Goal: Information Seeking & Learning: Learn about a topic

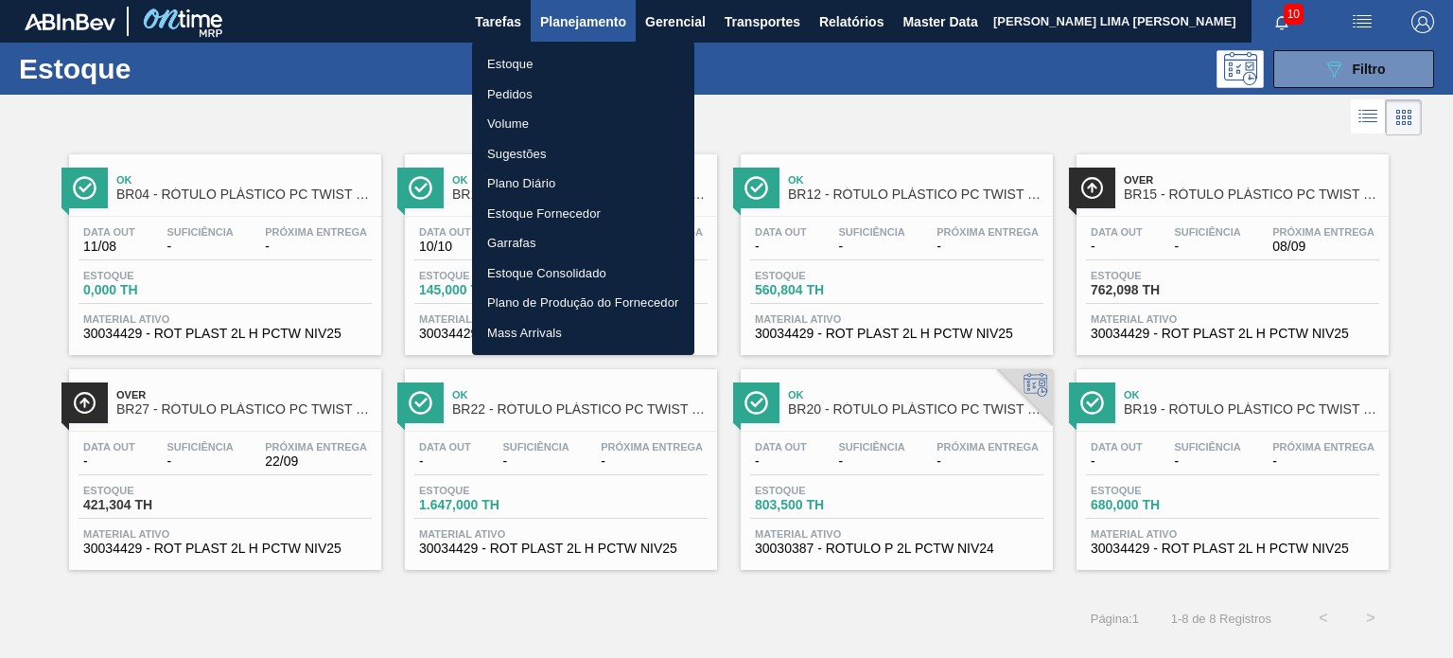
scroll to position [95, 0]
click at [532, 94] on li "Pedidos" at bounding box center [583, 94] width 222 height 30
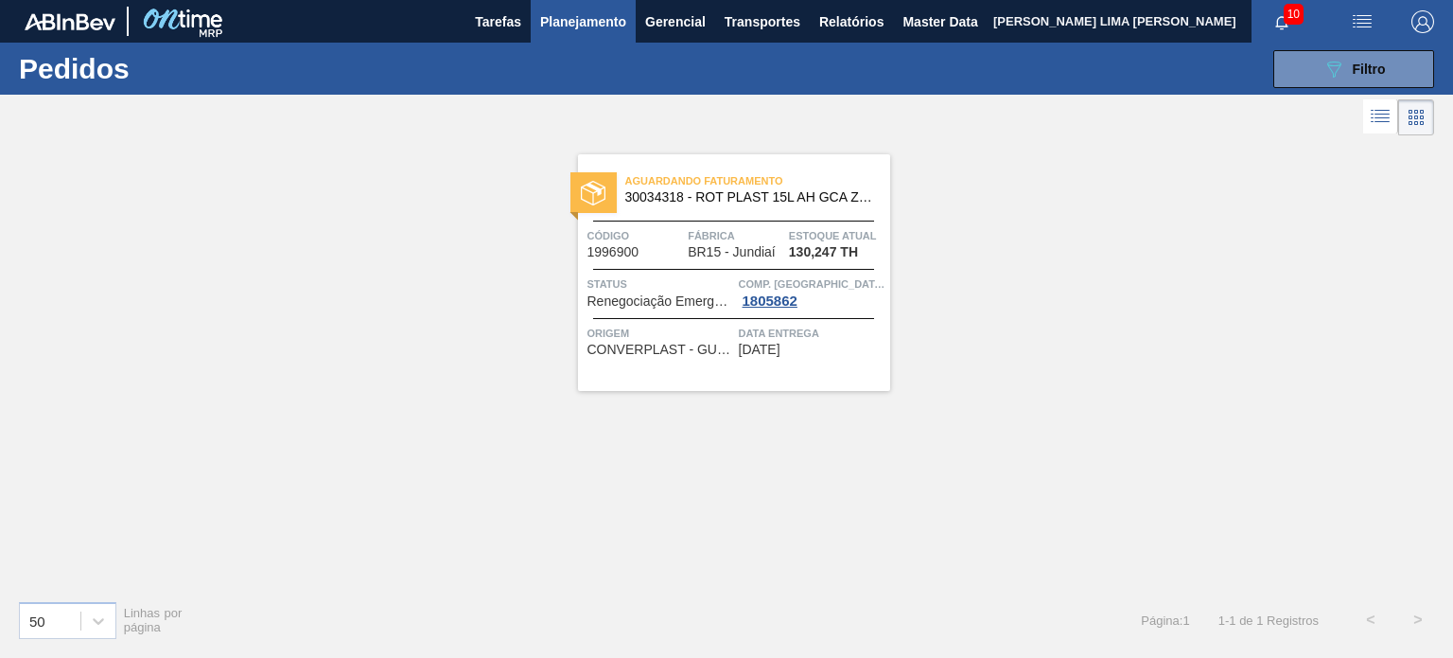
click at [605, 18] on span "Planejamento" at bounding box center [583, 21] width 86 height 23
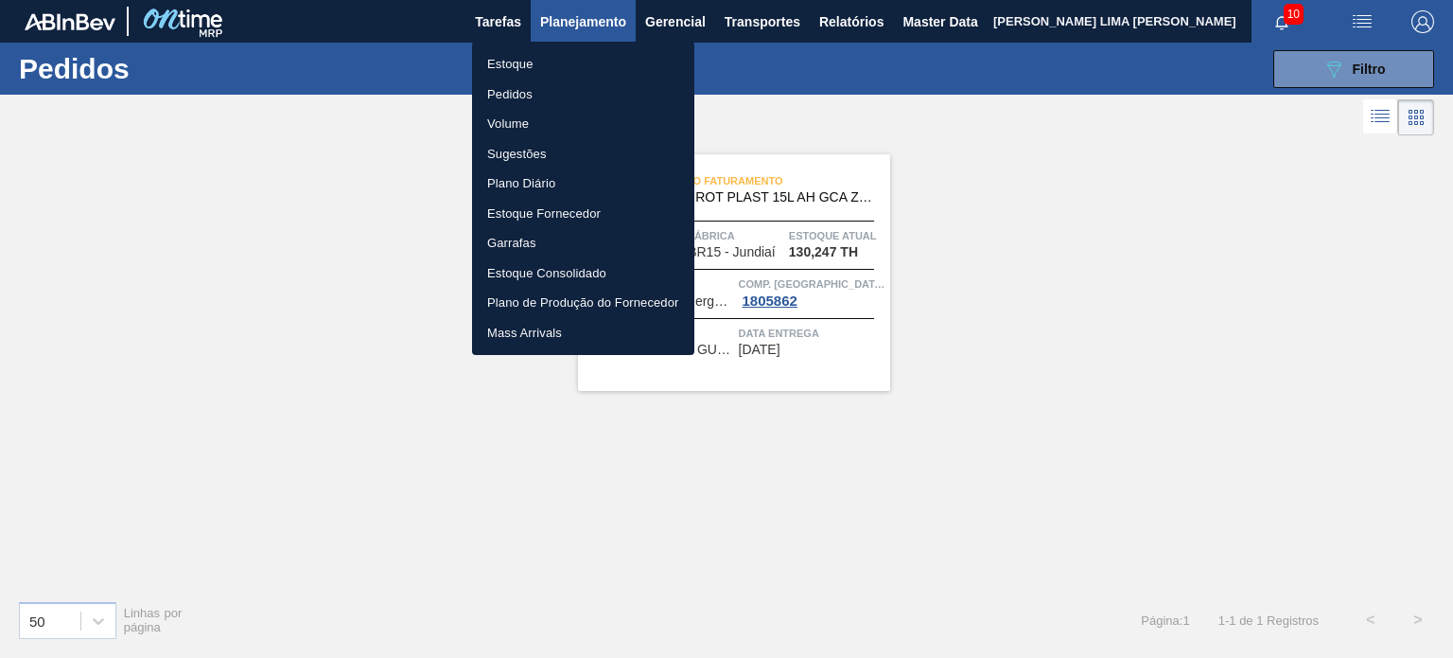
click at [571, 67] on li "Estoque" at bounding box center [583, 64] width 222 height 30
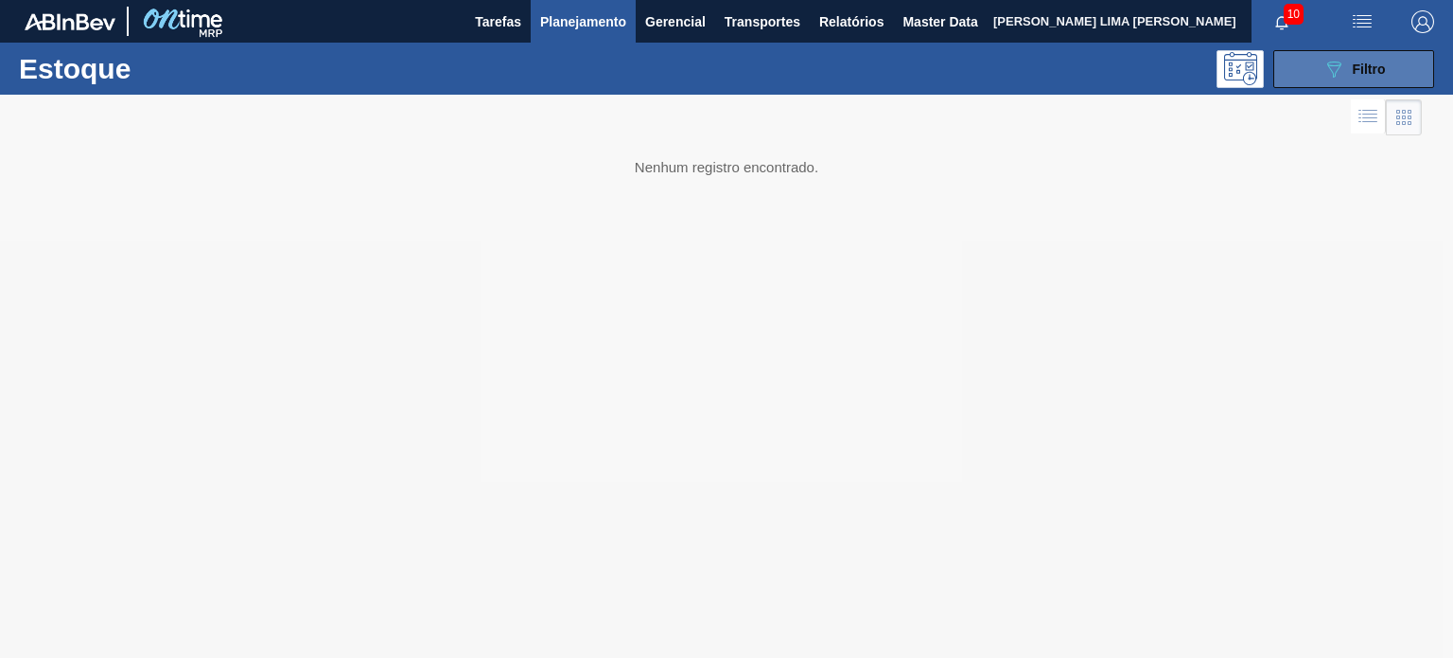
click at [1332, 82] on button "089F7B8B-B2A5-4AFE-B5C0-19BA573D28AC Filtro" at bounding box center [1354, 69] width 161 height 38
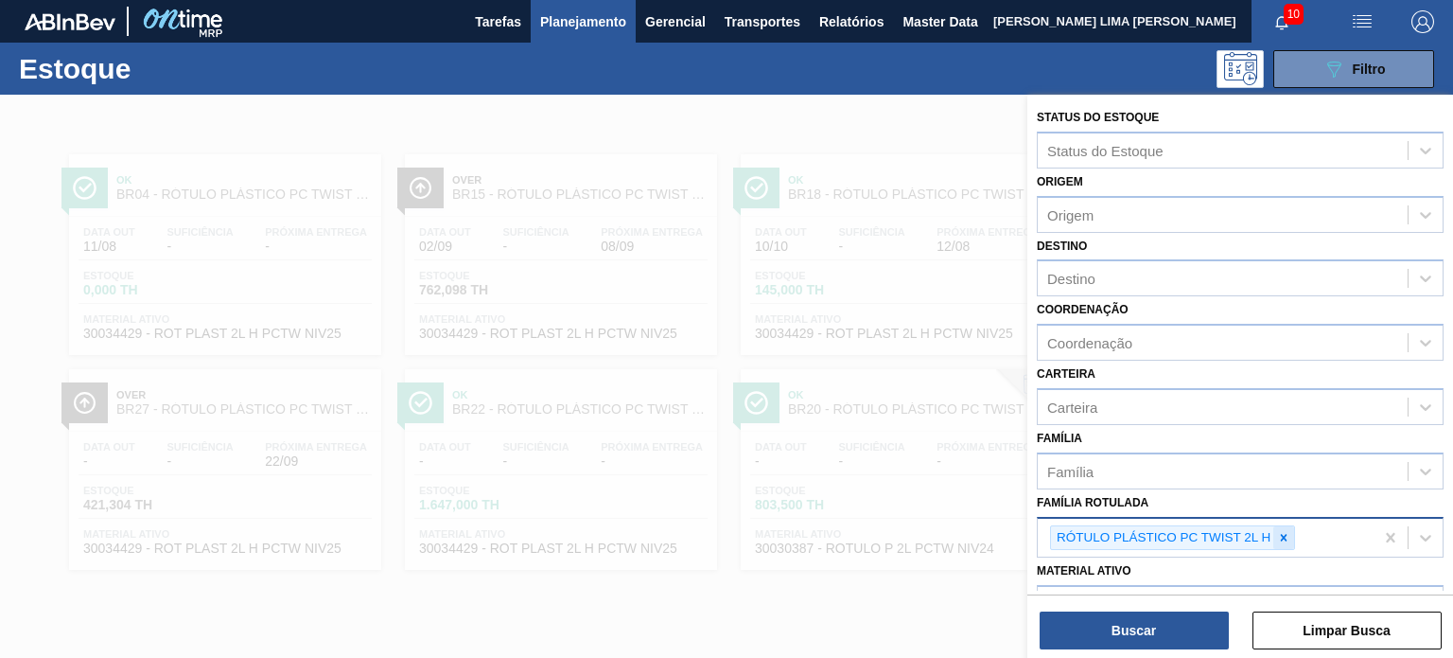
click at [1280, 533] on icon at bounding box center [1283, 537] width 13 height 13
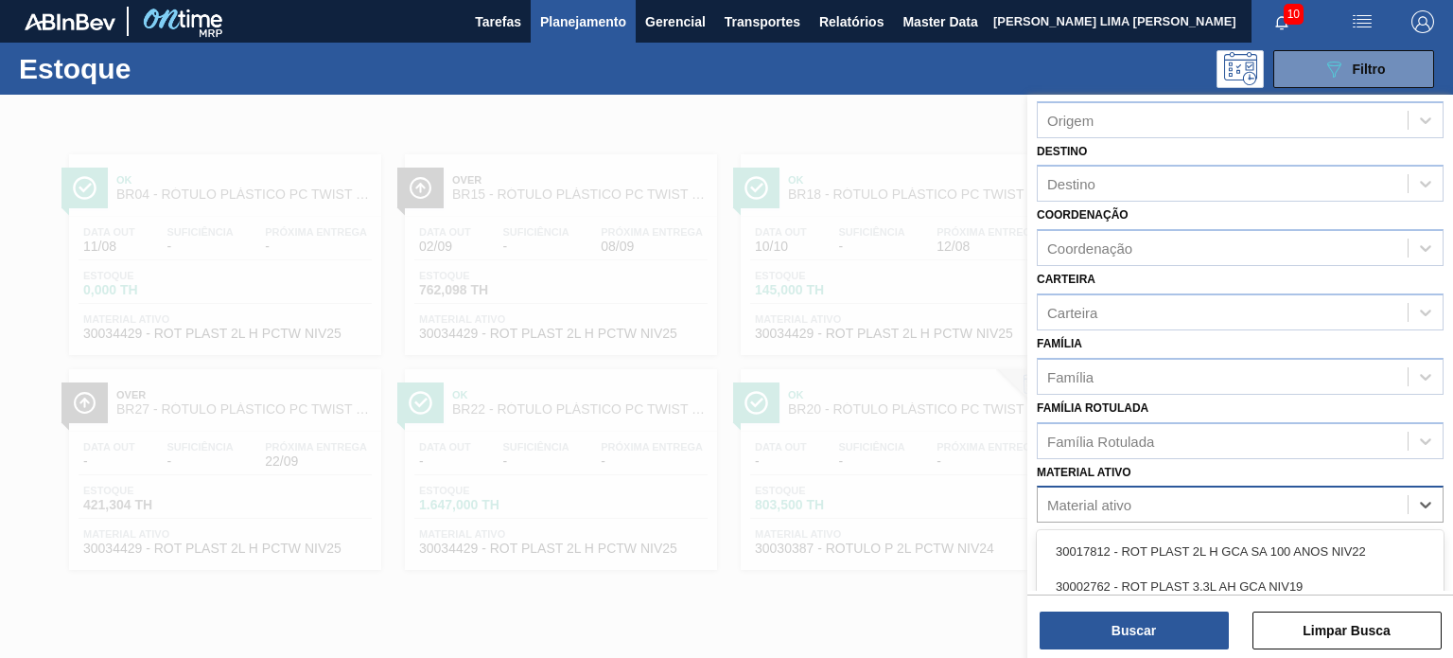
click at [1142, 504] on div "Material ativo" at bounding box center [1223, 504] width 370 height 27
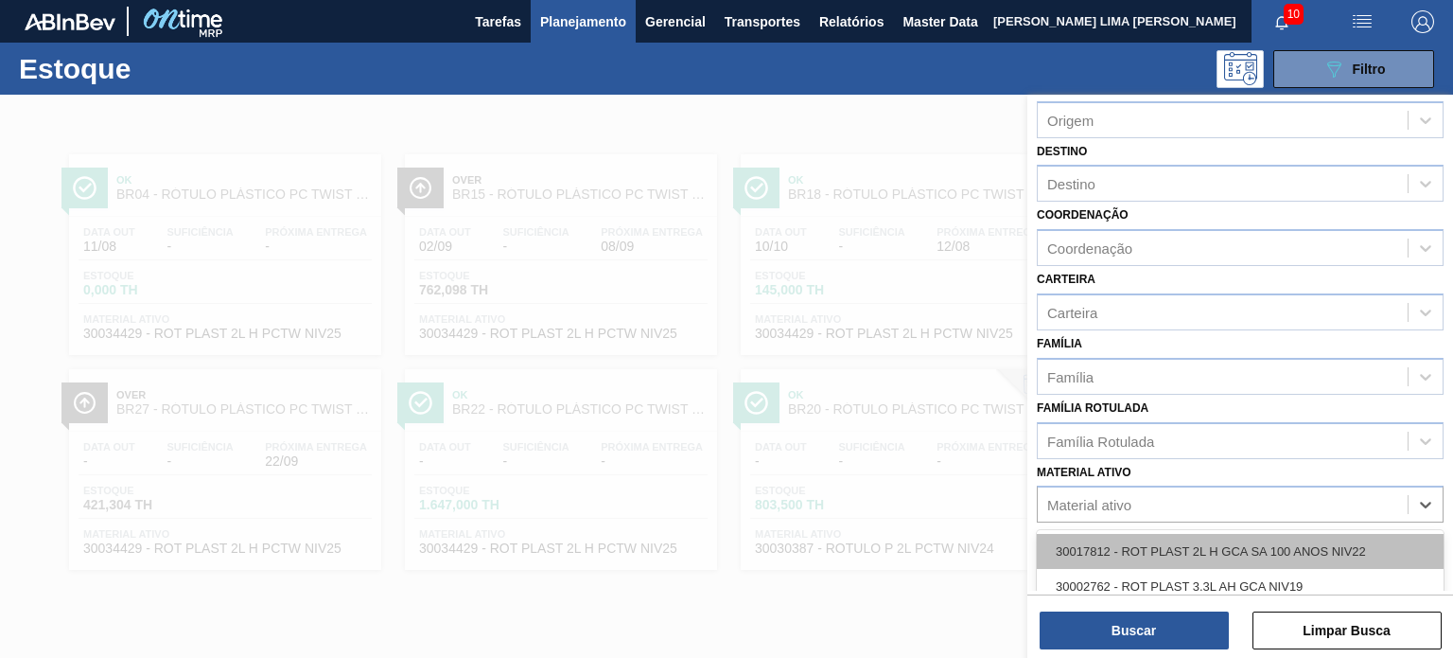
paste ativo "30030371"
type ativo "30030371"
click at [1139, 544] on div "30030371 - ROT PLAST 200ML H PC BLACK NIV24" at bounding box center [1240, 551] width 407 height 35
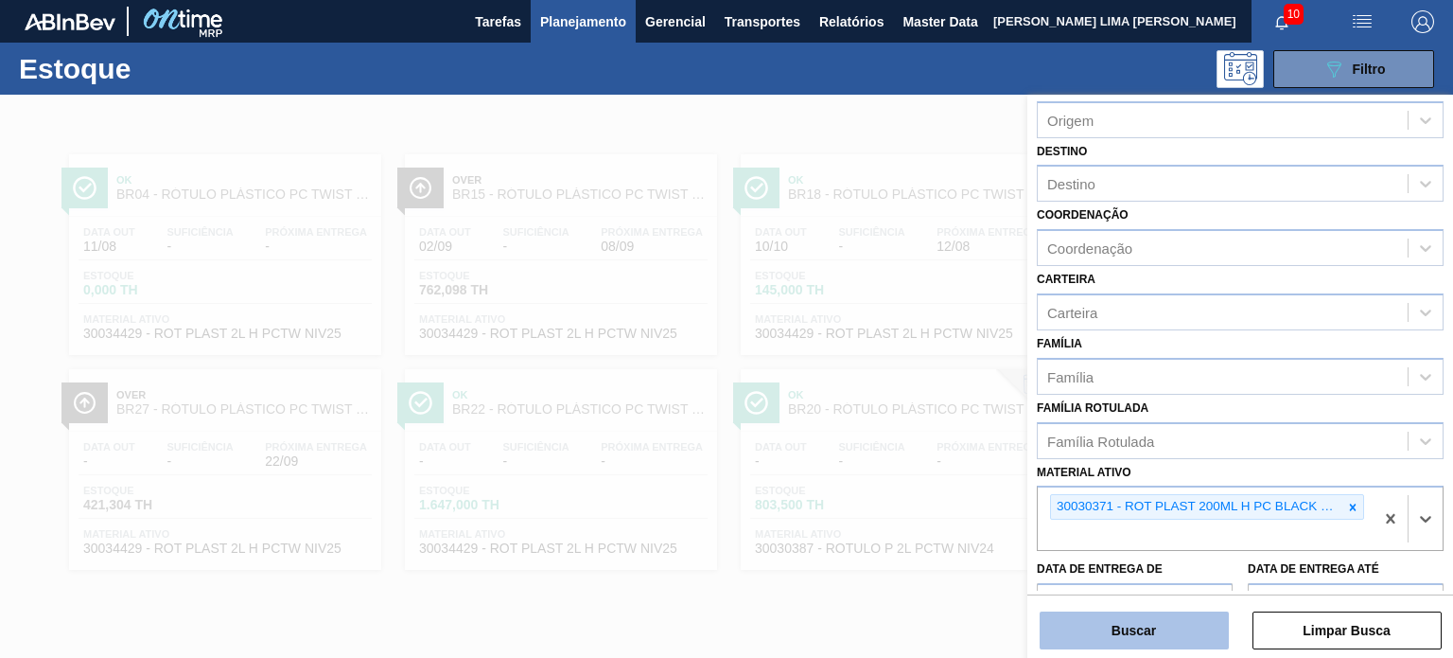
click at [1151, 626] on button "Buscar" at bounding box center [1134, 630] width 189 height 38
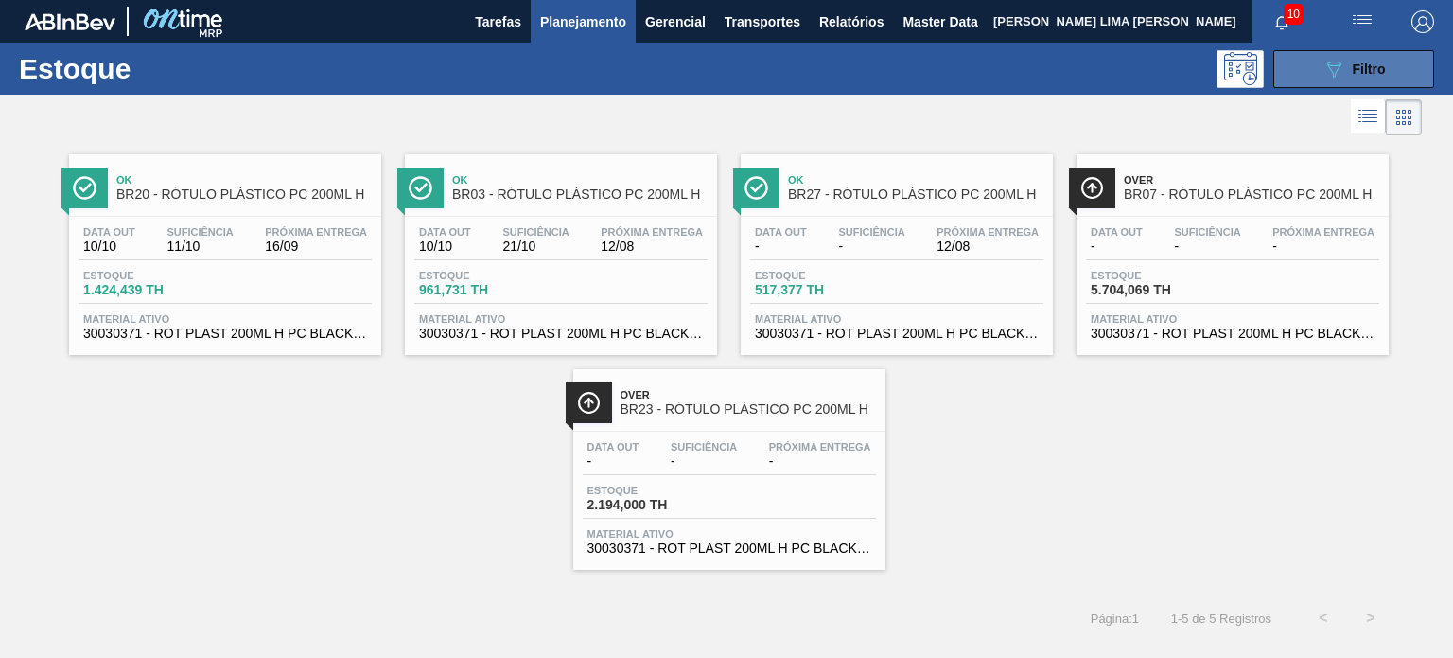
click at [1353, 64] on span "Filtro" at bounding box center [1369, 69] width 33 height 15
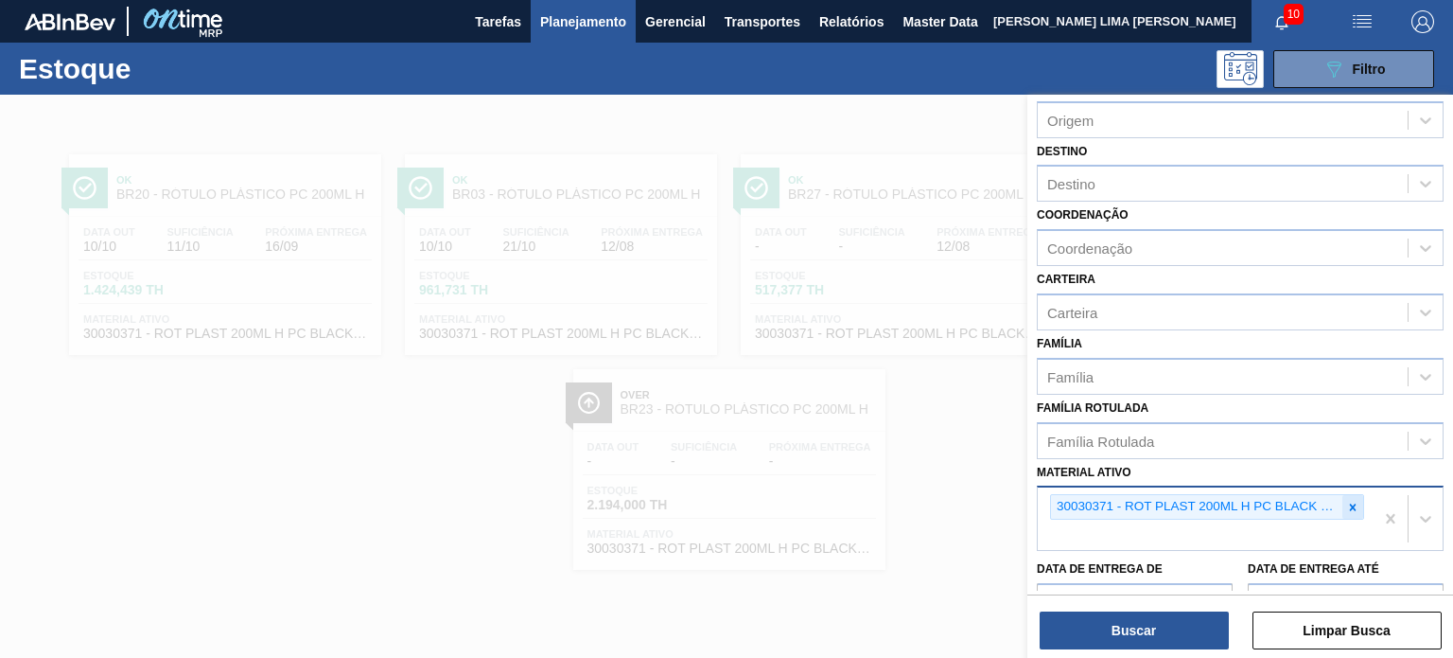
click at [1362, 500] on div "30030371 - ROT PLAST 200ML H PC BLACK NIV24" at bounding box center [1206, 518] width 336 height 62
click at [1355, 501] on icon at bounding box center [1352, 507] width 13 height 13
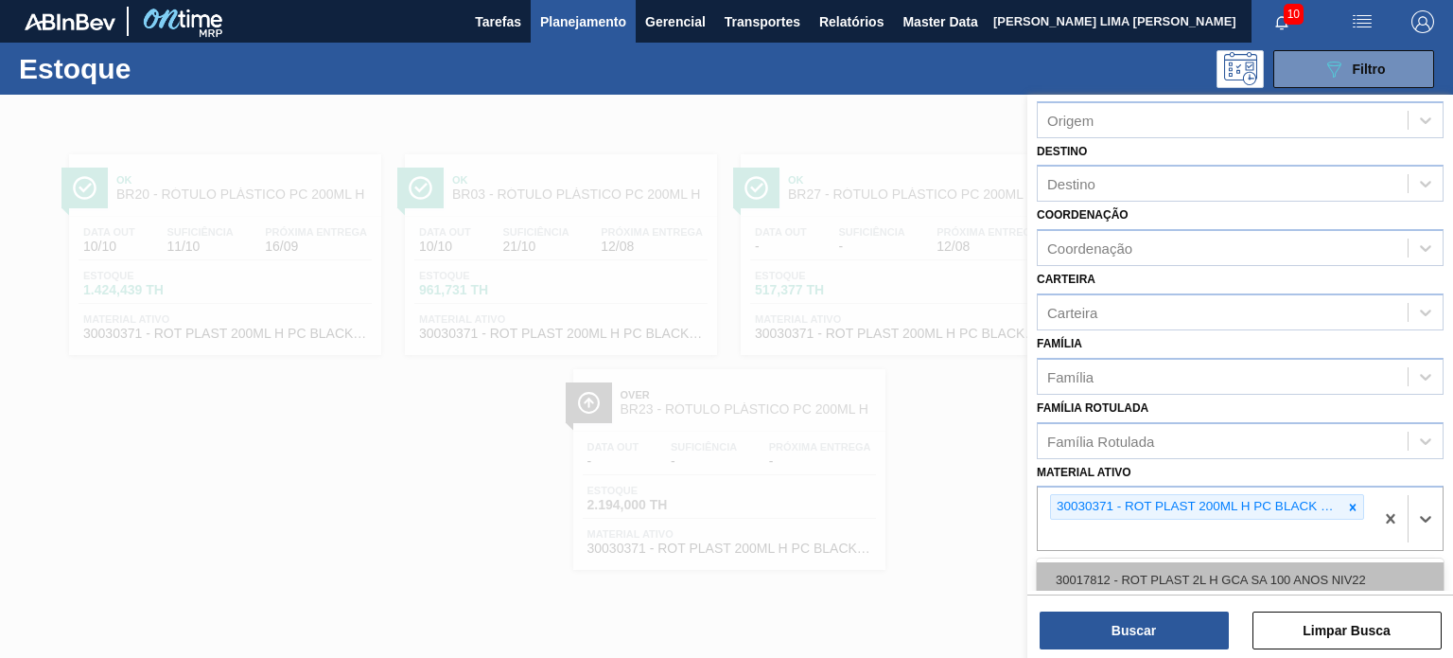
paste ativo "30030870"
type ativo "30030870"
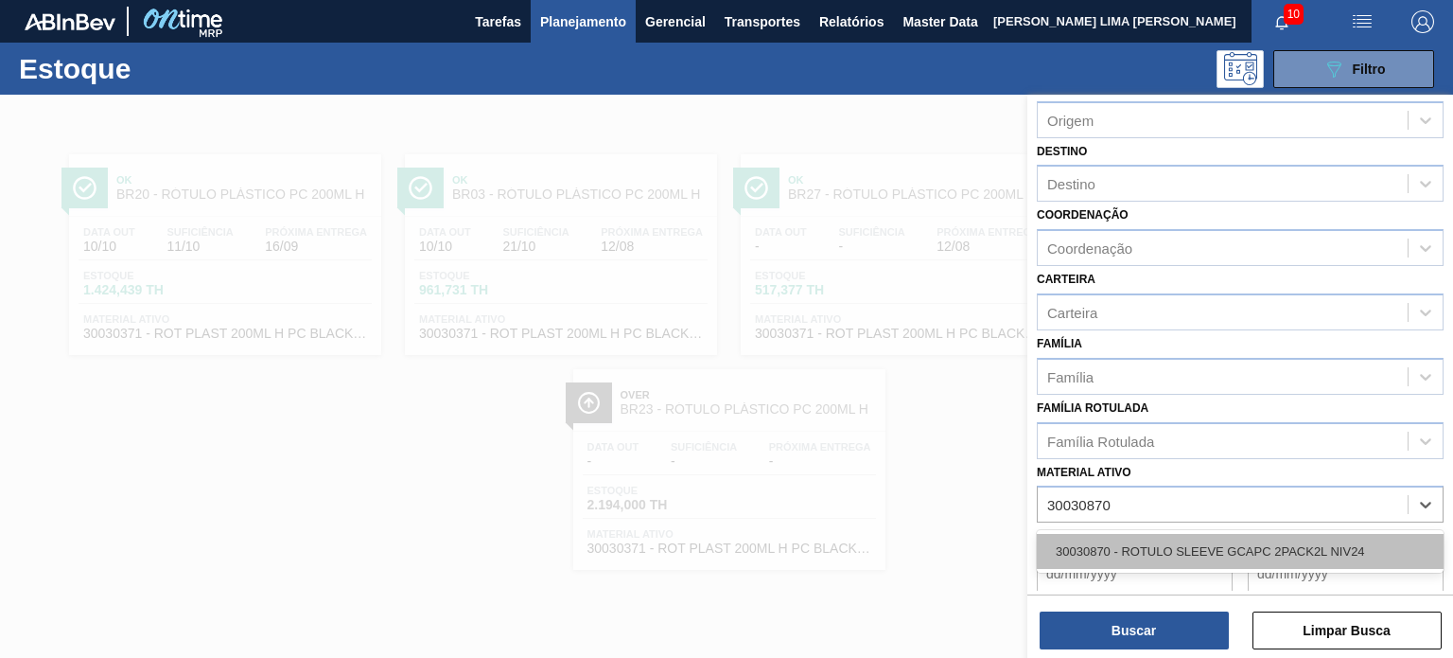
click at [1272, 550] on div "30030870 - ROTULO SLEEVE GCAPC 2PACK2L NIV24" at bounding box center [1240, 551] width 407 height 35
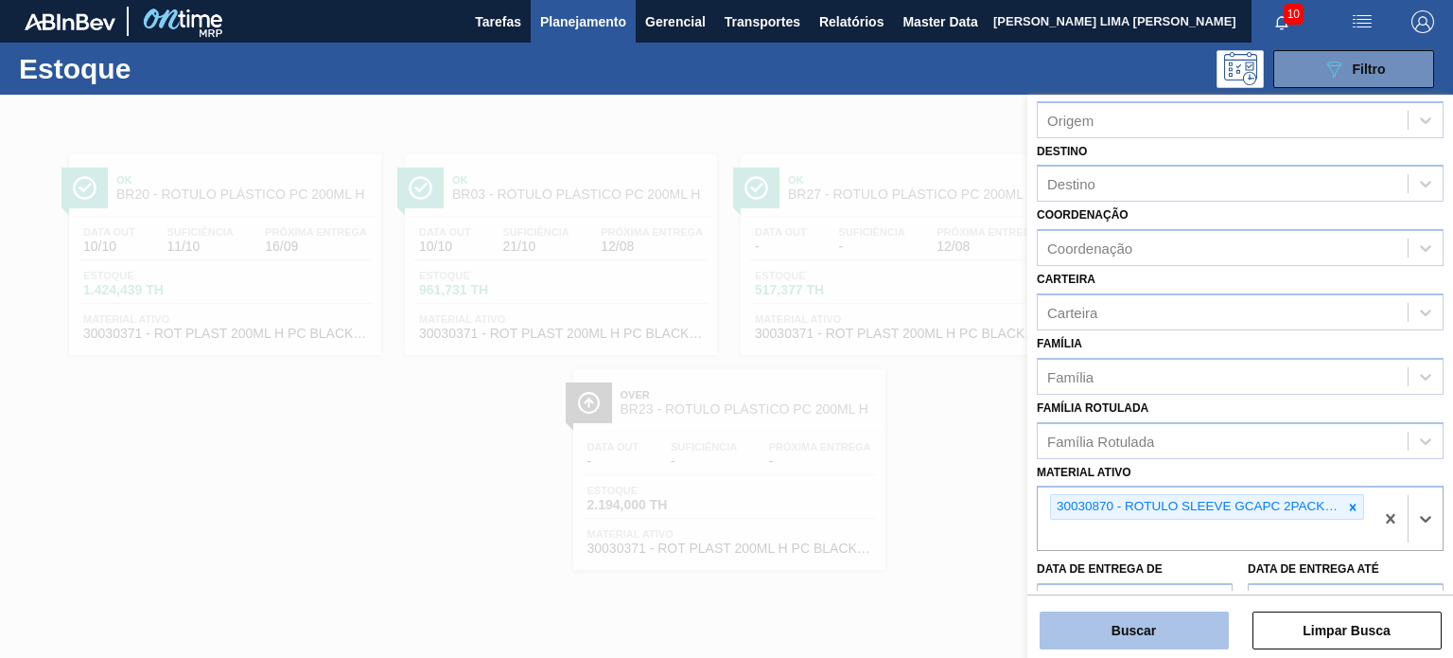
click at [1205, 627] on button "Buscar" at bounding box center [1134, 630] width 189 height 38
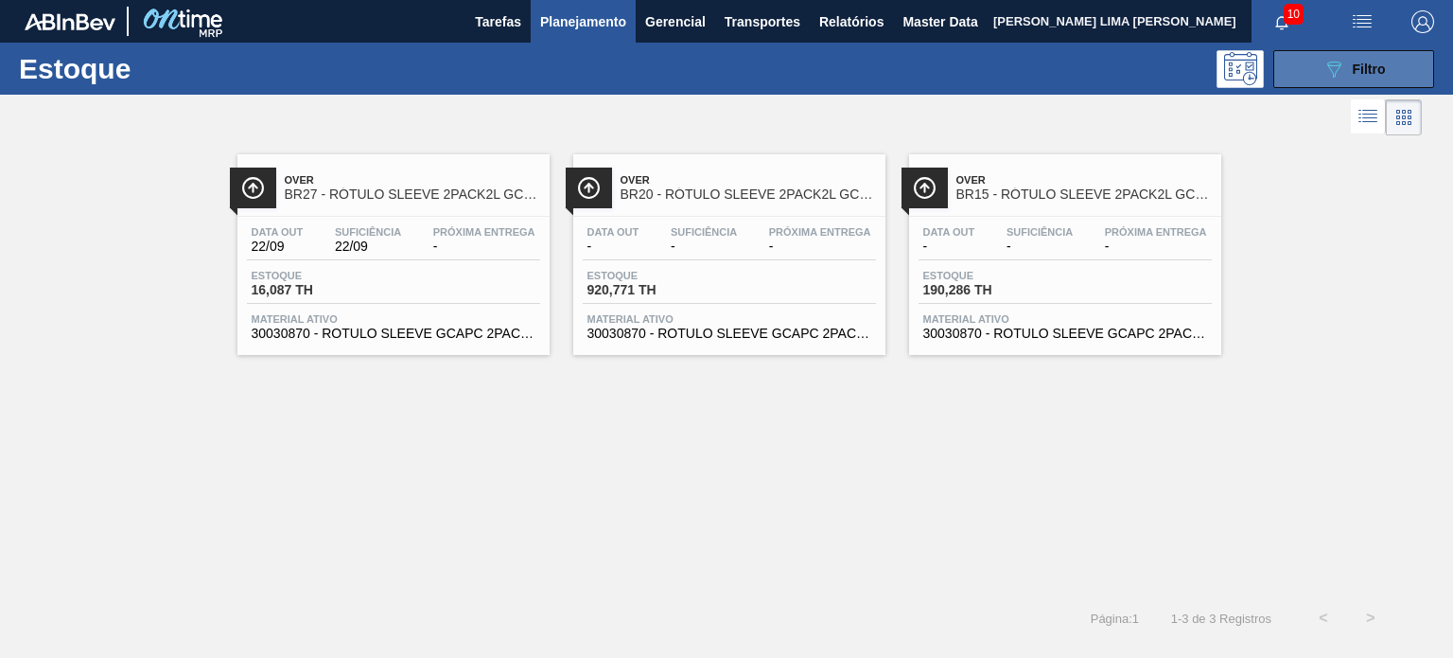
click at [1374, 75] on span "Filtro" at bounding box center [1369, 69] width 33 height 15
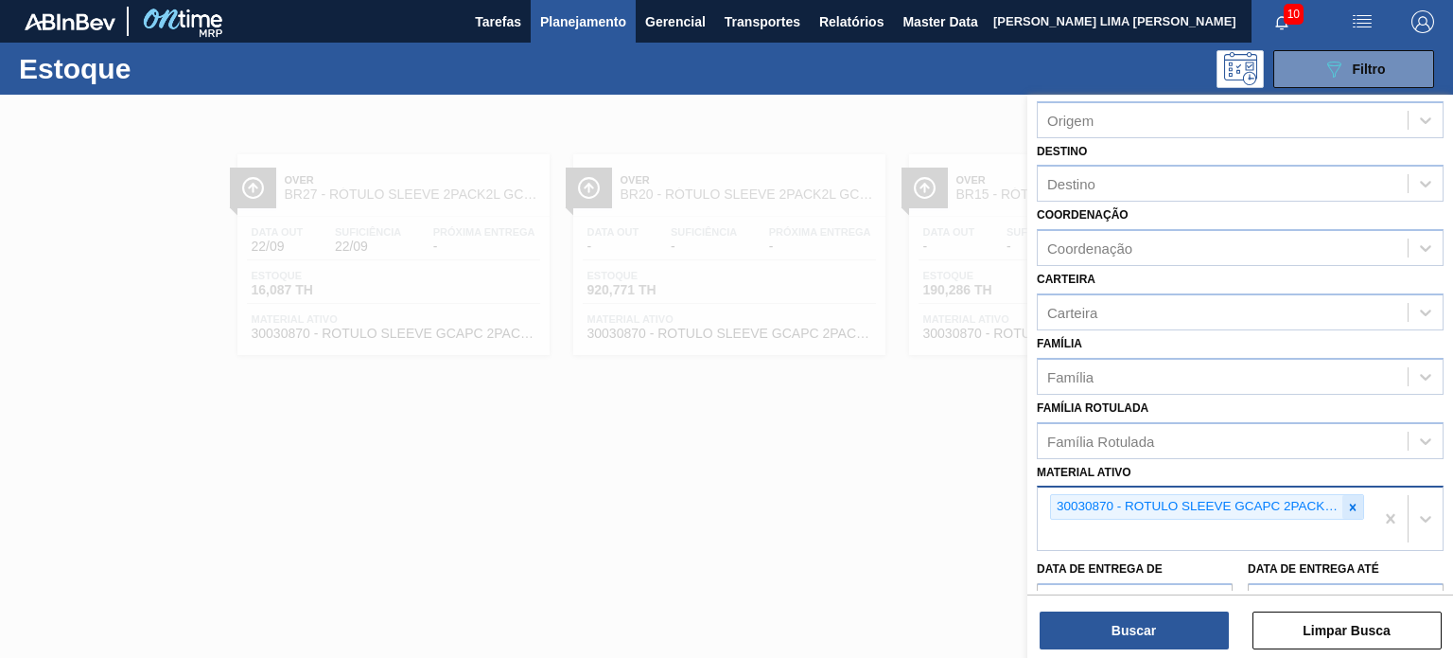
click at [1353, 501] on icon at bounding box center [1352, 507] width 13 height 13
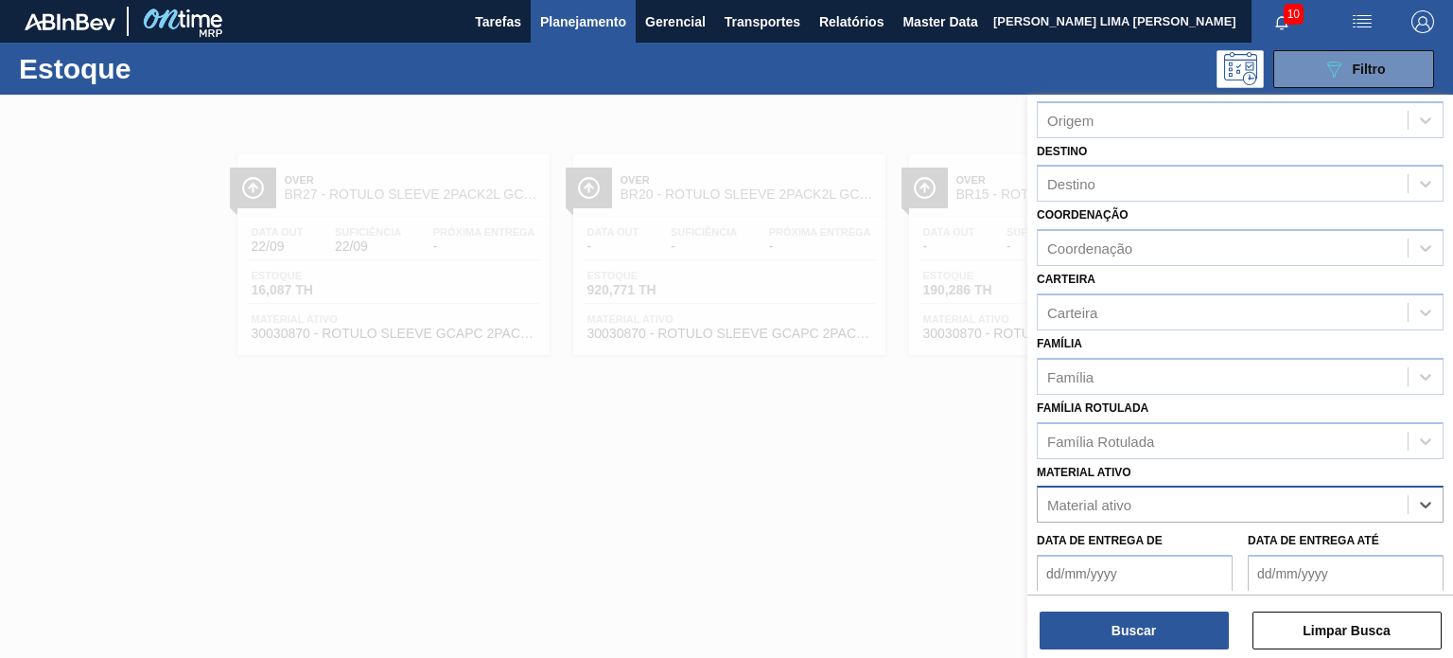
paste ativo "30030777"
type ativo "30030777"
click at [1269, 536] on div "30030777 - ROT PLAST 200ML H SUKITA NIV24" at bounding box center [1240, 551] width 407 height 35
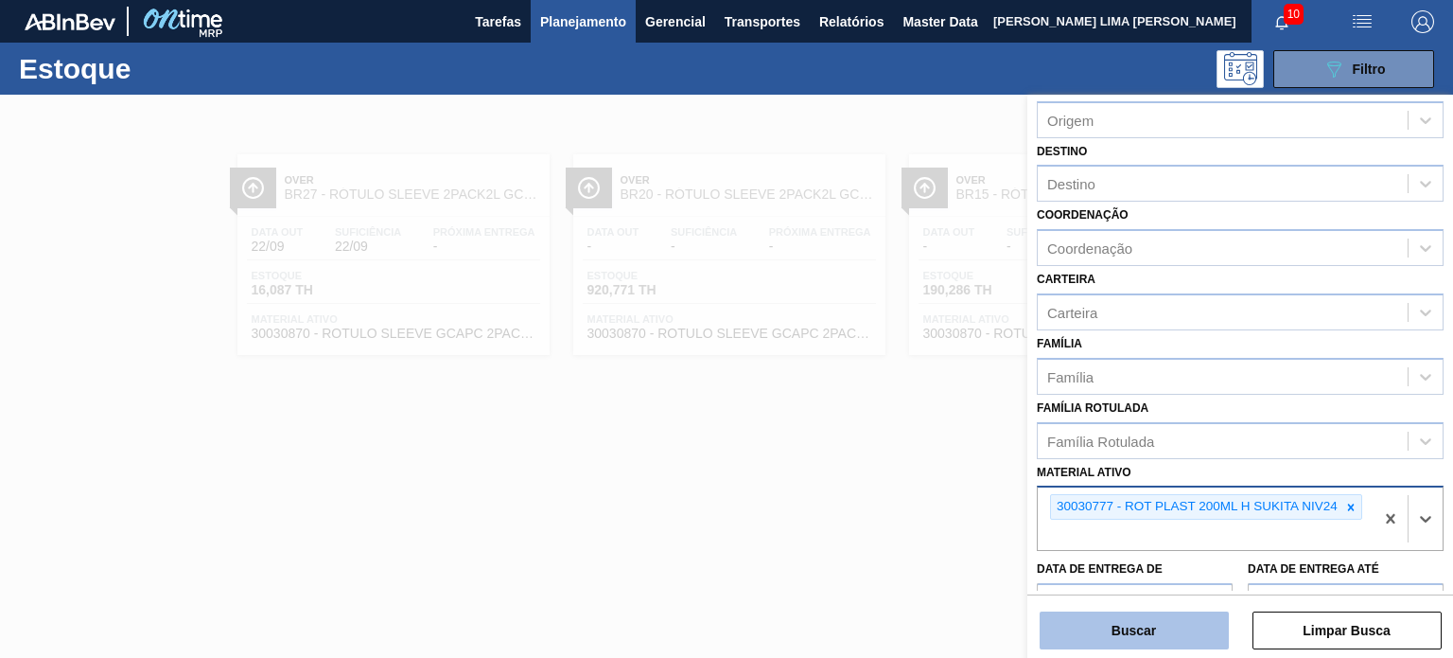
click at [1192, 634] on button "Buscar" at bounding box center [1134, 630] width 189 height 38
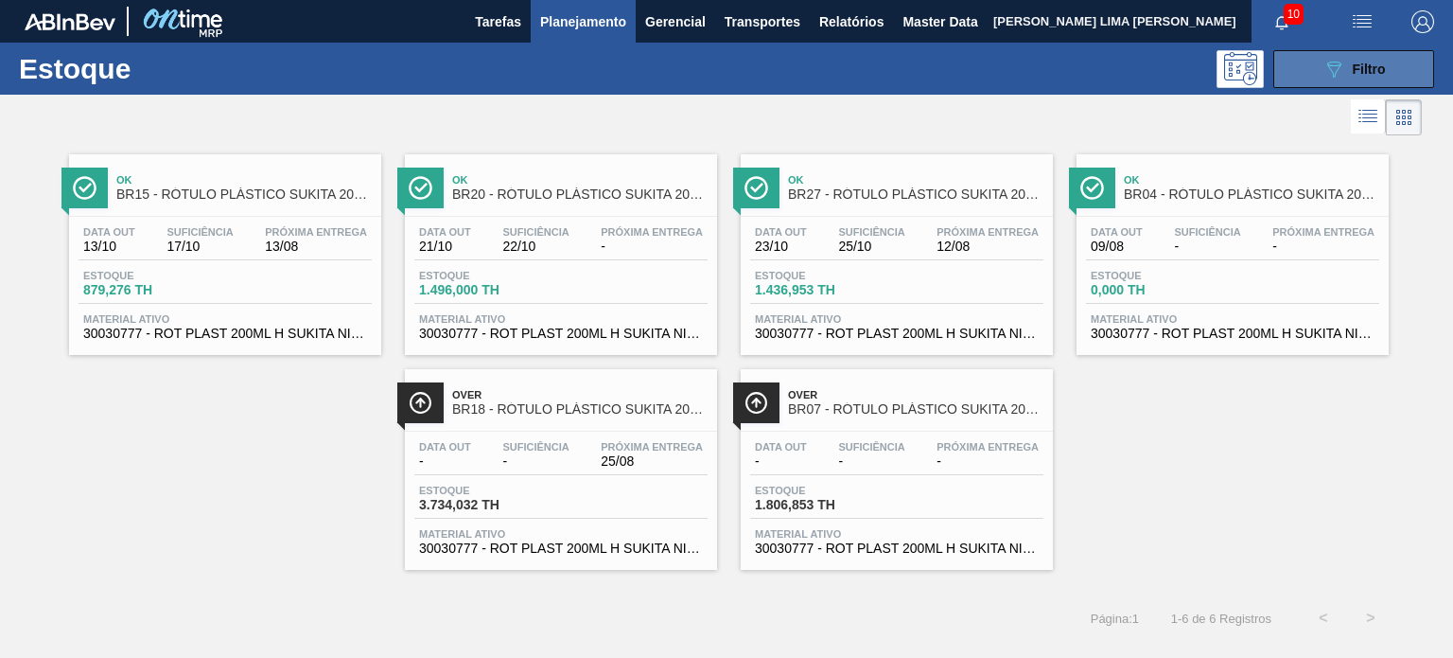
click at [1341, 71] on icon "089F7B8B-B2A5-4AFE-B5C0-19BA573D28AC" at bounding box center [1334, 69] width 23 height 23
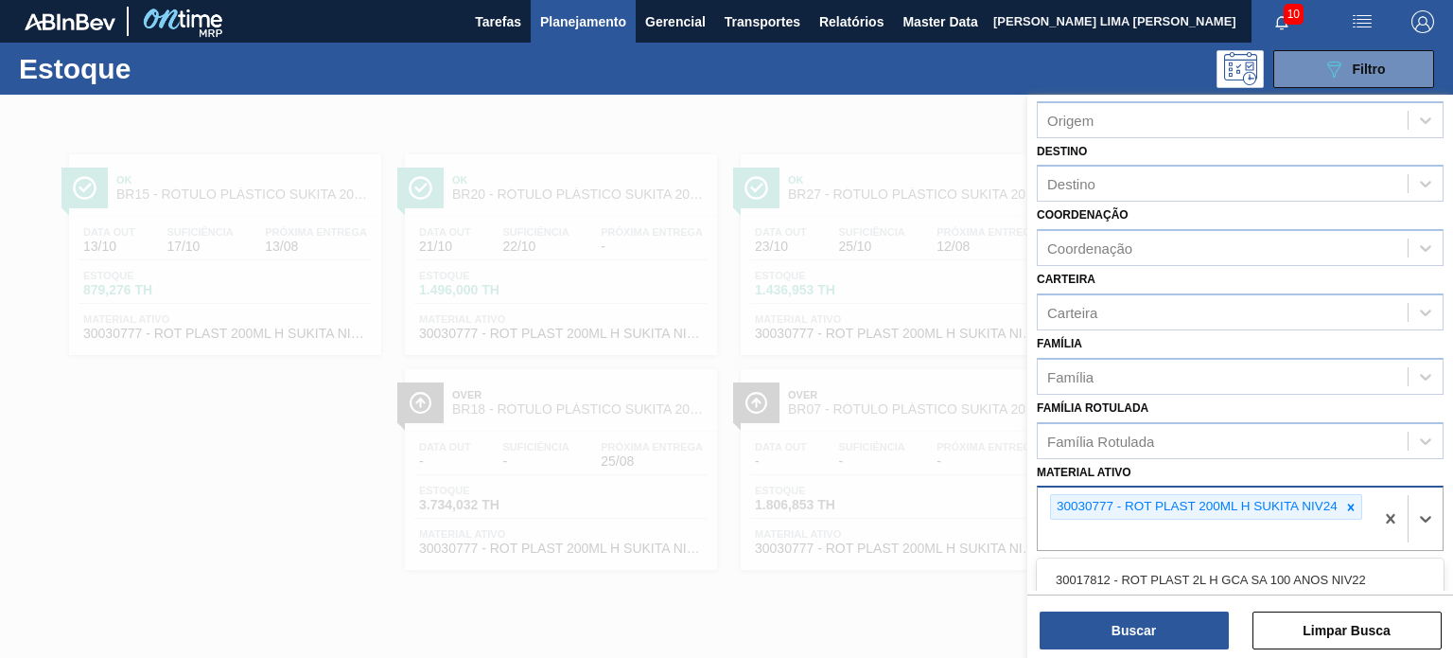
click at [1337, 499] on div "30030777 - ROT PLAST 200ML H SUKITA NIV24" at bounding box center [1196, 507] width 290 height 24
click at [1343, 500] on div at bounding box center [1351, 507] width 21 height 24
paste ativo "30017800"
type ativo "30017800"
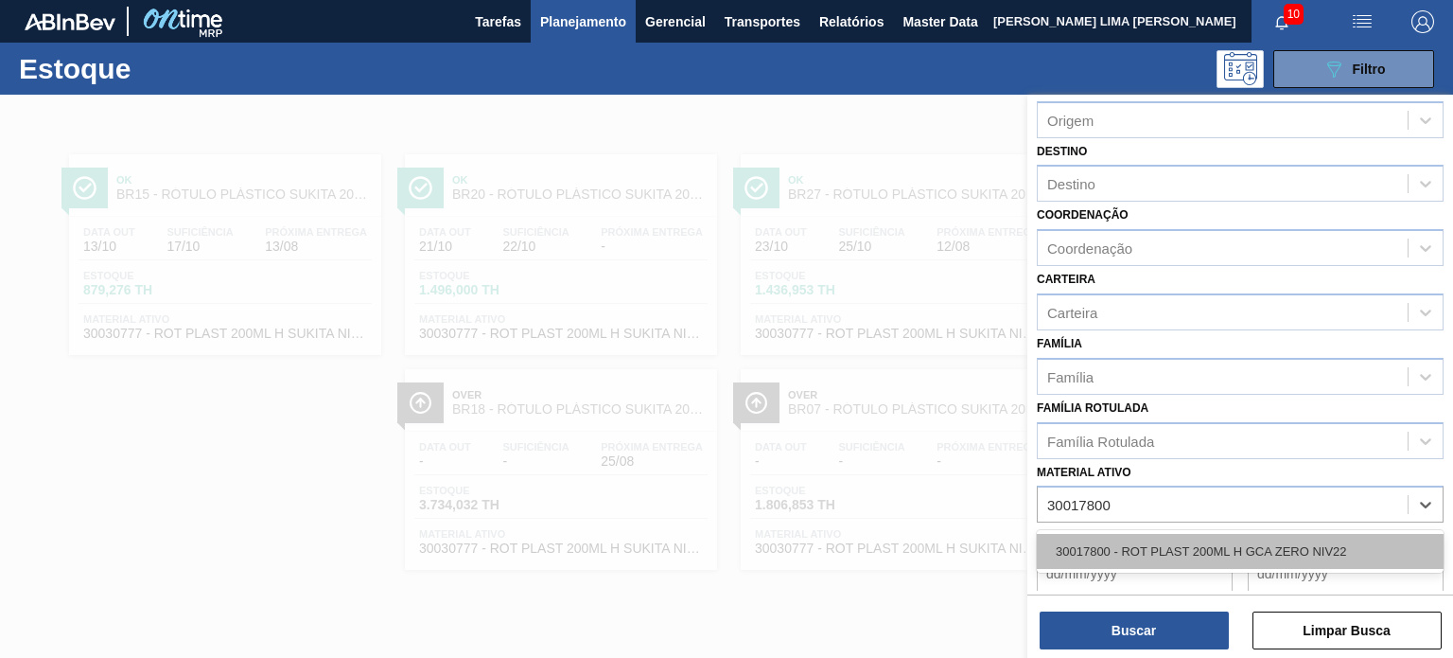
click at [1186, 552] on div "30017800 - ROT PLAST 200ML H GCA ZERO NIV22" at bounding box center [1240, 551] width 407 height 35
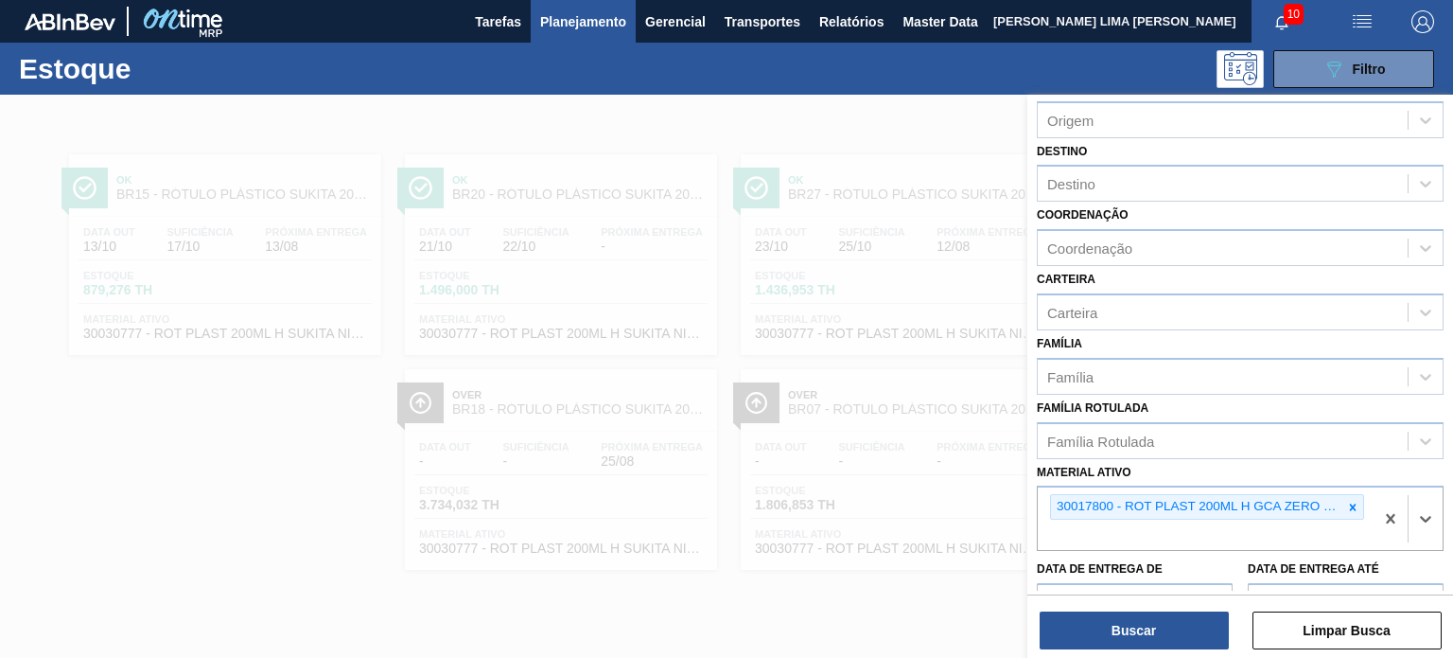
click at [1194, 583] on de "Data de Entrega de" at bounding box center [1135, 602] width 196 height 38
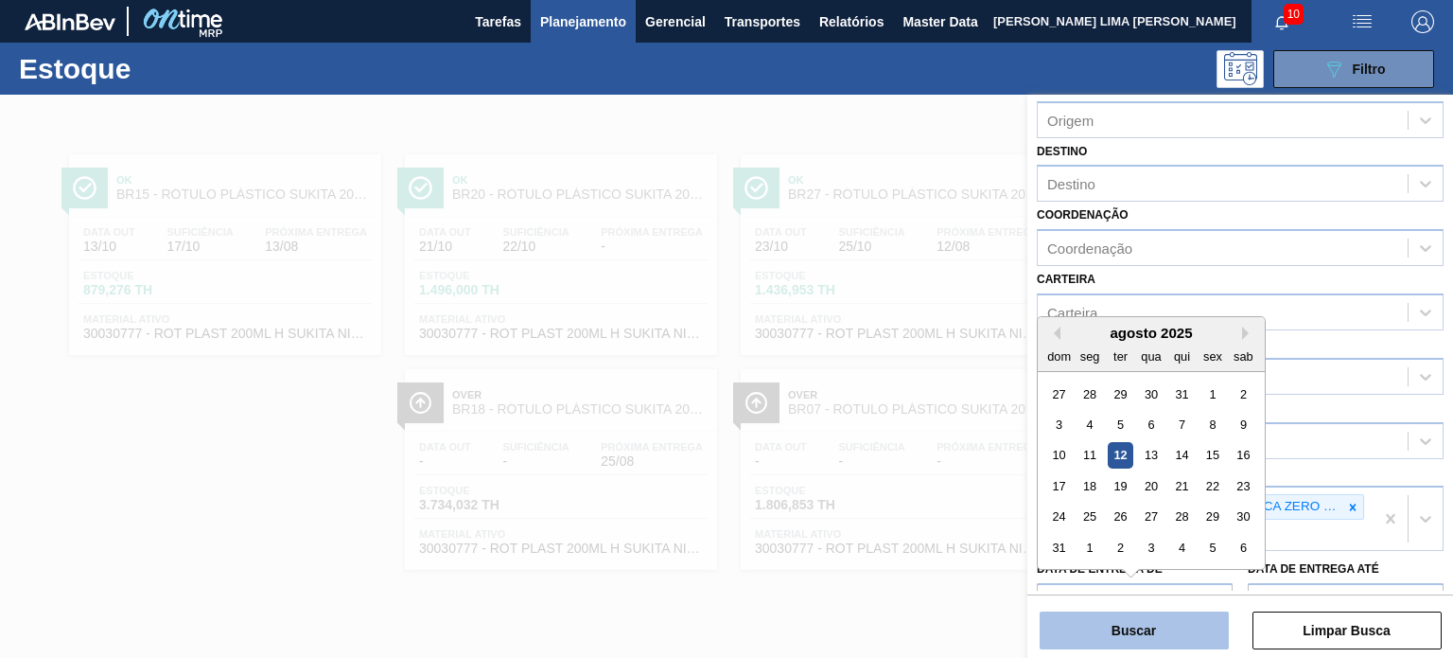
click at [1189, 620] on button "Buscar" at bounding box center [1134, 630] width 189 height 38
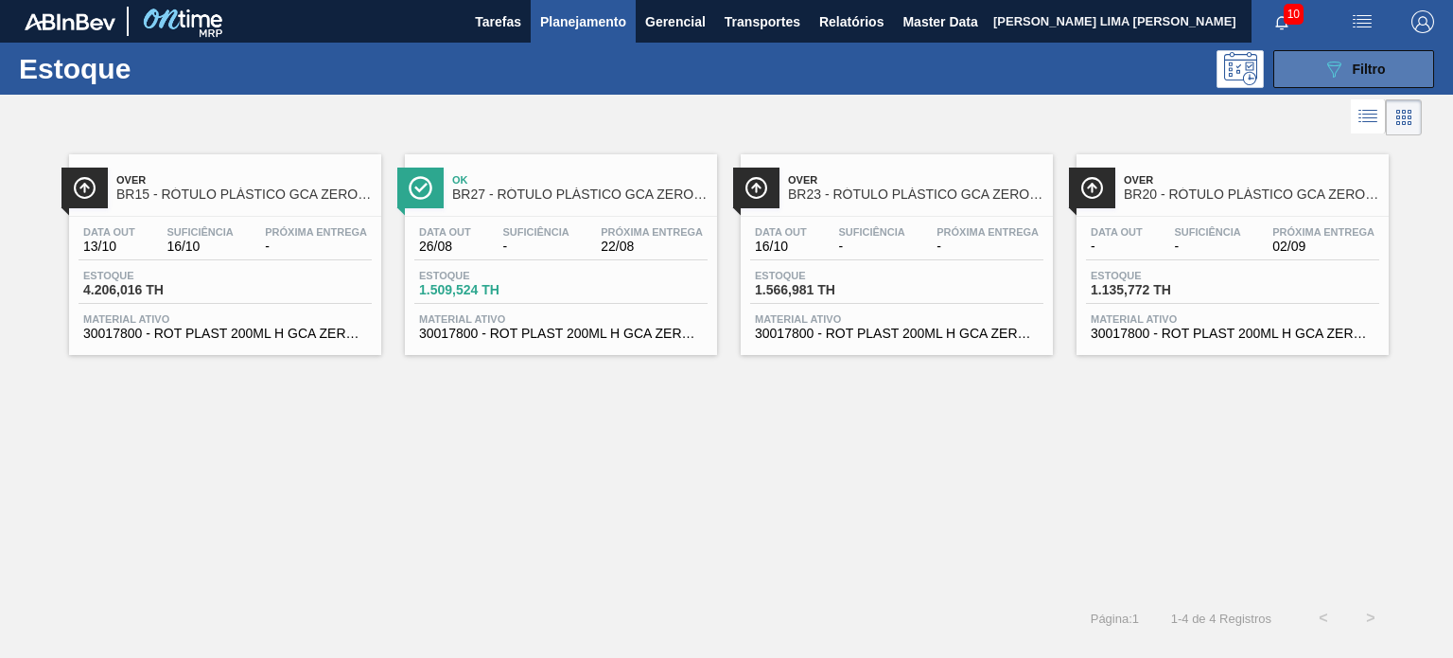
click at [1325, 64] on icon "089F7B8B-B2A5-4AFE-B5C0-19BA573D28AC" at bounding box center [1334, 69] width 23 height 23
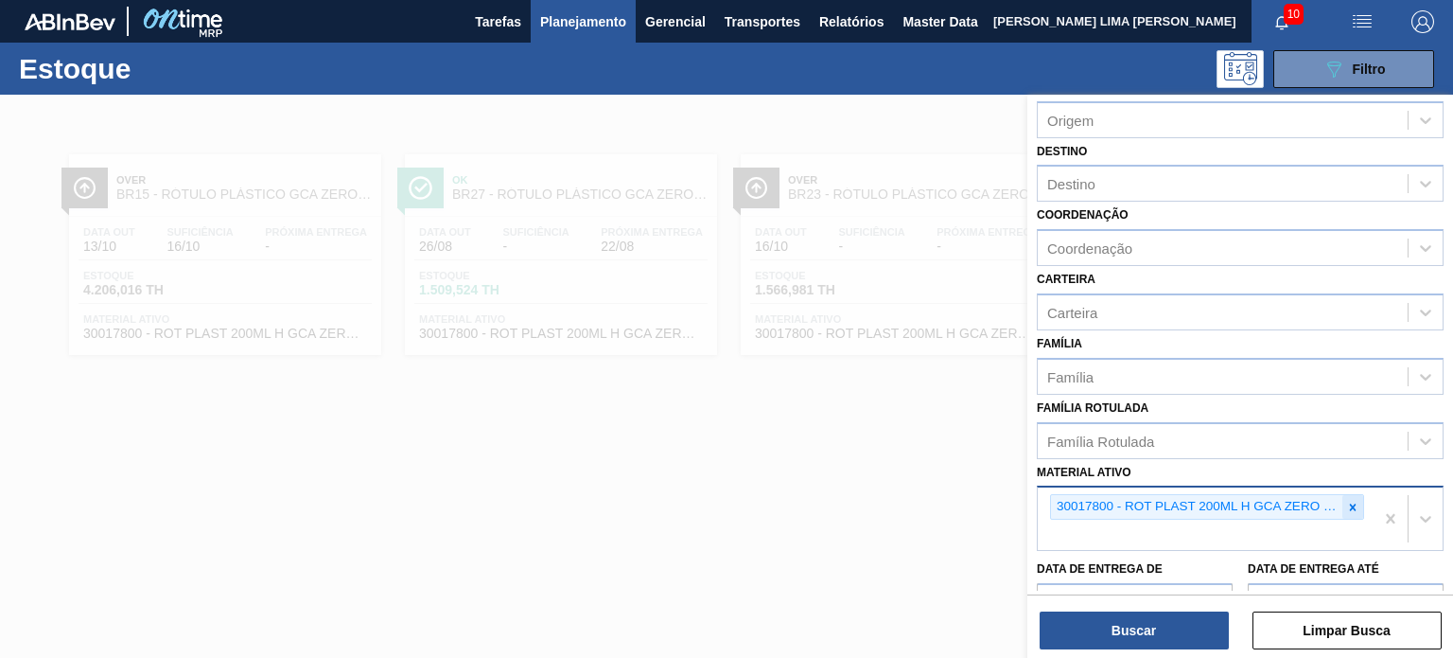
click at [1355, 514] on div at bounding box center [1353, 507] width 21 height 24
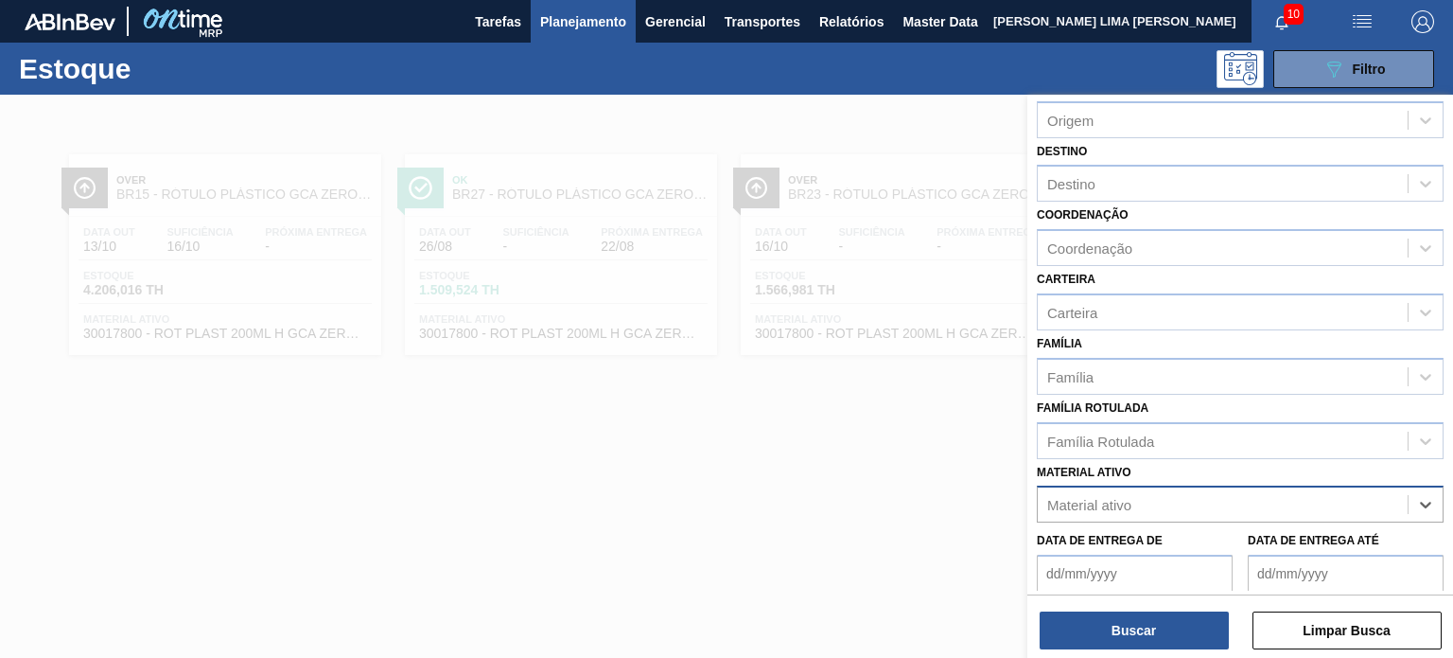
paste ativo "30031679"
click at [1245, 554] on div "No options" at bounding box center [1240, 550] width 407 height 32
type ativo "30031679"
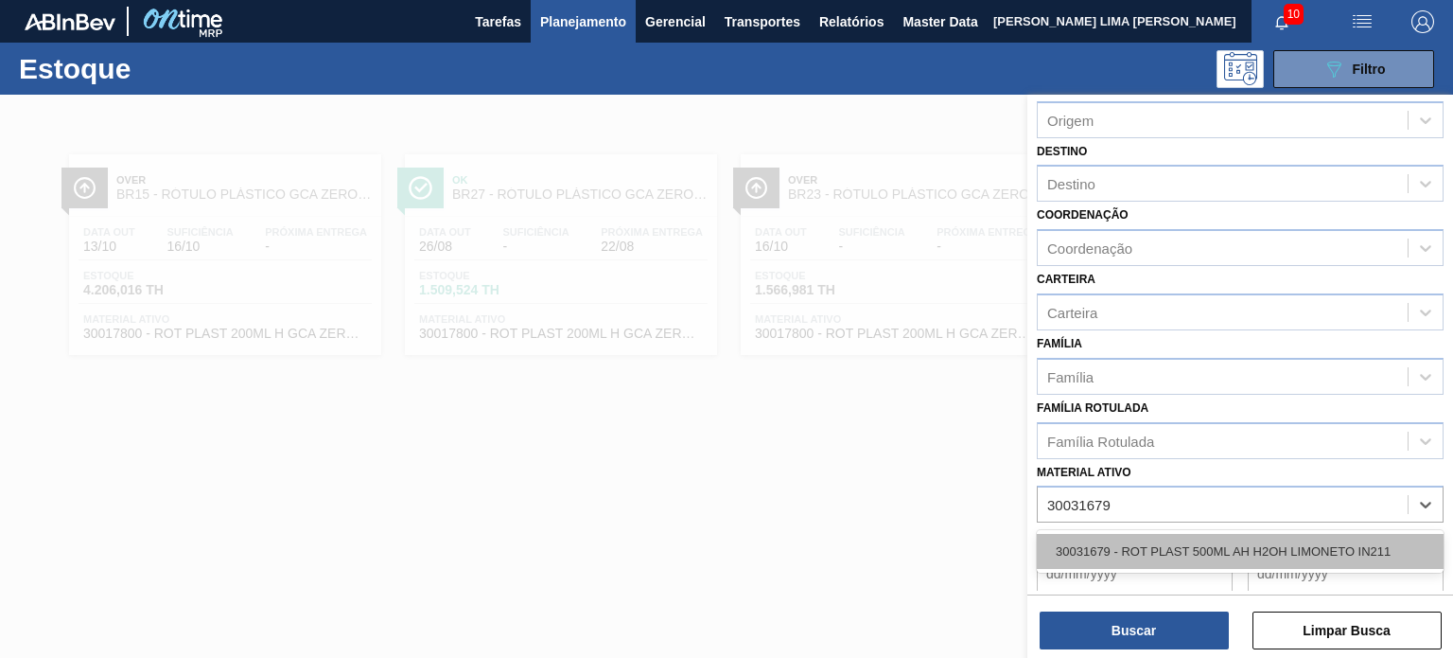
click at [1151, 538] on div "30031679 - ROT PLAST 500ML AH H2OH LIMONETO IN211" at bounding box center [1240, 551] width 407 height 35
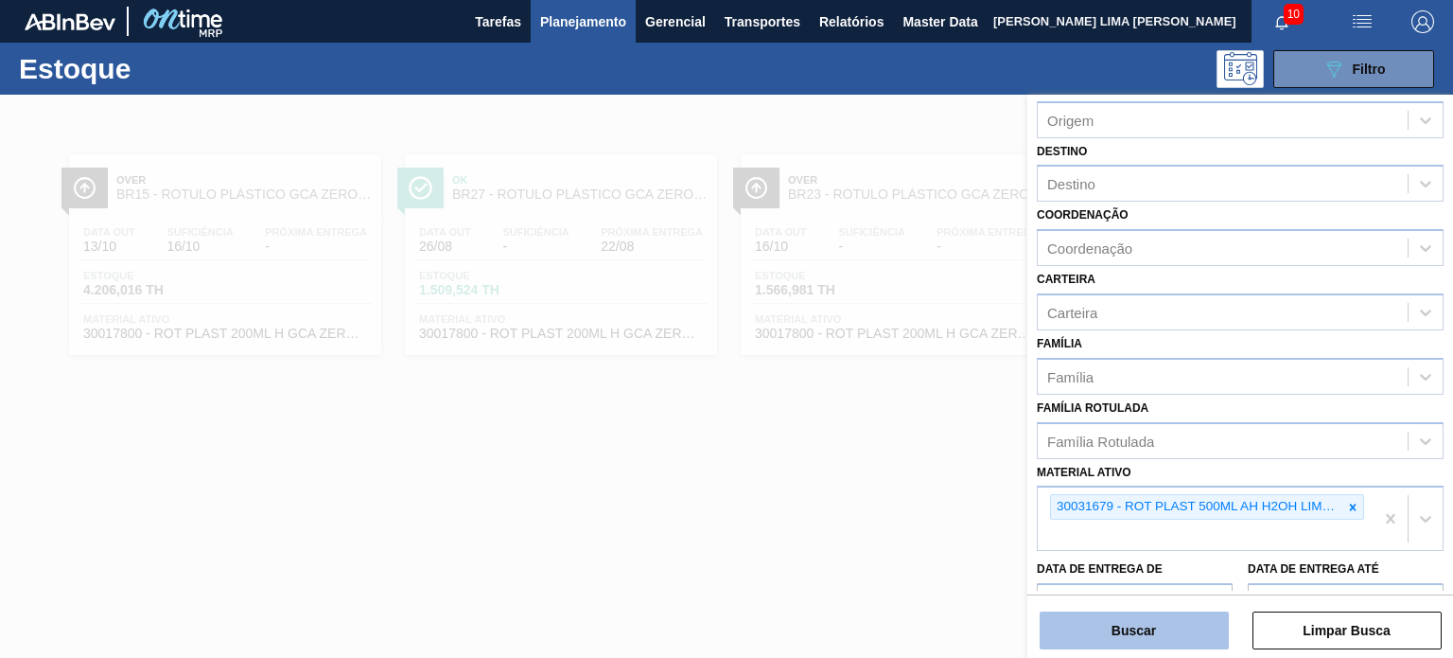
click at [1154, 624] on button "Buscar" at bounding box center [1134, 630] width 189 height 38
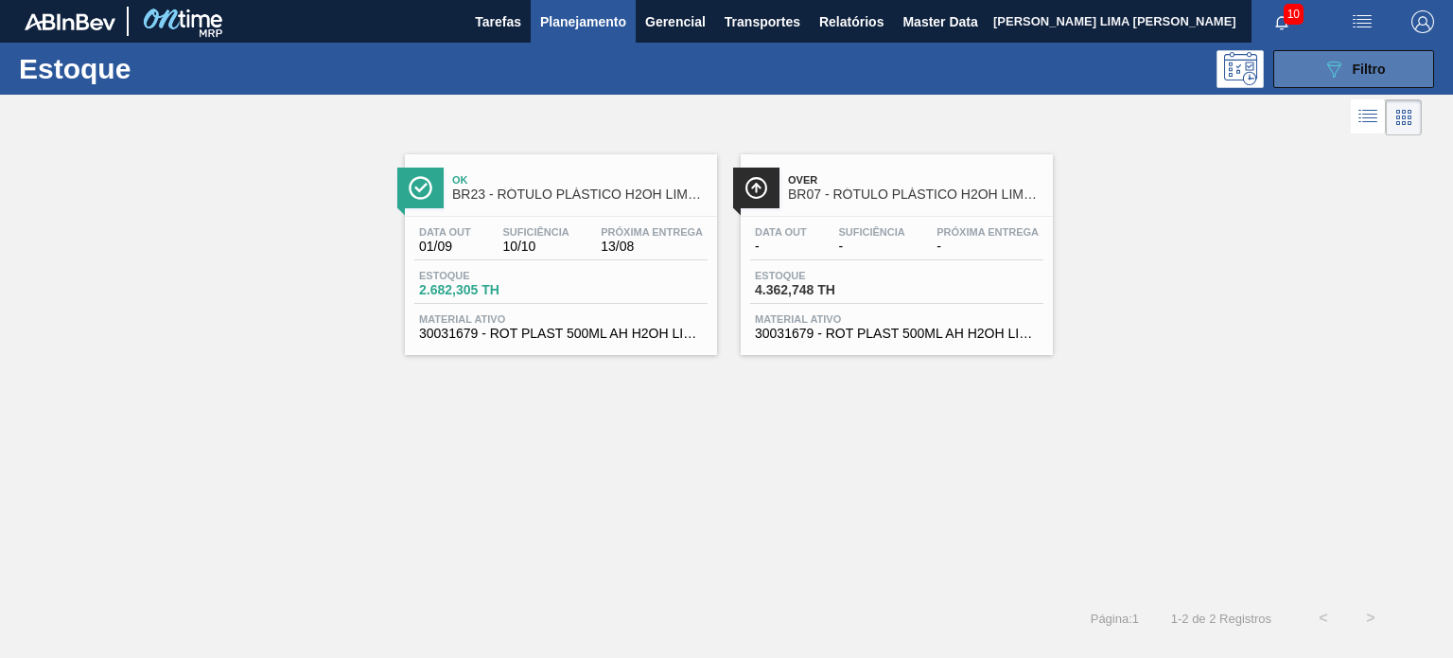
click at [1314, 70] on button "089F7B8B-B2A5-4AFE-B5C0-19BA573D28AC Filtro" at bounding box center [1354, 69] width 161 height 38
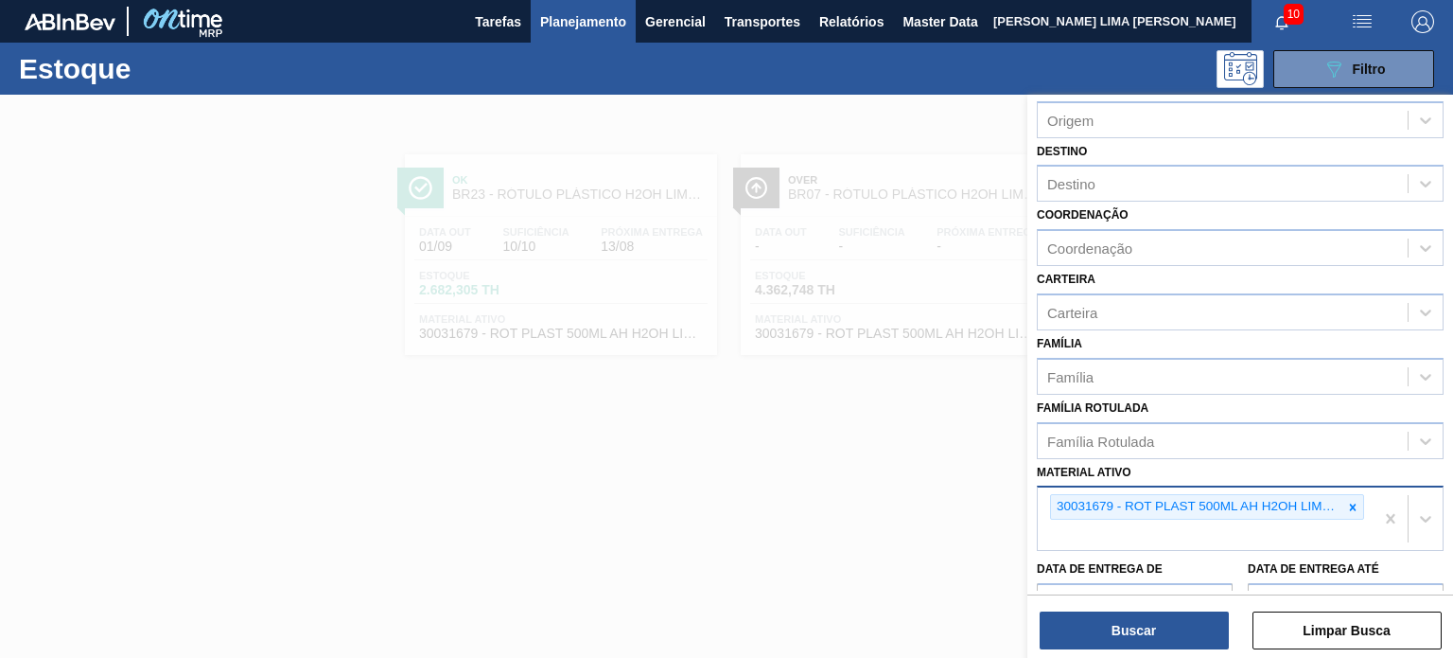
click at [1332, 500] on div "30031679 - ROT PLAST 500ML AH H2OH LIMONETO IN211" at bounding box center [1196, 507] width 291 height 24
click at [1350, 505] on icon at bounding box center [1353, 506] width 7 height 7
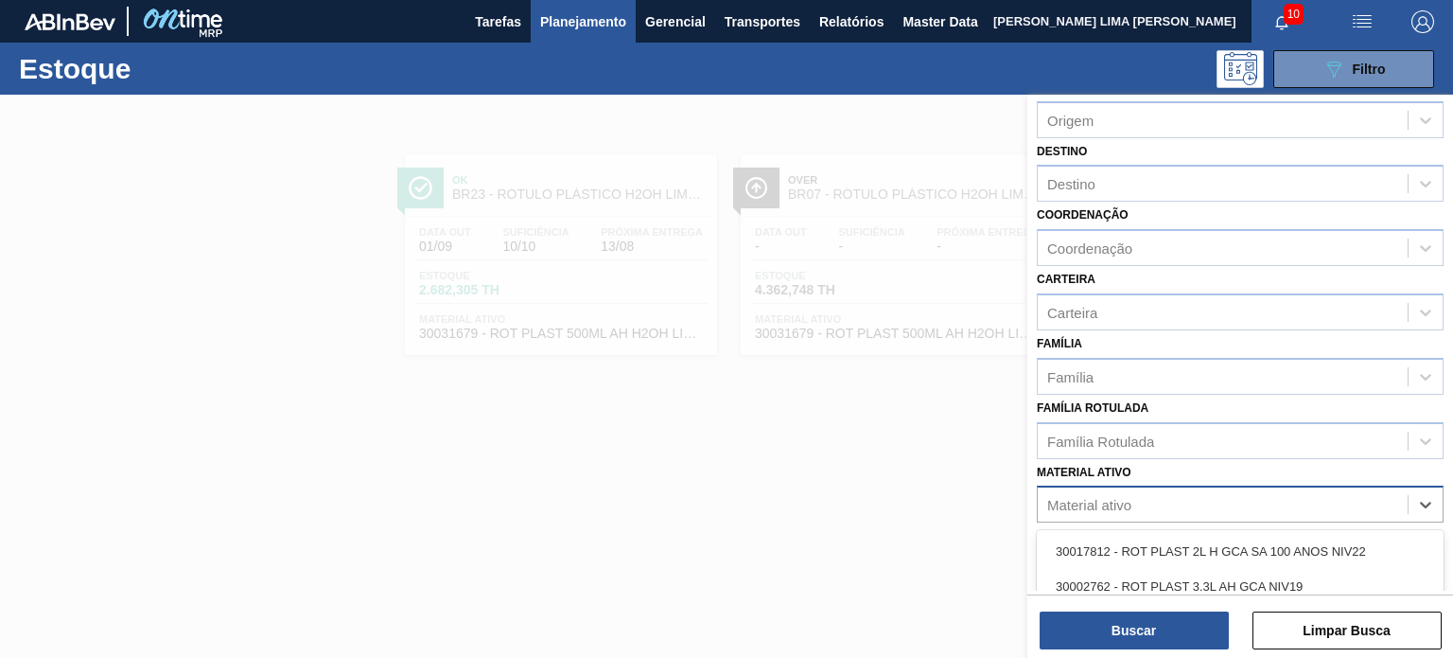
paste ativo "30031791"
type ativo "30031791"
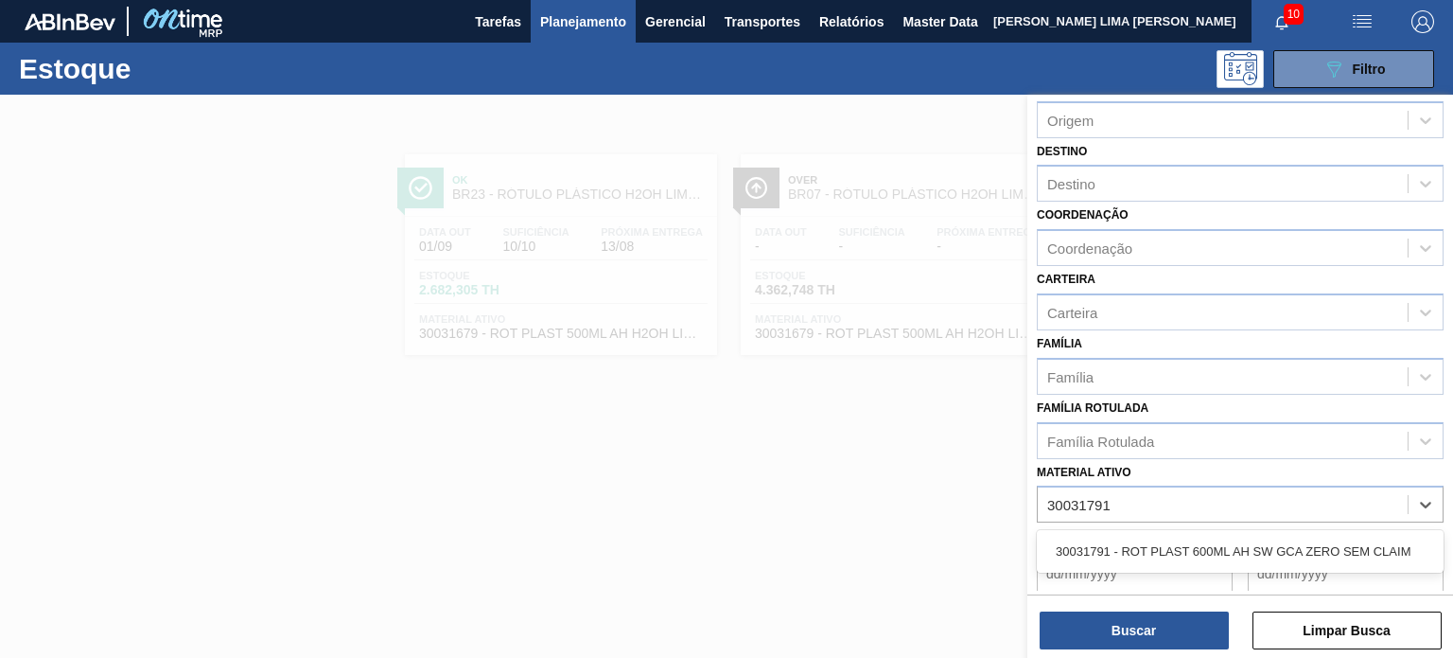
drag, startPoint x: 1177, startPoint y: 533, endPoint x: 1182, endPoint y: 597, distance: 64.5
click at [1178, 534] on div "30031791 - ROT PLAST 600ML AH SW GCA ZERO SEM CLAIM" at bounding box center [1240, 551] width 407 height 35
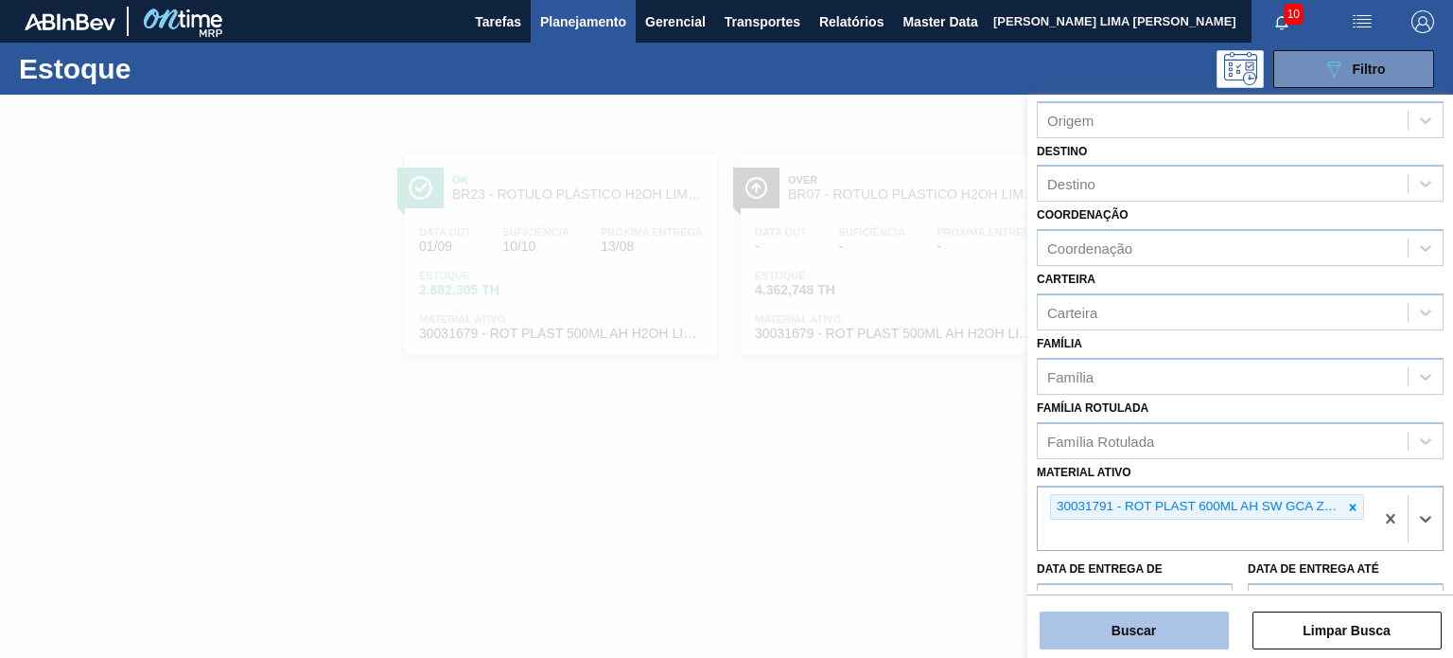
click at [1186, 624] on button "Buscar" at bounding box center [1134, 630] width 189 height 38
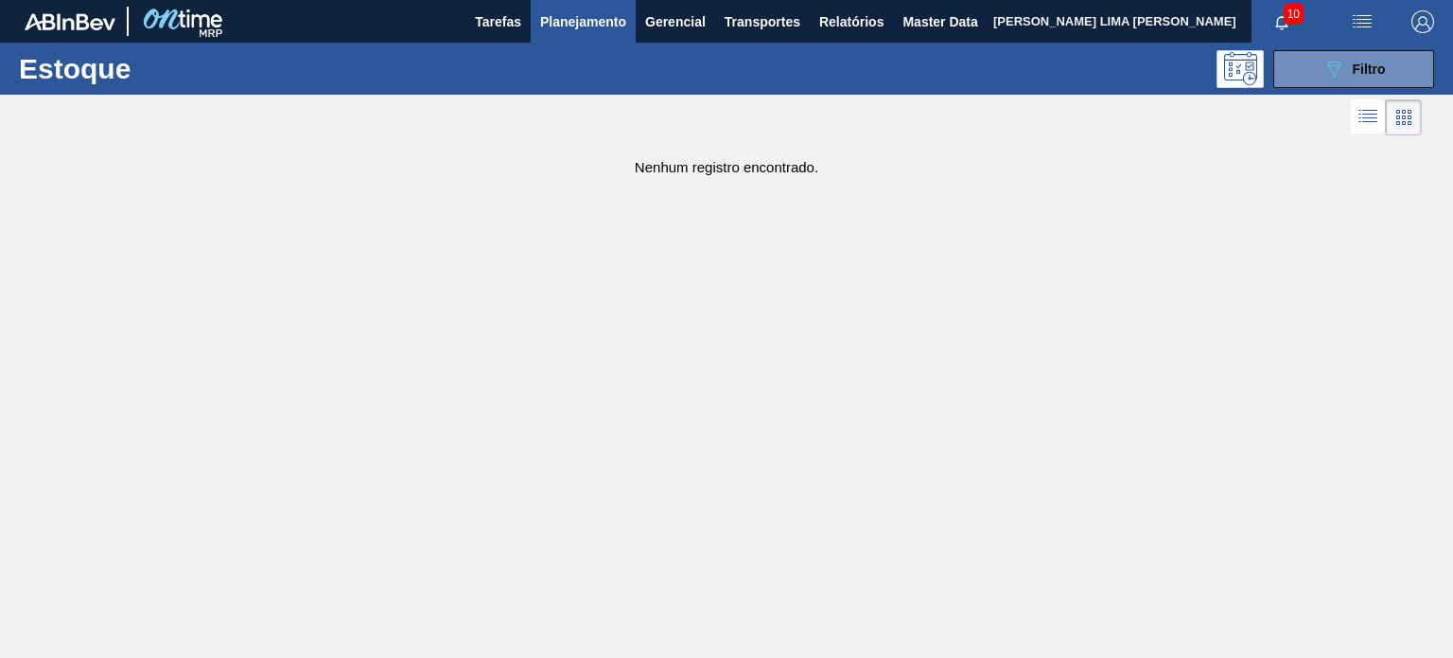
click at [1310, 89] on div "Estoque 089F7B8B-B2A5-4AFE-B5C0-19BA573D28AC Filtro" at bounding box center [726, 69] width 1453 height 52
click at [1308, 74] on button "089F7B8B-B2A5-4AFE-B5C0-19BA573D28AC Filtro" at bounding box center [1354, 69] width 161 height 38
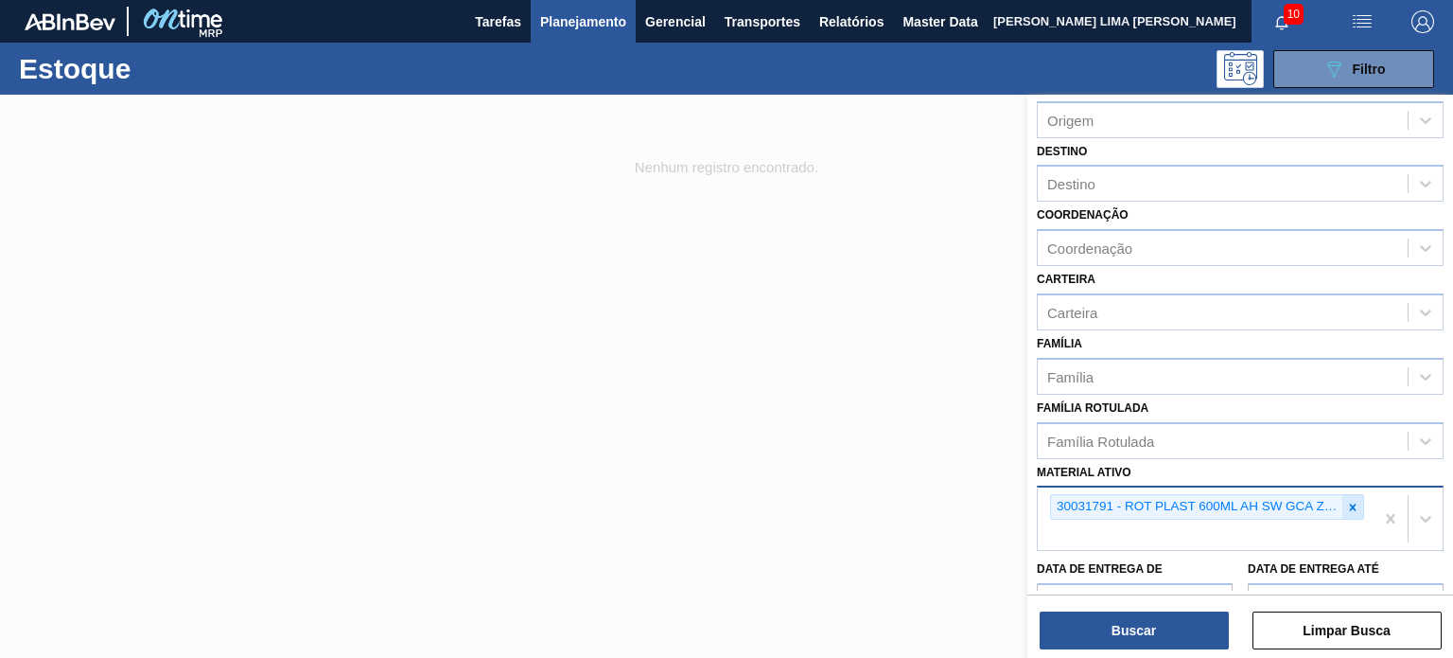
click at [1348, 501] on icon at bounding box center [1352, 507] width 13 height 13
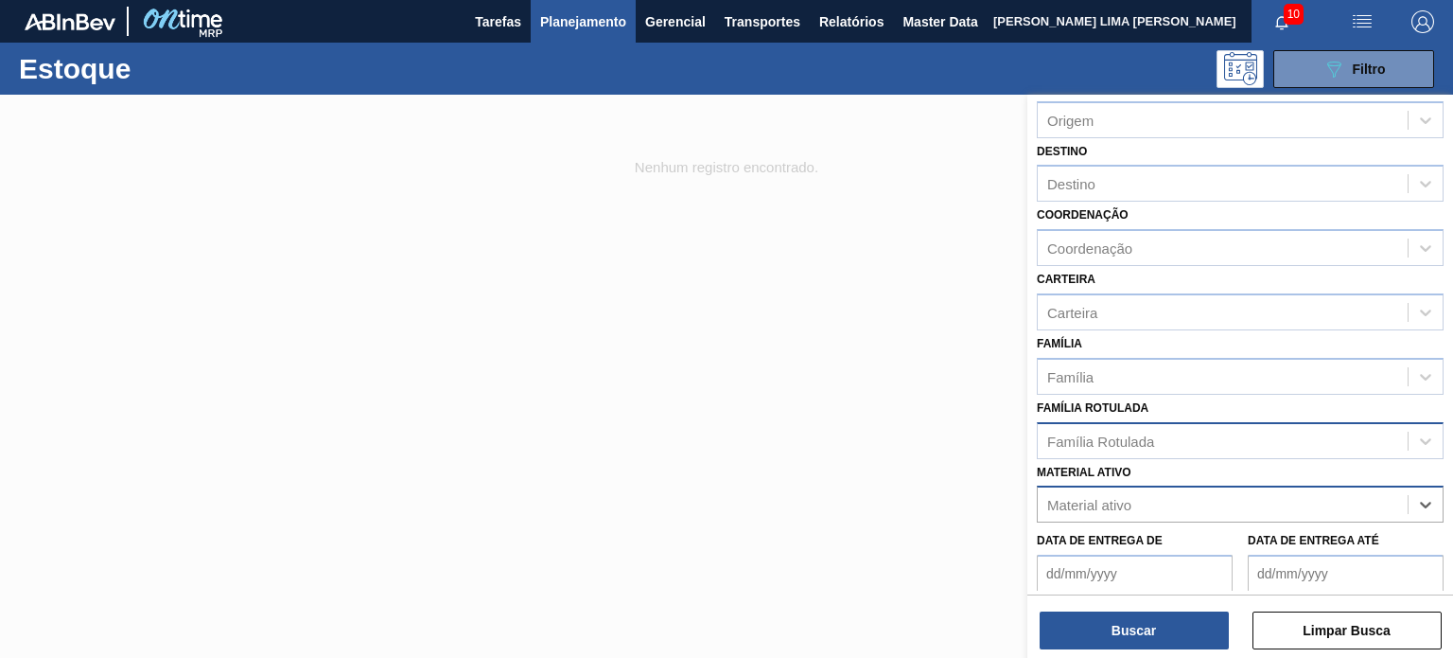
click at [1111, 427] on div "Família Rotulada" at bounding box center [1223, 440] width 370 height 27
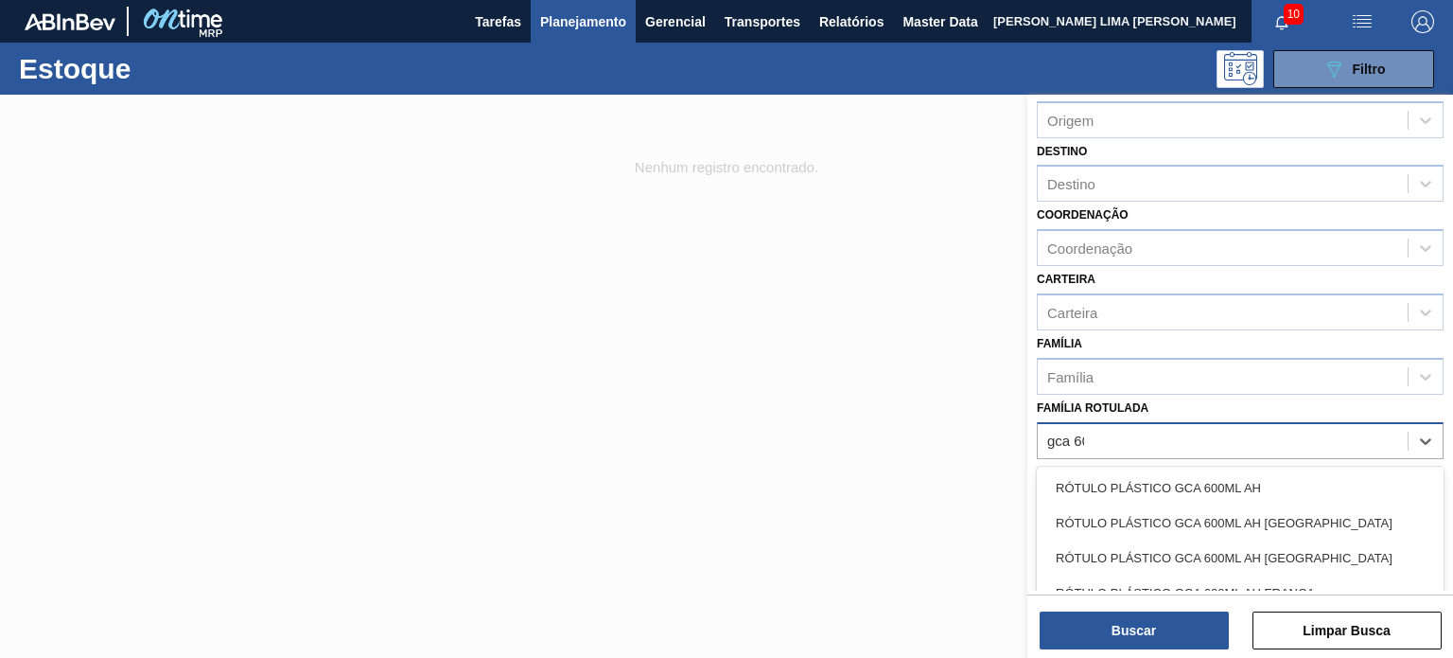
type Rotulada "gca 600"
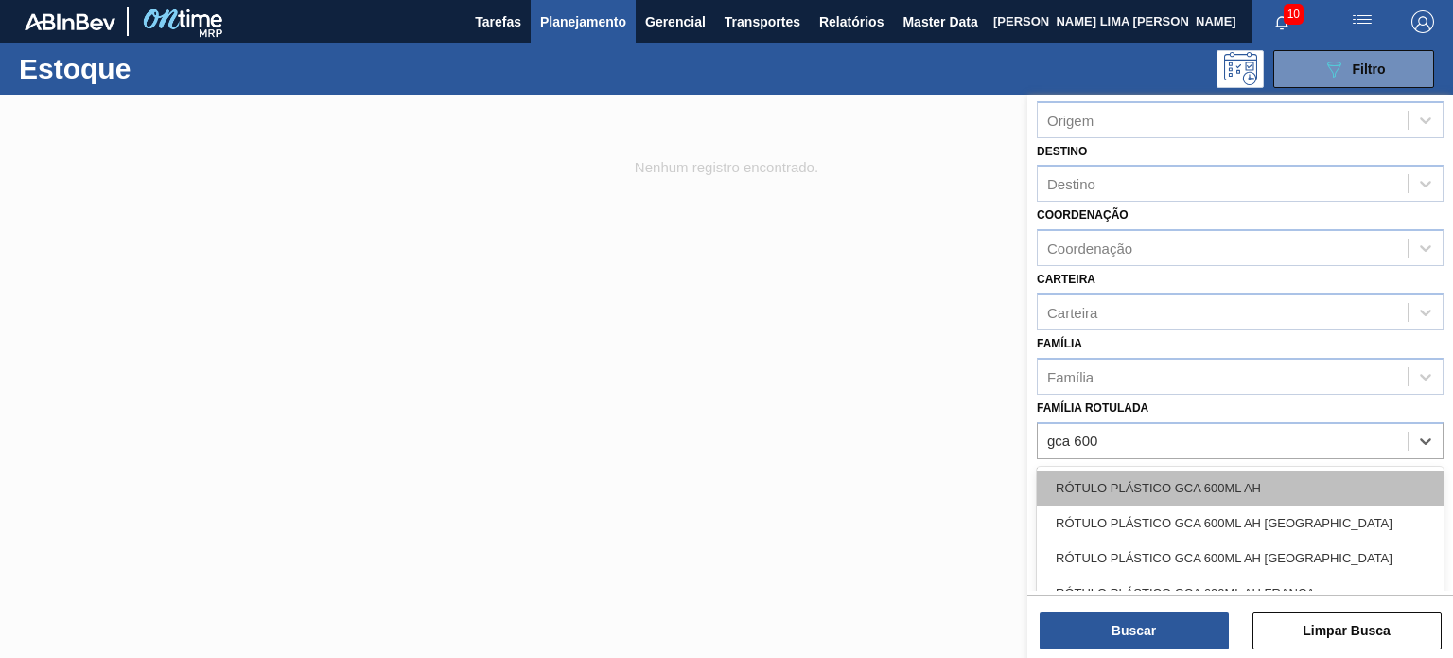
click at [1182, 487] on div "RÓTULO PLÁSTICO GCA 600ML AH" at bounding box center [1240, 487] width 407 height 35
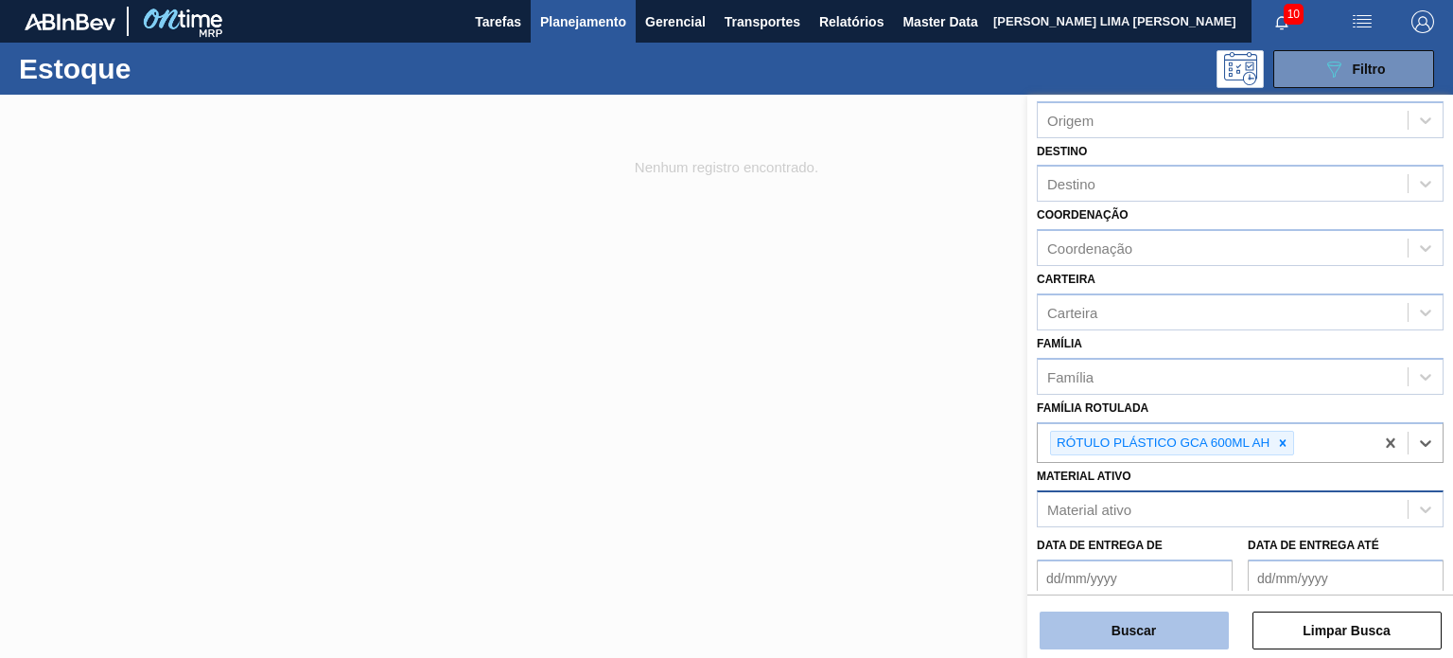
click at [1176, 642] on button "Buscar" at bounding box center [1134, 630] width 189 height 38
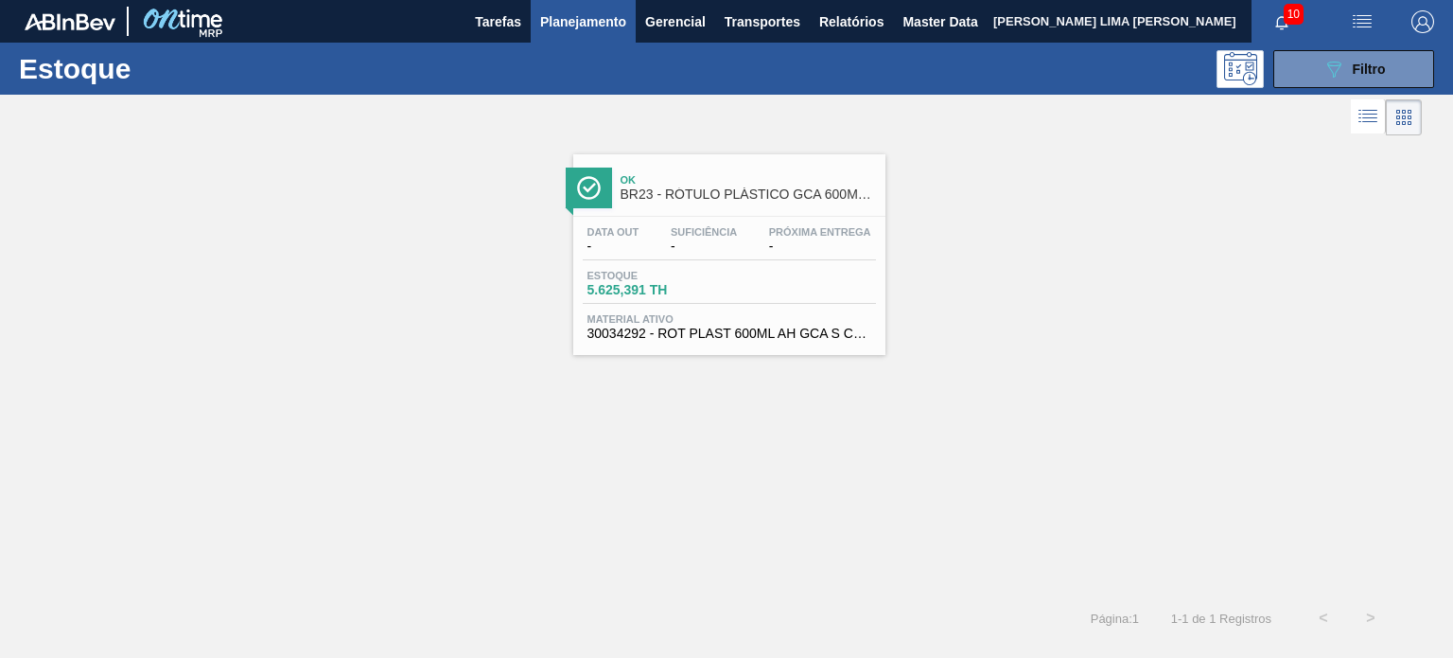
drag, startPoint x: 771, startPoint y: 223, endPoint x: 1039, endPoint y: 171, distance: 272.8
click at [1040, 175] on div "Ok BR23 - RÓTULO PLÁSTICO GCA 600ML AH Data out - Suficiência - Próxima Entrega…" at bounding box center [726, 247] width 1453 height 215
click at [1320, 82] on button "089F7B8B-B2A5-4AFE-B5C0-19BA573D28AC Filtro" at bounding box center [1354, 69] width 161 height 38
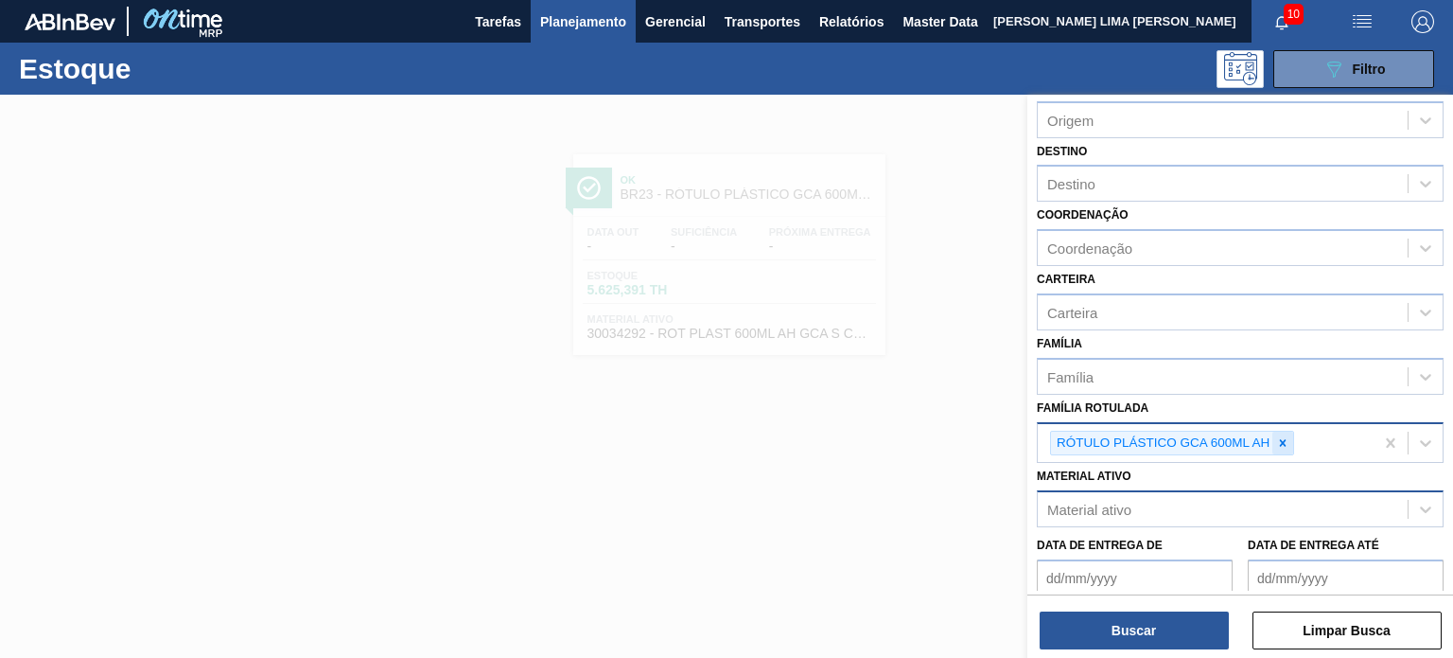
click at [1279, 431] on div at bounding box center [1283, 443] width 21 height 24
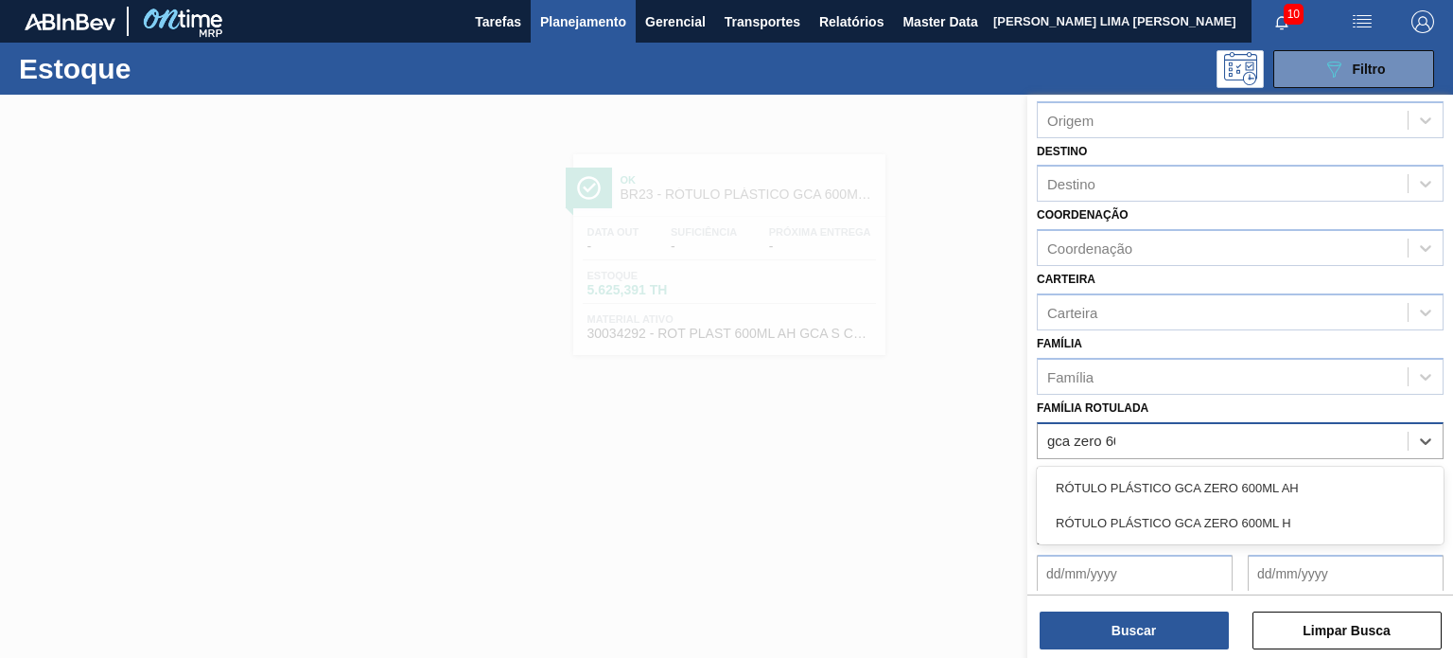
type Rotulada "gca zero 600"
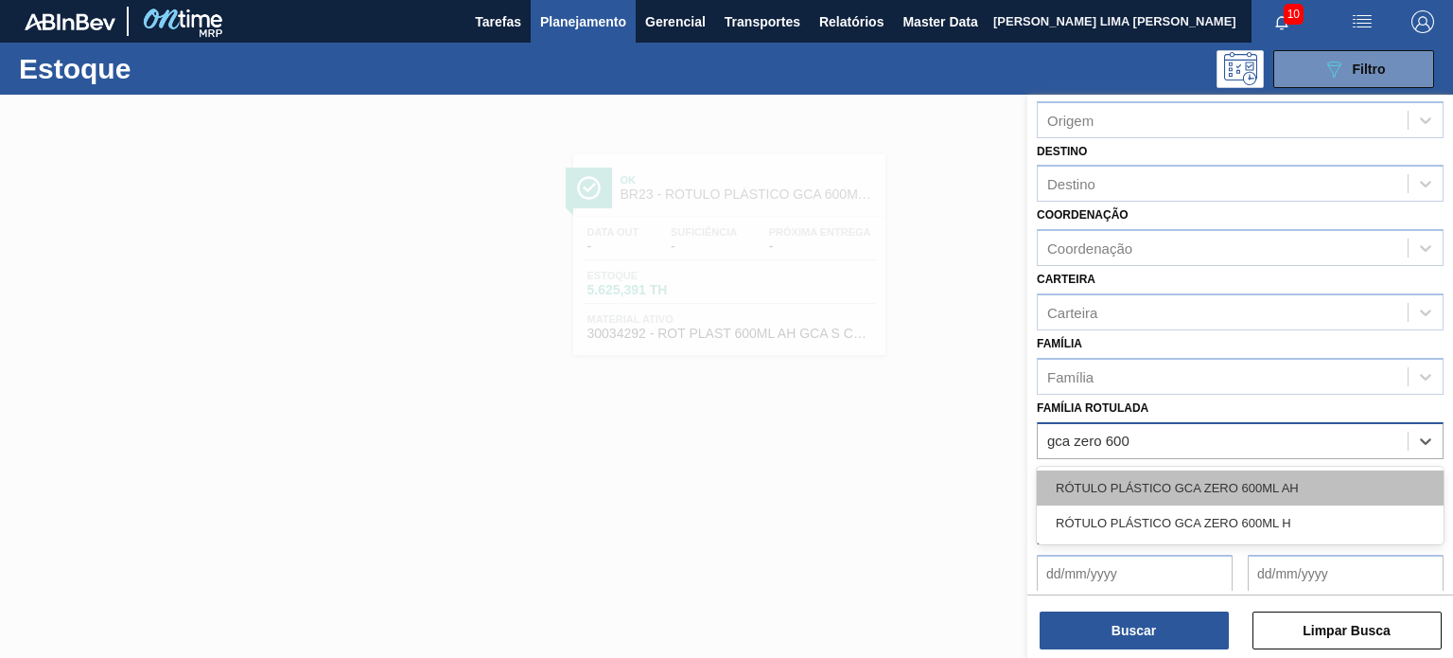
click at [1292, 484] on div "RÓTULO PLÁSTICO GCA ZERO 600ML AH" at bounding box center [1240, 487] width 407 height 35
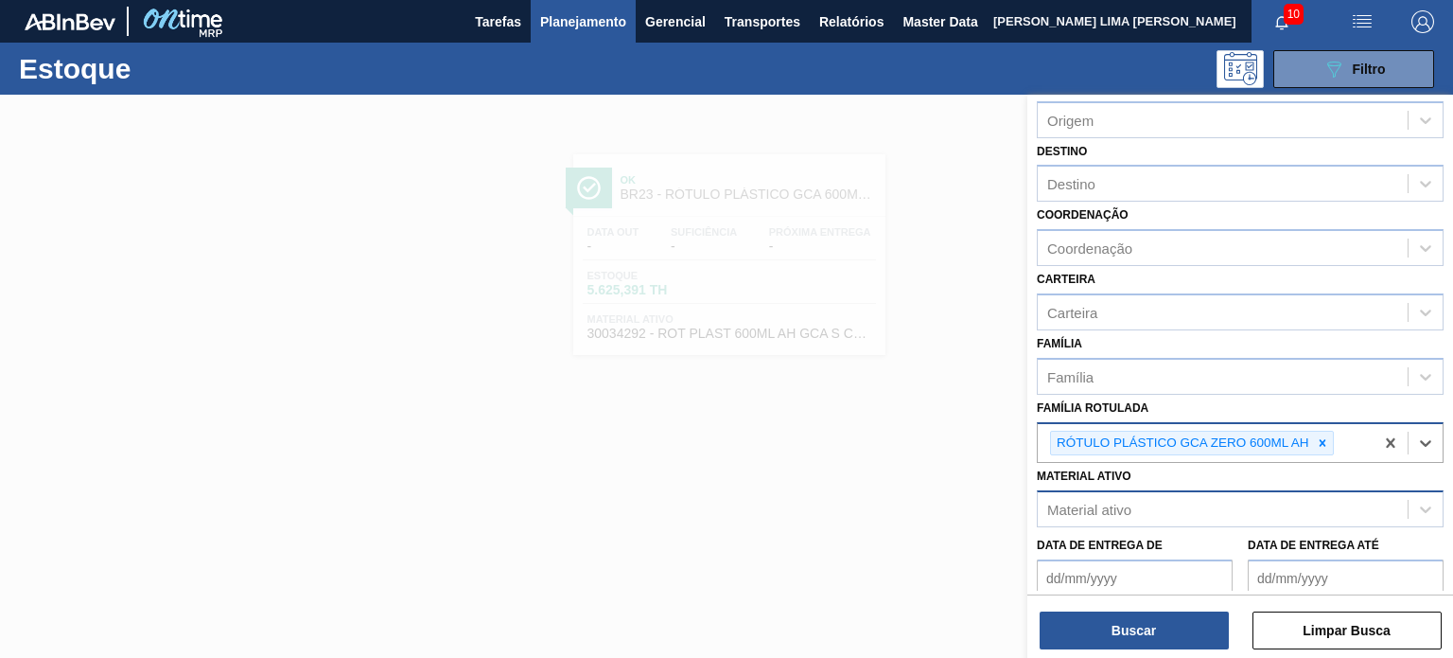
click at [1188, 600] on div "Buscar Limpar Busca" at bounding box center [1241, 620] width 426 height 53
drag, startPoint x: 1187, startPoint y: 624, endPoint x: 1079, endPoint y: 504, distance: 161.5
click at [1187, 625] on button "Buscar" at bounding box center [1134, 630] width 189 height 38
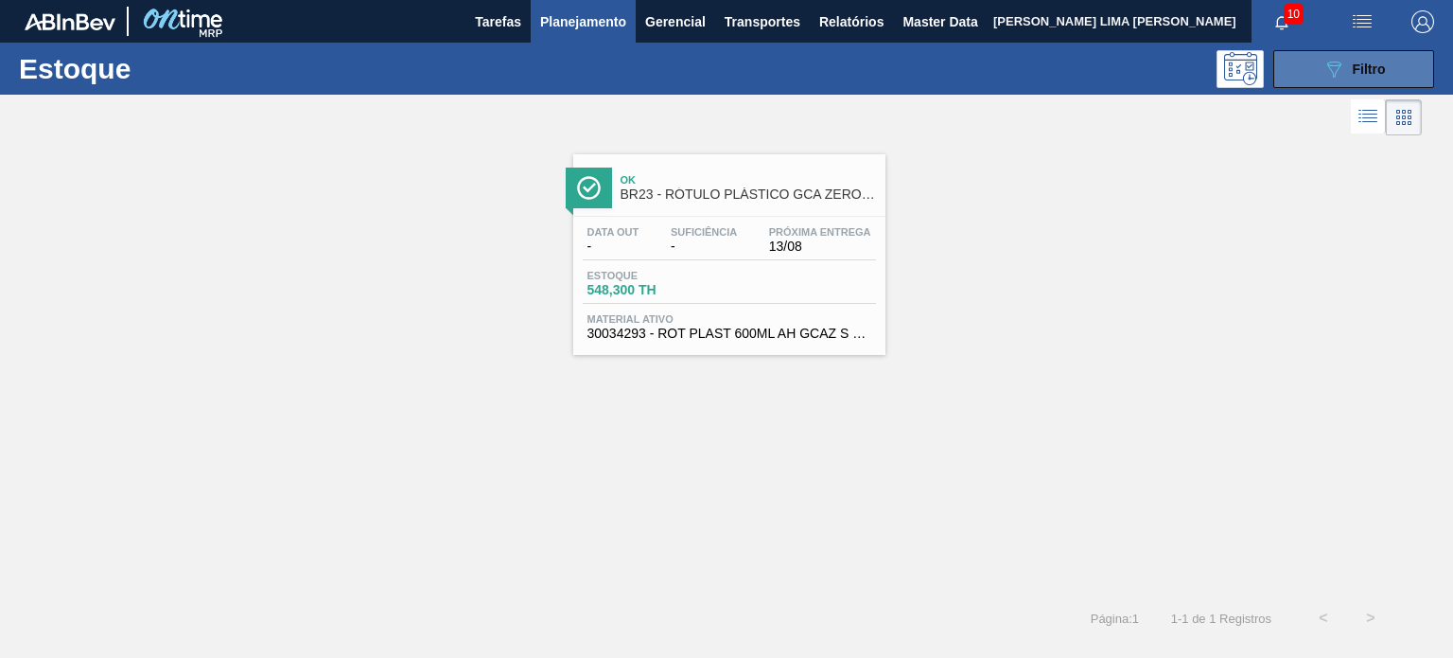
click at [1330, 78] on icon "089F7B8B-B2A5-4AFE-B5C0-19BA573D28AC" at bounding box center [1334, 69] width 23 height 23
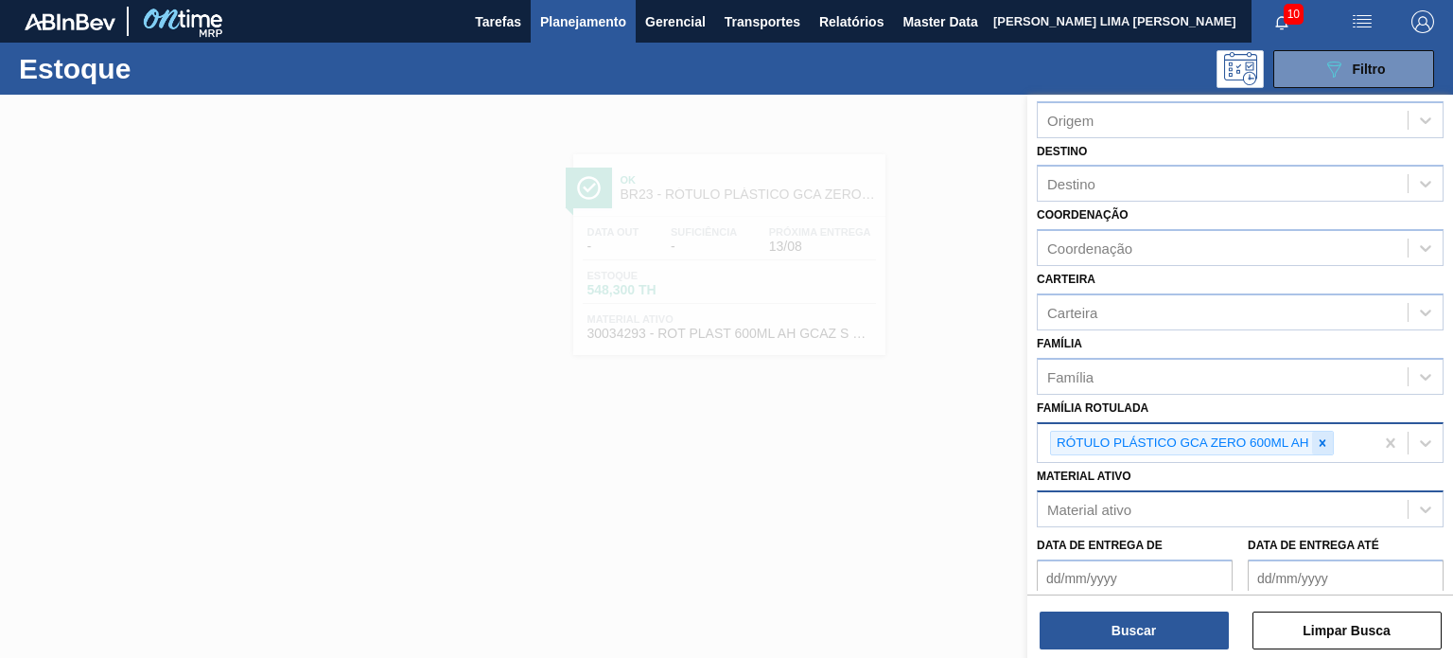
click at [1328, 449] on div at bounding box center [1322, 443] width 21 height 24
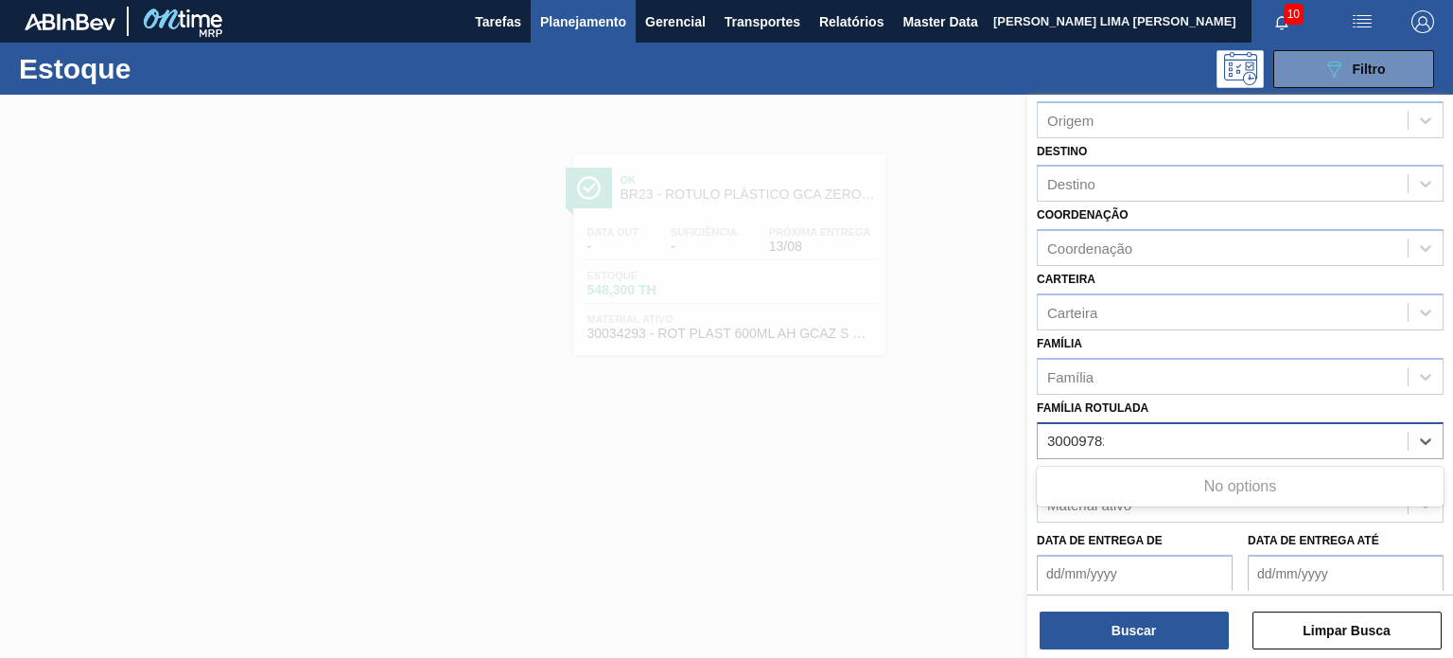
type Rotulada "30009782"
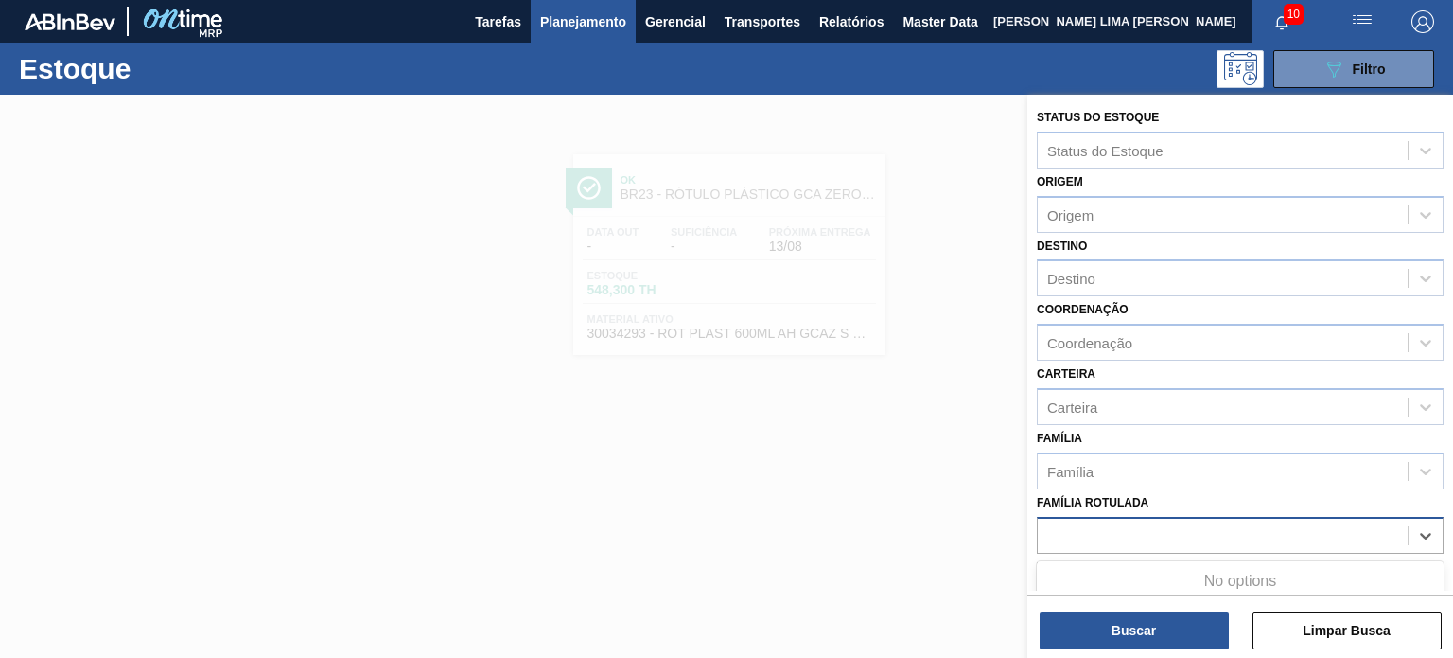
click at [1418, 23] on img "button" at bounding box center [1423, 21] width 23 height 23
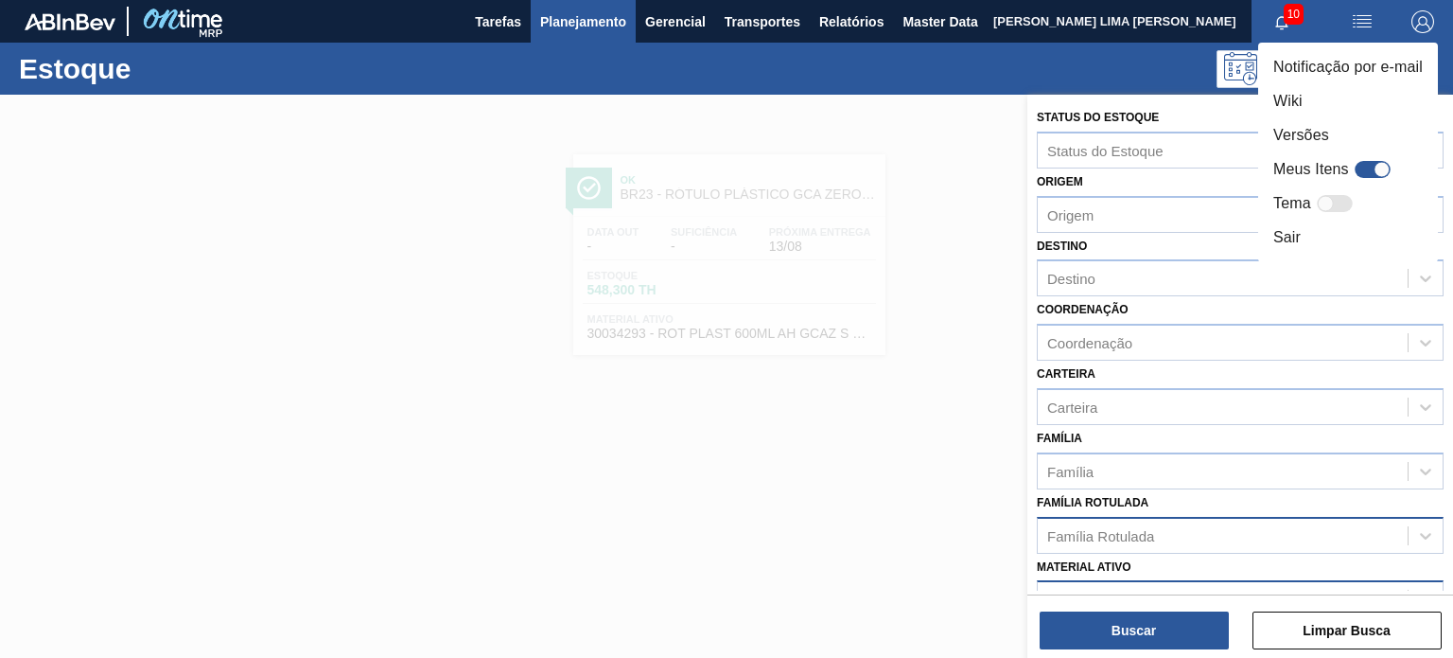
click at [1325, 201] on div at bounding box center [1326, 204] width 16 height 16
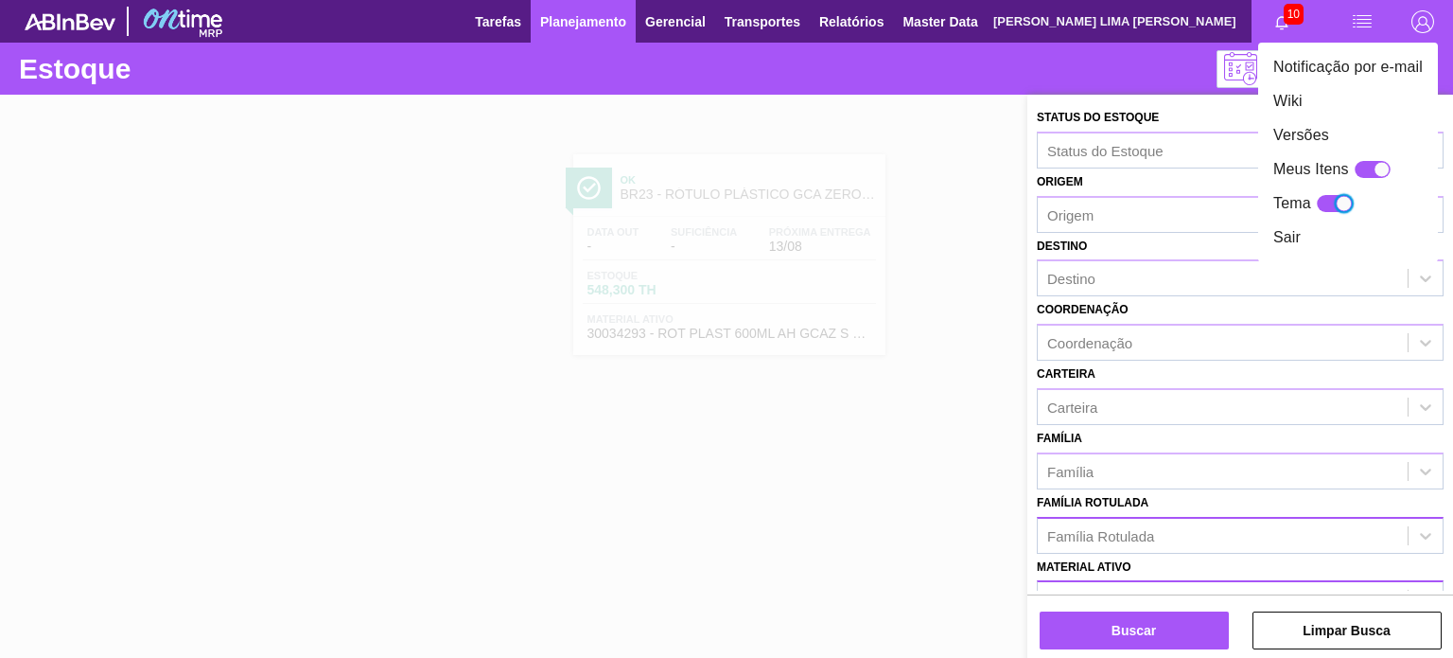
click at [1326, 200] on div at bounding box center [1335, 203] width 36 height 17
checkbox input "false"
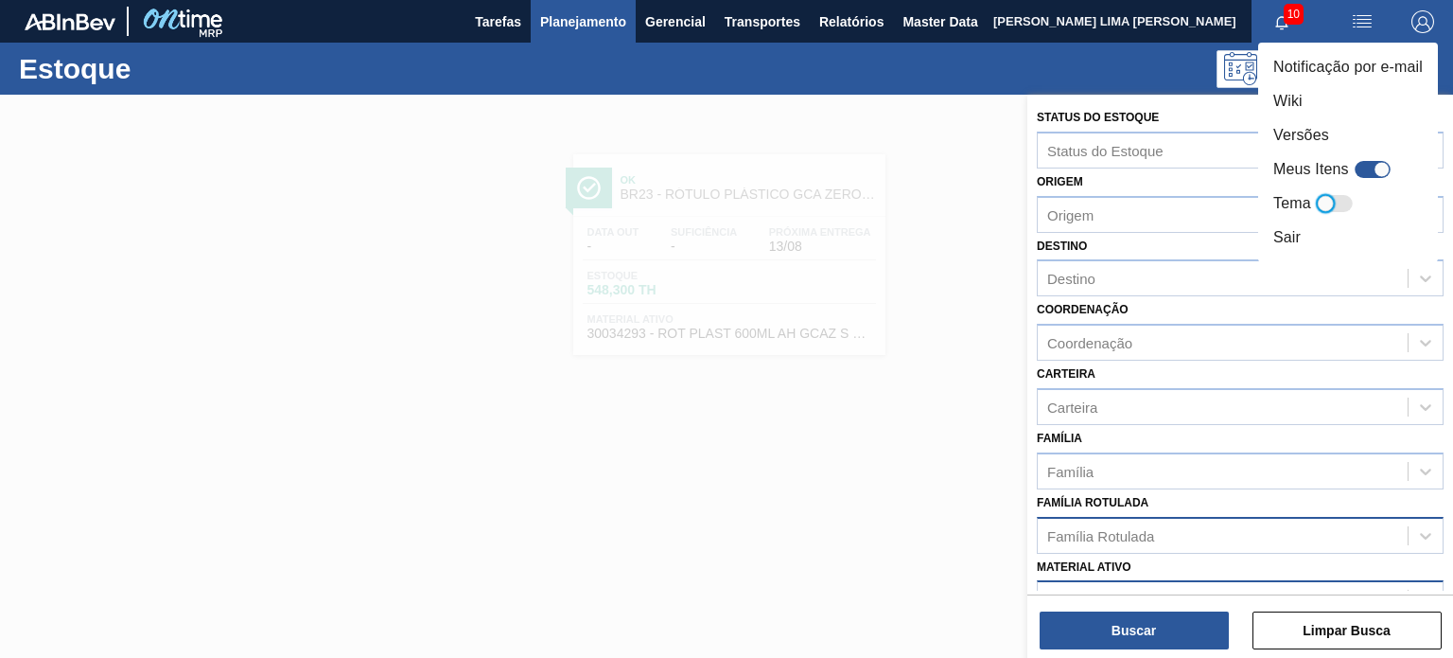
click at [1383, 172] on div at bounding box center [1382, 170] width 16 height 16
checkbox input "true"
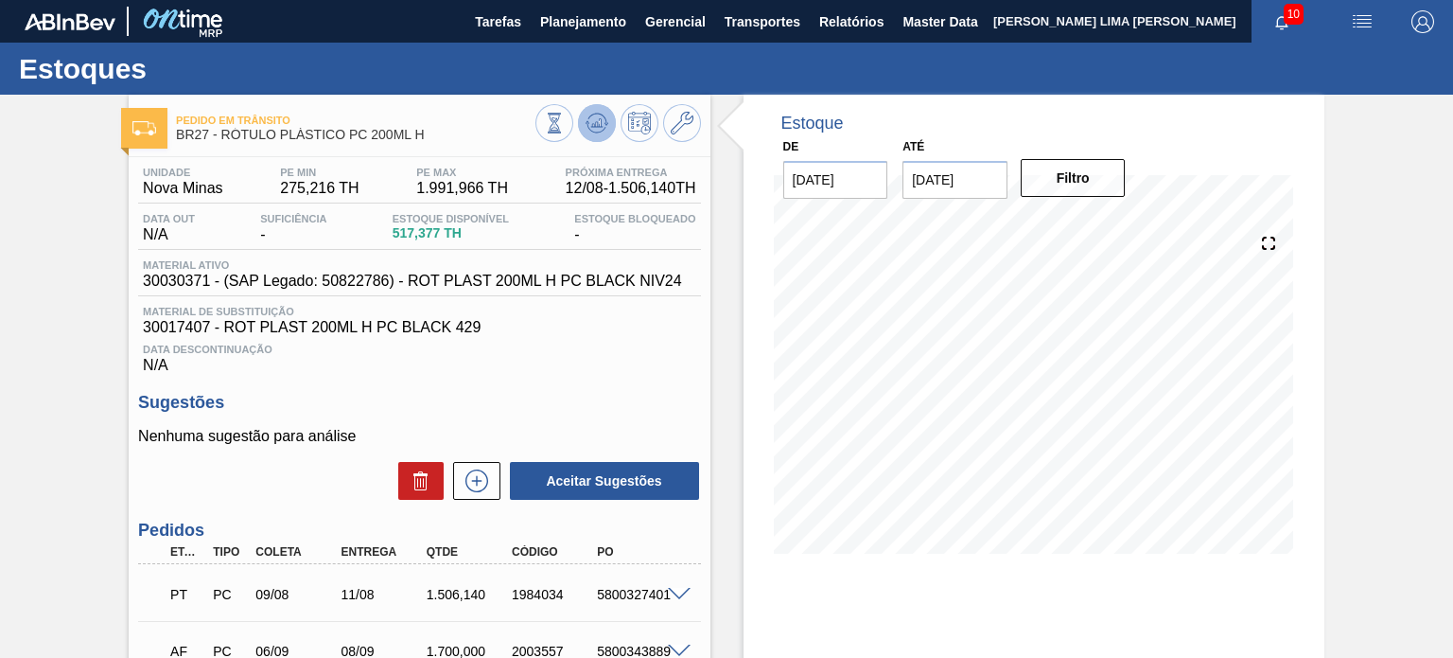
click at [594, 136] on button at bounding box center [597, 123] width 38 height 38
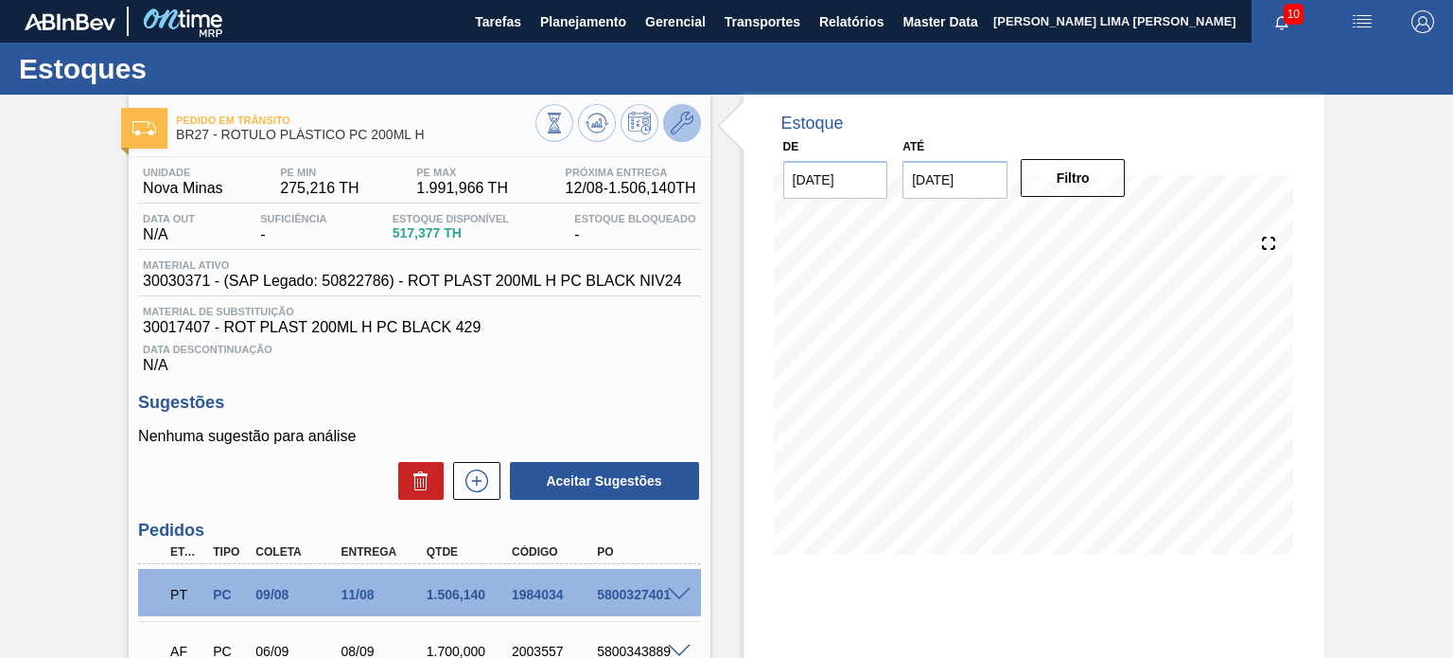
click at [691, 124] on icon at bounding box center [682, 123] width 23 height 23
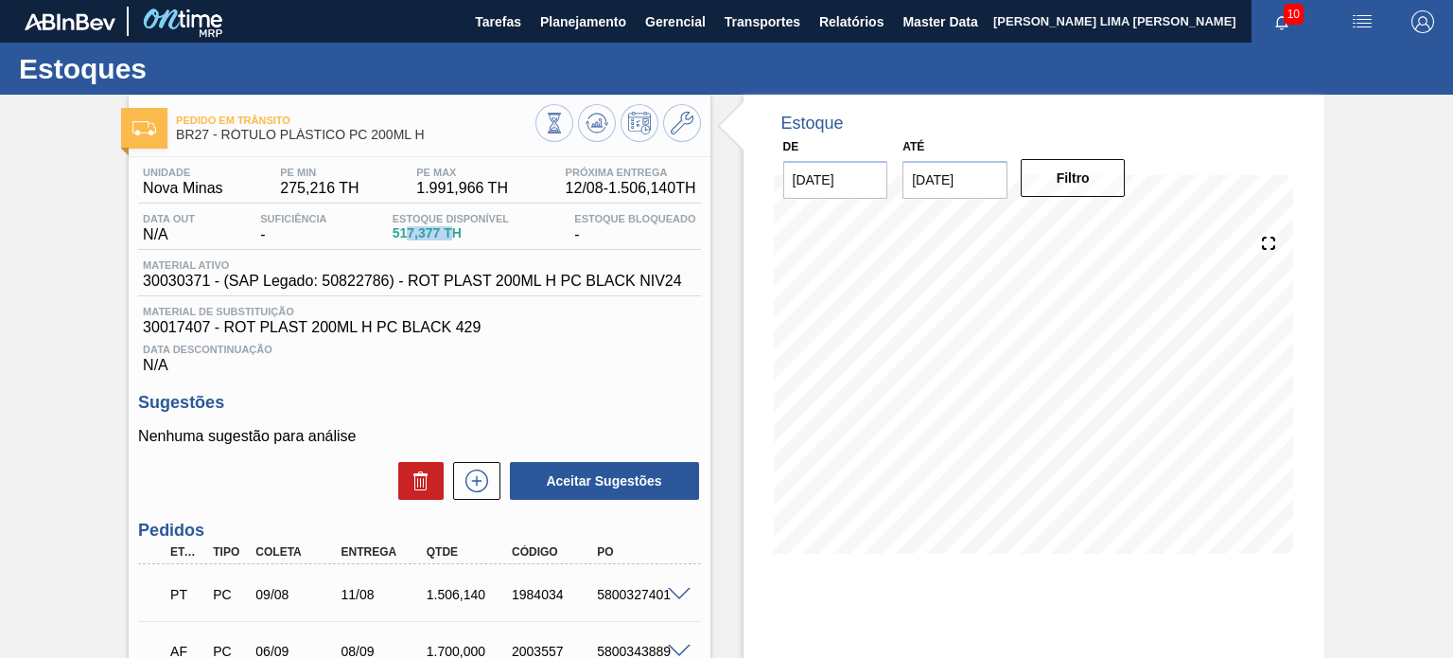
drag, startPoint x: 419, startPoint y: 234, endPoint x: 453, endPoint y: 230, distance: 34.3
click at [452, 230] on span "517,377 TH" at bounding box center [451, 233] width 116 height 14
click at [454, 230] on span "517,377 TH" at bounding box center [451, 233] width 116 height 14
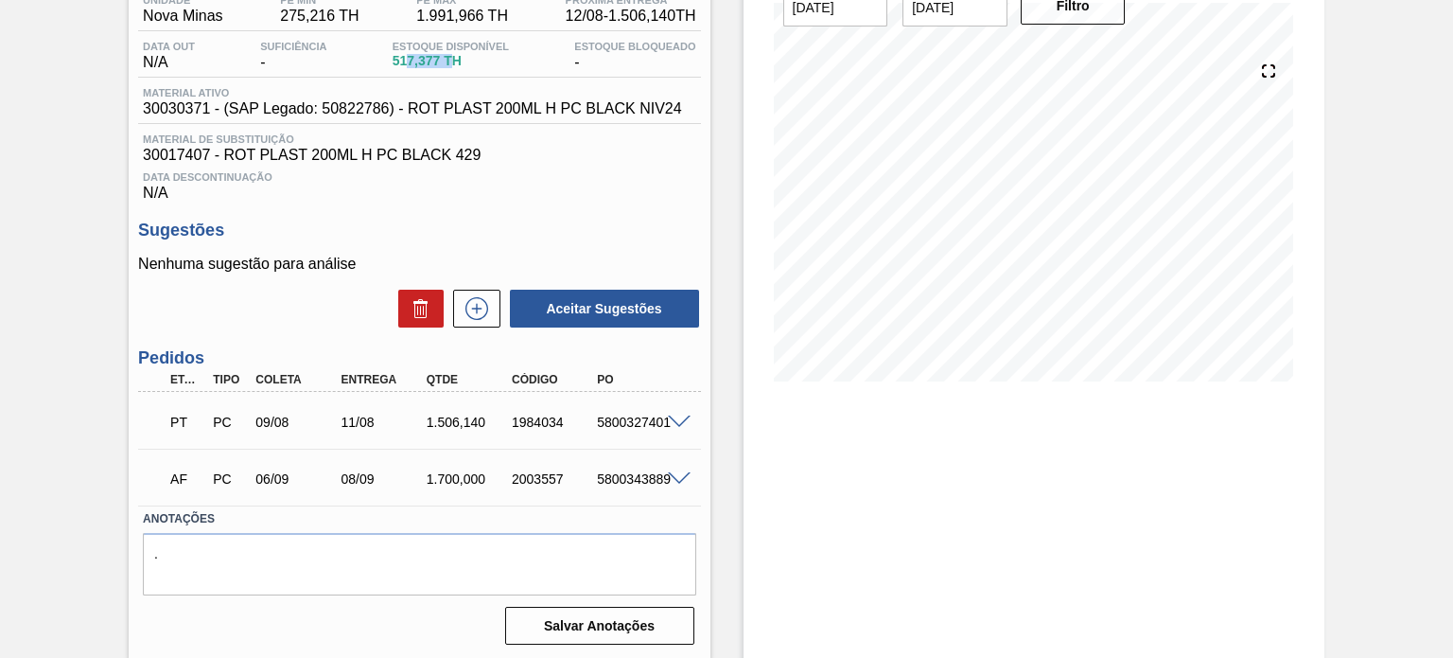
scroll to position [175, 0]
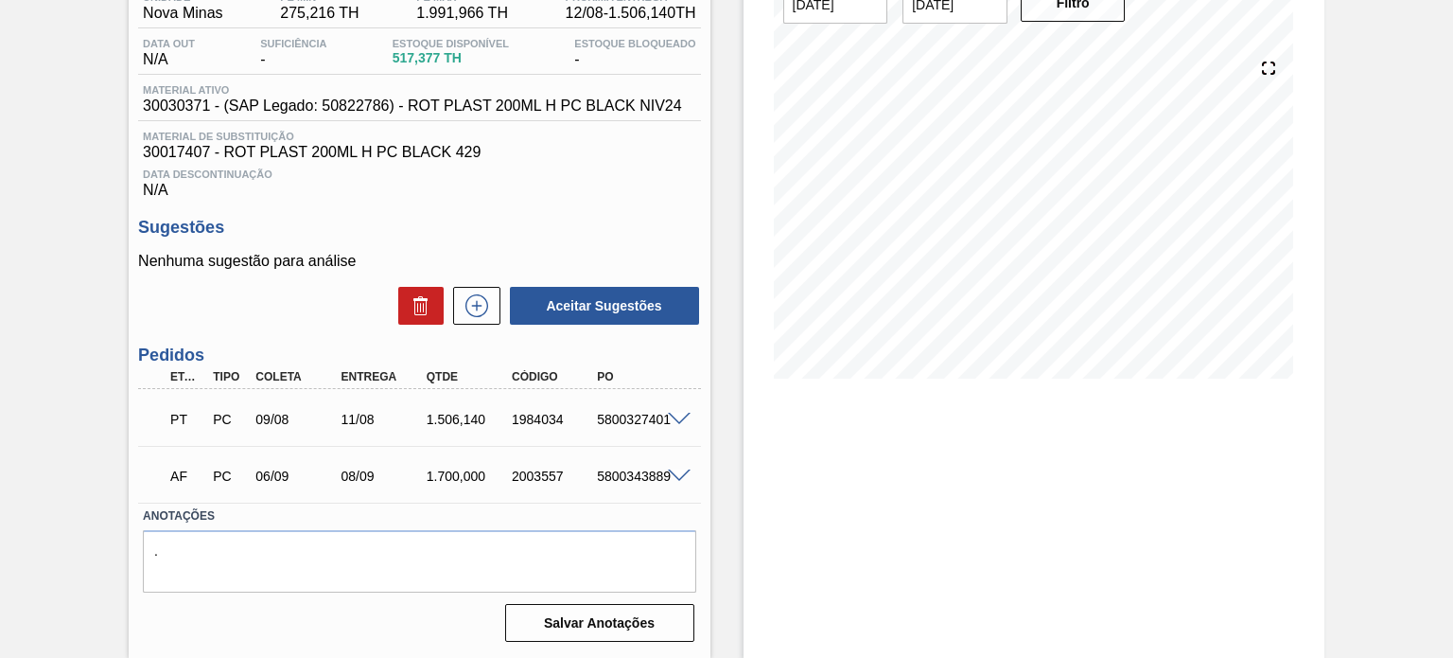
click at [661, 422] on div "PT PC 09/08 11/08 1.506,140 1984034 5800327401" at bounding box center [419, 417] width 562 height 47
click at [670, 420] on span at bounding box center [679, 420] width 23 height 14
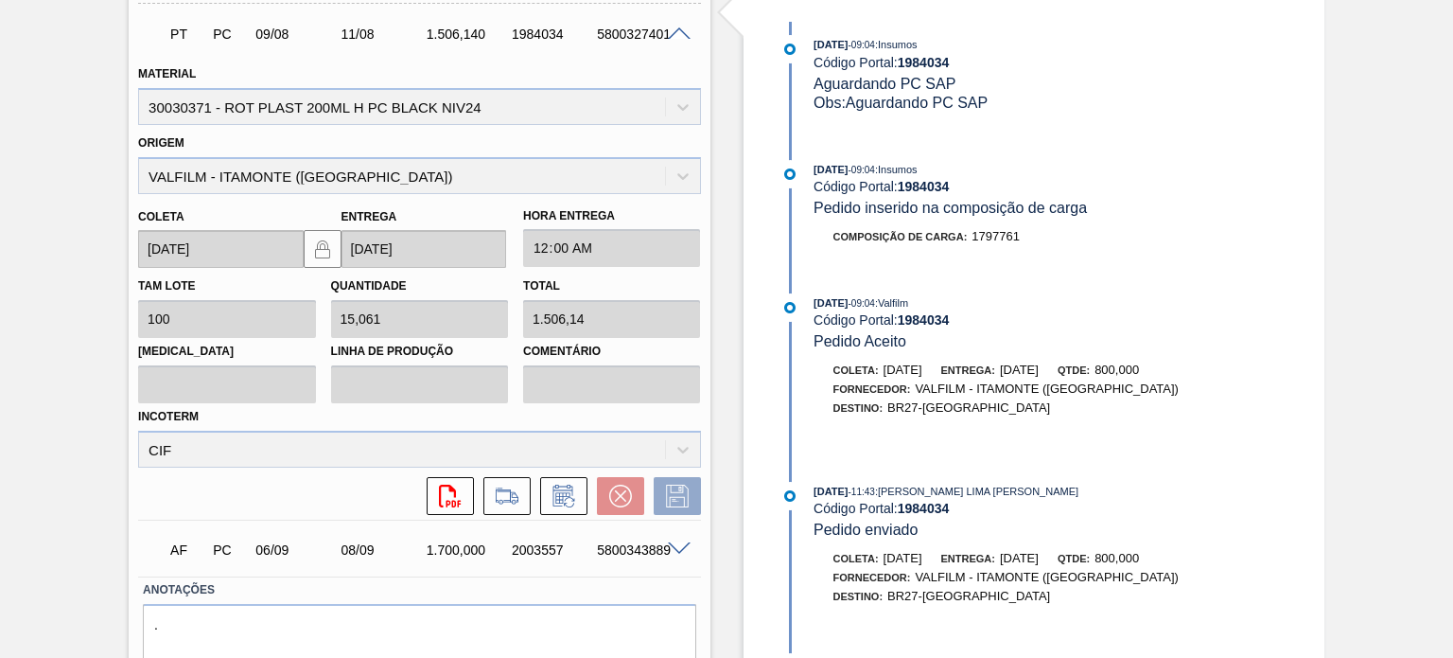
scroll to position [443, 0]
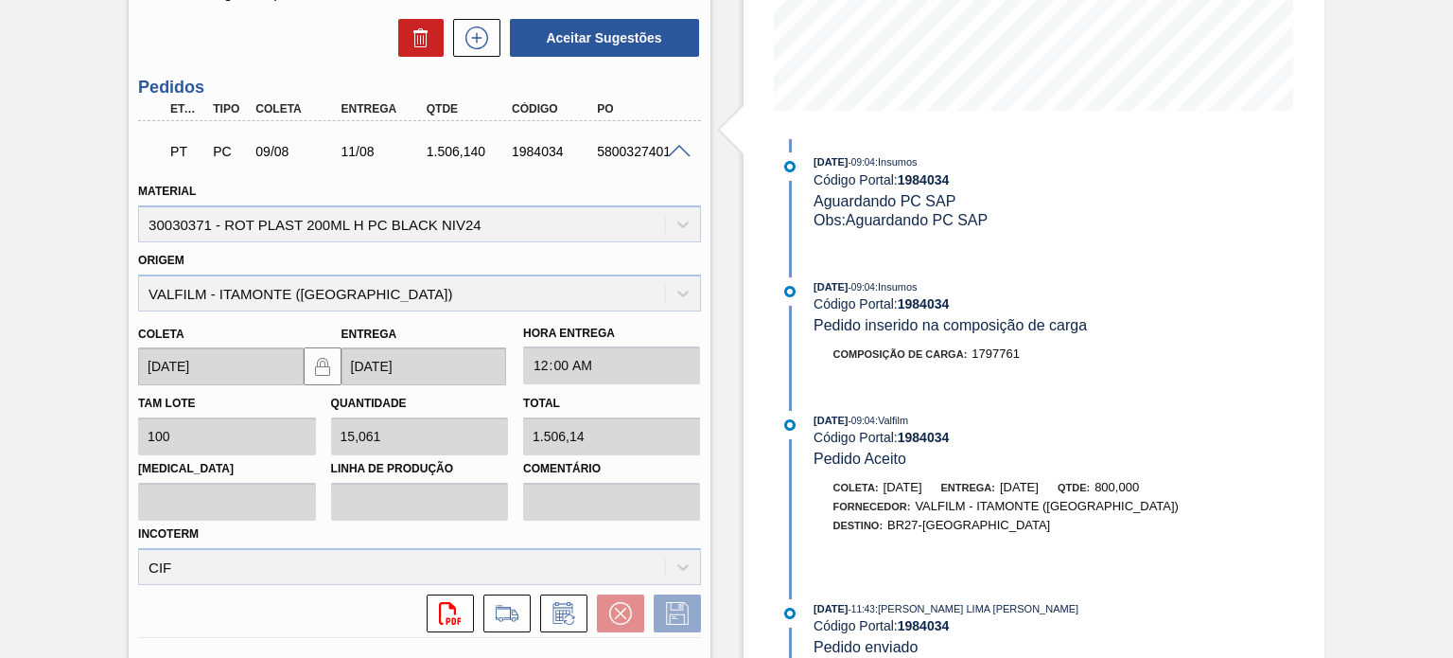
click at [677, 147] on span at bounding box center [679, 152] width 23 height 14
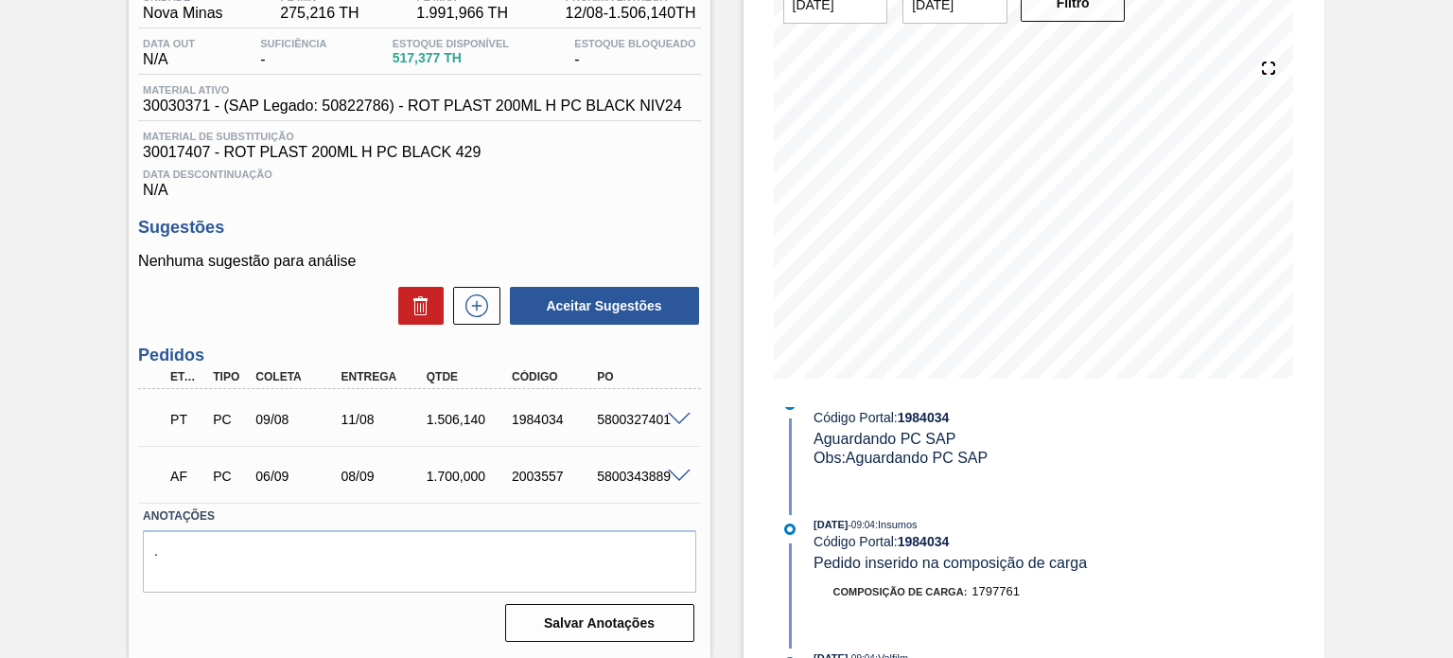
click at [554, 408] on div "PT PC 09/08 11/08 1.506,140 1984034 5800327401" at bounding box center [414, 417] width 512 height 38
copy div "1984034"
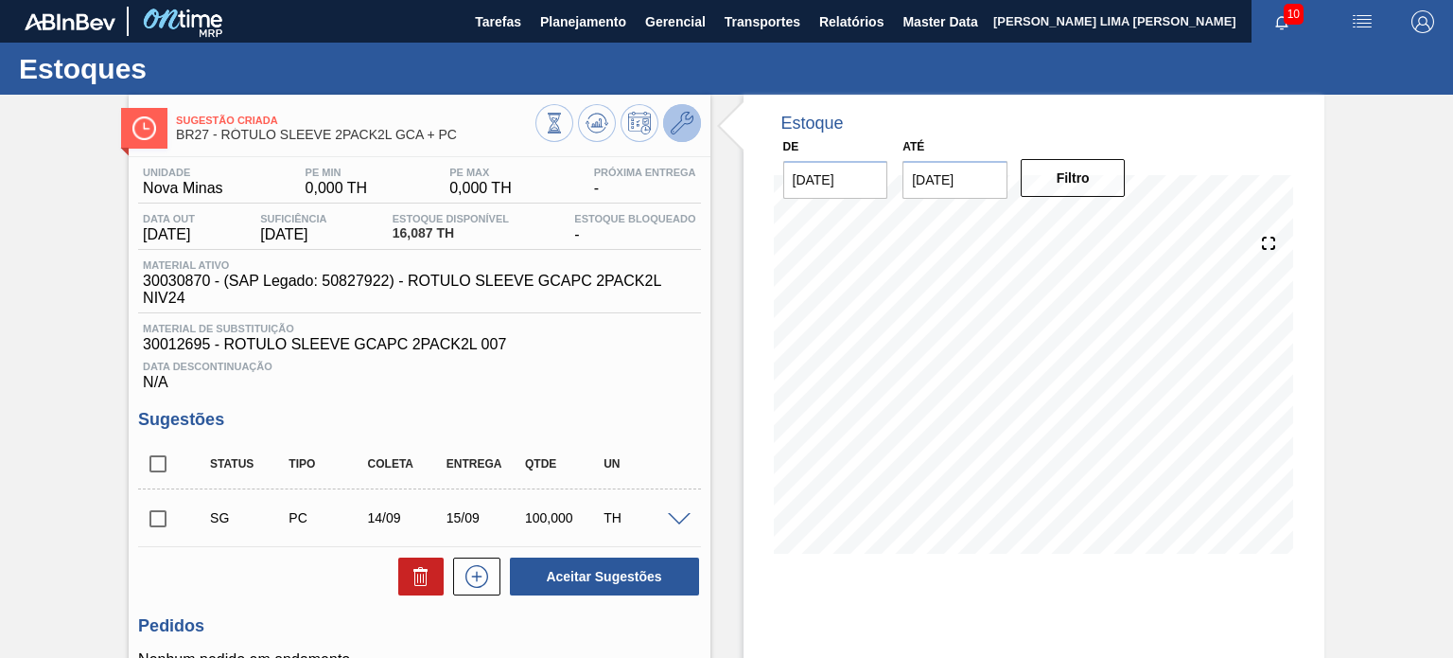
click at [684, 122] on icon at bounding box center [682, 123] width 23 height 23
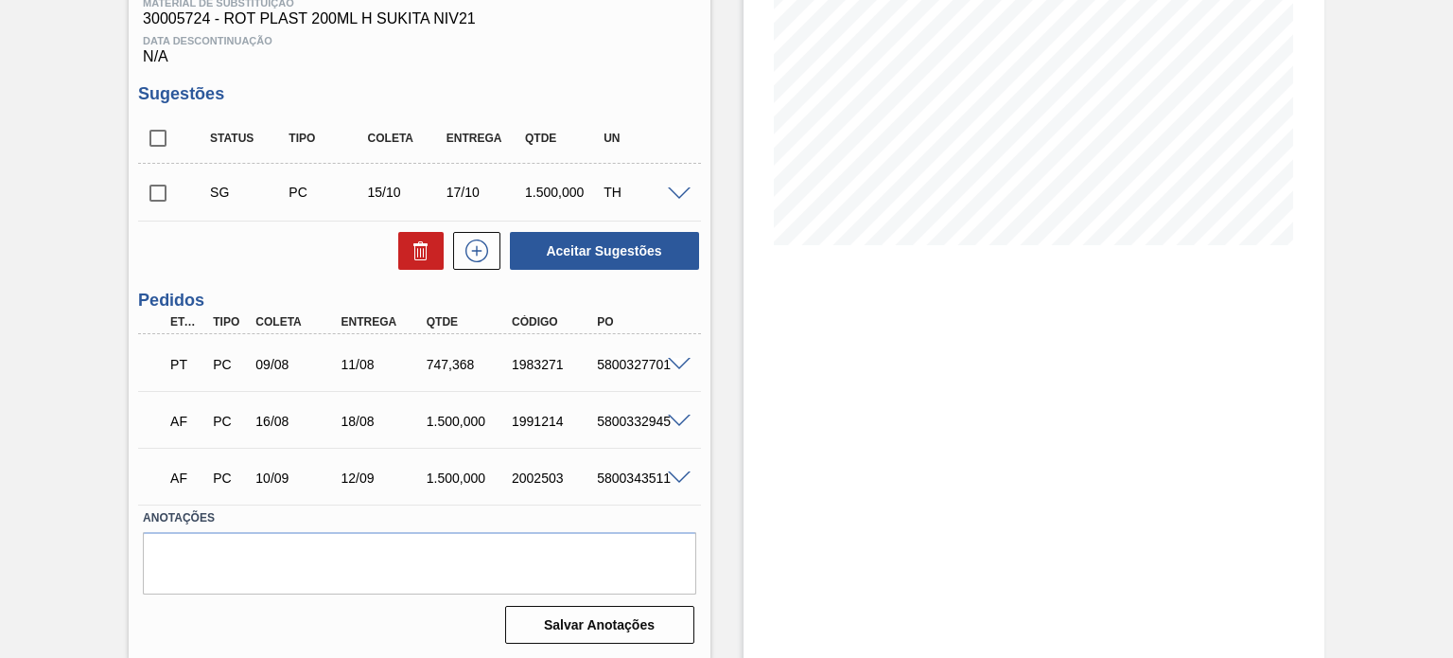
scroll to position [310, 0]
click at [681, 356] on span at bounding box center [679, 363] width 23 height 14
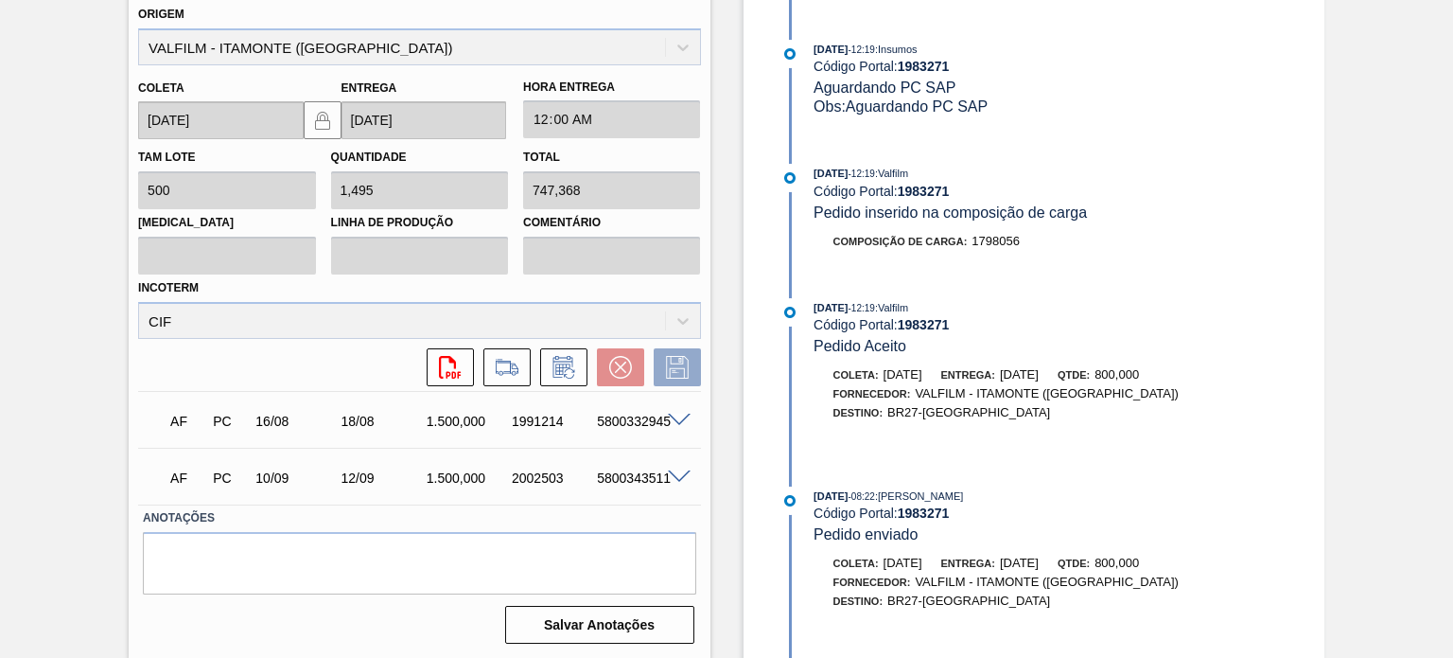
scroll to position [900, 0]
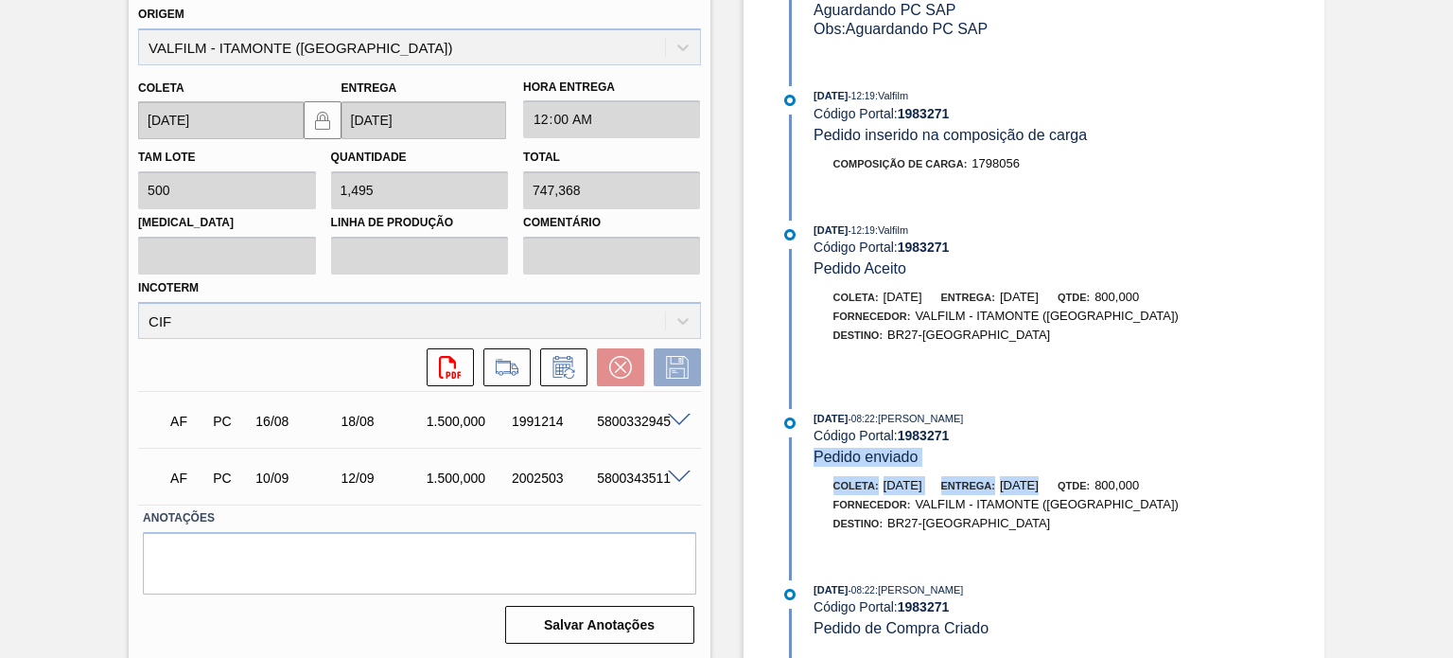
drag, startPoint x: 1034, startPoint y: 471, endPoint x: 994, endPoint y: 465, distance: 40.3
click at [997, 465] on div "[DATE] 08:22 : [PERSON_NAME] Código Portal: 1983271 Pedido enviado Coleta: [DAT…" at bounding box center [1020, 480] width 487 height 143
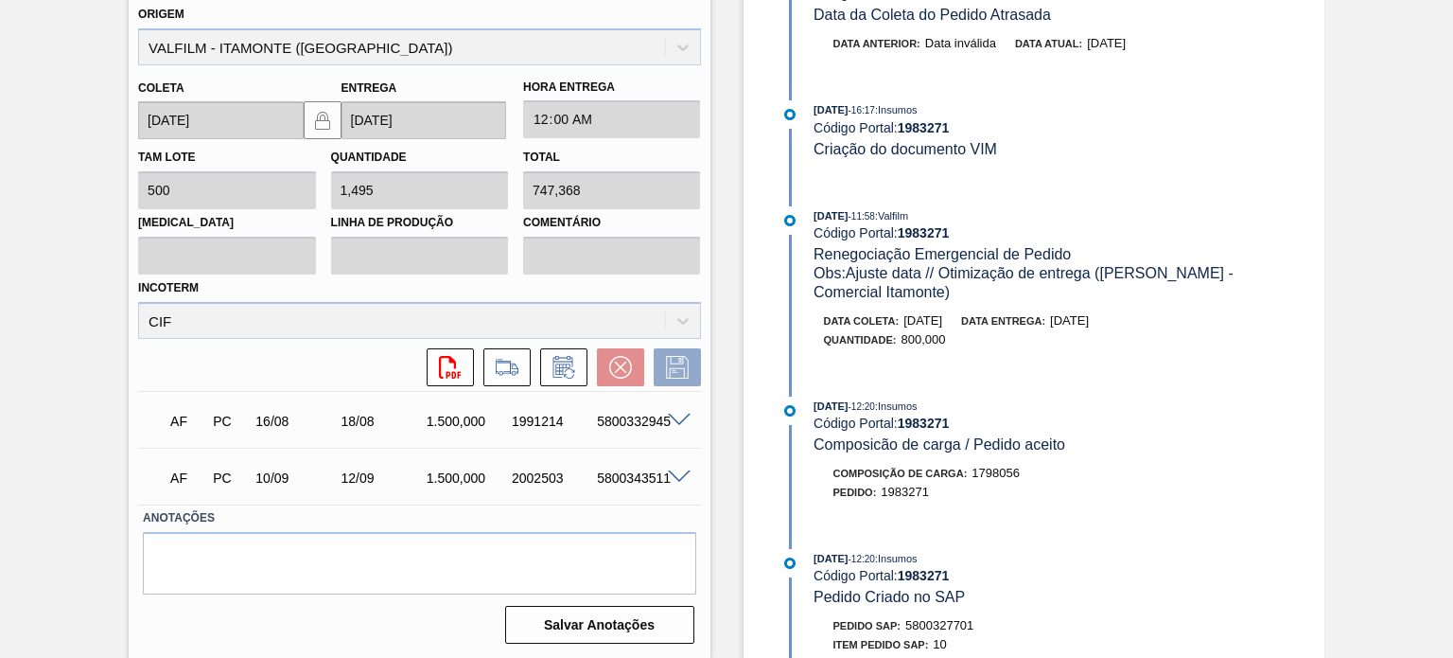
drag, startPoint x: 1124, startPoint y: 327, endPoint x: 1075, endPoint y: 327, distance: 49.2
click at [1080, 327] on div "Data coleta: [DATE] Data entrega: [DATE]" at bounding box center [1048, 320] width 449 height 19
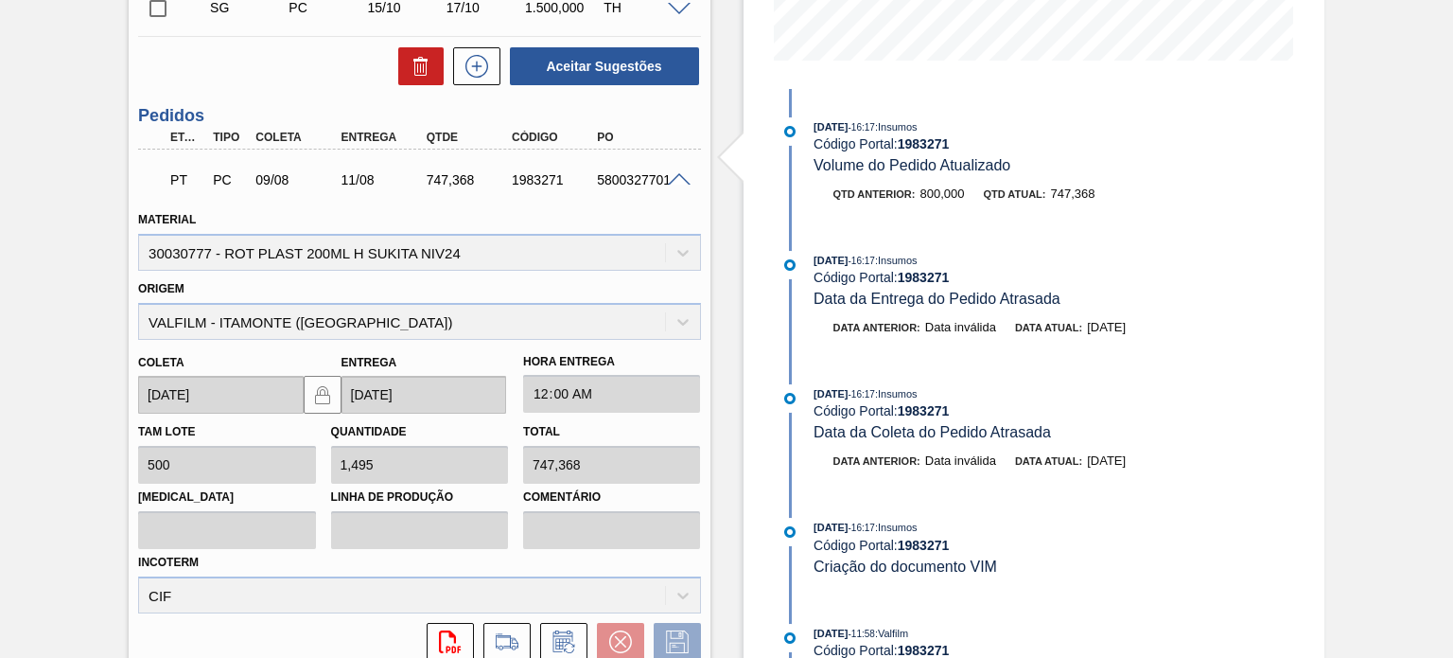
scroll to position [484, 0]
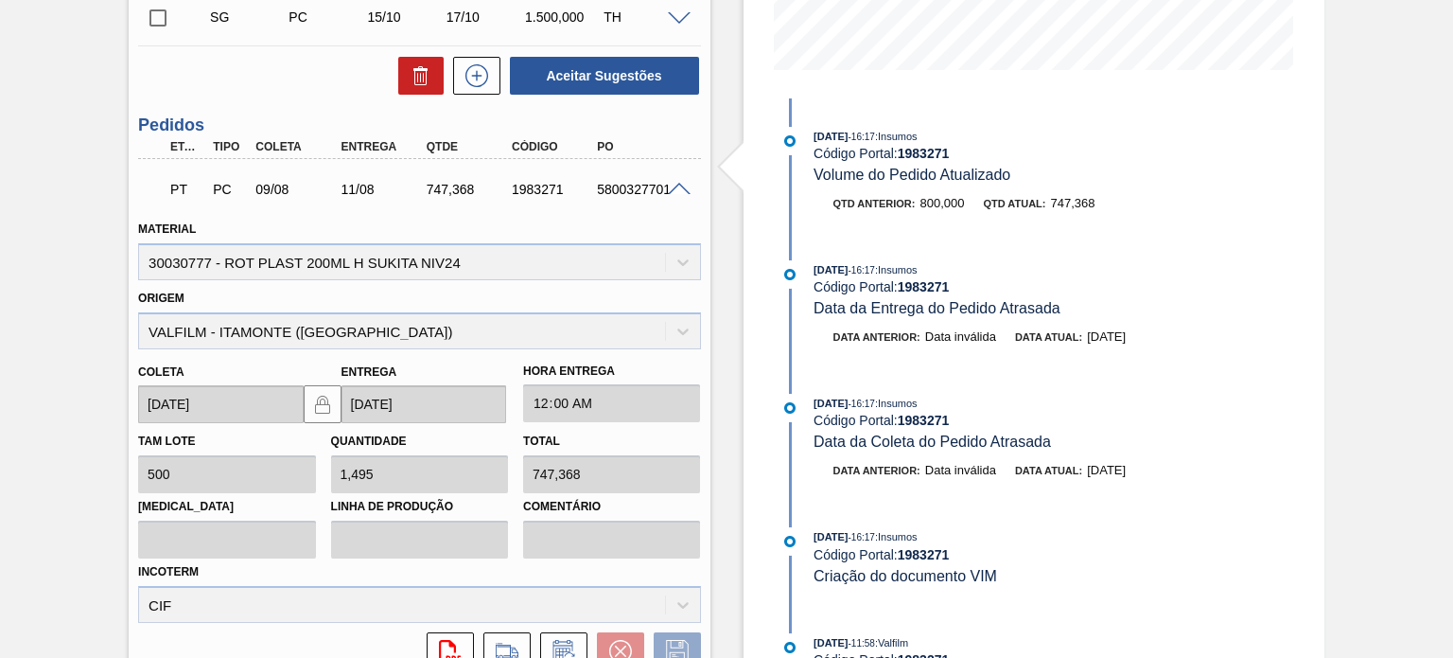
click at [675, 185] on span at bounding box center [679, 190] width 23 height 14
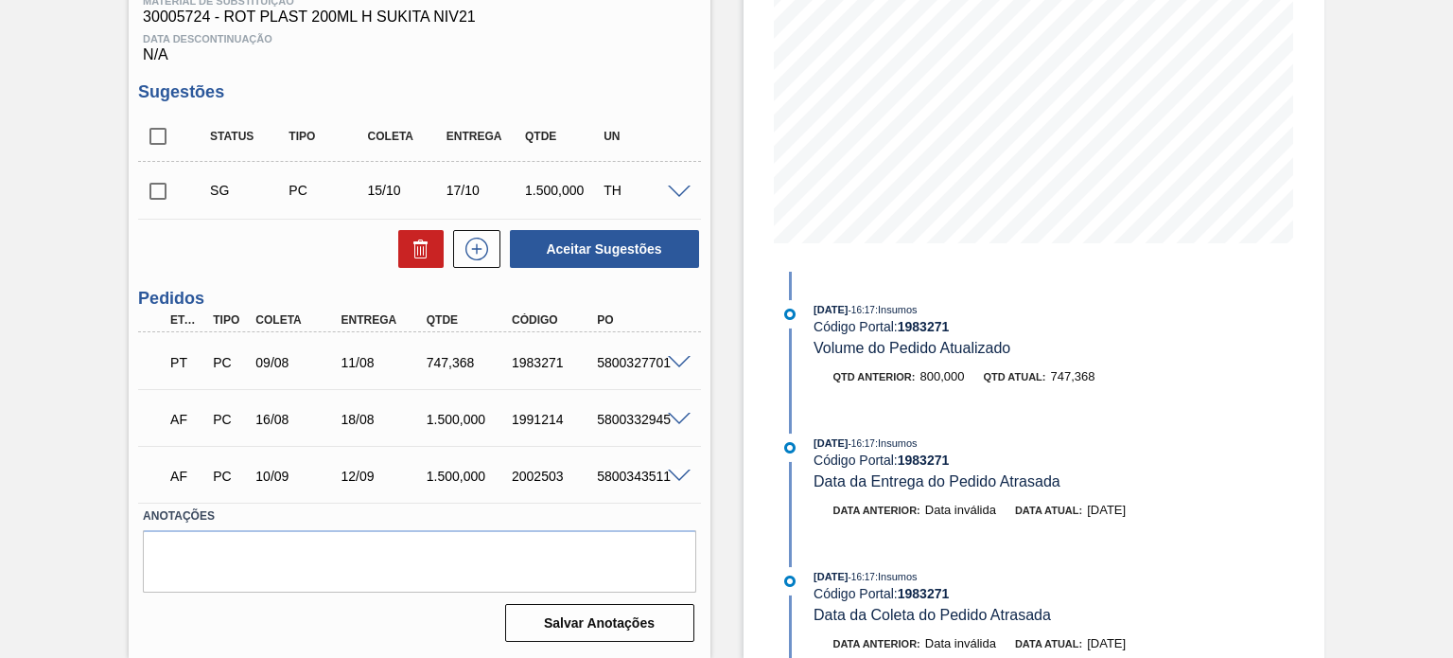
scroll to position [310, 0]
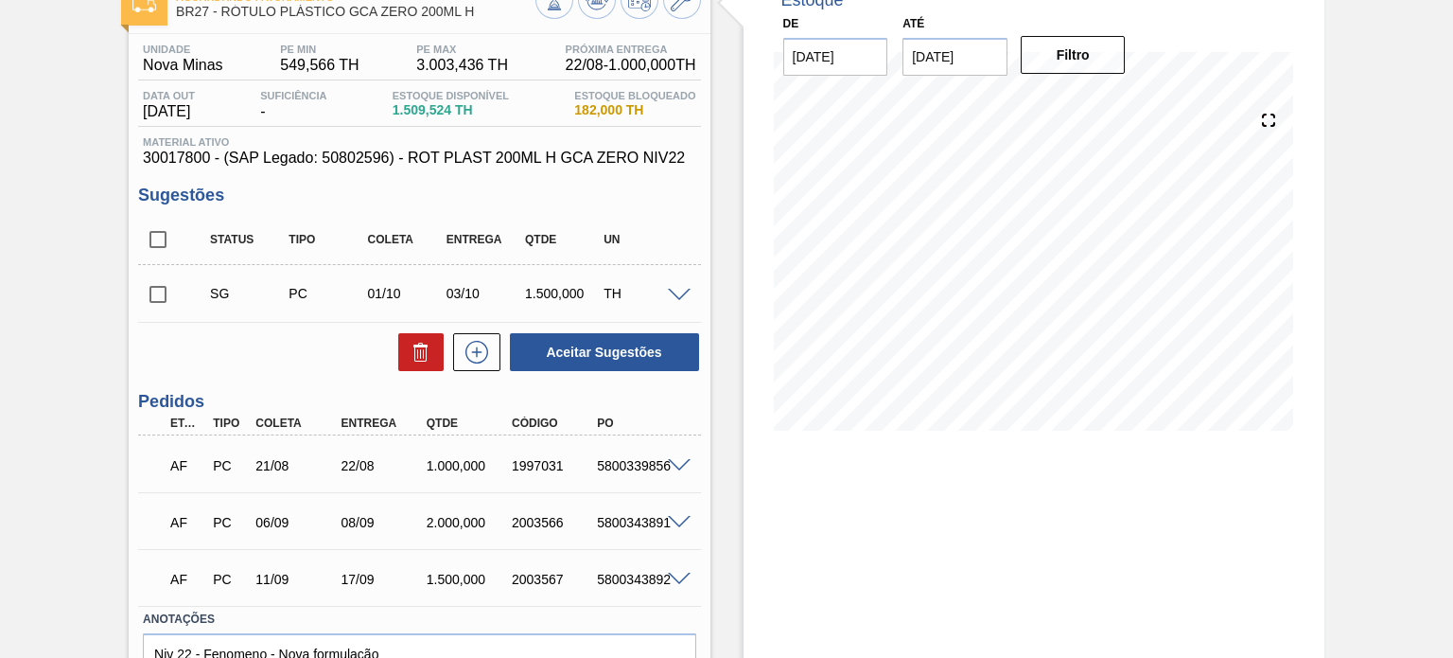
scroll to position [95, 0]
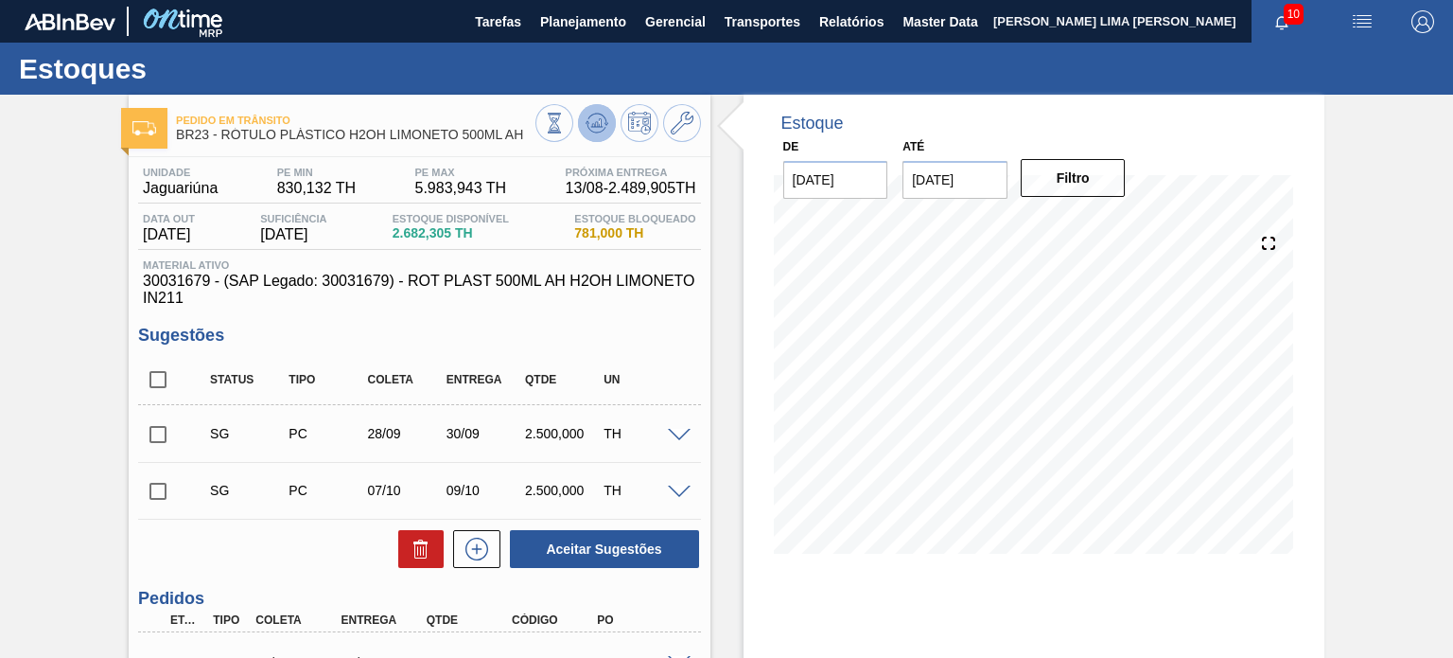
click at [565, 133] on icon at bounding box center [554, 123] width 21 height 21
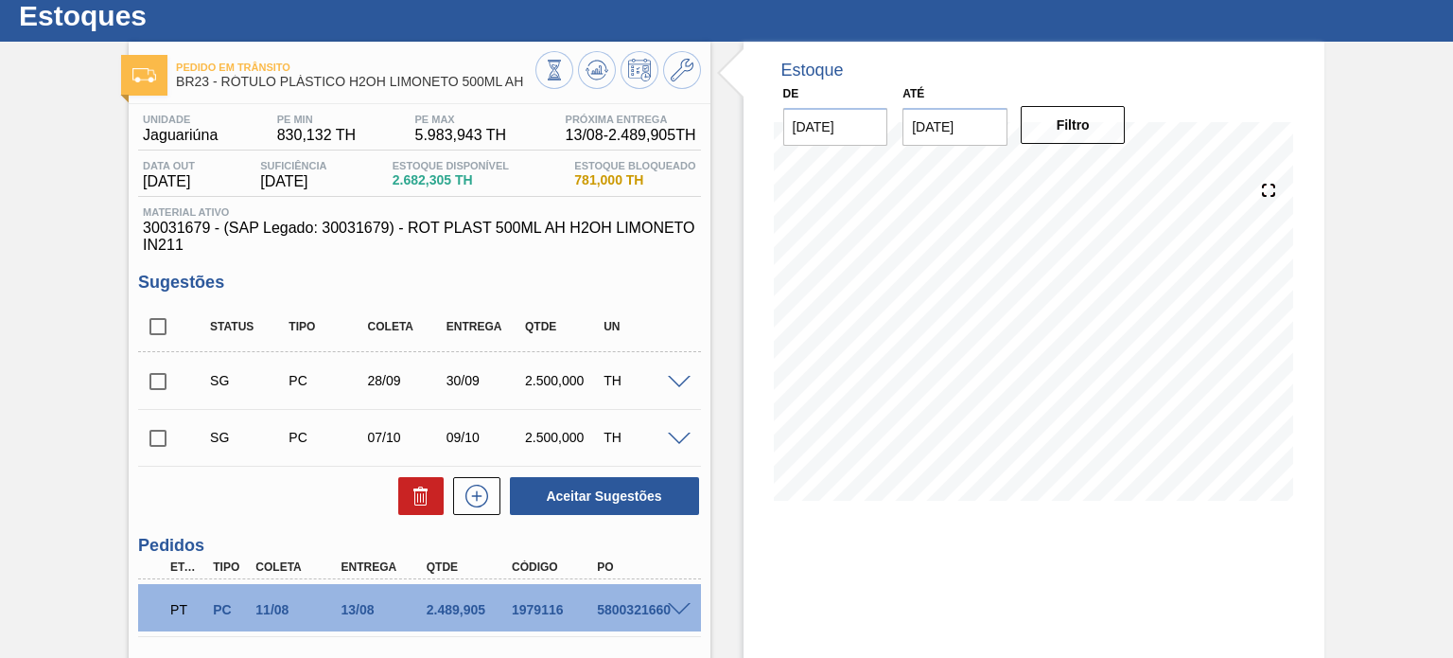
scroll to position [95, 0]
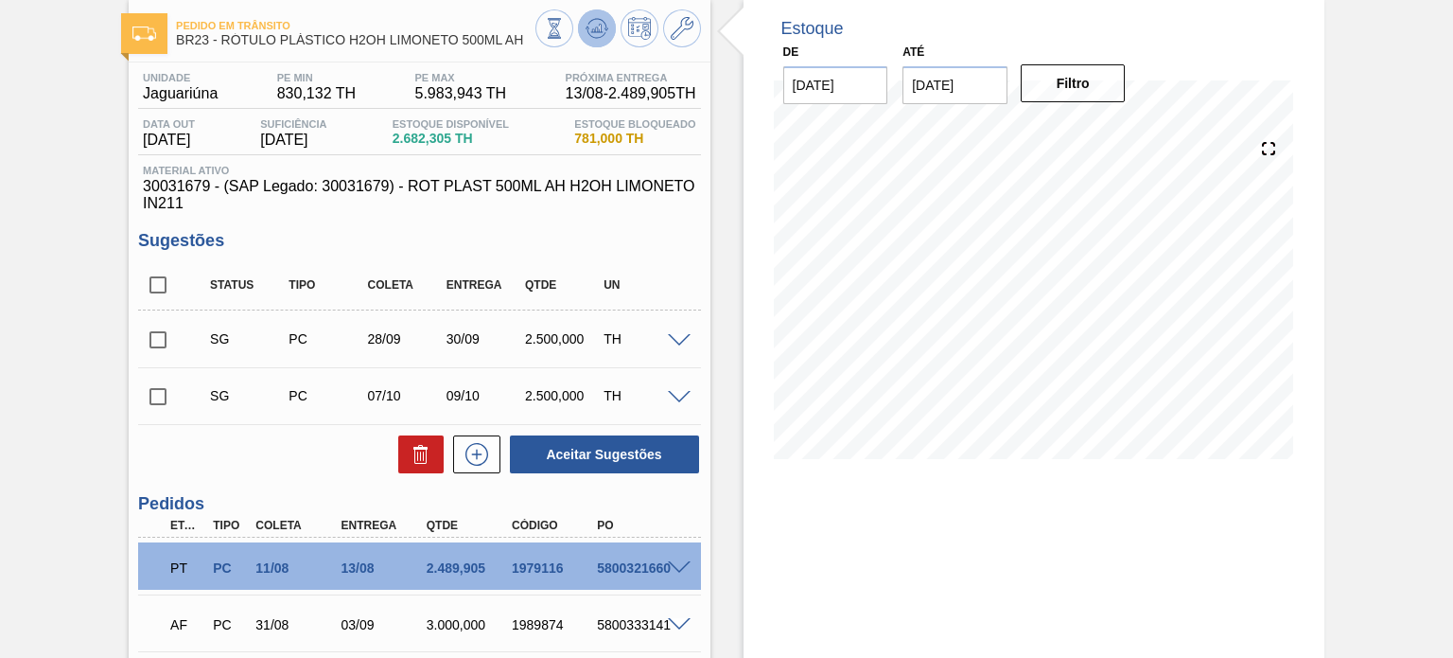
click at [565, 32] on icon at bounding box center [554, 28] width 21 height 21
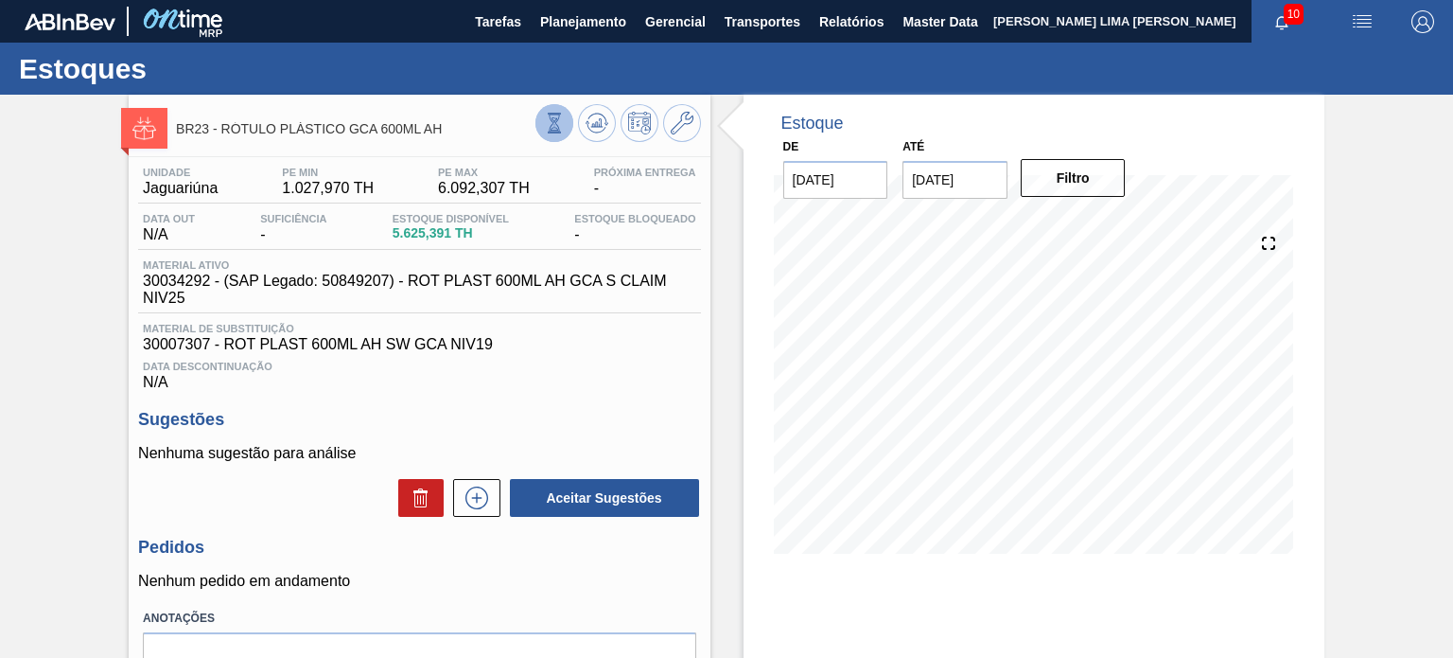
click at [546, 128] on icon at bounding box center [554, 123] width 21 height 21
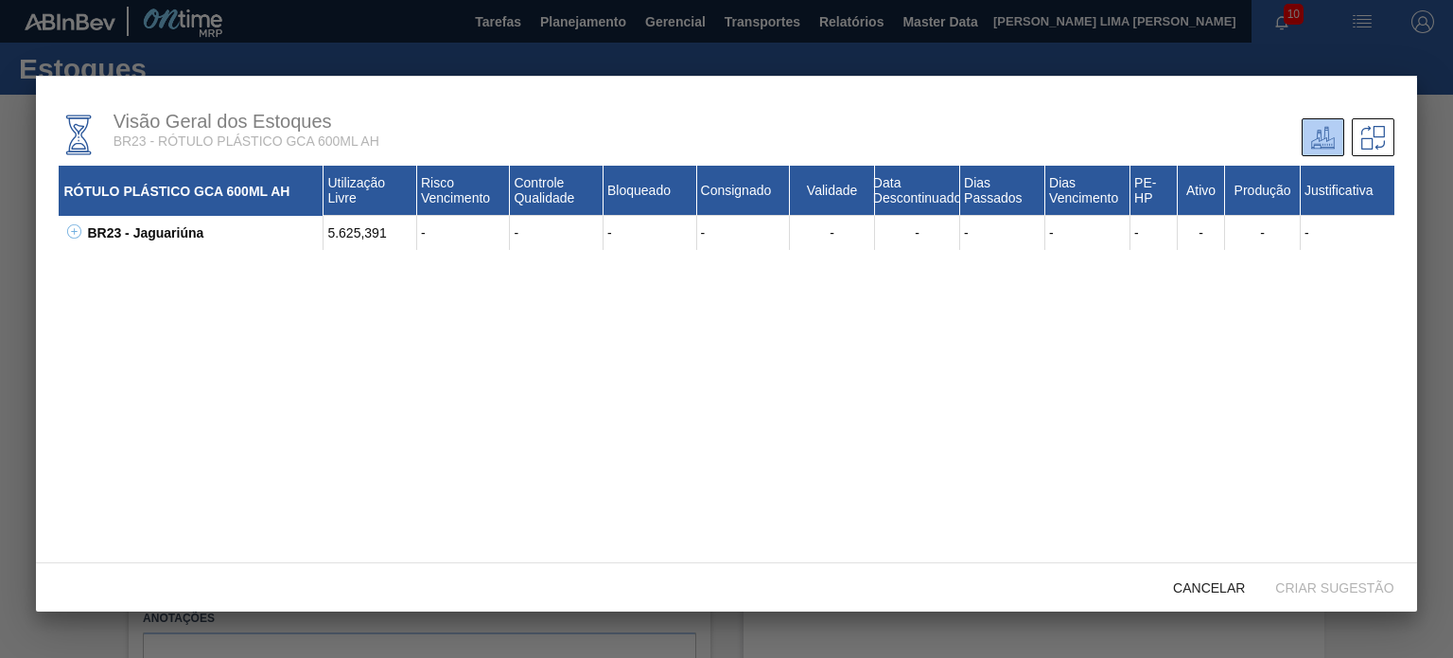
click at [73, 238] on icon at bounding box center [74, 231] width 14 height 14
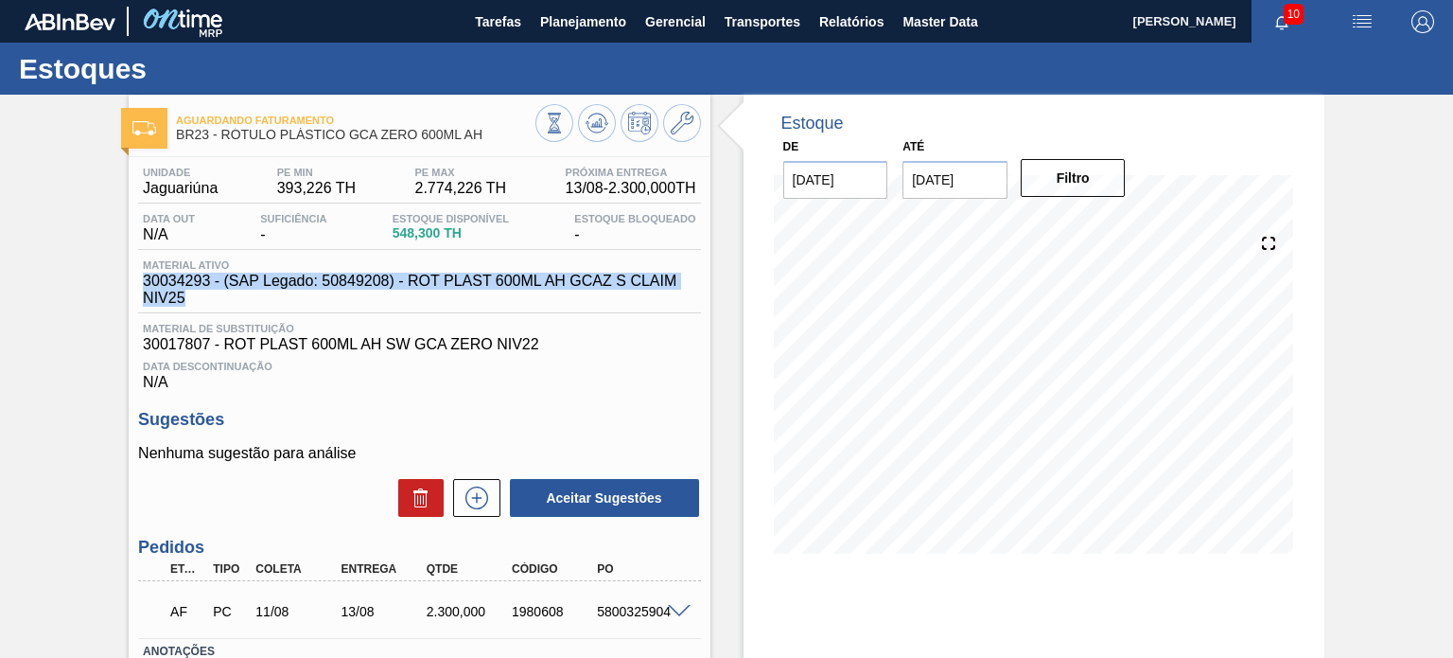
drag, startPoint x: 210, startPoint y: 298, endPoint x: 127, endPoint y: 275, distance: 86.3
click at [131, 281] on div "Unidade Jaguariúna PE MIN 393,226 TH PE MAX 2.774,226 TH Próxima Entrega 13/08 …" at bounding box center [419, 470] width 581 height 626
copy span "30034293 - (SAP Legado: 50849208) - ROT PLAST 600ML AH GCAZ S CLAIM NIV25"
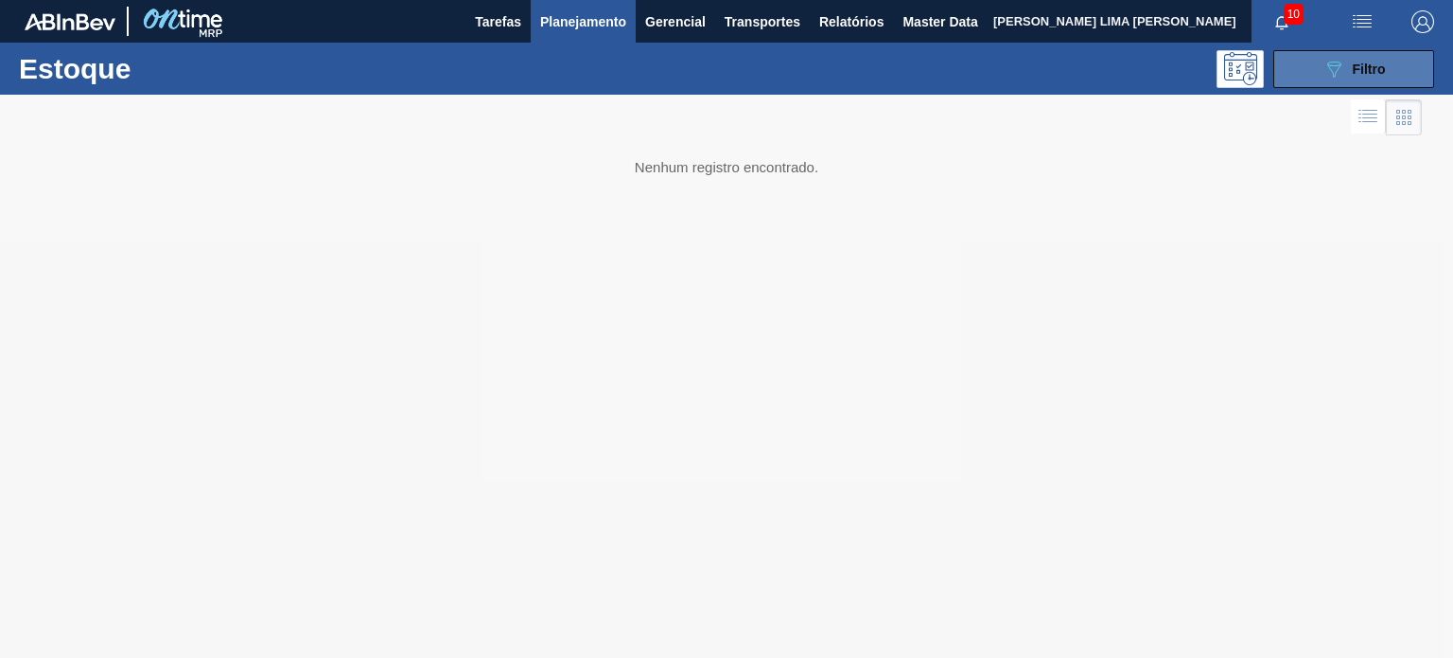
click at [1316, 82] on button "089F7B8B-B2A5-4AFE-B5C0-19BA573D28AC Filtro" at bounding box center [1354, 69] width 161 height 38
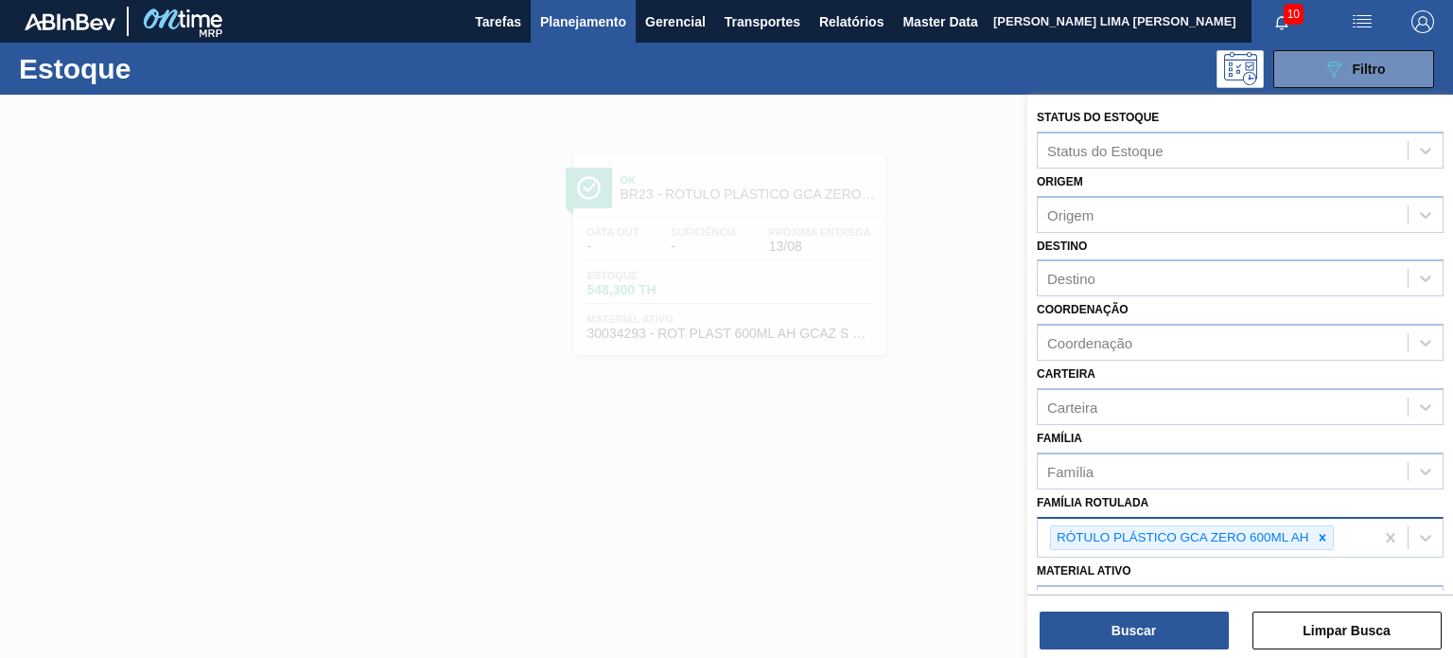
click at [1328, 544] on div at bounding box center [1322, 538] width 21 height 24
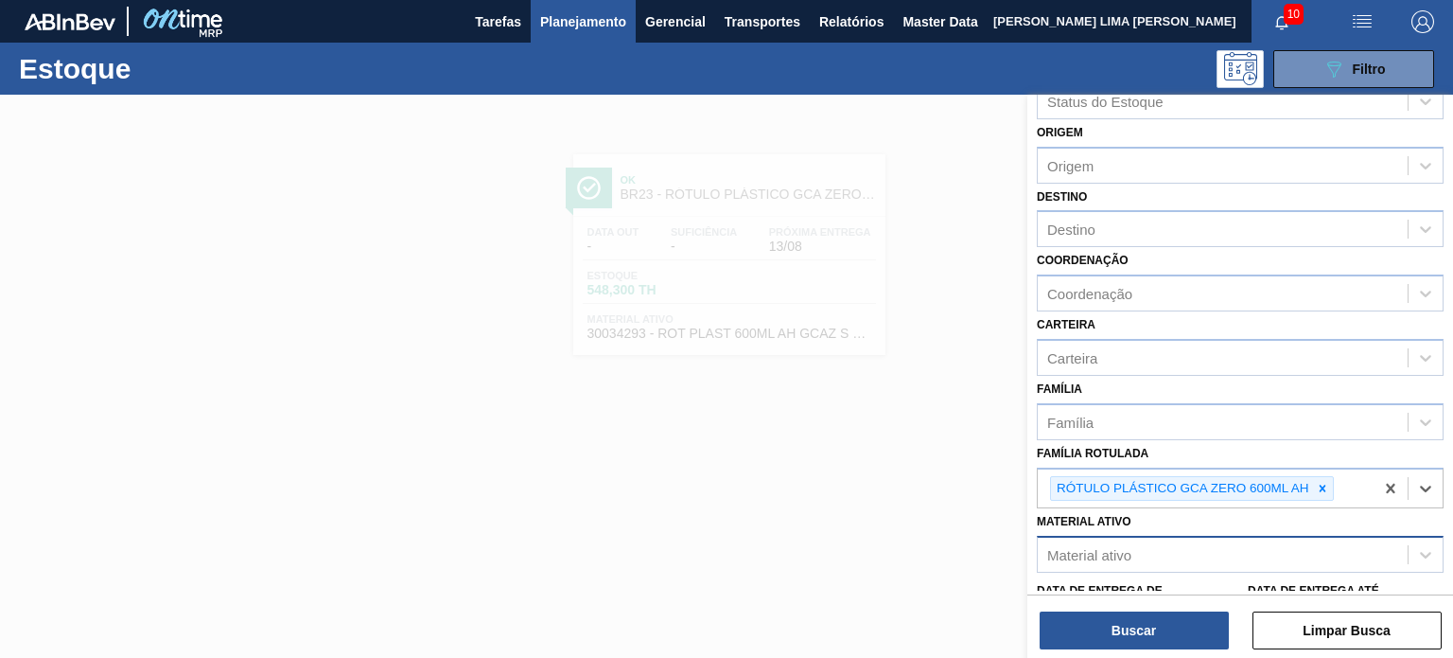
scroll to position [95, 0]
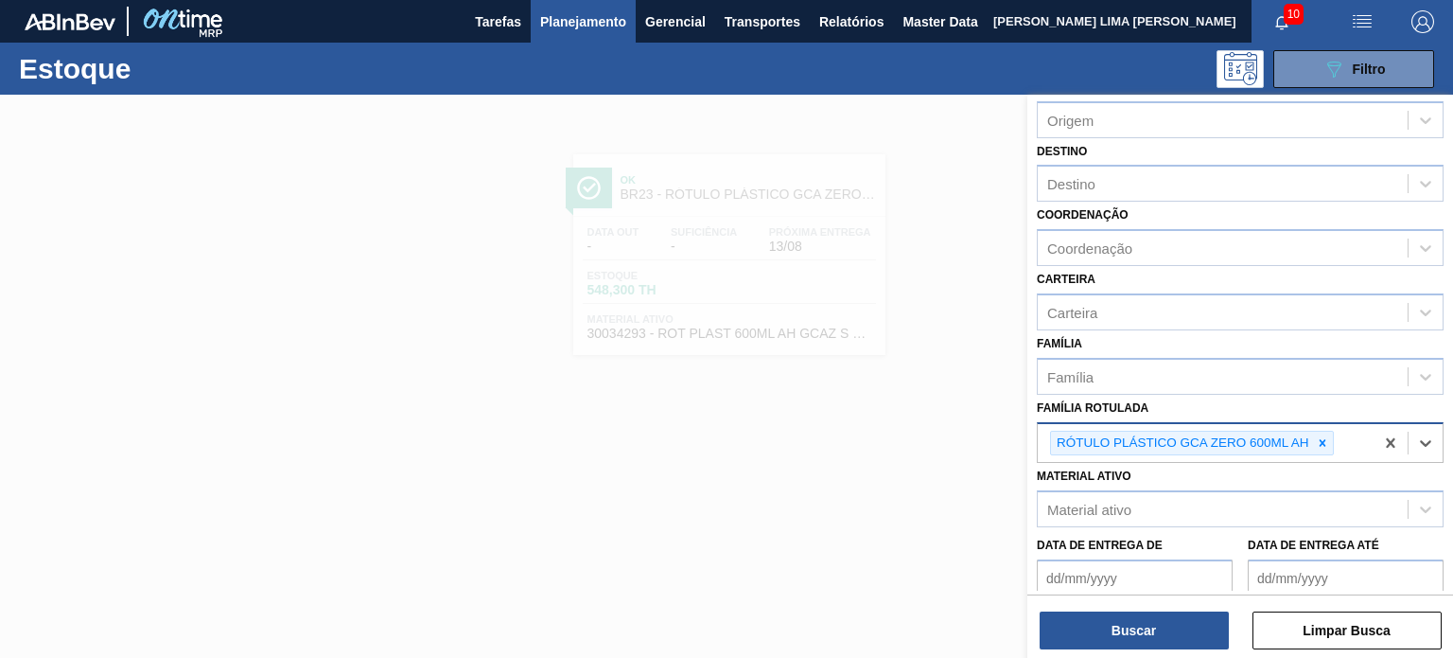
click at [1321, 438] on icon at bounding box center [1322, 442] width 13 height 13
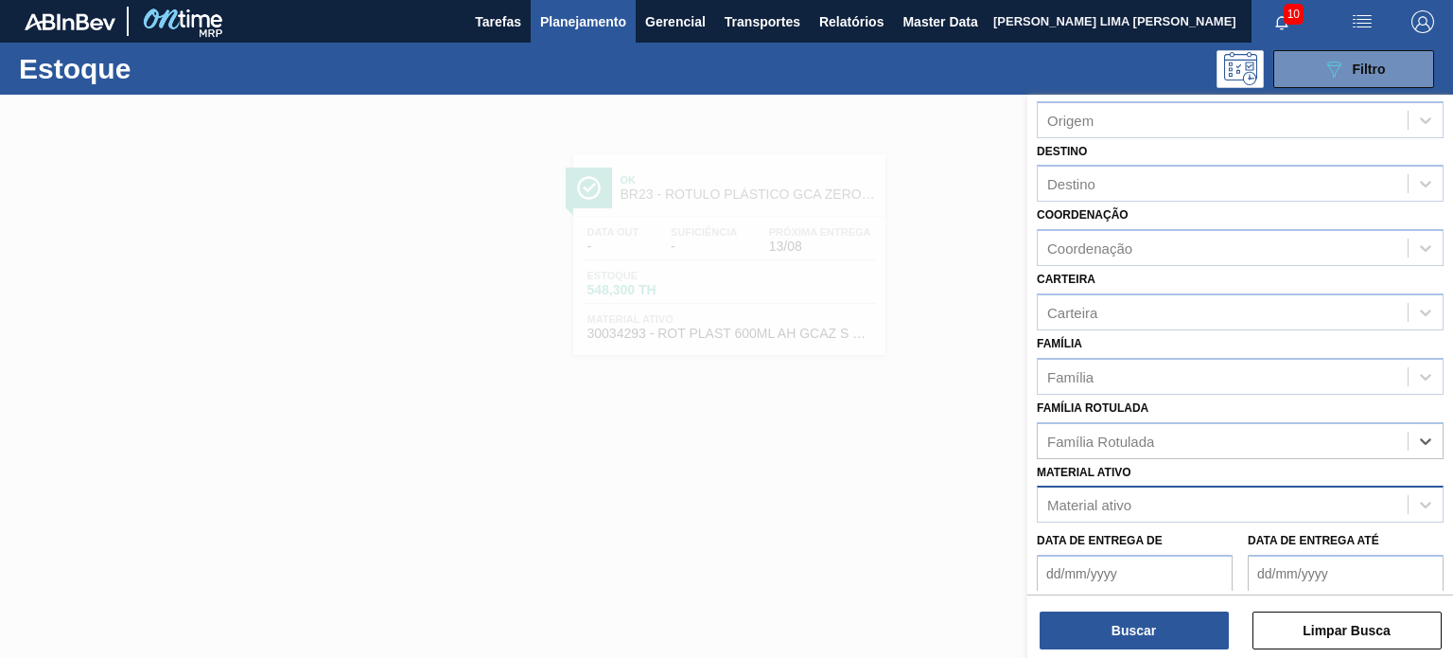
click at [1182, 502] on div "Material ativo" at bounding box center [1223, 504] width 370 height 27
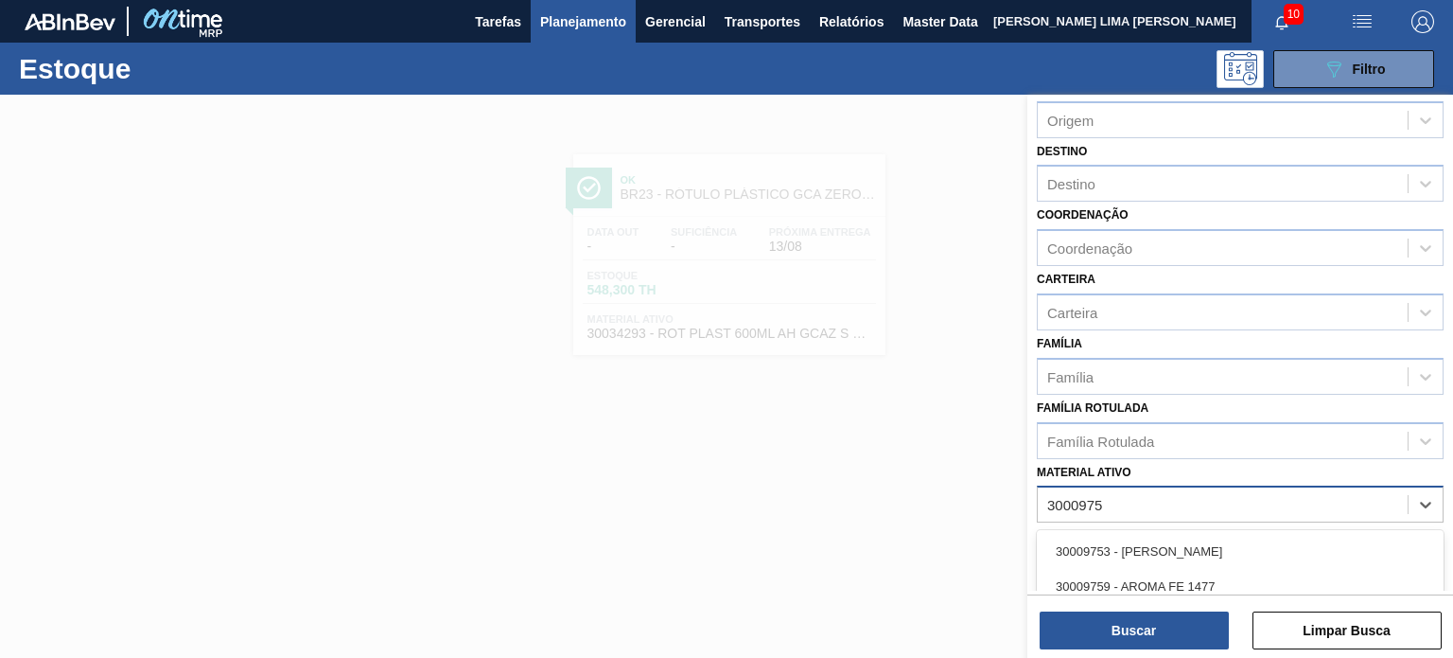
type ativo "30009752"
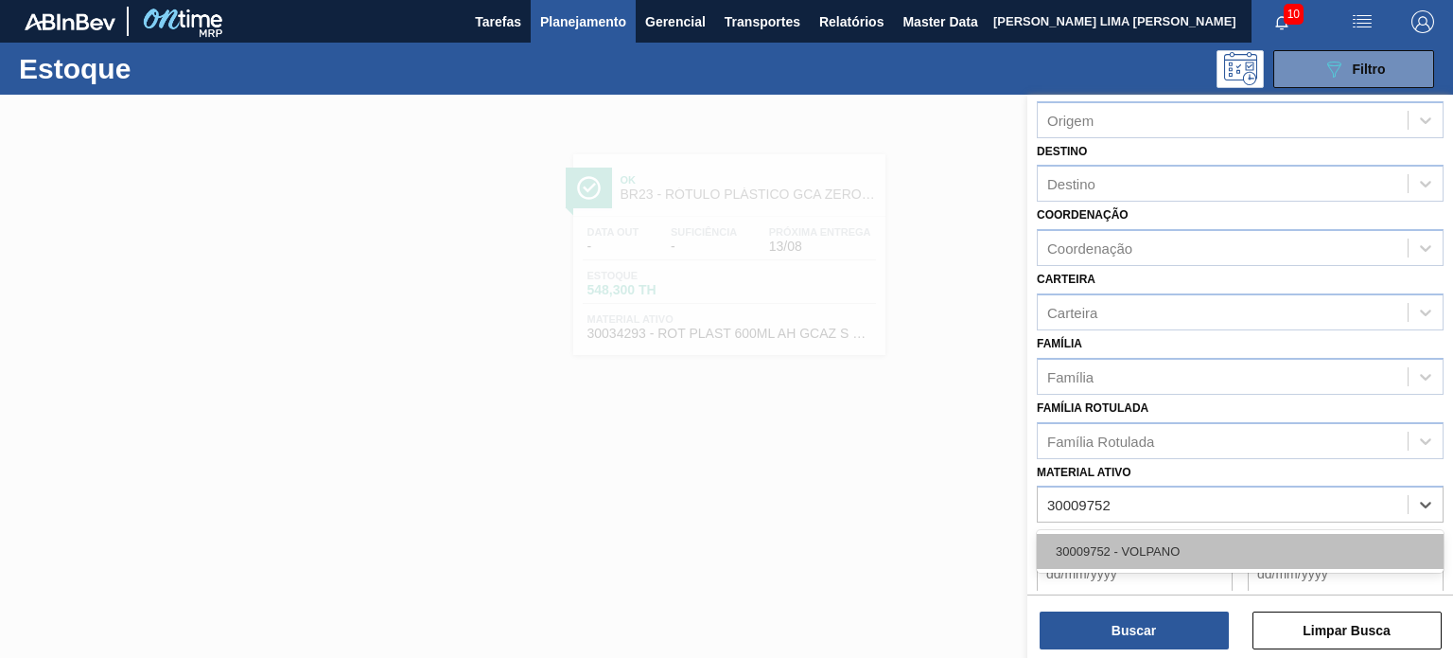
click at [1080, 559] on div "30009752 - VOLPANO" at bounding box center [1240, 551] width 407 height 35
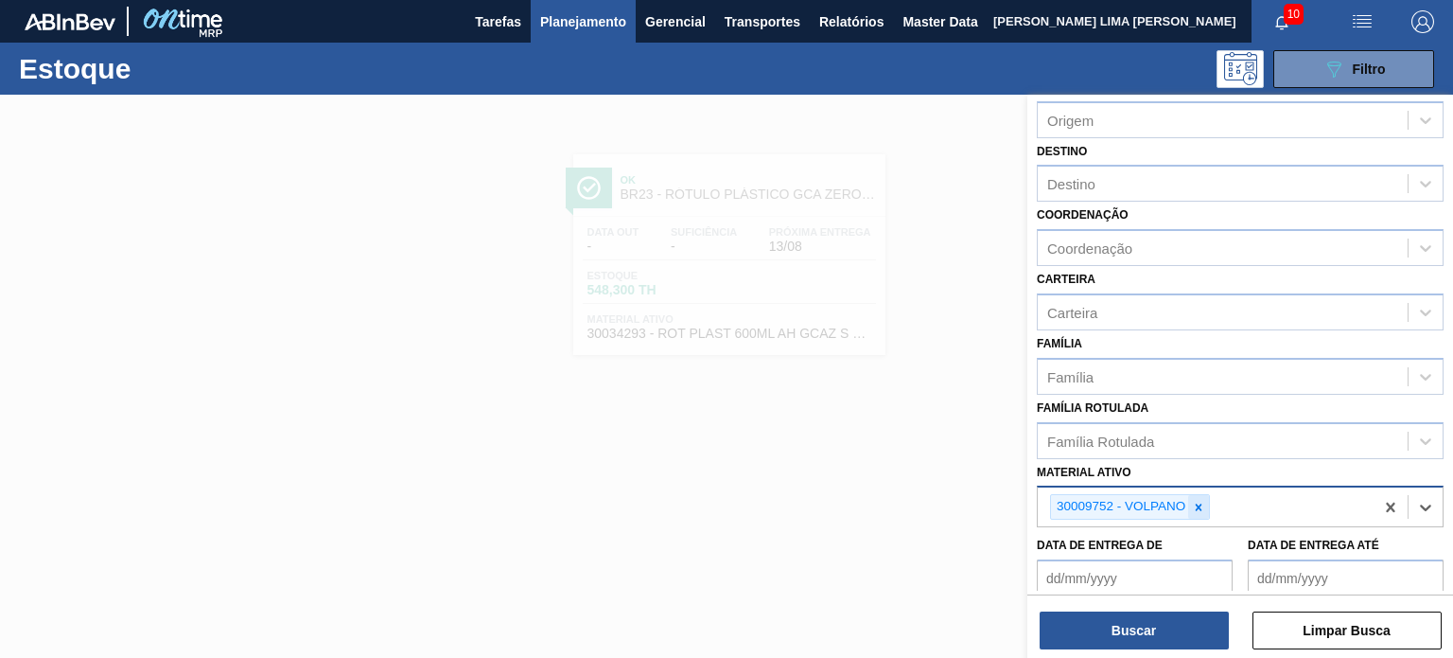
click at [1206, 502] on div at bounding box center [1198, 507] width 21 height 24
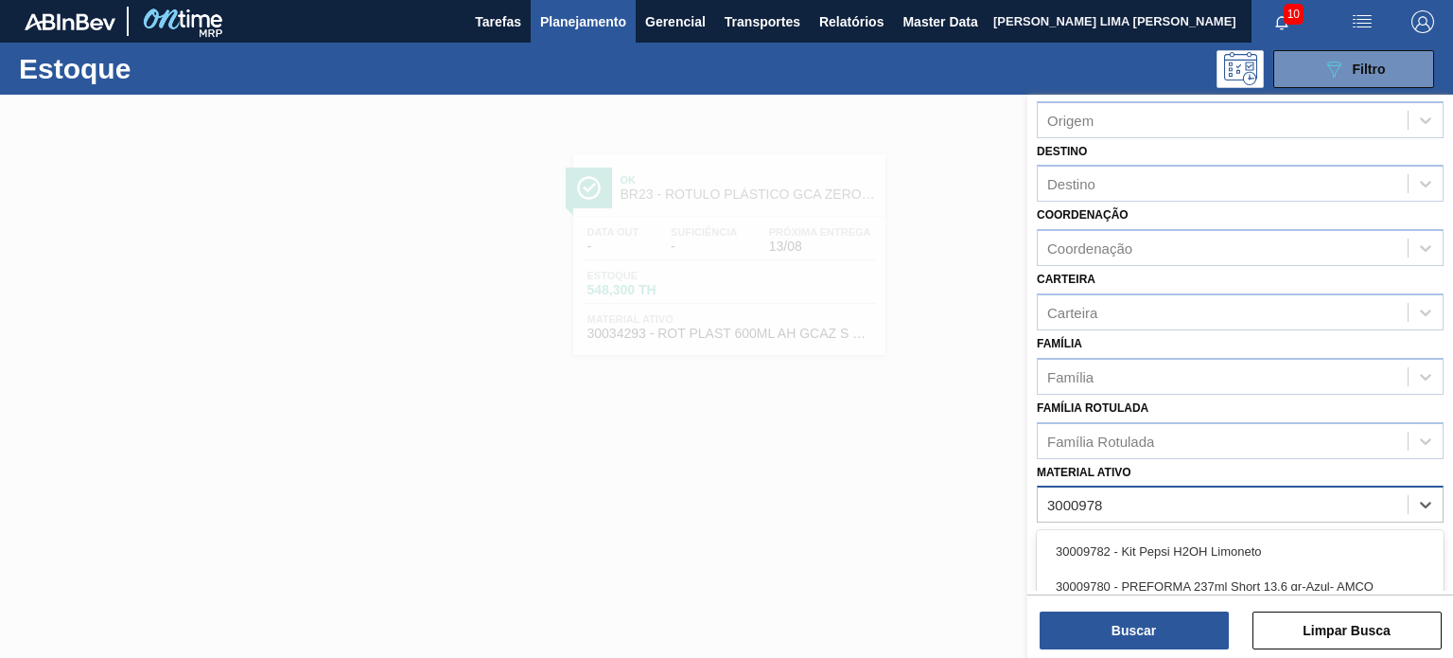
type ativo "30009782"
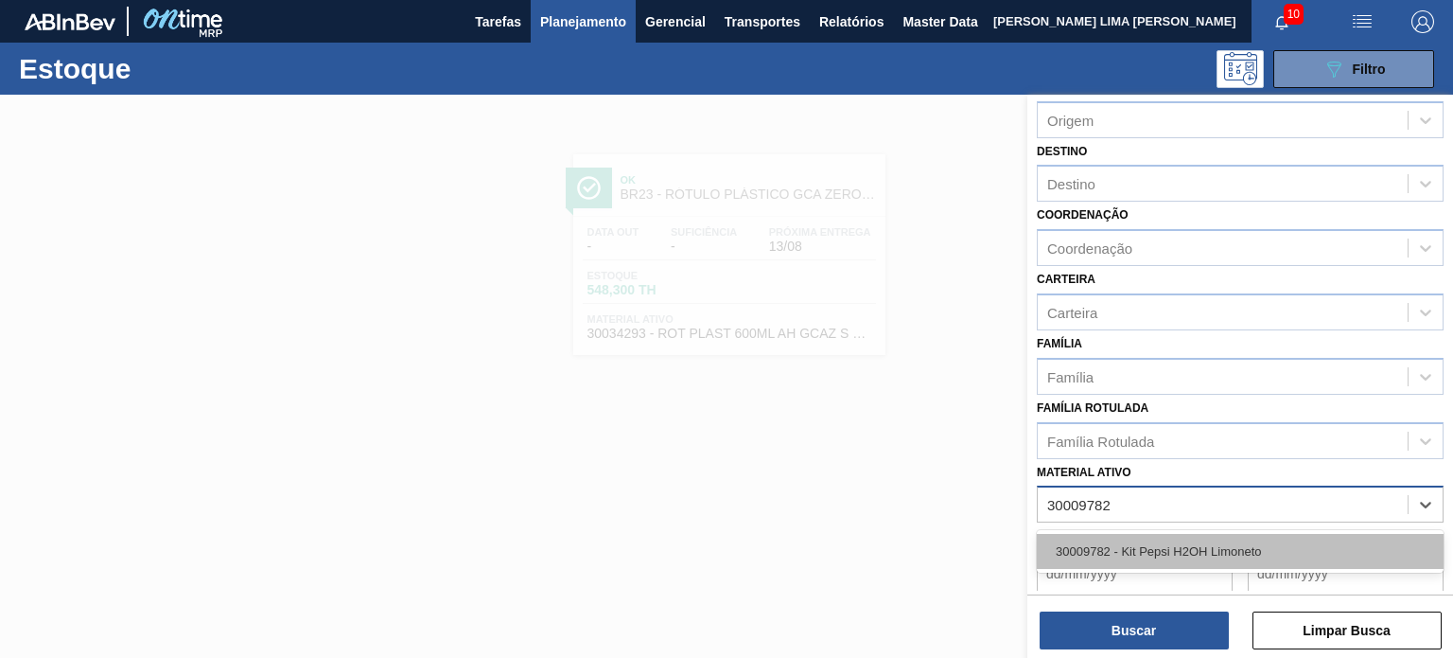
click at [1154, 556] on div "30009782 - Kit Pepsi H2OH Limoneto" at bounding box center [1240, 551] width 407 height 35
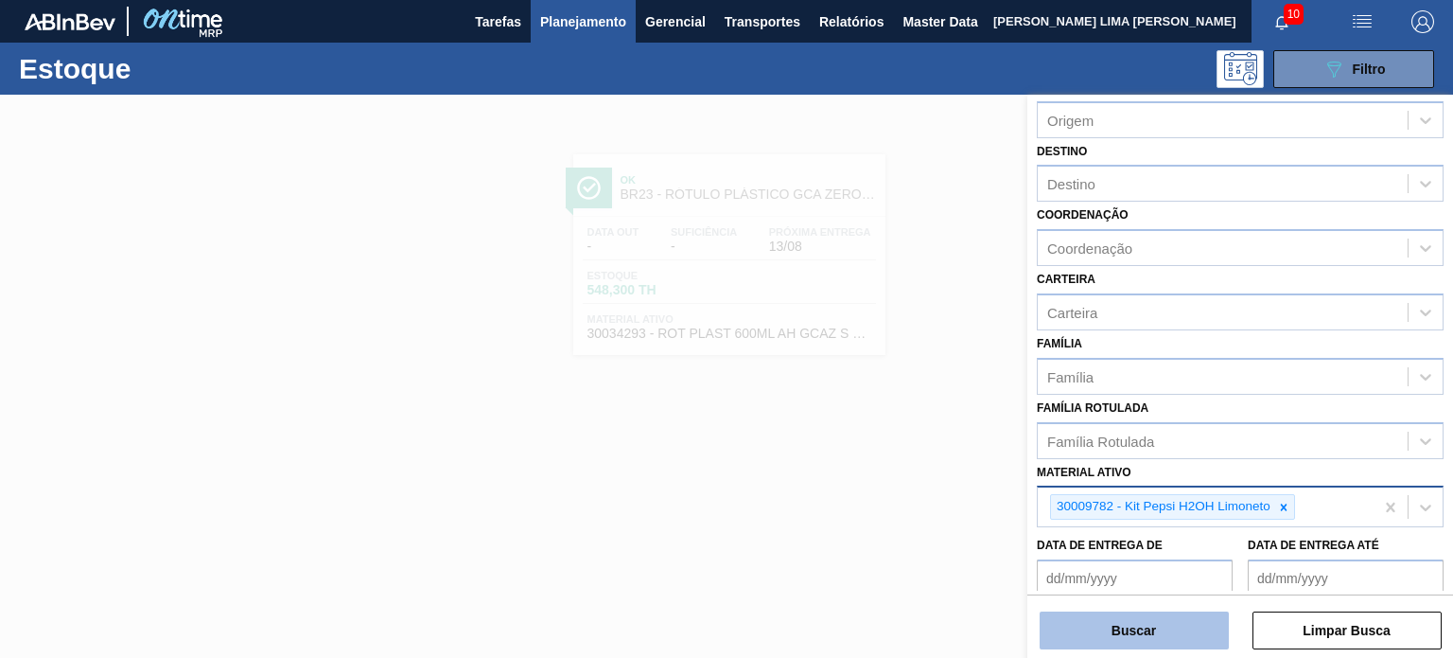
click at [1162, 628] on button "Buscar" at bounding box center [1134, 630] width 189 height 38
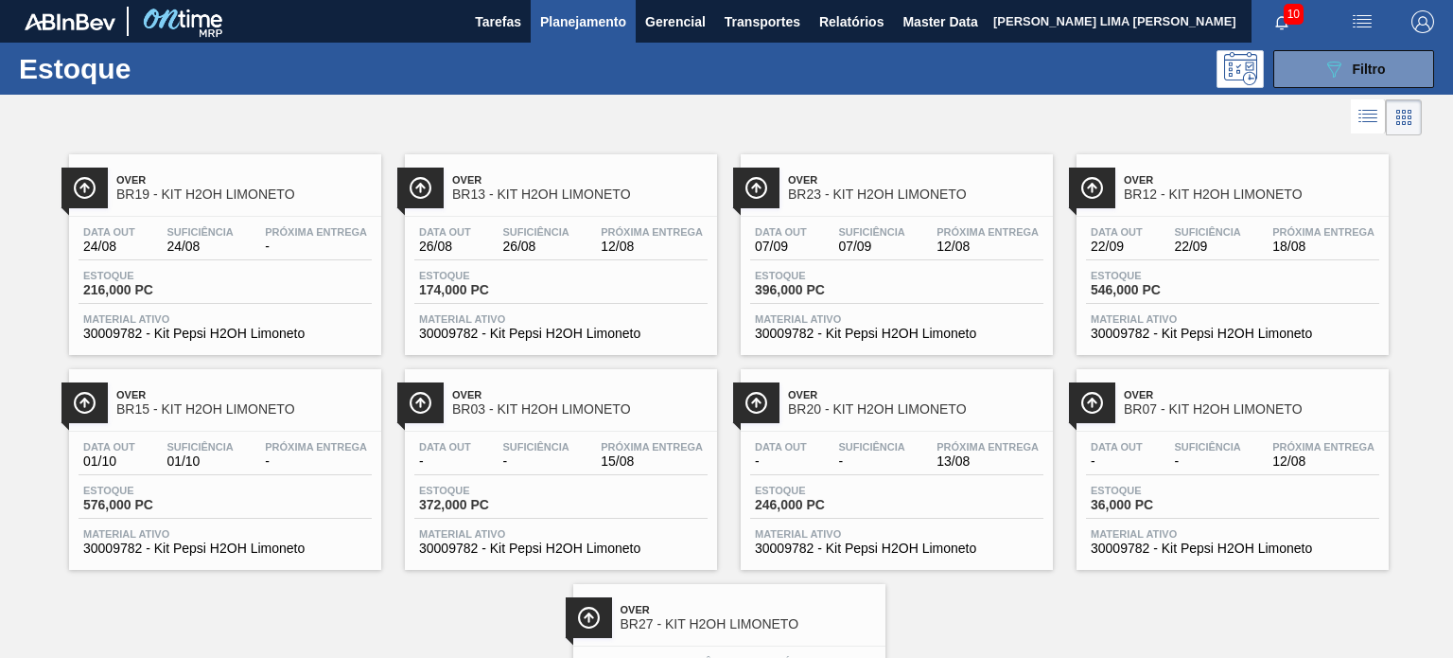
click at [1410, 15] on span "button" at bounding box center [1422, 21] width 45 height 23
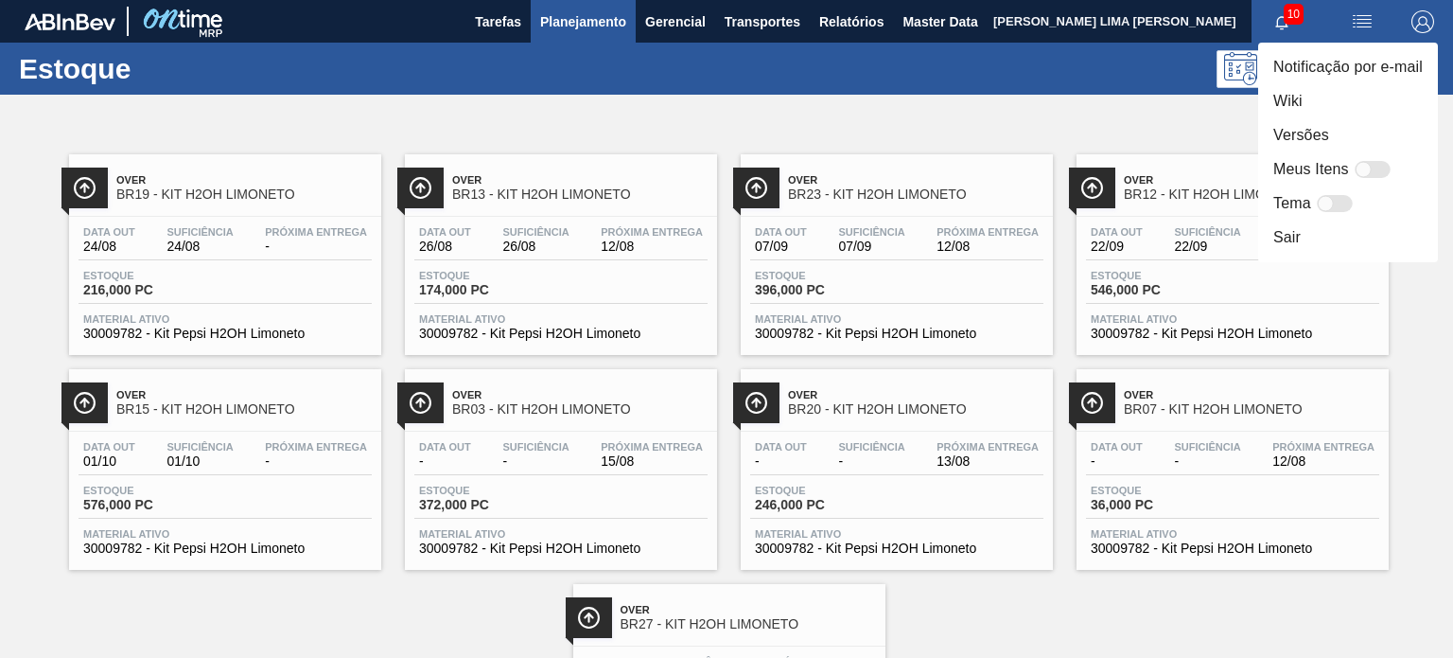
click at [1376, 170] on div at bounding box center [1373, 169] width 36 height 17
checkbox input "false"
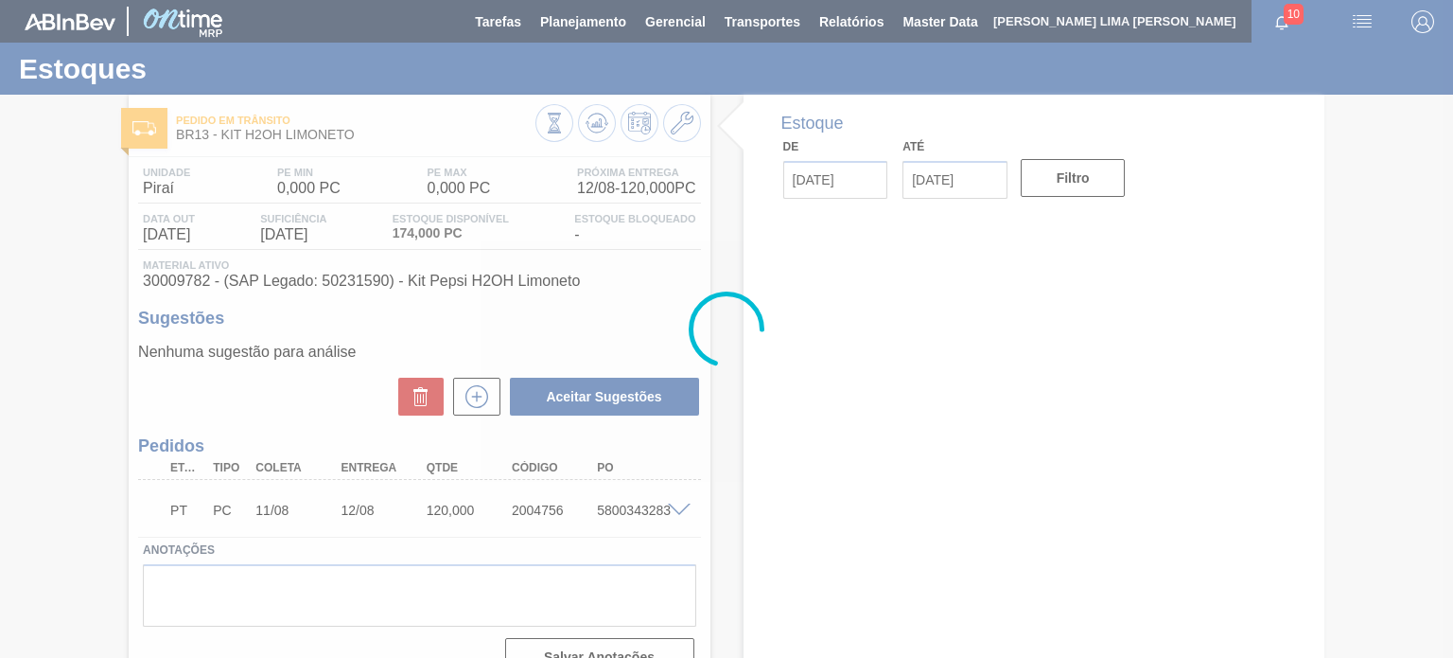
click at [685, 133] on icon at bounding box center [682, 123] width 23 height 23
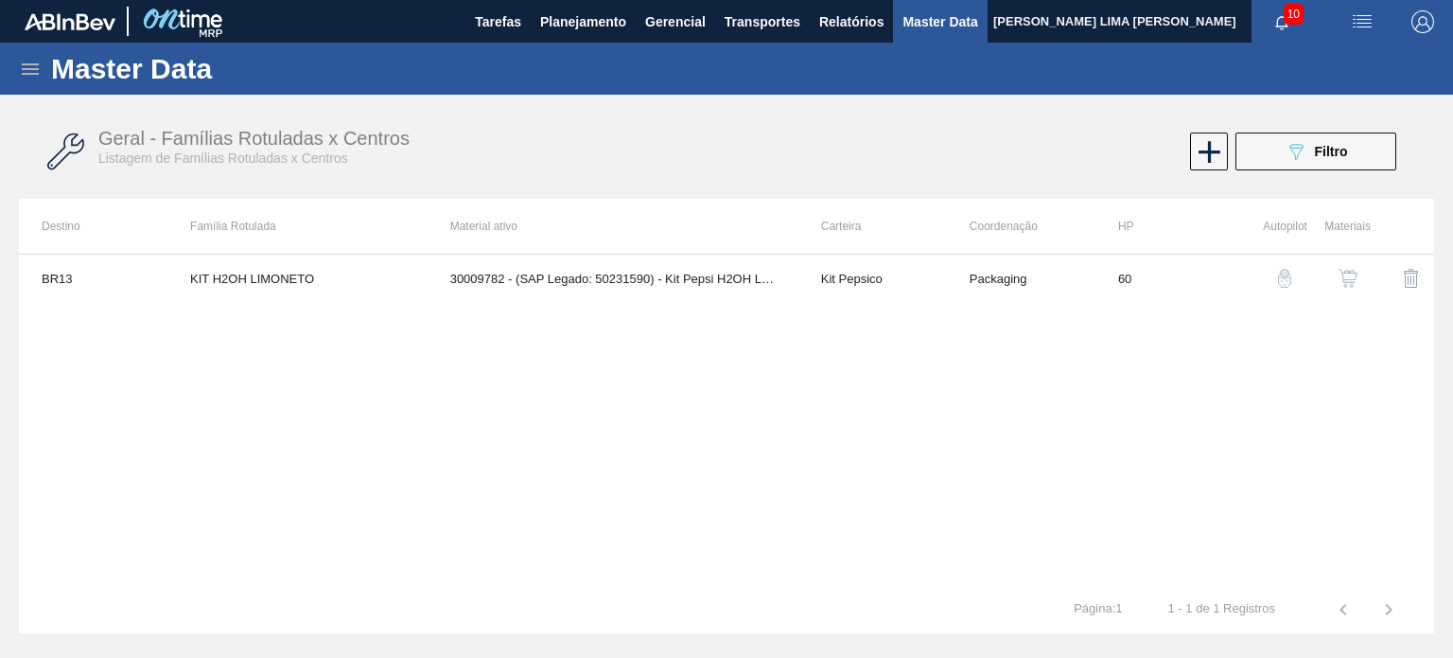
click at [1347, 274] on img "button" at bounding box center [1348, 278] width 19 height 19
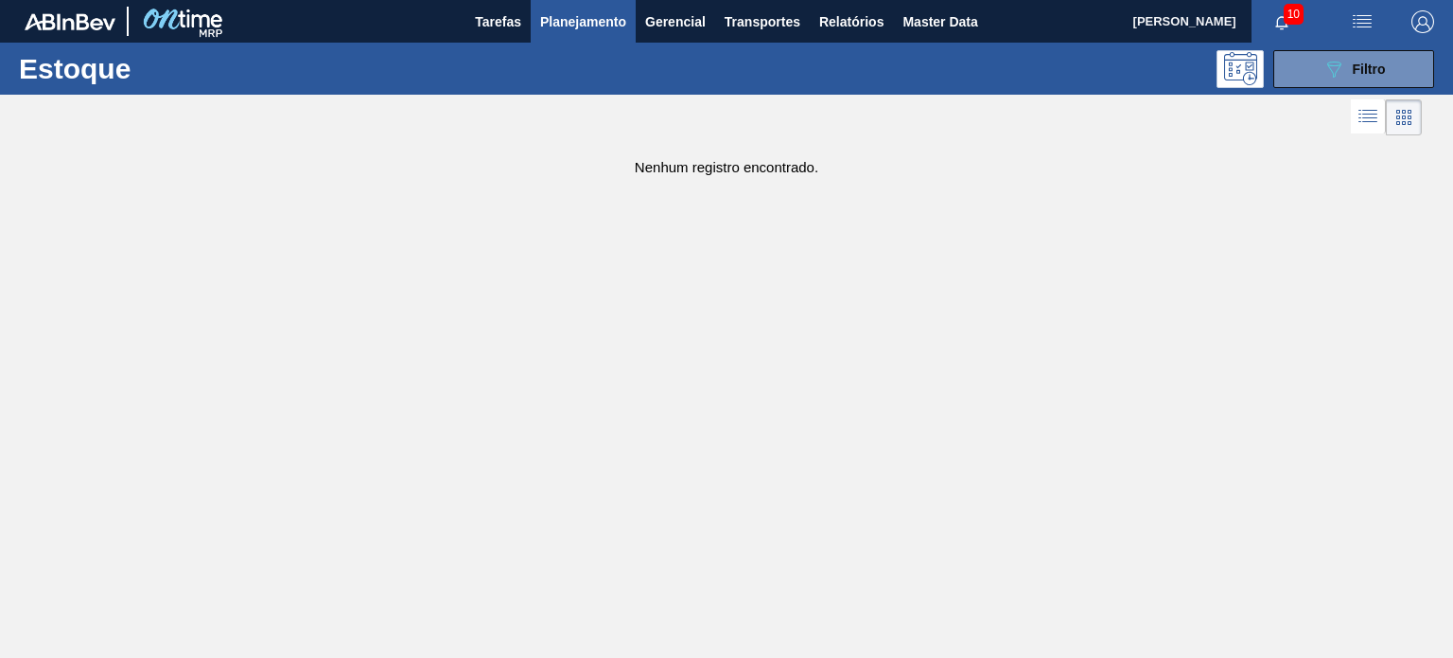
click at [571, 22] on span "Planejamento" at bounding box center [583, 21] width 86 height 23
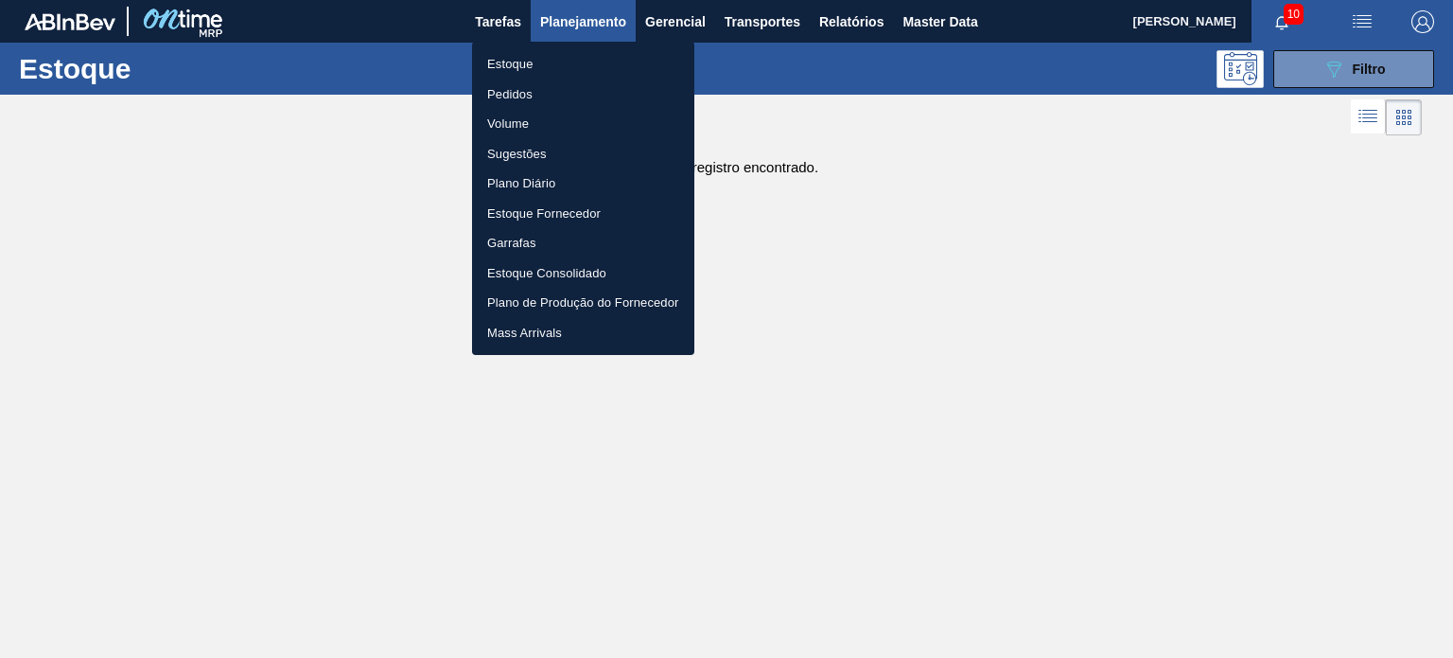
click at [614, 64] on li "Estoque" at bounding box center [583, 64] width 222 height 30
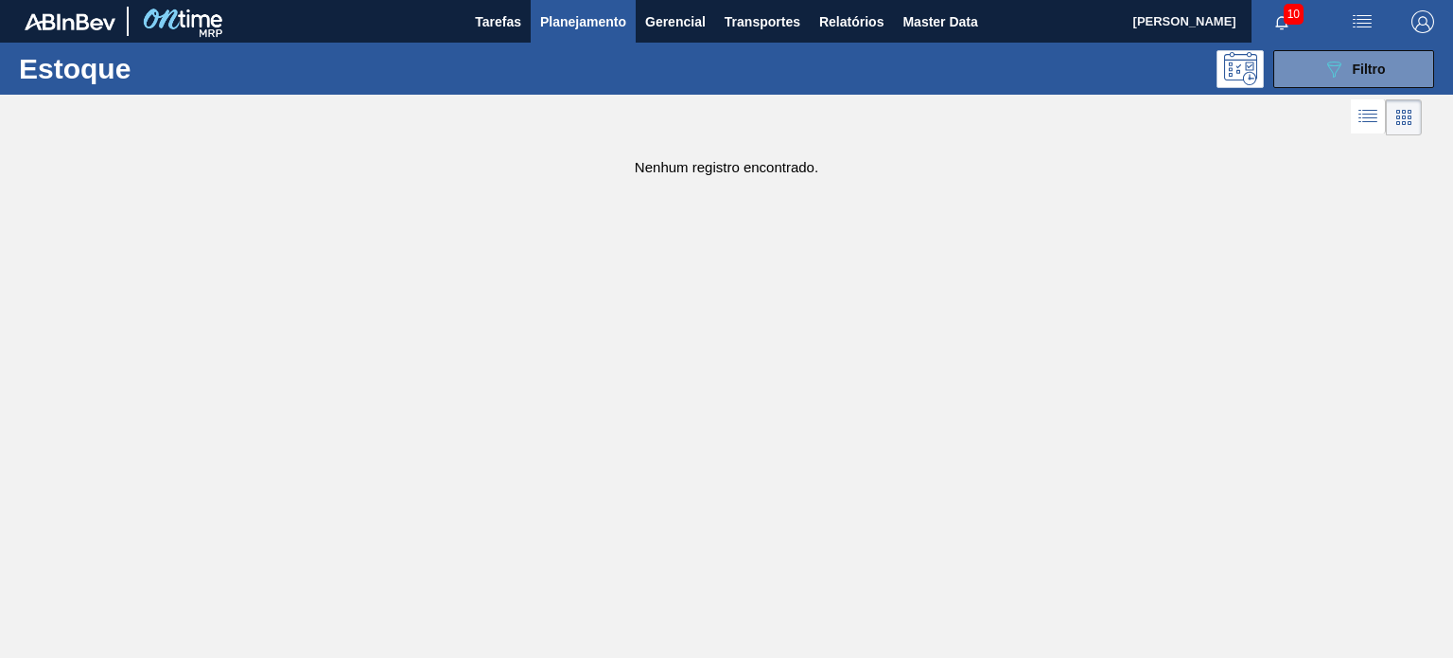
click at [1428, 25] on img "button" at bounding box center [1423, 21] width 23 height 23
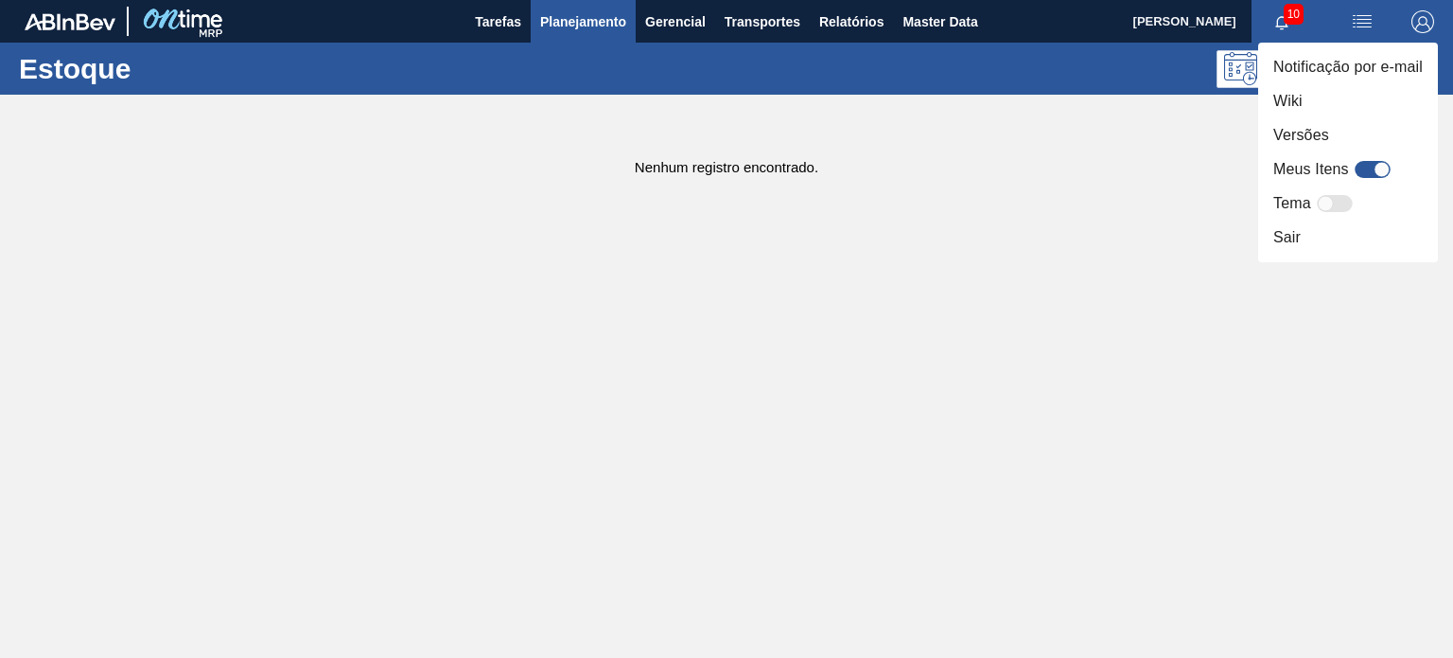
click at [1426, 29] on div at bounding box center [726, 329] width 1453 height 658
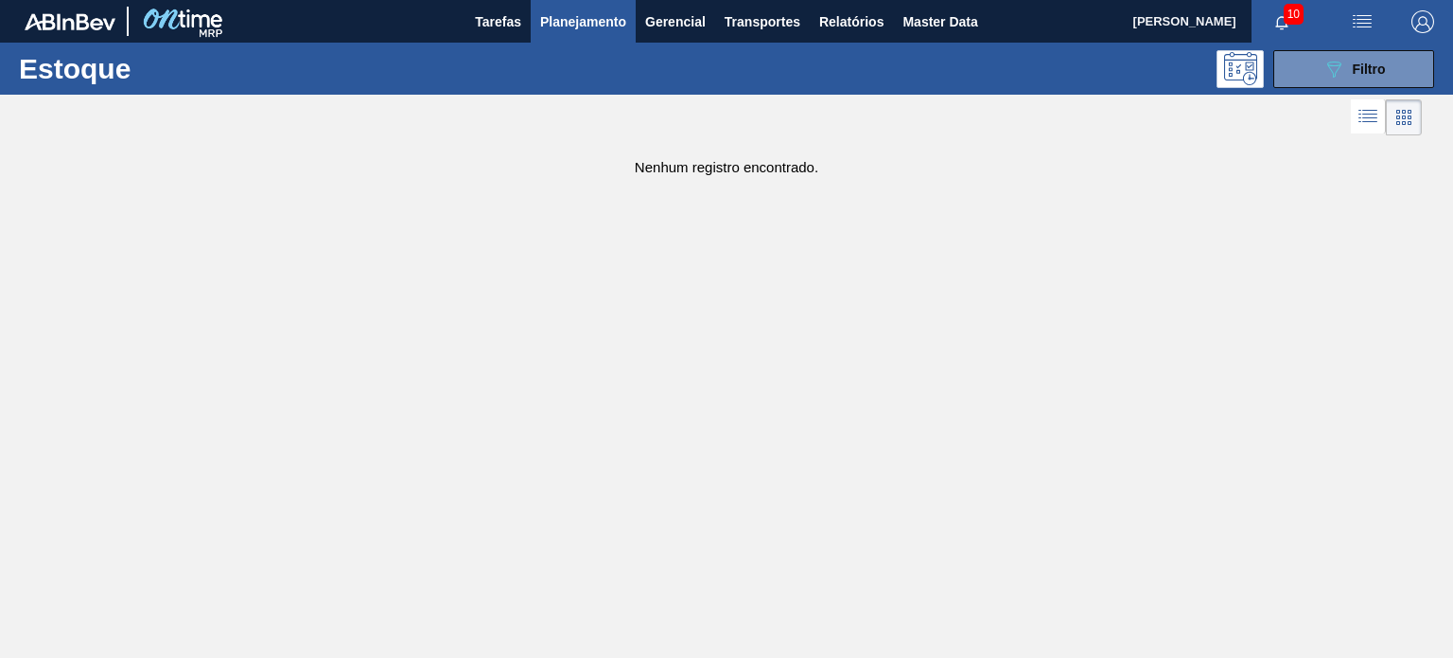
click at [1337, 79] on button "089F7B8B-B2A5-4AFE-B5C0-19BA573D28AC Filtro" at bounding box center [1354, 69] width 161 height 38
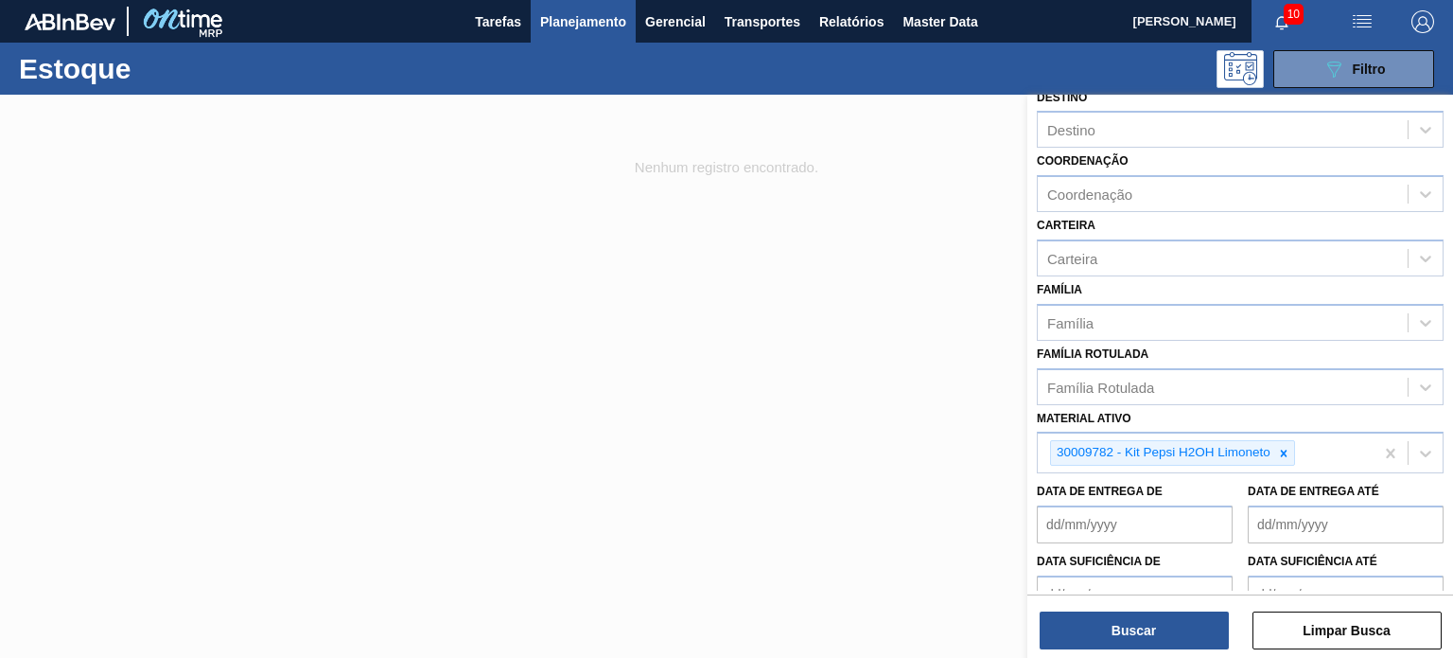
scroll to position [189, 0]
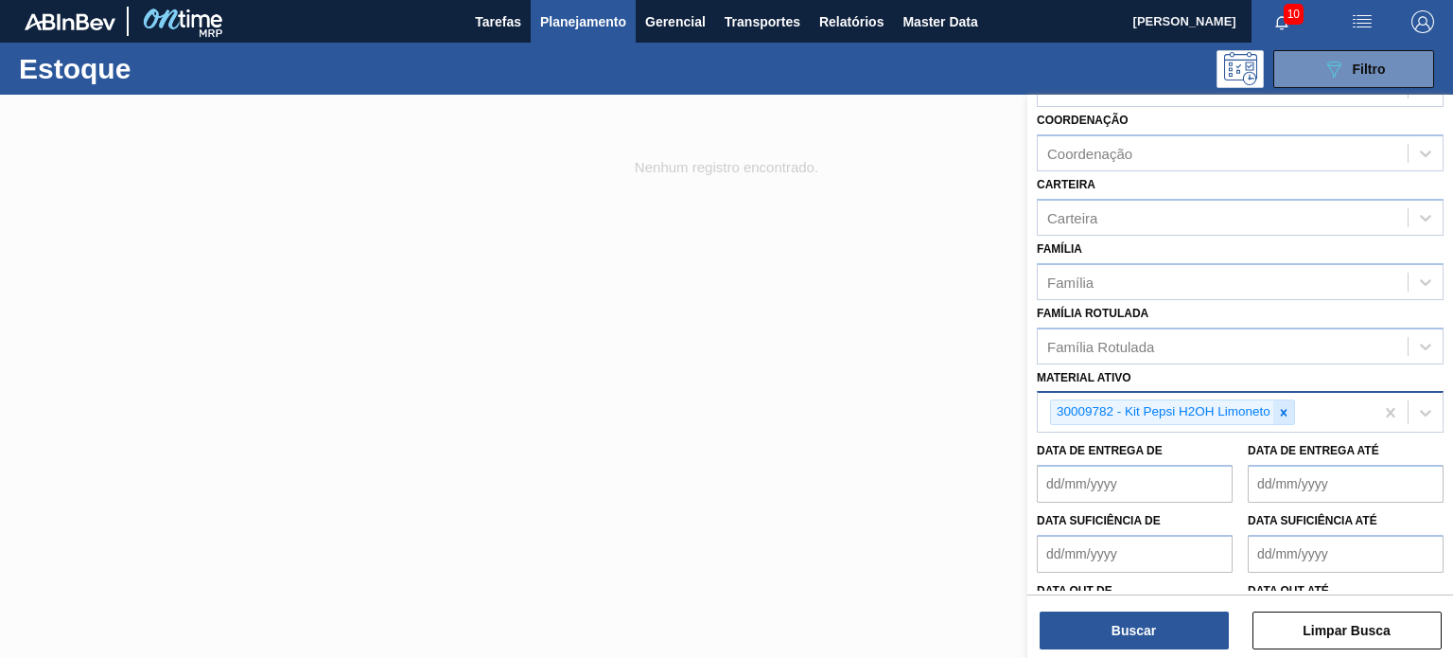
click at [1285, 417] on div at bounding box center [1284, 412] width 21 height 24
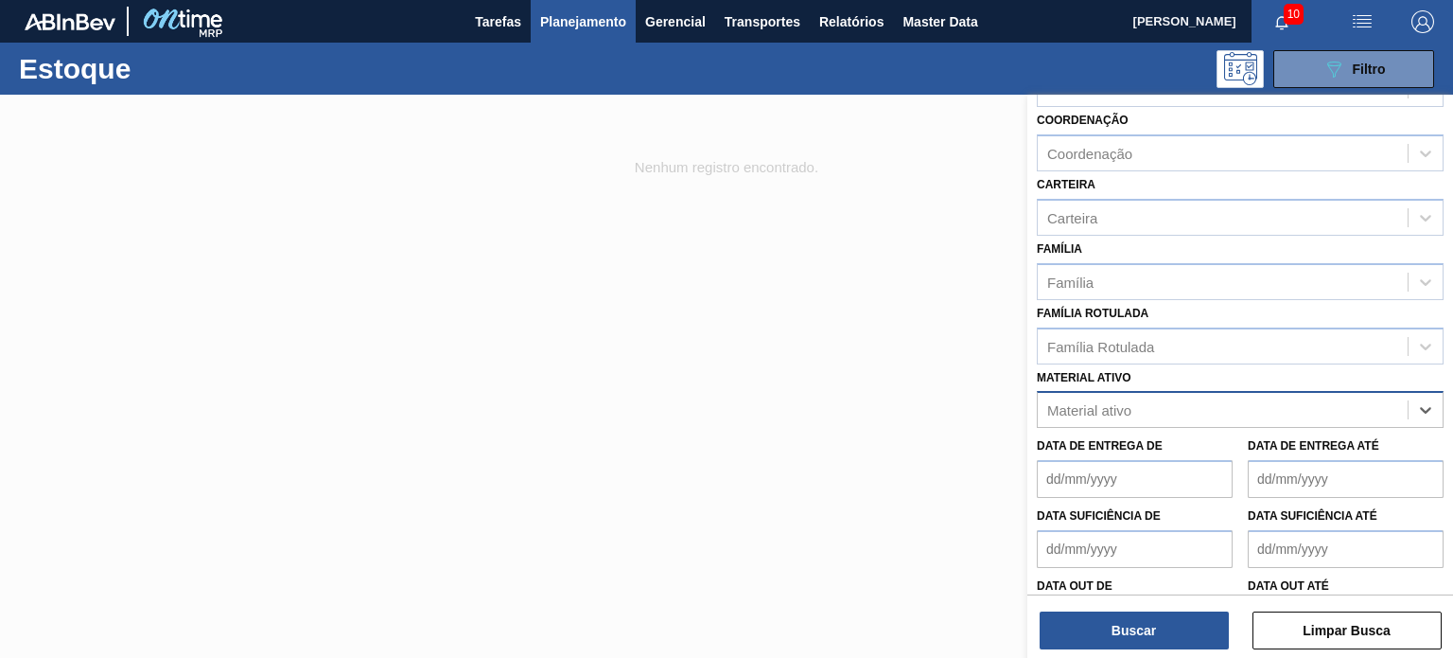
click at [1177, 412] on div "Material ativo" at bounding box center [1223, 409] width 370 height 27
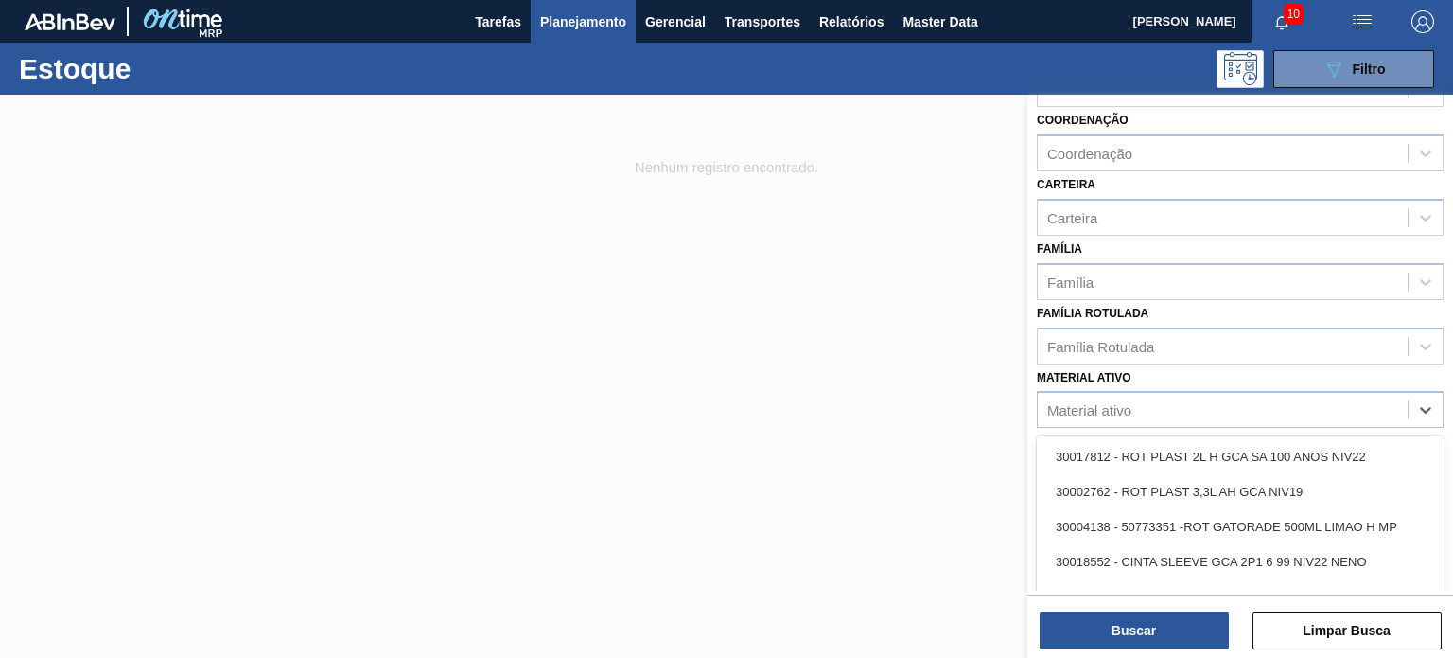
click at [1162, 364] on div "Material ativo option 30009782 - Kit Pepsi H2OH Limoneto, deselected. option 30…" at bounding box center [1240, 396] width 407 height 64
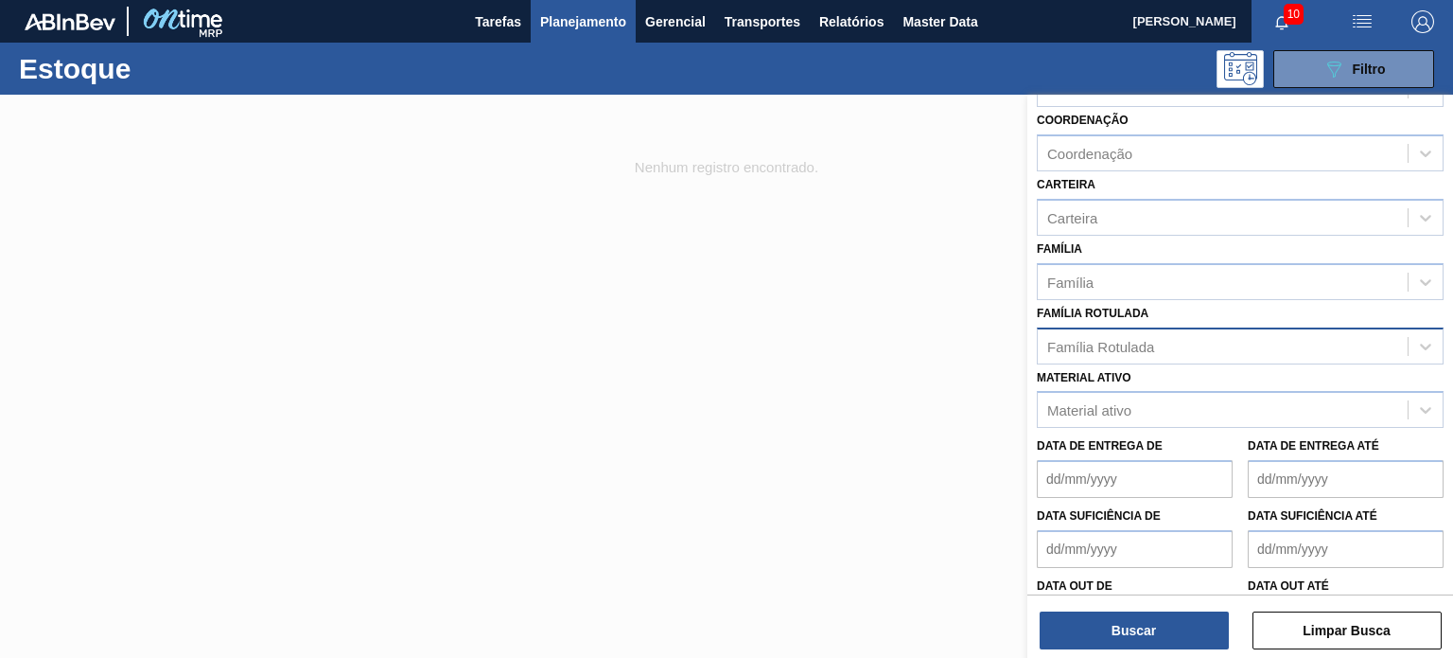
click at [1154, 343] on div "Família Rotulada" at bounding box center [1100, 346] width 107 height 16
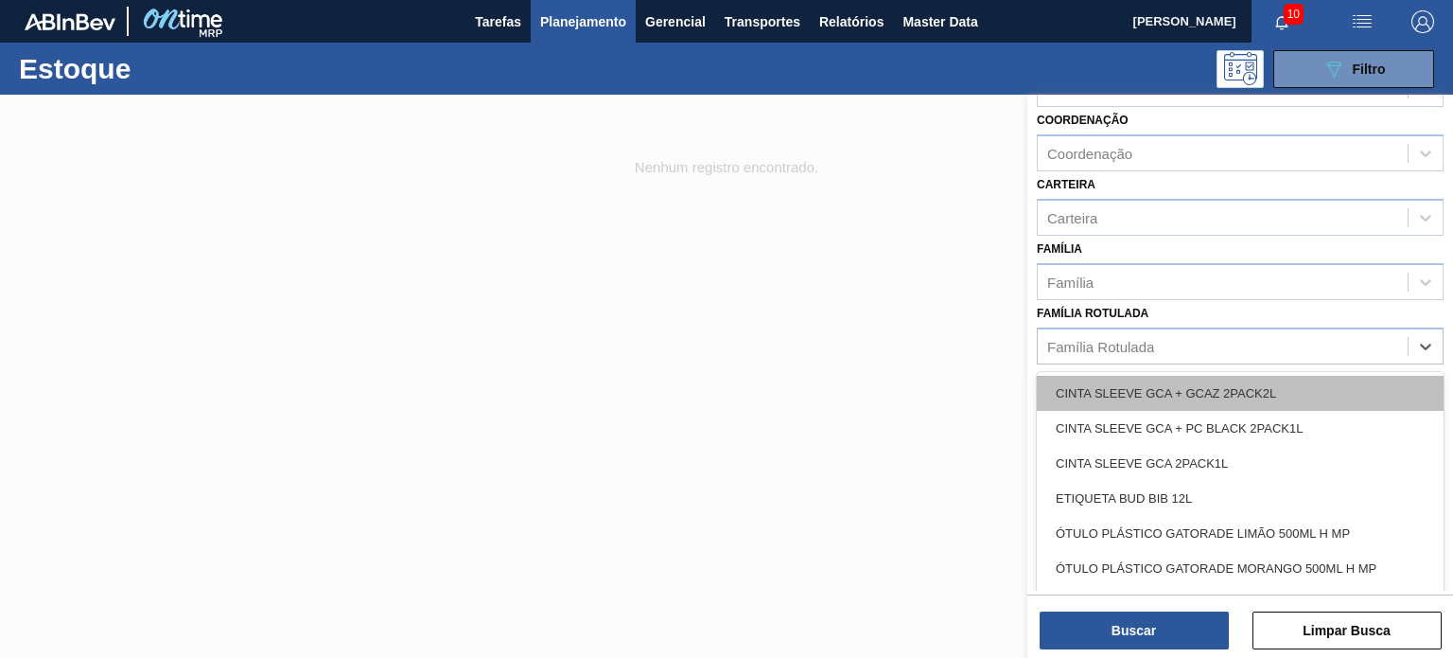
paste Rotulada "RÓTULO PLÁSTICO H2OH LIMONETO 1,5L H"
type Rotulada "RÓTULO PLÁSTICO H2OH LIMONETO 1,5L H"
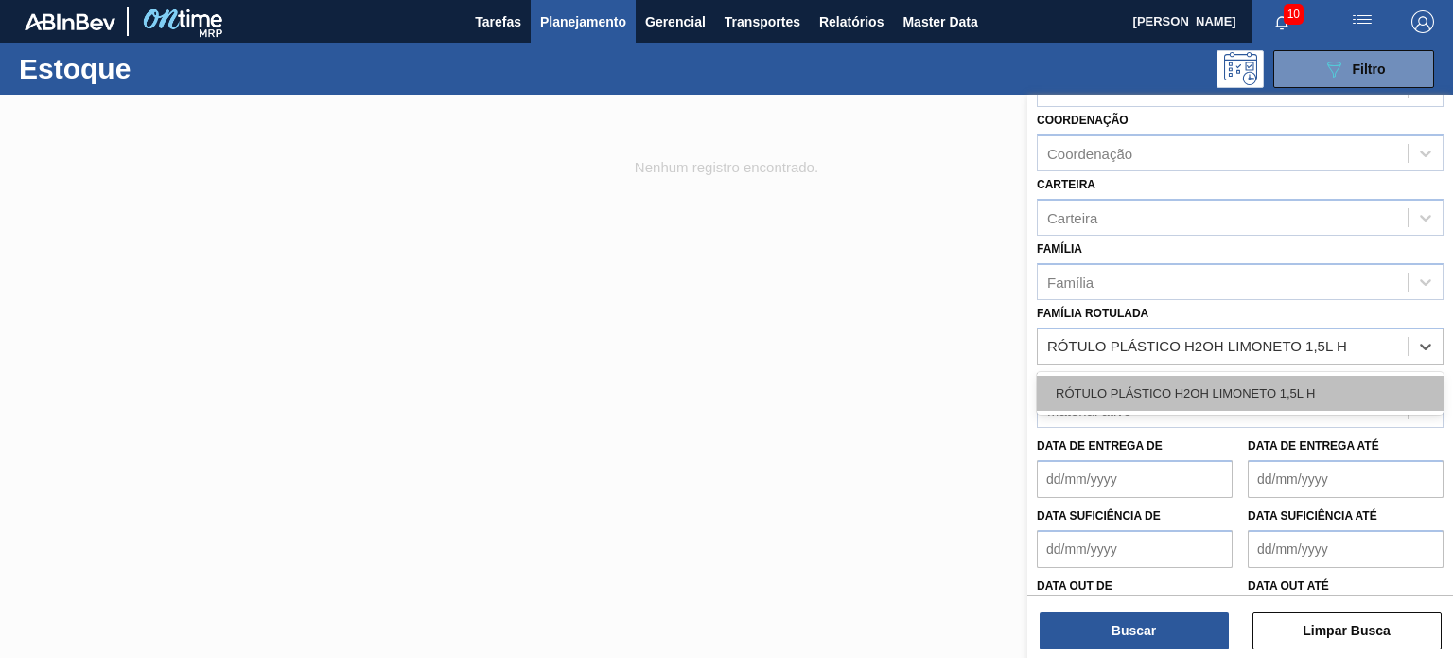
click at [1154, 385] on div "RÓTULO PLÁSTICO H2OH LIMONETO 1,5L H" at bounding box center [1240, 393] width 407 height 35
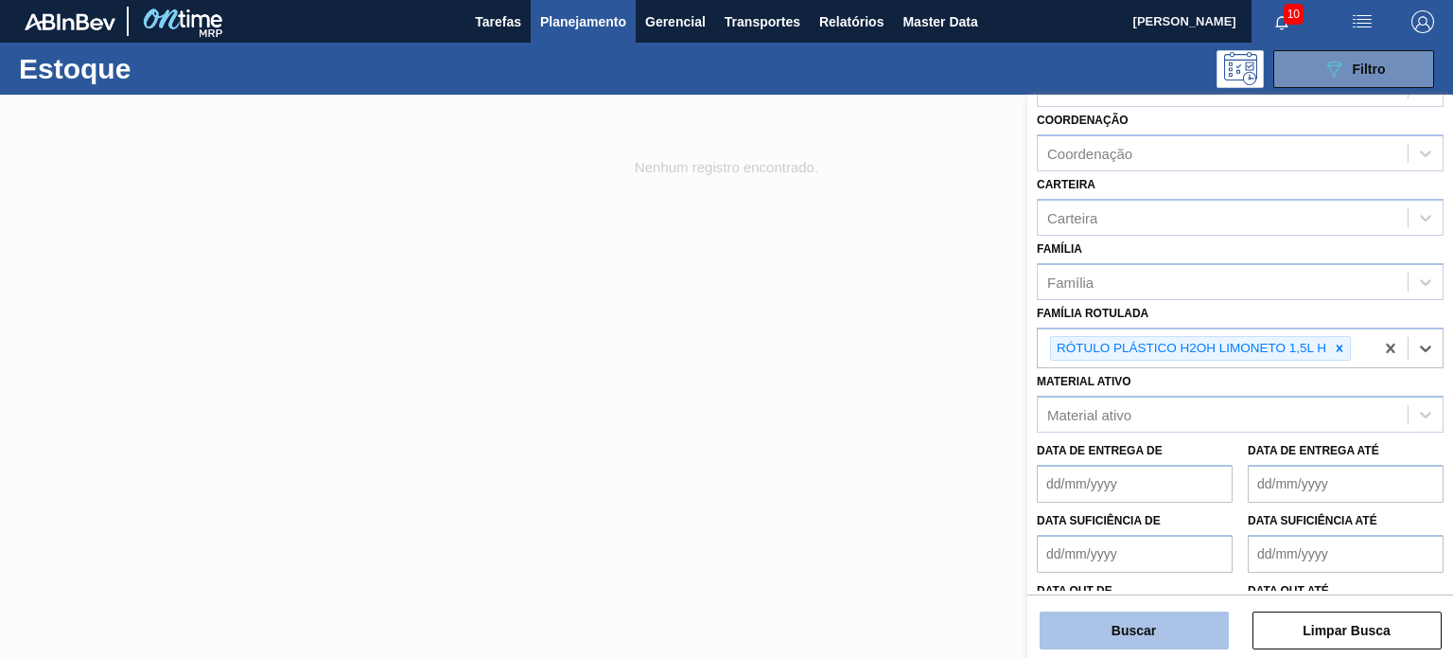
click at [1122, 638] on button "Buscar" at bounding box center [1134, 630] width 189 height 38
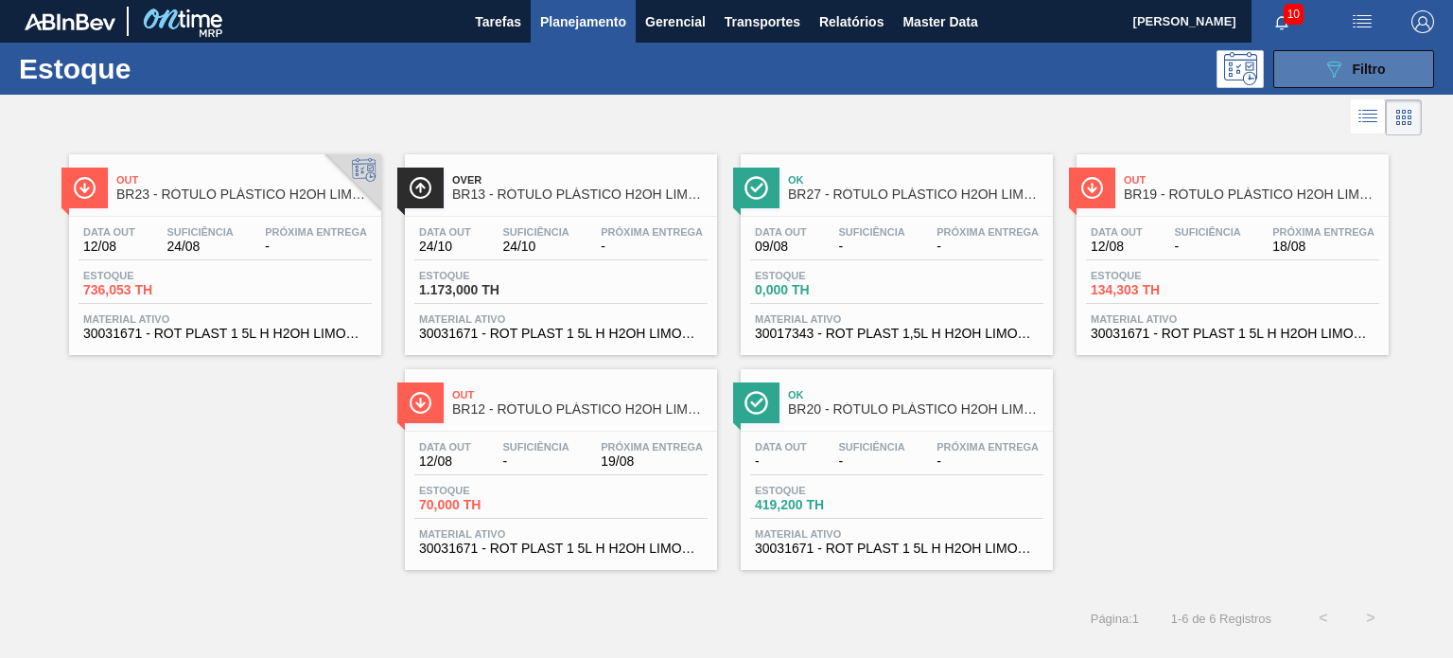
click at [1351, 82] on button "089F7B8B-B2A5-4AFE-B5C0-19BA573D28AC Filtro" at bounding box center [1354, 69] width 161 height 38
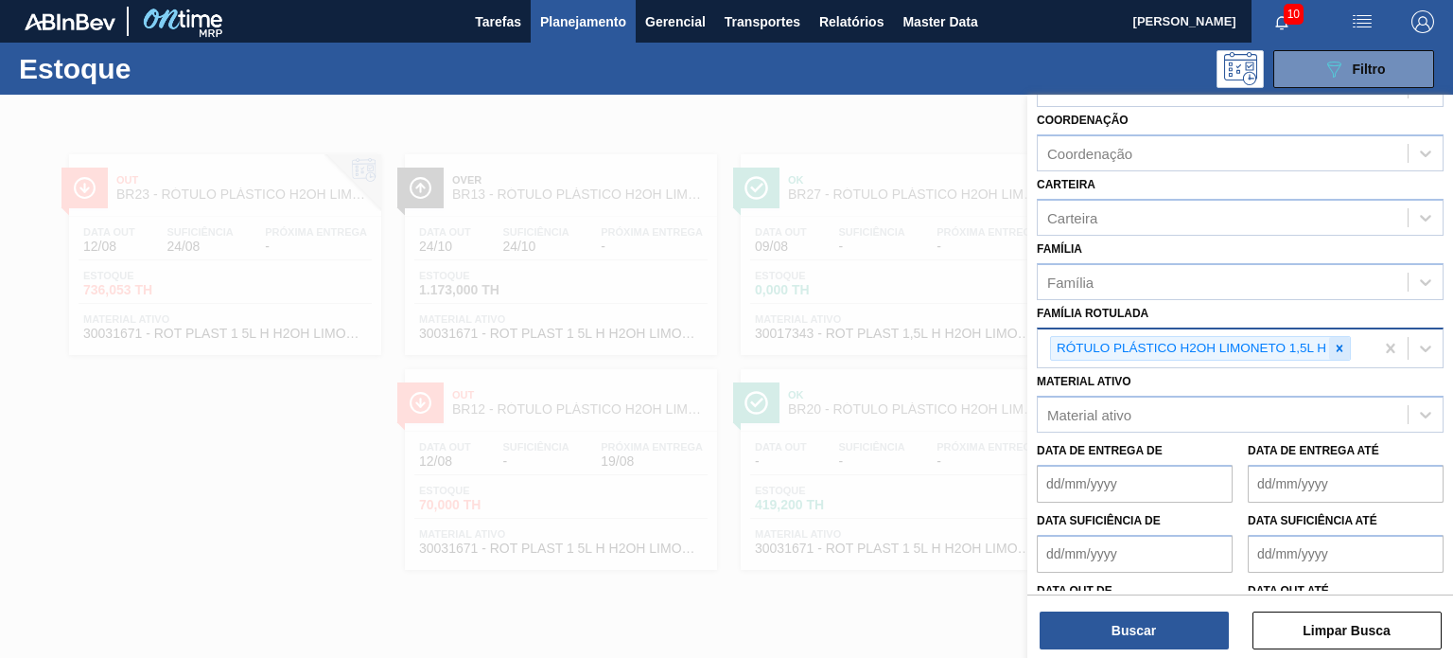
click at [1337, 343] on icon at bounding box center [1339, 348] width 13 height 13
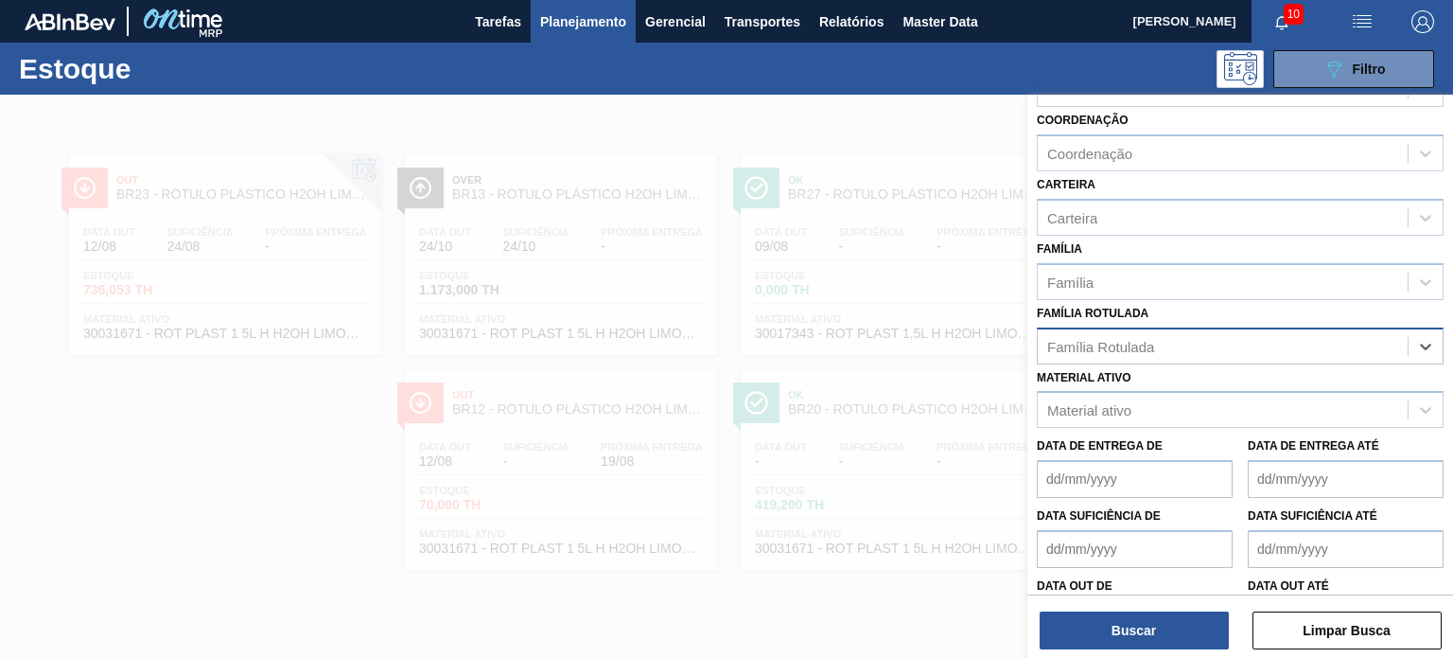
paste Rotulada "RÓTULO PLÁSTICO H2OH LIMONETO 500ML AH"
type Rotulada "RÓTULO PLÁSTICO H2OH LIMONETO 500ML AH"
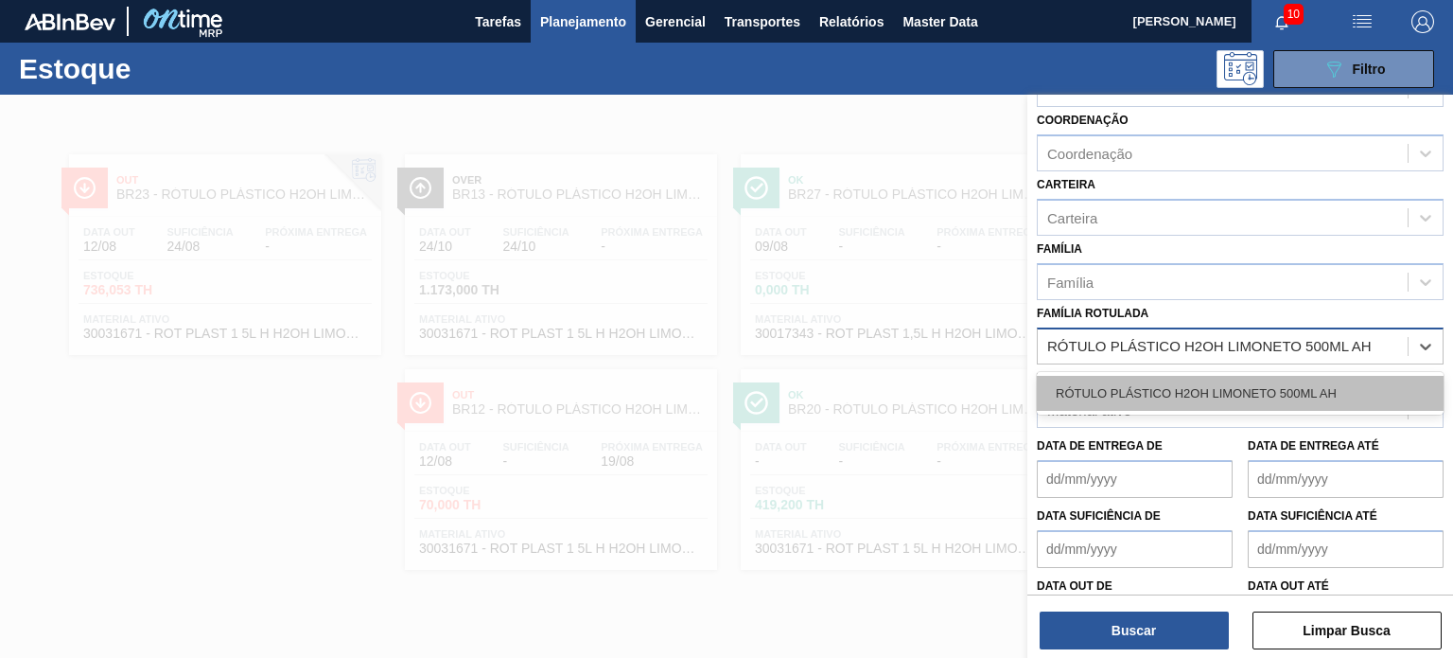
click at [1157, 393] on div "RÓTULO PLÁSTICO H2OH LIMONETO 500ML AH" at bounding box center [1240, 393] width 407 height 35
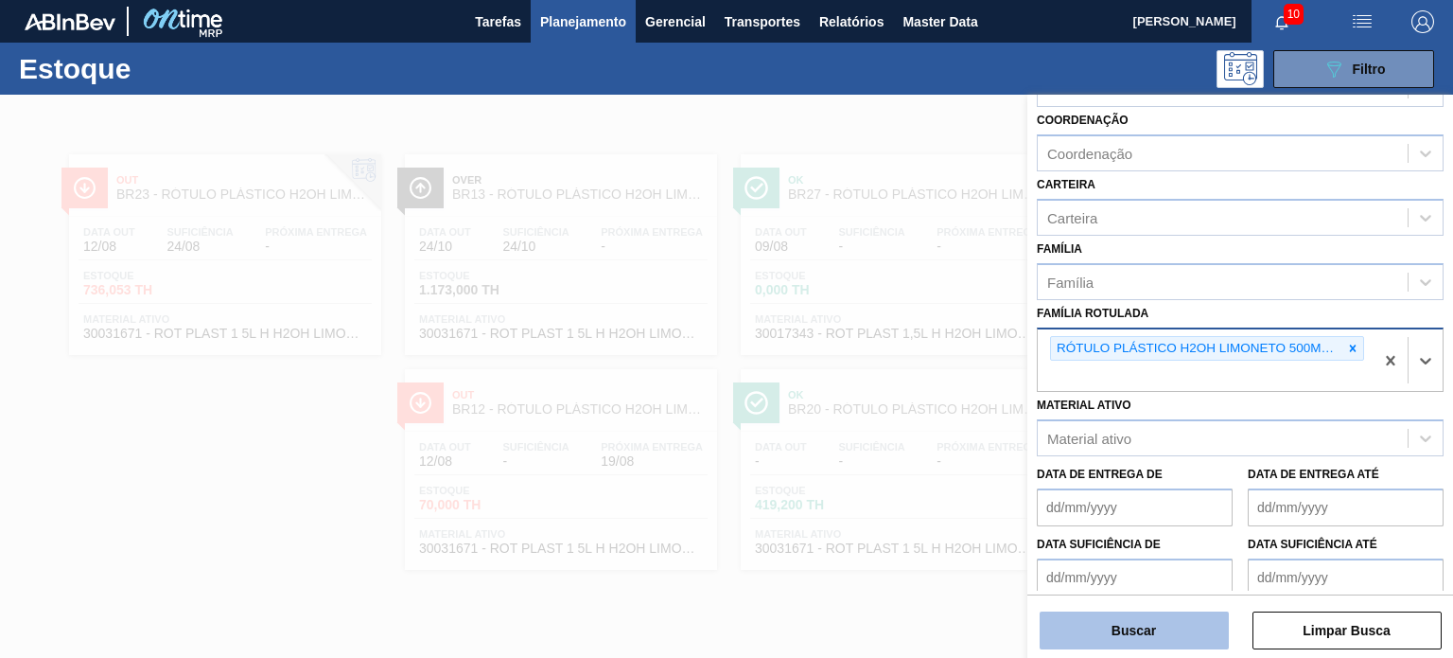
click at [1172, 616] on button "Buscar" at bounding box center [1134, 630] width 189 height 38
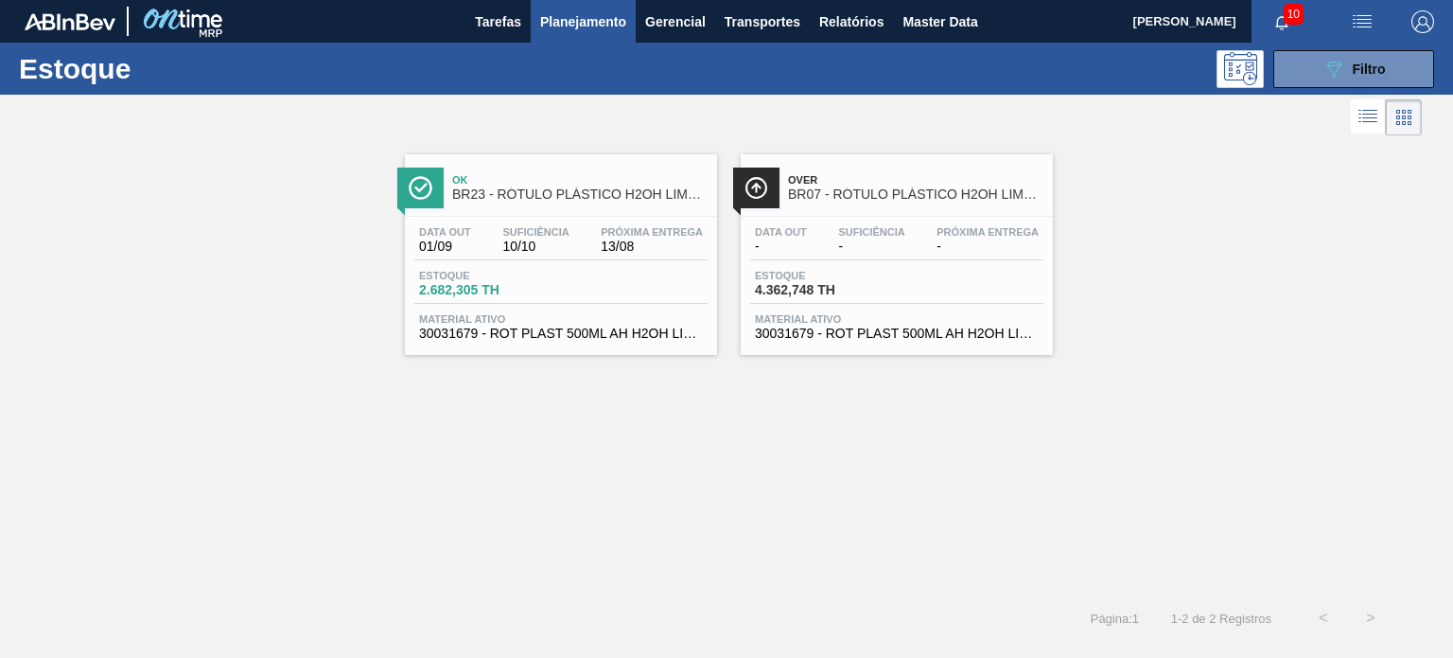
click at [1268, 64] on div "089F7B8B-B2A5-4AFE-B5C0-19BA573D28AC Filtro" at bounding box center [1354, 69] width 180 height 38
click at [1270, 76] on div "089F7B8B-B2A5-4AFE-B5C0-19BA573D28AC Filtro" at bounding box center [1354, 69] width 180 height 38
click at [1275, 79] on button "089F7B8B-B2A5-4AFE-B5C0-19BA573D28AC Filtro" at bounding box center [1354, 69] width 161 height 38
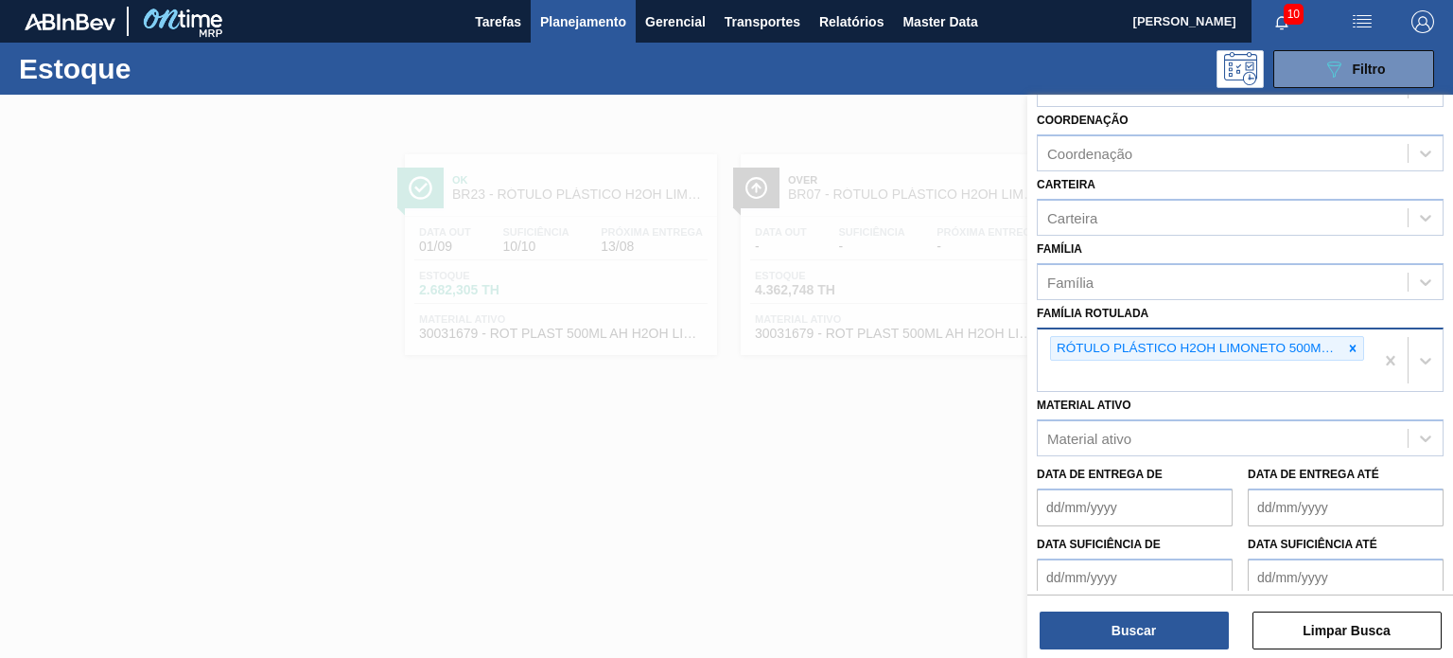
click at [1356, 347] on icon at bounding box center [1352, 348] width 13 height 13
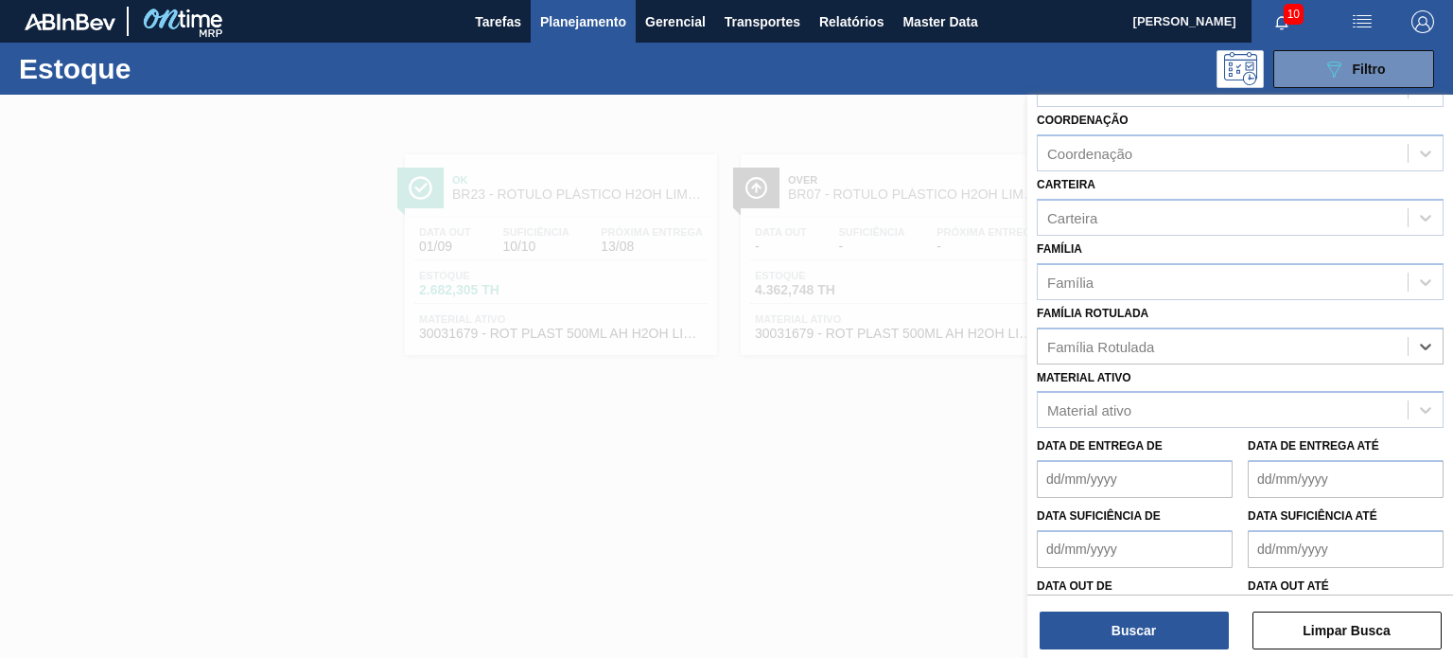
paste Rotulada "RÓTULO PLÁSTICO LIPTON LIMÃO 1,5L H"
type Rotulada "RÓTULO PLÁSTICO LIPTON LIMÃO 1,5L H"
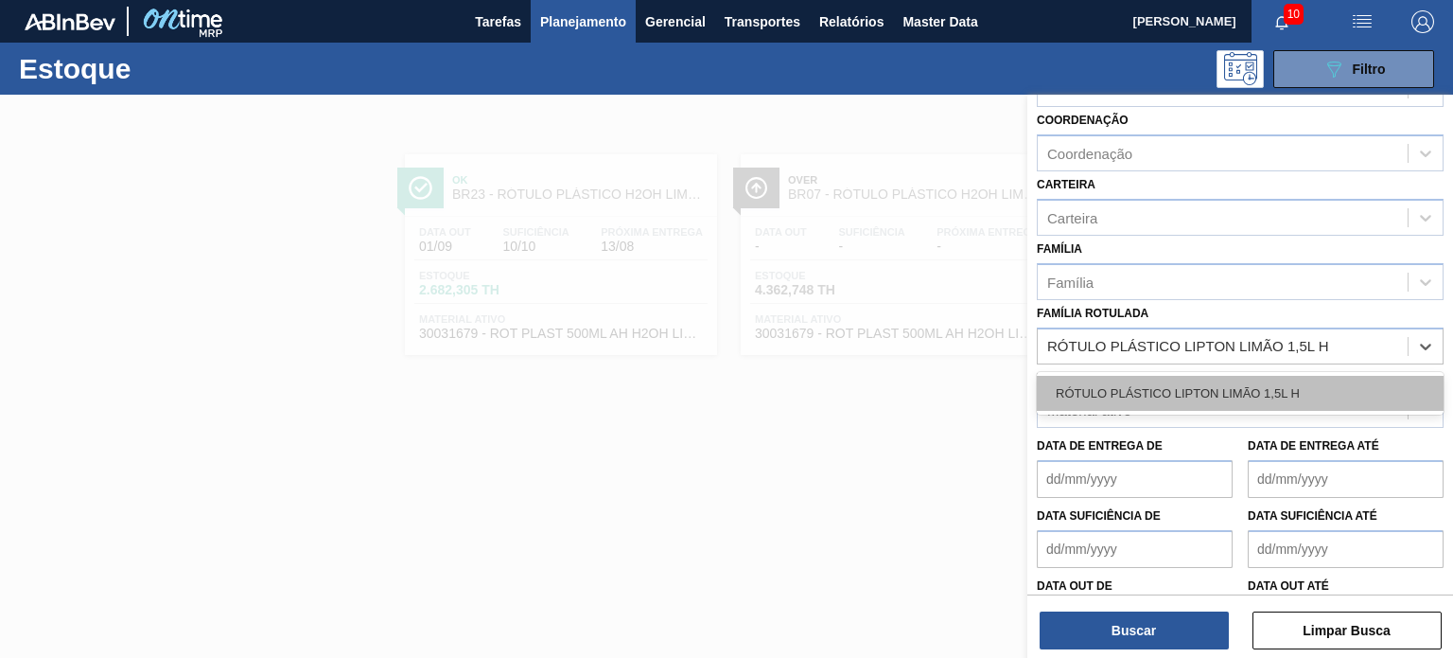
click at [1251, 384] on div "RÓTULO PLÁSTICO LIPTON LIMÃO 1,5L H" at bounding box center [1240, 393] width 407 height 35
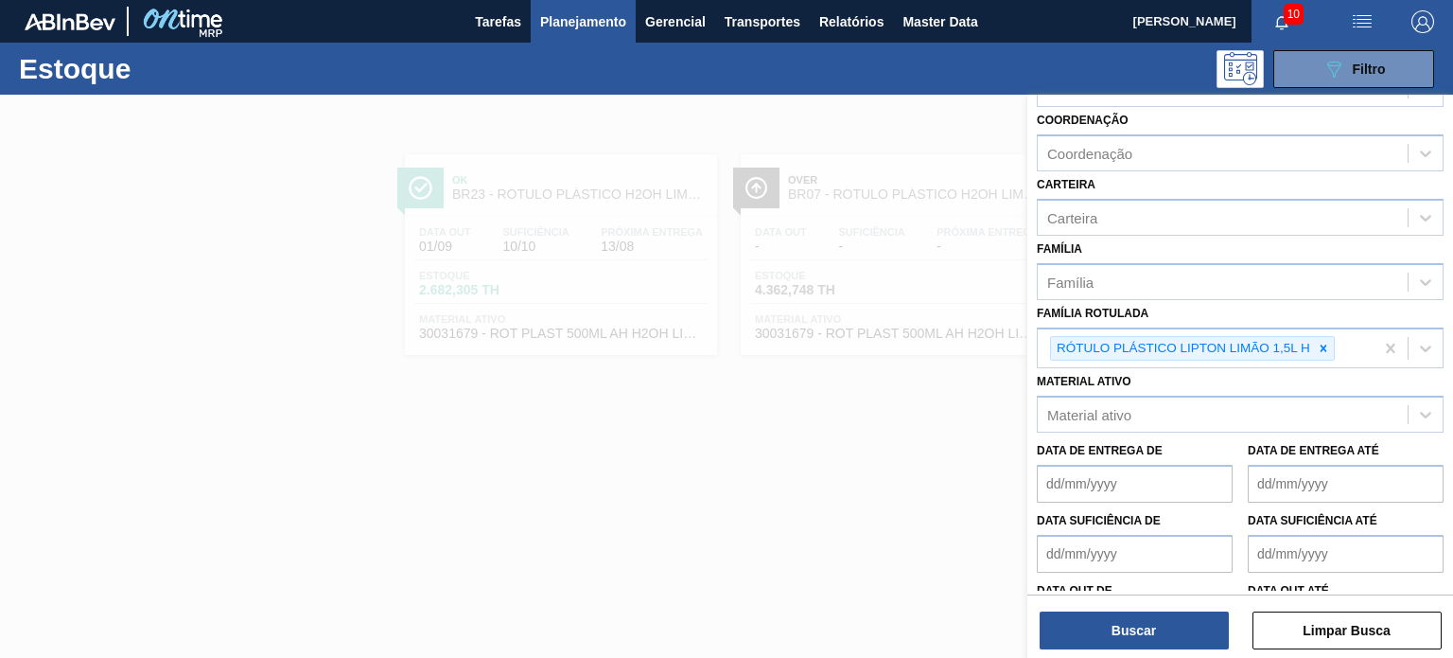
click at [1117, 656] on div "Status do Estoque Status do Estoque Origem Origem Destino Destino Coordenação C…" at bounding box center [1241, 378] width 426 height 567
click at [1120, 629] on button "Buscar" at bounding box center [1134, 630] width 189 height 38
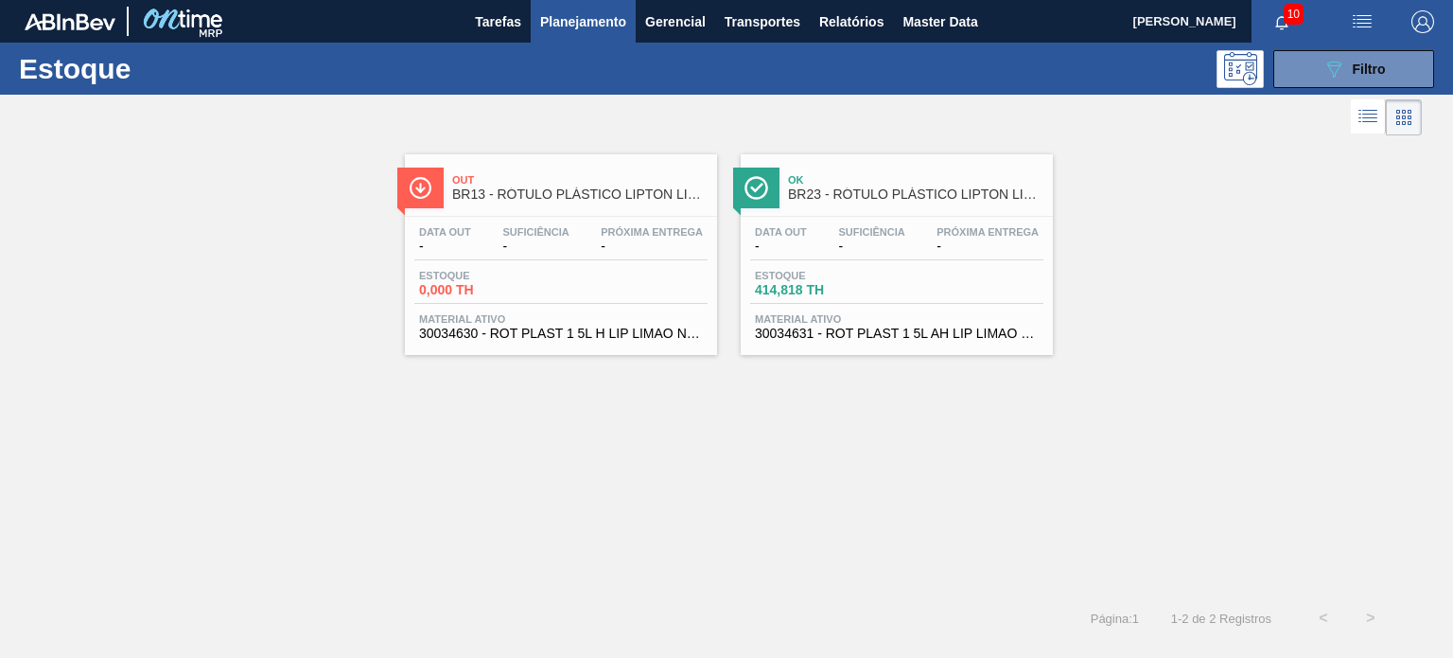
click at [712, 408] on div "Out BR13 - RÓTULO PLÁSTICO LIPTON LIMÃO 1,5L H Data out - Suficiência - Próxima…" at bounding box center [726, 367] width 1453 height 454
click at [1307, 71] on button "089F7B8B-B2A5-4AFE-B5C0-19BA573D28AC Filtro" at bounding box center [1354, 69] width 161 height 38
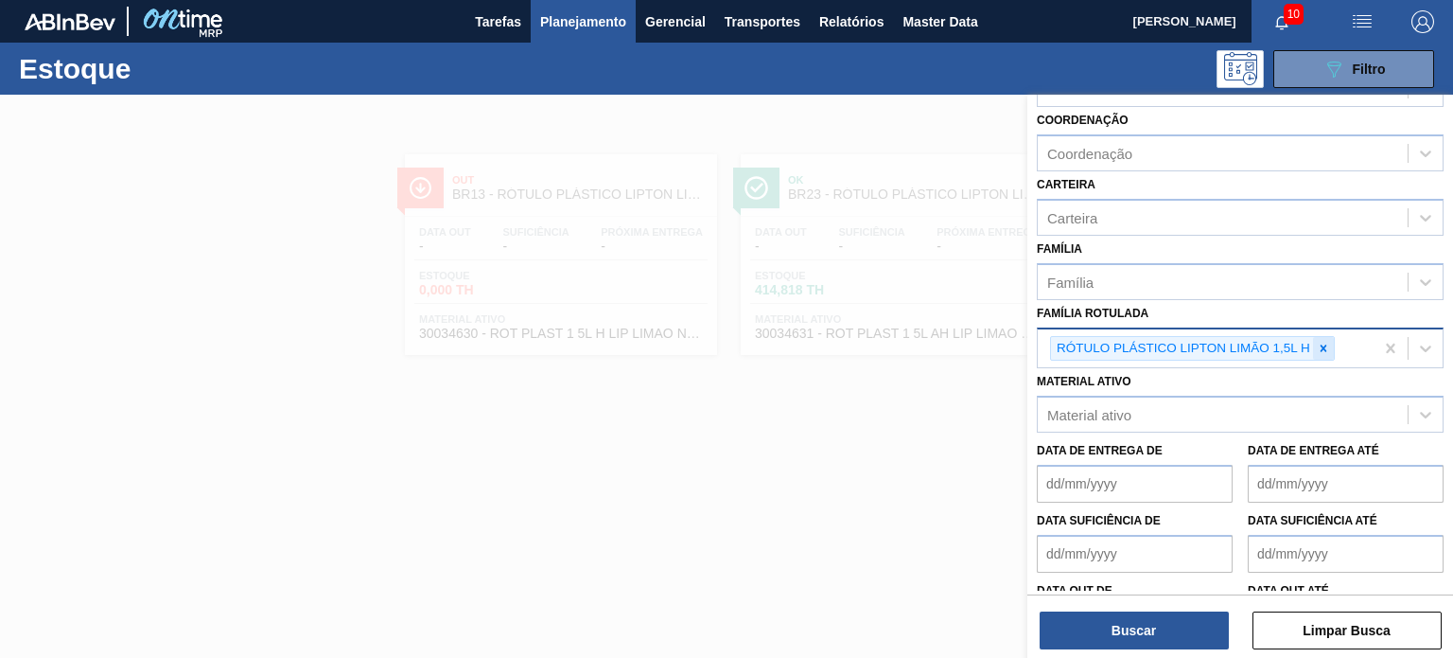
click at [1326, 337] on div at bounding box center [1323, 349] width 21 height 24
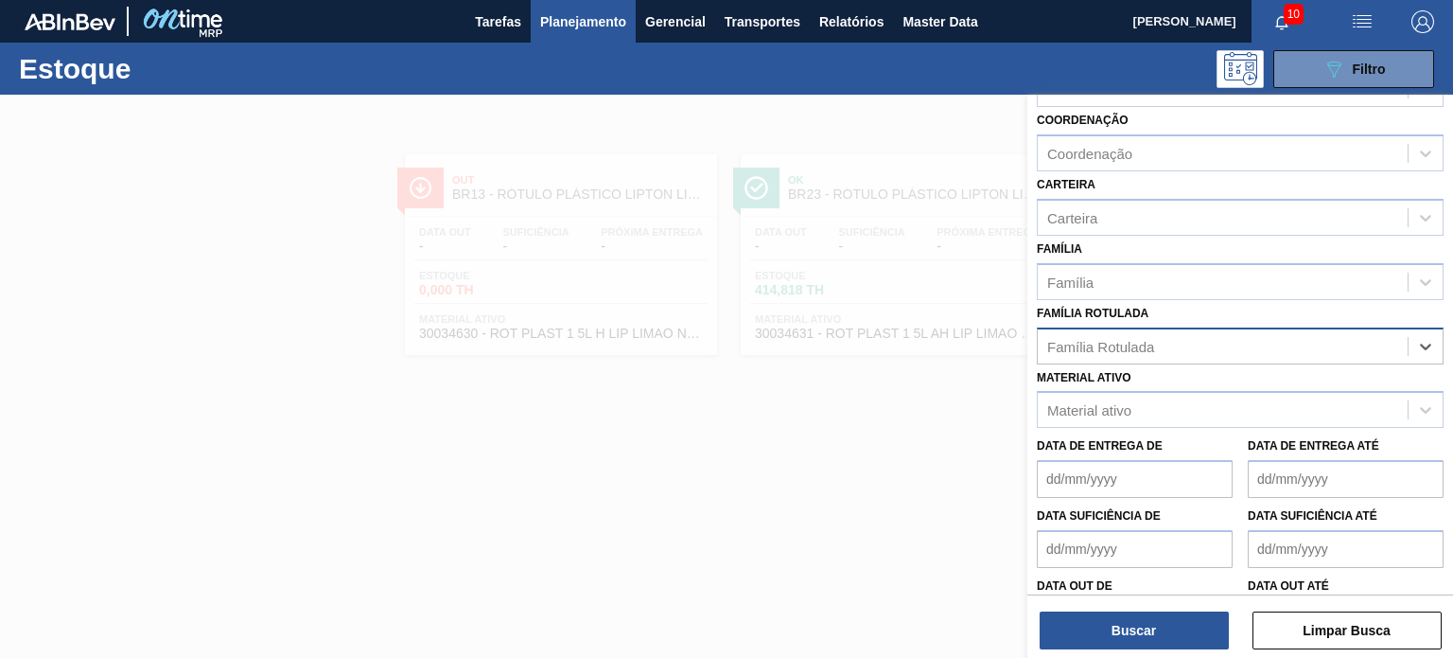
paste Rotulada "RÓTULO PLÁSTICO PC 200ML AH"
type Rotulada "RÓTULO PLÁSTICO PC 200ML AH"
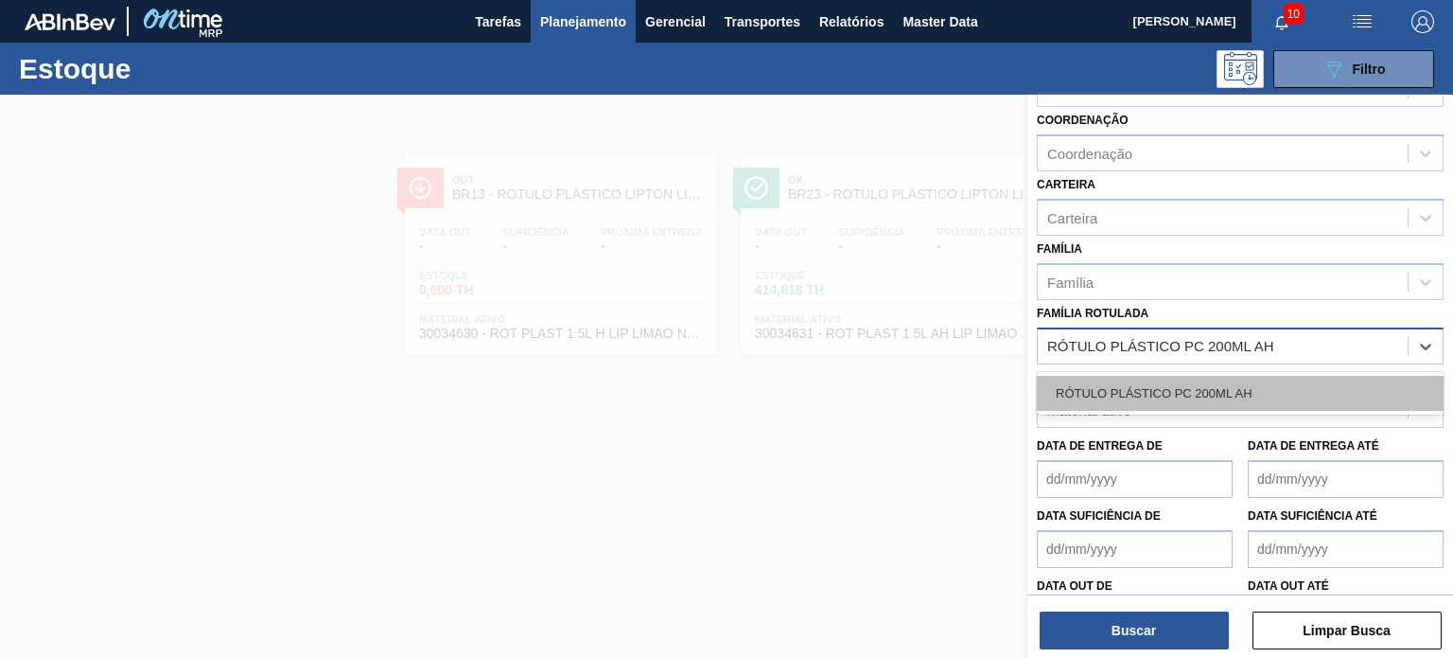
click at [1213, 377] on div "RÓTULO PLÁSTICO PC 200ML AH" at bounding box center [1240, 393] width 407 height 35
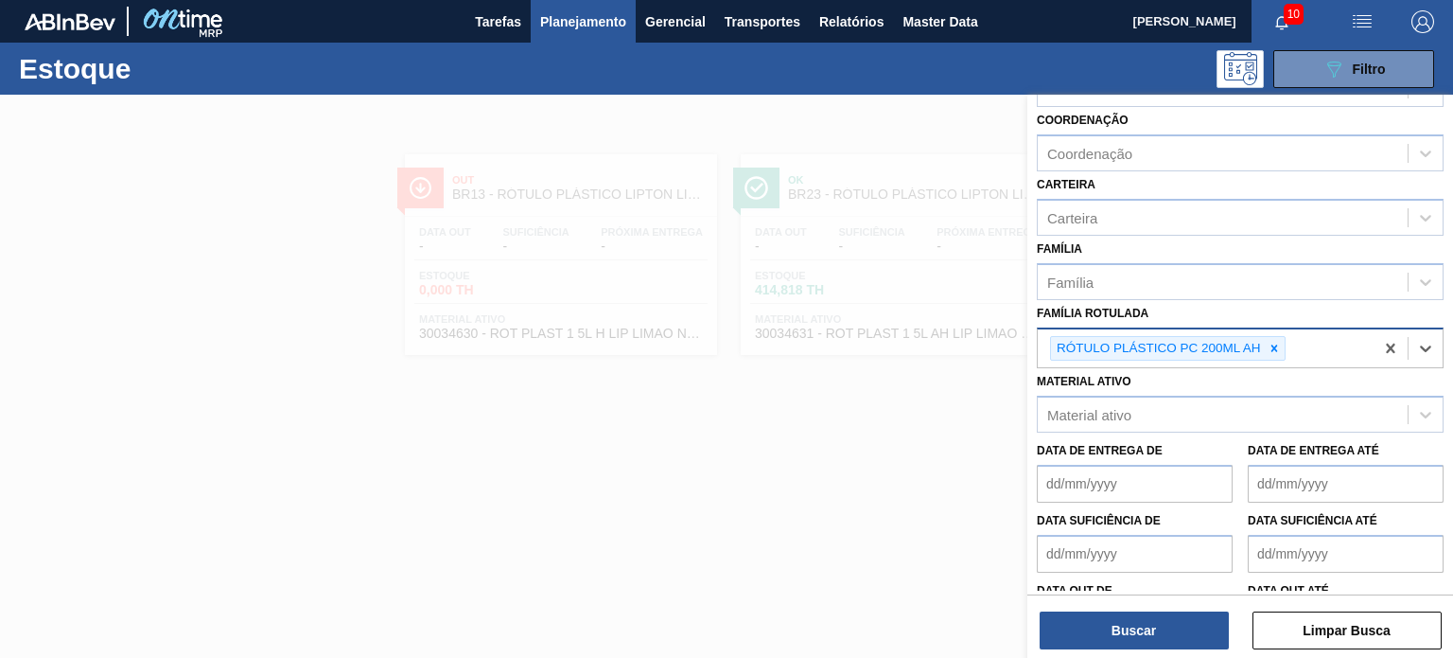
click at [1165, 605] on div "Buscar Limpar Busca" at bounding box center [1241, 620] width 426 height 53
click at [1160, 625] on button "Buscar" at bounding box center [1134, 630] width 189 height 38
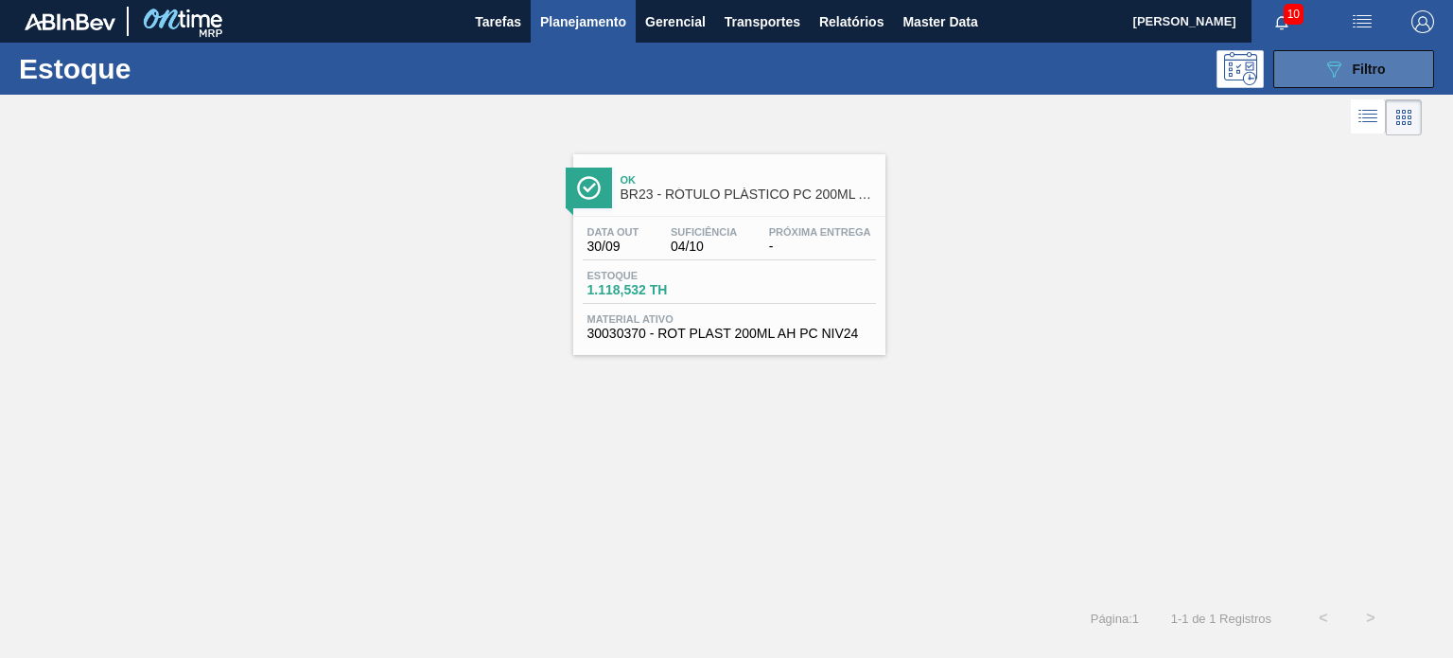
click at [1354, 75] on span "Filtro" at bounding box center [1369, 69] width 33 height 15
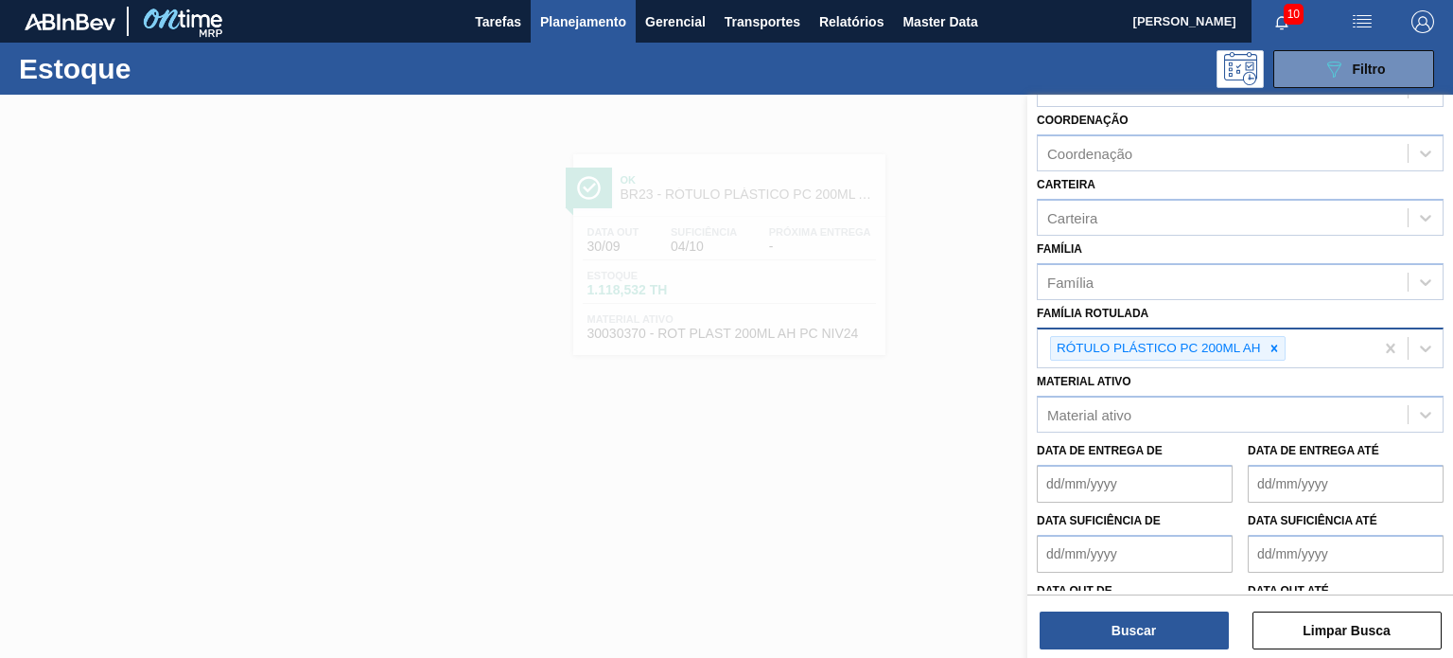
click at [1282, 339] on div at bounding box center [1274, 349] width 21 height 24
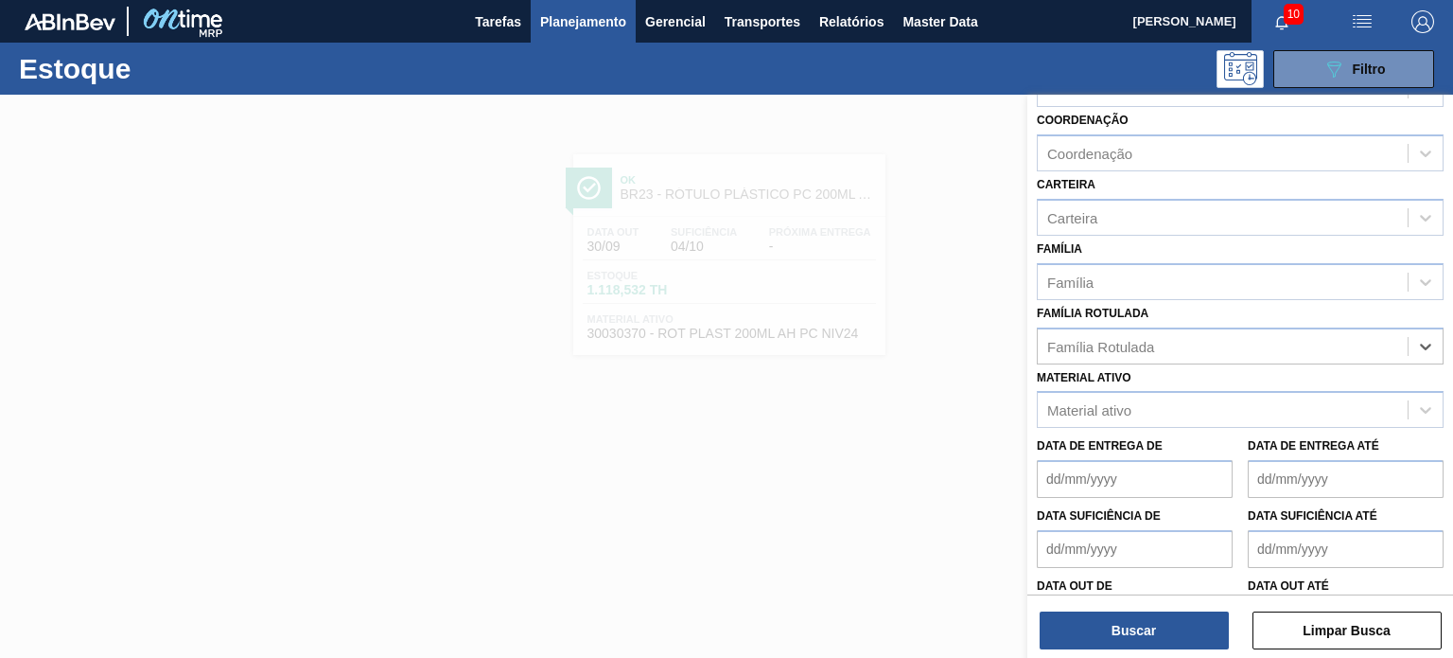
paste Rotulada "RÓTULO PLÁSTICO PC ZERO 2L H"
type Rotulada "RÓTULO PLÁSTICO PC ZERO 2L H"
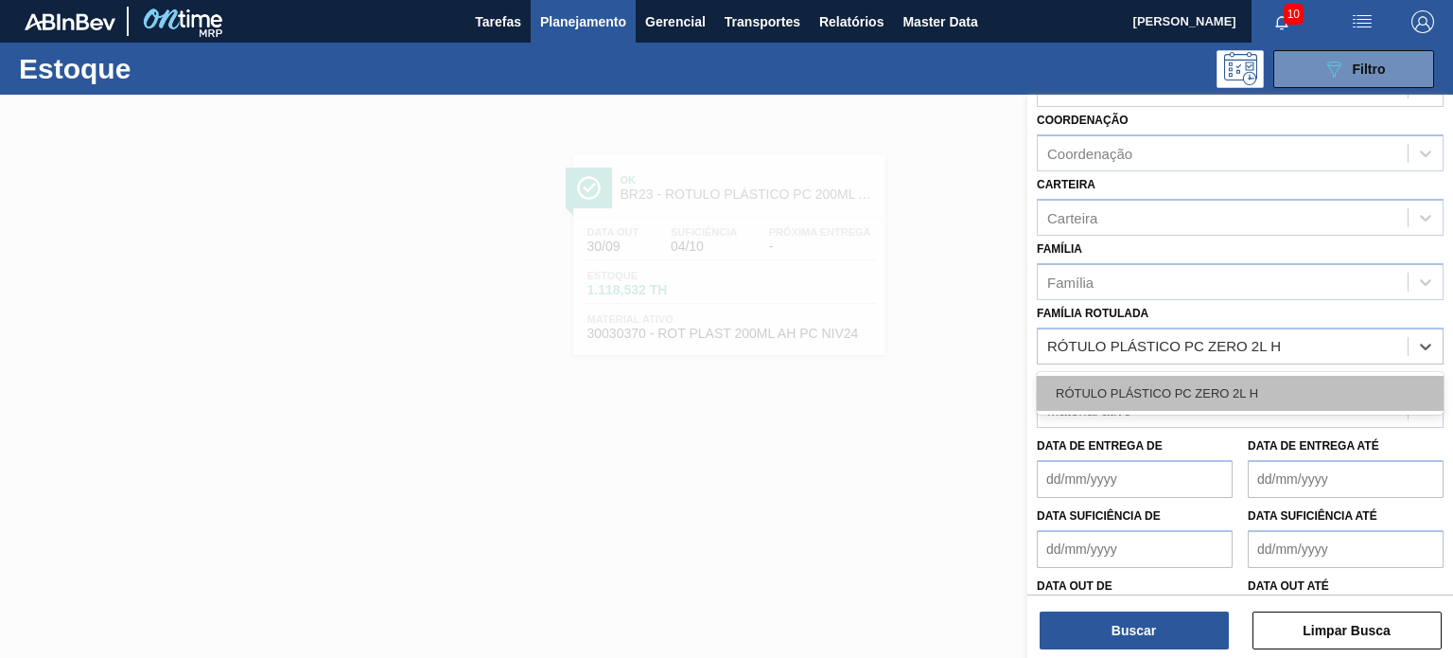
click at [1226, 382] on div "RÓTULO PLÁSTICO PC ZERO 2L H" at bounding box center [1240, 393] width 407 height 35
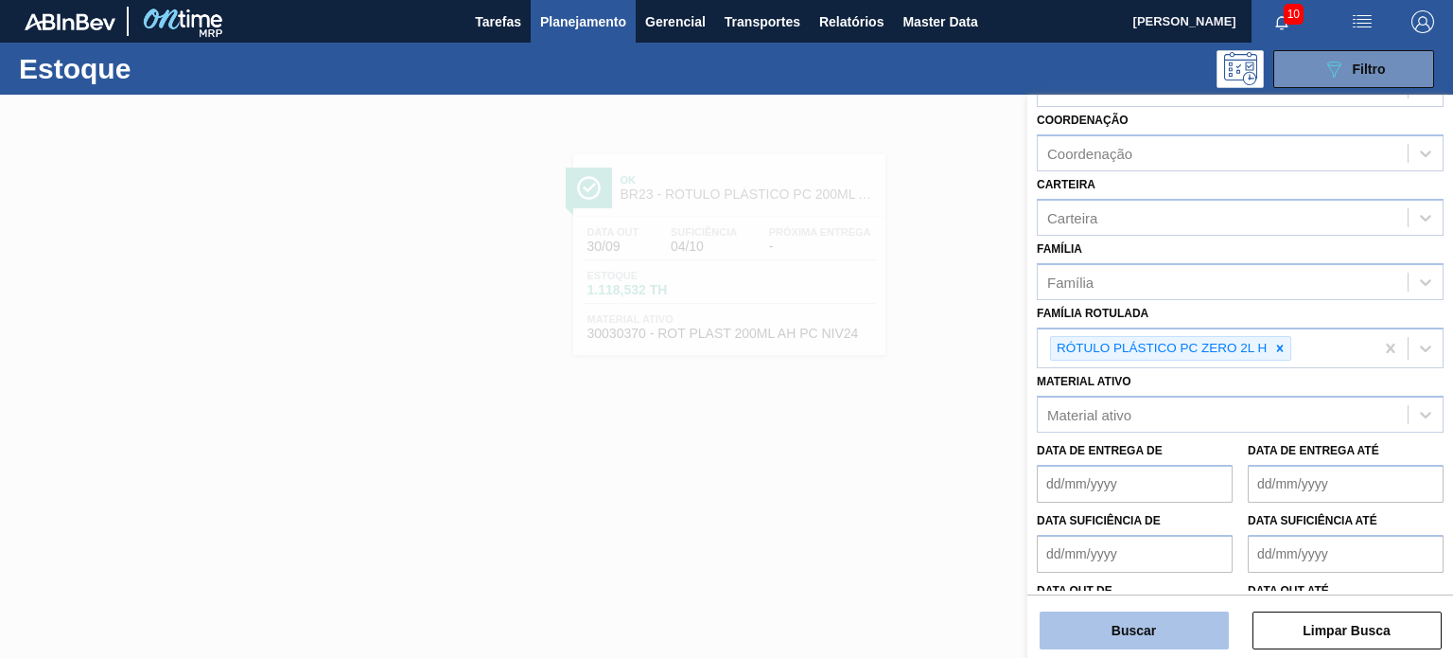
click at [1160, 620] on button "Buscar" at bounding box center [1134, 630] width 189 height 38
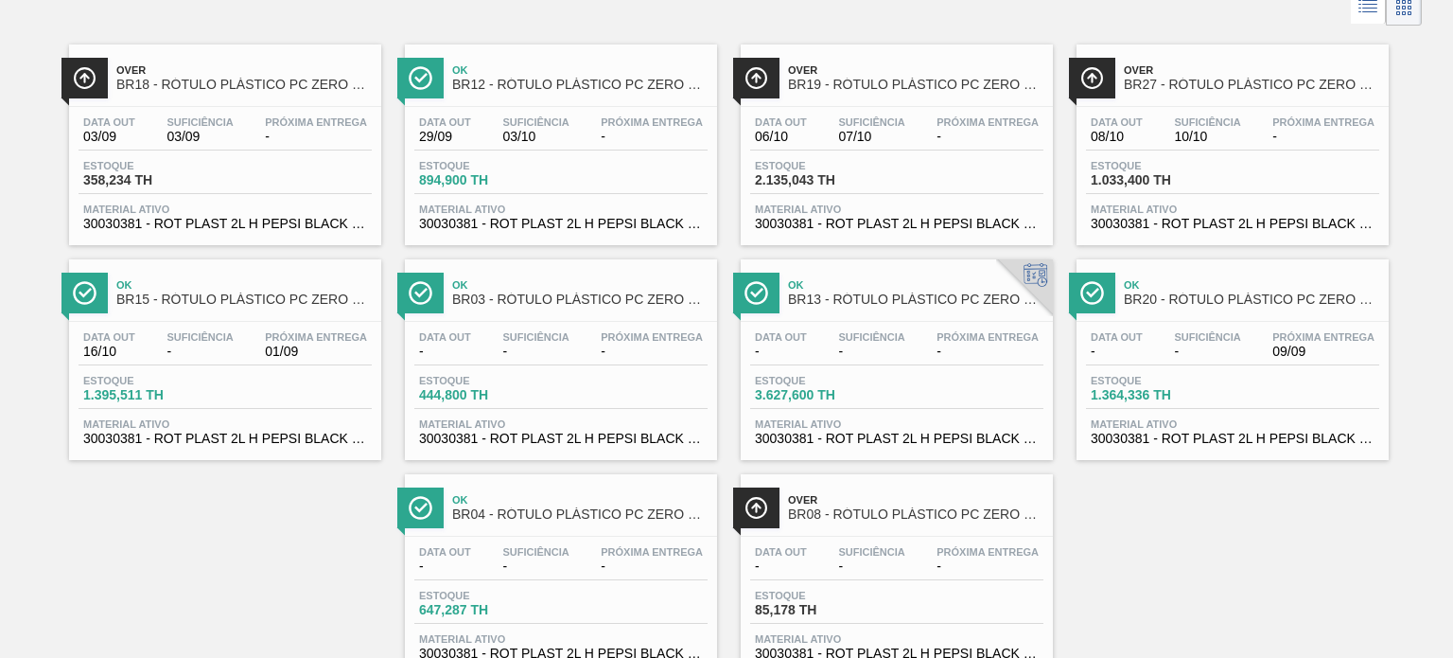
scroll to position [0, 0]
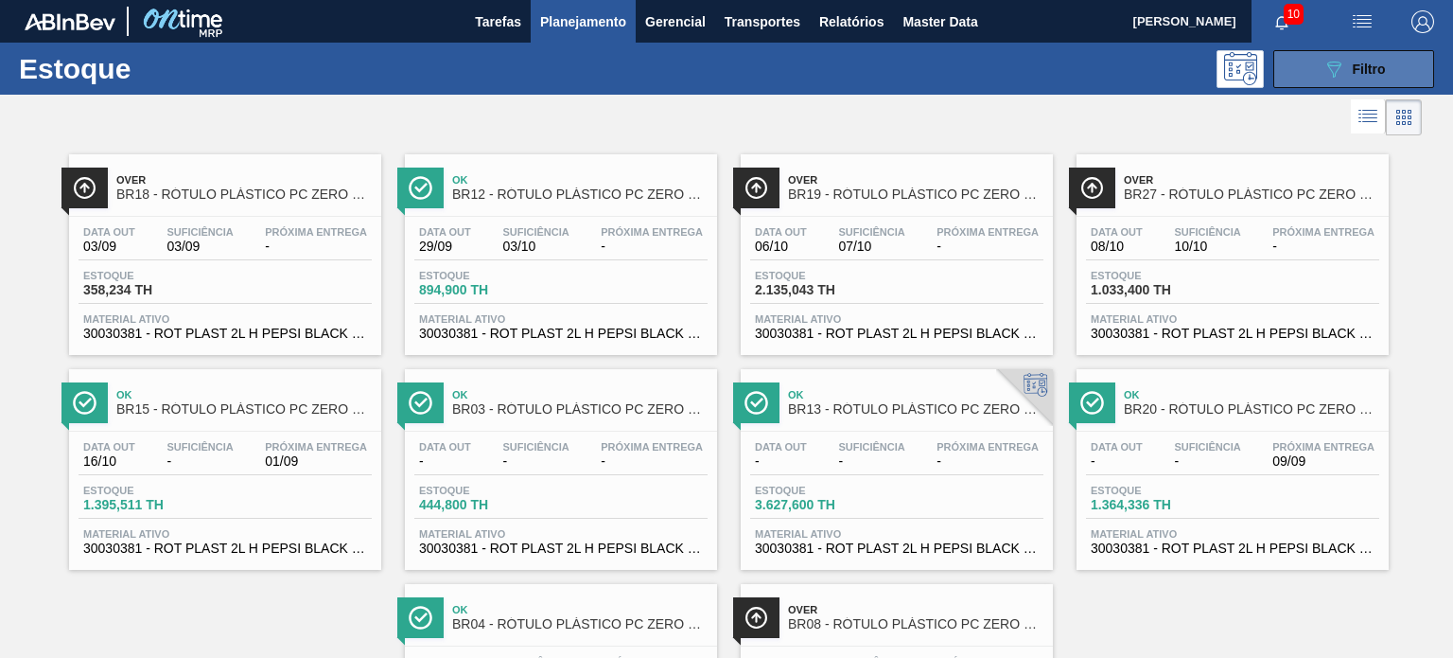
click at [1343, 80] on button "089F7B8B-B2A5-4AFE-B5C0-19BA573D28AC Filtro" at bounding box center [1354, 69] width 161 height 38
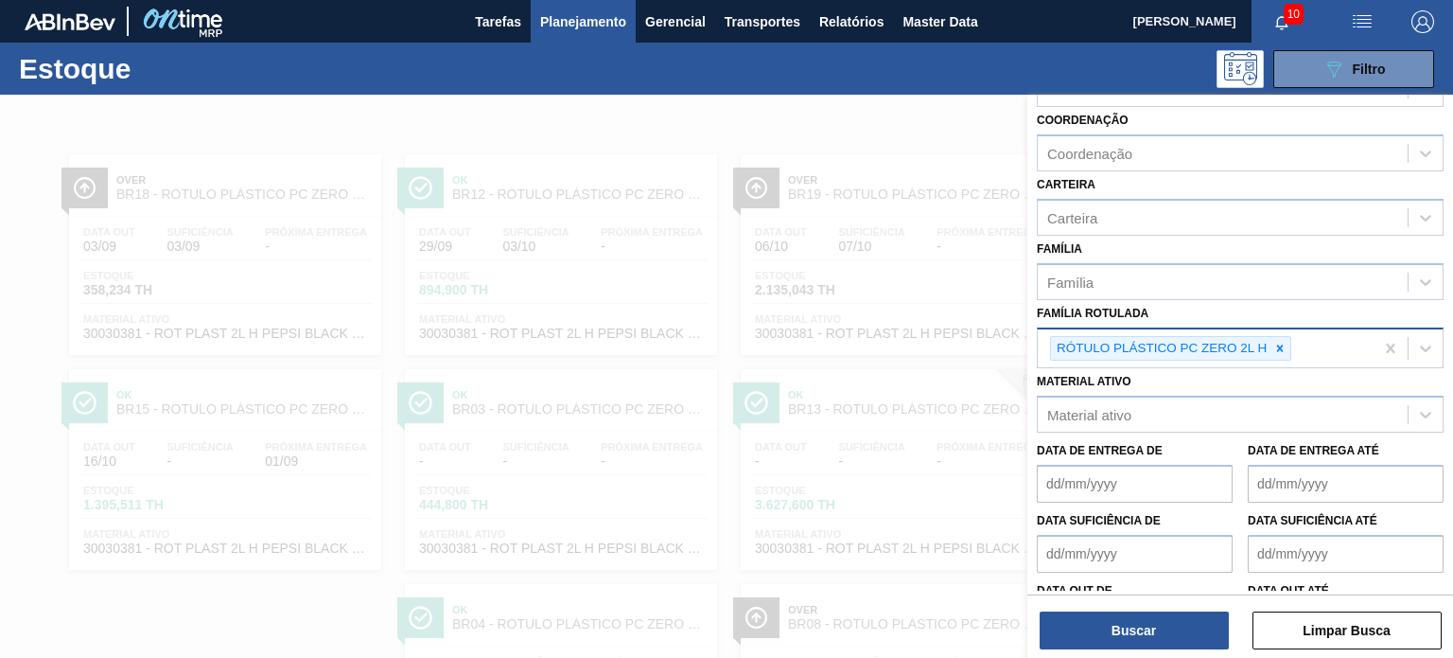
click at [1272, 355] on div at bounding box center [1280, 349] width 21 height 24
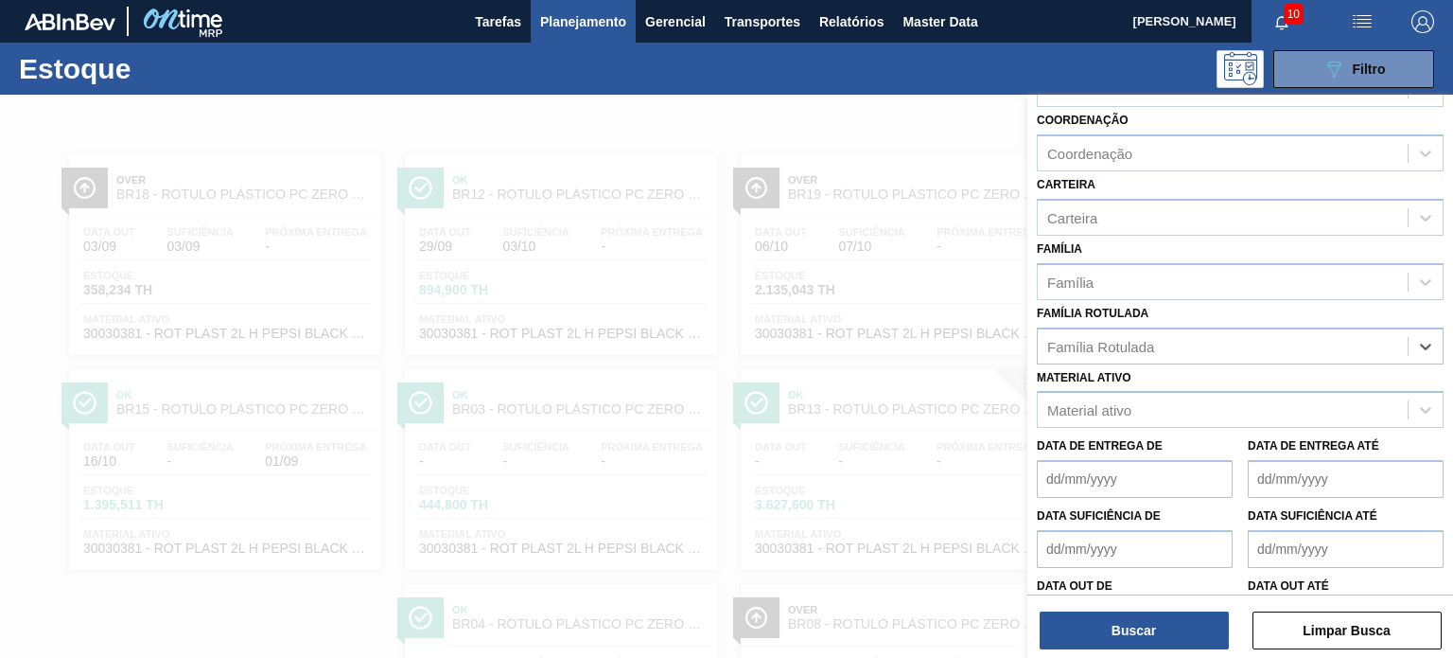
paste Rotulada "RÓTULO PLÁSTICO SODA 200ML H"
type Rotulada "RÓTULO PLÁSTICO SODA 200ML H"
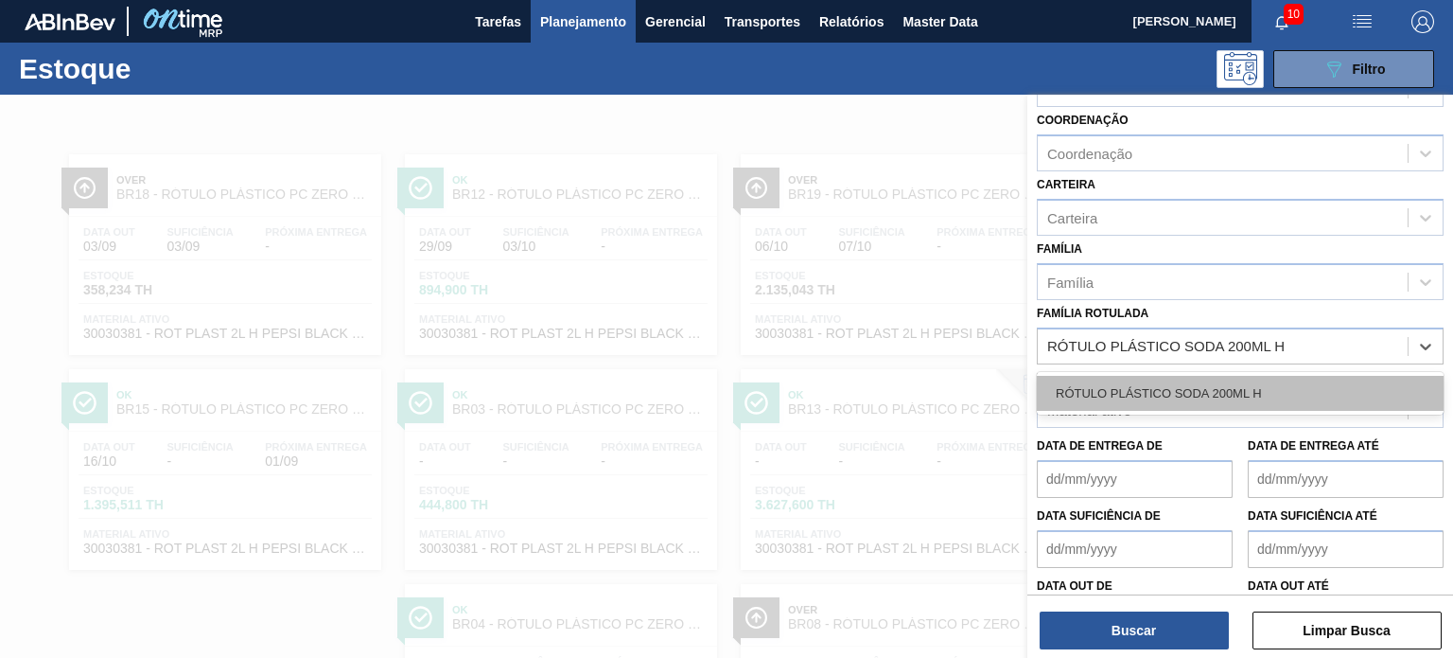
click at [1200, 385] on div "RÓTULO PLÁSTICO SODA 200ML H" at bounding box center [1240, 393] width 407 height 35
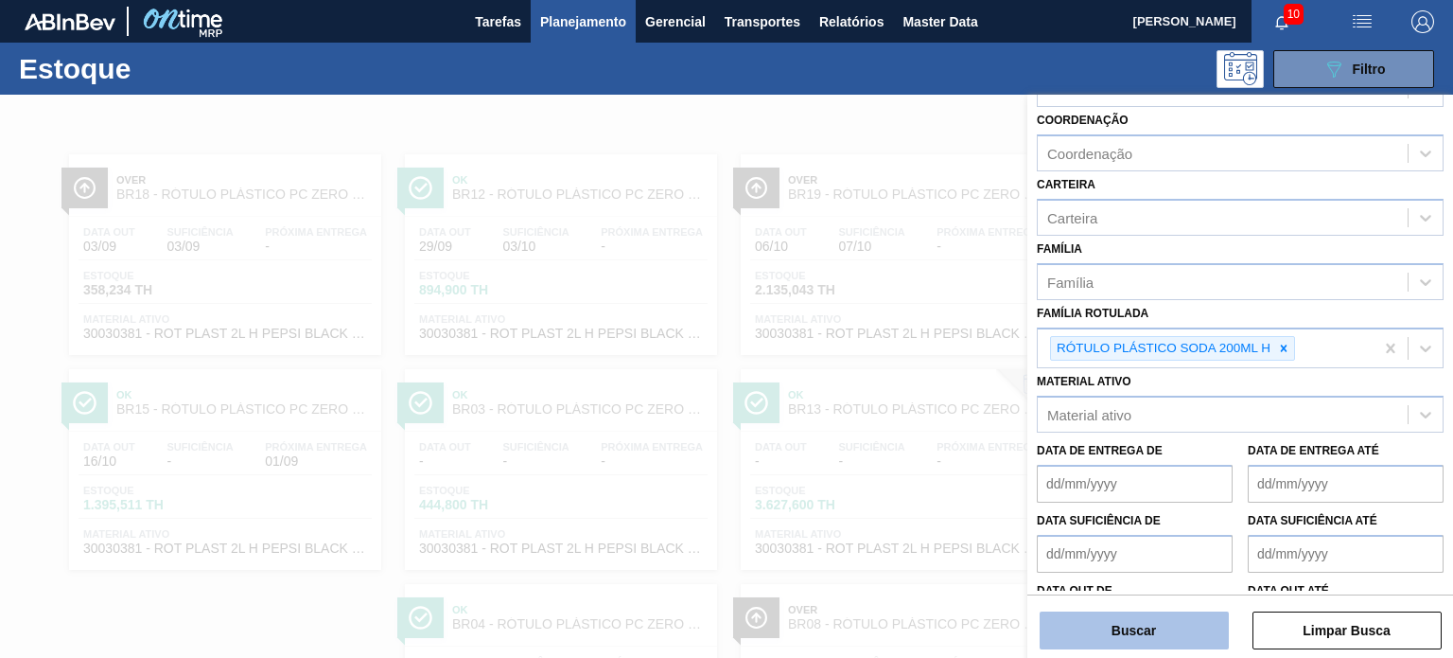
click at [1150, 616] on button "Buscar" at bounding box center [1134, 630] width 189 height 38
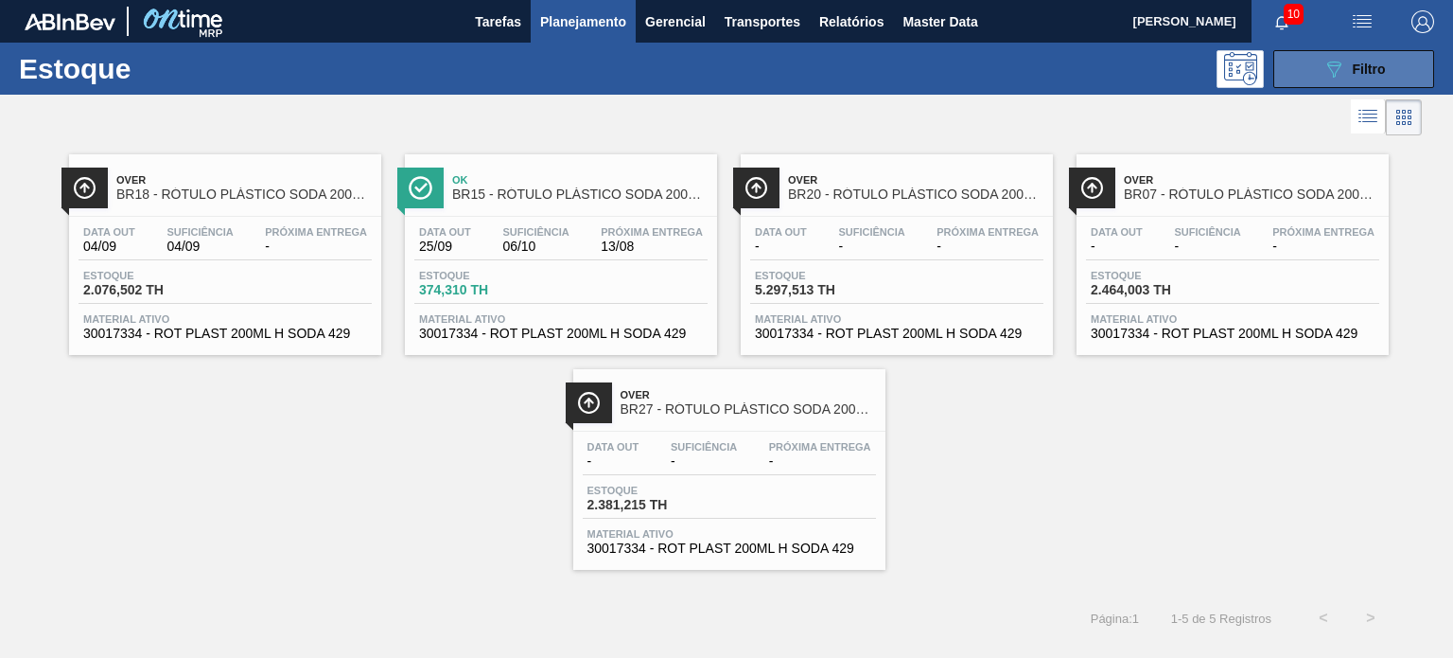
click at [1313, 75] on button "089F7B8B-B2A5-4AFE-B5C0-19BA573D28AC Filtro" at bounding box center [1354, 69] width 161 height 38
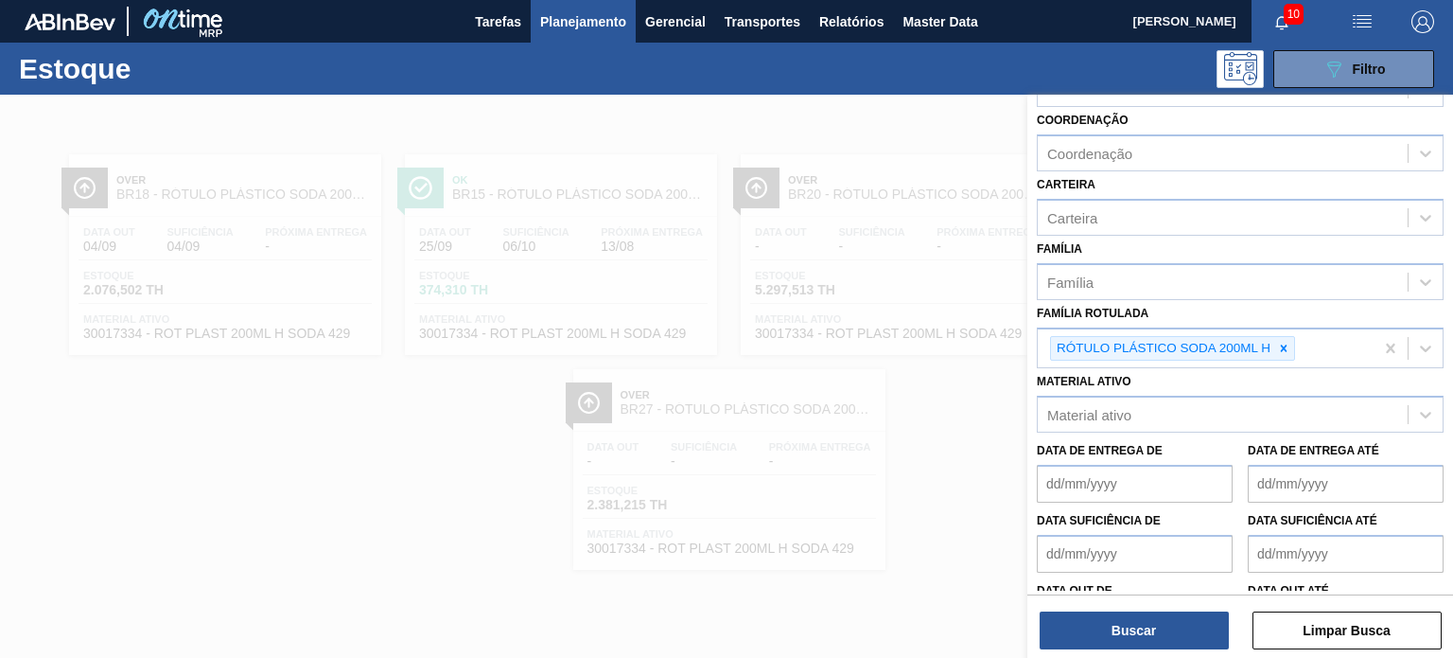
drag, startPoint x: 1280, startPoint y: 351, endPoint x: 1258, endPoint y: 370, distance: 28.8
click at [1280, 350] on div at bounding box center [1284, 349] width 21 height 24
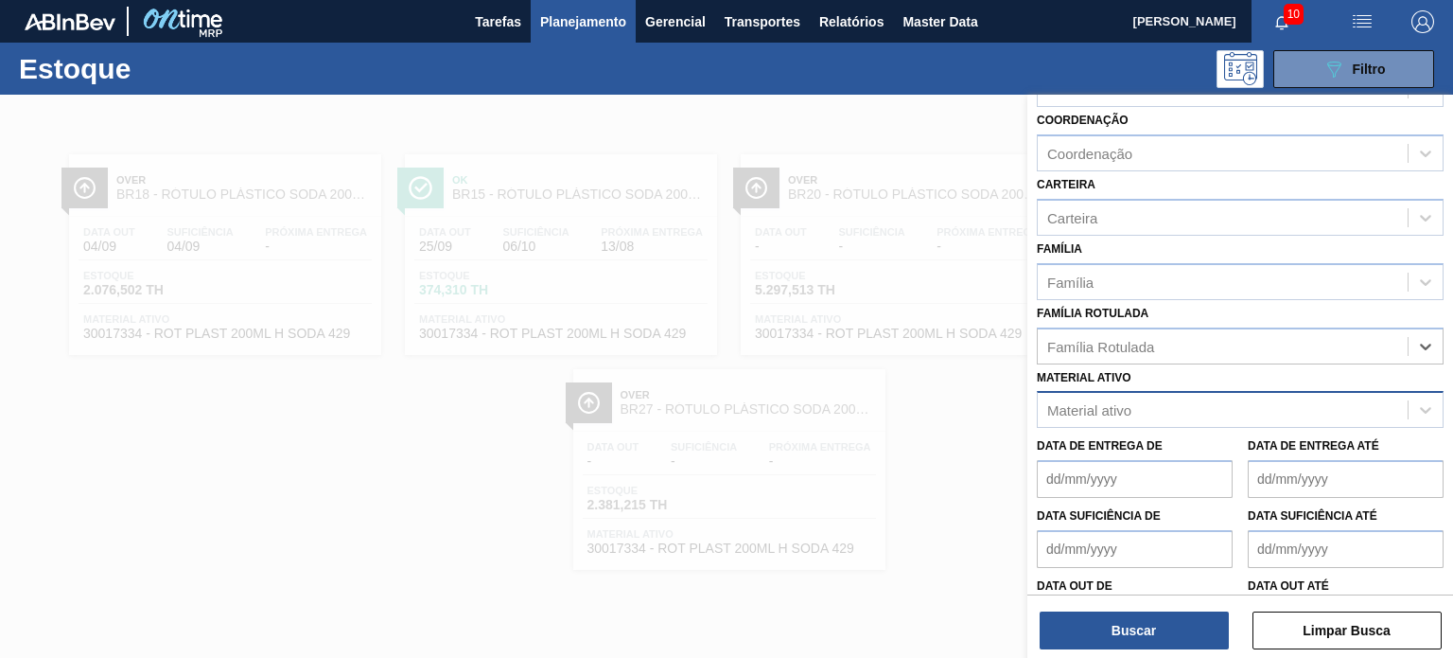
paste Rotulada "RÓTULO PLÁSTICO SUKITA 1L H"
type Rotulada "RÓTULO PLÁSTICO SUKITA 1L H"
click at [1211, 393] on div "RÓTULO PLÁSTICO SUKITA 1L H" at bounding box center [1240, 393] width 407 height 35
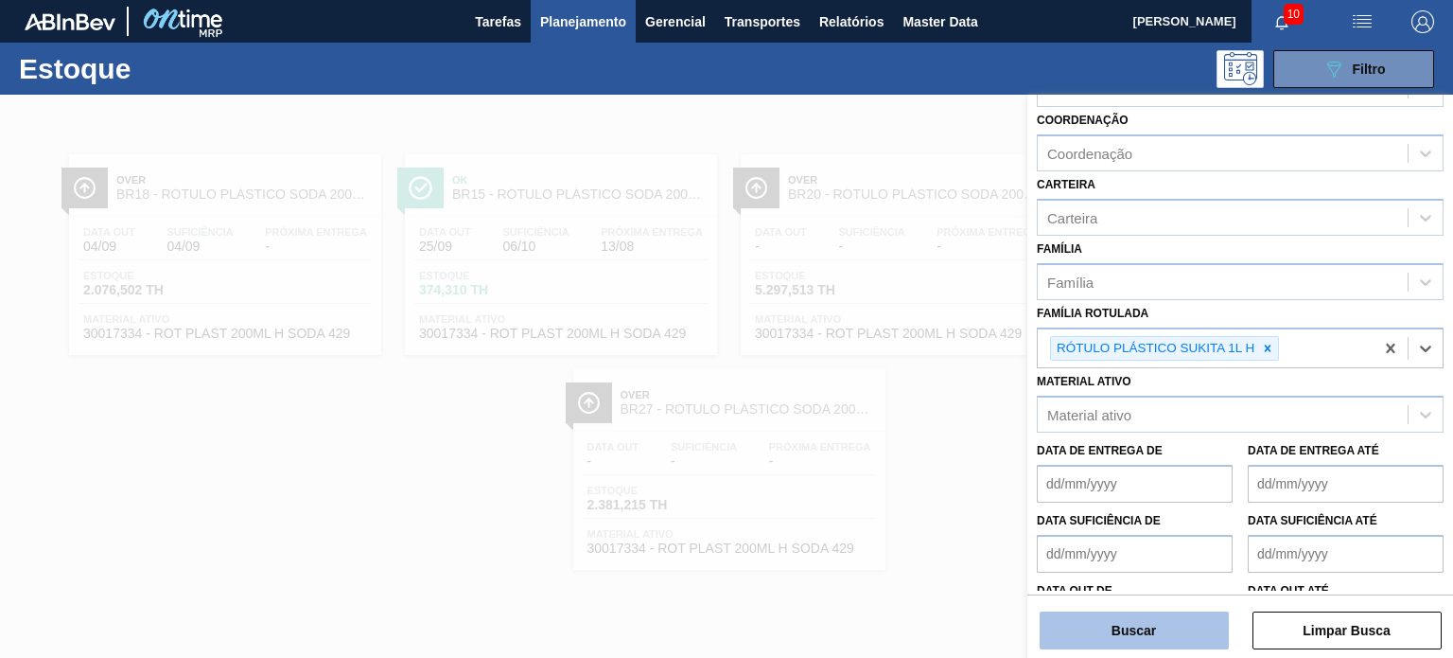
click at [1163, 624] on button "Buscar" at bounding box center [1134, 630] width 189 height 38
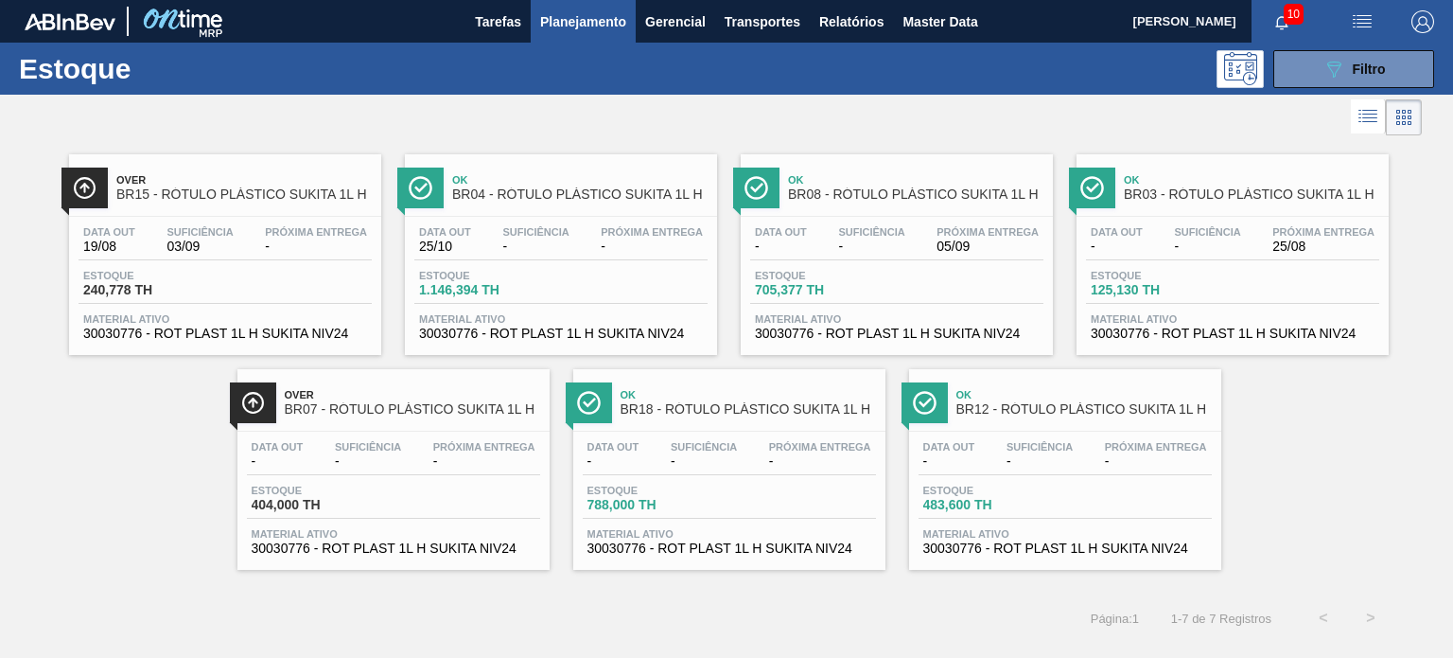
click at [559, 15] on span "Planejamento" at bounding box center [583, 21] width 86 height 23
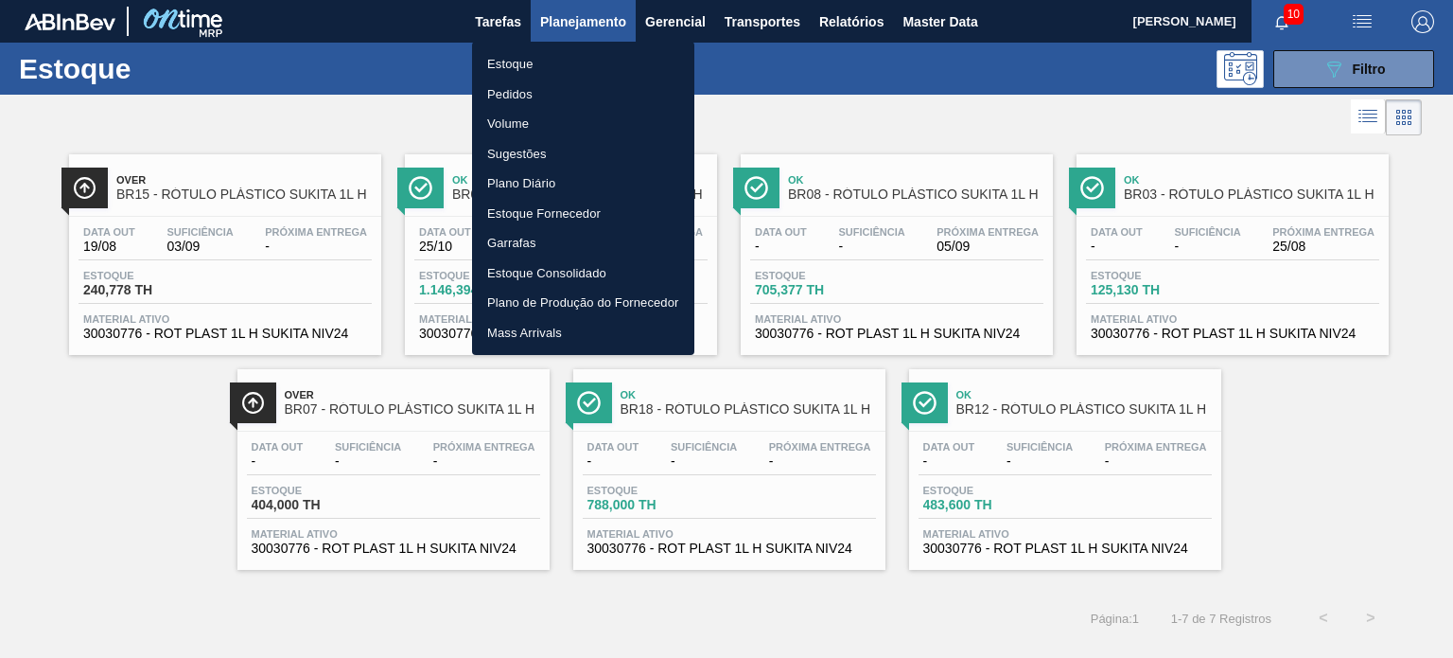
click at [536, 92] on li "Pedidos" at bounding box center [583, 94] width 222 height 30
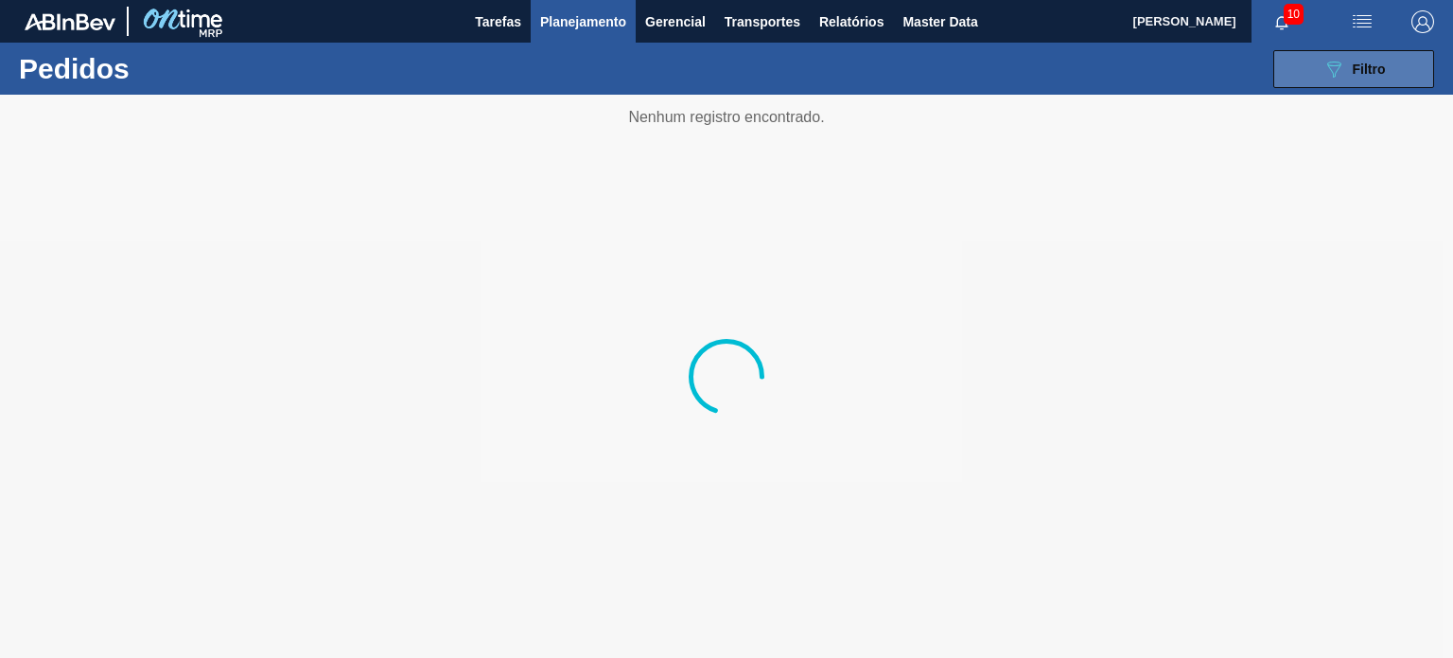
click at [1382, 86] on button "089F7B8B-B2A5-4AFE-B5C0-19BA573D28AC Filtro" at bounding box center [1354, 69] width 161 height 38
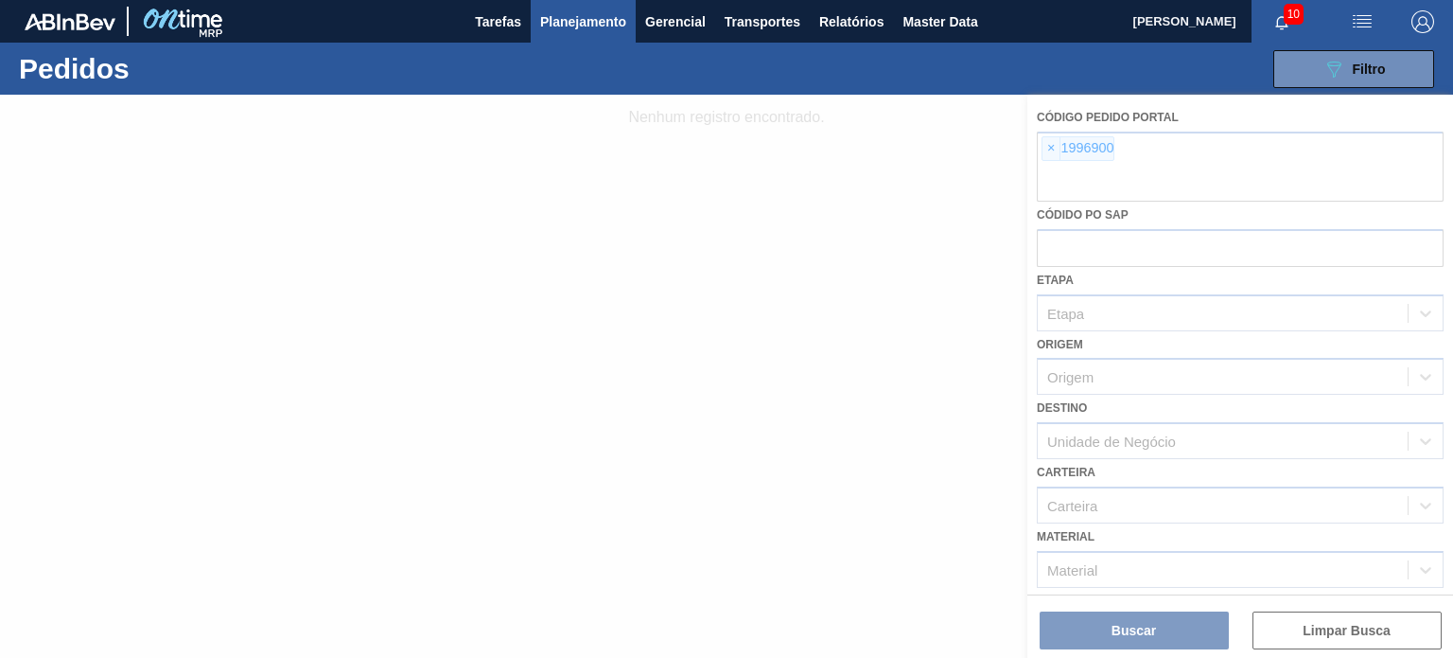
click at [1072, 159] on div at bounding box center [726, 376] width 1453 height 563
click at [1046, 151] on div at bounding box center [726, 376] width 1453 height 563
click at [1051, 152] on div at bounding box center [726, 376] width 1453 height 563
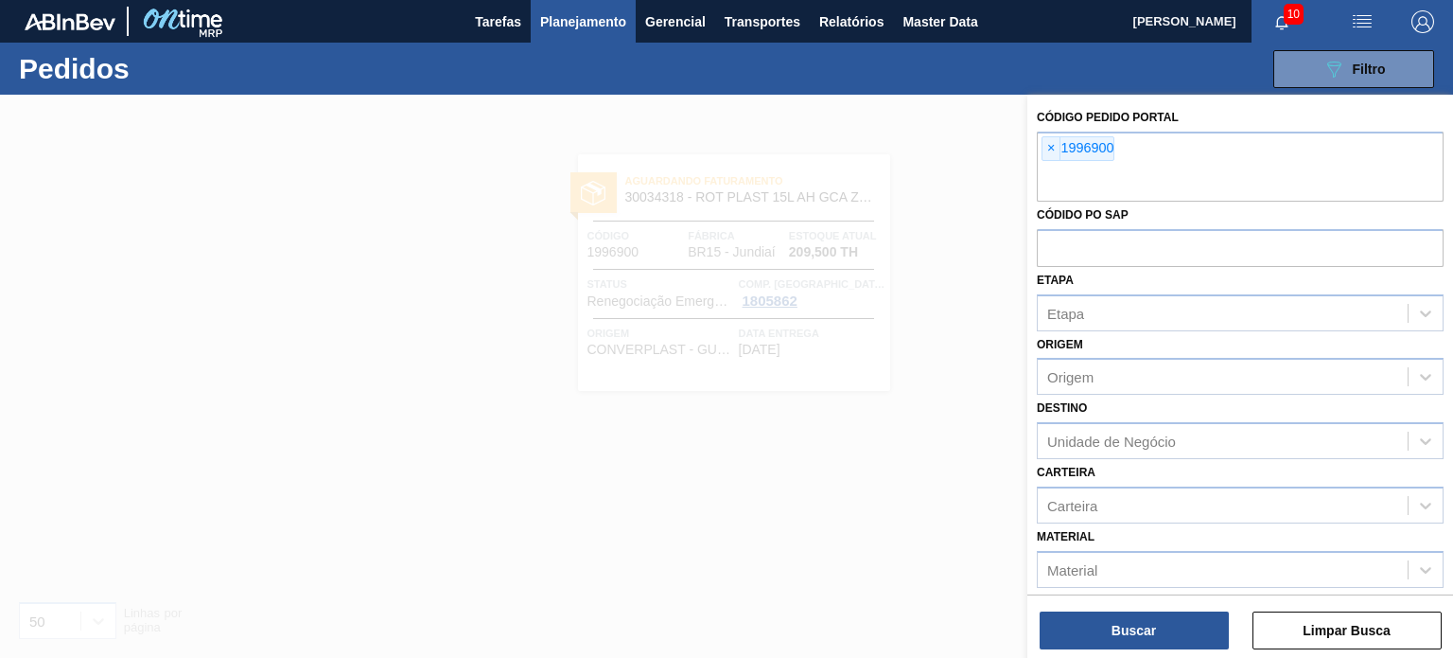
click at [1046, 152] on span "×" at bounding box center [1052, 148] width 18 height 23
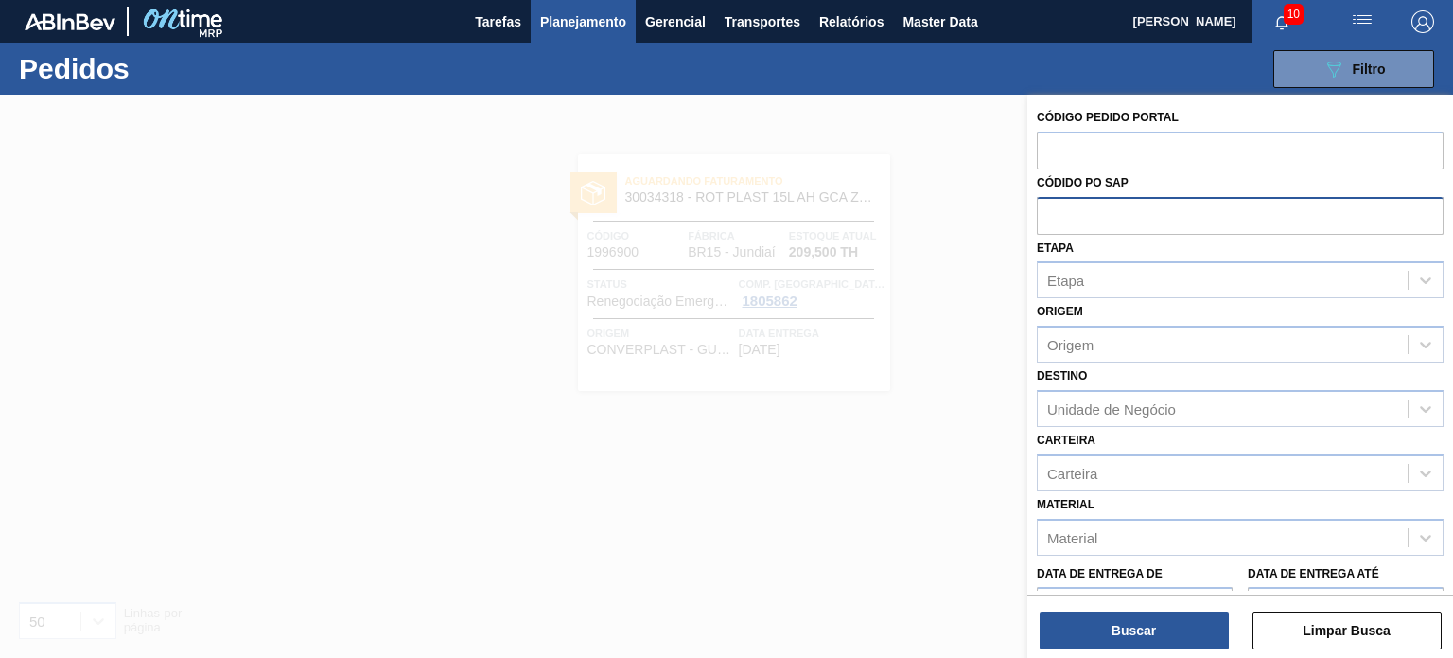
paste input "1994251"
type input "1994251"
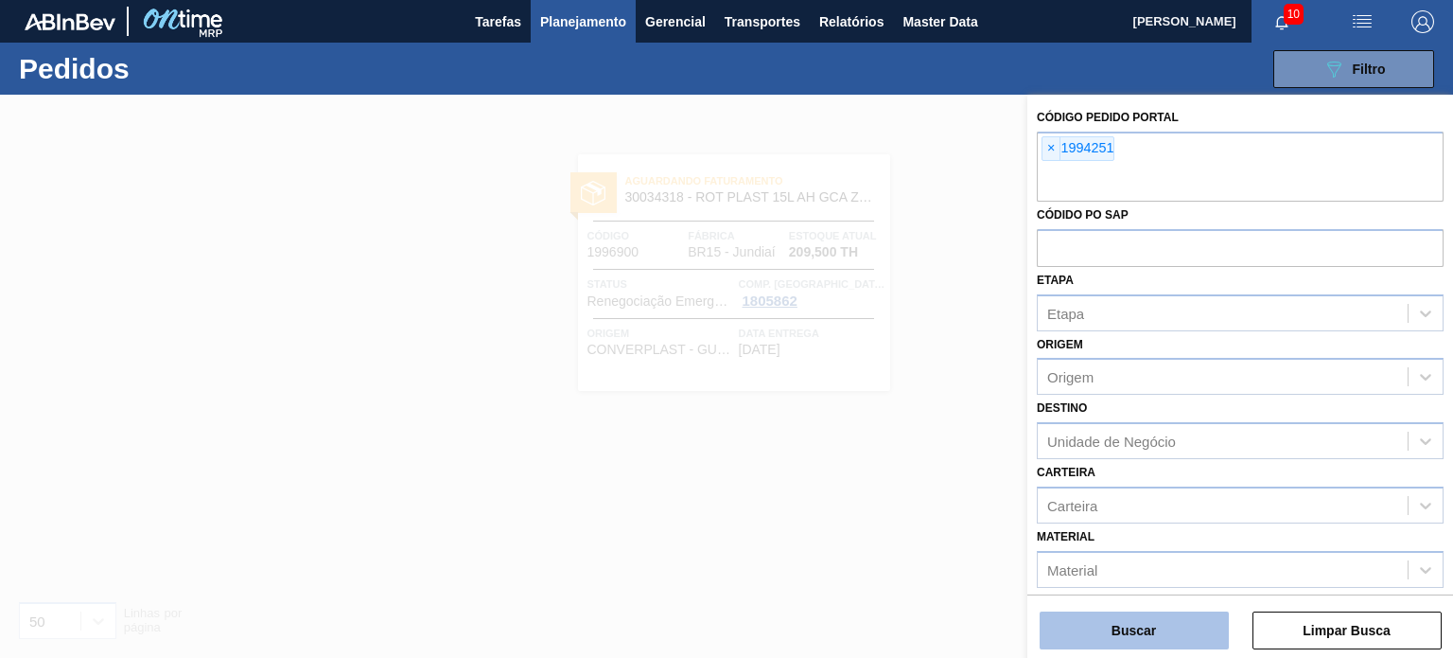
click at [1181, 616] on button "Buscar" at bounding box center [1134, 630] width 189 height 38
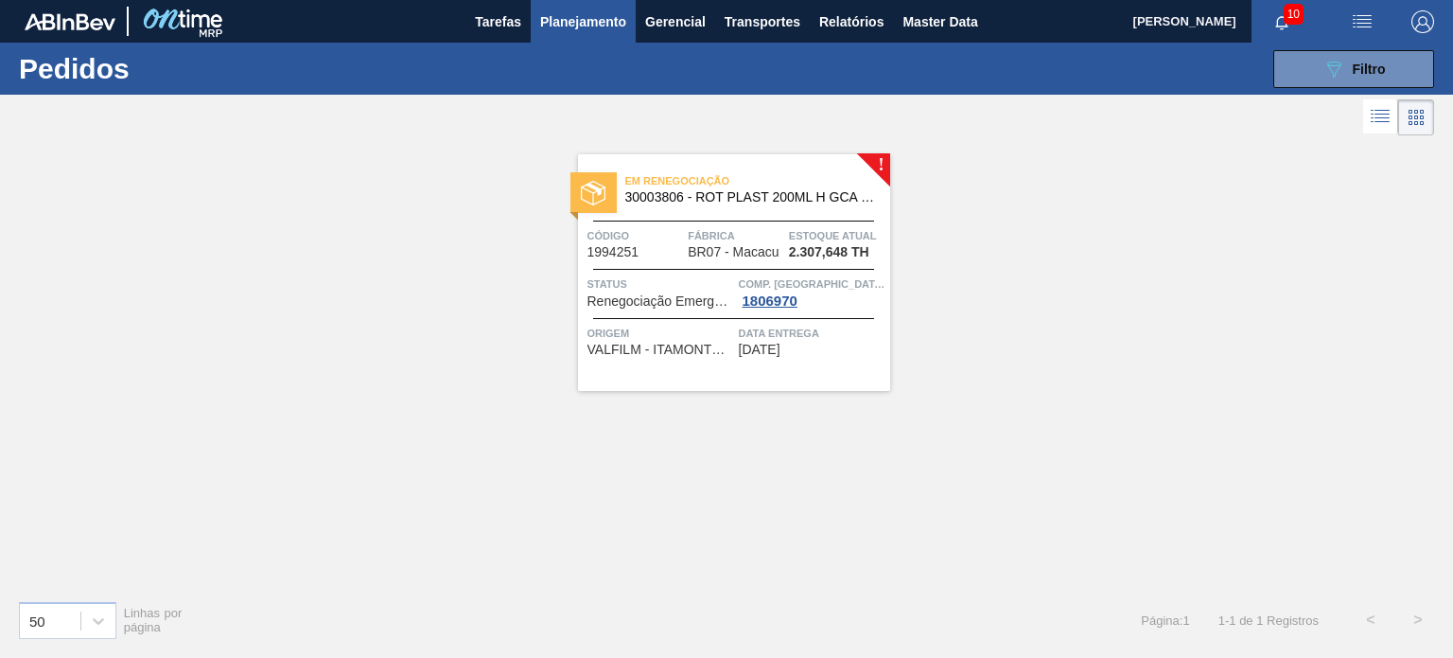
click at [536, 17] on button "Planejamento" at bounding box center [583, 21] width 105 height 43
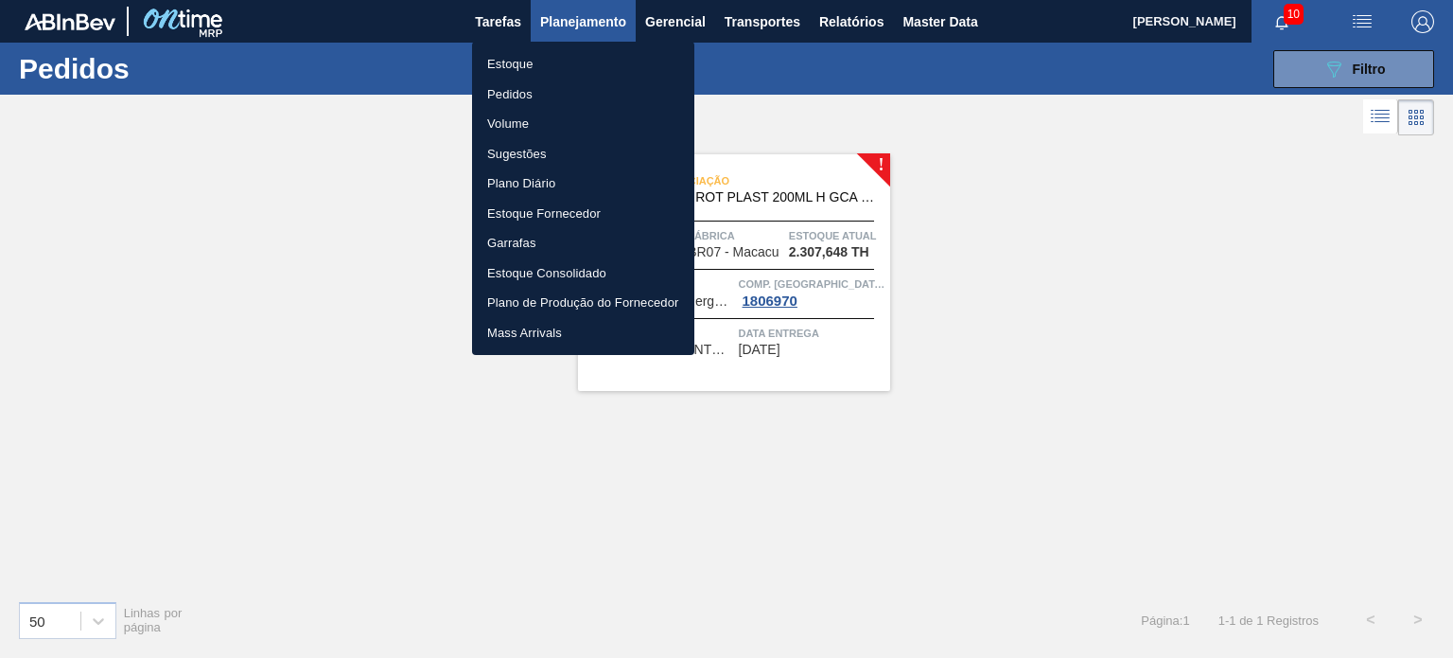
click at [554, 50] on li "Estoque" at bounding box center [583, 64] width 222 height 30
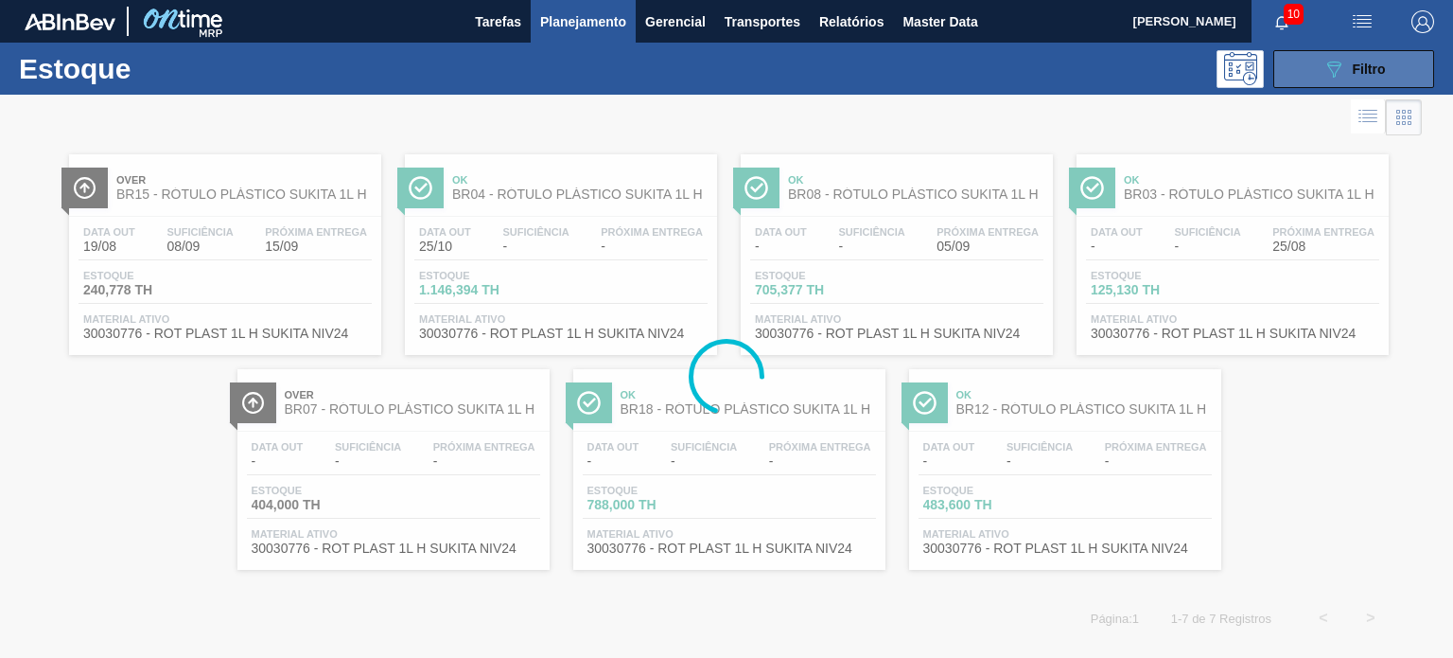
click at [1362, 74] on span "Filtro" at bounding box center [1369, 69] width 33 height 15
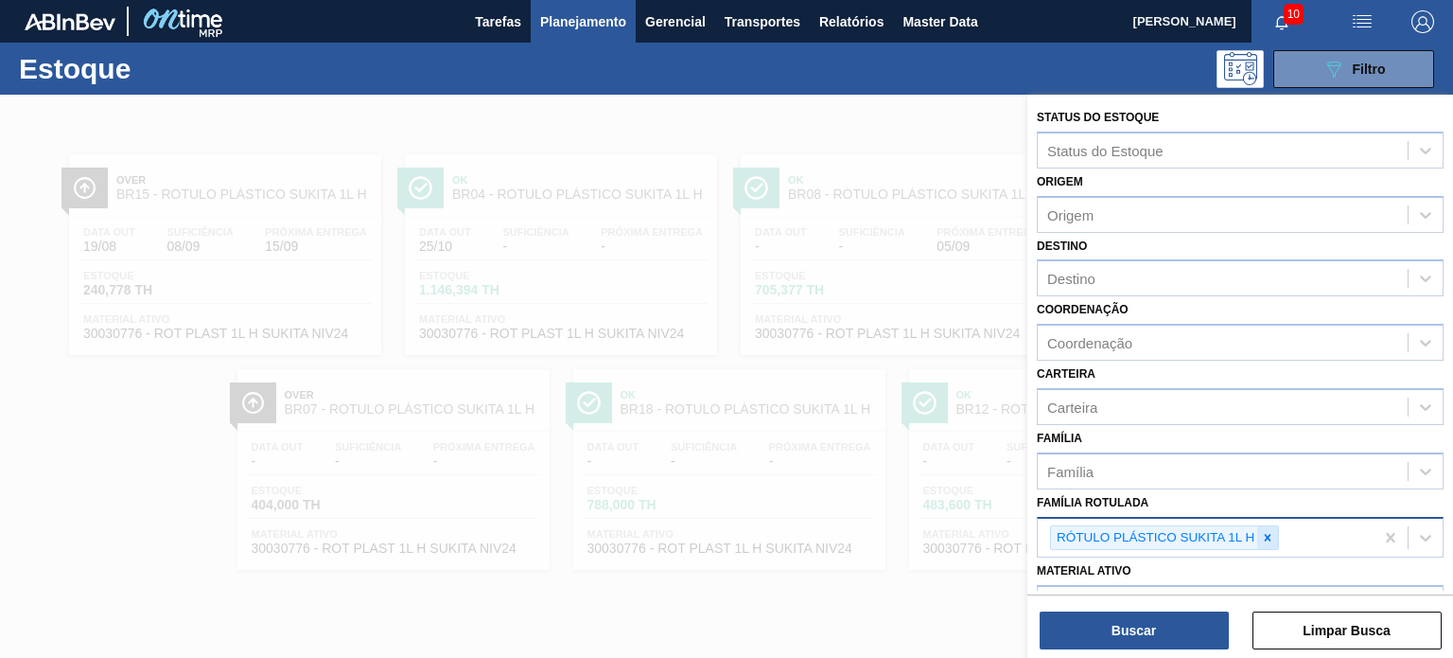
click at [1268, 531] on icon at bounding box center [1267, 537] width 13 height 13
paste Rotulada "RÓTULO PLÁSTICO GCA 200ML H"
type Rotulada "RÓTULO PLÁSTICO GCA 200ML H"
click at [1225, 568] on Rotulada "RÓTULO PLÁSTICO GCA 200ML H" at bounding box center [1162, 566] width 230 height 16
click at [1276, 526] on div at bounding box center [1267, 538] width 21 height 24
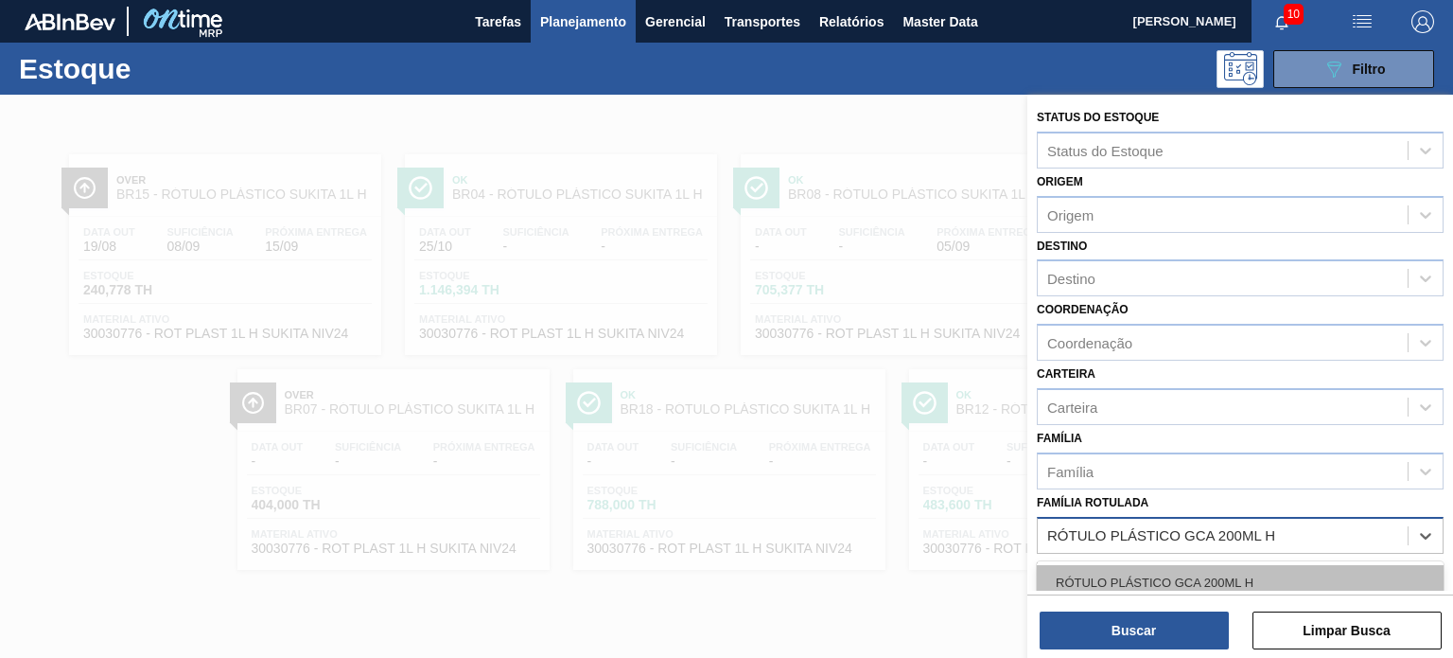
click at [1244, 581] on div "RÓTULO PLÁSTICO GCA 200ML H" at bounding box center [1240, 582] width 407 height 35
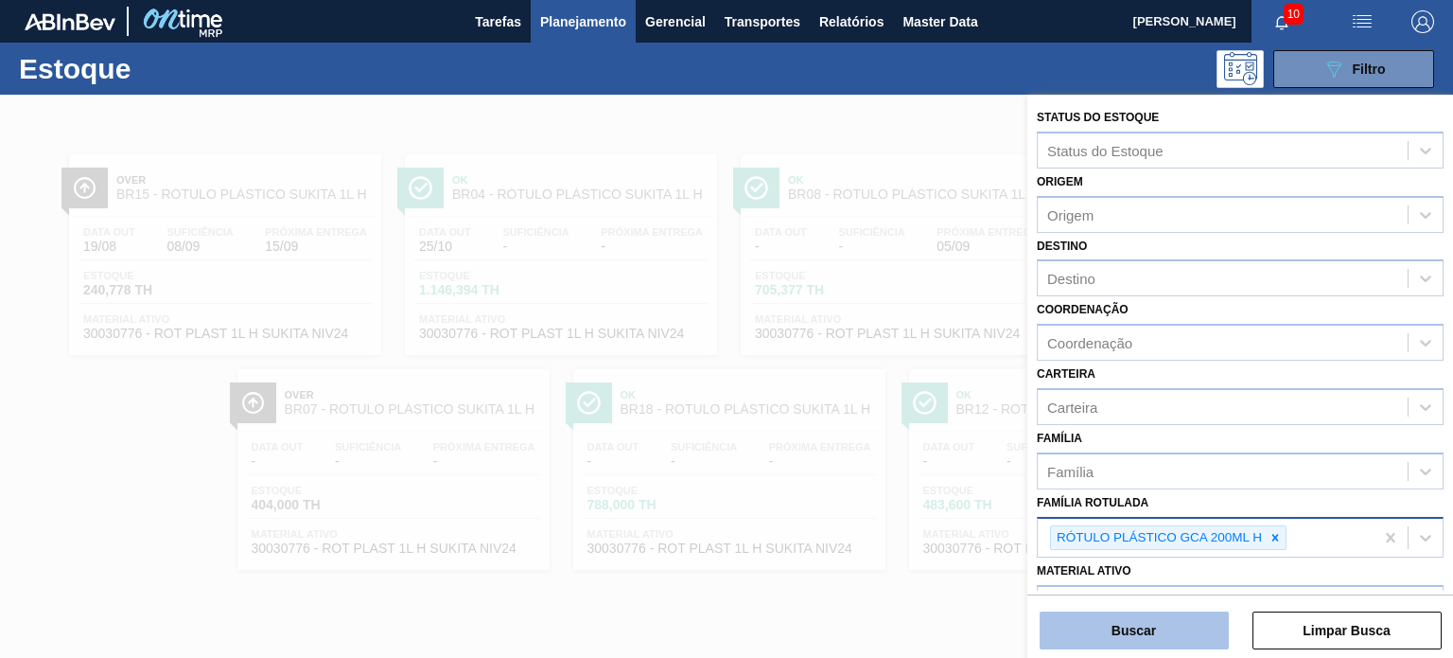
click at [1190, 618] on button "Buscar" at bounding box center [1134, 630] width 189 height 38
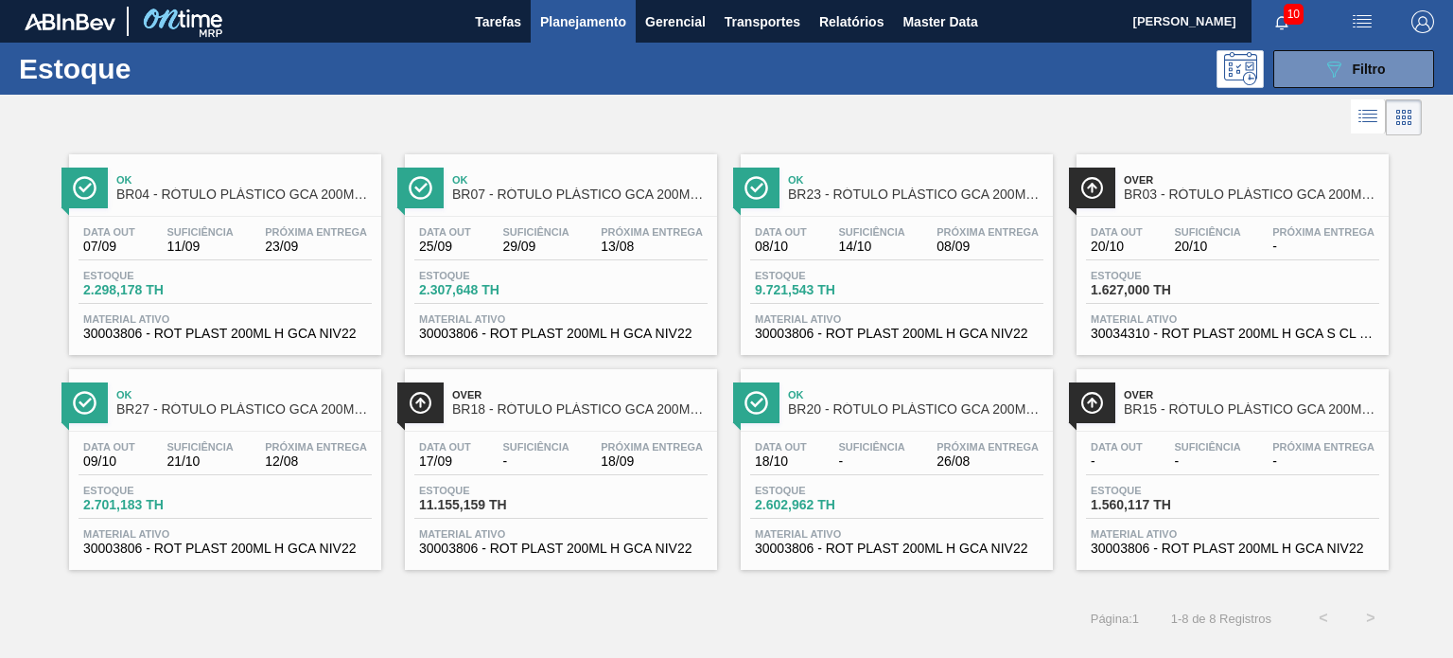
drag, startPoint x: 1351, startPoint y: 71, endPoint x: 1341, endPoint y: 120, distance: 50.3
click at [1349, 71] on div "089F7B8B-B2A5-4AFE-B5C0-19BA573D28AC Filtro" at bounding box center [1354, 69] width 63 height 23
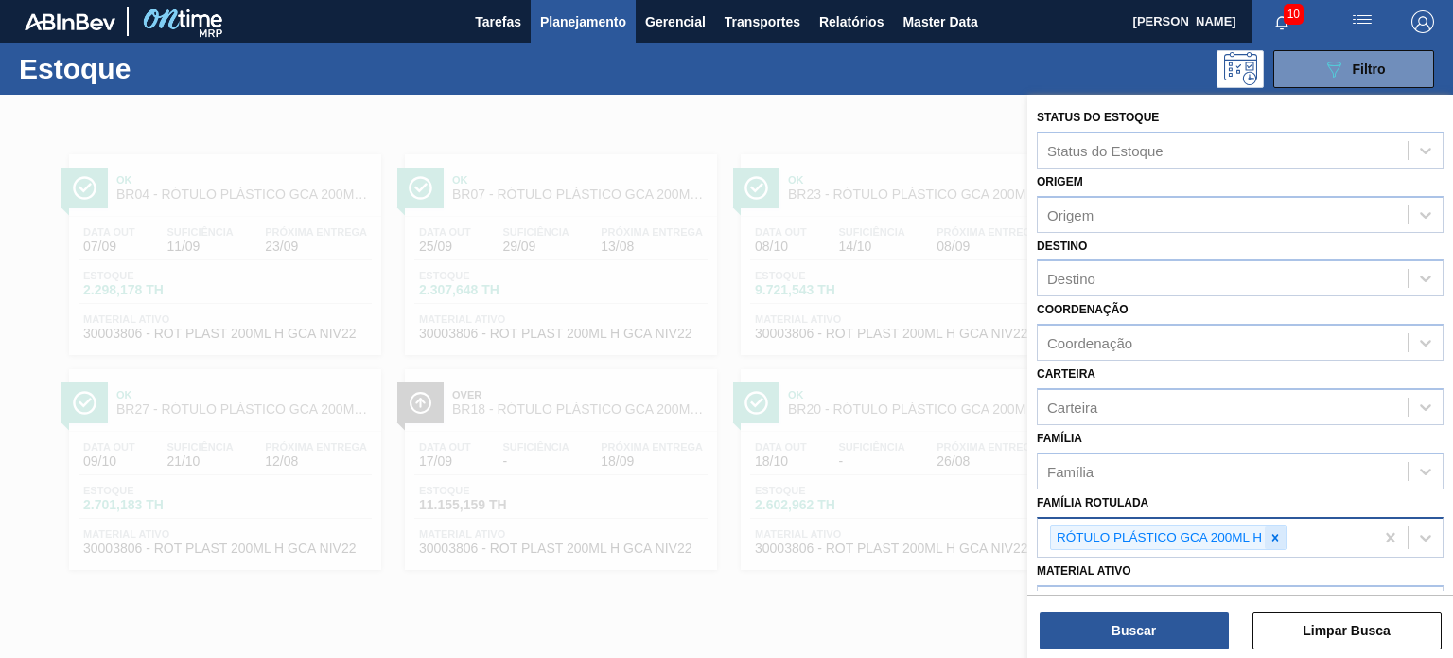
click at [1275, 537] on icon at bounding box center [1275, 537] width 13 height 13
paste Rotulada "RÓTULO PLÁSTICO SUKITA 200ML H"
type Rotulada "RÓTULO PLÁSTICO SUKITA 200ML H"
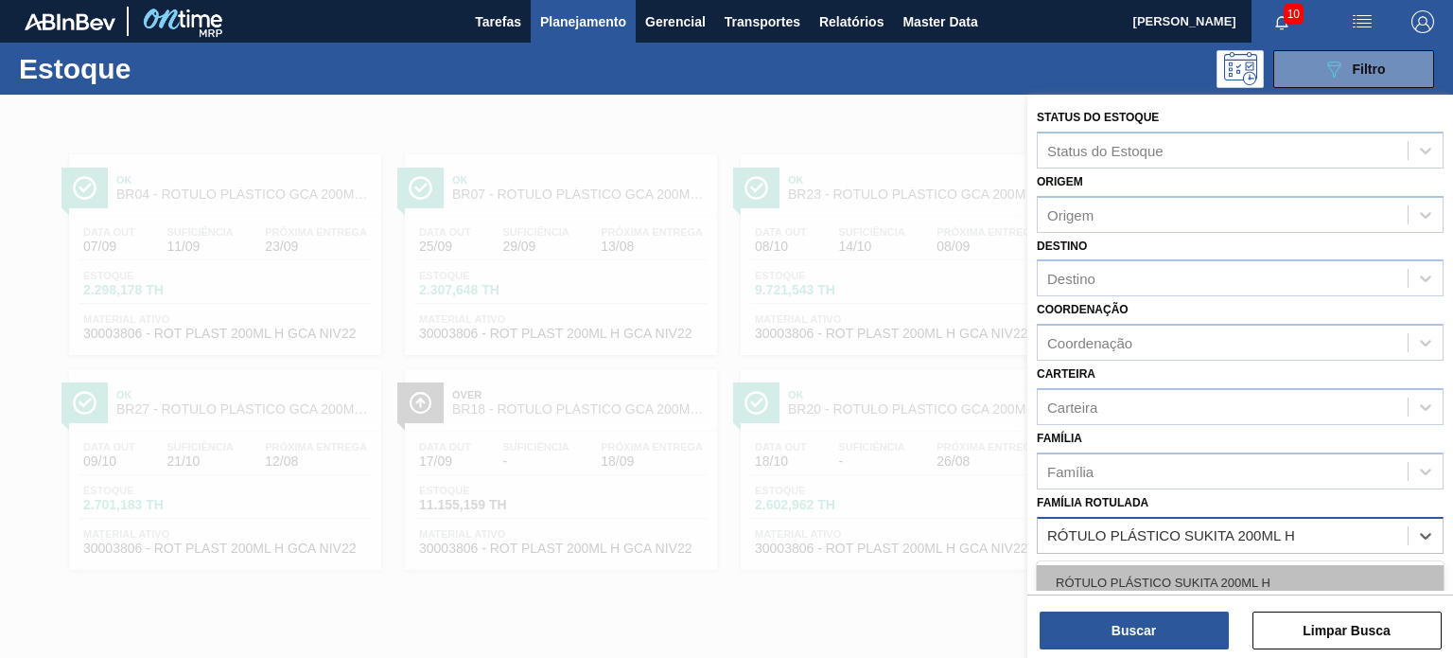
click at [1207, 586] on div "RÓTULO PLÁSTICO SUKITA 200ML H" at bounding box center [1240, 582] width 407 height 35
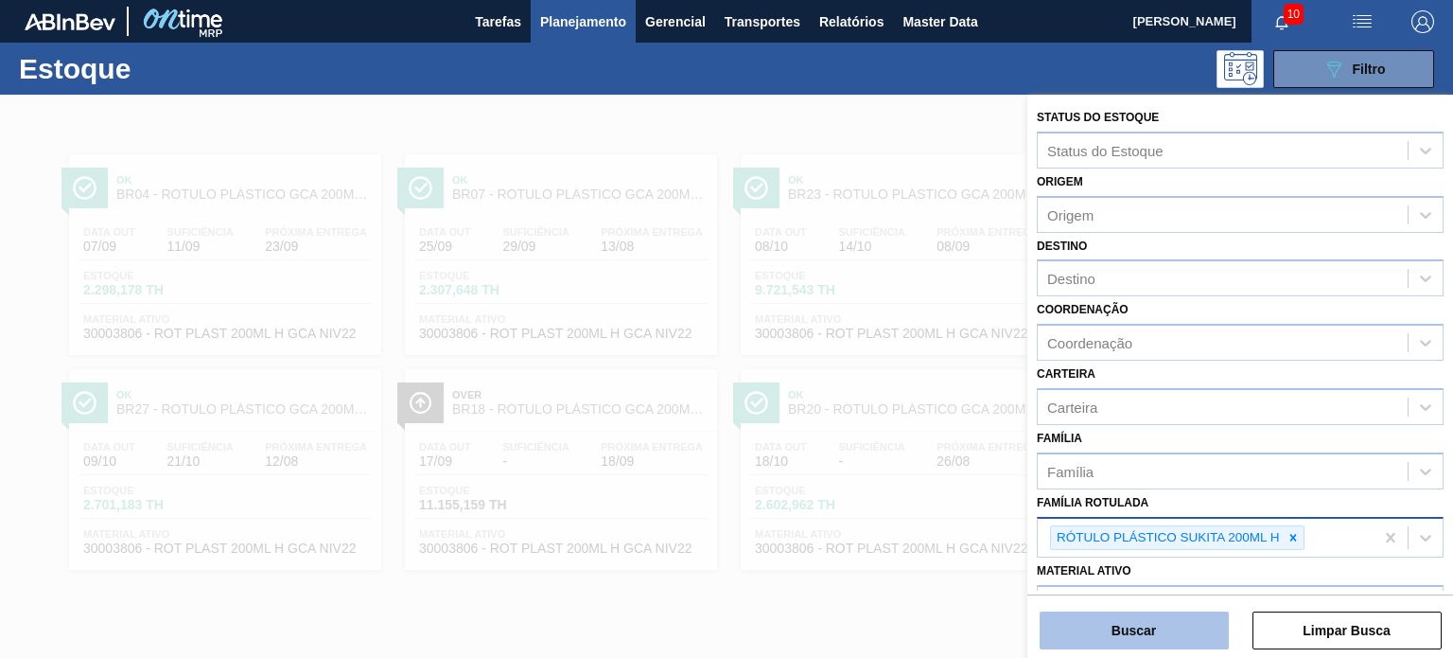
click at [1186, 642] on button "Buscar" at bounding box center [1134, 630] width 189 height 38
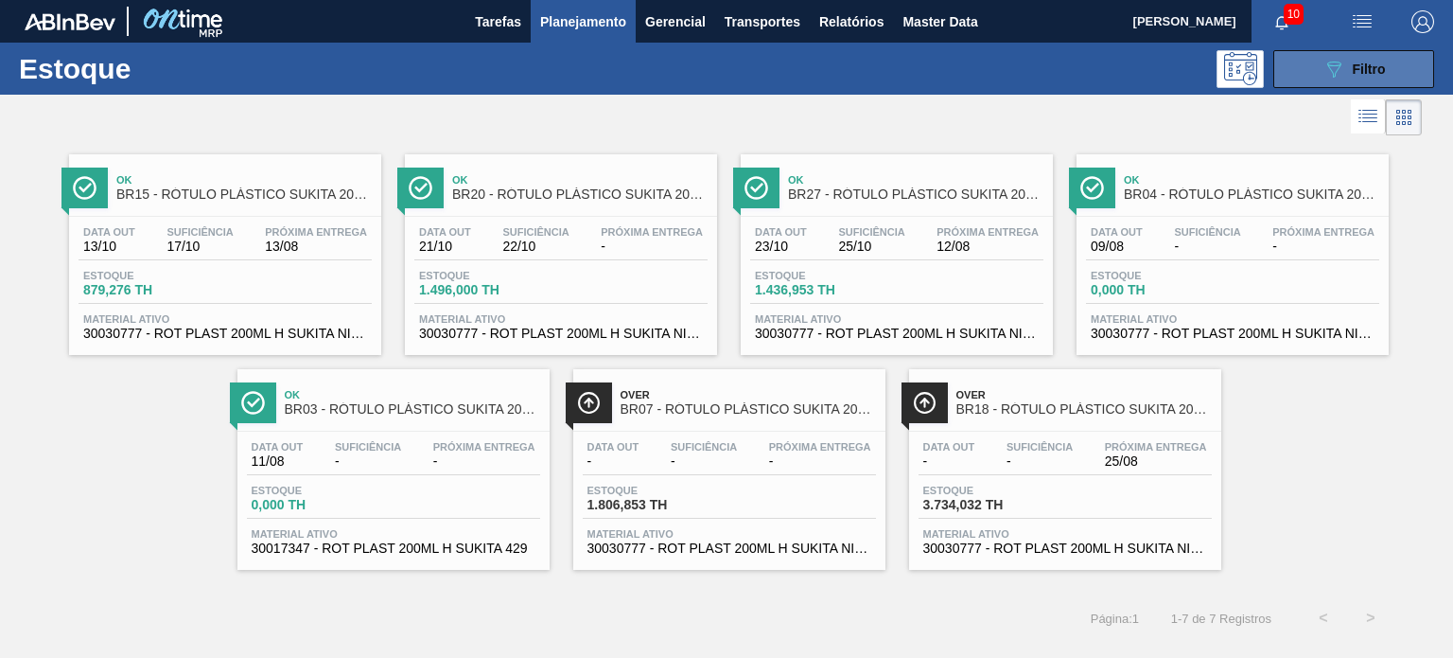
click at [1291, 73] on button "089F7B8B-B2A5-4AFE-B5C0-19BA573D28AC Filtro" at bounding box center [1354, 69] width 161 height 38
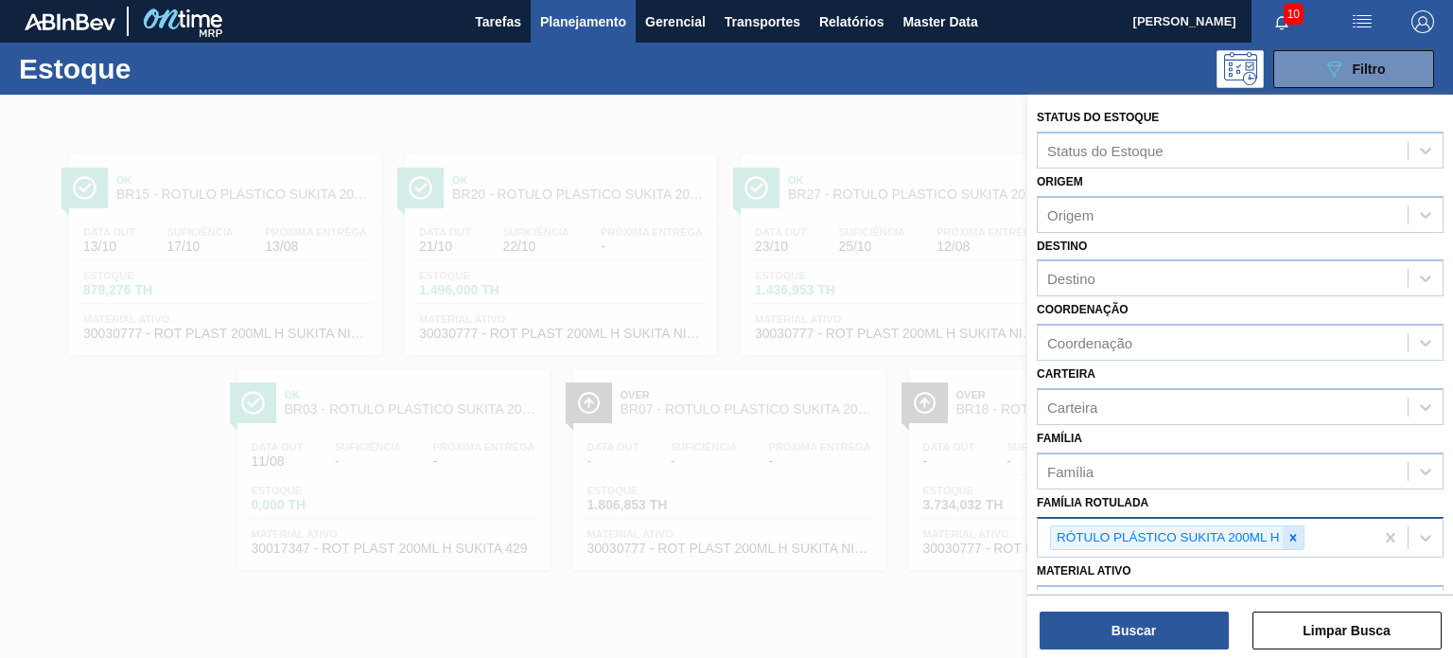
click at [1292, 531] on icon at bounding box center [1293, 537] width 13 height 13
paste Rotulada "RÓTULO PLÁSTICO PC 200ML H"
type Rotulada "RÓTULO PLÁSTICO PC 200ML H"
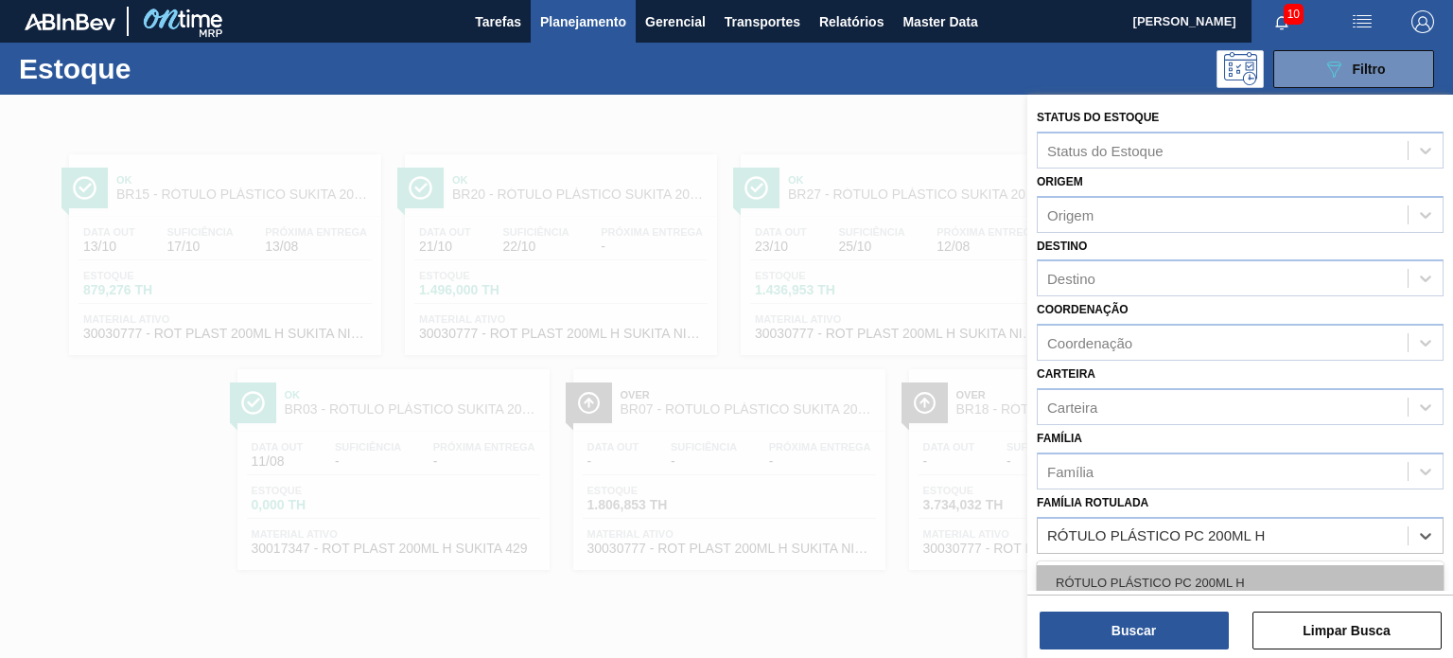
click at [1238, 566] on div "RÓTULO PLÁSTICO PC 200ML H" at bounding box center [1240, 582] width 407 height 35
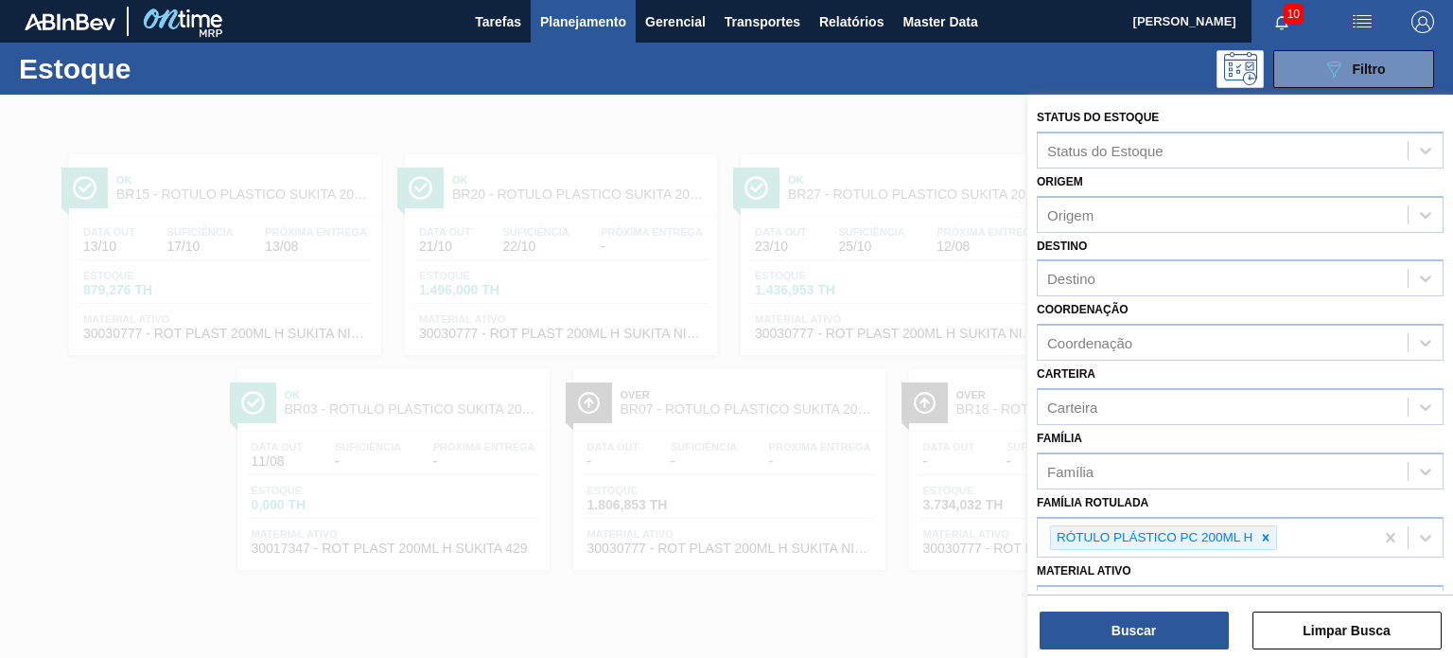
click at [1205, 608] on div "Buscar Limpar Busca" at bounding box center [1241, 620] width 426 height 53
click at [1189, 620] on button "Buscar" at bounding box center [1134, 630] width 189 height 38
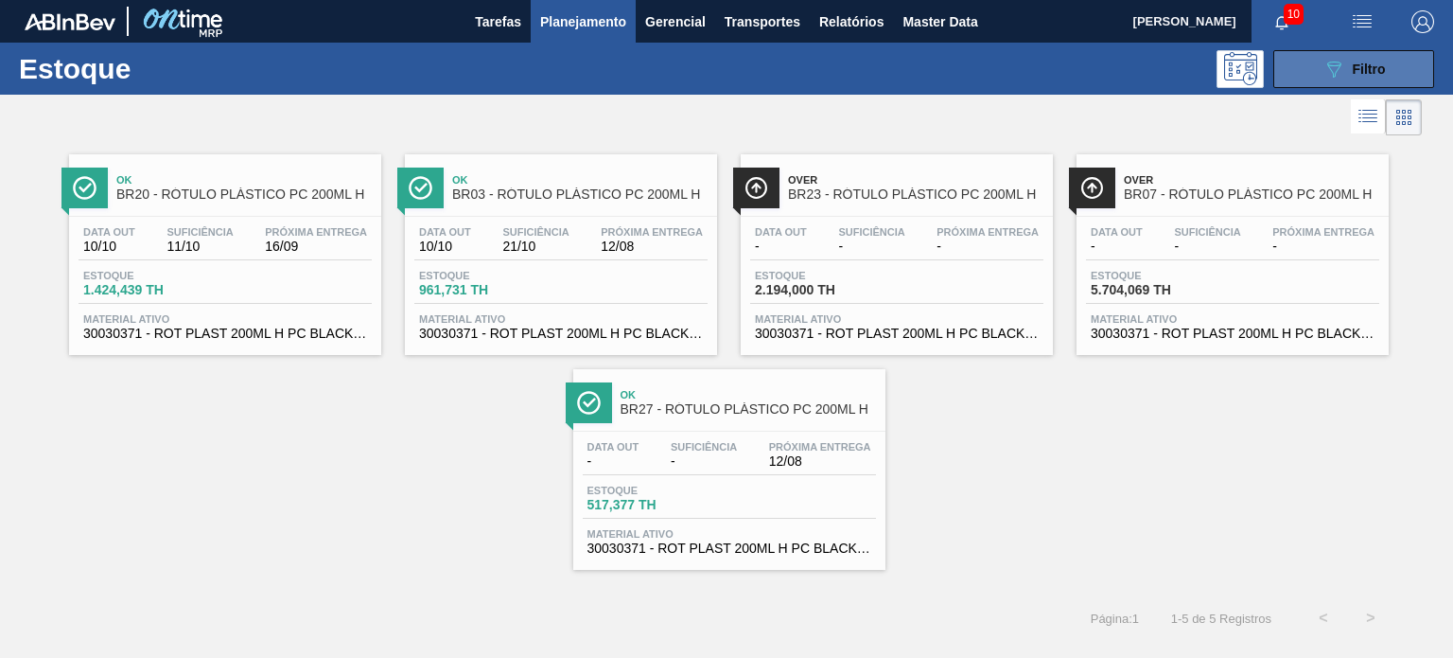
click at [1305, 57] on button "089F7B8B-B2A5-4AFE-B5C0-19BA573D28AC Filtro" at bounding box center [1354, 69] width 161 height 38
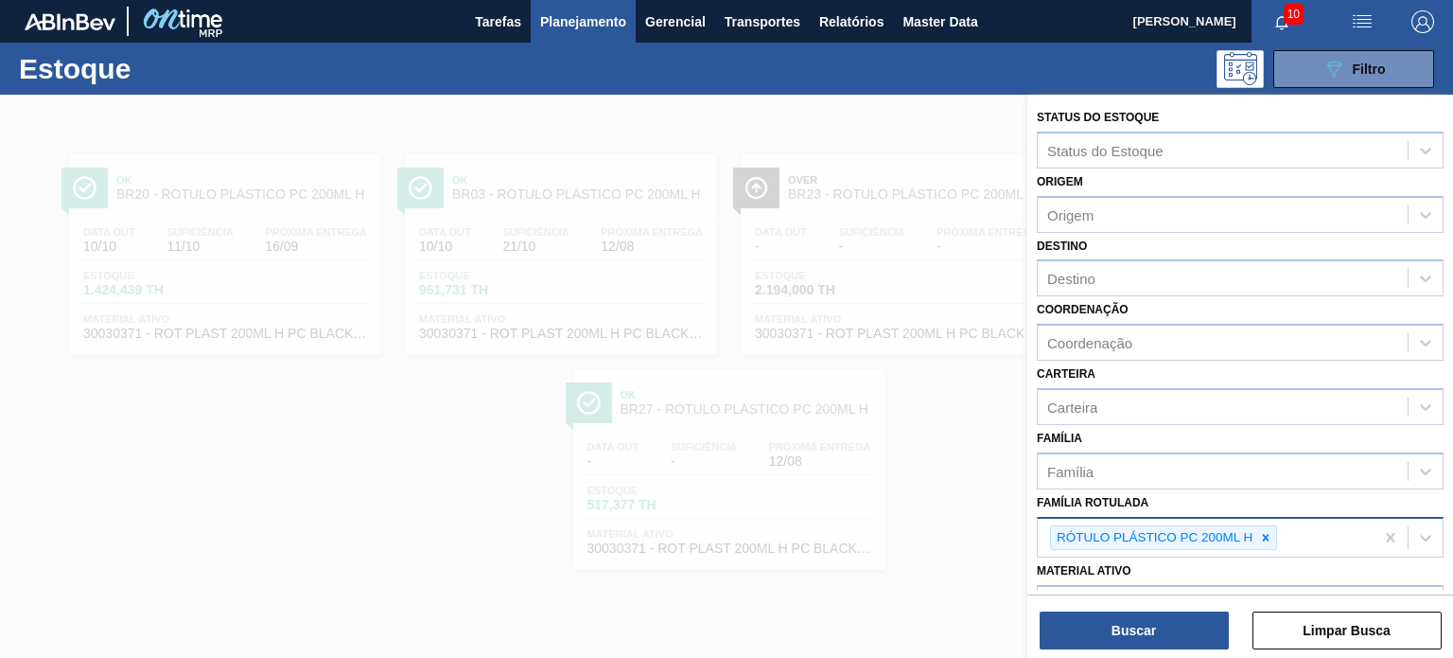
drag, startPoint x: 1262, startPoint y: 529, endPoint x: 1246, endPoint y: 539, distance: 19.2
click at [1260, 531] on icon at bounding box center [1265, 537] width 13 height 13
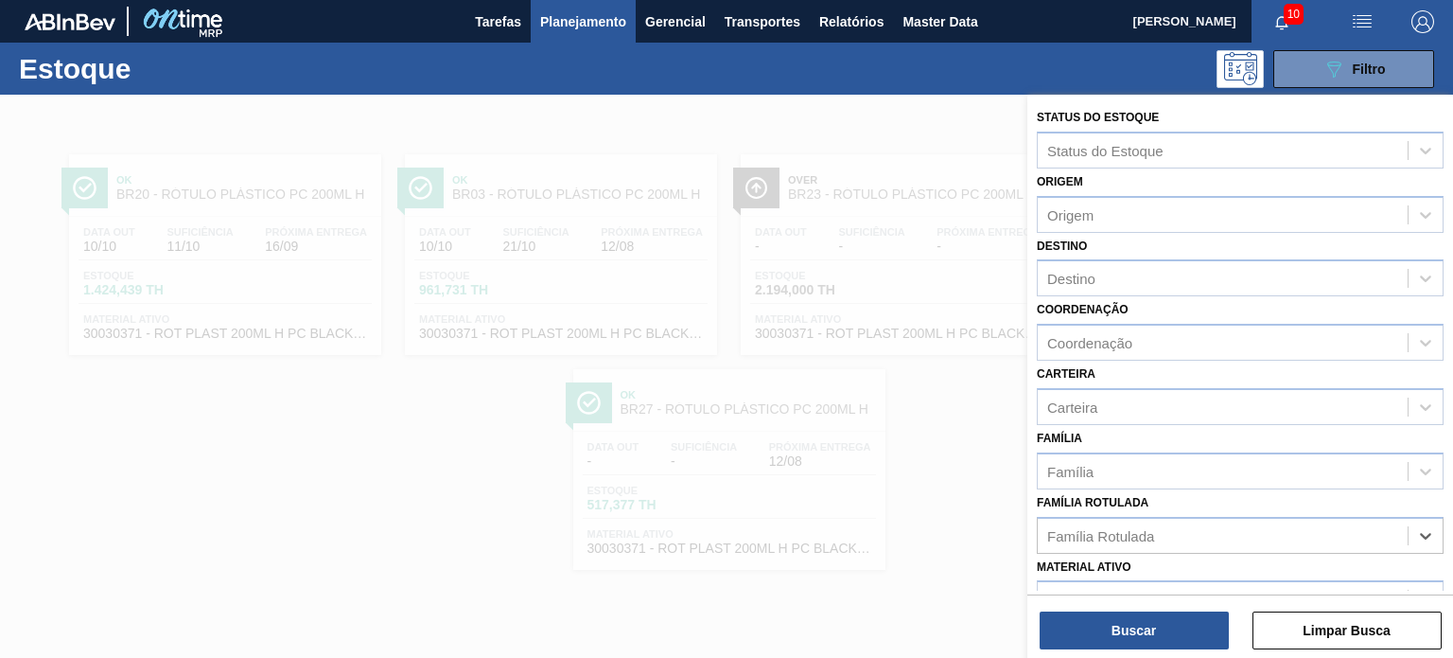
paste Rotulada "RÓTULO PLÁSTICO SUKITA 200ML H"
type Rotulada "RÓTULO PLÁSTICO SUKITA 200ML H"
click at [1183, 578] on div "RÓTULO PLÁSTICO SUKITA 200ML H" at bounding box center [1240, 582] width 407 height 35
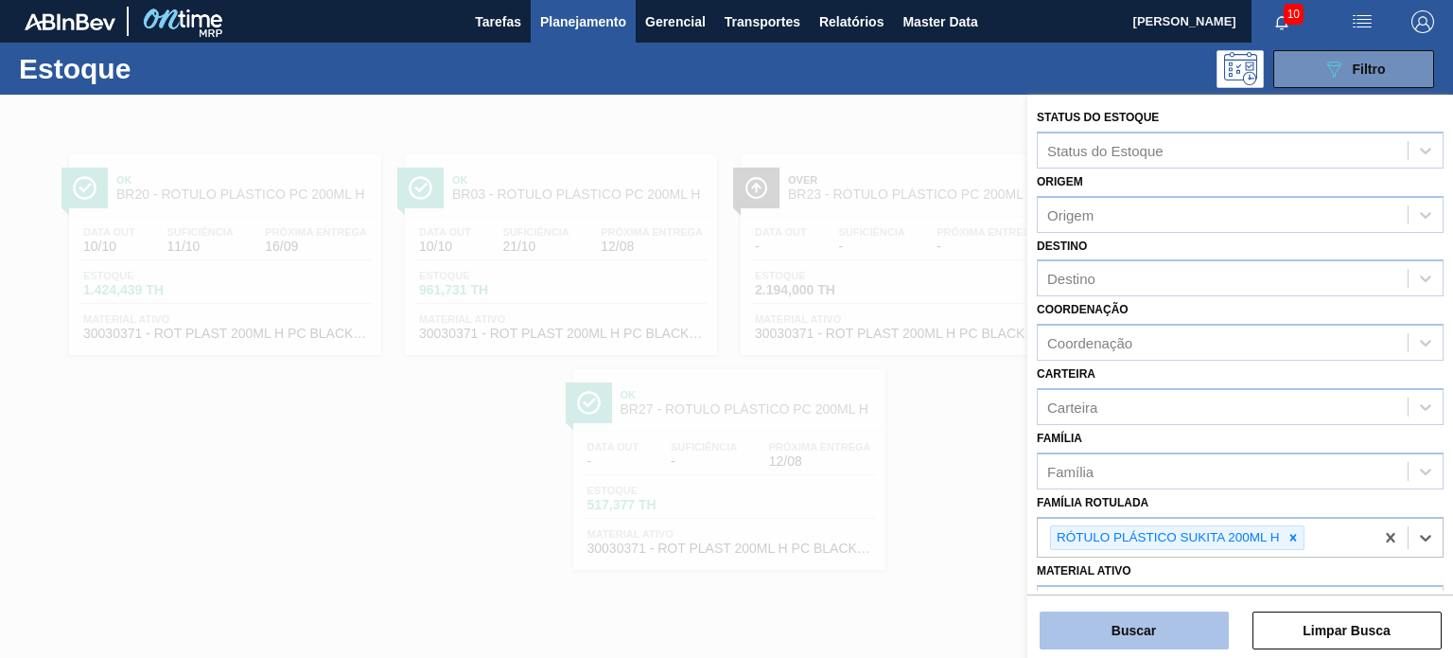
click at [1162, 642] on button "Buscar" at bounding box center [1134, 630] width 189 height 38
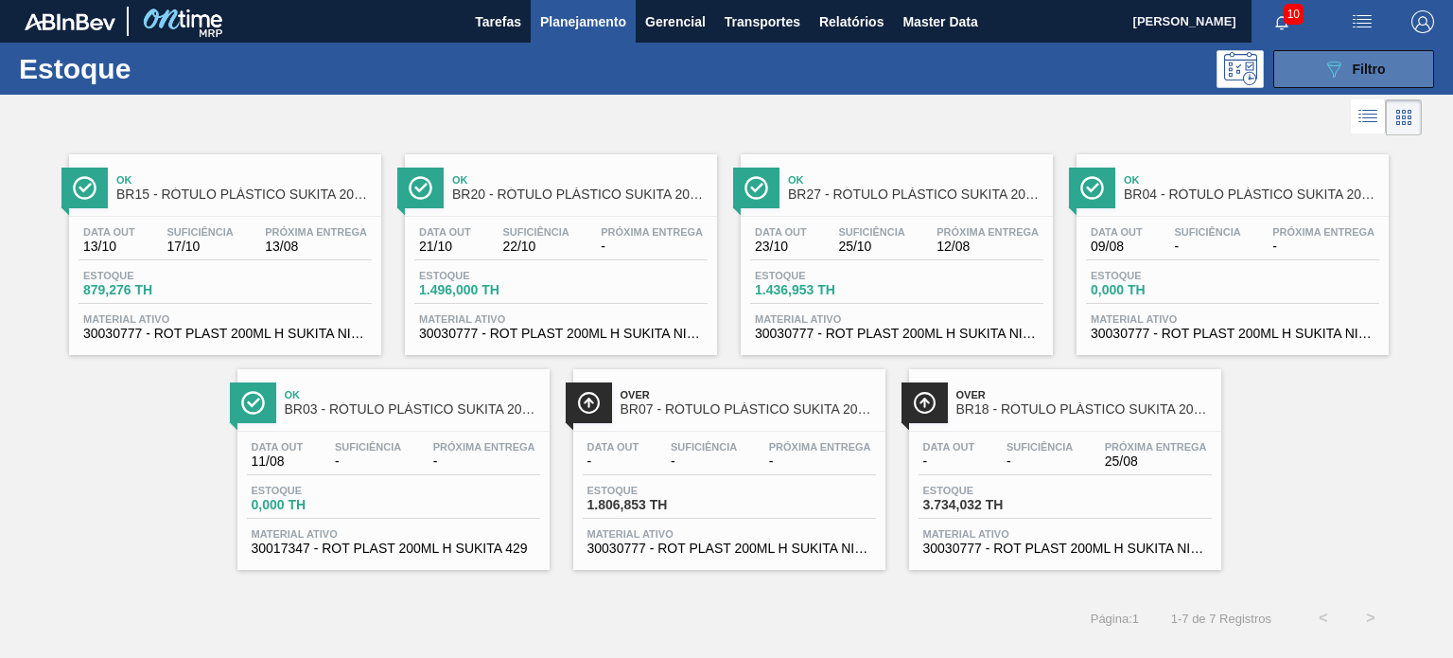
click at [1368, 75] on span "Filtro" at bounding box center [1369, 69] width 33 height 15
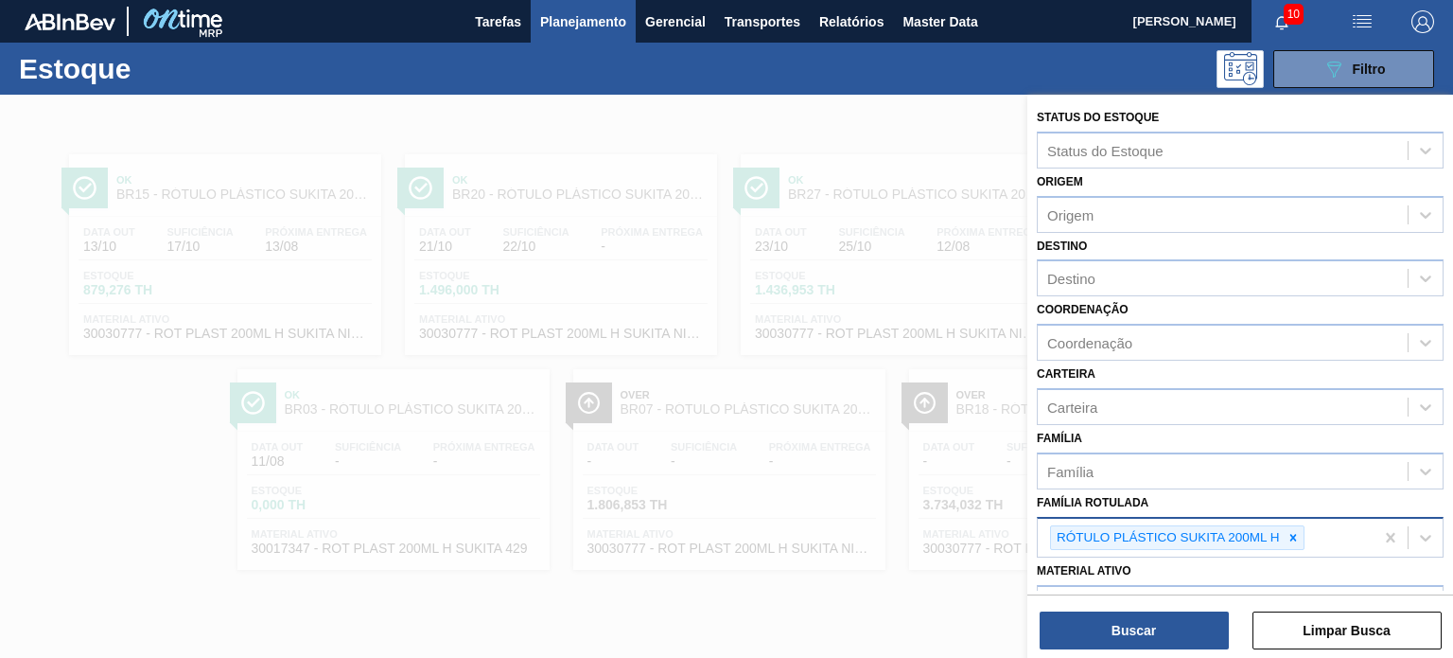
click at [1291, 536] on icon at bounding box center [1293, 537] width 13 height 13
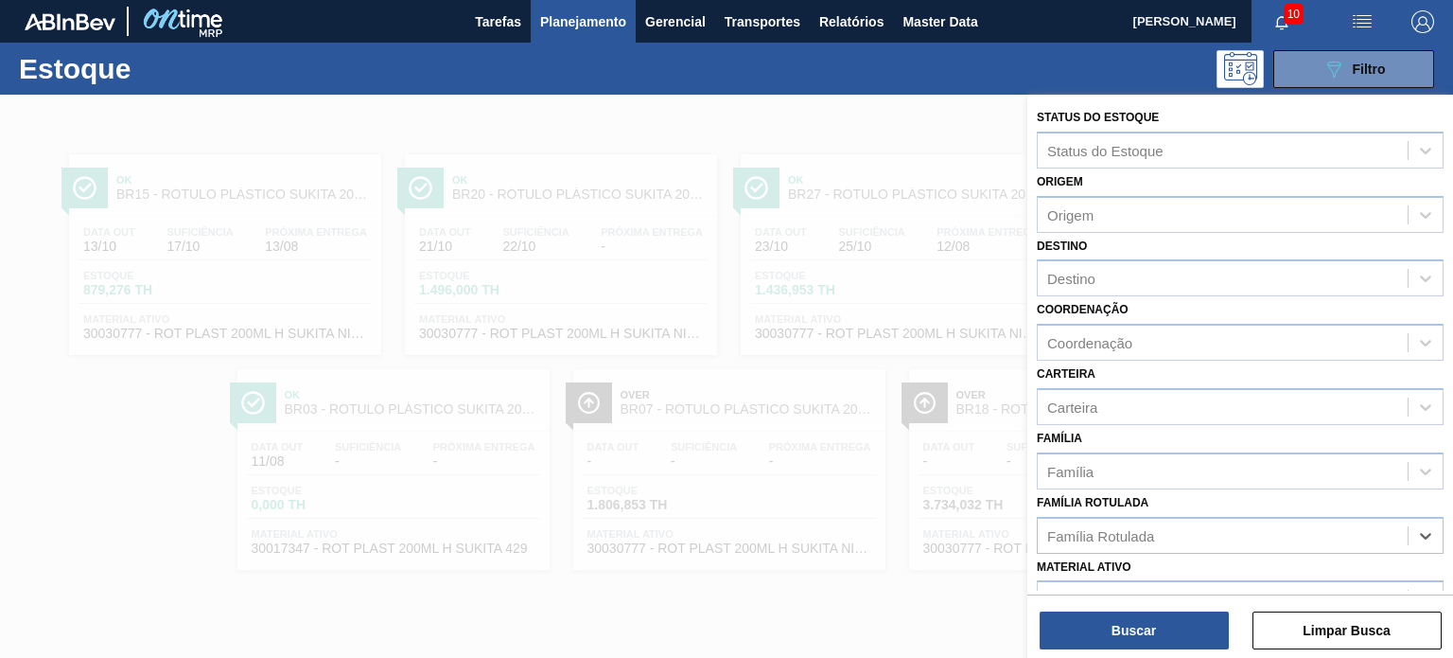
paste Rotulada "ROTULO PLÁSTICO SUKITA LIMÃO 2L H"
type Rotulada "ROTULO PLÁSTICO SUKITA LIMÃO 2L H"
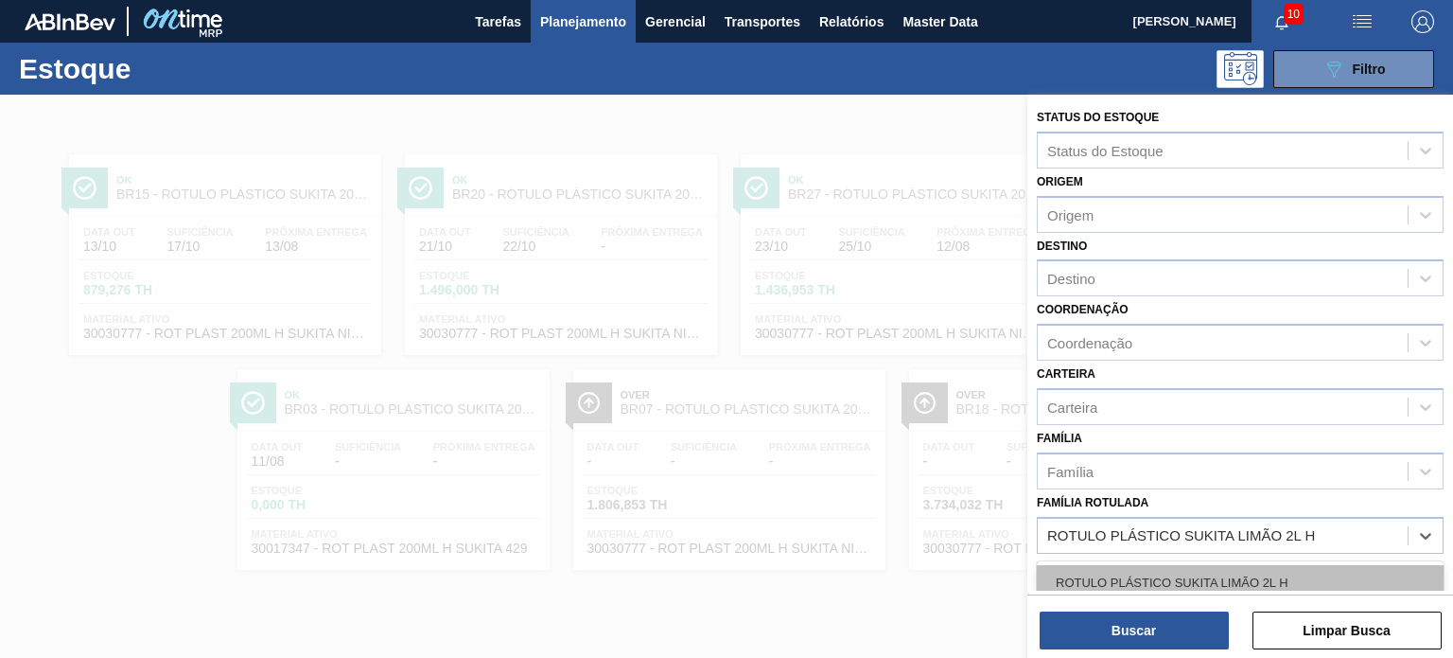
click at [1238, 576] on div "ROTULO PLÁSTICO SUKITA LIMÃO 2L H" at bounding box center [1240, 582] width 407 height 35
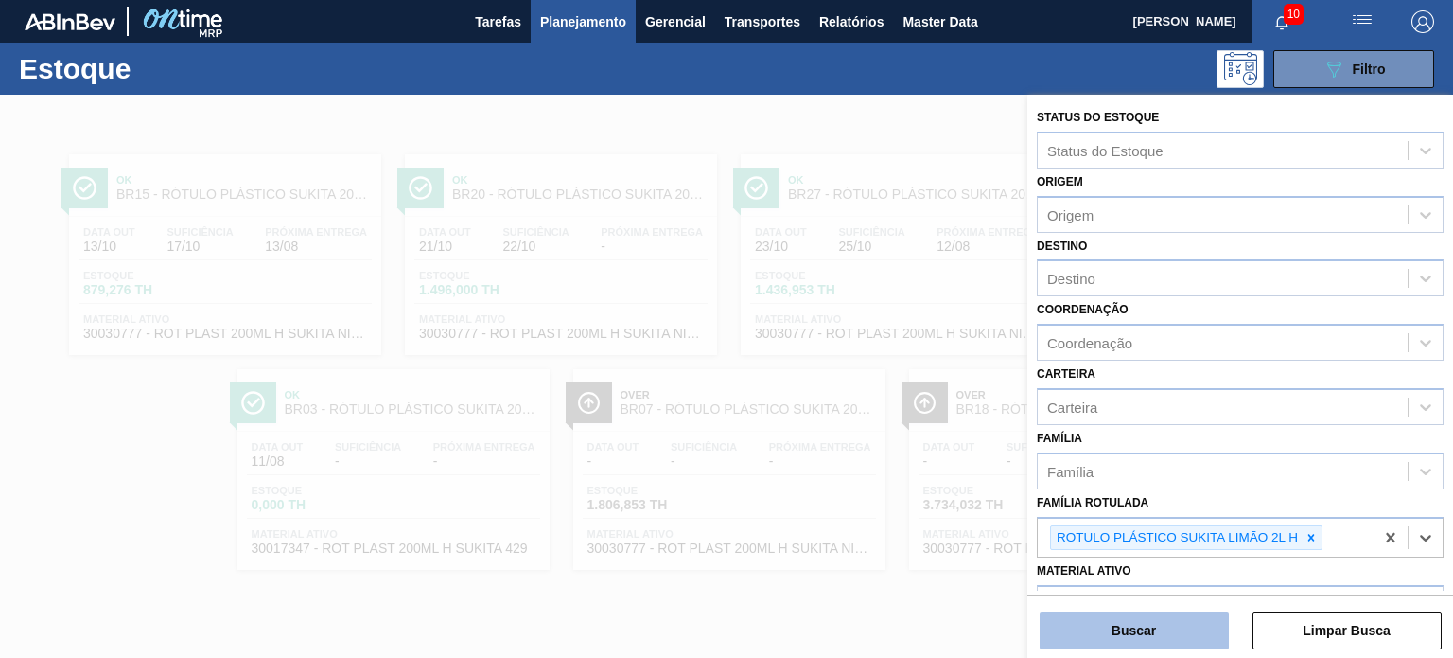
click at [1210, 625] on button "Buscar" at bounding box center [1134, 630] width 189 height 38
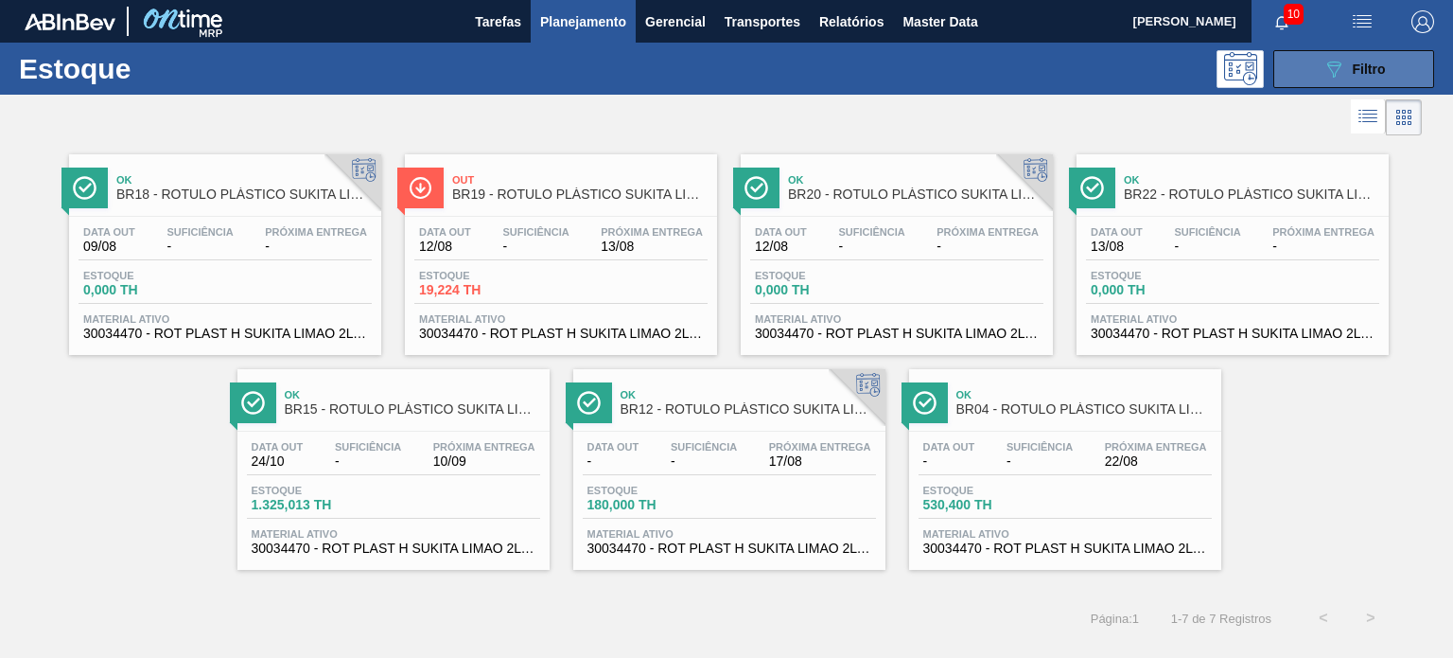
click at [1311, 57] on button "089F7B8B-B2A5-4AFE-B5C0-19BA573D28AC Filtro" at bounding box center [1354, 69] width 161 height 38
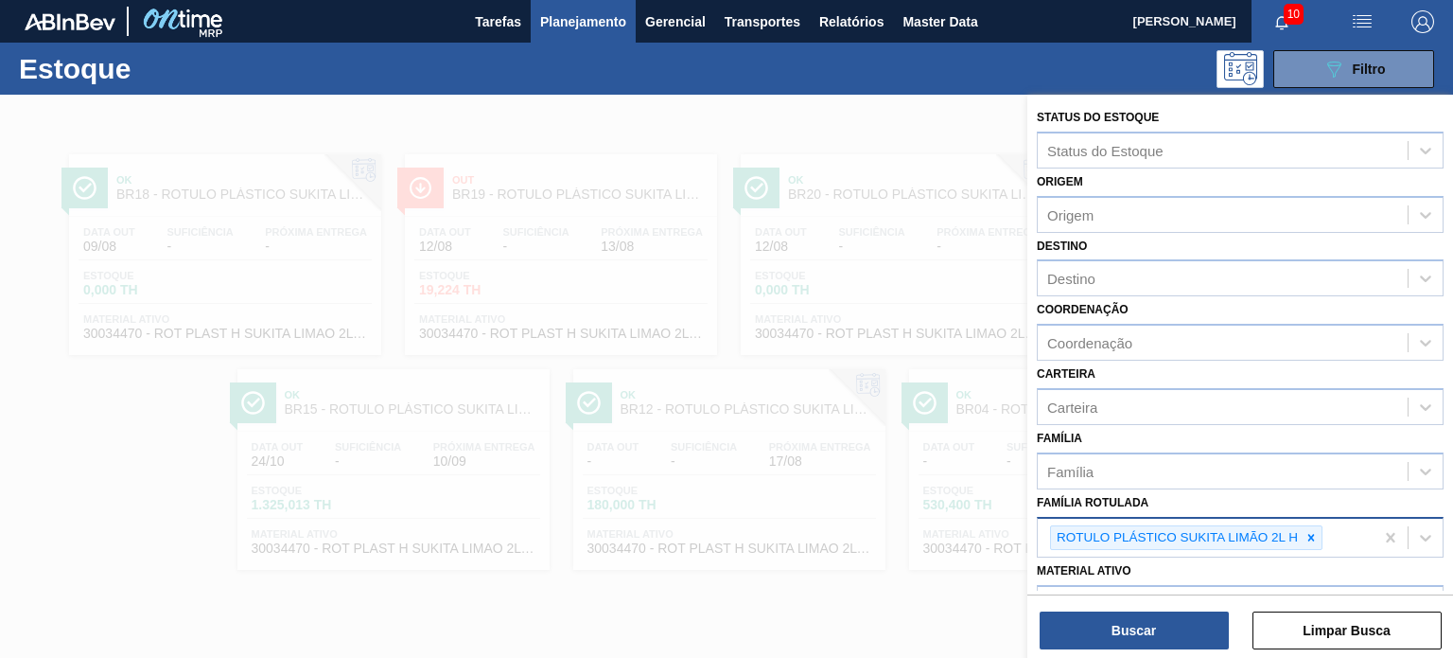
drag, startPoint x: 1306, startPoint y: 537, endPoint x: 1295, endPoint y: 539, distance: 10.6
click at [1307, 537] on icon at bounding box center [1311, 537] width 13 height 13
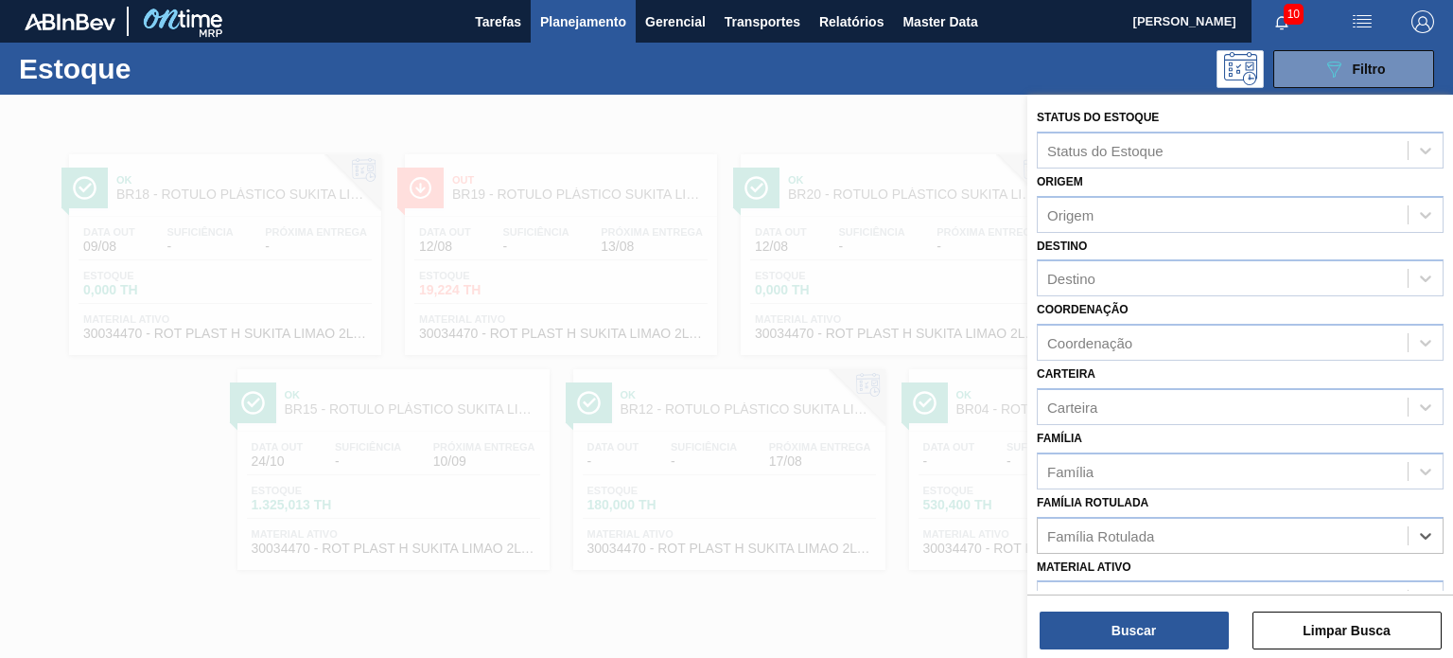
paste Rotulada "RÓTULO PLÁSTICO PC TWIST 2L H"
type Rotulada "RÓTULO PLÁSTICO PC TWIST 2L H"
click at [1213, 565] on div "RÓTULO PLÁSTICO PC TWIST 2L H" at bounding box center [1240, 582] width 407 height 35
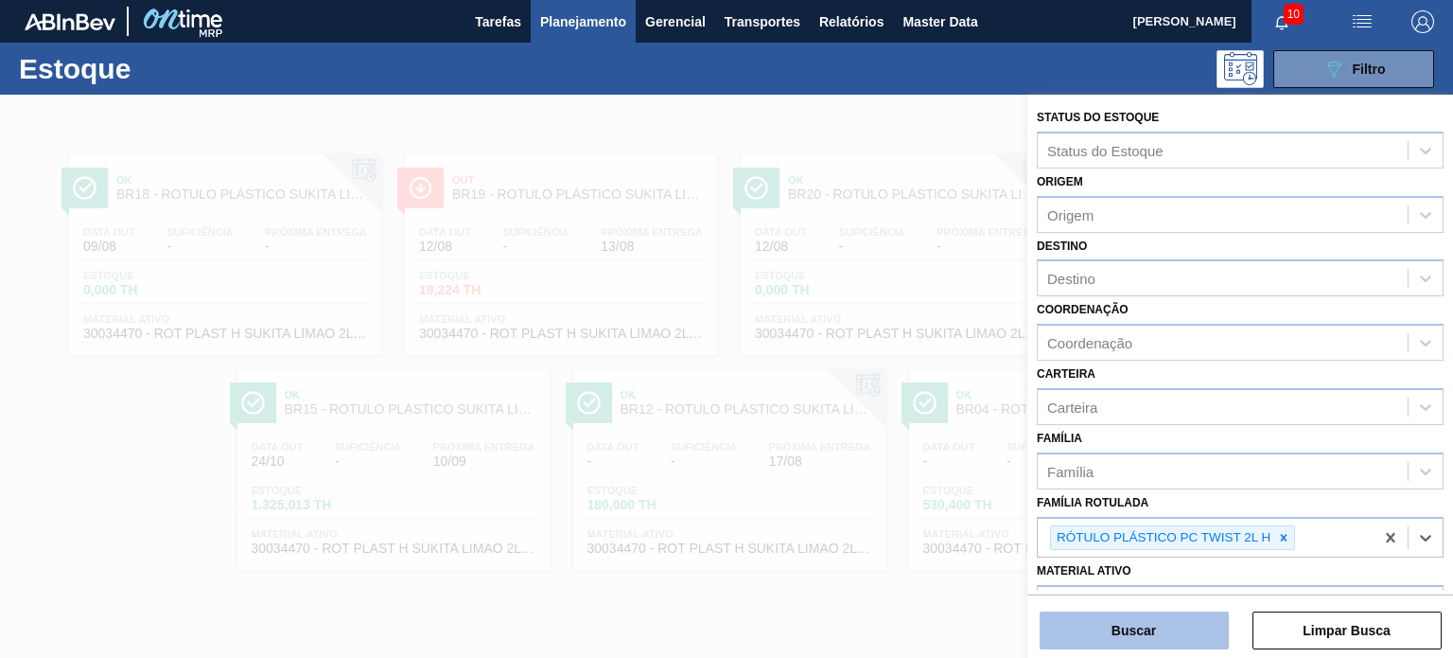
click at [1192, 614] on button "Buscar" at bounding box center [1134, 630] width 189 height 38
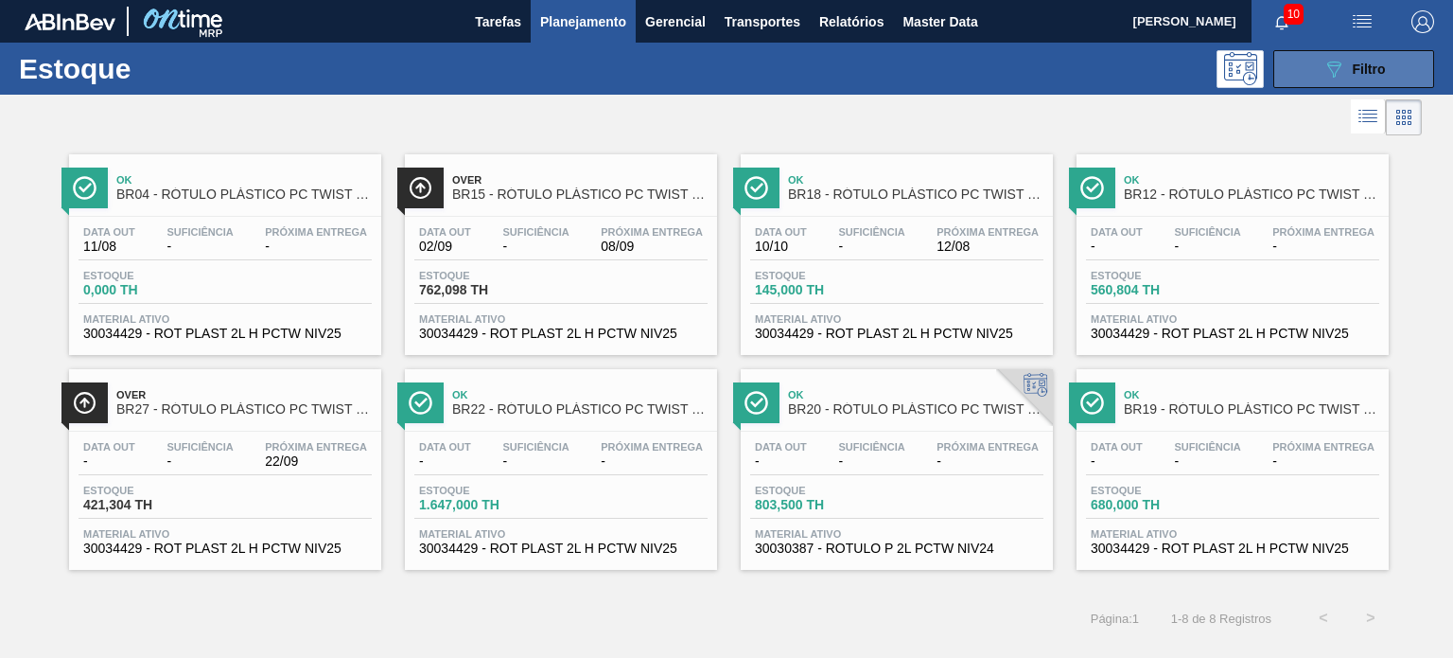
click at [1349, 73] on div "089F7B8B-B2A5-4AFE-B5C0-19BA573D28AC Filtro" at bounding box center [1354, 69] width 63 height 23
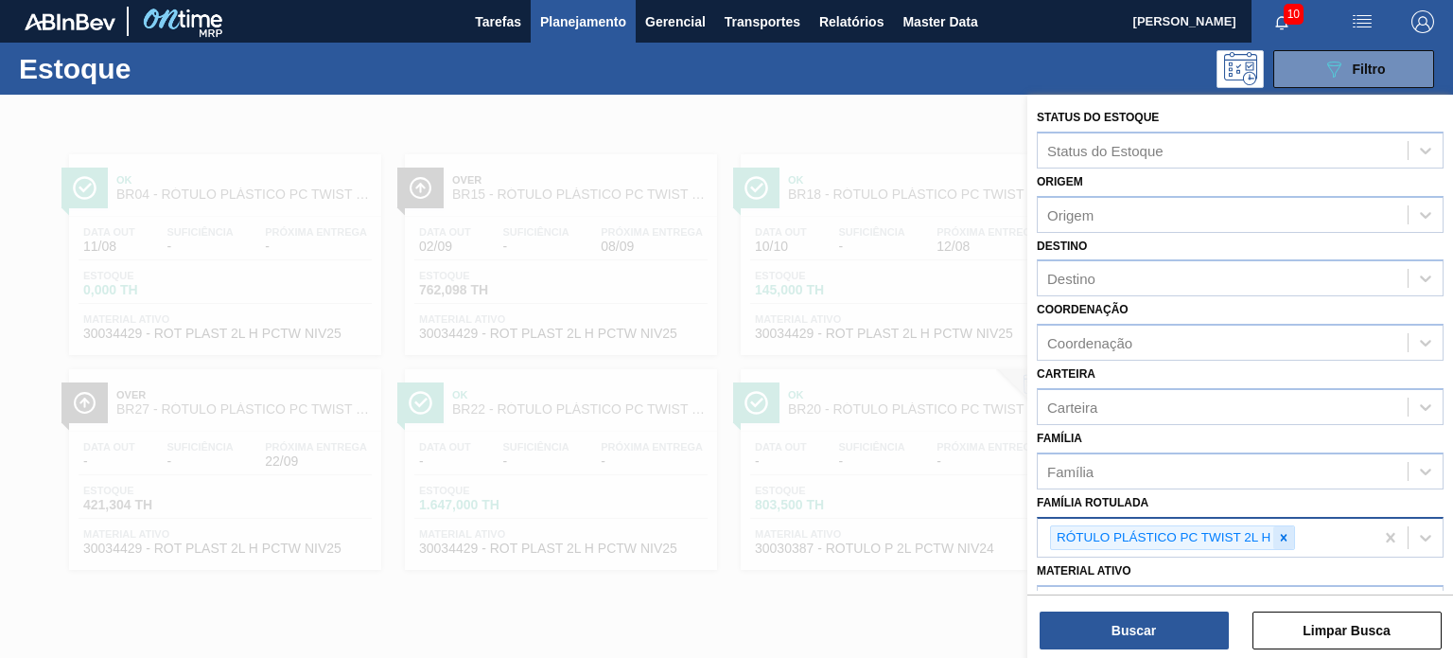
click at [1288, 536] on icon at bounding box center [1283, 537] width 13 height 13
paste Rotulada "RÓTULO PLÁSTICO PC ZERO 2L H"
type Rotulada "RÓTULO PLÁSTICO PC ZERO 2L H"
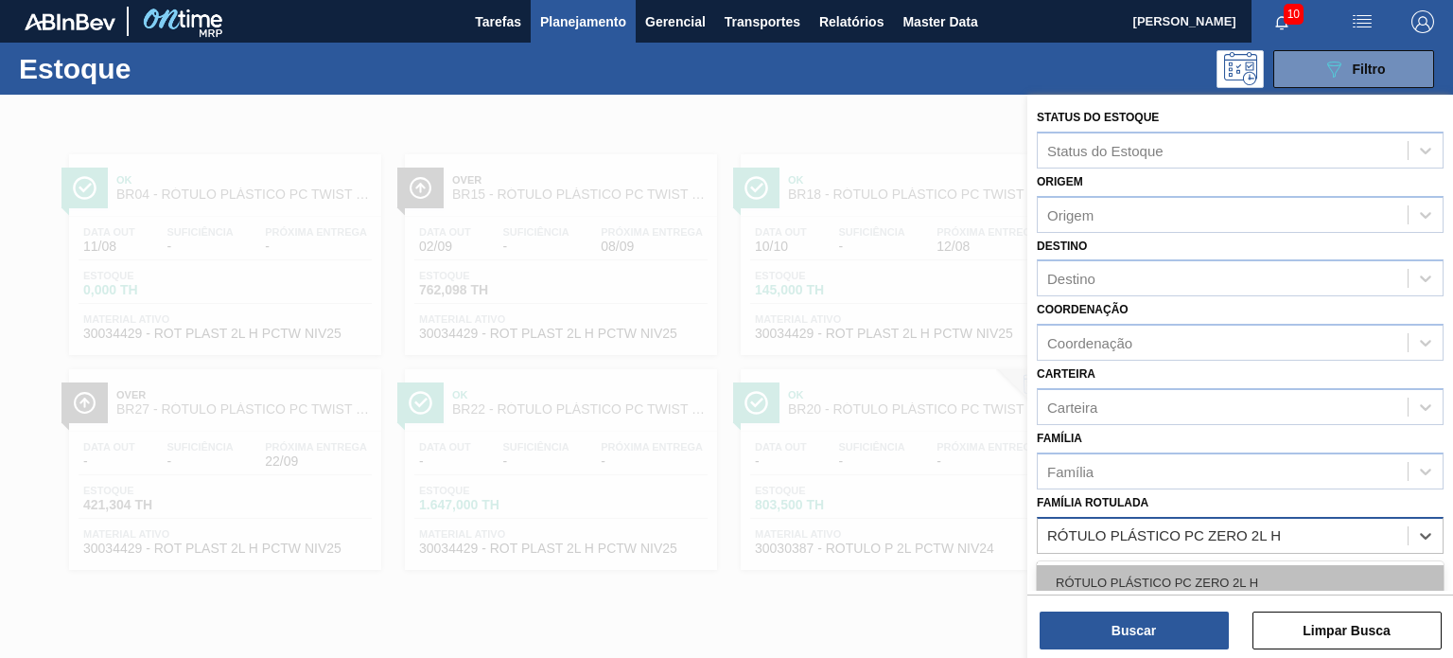
click at [1209, 582] on div "RÓTULO PLÁSTICO PC ZERO 2L H" at bounding box center [1240, 582] width 407 height 35
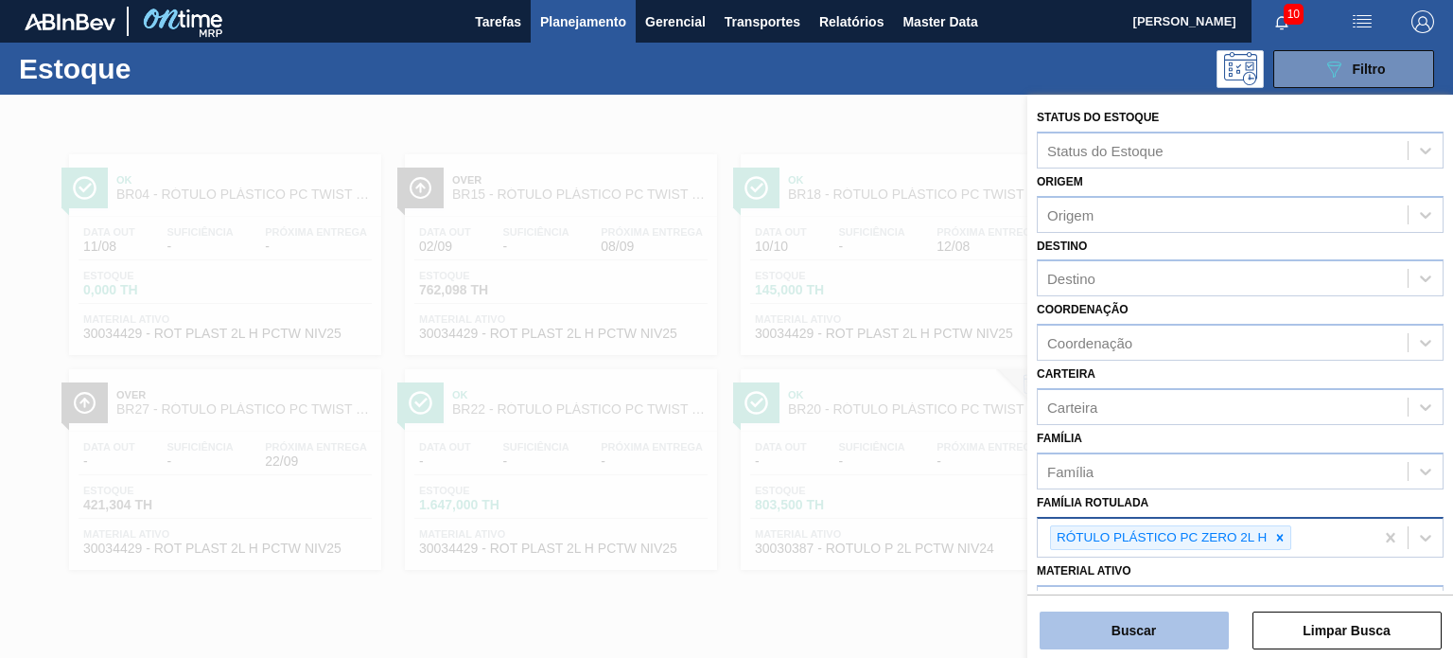
click at [1186, 622] on button "Buscar" at bounding box center [1134, 630] width 189 height 38
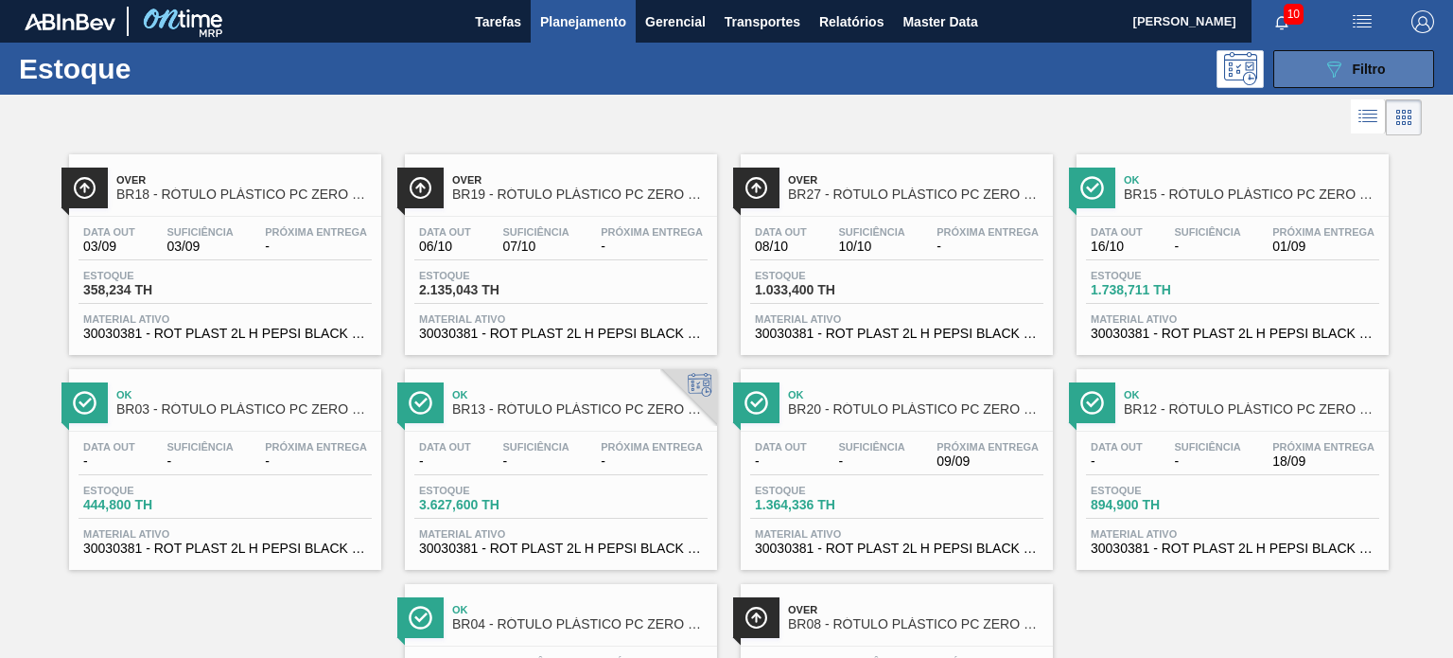
drag, startPoint x: 1442, startPoint y: 76, endPoint x: 1423, endPoint y: 76, distance: 18.9
click at [1442, 76] on div "Estoque 089F7B8B-B2A5-4AFE-B5C0-19BA573D28AC Filtro" at bounding box center [726, 69] width 1453 height 52
click at [1419, 75] on button "089F7B8B-B2A5-4AFE-B5C0-19BA573D28AC Filtro" at bounding box center [1354, 69] width 161 height 38
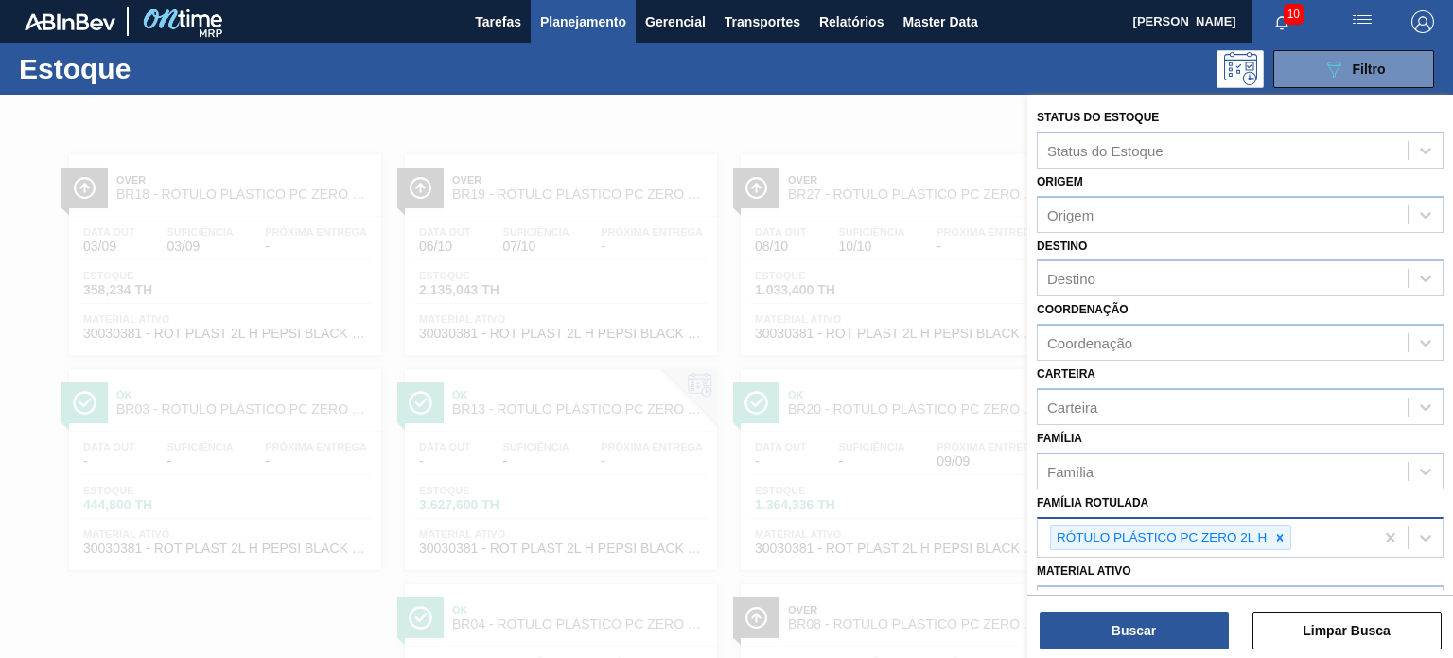
click at [1276, 531] on icon at bounding box center [1280, 537] width 13 height 13
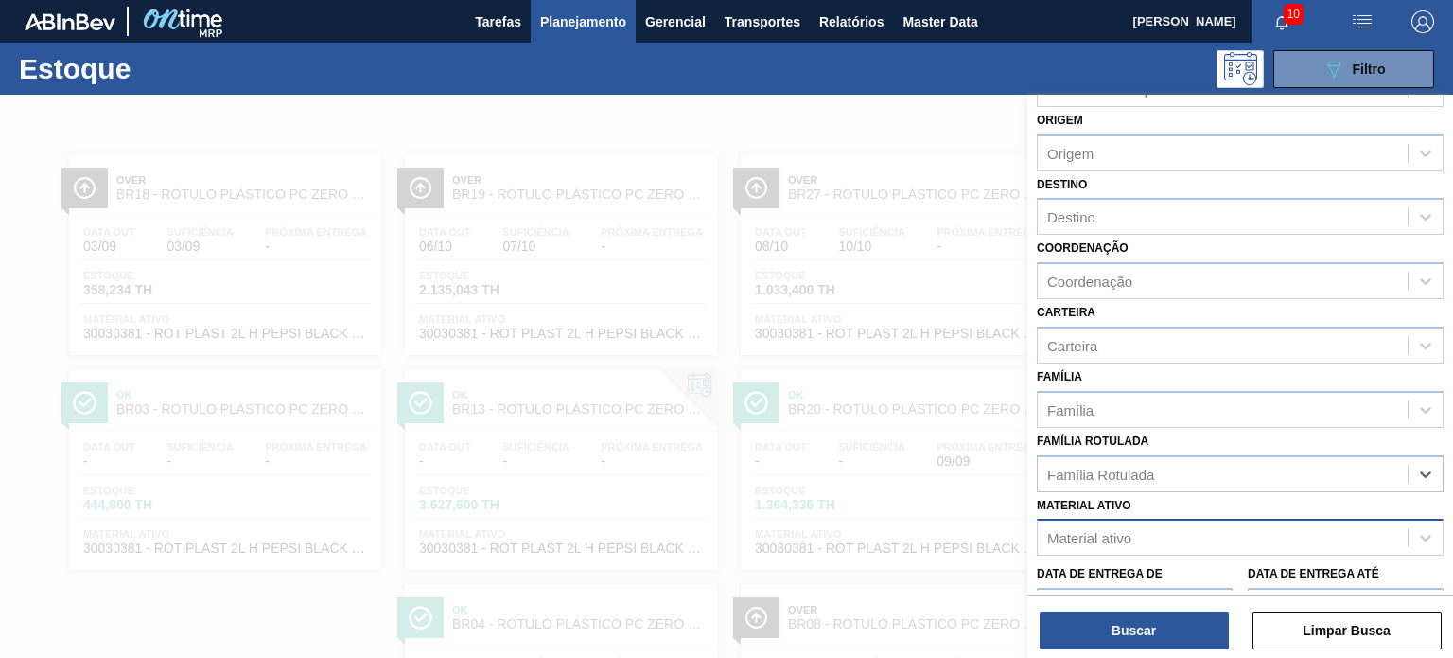
scroll to position [95, 0]
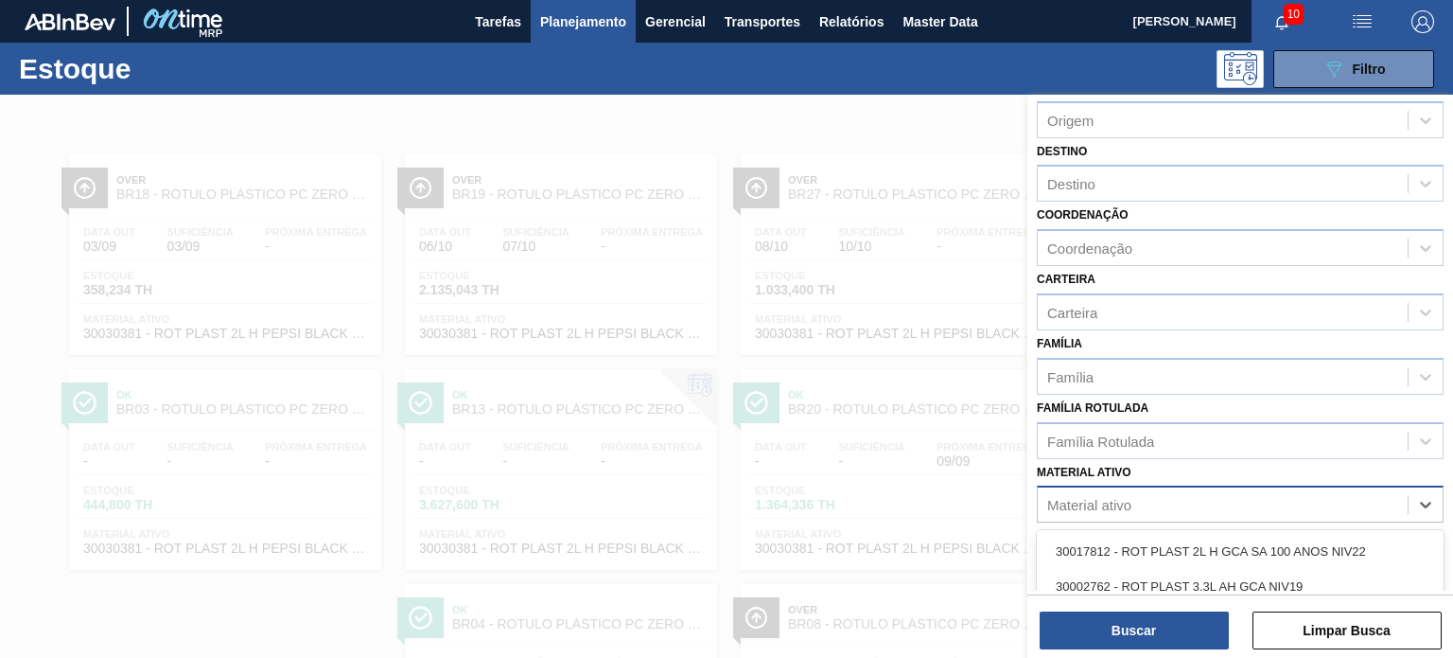
click at [1211, 495] on div "Material ativo" at bounding box center [1223, 504] width 370 height 27
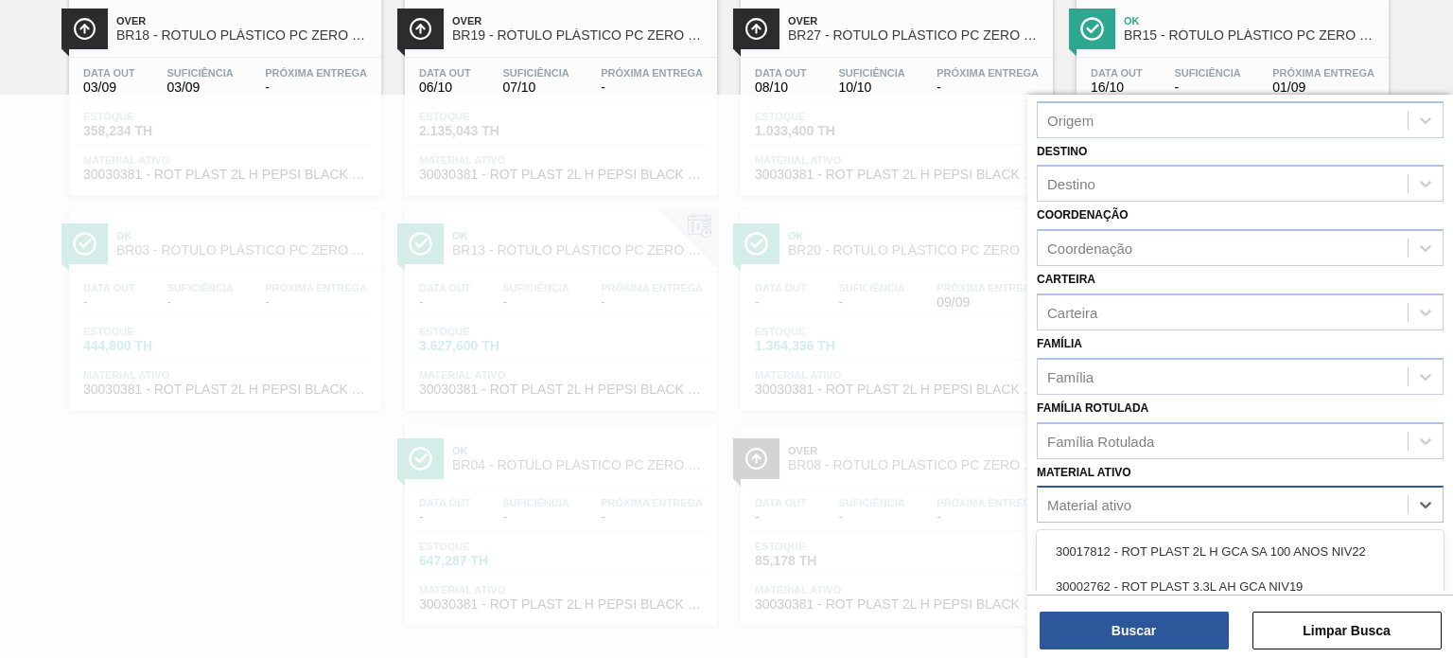
paste ativo "30003806"
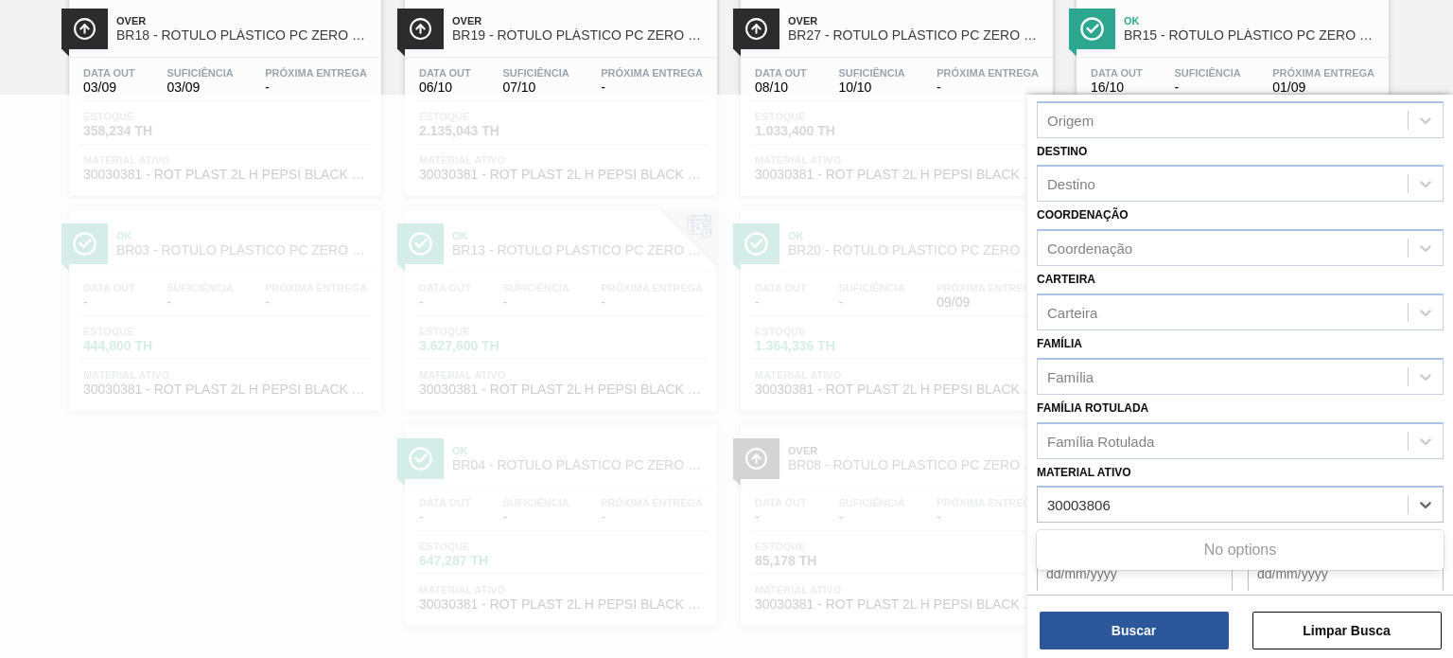
type ativo "30003806"
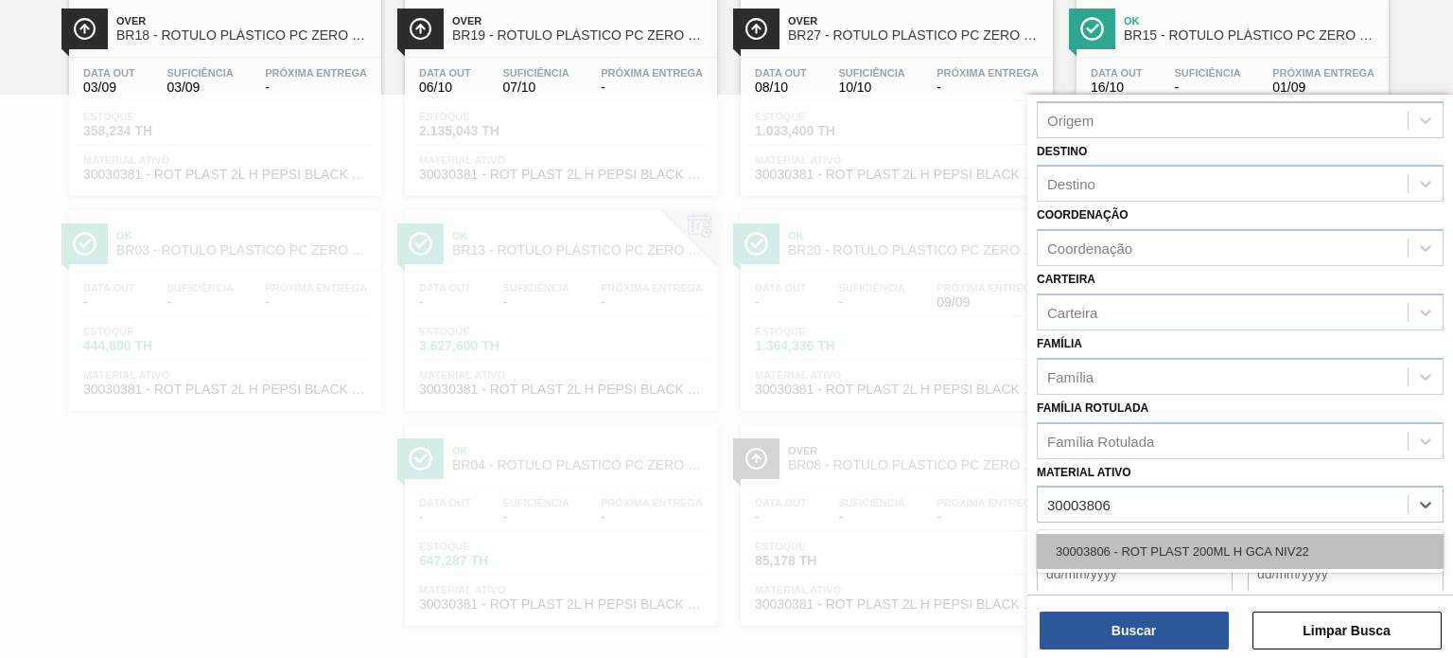
click at [1152, 540] on div "30003806 - ROT PLAST 200ML H GCA NIV22" at bounding box center [1240, 551] width 407 height 35
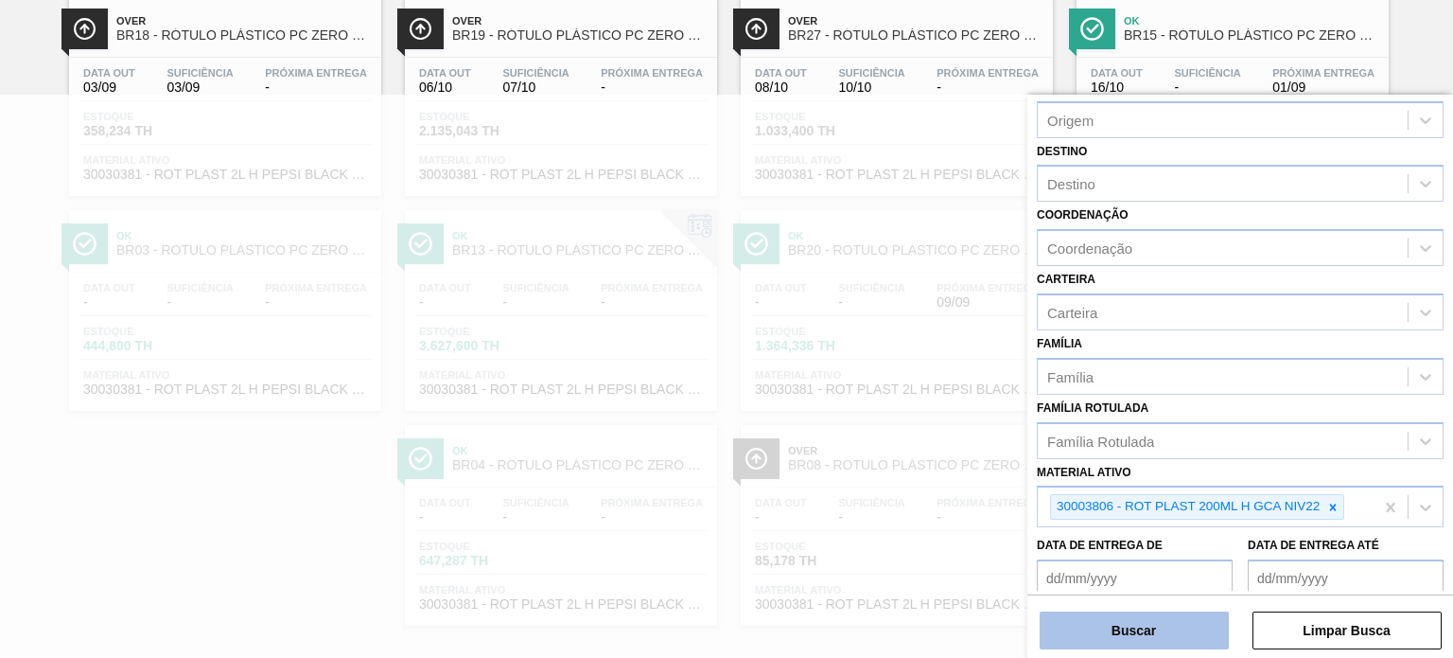
click at [1138, 627] on button "Buscar" at bounding box center [1134, 630] width 189 height 38
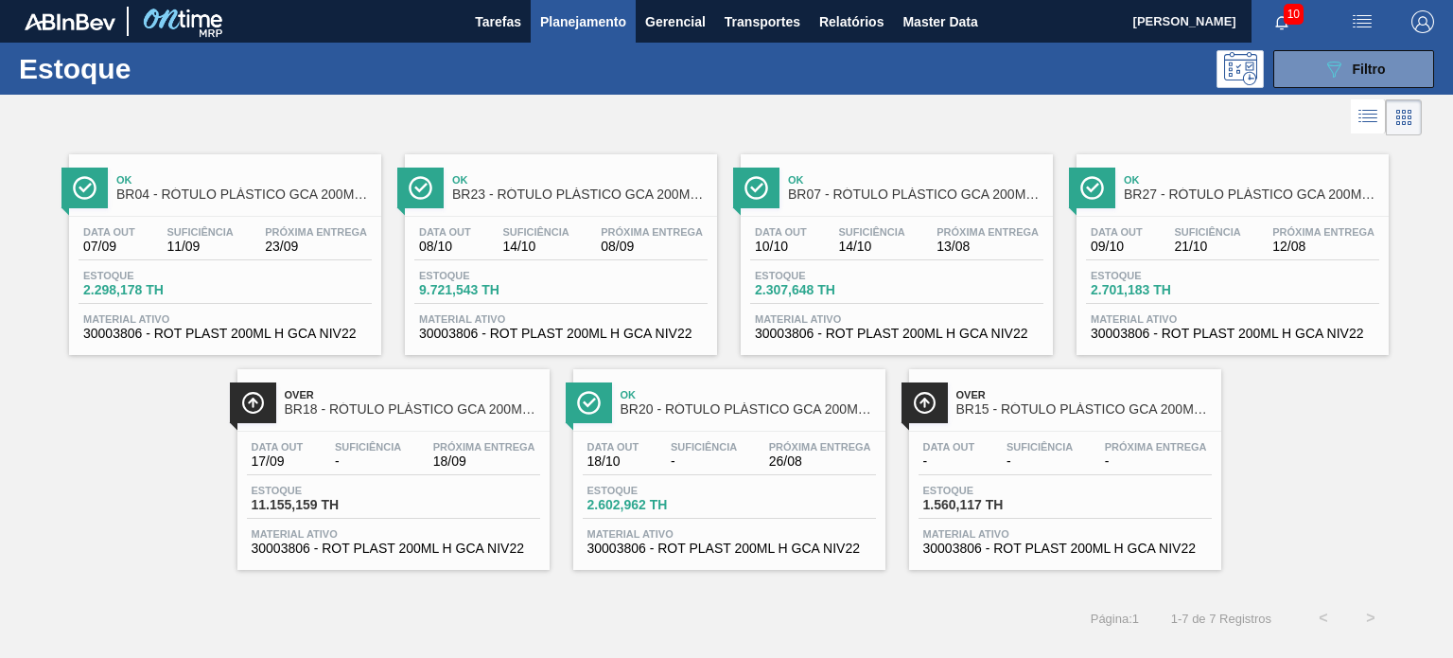
drag, startPoint x: 1166, startPoint y: 212, endPoint x: 874, endPoint y: 245, distance: 293.3
click at [1310, 72] on button "089F7B8B-B2A5-4AFE-B5C0-19BA573D28AC Filtro" at bounding box center [1354, 69] width 161 height 38
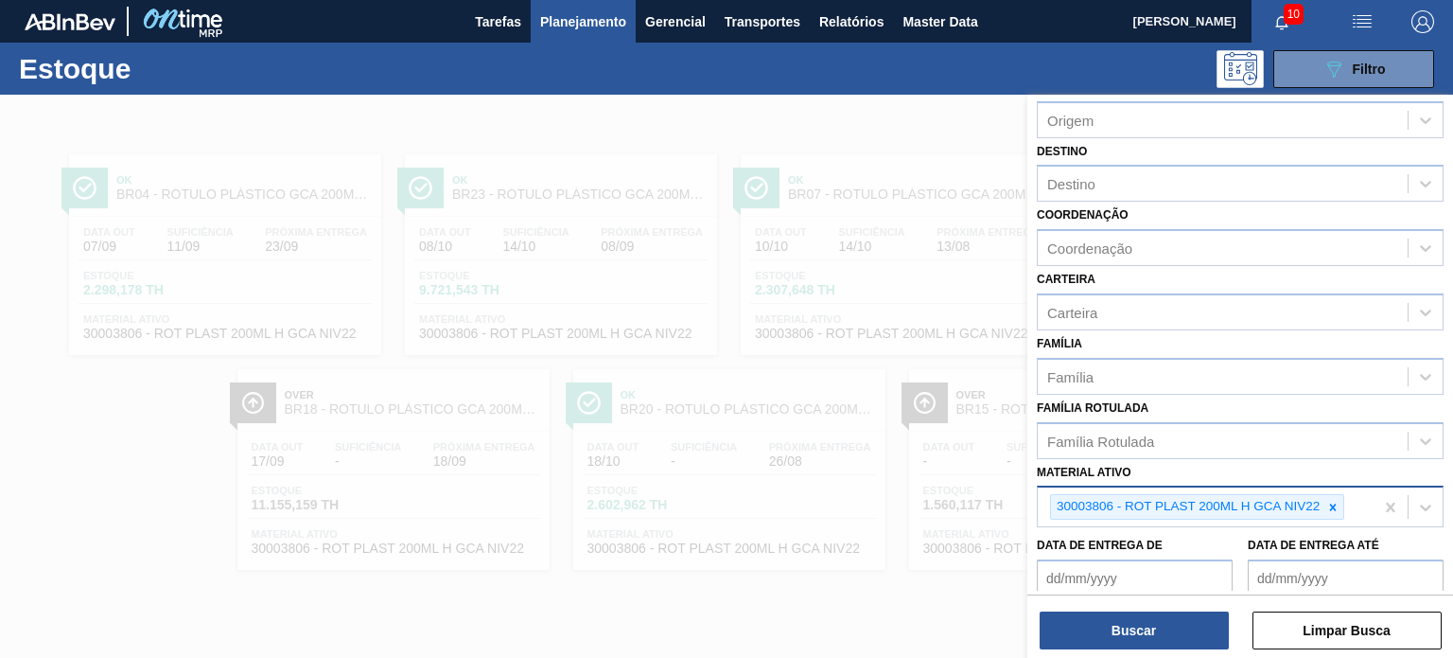
click at [1321, 501] on div "30003806 - ROT PLAST 200ML H GCA NIV22" at bounding box center [1187, 507] width 272 height 24
click at [1326, 501] on div at bounding box center [1333, 507] width 21 height 24
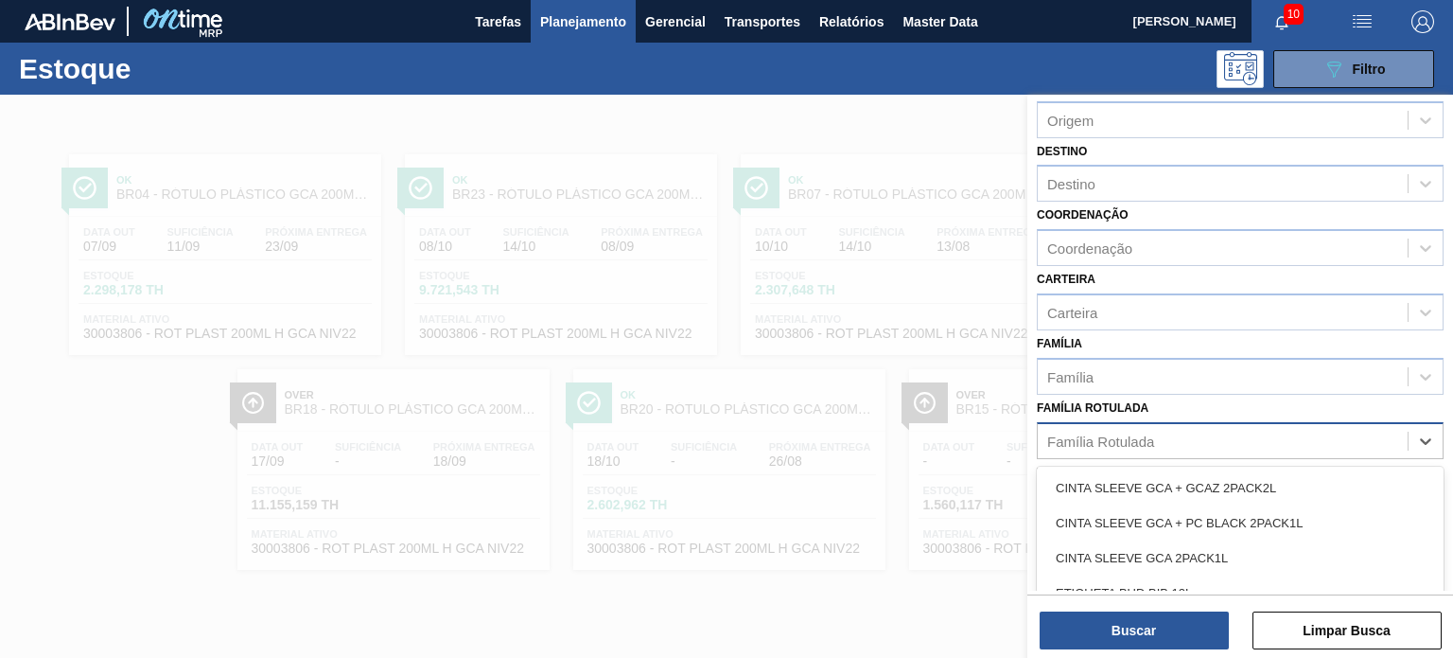
click at [1257, 434] on div "Família Rotulada" at bounding box center [1223, 440] width 370 height 27
paste Rotulada "RÓTULO PLÁSTICO SODA 200ML H"
type Rotulada "RÓTULO PLÁSTICO SODA 200ML H"
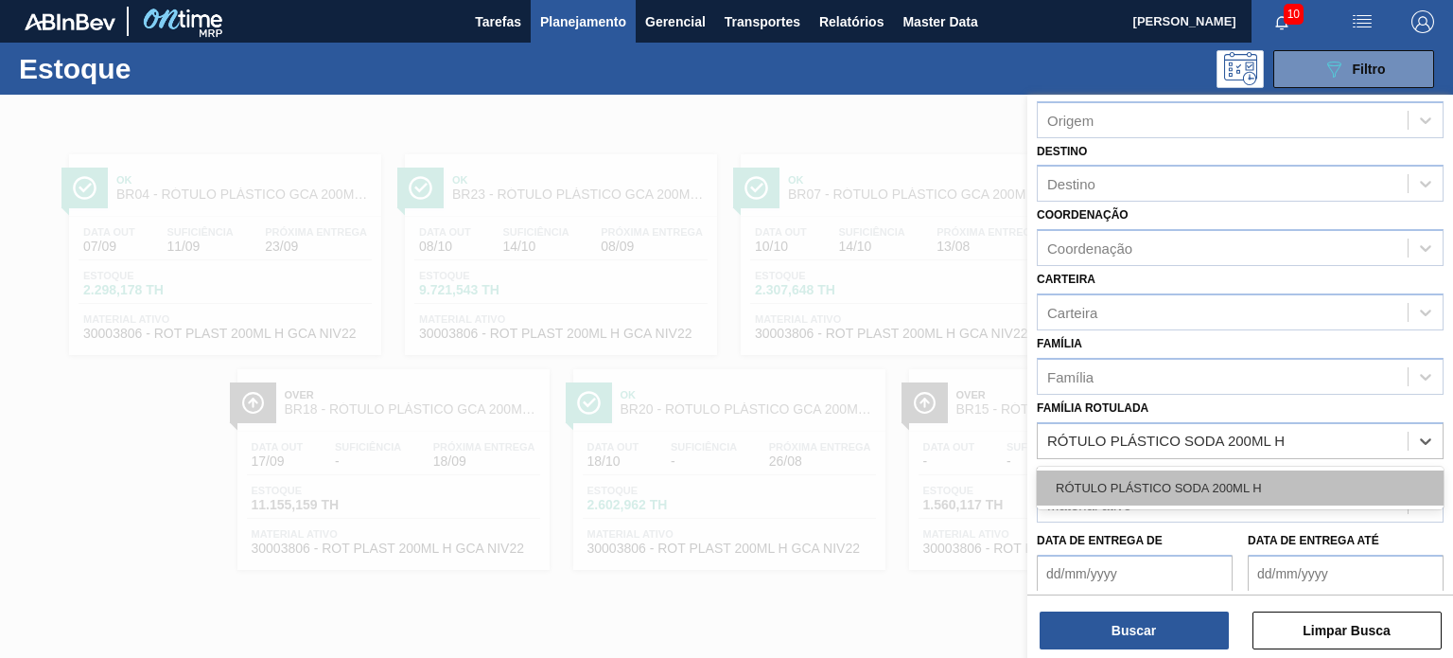
click at [1173, 477] on div "RÓTULO PLÁSTICO SODA 200ML H" at bounding box center [1240, 487] width 407 height 35
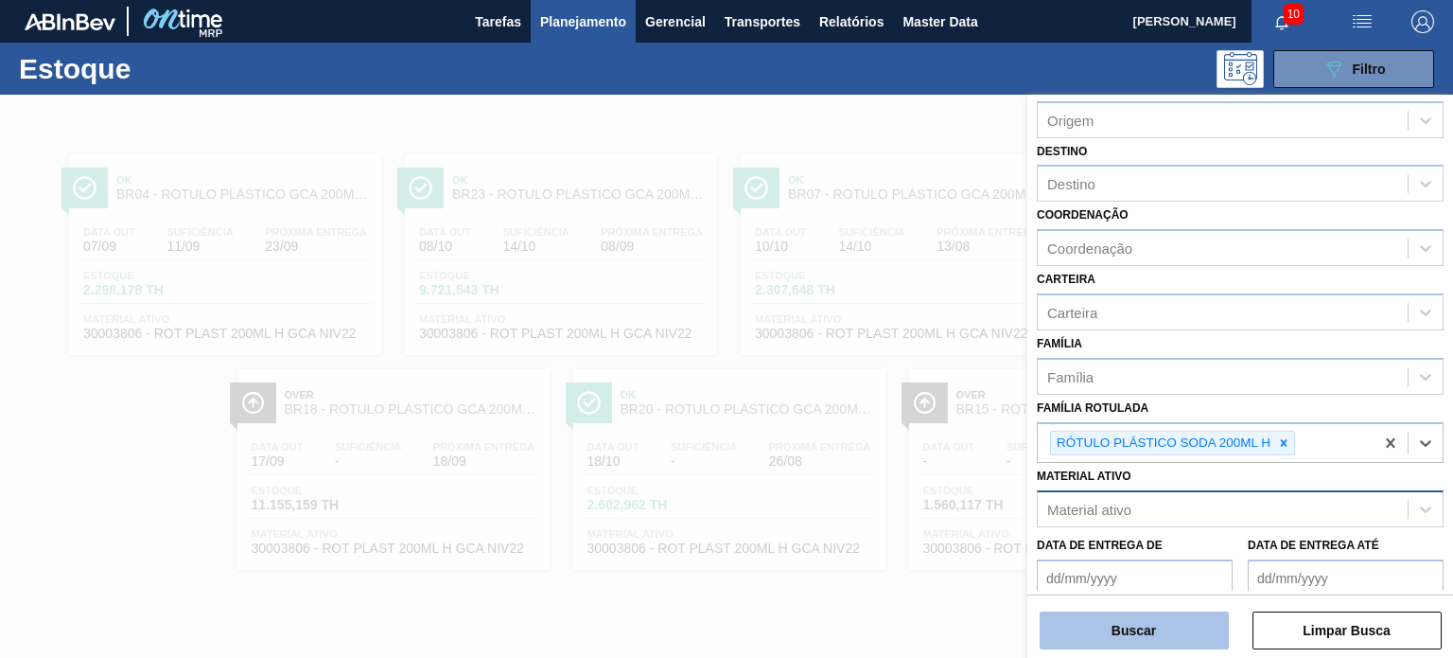
drag, startPoint x: 1158, startPoint y: 603, endPoint x: 1156, endPoint y: 620, distance: 17.1
click at [1158, 605] on div "Buscar Limpar Busca" at bounding box center [1241, 620] width 426 height 53
click at [1156, 620] on button "Buscar" at bounding box center [1134, 630] width 189 height 38
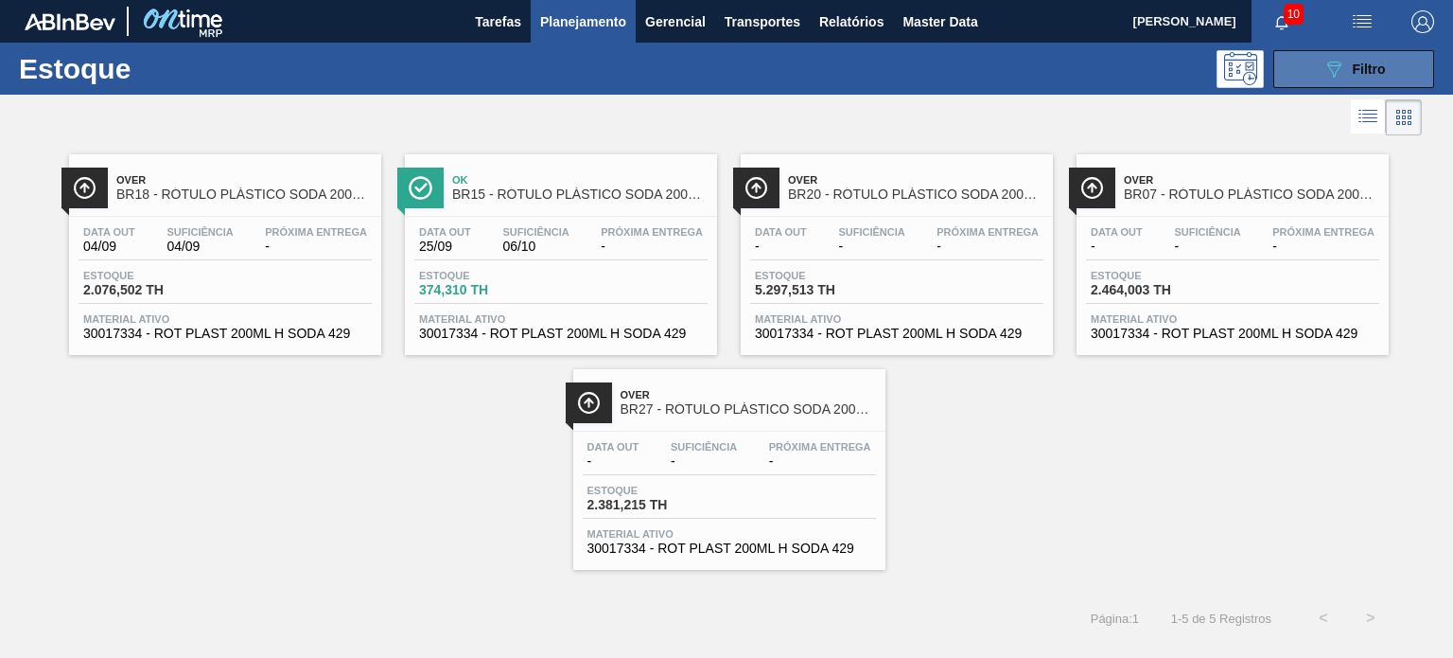
click at [1298, 76] on button "089F7B8B-B2A5-4AFE-B5C0-19BA573D28AC Filtro" at bounding box center [1354, 69] width 161 height 38
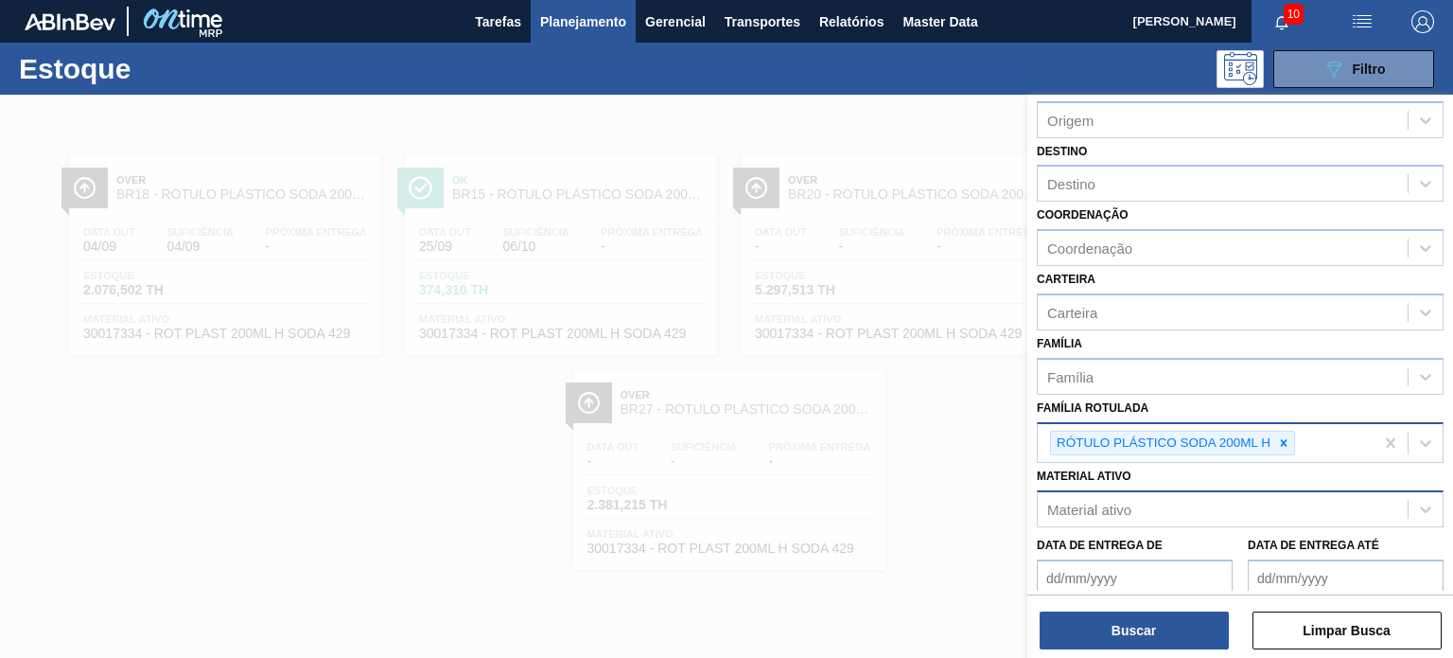
click at [1286, 446] on div at bounding box center [1284, 443] width 21 height 24
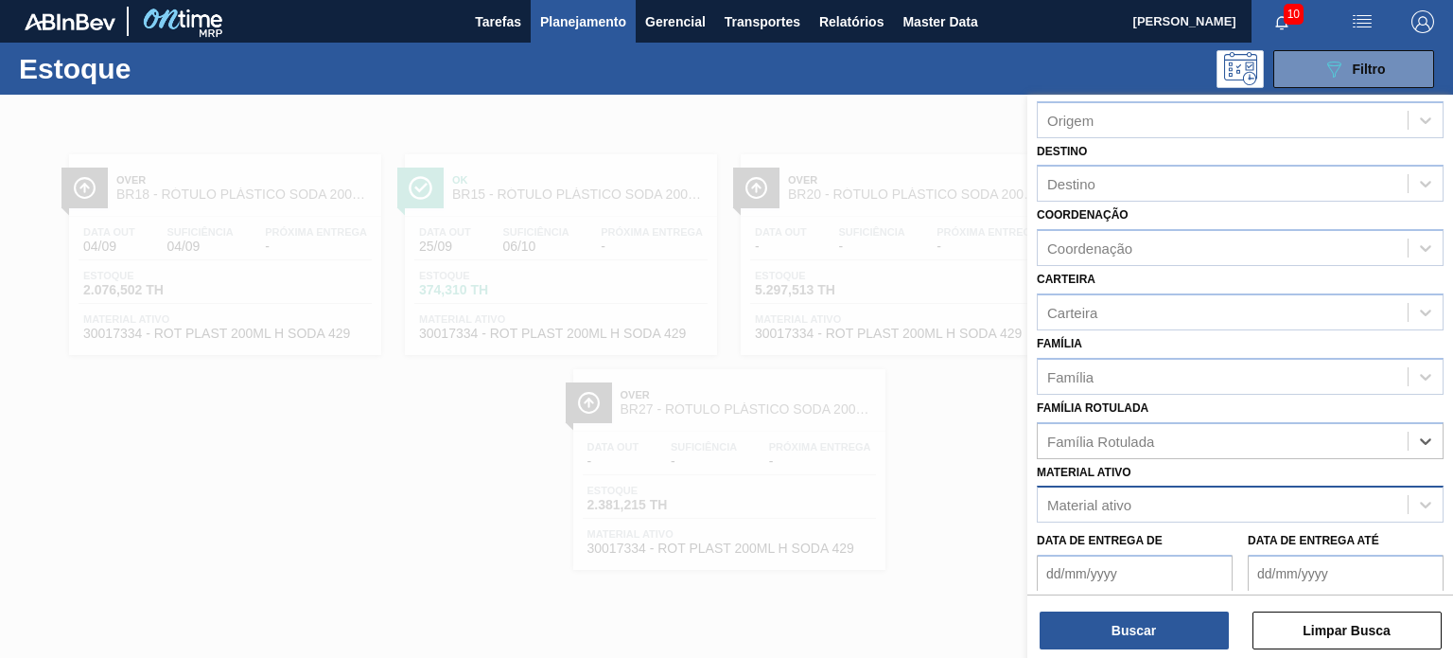
paste Rotulada "RÓTULO PLÁSTICO H2OH LIMONETO 500ML H"
type Rotulada "RÓTULO PLÁSTICO H2OH LIMONETO 500ML H"
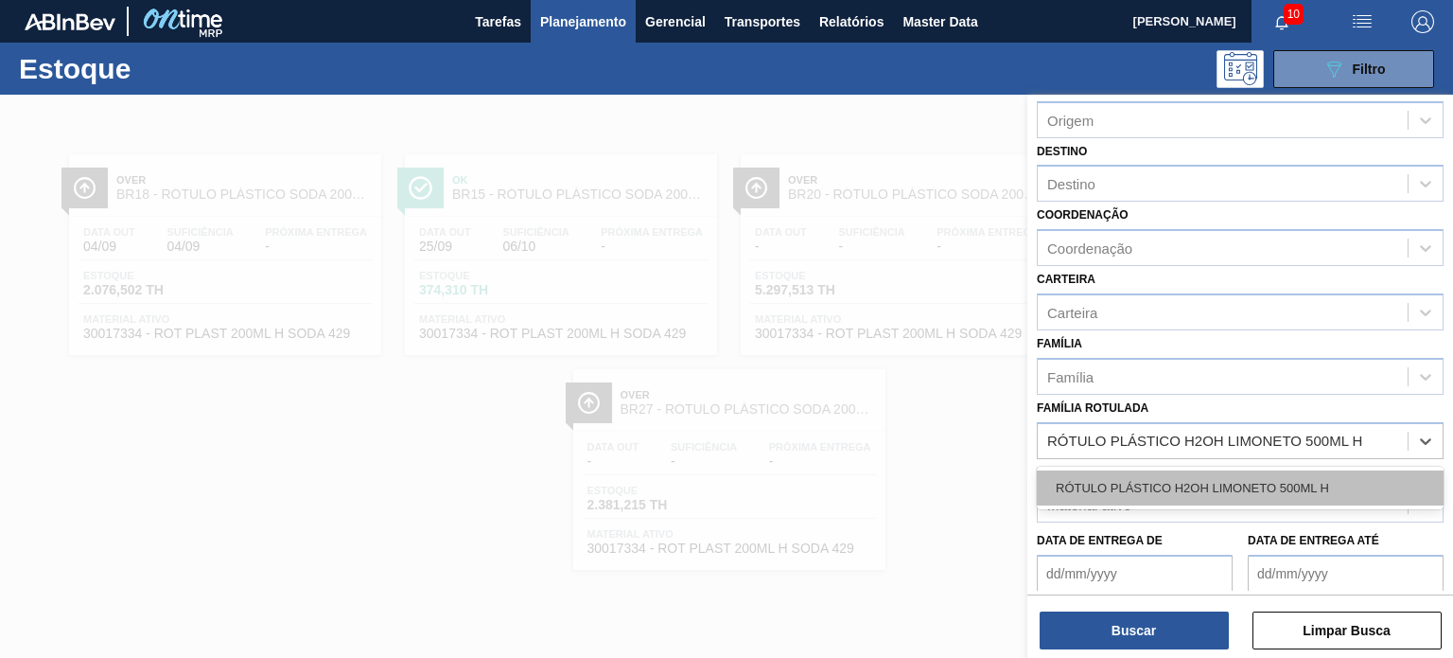
click at [1215, 470] on div "RÓTULO PLÁSTICO H2OH LIMONETO 500ML H" at bounding box center [1240, 487] width 407 height 35
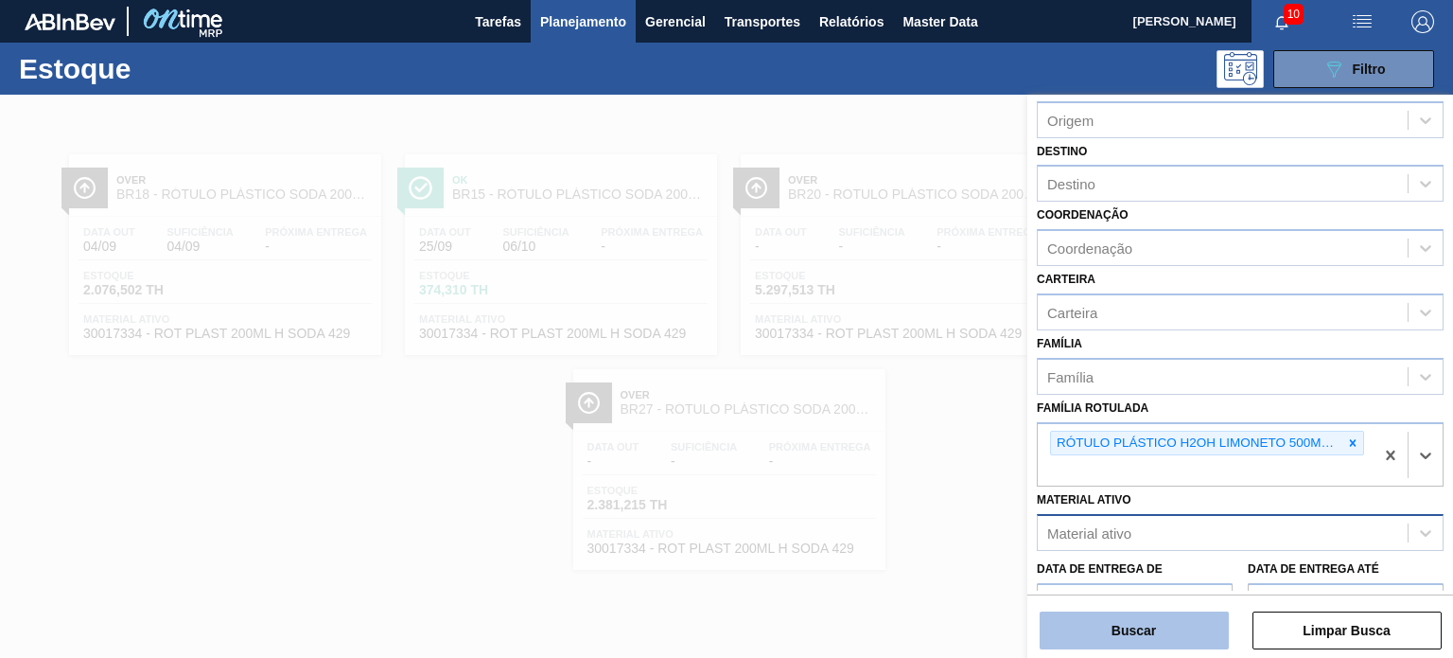
click at [1169, 634] on button "Buscar" at bounding box center [1134, 630] width 189 height 38
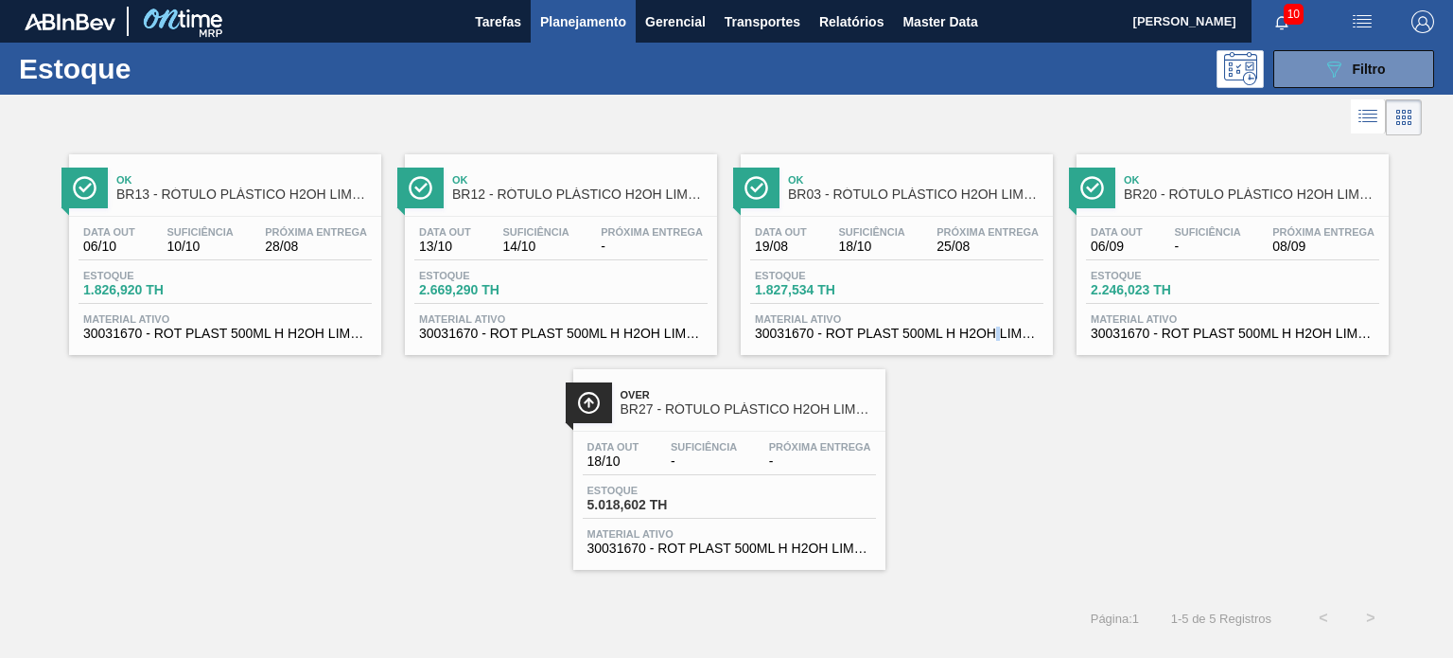
click at [998, 365] on div "Ok BR13 - RÓTULO PLÁSTICO H2OH LIMONETO 500ML H Data out 06/10 Suficiência 10/1…" at bounding box center [726, 355] width 1453 height 430
click at [1334, 69] on icon "089F7B8B-B2A5-4AFE-B5C0-19BA573D28AC" at bounding box center [1334, 69] width 23 height 23
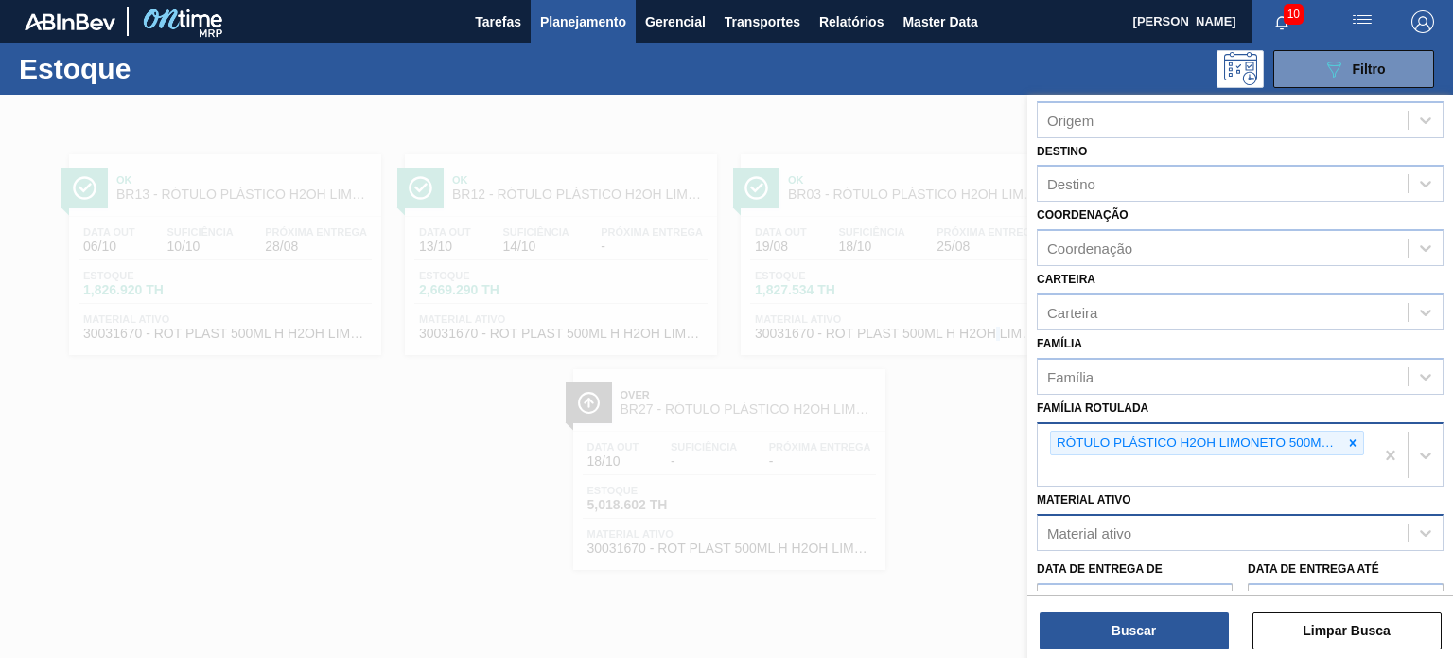
click at [1335, 446] on div "RÓTULO PLÁSTICO H2OH LIMONETO 500ML H" at bounding box center [1196, 443] width 291 height 24
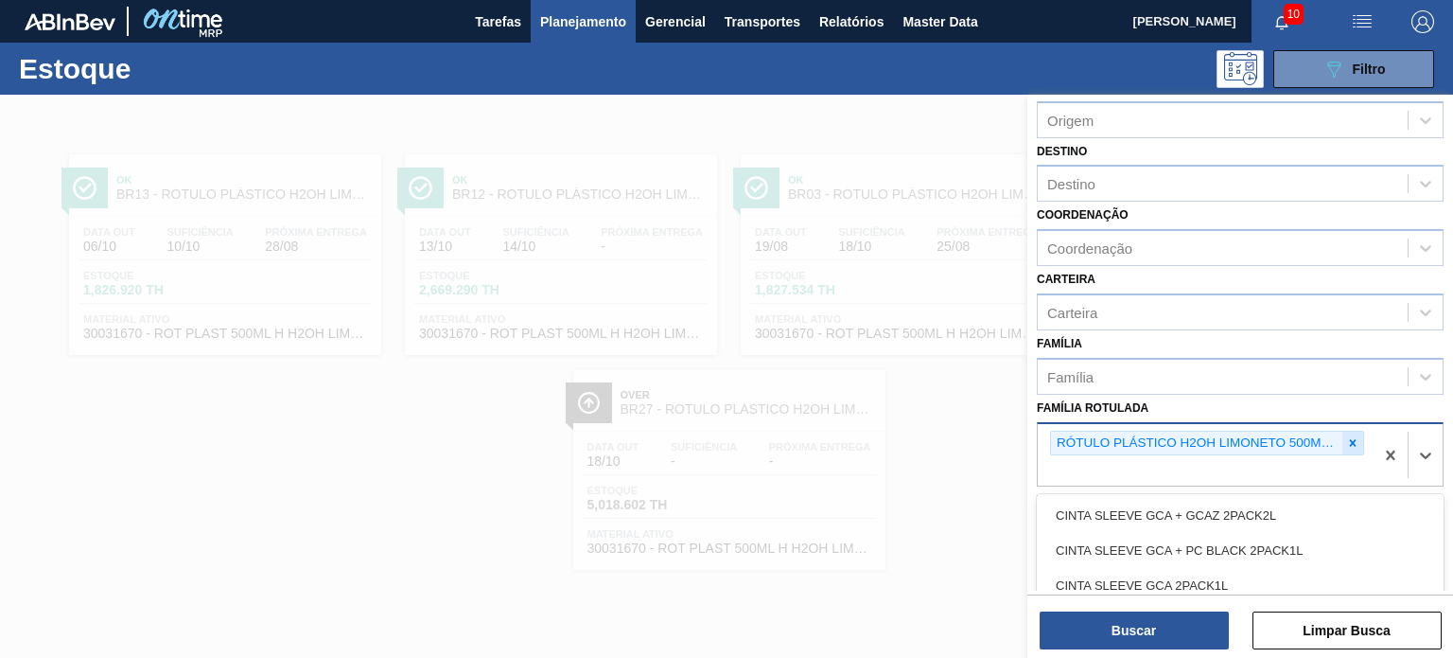
click at [1343, 442] on div at bounding box center [1353, 443] width 21 height 24
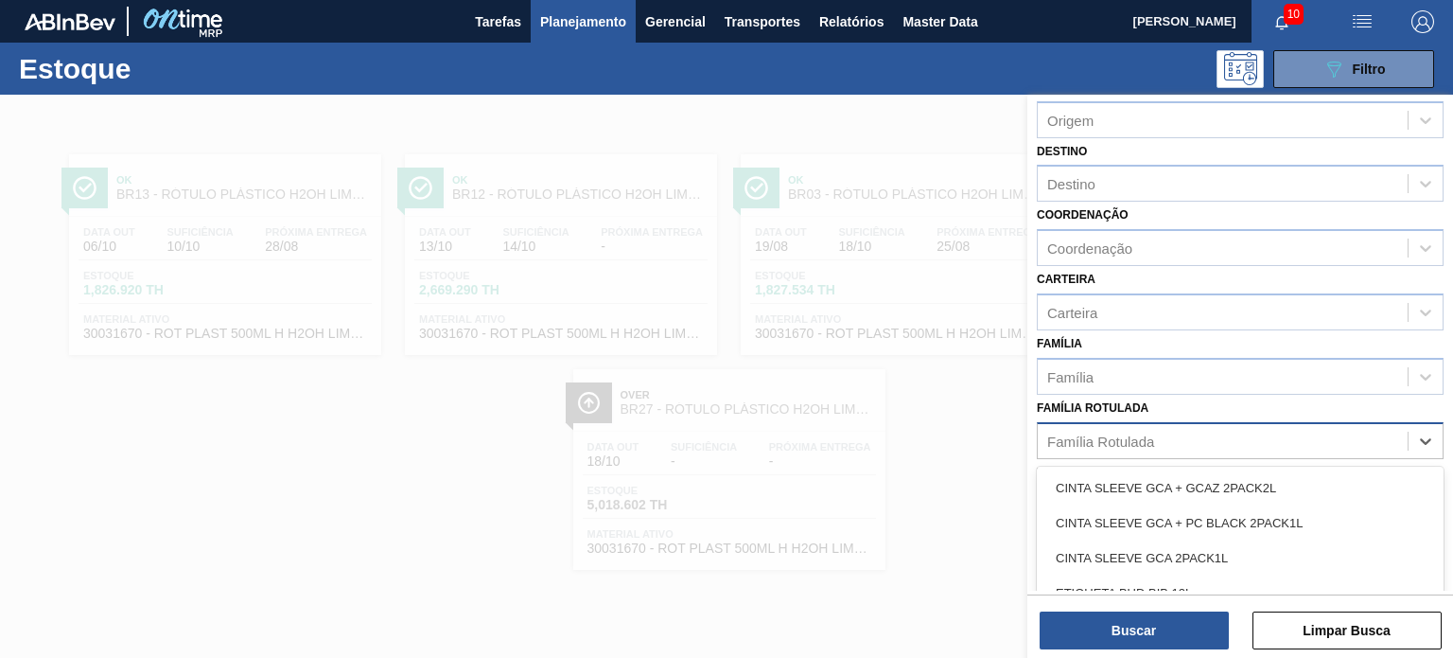
paste Rotulada "RÓTULO PLÁSTICO GCA ZERO 1,5L AH"
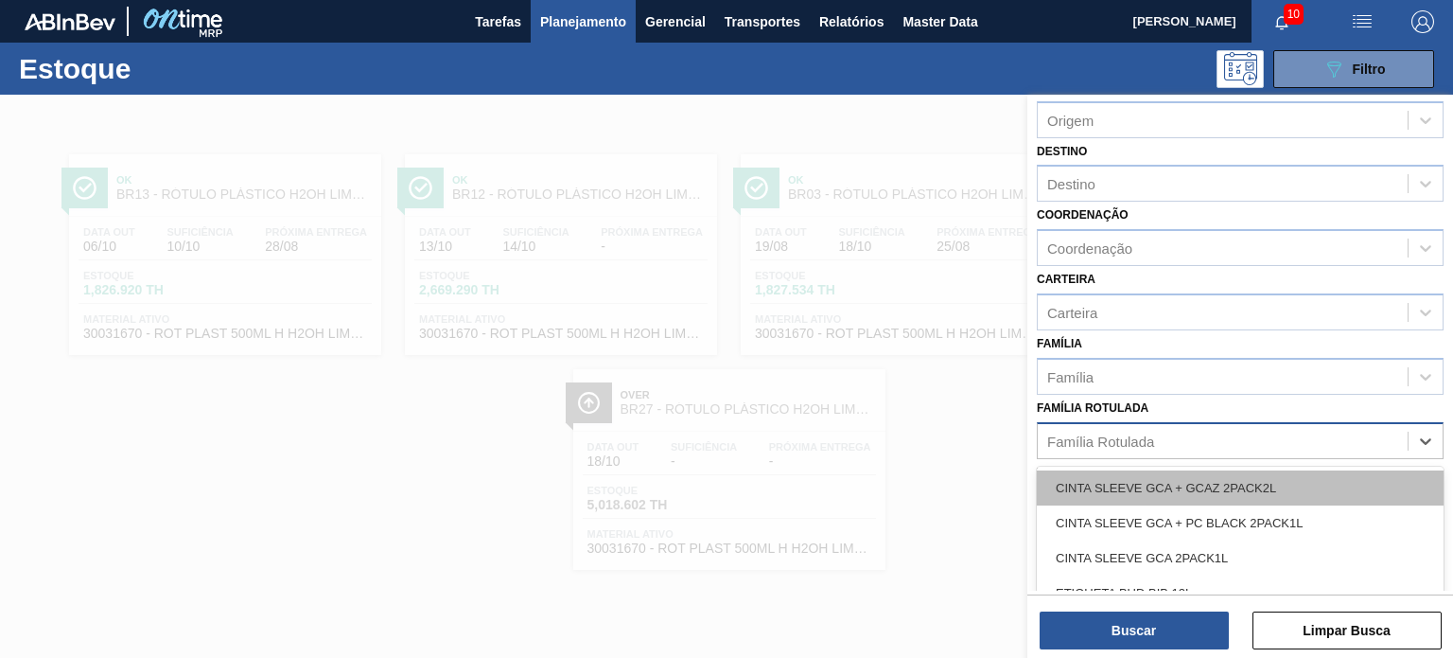
type Rotulada "RÓTULO PLÁSTICO GCA ZERO 1,5L AH"
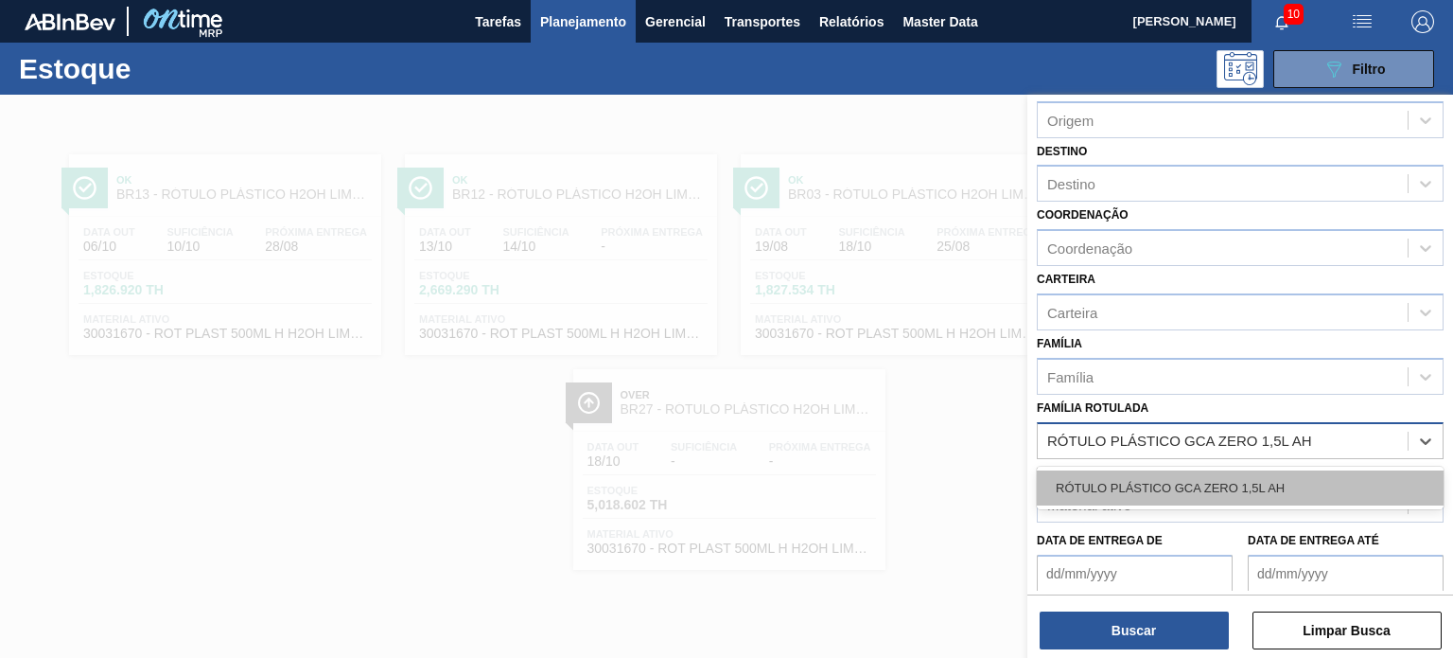
click at [1256, 480] on div "RÓTULO PLÁSTICO GCA ZERO 1,5L AH" at bounding box center [1240, 487] width 407 height 35
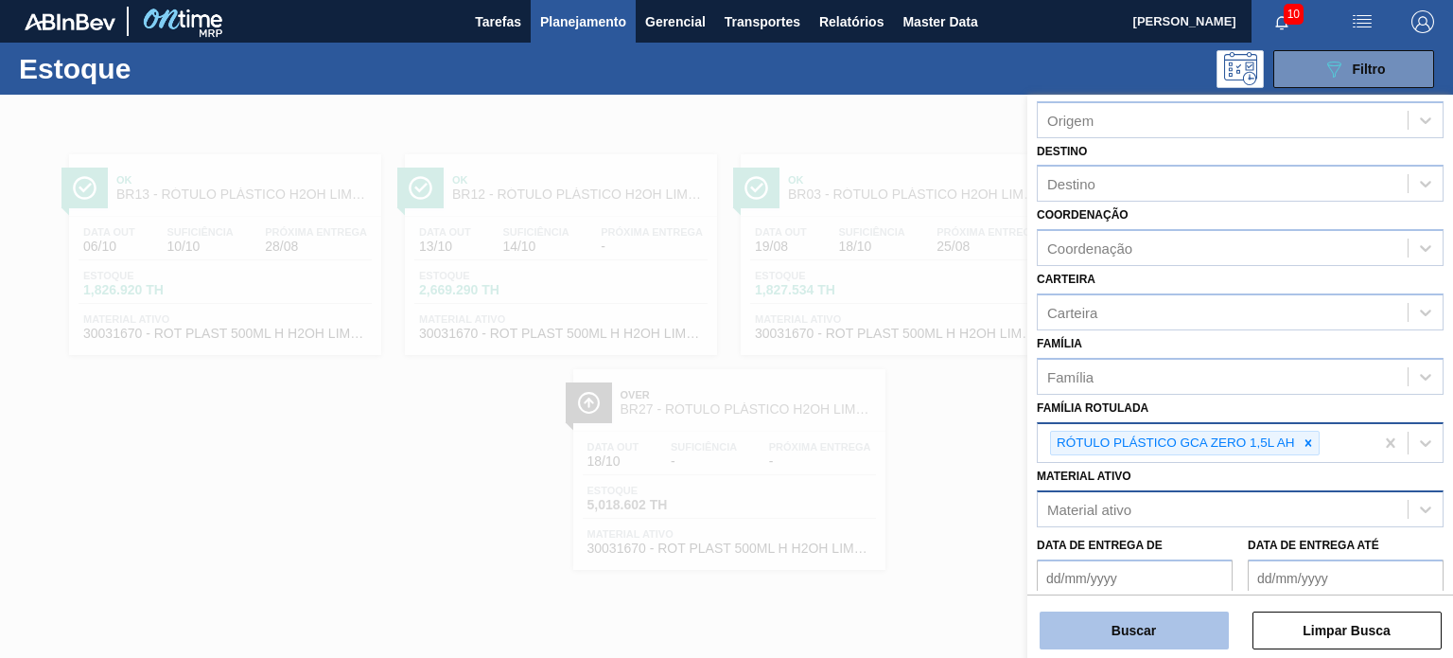
click at [1196, 642] on button "Buscar" at bounding box center [1134, 630] width 189 height 38
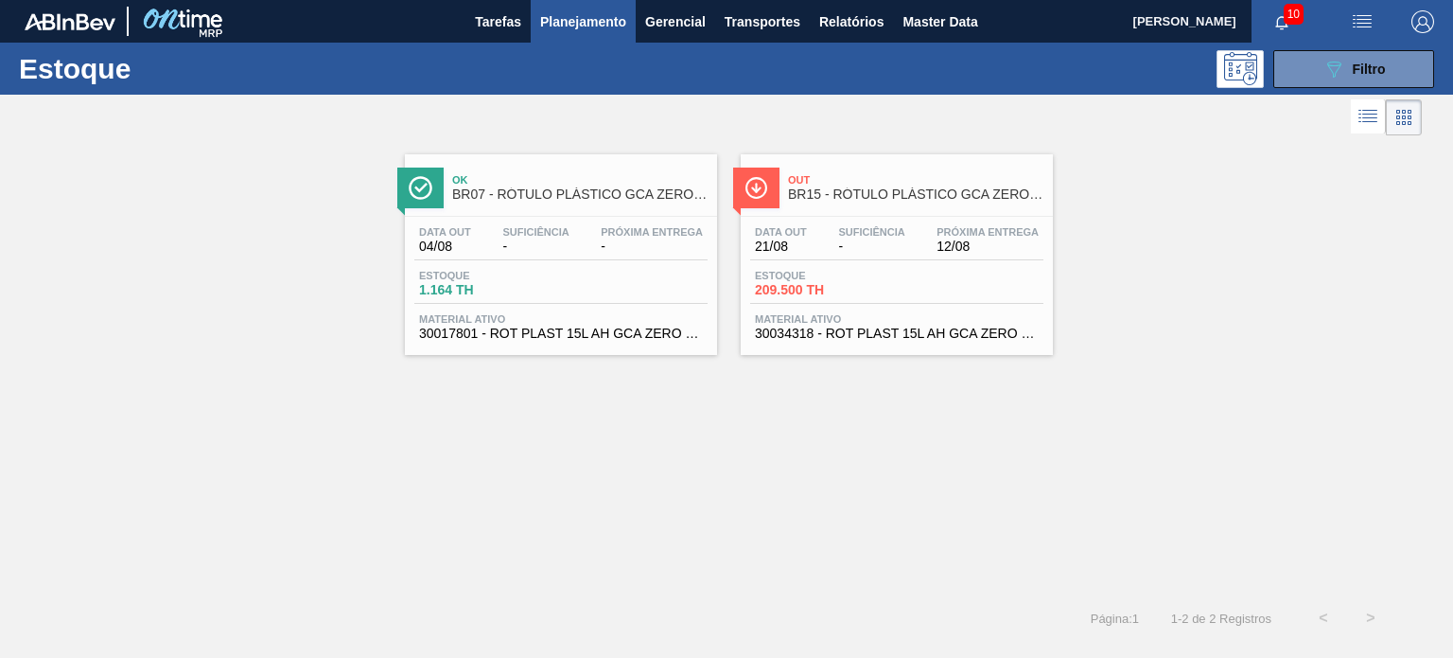
click at [580, 28] on span "Planejamento" at bounding box center [583, 21] width 86 height 23
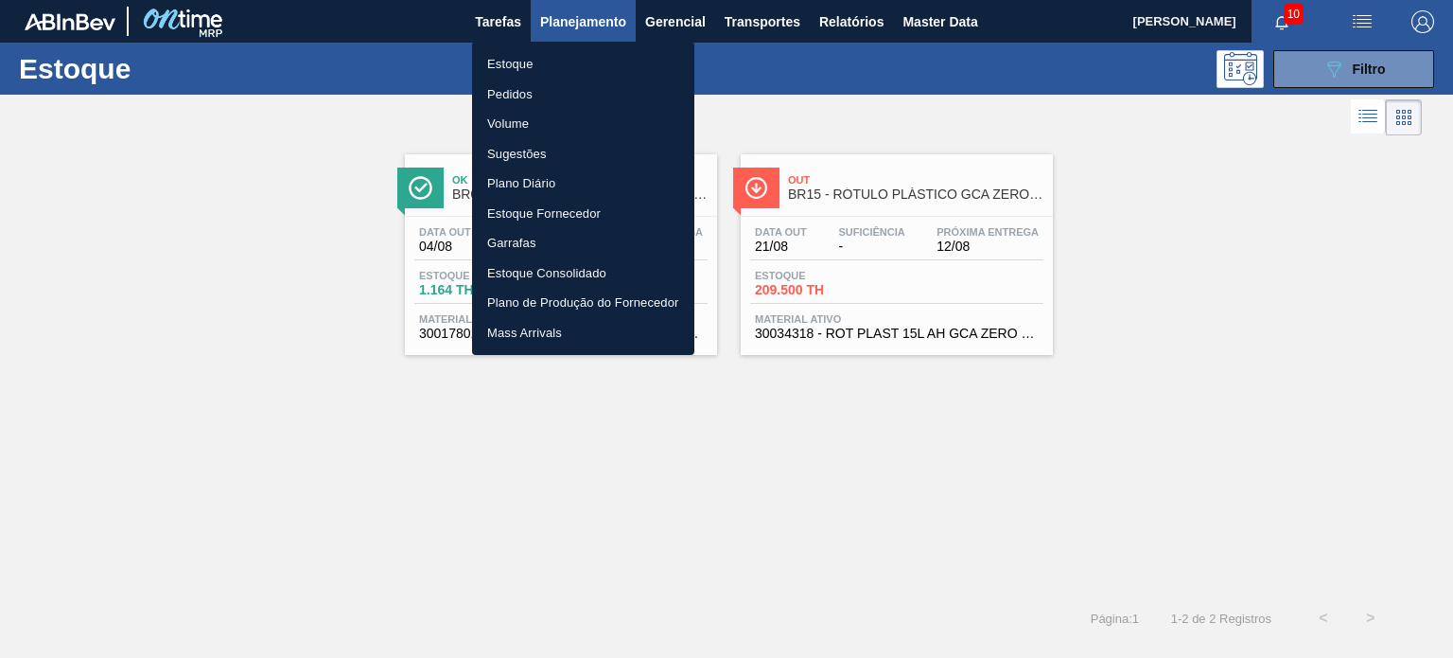
click at [353, 354] on div at bounding box center [726, 329] width 1453 height 658
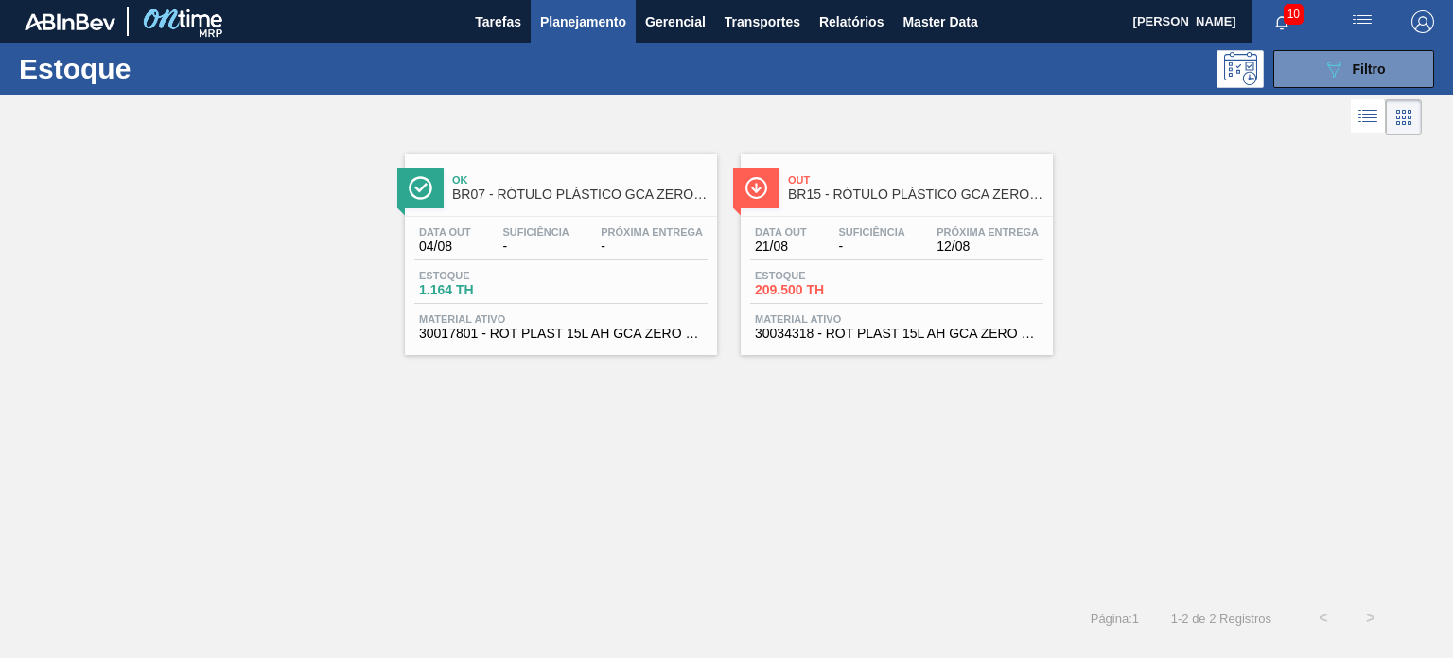
click at [1440, 20] on span "button" at bounding box center [1422, 21] width 45 height 23
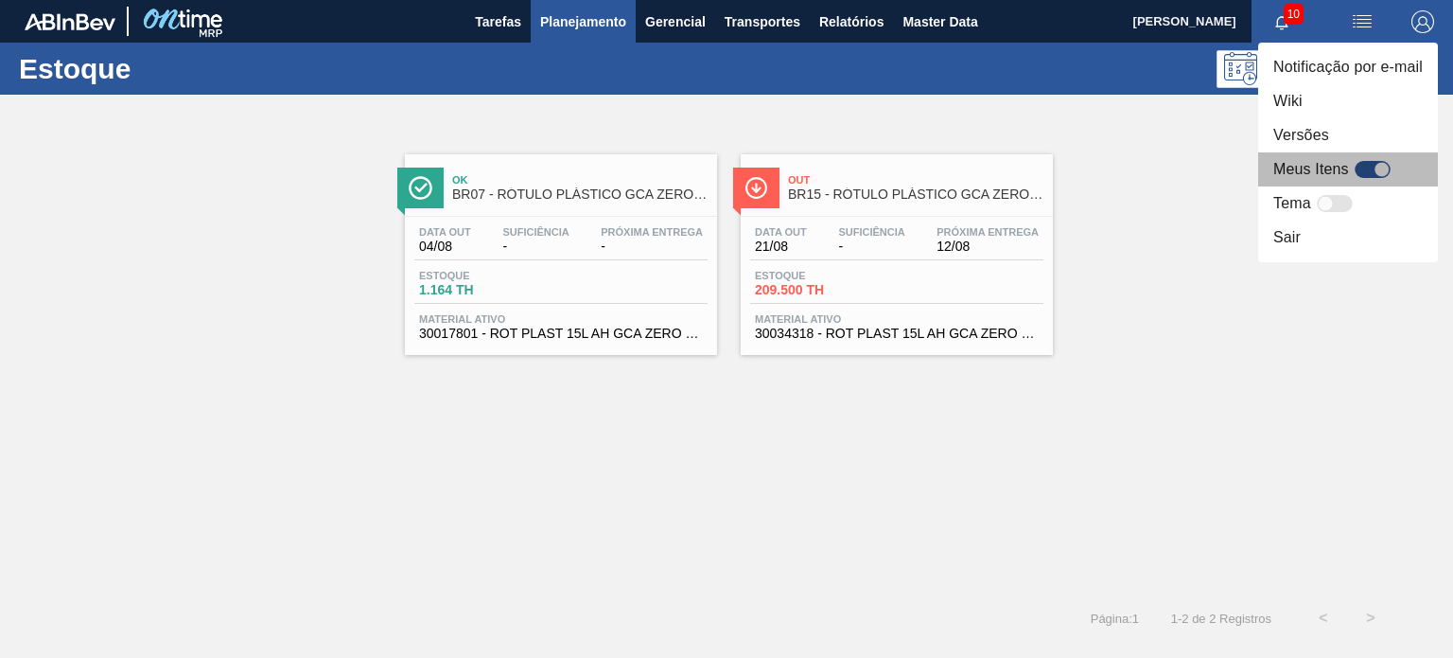
click at [1376, 166] on div at bounding box center [1382, 170] width 16 height 16
checkbox input "true"
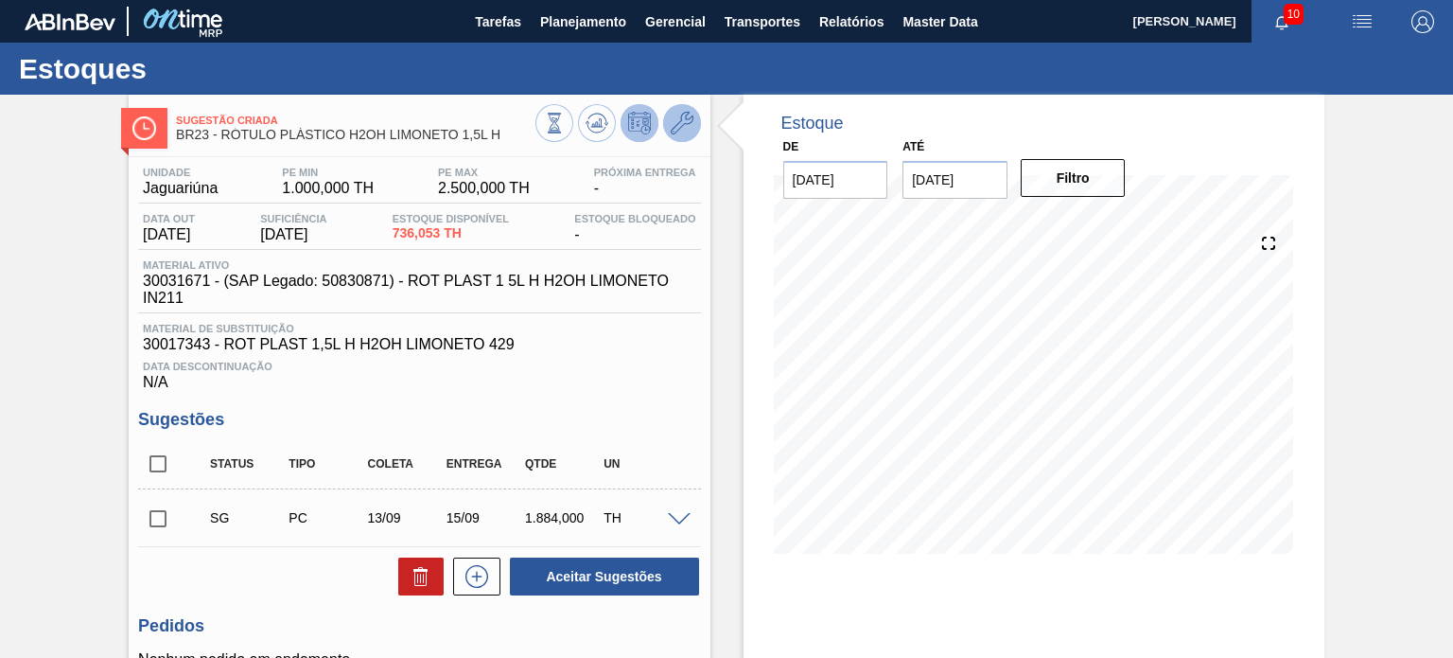
click at [672, 132] on icon at bounding box center [682, 123] width 23 height 23
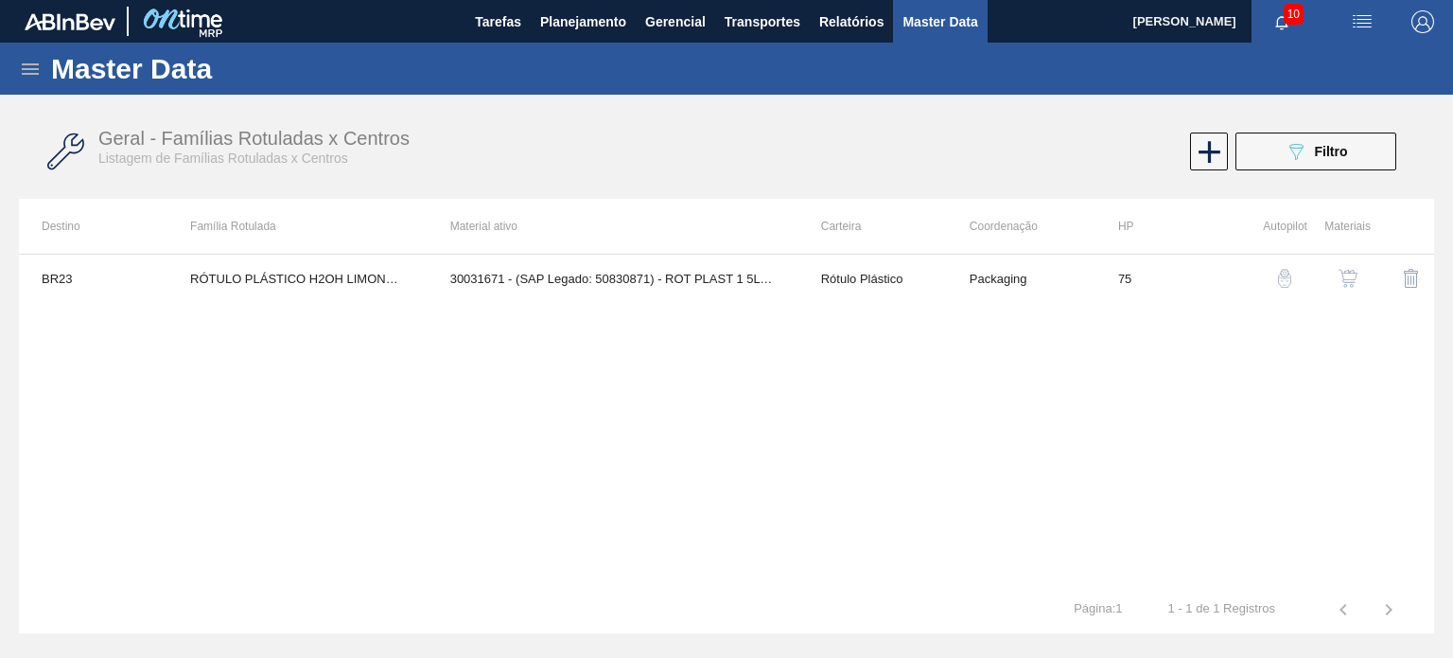
click at [1360, 266] on button "button" at bounding box center [1348, 277] width 45 height 45
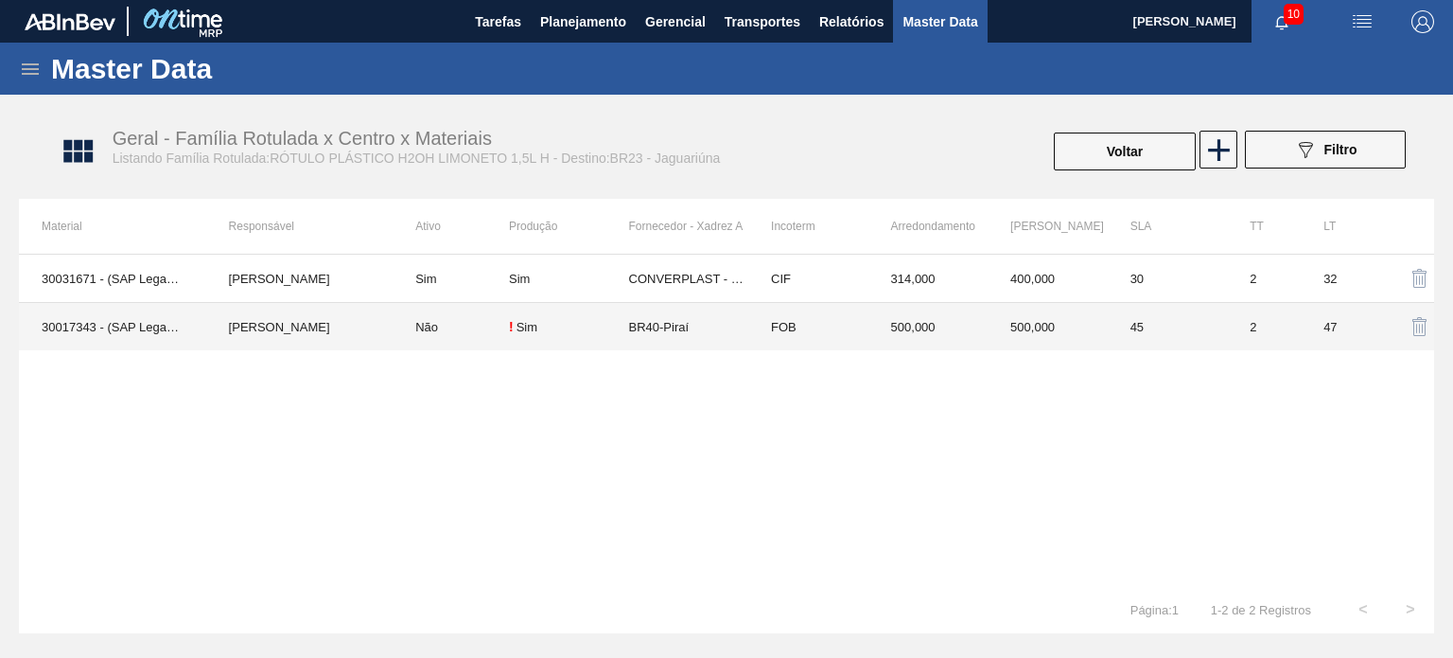
click at [921, 315] on td "500,000" at bounding box center [929, 327] width 120 height 48
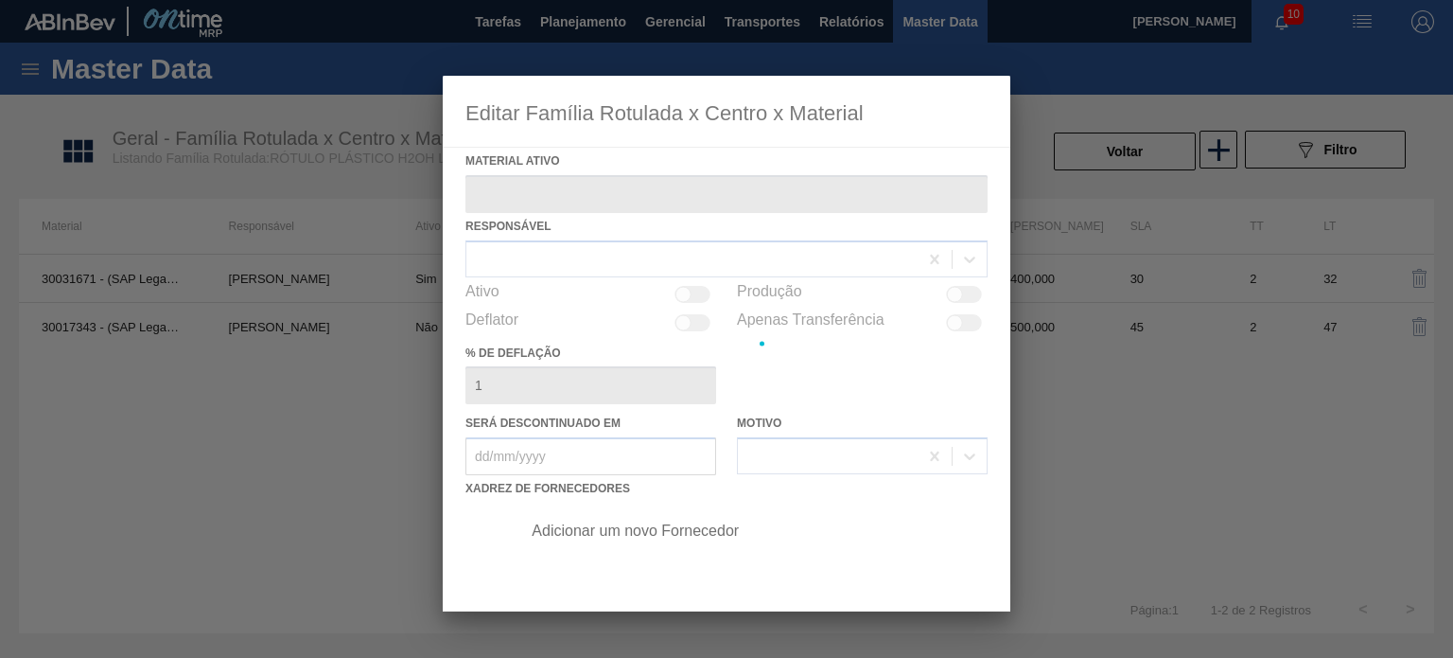
type ativo "30017343 - (SAP Legado: 50800242) - ROT PLAST 1,5L H H2OH LIMONETO 429"
checkbox input "true"
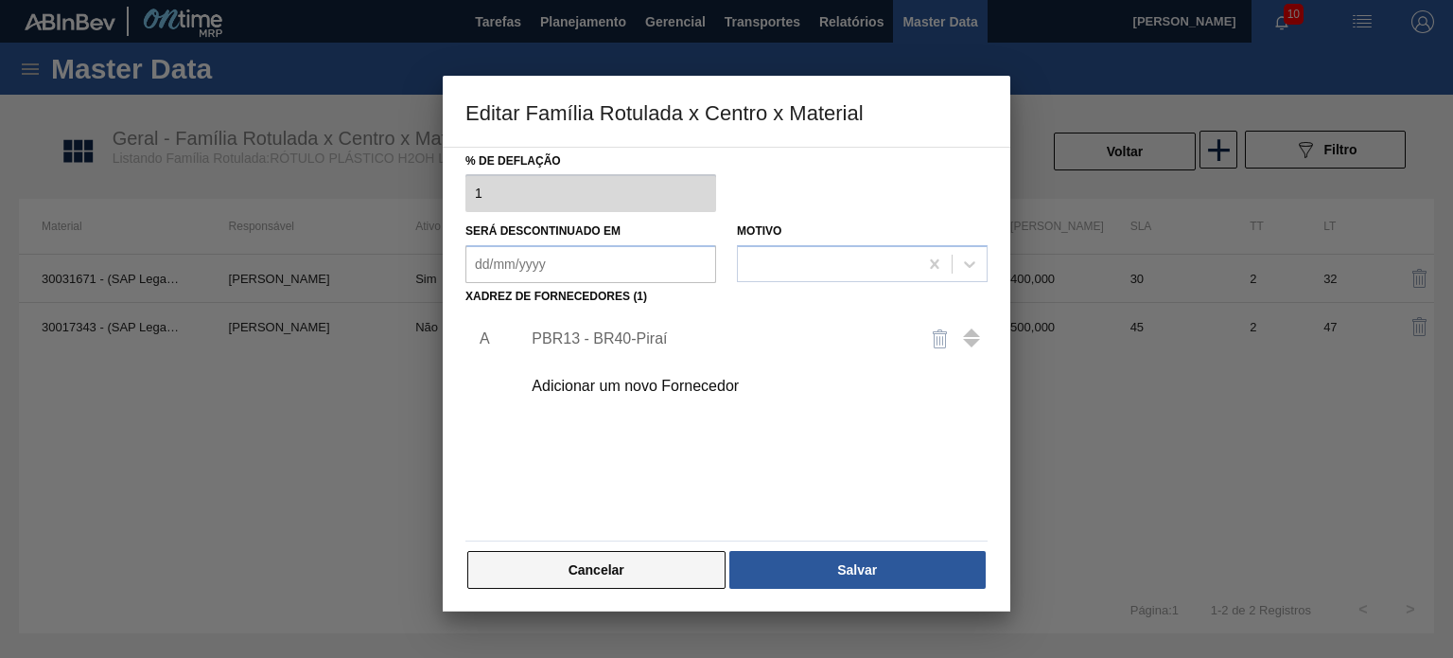
scroll to position [193, 0]
drag, startPoint x: 628, startPoint y: 596, endPoint x: 626, endPoint y: 585, distance: 11.5
click at [628, 597] on div "Material ativo 30017343 - (SAP Legado: 50800242) - ROT PLAST 1,5L H H2OH LIMONE…" at bounding box center [727, 379] width 568 height 465
click at [626, 578] on button "Cancelar" at bounding box center [596, 569] width 258 height 38
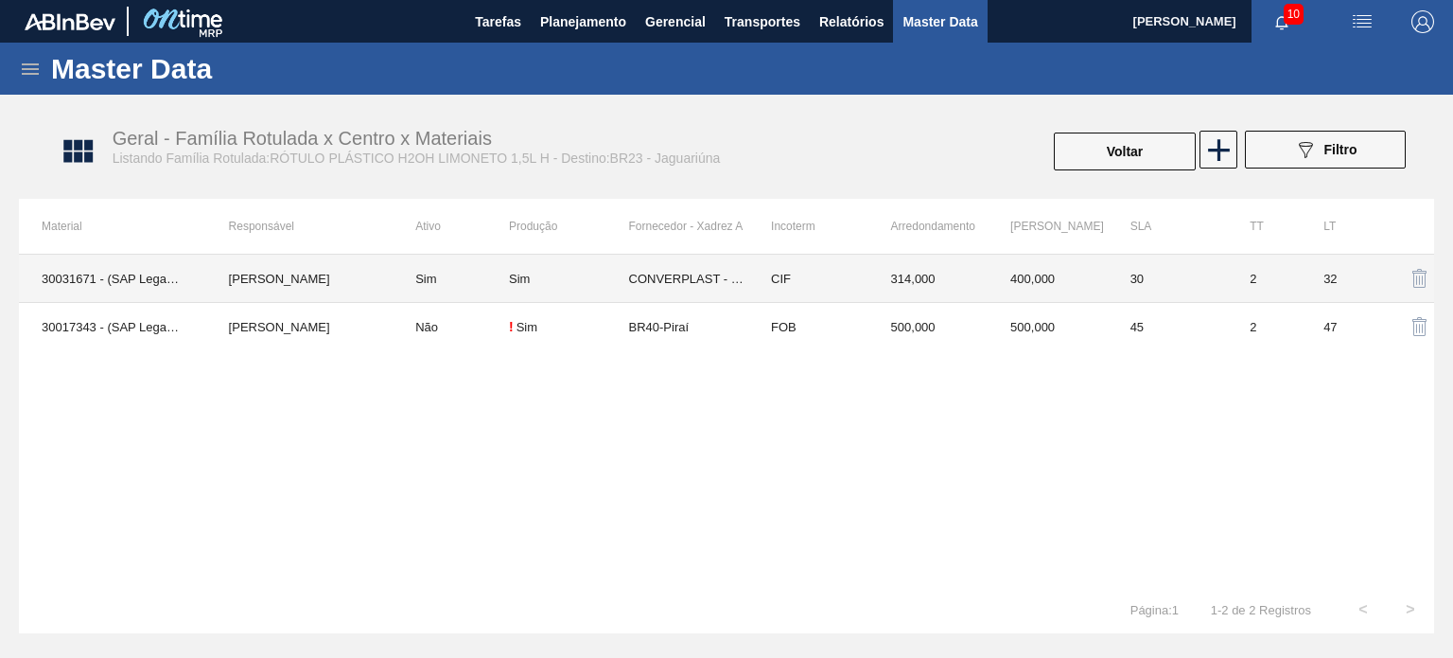
click at [787, 289] on td "CIF" at bounding box center [808, 279] width 120 height 48
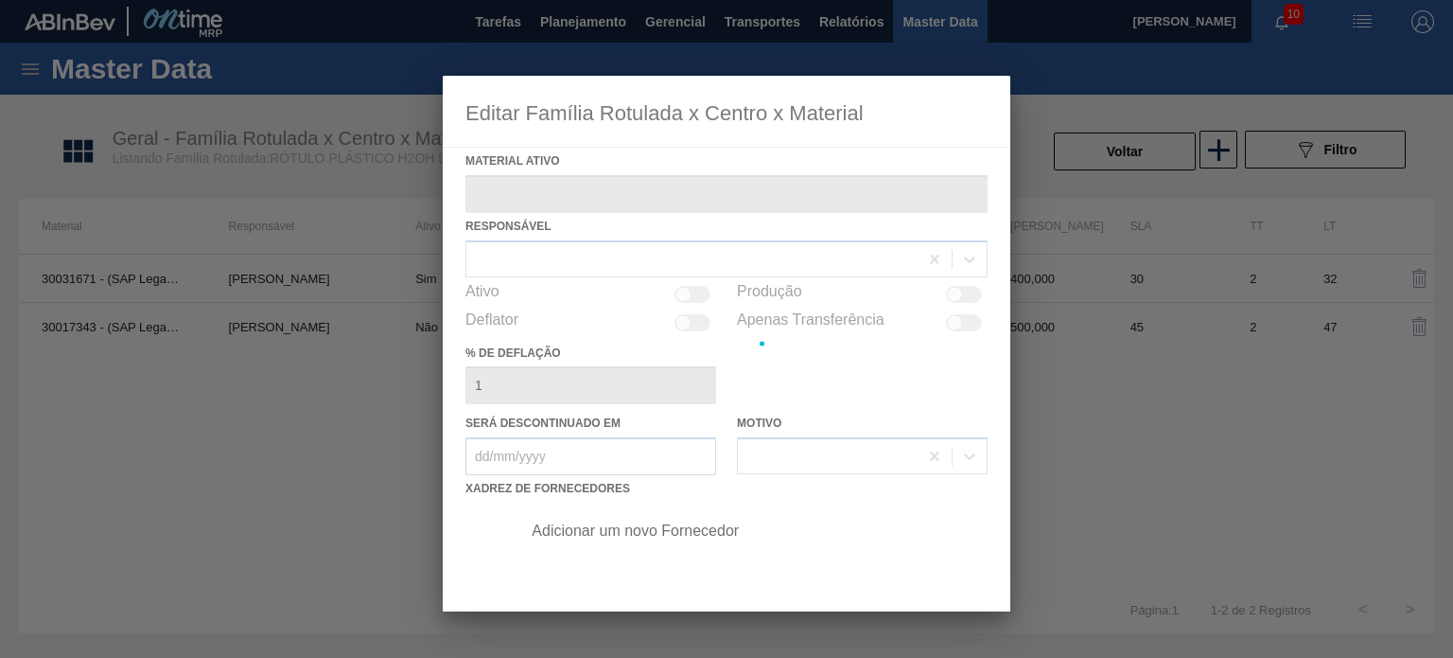
type ativo "30031671 - (SAP Legado: 50830871) - ROT PLAST 1 5L H H2OH LIMONETO IN211"
checkbox input "true"
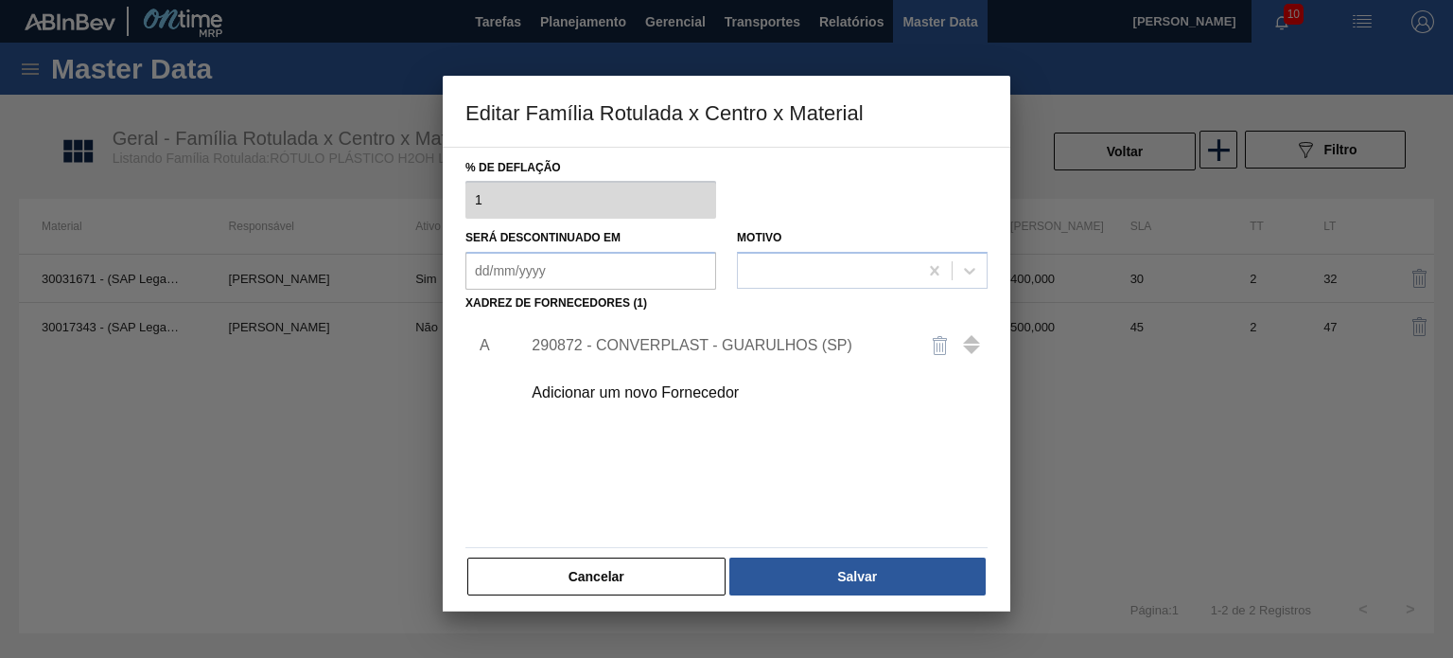
scroll to position [189, 0]
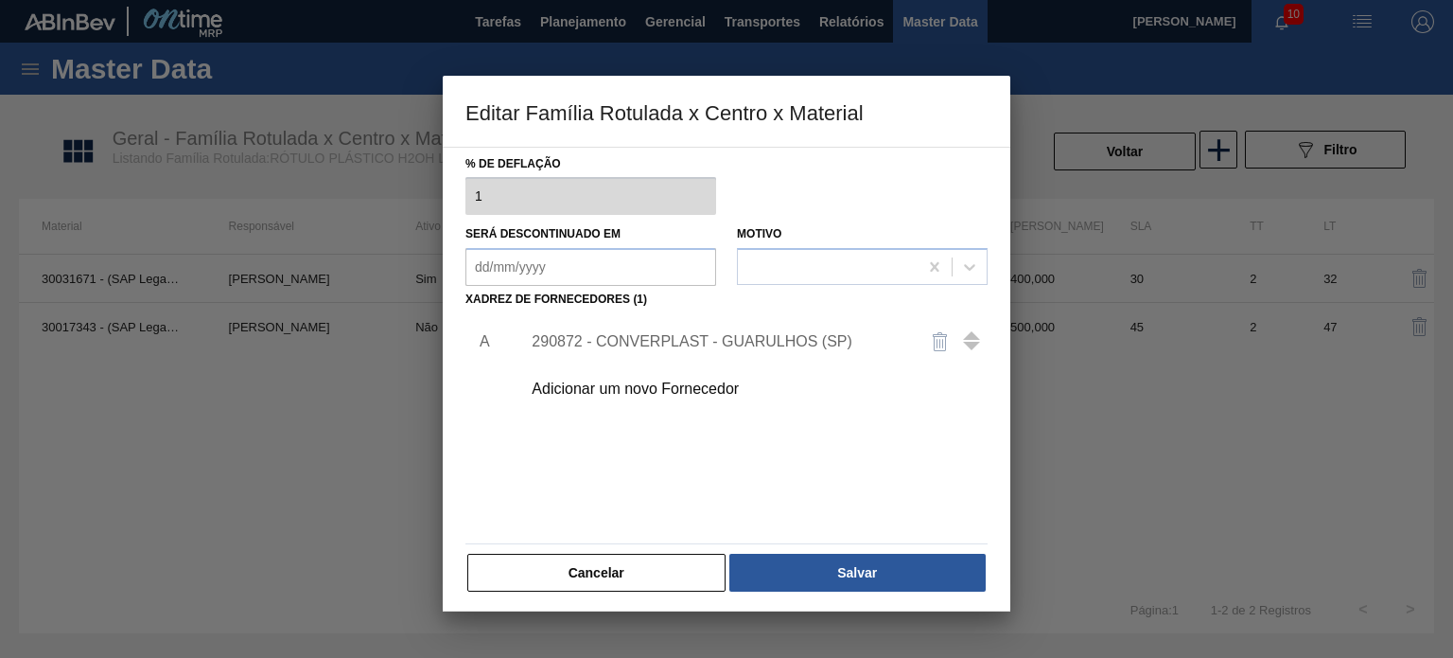
click at [724, 351] on div "290872 - CONVERPLAST - GUARULHOS (SP)" at bounding box center [749, 341] width 478 height 47
click at [712, 343] on div "290872 - CONVERPLAST - GUARULHOS (SP)" at bounding box center [717, 341] width 371 height 17
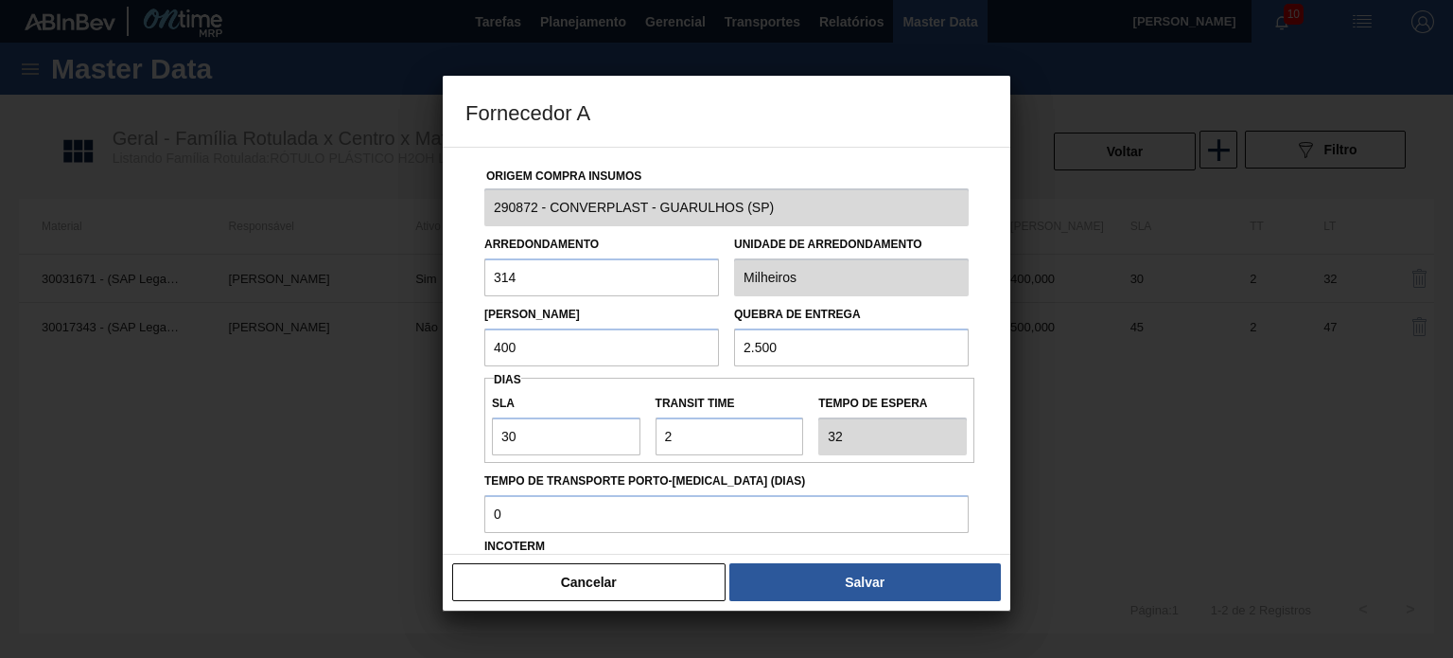
drag, startPoint x: 795, startPoint y: 347, endPoint x: 718, endPoint y: 349, distance: 76.7
click at [718, 349] on div "Lote Mínimo 400 Quebra de entrega 2.500" at bounding box center [727, 331] width 500 height 70
drag, startPoint x: 525, startPoint y: 280, endPoint x: 457, endPoint y: 274, distance: 68.4
click at [459, 278] on div "Origem Compra Insumos 290872 - CONVERPLAST - GUARULHOS (SP) Arredondamento 314 …" at bounding box center [727, 351] width 568 height 408
type input "300"
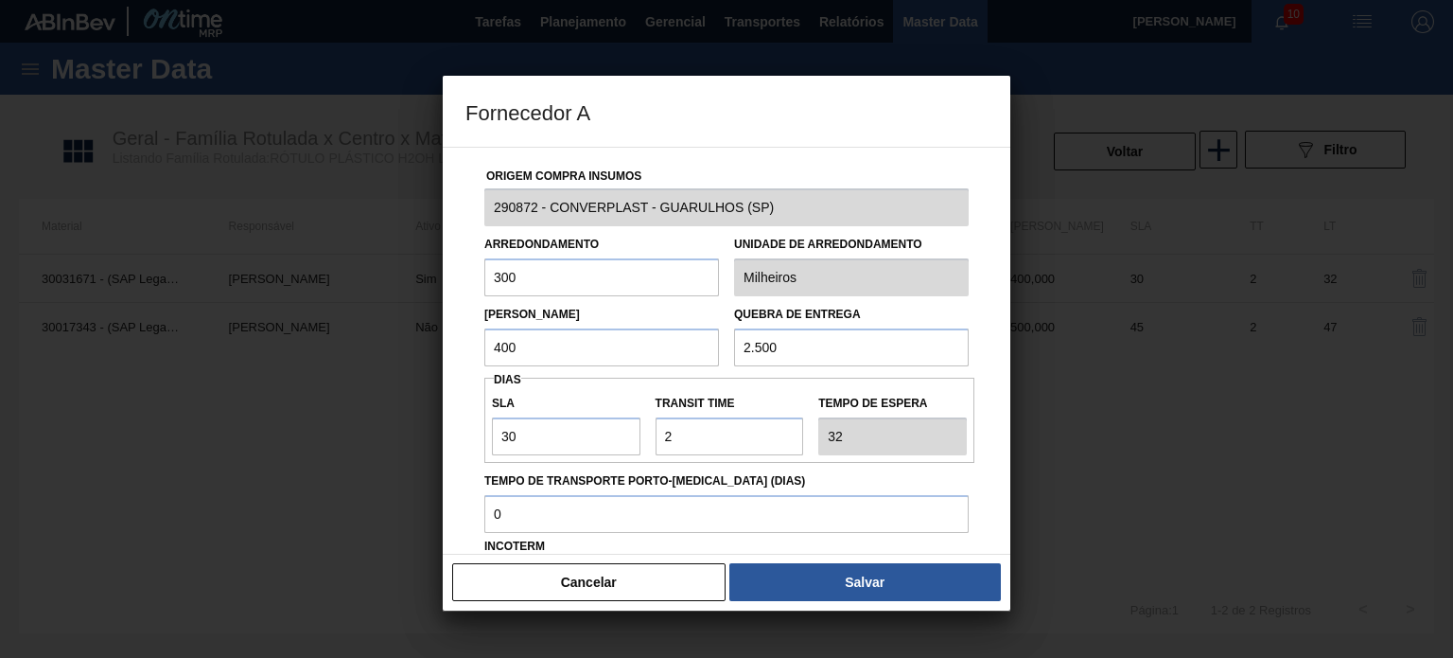
drag, startPoint x: 782, startPoint y: 349, endPoint x: 731, endPoint y: 344, distance: 51.3
click at [731, 344] on div "Quebra de entrega 2.500" at bounding box center [852, 333] width 250 height 65
type input "300"
drag, startPoint x: 466, startPoint y: 344, endPoint x: 432, endPoint y: 345, distance: 33.1
click at [432, 345] on div "Fornecedor A Origem Compra Insumos 290872 - CONVERPLAST - GUARULHOS (SP) Arredo…" at bounding box center [726, 329] width 1453 height 658
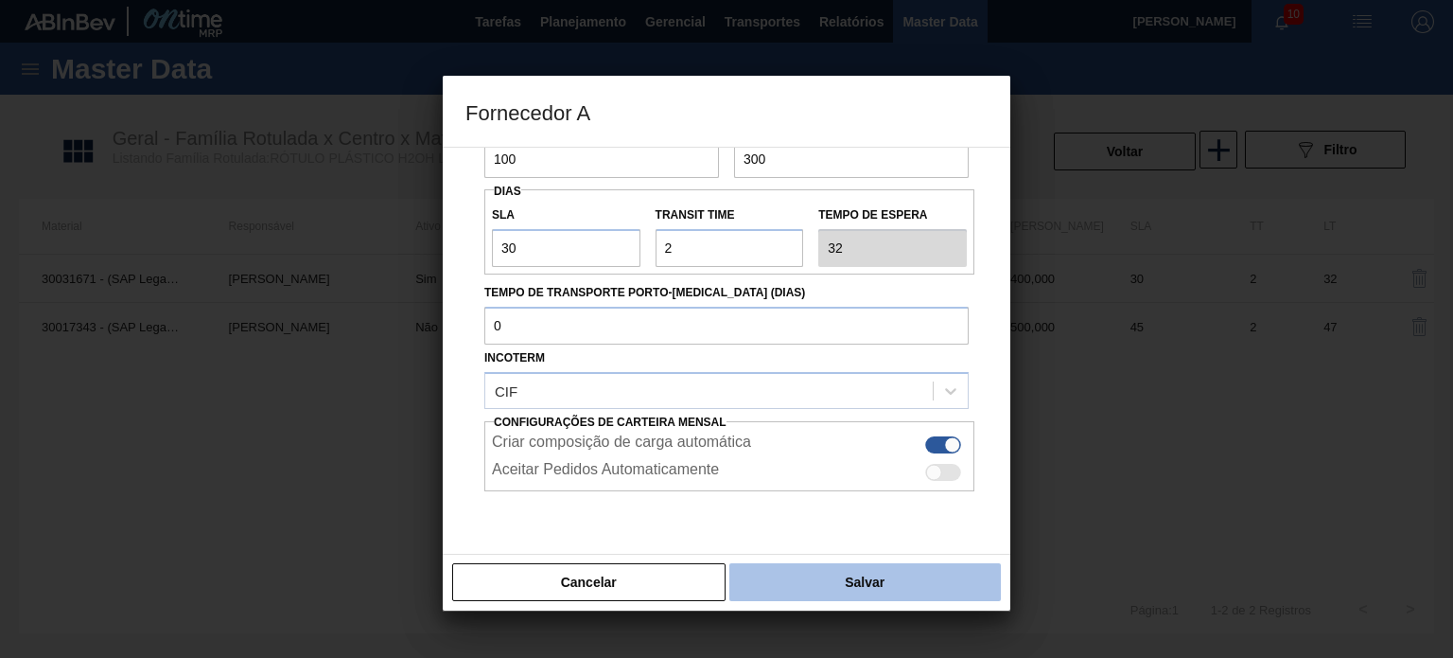
scroll to position [147, 0]
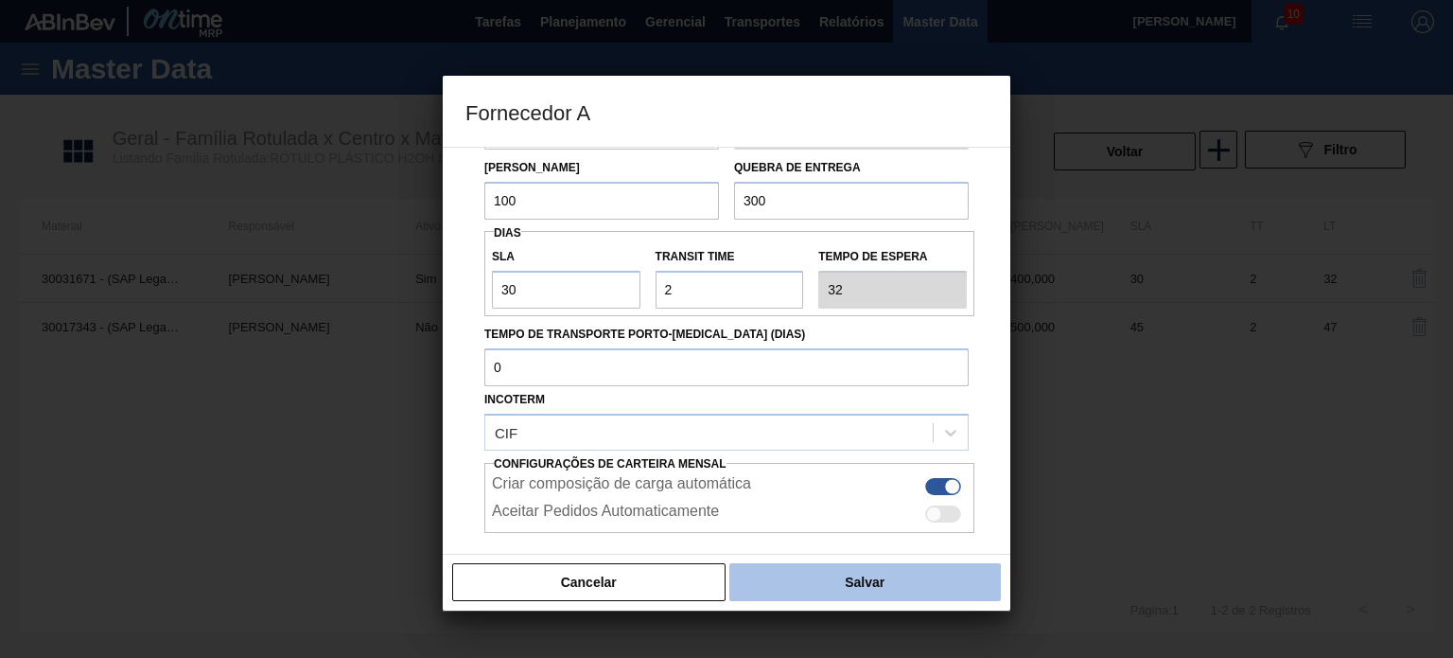
type input "100"
click at [878, 593] on button "Salvar" at bounding box center [866, 582] width 272 height 38
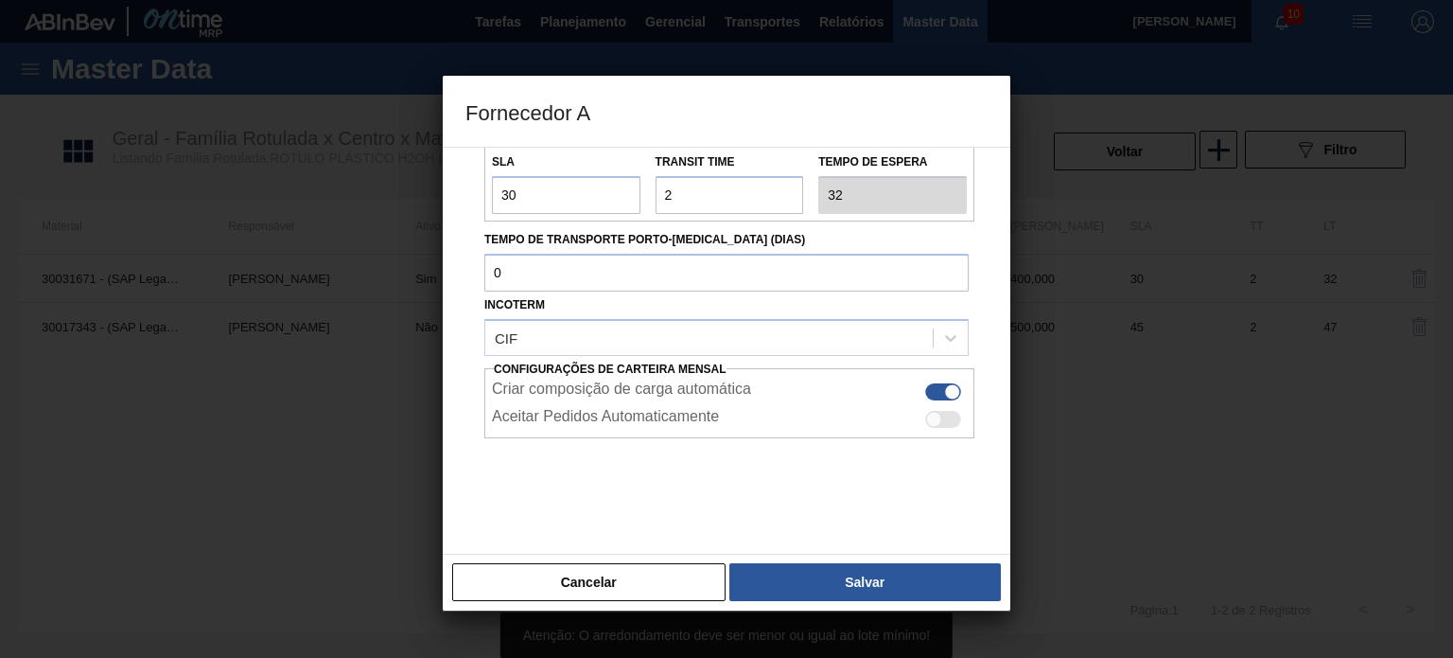
scroll to position [0, 0]
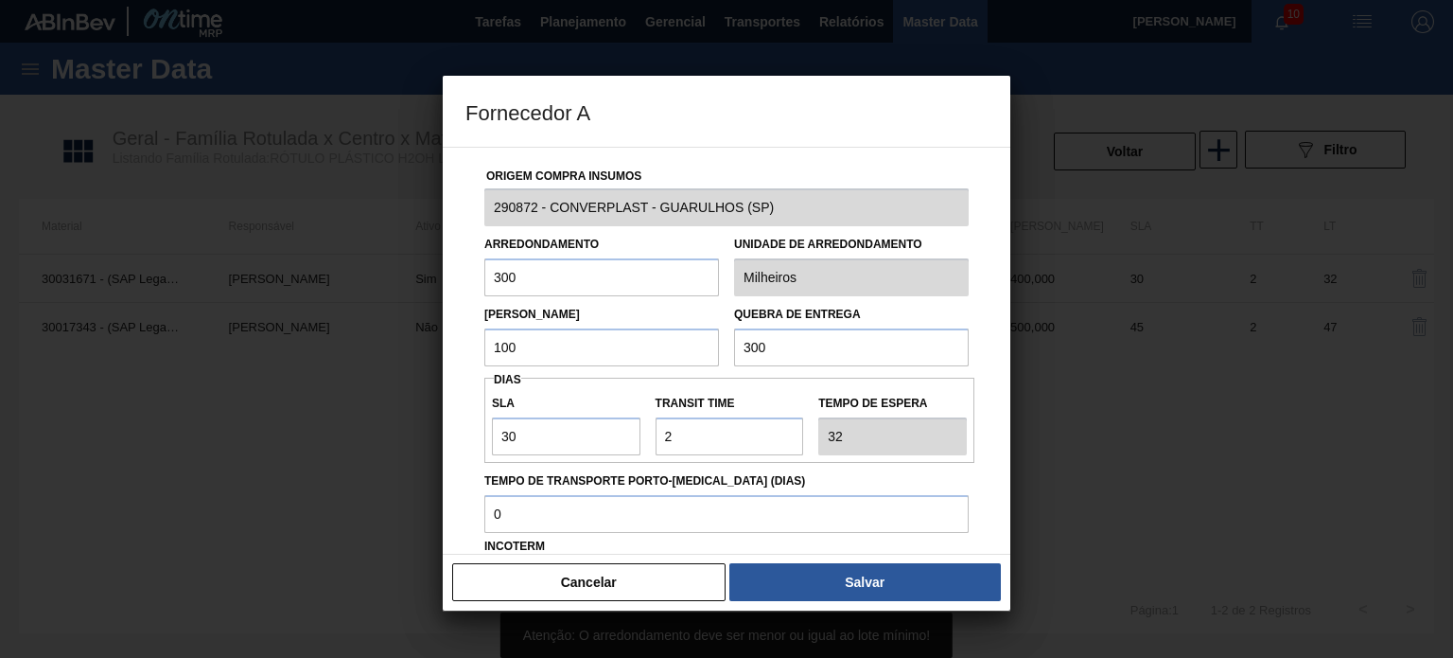
drag, startPoint x: 479, startPoint y: 340, endPoint x: 463, endPoint y: 340, distance: 16.1
click at [462, 340] on div "Origem Compra Insumos 290872 - CONVERPLAST - GUARULHOS (SP) Arredondamento 300 …" at bounding box center [727, 351] width 568 height 408
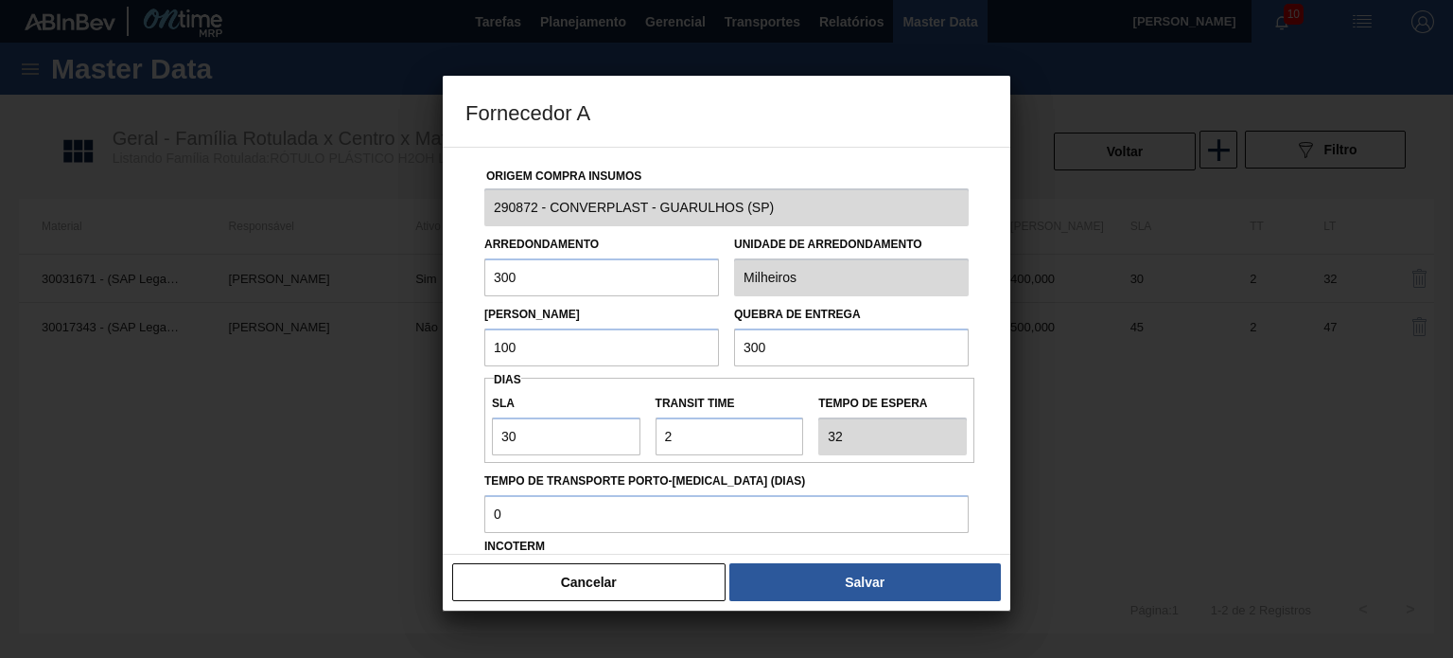
drag, startPoint x: 487, startPoint y: 272, endPoint x: 452, endPoint y: 255, distance: 38.9
click at [459, 260] on div "Origem Compra Insumos 290872 - CONVERPLAST - GUARULHOS (SP) Arredondamento 300 …" at bounding box center [727, 351] width 568 height 408
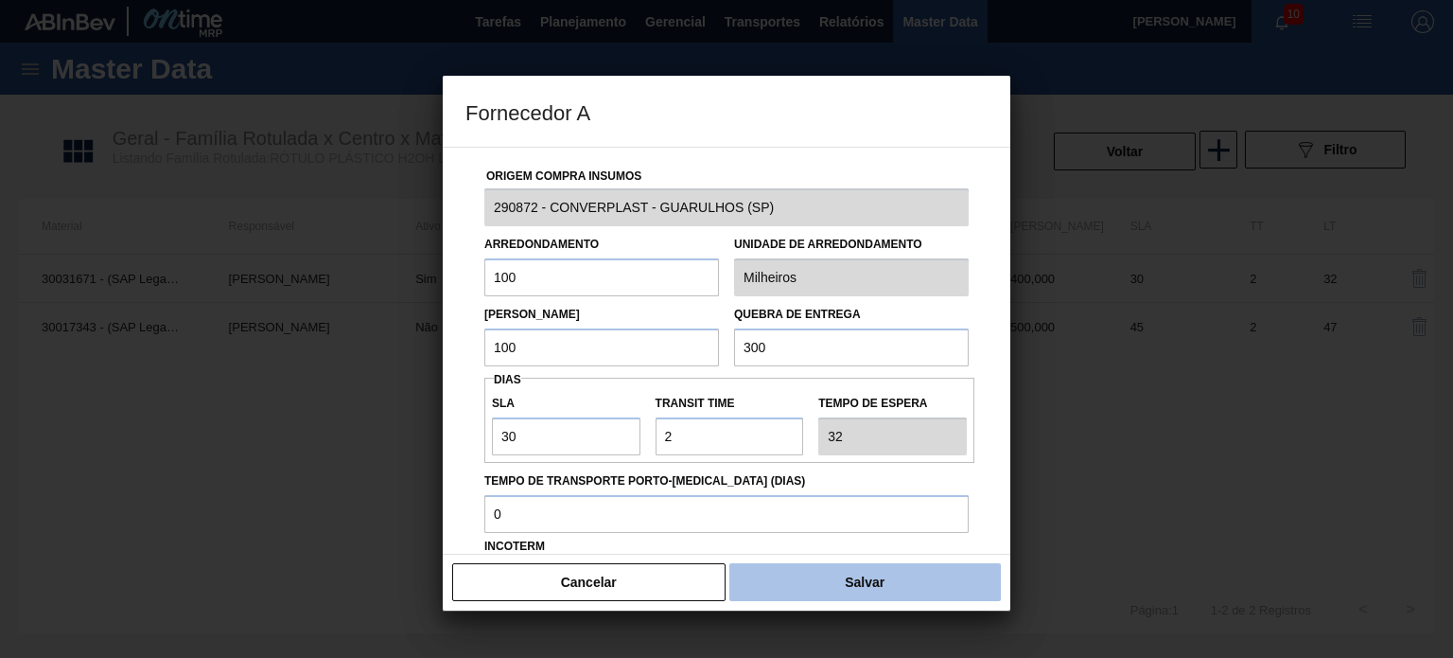
type input "100"
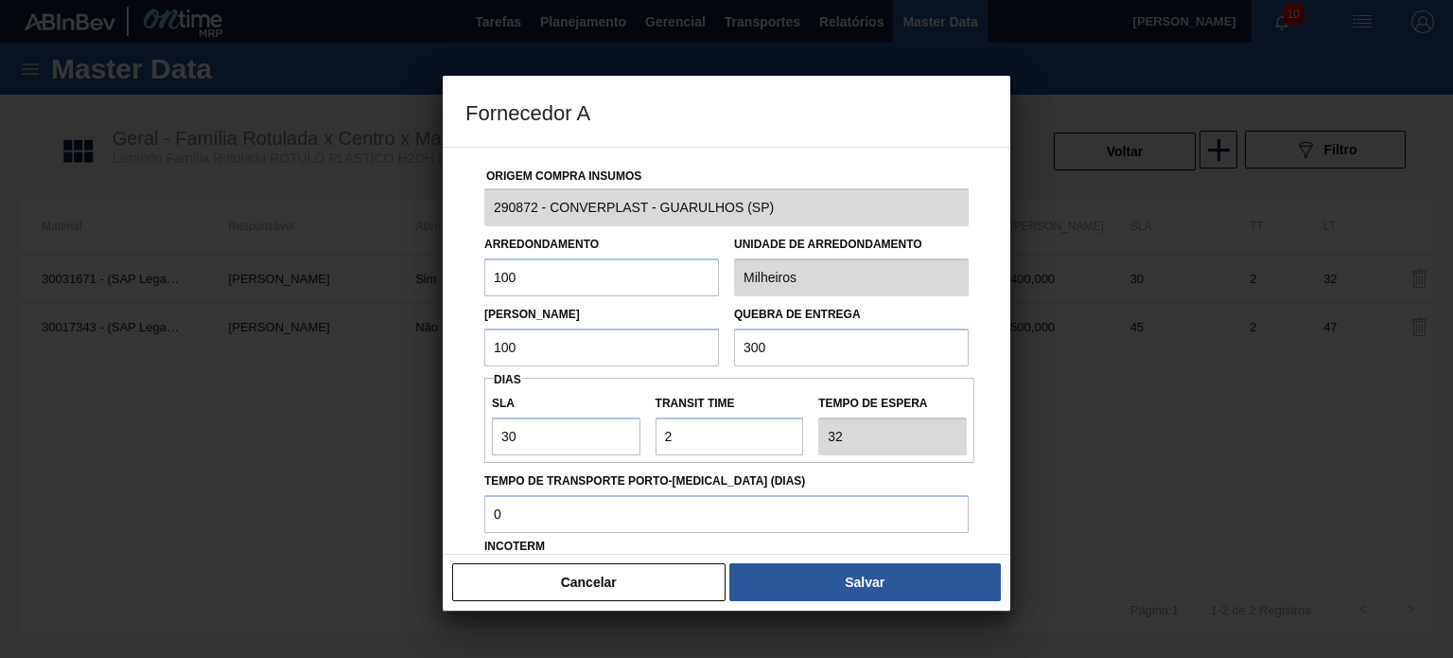
click at [831, 580] on button "Salvar" at bounding box center [866, 582] width 272 height 38
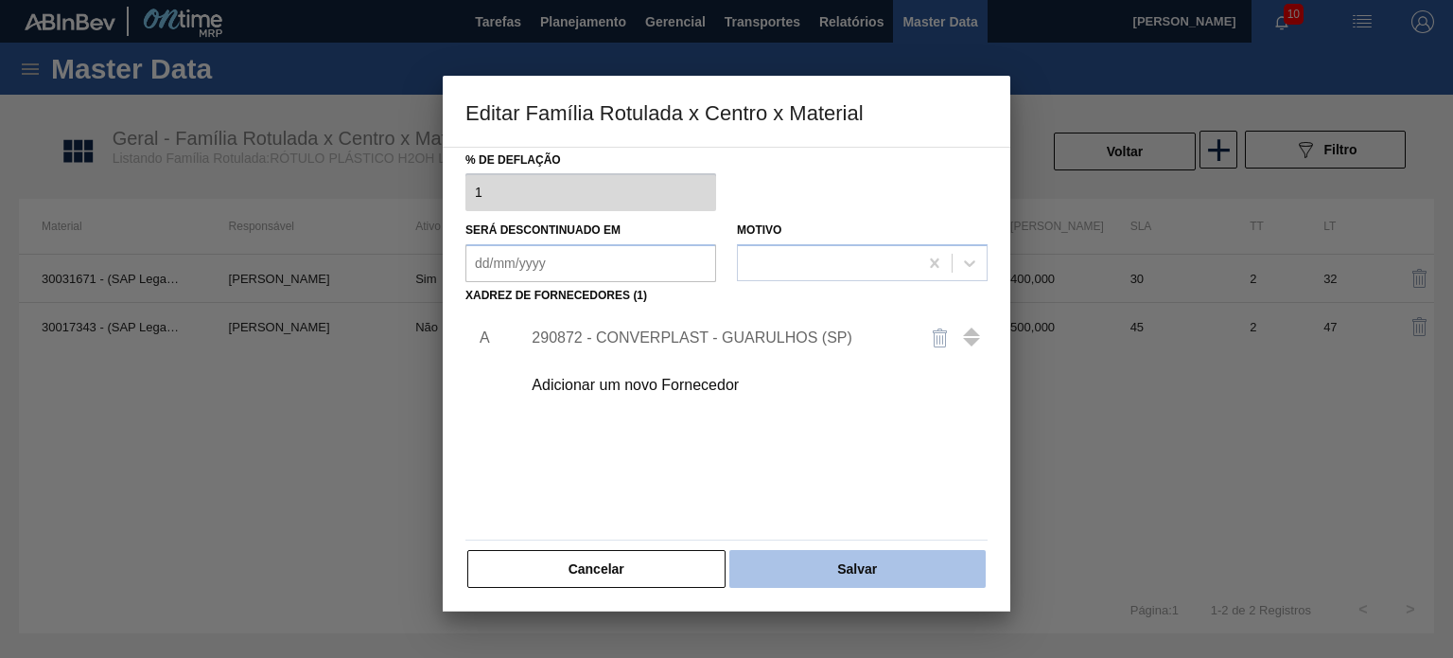
scroll to position [193, 0]
click at [829, 558] on button "Salvar" at bounding box center [858, 569] width 256 height 38
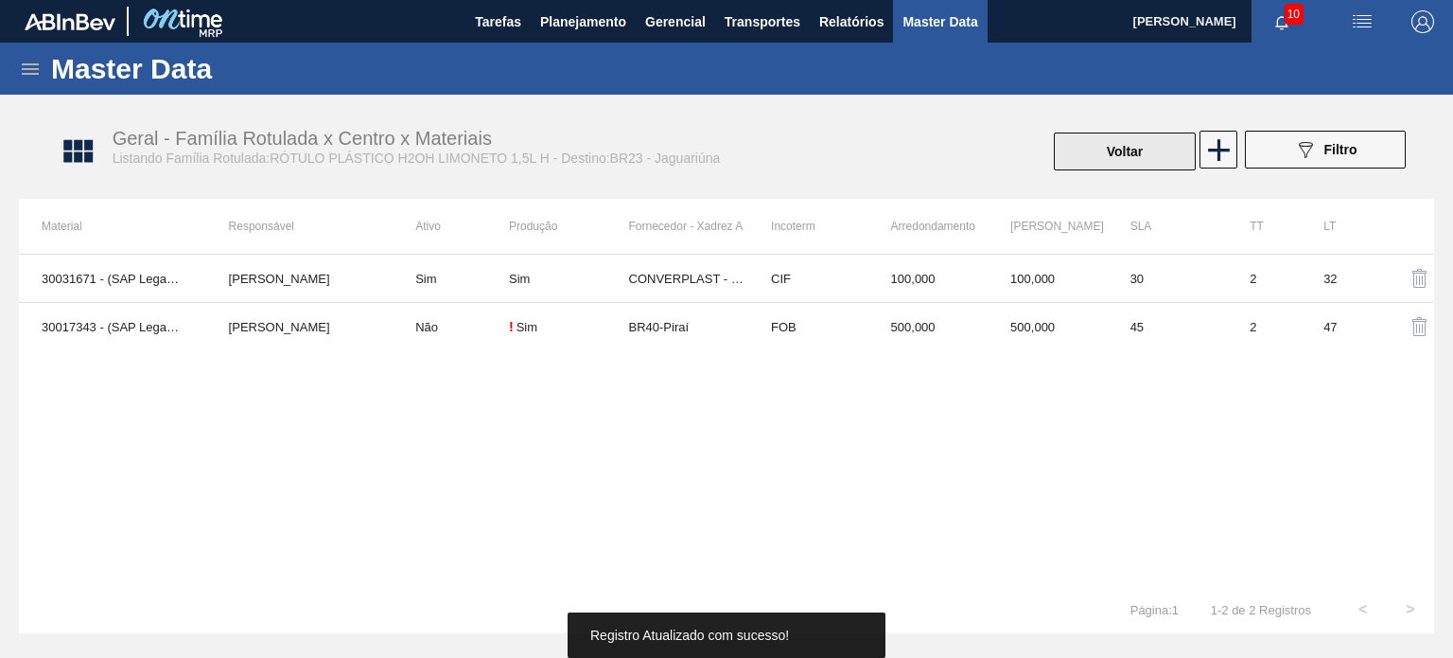
click at [1145, 139] on button "Voltar" at bounding box center [1125, 151] width 142 height 38
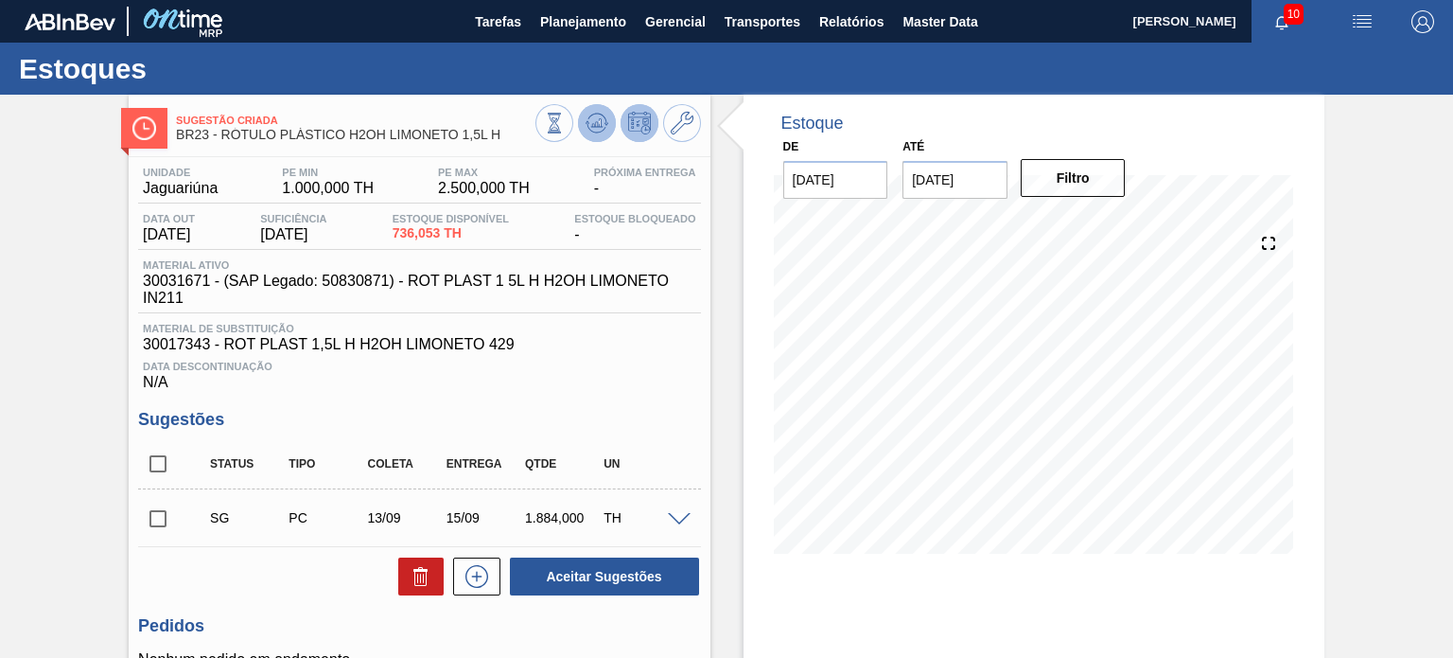
click at [583, 130] on button at bounding box center [597, 123] width 38 height 38
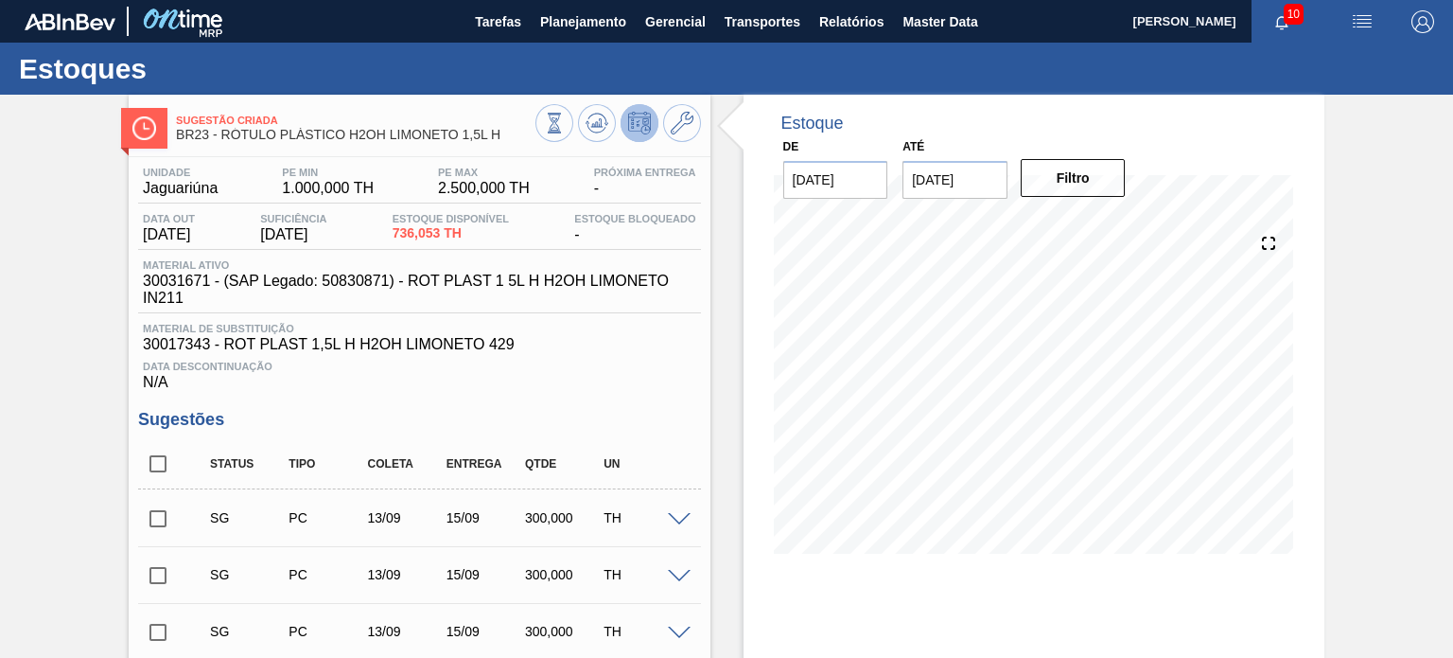
scroll to position [95, 0]
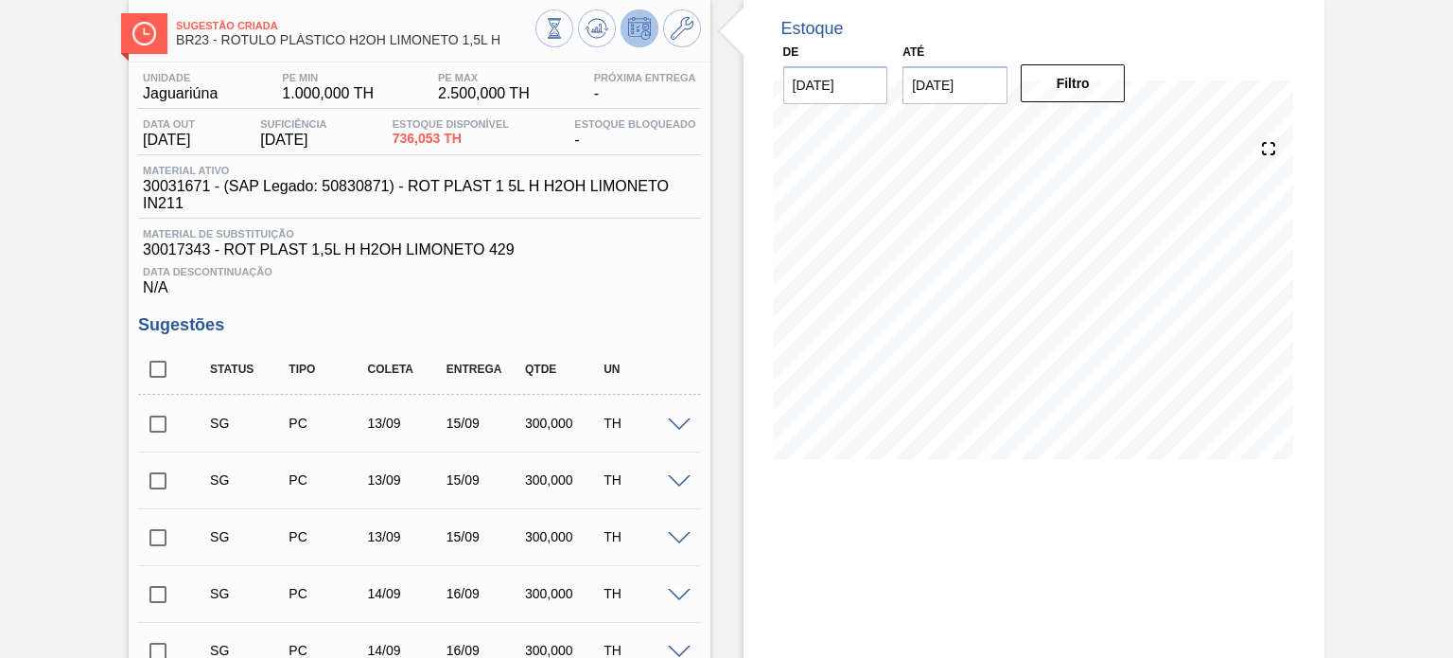
click at [165, 426] on input "checkbox" at bounding box center [158, 424] width 40 height 40
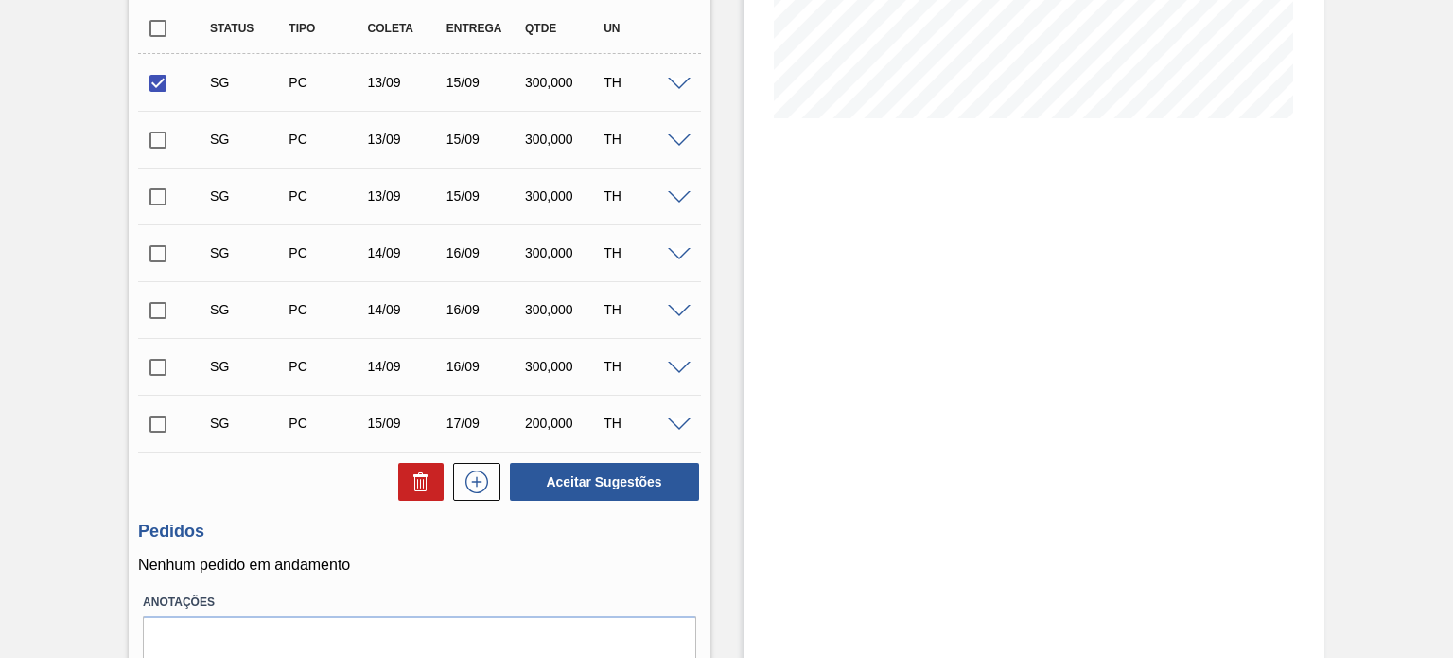
scroll to position [522, 0]
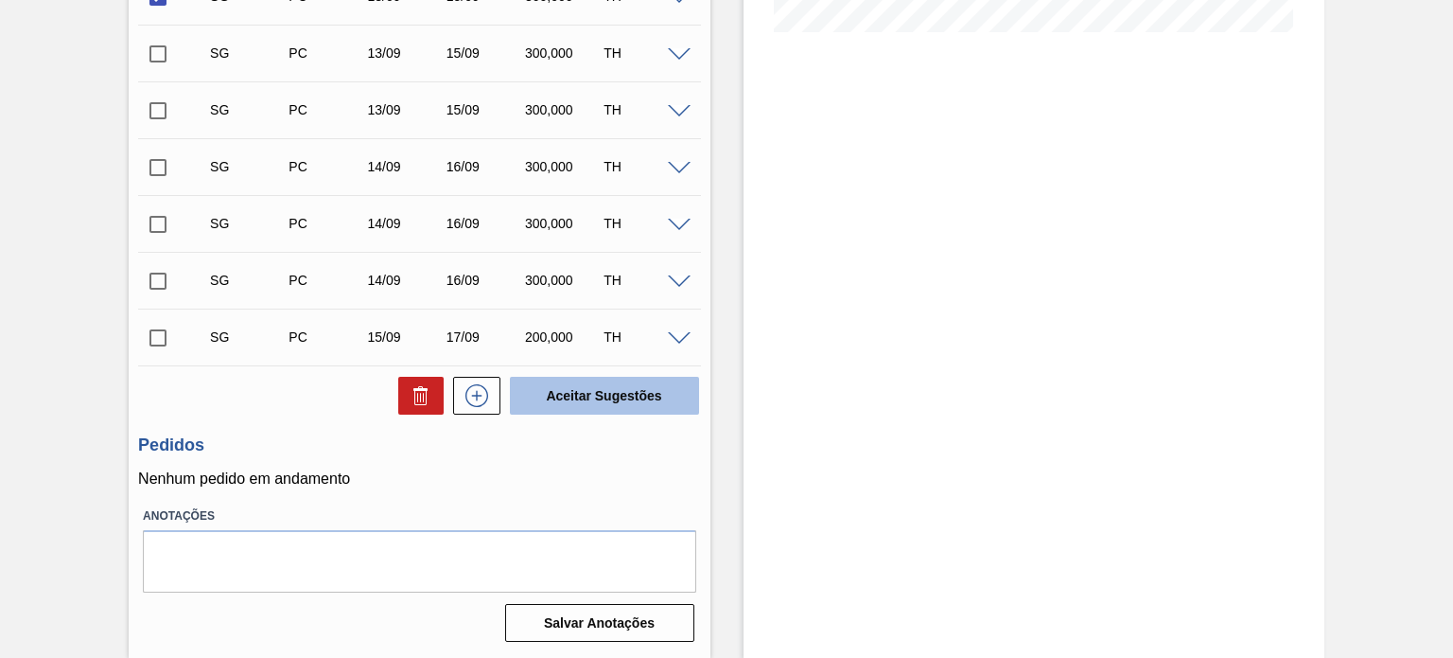
click at [612, 407] on button "Aceitar Sugestões" at bounding box center [604, 396] width 189 height 38
checkbox input "false"
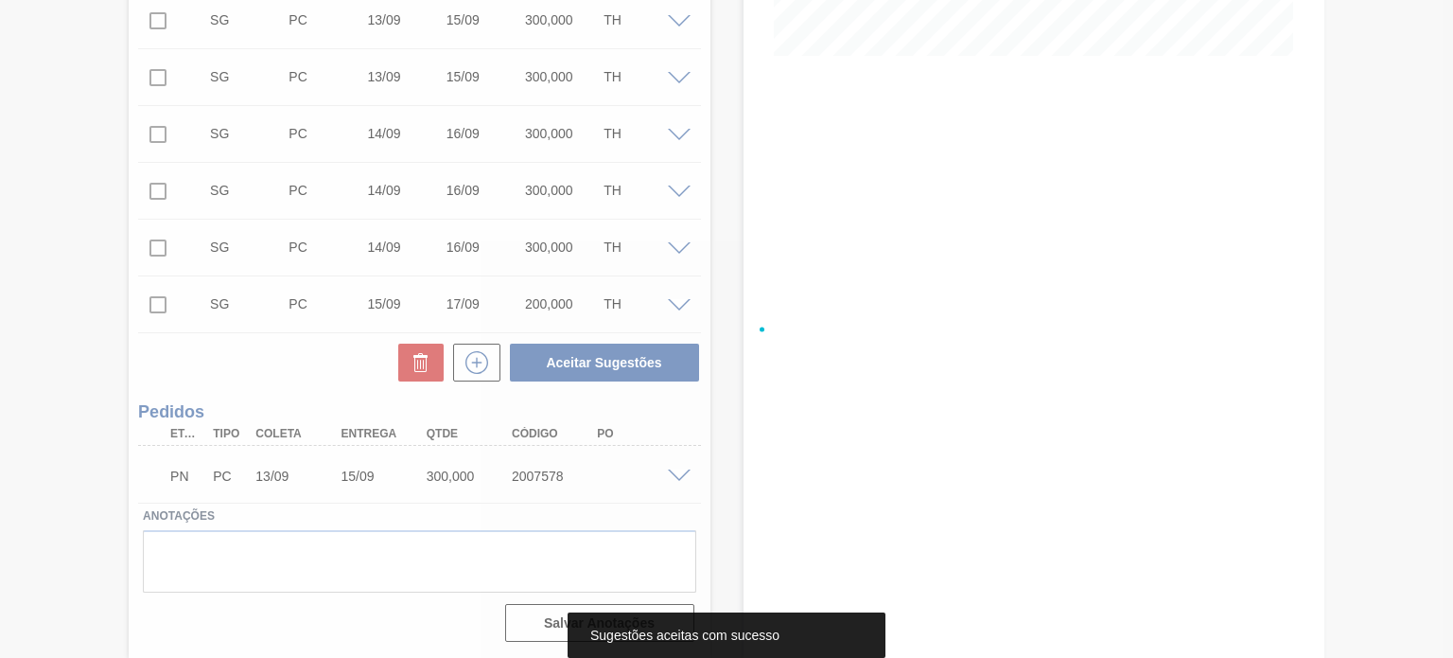
scroll to position [466, 0]
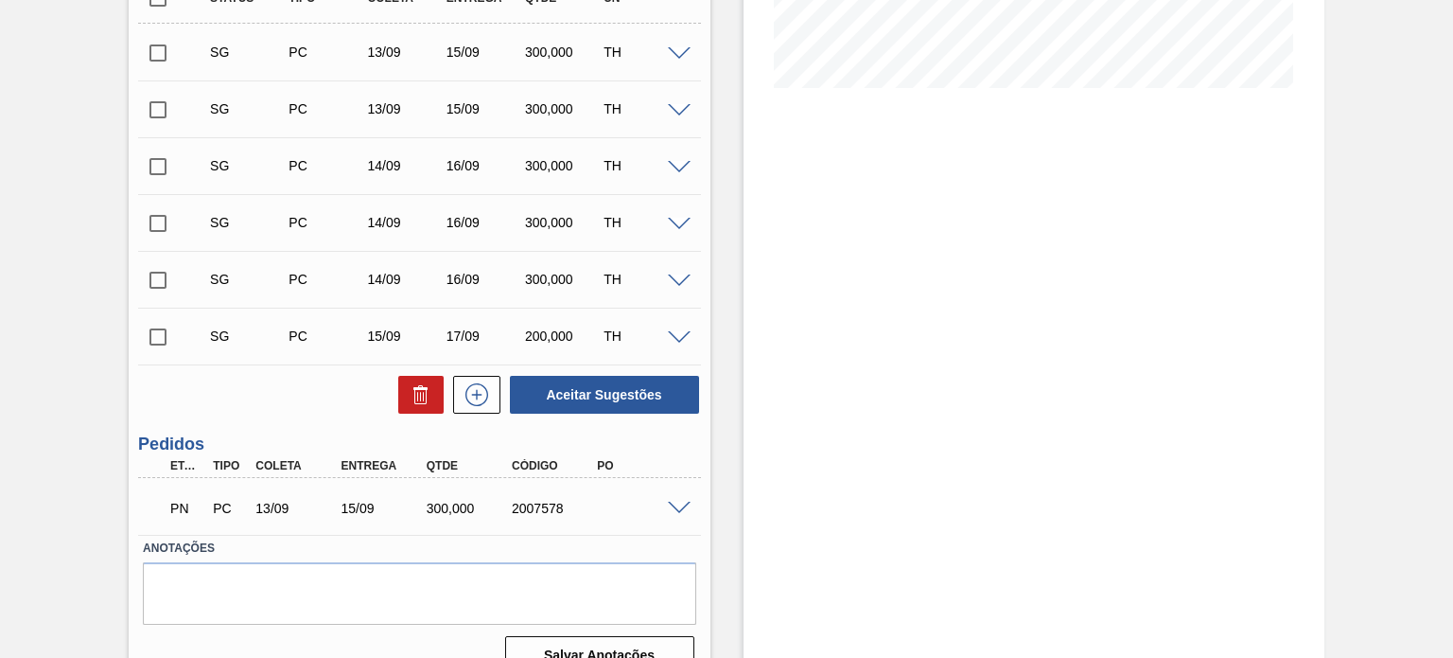
click at [547, 510] on div "2007578" at bounding box center [554, 508] width 94 height 15
copy div "2007578"
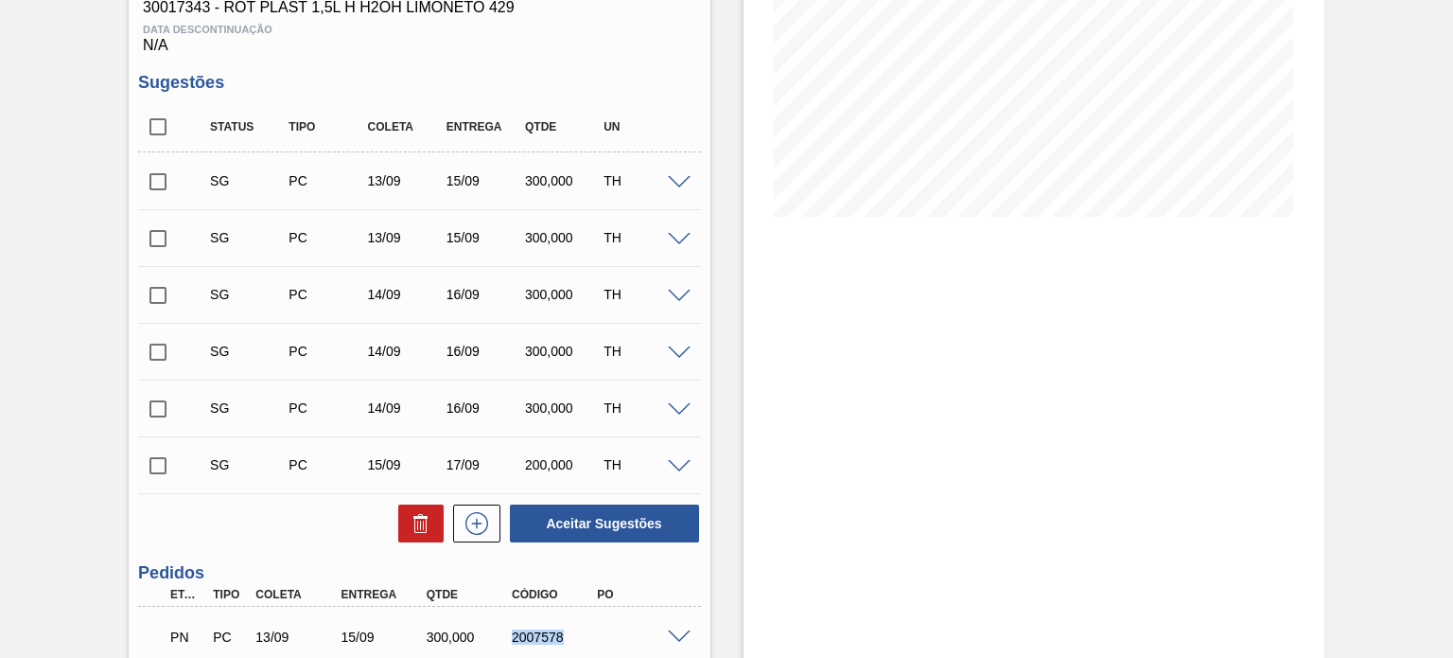
scroll to position [498, 0]
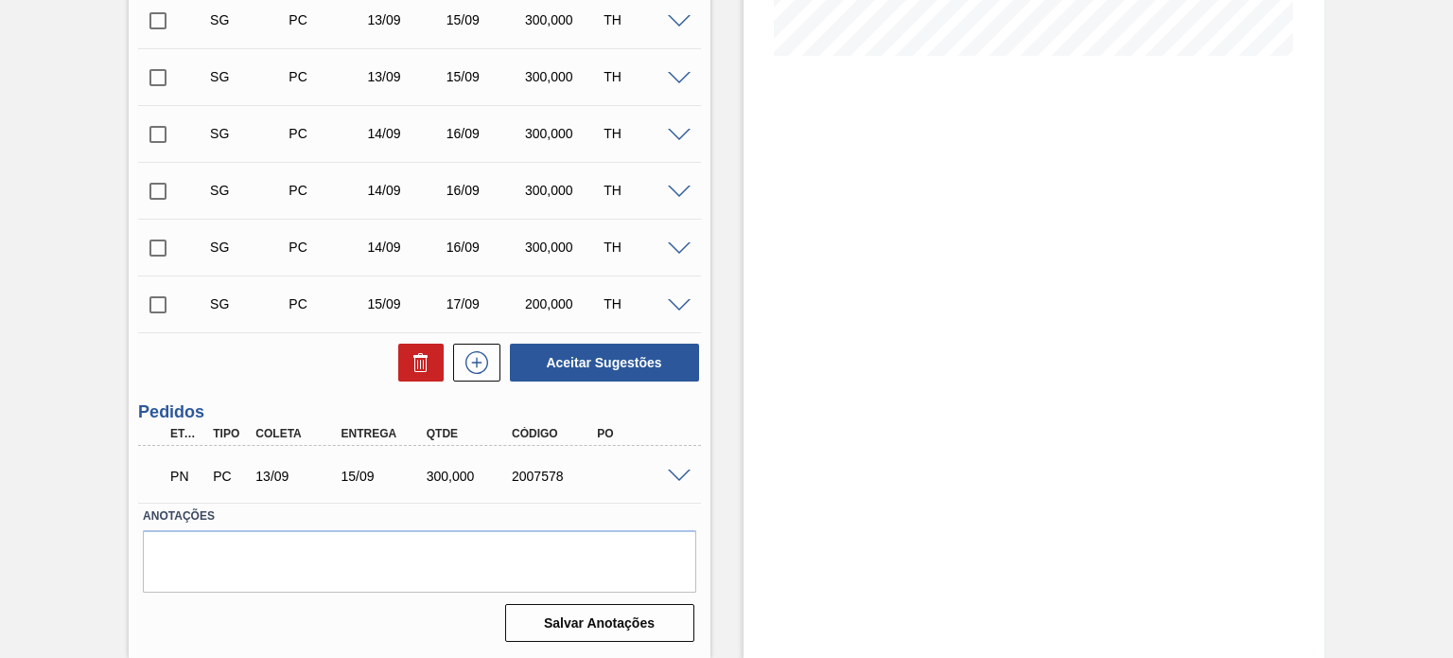
click at [677, 460] on div "PN PC 13/09 15/09 300,000 2007578" at bounding box center [419, 473] width 562 height 47
click at [679, 471] on span at bounding box center [679, 476] width 23 height 14
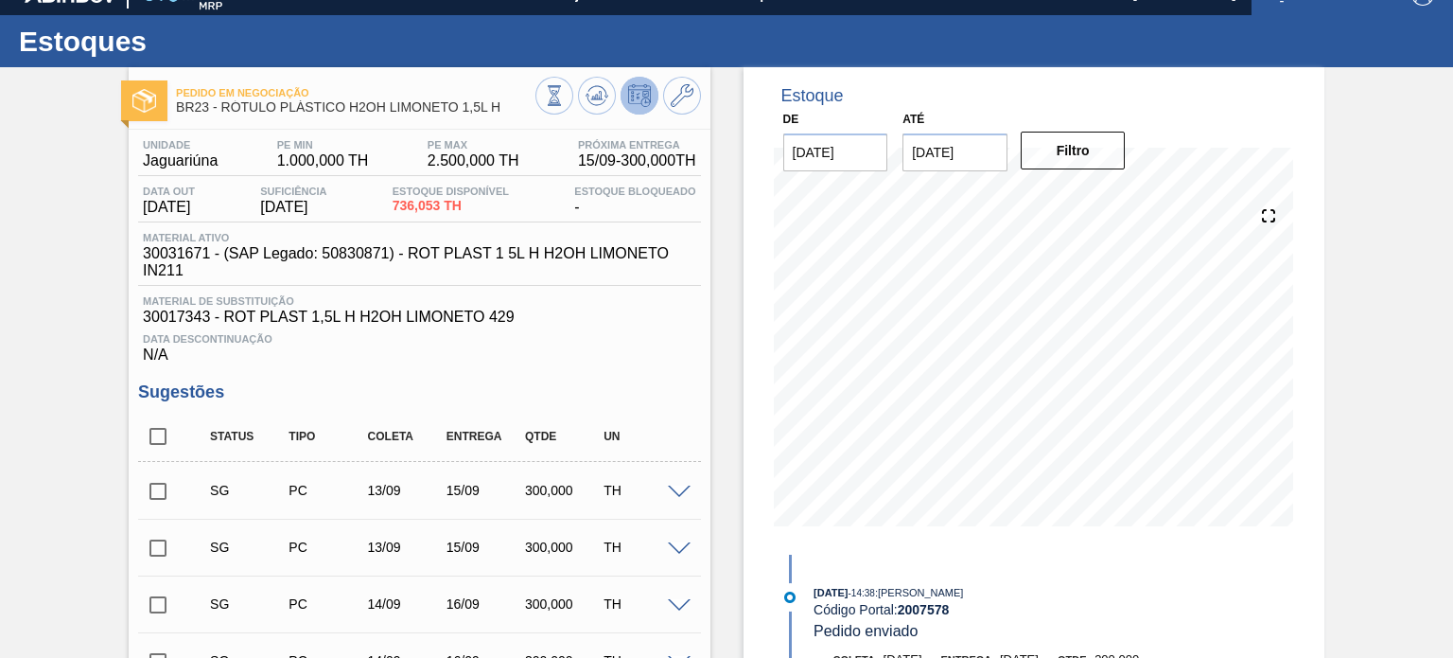
scroll to position [25, 0]
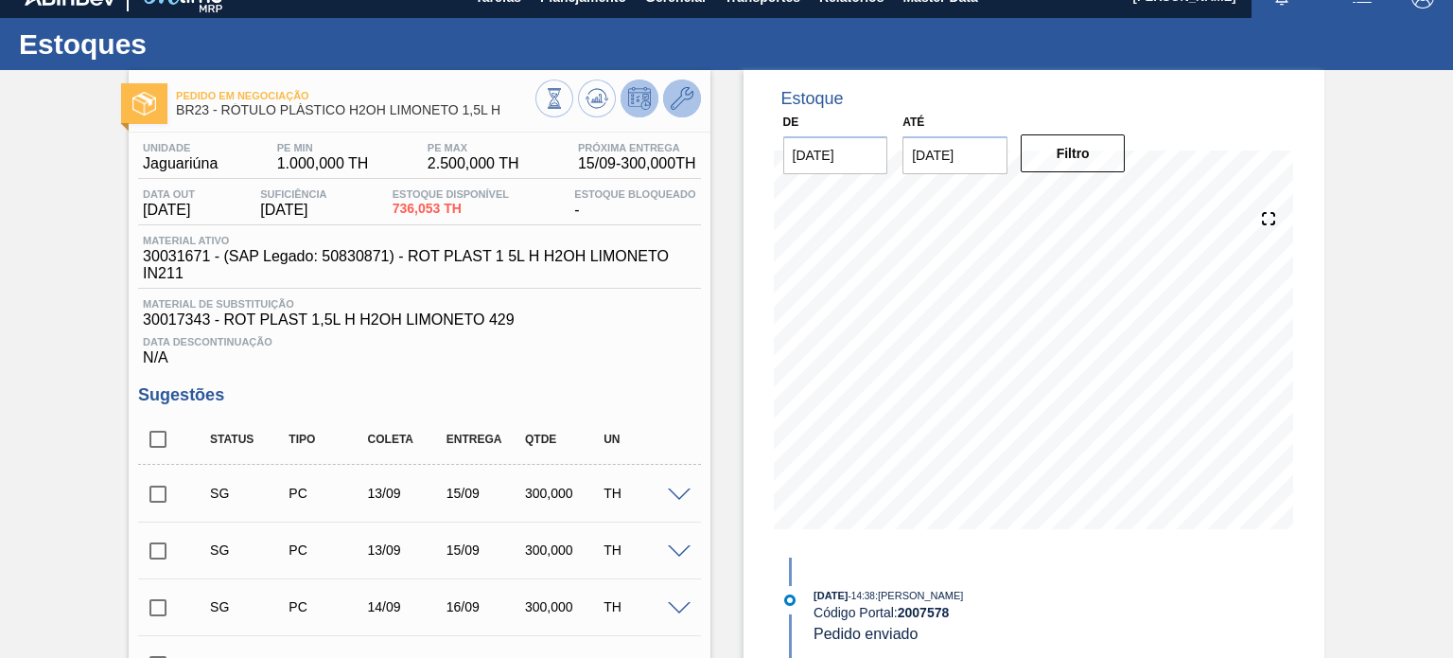
click at [677, 98] on icon at bounding box center [682, 98] width 23 height 23
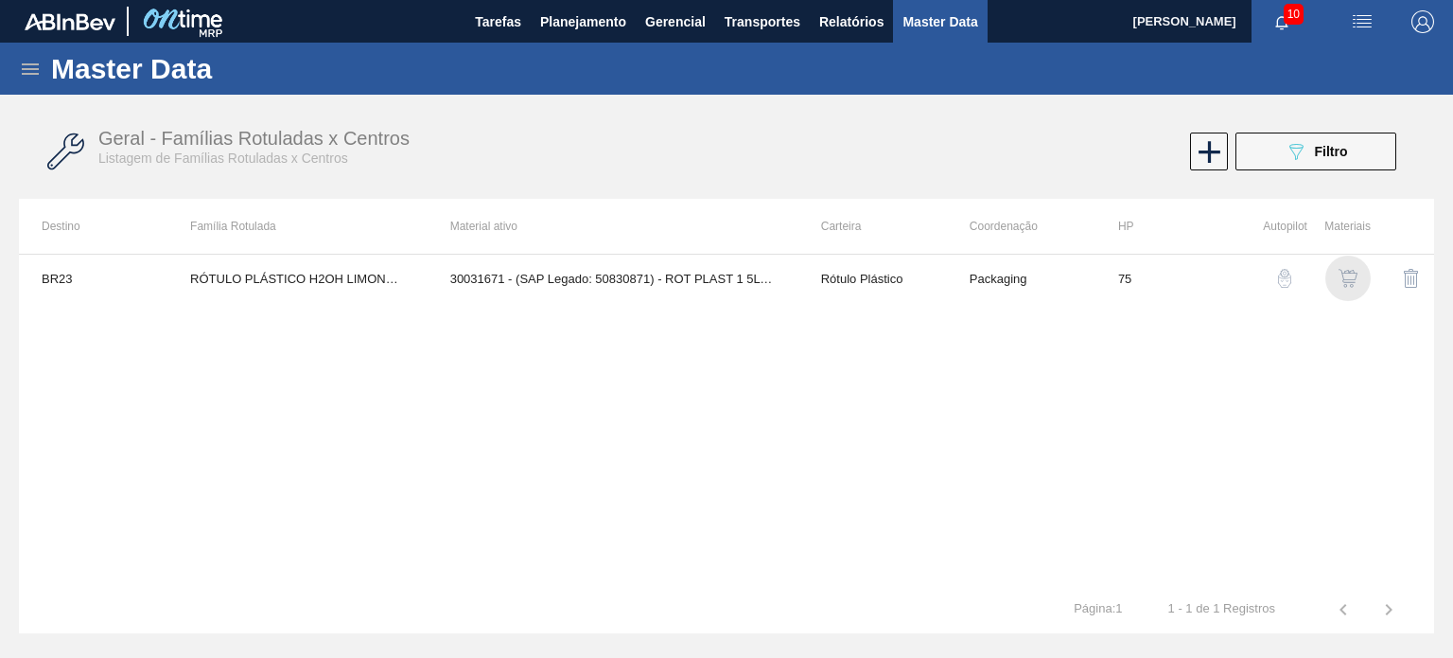
click at [1350, 271] on img "button" at bounding box center [1348, 278] width 19 height 19
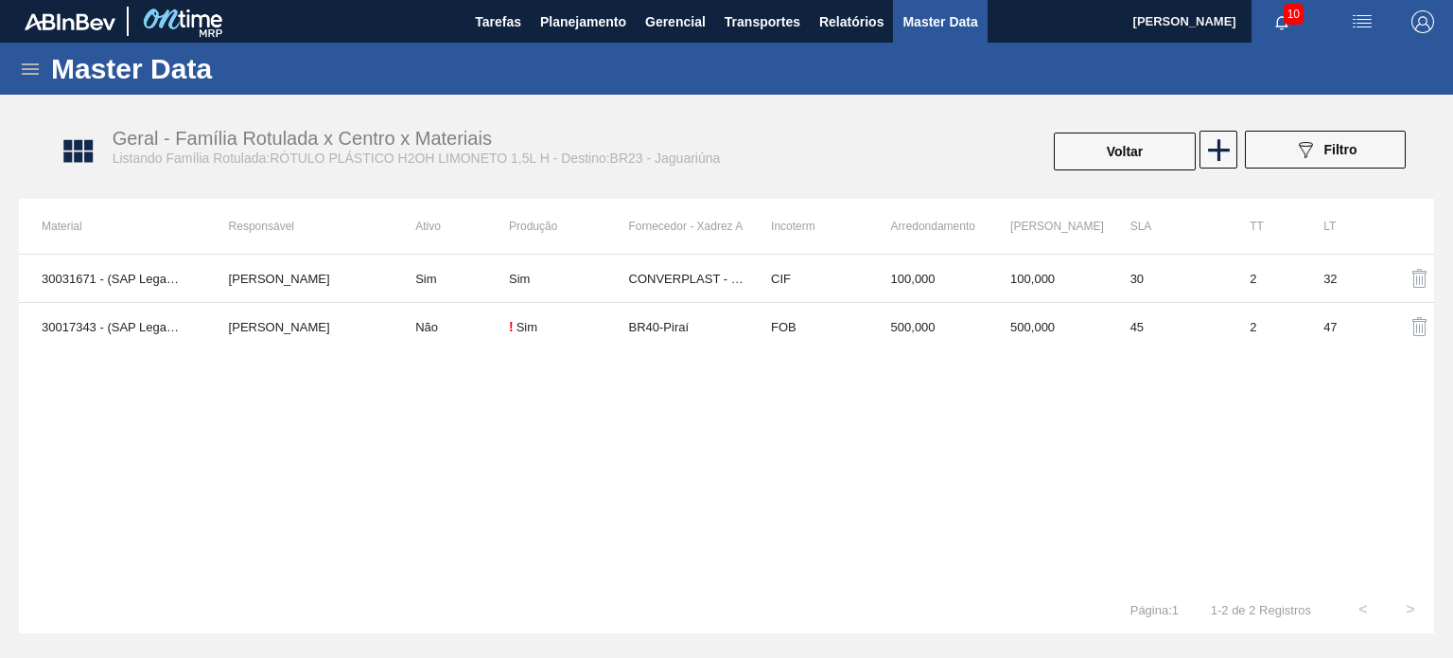
click at [1099, 328] on td "500,000" at bounding box center [1048, 327] width 120 height 48
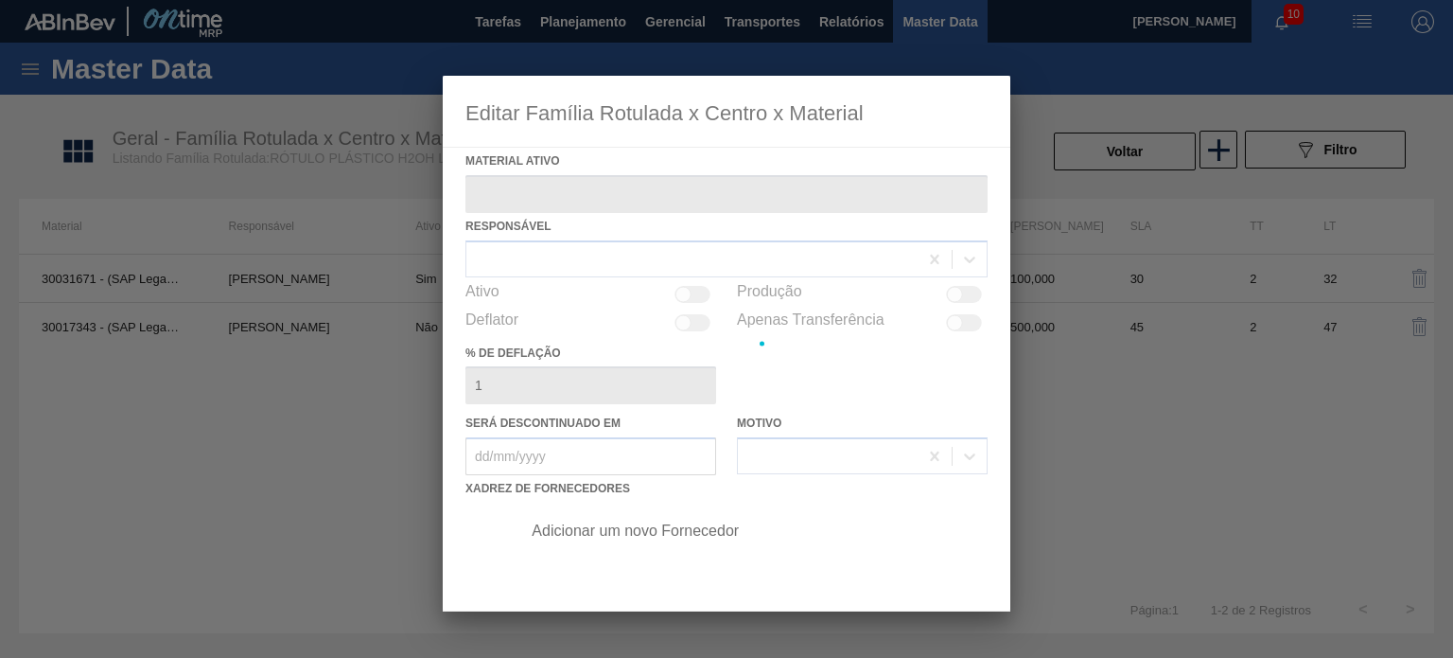
type ativo "30017343 - (SAP Legado: 50800242) - ROT PLAST 1,5L H H2OH LIMONETO 429"
checkbox input "true"
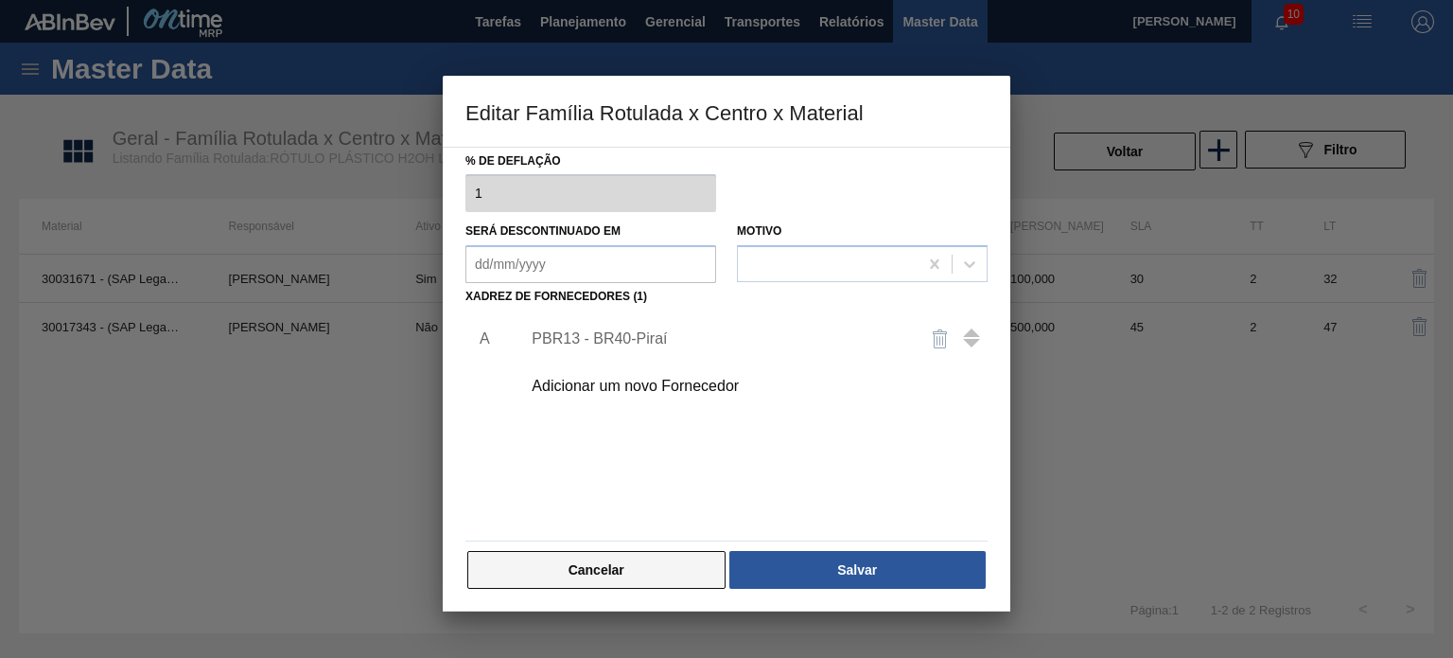
scroll to position [193, 0]
click at [677, 580] on button "Cancelar" at bounding box center [596, 569] width 258 height 38
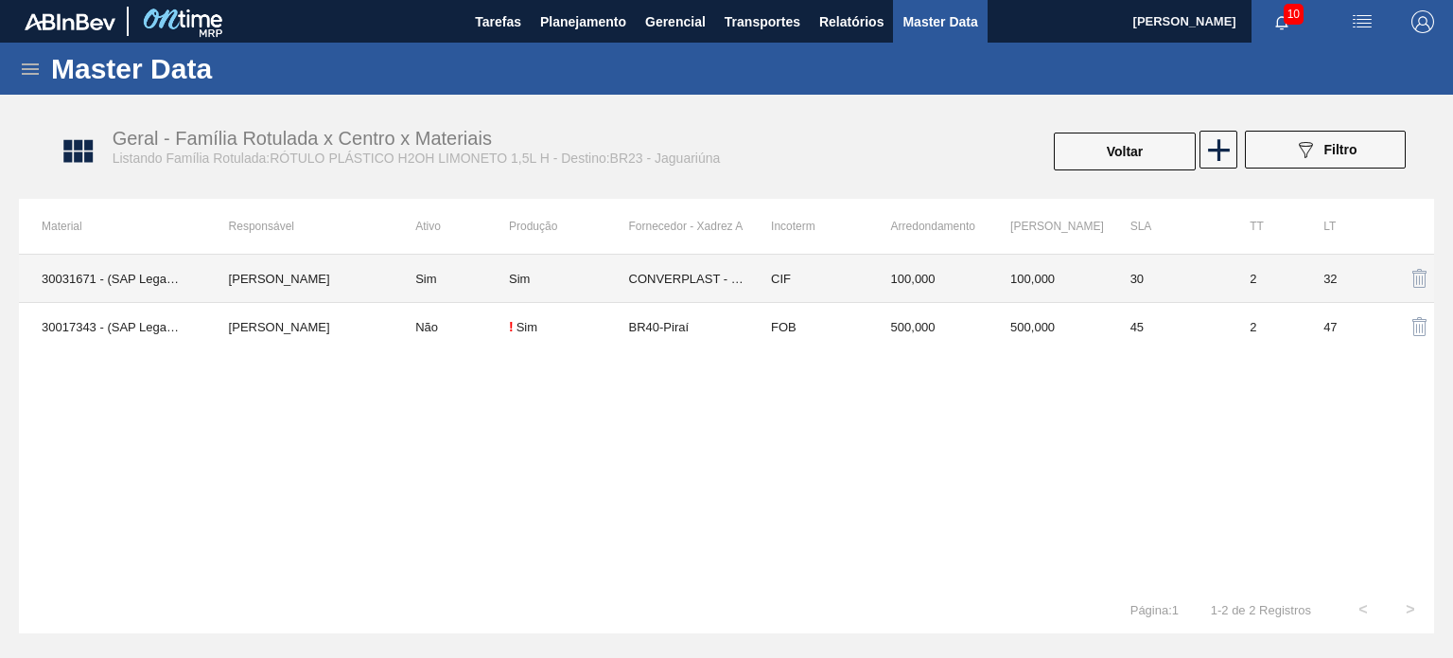
click at [1074, 289] on td "100,000" at bounding box center [1048, 279] width 120 height 48
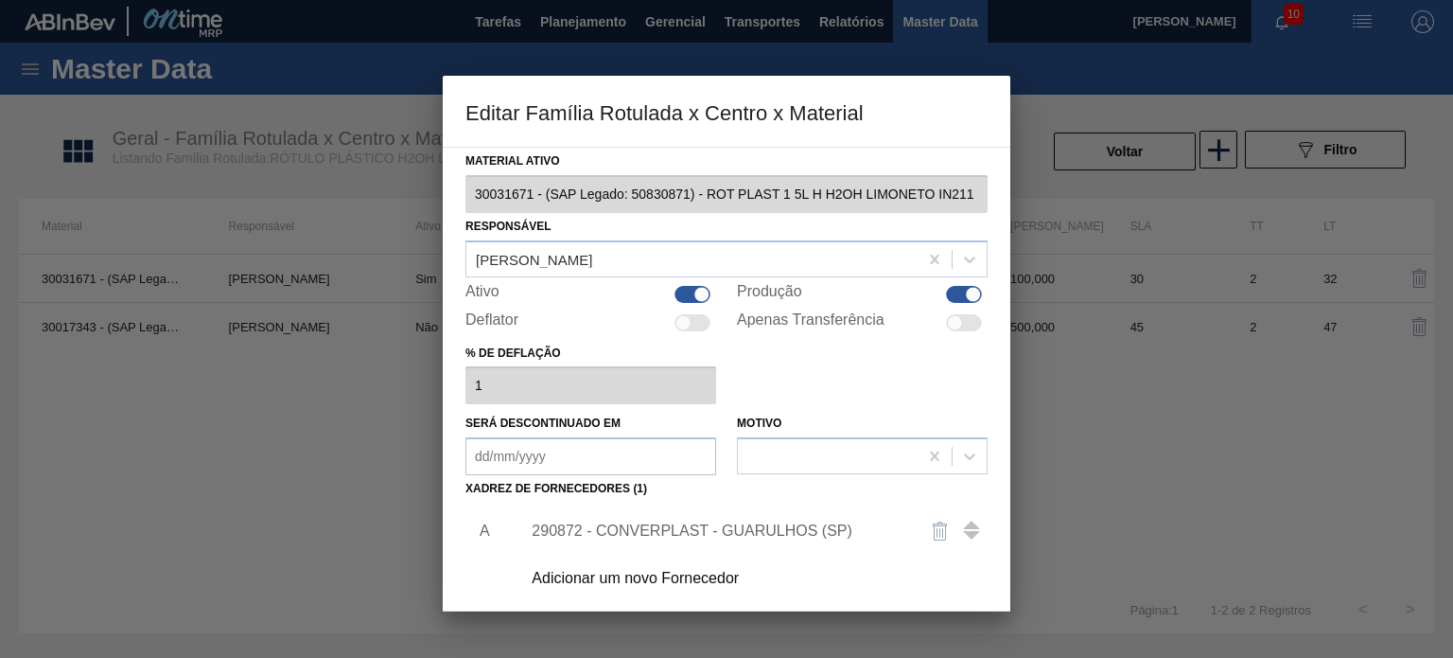
click at [670, 519] on div "290872 - CONVERPLAST - GUARULHOS (SP)" at bounding box center [749, 530] width 478 height 47
click at [643, 520] on div "290872 - CONVERPLAST - GUARULHOS (SP)" at bounding box center [749, 530] width 478 height 47
click at [621, 535] on div "290872 - CONVERPLAST - GUARULHOS (SP)" at bounding box center [717, 530] width 371 height 17
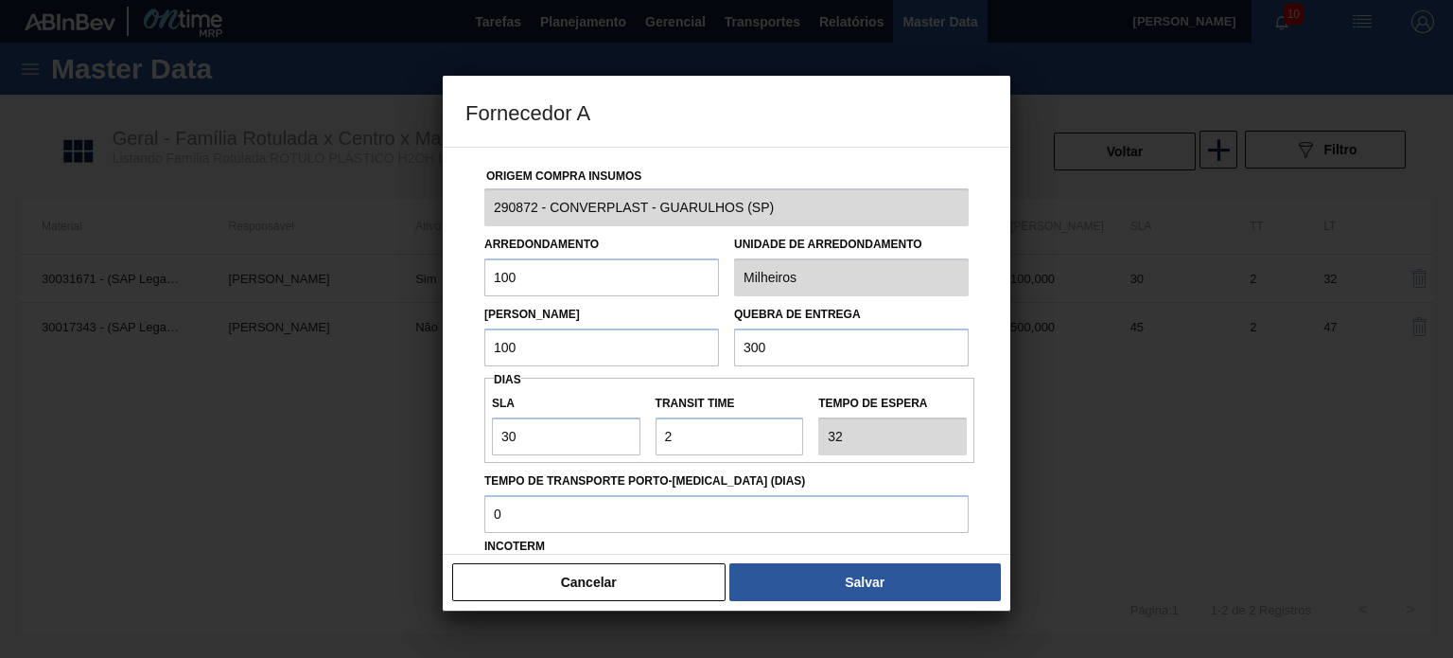
drag, startPoint x: 485, startPoint y: 277, endPoint x: 474, endPoint y: 283, distance: 12.7
click at [478, 280] on div "Arredondamento 100" at bounding box center [602, 263] width 250 height 65
type input "331"
type input "3"
type input "400"
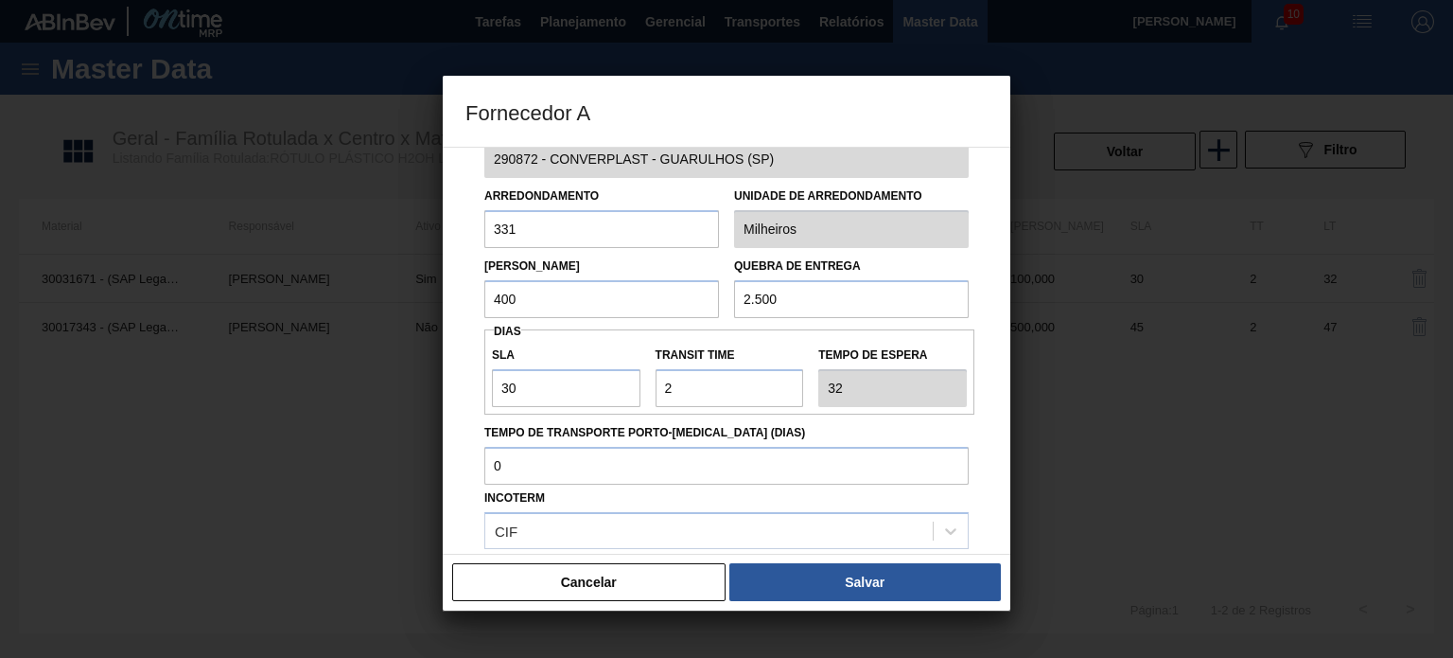
scroll to position [95, 0]
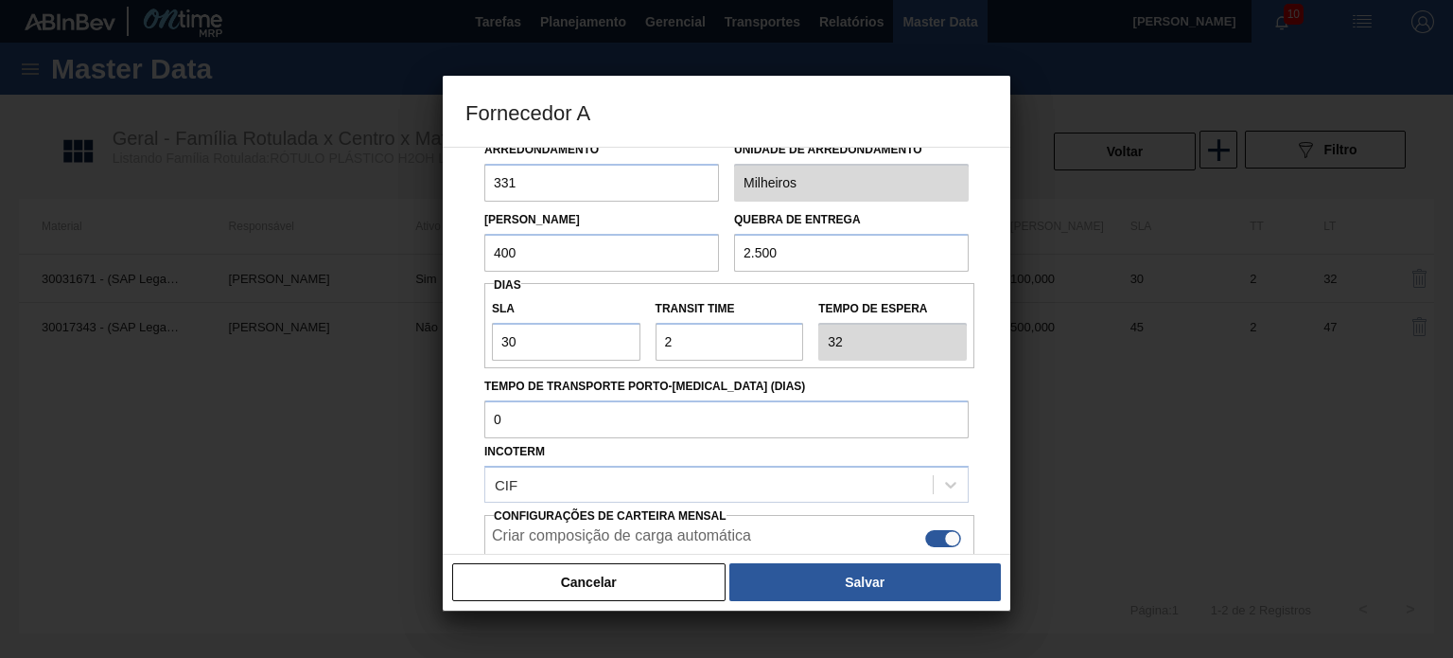
type input "2.500"
click at [833, 588] on button "Salvar" at bounding box center [866, 582] width 272 height 38
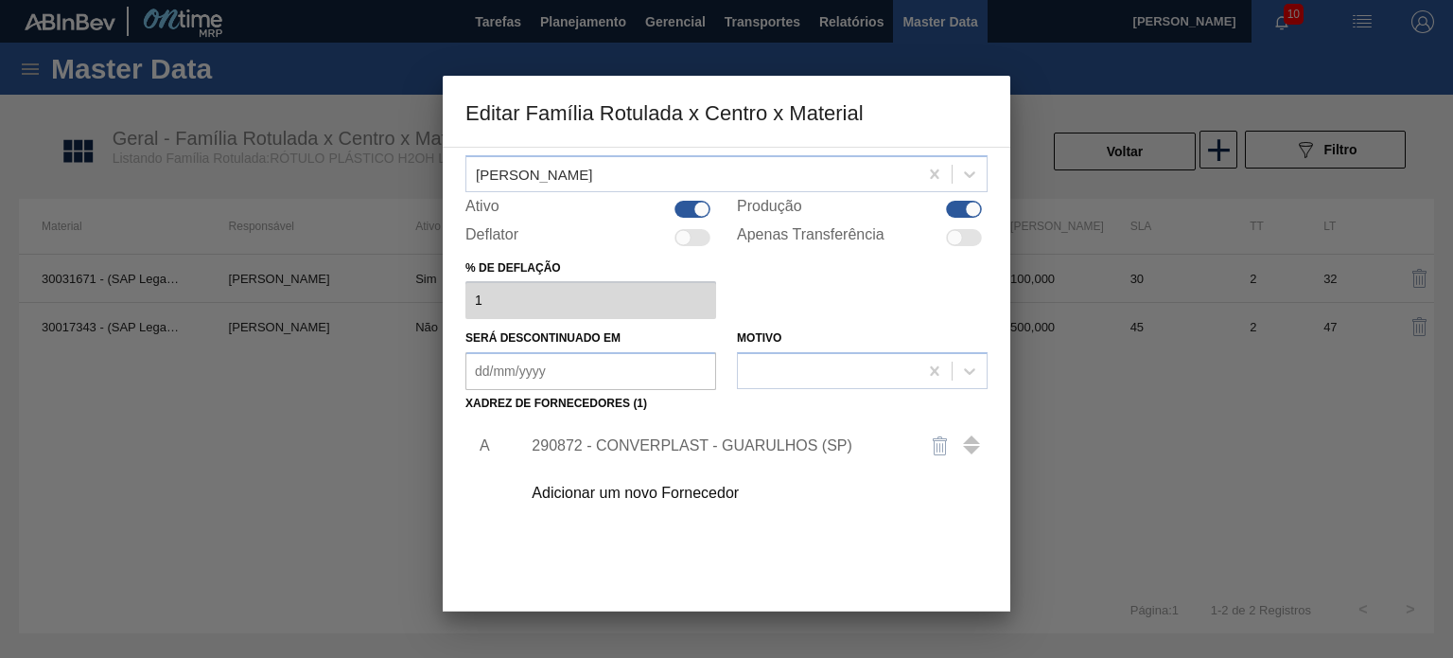
scroll to position [193, 0]
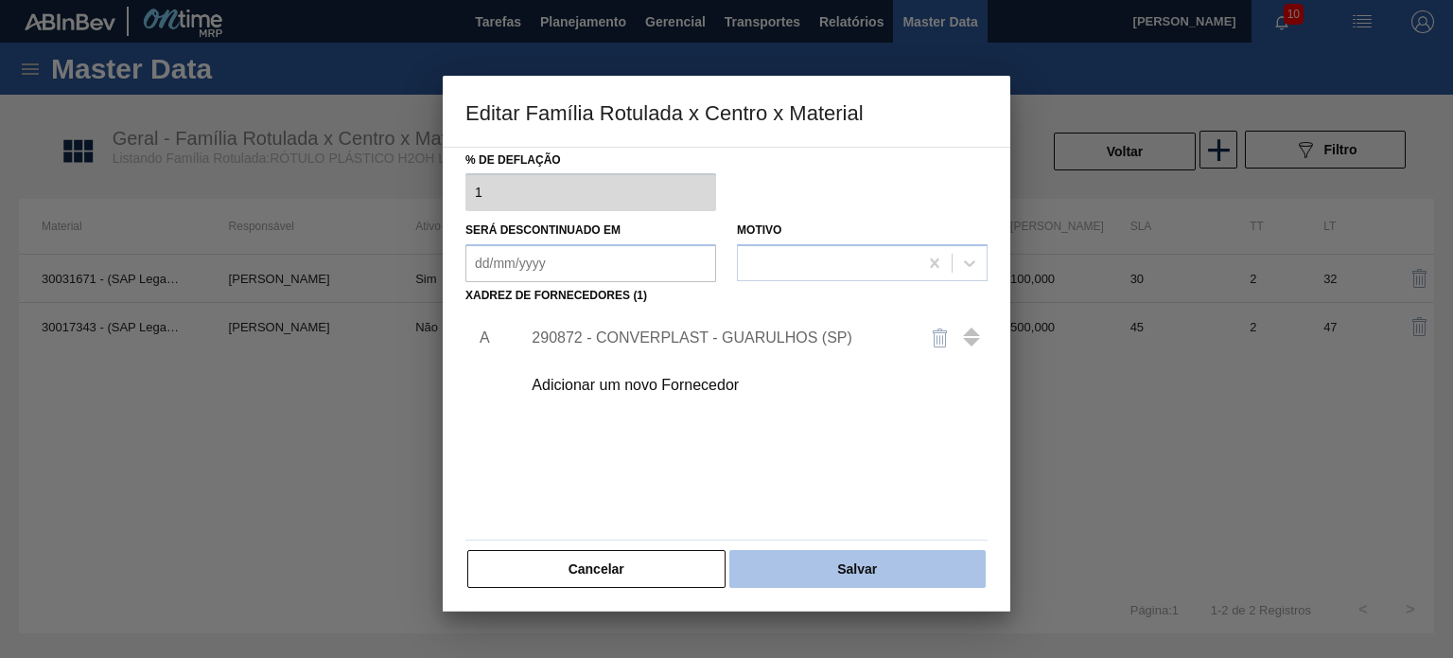
click at [836, 563] on button "Salvar" at bounding box center [858, 569] width 256 height 38
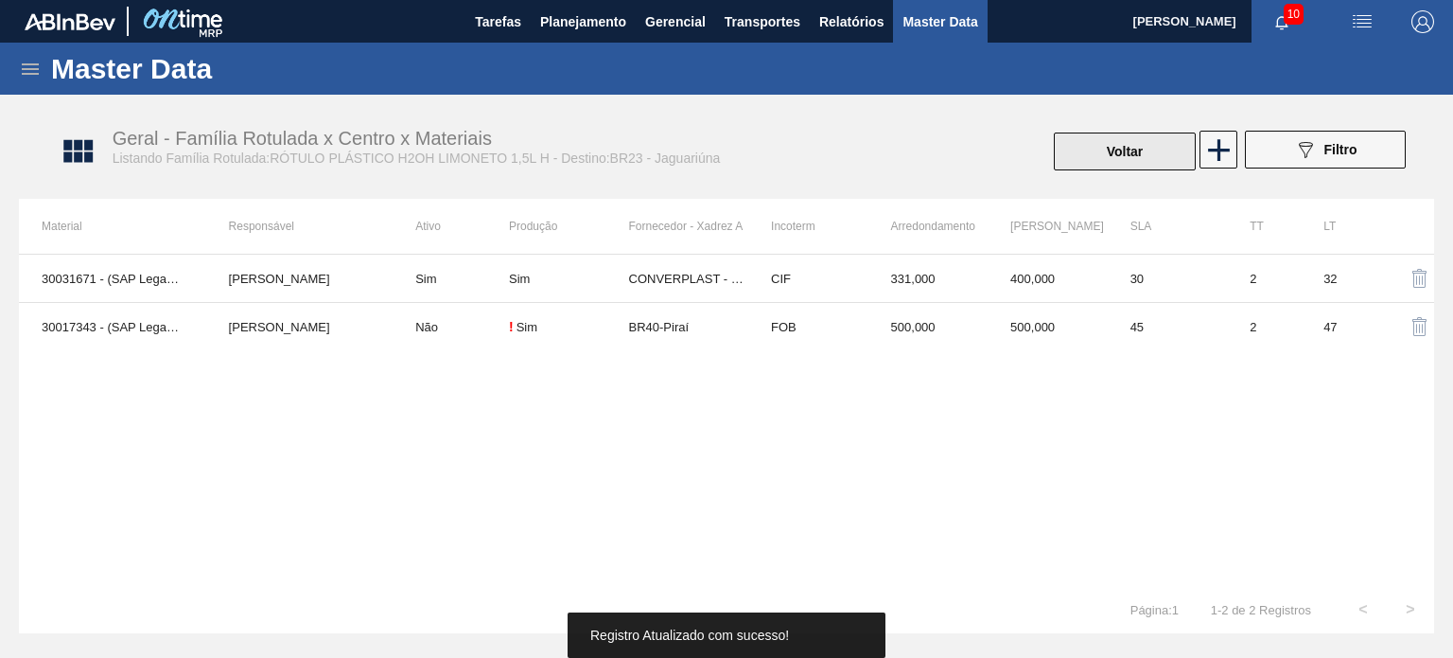
click at [1114, 153] on button "Voltar" at bounding box center [1125, 151] width 142 height 38
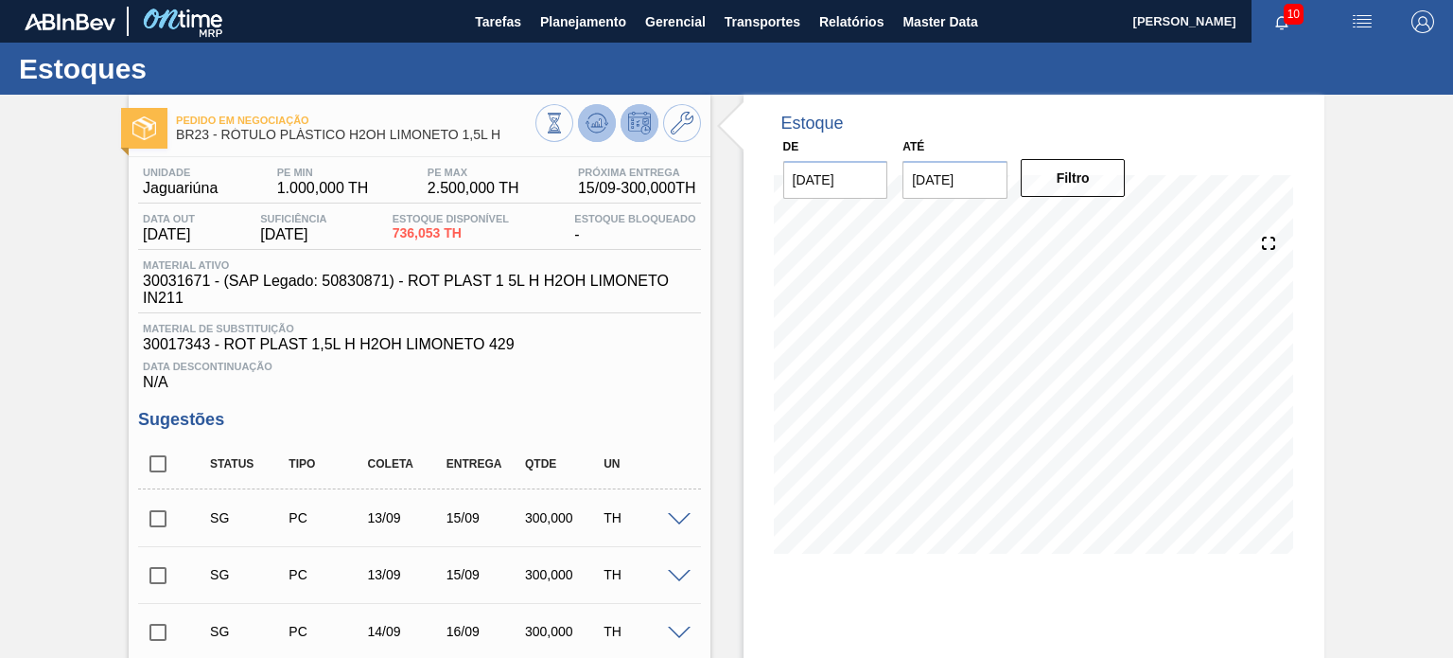
click at [565, 123] on icon at bounding box center [554, 123] width 21 height 21
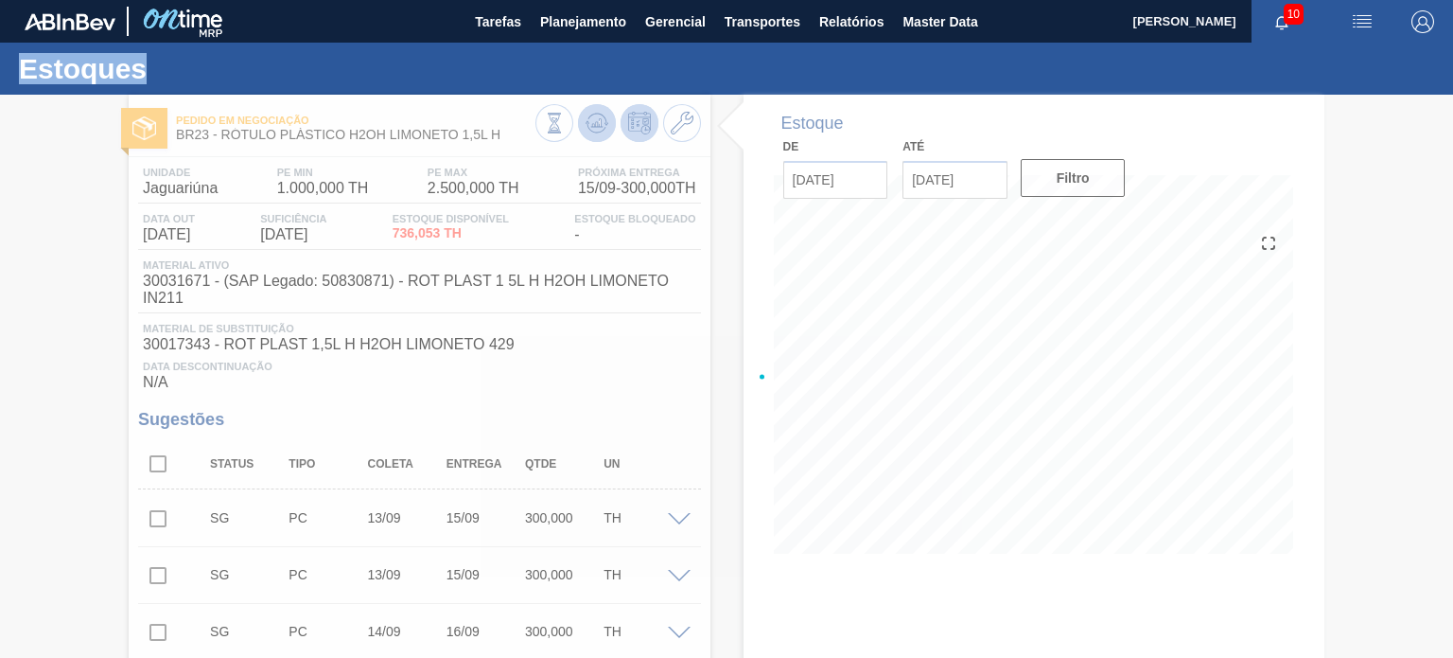
click at [601, 123] on div at bounding box center [726, 376] width 1453 height 563
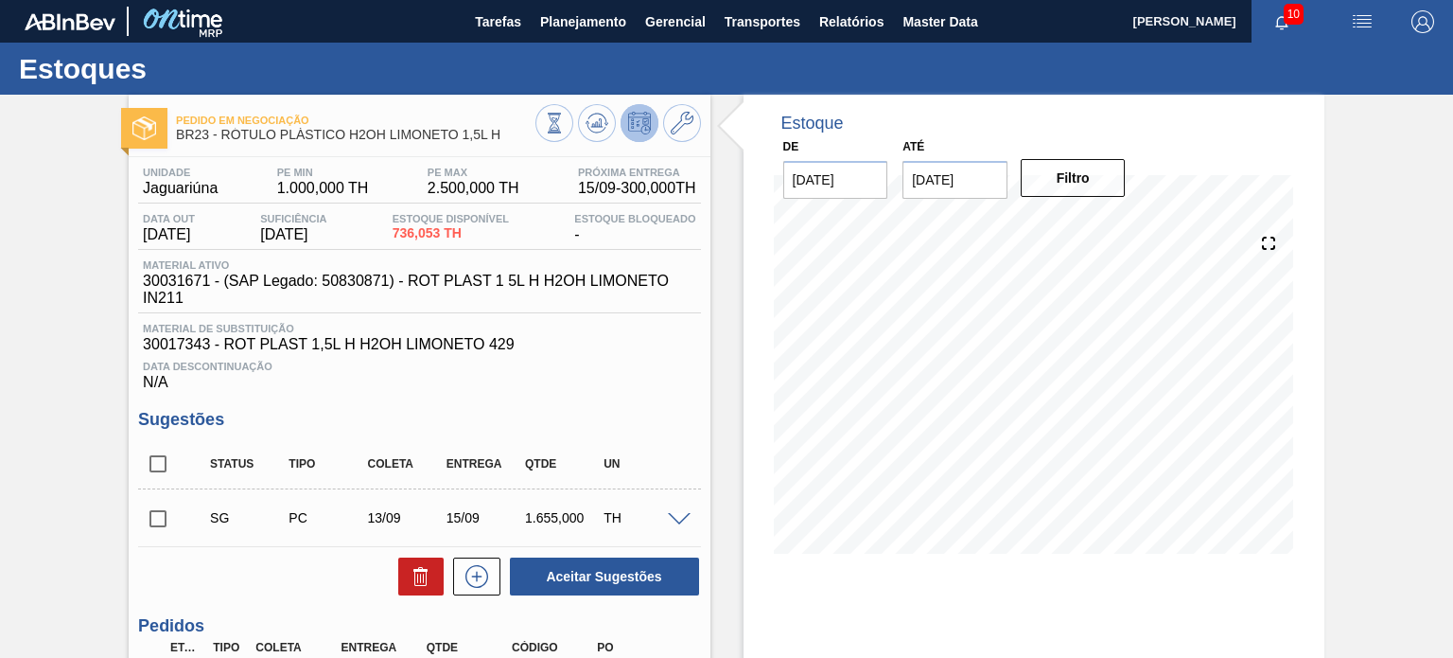
click at [1429, 378] on div "Pedido em Negociação BR23 - RÓTULO PLÁSTICO H2OH LIMONETO 1,5L H Unidade Jaguar…" at bounding box center [726, 483] width 1453 height 777
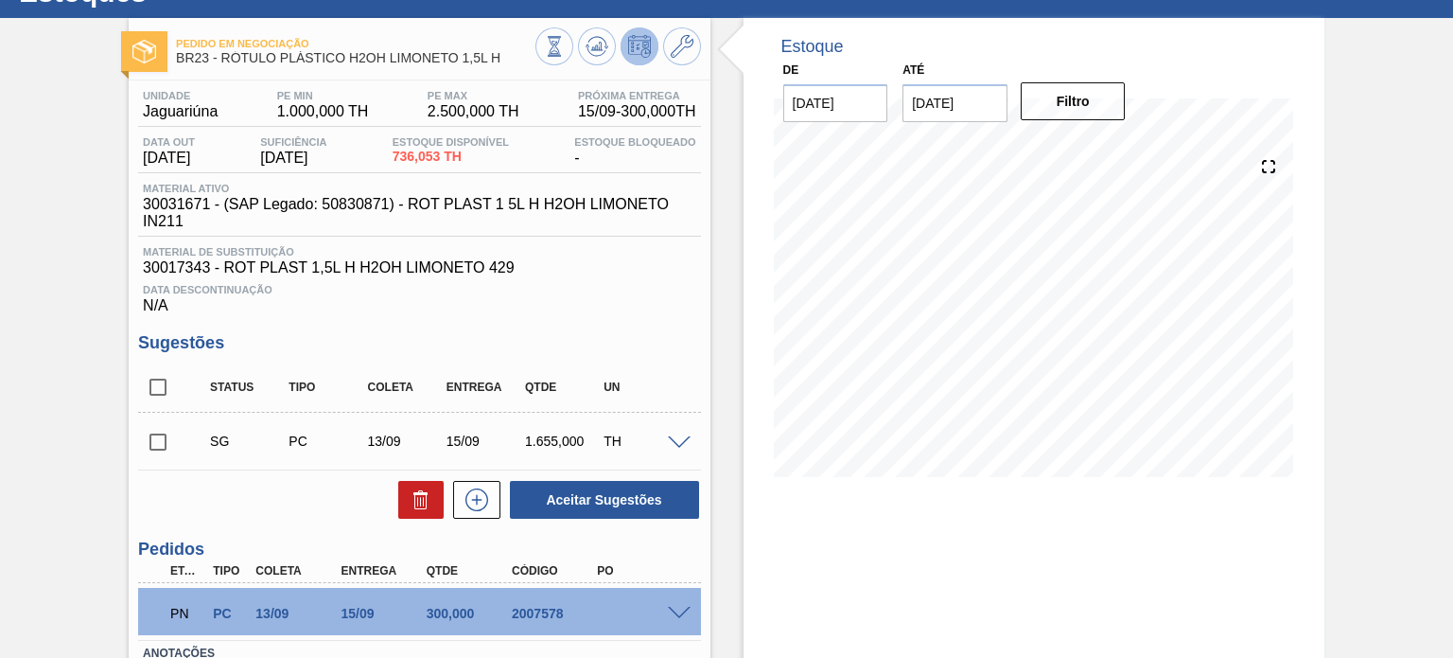
scroll to position [95, 0]
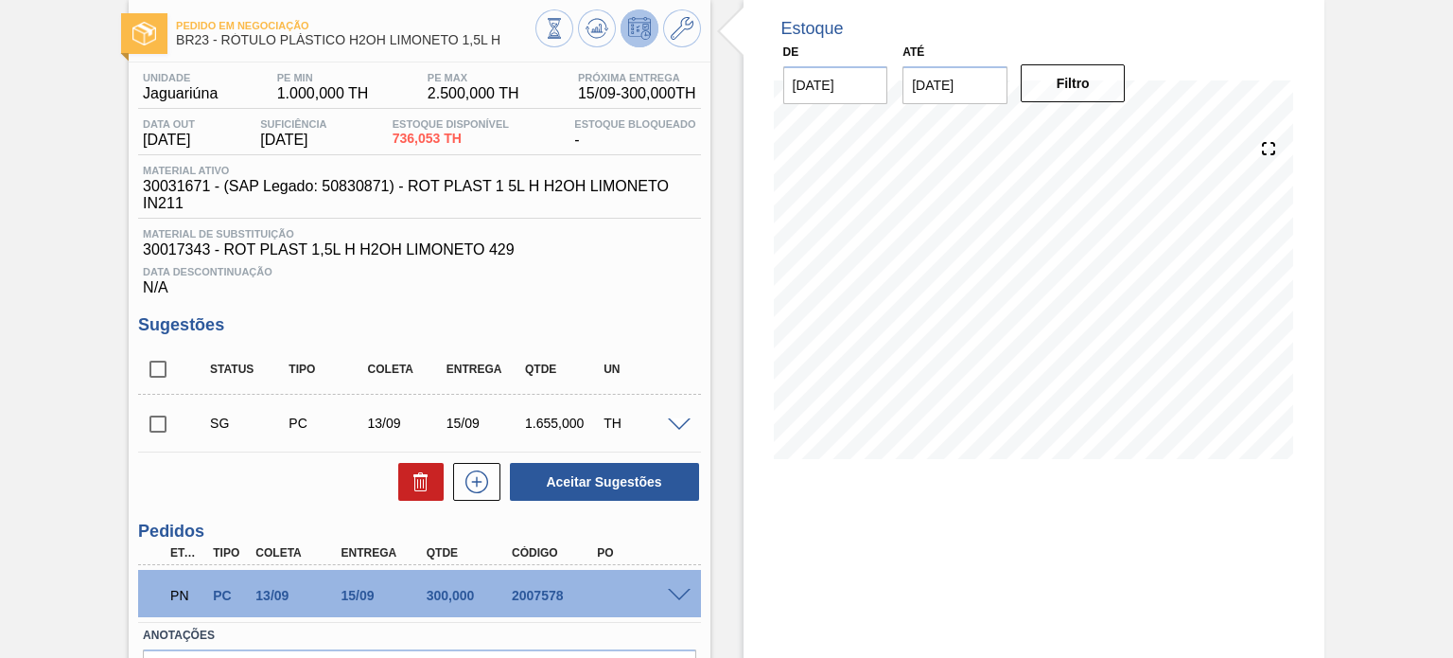
click at [160, 420] on input "checkbox" at bounding box center [158, 424] width 40 height 40
click at [541, 470] on button "Aceitar Sugestões" at bounding box center [604, 482] width 189 height 38
checkbox input "false"
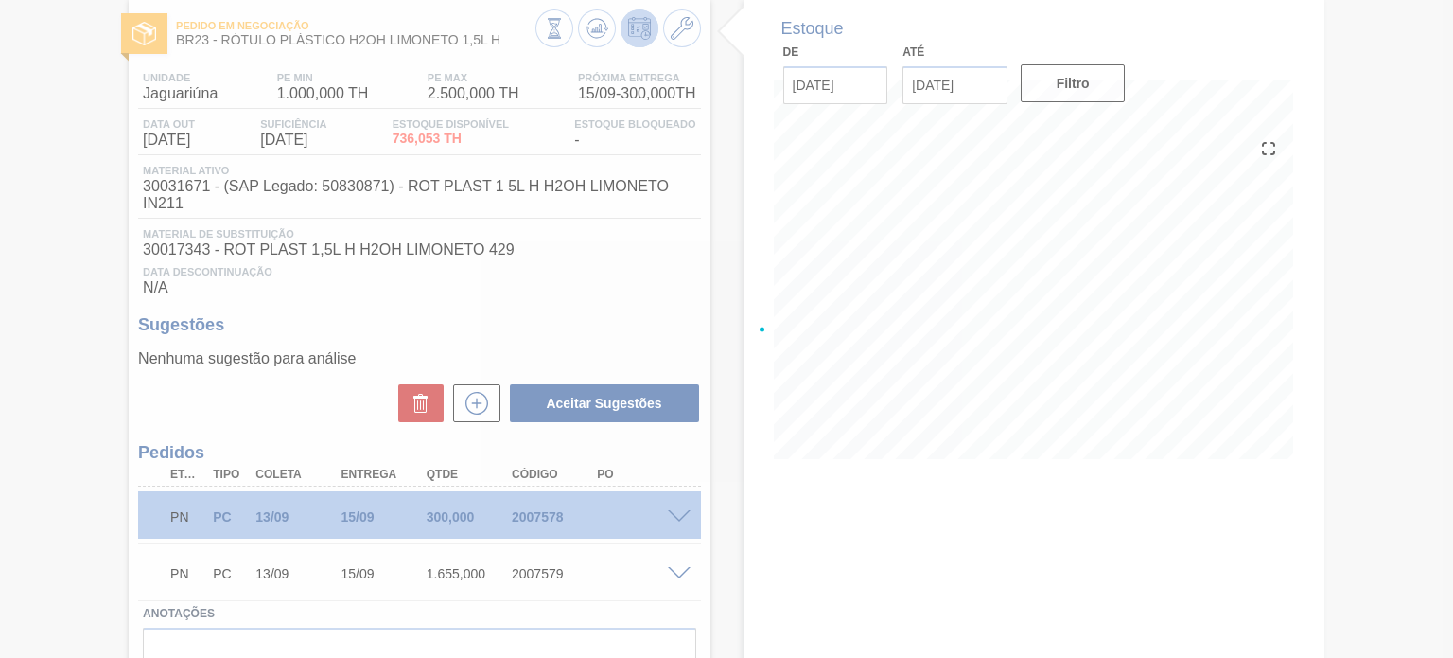
click at [586, 33] on div at bounding box center [726, 329] width 1453 height 658
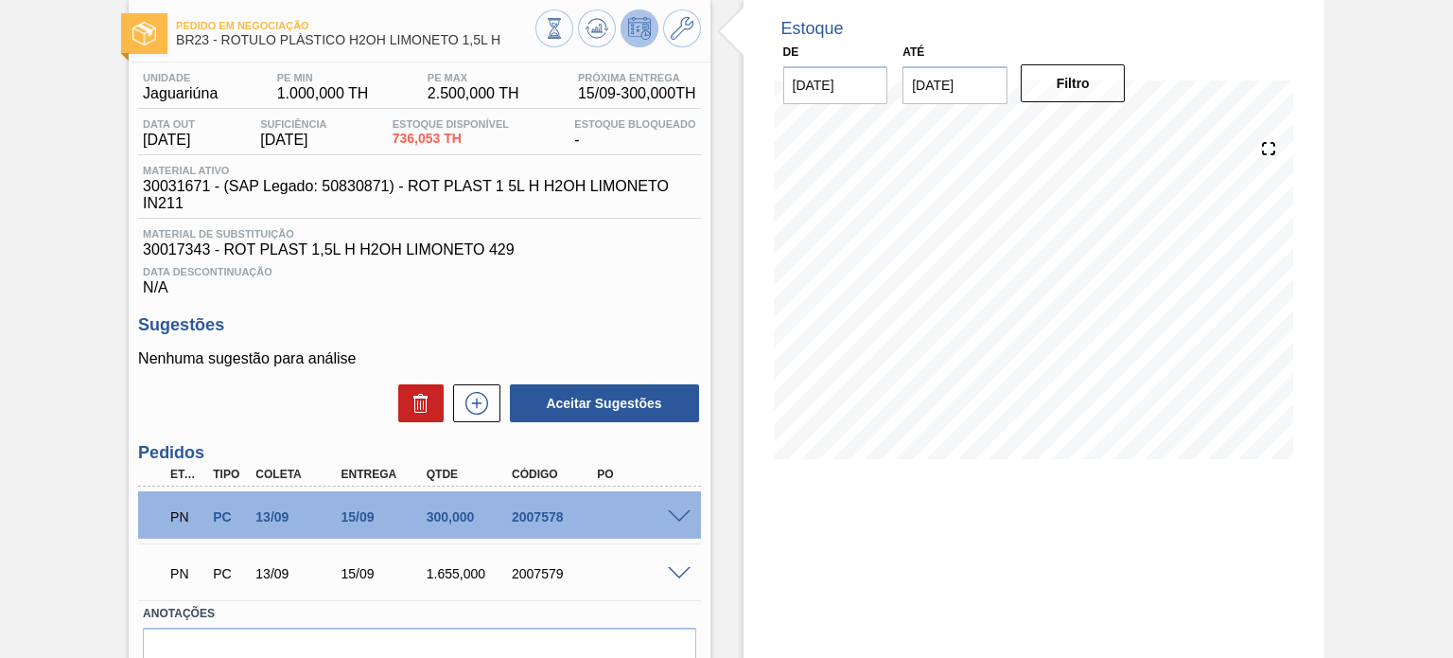
click at [565, 33] on icon at bounding box center [554, 28] width 21 height 21
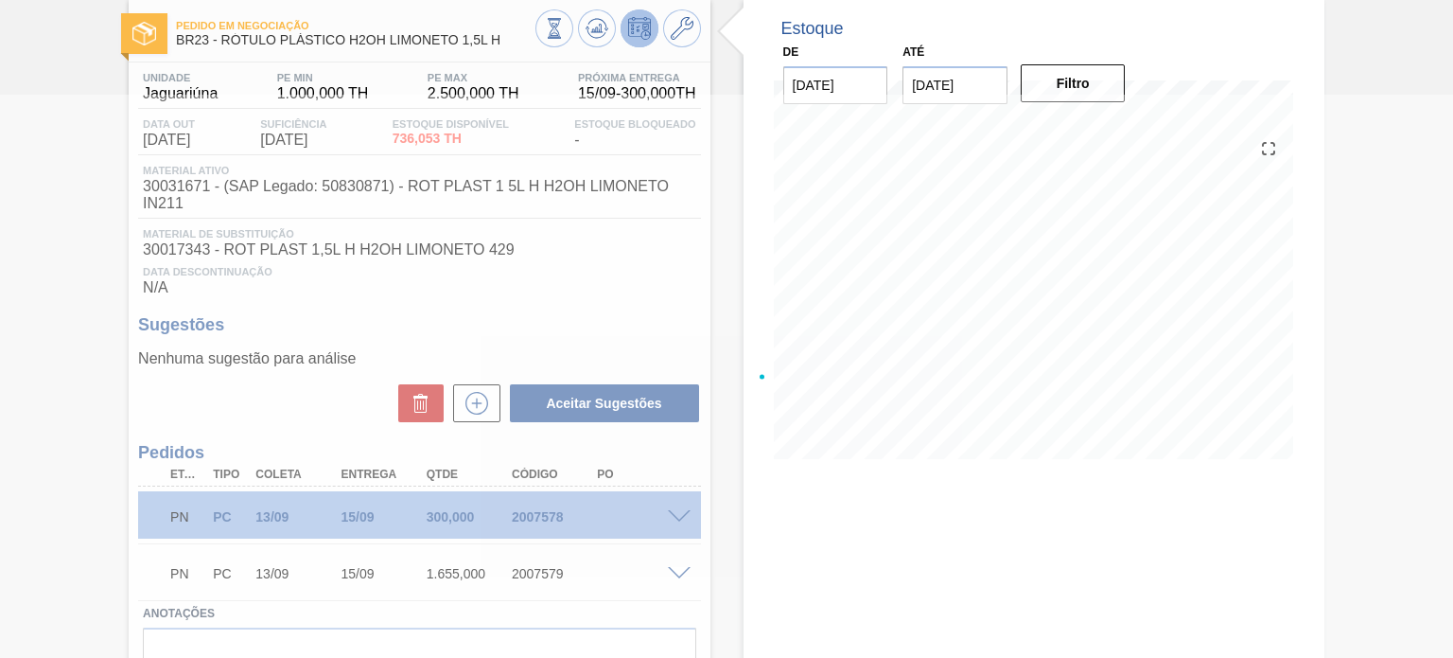
click at [565, 33] on icon at bounding box center [554, 28] width 21 height 21
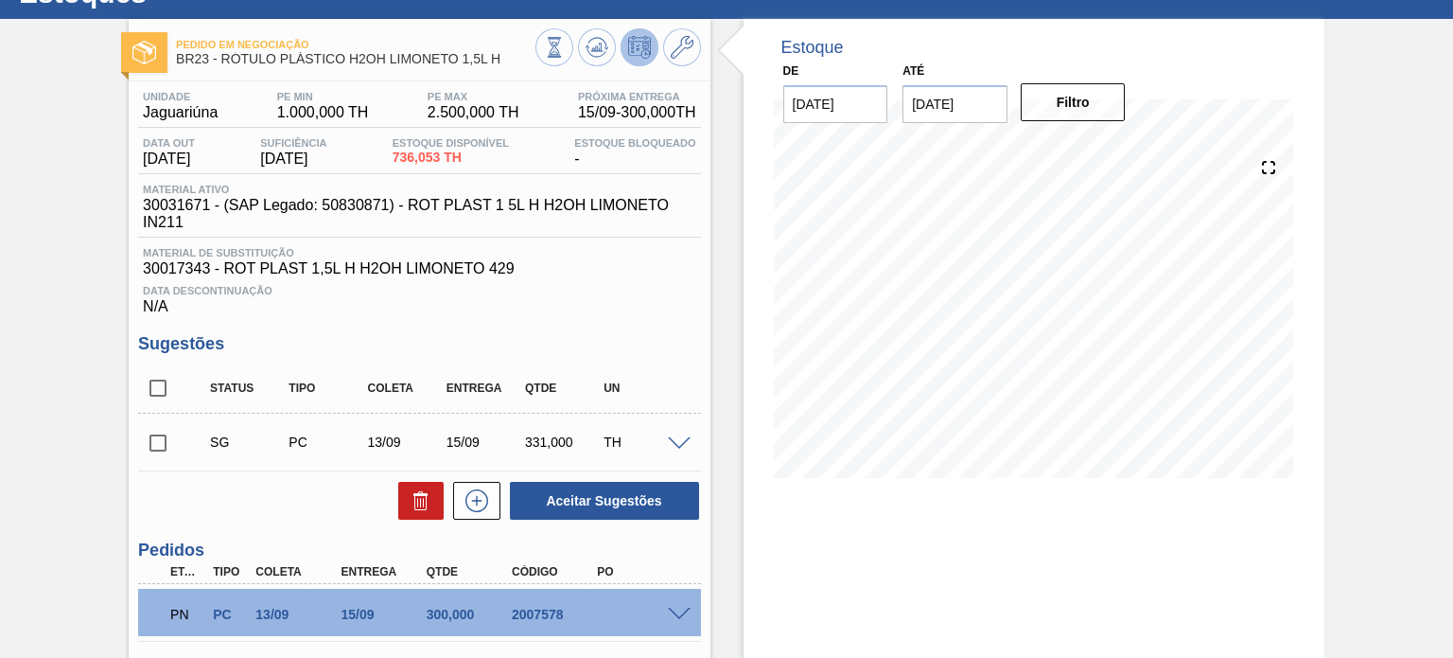
scroll to position [0, 0]
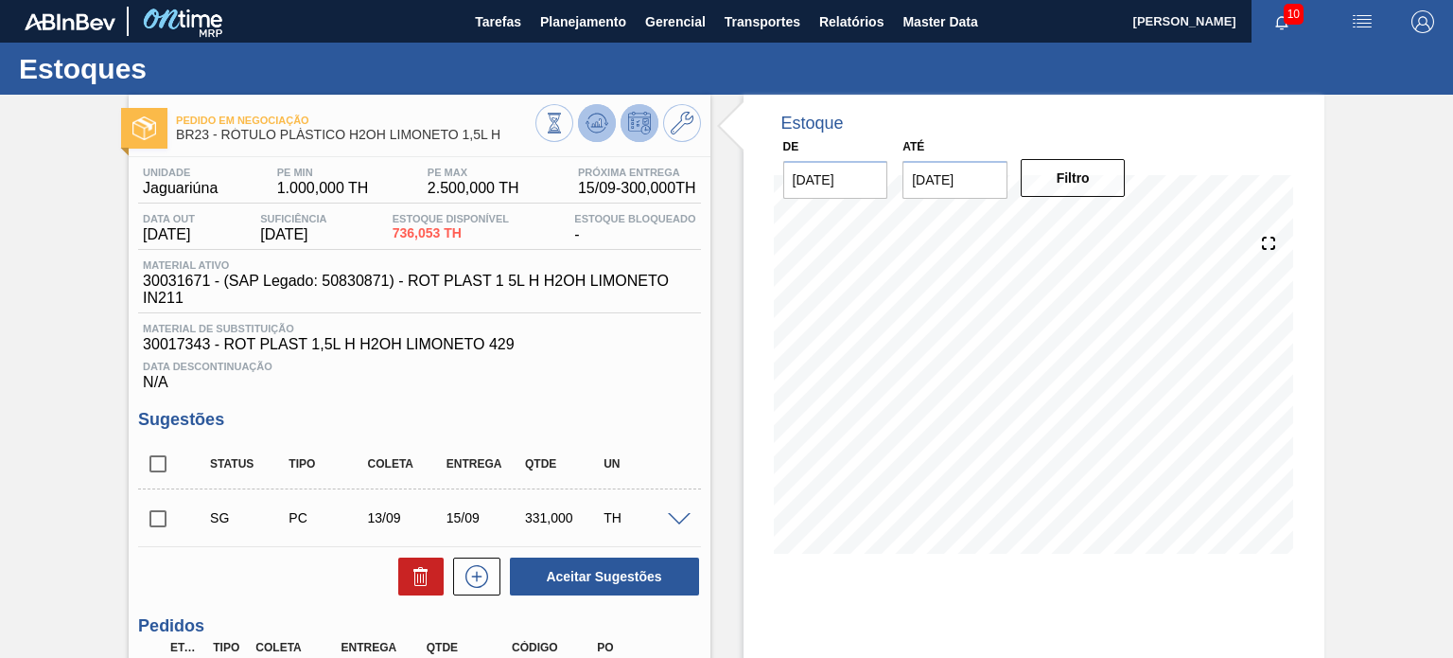
click at [565, 124] on icon at bounding box center [554, 123] width 21 height 21
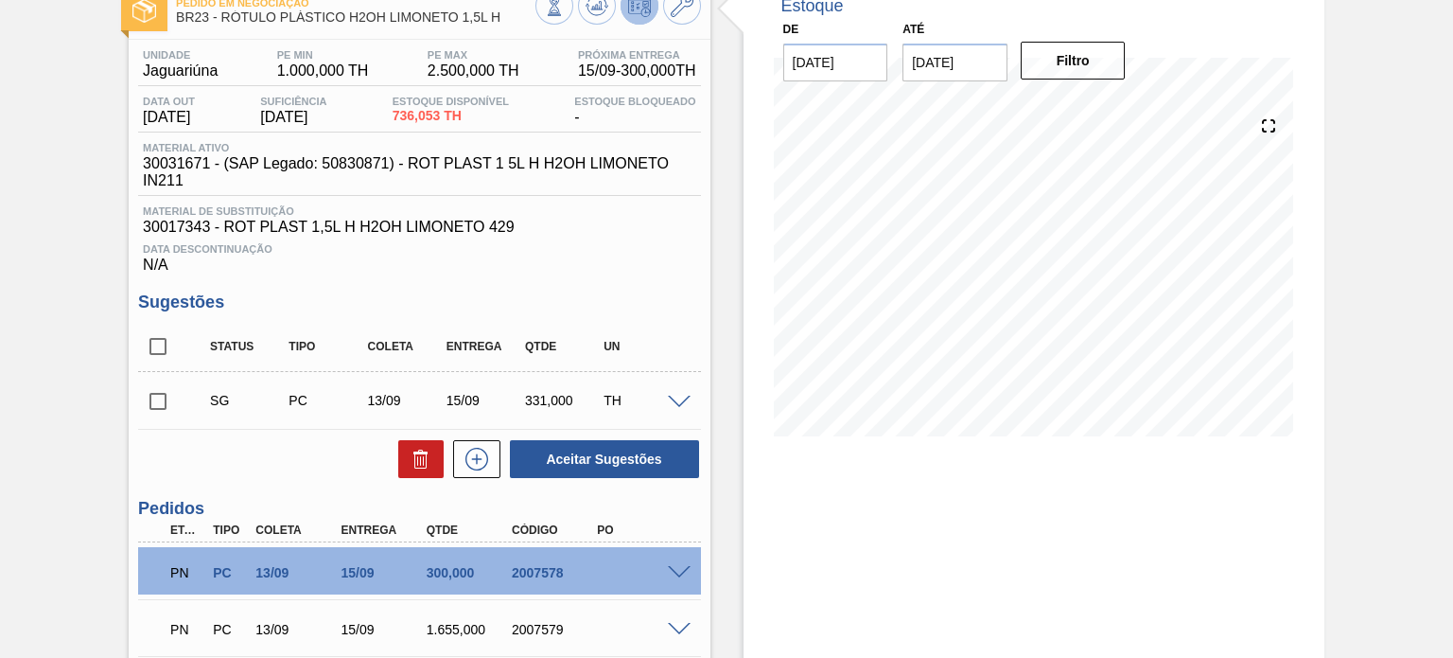
scroll to position [271, 0]
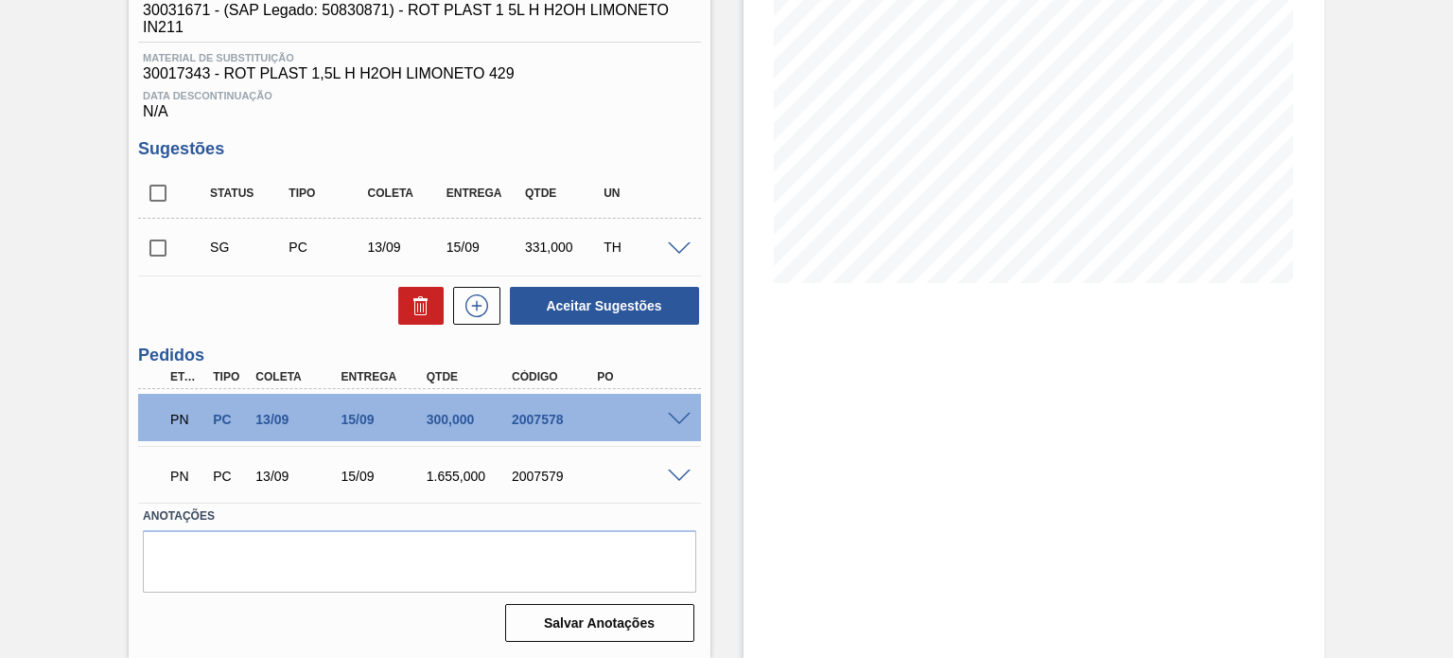
click at [683, 481] on span at bounding box center [679, 476] width 23 height 14
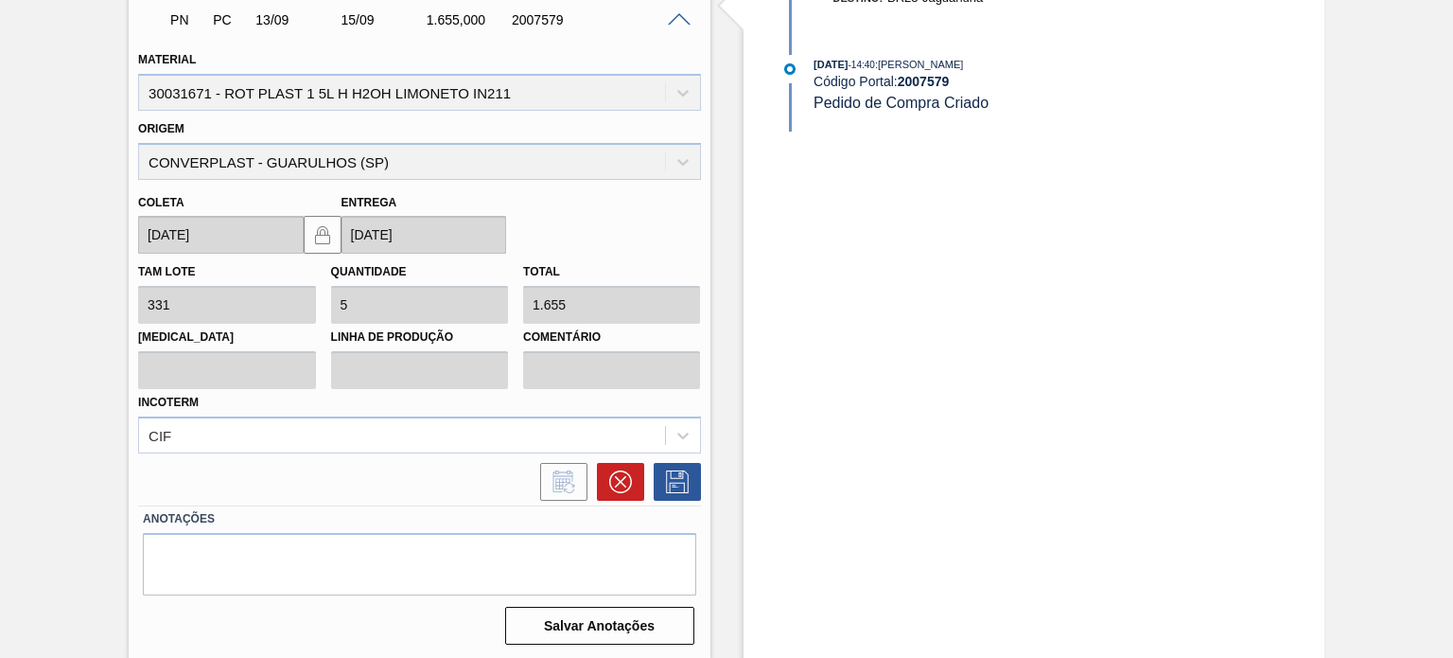
scroll to position [728, 0]
click at [617, 480] on icon at bounding box center [620, 480] width 23 height 23
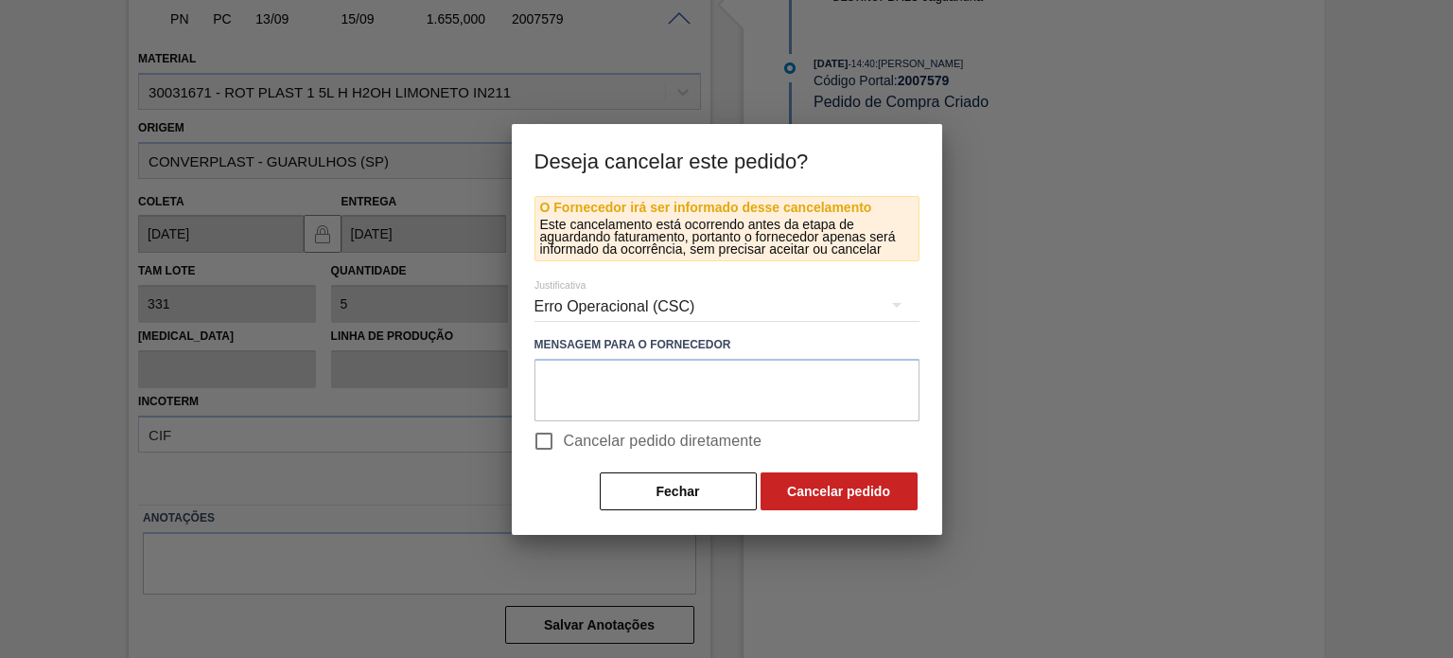
click at [589, 309] on div "Erro Operacional (CSC)" at bounding box center [727, 306] width 385 height 53
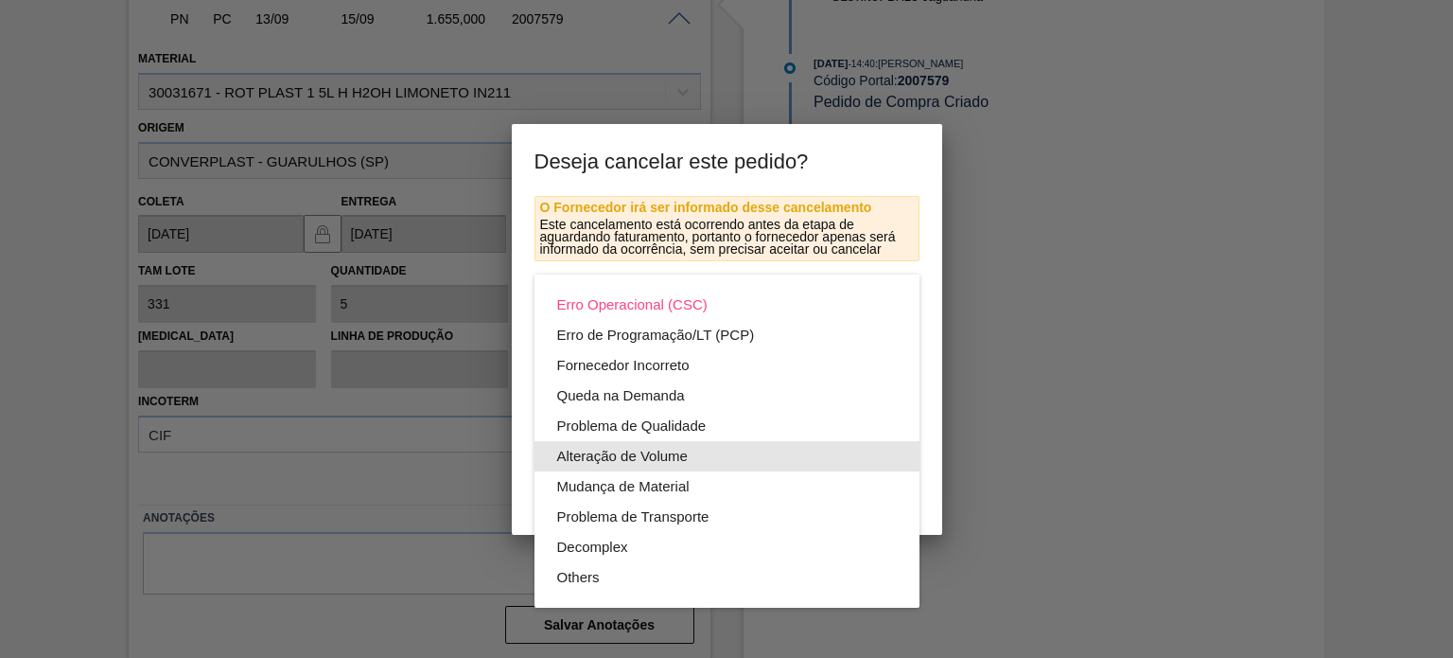
click at [618, 451] on div "Alteração de Volume" at bounding box center [727, 456] width 340 height 30
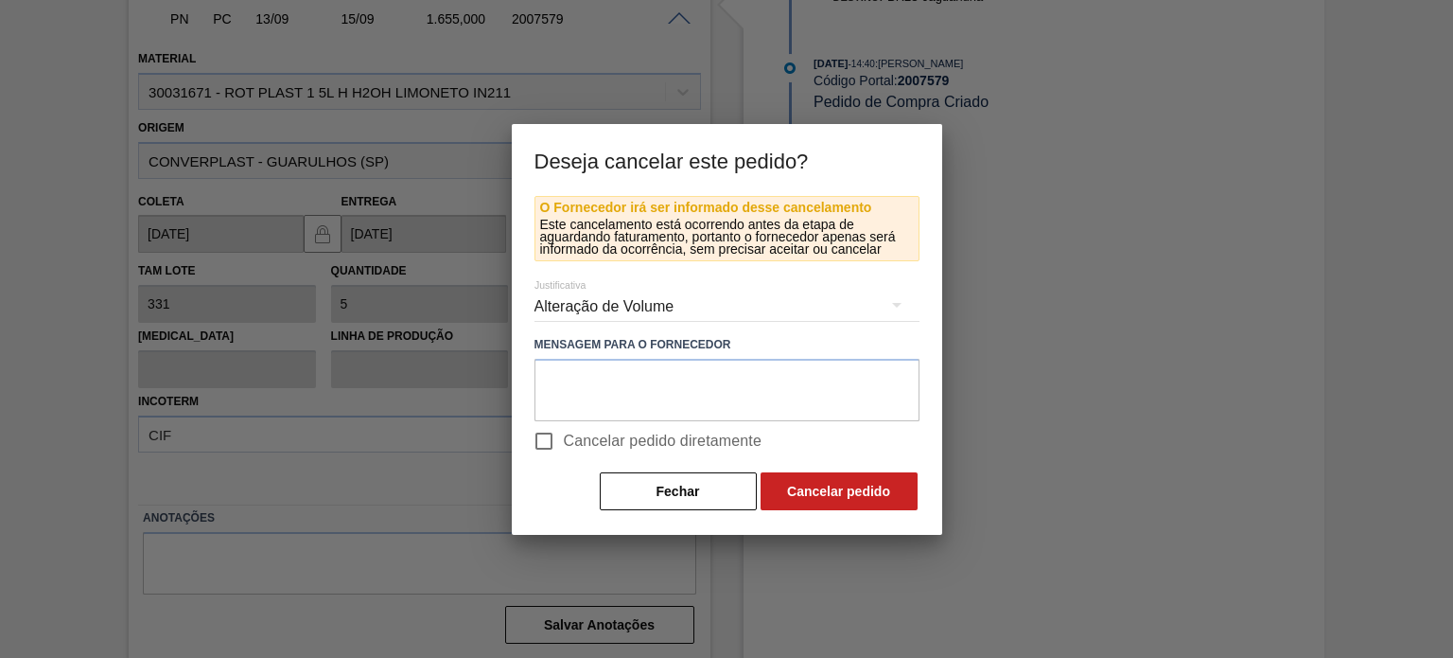
click at [537, 420] on div "Erro Operacional (CSC) Erro de Programação/LT (PCP) Fornecedor Incorreto Queda …" at bounding box center [726, 329] width 1453 height 658
click at [540, 437] on input "Cancelar pedido diretamente" at bounding box center [544, 441] width 40 height 40
checkbox input "true"
click at [851, 493] on button "Cancelar pedido" at bounding box center [839, 491] width 157 height 38
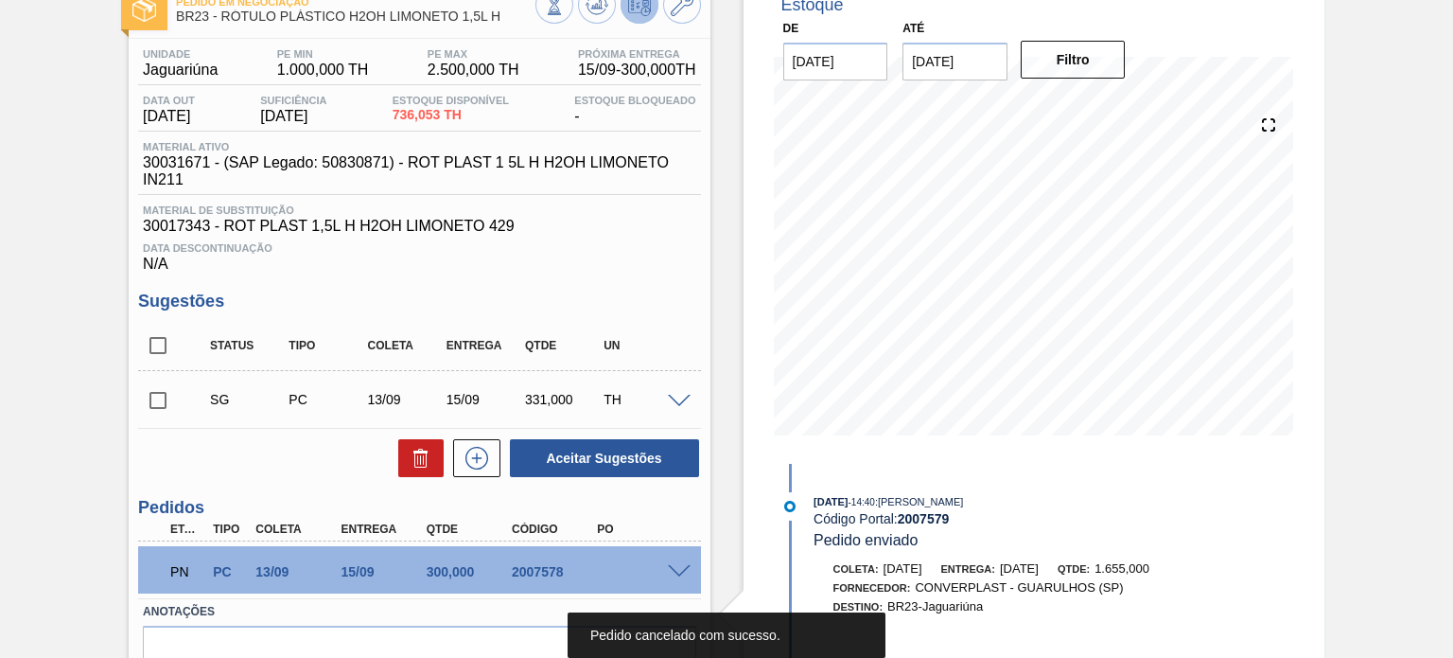
scroll to position [0, 0]
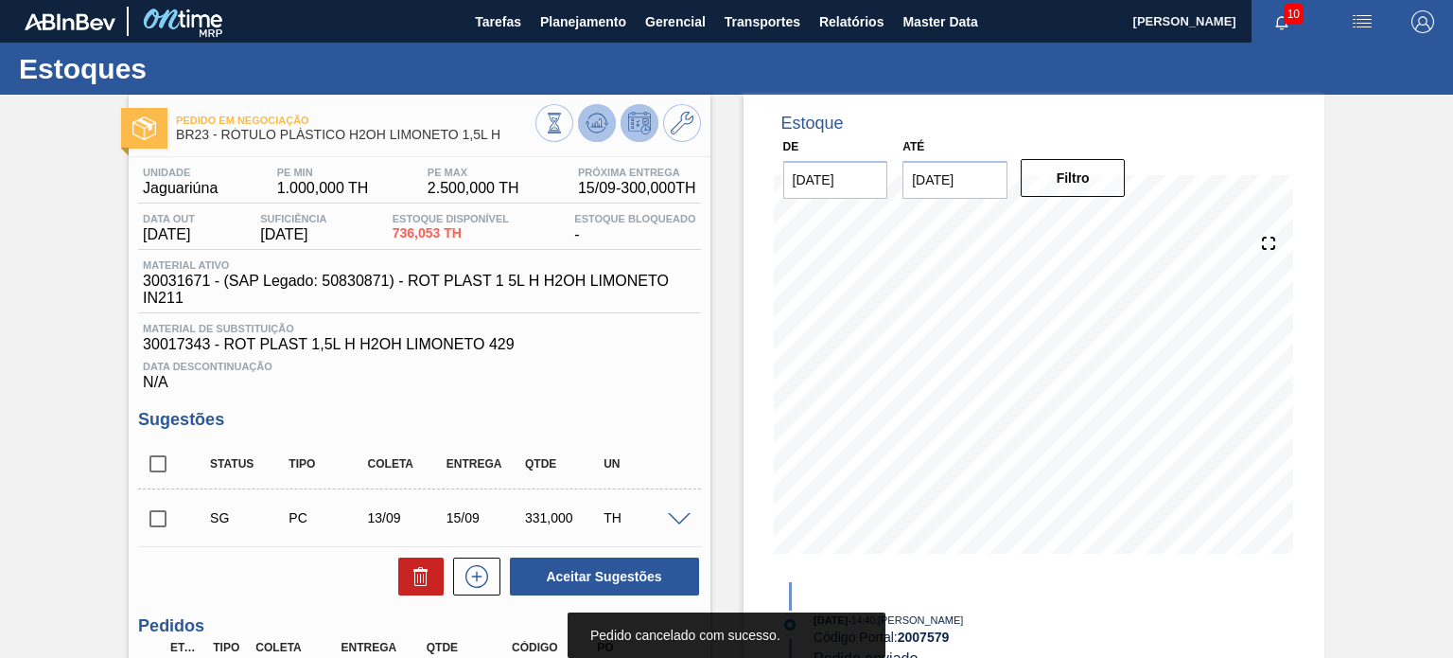
click at [592, 127] on icon at bounding box center [596, 122] width 12 height 9
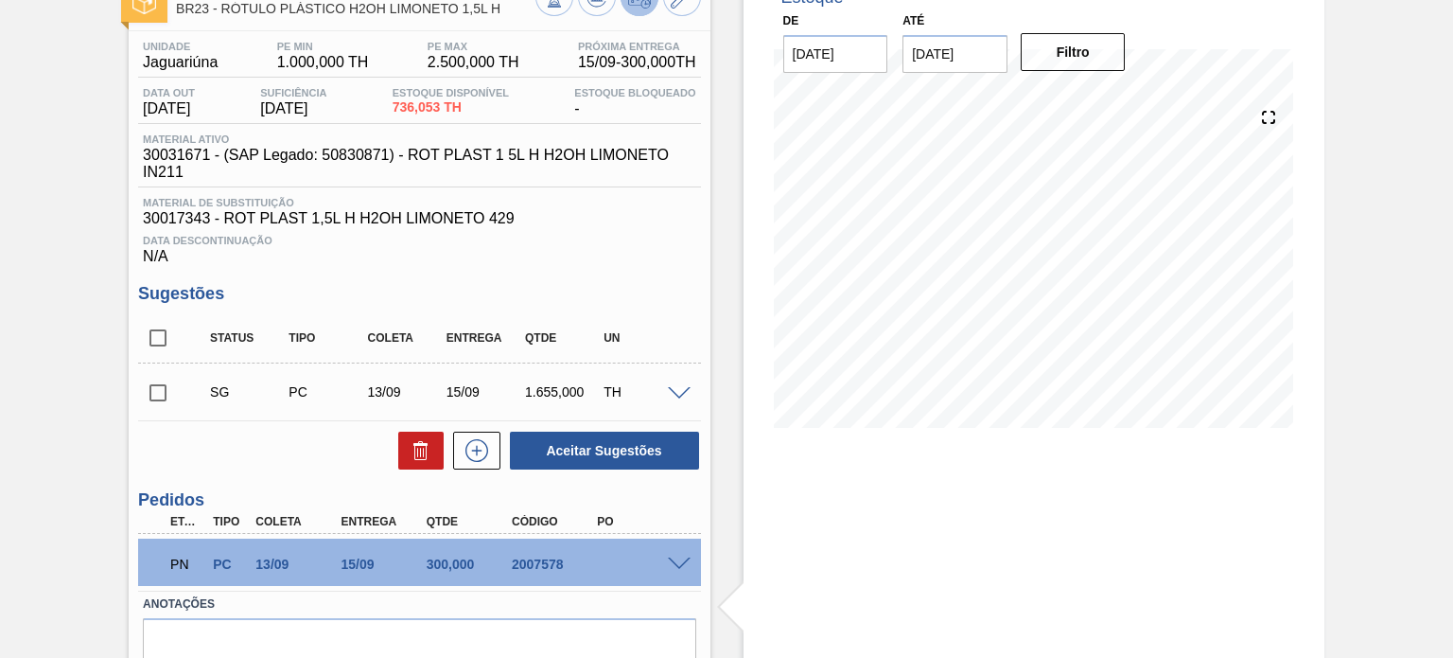
scroll to position [95, 0]
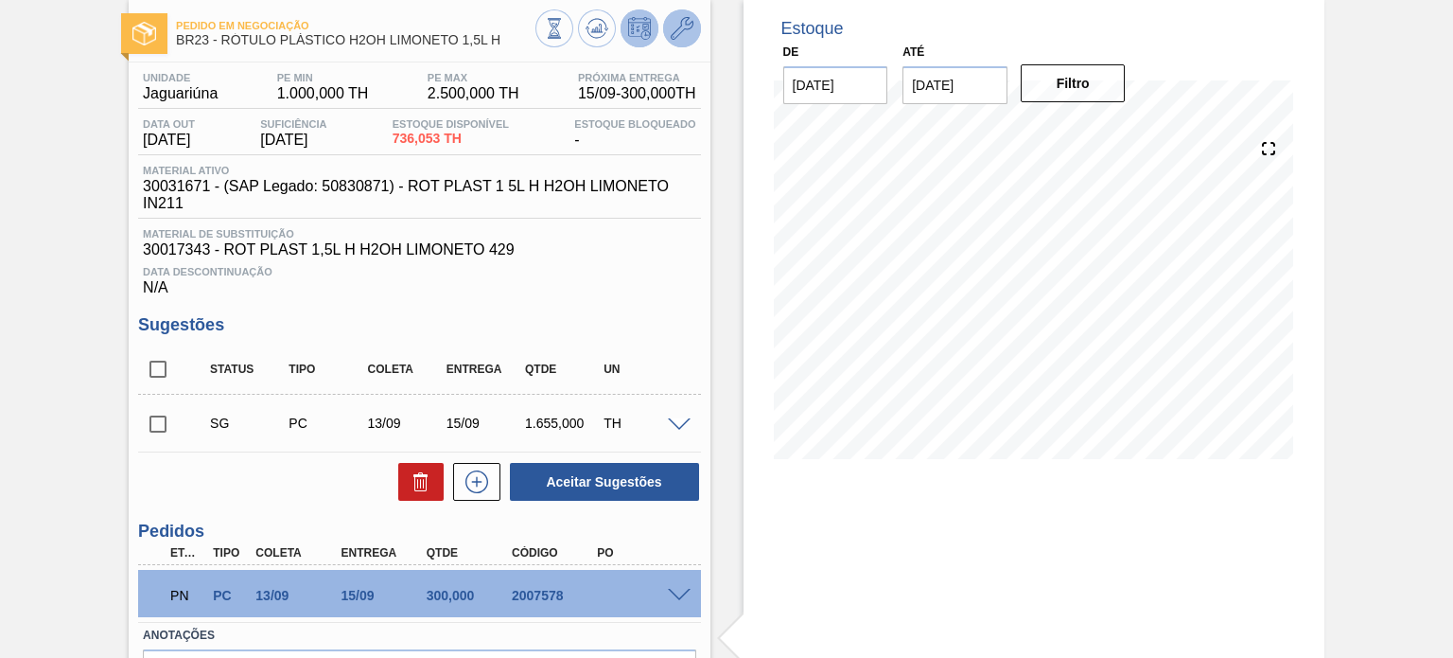
click at [689, 44] on button at bounding box center [682, 28] width 38 height 38
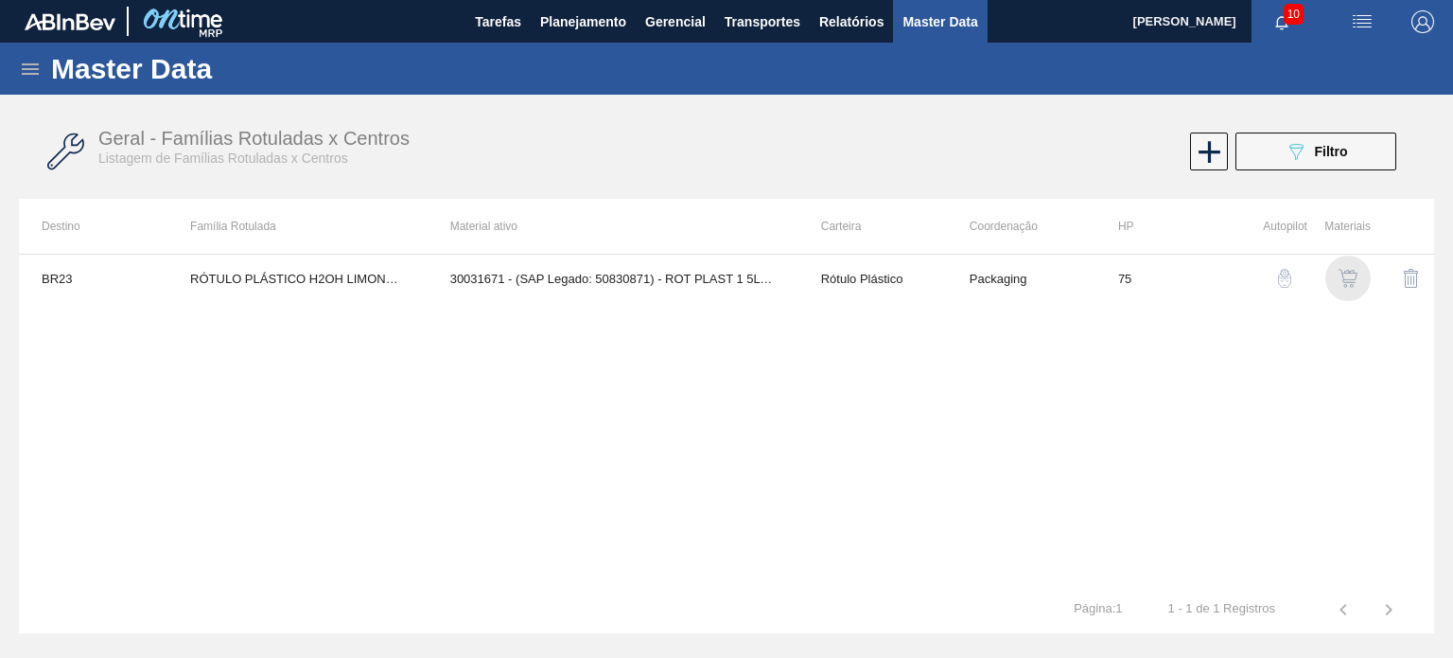
click at [1340, 275] on img "button" at bounding box center [1348, 278] width 19 height 19
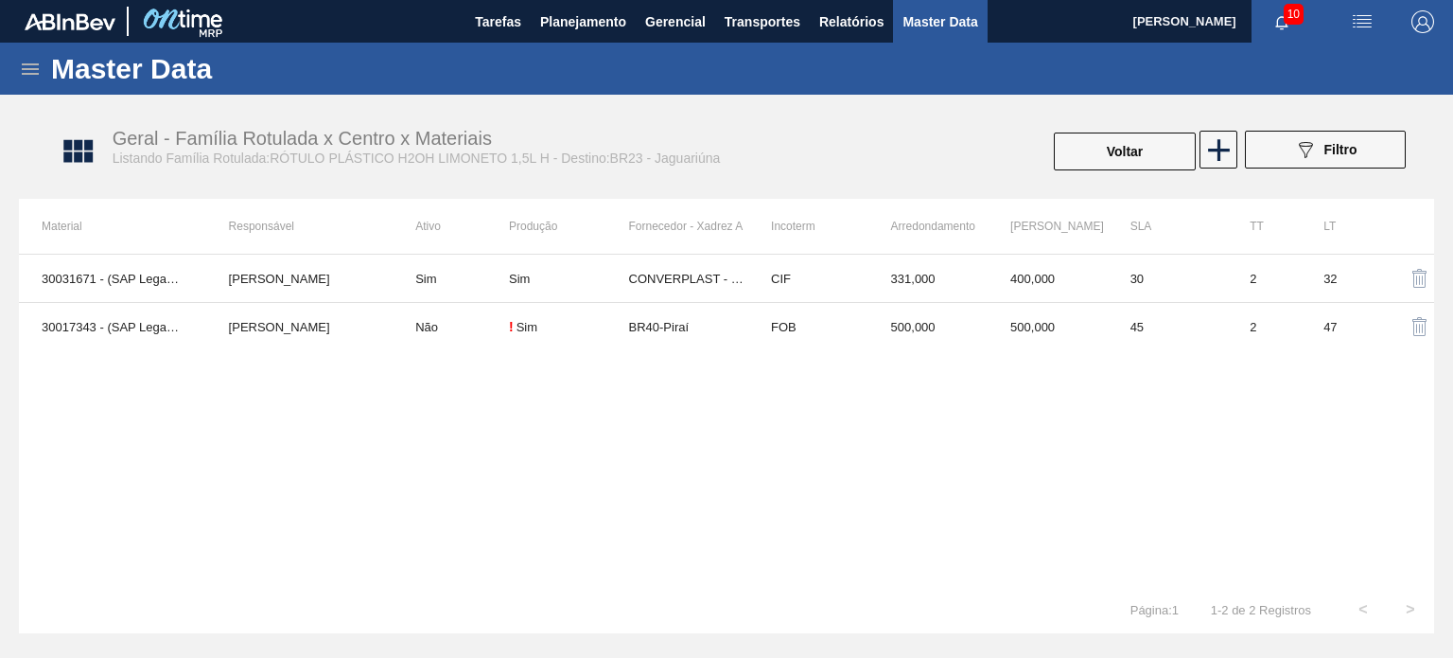
click at [825, 343] on td "FOB" at bounding box center [808, 327] width 120 height 48
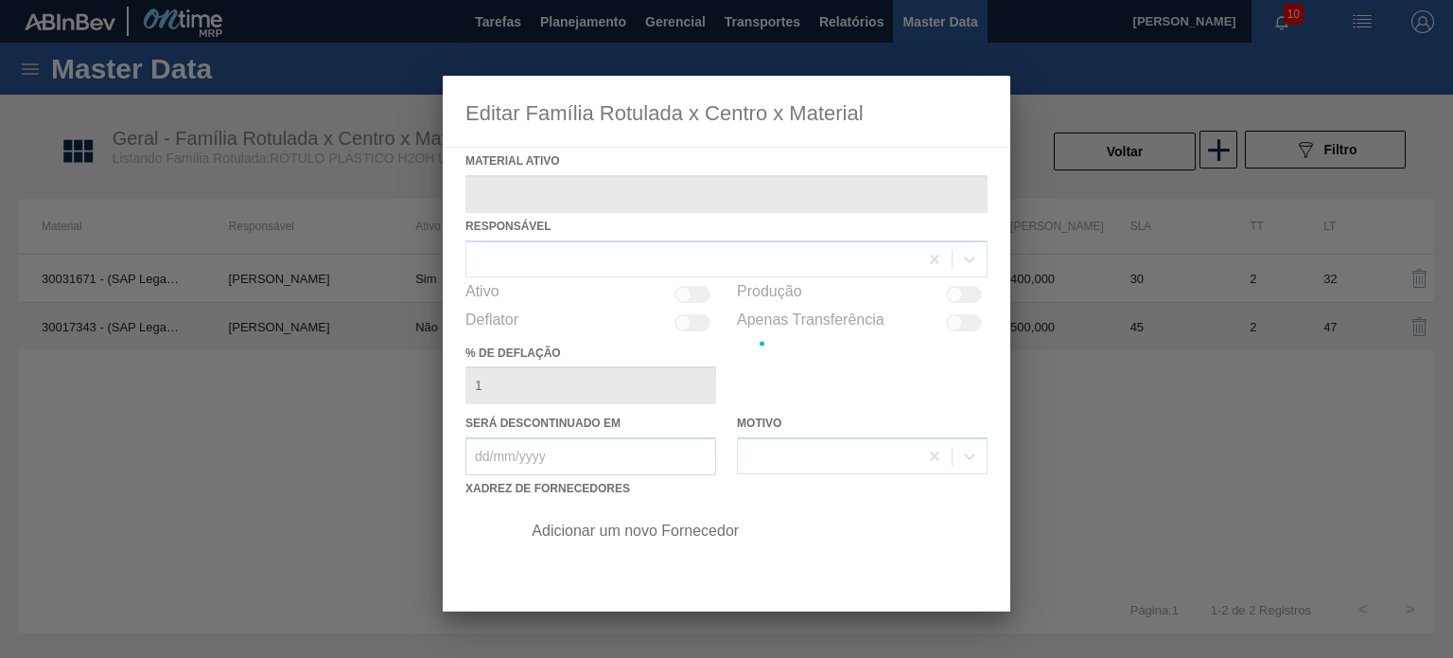
type ativo "30017343 - (SAP Legado: 50800242) - ROT PLAST 1,5L H H2OH LIMONETO 429"
checkbox input "true"
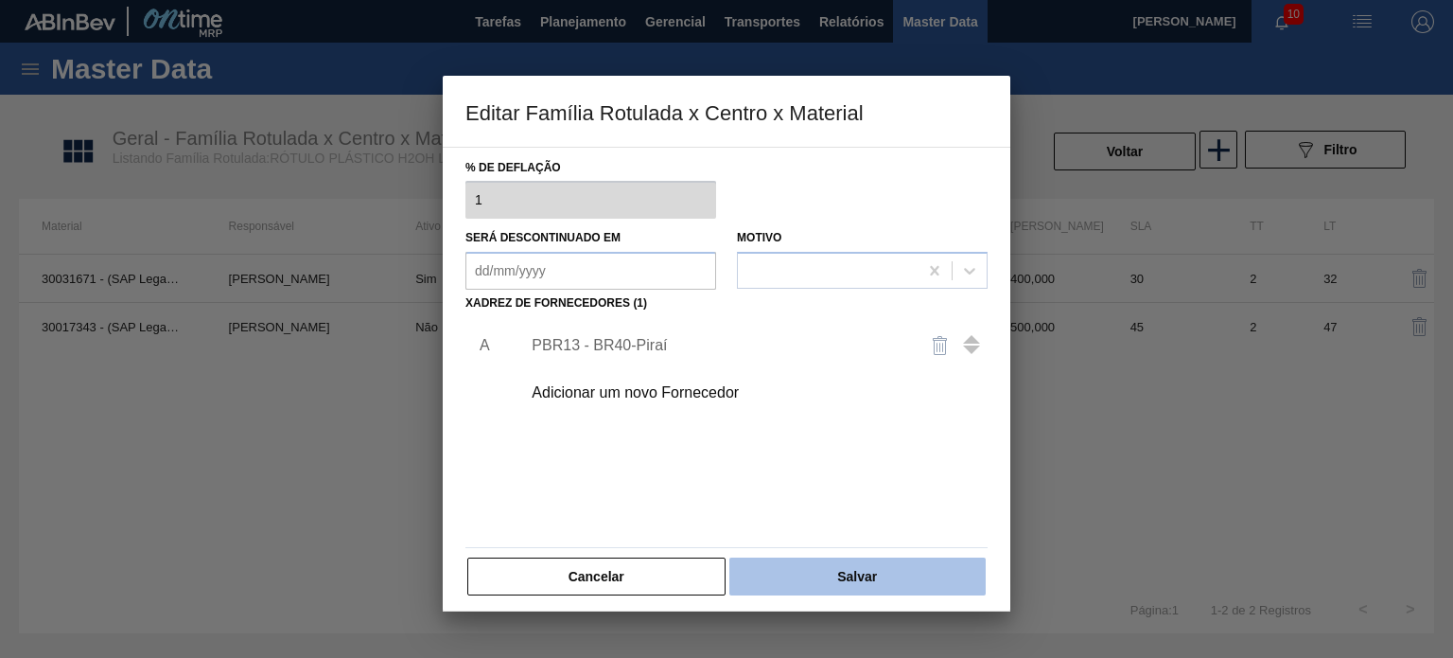
scroll to position [189, 0]
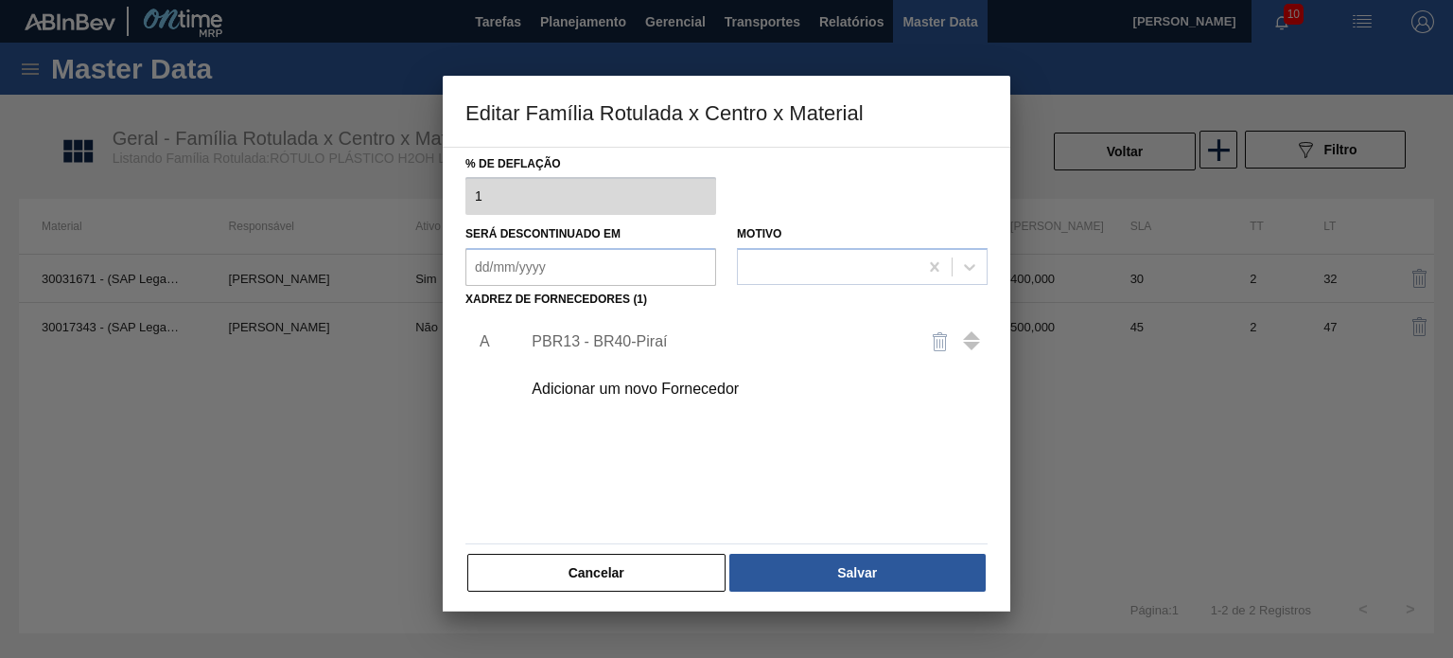
click at [695, 571] on button "Cancelar" at bounding box center [596, 573] width 258 height 38
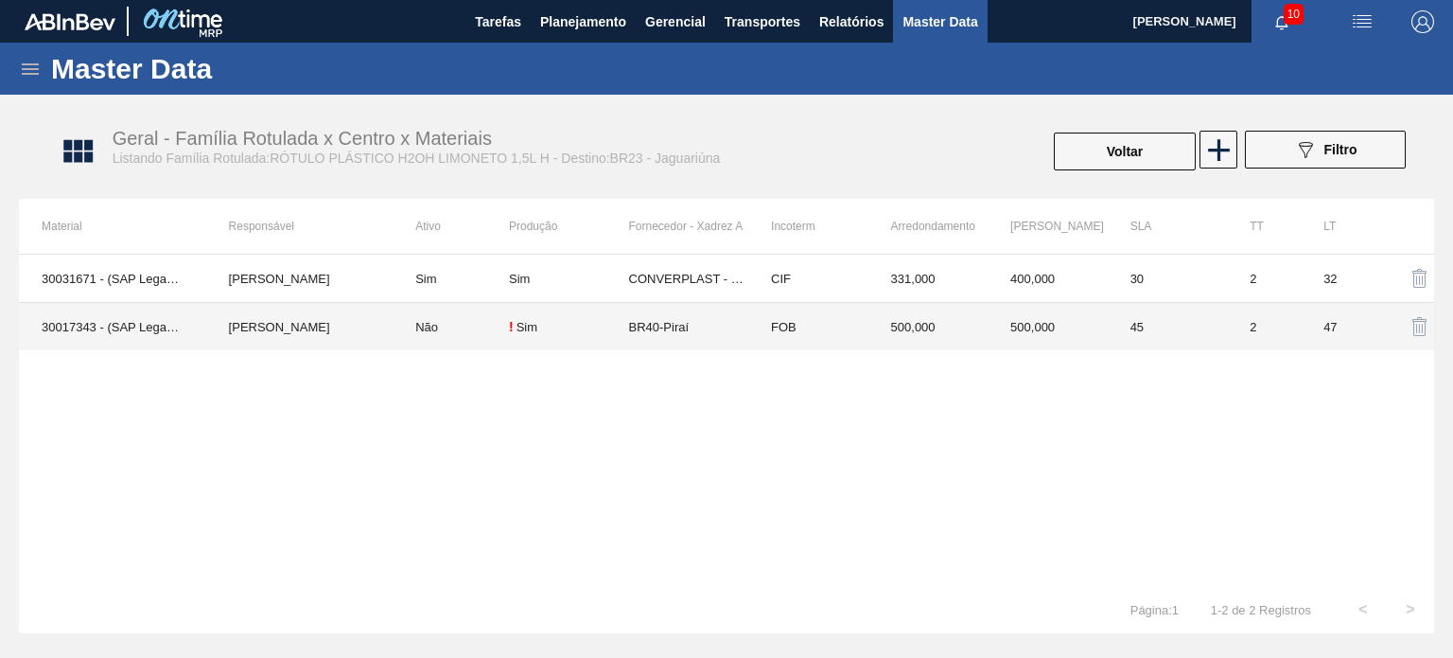
click at [842, 301] on tbody "30031671 - (SAP Legado: 50830871) - ROT PLAST 1 5L H H2OH LIMONETO IN211 MATHEU…" at bounding box center [726, 303] width 1415 height 96
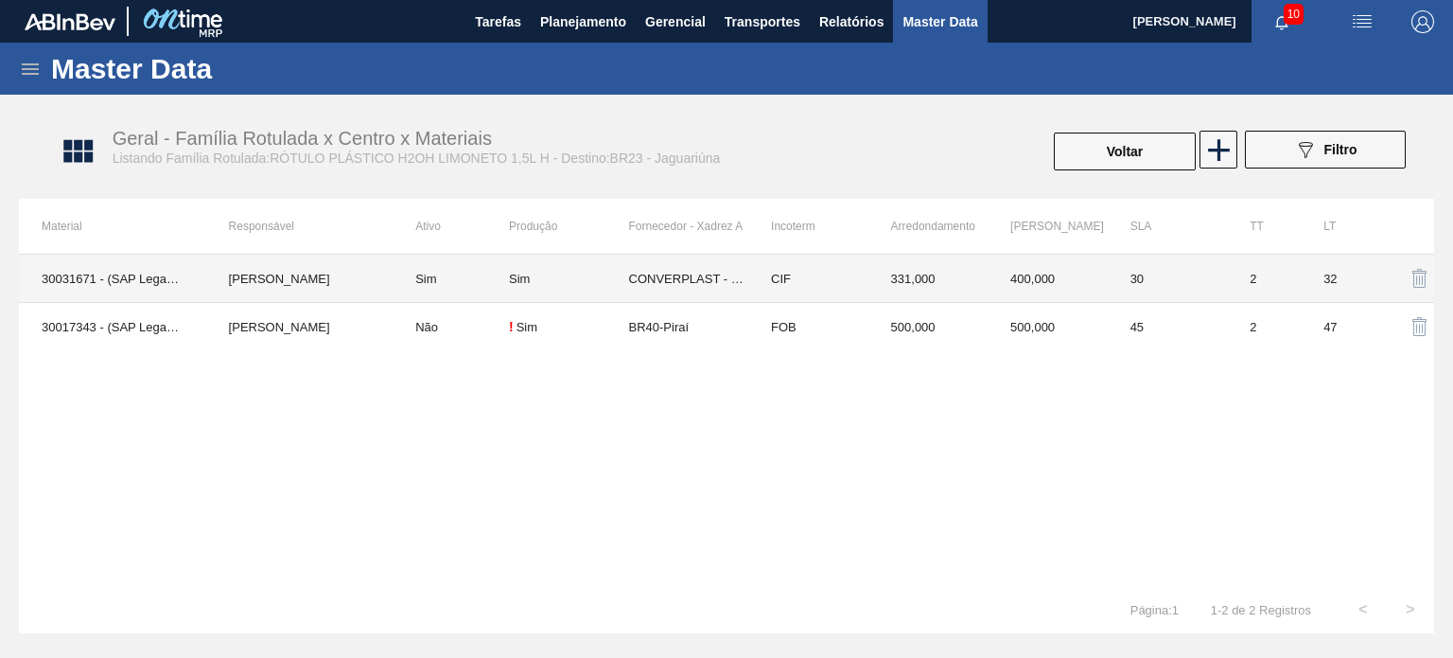
click at [840, 287] on td "CIF" at bounding box center [808, 279] width 120 height 48
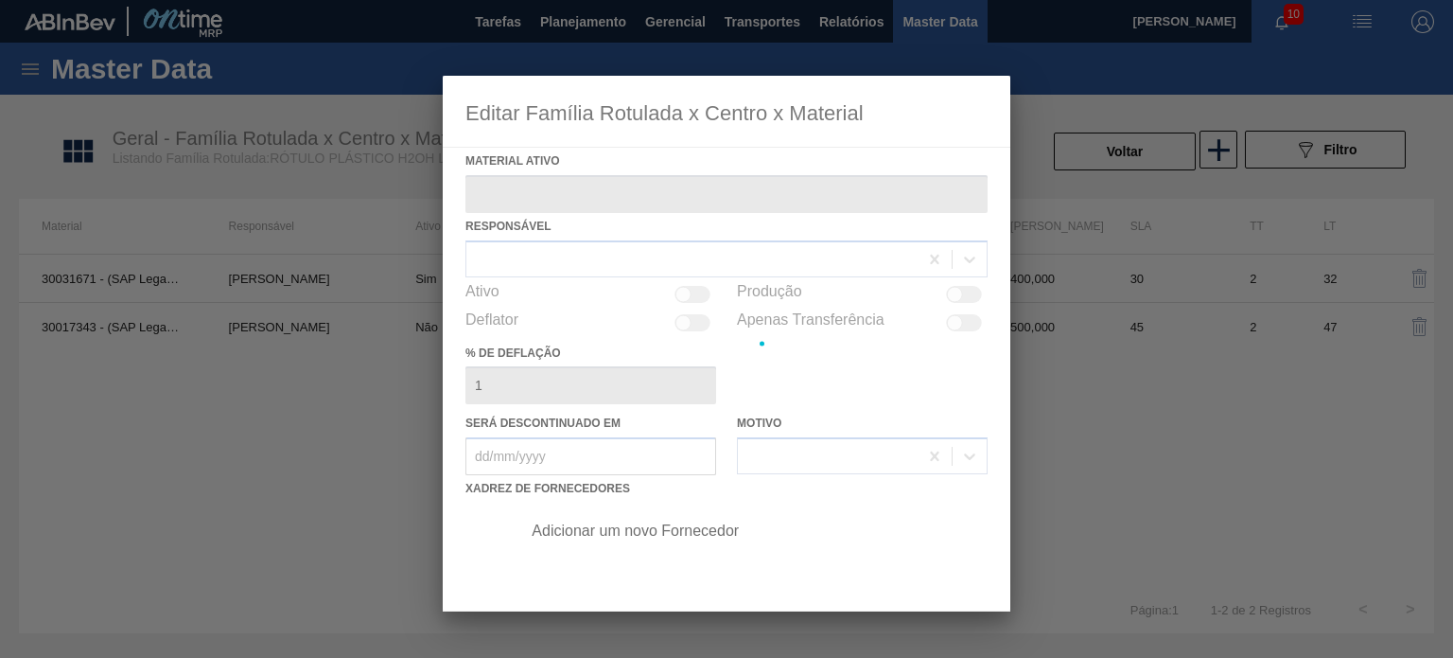
type ativo "30031671 - (SAP Legado: 50830871) - ROT PLAST 1 5L H H2OH LIMONETO IN211"
checkbox input "true"
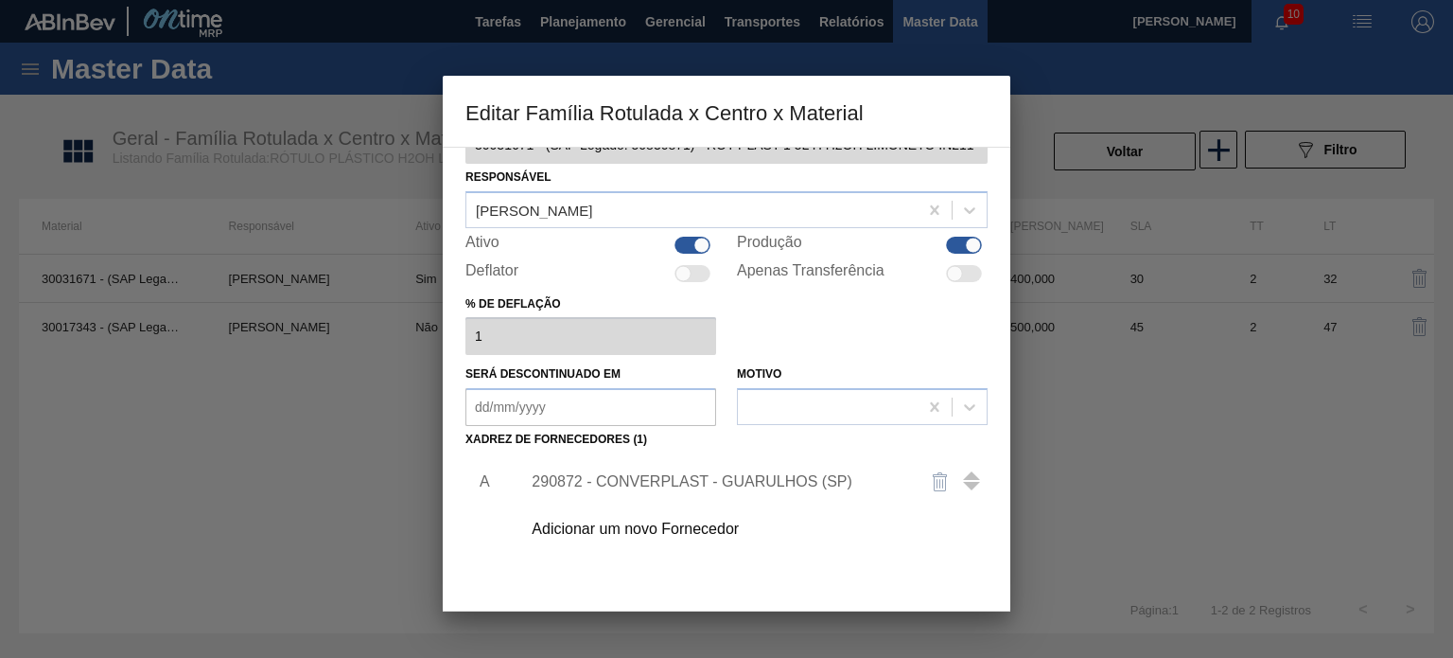
scroll to position [95, 0]
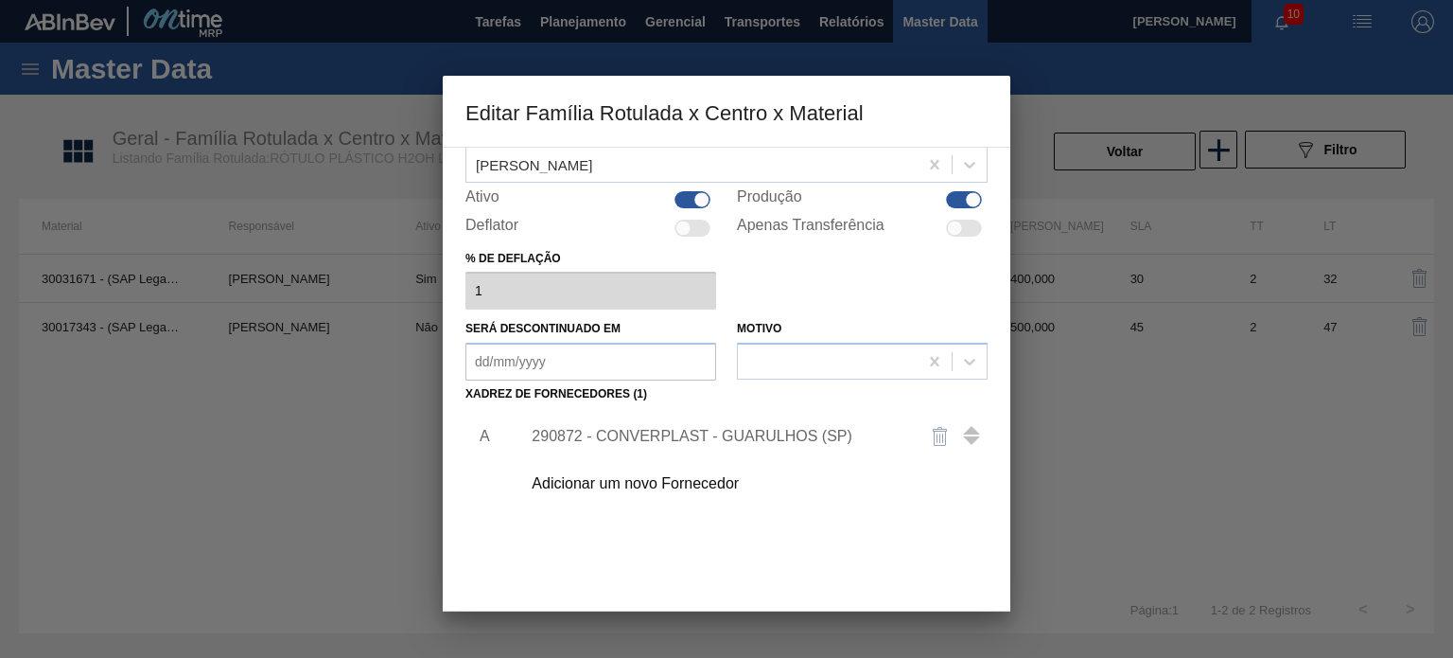
click at [766, 423] on div "290872 - CONVERPLAST - GUARULHOS (SP)" at bounding box center [749, 436] width 478 height 47
click at [765, 433] on div "290872 - CONVERPLAST - GUARULHOS (SP)" at bounding box center [717, 436] width 371 height 17
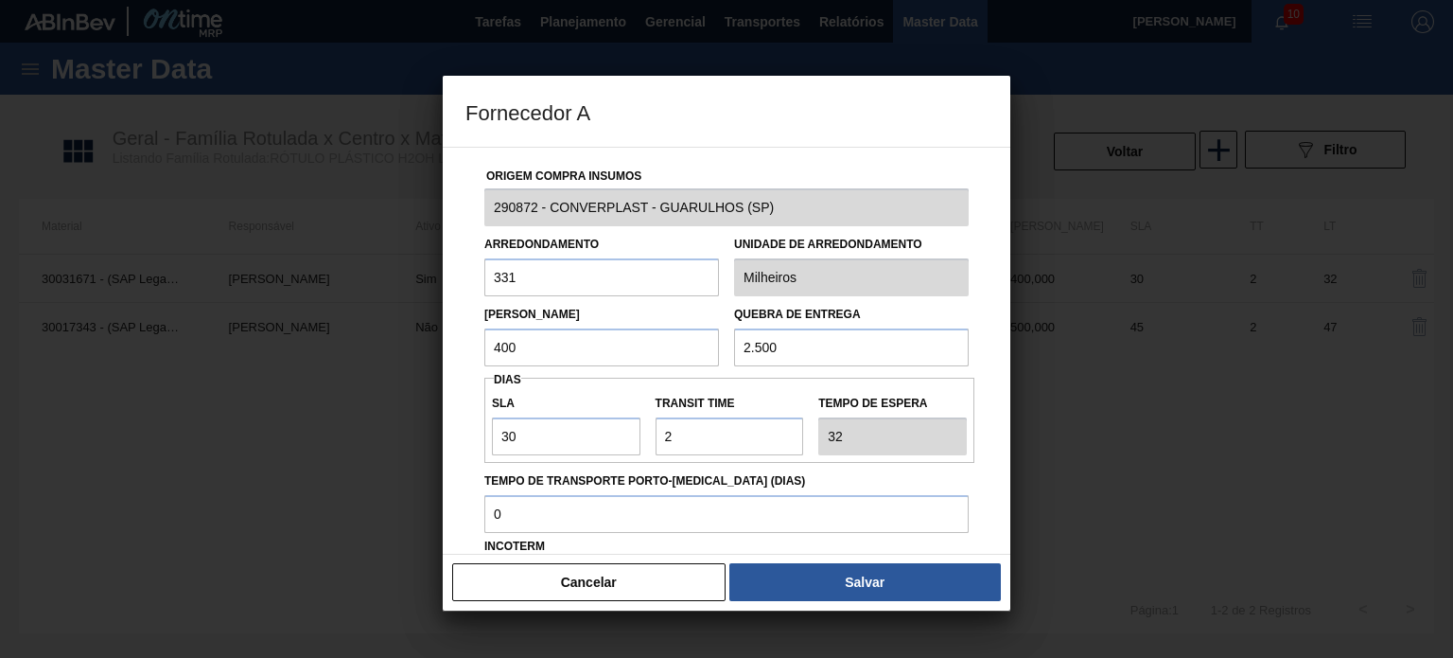
drag, startPoint x: 791, startPoint y: 337, endPoint x: 727, endPoint y: 337, distance: 64.3
click at [728, 338] on div "Quebra de entrega 2.500" at bounding box center [852, 333] width 250 height 65
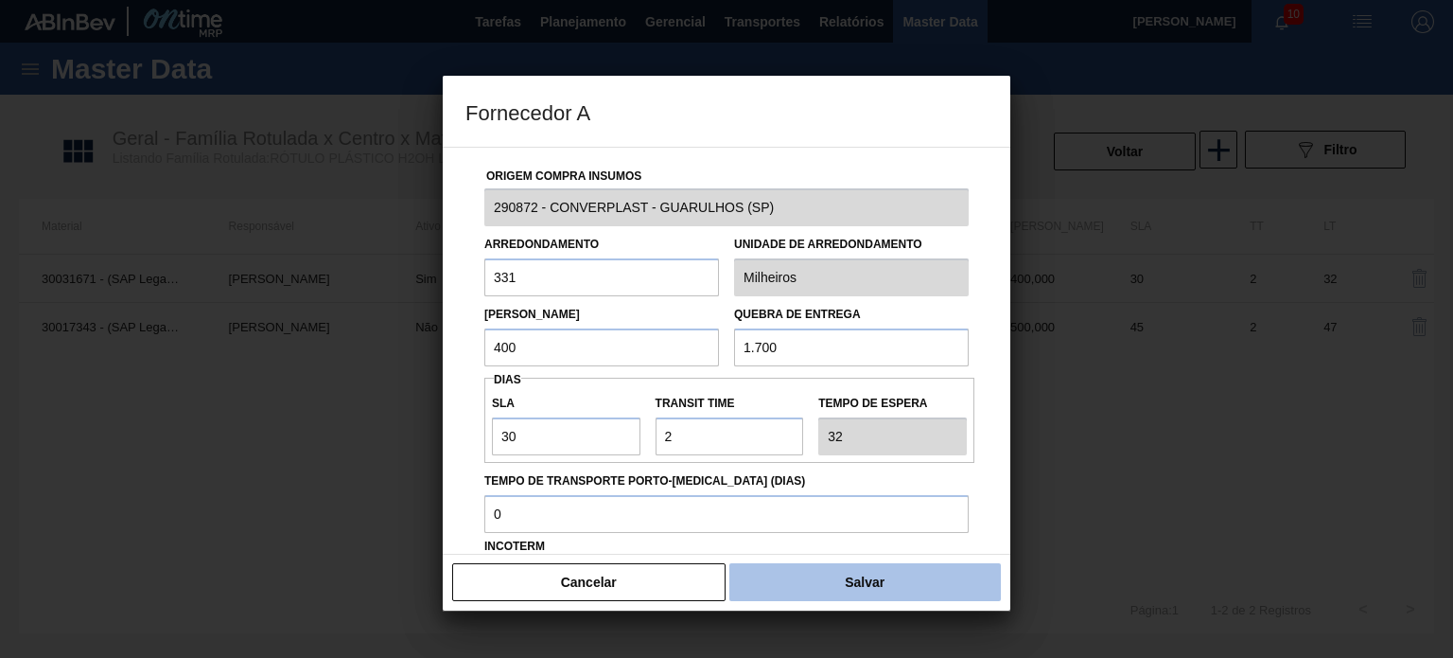
type input "1.700"
click at [825, 567] on button "Salvar" at bounding box center [866, 582] width 272 height 38
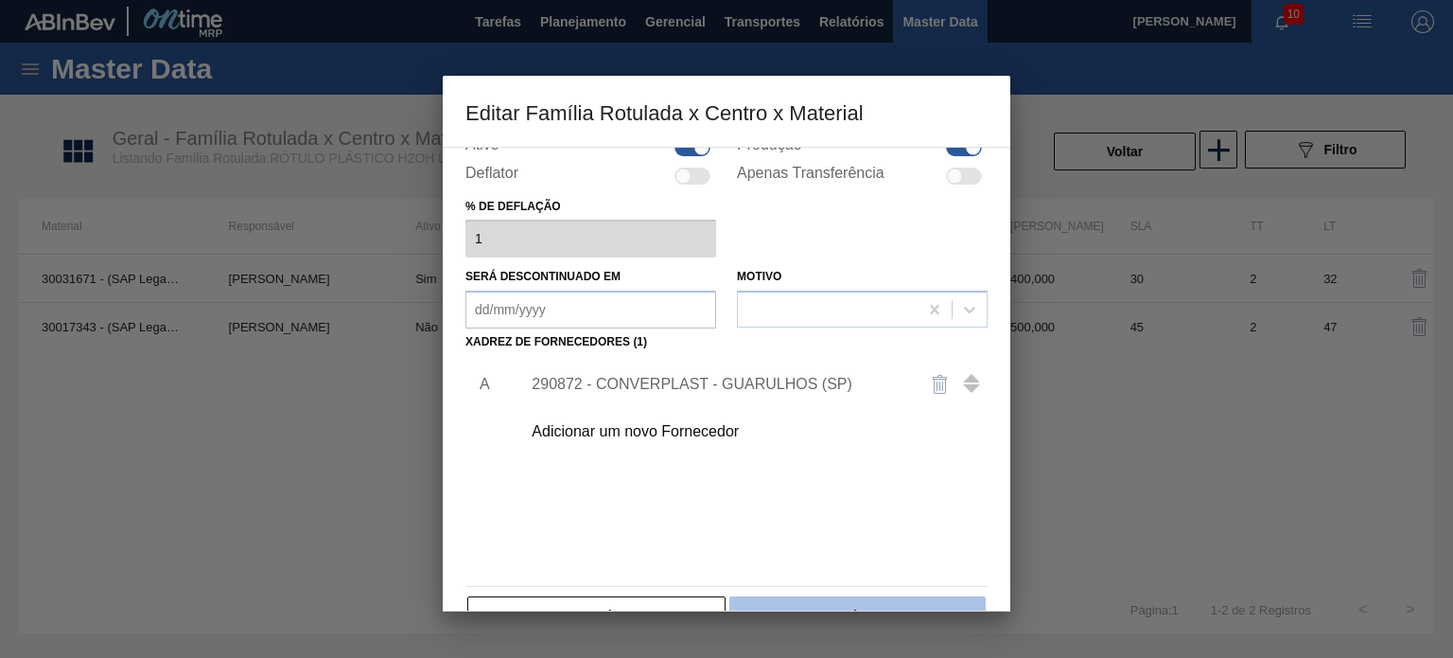
scroll to position [193, 0]
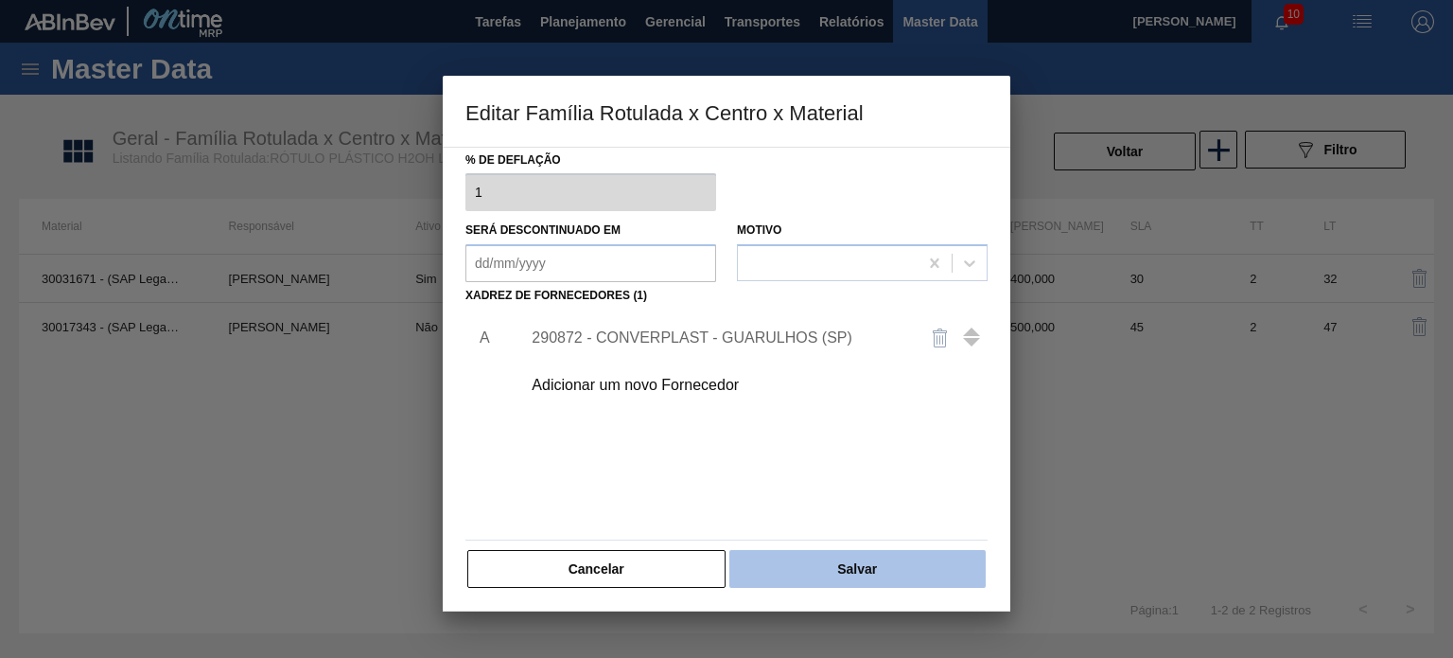
click at [841, 562] on button "Salvar" at bounding box center [858, 569] width 256 height 38
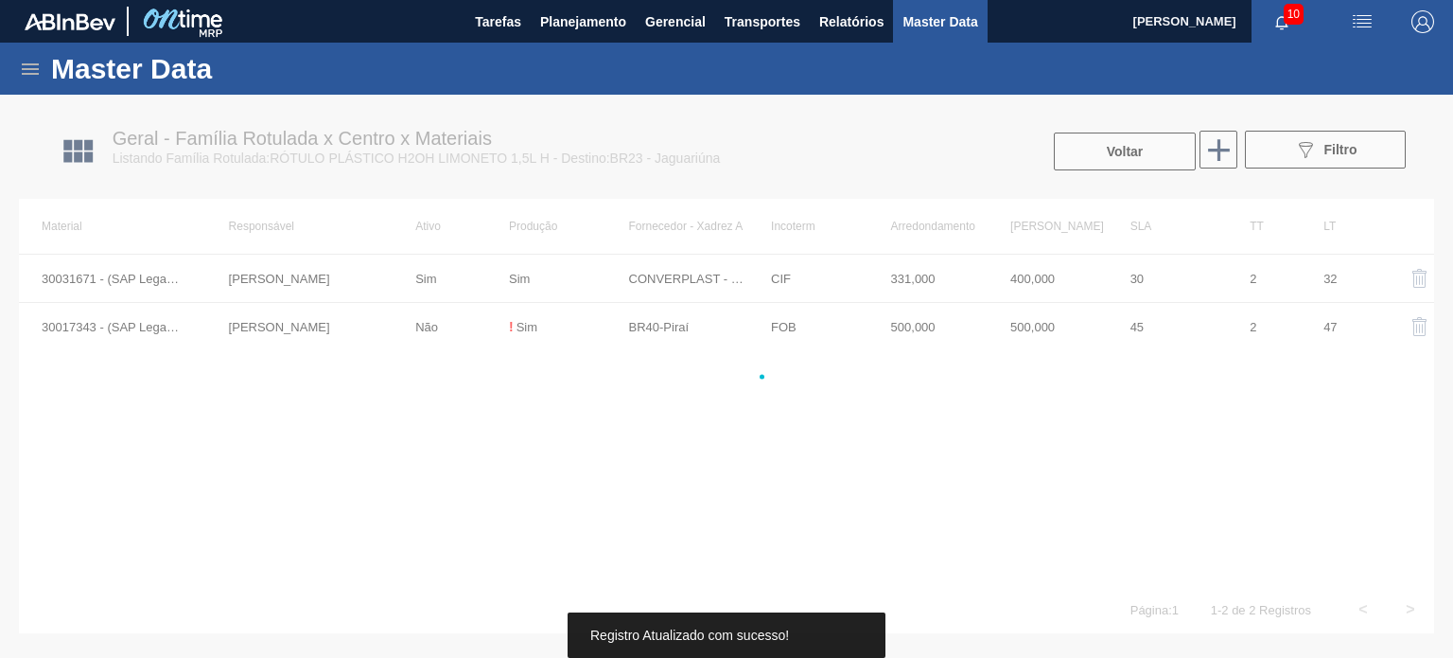
click at [1124, 150] on div at bounding box center [726, 376] width 1453 height 563
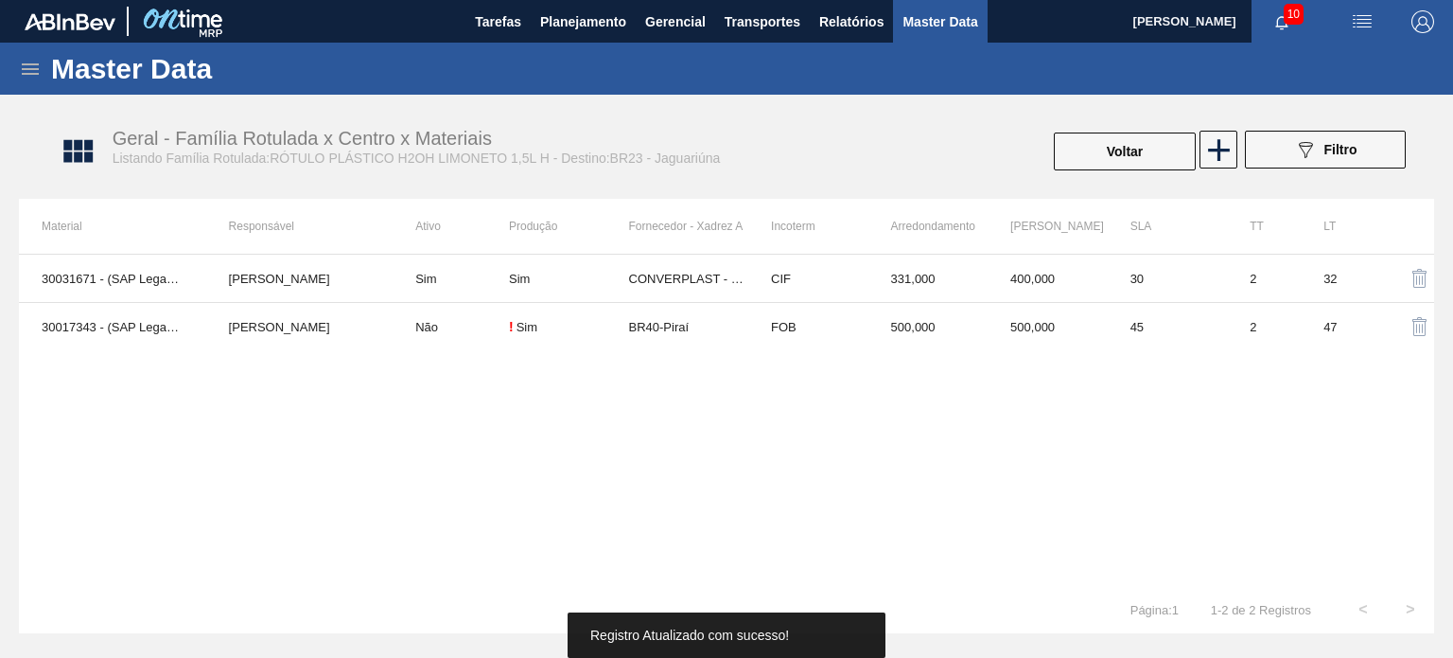
drag, startPoint x: 1117, startPoint y: 145, endPoint x: 961, endPoint y: 91, distance: 164.3
click at [1117, 144] on button "Voltar" at bounding box center [1125, 151] width 142 height 38
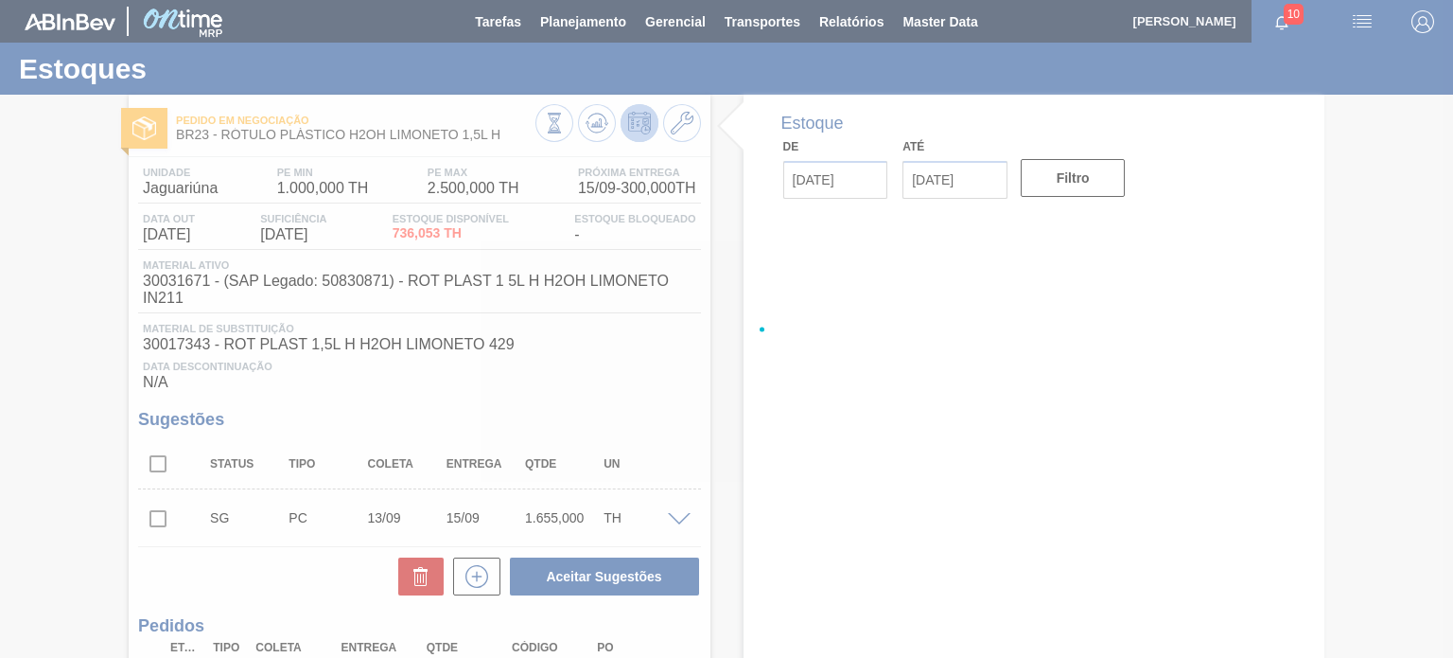
click at [554, 125] on div at bounding box center [726, 329] width 1453 height 658
click at [583, 124] on div at bounding box center [726, 329] width 1453 height 658
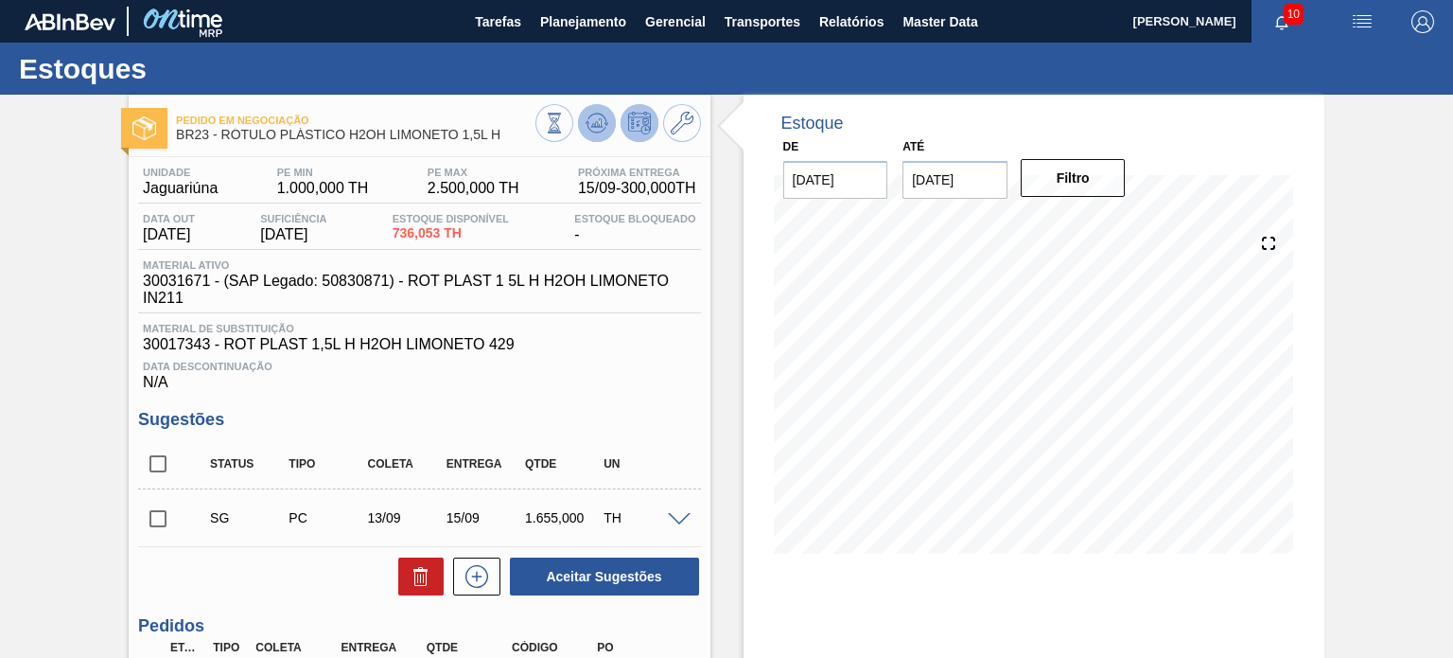
click at [565, 124] on icon at bounding box center [554, 123] width 21 height 21
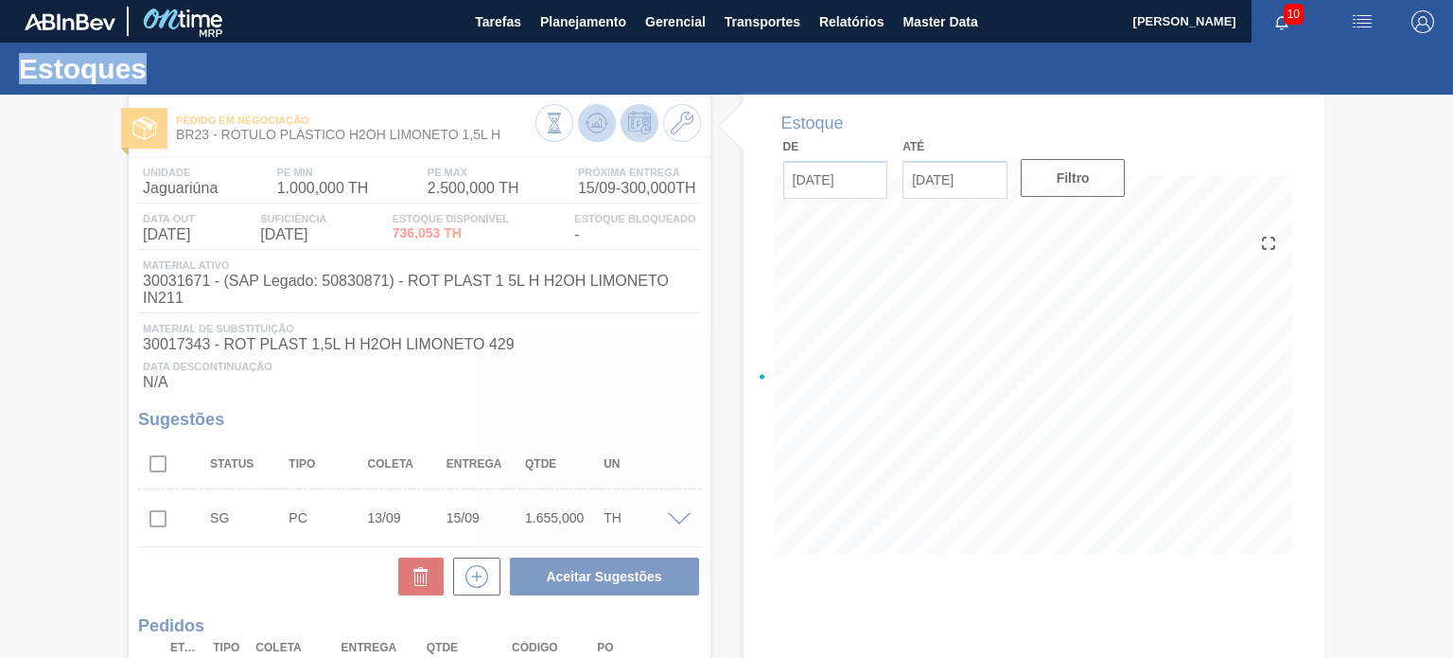
click at [585, 124] on div at bounding box center [726, 376] width 1453 height 563
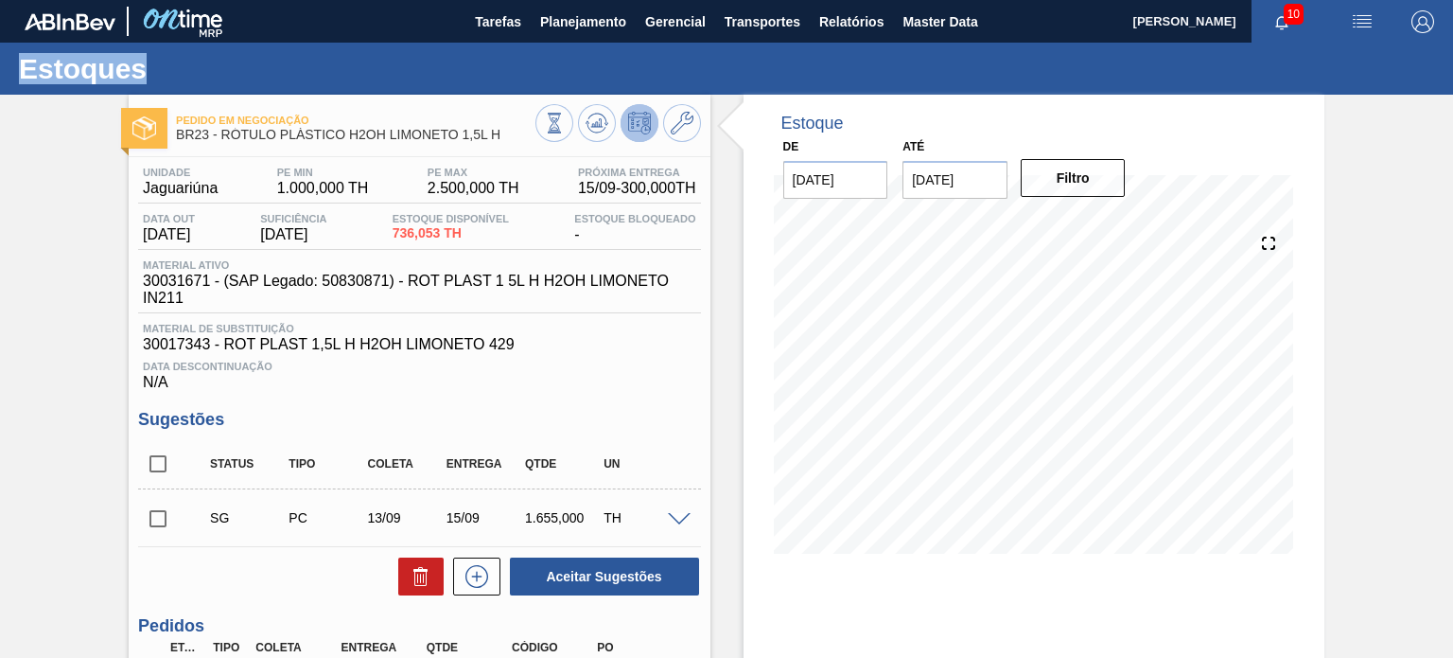
click at [678, 268] on span "Material ativo" at bounding box center [424, 264] width 562 height 11
click at [583, 137] on button at bounding box center [597, 123] width 38 height 38
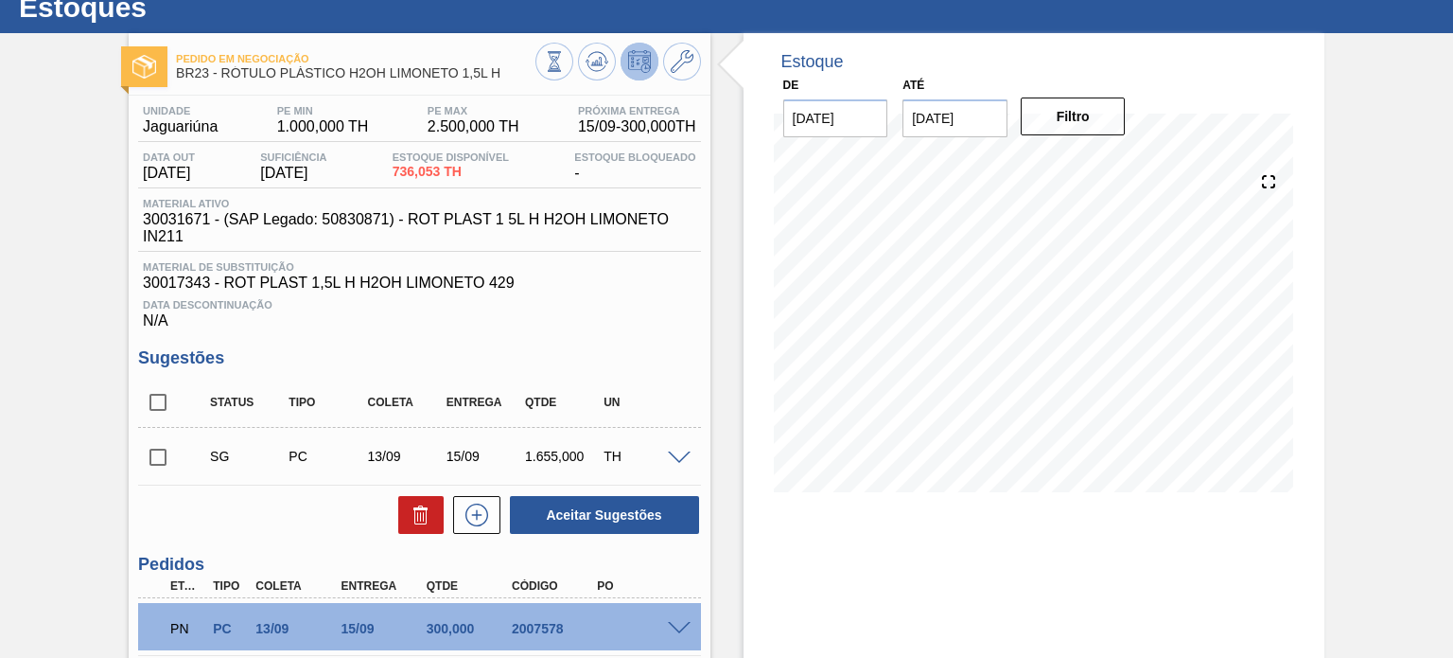
scroll to position [95, 0]
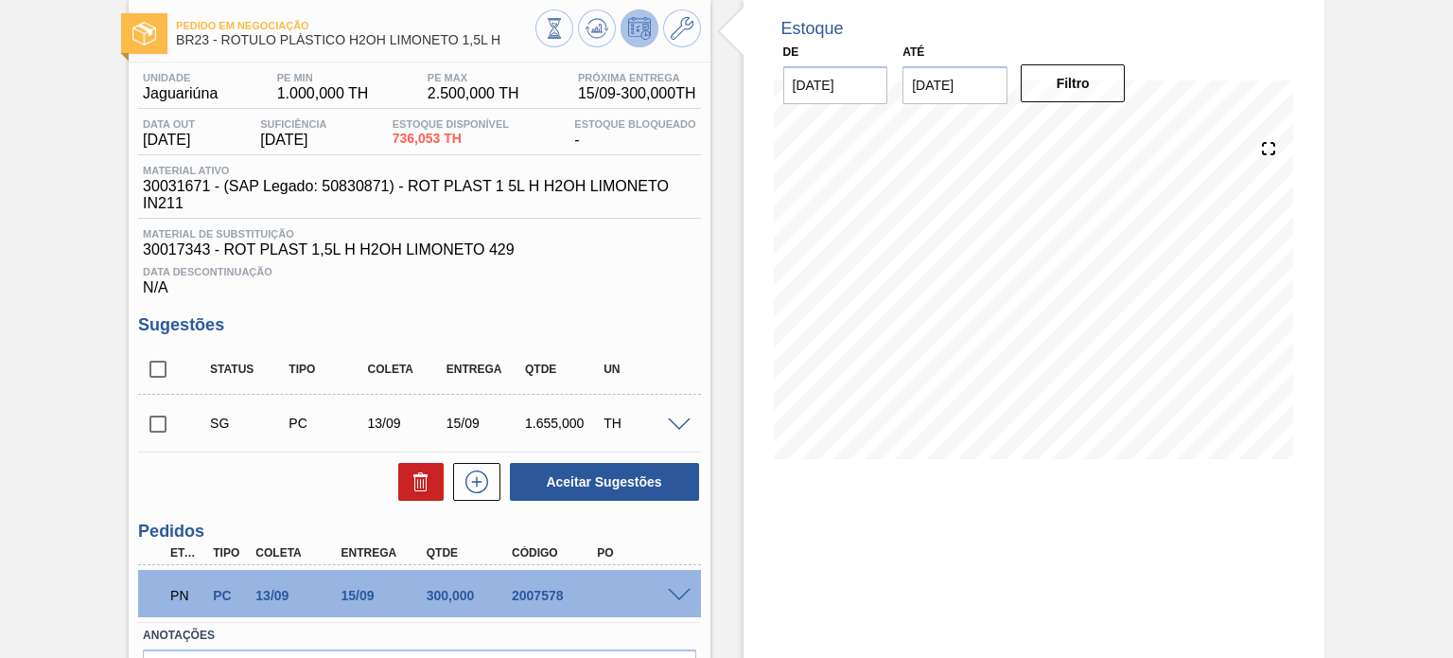
click at [621, 272] on span "Data Descontinuação" at bounding box center [419, 271] width 553 height 11
click at [565, 33] on icon at bounding box center [554, 28] width 21 height 21
click at [162, 427] on input "checkbox" at bounding box center [158, 424] width 40 height 40
drag, startPoint x: 576, startPoint y: 511, endPoint x: 575, endPoint y: 491, distance: 19.9
click at [576, 510] on div "Unidade Jaguariúna PE MIN 1.000,000 TH PE MAX 2.500,000 TH Próxima Entrega 15/0…" at bounding box center [419, 414] width 581 height 705
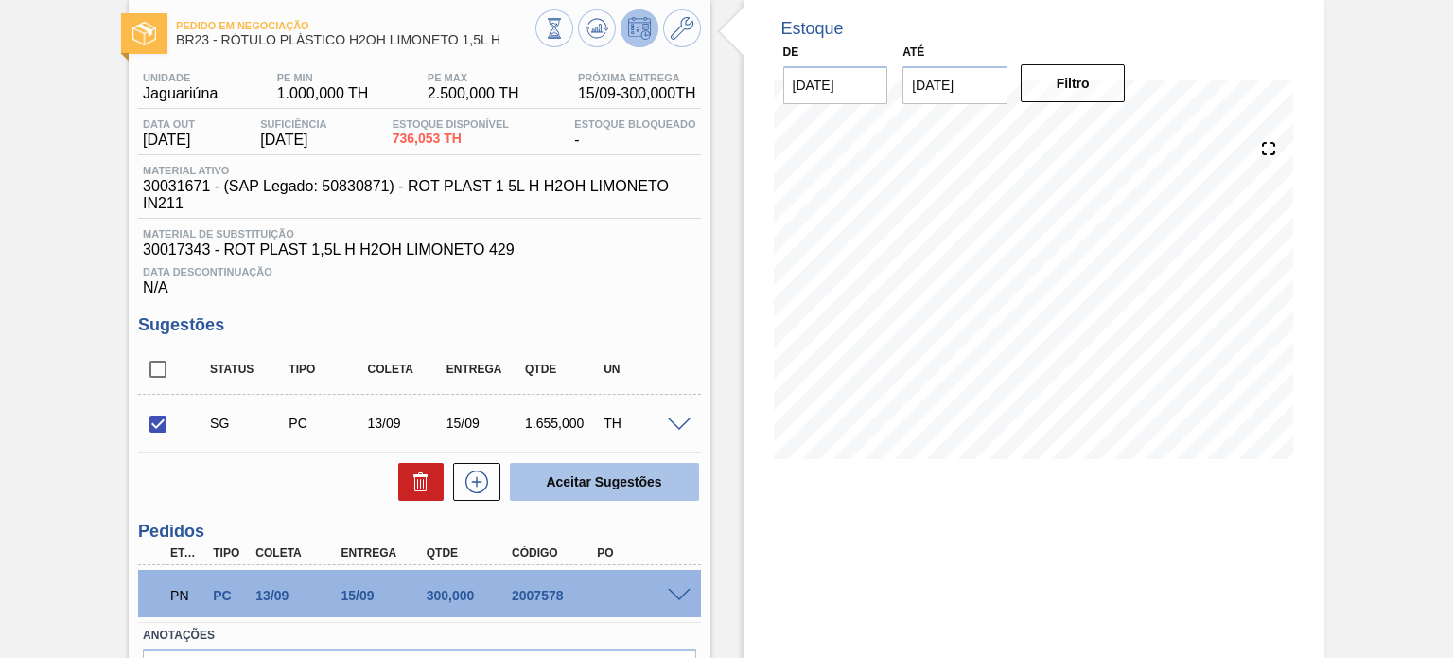
click at [575, 490] on button "Aceitar Sugestões" at bounding box center [604, 482] width 189 height 38
checkbox input "false"
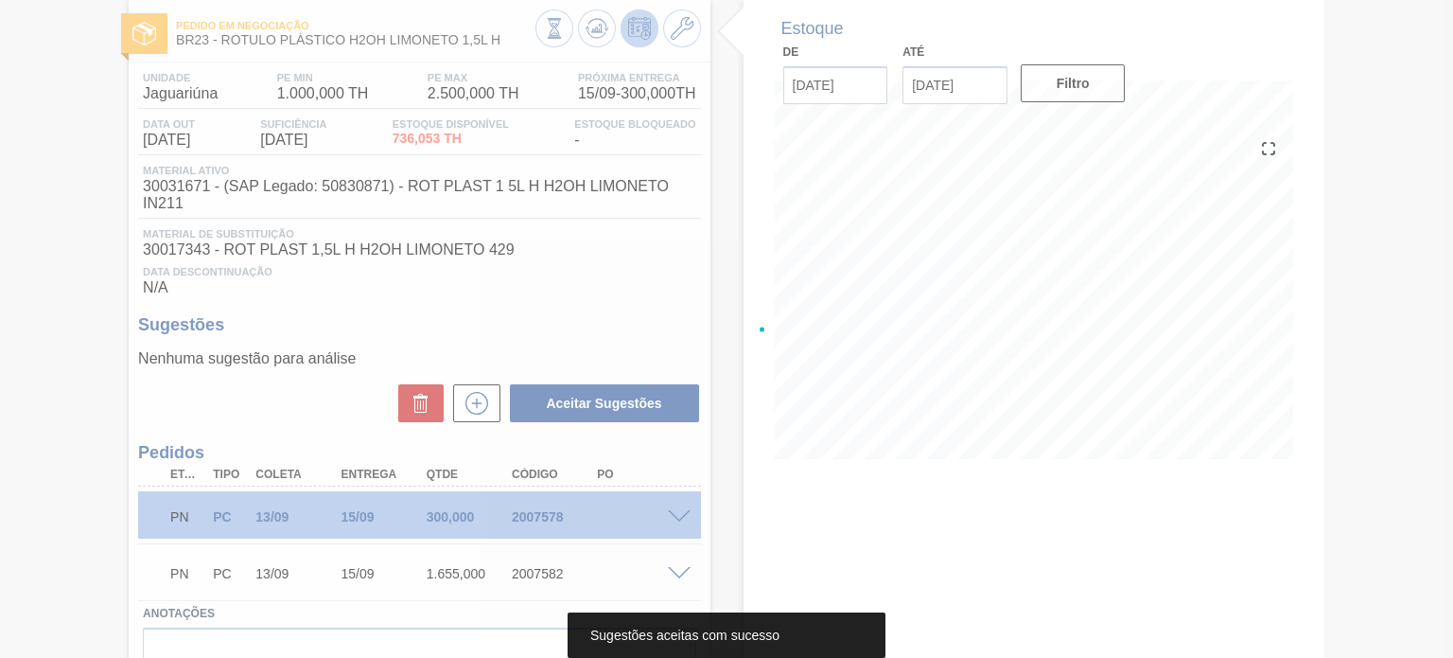
click at [589, 38] on div at bounding box center [726, 329] width 1453 height 658
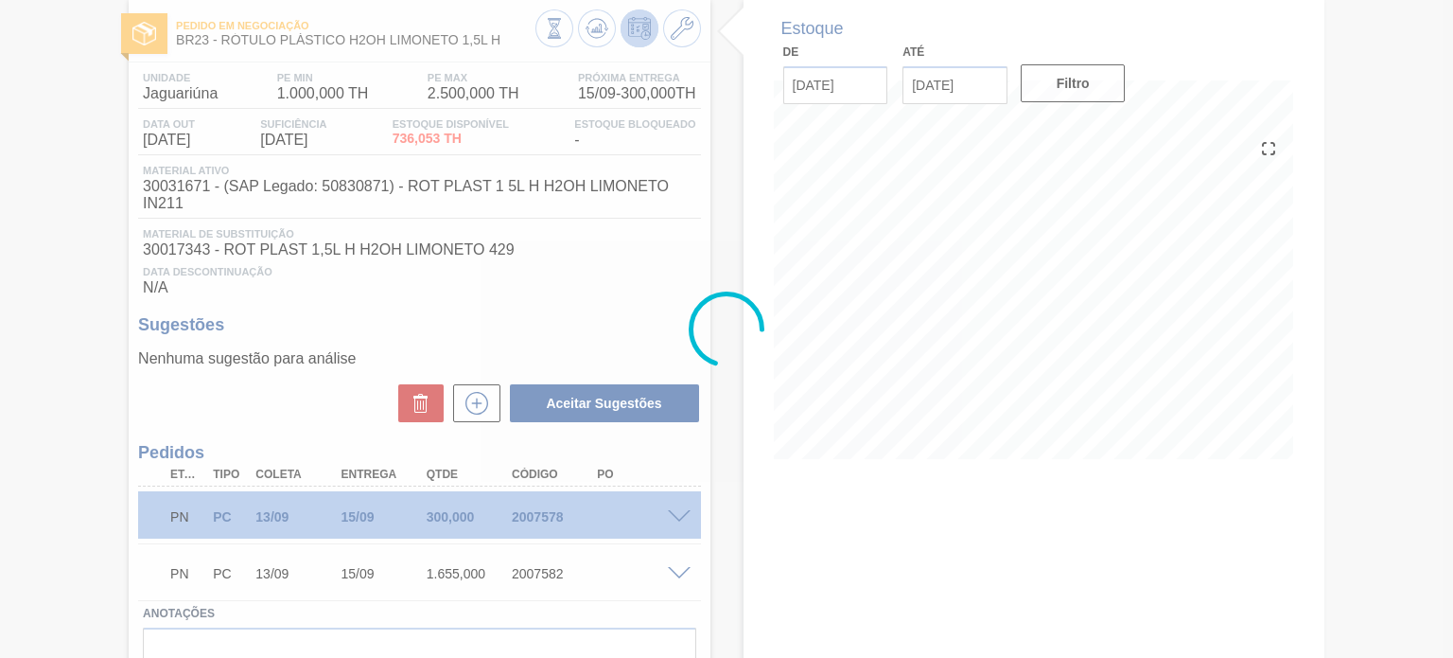
click at [589, 35] on div at bounding box center [726, 329] width 1453 height 658
click at [565, 35] on icon at bounding box center [554, 28] width 21 height 21
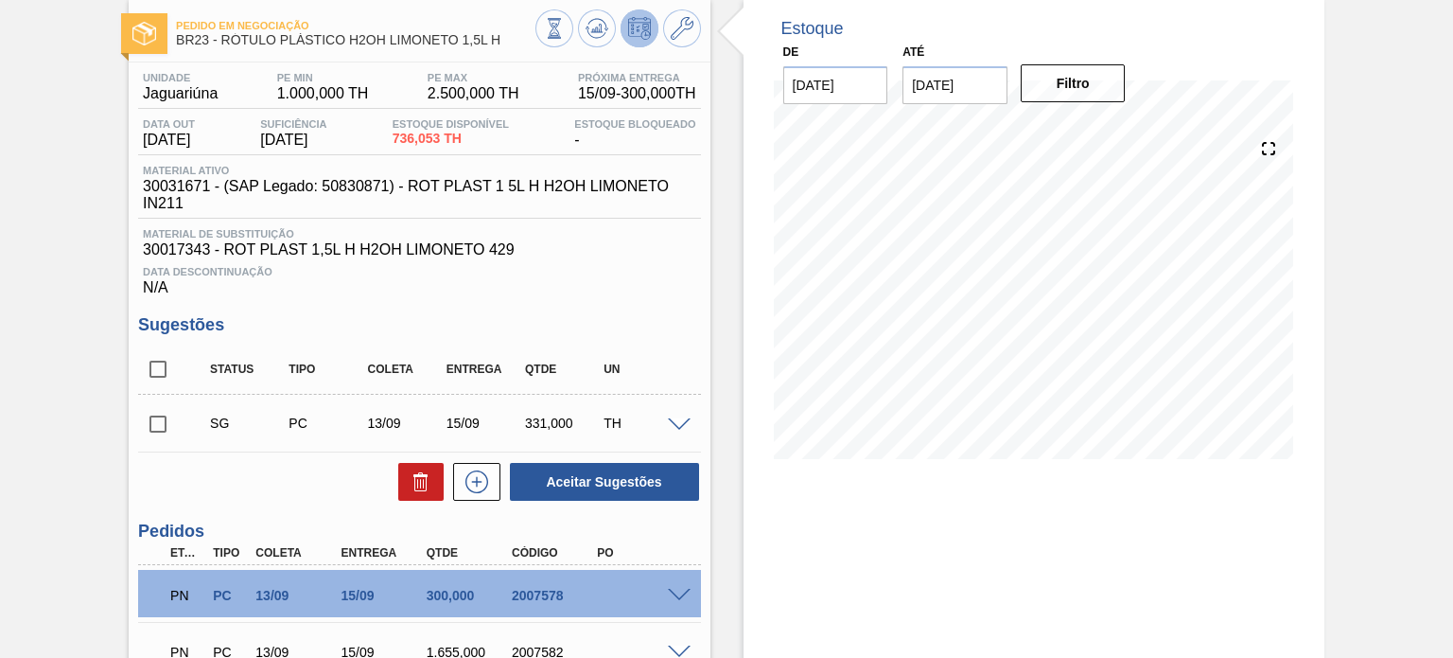
drag, startPoint x: 146, startPoint y: 374, endPoint x: 179, endPoint y: 383, distance: 34.4
click at [146, 374] on input "checkbox" at bounding box center [158, 369] width 40 height 40
checkbox input "true"
click at [410, 484] on icon at bounding box center [421, 481] width 23 height 23
checkbox input "false"
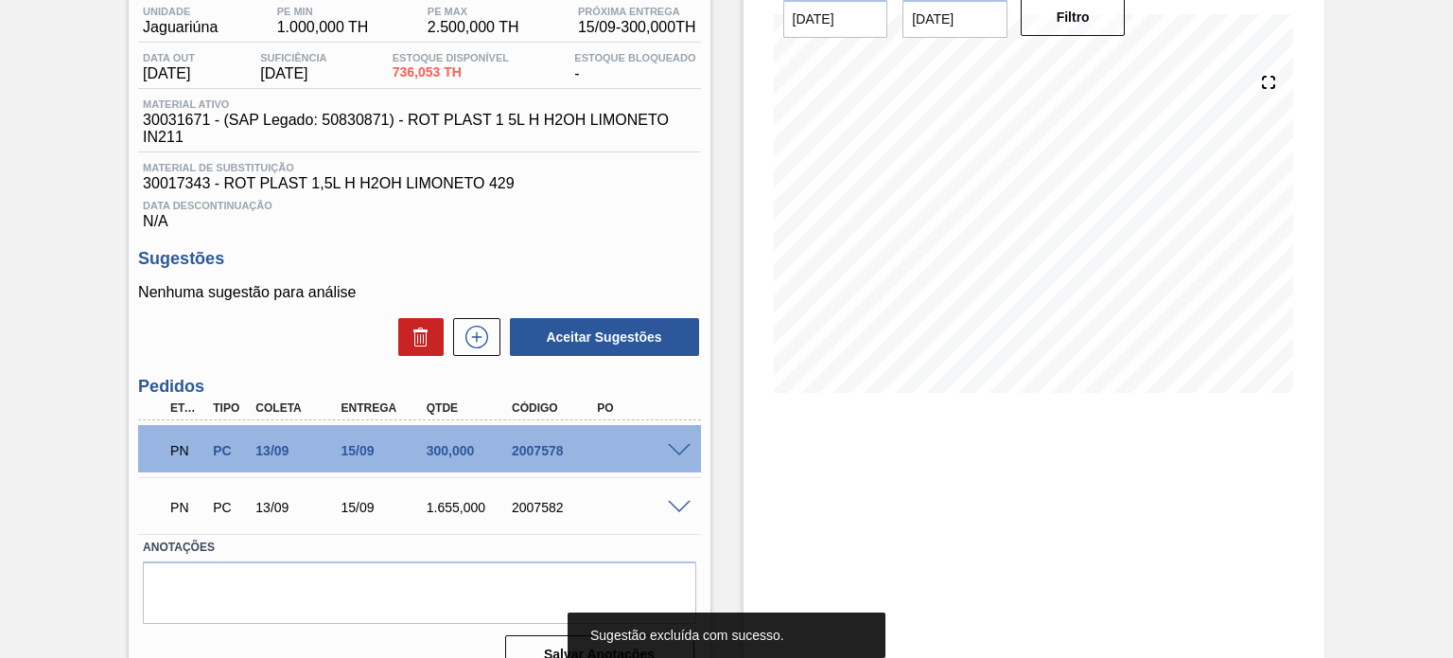
scroll to position [189, 0]
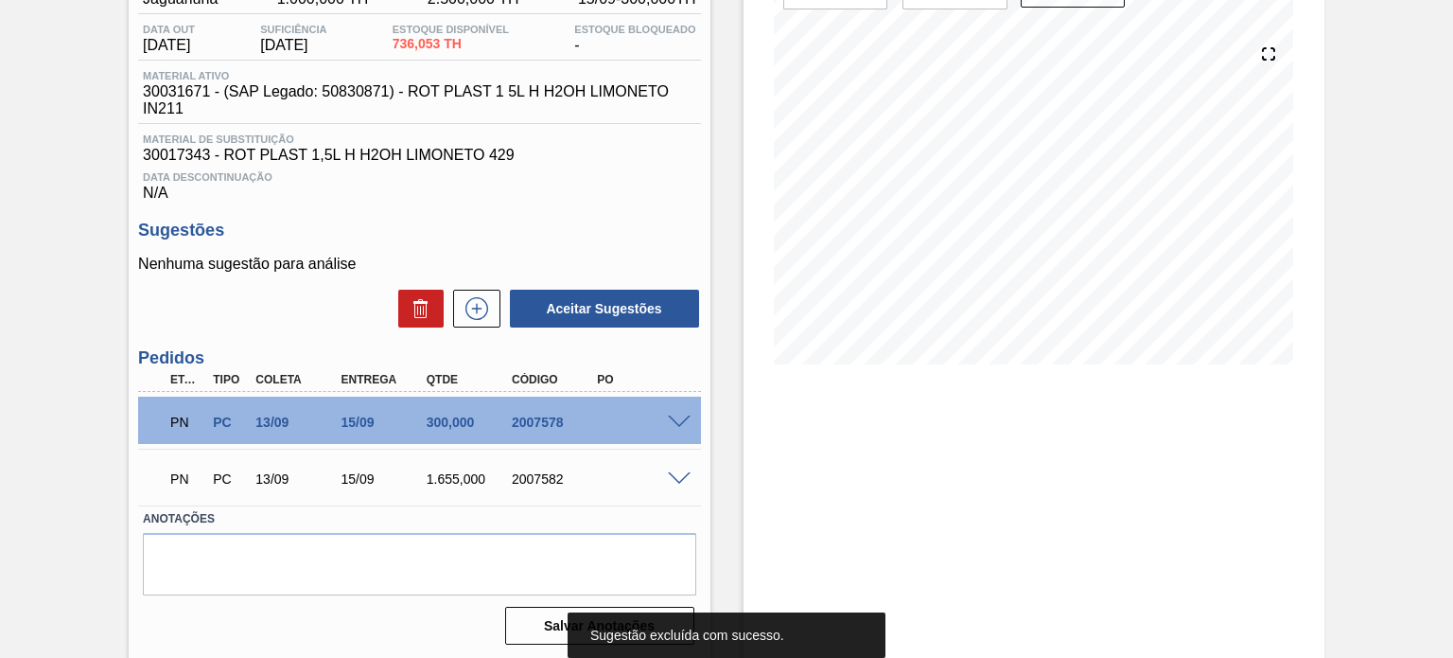
click at [536, 474] on div "2007582" at bounding box center [554, 478] width 94 height 15
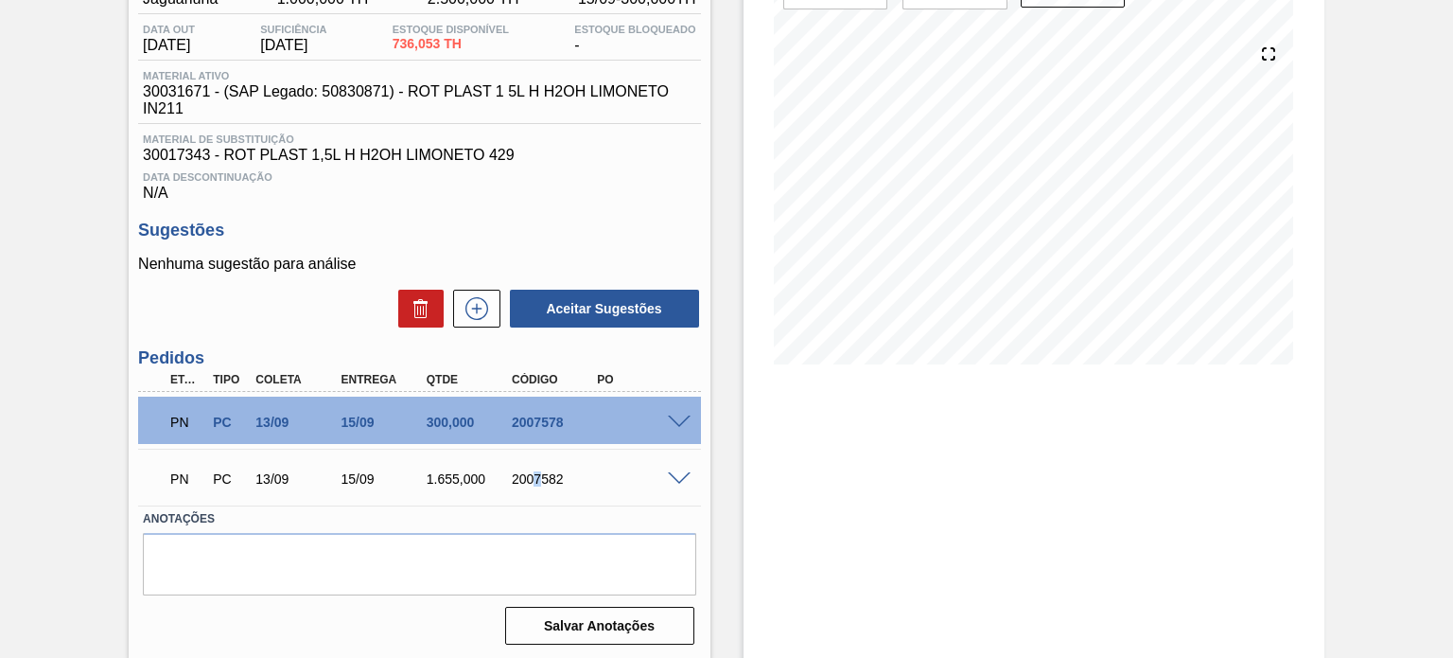
copy div "7"
click at [562, 471] on div "PN PC 13/09 15/09 1.655,000 2007582" at bounding box center [414, 477] width 512 height 38
click at [557, 474] on div "2007582" at bounding box center [554, 478] width 94 height 15
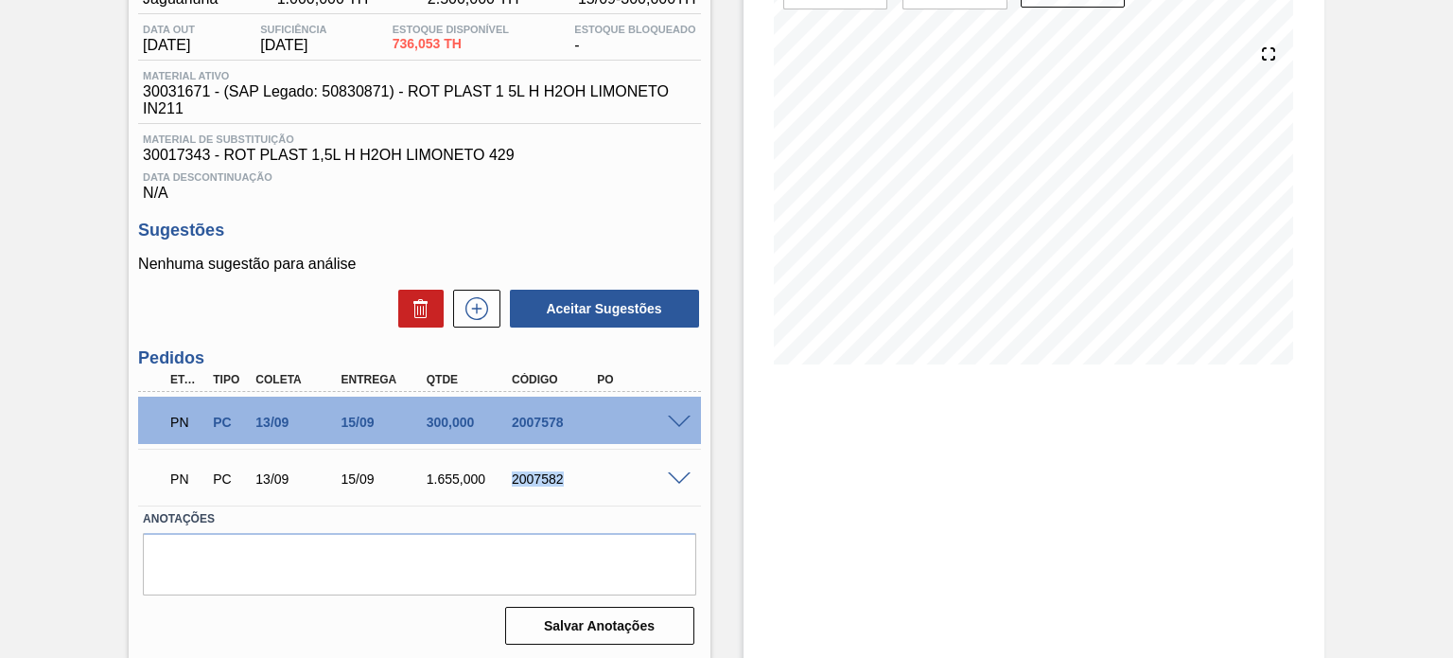
copy div "2007582"
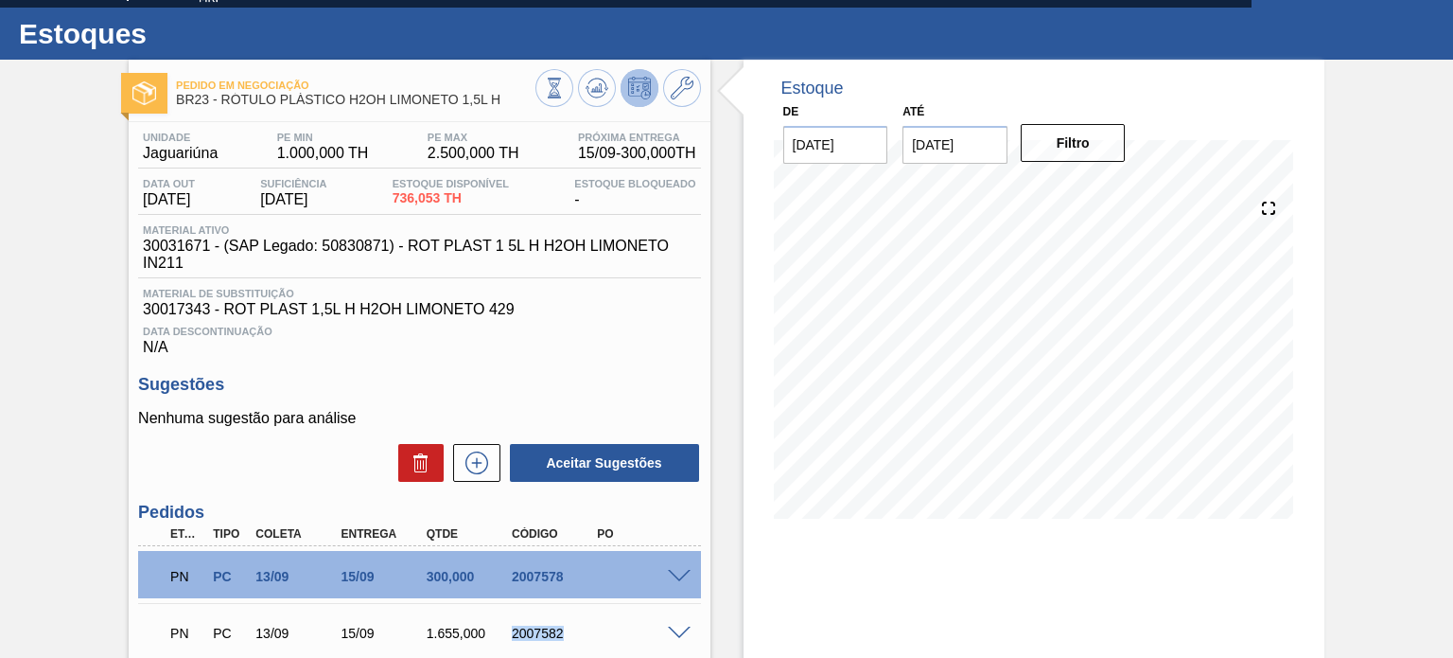
scroll to position [0, 0]
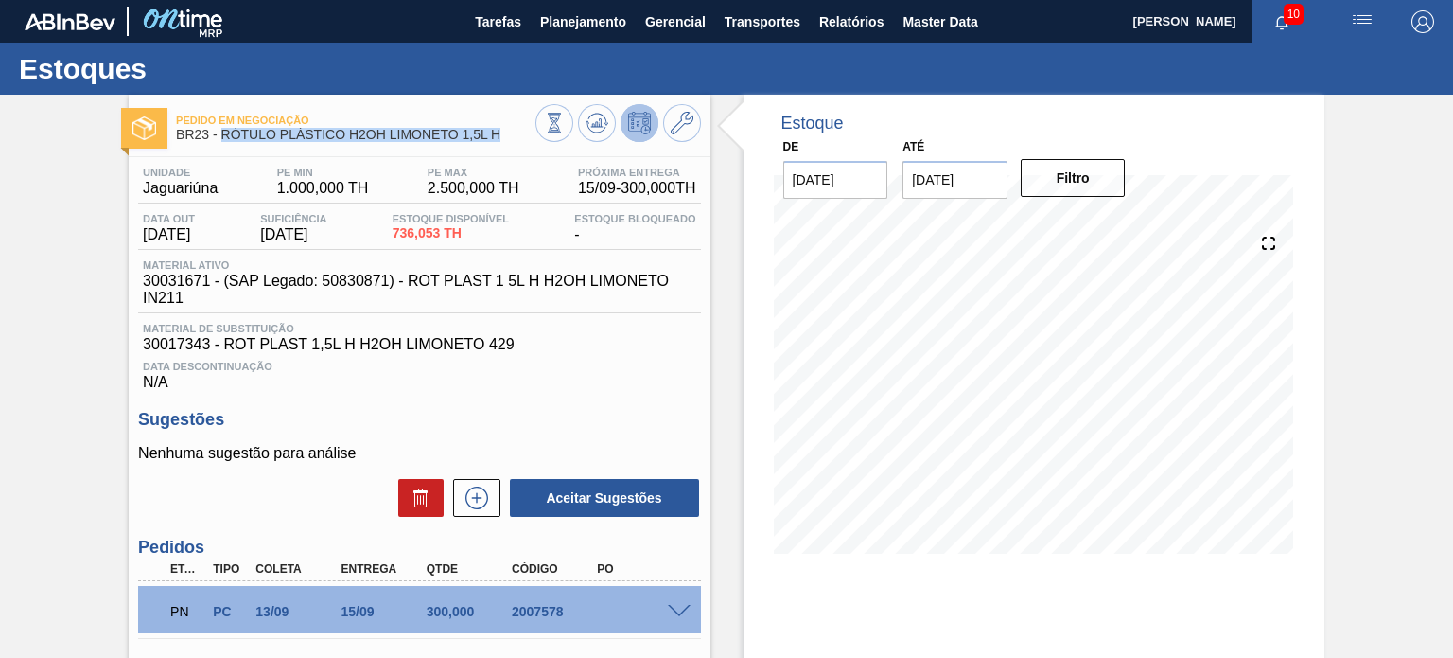
drag, startPoint x: 496, startPoint y: 138, endPoint x: 220, endPoint y: 142, distance: 276.3
click at [220, 142] on div "Pedido em Negociação BR23 - RÓTULO PLÁSTICO H2OH LIMONETO 1,5L H" at bounding box center [355, 128] width 359 height 43
copy span "RÓTULO PLÁSTICO H2OH LIMONETO 1,5L H"
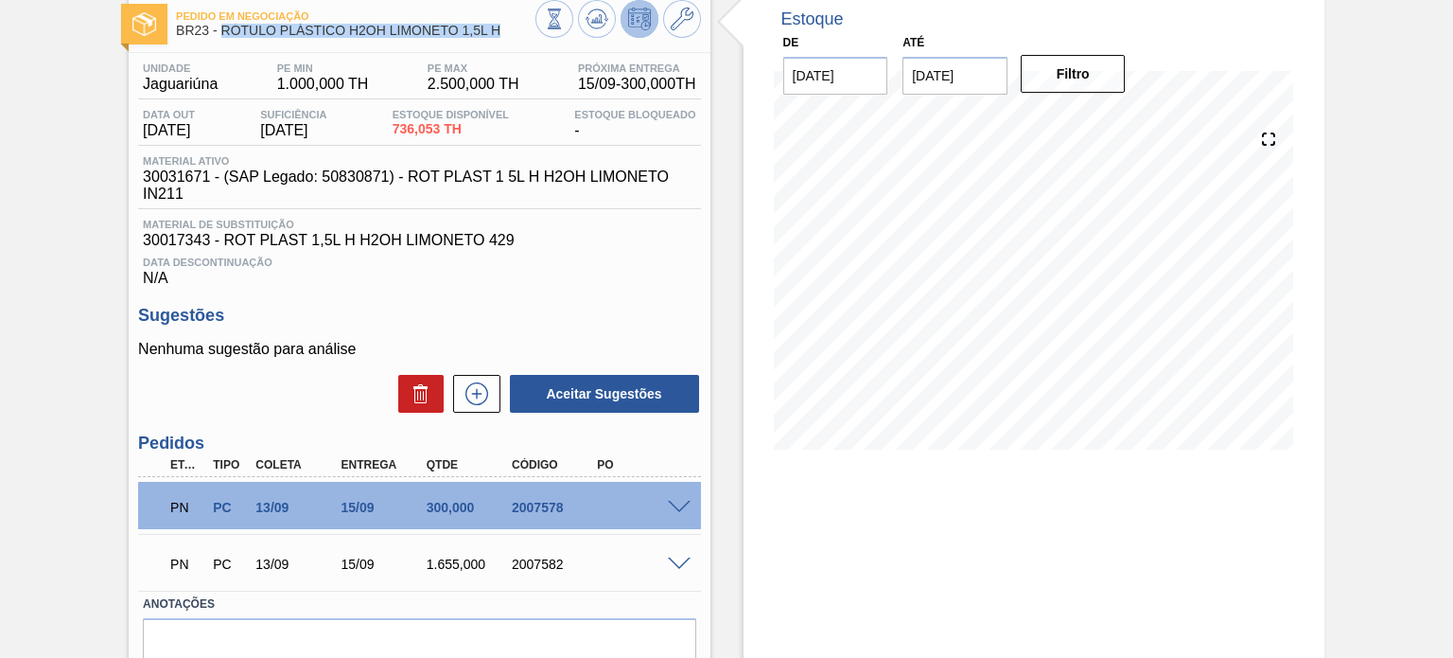
scroll to position [193, 0]
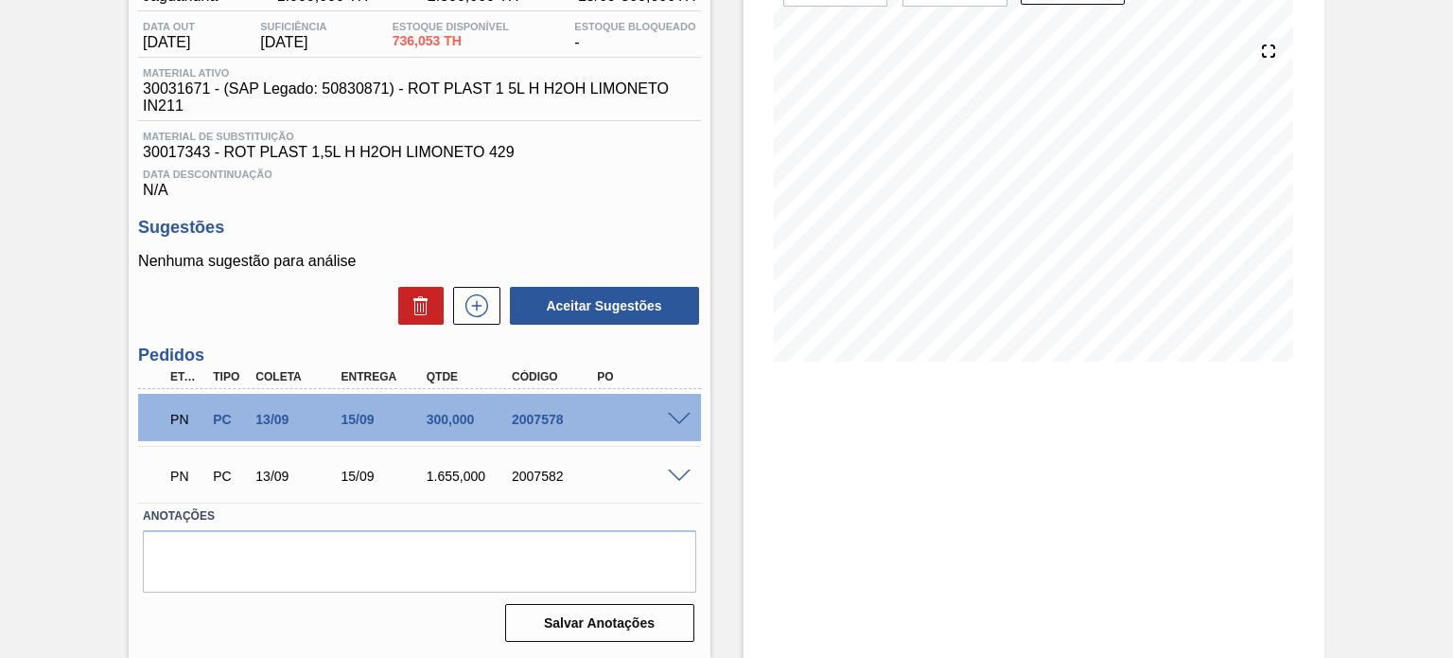
click at [549, 414] on div "2007578" at bounding box center [554, 419] width 94 height 15
copy div "2007578"
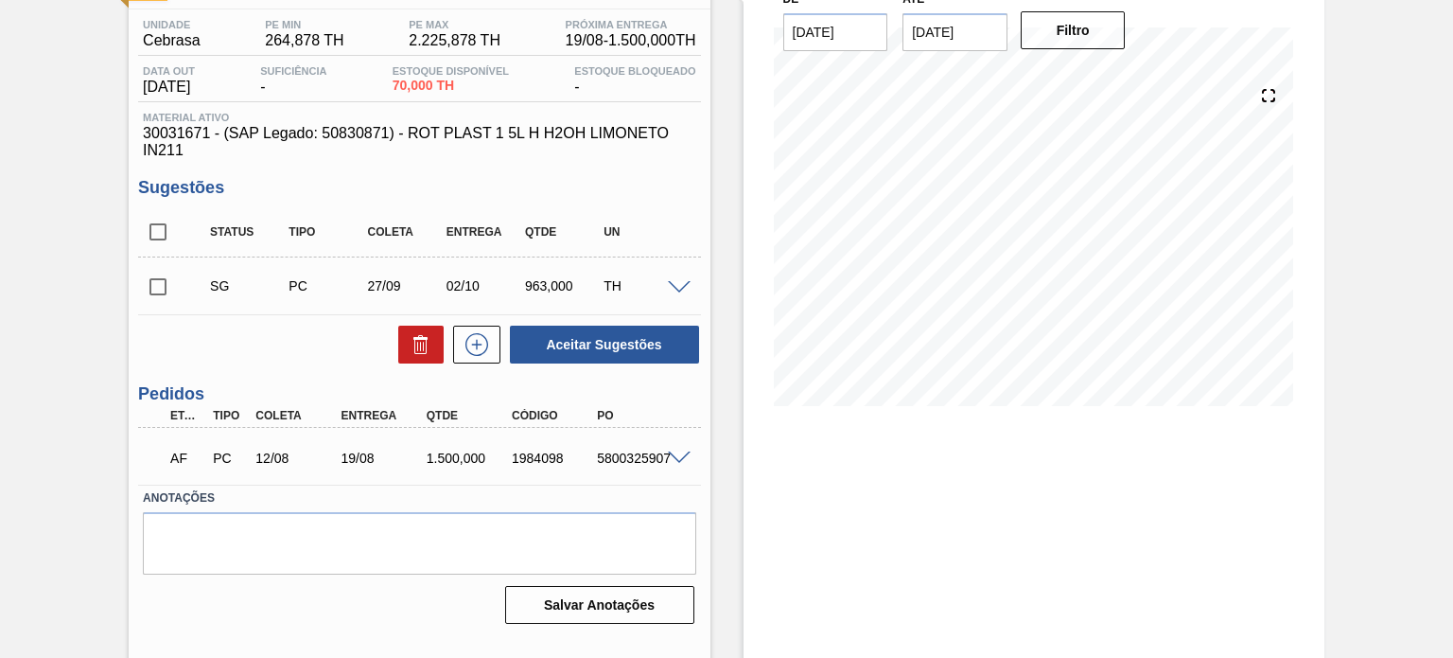
scroll to position [155, 0]
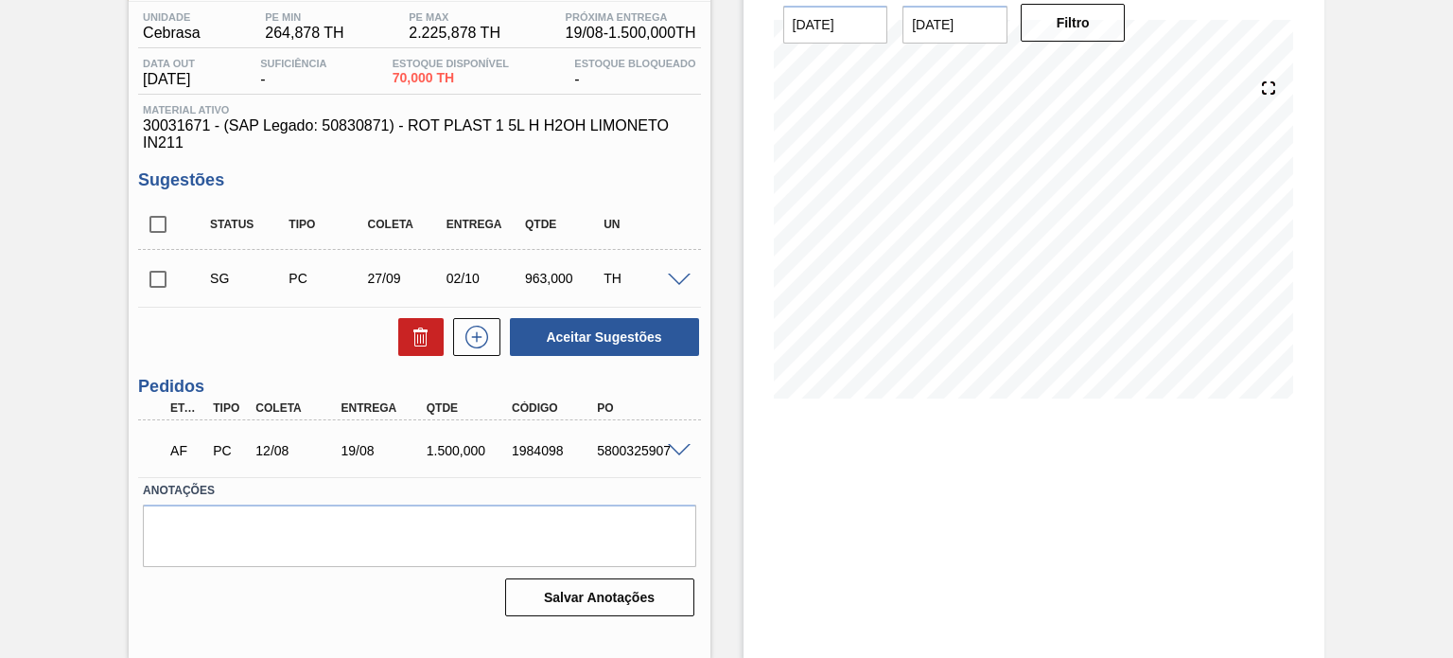
click at [552, 450] on div "1984098" at bounding box center [554, 450] width 94 height 15
copy div "1984098"
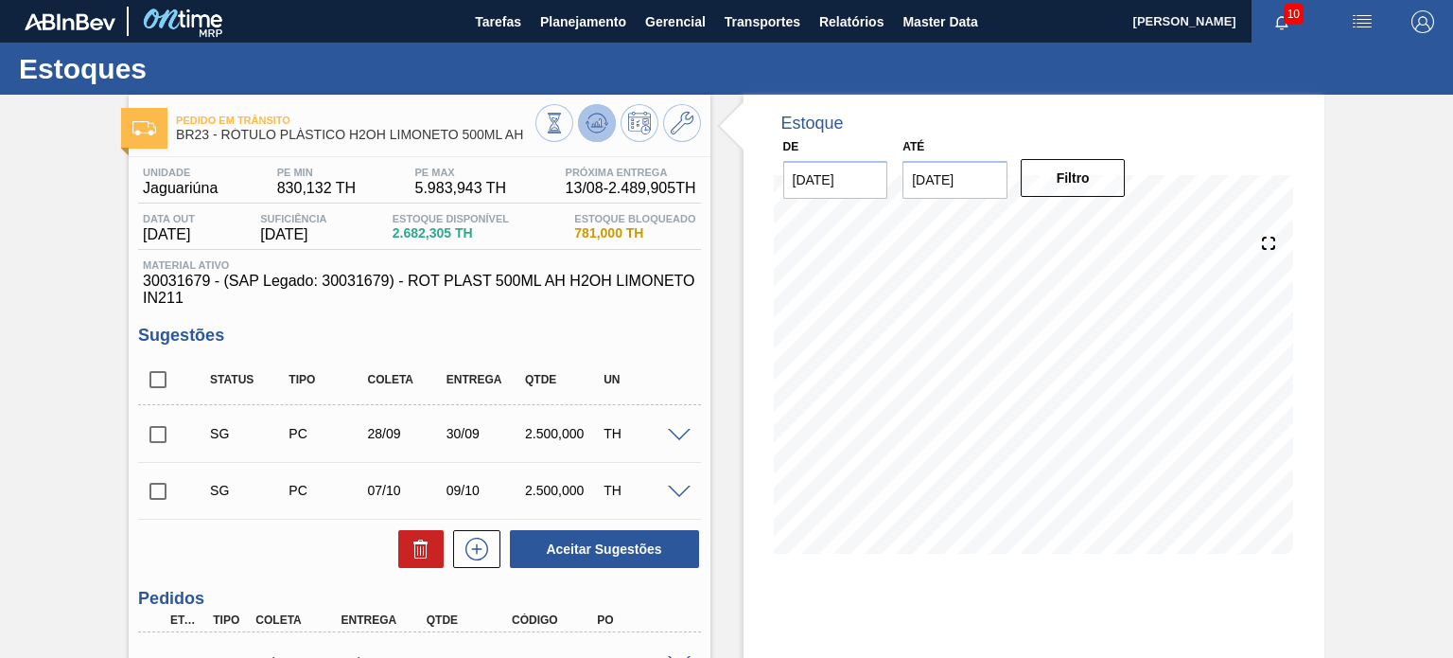
click at [593, 135] on button at bounding box center [597, 123] width 38 height 38
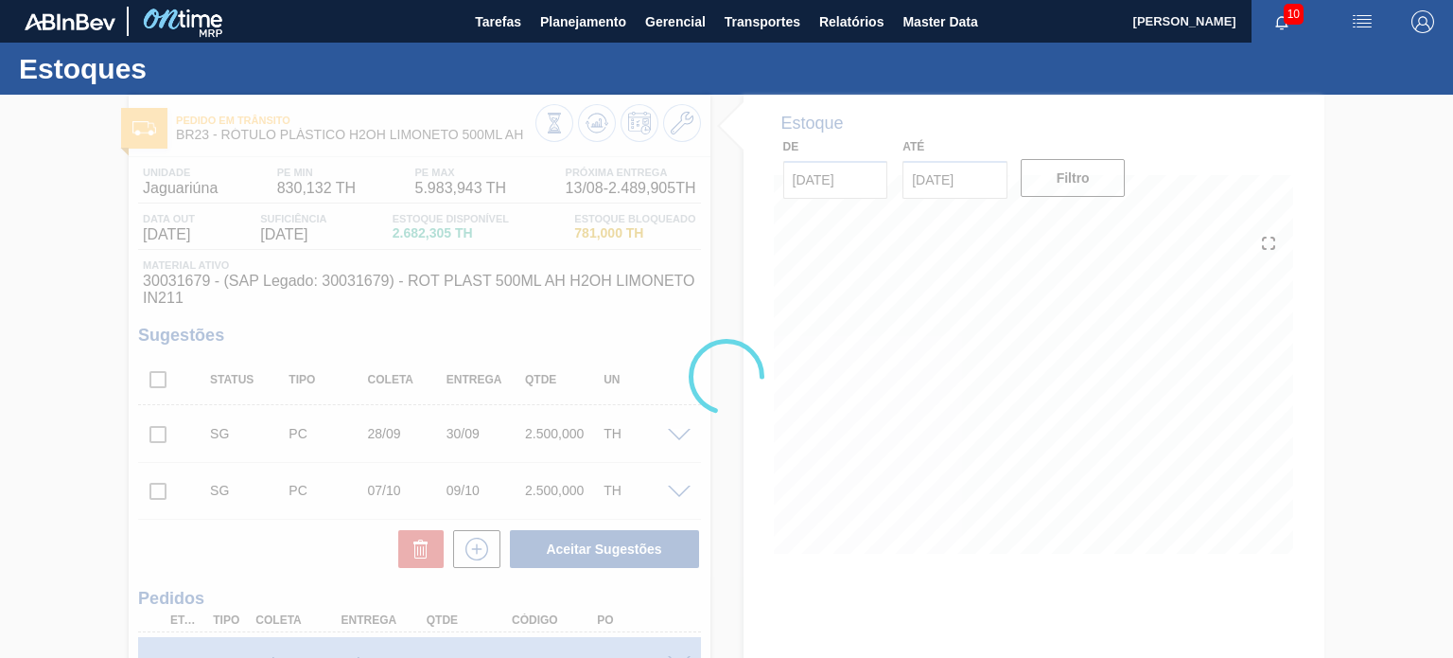
click at [276, 424] on div at bounding box center [726, 376] width 1453 height 563
click at [232, 429] on div at bounding box center [726, 376] width 1453 height 563
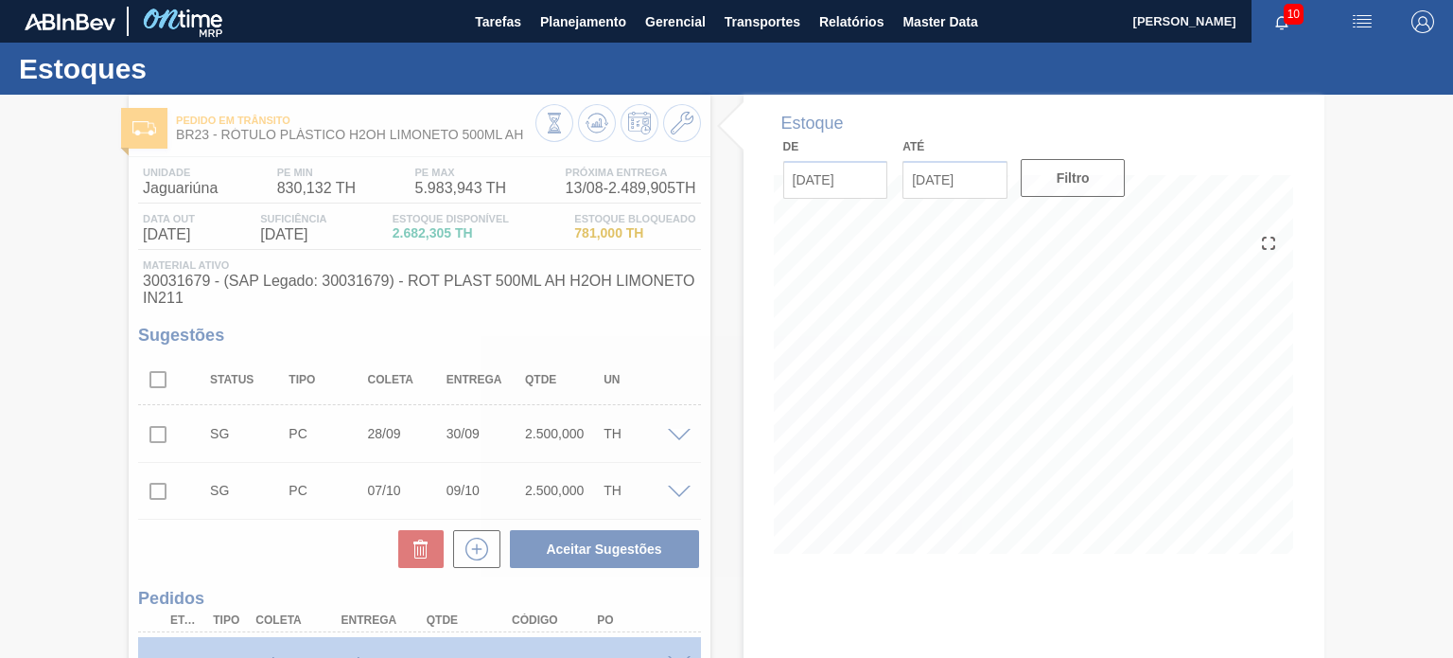
click at [200, 423] on div at bounding box center [726, 376] width 1453 height 563
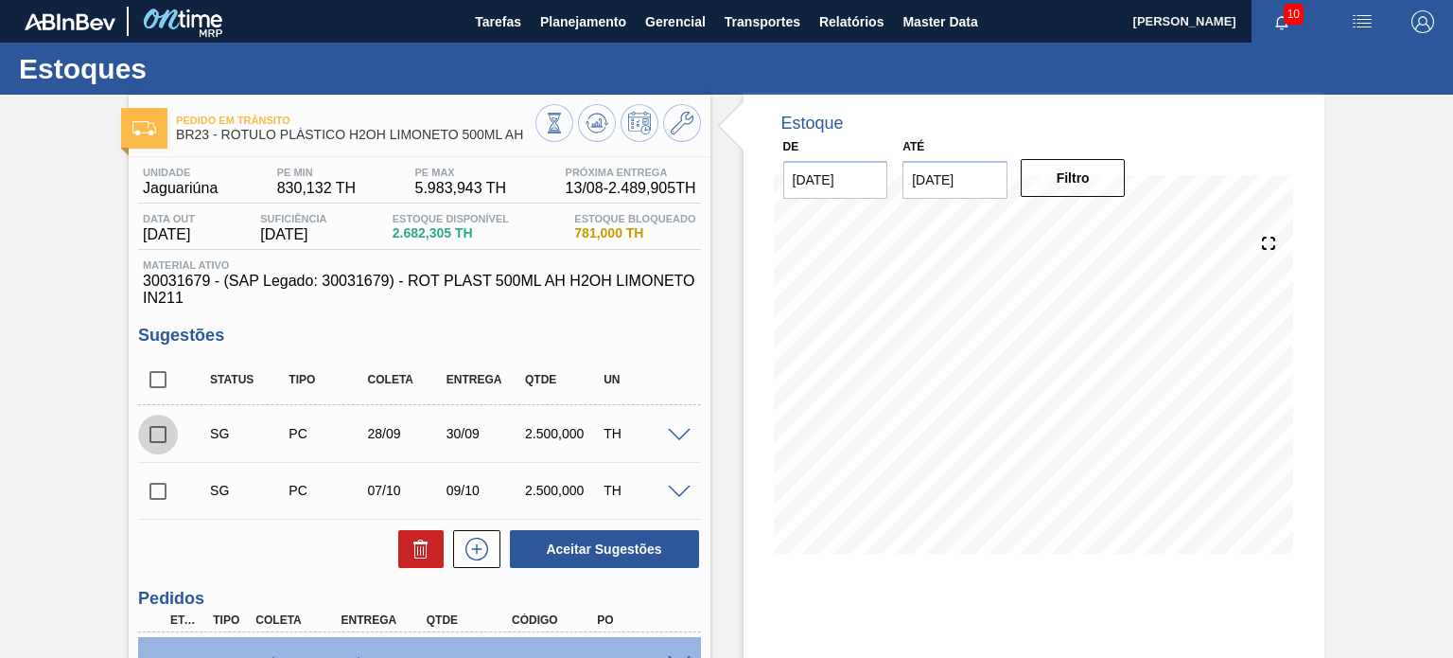
drag, startPoint x: 162, startPoint y: 435, endPoint x: 273, endPoint y: 474, distance: 117.3
click at [163, 438] on input "checkbox" at bounding box center [158, 434] width 40 height 40
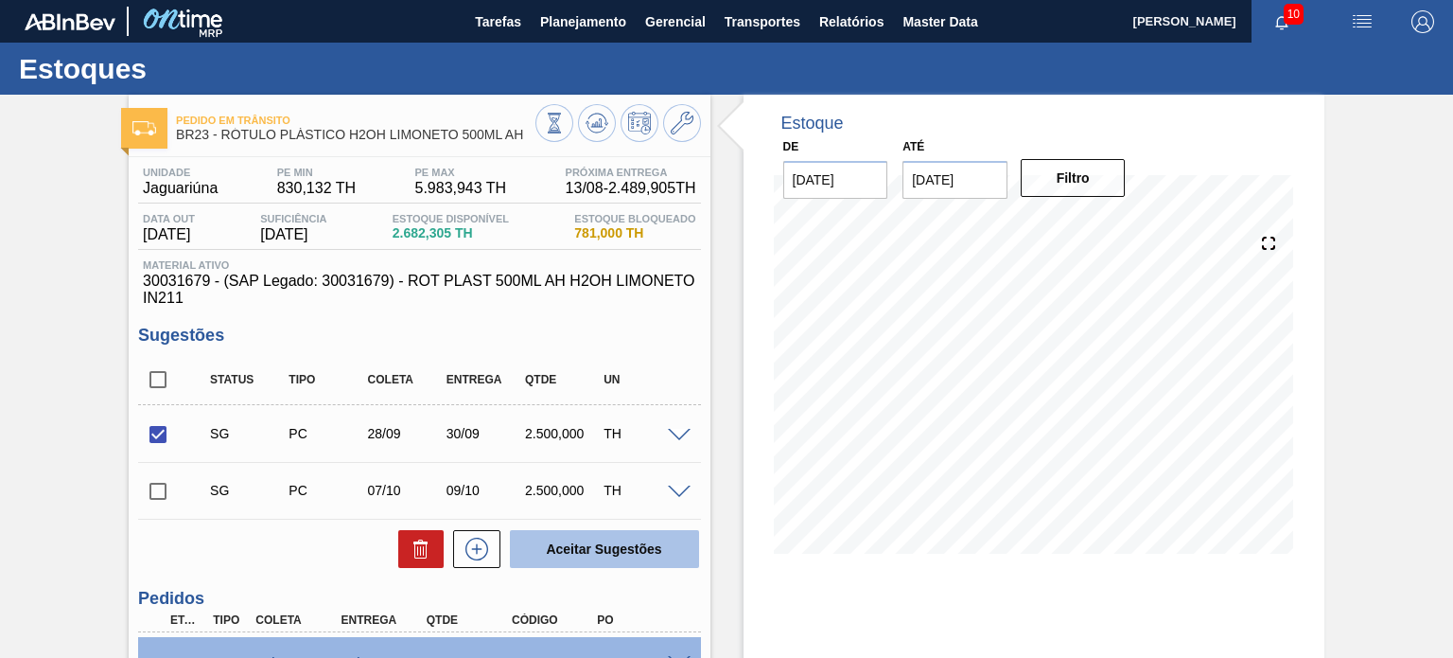
click at [593, 536] on button "Aceitar Sugestões" at bounding box center [604, 549] width 189 height 38
checkbox input "false"
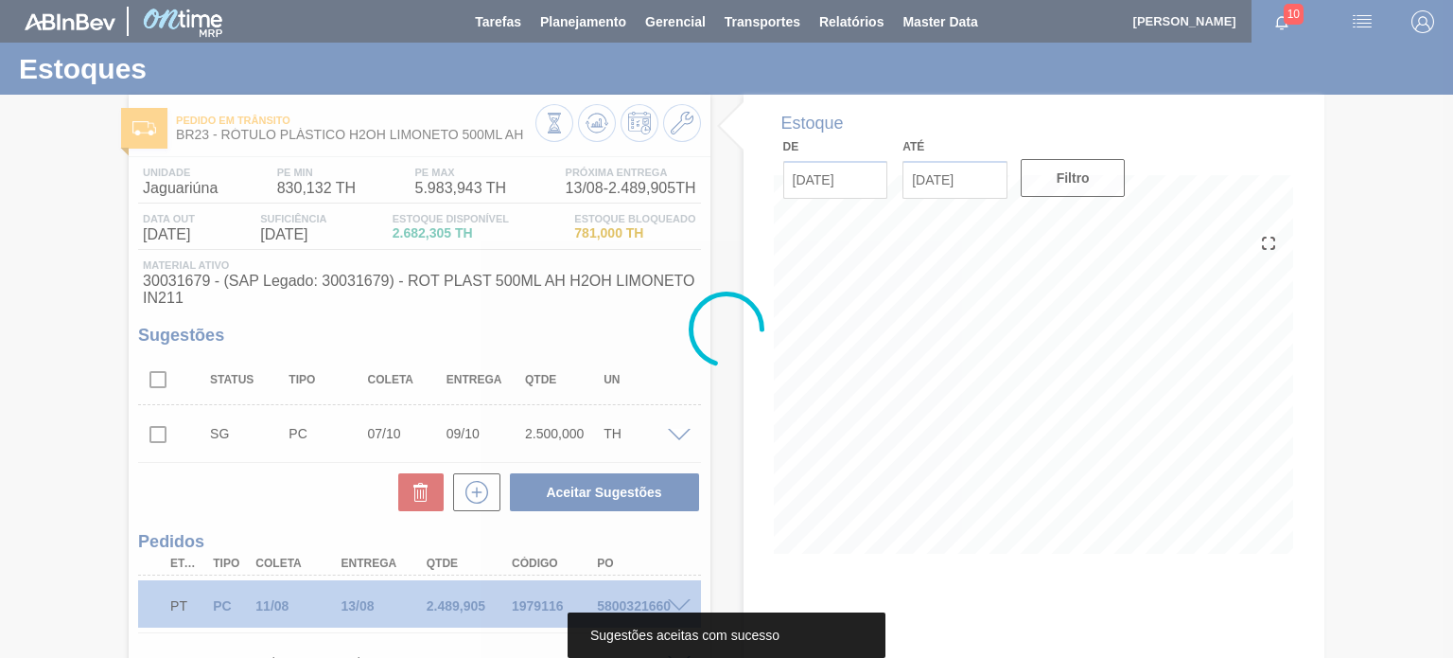
click at [606, 139] on div at bounding box center [726, 329] width 1453 height 658
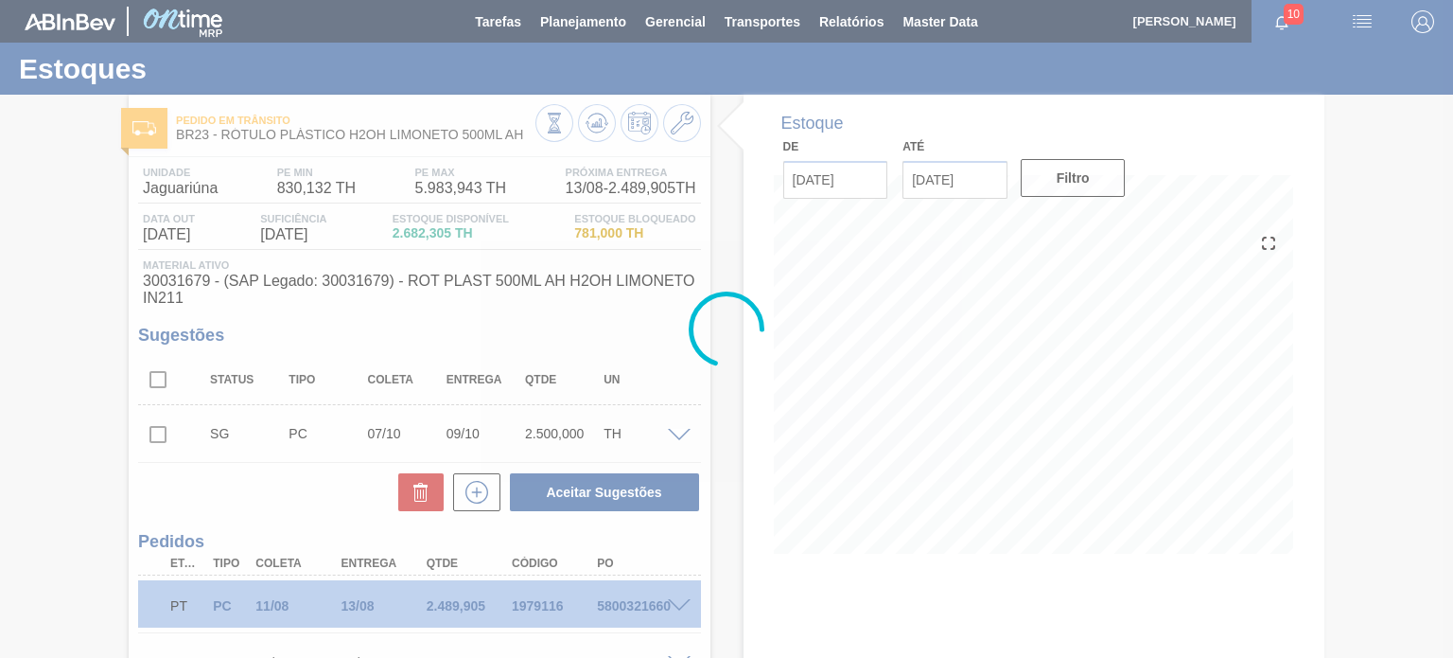
click at [565, 132] on icon at bounding box center [554, 123] width 21 height 21
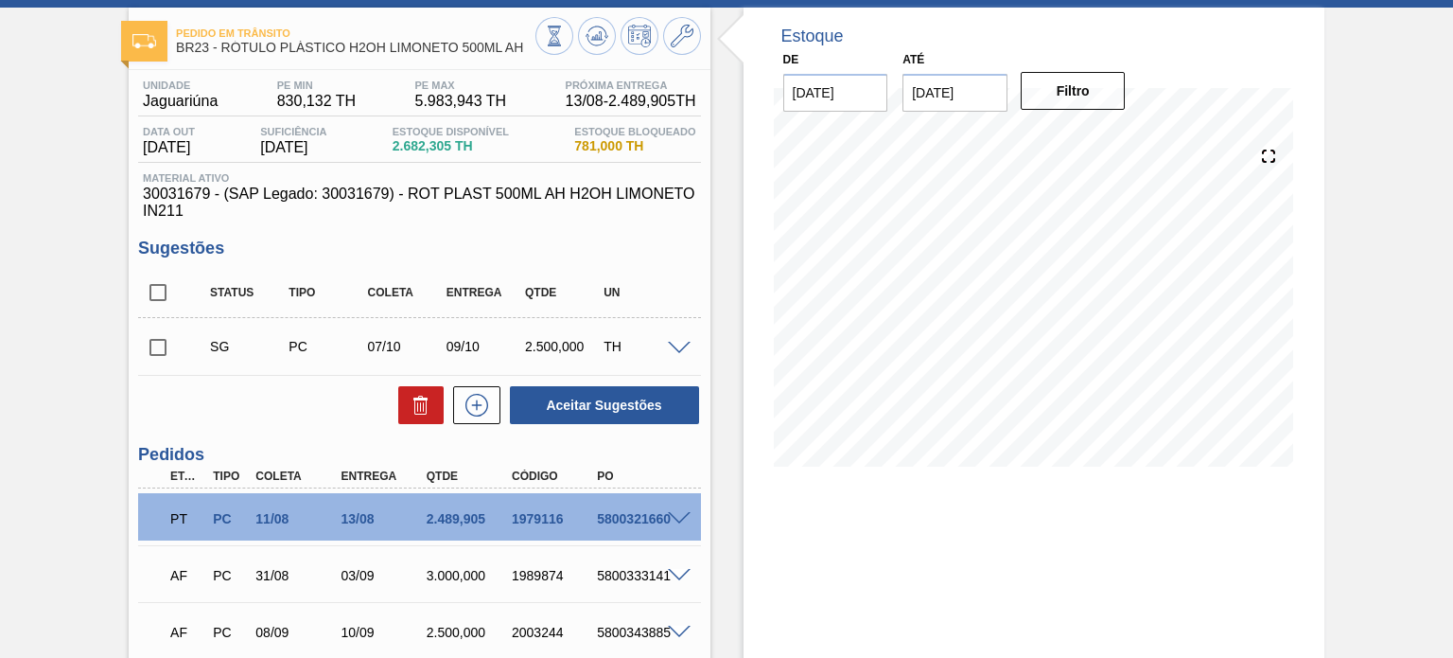
scroll to position [284, 0]
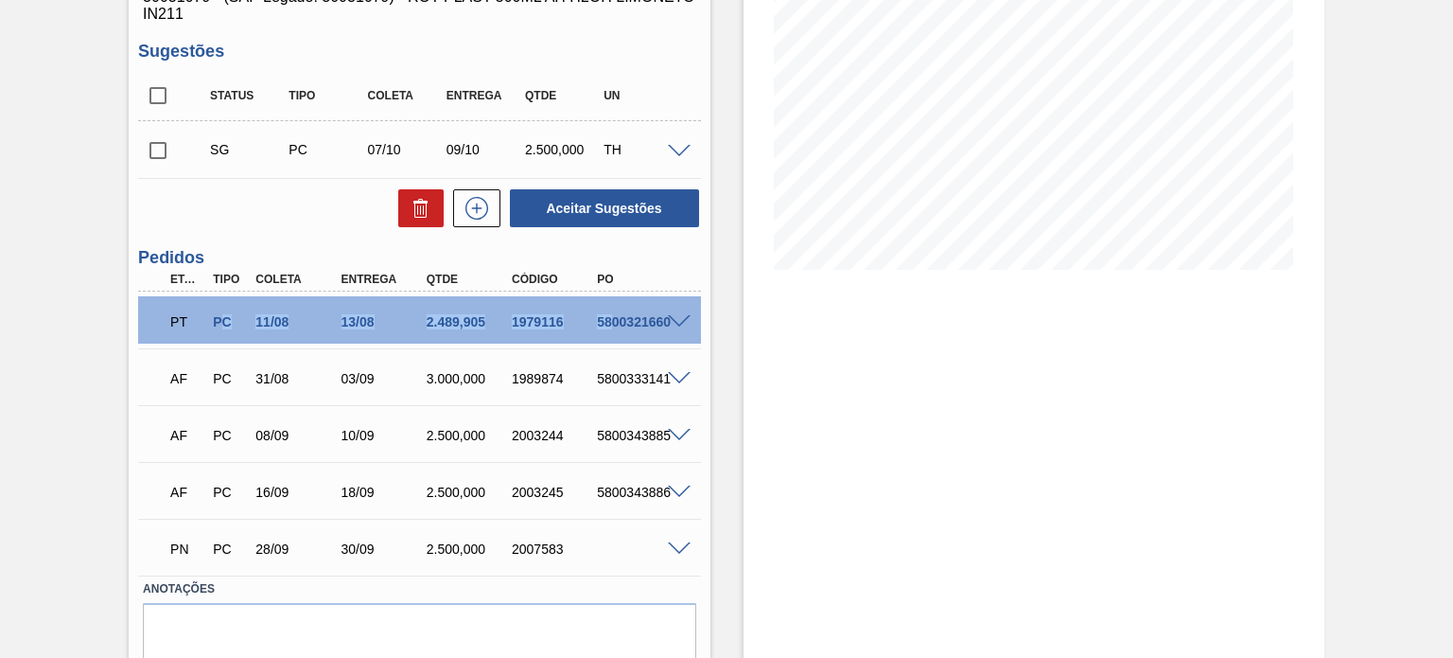
drag, startPoint x: 302, startPoint y: 315, endPoint x: 608, endPoint y: 313, distance: 306.6
click at [608, 313] on div "PT PC 11/08 13/08 2.489,905 1979116 5800321660" at bounding box center [414, 320] width 512 height 38
click at [526, 317] on div "1979116" at bounding box center [554, 321] width 94 height 15
click at [526, 318] on div "1979116" at bounding box center [554, 321] width 94 height 15
click at [526, 319] on div "1979116" at bounding box center [554, 321] width 94 height 15
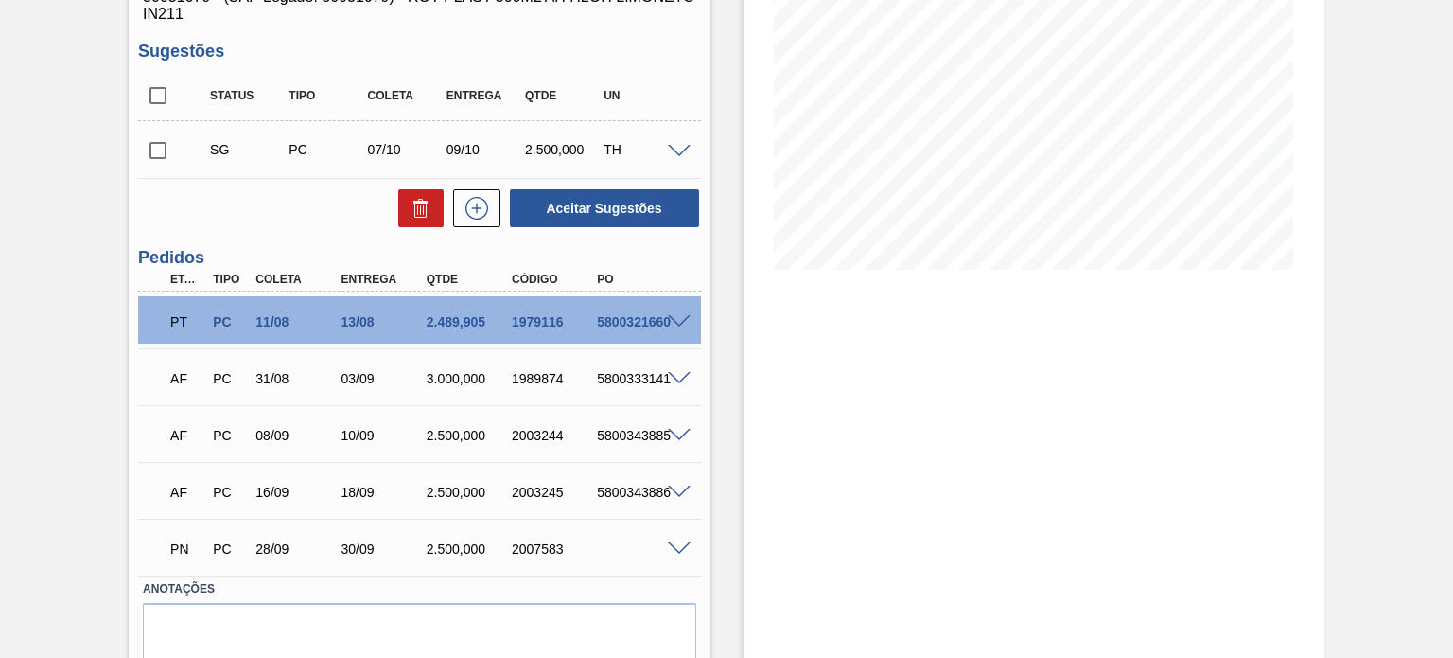
click at [675, 317] on span at bounding box center [679, 322] width 23 height 14
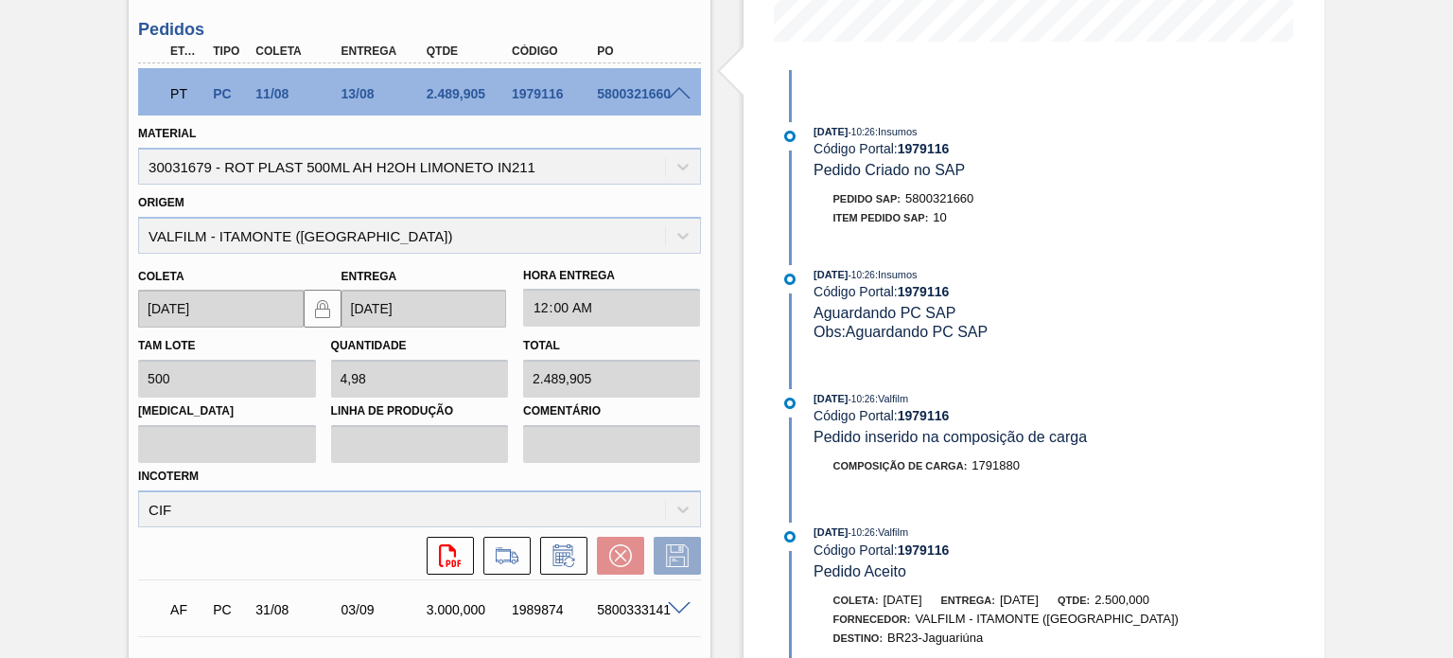
scroll to position [757, 0]
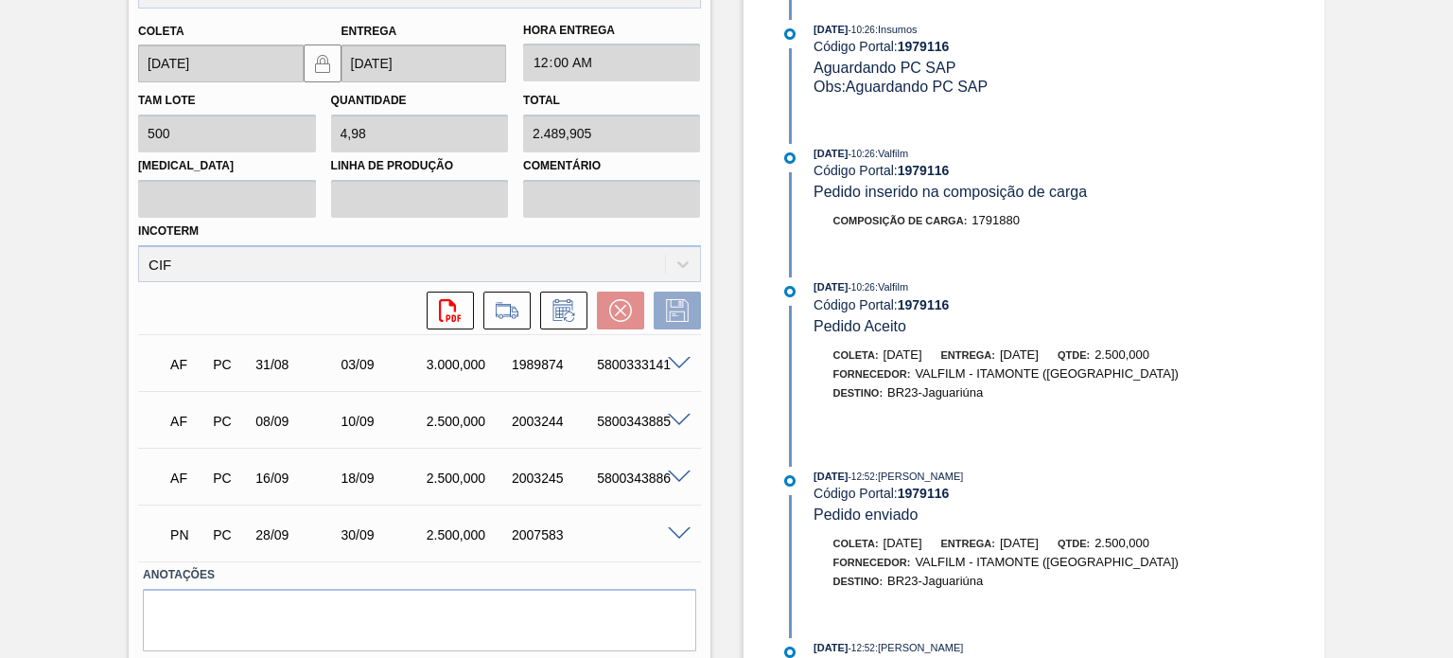
drag, startPoint x: 1069, startPoint y: 545, endPoint x: 1013, endPoint y: 544, distance: 55.8
click at [1013, 544] on div "Entrega: 14/08/2025" at bounding box center [989, 543] width 97 height 19
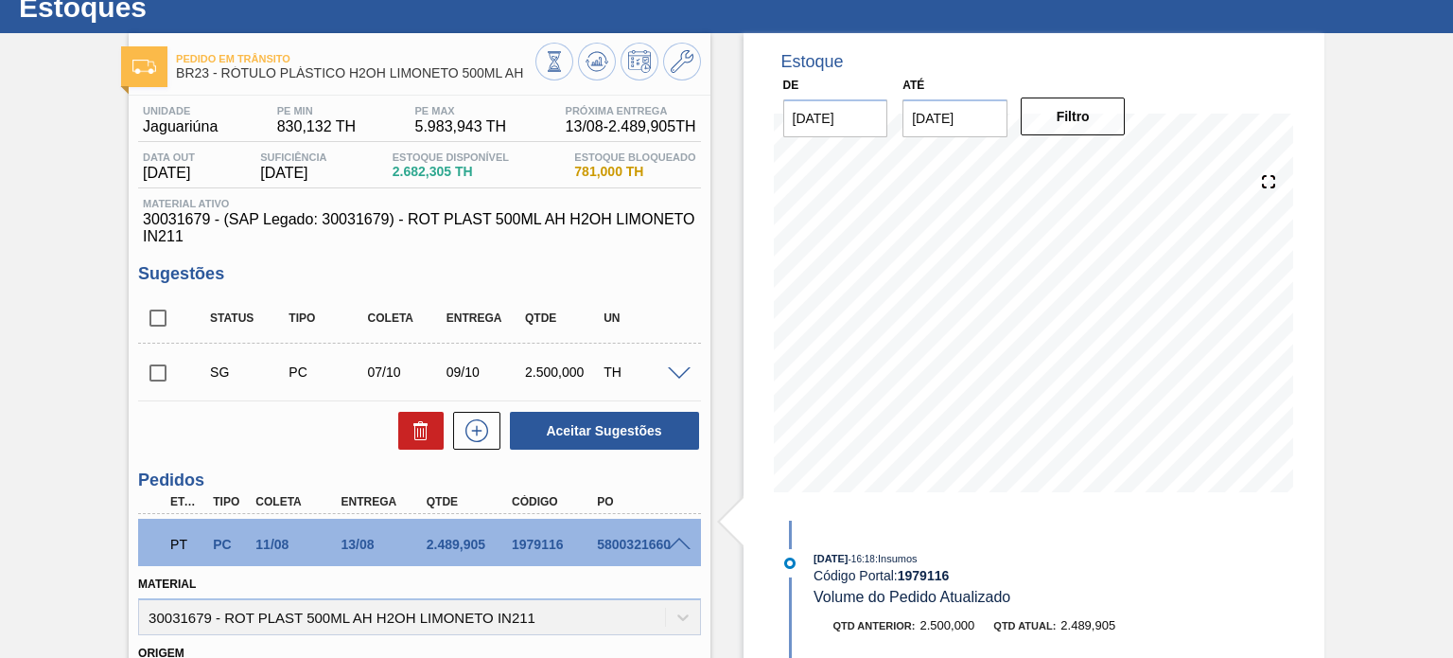
scroll to position [95, 0]
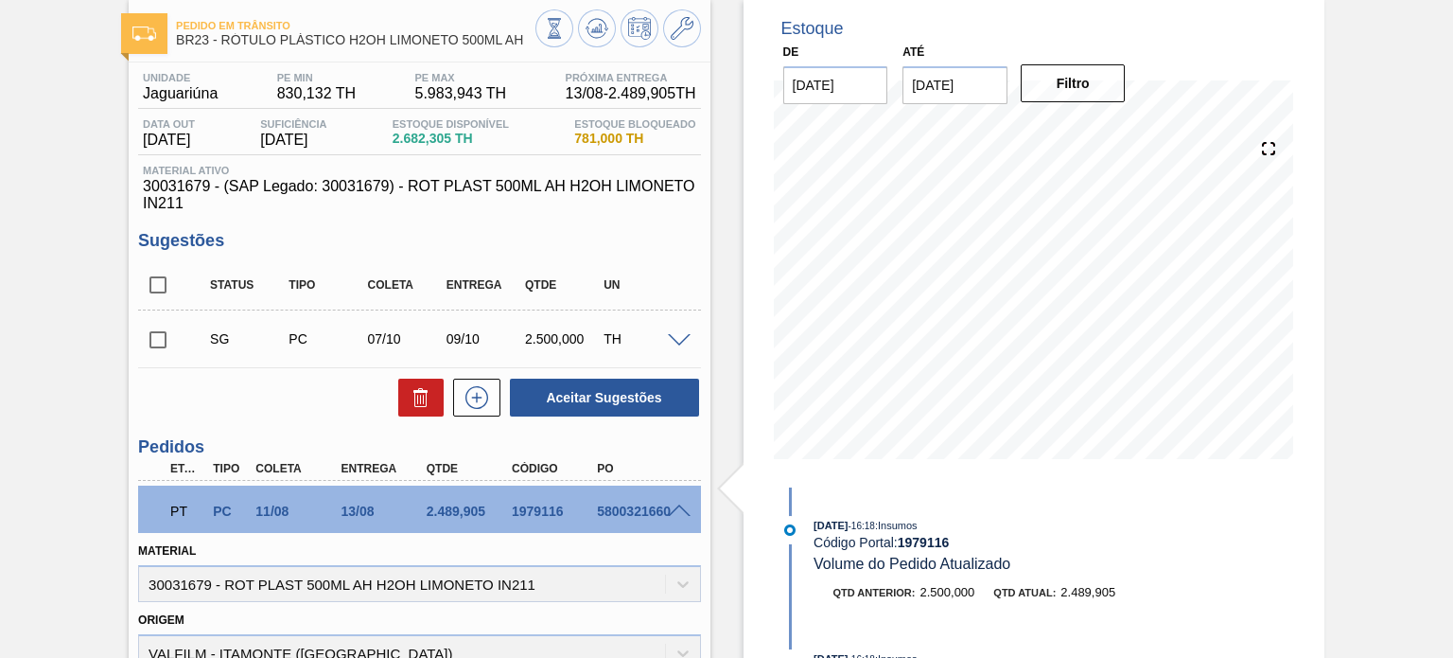
click at [683, 508] on span at bounding box center [679, 511] width 23 height 14
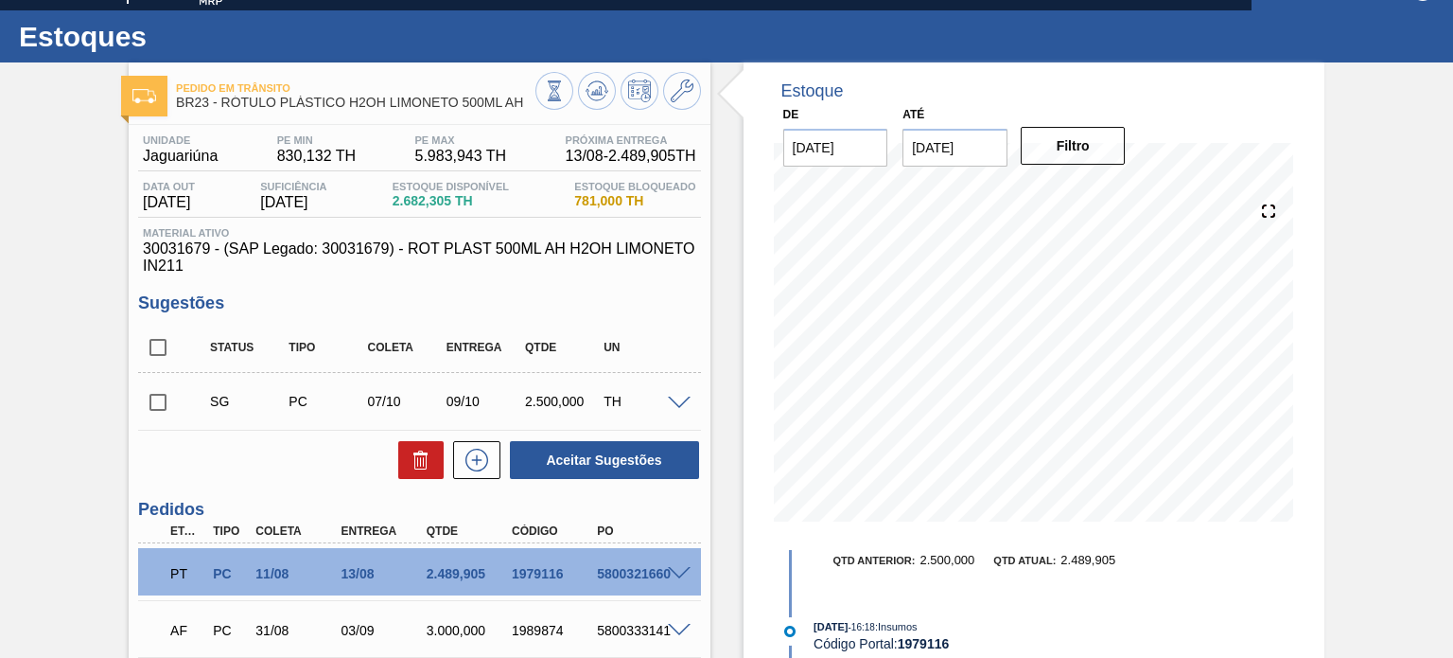
scroll to position [0, 0]
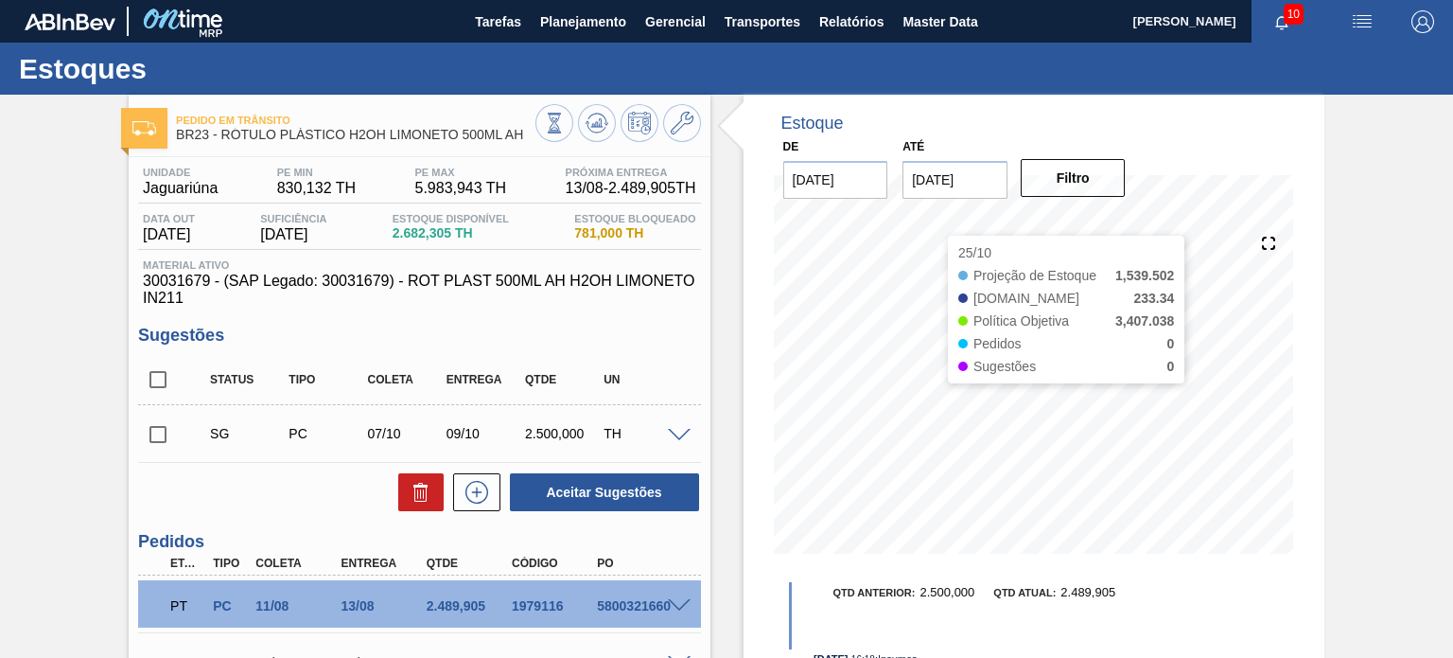
click at [1366, 374] on div "Pedido em Trânsito BR23 - RÓTULO PLÁSTICO H2OH LIMONETO 500ML AH Unidade Jaguar…" at bounding box center [726, 555] width 1453 height 920
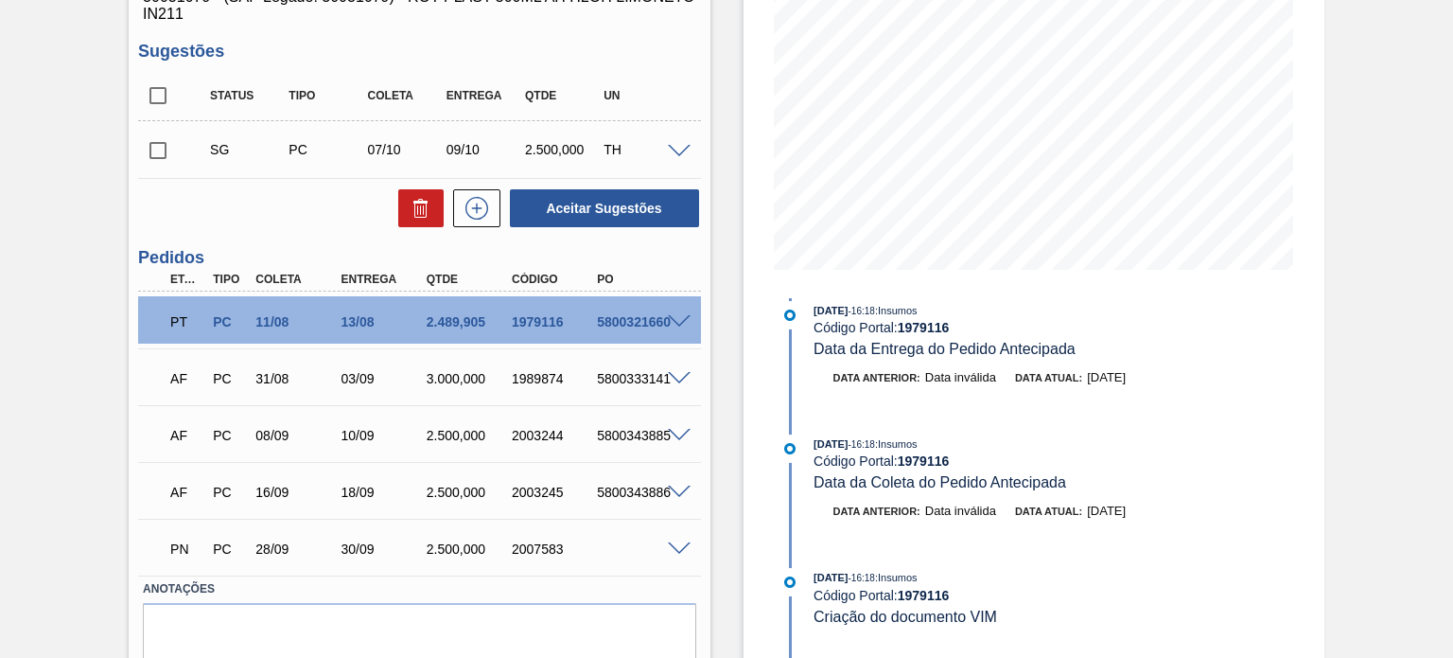
scroll to position [473, 0]
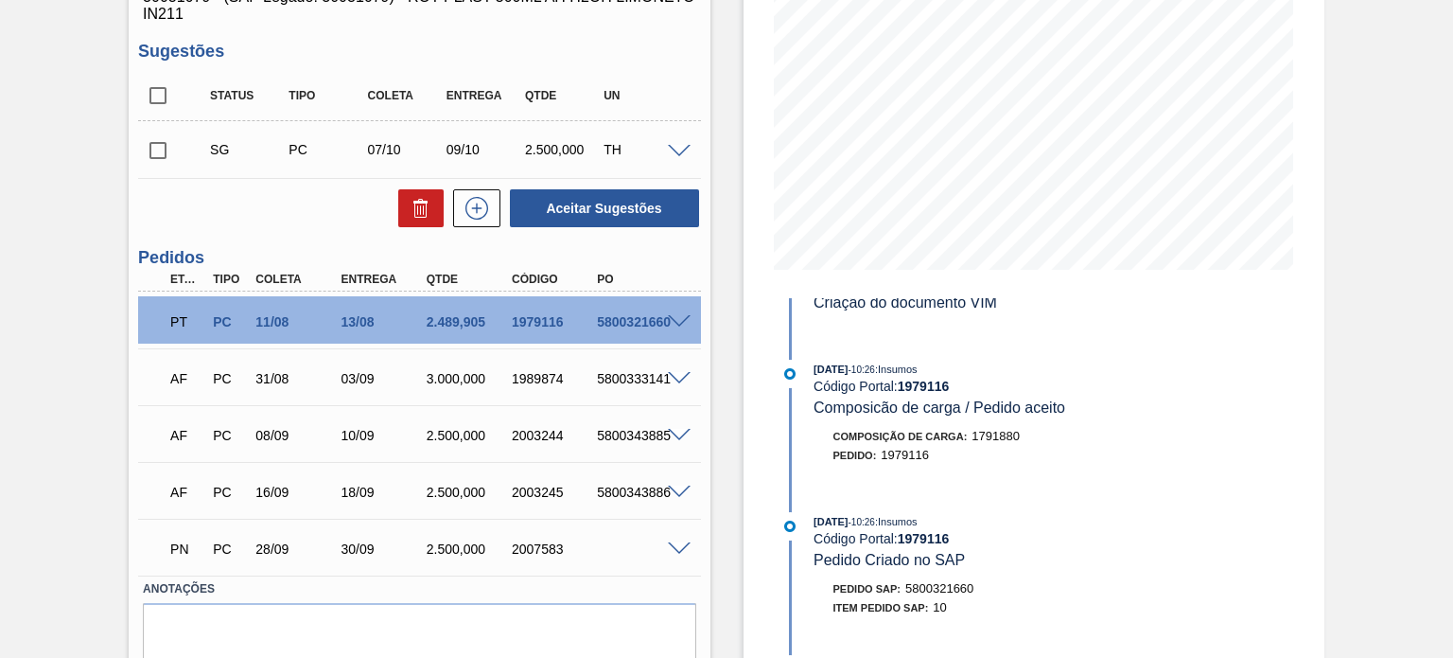
click at [556, 548] on div "2007583" at bounding box center [554, 548] width 94 height 15
copy div "2007583"
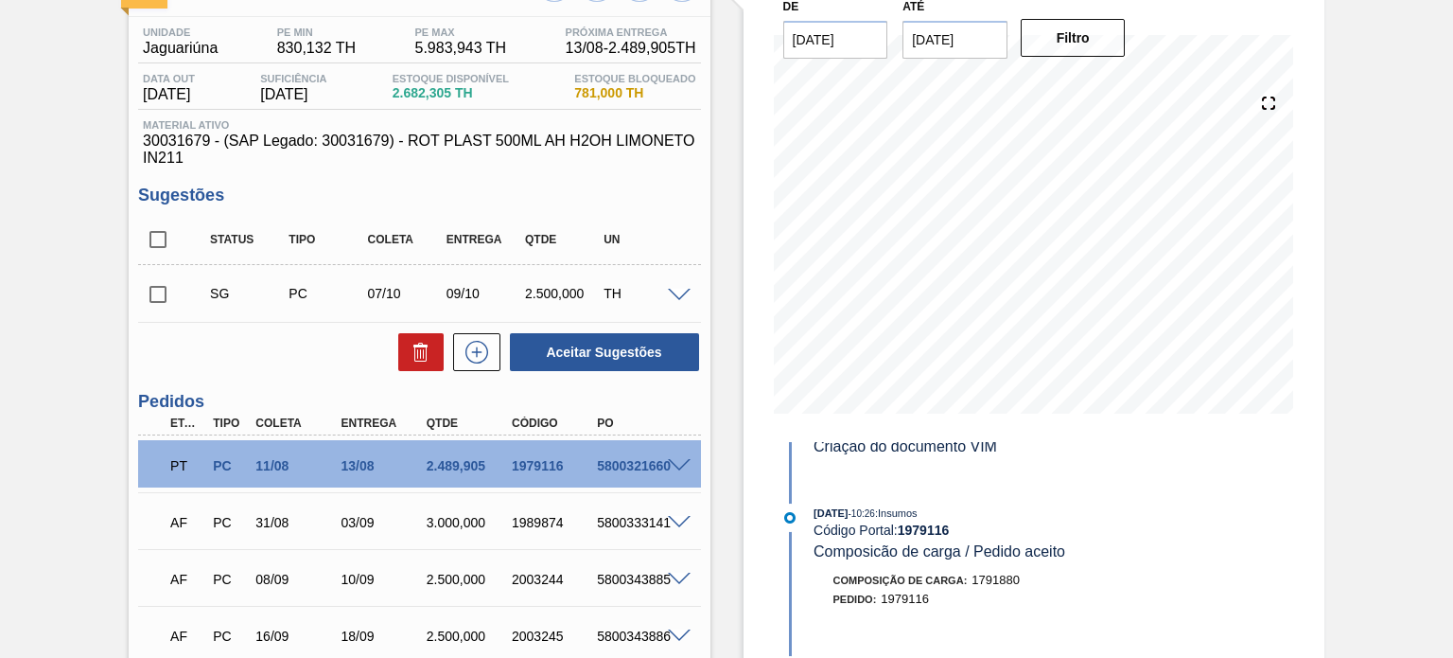
scroll to position [0, 0]
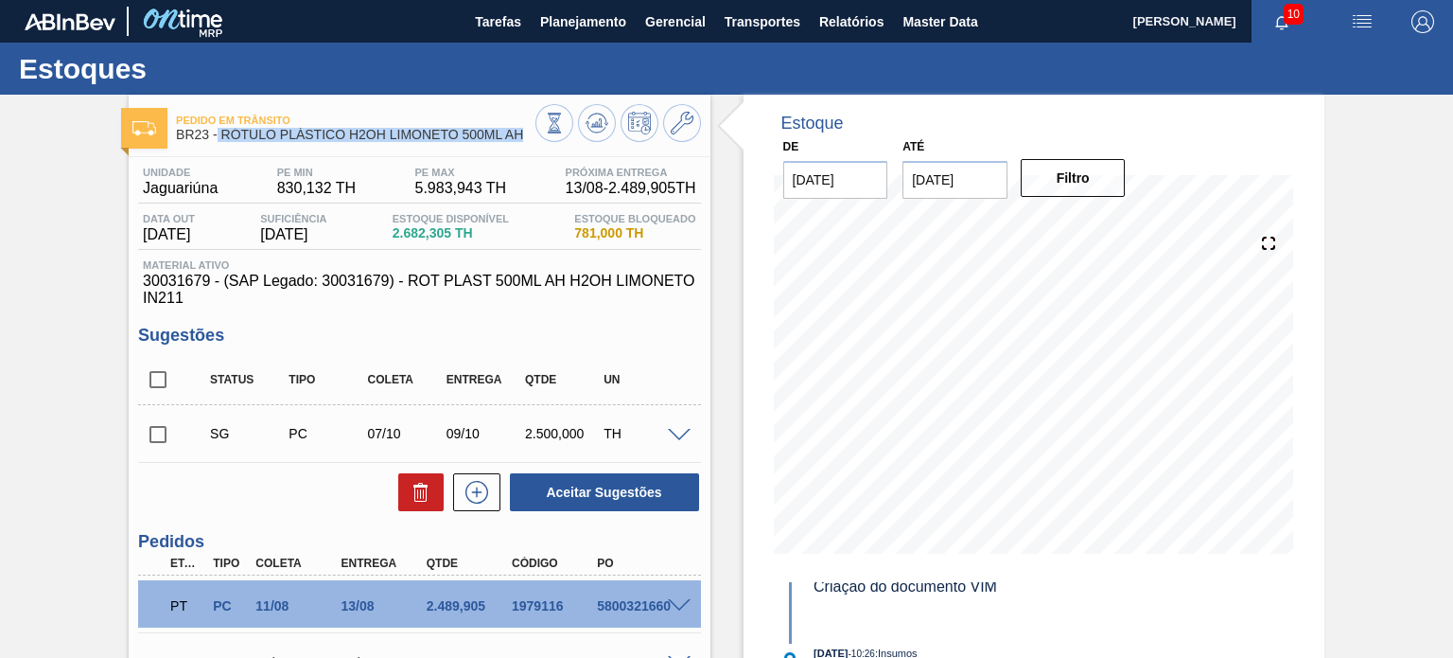
drag, startPoint x: 522, startPoint y: 136, endPoint x: 217, endPoint y: 139, distance: 305.6
click at [217, 139] on span "BR23 - RÓTULO PLÁSTICO H2OH LIMONETO 500ML AH" at bounding box center [355, 135] width 359 height 14
copy span "RÓTULO PLÁSTICO H2OH LIMONETO 500ML AH"
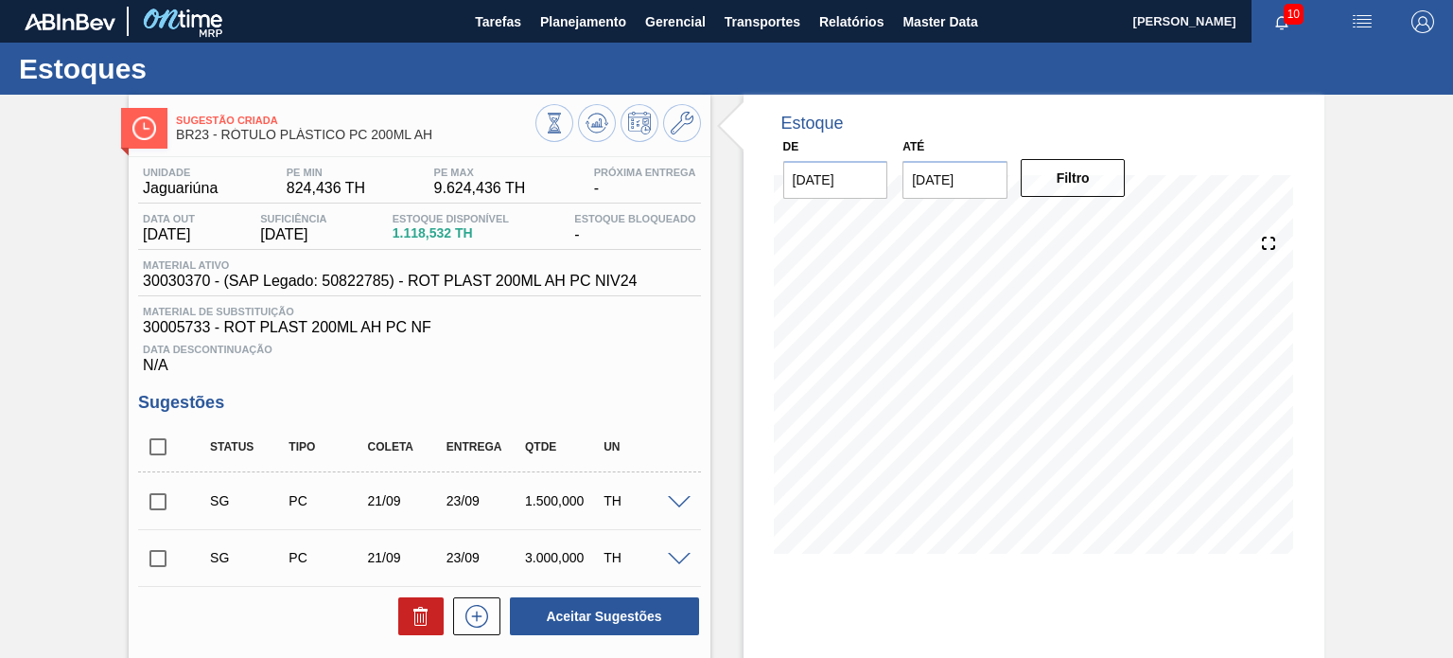
click at [607, 97] on div "Sugestão Criada BR23 - RÓTULO PLÁSTICO PC 200ML AH" at bounding box center [419, 121] width 581 height 52
click at [565, 114] on icon at bounding box center [554, 123] width 21 height 21
click at [565, 129] on icon at bounding box center [554, 123] width 21 height 21
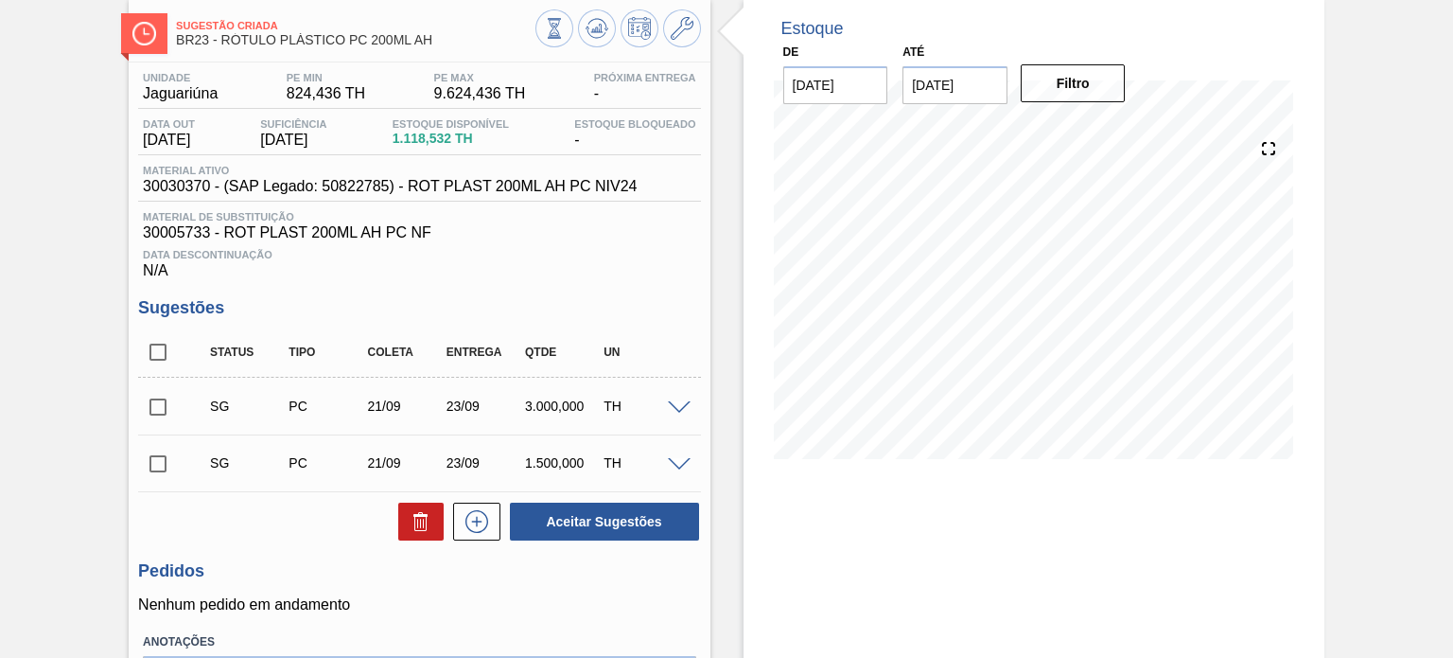
click at [167, 342] on input "checkbox" at bounding box center [158, 352] width 40 height 40
checkbox input "true"
click at [390, 525] on div at bounding box center [416, 521] width 55 height 38
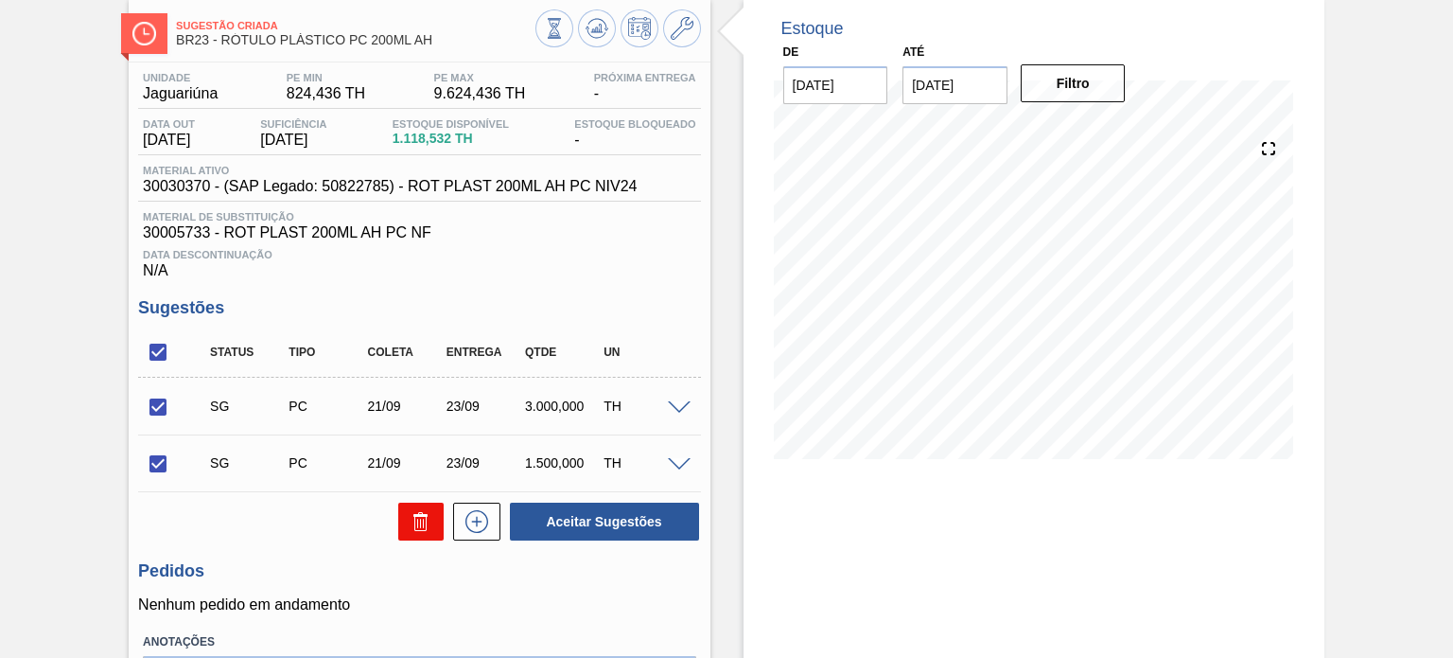
click at [401, 512] on button at bounding box center [420, 521] width 45 height 38
checkbox input "false"
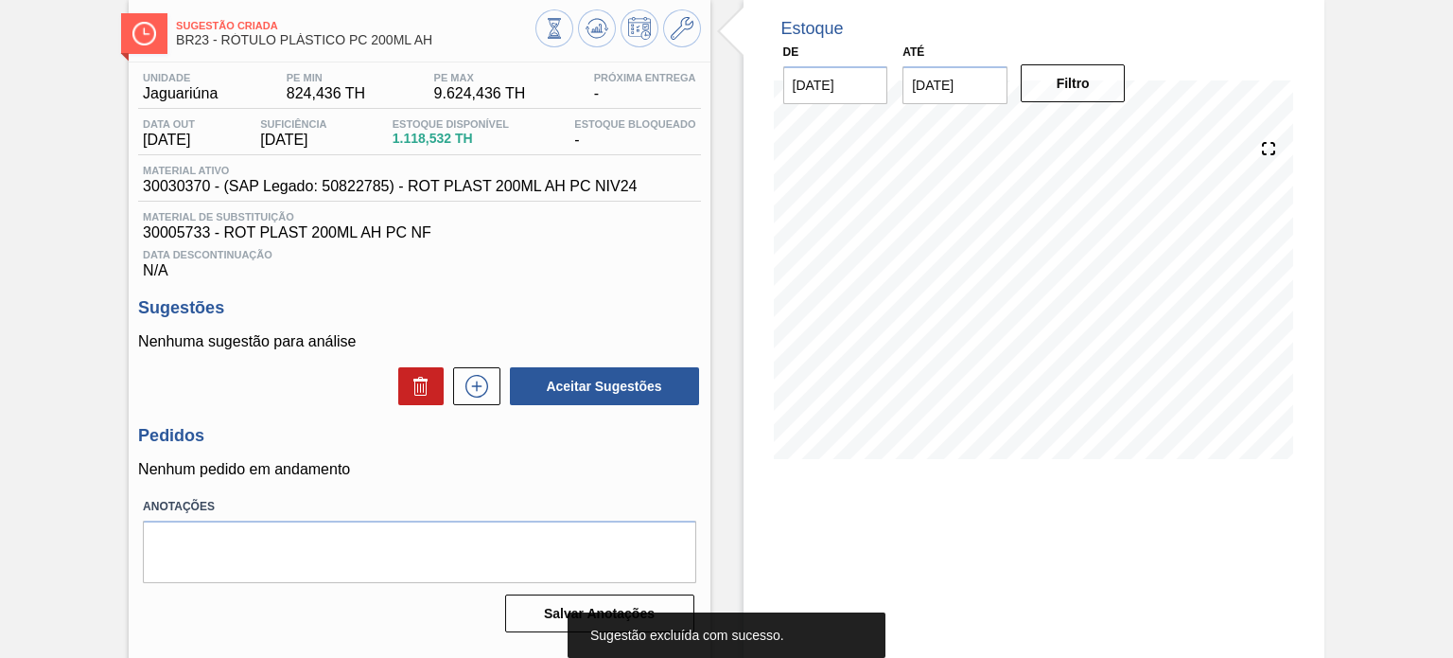
scroll to position [0, 0]
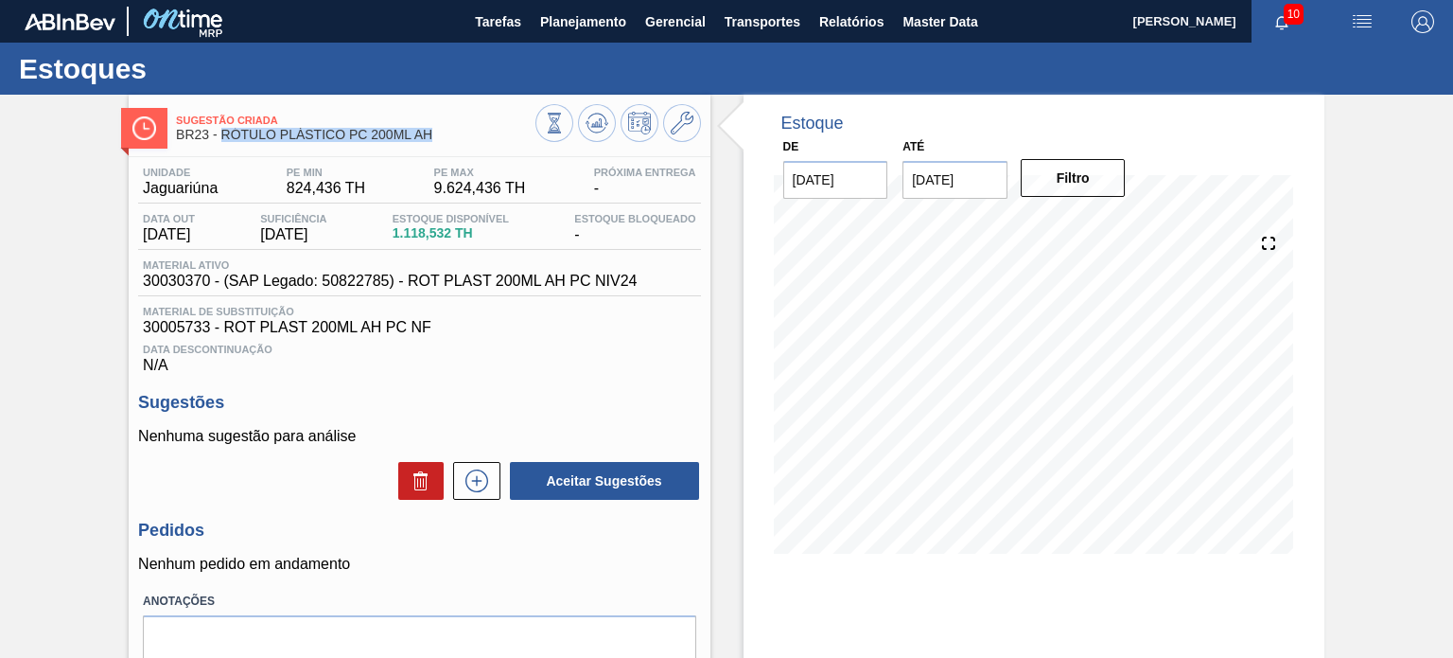
drag, startPoint x: 440, startPoint y: 143, endPoint x: 224, endPoint y: 146, distance: 215.7
click at [224, 146] on div "Sugestão Criada BR23 - RÓTULO PLÁSTICO PC 200ML AH" at bounding box center [355, 128] width 359 height 43
copy span "RÓTULO PLÁSTICO PC 200ML AH"
click at [565, 122] on icon at bounding box center [554, 123] width 21 height 21
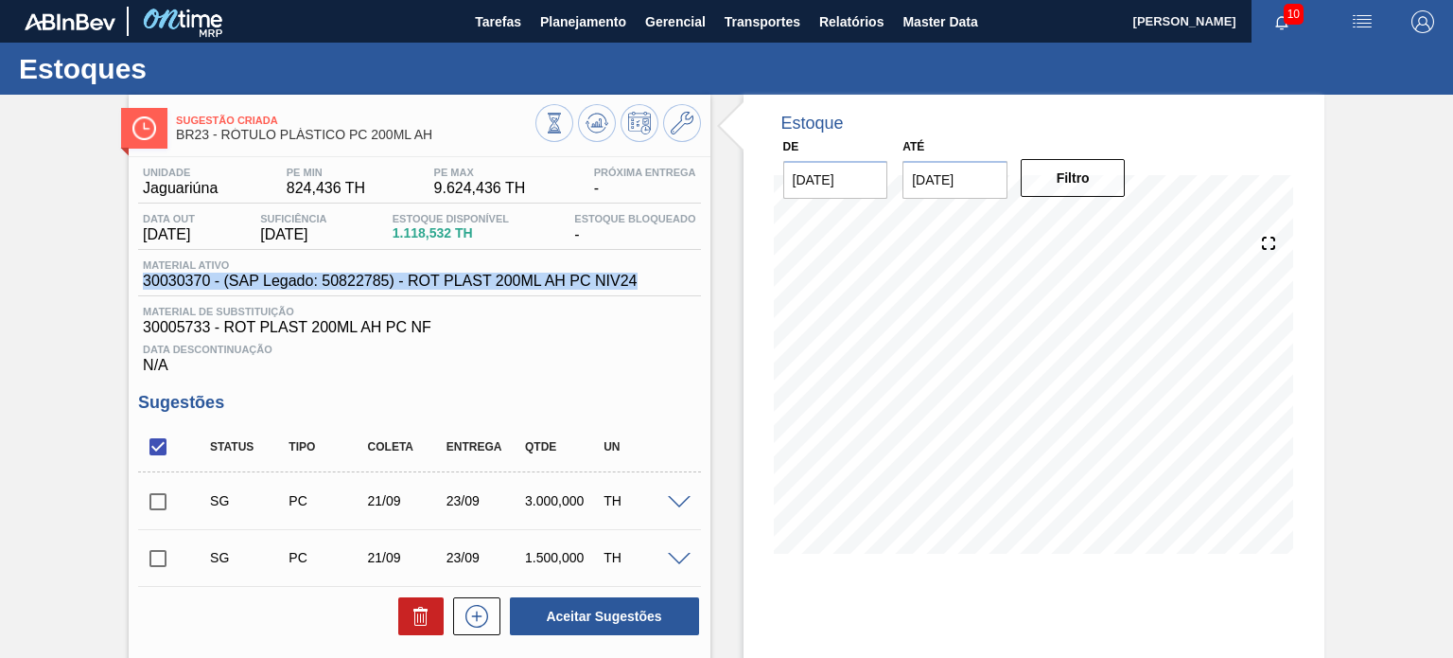
drag, startPoint x: 645, startPoint y: 284, endPoint x: 137, endPoint y: 284, distance: 508.1
click at [138, 284] on div "Material ativo 30030370 - (SAP Legado: 50822785) - ROT PLAST 200ML AH PC NIV24" at bounding box center [419, 277] width 562 height 37
click at [158, 294] on div "Material ativo 30030370 - (SAP Legado: 50822785) - ROT PLAST 200ML AH PC NIV24" at bounding box center [419, 277] width 562 height 37
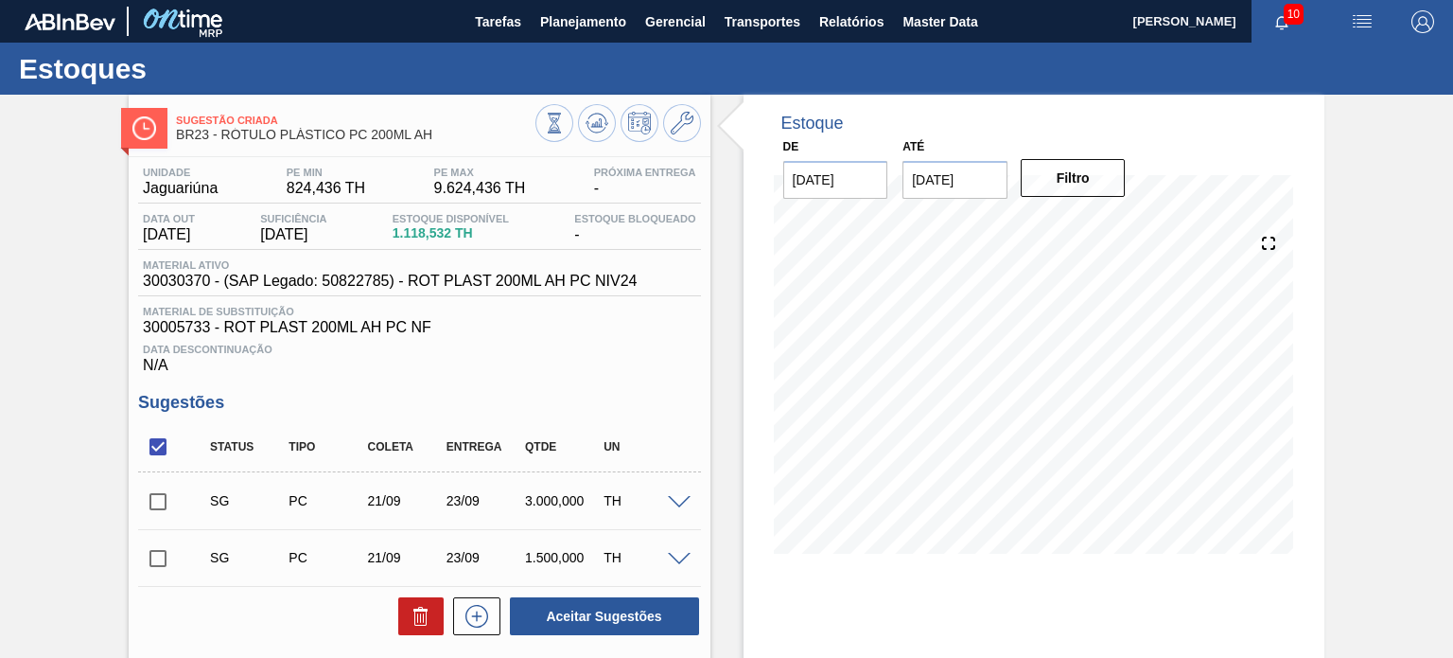
click at [167, 282] on span "30030370 - (SAP Legado: 50822785) - ROT PLAST 200ML AH PC NIV24" at bounding box center [390, 281] width 494 height 17
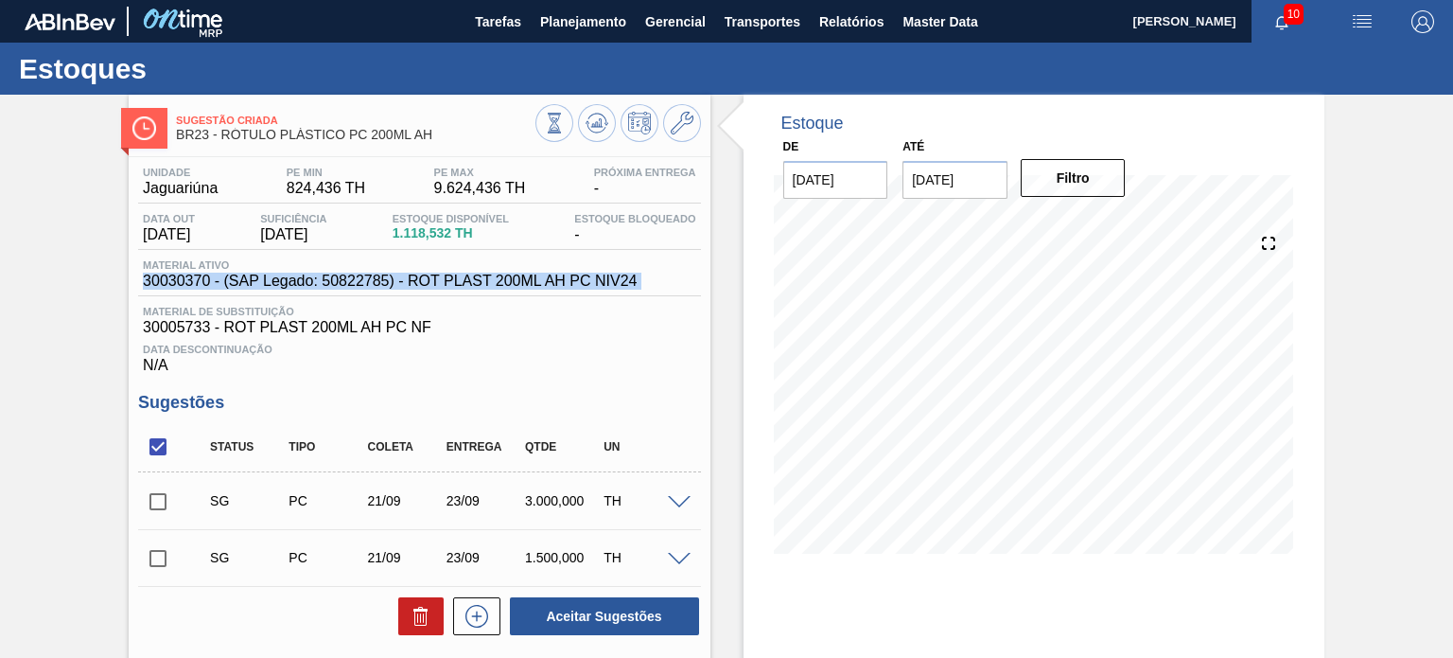
click at [167, 282] on span "30030370 - (SAP Legado: 50822785) - ROT PLAST 200ML AH PC NIV24" at bounding box center [390, 281] width 494 height 17
click at [517, 279] on span "30030370 - (SAP Legado: 50822785) - ROT PLAST 200ML AH PC NIV24" at bounding box center [390, 281] width 494 height 17
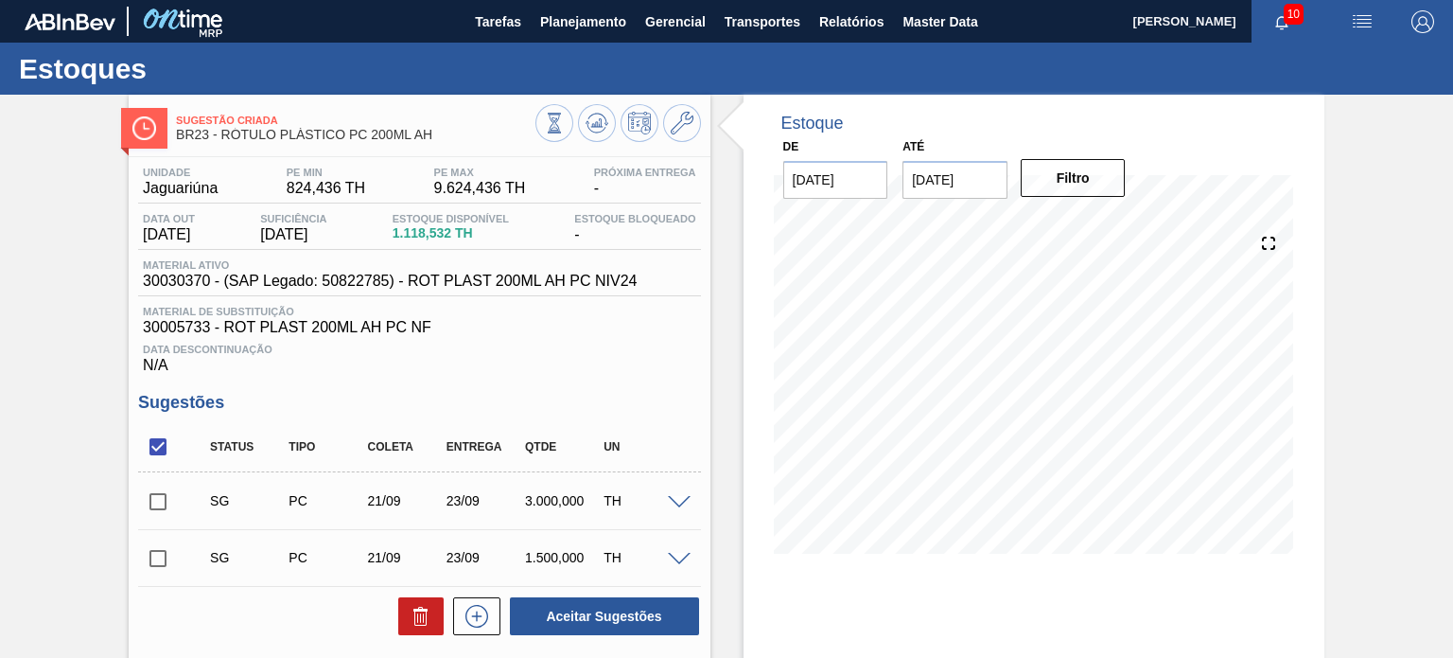
click at [406, 327] on span "30005733 - ROT PLAST 200ML AH PC NF" at bounding box center [419, 327] width 553 height 17
click at [466, 276] on span "30030370 - (SAP Legado: 50822785) - ROT PLAST 200ML AH PC NIV24" at bounding box center [390, 281] width 494 height 17
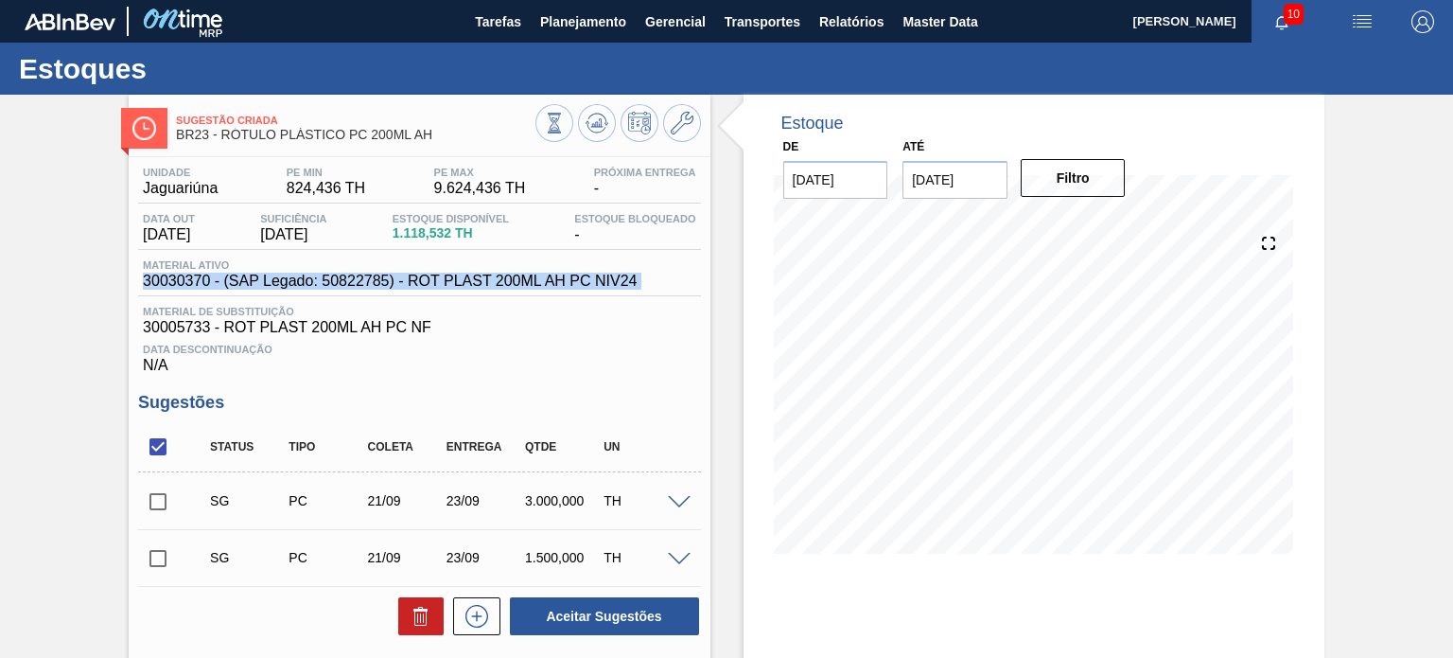
click at [466, 276] on span "30030370 - (SAP Legado: 50822785) - ROT PLAST 200ML AH PC NIV24" at bounding box center [390, 281] width 494 height 17
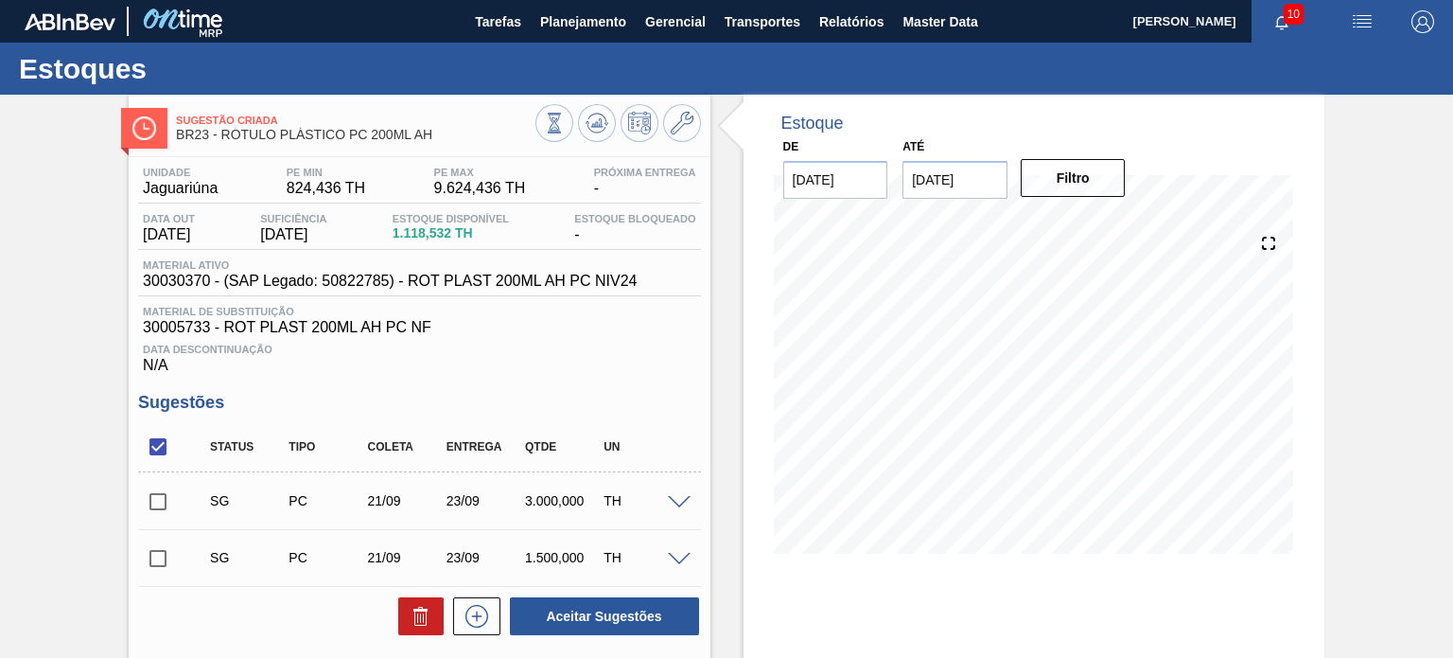
click at [402, 327] on span "30005733 - ROT PLAST 200ML AH PC NF" at bounding box center [419, 327] width 553 height 17
click at [431, 278] on span "30030370 - (SAP Legado: 50822785) - ROT PLAST 200ML AH PC NIV24" at bounding box center [390, 281] width 494 height 17
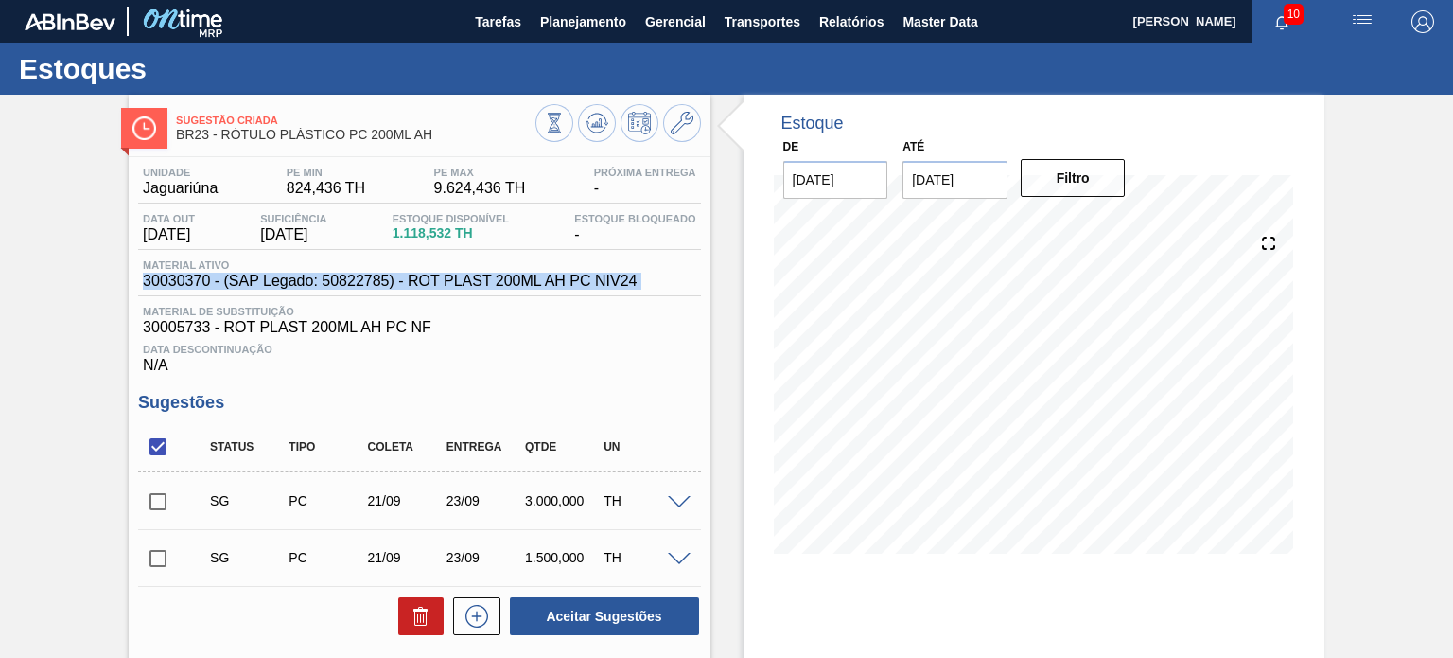
click at [431, 278] on span "30030370 - (SAP Legado: 50822785) - ROT PLAST 200ML AH PC NIV24" at bounding box center [390, 281] width 494 height 17
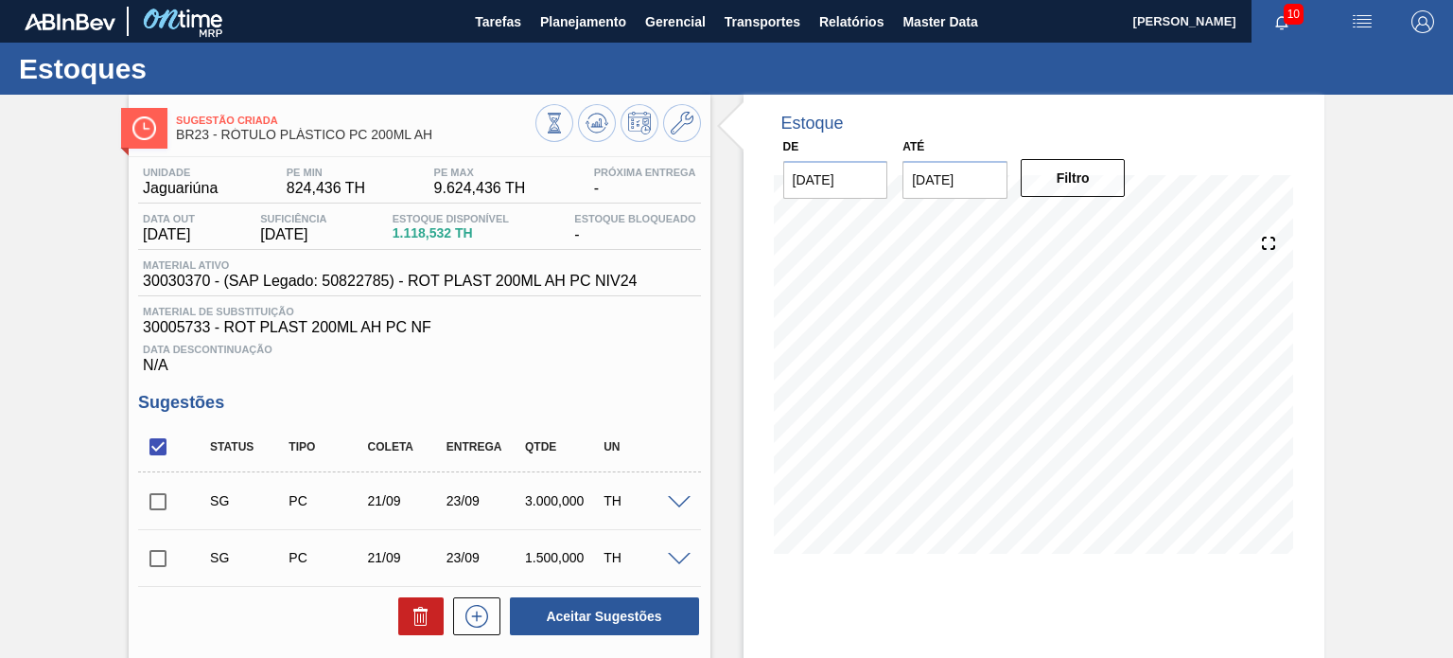
click at [382, 331] on span "30005733 - ROT PLAST 200ML AH PC NF" at bounding box center [419, 327] width 553 height 17
click at [414, 281] on span "30030370 - (SAP Legado: 50822785) - ROT PLAST 200ML AH PC NIV24" at bounding box center [390, 281] width 494 height 17
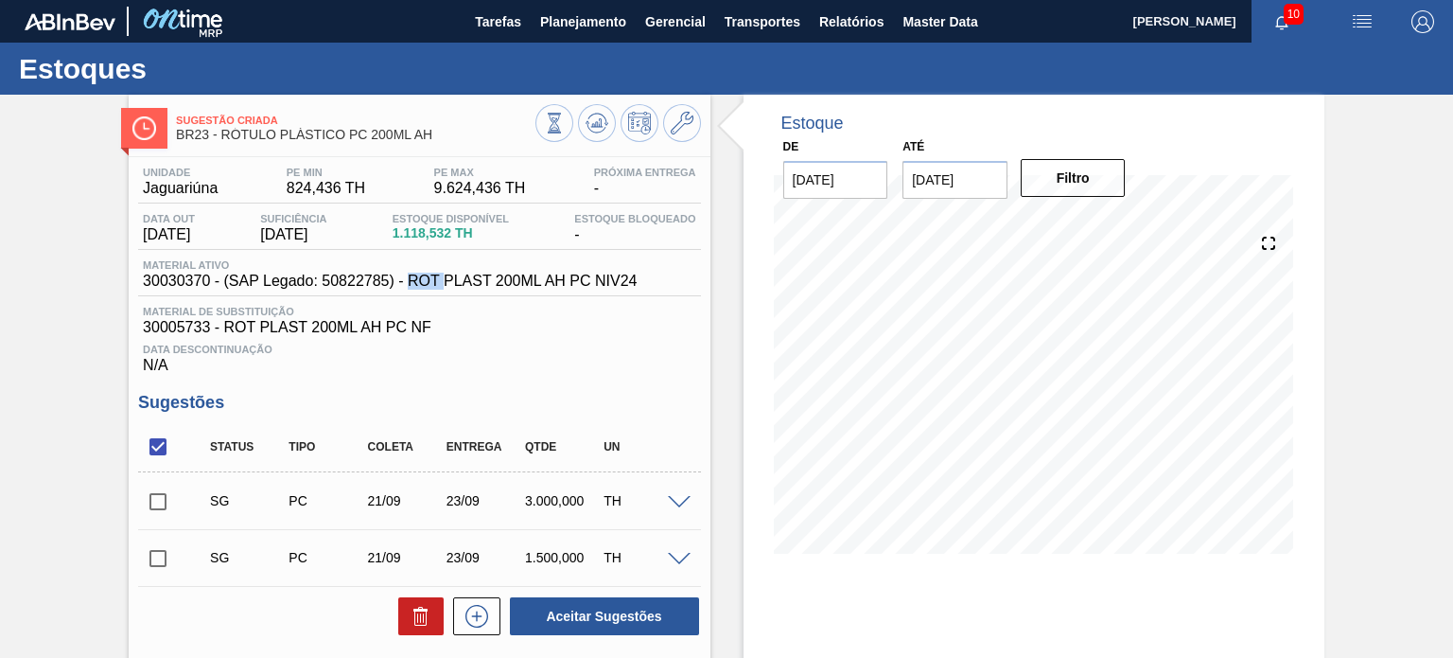
click at [414, 281] on span "30030370 - (SAP Legado: 50822785) - ROT PLAST 200ML AH PC NIV24" at bounding box center [390, 281] width 494 height 17
click at [394, 333] on span "30005733 - ROT PLAST 200ML AH PC NF" at bounding box center [419, 327] width 553 height 17
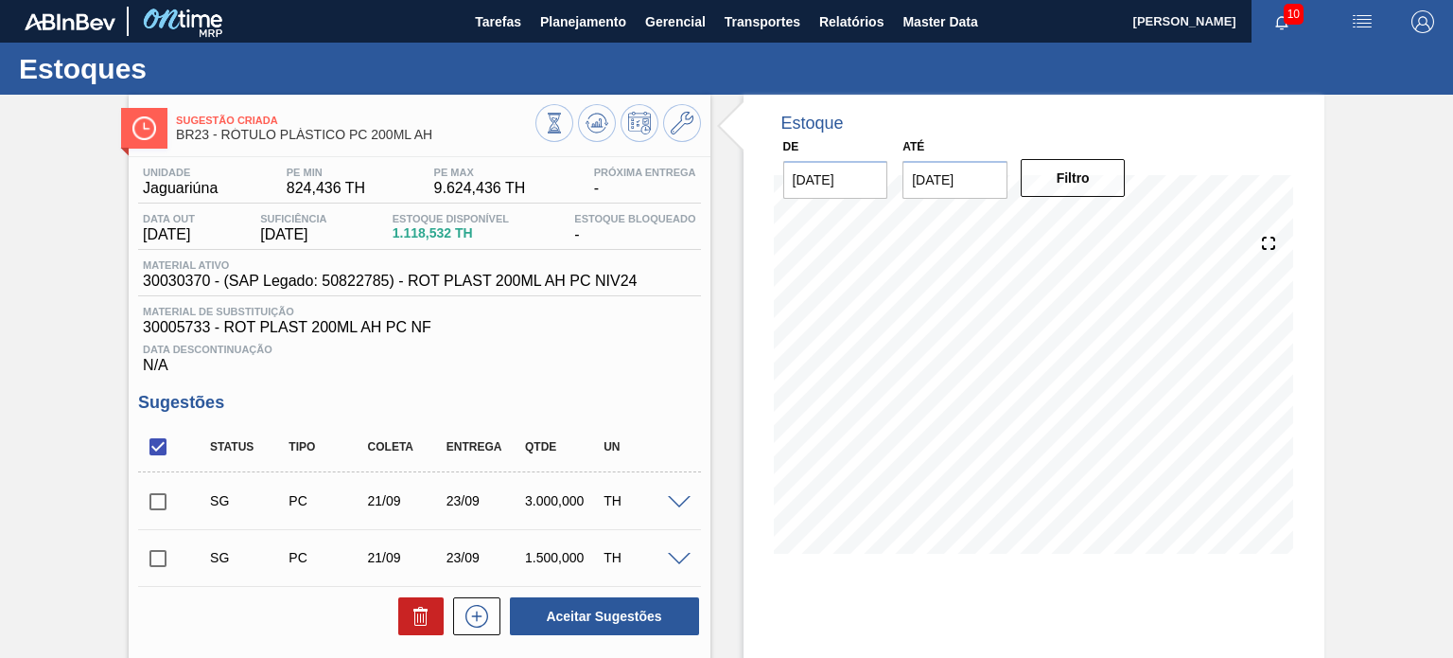
click at [711, 333] on div "Estoque De [DATE] Até [DATE] Filtro 16/08 Projeção de Estoque 1,118.532 [DOMAIN…" at bounding box center [1018, 486] width 614 height 783
drag, startPoint x: 490, startPoint y: 240, endPoint x: 434, endPoint y: 235, distance: 56.1
click at [435, 235] on div "Estoque Disponível 1.118,532 TH" at bounding box center [451, 228] width 126 height 30
click at [432, 235] on span "1.118,532 TH" at bounding box center [451, 233] width 116 height 14
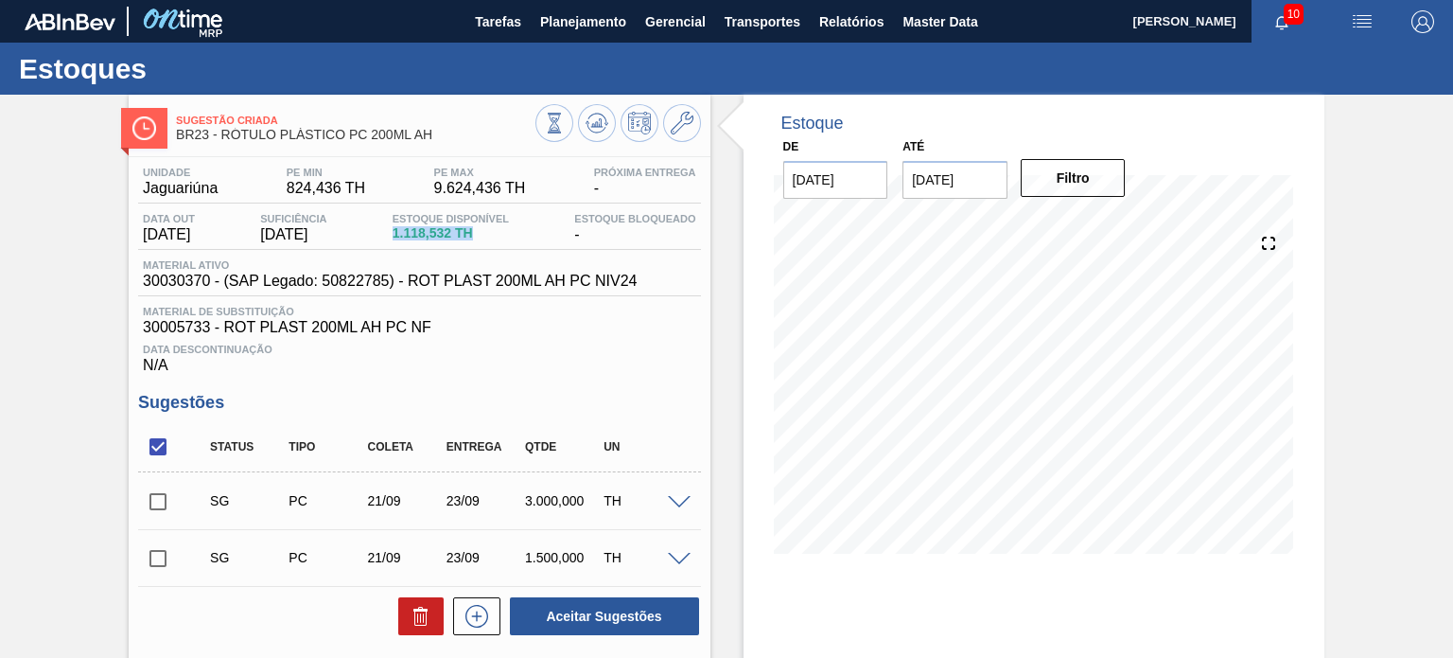
click at [432, 235] on span "1.118,532 TH" at bounding box center [451, 233] width 116 height 14
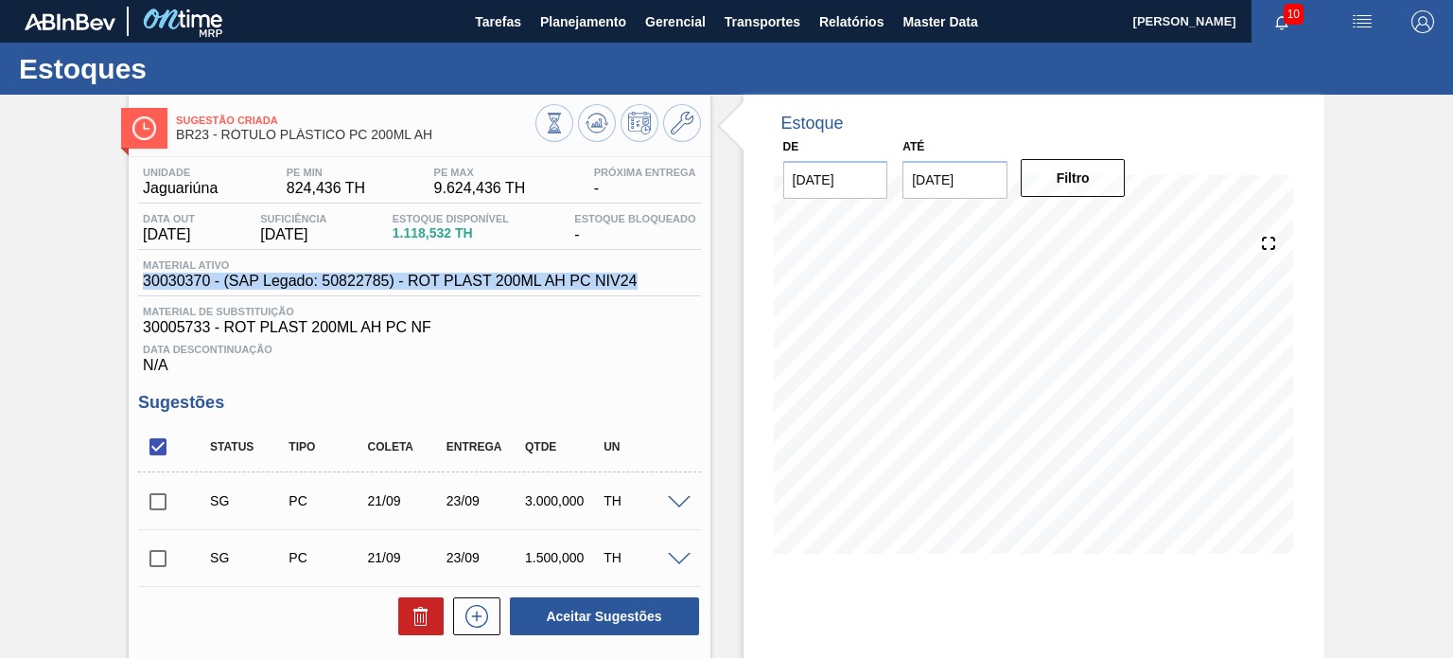
drag, startPoint x: 642, startPoint y: 279, endPoint x: 129, endPoint y: 290, distance: 513.0
click at [129, 290] on div "Unidade Jaguariúna PE MIN 824,436 TH PE MAX 9.624,436 TH Próxima Entrega - Data…" at bounding box center [419, 513] width 581 height 712
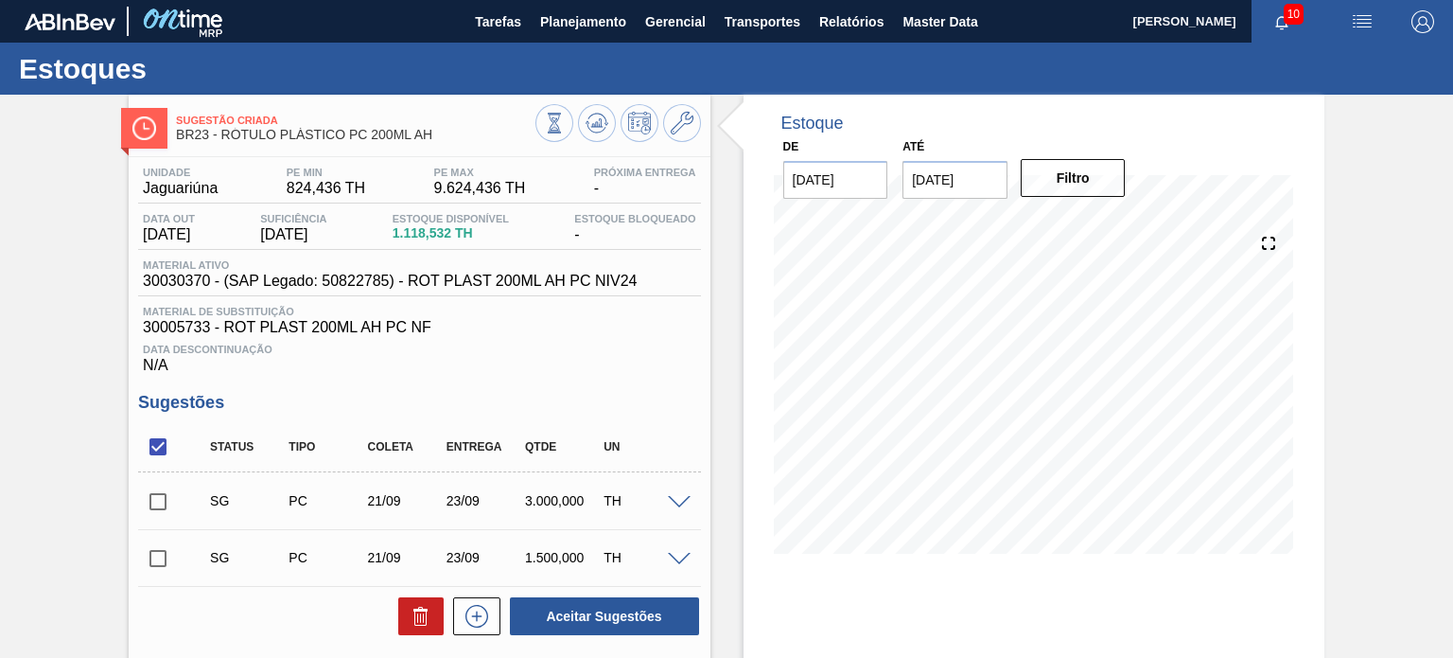
click at [384, 358] on div "Data Descontinuação N/A" at bounding box center [419, 355] width 562 height 38
click at [431, 334] on span "30005733 - ROT PLAST 200ML AH PC NF" at bounding box center [419, 327] width 553 height 17
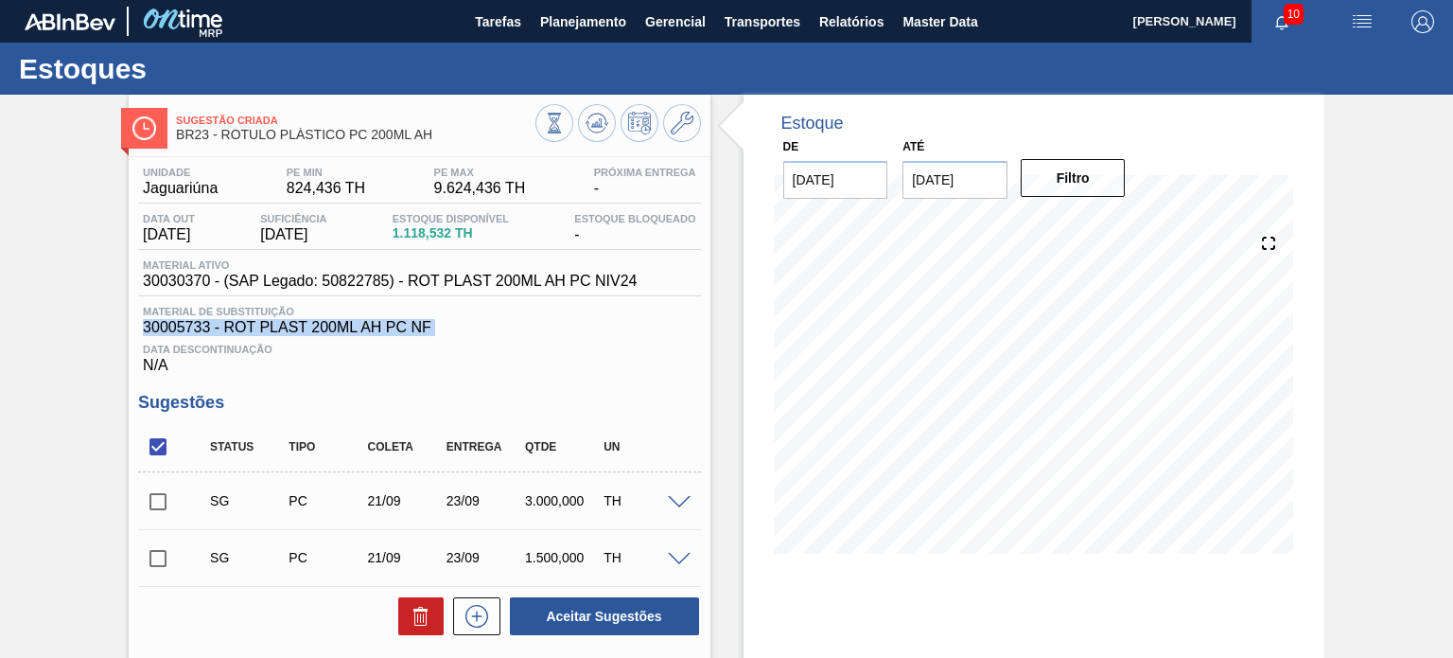
click at [161, 463] on input "checkbox" at bounding box center [158, 447] width 40 height 40
checkbox input "true"
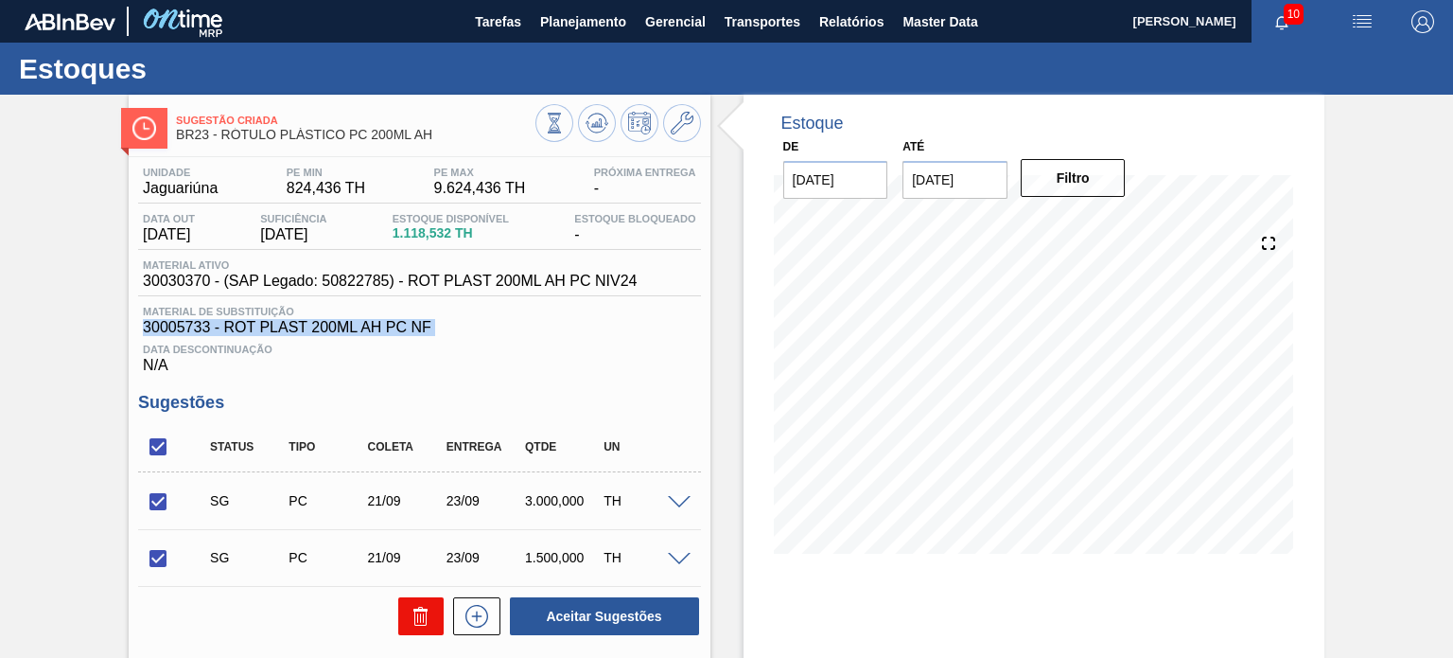
click at [406, 605] on button at bounding box center [420, 616] width 45 height 38
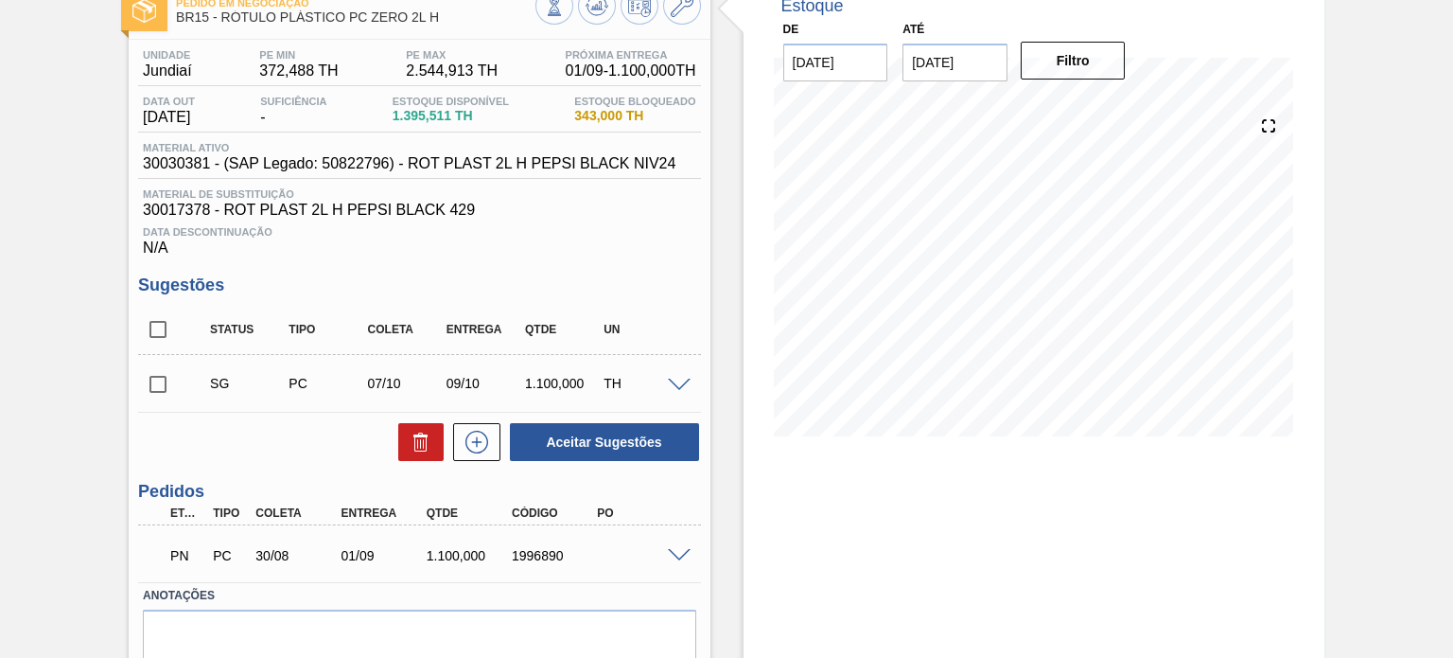
scroll to position [197, 0]
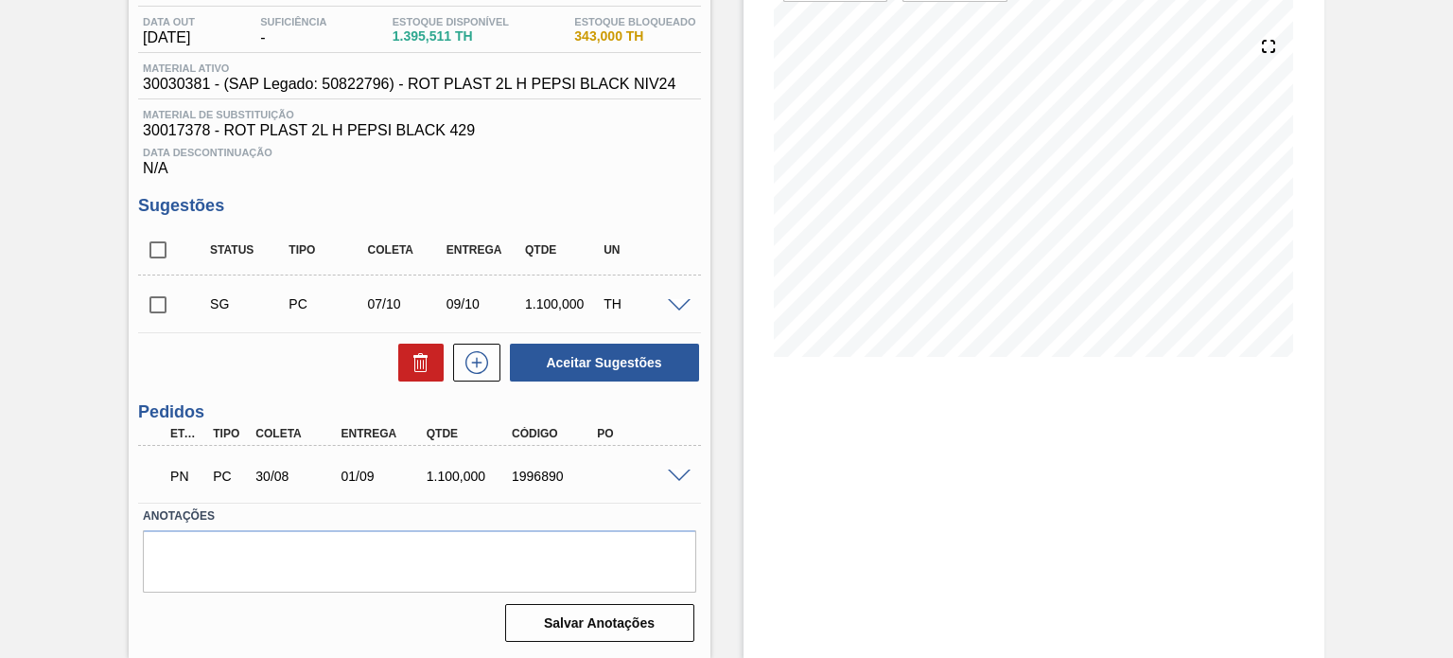
click at [674, 480] on span at bounding box center [679, 476] width 23 height 14
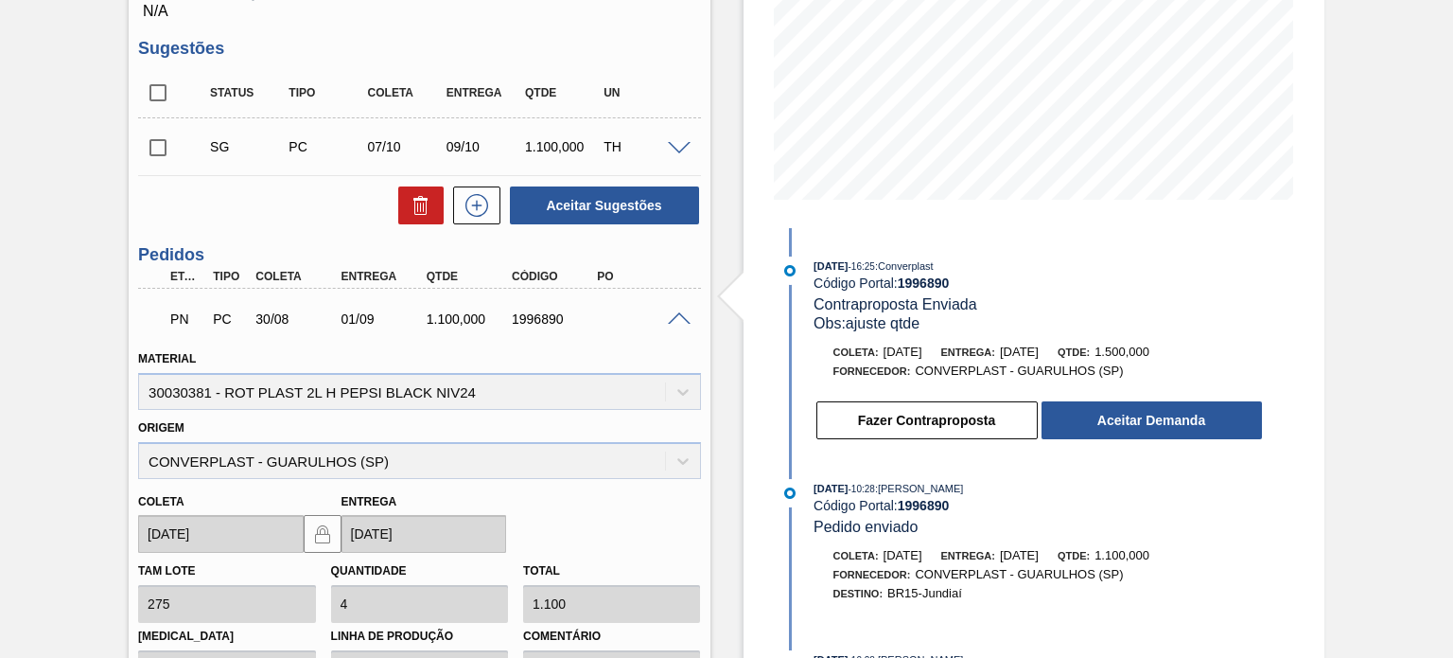
scroll to position [386, 0]
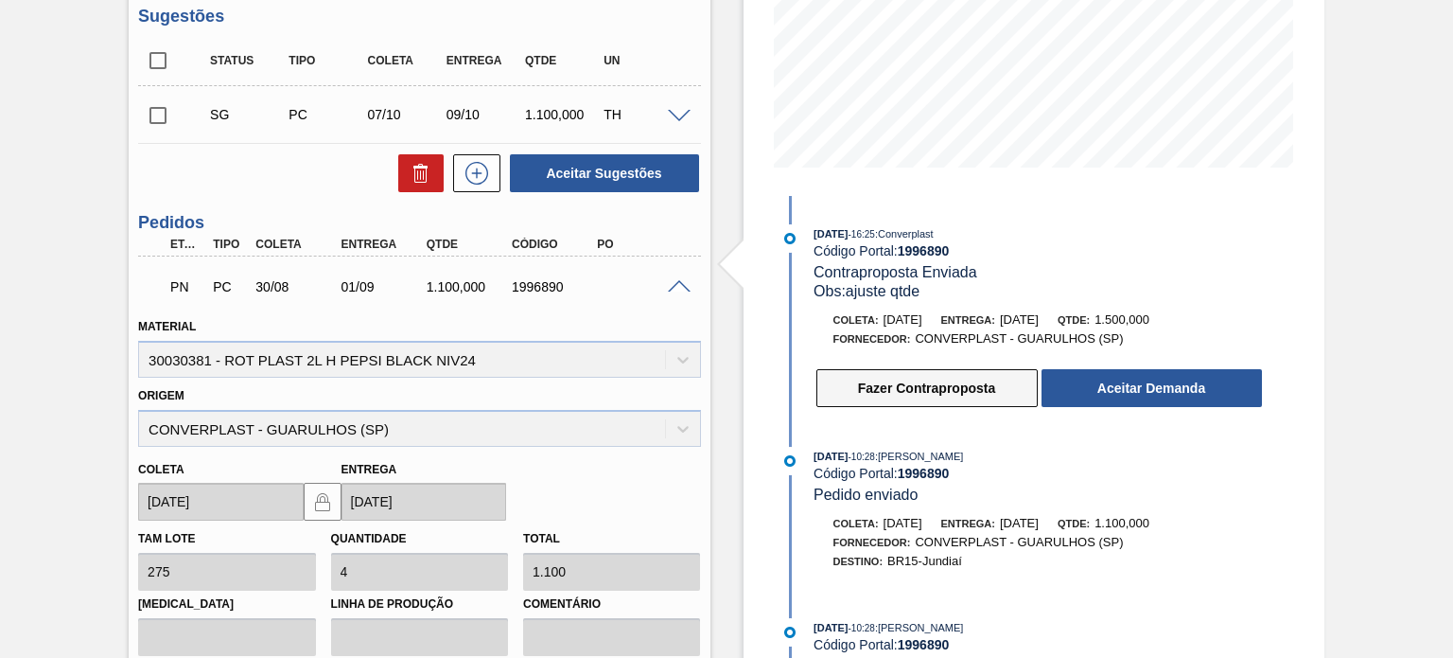
click at [930, 385] on button "Fazer Contraproposta" at bounding box center [927, 388] width 221 height 38
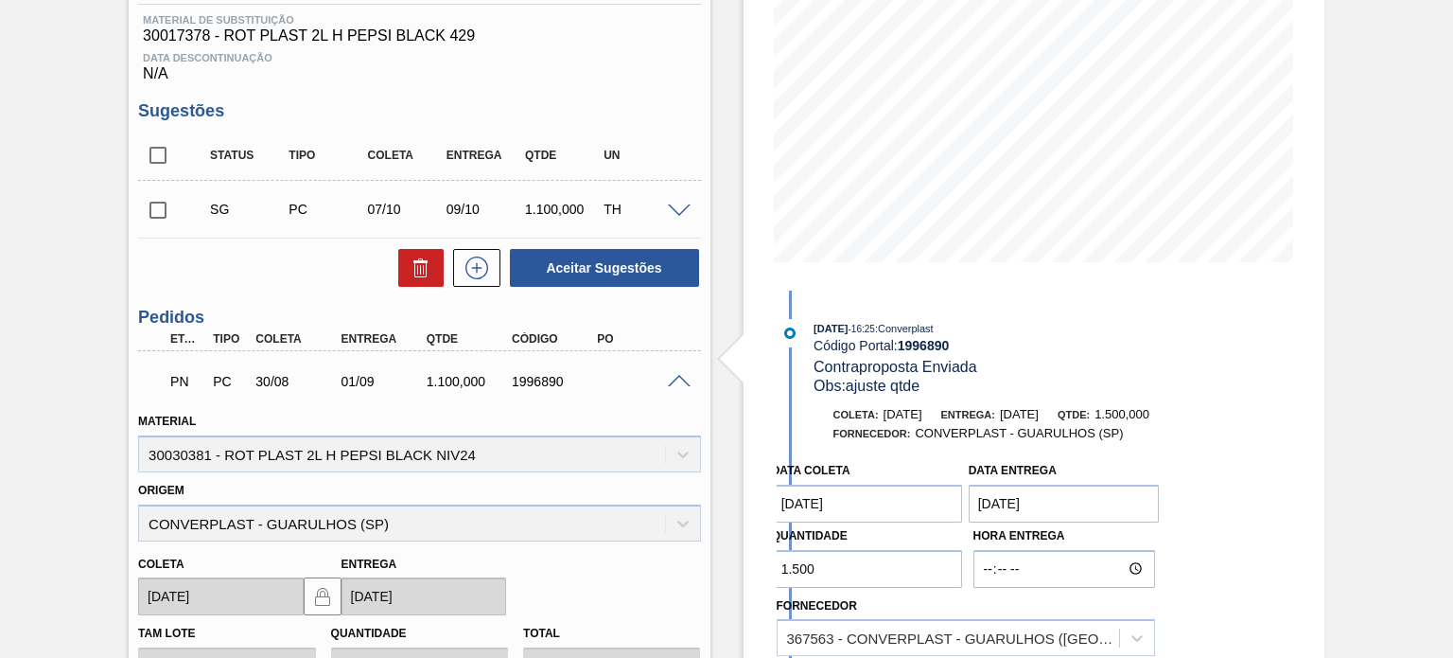
scroll to position [89, 0]
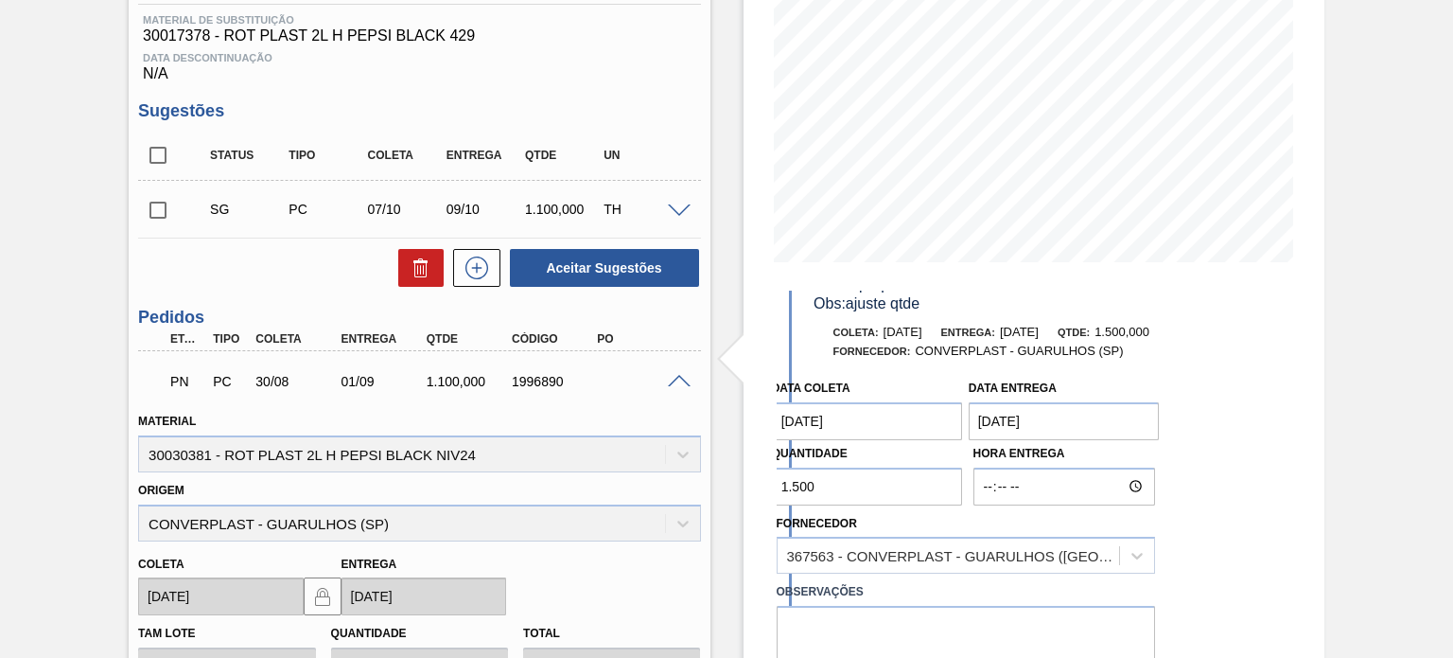
drag, startPoint x: 841, startPoint y: 486, endPoint x: 740, endPoint y: 464, distance: 103.8
click at [741, 464] on div "Estoque De [DATE] Até [DATE] Filtro [DATE] 16:25 : Converplast Código Portal: 1…" at bounding box center [1018, 412] width 614 height 1219
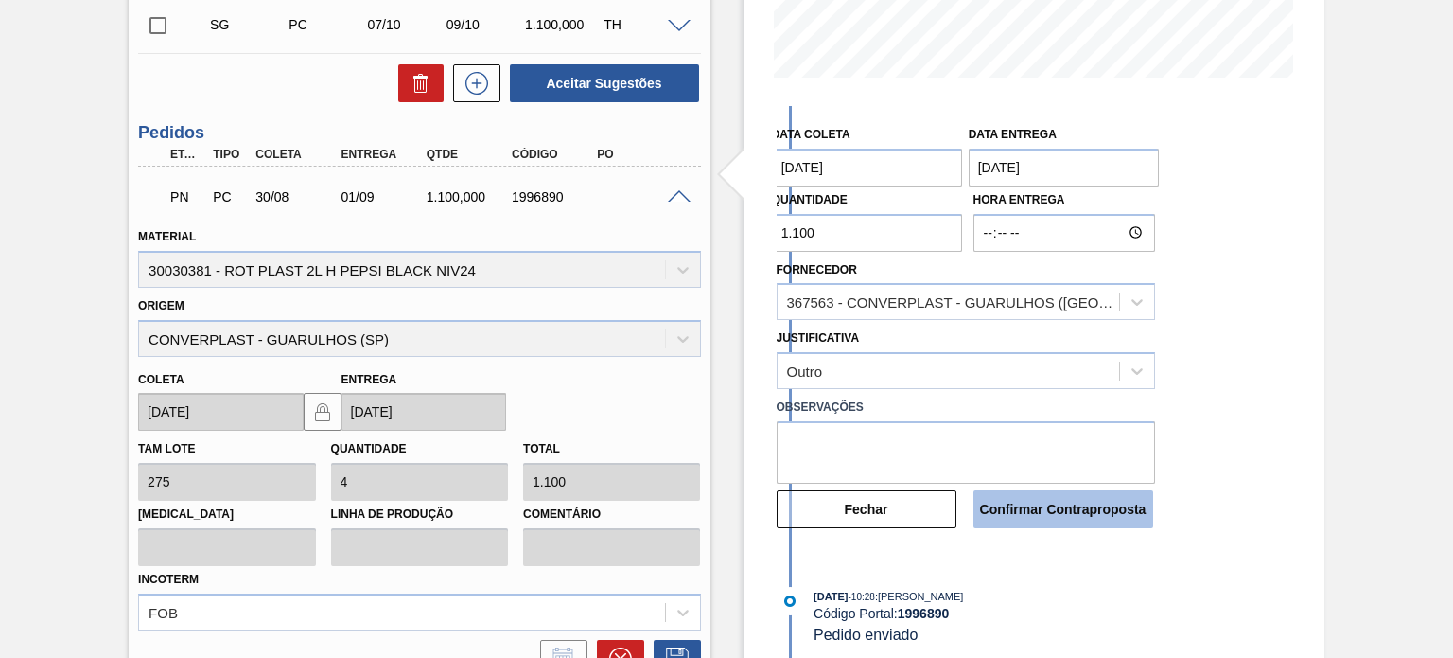
scroll to position [481, 0]
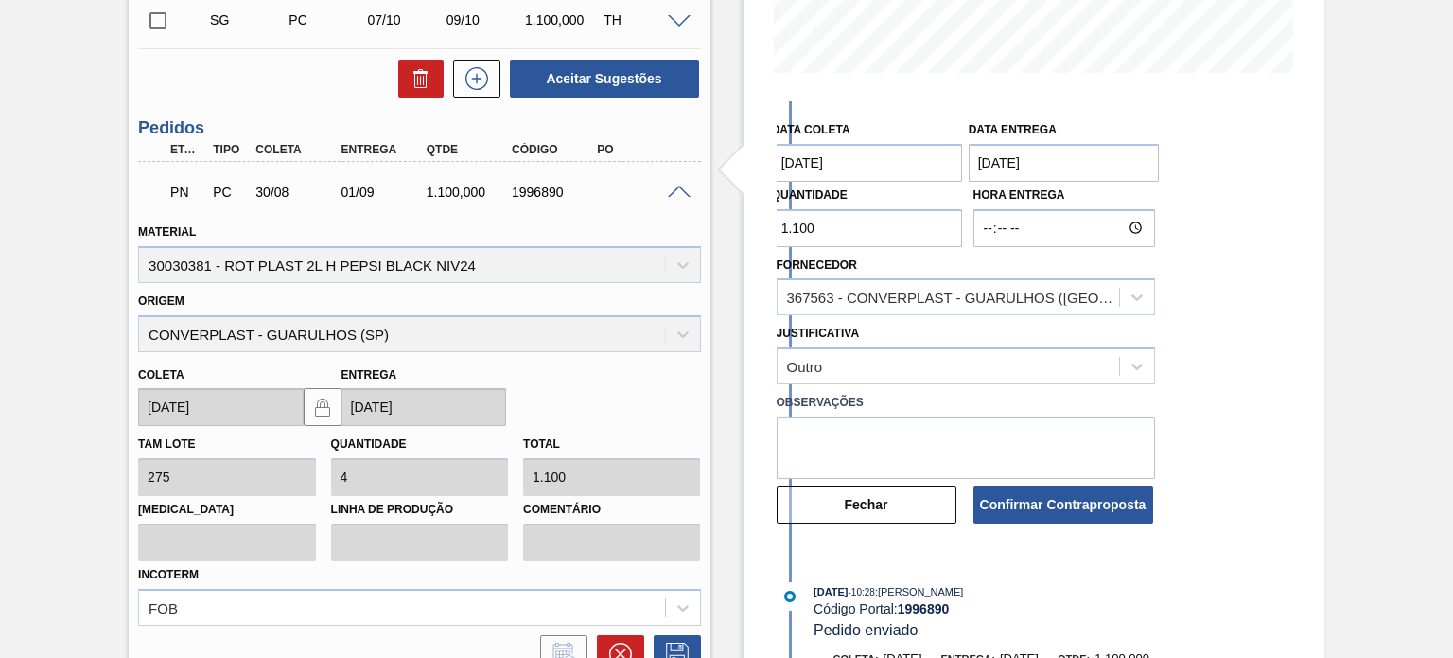
type input "1.100"
click at [995, 442] on textarea at bounding box center [966, 447] width 378 height 62
click at [828, 427] on textarea "Haverá outros pedidos na cadeia, para compor seu lote mínimo." at bounding box center [966, 447] width 378 height 62
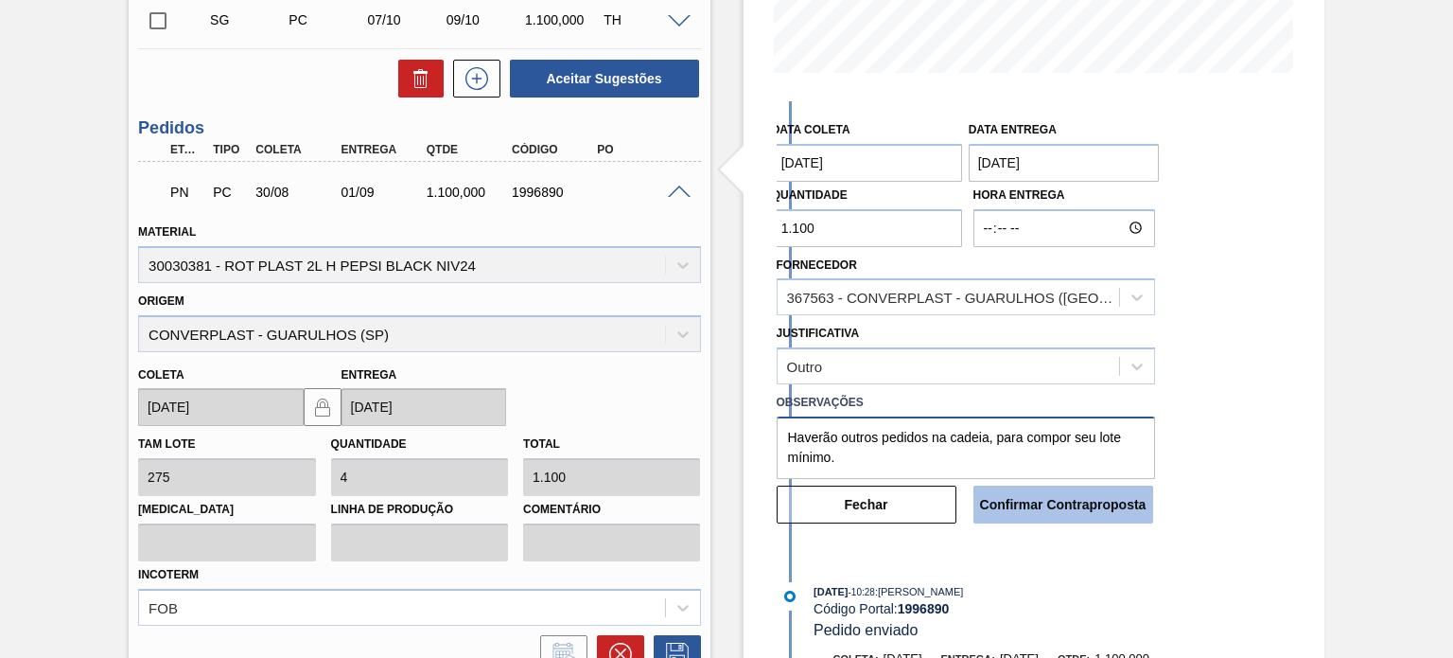
type textarea "Haverão outros pedidos na cadeia, para compor seu lote mínimo."
click at [1053, 506] on button "Confirmar Contraproposta" at bounding box center [1064, 504] width 180 height 38
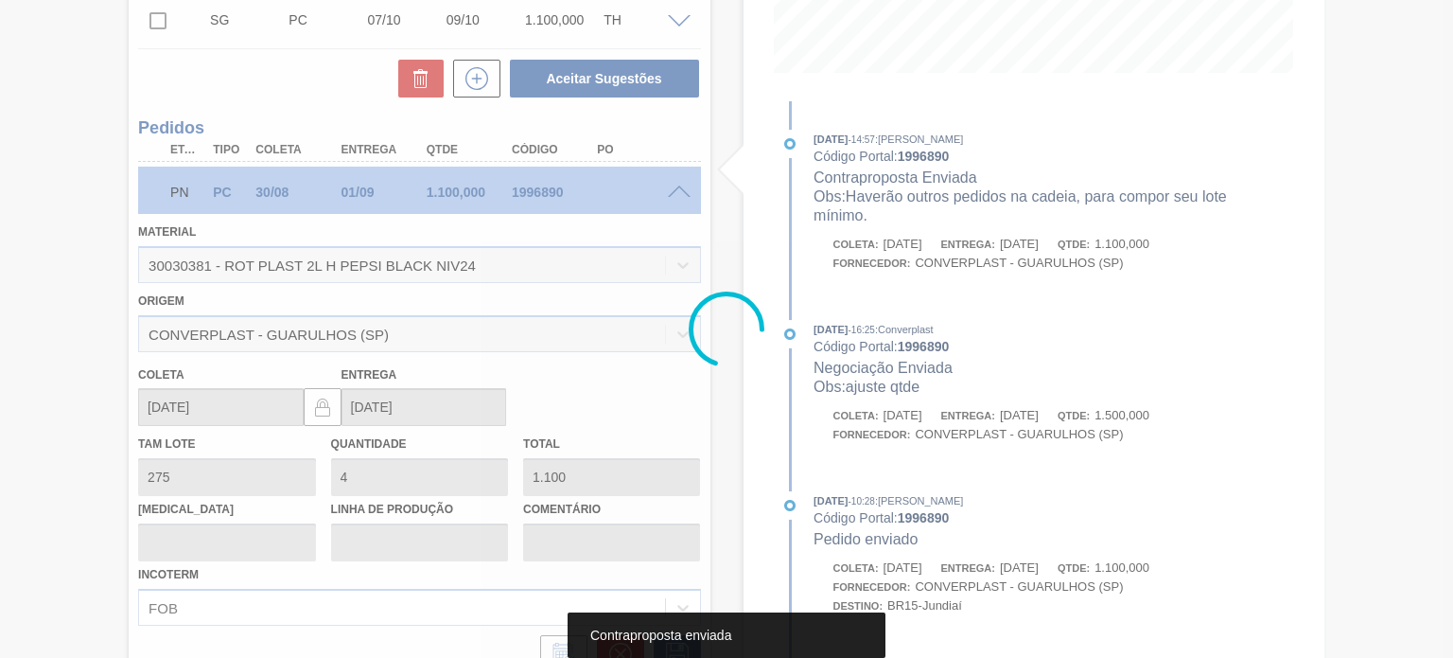
scroll to position [197, 0]
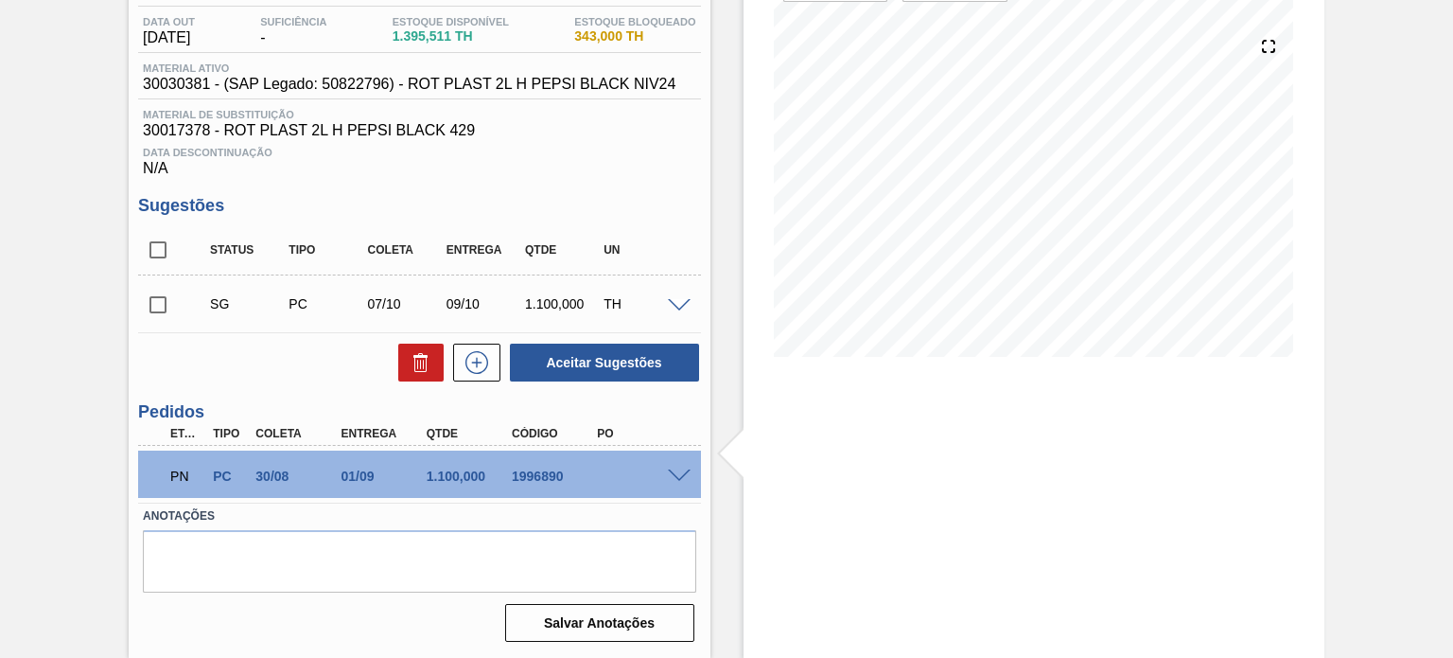
click at [674, 463] on div "PN PC 30/08 01/09 1.100,000 1996890" at bounding box center [419, 473] width 562 height 47
click at [674, 466] on div "PN PC 30/08 01/09 1.100,000 1996890" at bounding box center [419, 473] width 562 height 47
click at [676, 474] on span at bounding box center [679, 476] width 23 height 14
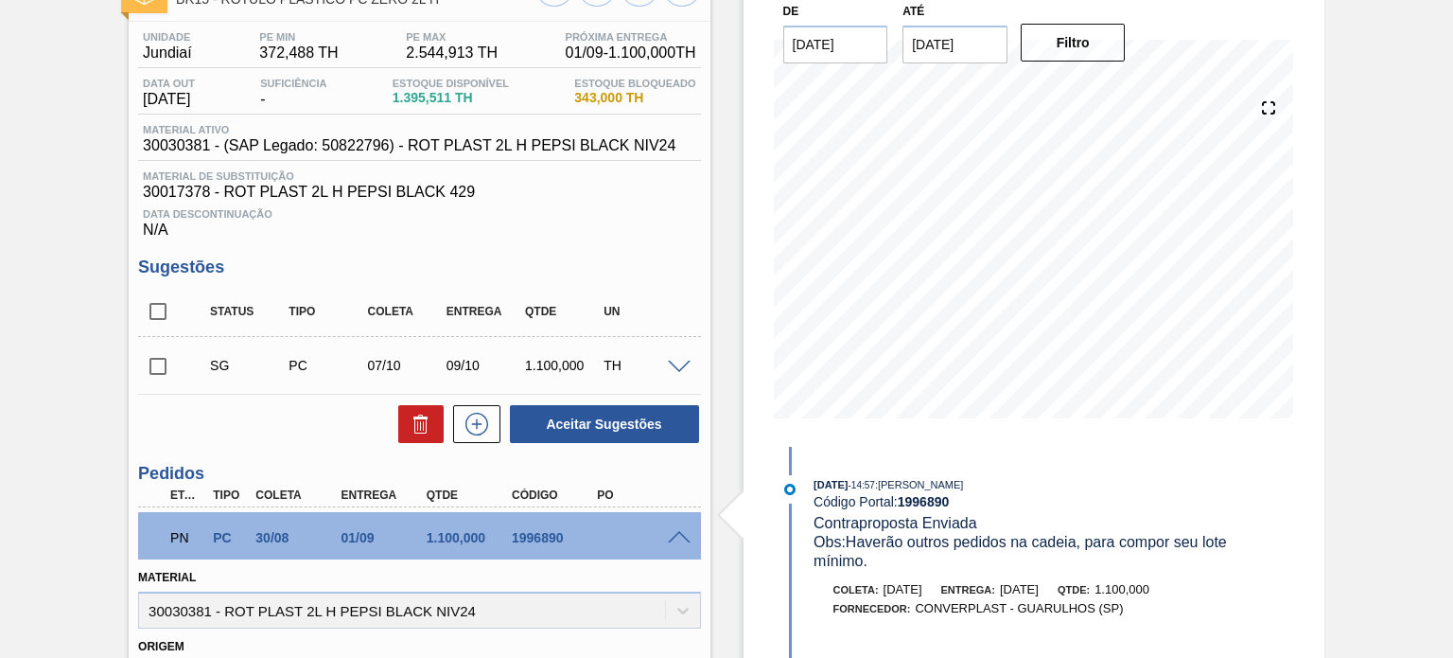
scroll to position [102, 0]
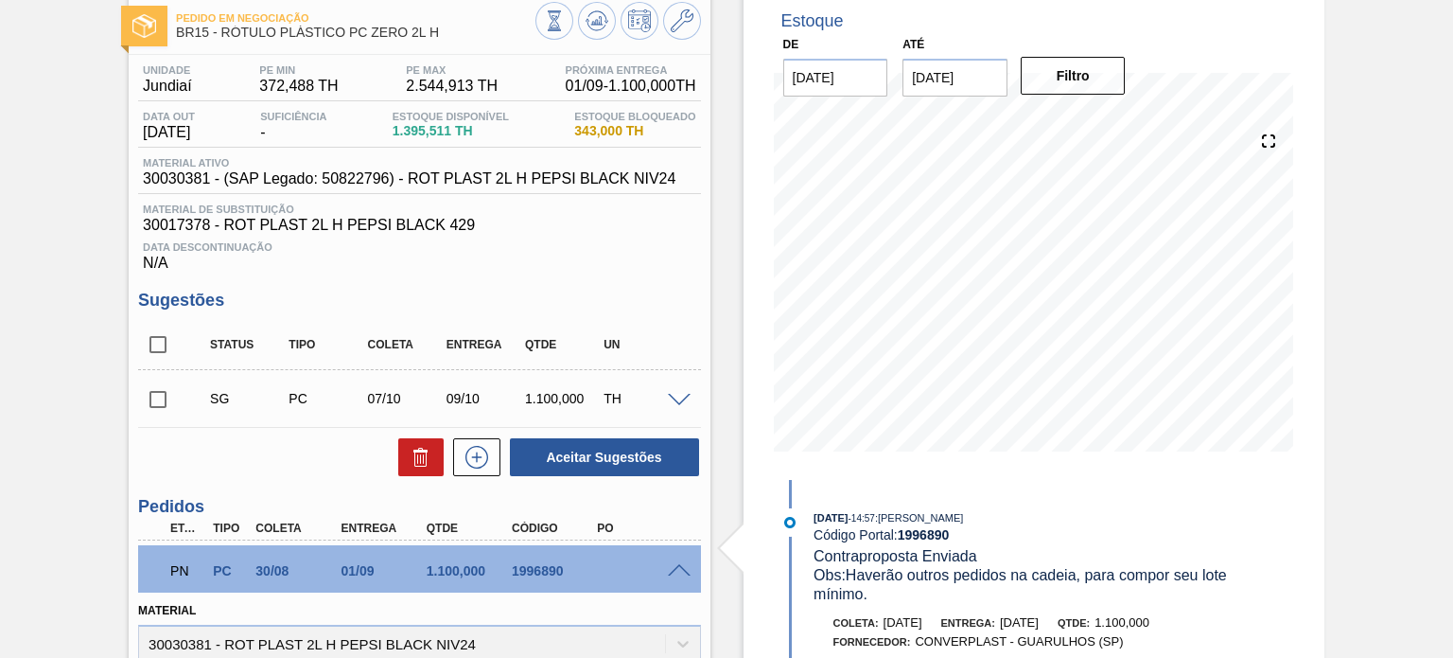
click at [517, 572] on div "1996890" at bounding box center [554, 570] width 94 height 15
copy div "1996890"
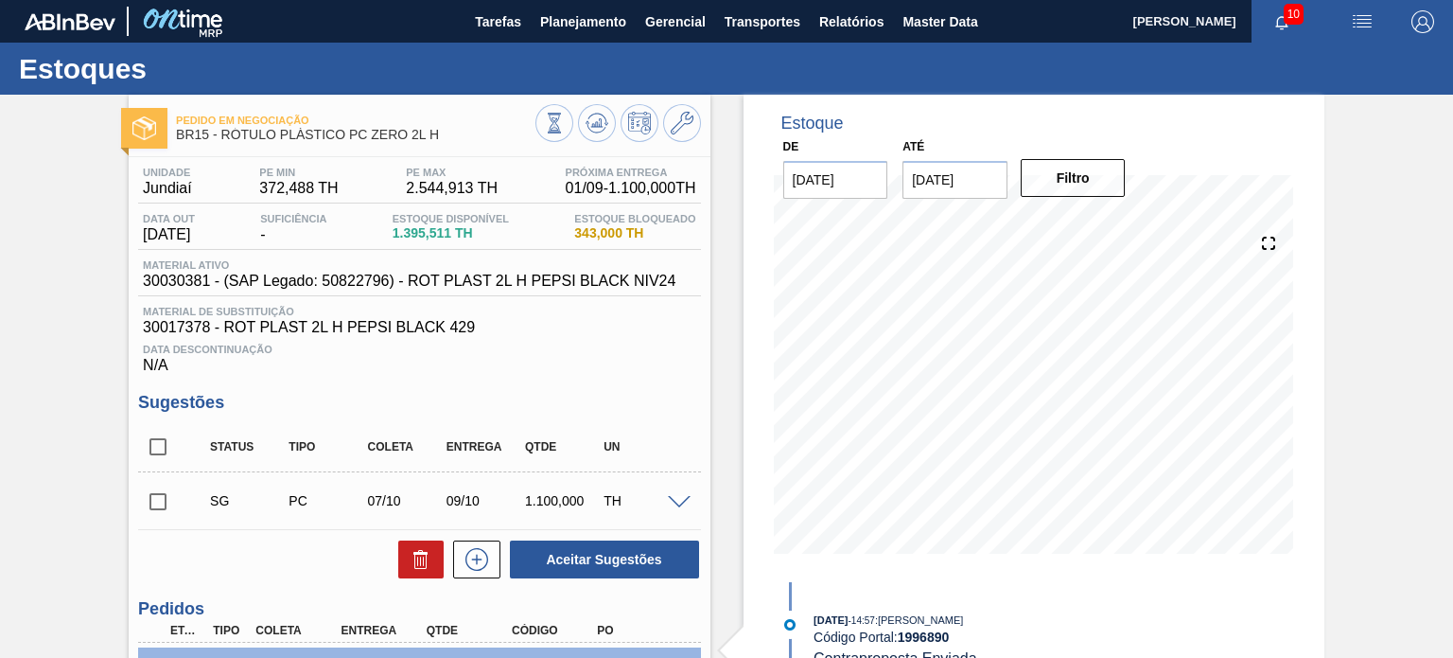
scroll to position [0, 0]
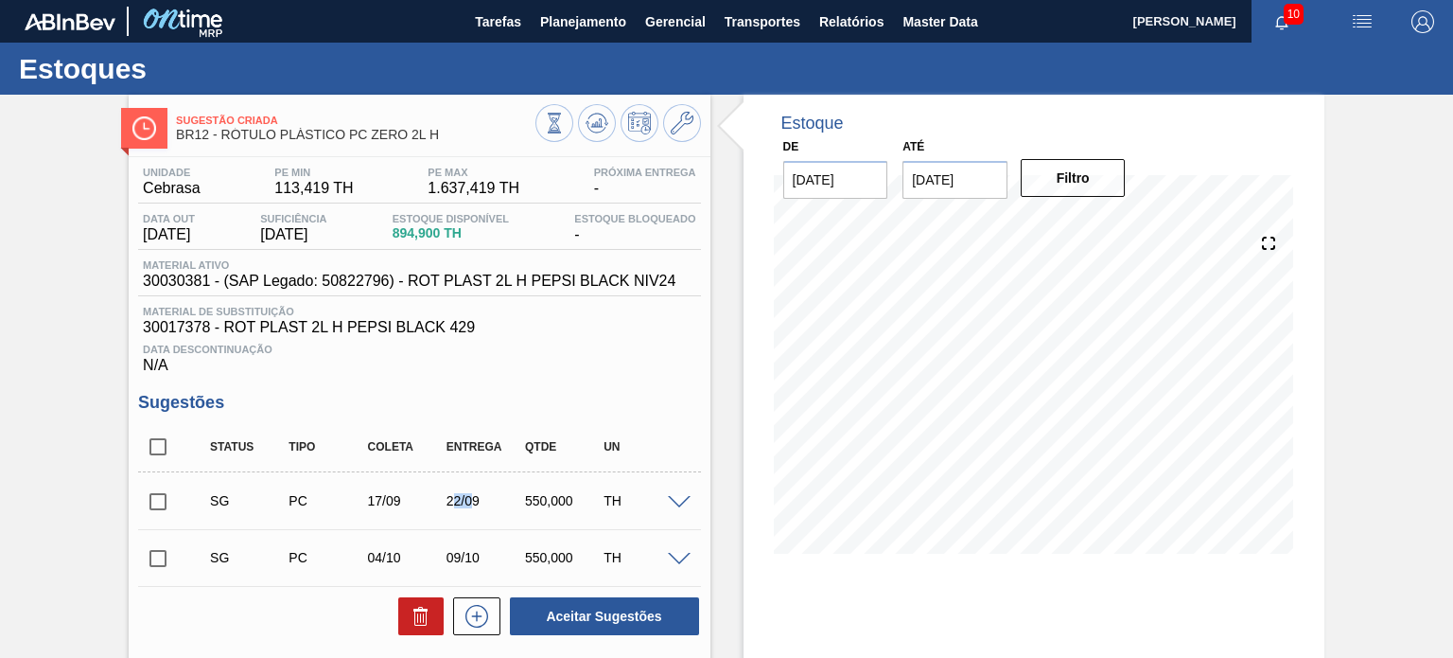
drag, startPoint x: 452, startPoint y: 491, endPoint x: 481, endPoint y: 491, distance: 28.4
click at [481, 491] on div "SG PC 17/09 22/09 550,000 TH" at bounding box center [434, 501] width 472 height 38
click at [466, 495] on div "22/09" at bounding box center [485, 500] width 86 height 15
click at [464, 495] on div "22/09" at bounding box center [485, 500] width 86 height 15
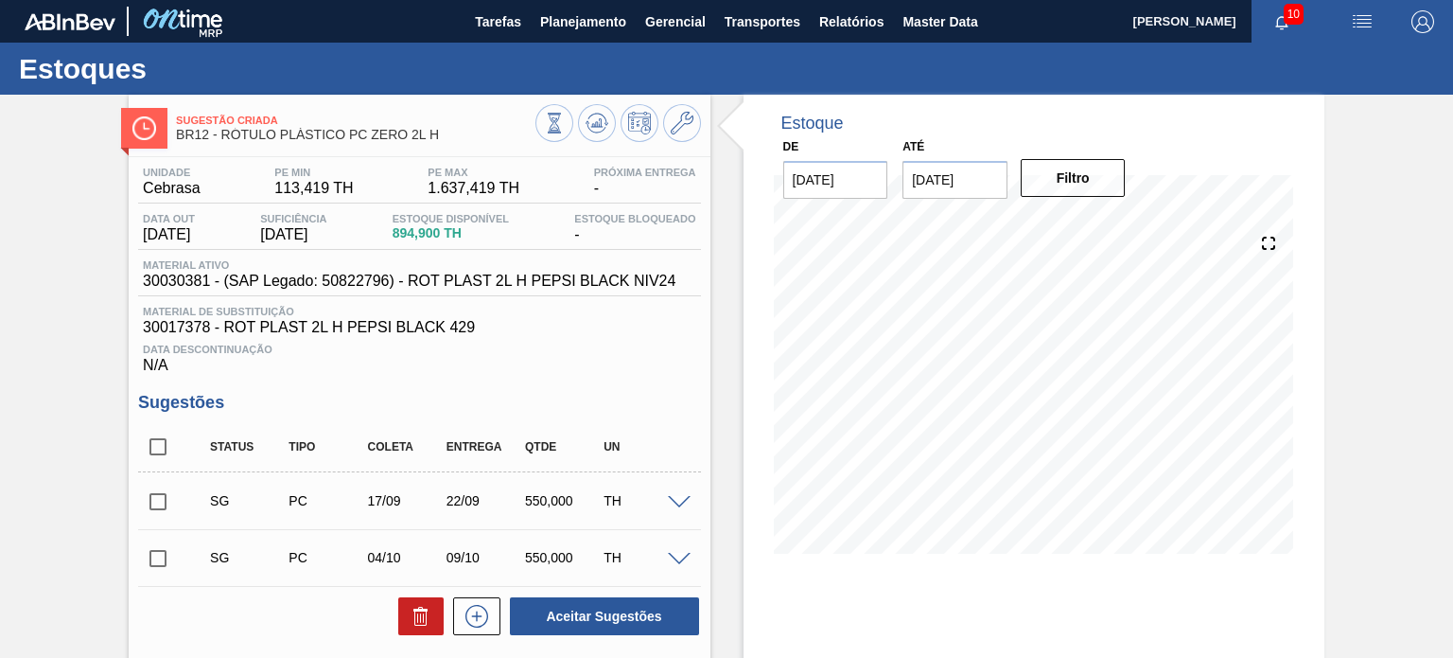
click at [549, 378] on div "Unidade Cebrasa PE MIN 113,419 TH PE MAX 1.637,419 TH Próxima Entrega - Data ou…" at bounding box center [419, 513] width 581 height 712
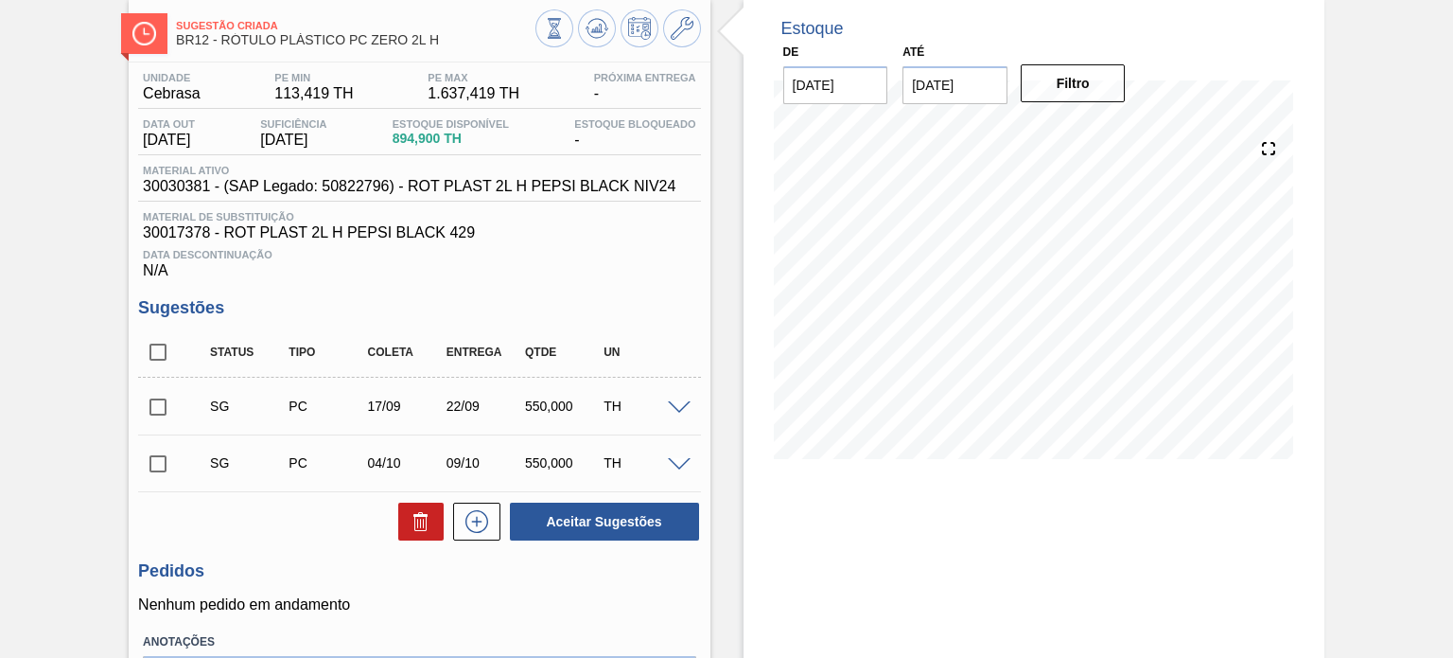
click at [170, 410] on input "checkbox" at bounding box center [158, 407] width 40 height 40
click at [632, 506] on button "Aceitar Sugestões" at bounding box center [604, 521] width 189 height 38
checkbox input "false"
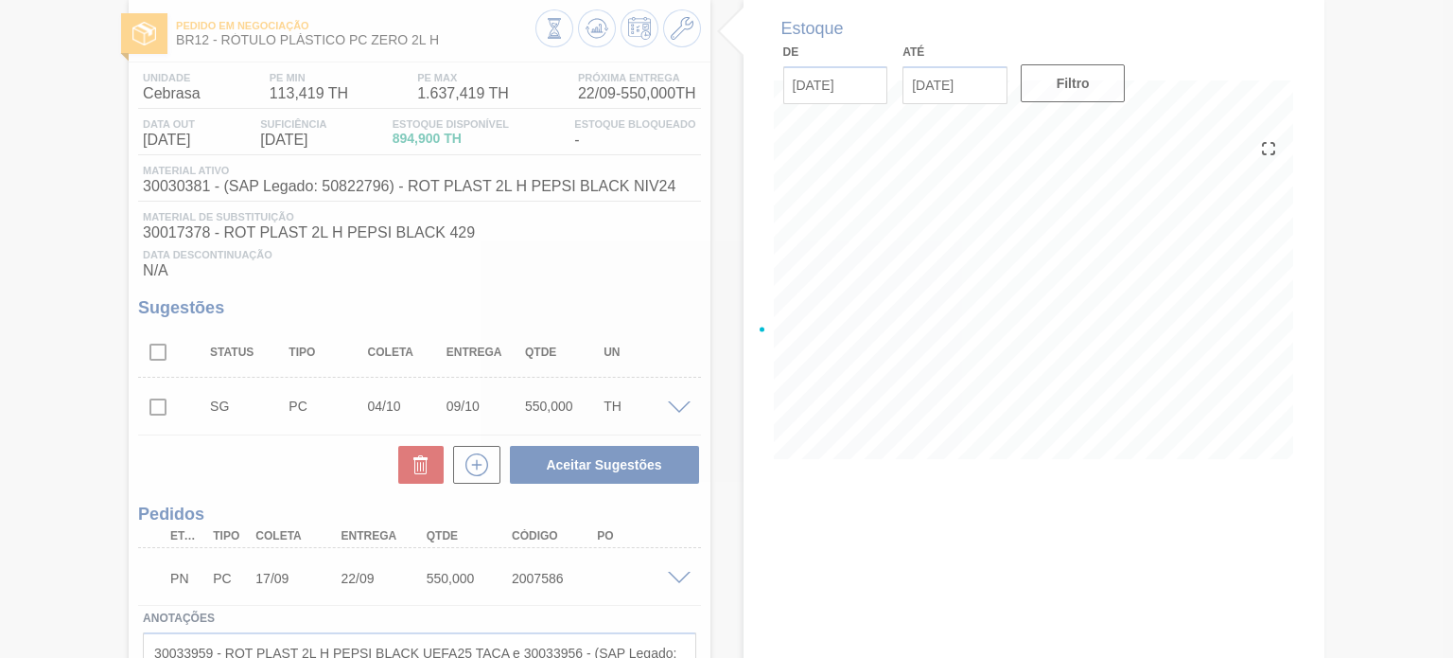
click at [602, 24] on div at bounding box center [726, 329] width 1453 height 658
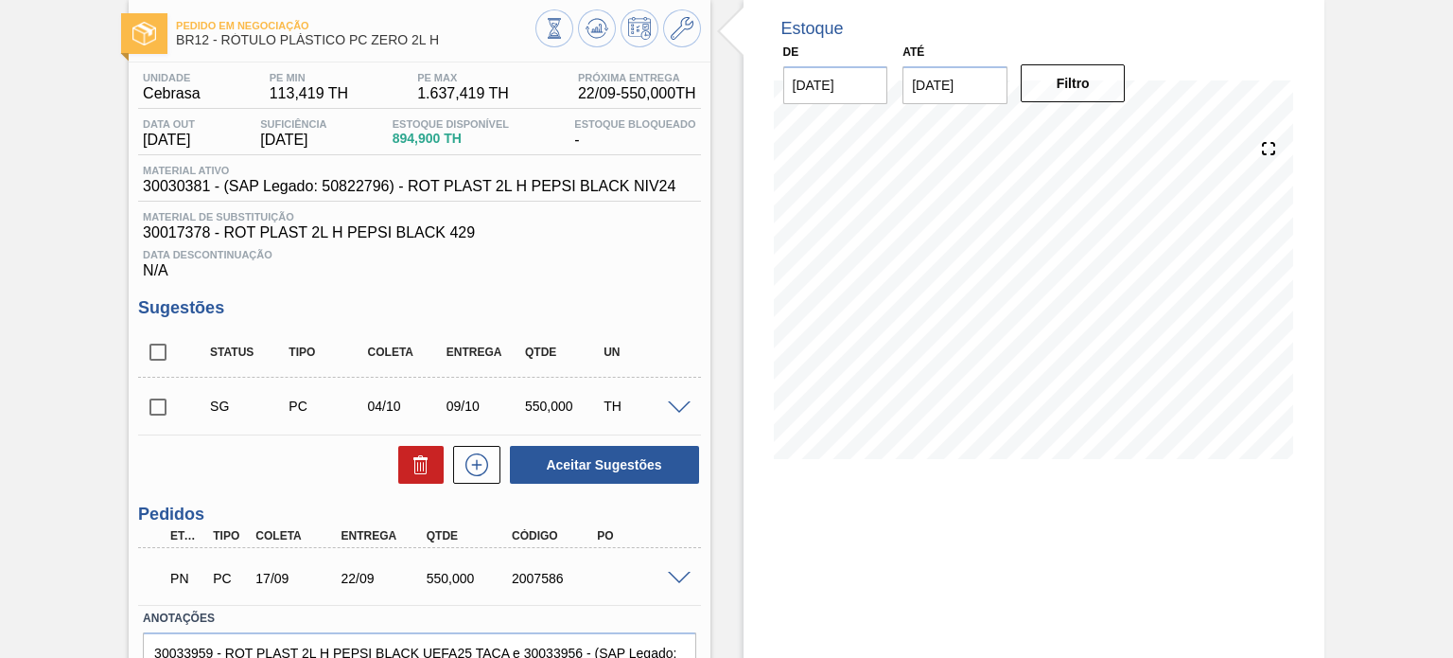
click at [565, 24] on icon at bounding box center [554, 28] width 21 height 21
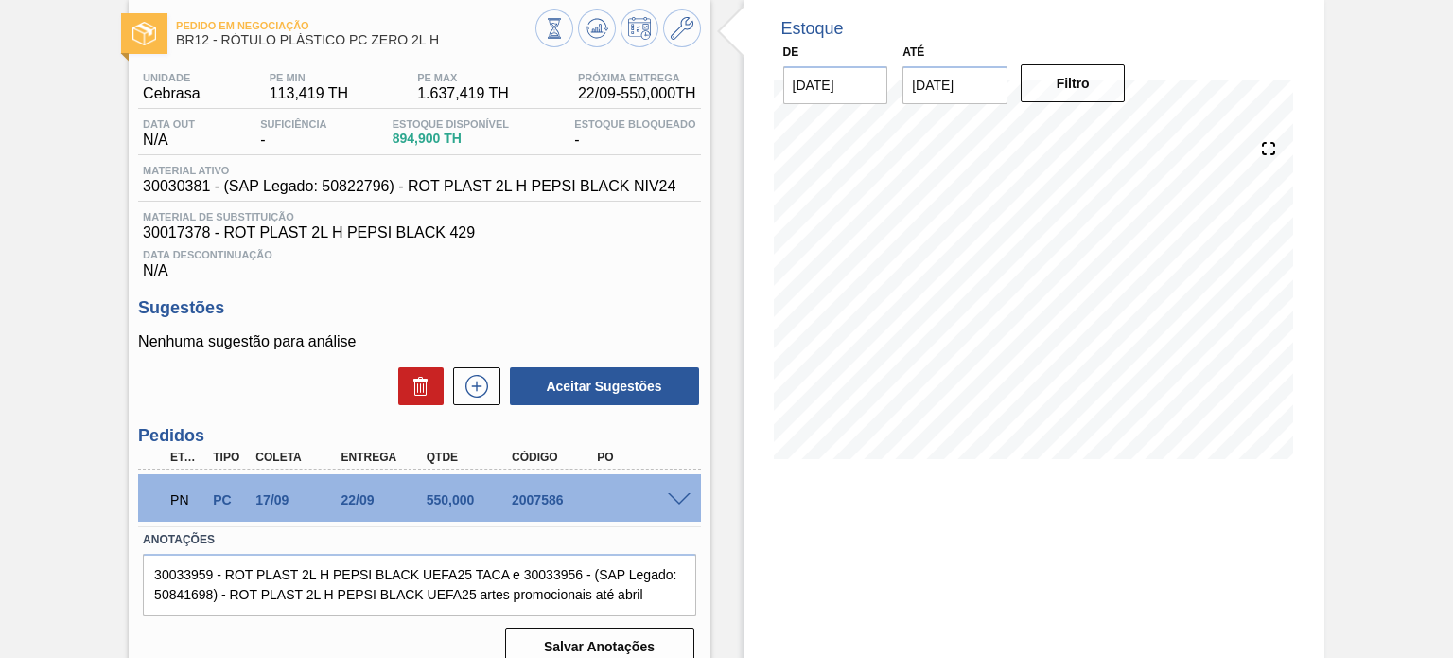
click at [675, 497] on span at bounding box center [679, 500] width 23 height 14
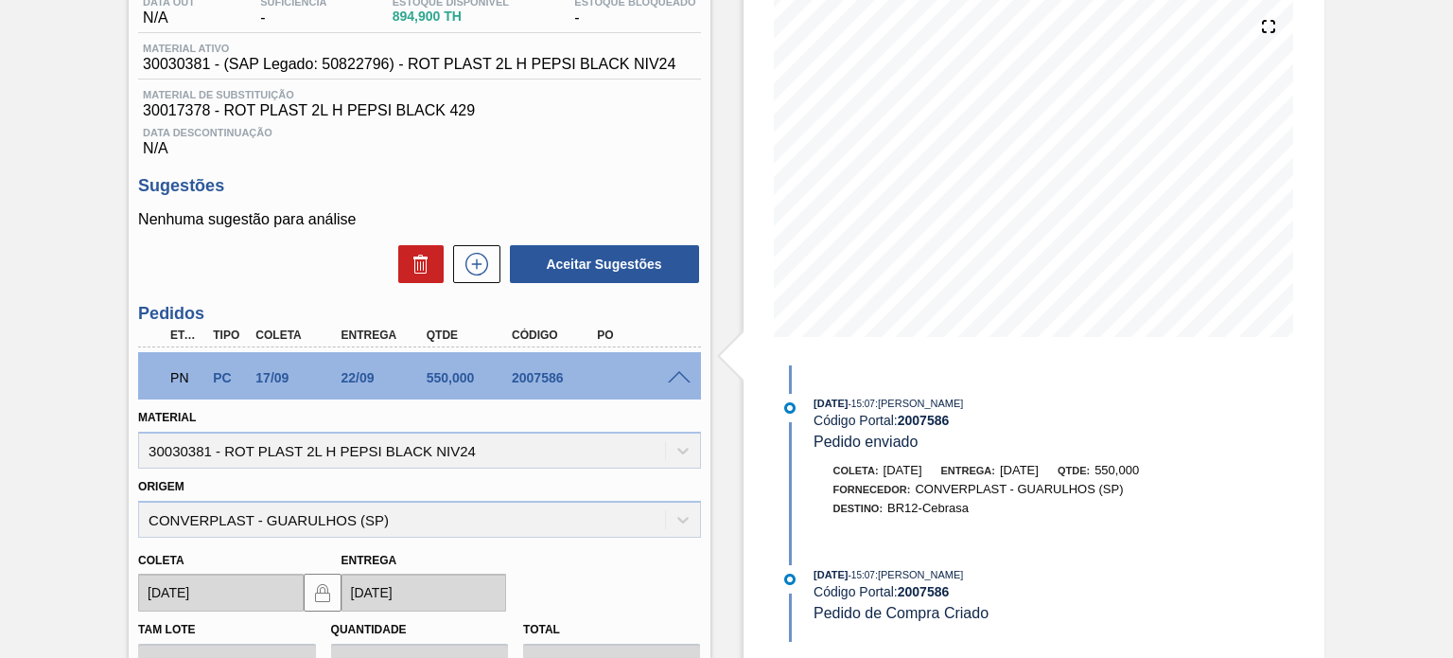
scroll to position [473, 0]
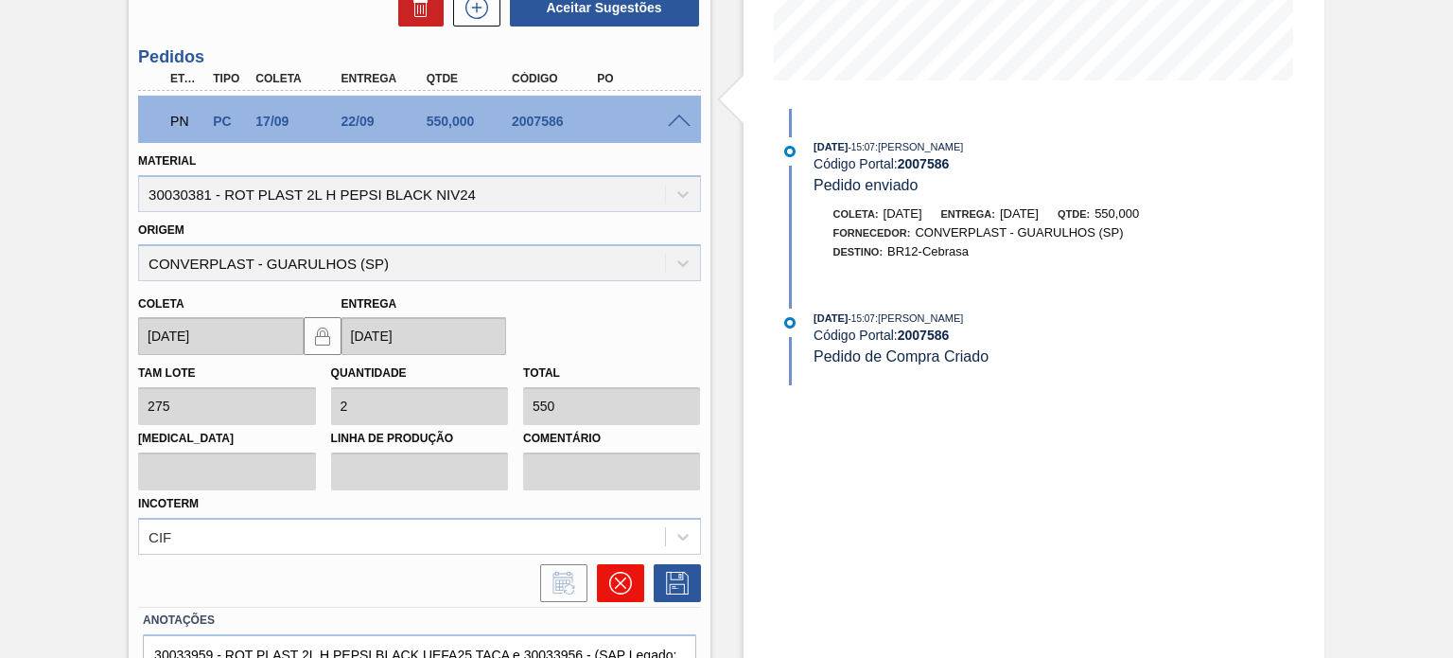
click at [623, 575] on icon at bounding box center [620, 582] width 23 height 23
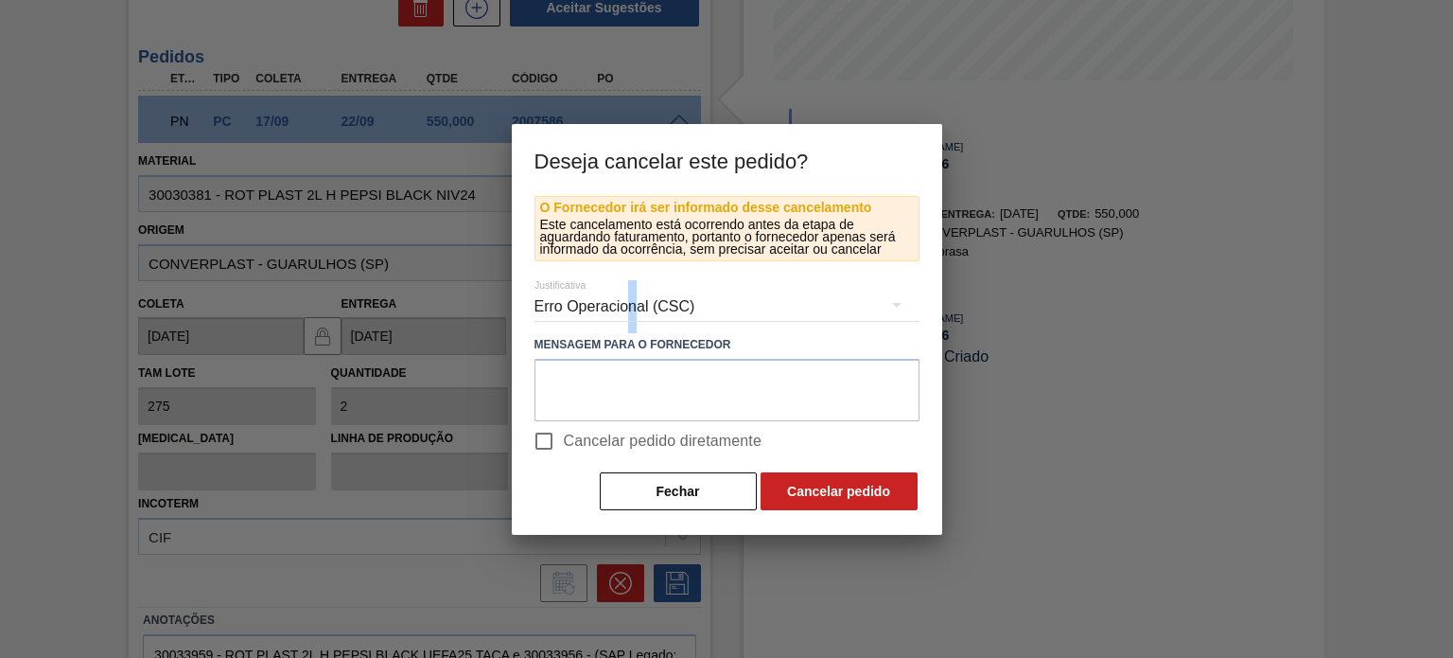
click at [632, 315] on div "Erro Operacional (CSC)" at bounding box center [727, 306] width 385 height 53
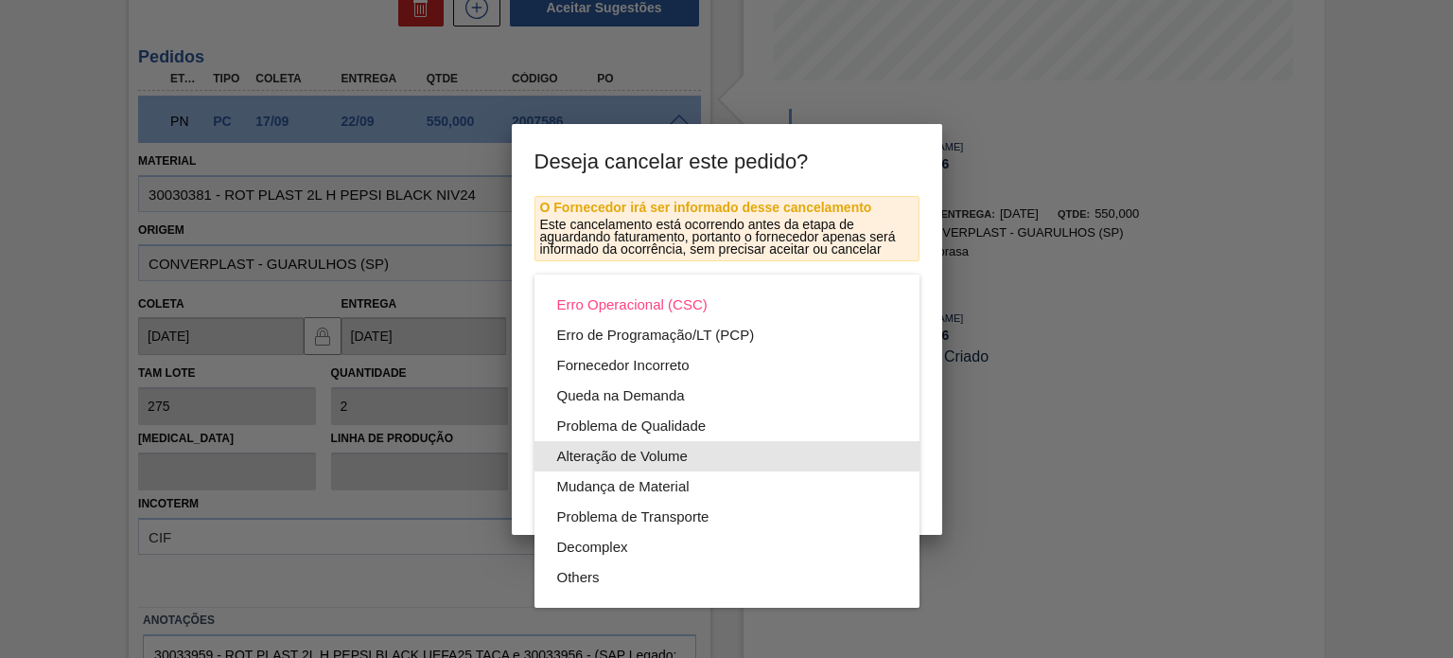
click at [653, 448] on div "Alteração de Volume" at bounding box center [727, 456] width 340 height 30
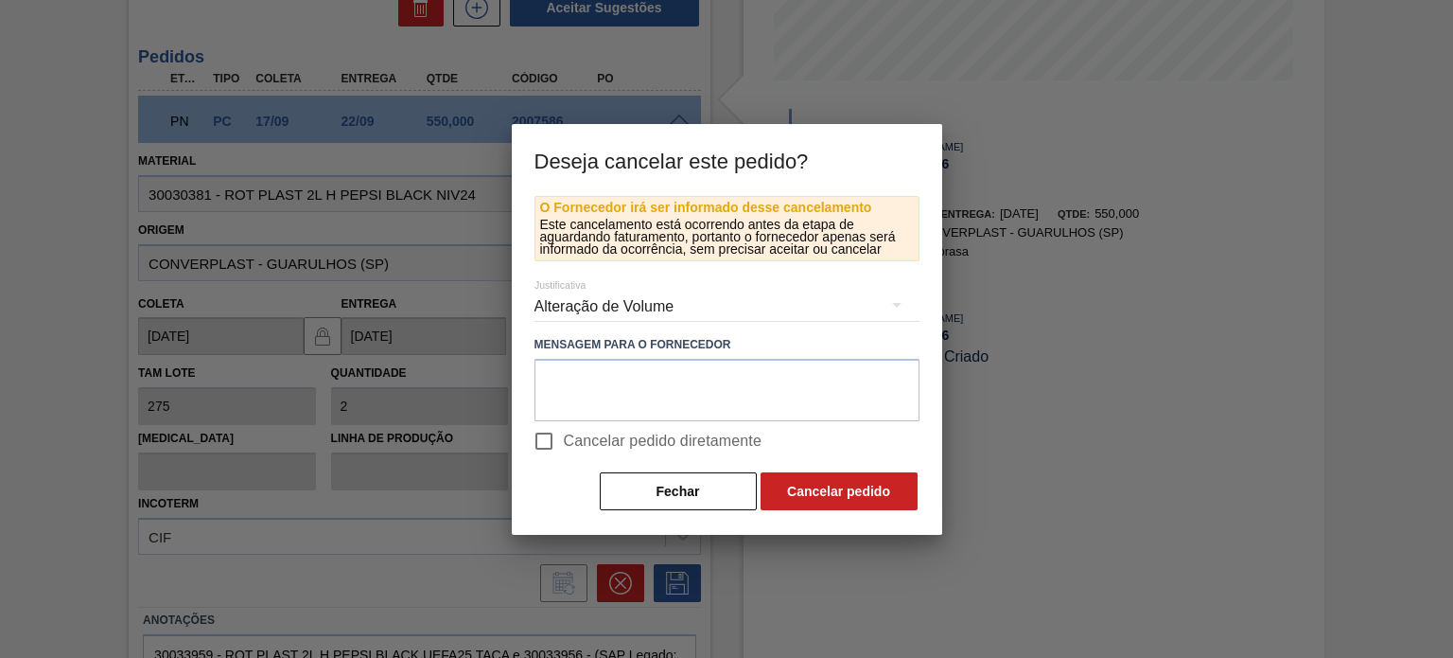
click at [568, 448] on div "Erro Operacional (CSC) Erro de Programação/LT (PCP) Fornecedor Incorreto Queda …" at bounding box center [726, 329] width 1453 height 658
click at [562, 434] on input "Cancelar pedido diretamente" at bounding box center [544, 441] width 40 height 40
checkbox input "true"
click at [841, 489] on button "Cancelar pedido" at bounding box center [839, 491] width 157 height 38
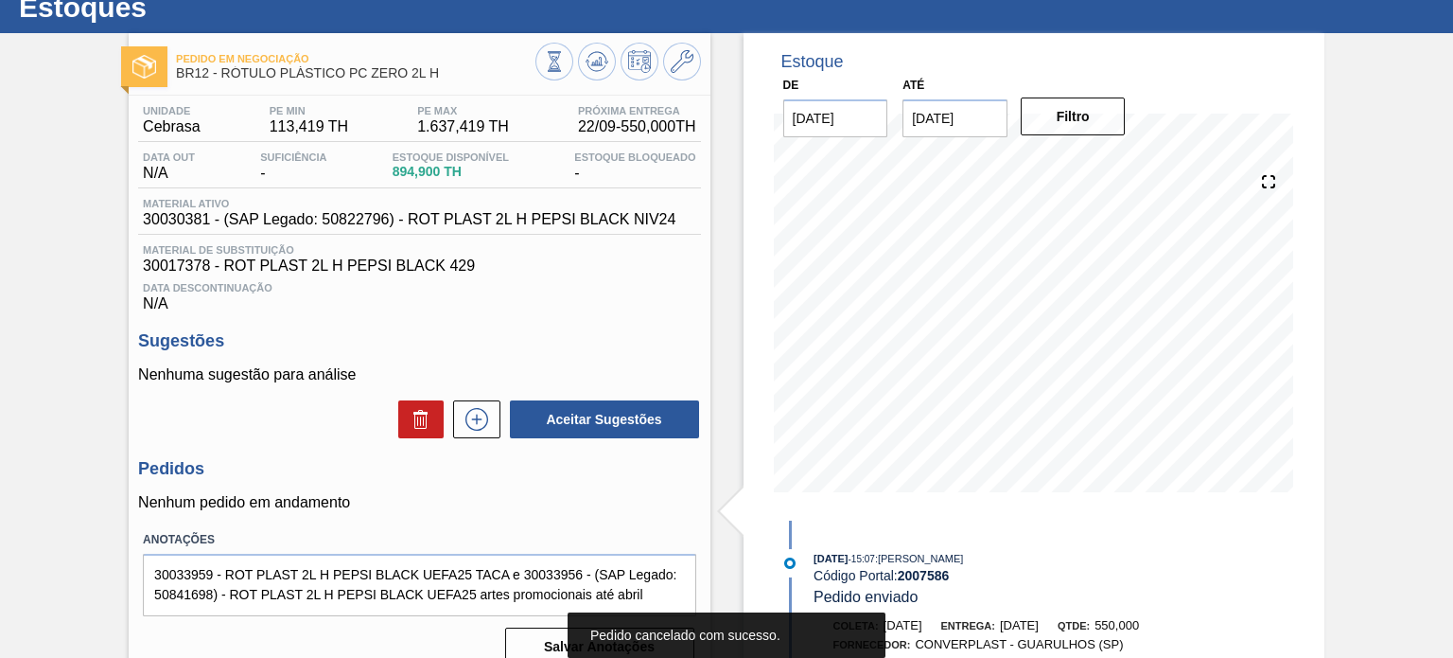
scroll to position [0, 0]
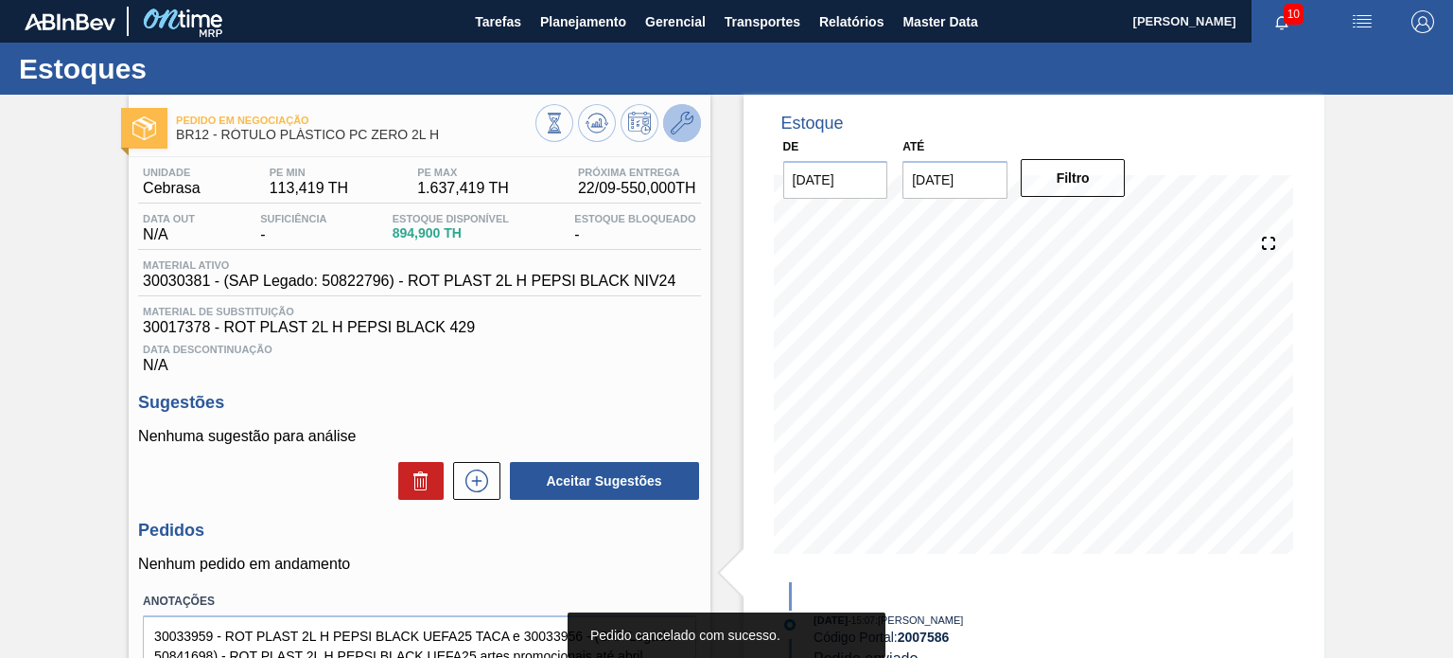
click at [680, 121] on icon at bounding box center [682, 123] width 23 height 23
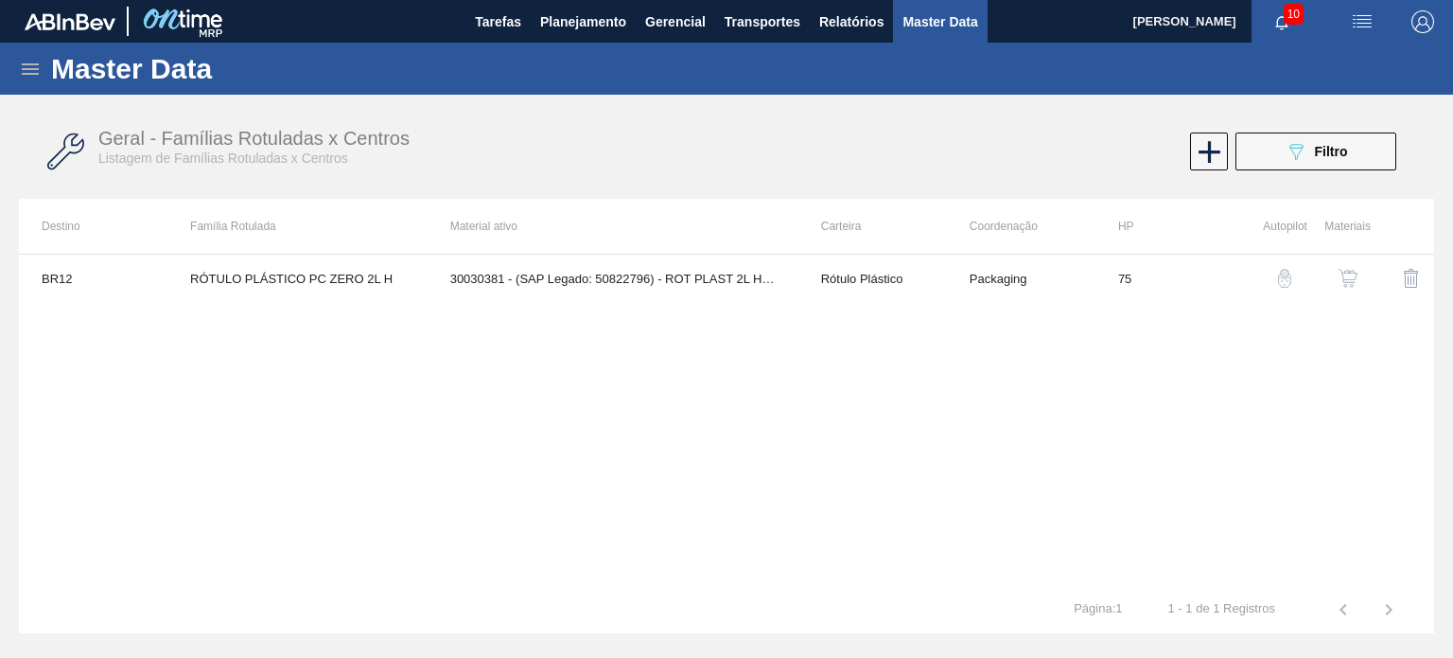
click at [1344, 275] on img "button" at bounding box center [1348, 278] width 19 height 19
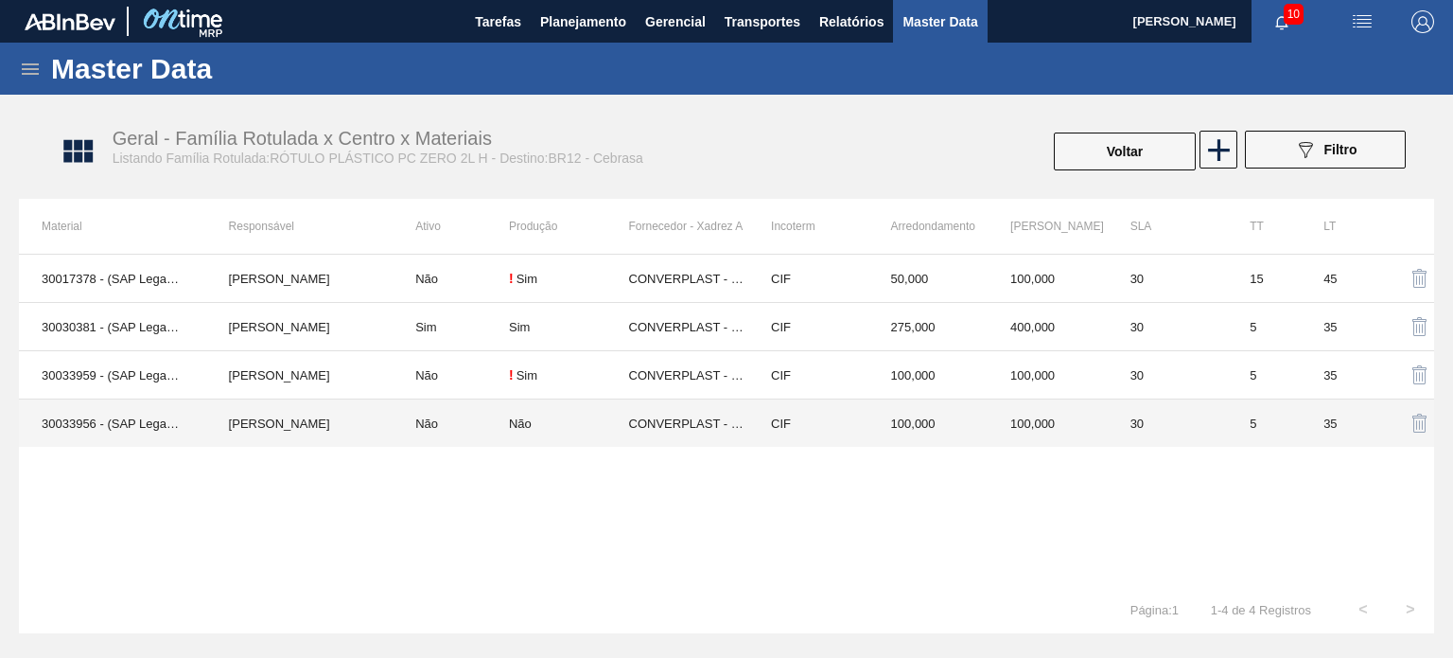
click at [993, 418] on td "100,000" at bounding box center [1048, 423] width 120 height 48
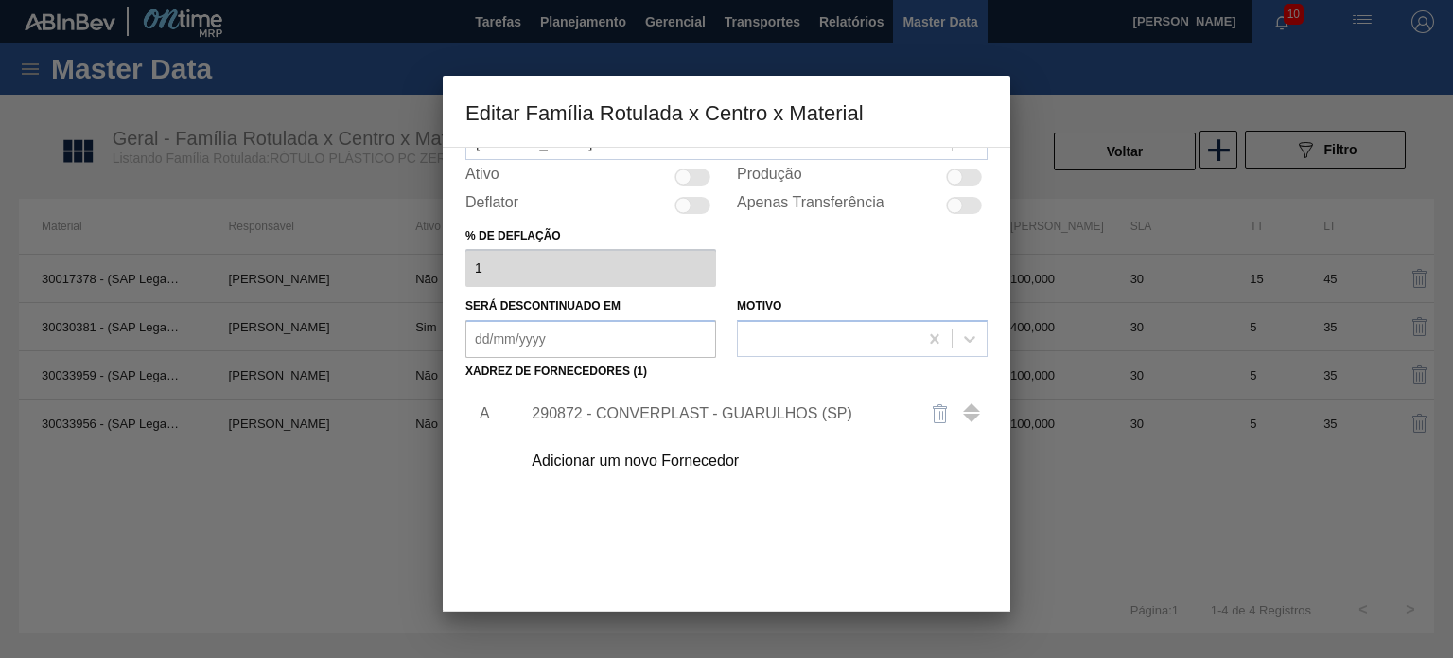
scroll to position [193, 0]
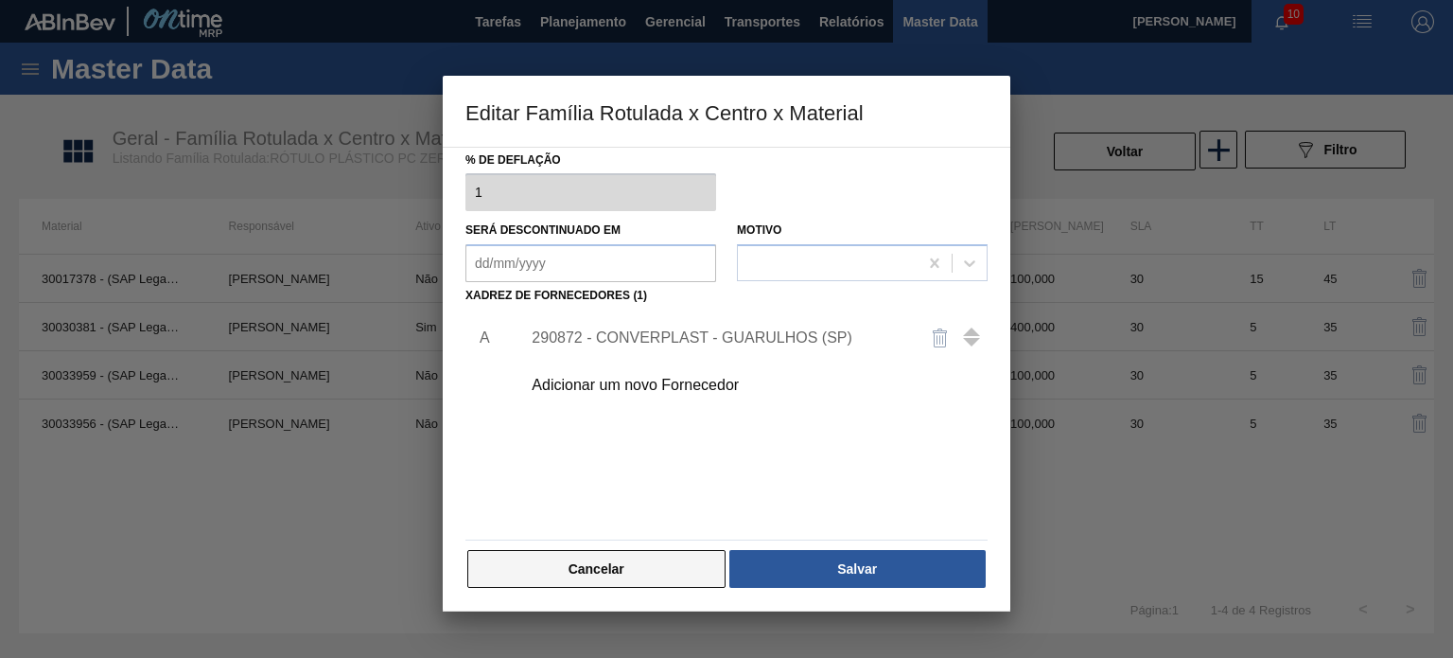
click at [683, 552] on button "Cancelar" at bounding box center [596, 569] width 258 height 38
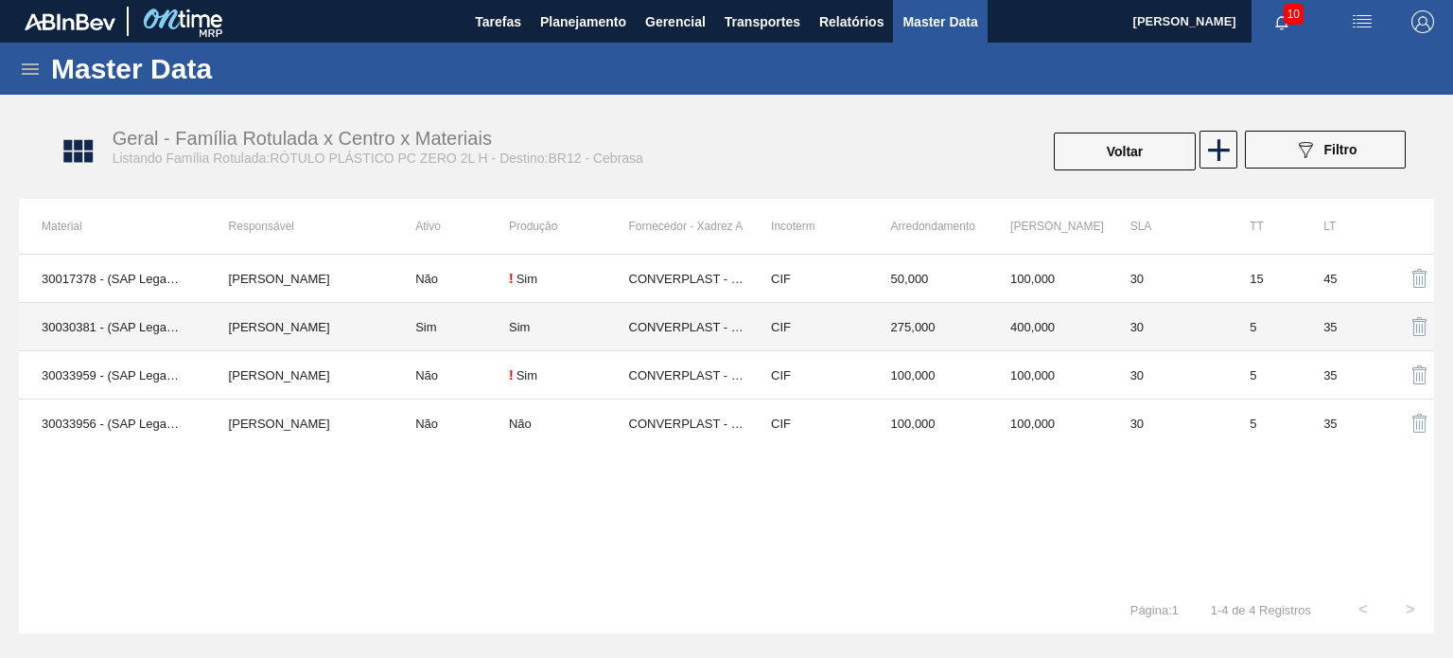
click at [927, 334] on td "275,000" at bounding box center [929, 327] width 120 height 48
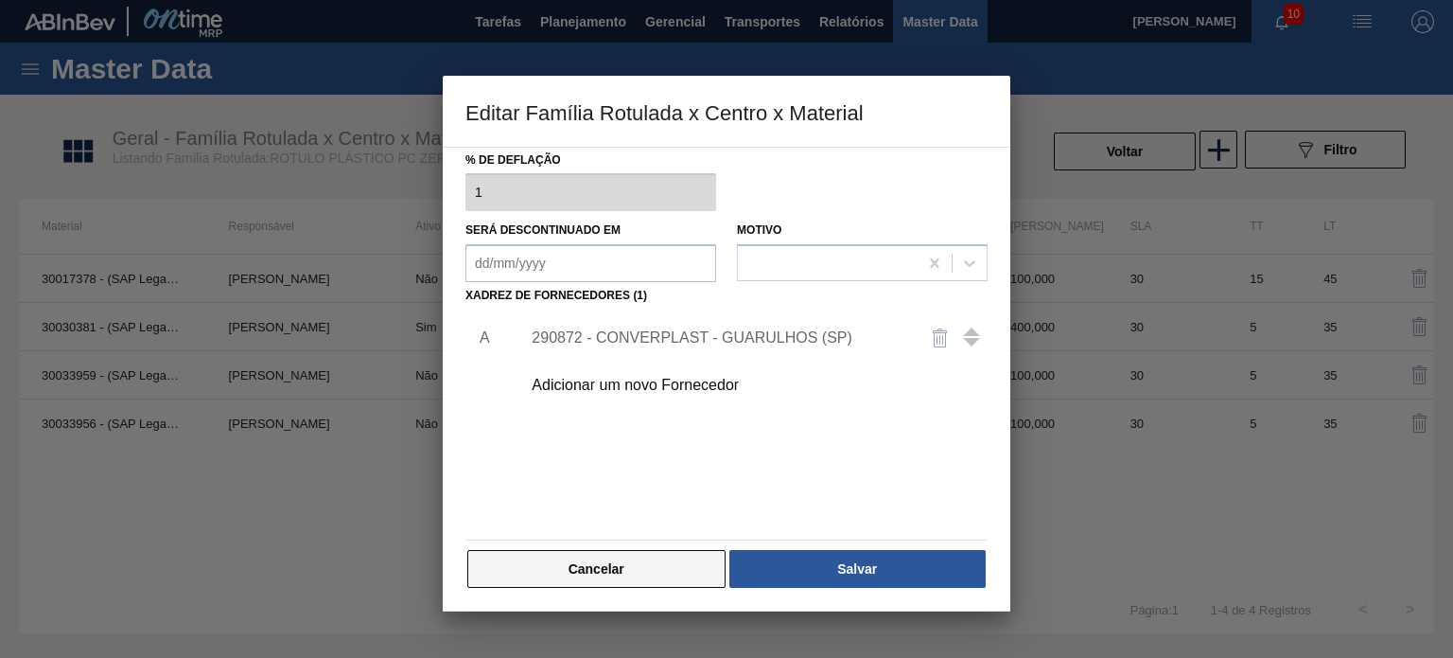
click at [693, 561] on button "Cancelar" at bounding box center [596, 569] width 258 height 38
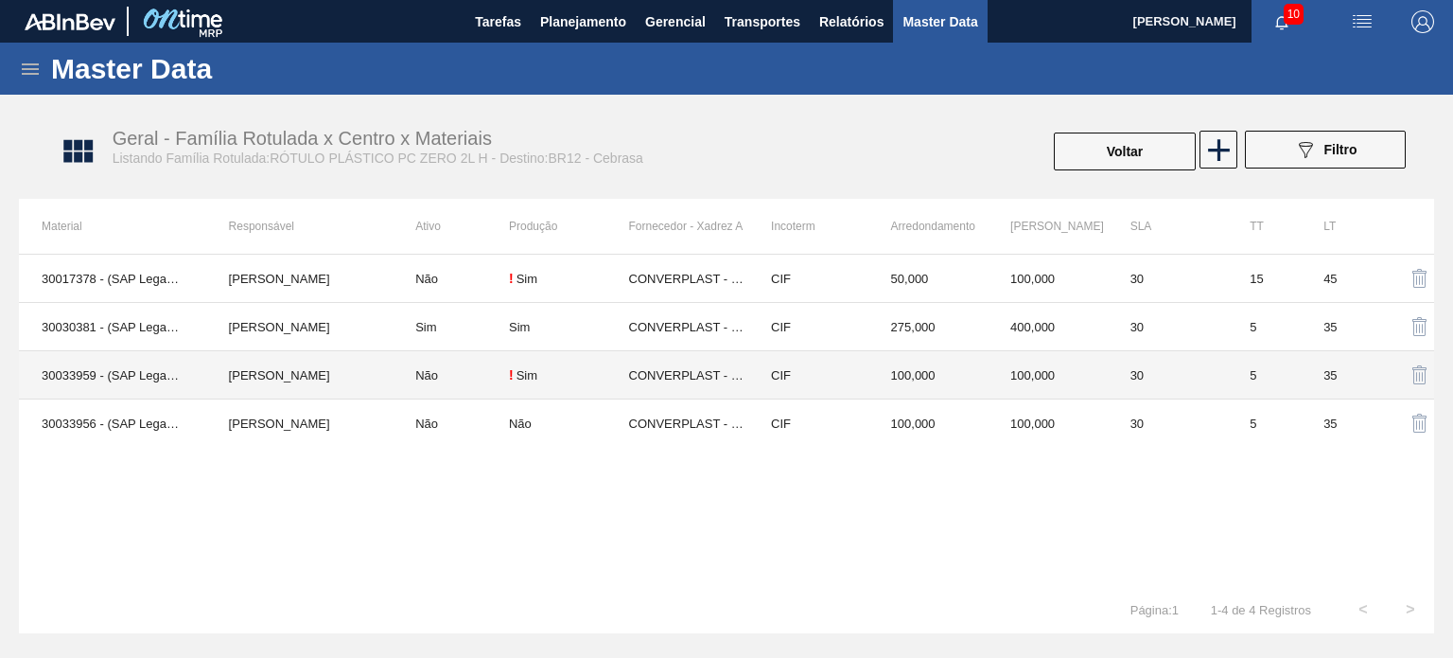
click at [590, 377] on div "! Sim" at bounding box center [569, 374] width 120 height 15
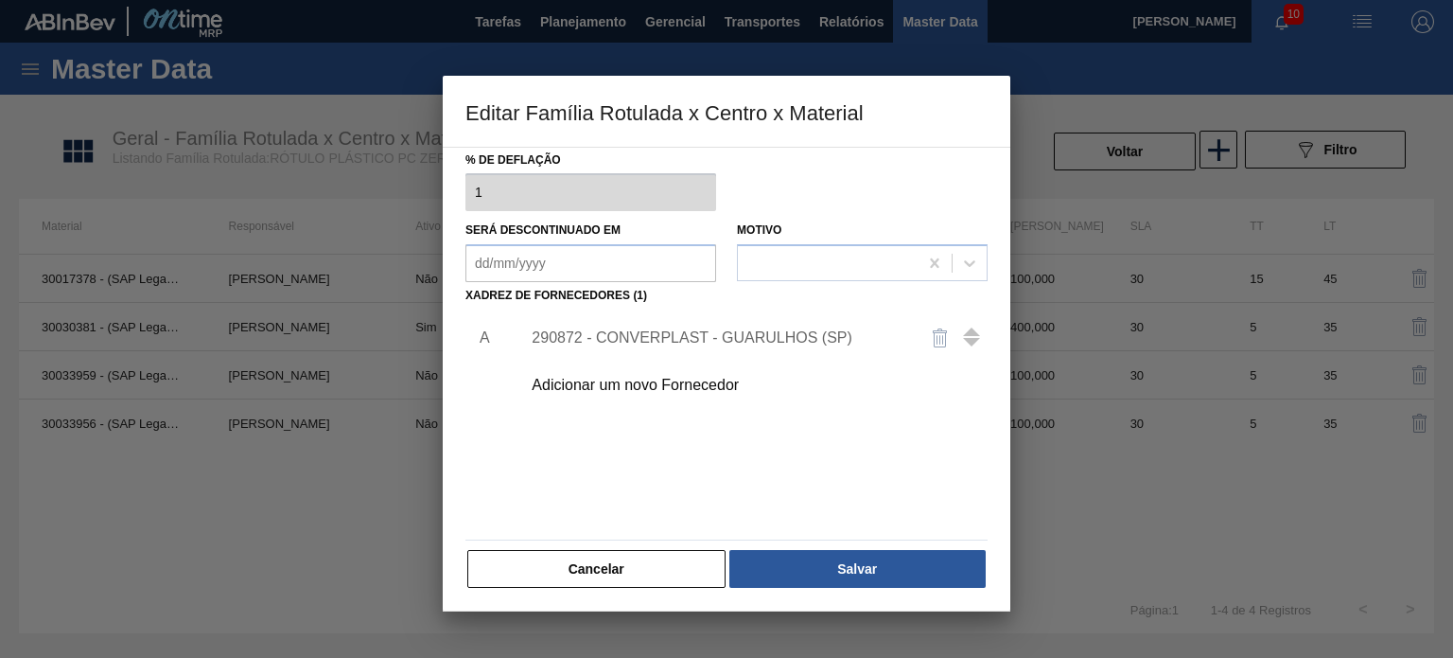
click at [663, 565] on button "Cancelar" at bounding box center [596, 569] width 258 height 38
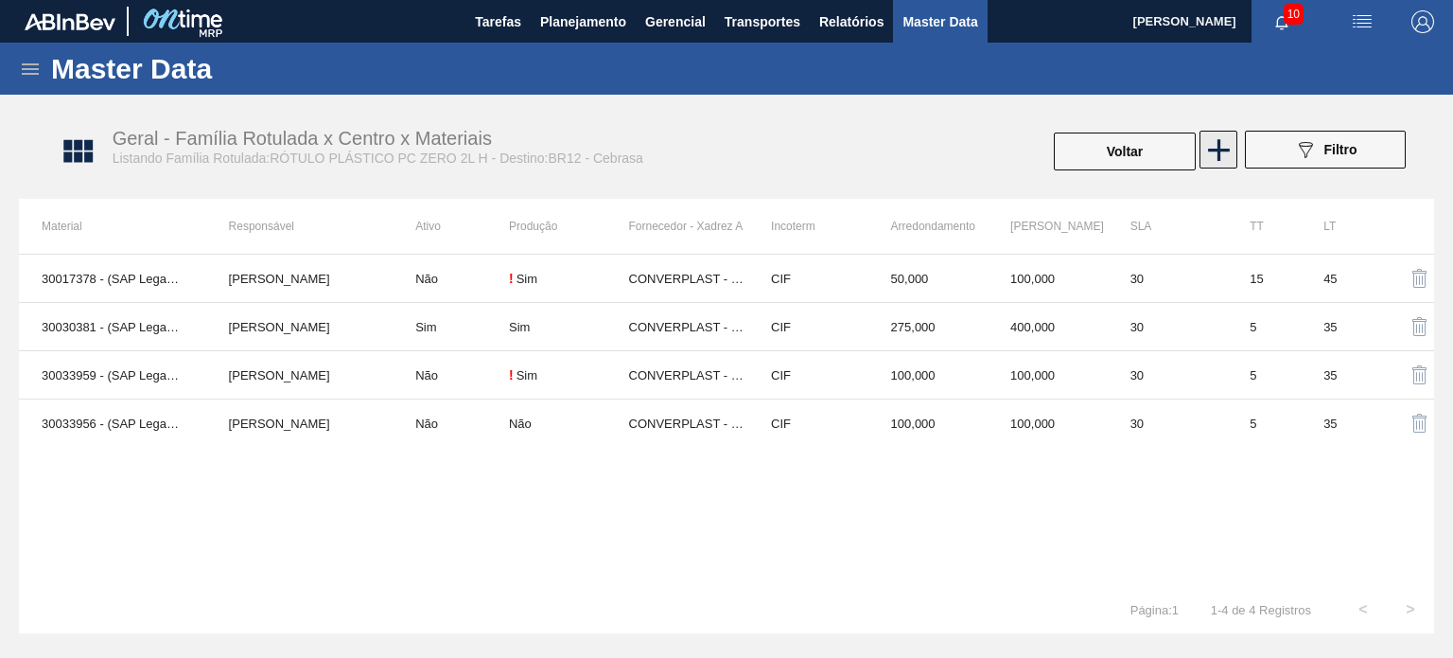
click at [1211, 162] on icon at bounding box center [1219, 150] width 37 height 37
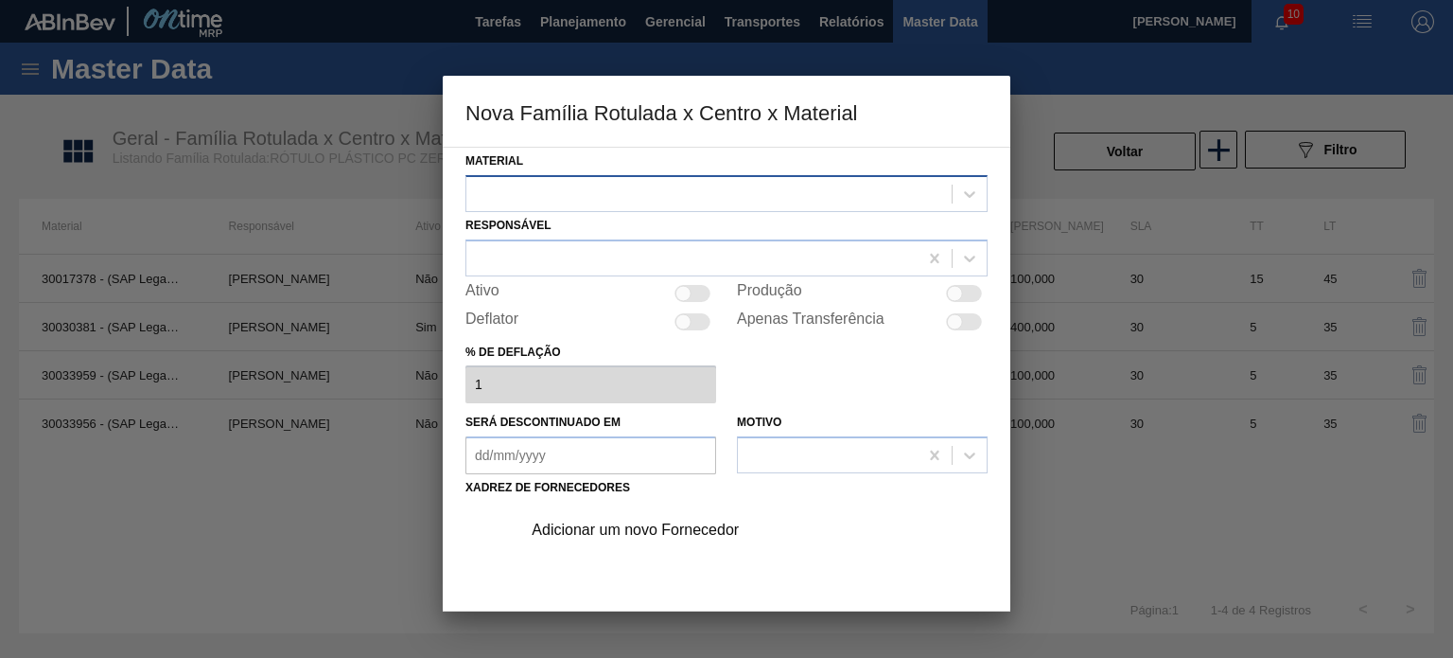
drag, startPoint x: 690, startPoint y: 187, endPoint x: 678, endPoint y: 189, distance: 11.5
click at [689, 187] on div at bounding box center [708, 193] width 485 height 27
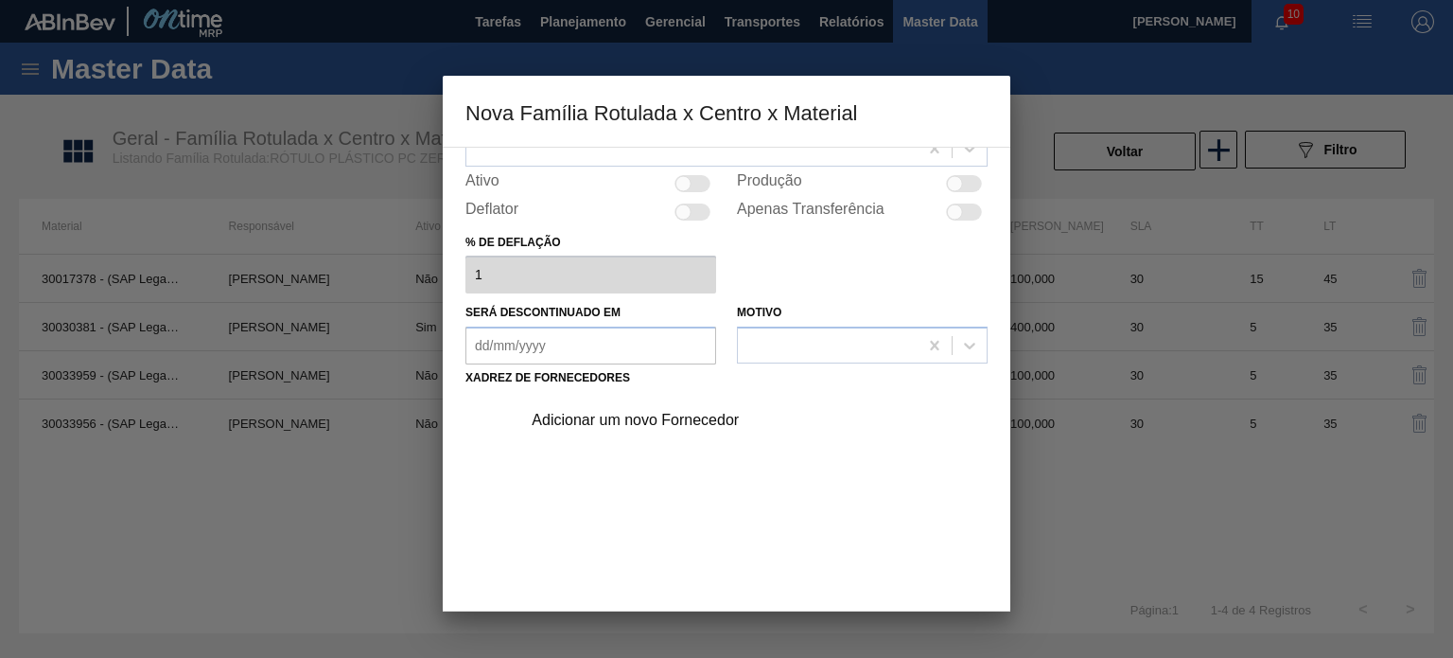
scroll to position [192, 0]
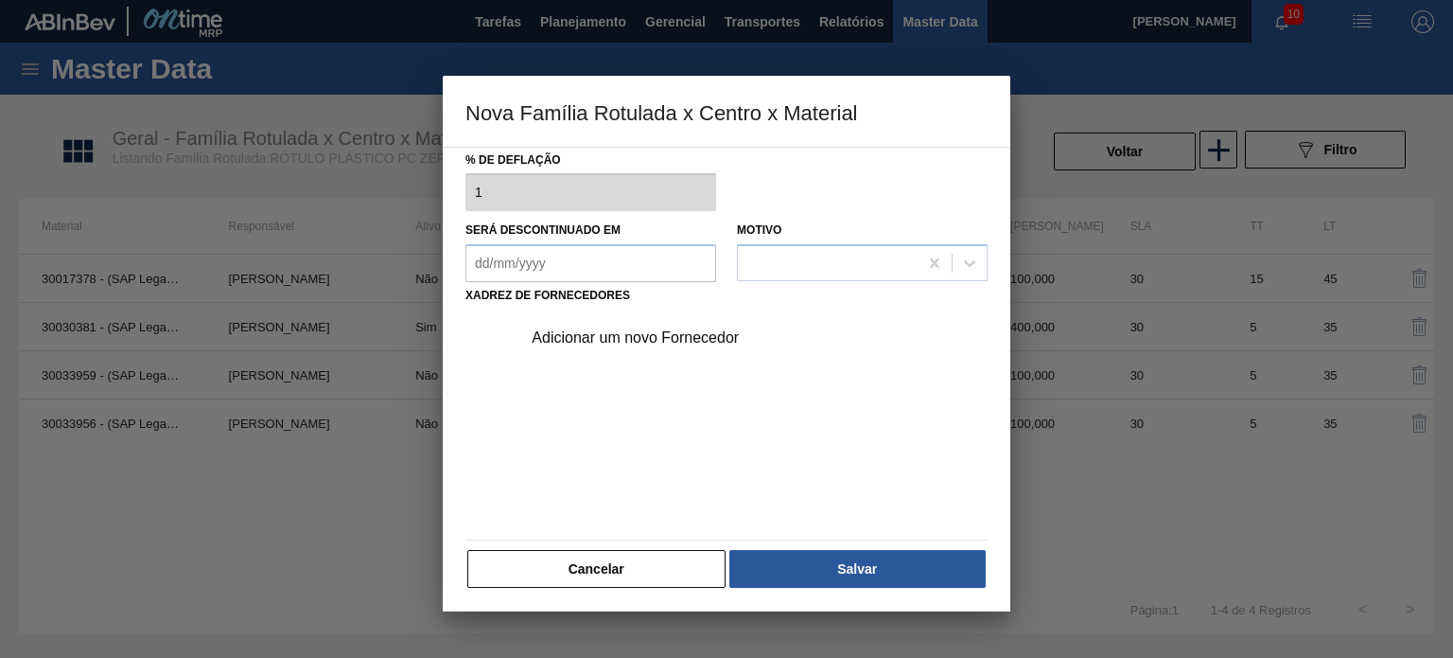
drag, startPoint x: 624, startPoint y: 564, endPoint x: 621, endPoint y: 545, distance: 19.3
click at [628, 565] on button "Cancelar" at bounding box center [596, 569] width 258 height 38
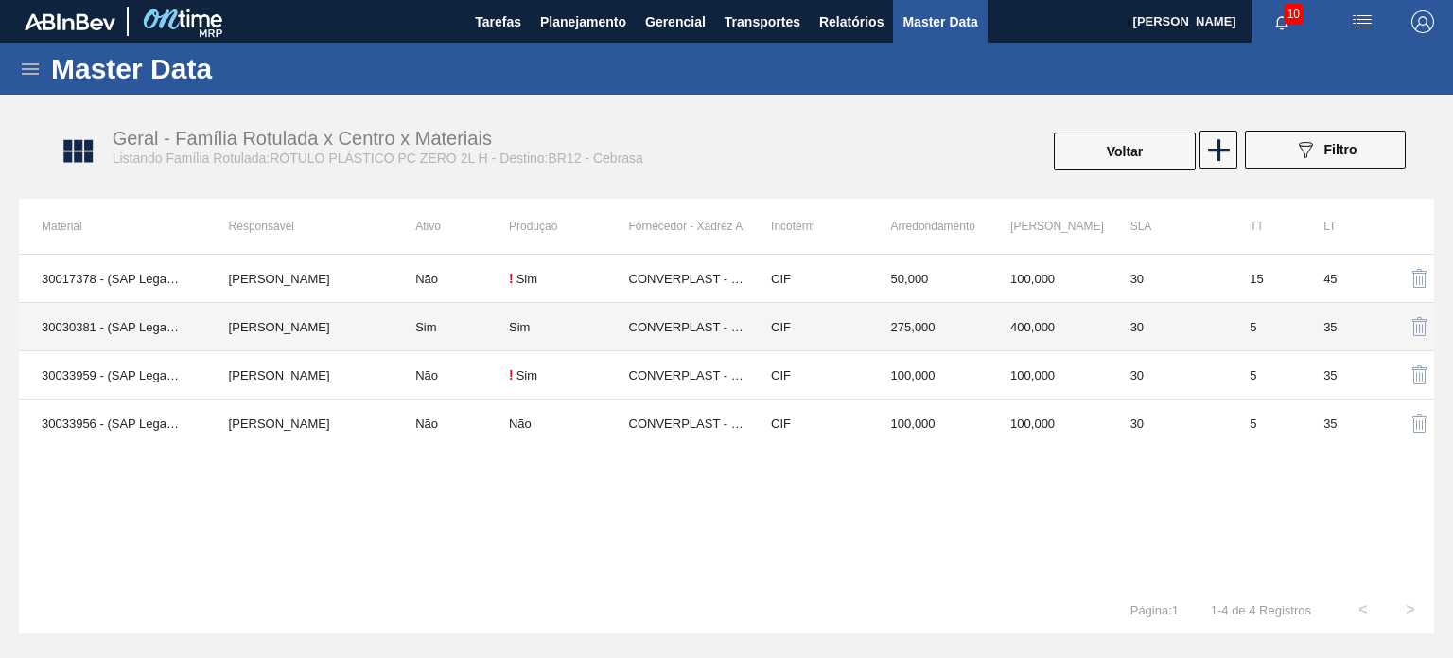
click at [752, 334] on td "CIF" at bounding box center [808, 327] width 120 height 48
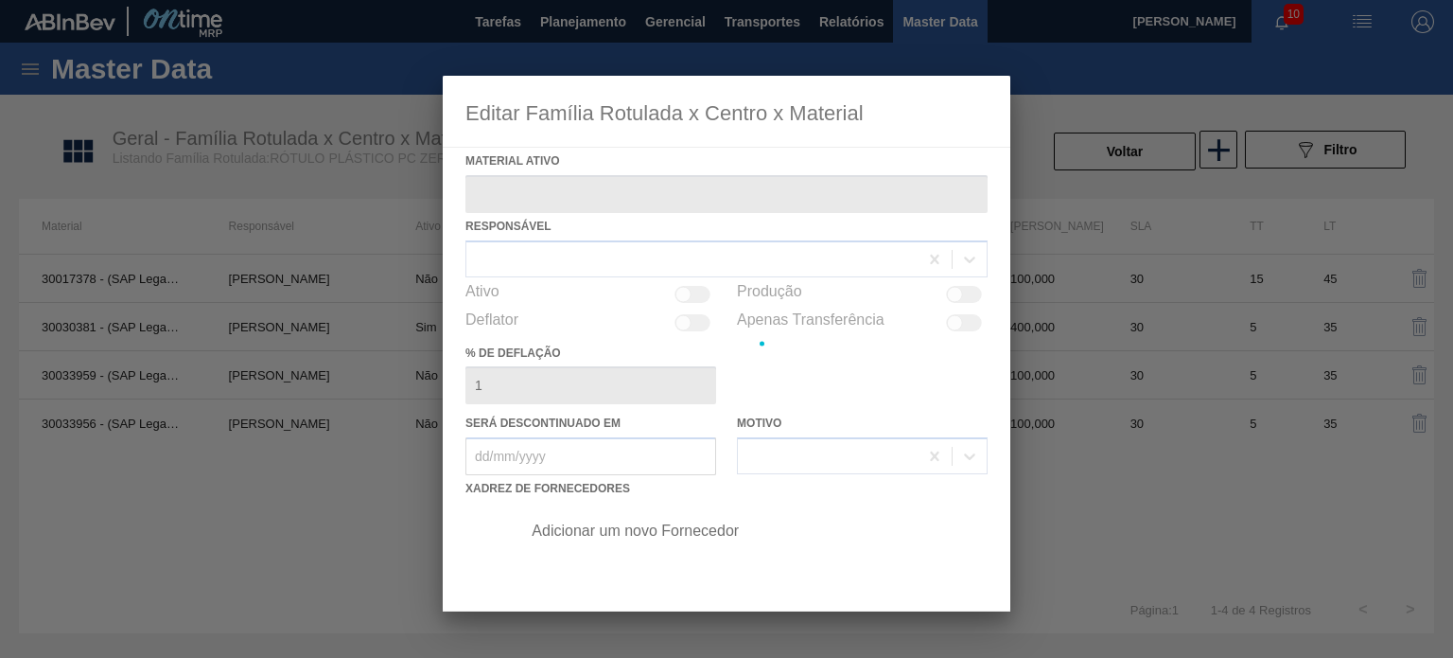
type ativo "30030381 - (SAP Legado: 50822796) - ROT PLAST 2L H PEPSI BLACK NIV24"
checkbox input "true"
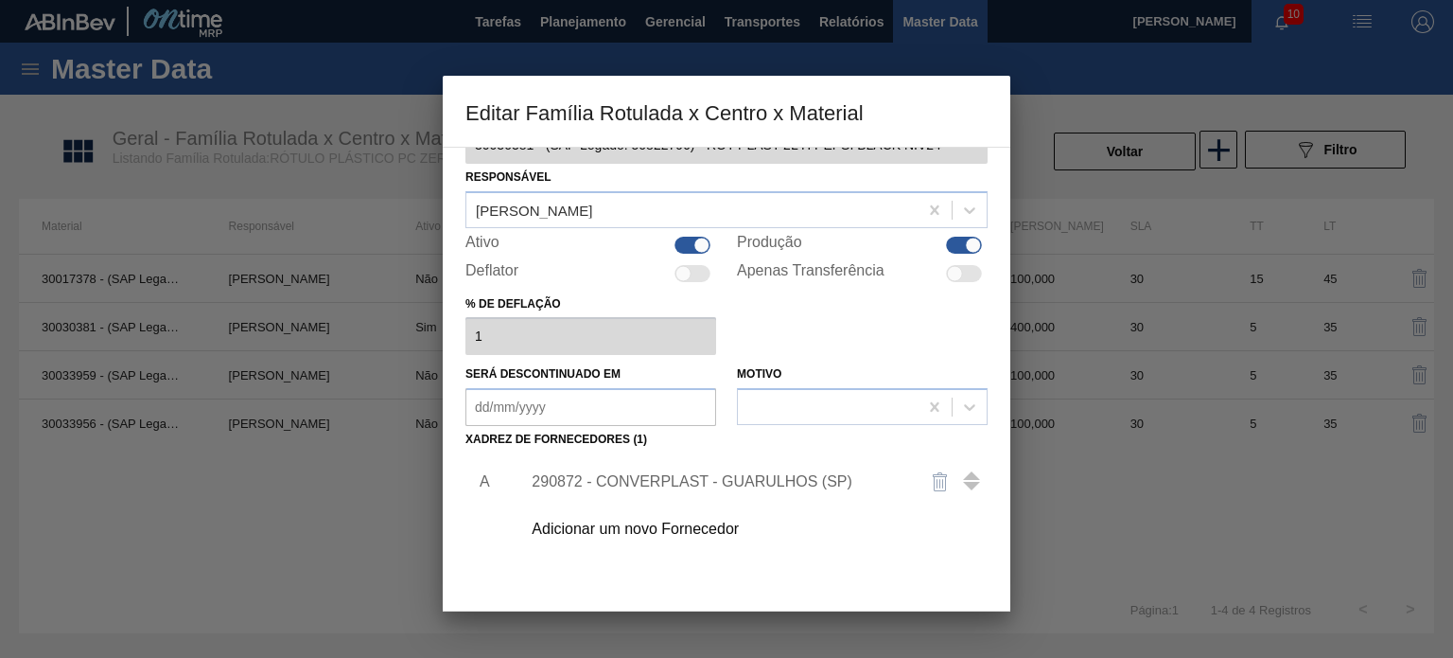
scroll to position [95, 0]
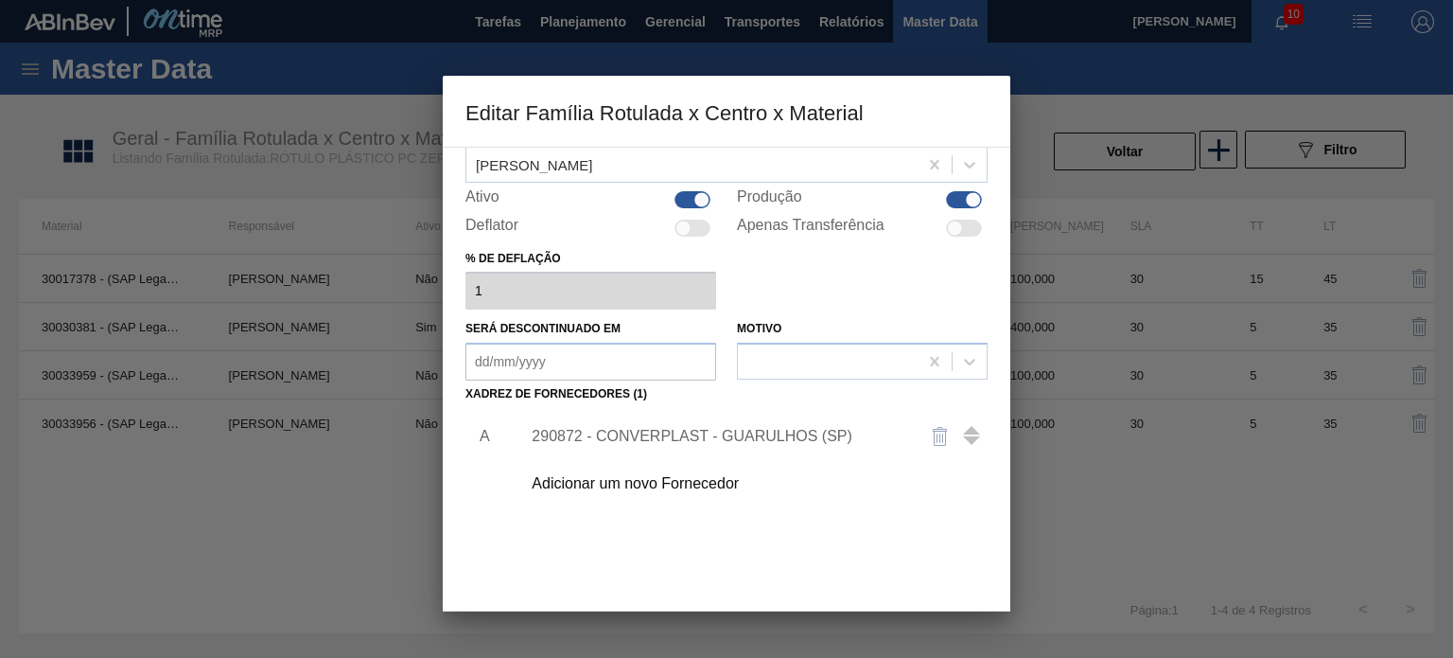
click at [706, 441] on div "290872 - CONVERPLAST - GUARULHOS (SP)" at bounding box center [717, 436] width 371 height 17
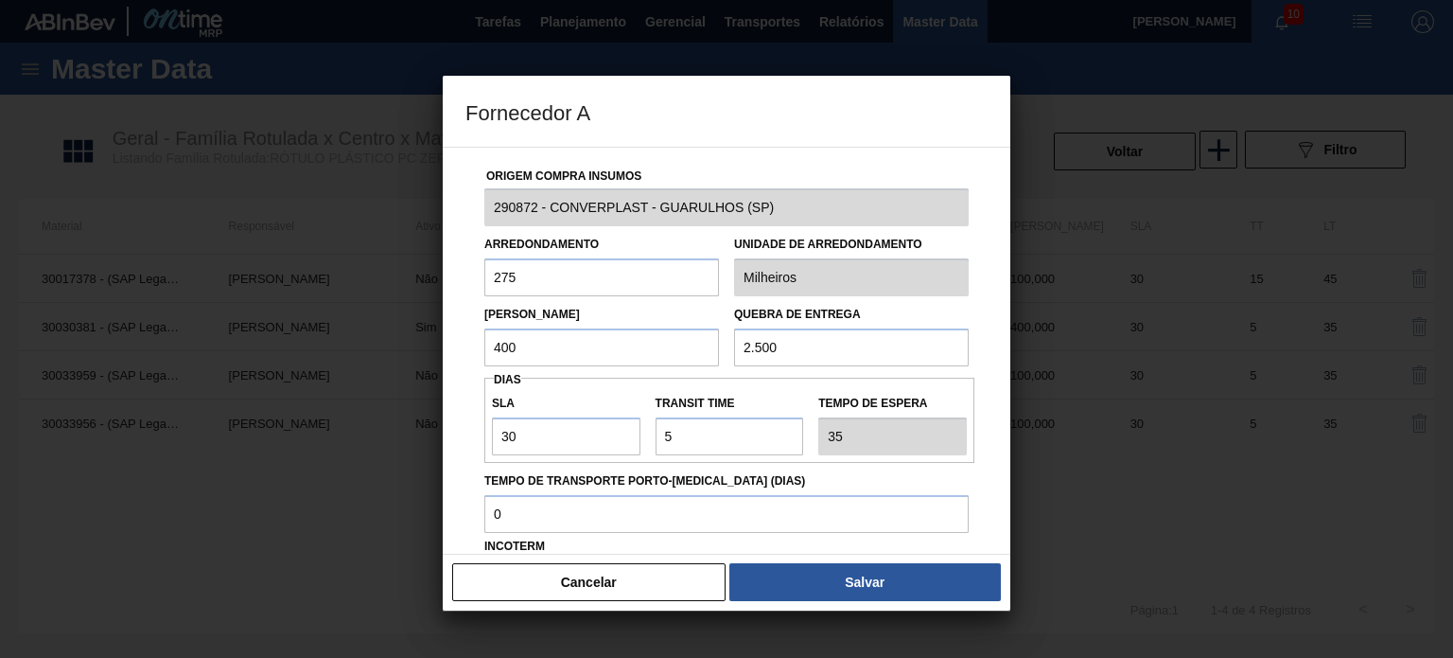
drag, startPoint x: 791, startPoint y: 347, endPoint x: 730, endPoint y: 343, distance: 61.6
click at [730, 343] on div "Quebra de entrega 2.500" at bounding box center [852, 333] width 250 height 65
drag, startPoint x: 545, startPoint y: 343, endPoint x: 473, endPoint y: 341, distance: 71.9
click at [474, 341] on div "Origem Compra Insumos 290872 - CONVERPLAST - GUARULHOS (SP) Arredondamento 275 …" at bounding box center [727, 461] width 522 height 626
type input "5"
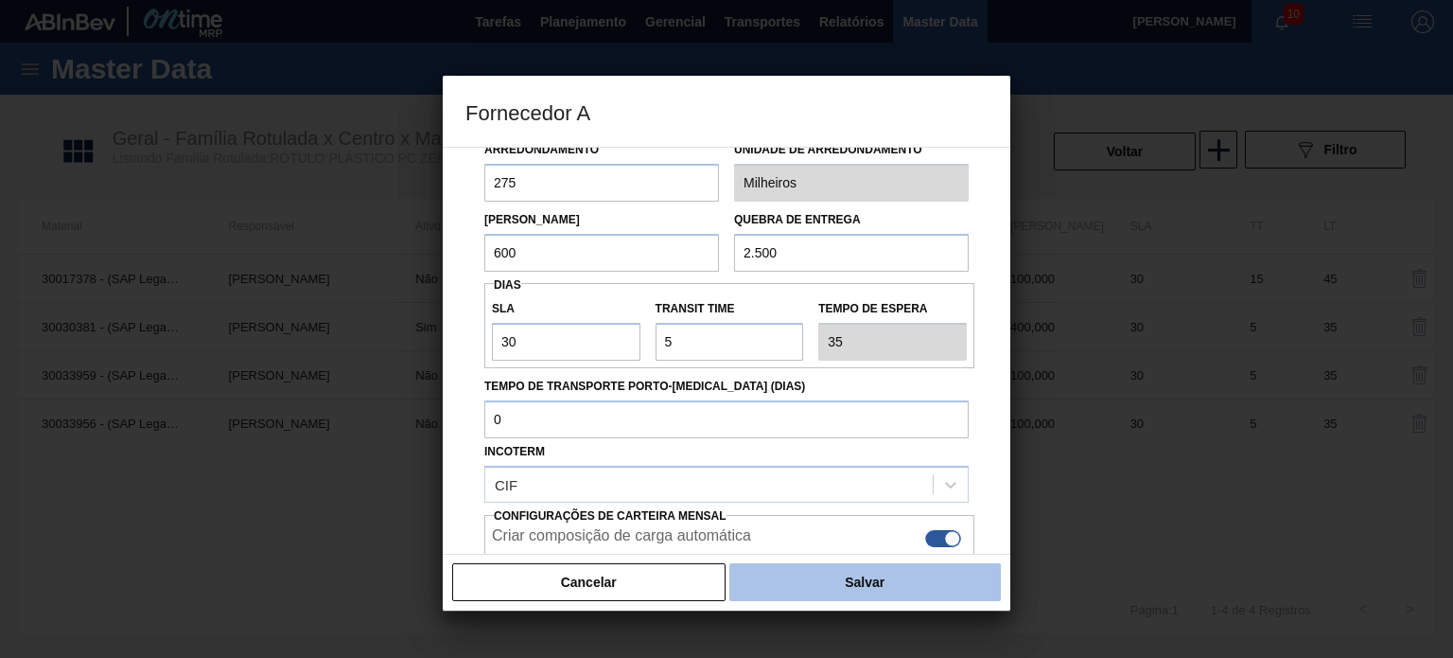
type input "600"
click at [840, 569] on button "Salvar" at bounding box center [866, 582] width 272 height 38
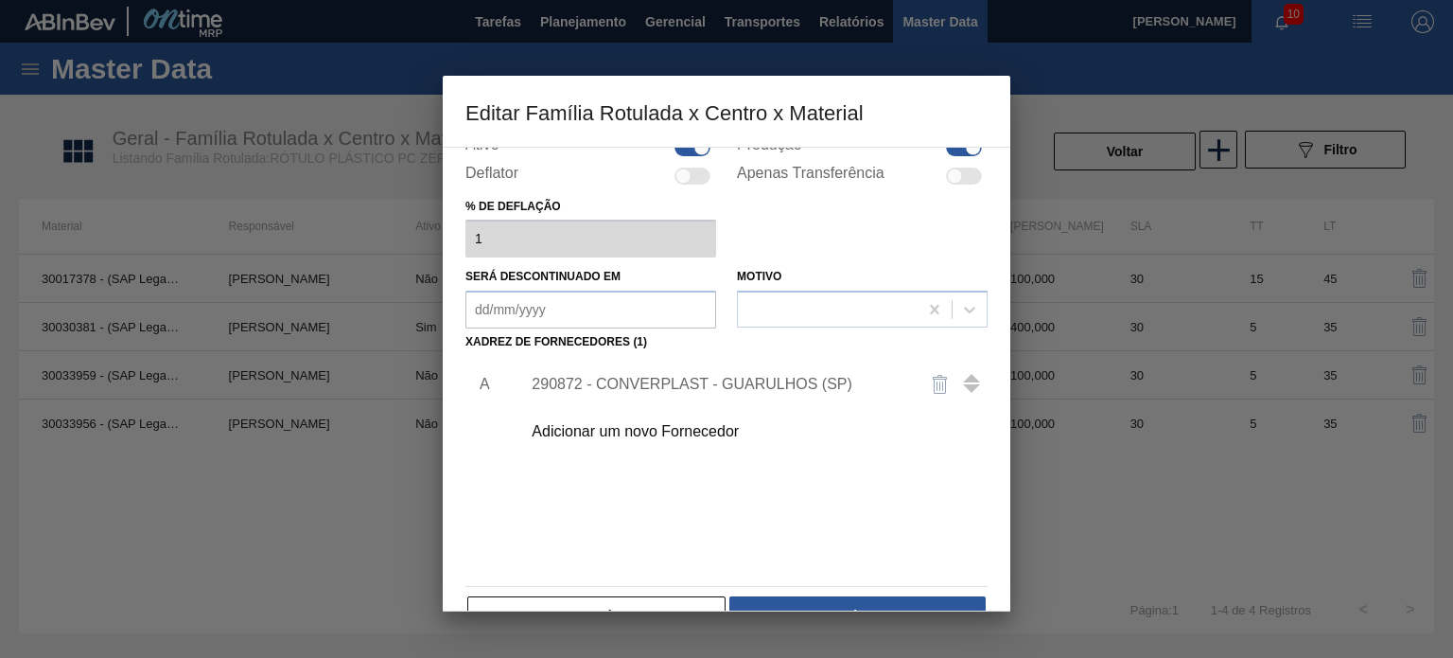
scroll to position [193, 0]
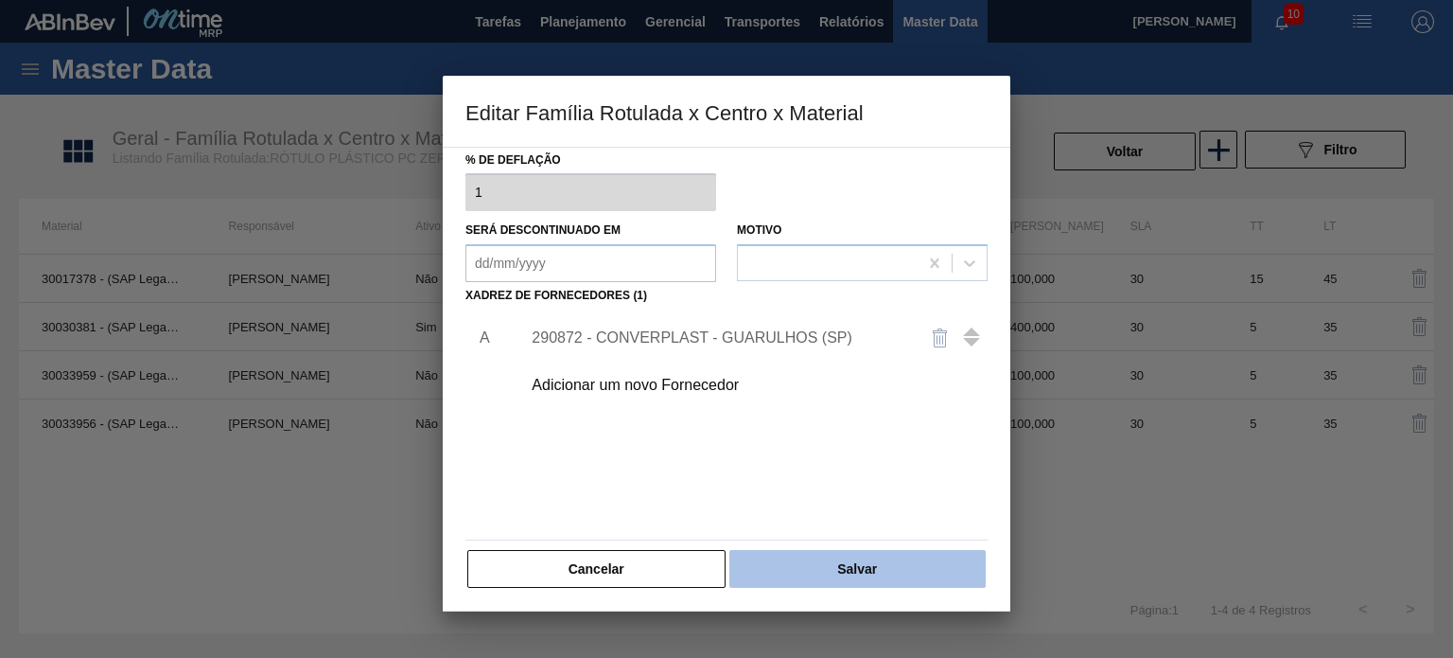
click at [839, 550] on button "Salvar" at bounding box center [858, 569] width 256 height 38
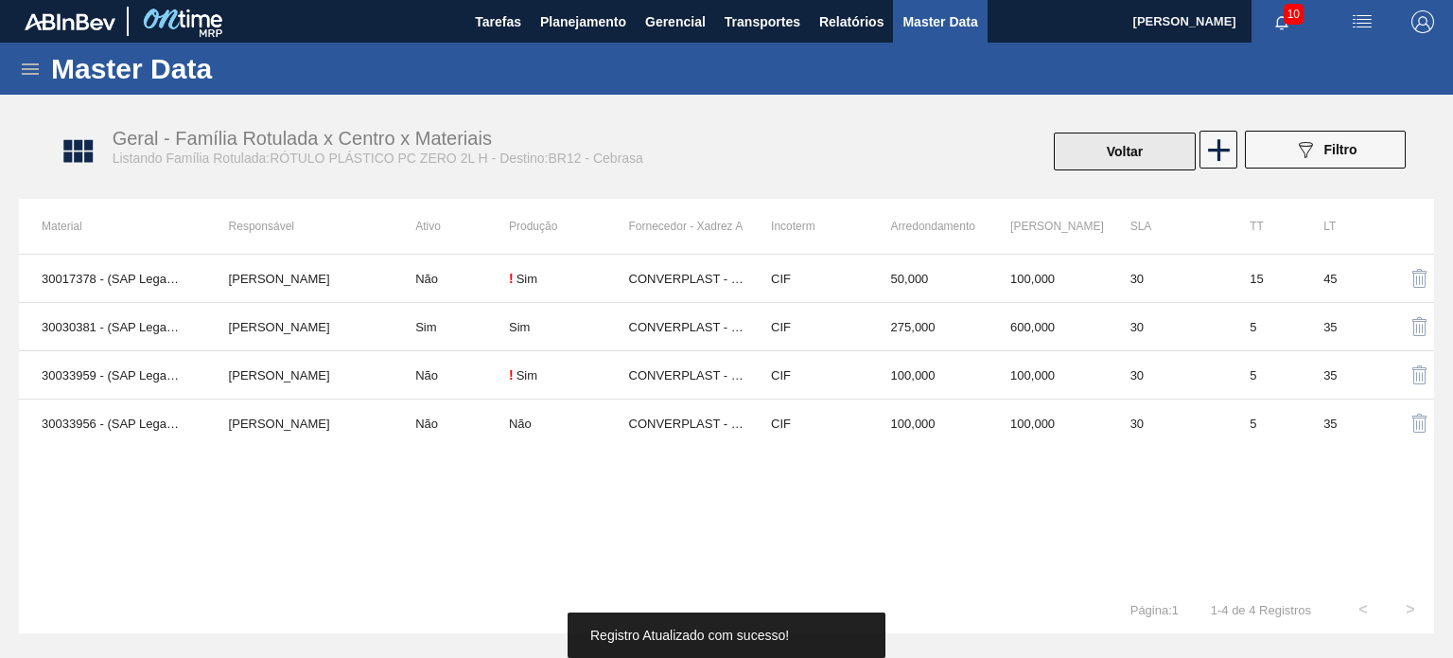
click at [1101, 145] on button "Voltar" at bounding box center [1125, 151] width 142 height 38
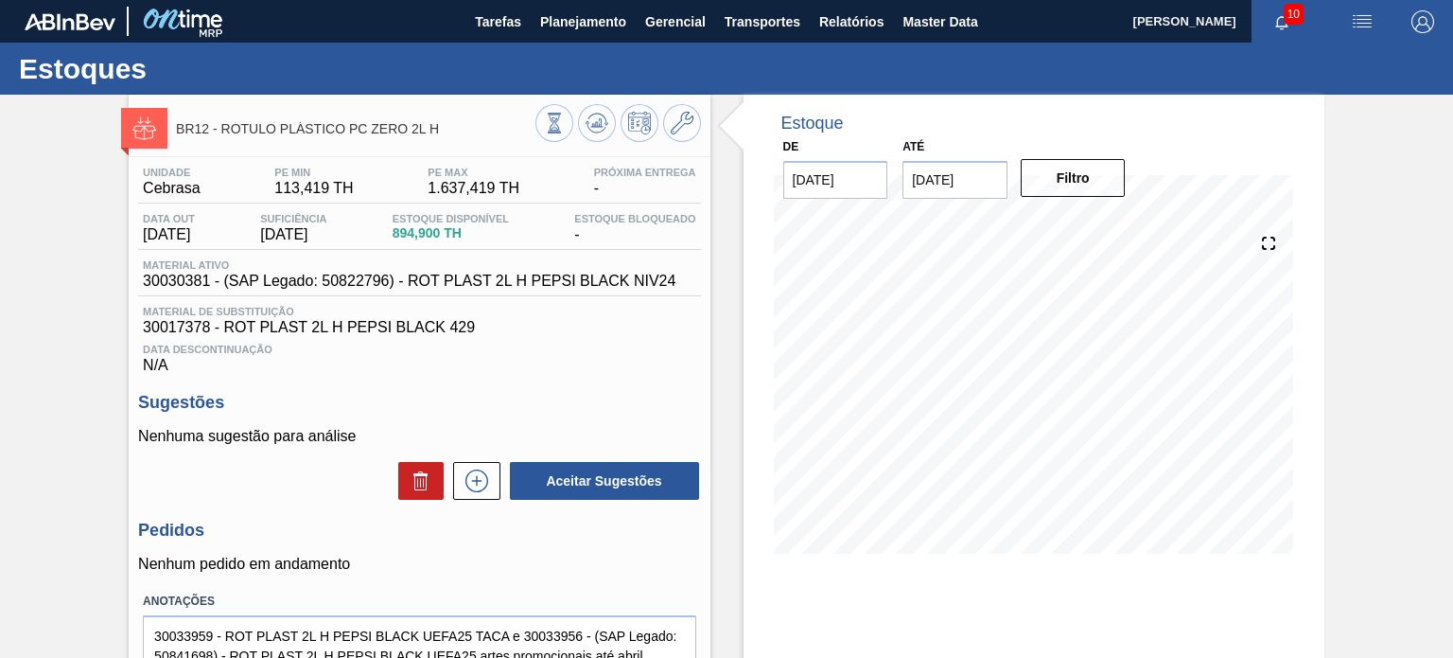
click at [565, 128] on icon at bounding box center [554, 123] width 21 height 21
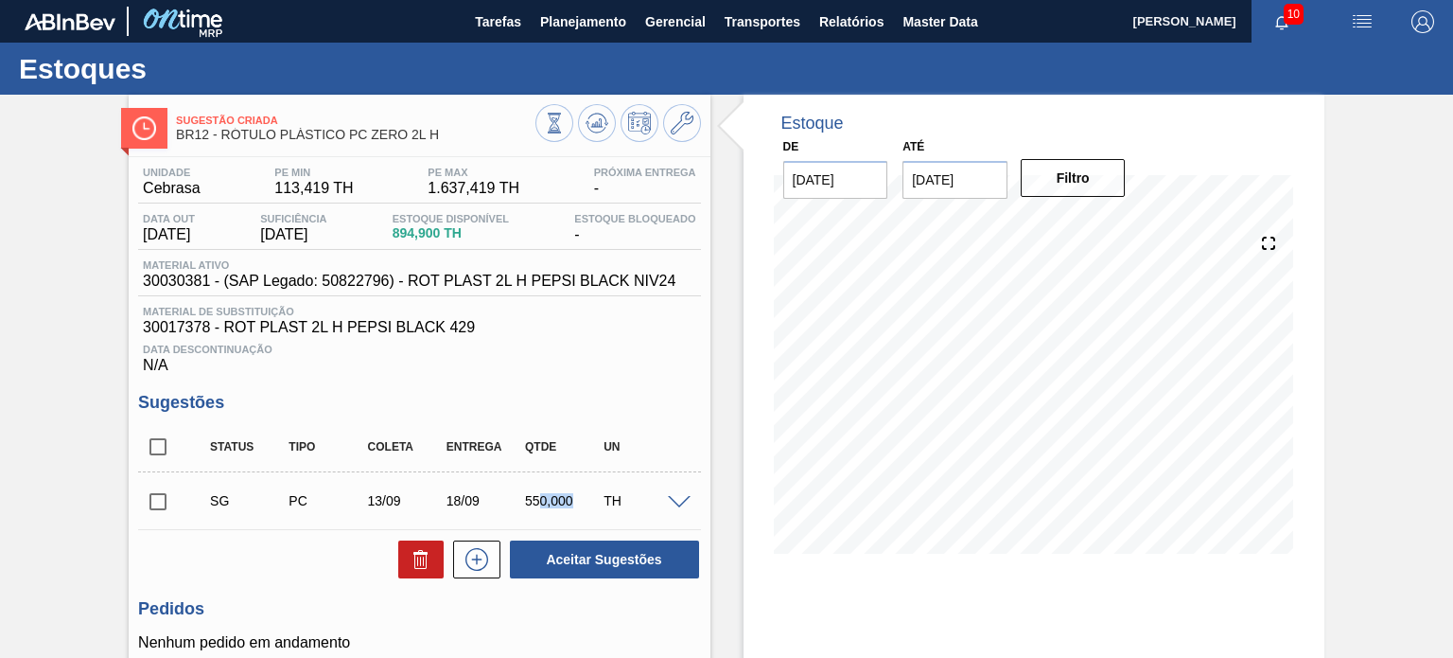
drag, startPoint x: 563, startPoint y: 495, endPoint x: 574, endPoint y: 499, distance: 12.0
click at [578, 499] on div "SG PC 13/09 18/09 550,000 TH" at bounding box center [434, 501] width 472 height 38
click at [572, 499] on div "550,000" at bounding box center [563, 500] width 86 height 15
click at [571, 497] on div "550,000" at bounding box center [563, 500] width 86 height 15
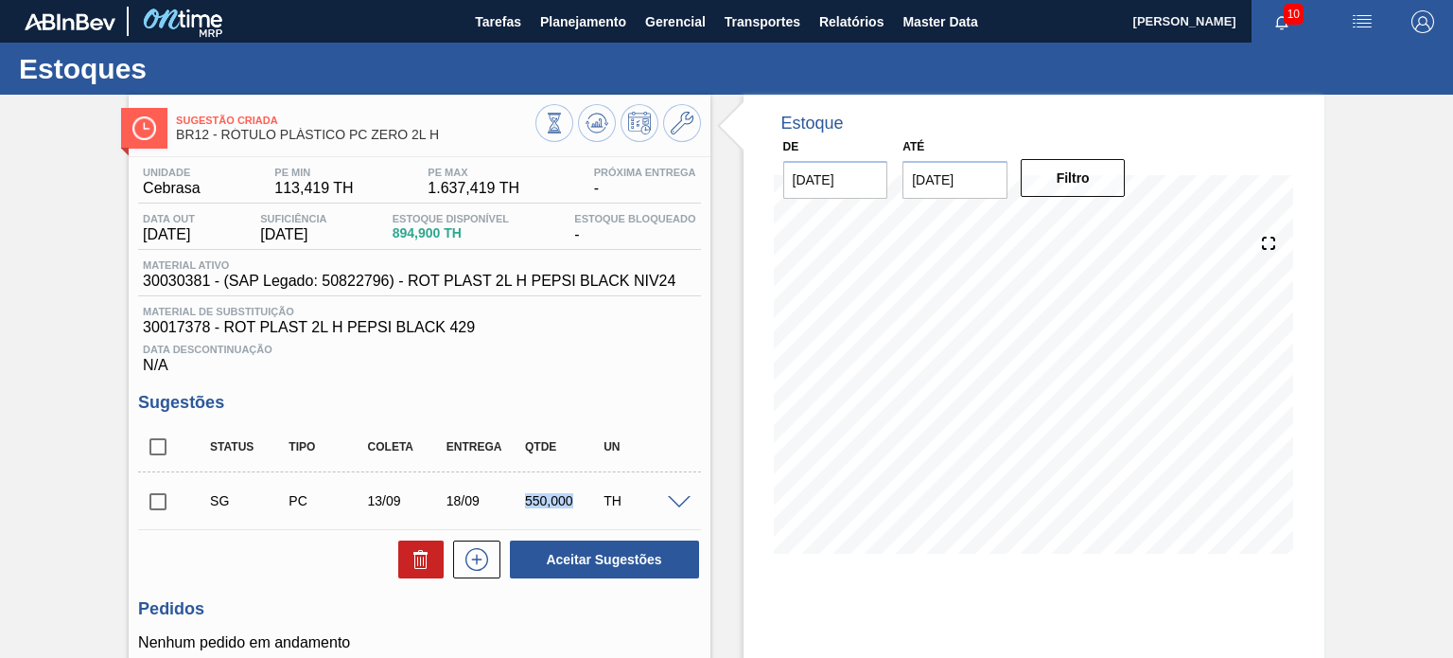
click at [144, 446] on input "checkbox" at bounding box center [158, 447] width 40 height 40
checkbox input "true"
click at [579, 552] on button "Aceitar Sugestões" at bounding box center [604, 559] width 189 height 38
checkbox input "false"
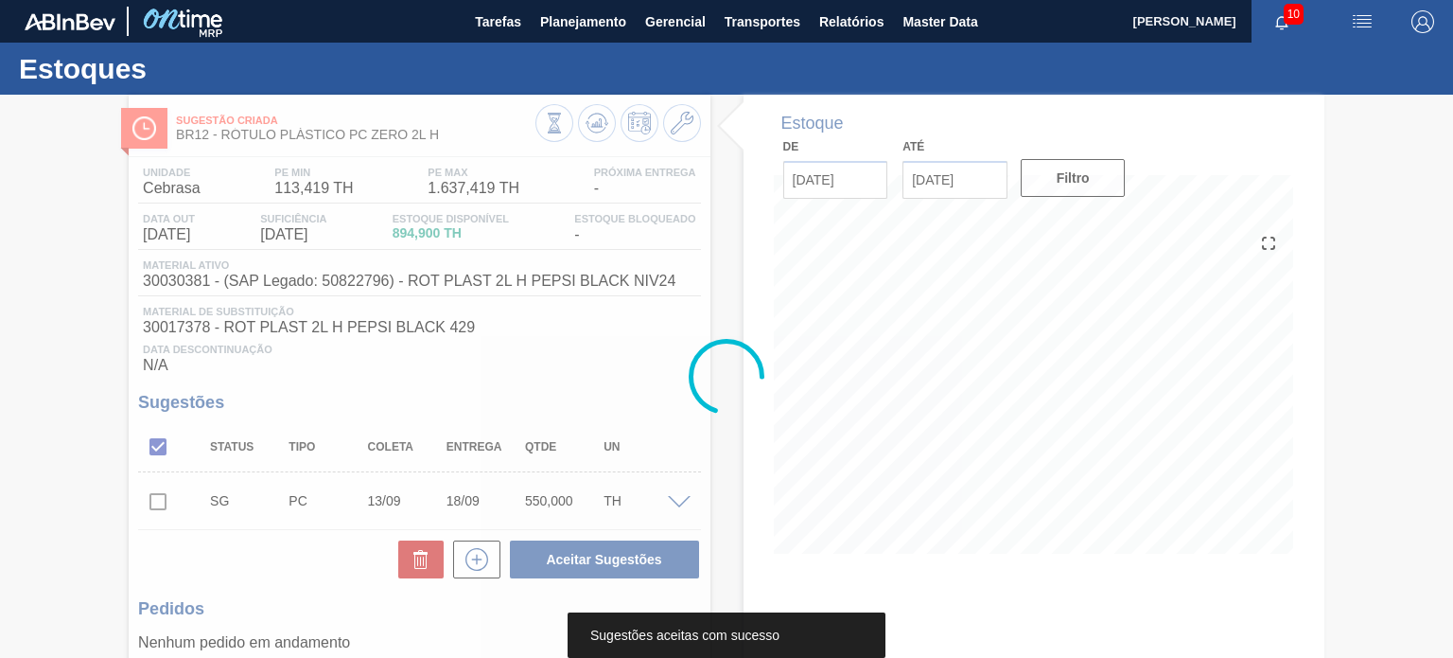
click at [602, 125] on div at bounding box center [726, 376] width 1453 height 563
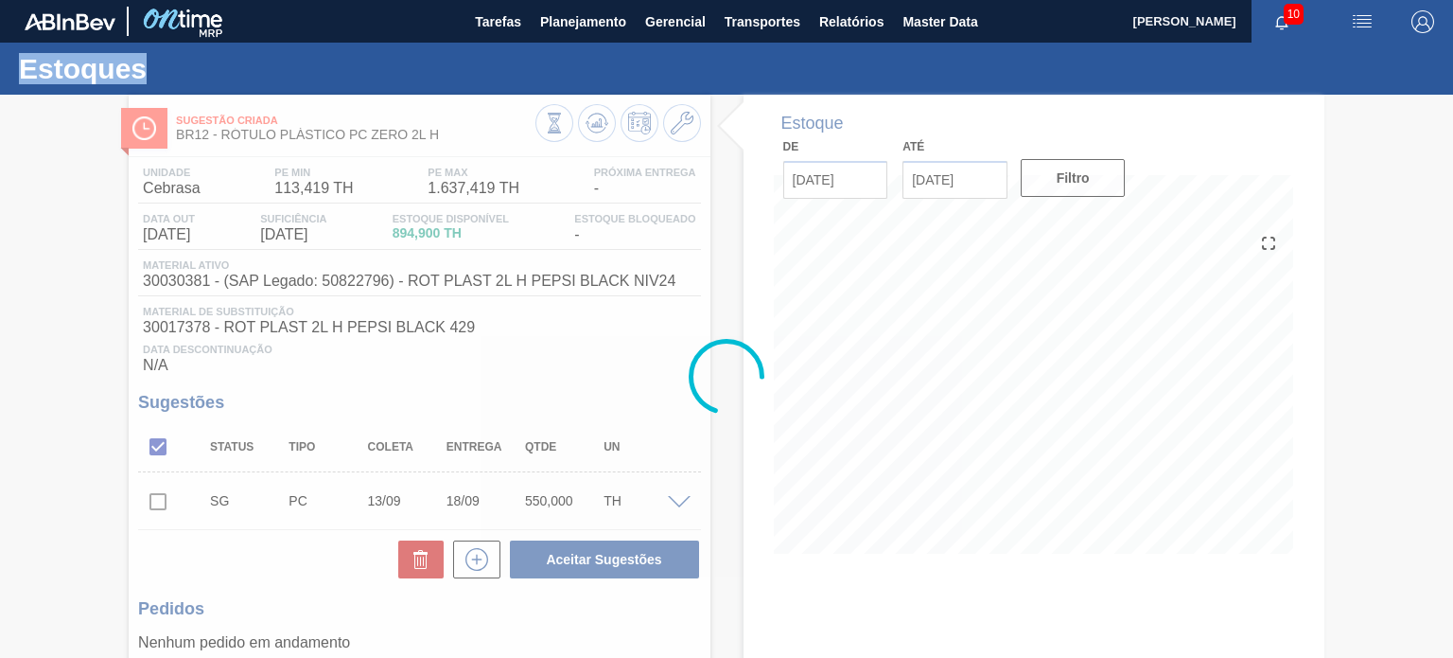
click at [601, 125] on div at bounding box center [726, 376] width 1453 height 563
click at [601, 126] on div at bounding box center [726, 376] width 1453 height 563
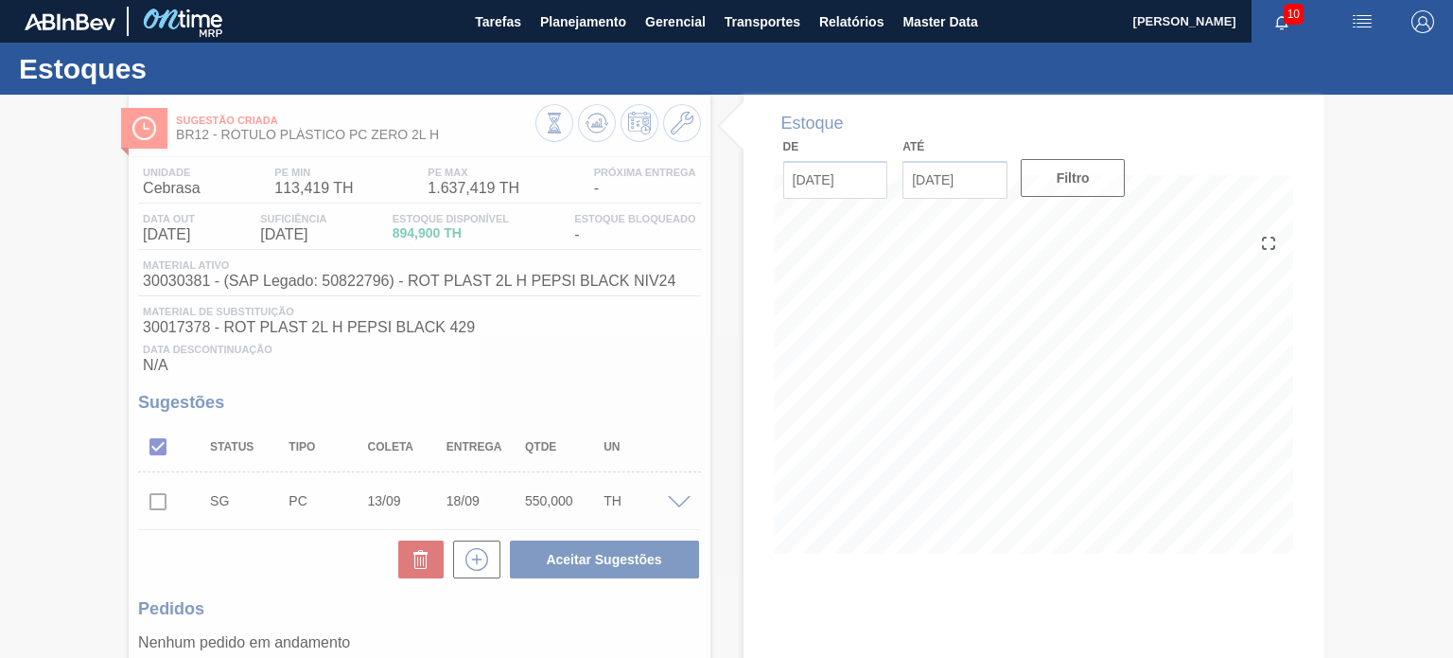
click at [601, 126] on div at bounding box center [726, 376] width 1453 height 563
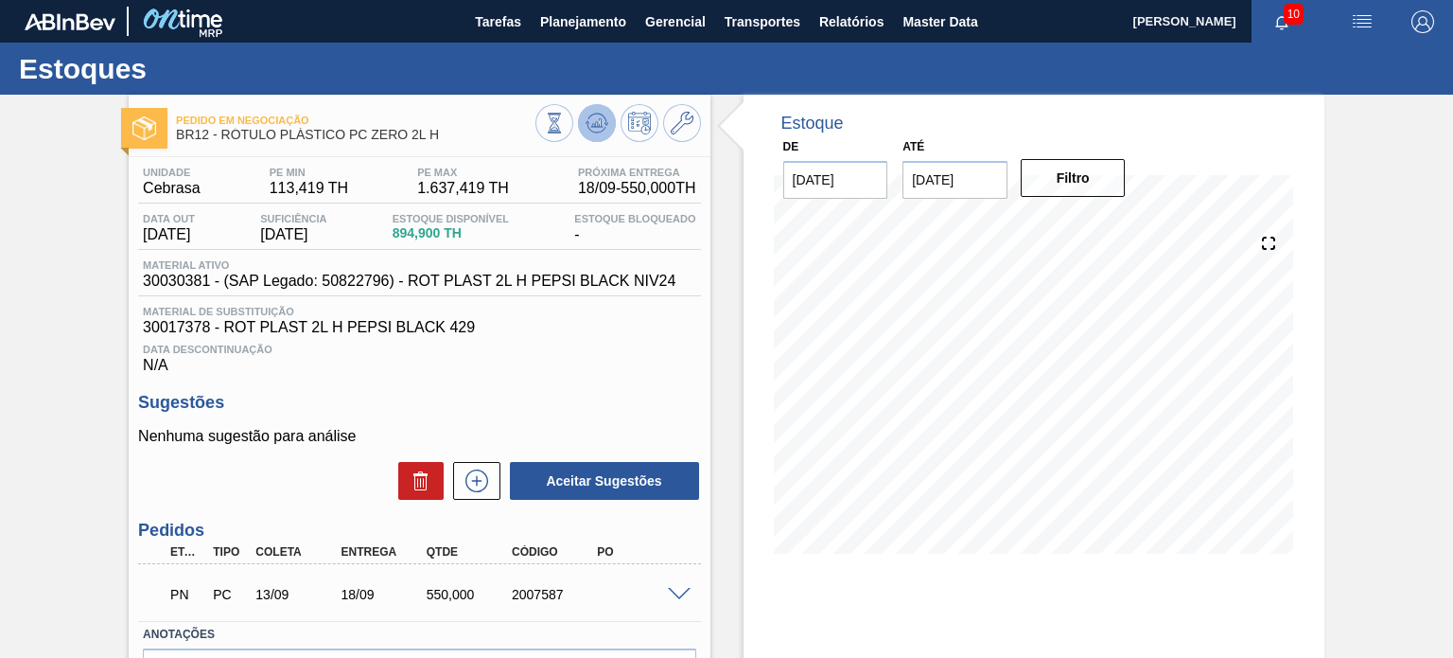
click at [565, 126] on icon at bounding box center [554, 123] width 21 height 21
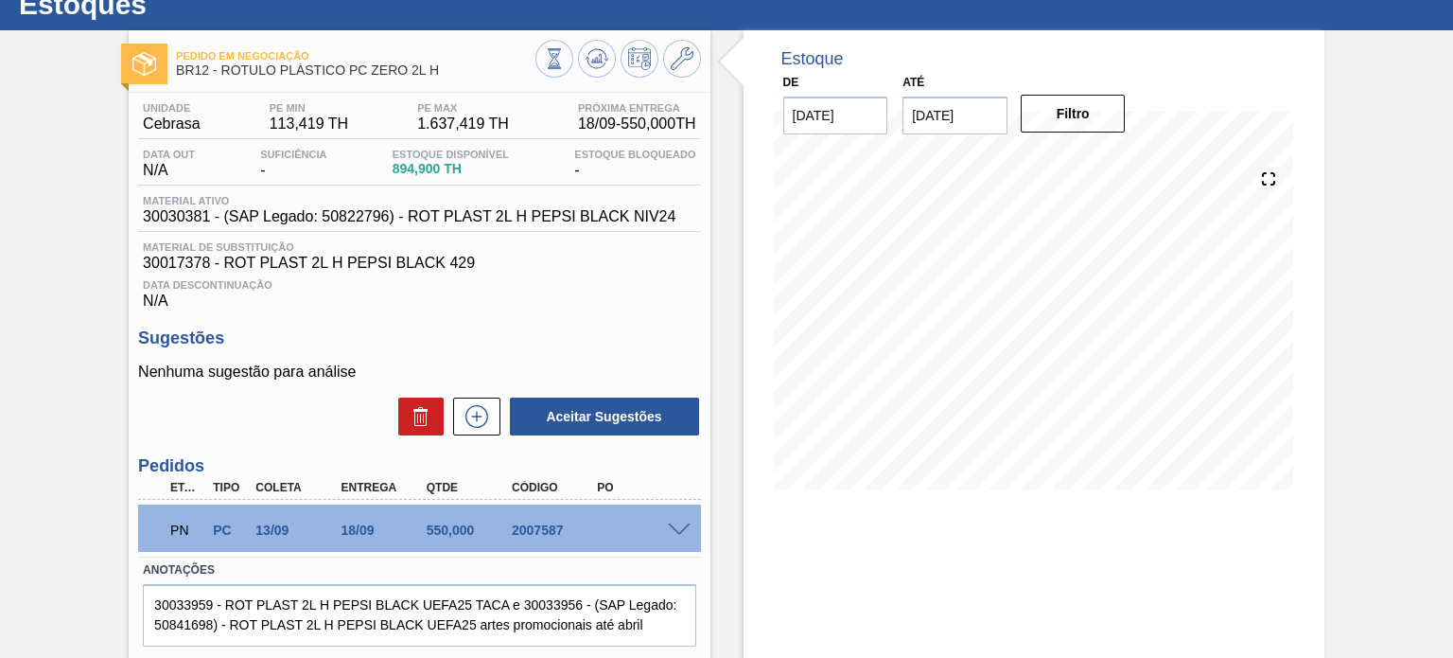
scroll to position [95, 0]
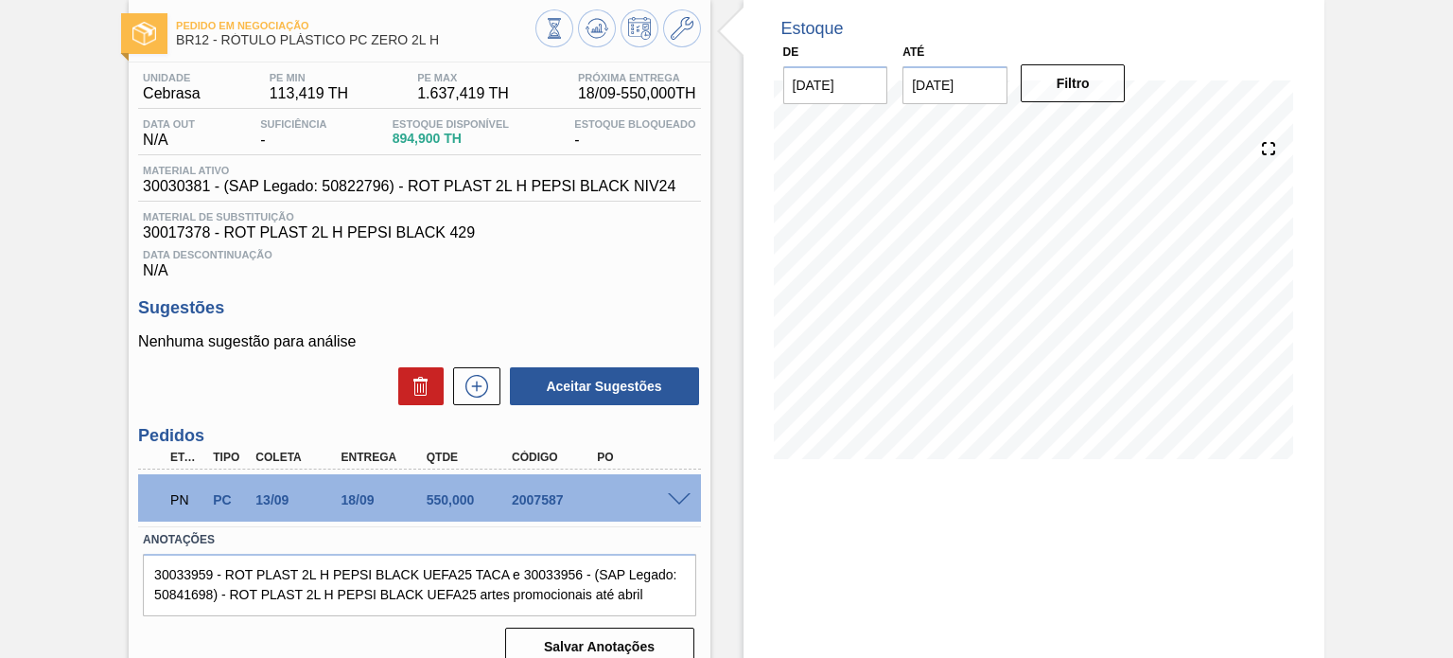
click at [536, 503] on div "2007587" at bounding box center [554, 499] width 94 height 15
click at [535, 503] on div "2007587" at bounding box center [554, 499] width 94 height 15
copy div "2007587"
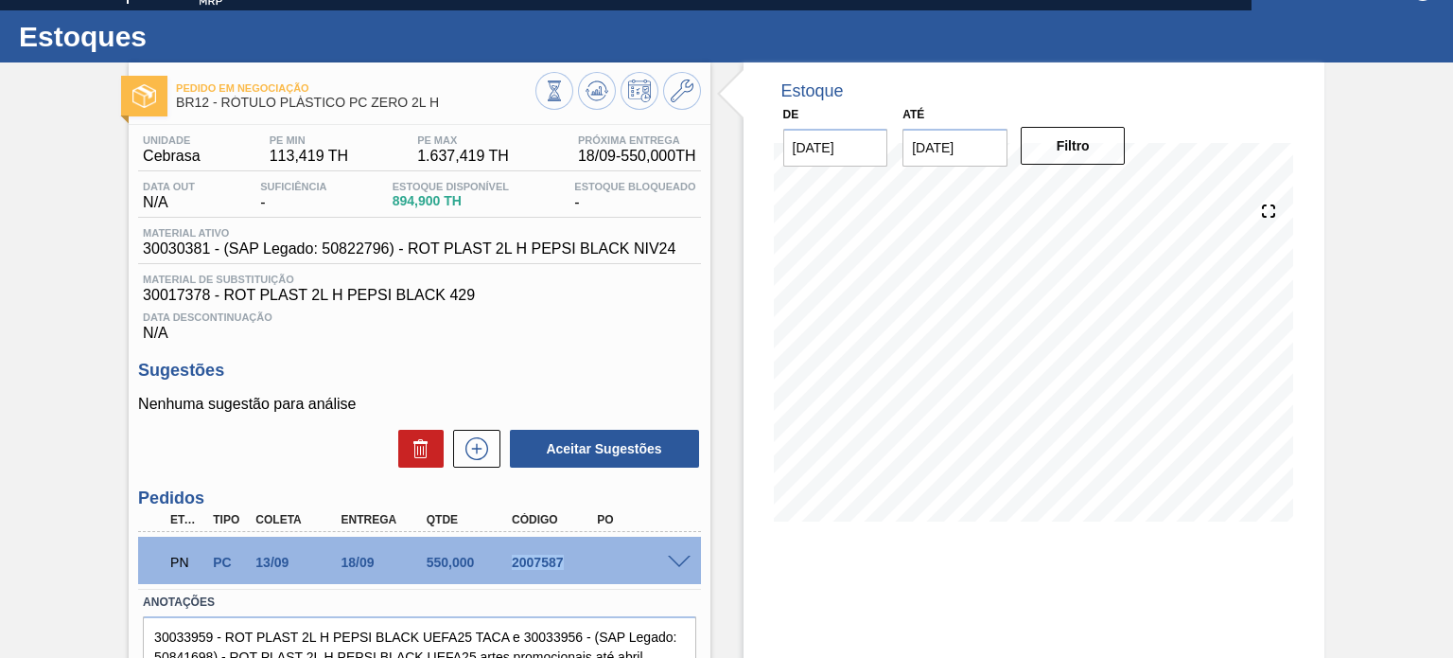
scroll to position [0, 0]
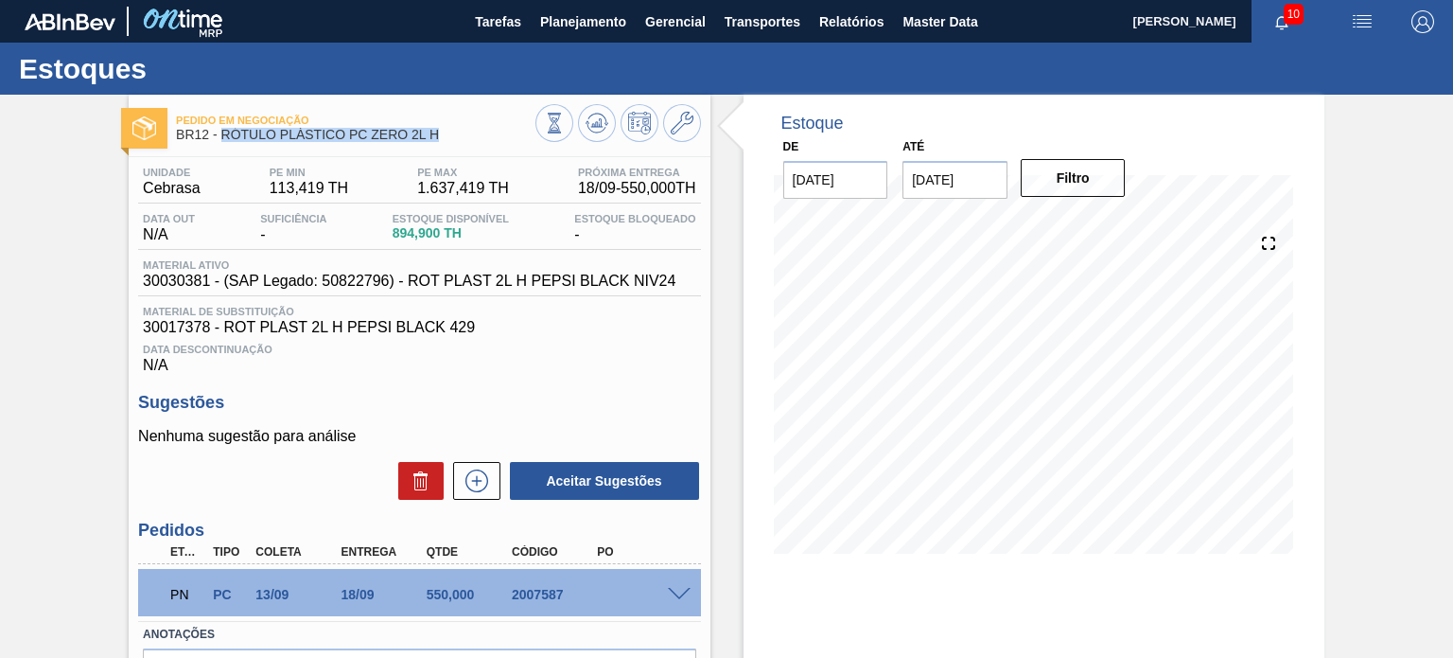
drag, startPoint x: 387, startPoint y: 139, endPoint x: 221, endPoint y: 135, distance: 165.6
click at [221, 135] on span "BR12 - RÓTULO PLÁSTICO PC ZERO 2L H" at bounding box center [355, 135] width 359 height 14
copy span "RÓTULO PLÁSTICO PC ZERO 2L H"
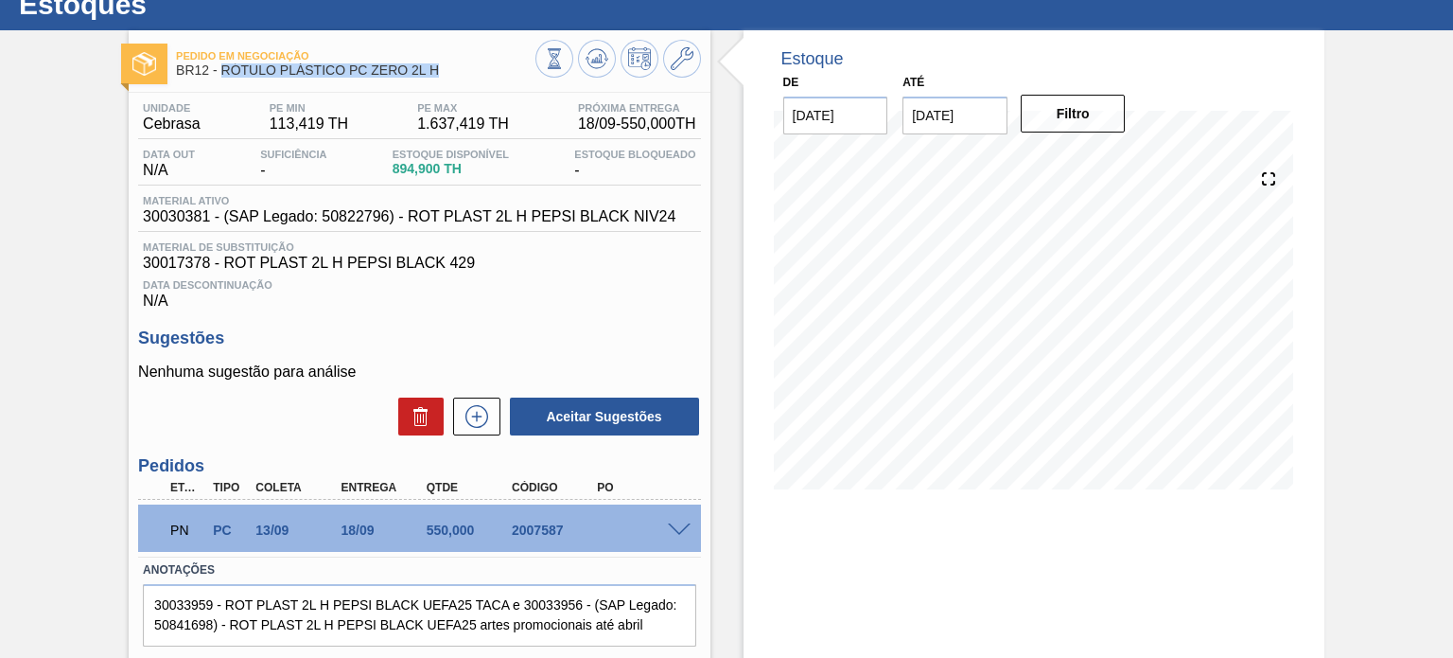
scroll to position [95, 0]
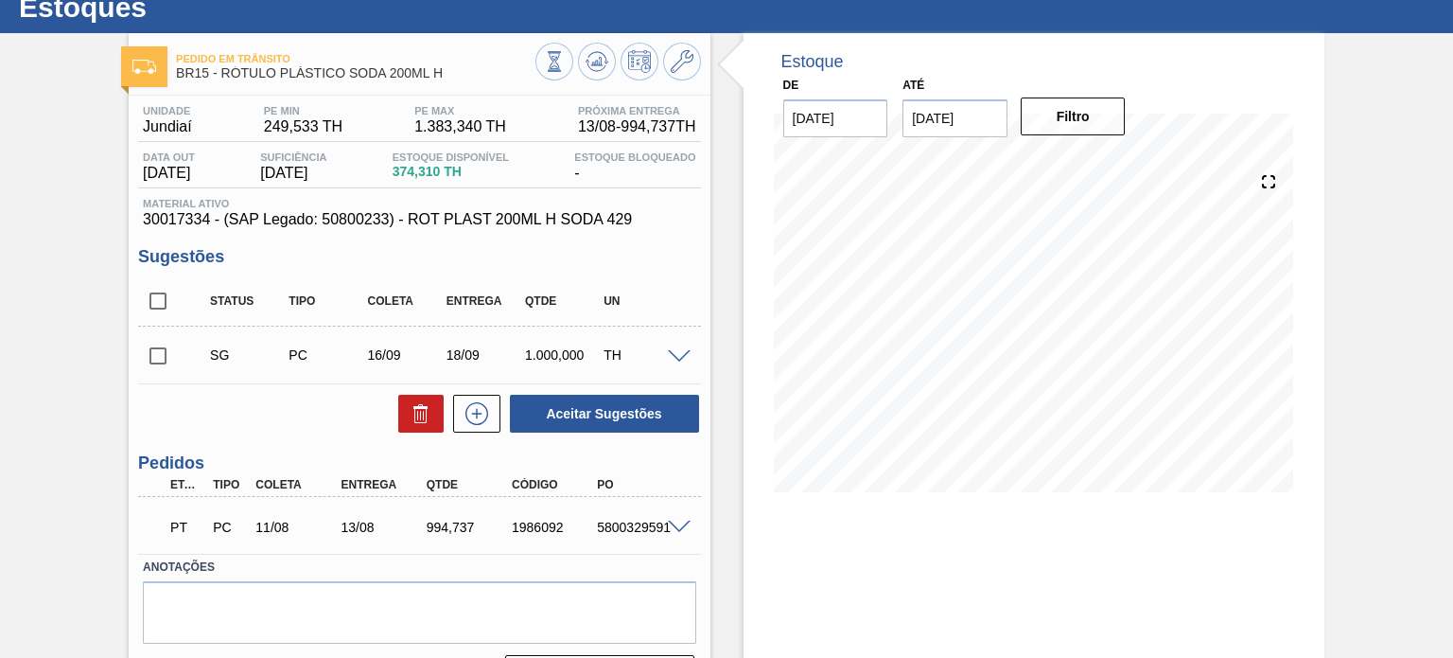
scroll to position [95, 0]
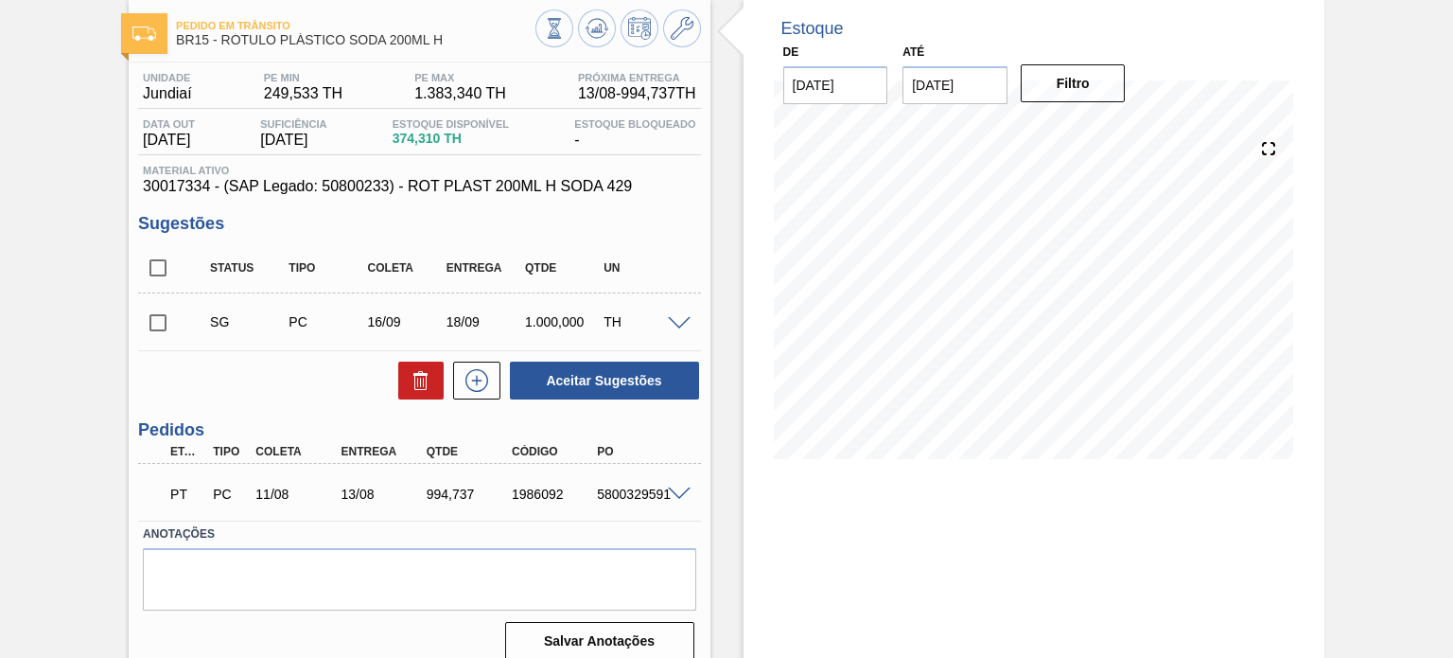
click at [160, 264] on input "checkbox" at bounding box center [158, 268] width 40 height 40
checkbox input "true"
click at [404, 374] on button at bounding box center [420, 380] width 45 height 38
checkbox input "false"
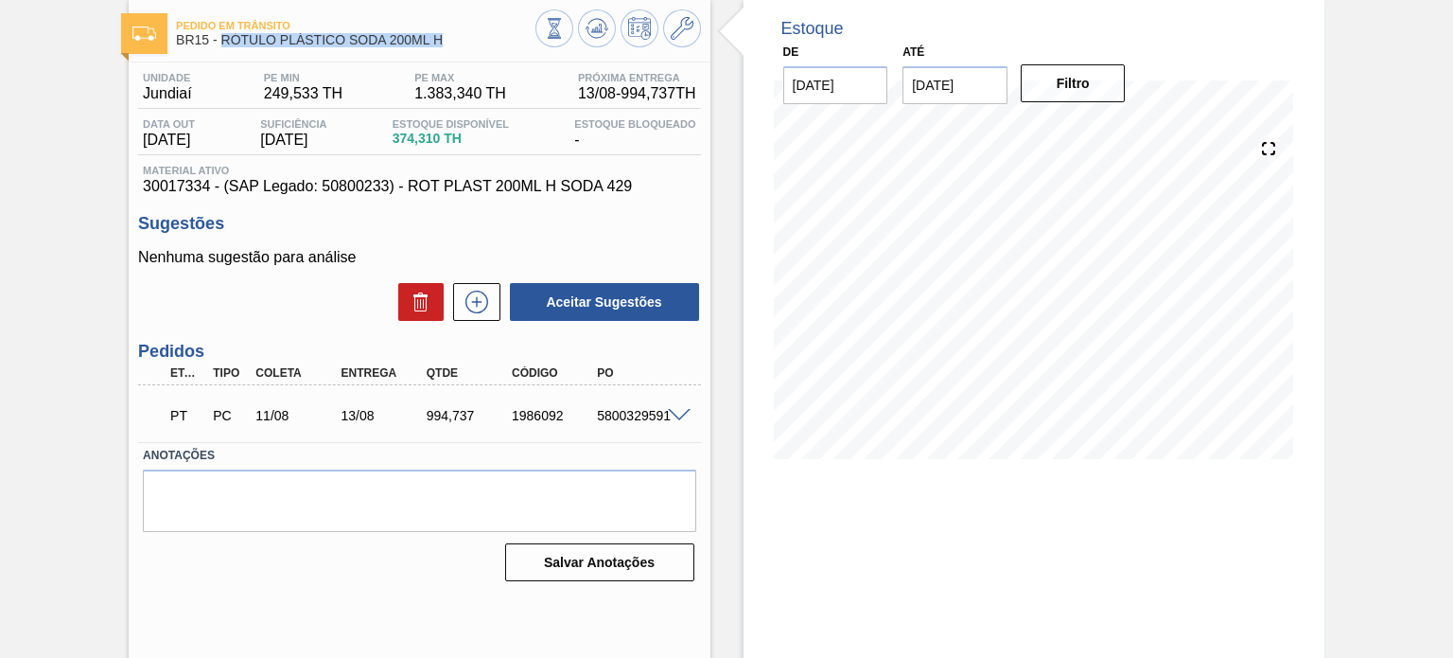
drag, startPoint x: 452, startPoint y: 38, endPoint x: 220, endPoint y: 44, distance: 232.9
click at [220, 44] on span "BR15 - RÓTULO PLÁSTICO SODA 200ML H" at bounding box center [355, 40] width 359 height 14
copy span "RÓTULO PLÁSTICO SODA 200ML H"
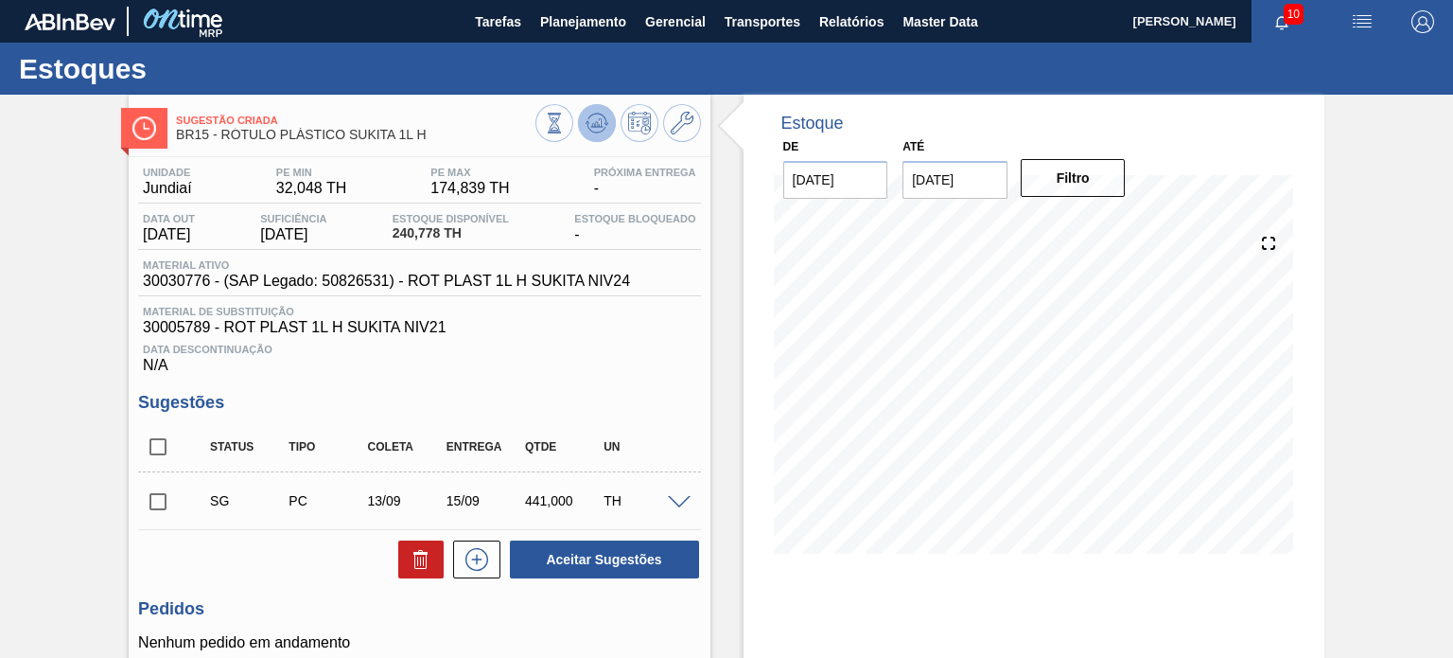
click at [565, 132] on icon at bounding box center [554, 123] width 21 height 21
click at [695, 128] on button at bounding box center [682, 123] width 38 height 38
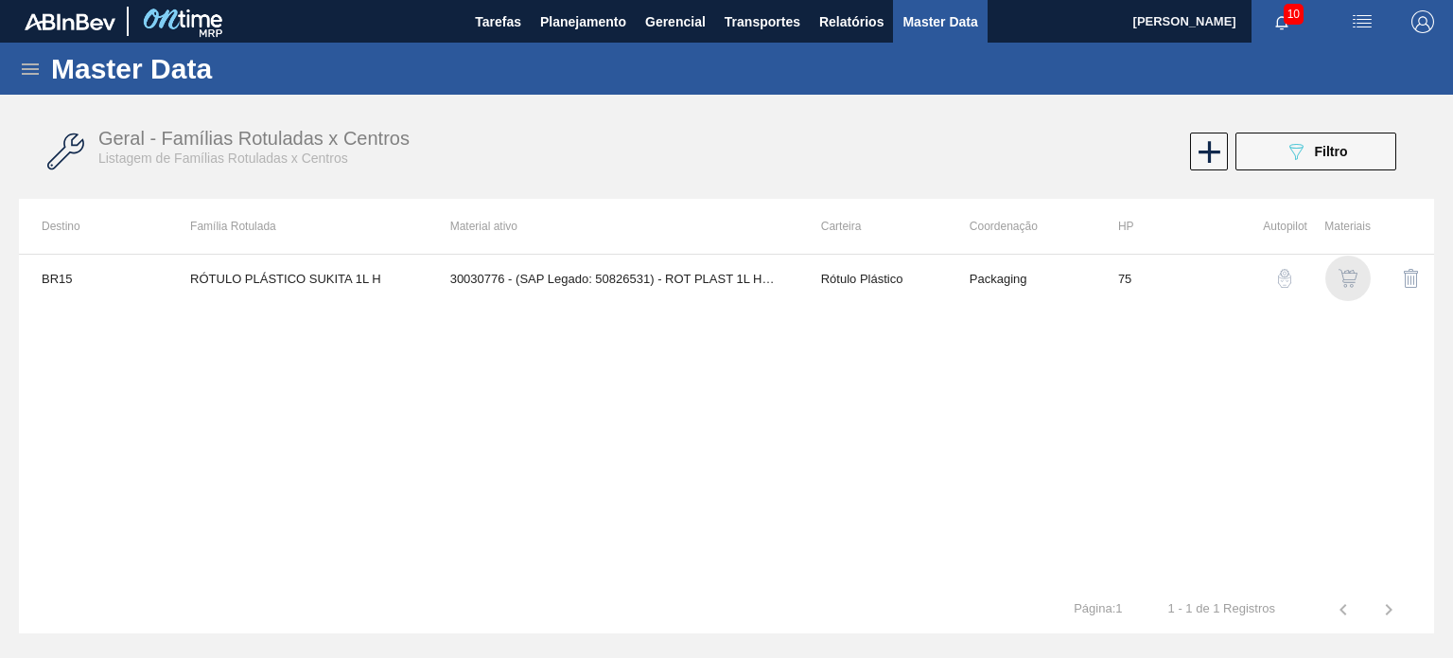
click at [1341, 282] on img "button" at bounding box center [1348, 278] width 19 height 19
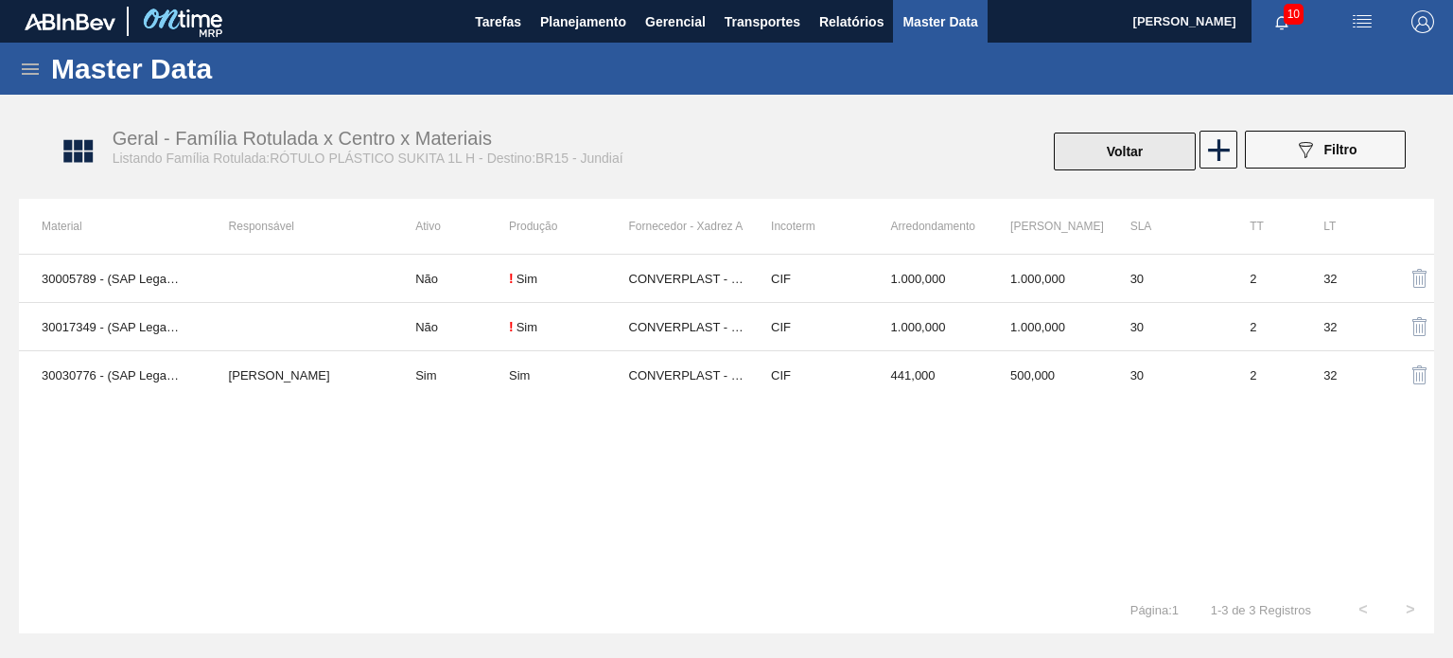
click at [1112, 138] on button "Voltar" at bounding box center [1125, 151] width 142 height 38
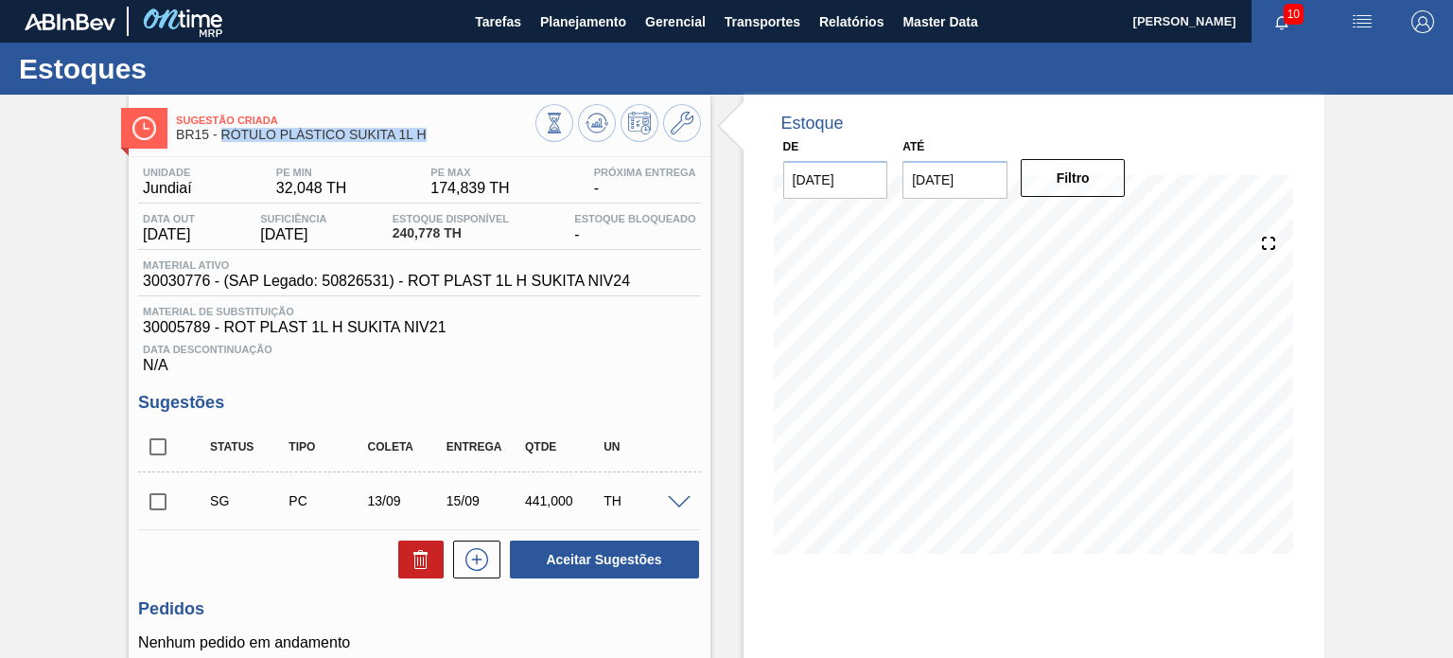
drag, startPoint x: 431, startPoint y: 135, endPoint x: 220, endPoint y: 132, distance: 212.0
click at [220, 132] on span "BR15 - RÓTULO PLÁSTICO SUKITA 1L H" at bounding box center [355, 135] width 359 height 14
copy span "RÓTULO PLÁSTICO SUKITA 1L H"
click at [565, 124] on icon at bounding box center [554, 123] width 21 height 21
click at [150, 500] on input "checkbox" at bounding box center [158, 502] width 40 height 40
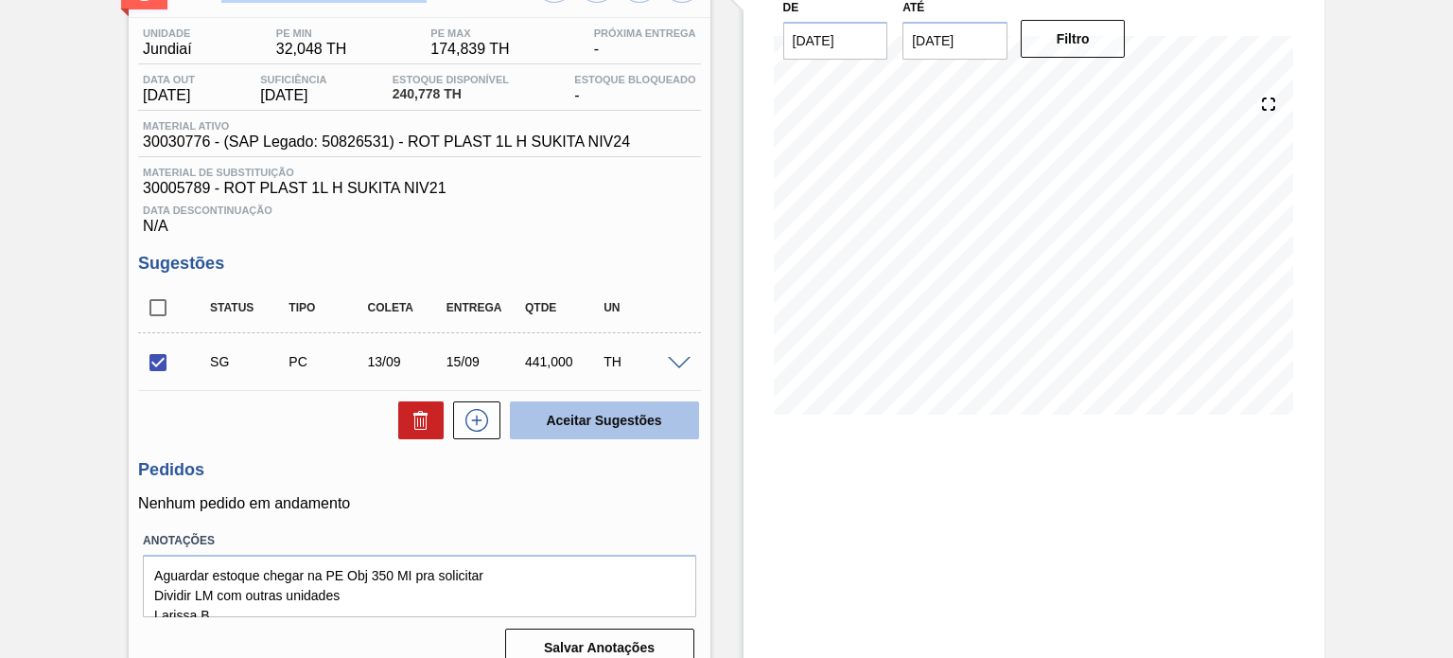
scroll to position [164, 0]
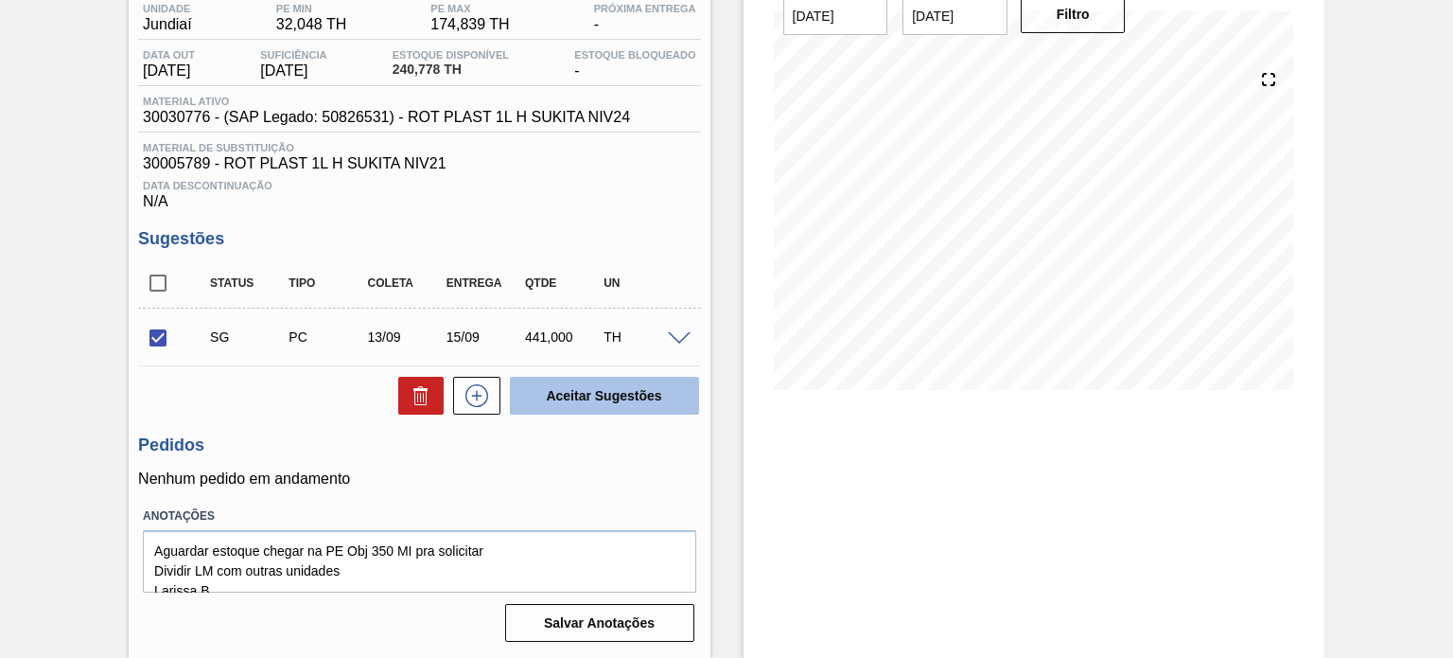
click at [631, 400] on button "Aceitar Sugestões" at bounding box center [604, 396] width 189 height 38
checkbox input "false"
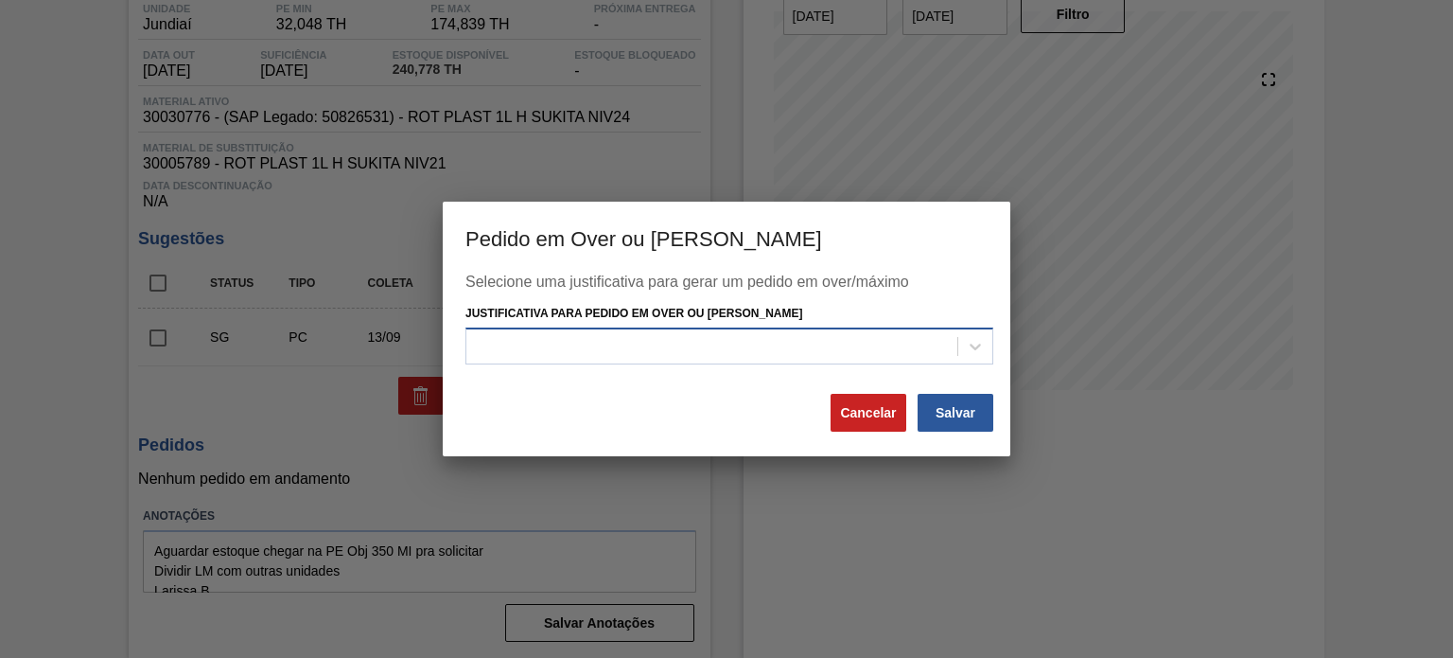
click at [712, 352] on div at bounding box center [711, 345] width 491 height 27
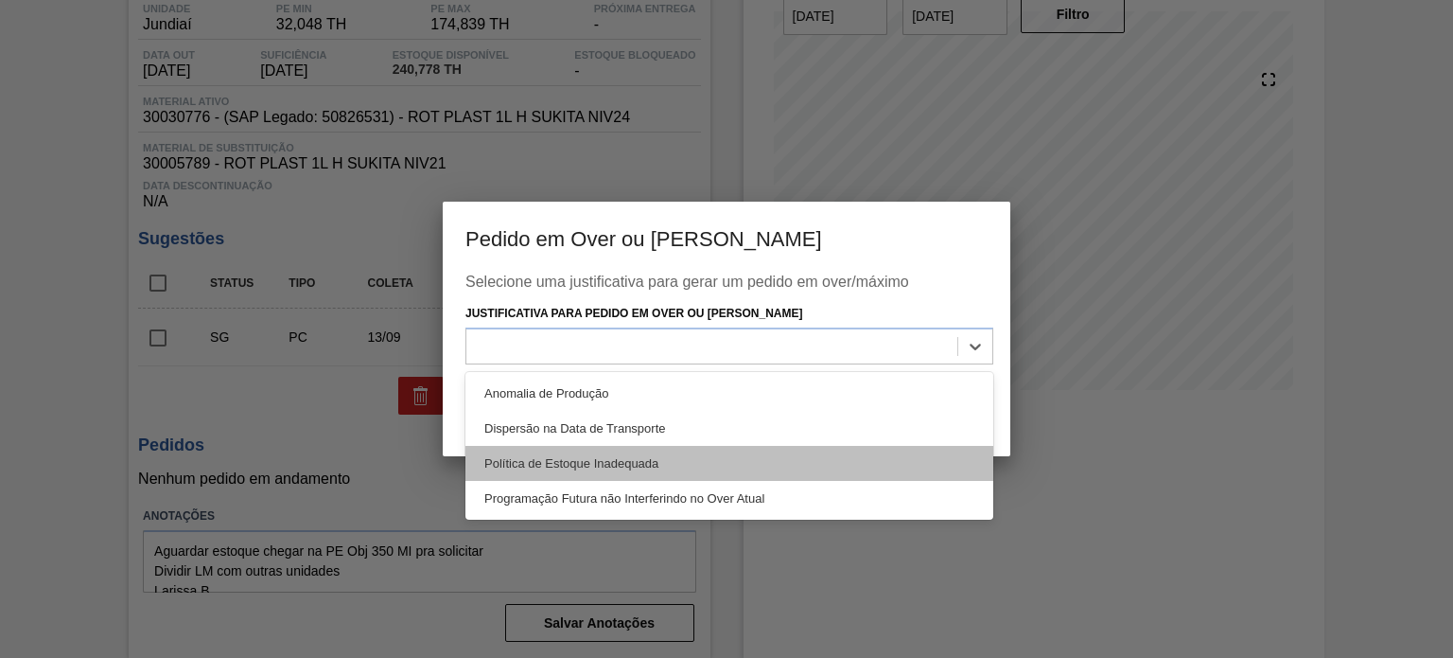
click at [642, 450] on div "Política de Estoque Inadequada" at bounding box center [730, 463] width 528 height 35
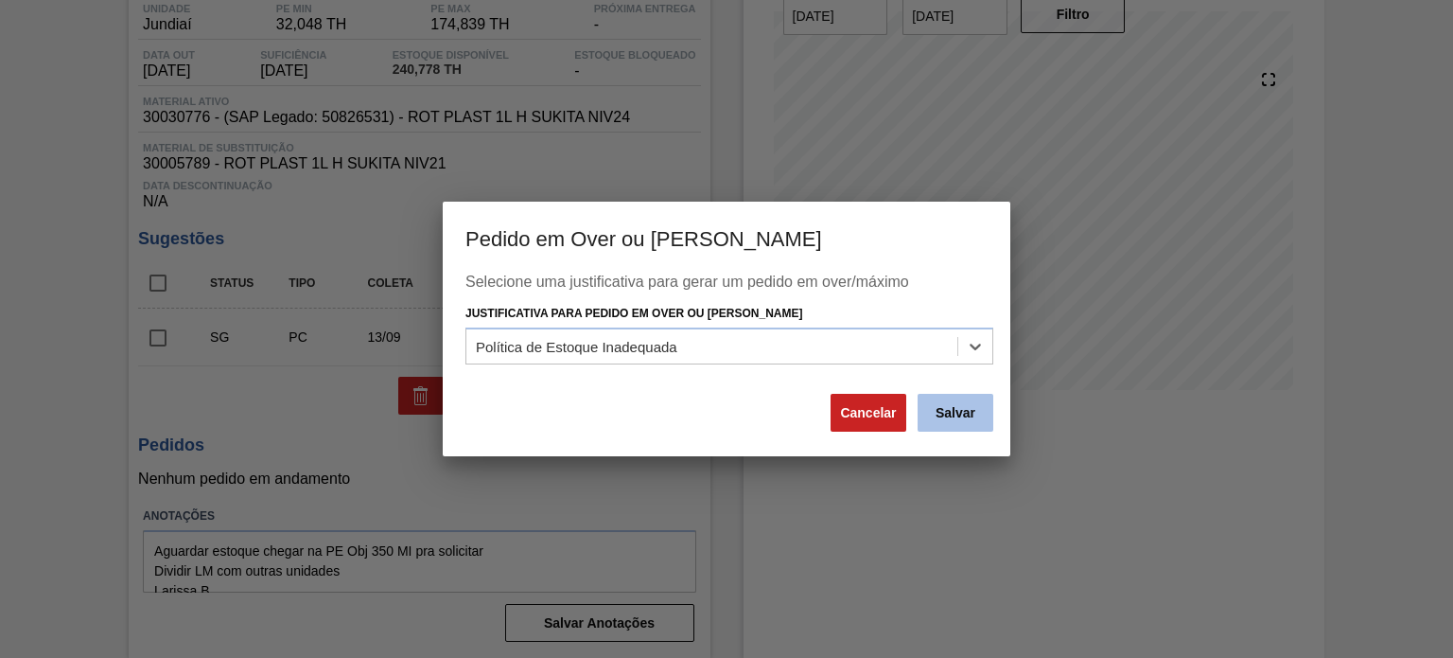
click at [941, 404] on button "Salvar" at bounding box center [956, 413] width 76 height 38
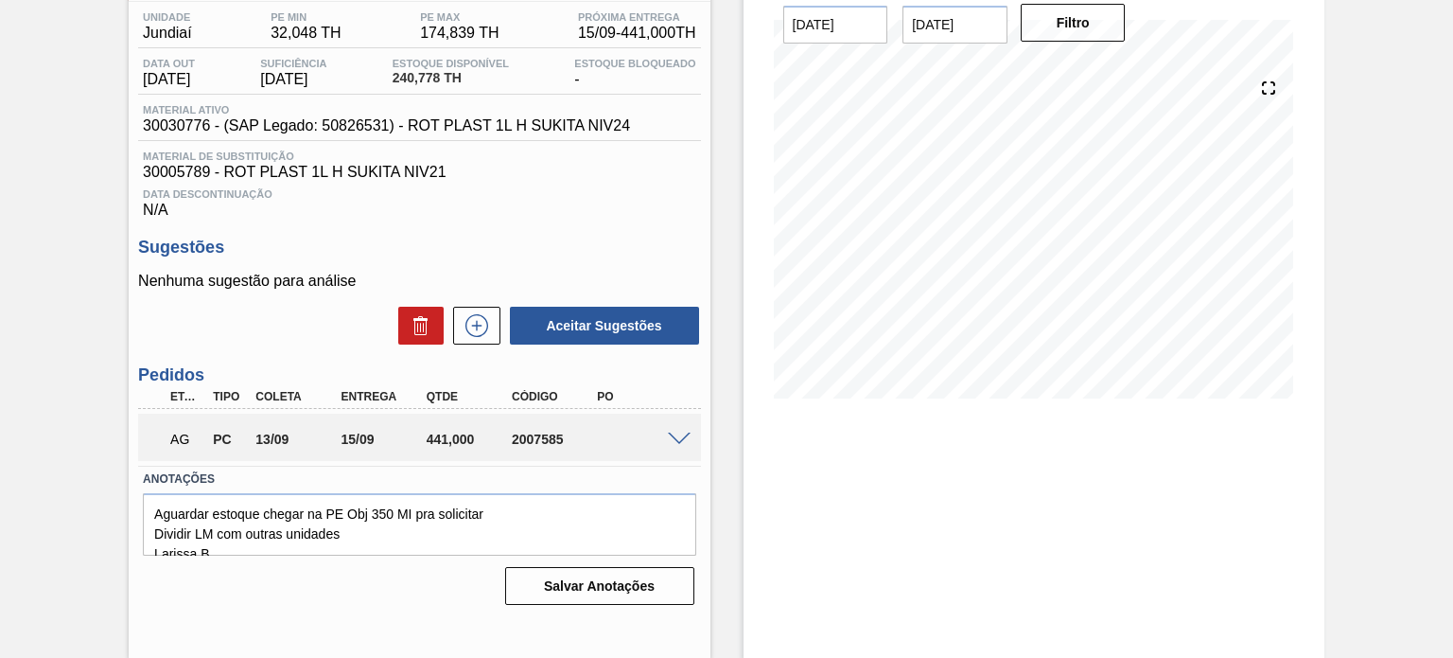
scroll to position [0, 0]
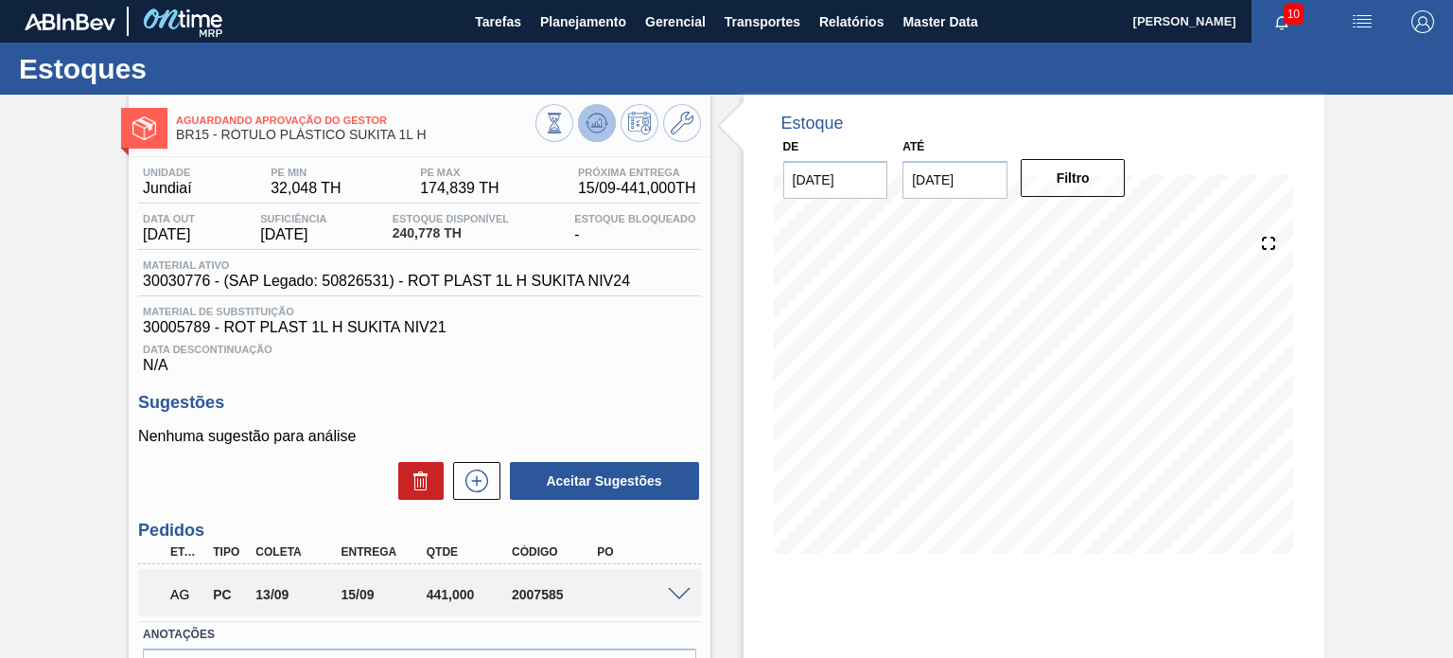
click at [607, 124] on button at bounding box center [597, 123] width 38 height 38
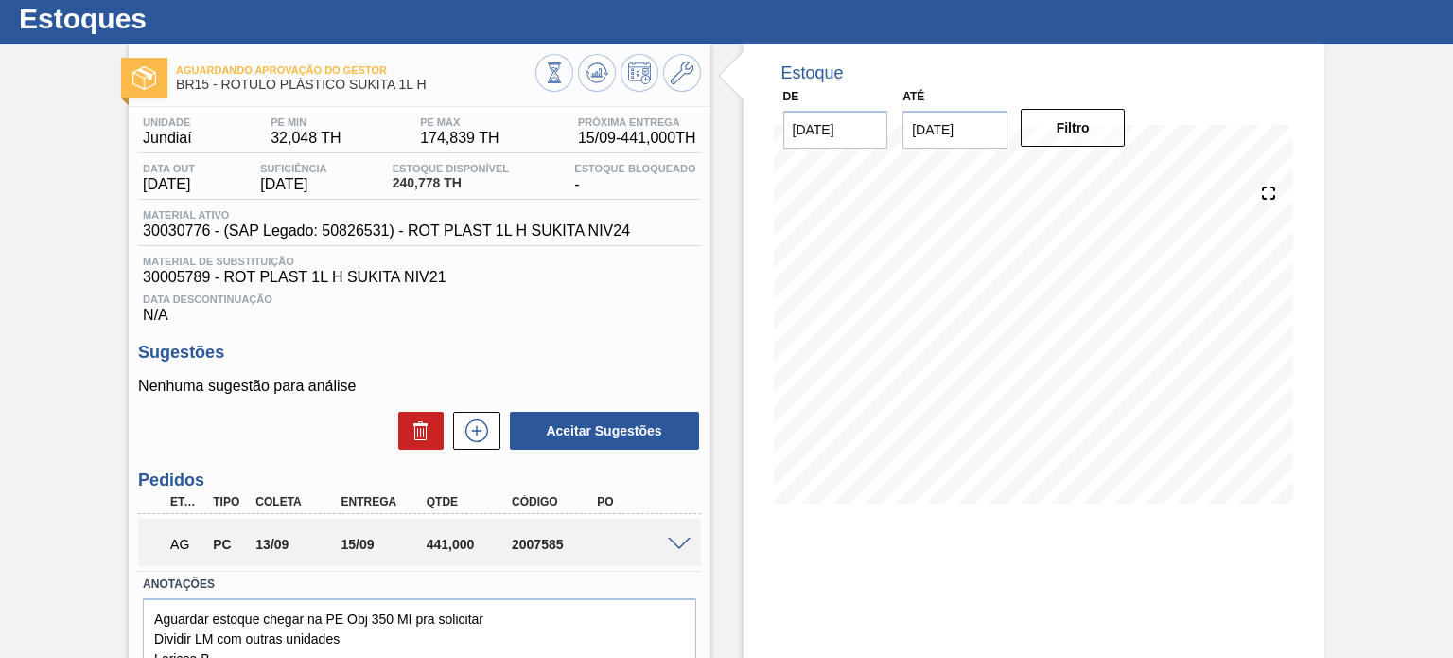
scroll to position [95, 0]
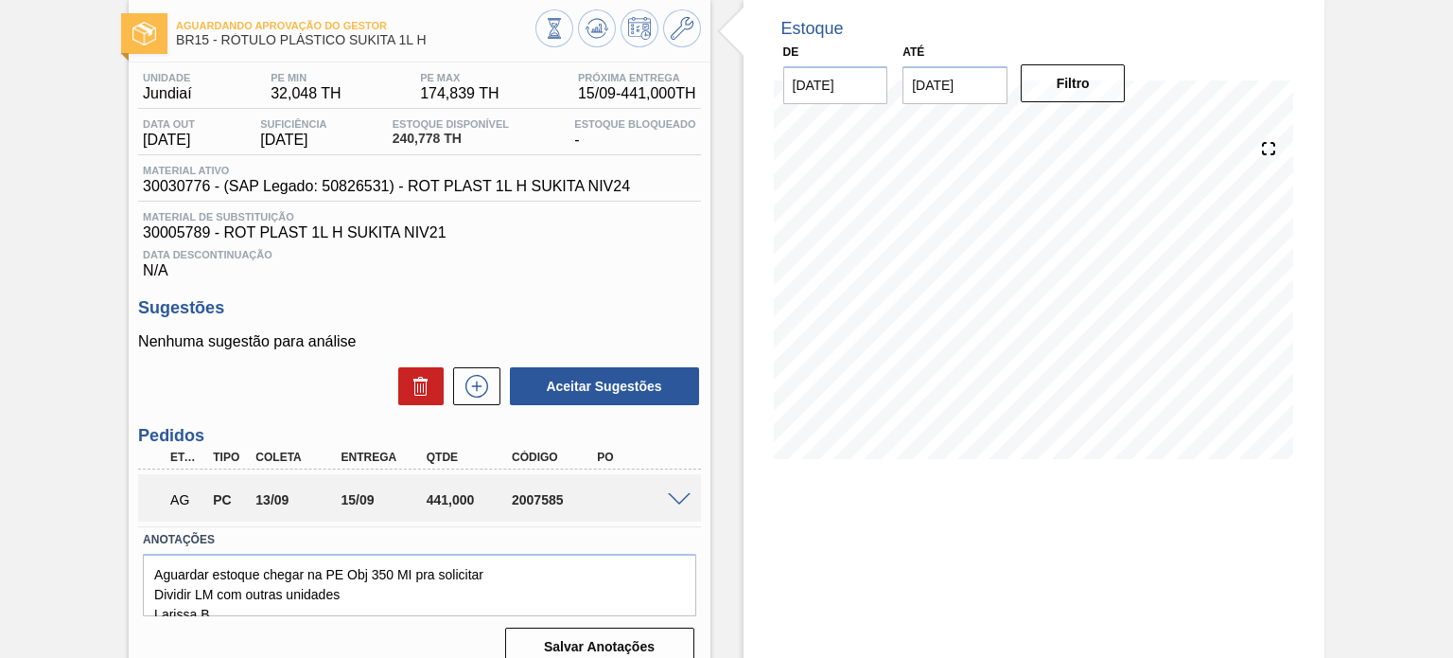
click at [540, 495] on div "2007585" at bounding box center [554, 499] width 94 height 15
click at [540, 494] on div "2007585" at bounding box center [554, 499] width 94 height 15
copy div "2007585"
drag, startPoint x: 513, startPoint y: 242, endPoint x: 453, endPoint y: 126, distance: 130.8
click at [512, 239] on div "Material de Substituição 30005789 - ROT PLAST 1L H SUKITA NIV21 Data Descontinu…" at bounding box center [419, 245] width 562 height 68
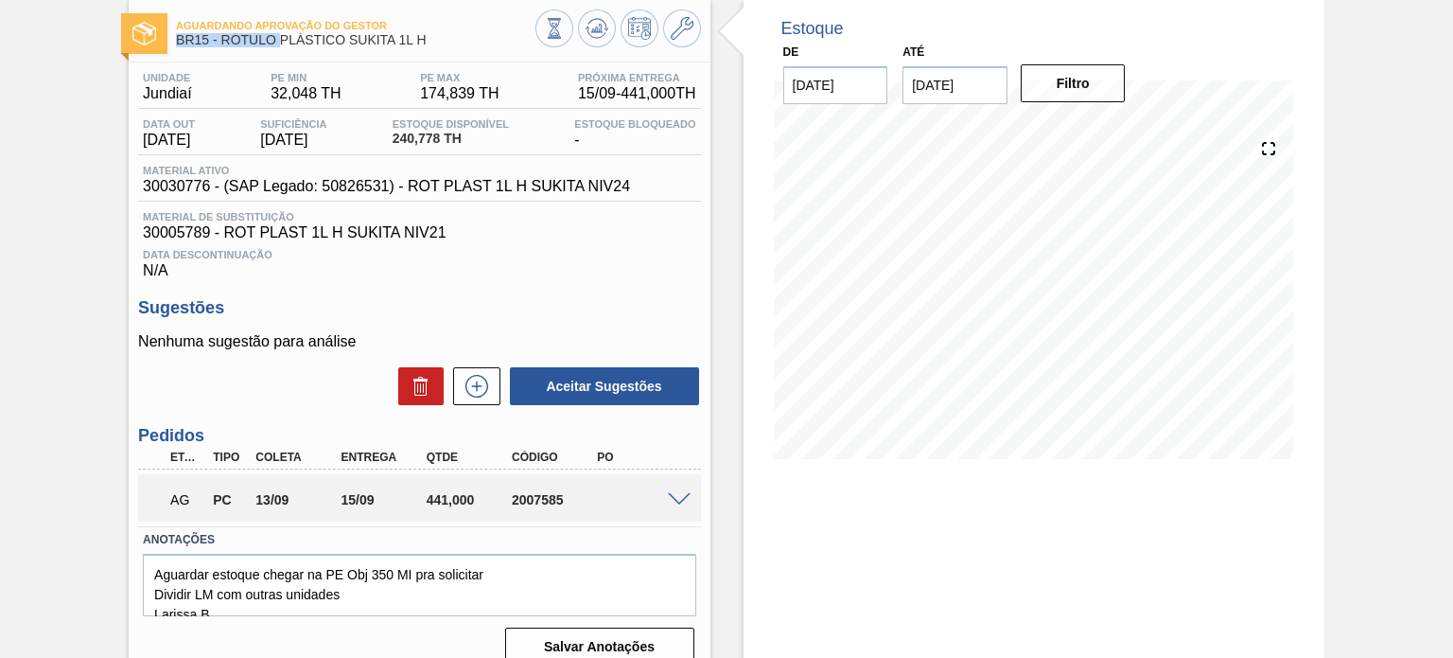
drag, startPoint x: 412, startPoint y: 41, endPoint x: 280, endPoint y: 35, distance: 131.6
click at [281, 36] on div "Aguardando Aprovação do Gestor BR15 - RÓTULO PLÁSTICO SUKITA 1L H" at bounding box center [355, 33] width 359 height 43
click at [257, 33] on span "BR15 - RÓTULO PLÁSTICO SUKITA 1L H" at bounding box center [355, 40] width 359 height 14
click at [231, 31] on div "Aguardando Aprovação do Gestor BR15 - RÓTULO PLÁSTICO SUKITA 1L H" at bounding box center [355, 33] width 359 height 43
drag, startPoint x: 225, startPoint y: 34, endPoint x: 409, endPoint y: 37, distance: 183.6
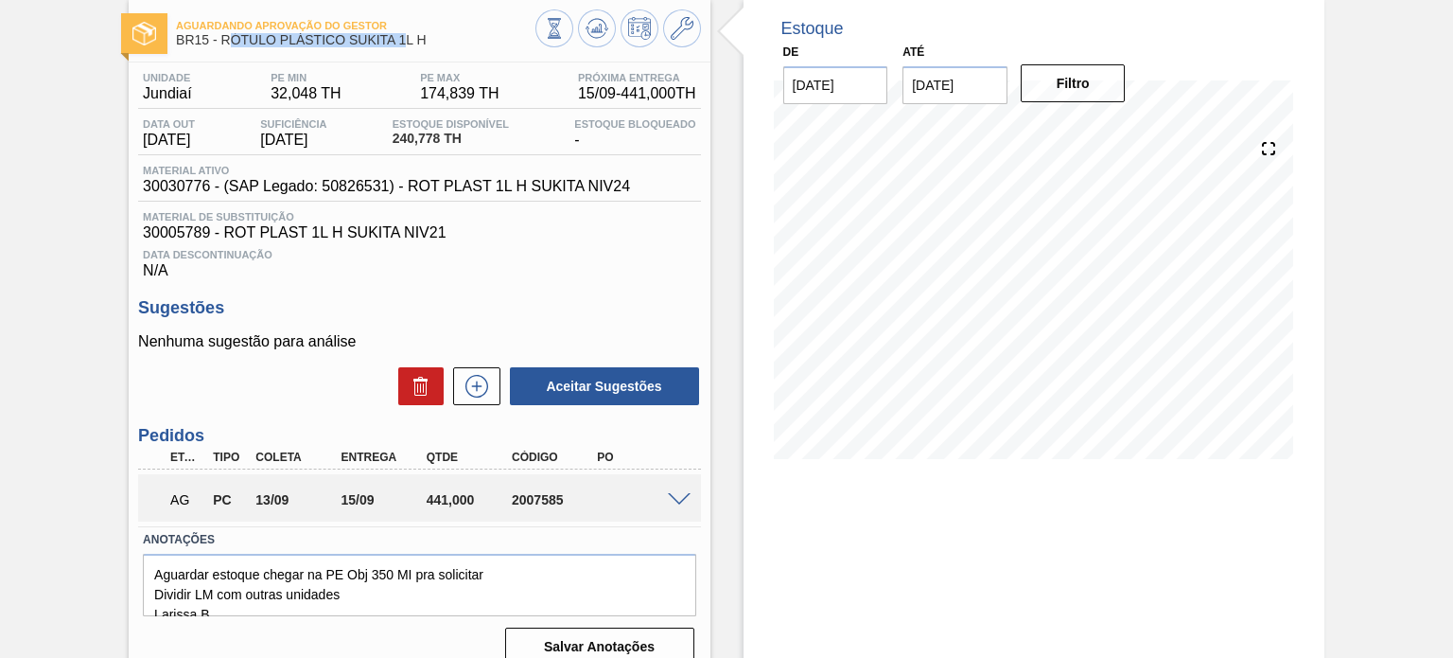
click at [409, 38] on span "BR15 - RÓTULO PLÁSTICO SUKITA 1L H" at bounding box center [355, 40] width 359 height 14
click at [407, 37] on span "BR15 - RÓTULO PLÁSTICO SUKITA 1L H" at bounding box center [355, 40] width 359 height 14
click at [432, 40] on span "BR15 - RÓTULO PLÁSTICO SUKITA 1L H" at bounding box center [355, 40] width 359 height 14
drag, startPoint x: 431, startPoint y: 41, endPoint x: 219, endPoint y: 50, distance: 213.1
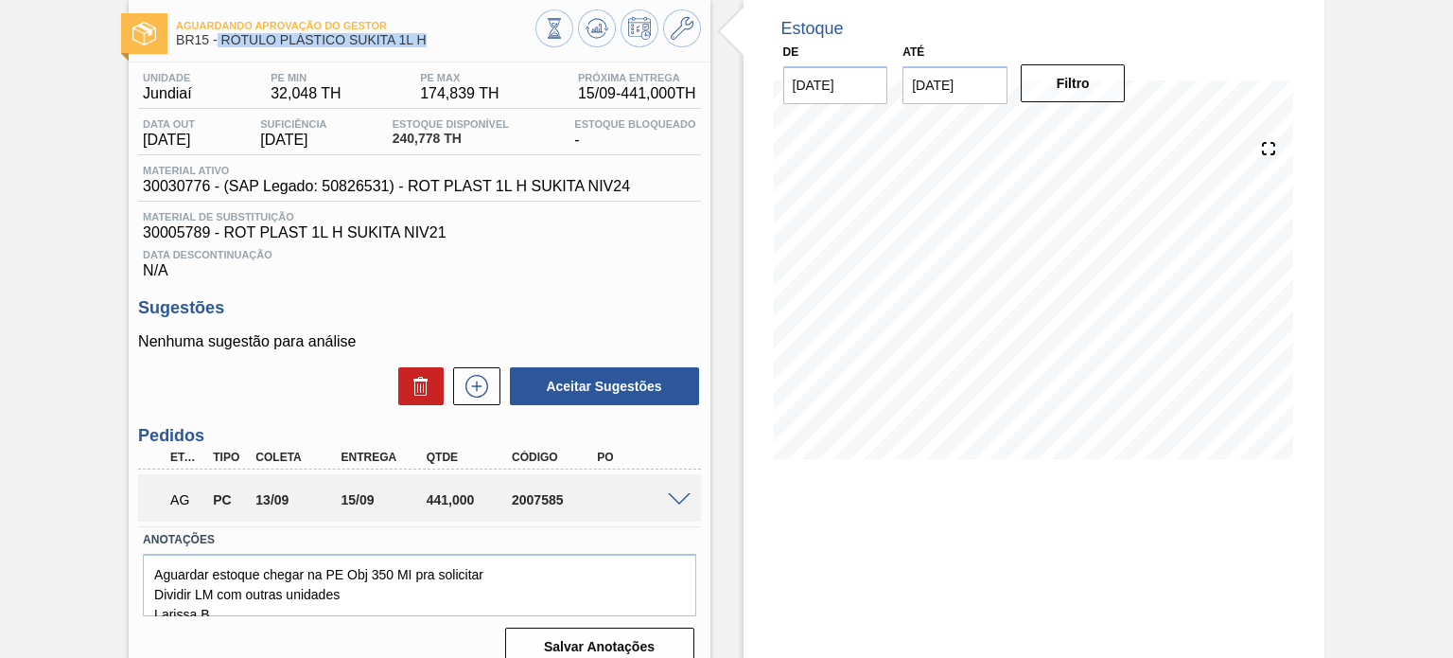
click at [219, 50] on div "Aguardando Aprovação do Gestor BR15 - RÓTULO PLÁSTICO SUKITA 1L H" at bounding box center [355, 33] width 359 height 43
click at [396, 62] on div "Unidade Jundiaí PE MIN 32,048 TH PE MAX 174,839 TH Próxima Entrega 15/09 - 441,…" at bounding box center [419, 366] width 581 height 609
drag, startPoint x: 431, startPoint y: 41, endPoint x: 222, endPoint y: 43, distance: 209.1
click at [222, 43] on span "BR15 - RÓTULO PLÁSTICO SUKITA 1L H" at bounding box center [355, 40] width 359 height 14
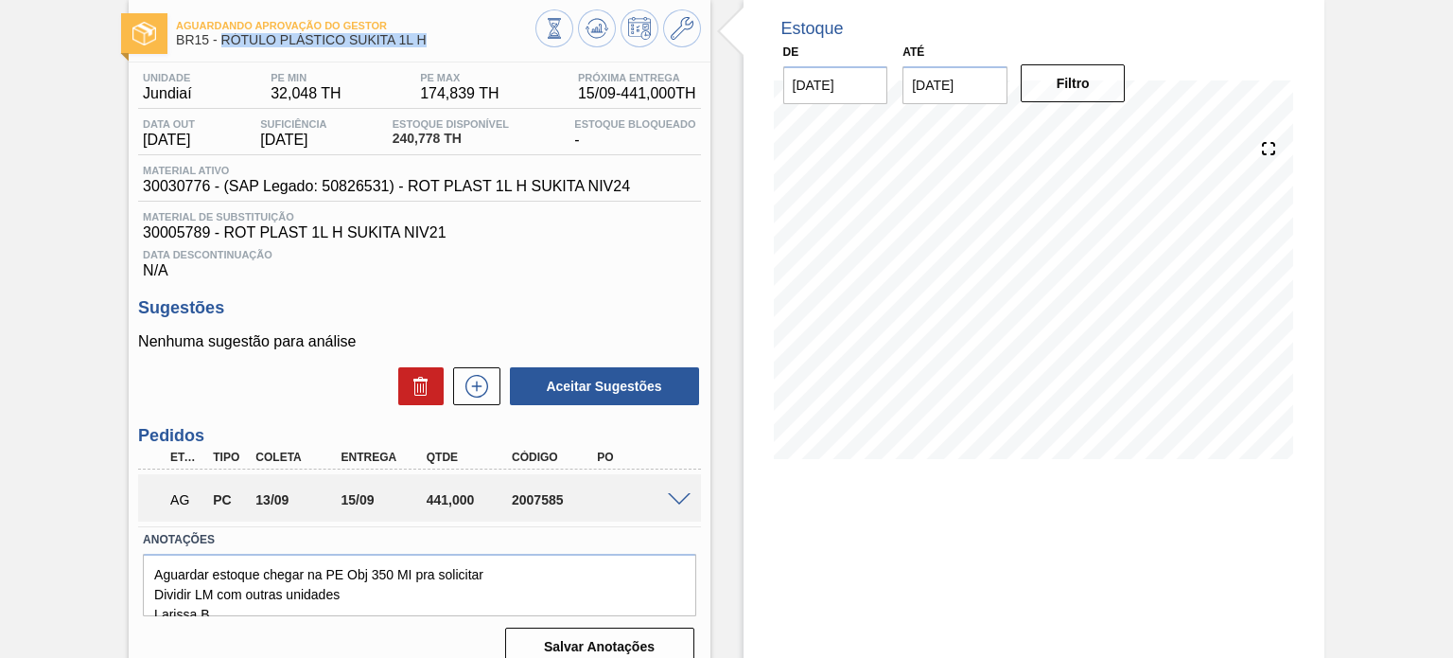
copy span "RÓTULO PLÁSTICO SUKITA 1L H"
click at [549, 502] on div "2007585" at bounding box center [554, 499] width 94 height 15
copy div "2007585"
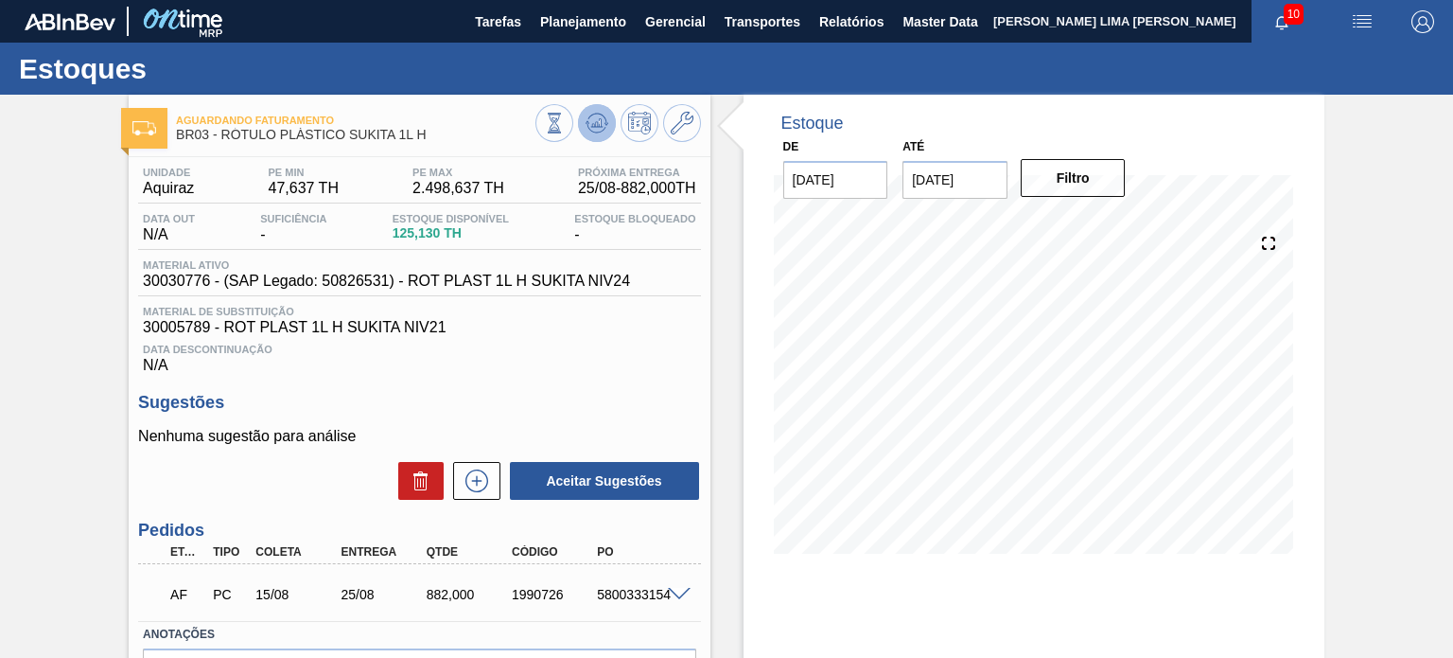
click at [565, 131] on icon at bounding box center [554, 123] width 21 height 21
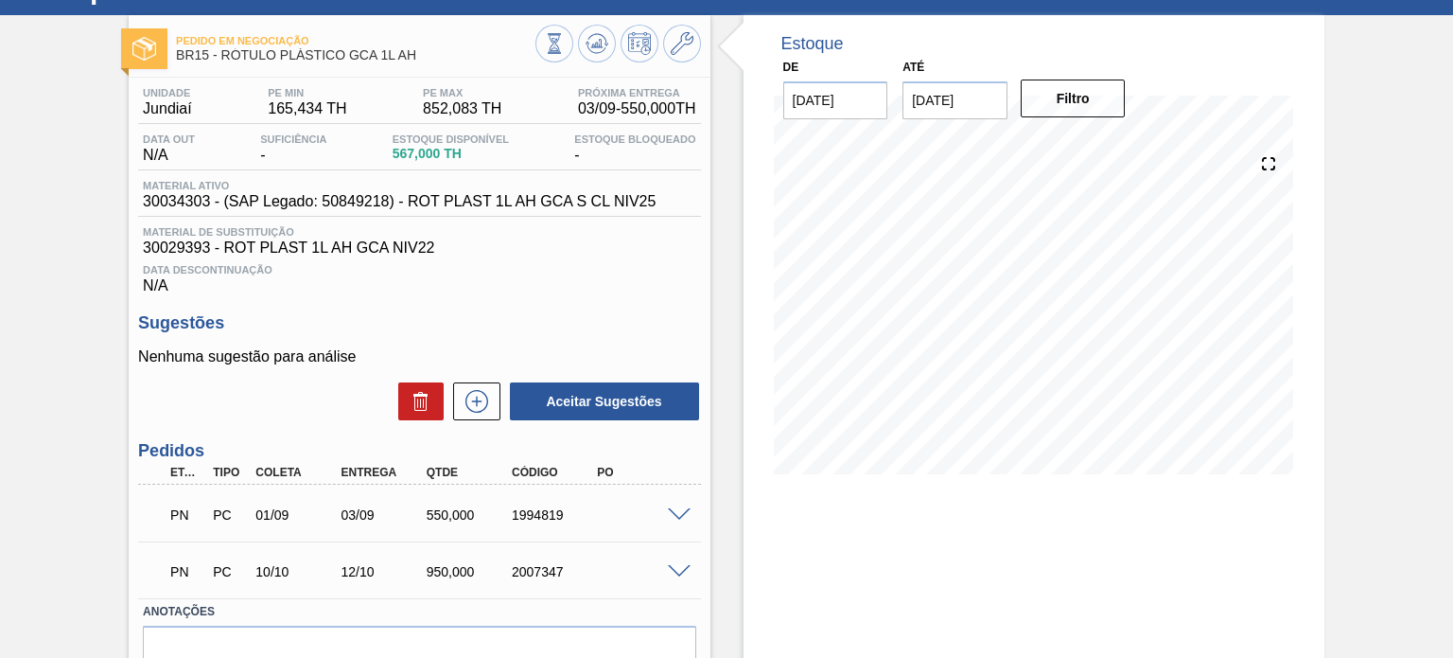
scroll to position [175, 0]
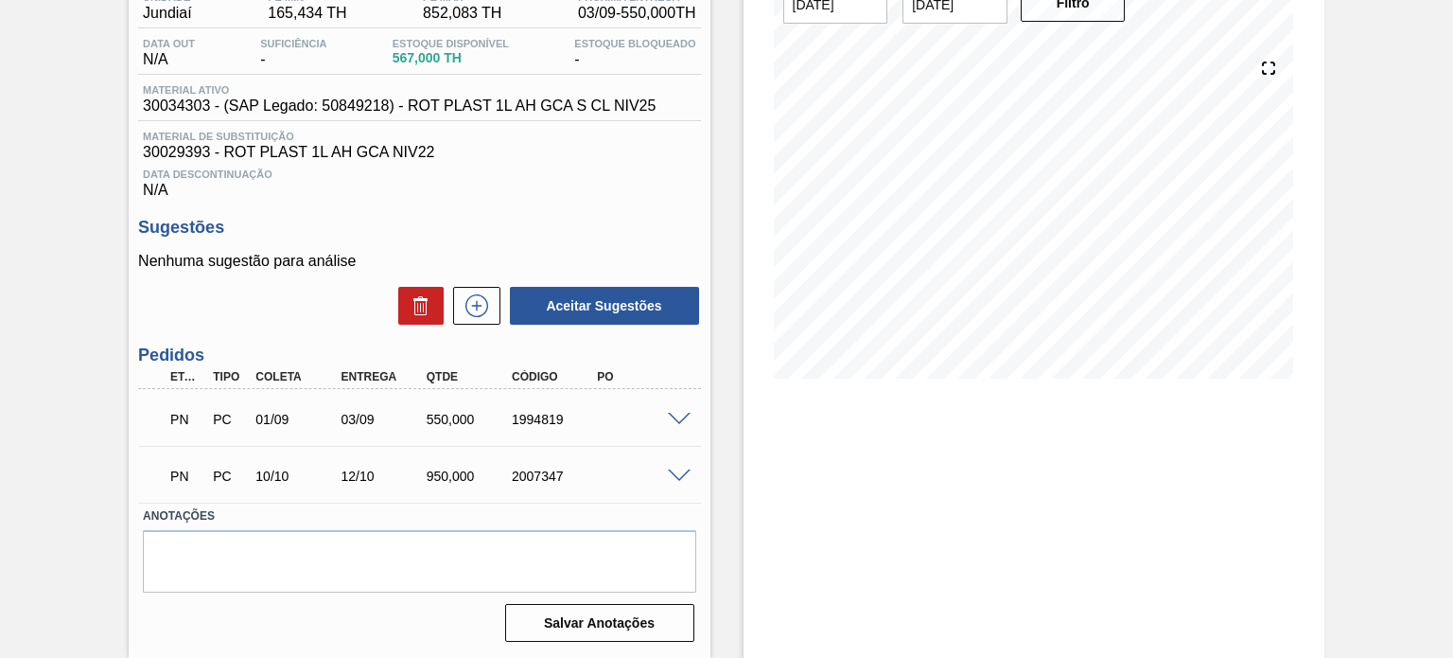
click at [552, 468] on div "2007347" at bounding box center [554, 475] width 94 height 15
click at [551, 466] on div "PN PC 10/10 12/10 950,000 2007347" at bounding box center [414, 474] width 512 height 38
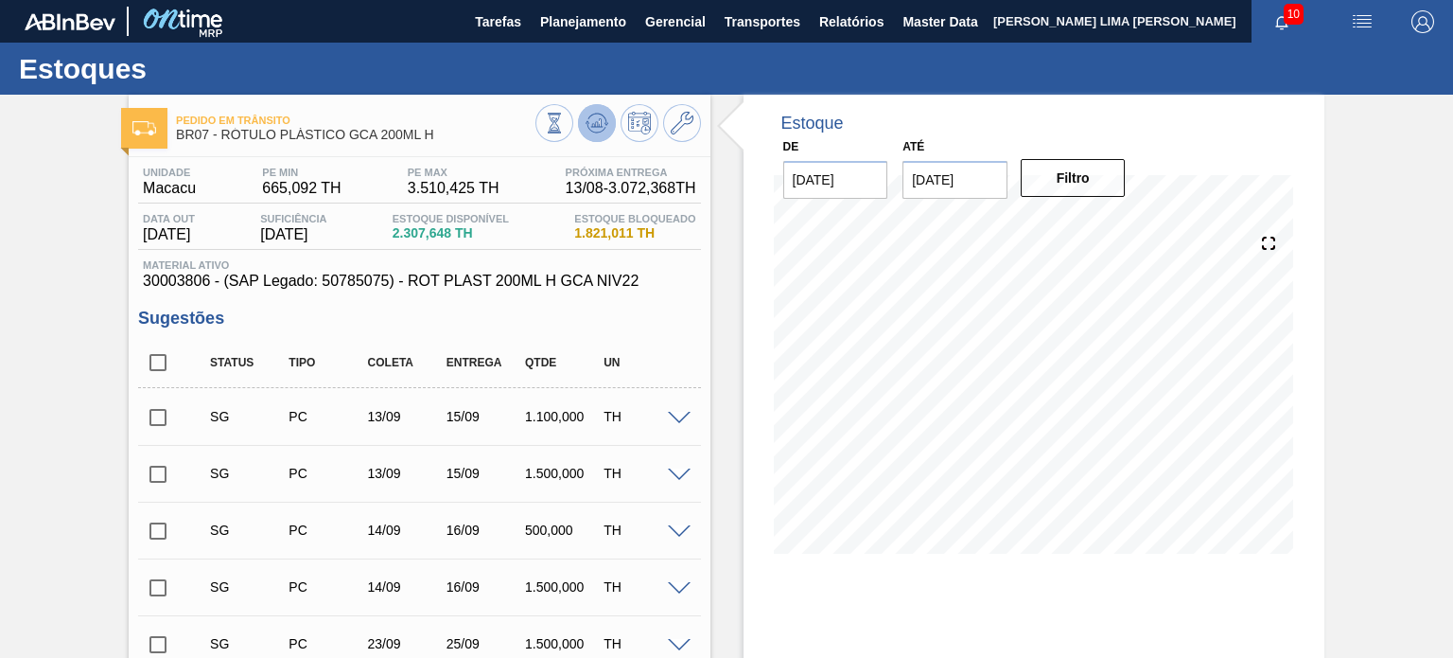
click at [565, 128] on icon at bounding box center [554, 123] width 21 height 21
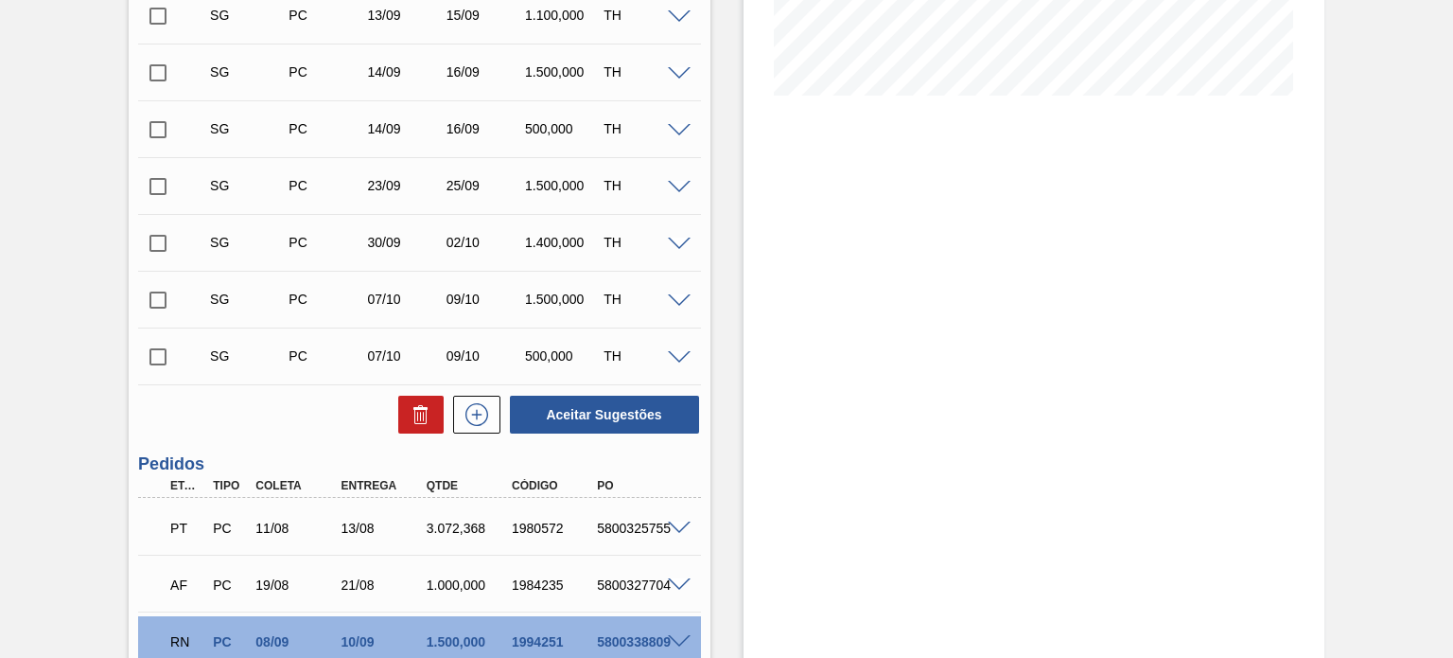
scroll to position [623, 0]
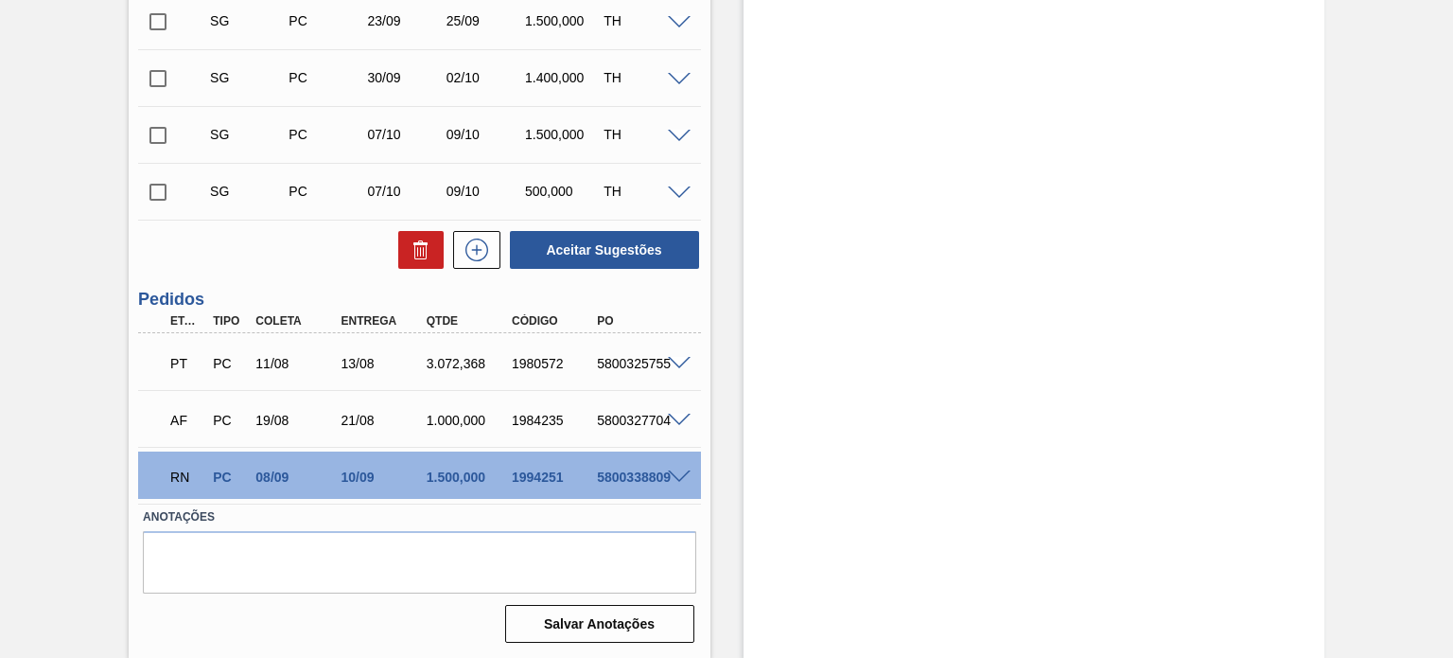
click at [677, 472] on span at bounding box center [679, 477] width 23 height 14
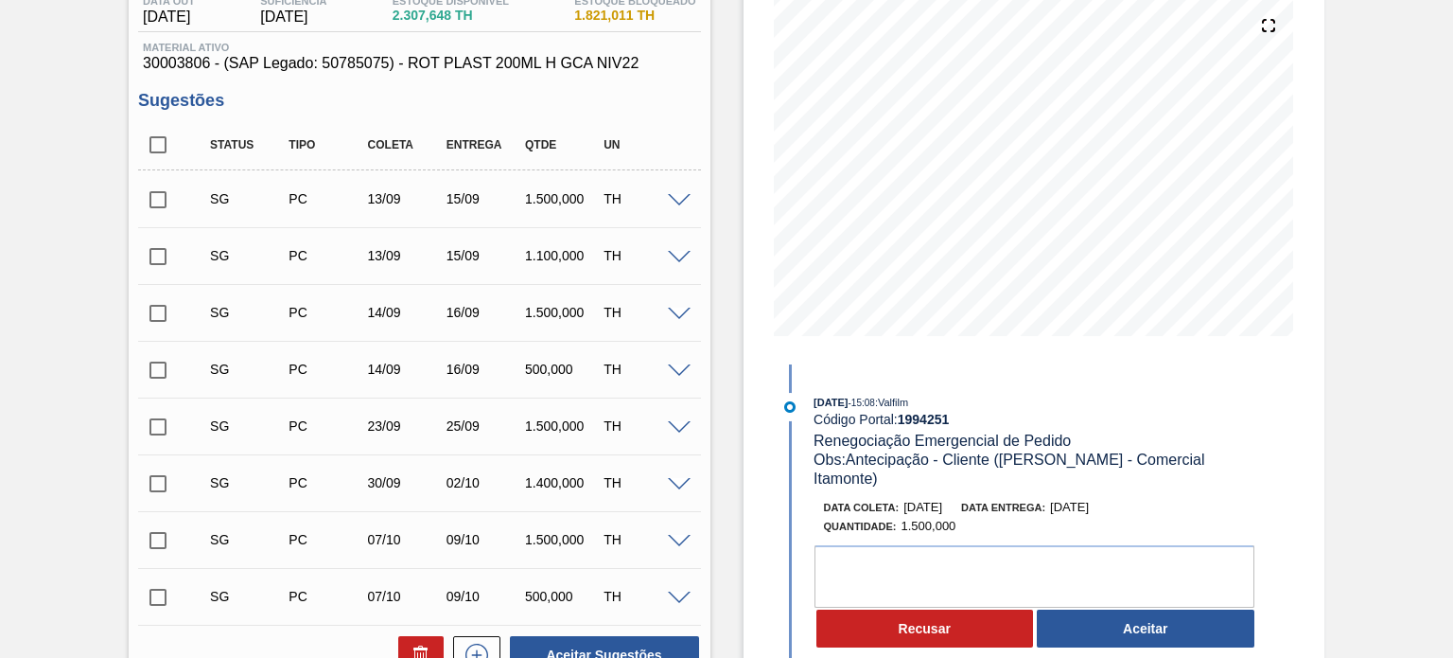
scroll to position [244, 0]
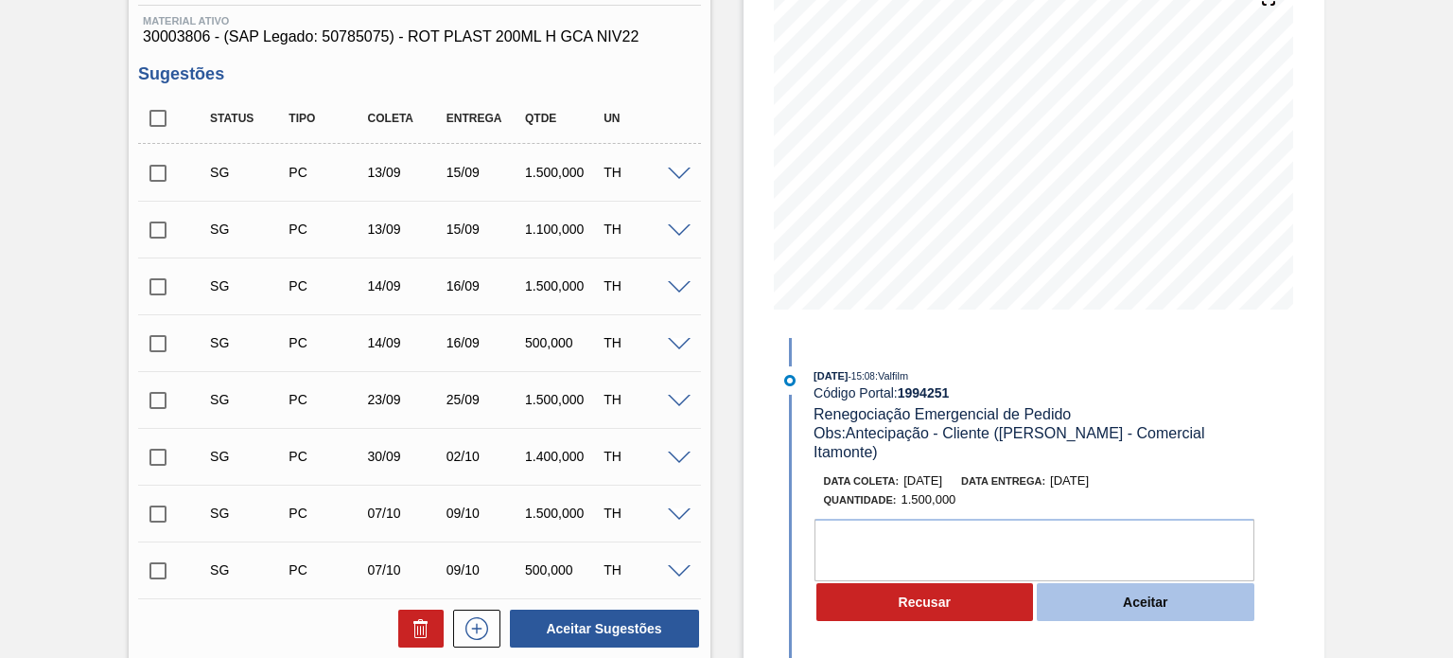
click at [1141, 589] on button "Aceitar" at bounding box center [1146, 602] width 218 height 38
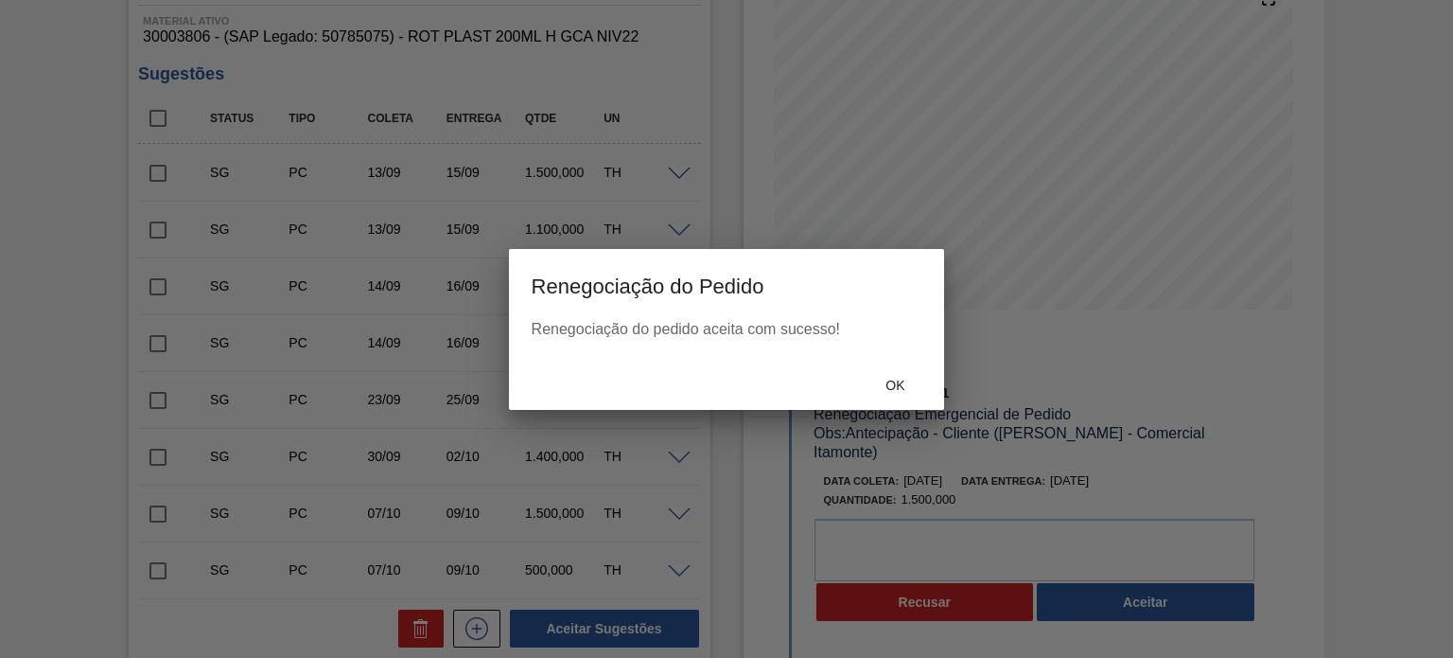
click at [892, 366] on div "Ok" at bounding box center [727, 384] width 436 height 49
click at [891, 380] on span "Ok" at bounding box center [894, 385] width 49 height 15
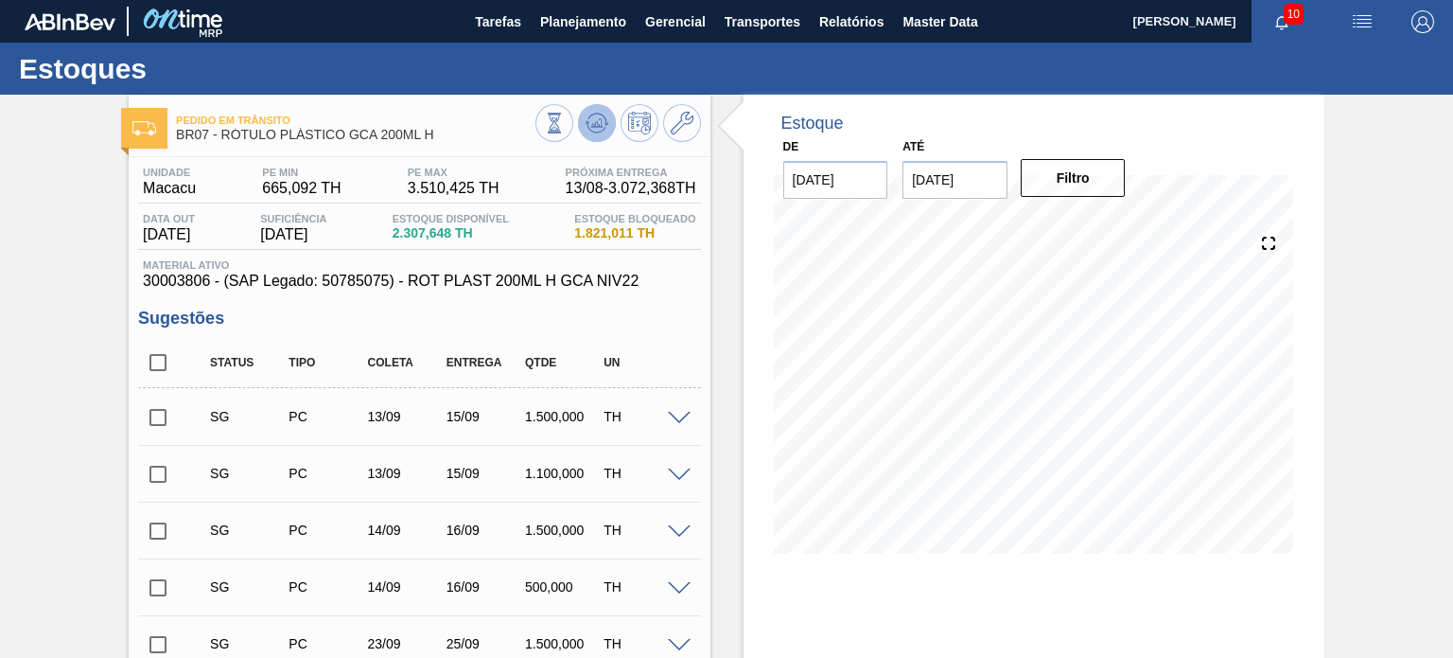
click at [565, 132] on icon at bounding box center [554, 123] width 21 height 21
click at [674, 127] on icon at bounding box center [682, 123] width 23 height 23
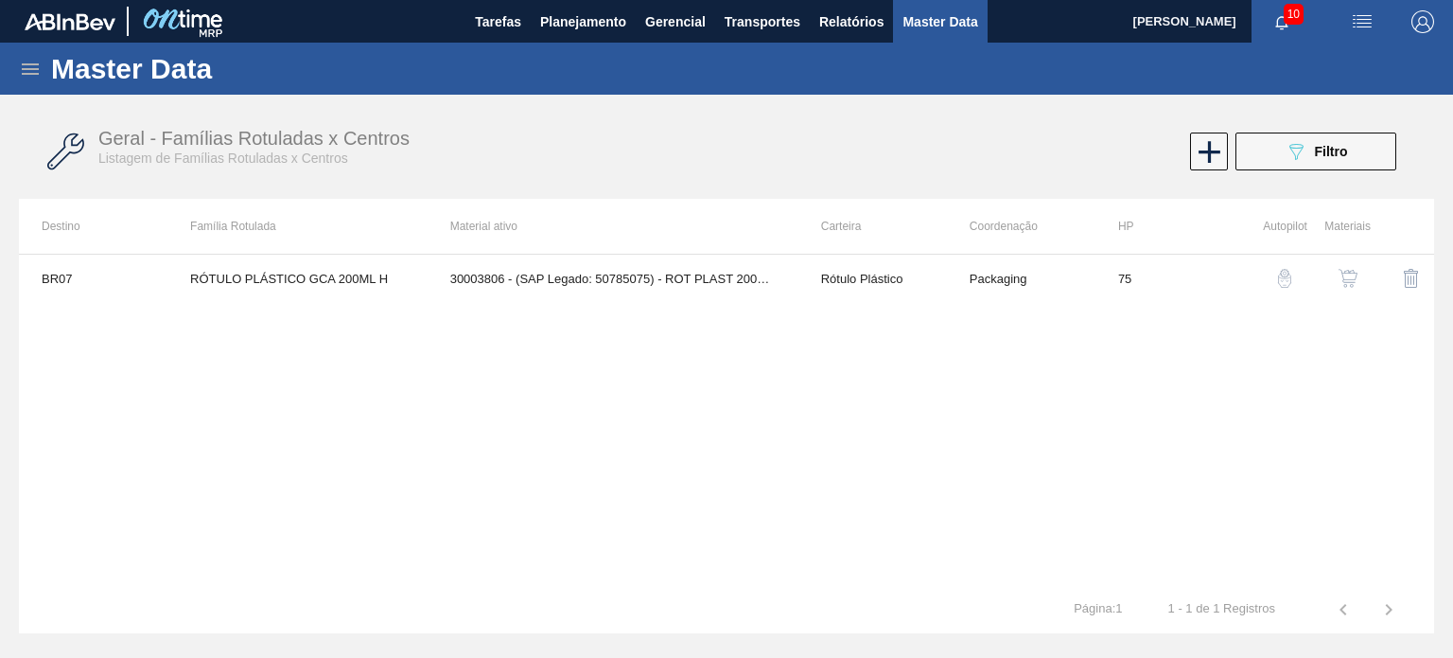
click at [1347, 279] on img "button" at bounding box center [1348, 278] width 19 height 19
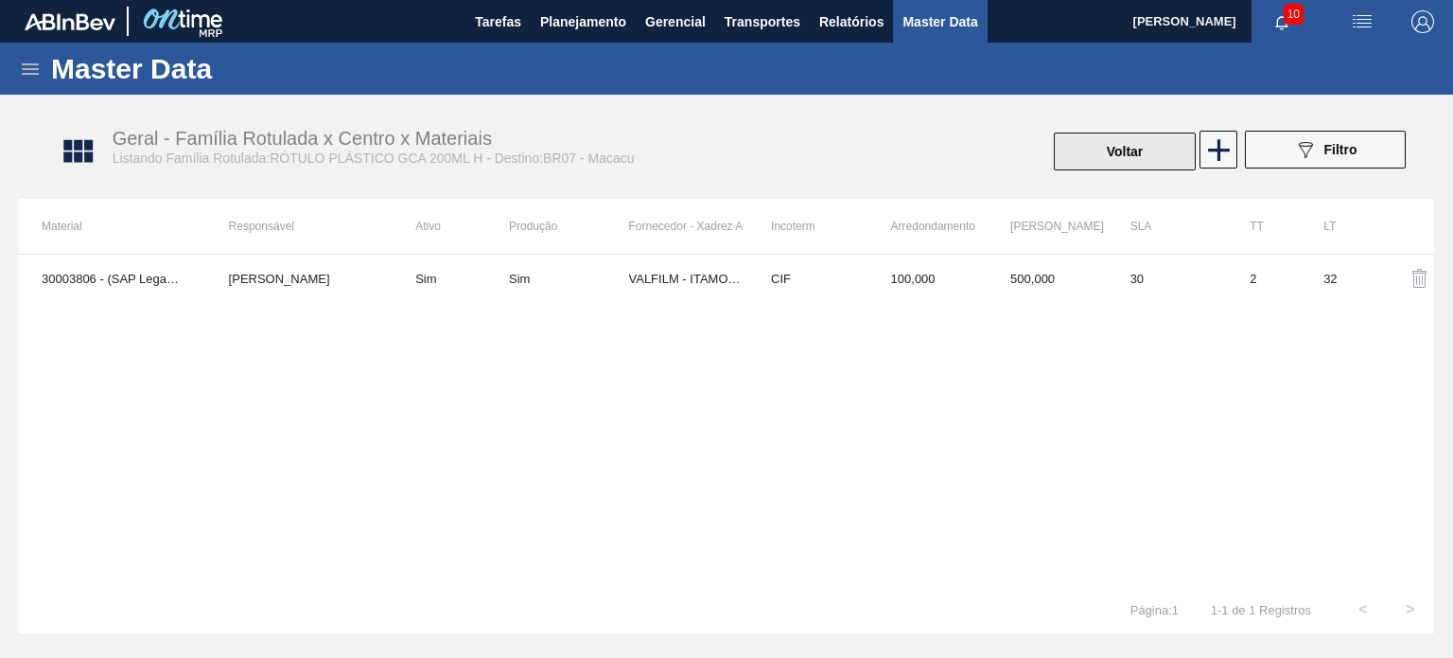
click at [1095, 162] on button "Voltar" at bounding box center [1125, 151] width 142 height 38
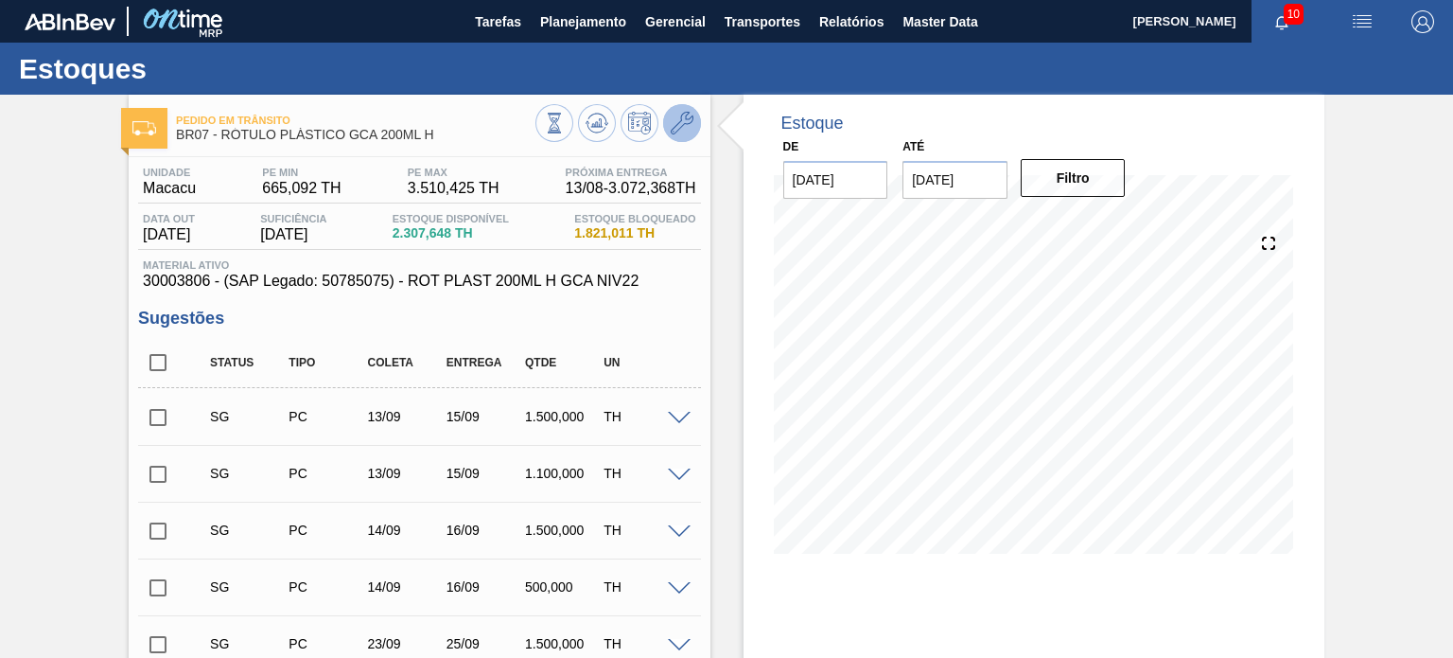
click at [671, 134] on span at bounding box center [682, 123] width 23 height 23
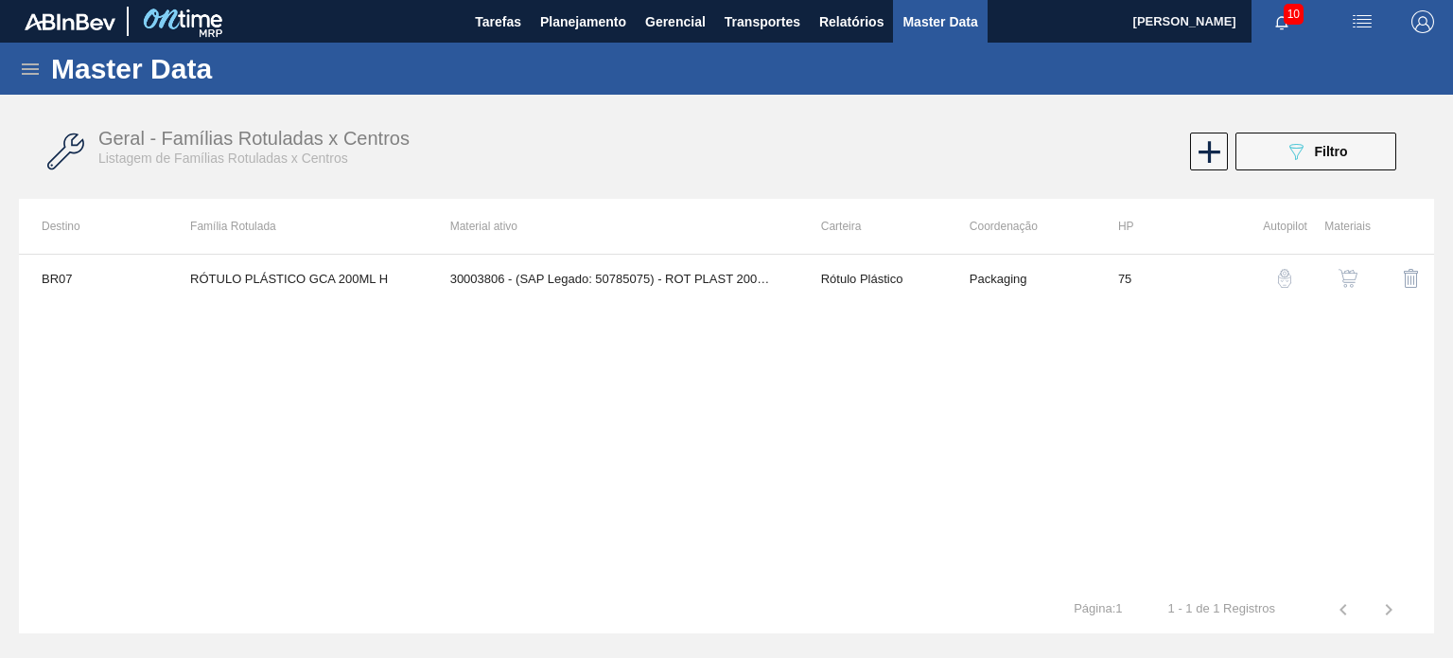
click at [1357, 282] on img "button" at bounding box center [1348, 278] width 19 height 19
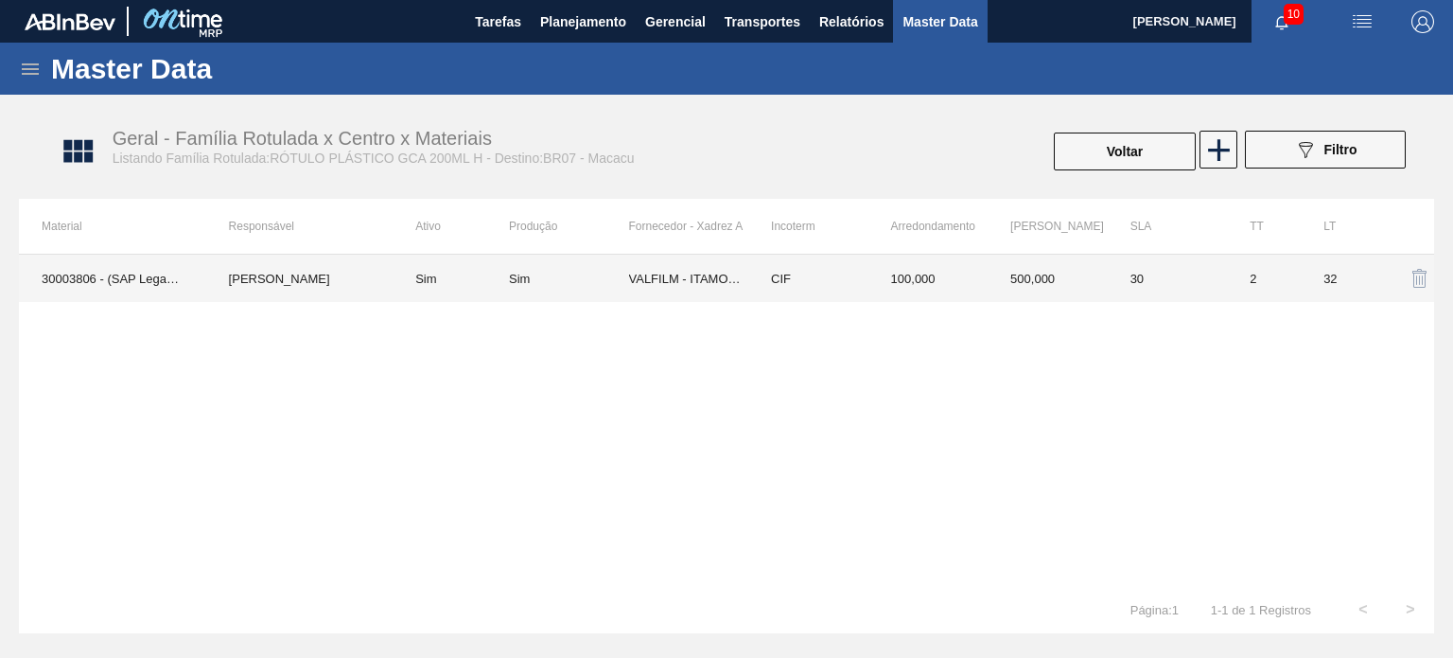
click at [946, 286] on td "100,000" at bounding box center [929, 278] width 120 height 47
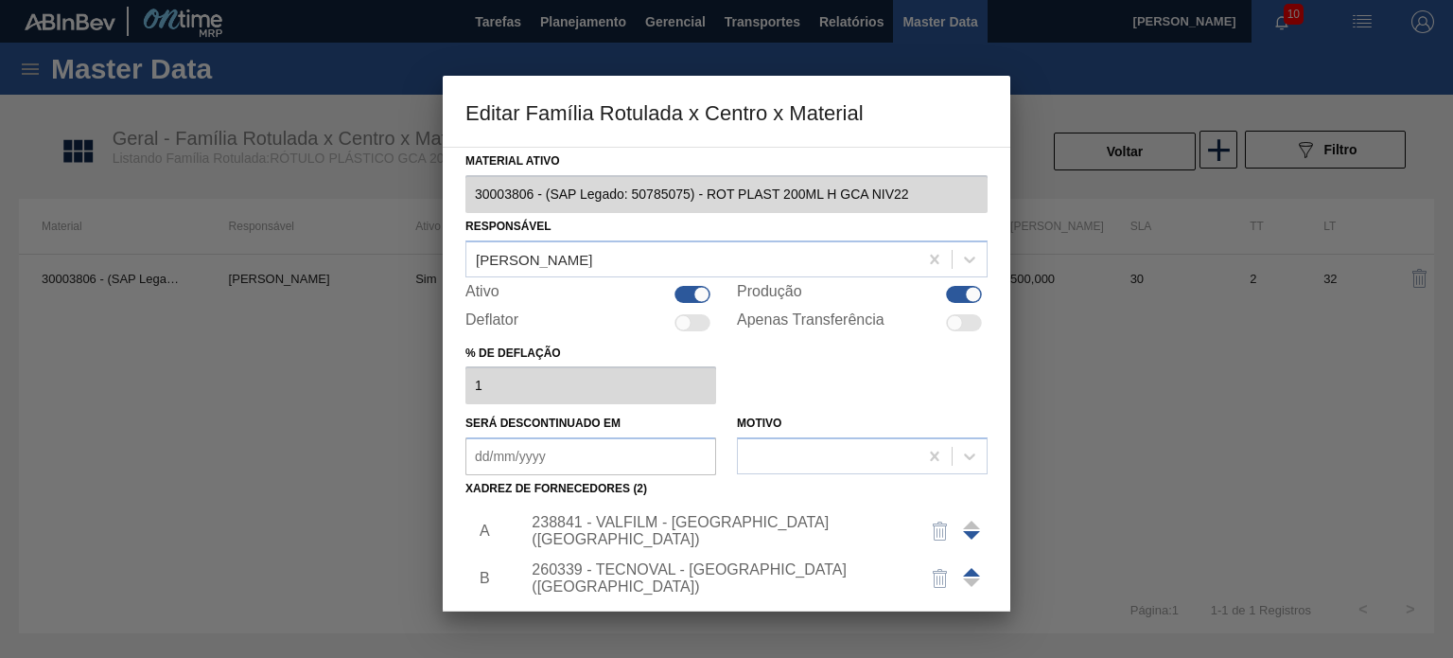
click at [670, 521] on div "238841 - VALFILM - ITAMONTE (MG)" at bounding box center [717, 531] width 371 height 34
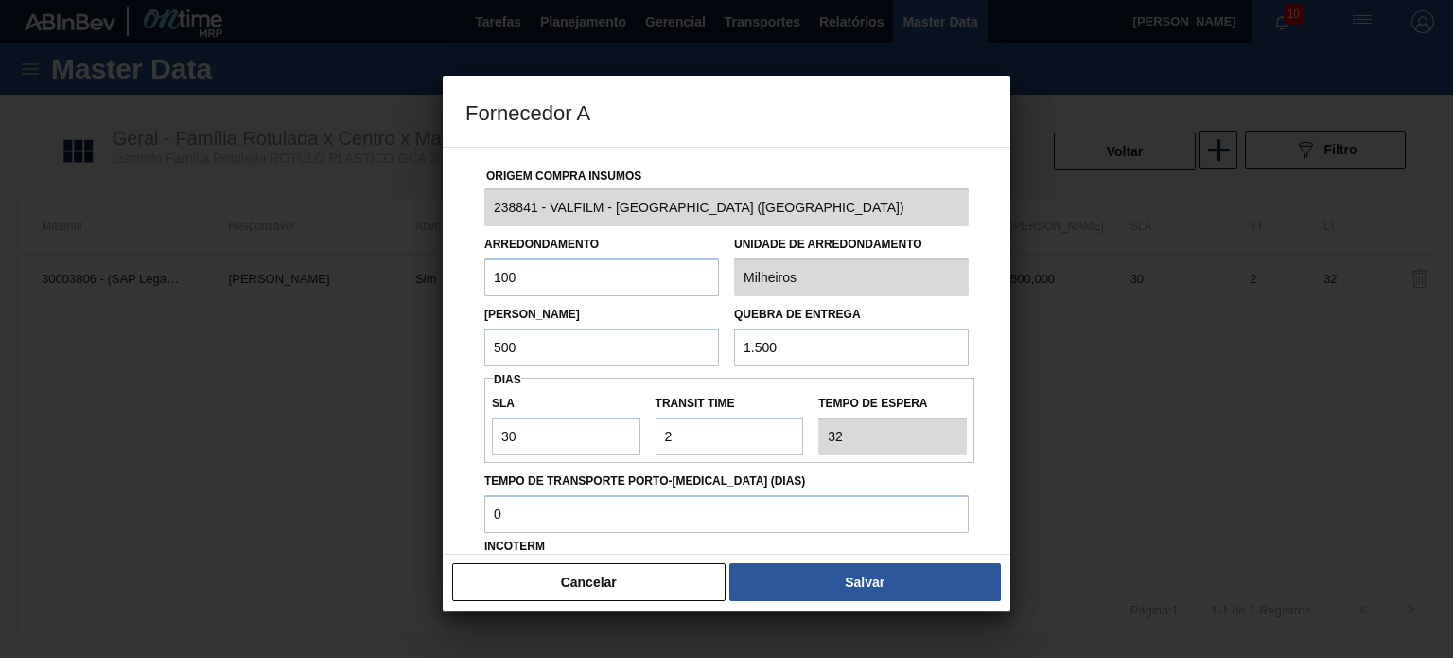
drag, startPoint x: 811, startPoint y: 363, endPoint x: 703, endPoint y: 353, distance: 108.4
click at [703, 353] on div "Lote Mínimo 500 Quebra de entrega 1.500" at bounding box center [727, 331] width 500 height 70
type input "2.500"
drag, startPoint x: 536, startPoint y: 275, endPoint x: 420, endPoint y: 274, distance: 116.4
click at [420, 274] on div "Fornecedor A Origem Compra Insumos 238841 - VALFILM - ITAMONTE (MG) Arredondame…" at bounding box center [726, 329] width 1453 height 658
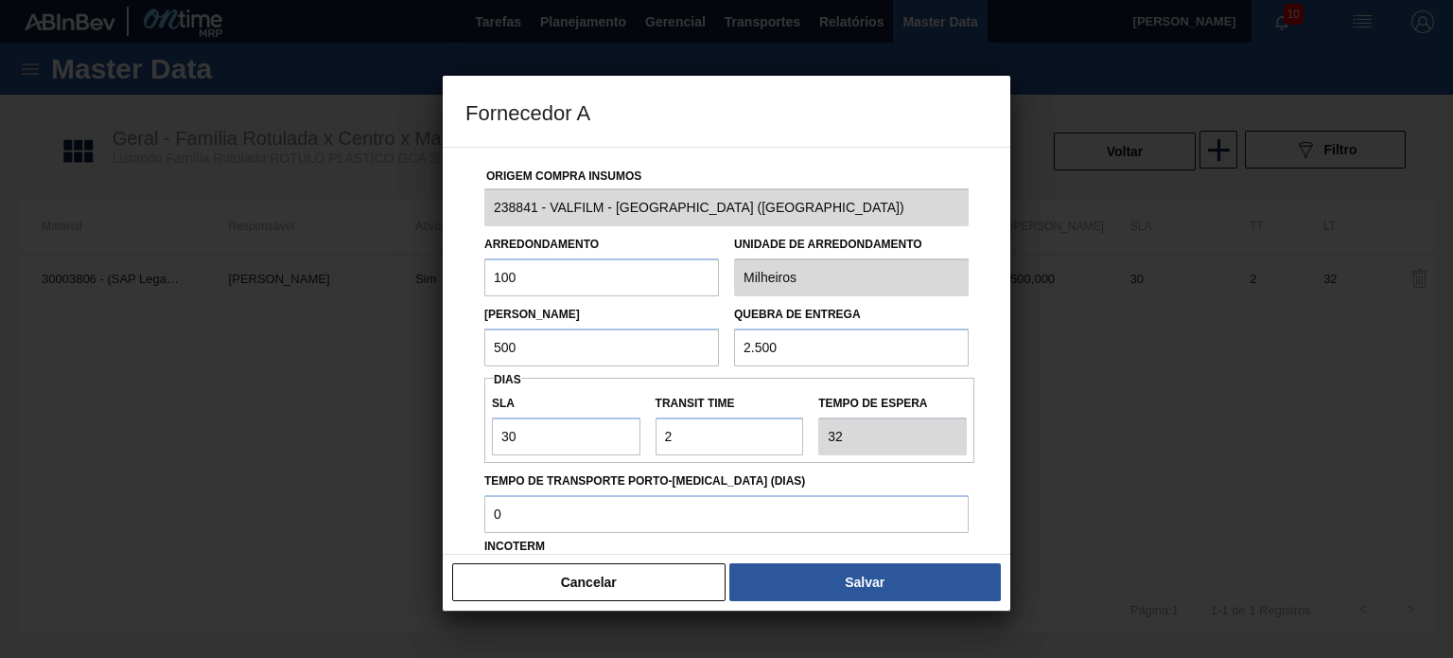
drag, startPoint x: 539, startPoint y: 356, endPoint x: 473, endPoint y: 343, distance: 67.4
click at [473, 343] on div "Origem Compra Insumos 238841 - VALFILM - ITAMONTE (MG) Arredondamento 100 Unida…" at bounding box center [727, 461] width 522 height 626
click at [657, 442] on input "Transit Time" at bounding box center [730, 436] width 149 height 38
type input "0"
type input "30"
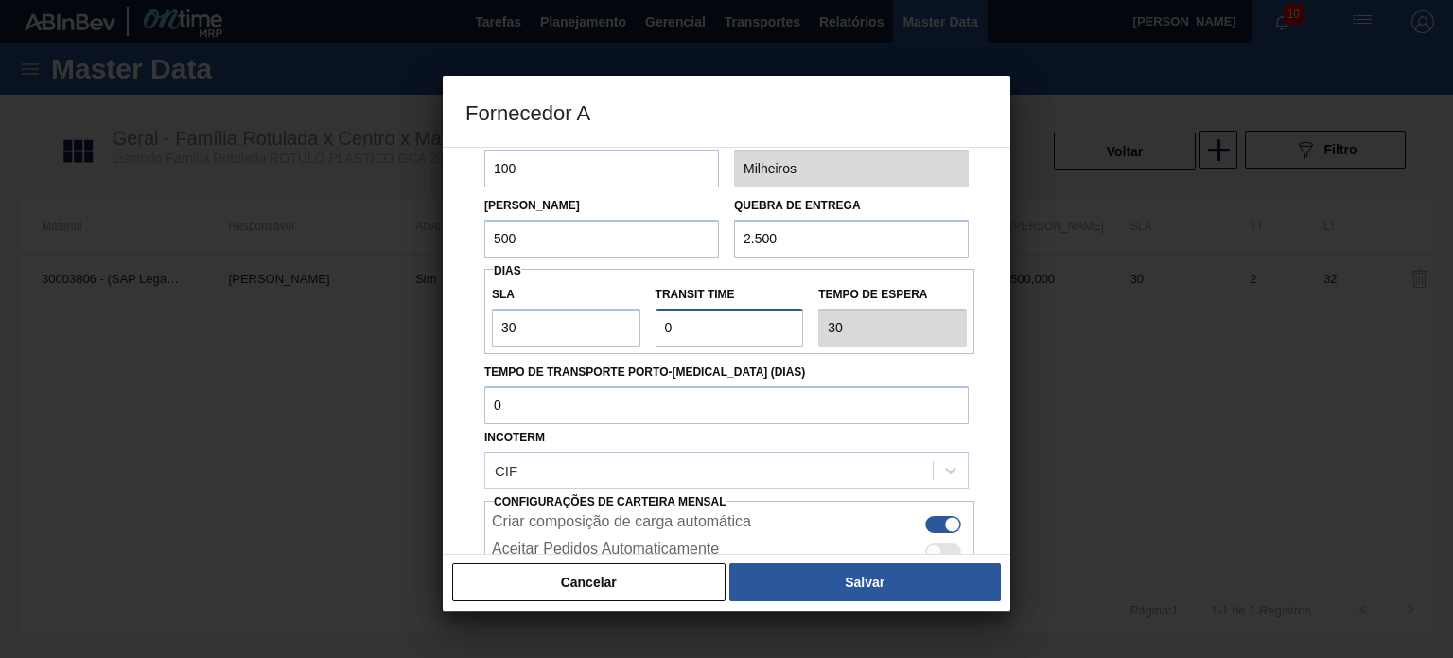
scroll to position [189, 0]
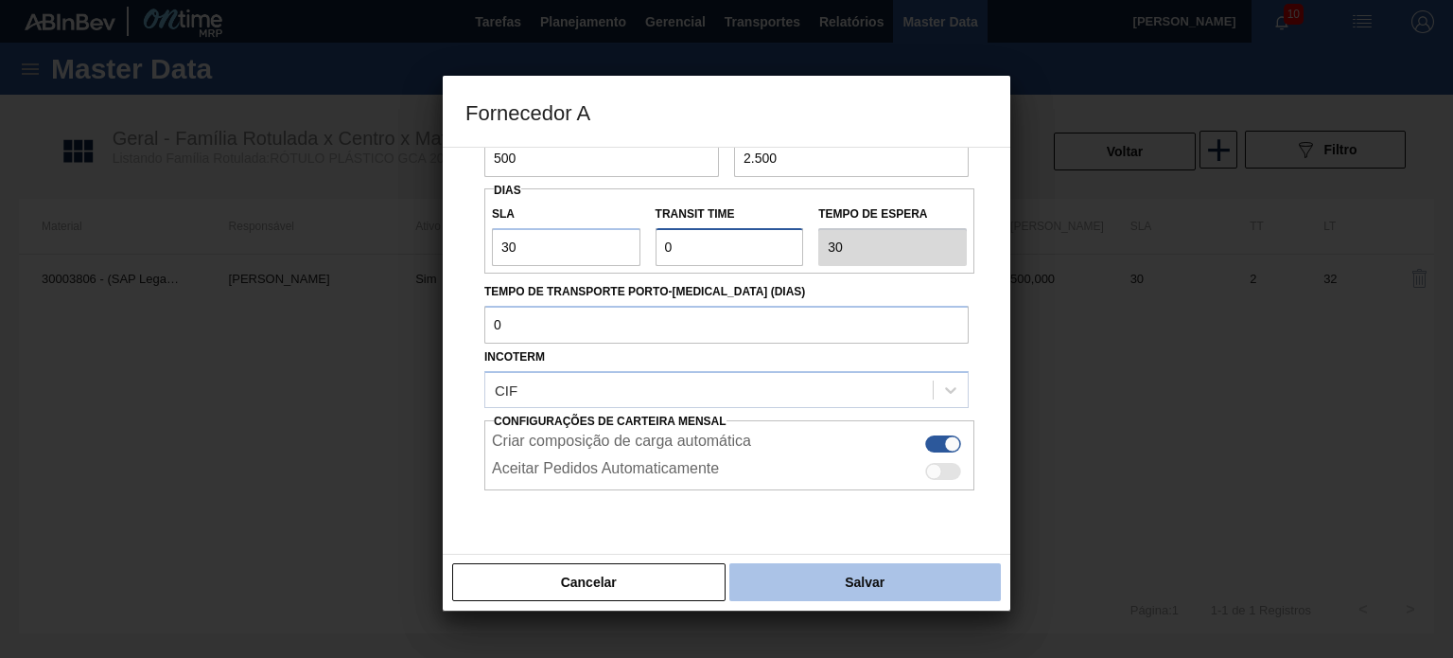
type input "0"
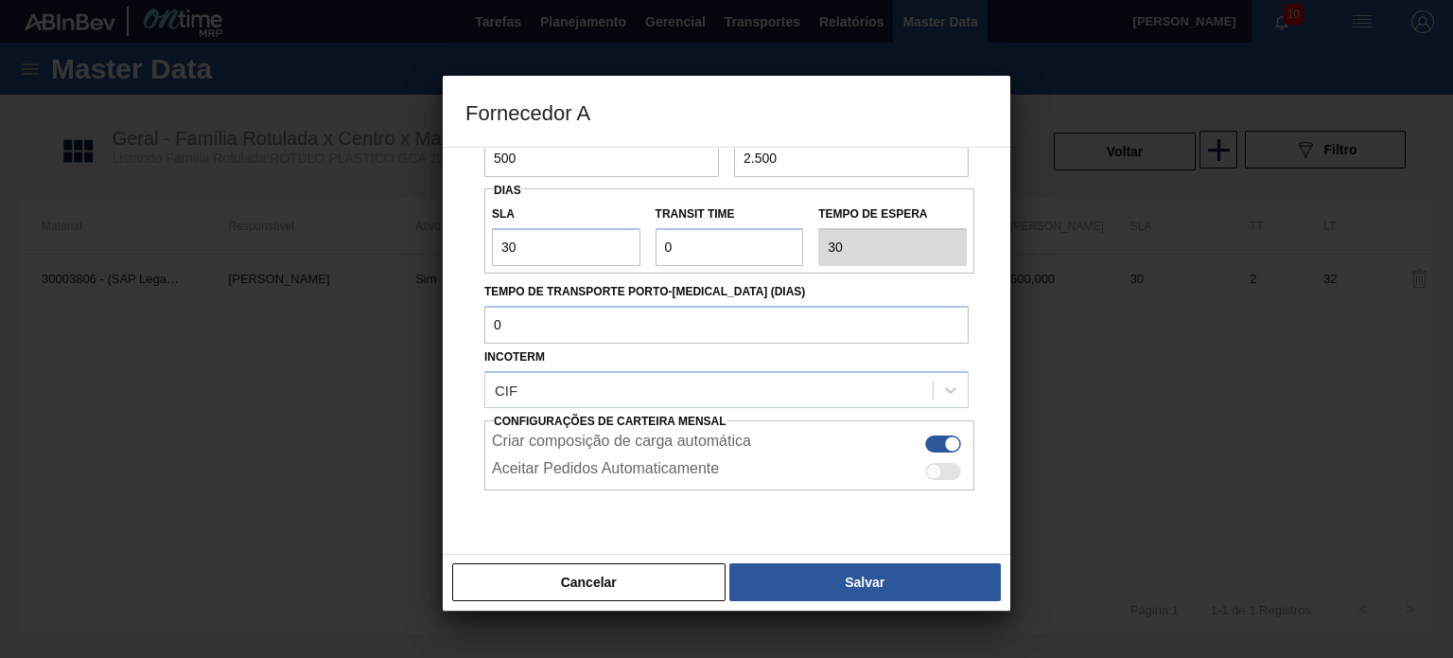
click at [831, 574] on button "Salvar" at bounding box center [866, 582] width 272 height 38
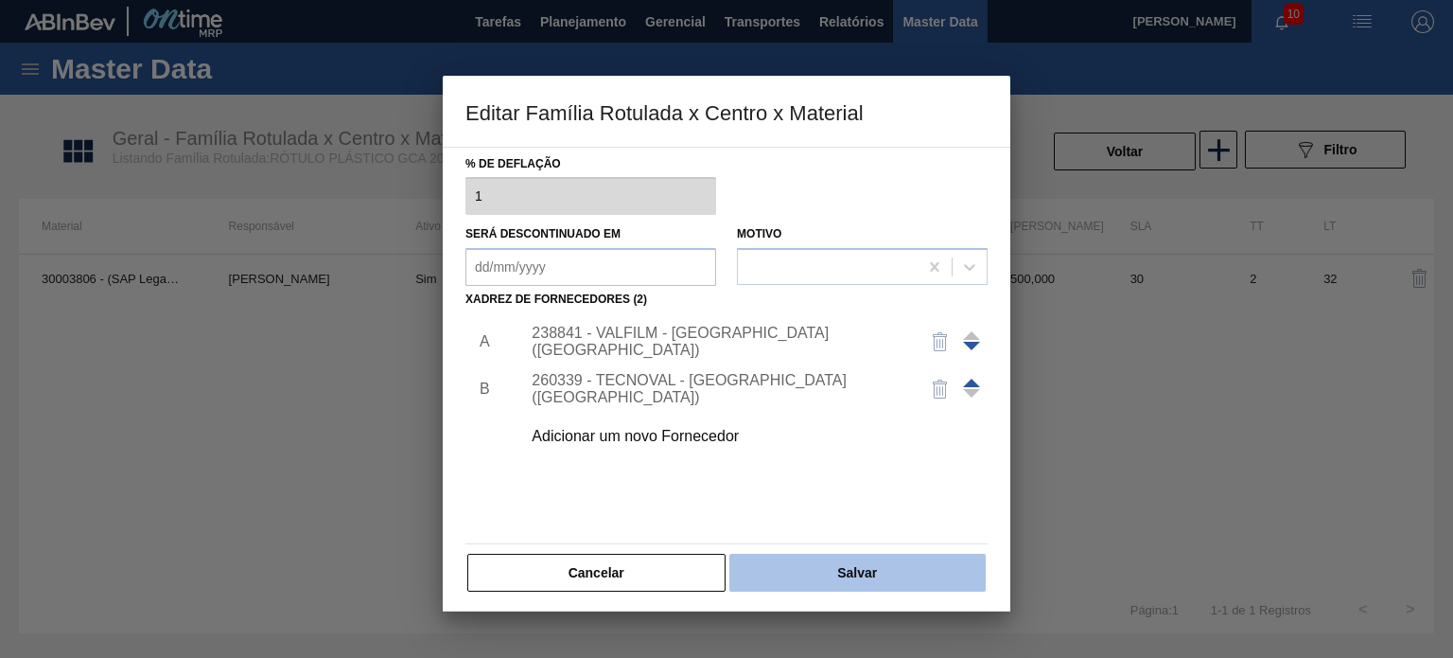
click at [829, 567] on button "Salvar" at bounding box center [858, 573] width 256 height 38
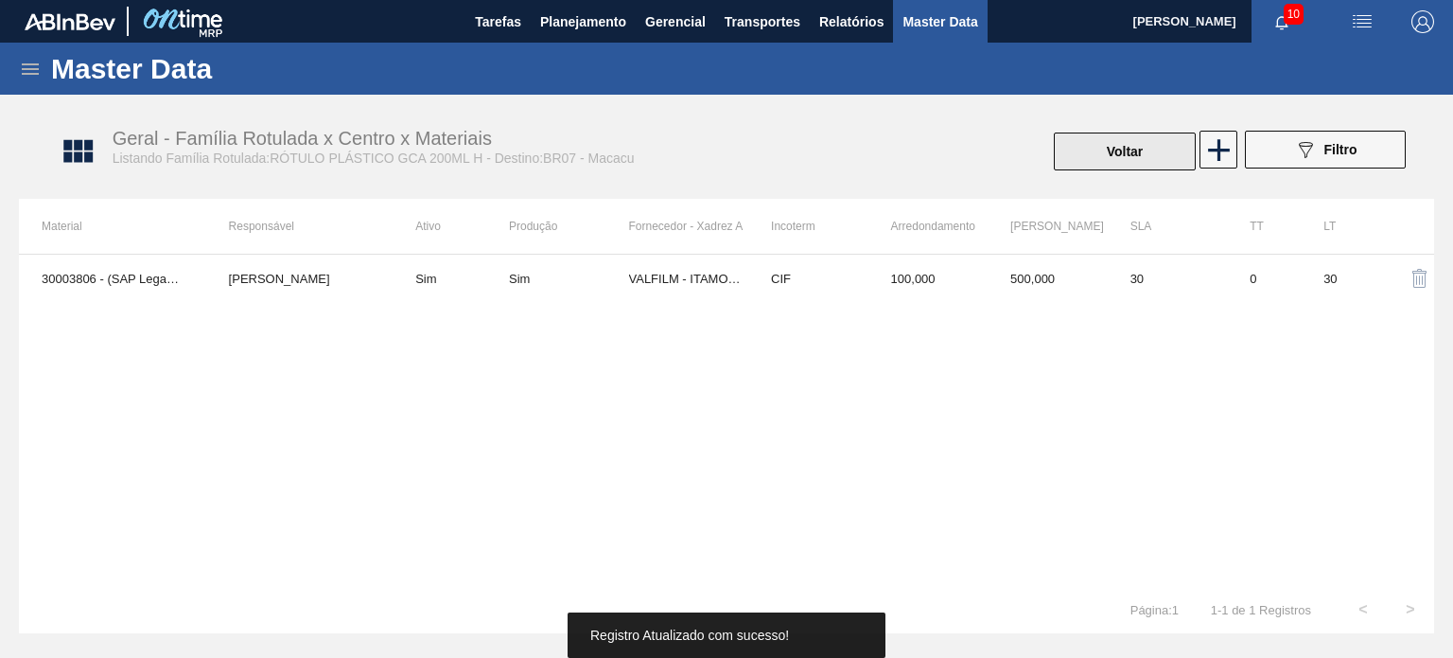
click at [1093, 158] on button "Voltar" at bounding box center [1125, 151] width 142 height 38
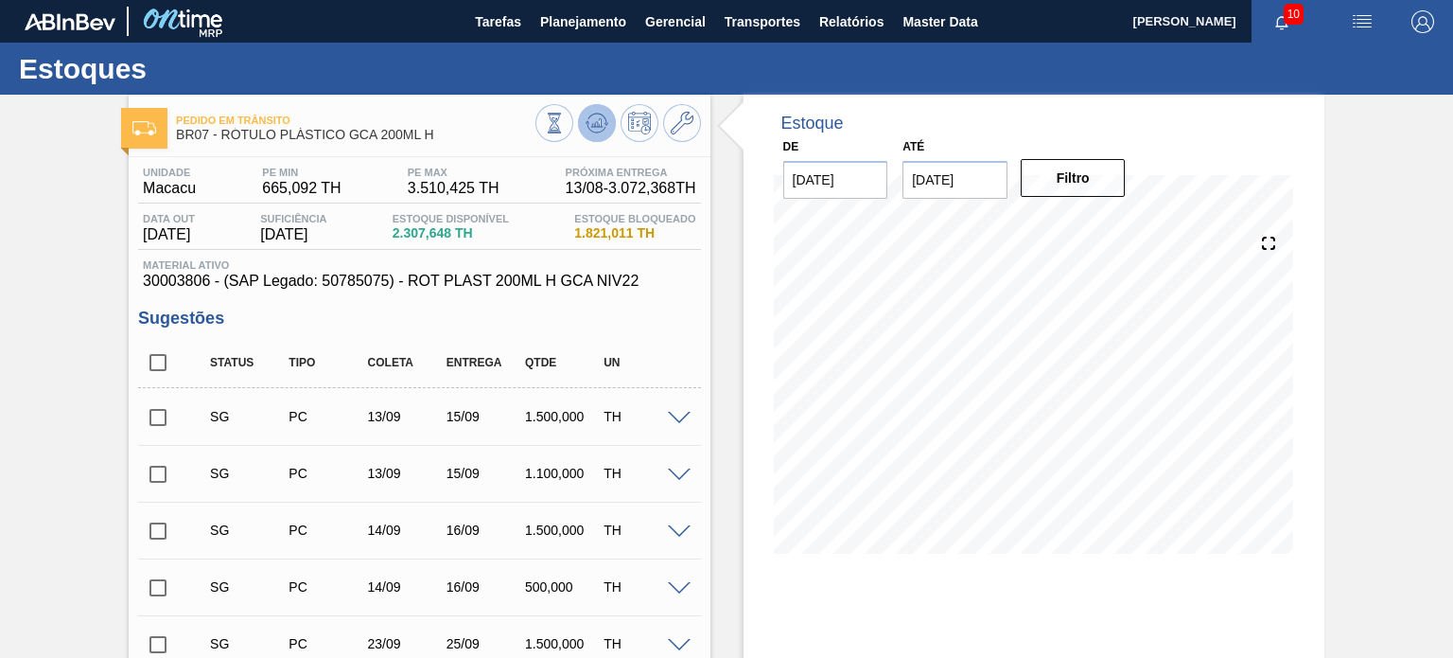
click at [585, 109] on button at bounding box center [597, 123] width 38 height 38
click at [675, 134] on span at bounding box center [682, 123] width 23 height 23
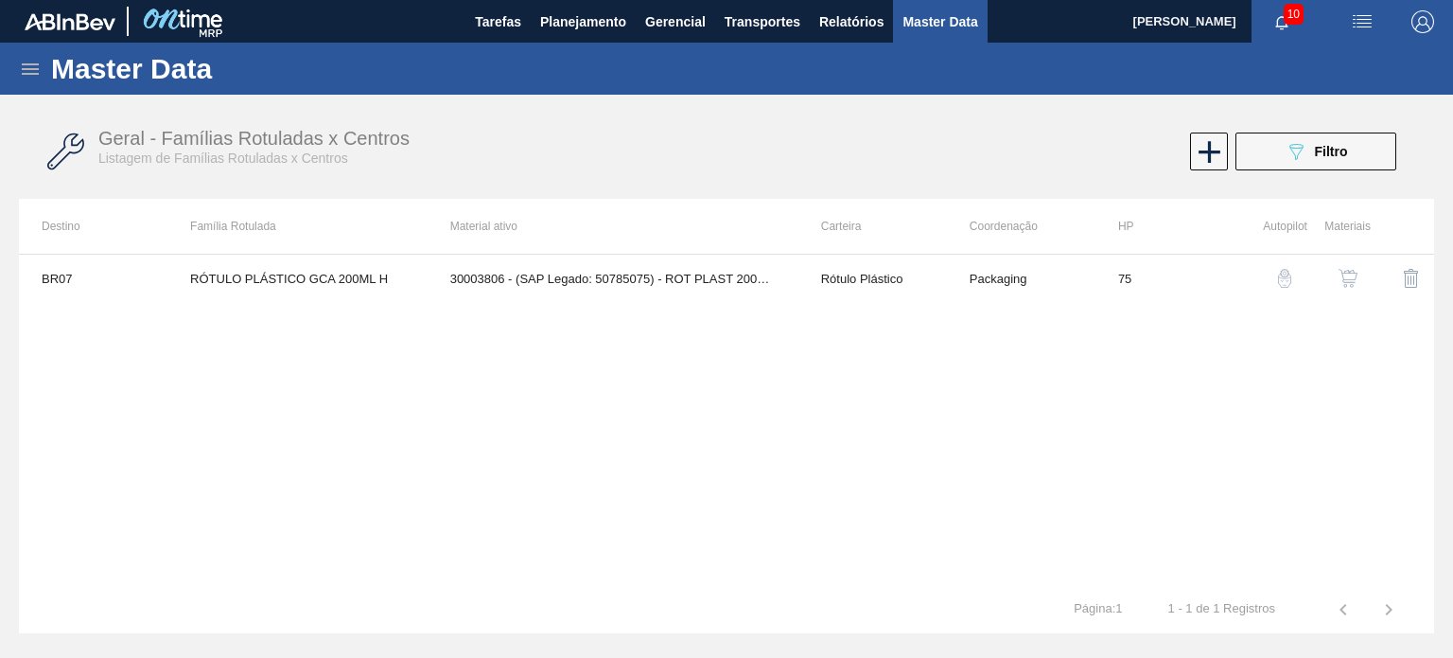
click at [1361, 278] on button "button" at bounding box center [1348, 277] width 45 height 45
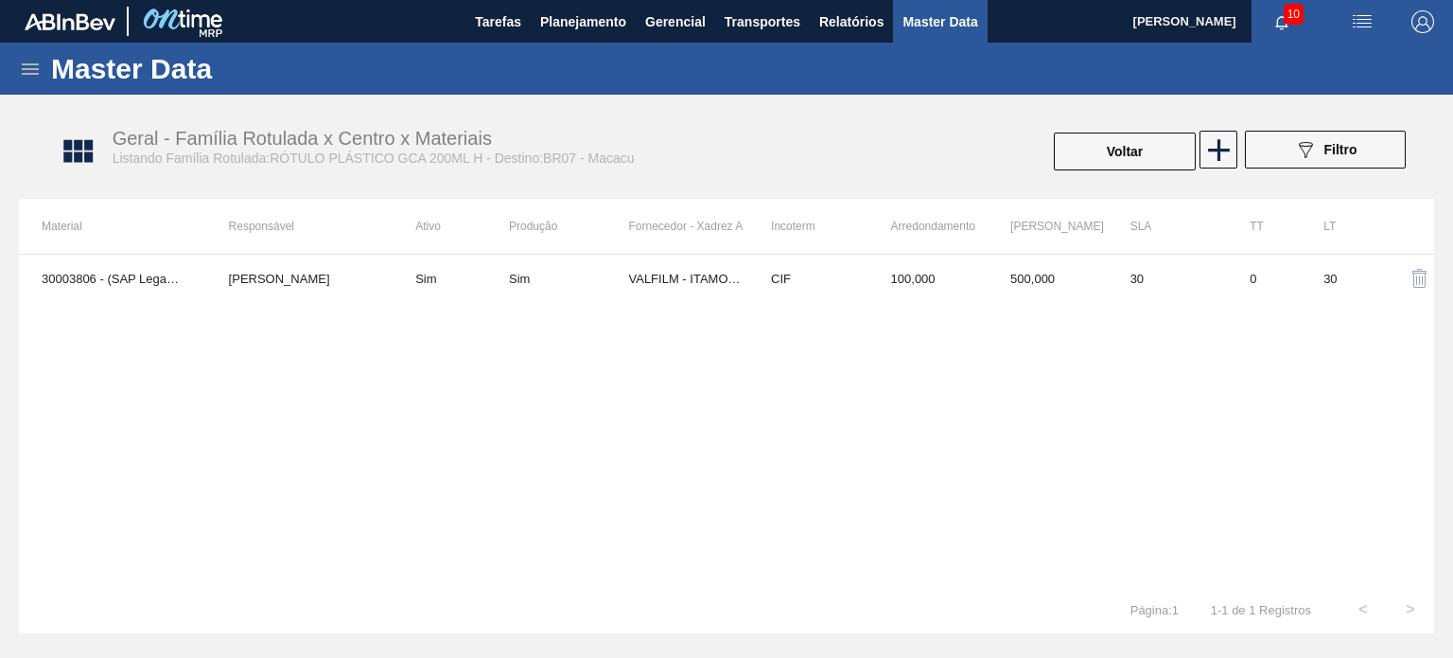
click at [964, 302] on div "30003806 - (SAP Legado: 50785075) - ROT PLAST 200ML H GCA NIV22 MATHEUS FARIA L…" at bounding box center [726, 420] width 1415 height 332
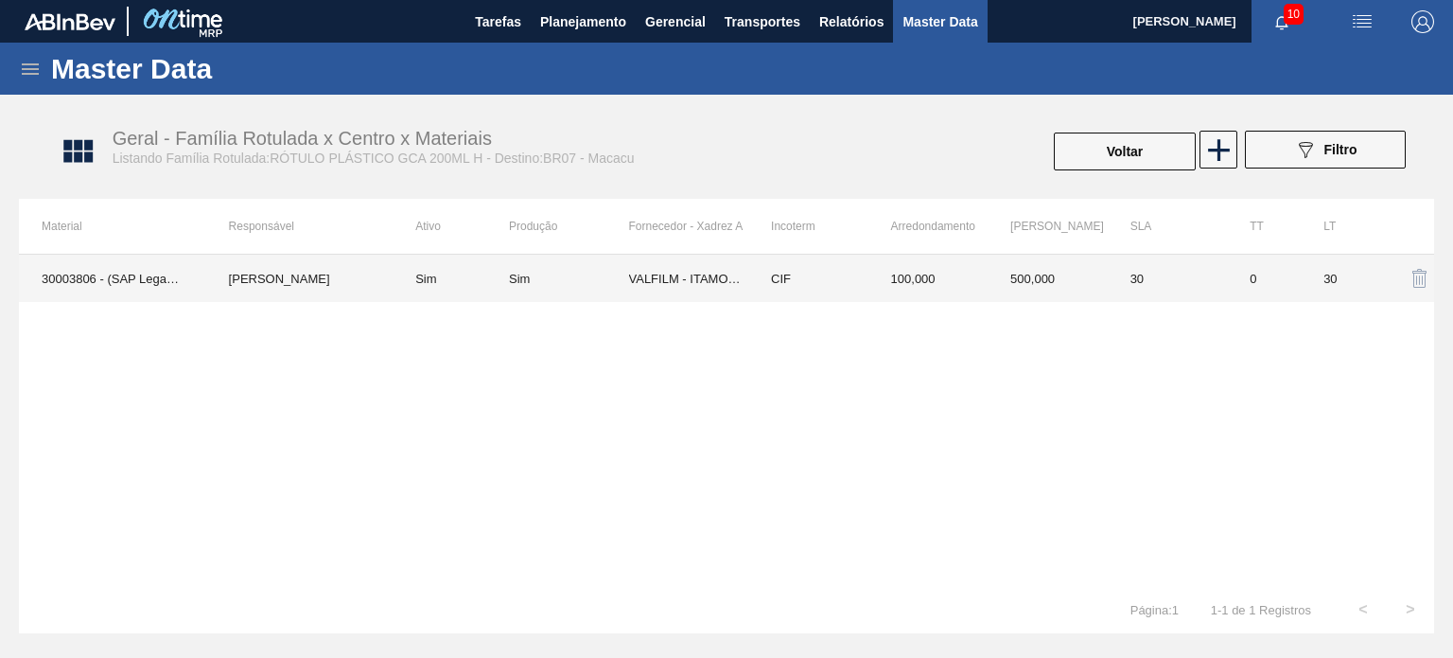
click at [961, 294] on td "100,000" at bounding box center [929, 278] width 120 height 47
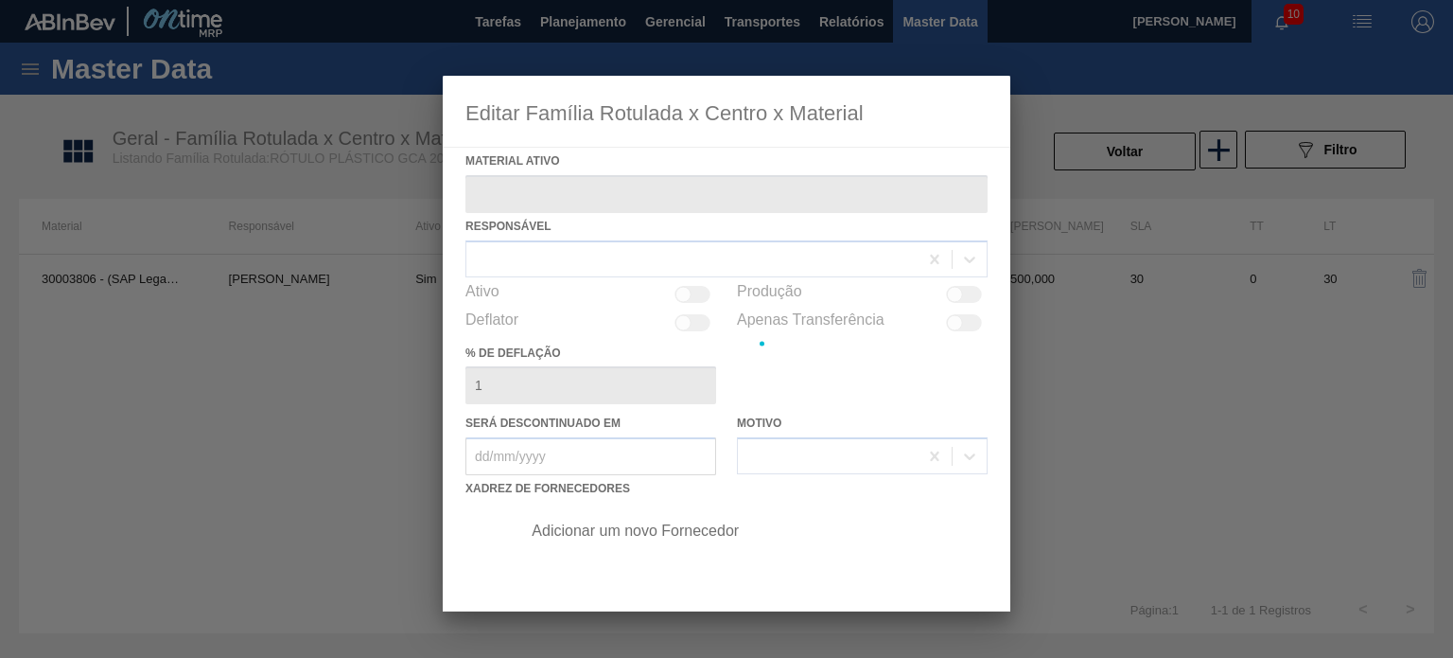
type ativo "30003806 - (SAP Legado: 50785075) - ROT PLAST 200ML H GCA NIV22"
checkbox input "true"
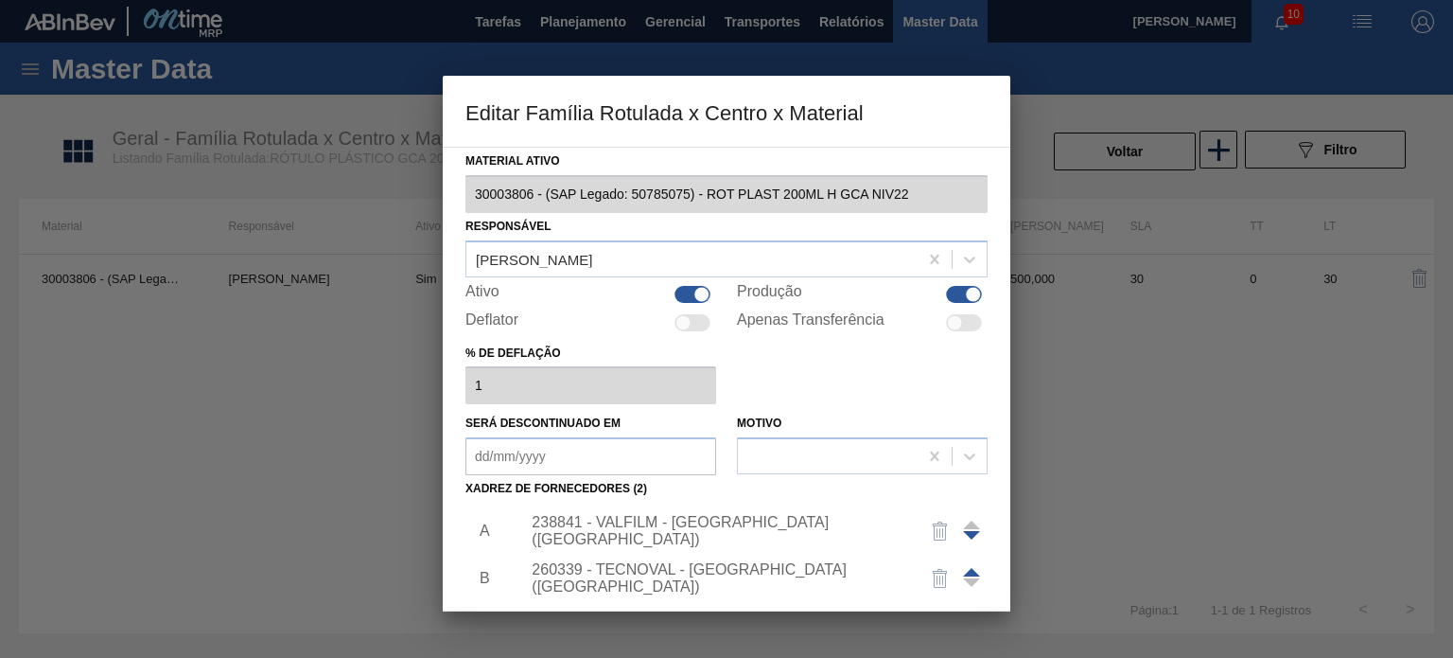
click at [711, 522] on div "238841 - VALFILM - ITAMONTE (MG)" at bounding box center [717, 531] width 371 height 34
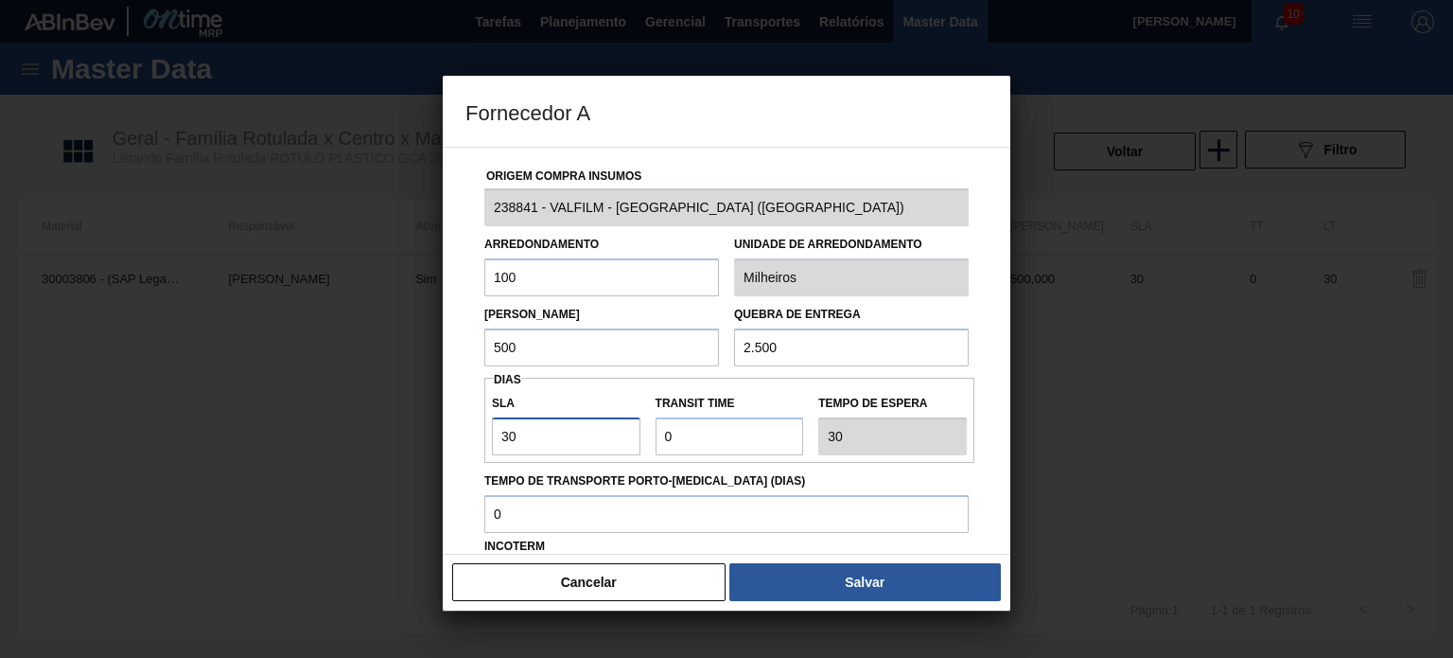
drag, startPoint x: 573, startPoint y: 431, endPoint x: 496, endPoint y: 425, distance: 77.8
click at [501, 425] on input "30" at bounding box center [566, 436] width 149 height 38
type input "2"
type input "25"
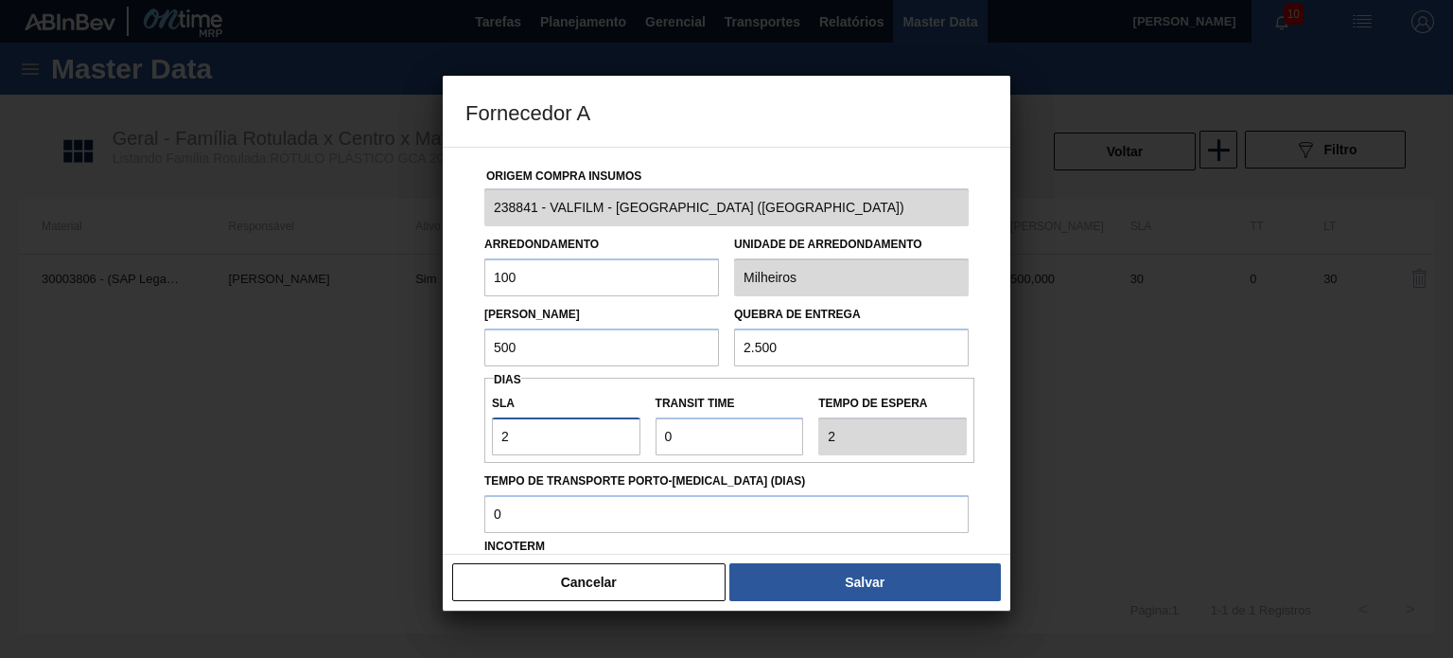
type input "25"
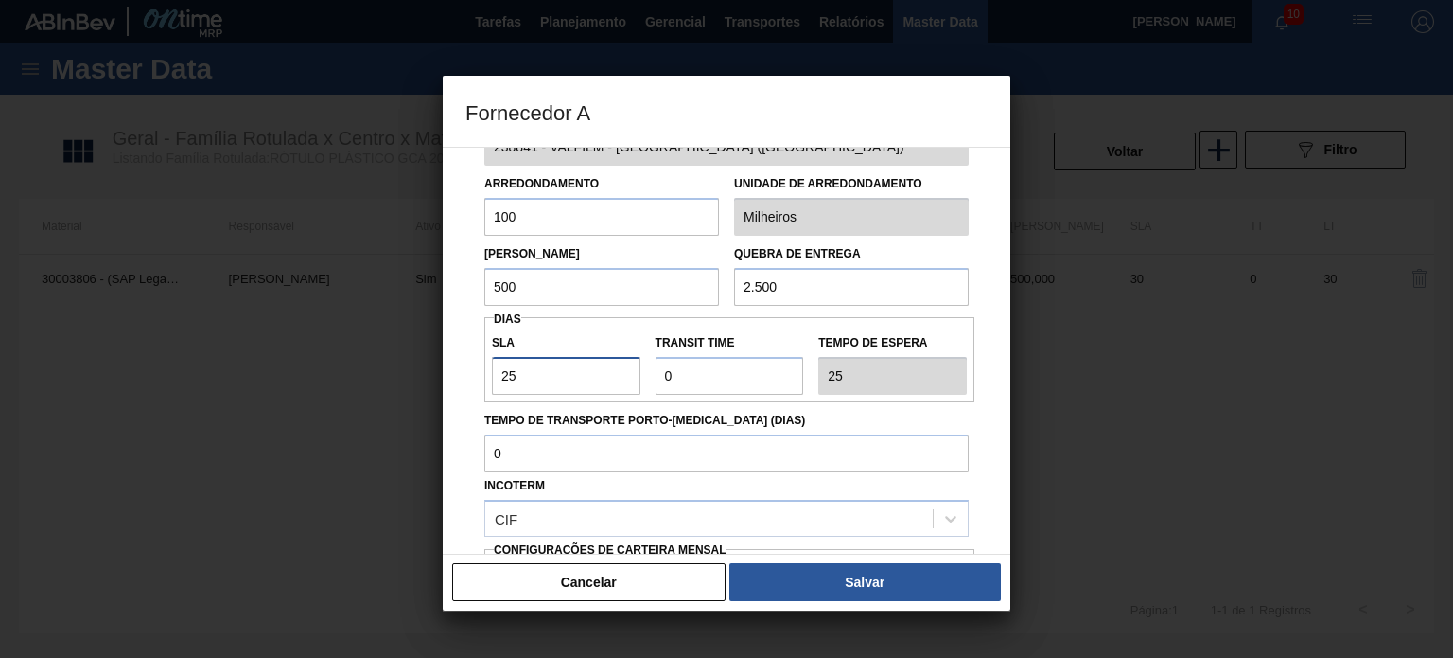
scroll to position [95, 0]
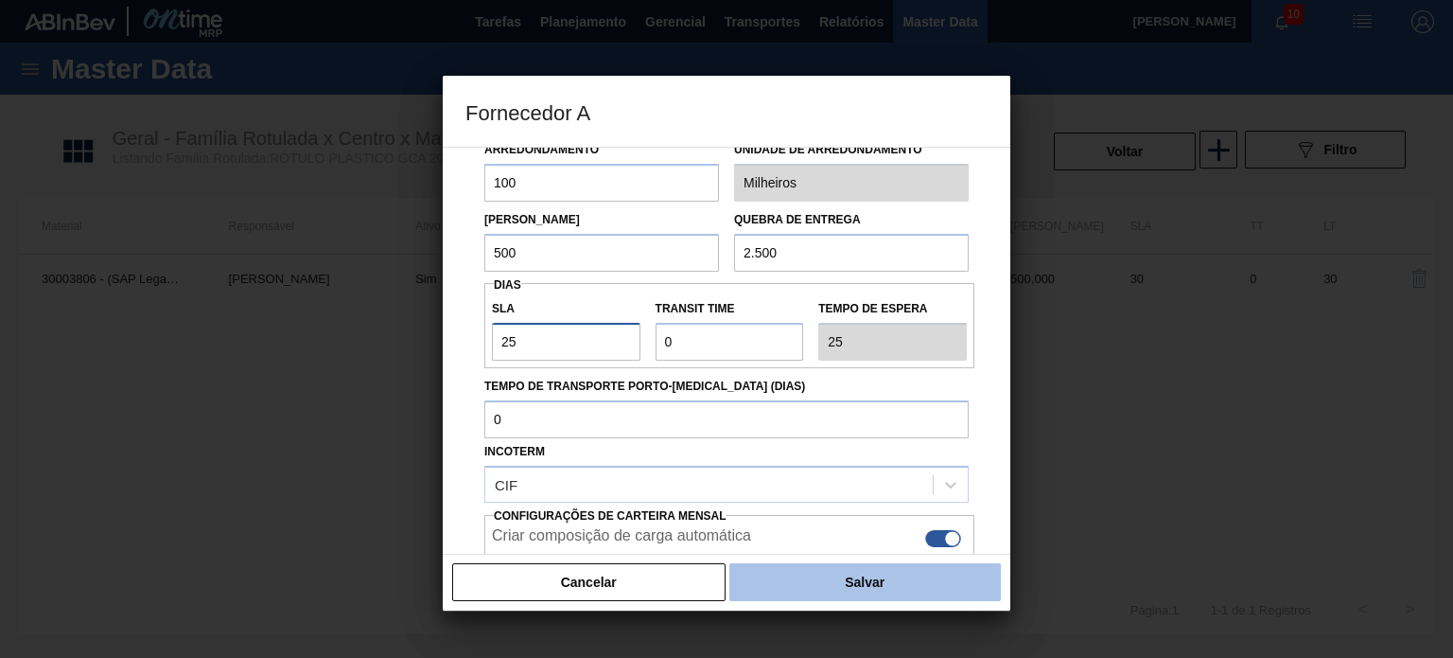
type input "25"
click at [841, 576] on button "Salvar" at bounding box center [866, 582] width 272 height 38
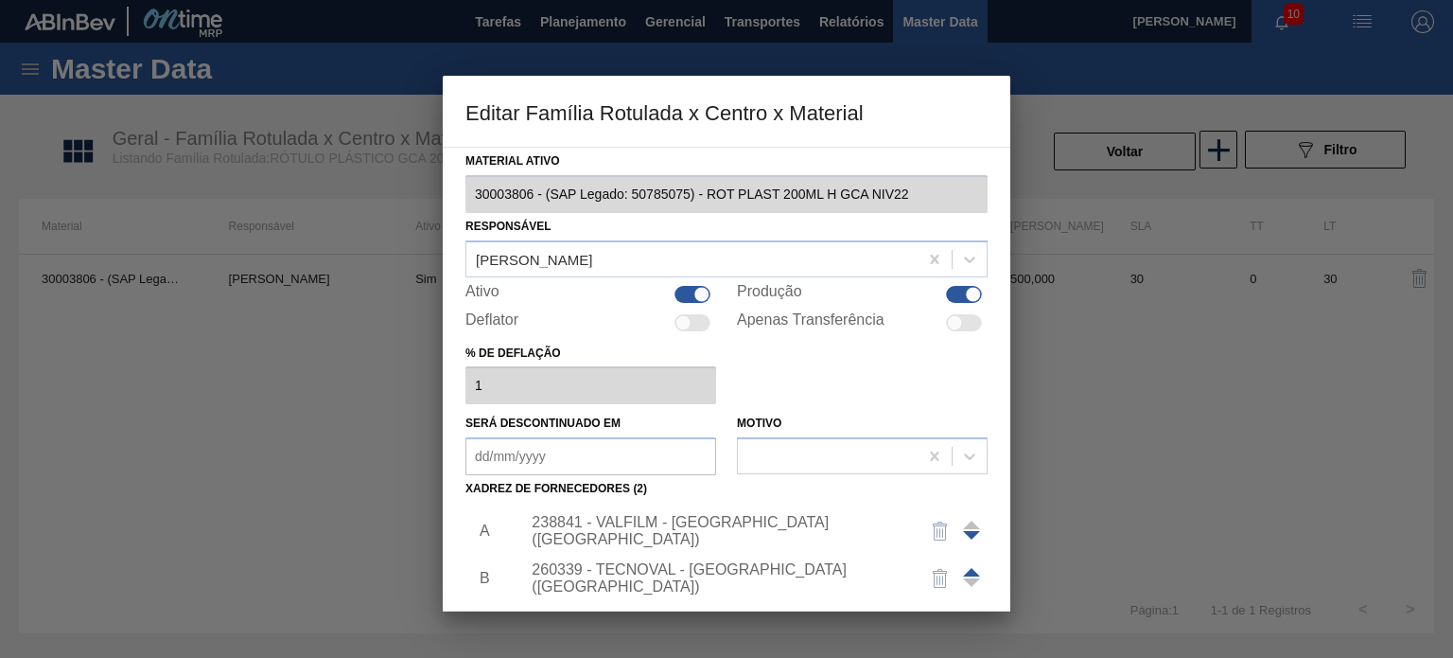
scroll to position [193, 0]
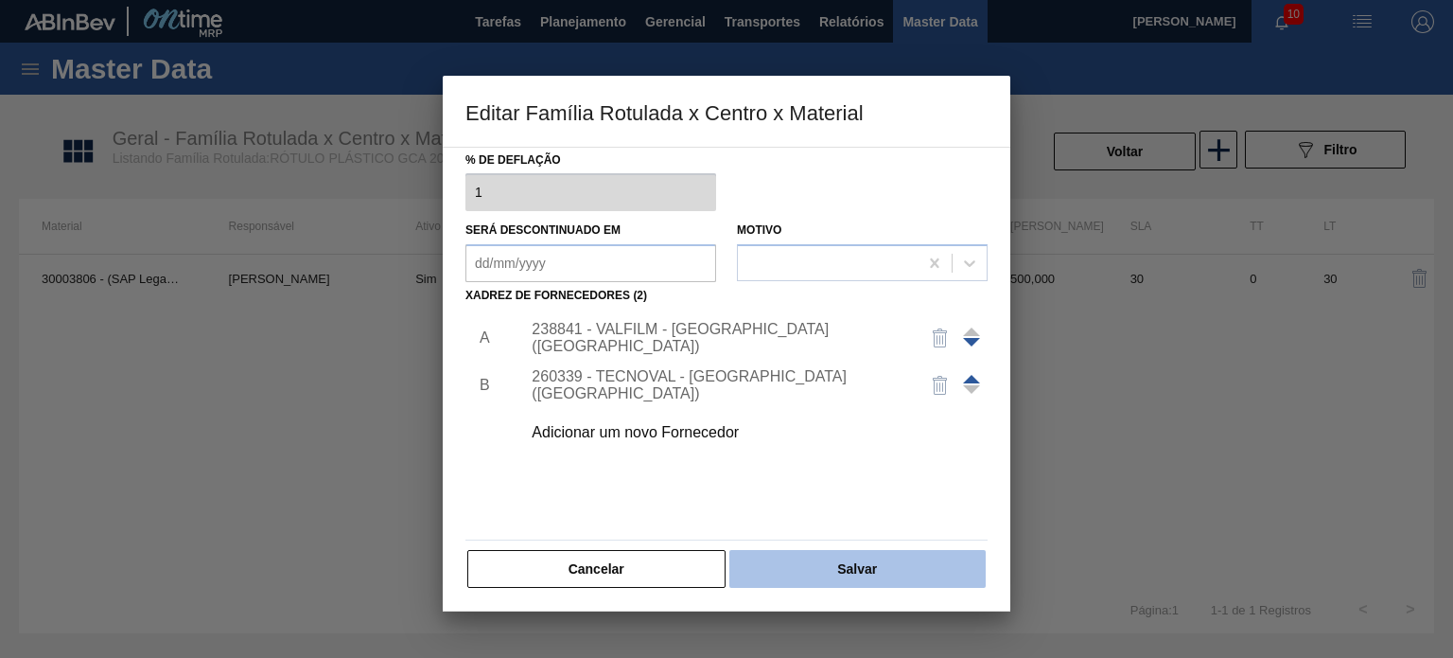
click at [845, 566] on button "Salvar" at bounding box center [858, 569] width 256 height 38
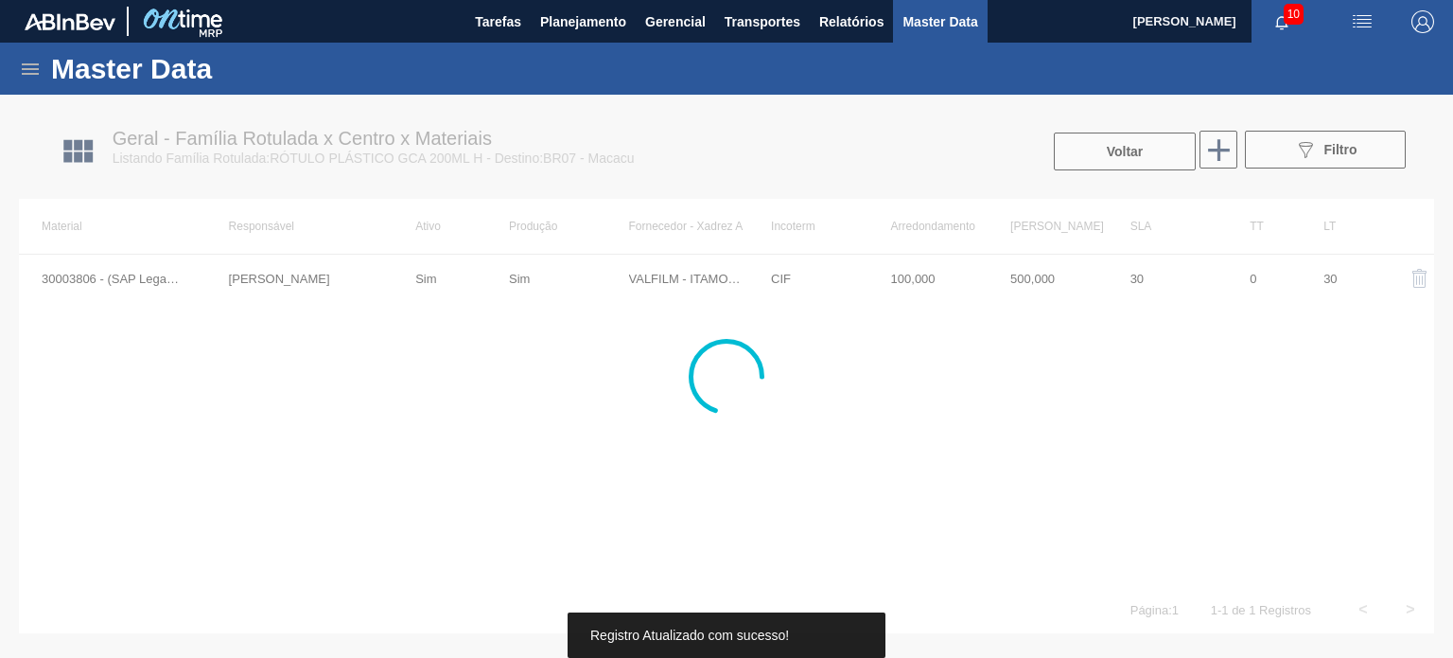
click at [1096, 138] on div at bounding box center [726, 376] width 1453 height 563
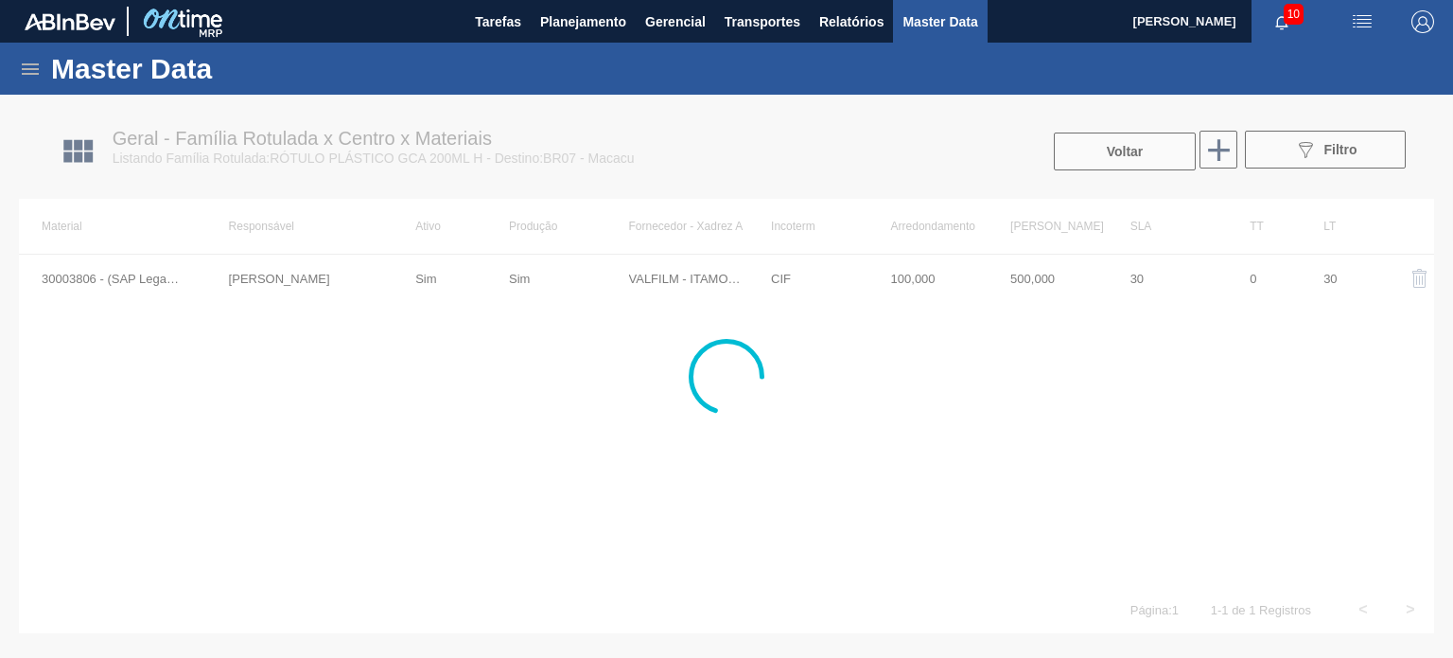
click at [1097, 156] on div at bounding box center [726, 376] width 1453 height 563
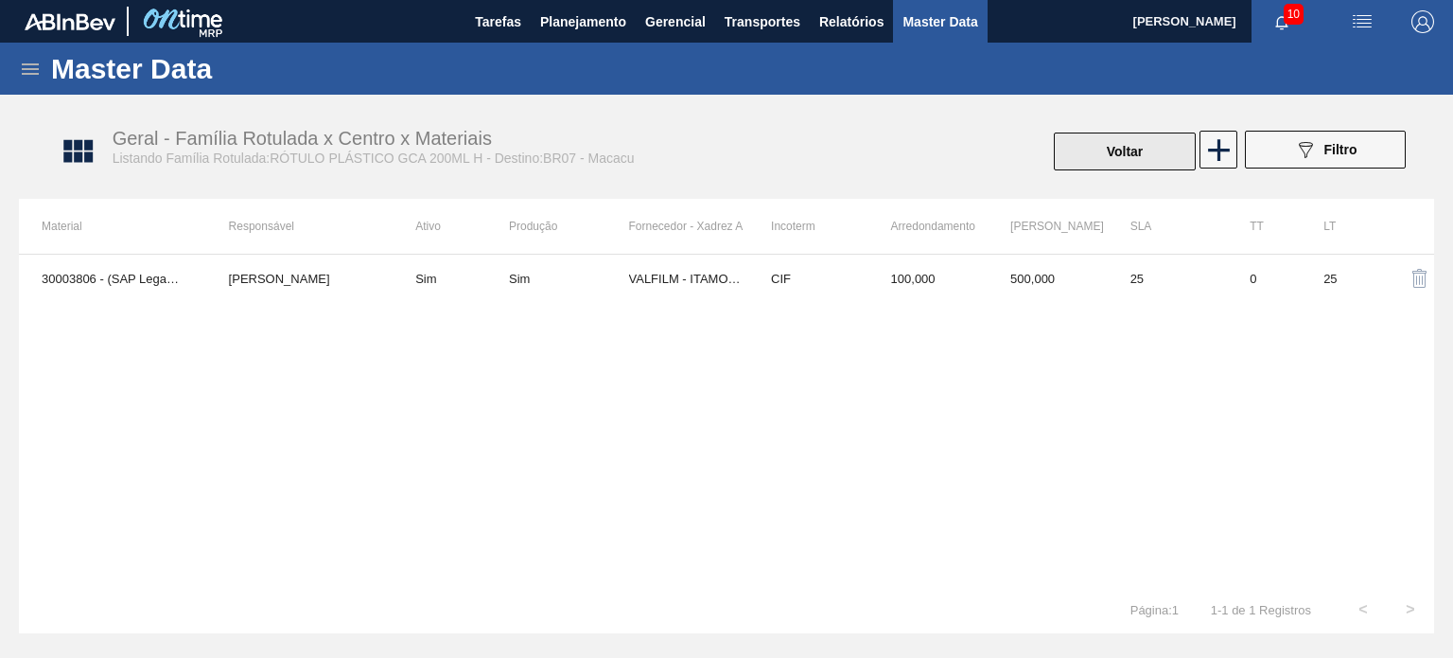
click at [1101, 160] on button "Voltar" at bounding box center [1125, 151] width 142 height 38
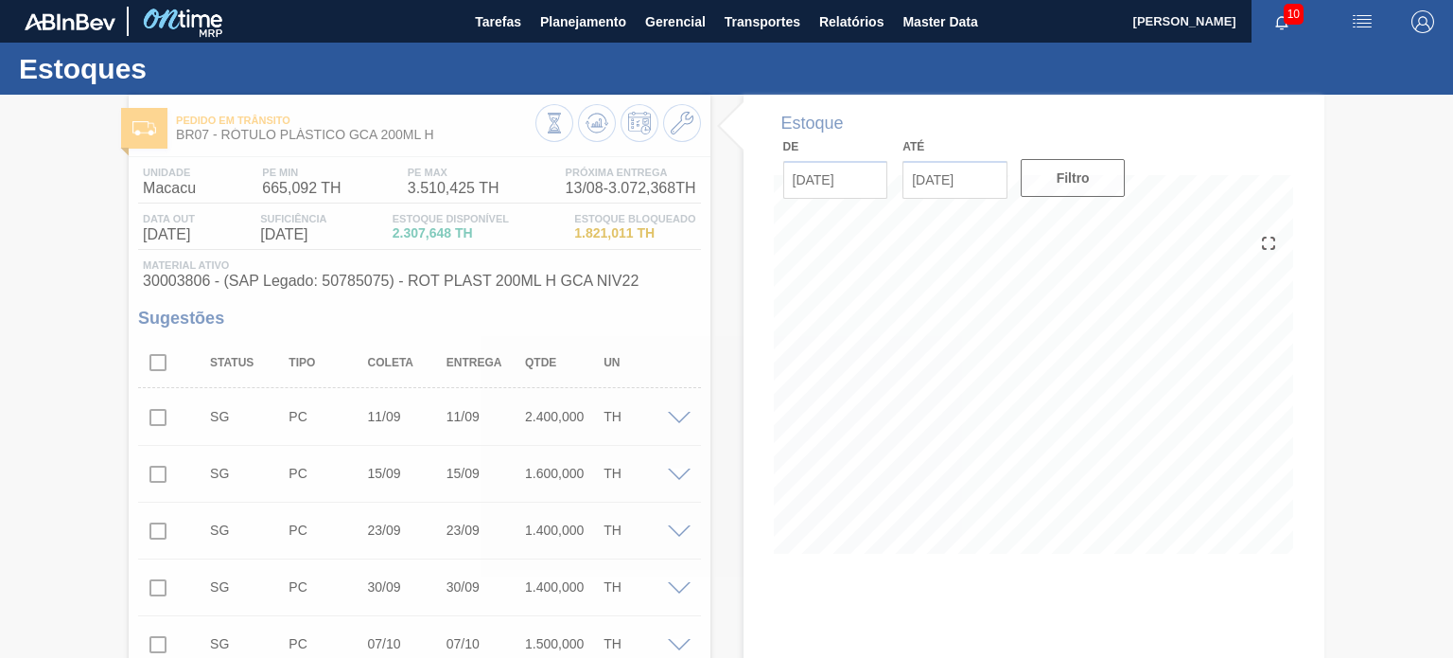
click at [597, 116] on div at bounding box center [726, 376] width 1453 height 563
click at [565, 116] on icon at bounding box center [554, 123] width 21 height 21
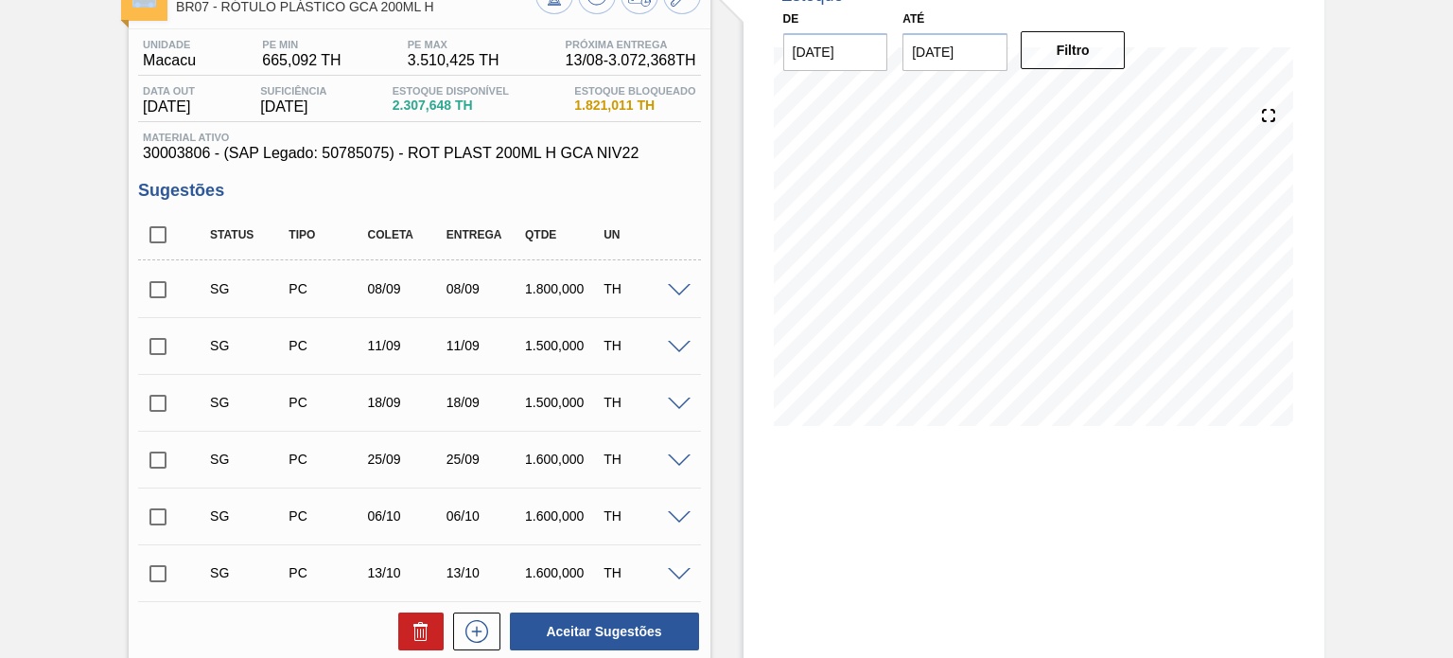
scroll to position [95, 0]
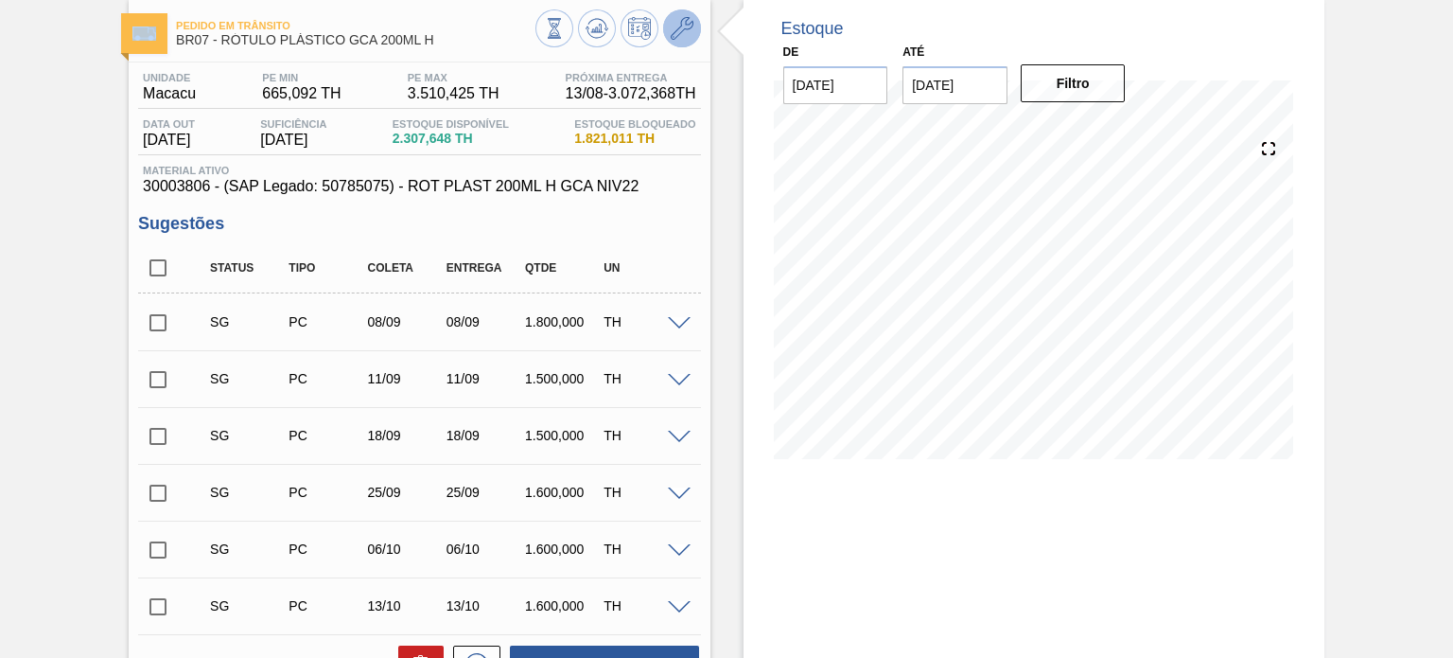
click at [686, 38] on icon at bounding box center [682, 28] width 23 height 23
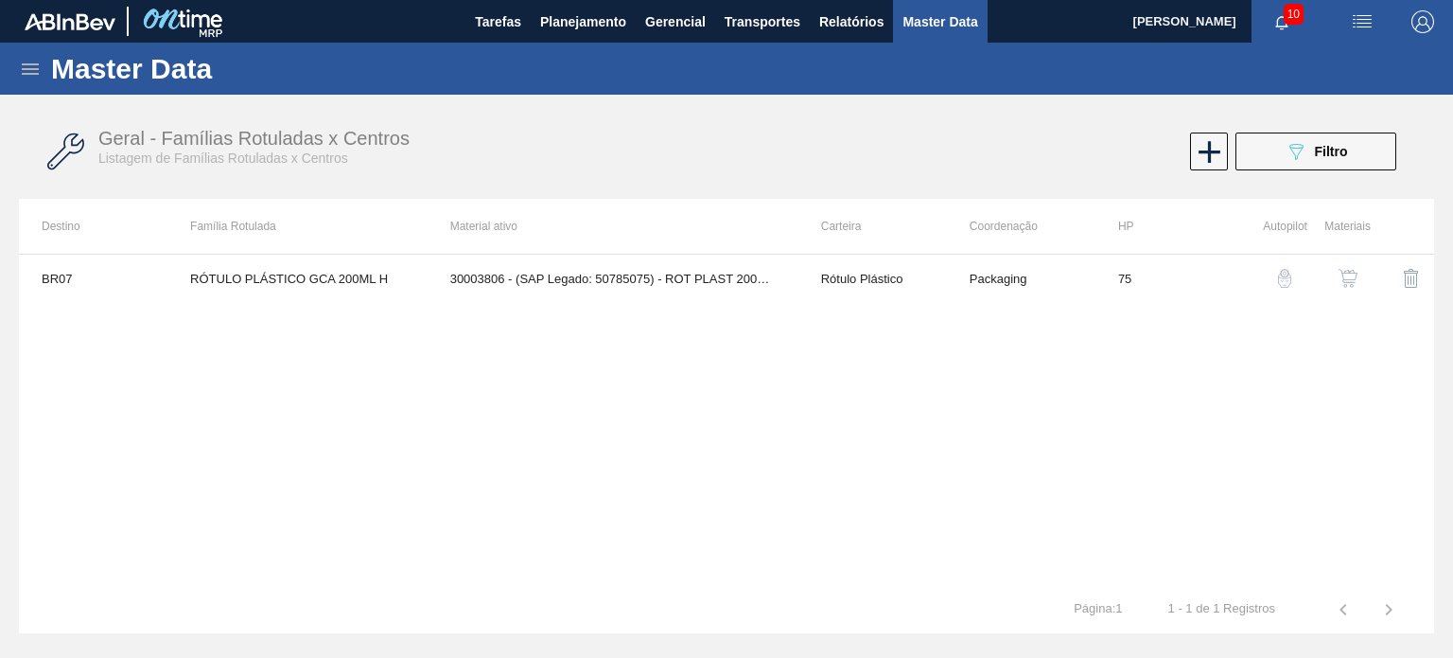
click at [1339, 273] on img "button" at bounding box center [1348, 278] width 19 height 19
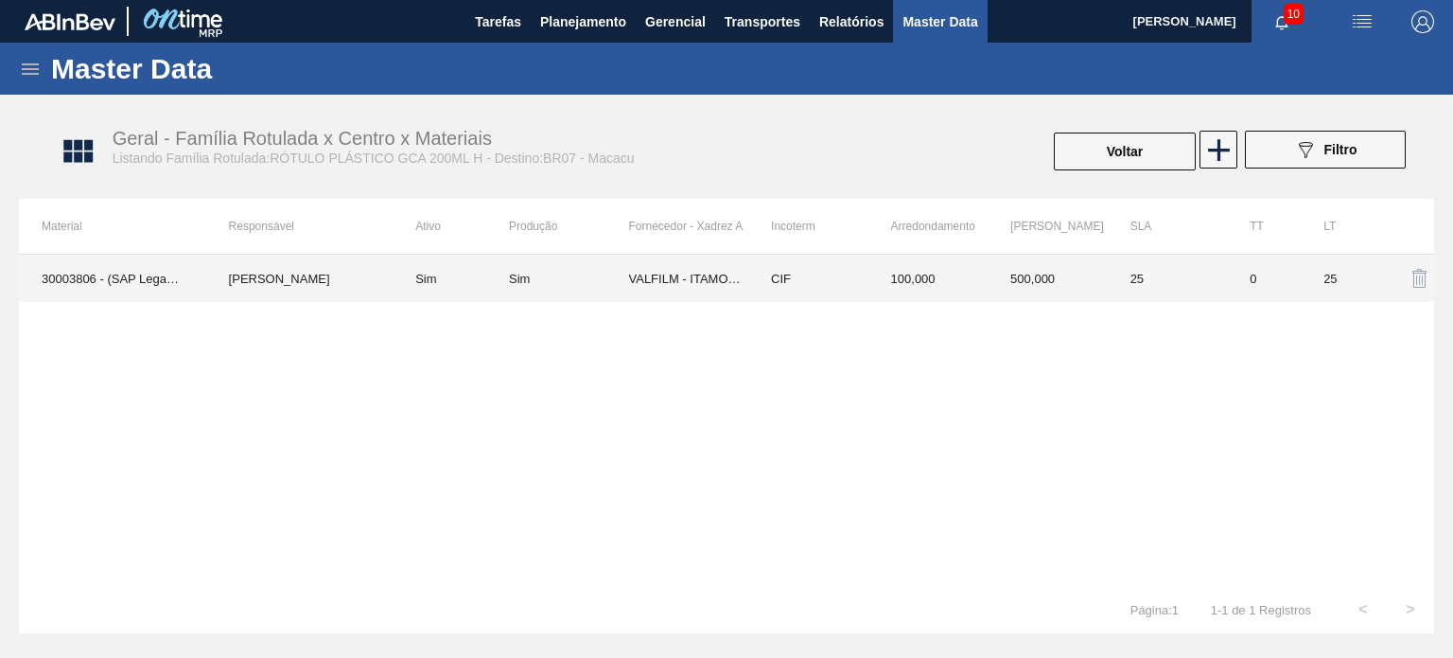
click at [921, 283] on td "100,000" at bounding box center [929, 278] width 120 height 47
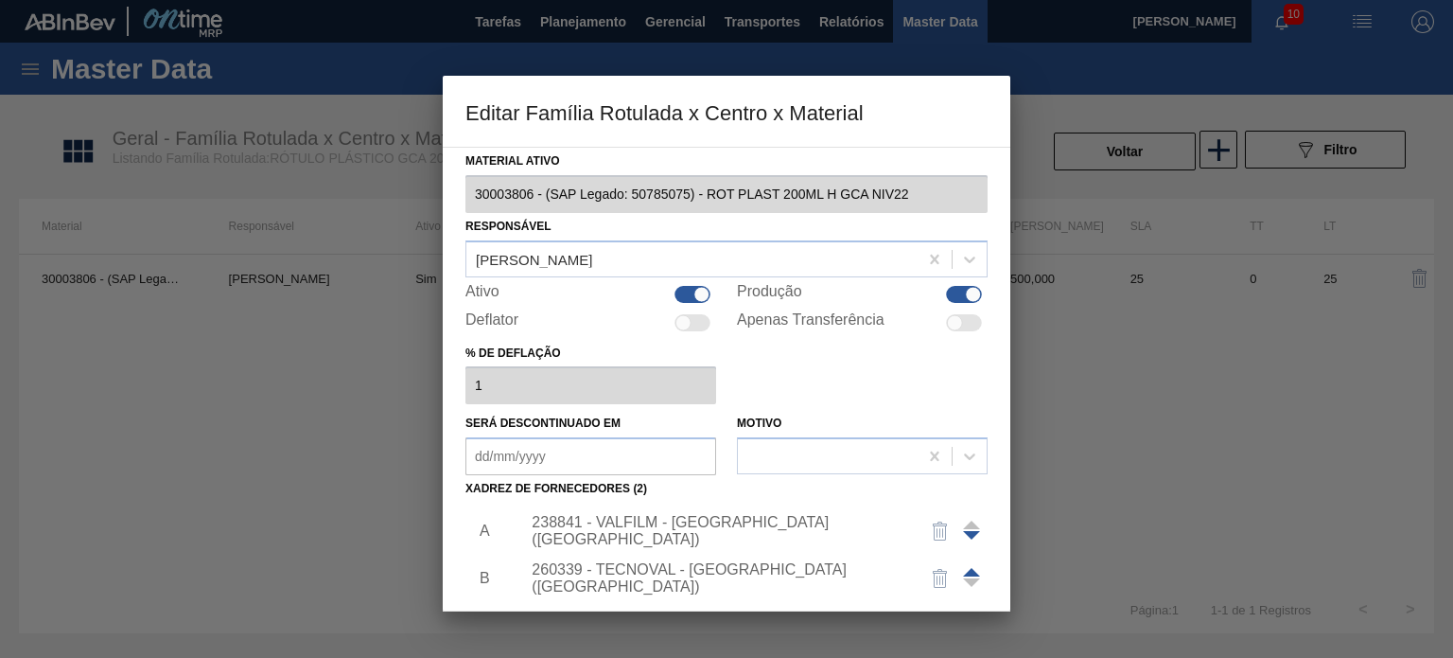
click at [685, 529] on div "238841 - VALFILM - ITAMONTE (MG)" at bounding box center [717, 531] width 371 height 34
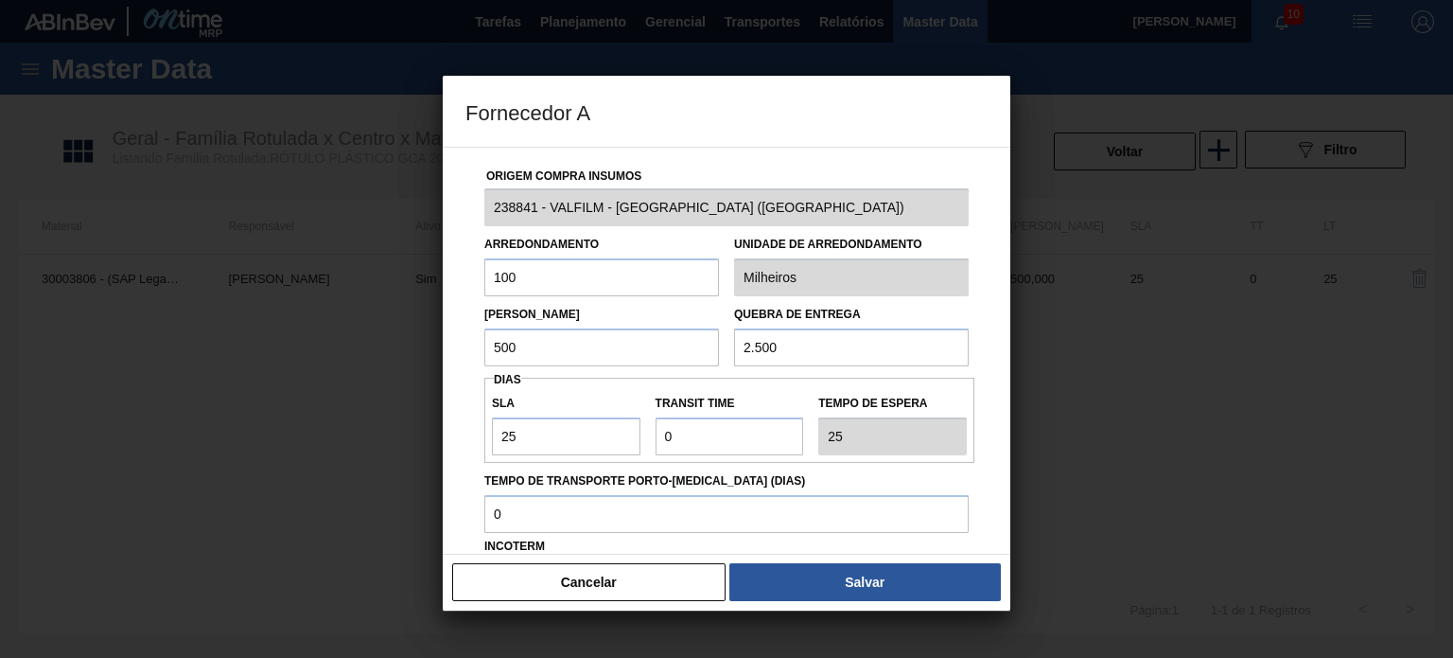
drag, startPoint x: 609, startPoint y: 341, endPoint x: 477, endPoint y: 341, distance: 132.5
click at [477, 341] on div "Lote Mínimo 500" at bounding box center [602, 333] width 250 height 65
drag, startPoint x: 783, startPoint y: 361, endPoint x: 730, endPoint y: 351, distance: 54.0
click at [730, 353] on div "Quebra de entrega 2.500" at bounding box center [852, 333] width 250 height 65
drag, startPoint x: 623, startPoint y: 349, endPoint x: 456, endPoint y: 347, distance: 166.5
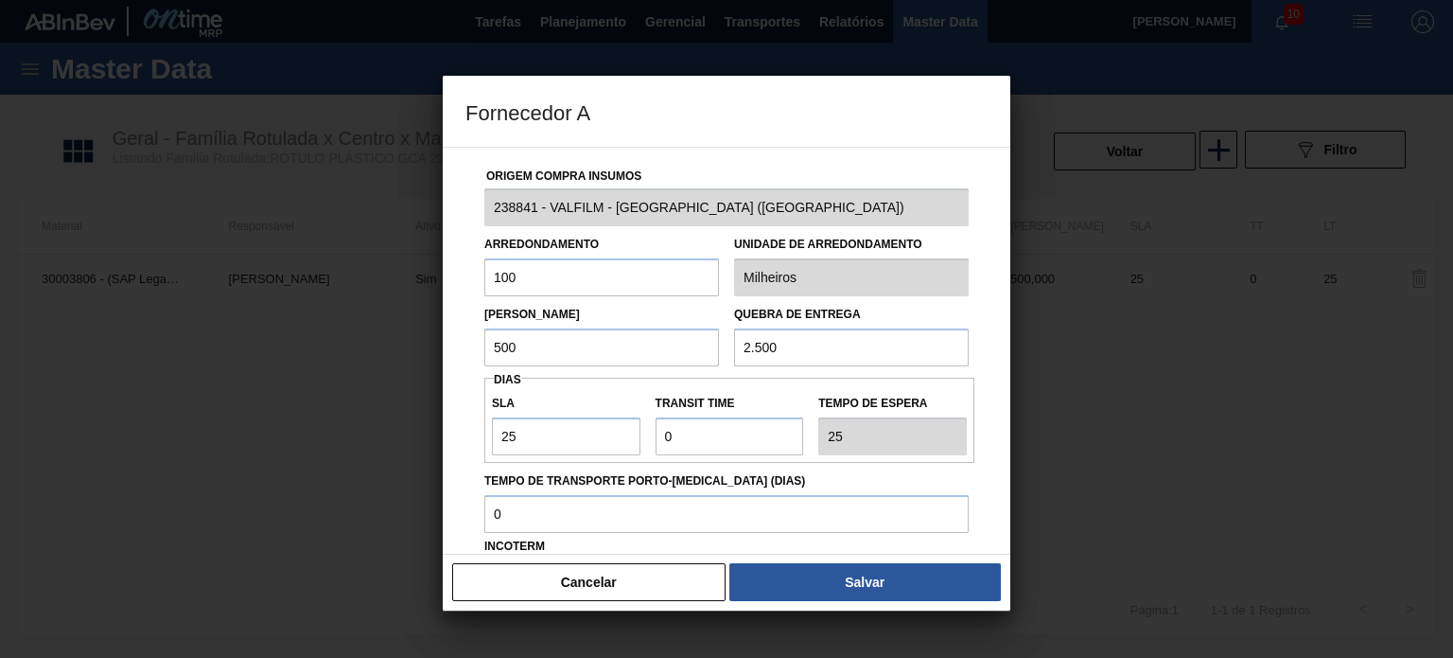
click at [456, 347] on div "Origem Compra Insumos 238841 - VALFILM - ITAMONTE (MG) Arredondamento 100 Unida…" at bounding box center [727, 351] width 568 height 408
drag, startPoint x: 812, startPoint y: 335, endPoint x: 715, endPoint y: 335, distance: 96.5
click at [714, 334] on div "Lote Mínimo 500 Quebra de entrega 2.500" at bounding box center [727, 331] width 500 height 70
type input "0"
type input "3.000"
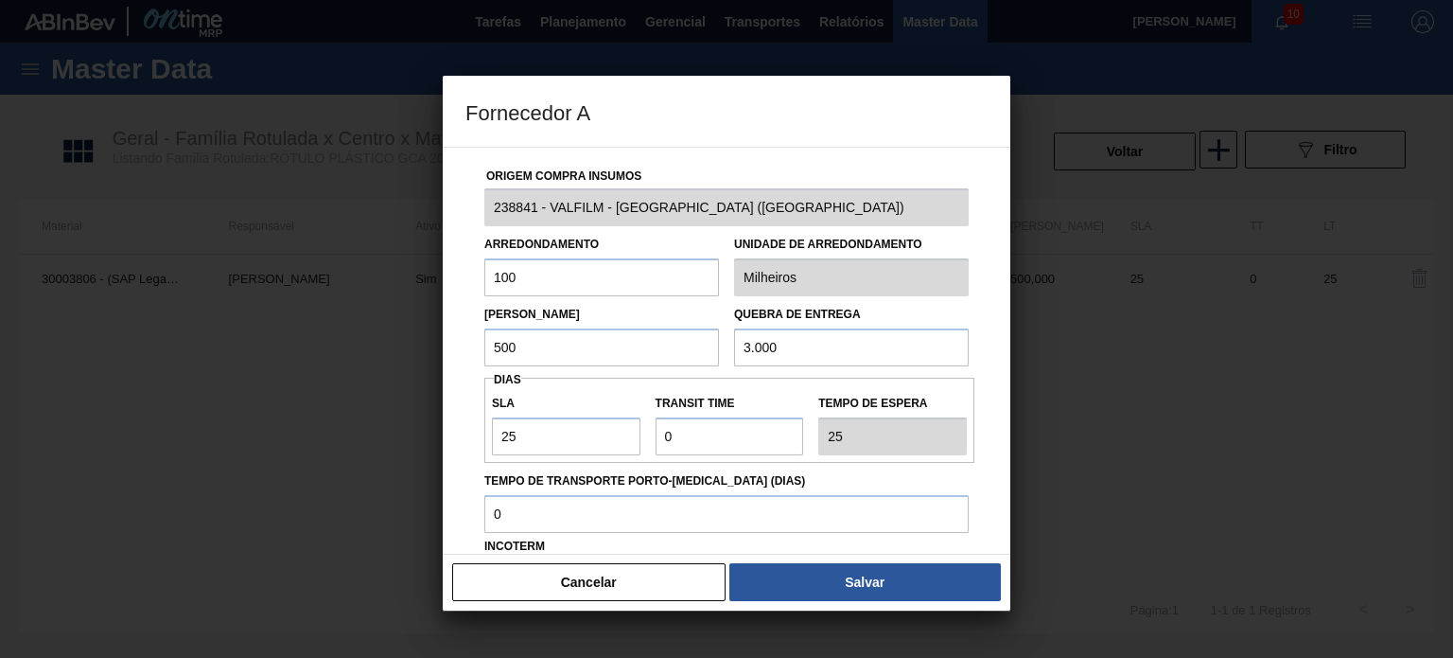
drag, startPoint x: 481, startPoint y: 256, endPoint x: 428, endPoint y: 257, distance: 53.0
click at [430, 256] on div "Fornecedor A Origem Compra Insumos 238841 - VALFILM - ITAMONTE (MG) Arredondame…" at bounding box center [726, 329] width 1453 height 658
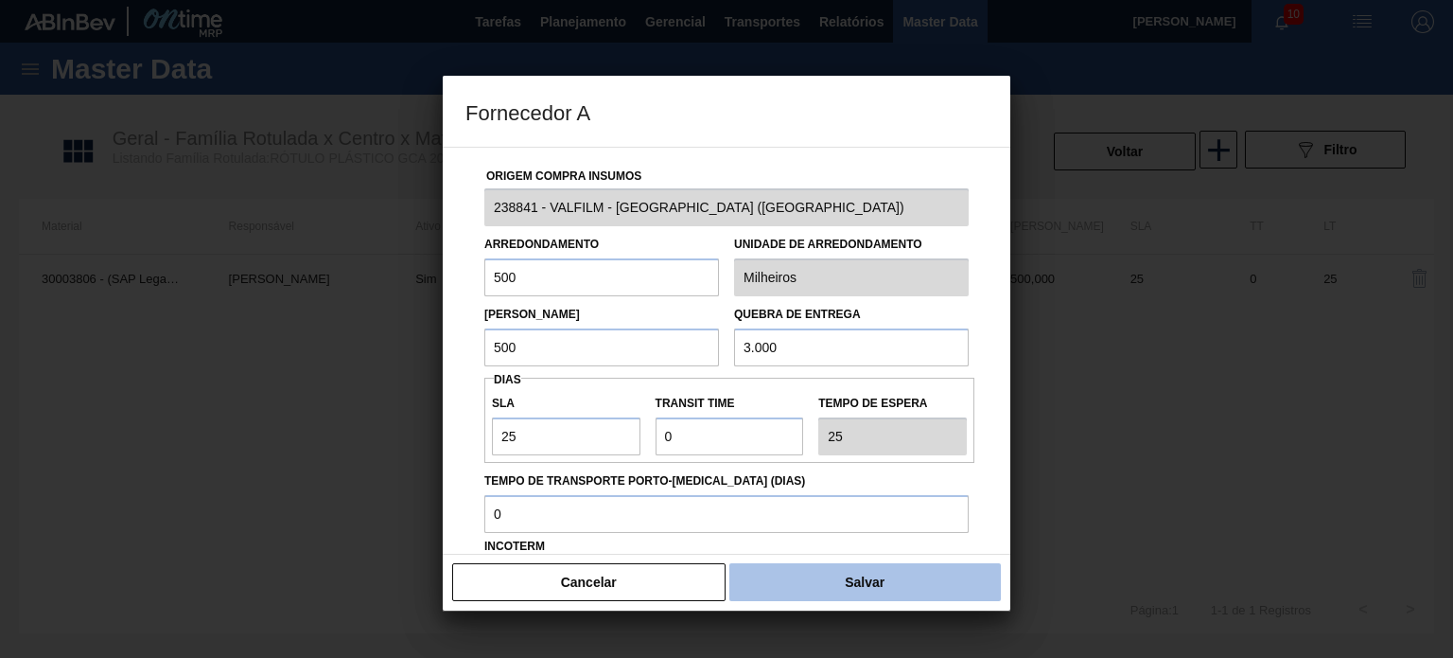
type input "500"
click at [825, 571] on button "Salvar" at bounding box center [866, 582] width 272 height 38
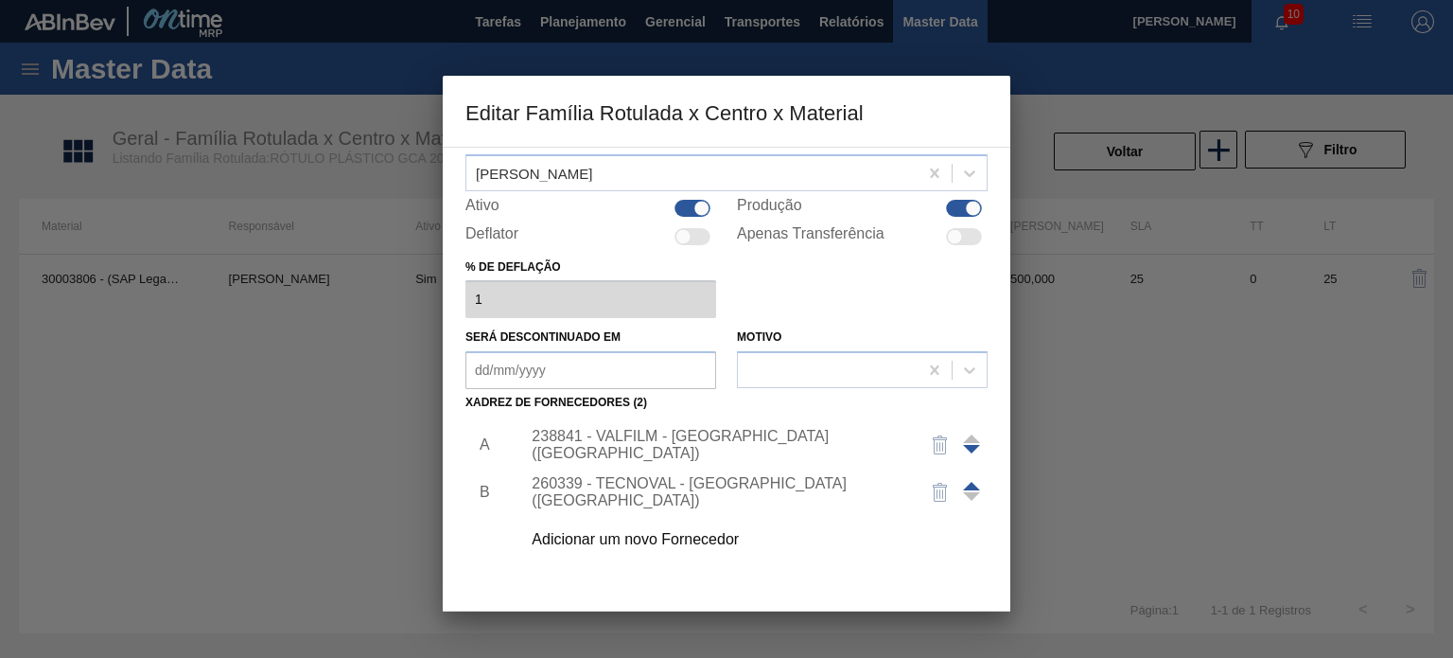
scroll to position [189, 0]
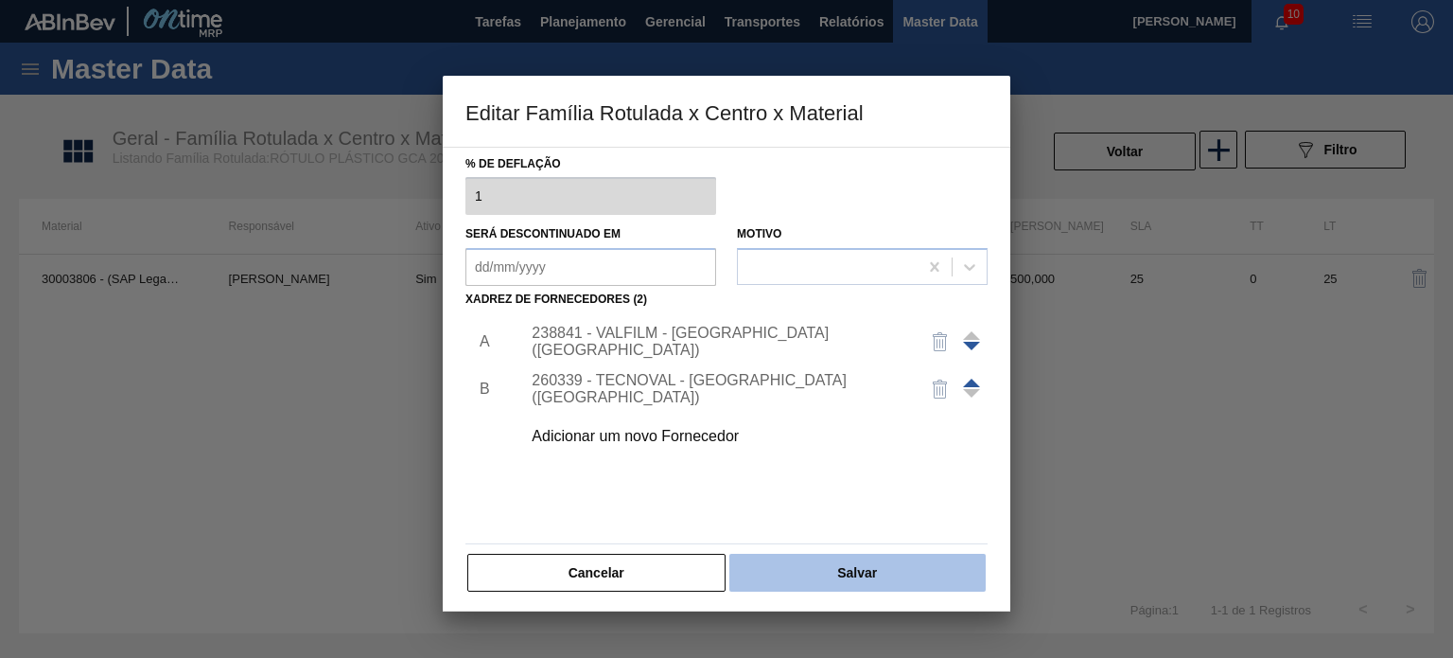
click at [825, 565] on button "Salvar" at bounding box center [858, 573] width 256 height 38
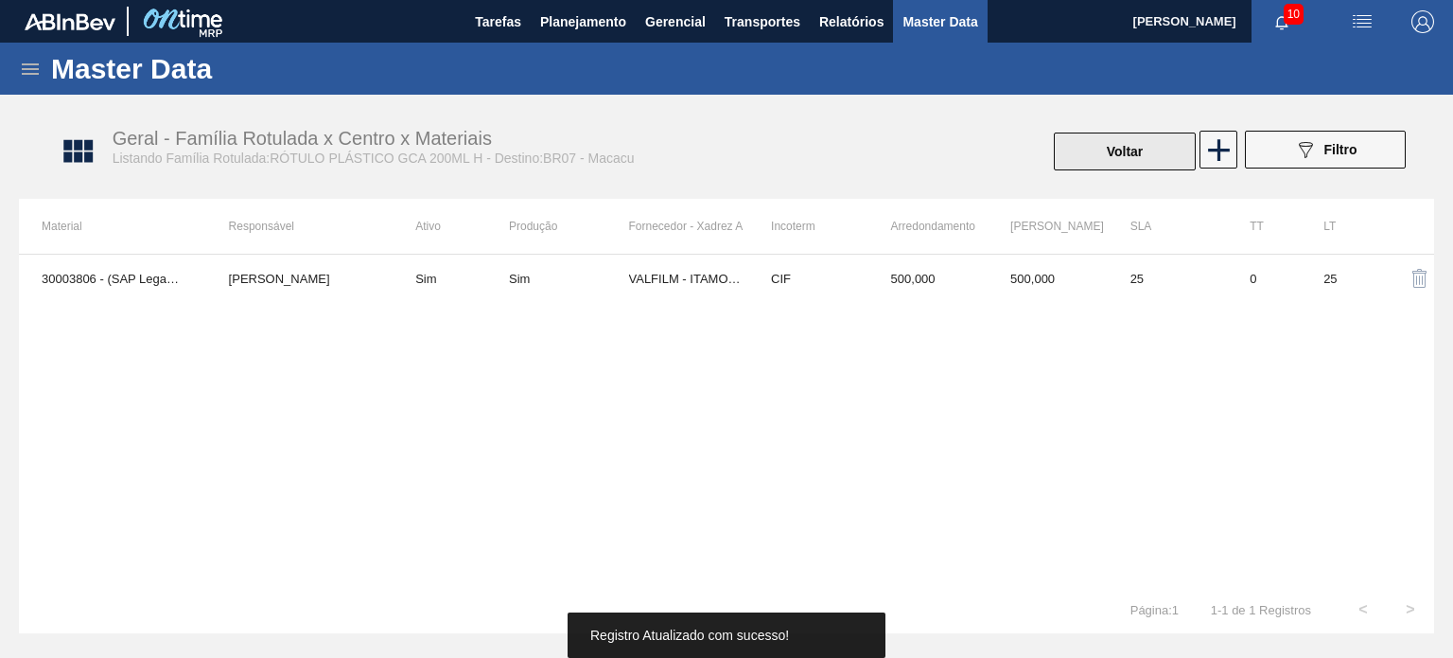
click at [1164, 150] on button "Voltar" at bounding box center [1125, 151] width 142 height 38
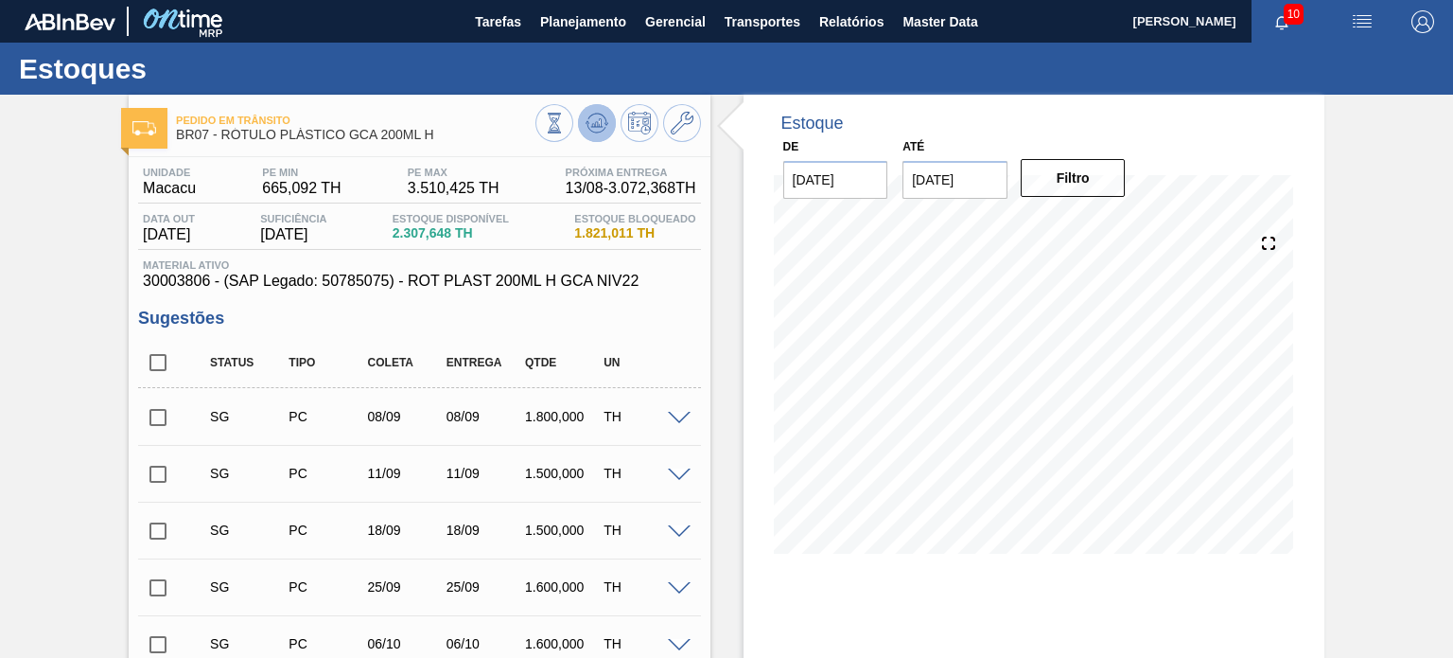
click at [565, 132] on icon at bounding box center [554, 123] width 21 height 21
click at [667, 132] on button at bounding box center [682, 123] width 38 height 38
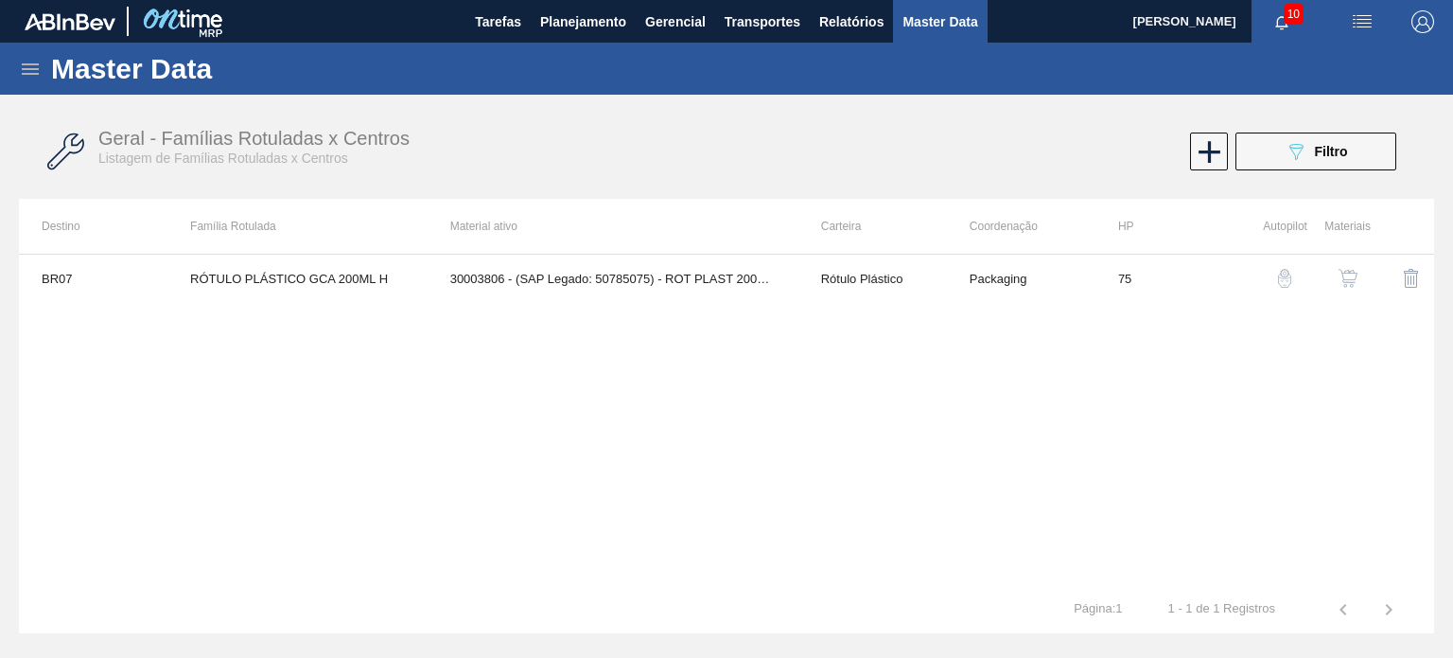
click at [1348, 273] on img "button" at bounding box center [1348, 278] width 19 height 19
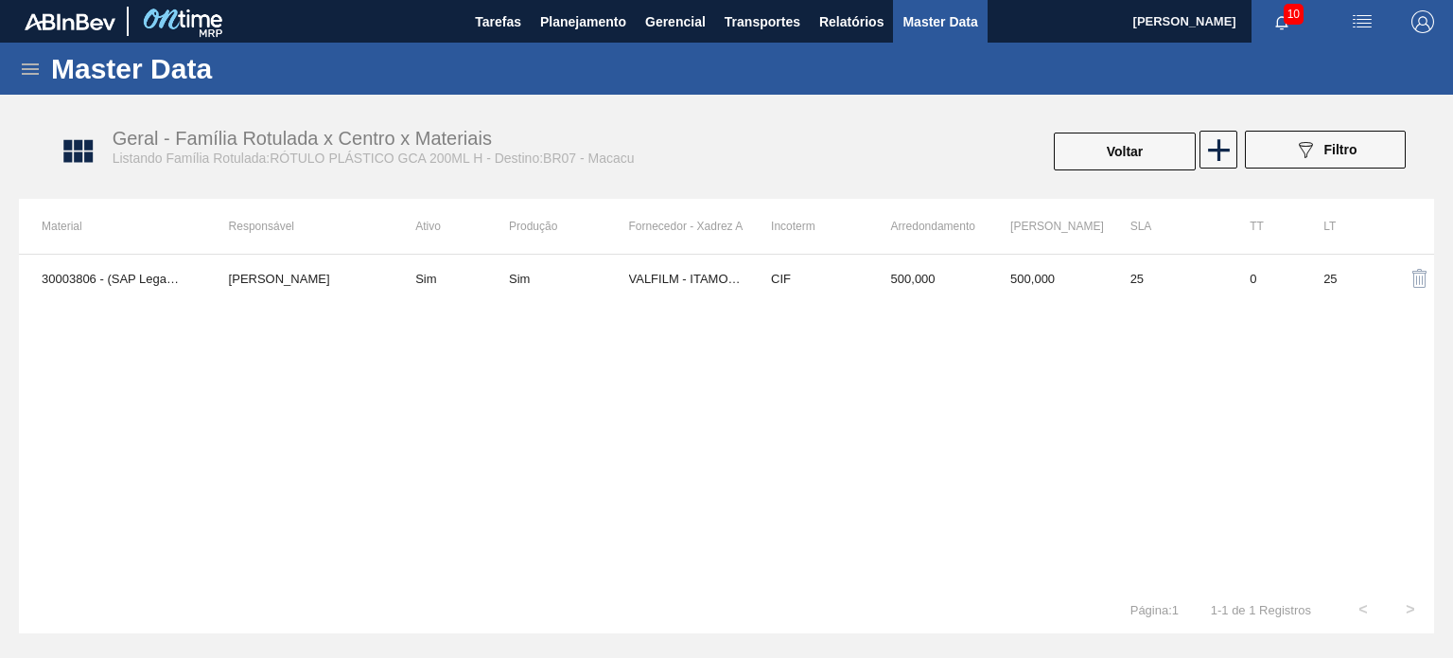
click at [1053, 281] on td "500,000" at bounding box center [1048, 278] width 120 height 47
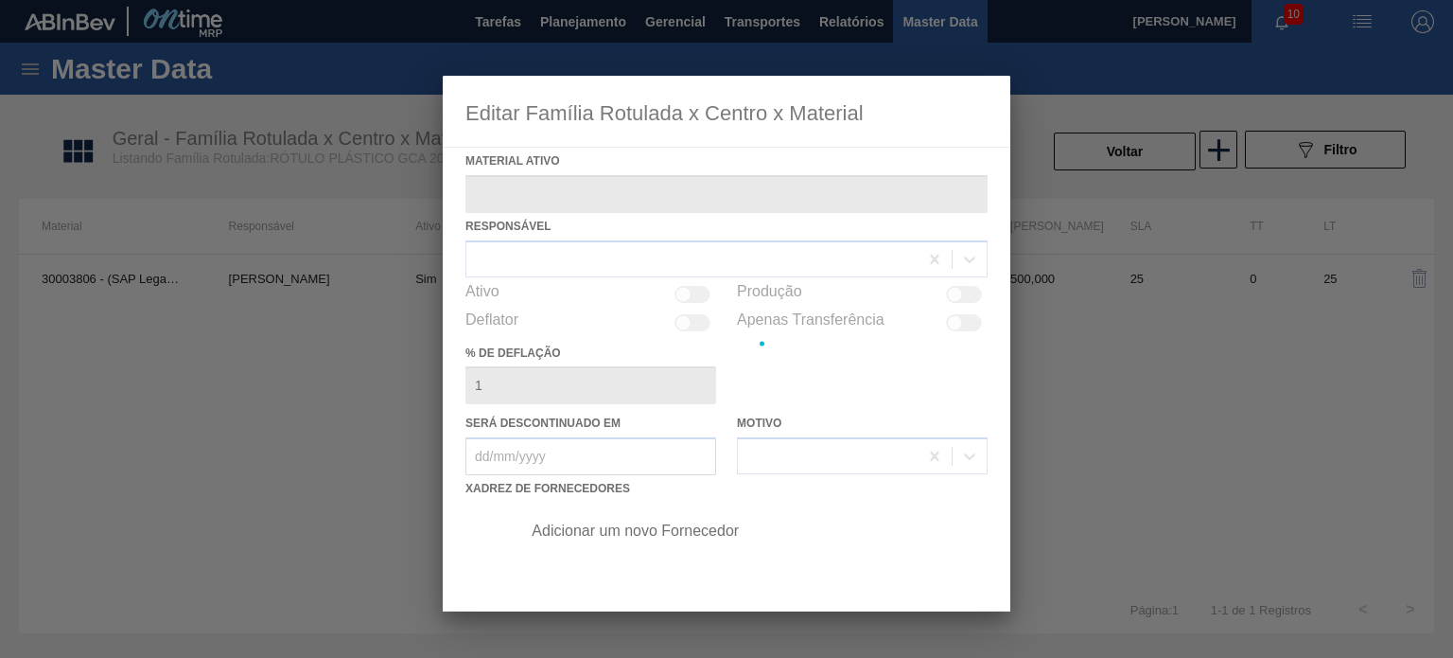
type ativo "30003806 - (SAP Legado: 50785075) - ROT PLAST 200ML H GCA NIV22"
checkbox input "true"
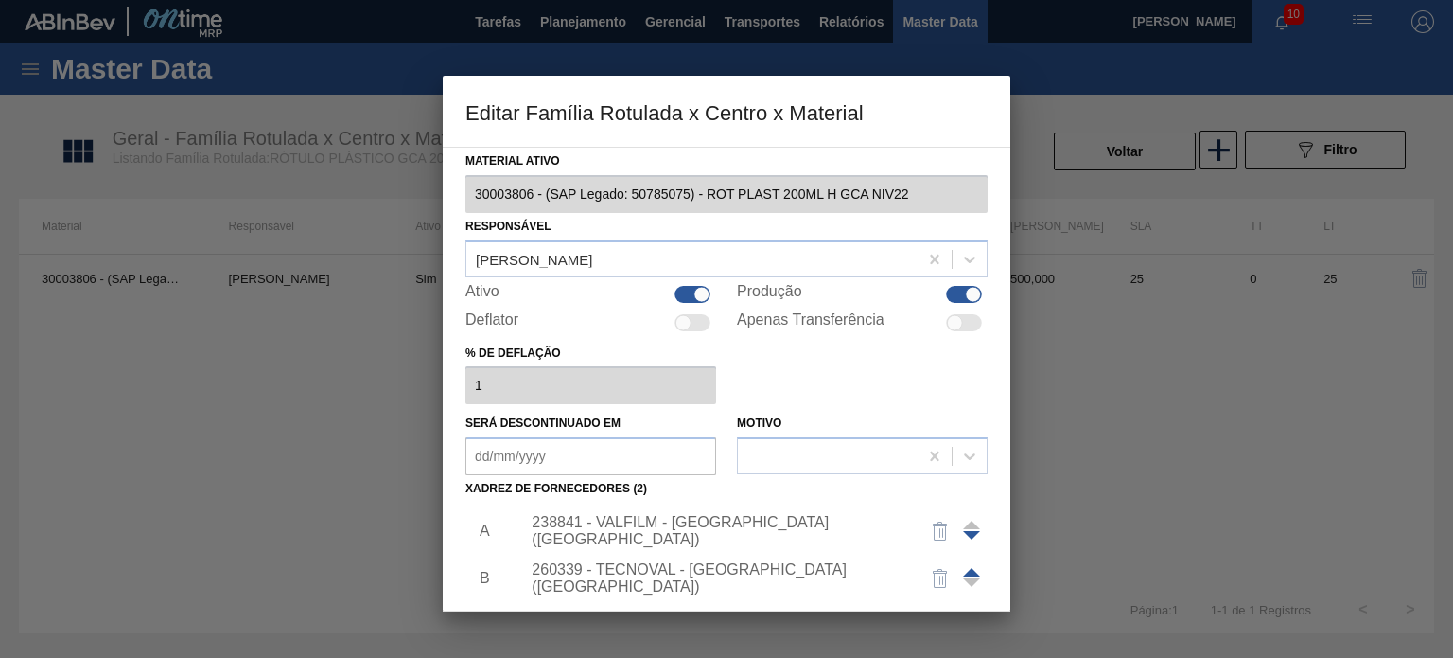
click at [702, 520] on div "238841 - VALFILM - ITAMONTE (MG)" at bounding box center [749, 530] width 478 height 47
click at [644, 531] on div "238841 - VALFILM - ITAMONTE (MG)" at bounding box center [717, 531] width 371 height 34
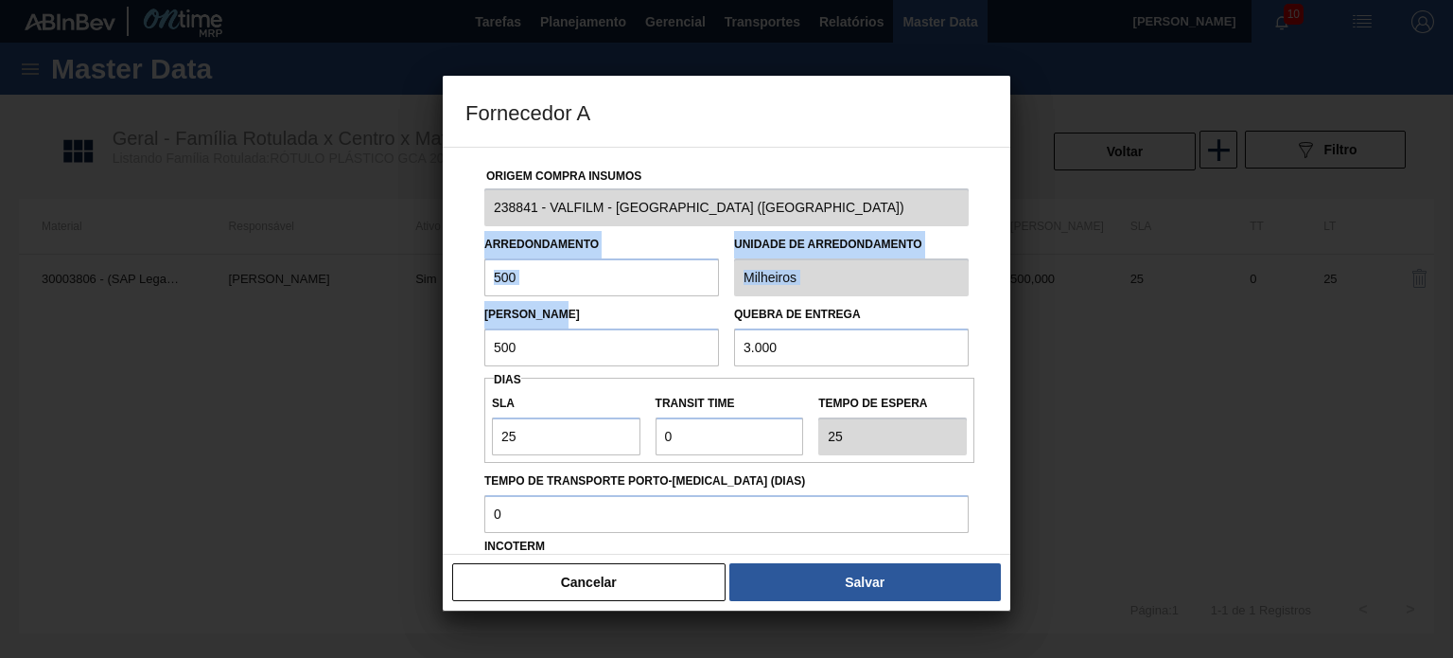
drag, startPoint x: 557, startPoint y: 298, endPoint x: 473, endPoint y: 279, distance: 86.3
click at [473, 279] on div "Origem Compra Insumos 238841 - VALFILM - ITAMONTE (MG) Arredondamento 500 Unida…" at bounding box center [727, 461] width 522 height 626
click at [496, 272] on input "500" at bounding box center [601, 277] width 235 height 38
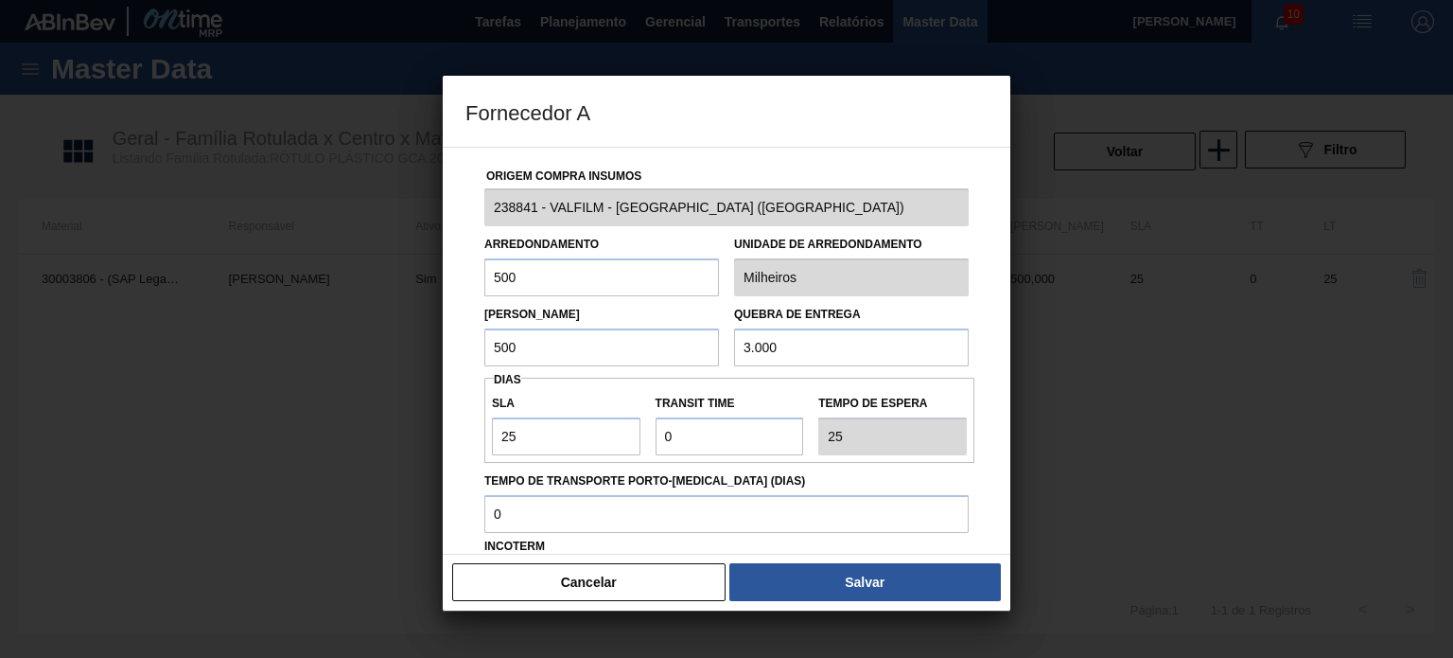
click at [496, 272] on input "500" at bounding box center [601, 277] width 235 height 38
type input "1.000"
drag, startPoint x: 547, startPoint y: 355, endPoint x: 480, endPoint y: 351, distance: 67.3
click at [481, 348] on div "Lote Mínimo 500" at bounding box center [602, 333] width 250 height 65
type input "1.000"
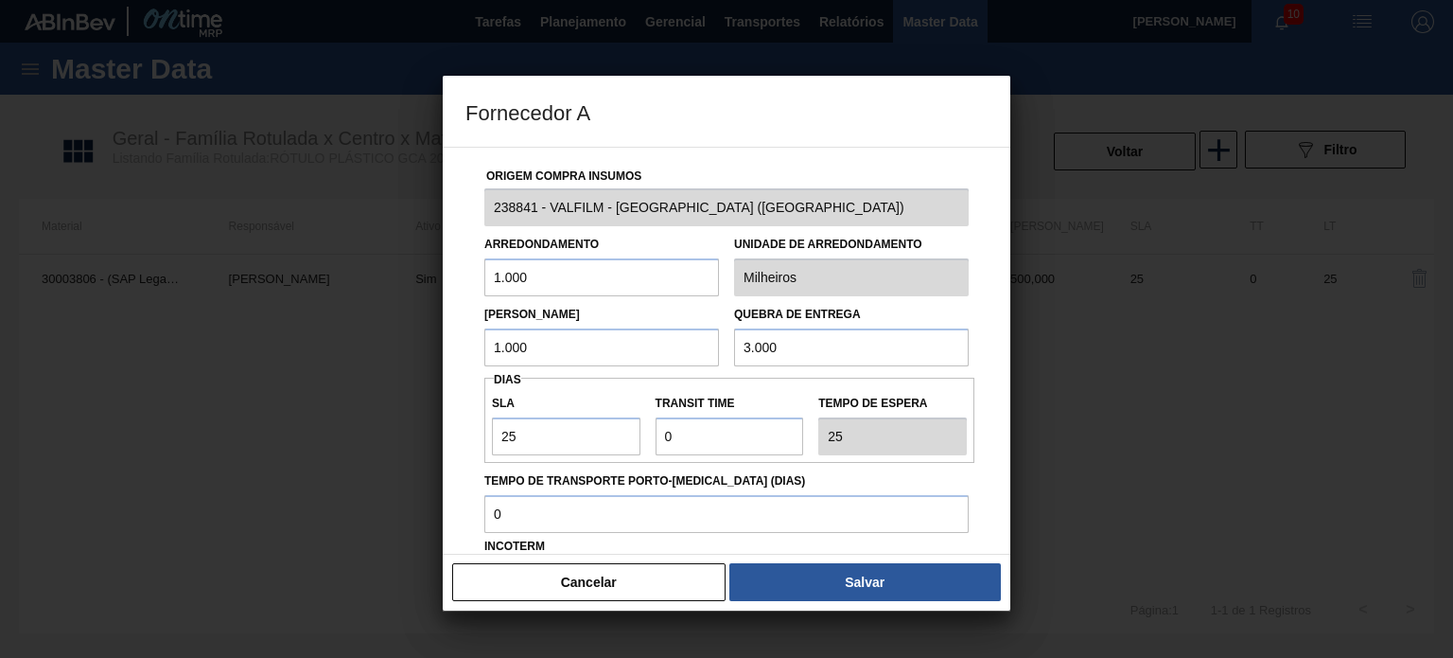
drag, startPoint x: 802, startPoint y: 348, endPoint x: 757, endPoint y: 340, distance: 46.2
click at [757, 340] on input "3.000" at bounding box center [851, 347] width 235 height 38
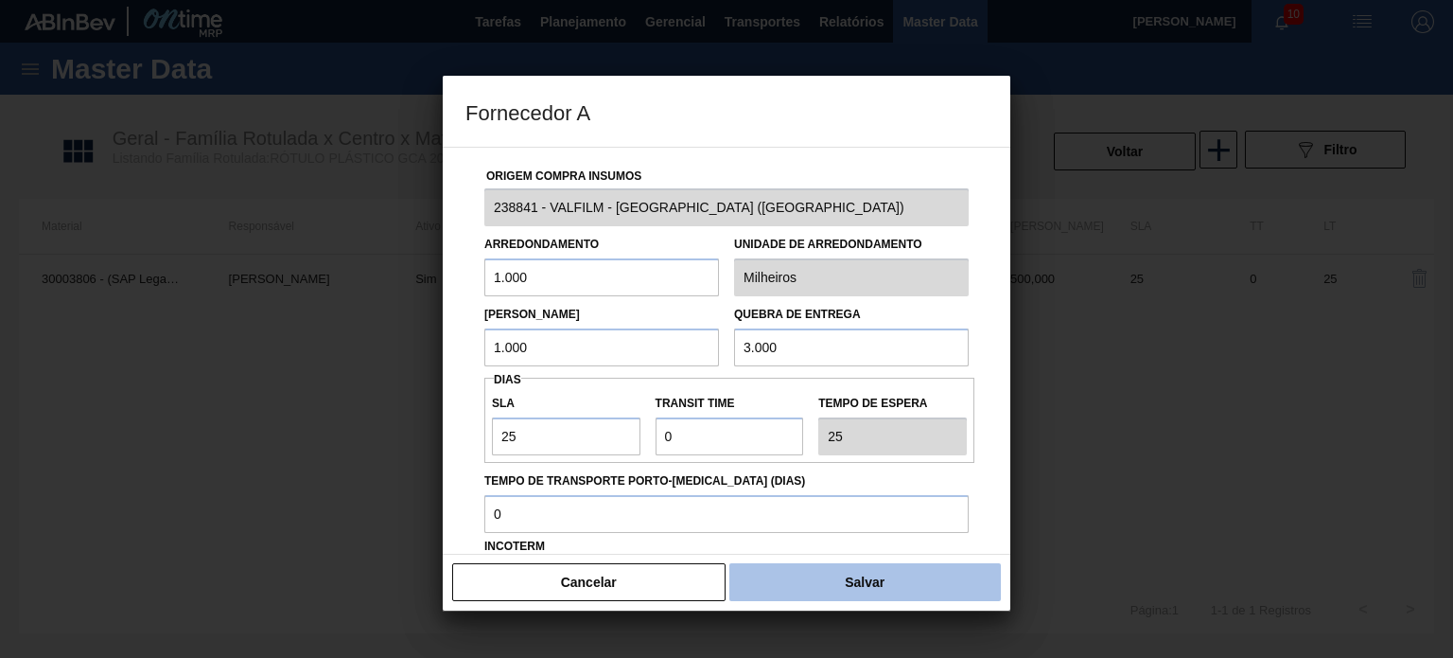
click at [857, 595] on button "Salvar" at bounding box center [866, 582] width 272 height 38
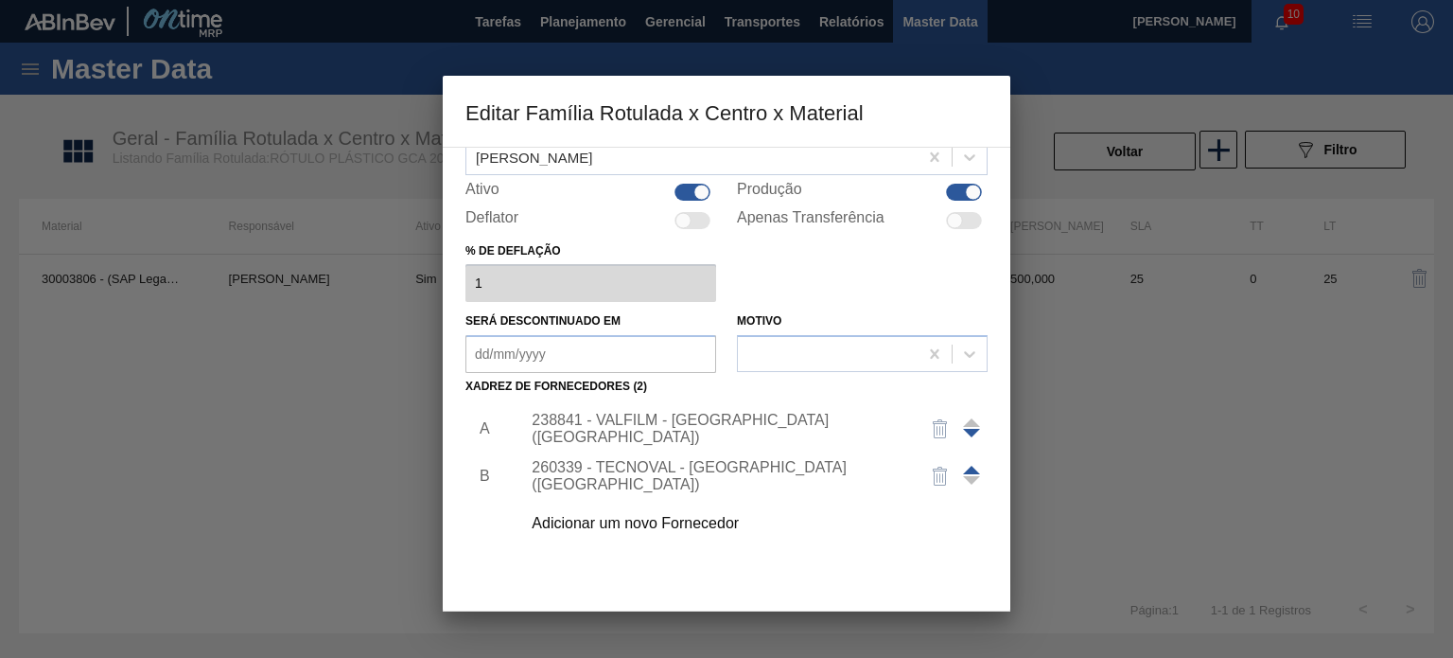
scroll to position [193, 0]
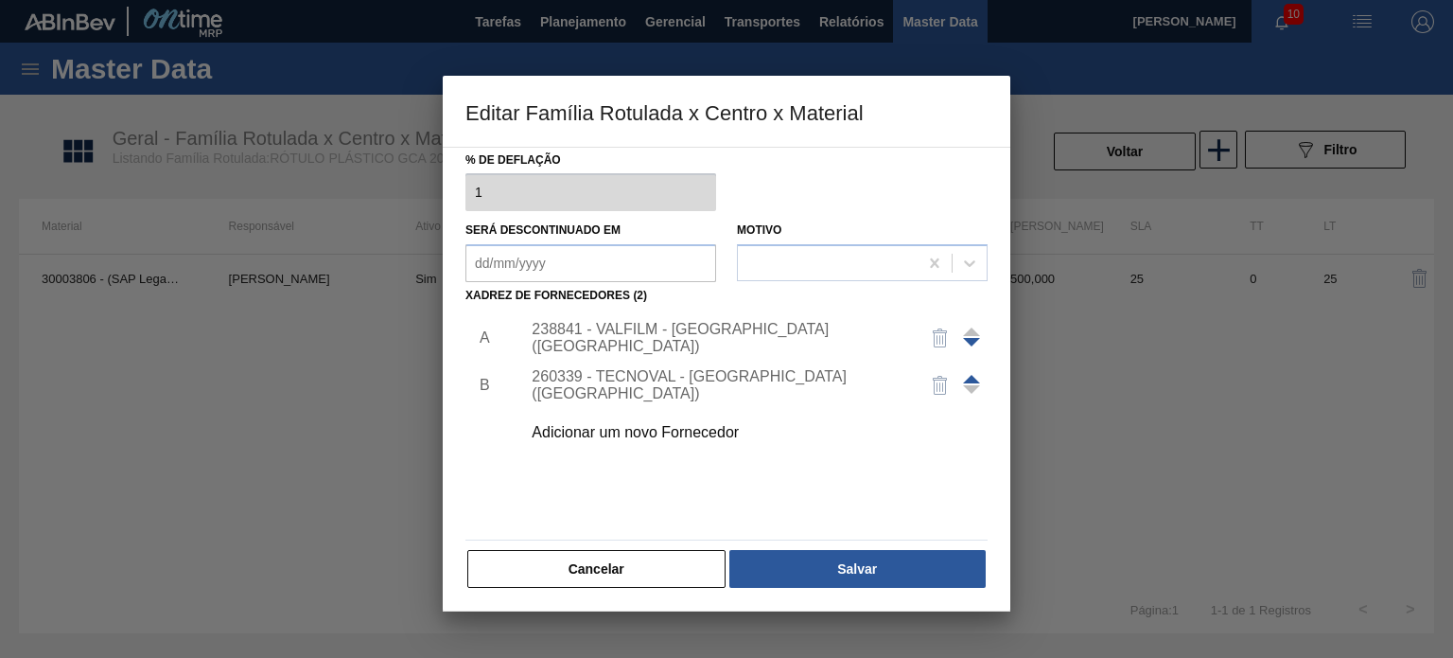
click at [857, 575] on button "Salvar" at bounding box center [858, 569] width 256 height 38
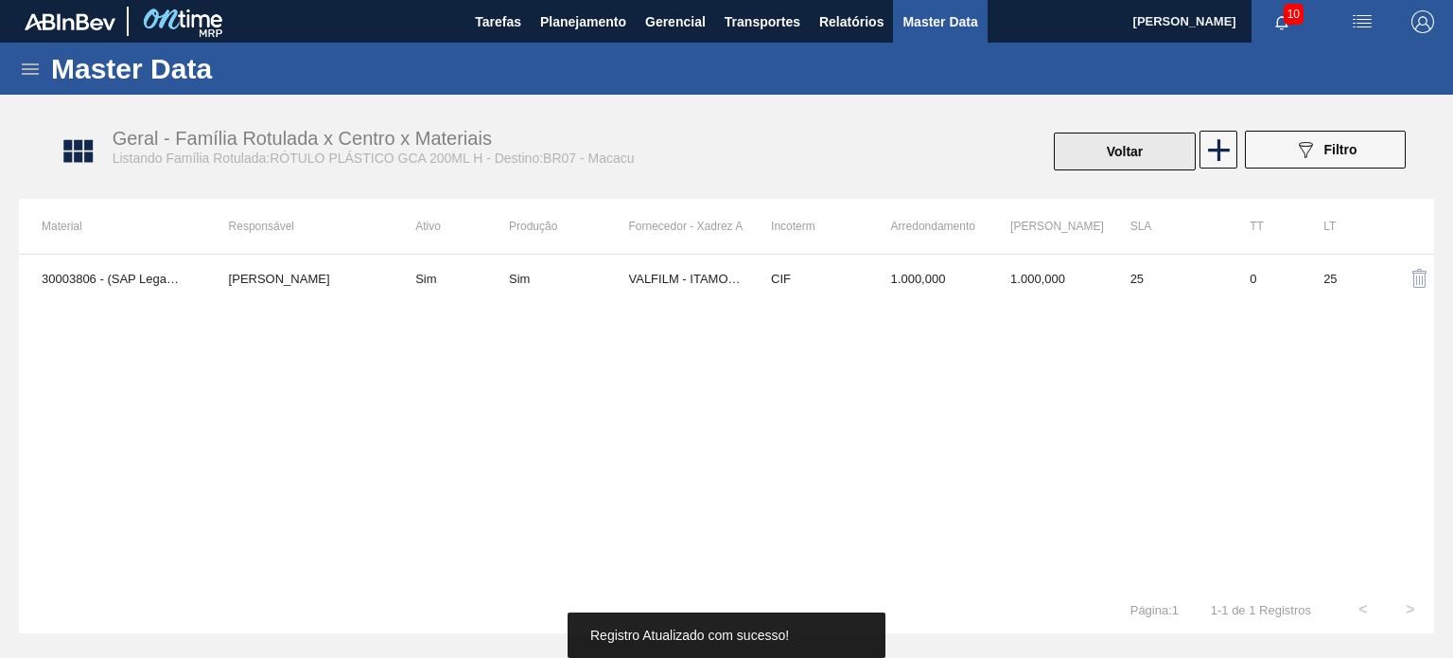
click at [1115, 155] on button "Voltar" at bounding box center [1125, 151] width 142 height 38
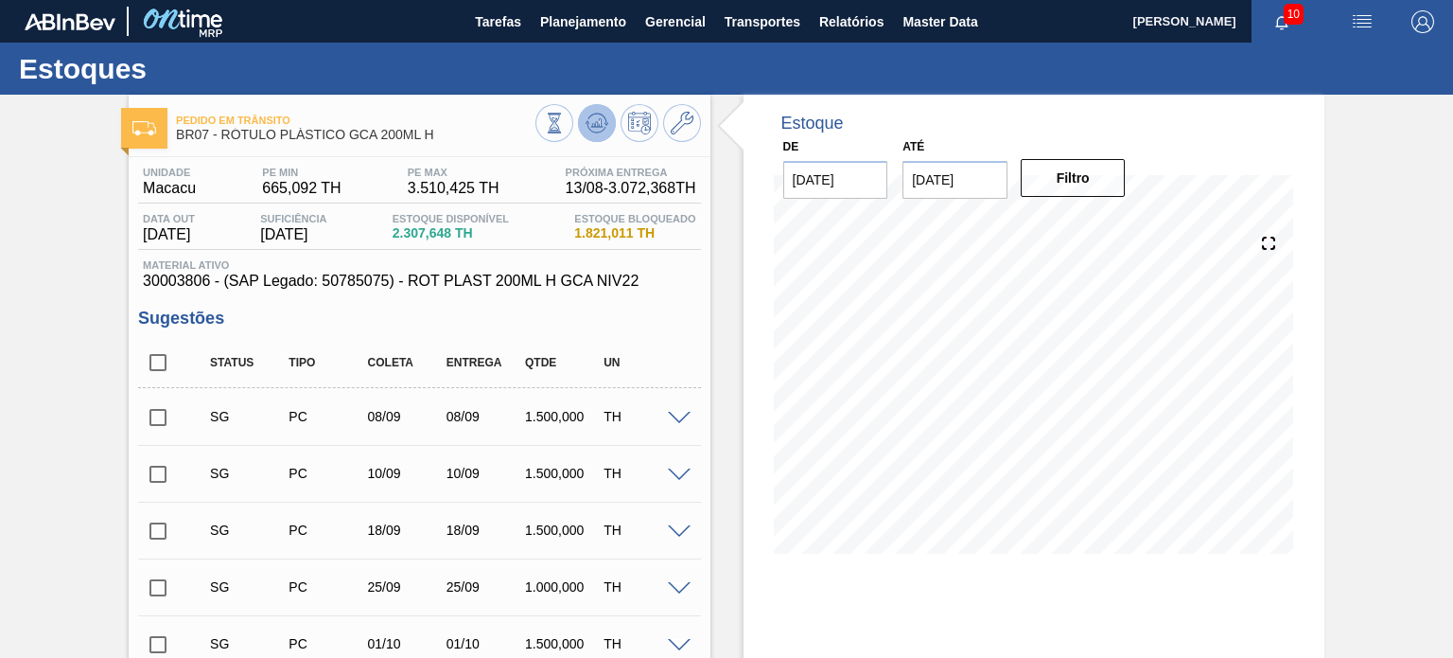
click at [565, 113] on icon at bounding box center [554, 123] width 21 height 21
click at [675, 120] on icon at bounding box center [682, 123] width 23 height 23
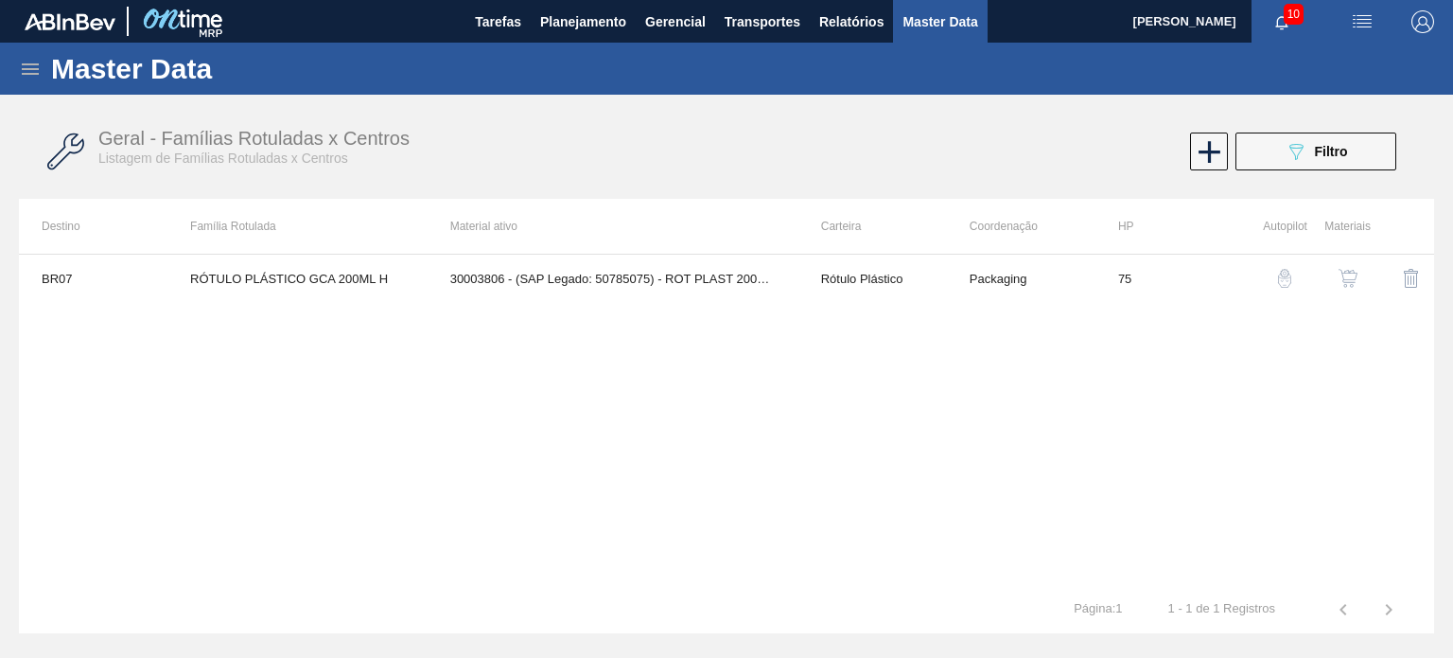
click at [1353, 274] on img "button" at bounding box center [1348, 278] width 19 height 19
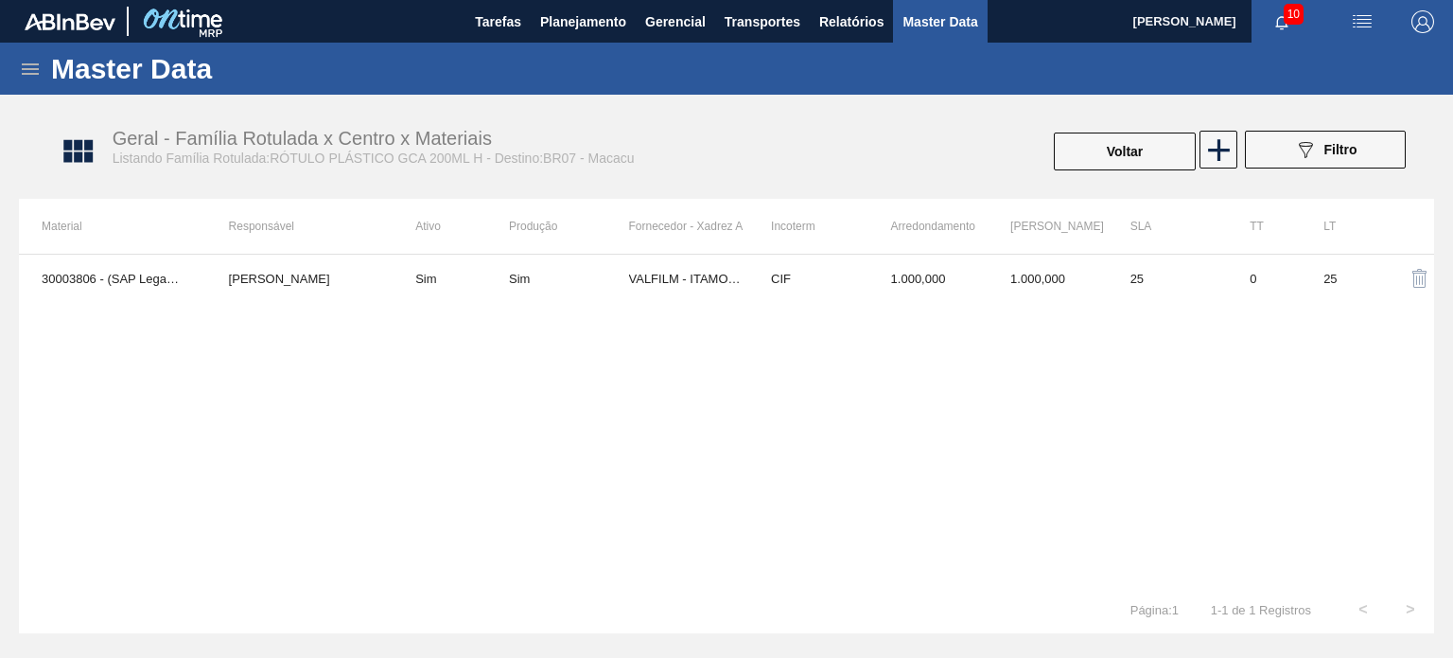
click at [923, 299] on td "1.000,000" at bounding box center [929, 278] width 120 height 47
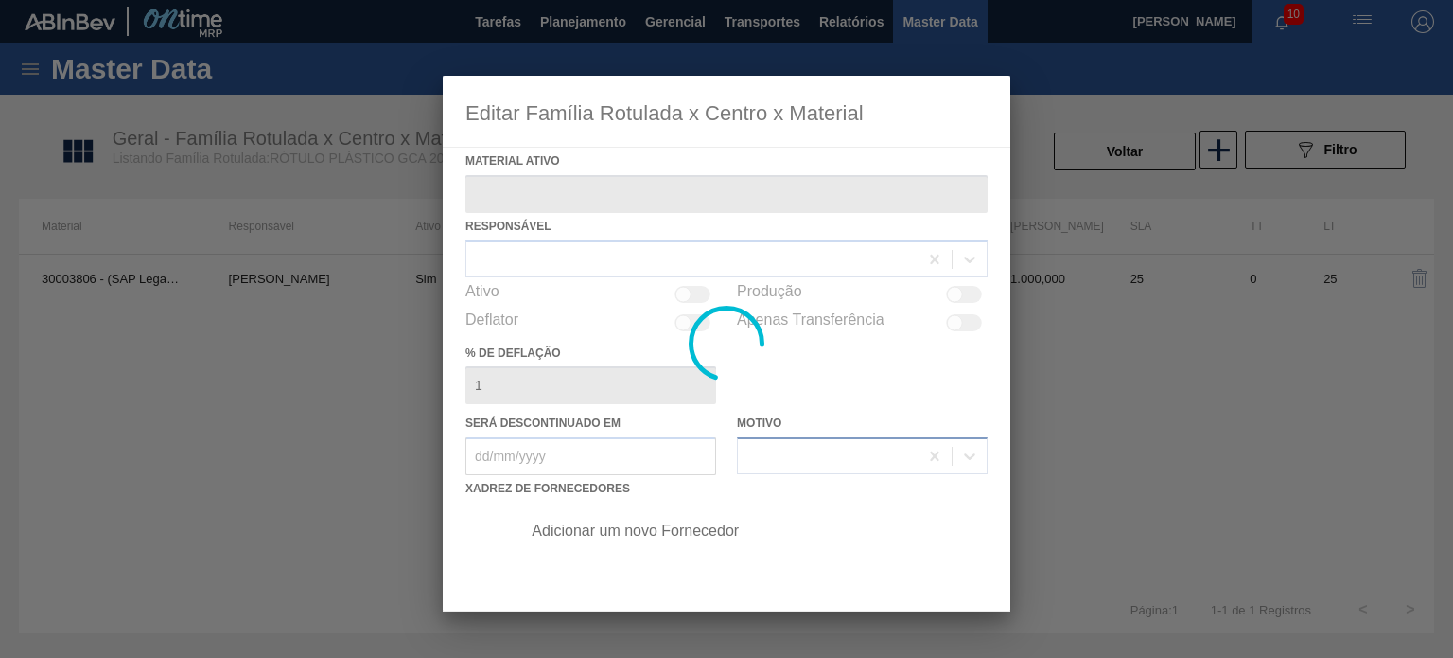
type ativo "30003806 - (SAP Legado: 50785075) - ROT PLAST 200ML H GCA NIV22"
checkbox input "true"
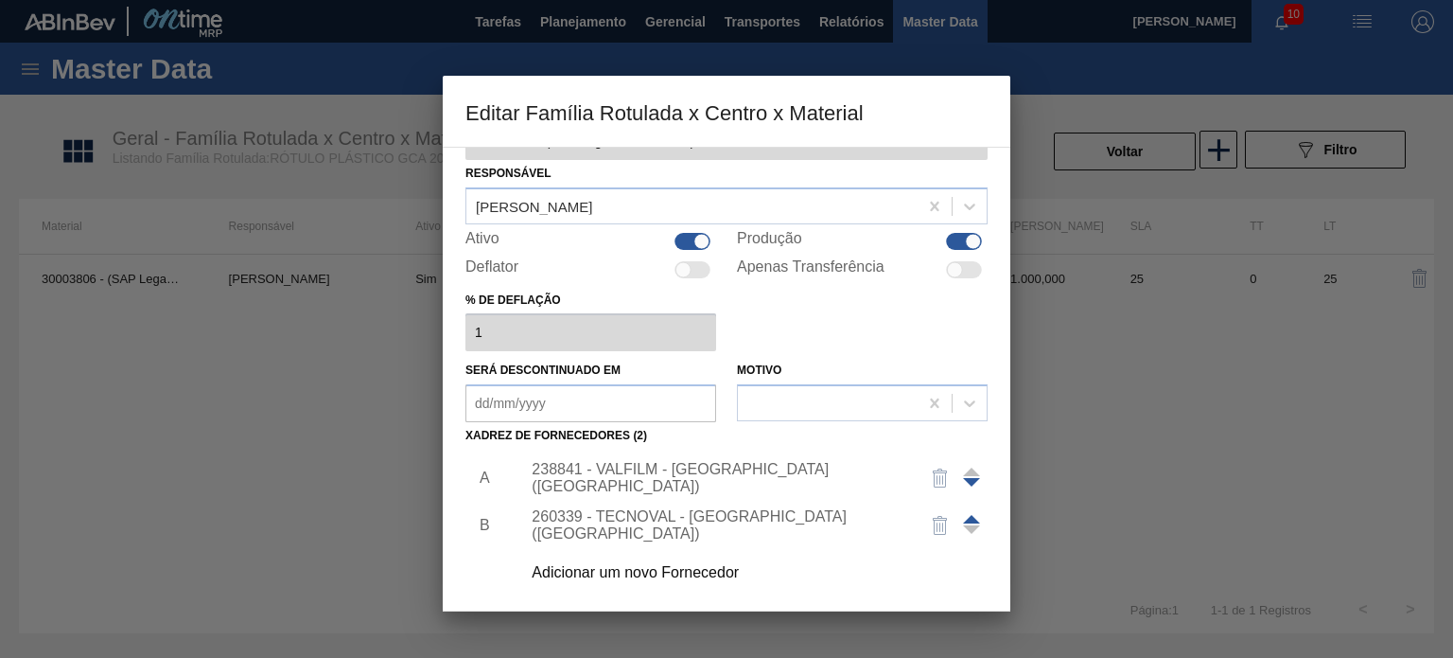
scroll to position [95, 0]
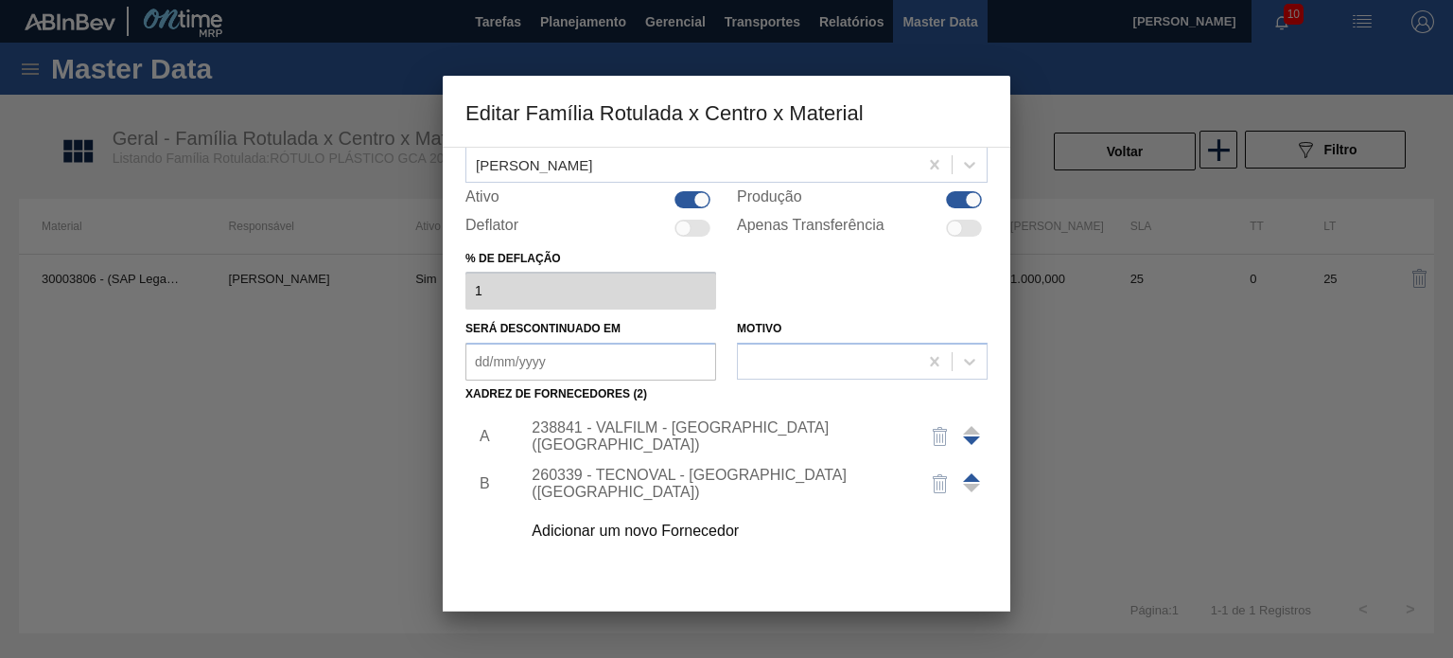
click at [718, 425] on div "238841 - VALFILM - ITAMONTE (MG)" at bounding box center [749, 436] width 478 height 47
click at [649, 431] on div "238841 - VALFILM - ITAMONTE (MG)" at bounding box center [717, 436] width 371 height 34
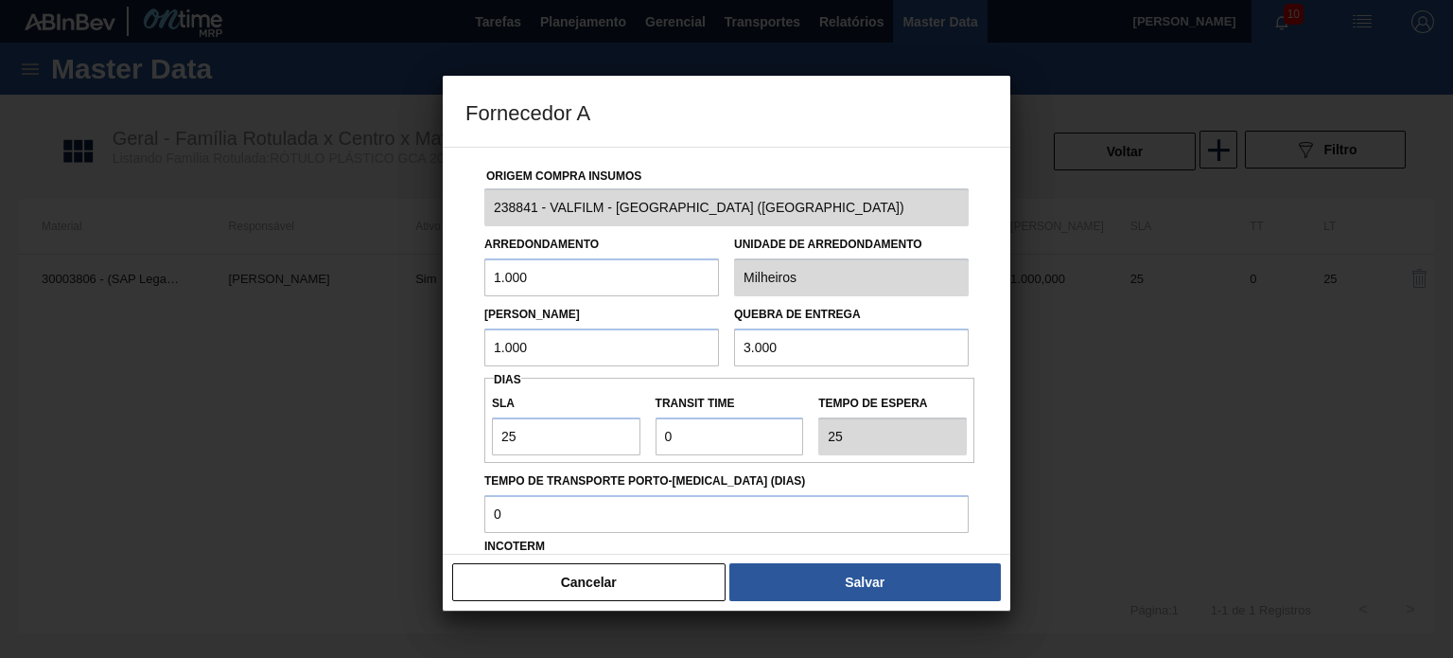
drag, startPoint x: 539, startPoint y: 347, endPoint x: 462, endPoint y: 340, distance: 78.0
click at [462, 340] on div "Origem Compra Insumos 238841 - VALFILM - ITAMONTE (MG) Arredondamento 1.000 Uni…" at bounding box center [727, 351] width 568 height 408
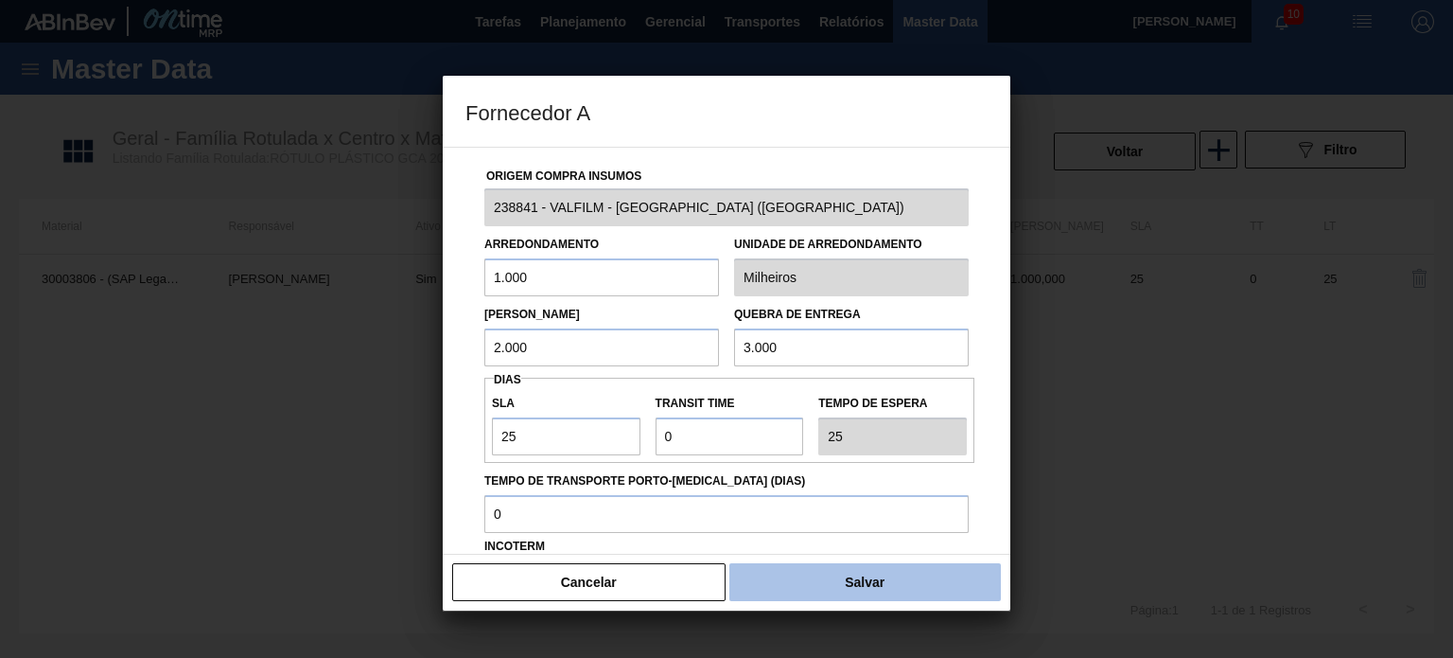
type input "2.000"
drag, startPoint x: 829, startPoint y: 598, endPoint x: 827, endPoint y: 571, distance: 27.5
click at [829, 597] on button "Salvar" at bounding box center [866, 582] width 272 height 38
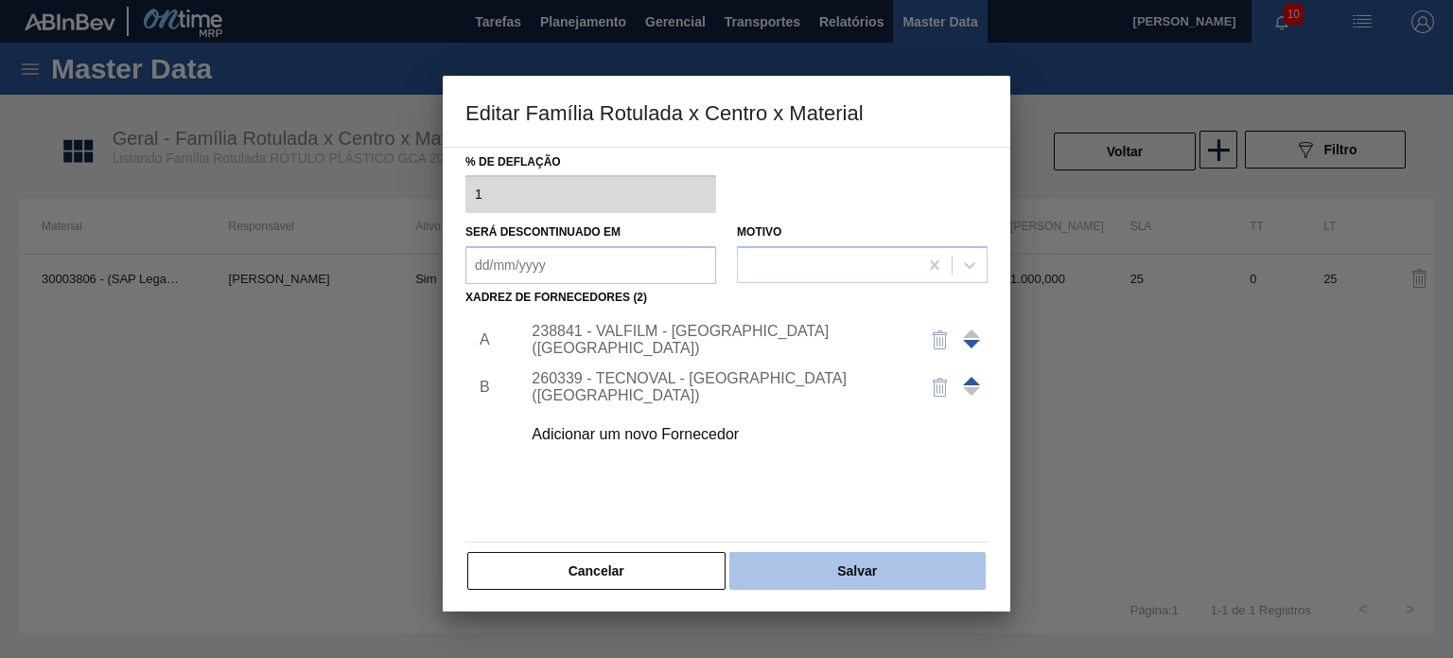
scroll to position [193, 0]
click at [818, 555] on button "Salvar" at bounding box center [858, 569] width 256 height 38
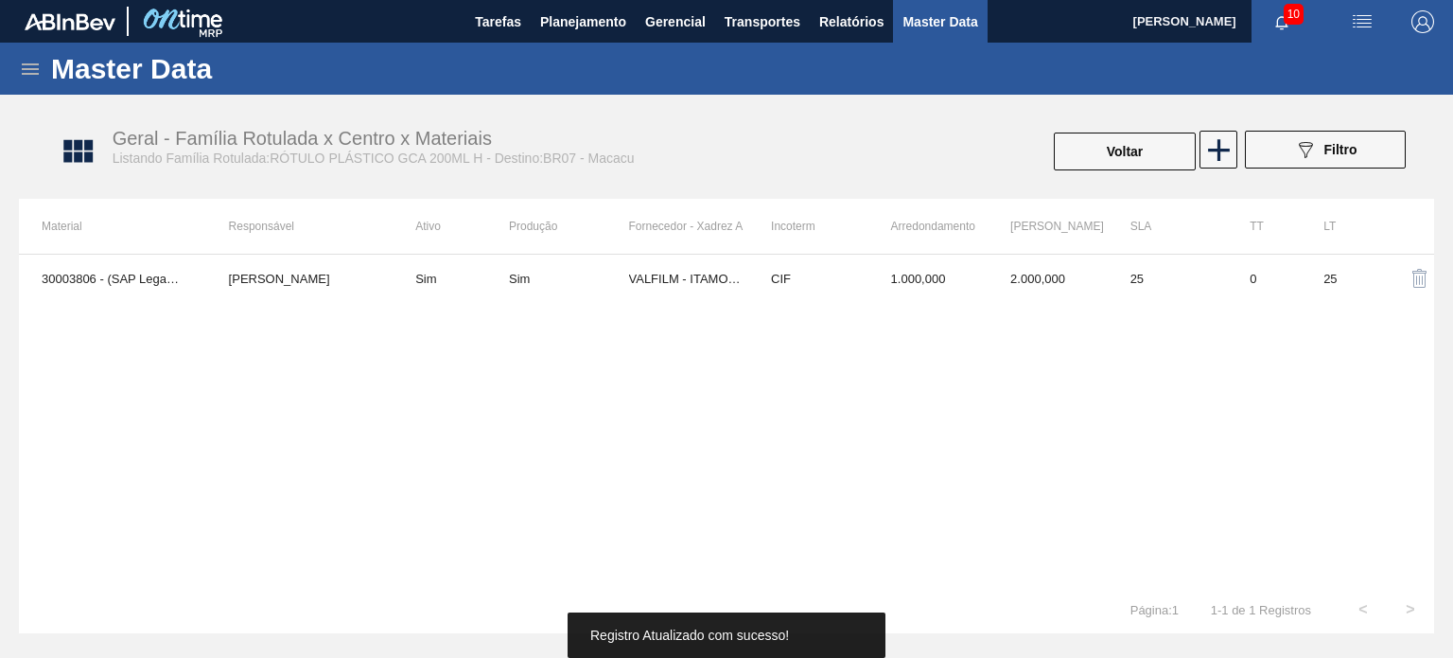
click at [1120, 143] on button "Voltar" at bounding box center [1125, 151] width 142 height 38
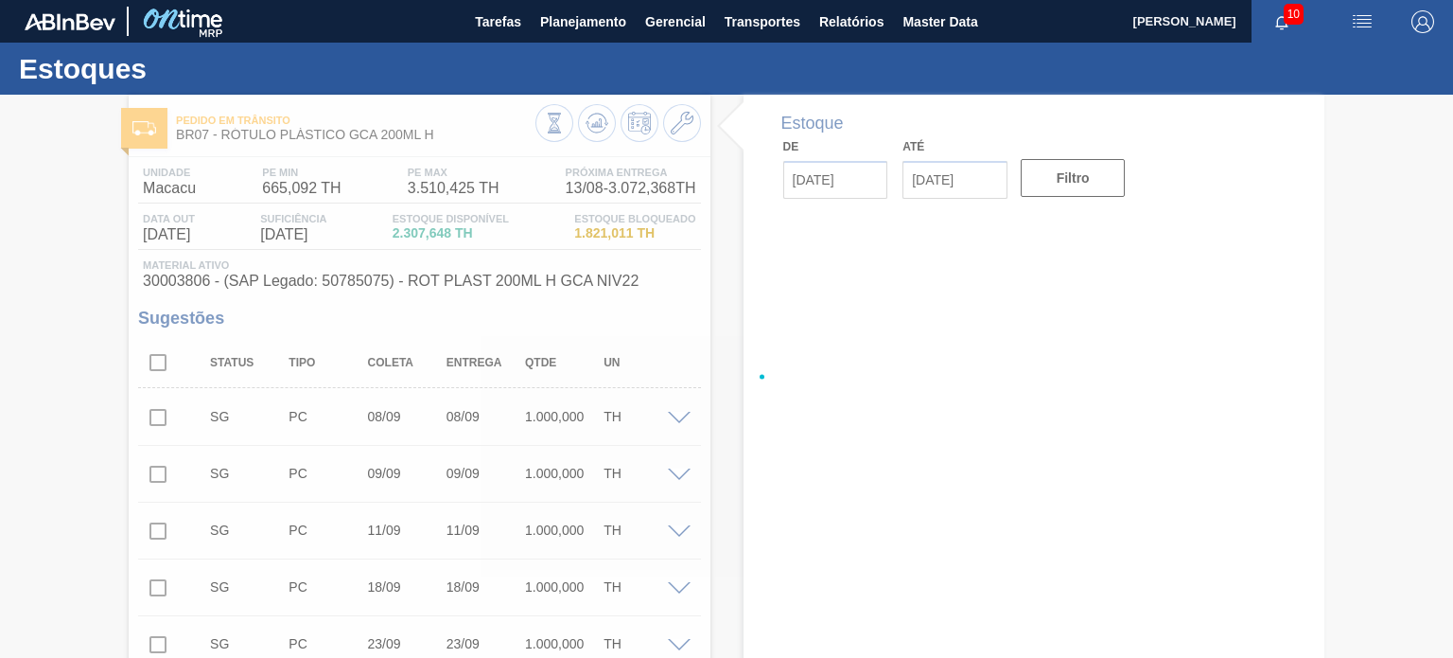
click at [598, 130] on div at bounding box center [726, 376] width 1453 height 563
click at [565, 130] on icon at bounding box center [554, 123] width 21 height 21
click at [598, 130] on div at bounding box center [726, 376] width 1453 height 563
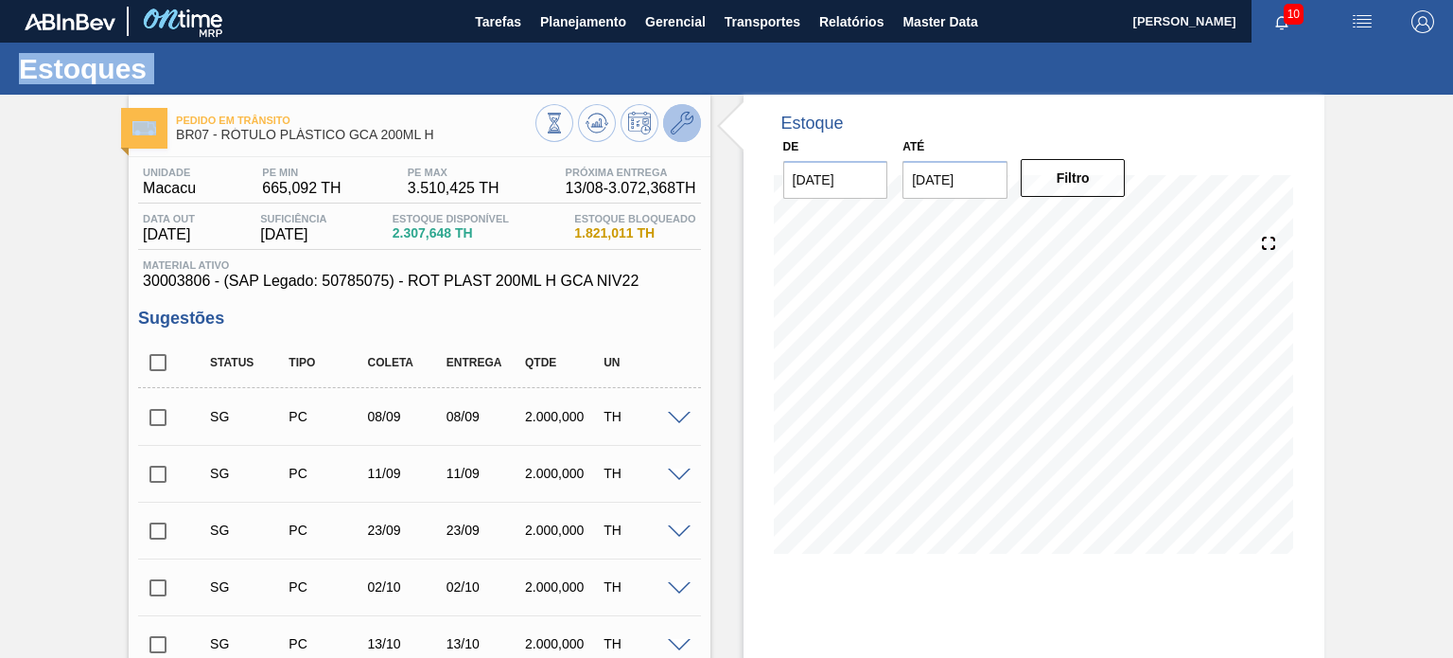
click at [681, 132] on icon at bounding box center [682, 123] width 23 height 23
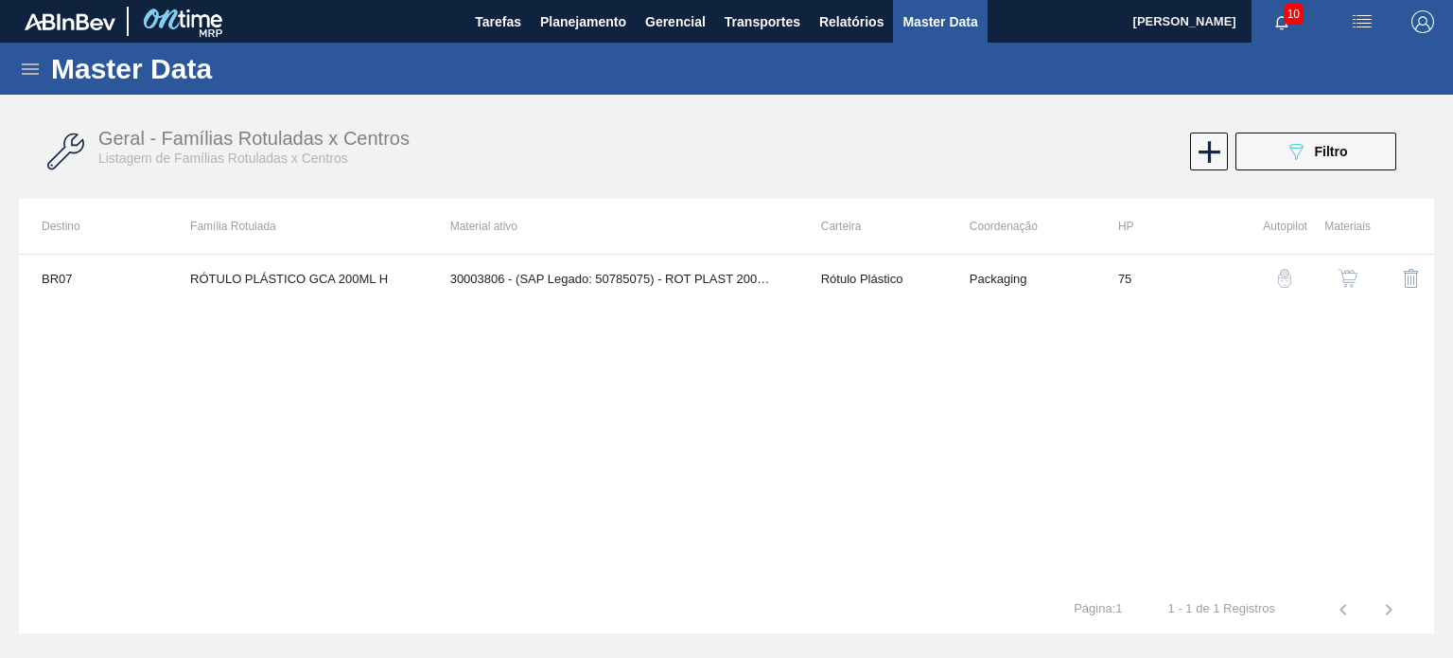
click at [1347, 273] on img "button" at bounding box center [1348, 278] width 19 height 19
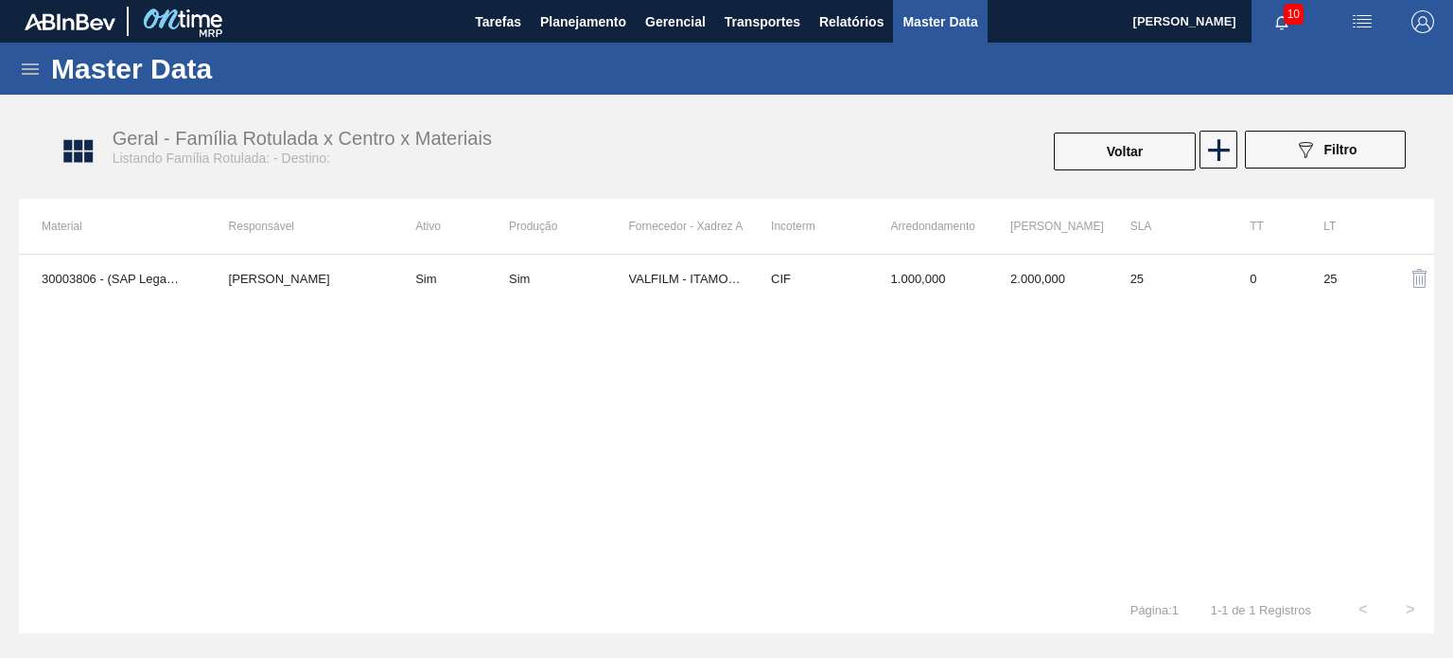
click at [879, 303] on div "30003806 - (SAP Legado: 50785075) - ROT PLAST 200ML H GCA NIV22 MATHEUS FARIA L…" at bounding box center [726, 420] width 1415 height 332
click at [873, 290] on td "1.000,000" at bounding box center [929, 278] width 120 height 47
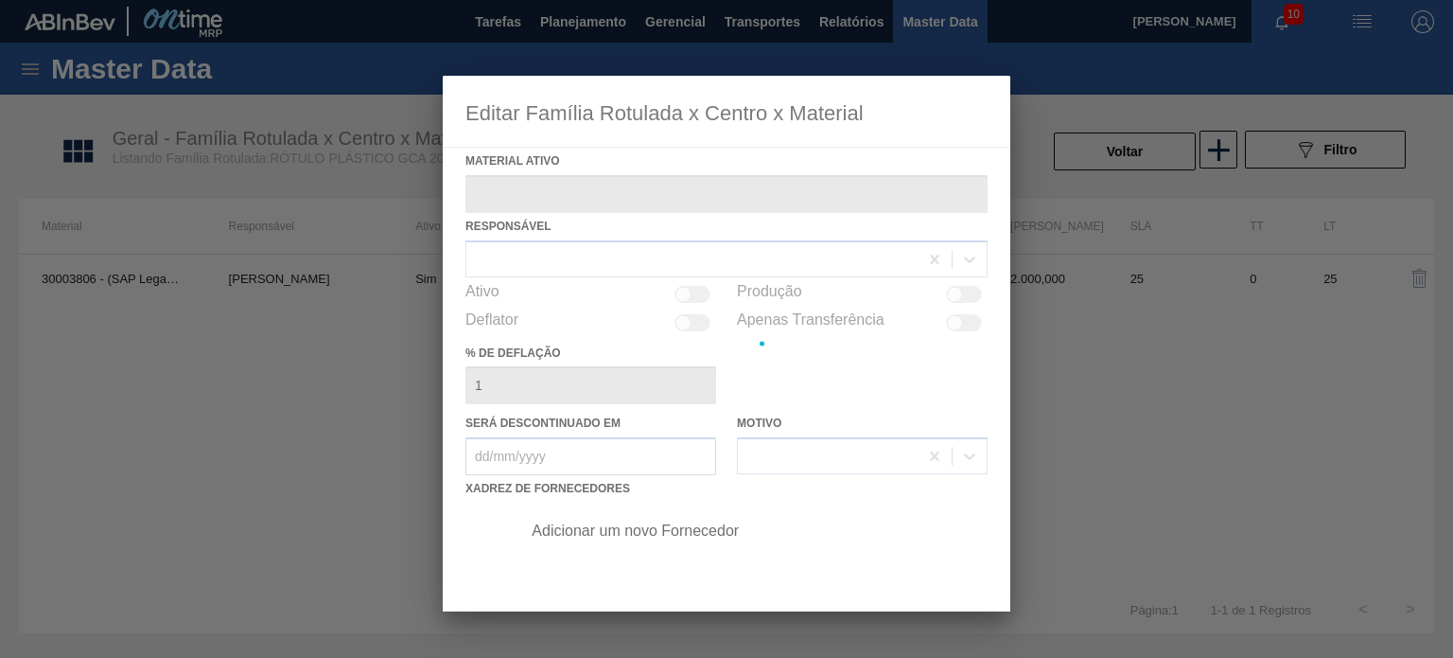
type ativo "30003806 - (SAP Legado: 50785075) - ROT PLAST 200ML H GCA NIV22"
checkbox input "true"
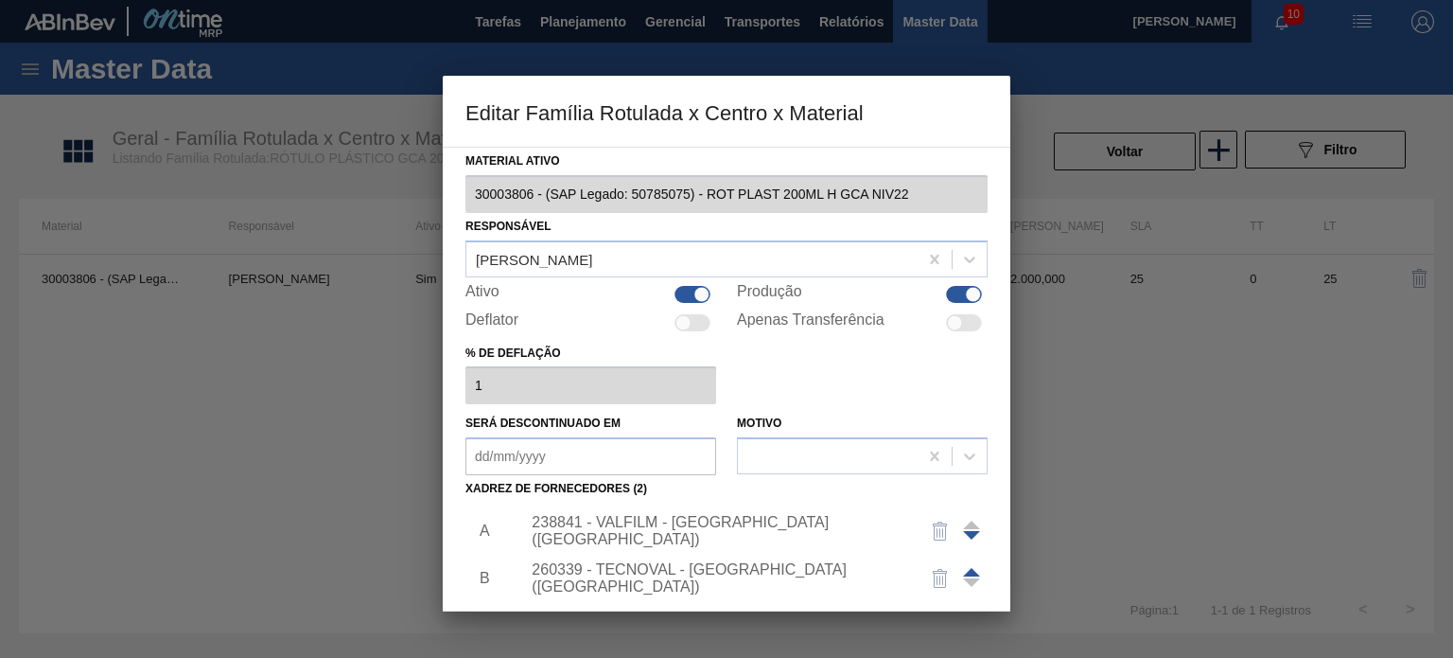
click at [692, 525] on div "238841 - VALFILM - ITAMONTE (MG)" at bounding box center [717, 531] width 371 height 34
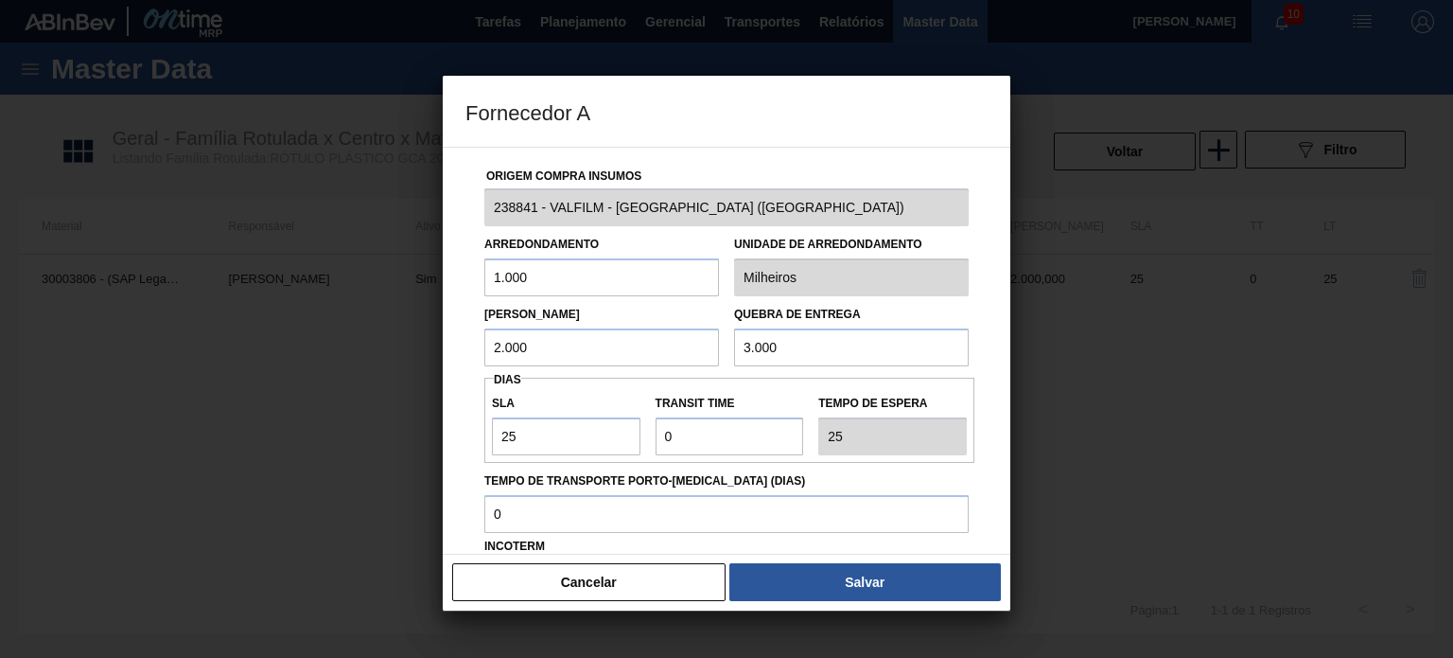
drag, startPoint x: 561, startPoint y: 328, endPoint x: 465, endPoint y: 325, distance: 96.6
click at [463, 334] on div "Origem Compra Insumos 238841 - VALFILM - ITAMONTE (MG) Arredondamento 1.000 Uni…" at bounding box center [727, 351] width 568 height 408
type input "3.000"
drag, startPoint x: 786, startPoint y: 354, endPoint x: 704, endPoint y: 347, distance: 82.6
click at [708, 347] on div "Lote Mínimo 3.000 Quebra de entrega 3.000" at bounding box center [727, 331] width 500 height 70
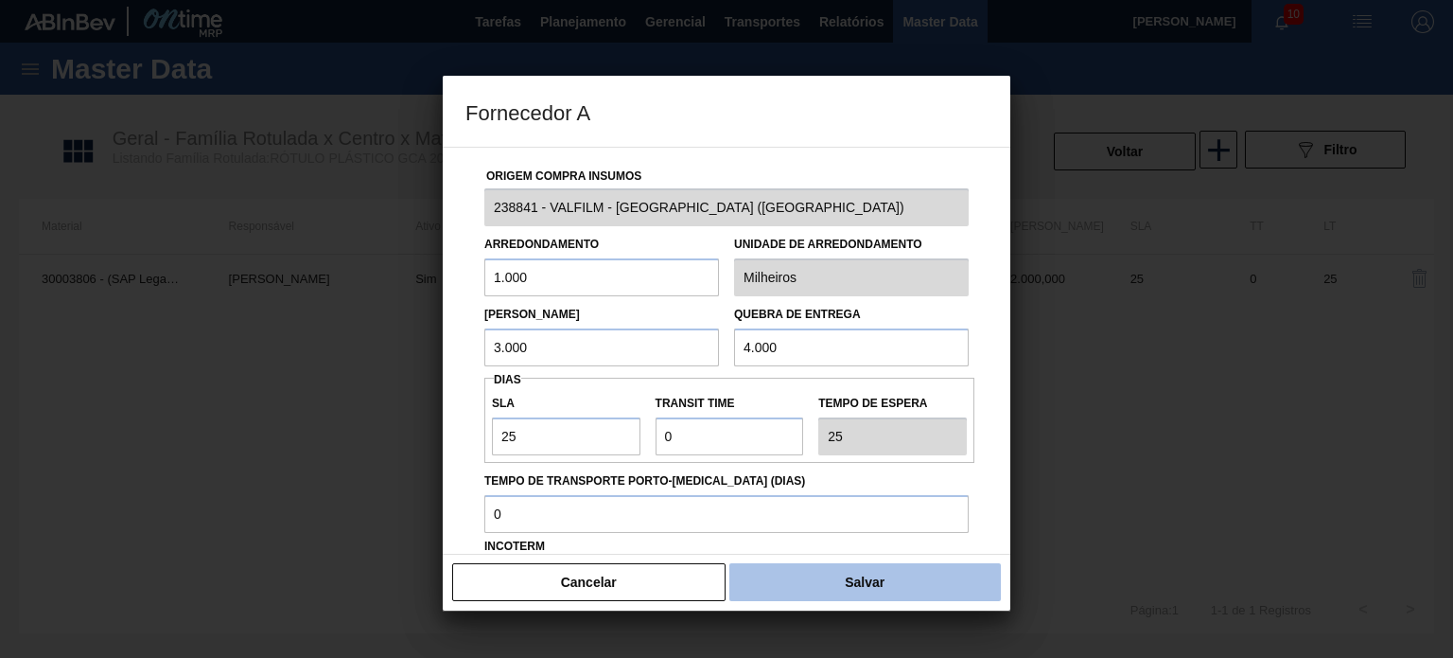
type input "4.000"
click at [886, 570] on button "Salvar" at bounding box center [866, 582] width 272 height 38
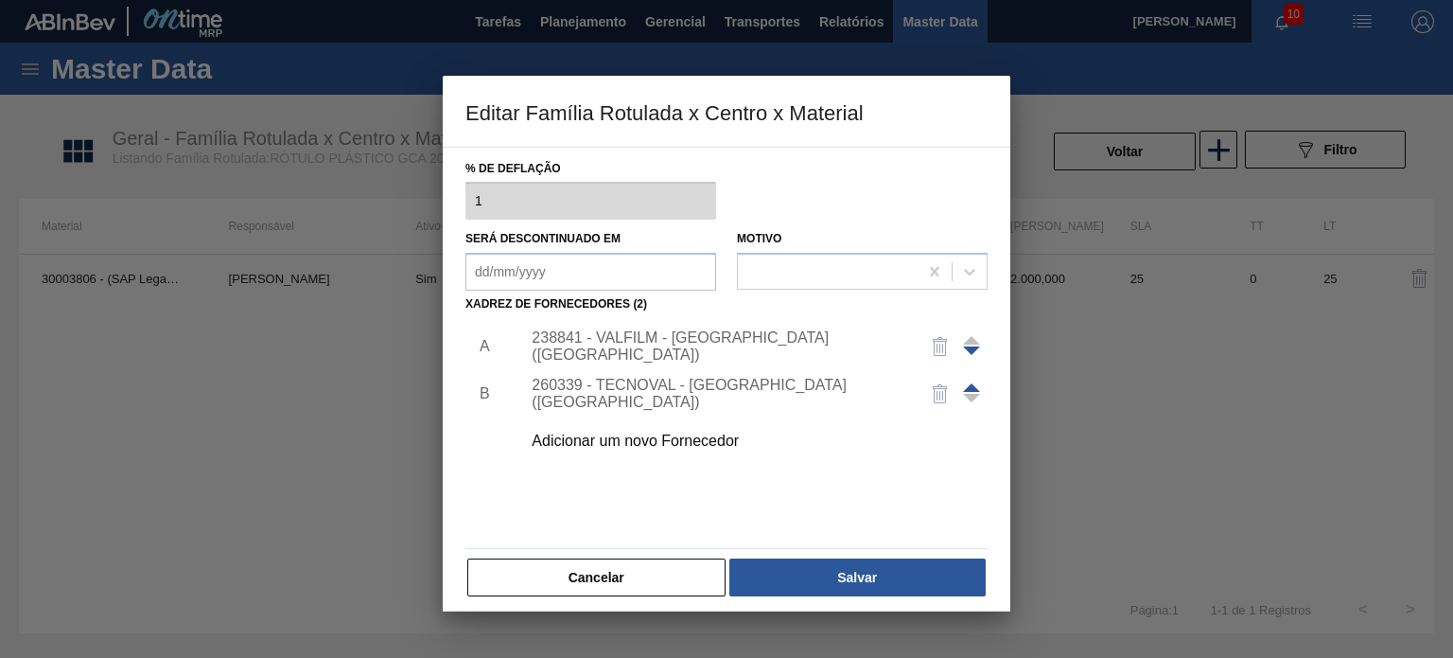
scroll to position [193, 0]
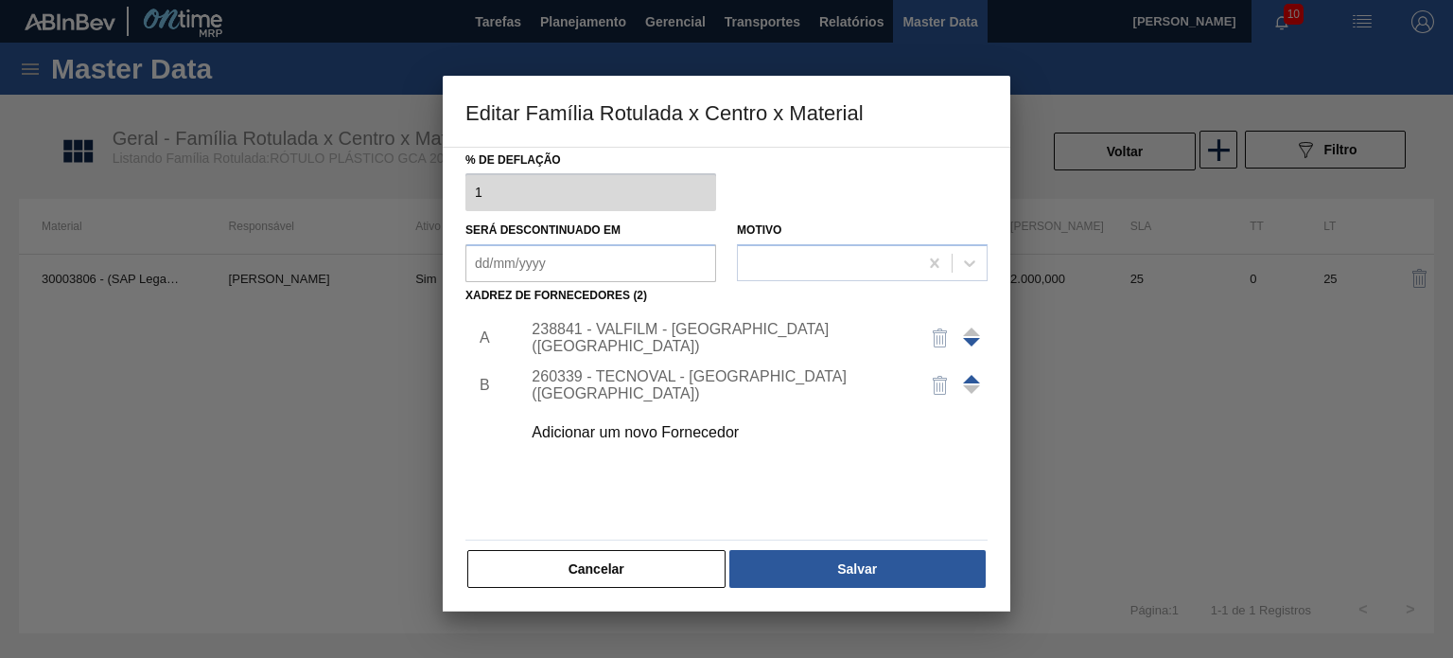
click at [886, 570] on button "Salvar" at bounding box center [858, 569] width 256 height 38
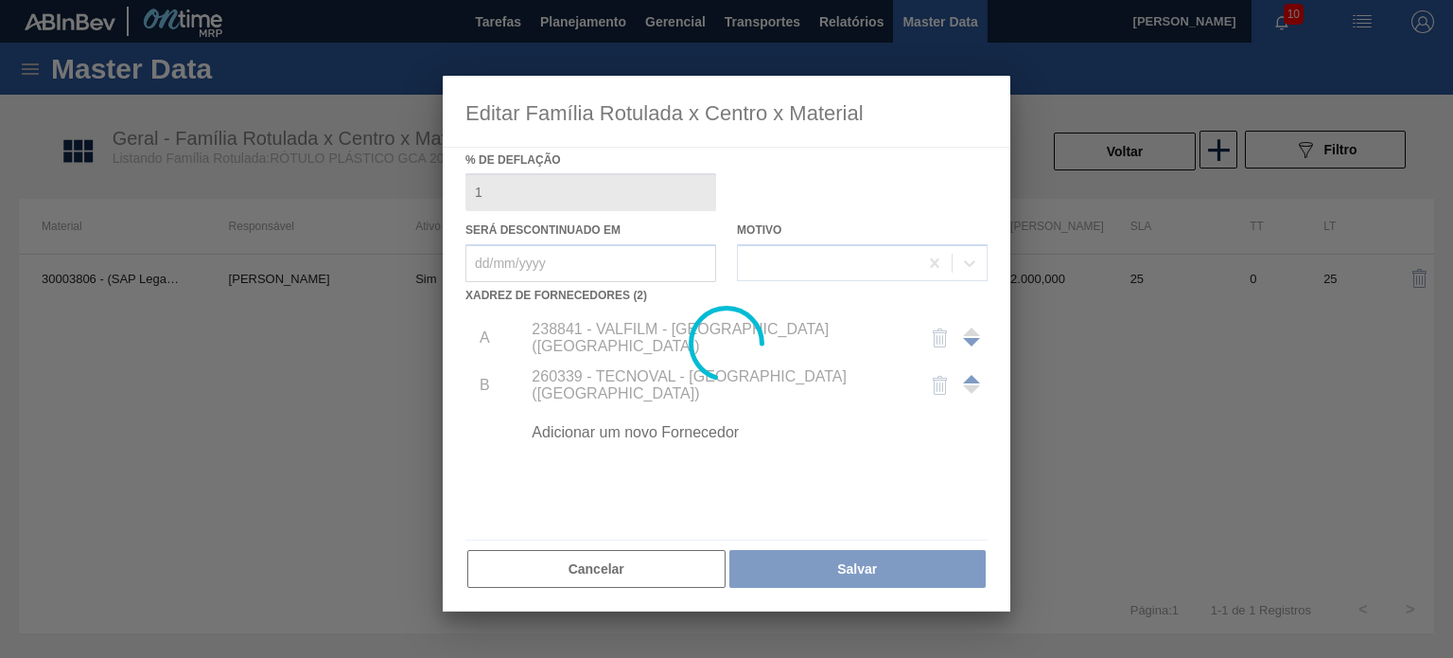
click at [1111, 151] on div at bounding box center [726, 329] width 1453 height 658
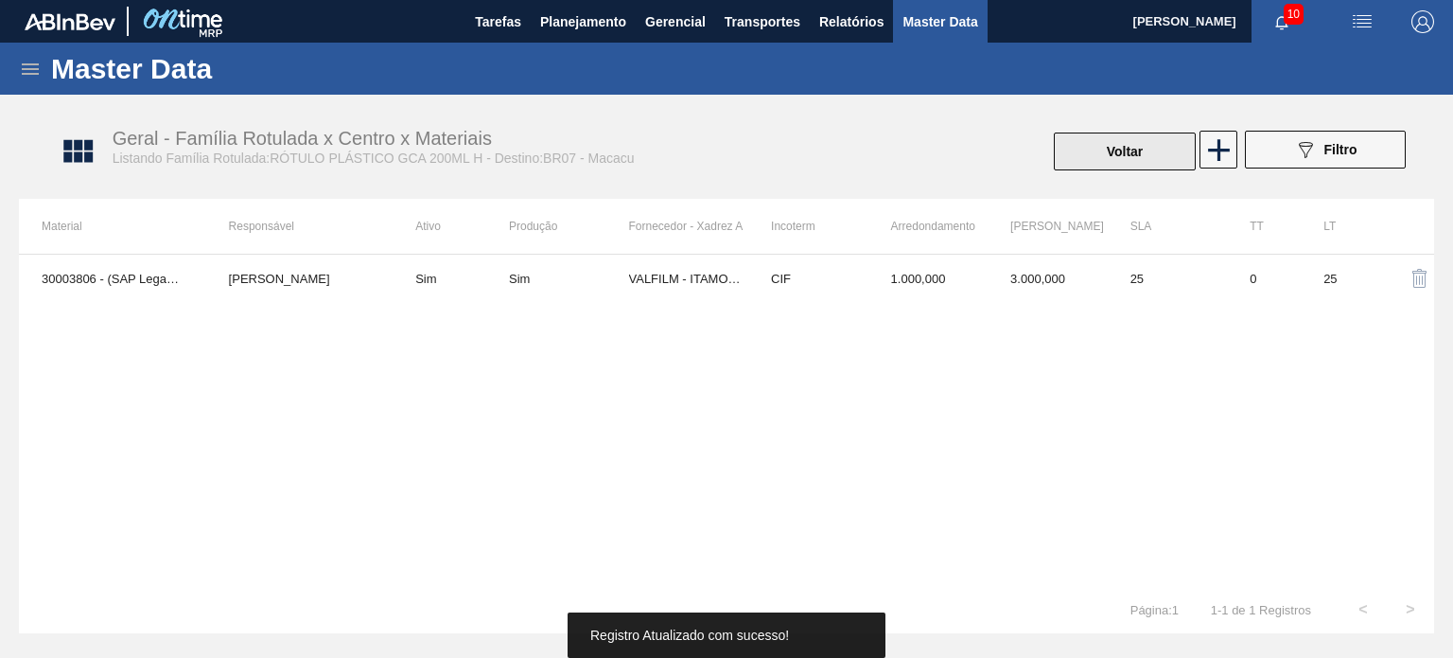
click at [1109, 142] on button "Voltar" at bounding box center [1125, 151] width 142 height 38
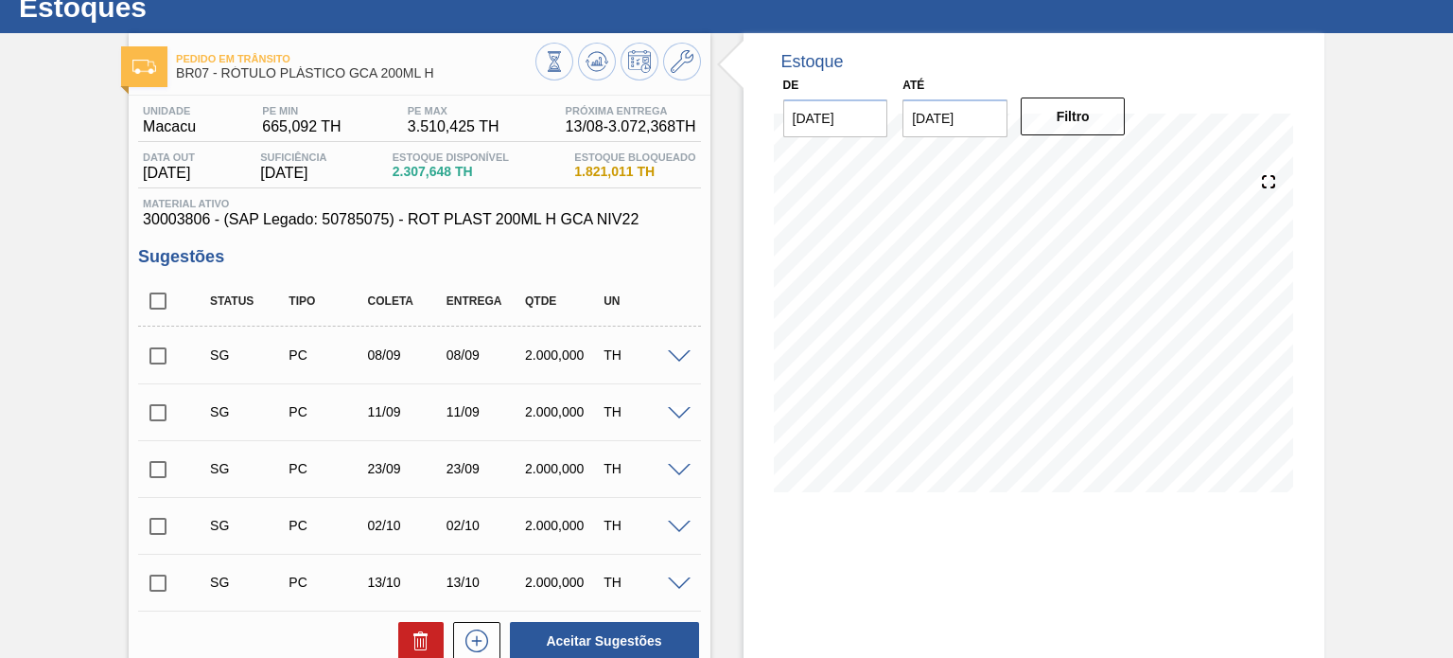
scroll to position [95, 0]
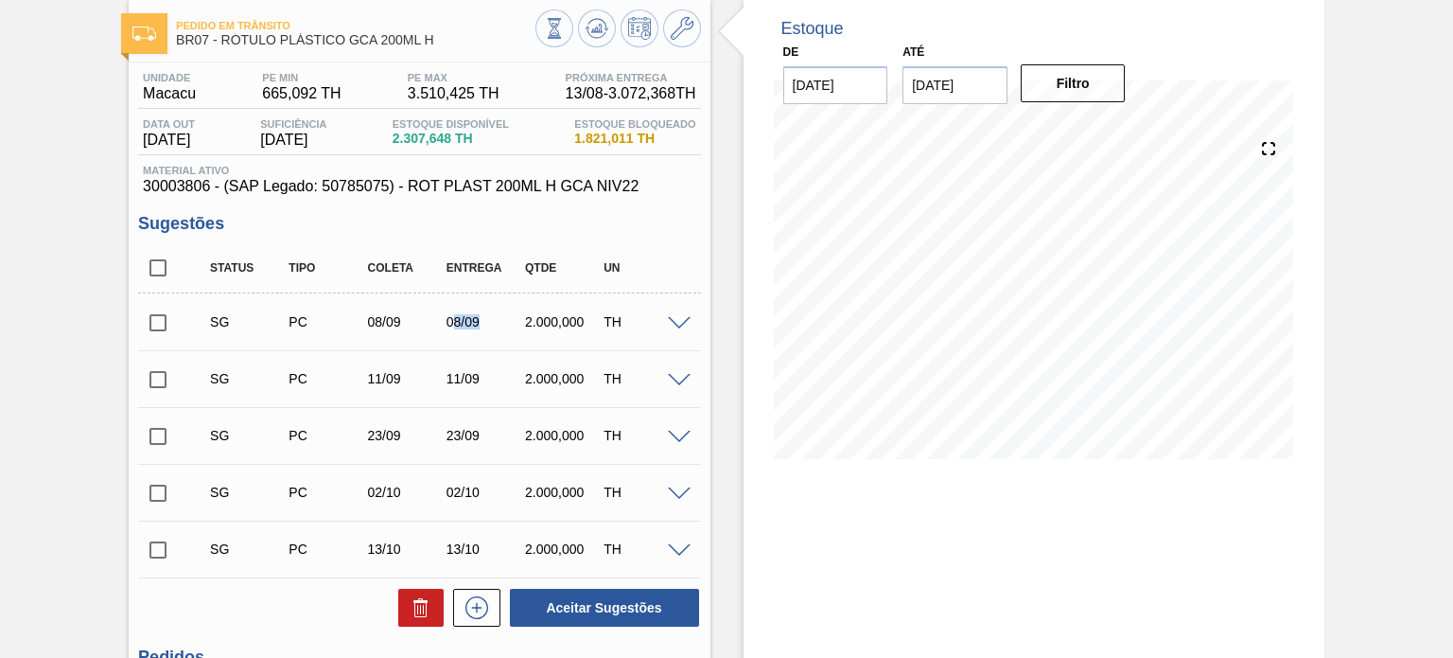
drag, startPoint x: 454, startPoint y: 324, endPoint x: 479, endPoint y: 325, distance: 24.6
click at [479, 324] on div "08/09" at bounding box center [485, 321] width 86 height 15
click at [479, 325] on div "08/09" at bounding box center [485, 321] width 86 height 15
click at [479, 328] on div "08/09" at bounding box center [485, 321] width 86 height 15
click at [480, 329] on div "08/09" at bounding box center [485, 321] width 86 height 15
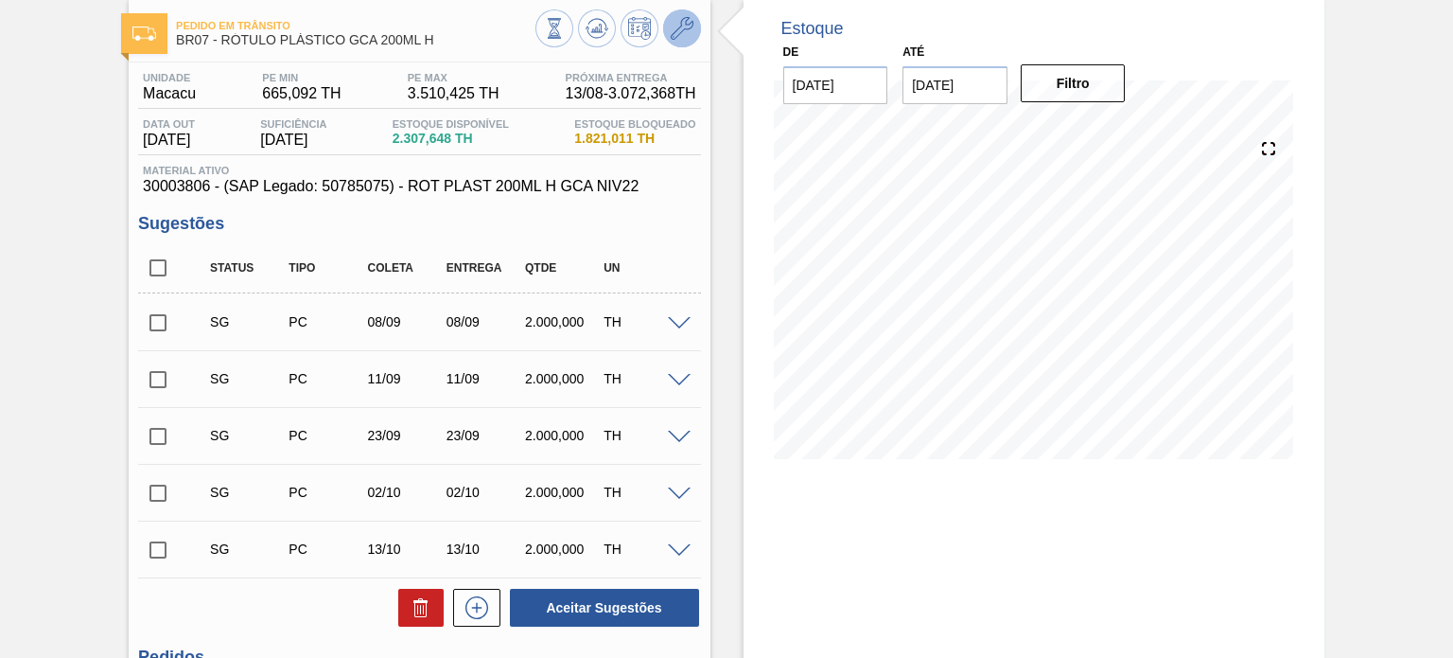
click at [689, 24] on icon at bounding box center [682, 28] width 23 height 23
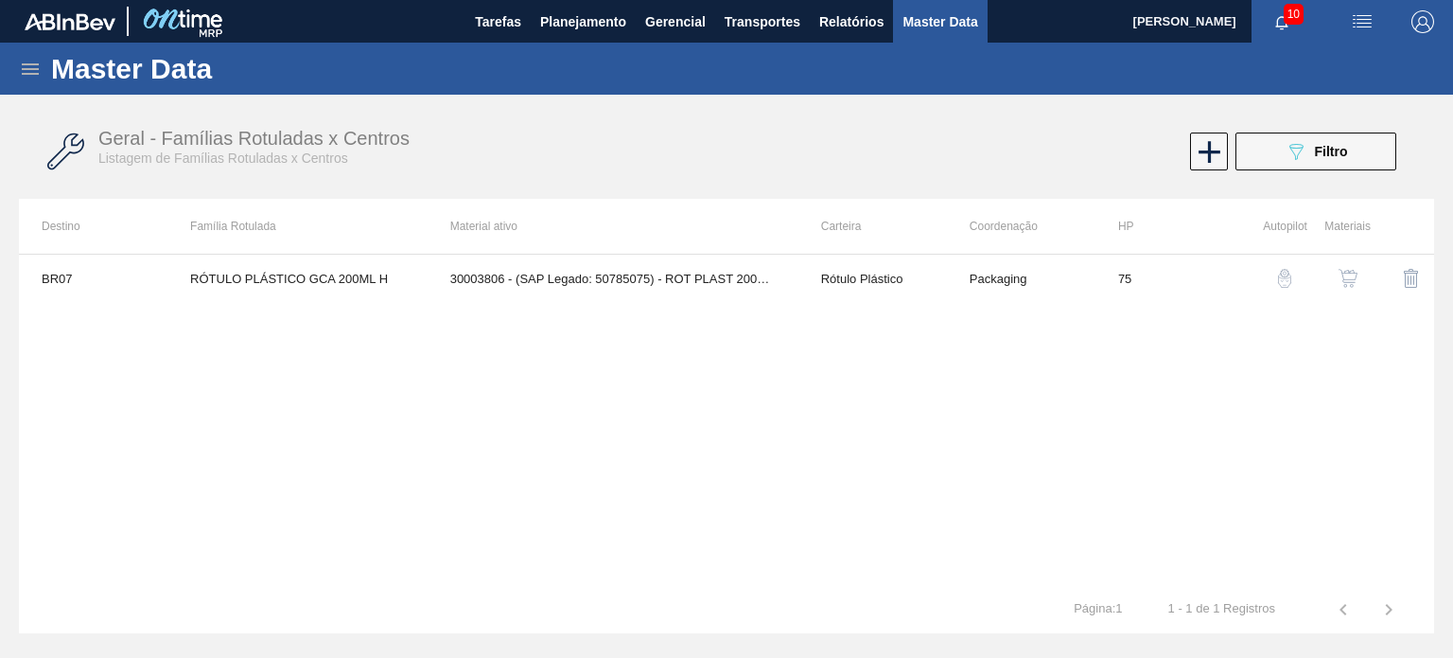
click at [1347, 286] on img "button" at bounding box center [1348, 278] width 19 height 19
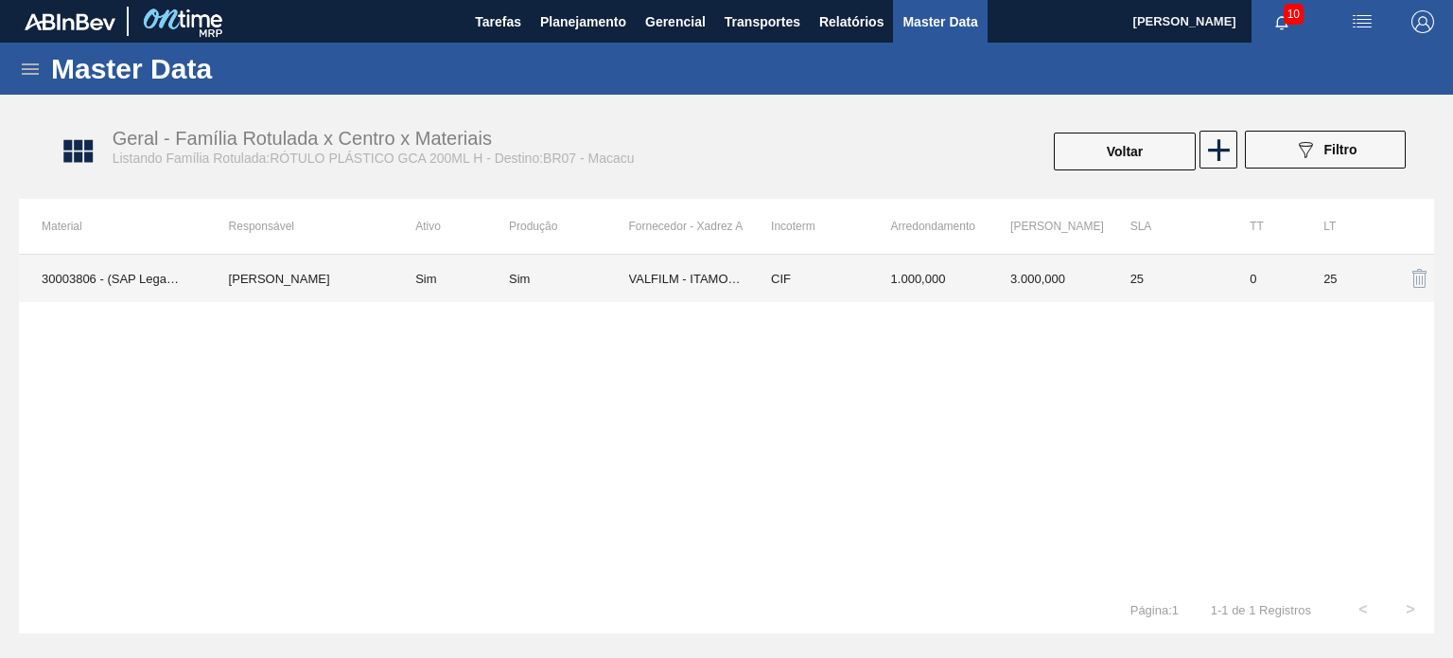
click at [1018, 276] on td "3.000,000" at bounding box center [1048, 278] width 120 height 47
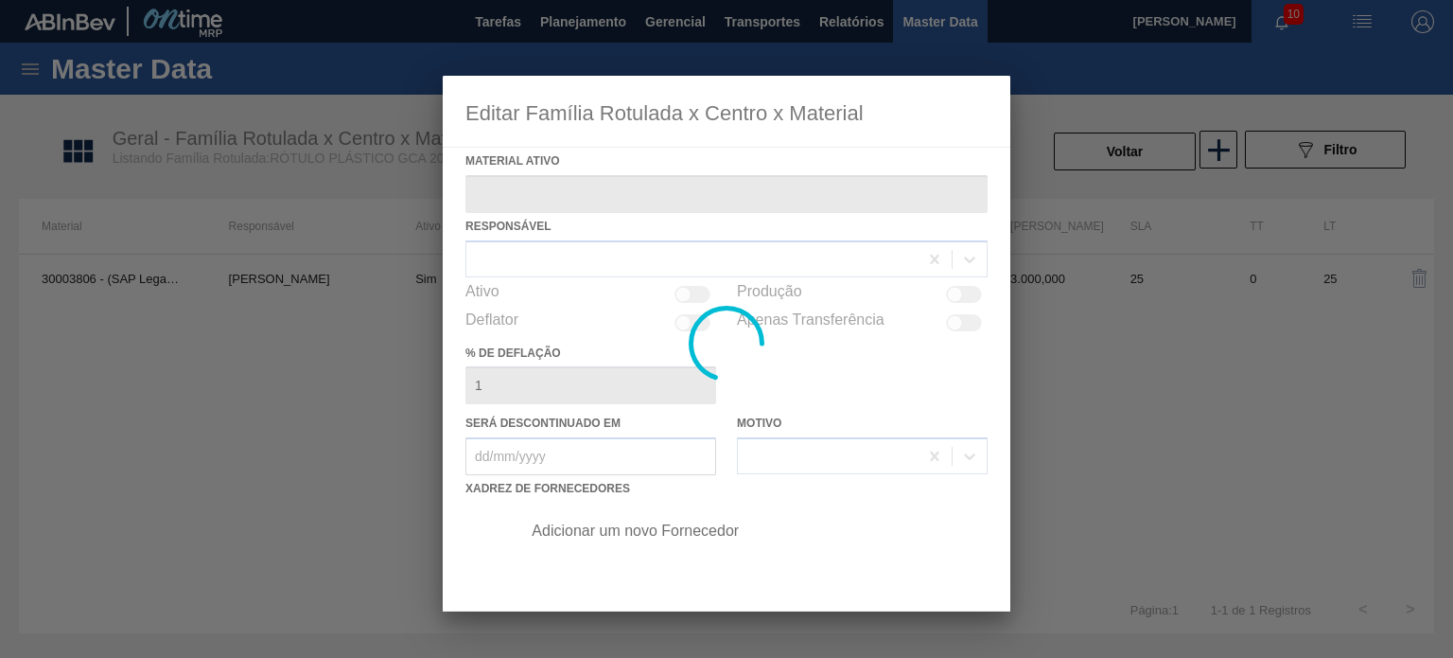
type ativo "30003806 - (SAP Legado: 50785075) - ROT PLAST 200ML H GCA NIV22"
checkbox input "true"
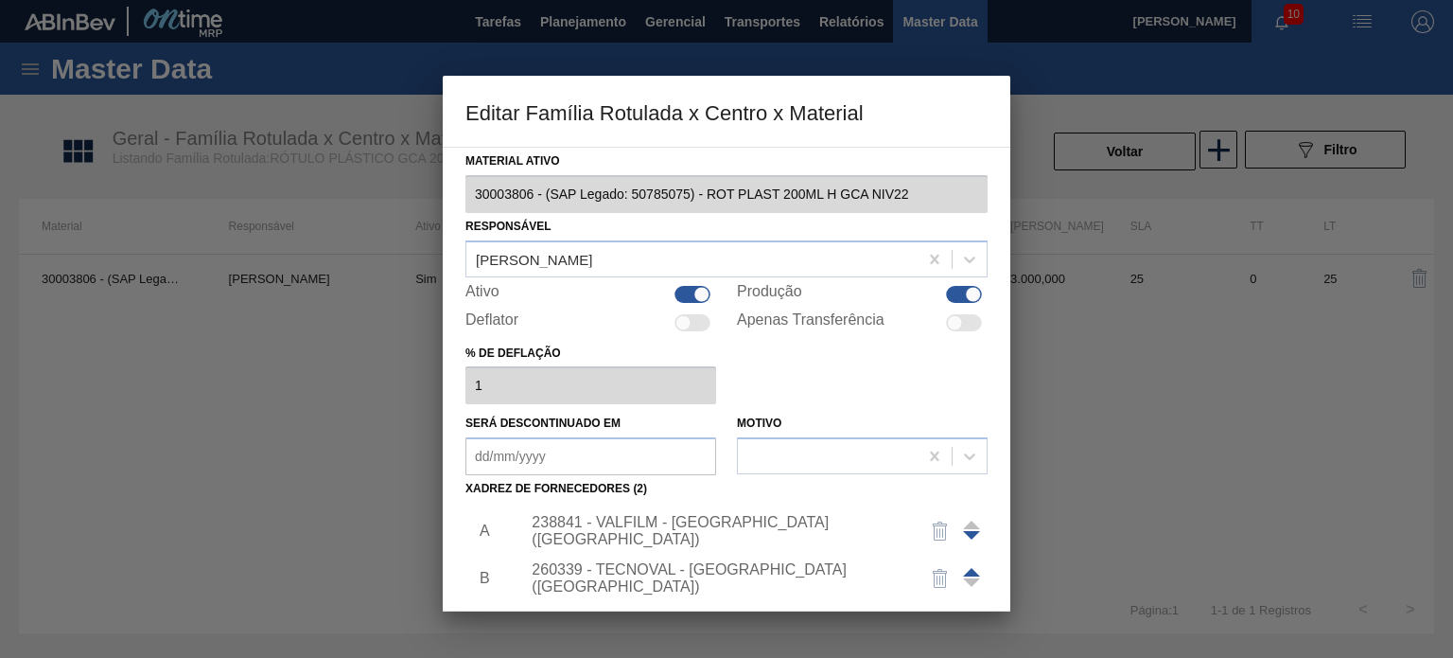
click at [717, 529] on div "238841 - VALFILM - ITAMONTE (MG)" at bounding box center [717, 531] width 371 height 34
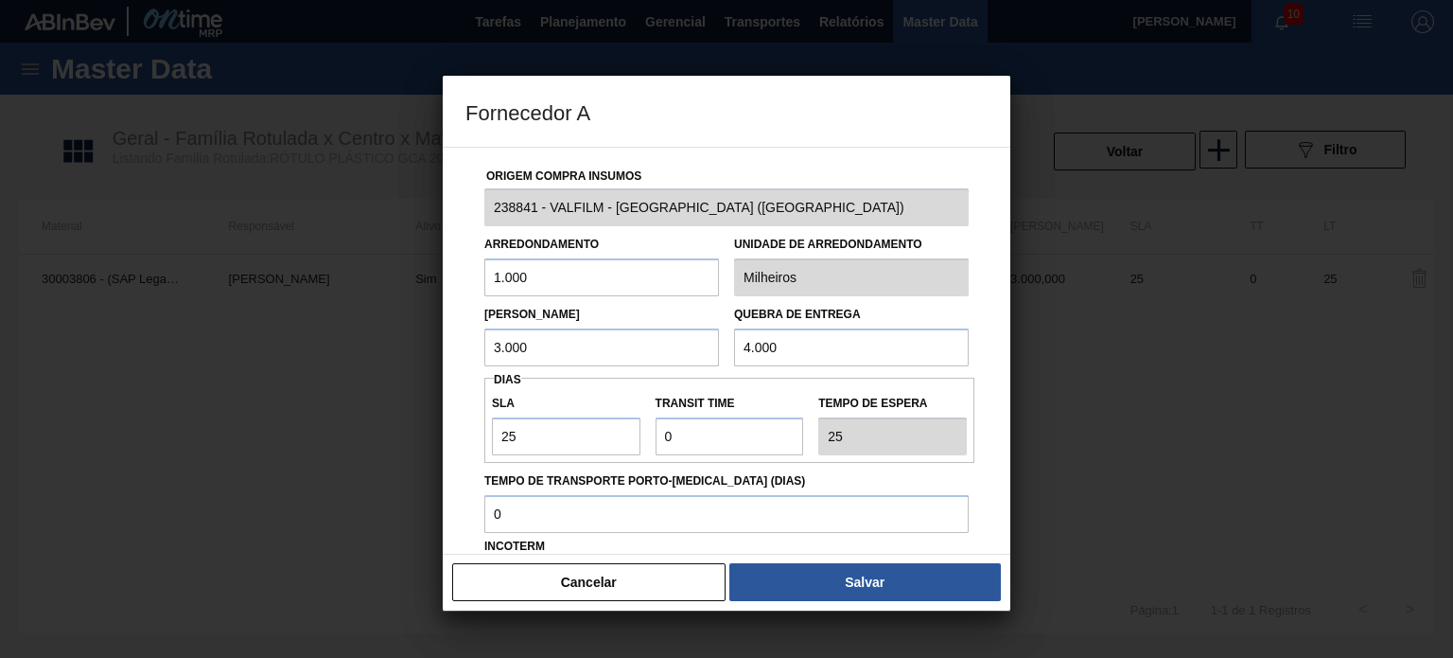
drag, startPoint x: 537, startPoint y: 352, endPoint x: 480, endPoint y: 352, distance: 57.7
click at [480, 352] on div "Lote Mínimo 3.000" at bounding box center [602, 333] width 250 height 65
drag, startPoint x: 515, startPoint y: 274, endPoint x: 523, endPoint y: 268, distance: 10.8
click at [486, 273] on input "1.000" at bounding box center [601, 277] width 235 height 38
type input "500"
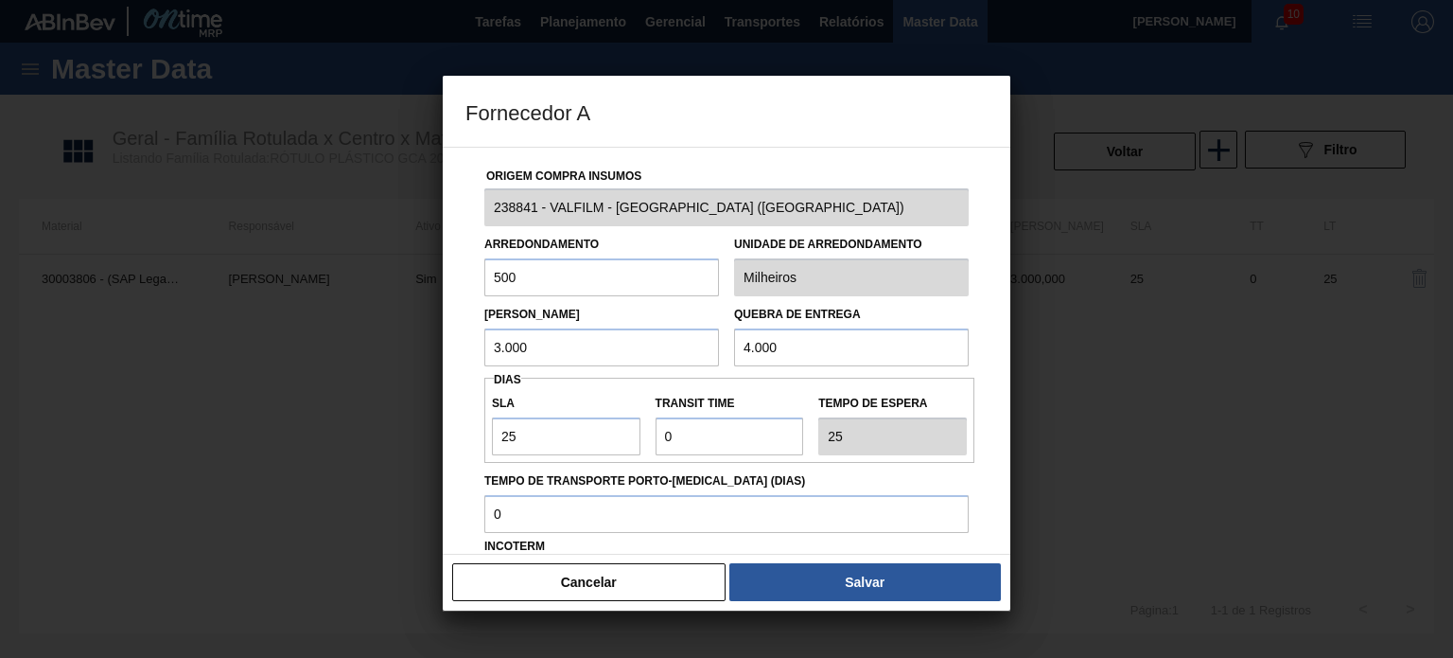
drag, startPoint x: 473, startPoint y: 355, endPoint x: 454, endPoint y: 355, distance: 18.9
click at [454, 355] on div "Origem Compra Insumos 238841 - VALFILM - ITAMONTE (MG) Arredondamento 500 Unida…" at bounding box center [727, 351] width 568 height 408
type input "3.500"
click at [859, 578] on button "Salvar" at bounding box center [866, 582] width 272 height 38
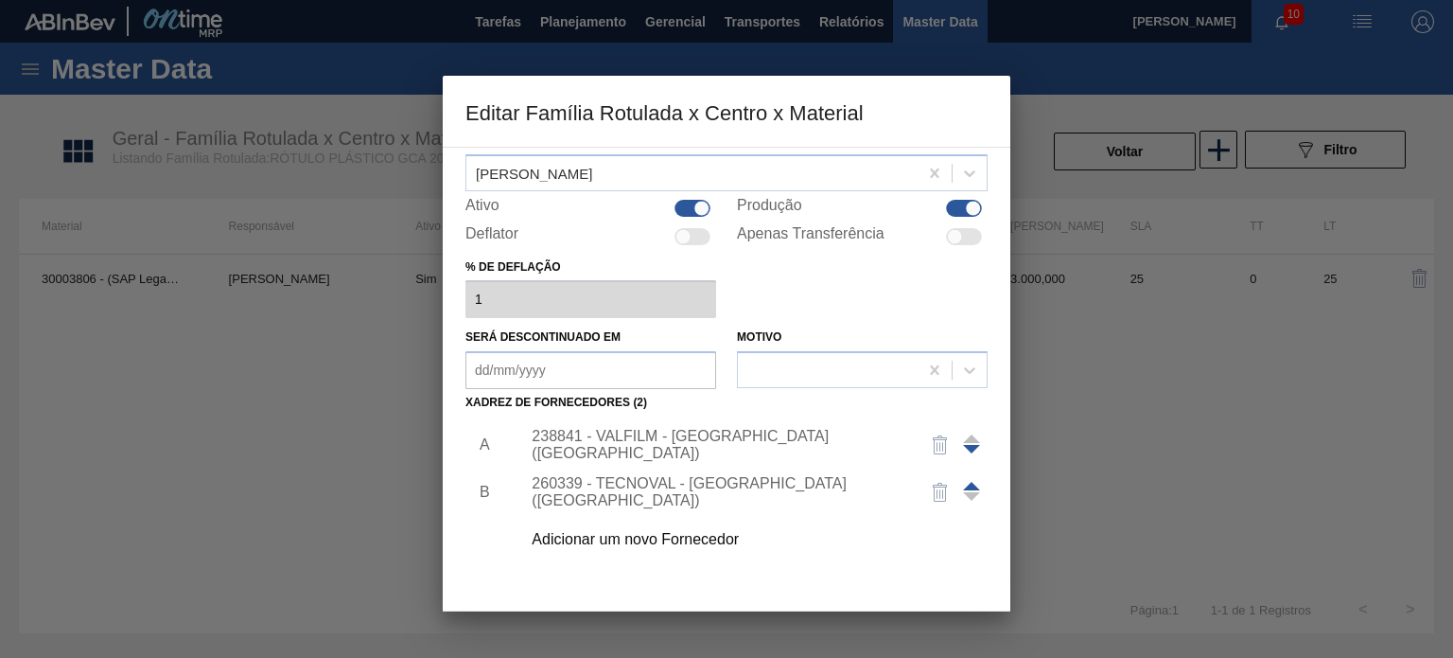
scroll to position [193, 0]
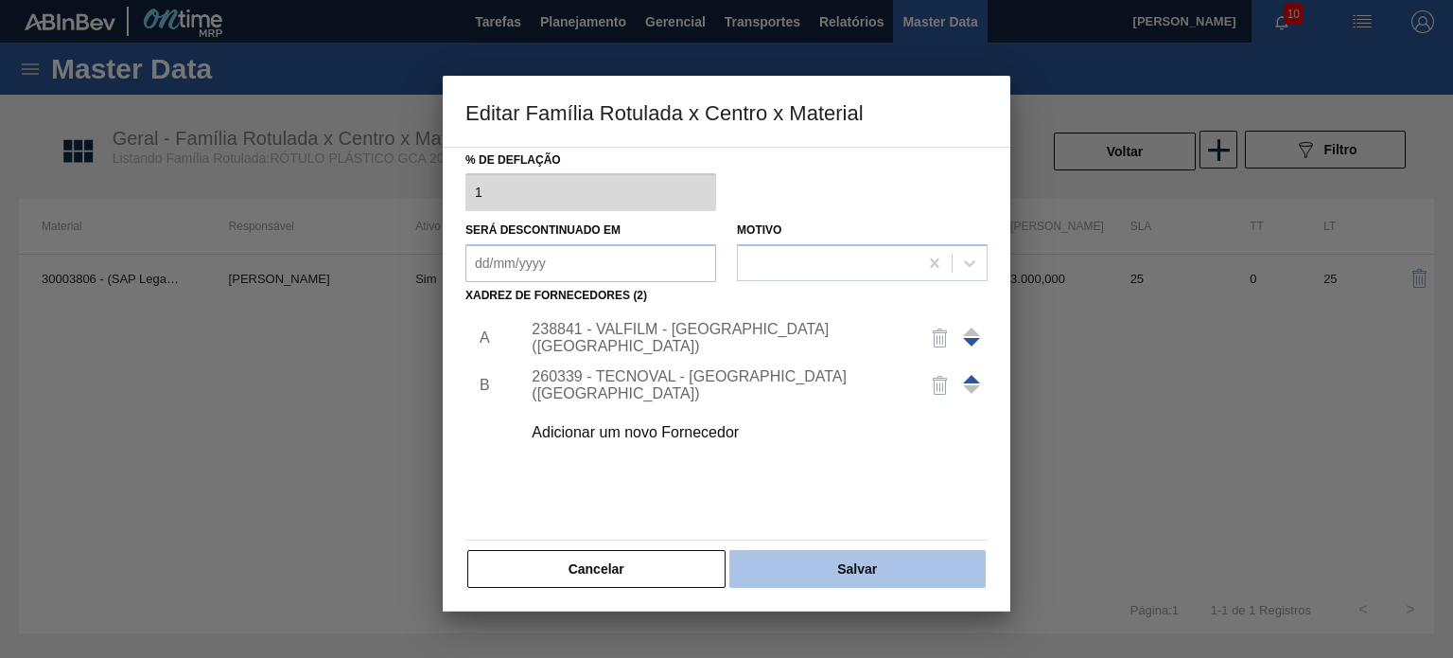
click at [855, 571] on button "Salvar" at bounding box center [858, 569] width 256 height 38
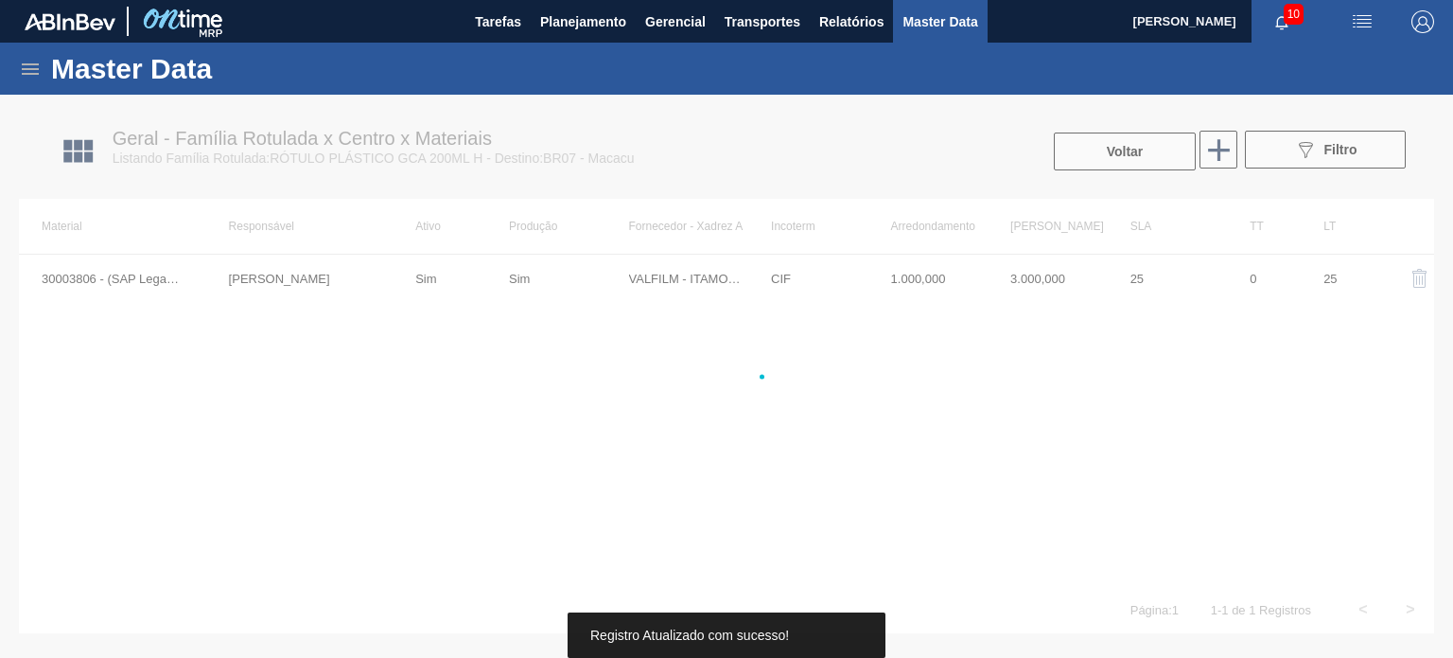
click at [1128, 151] on button "Voltar" at bounding box center [1125, 151] width 142 height 38
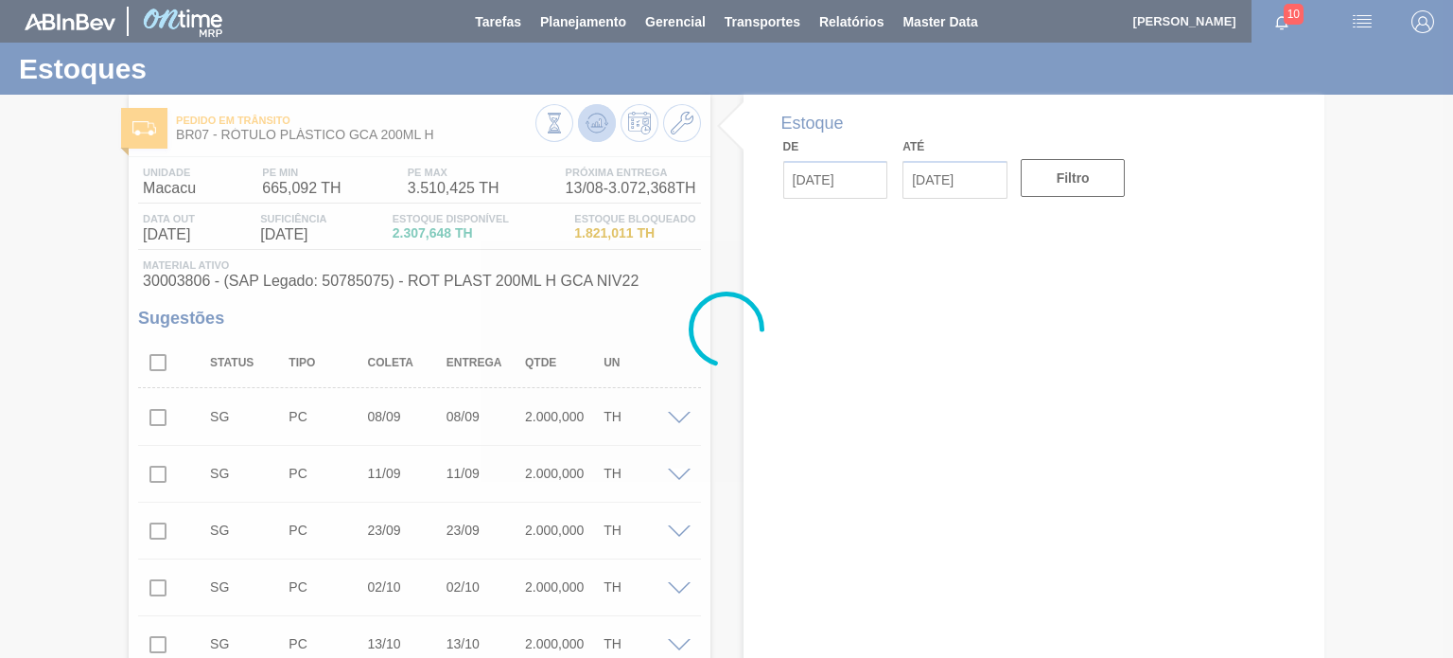
click at [565, 123] on icon at bounding box center [554, 123] width 21 height 21
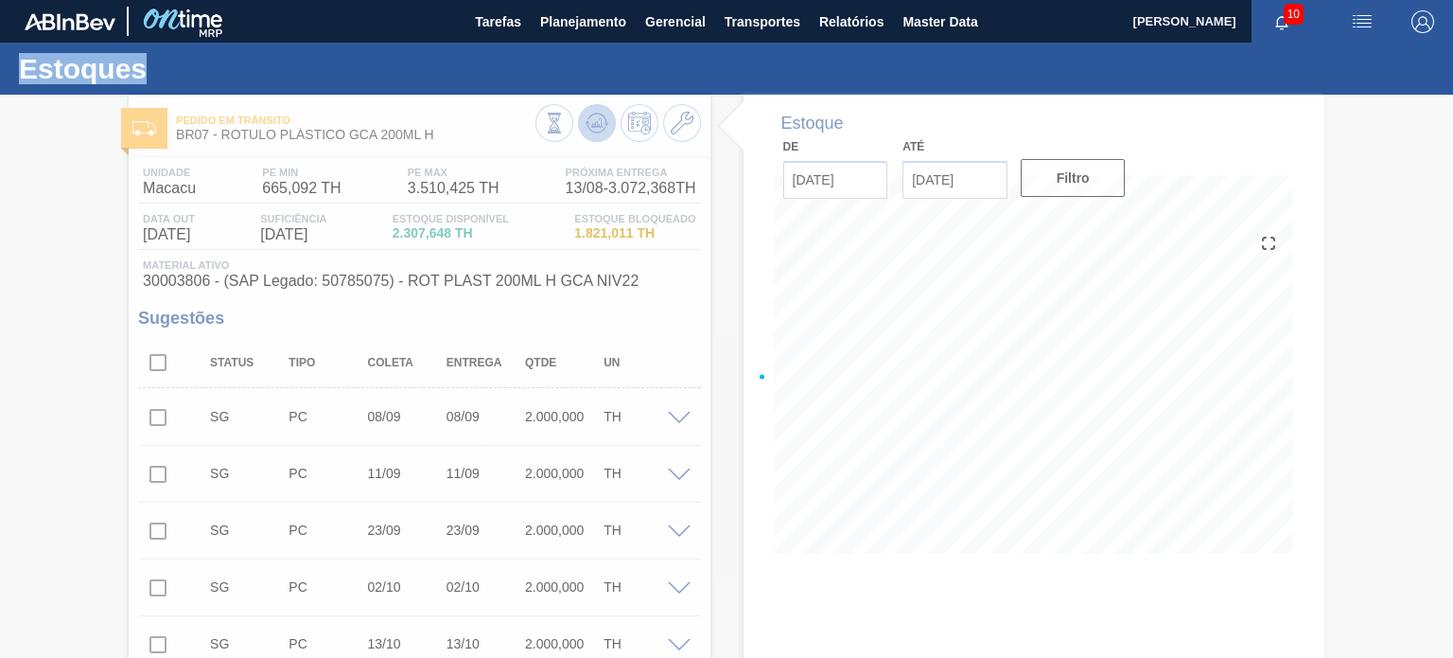
click at [587, 123] on div at bounding box center [726, 376] width 1453 height 563
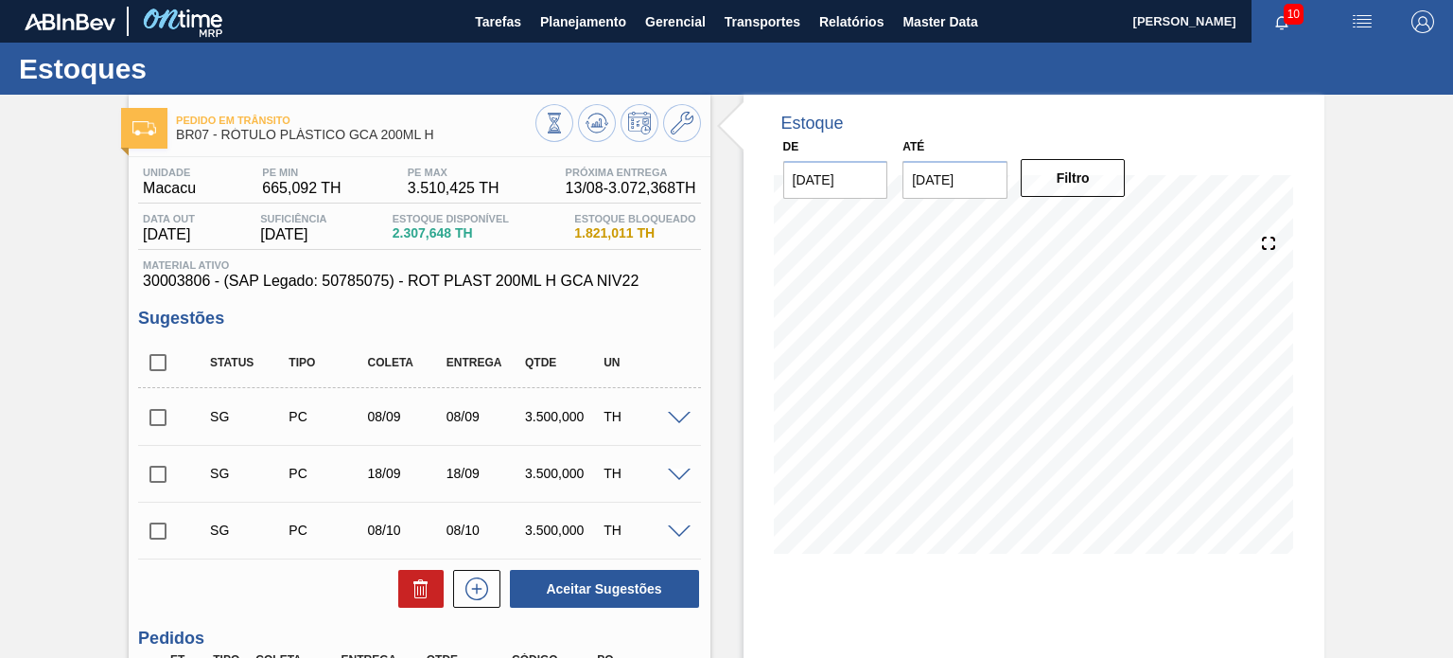
click at [666, 136] on div at bounding box center [619, 125] width 166 height 43
click at [680, 139] on button at bounding box center [682, 123] width 38 height 38
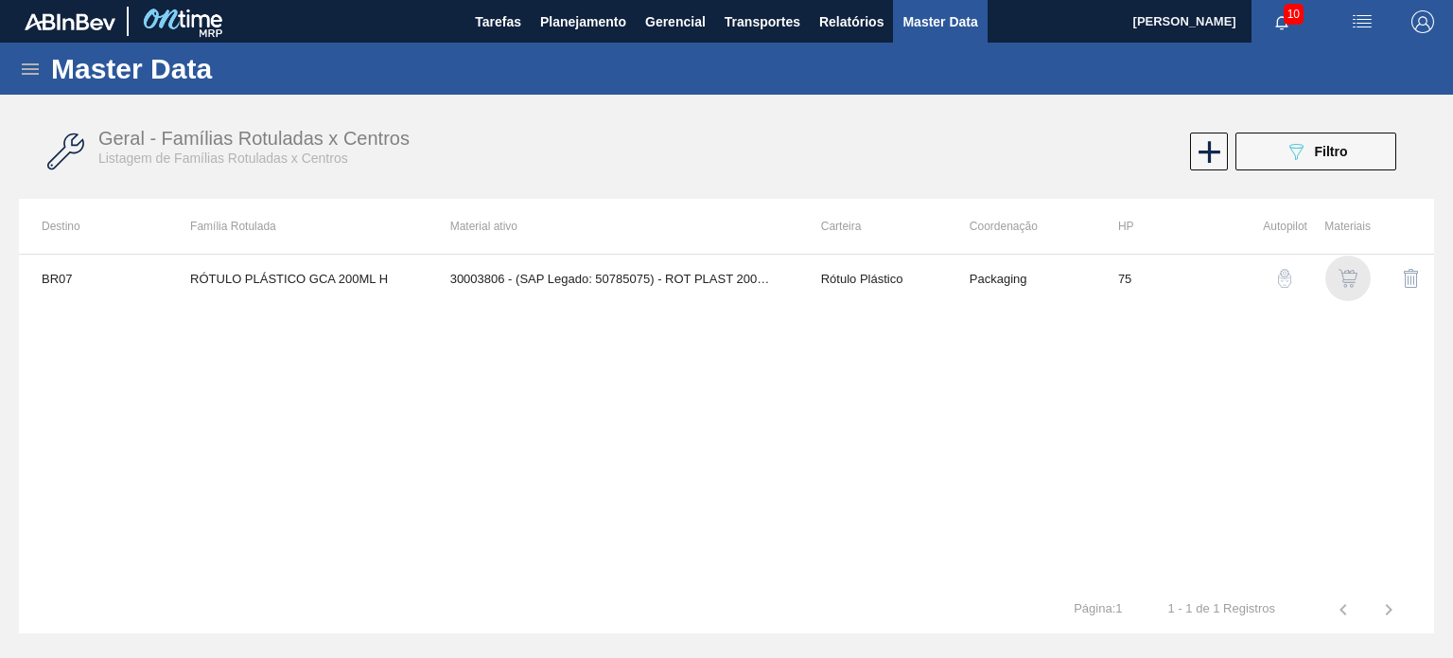
click at [1352, 277] on img "button" at bounding box center [1348, 278] width 19 height 19
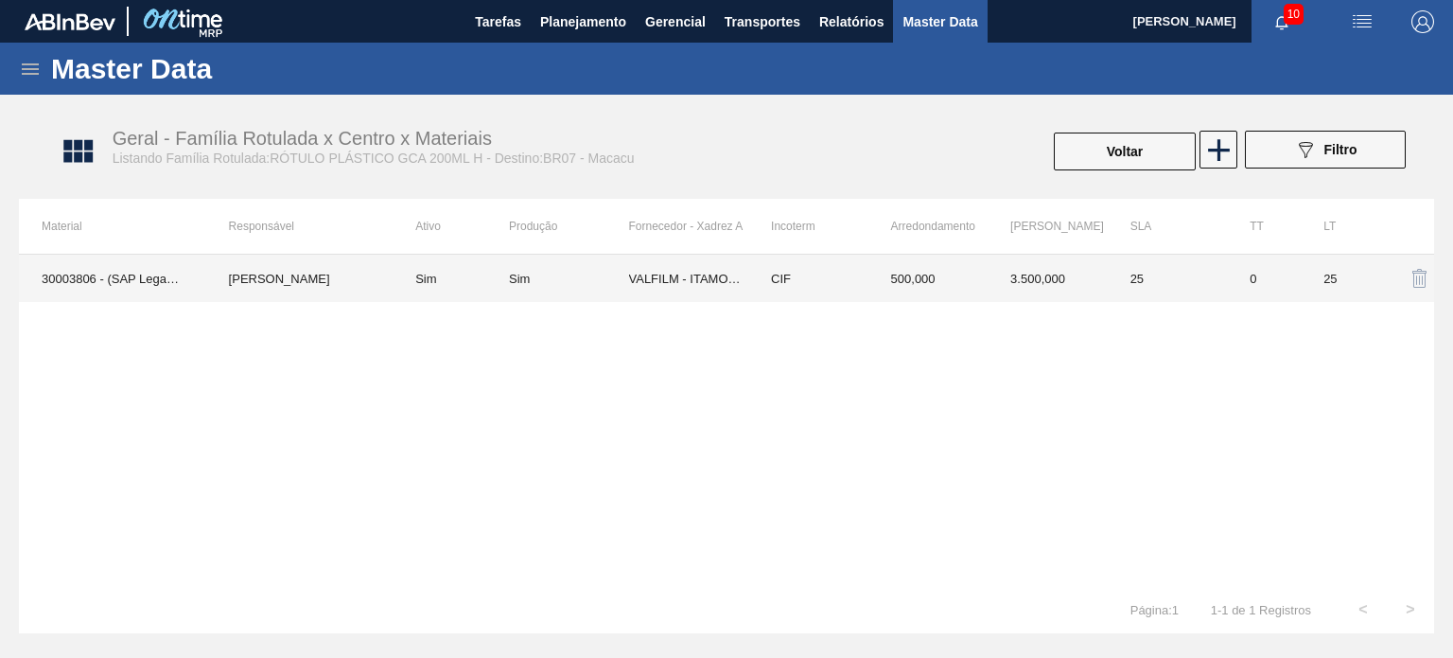
click at [829, 272] on td "CIF" at bounding box center [808, 278] width 120 height 47
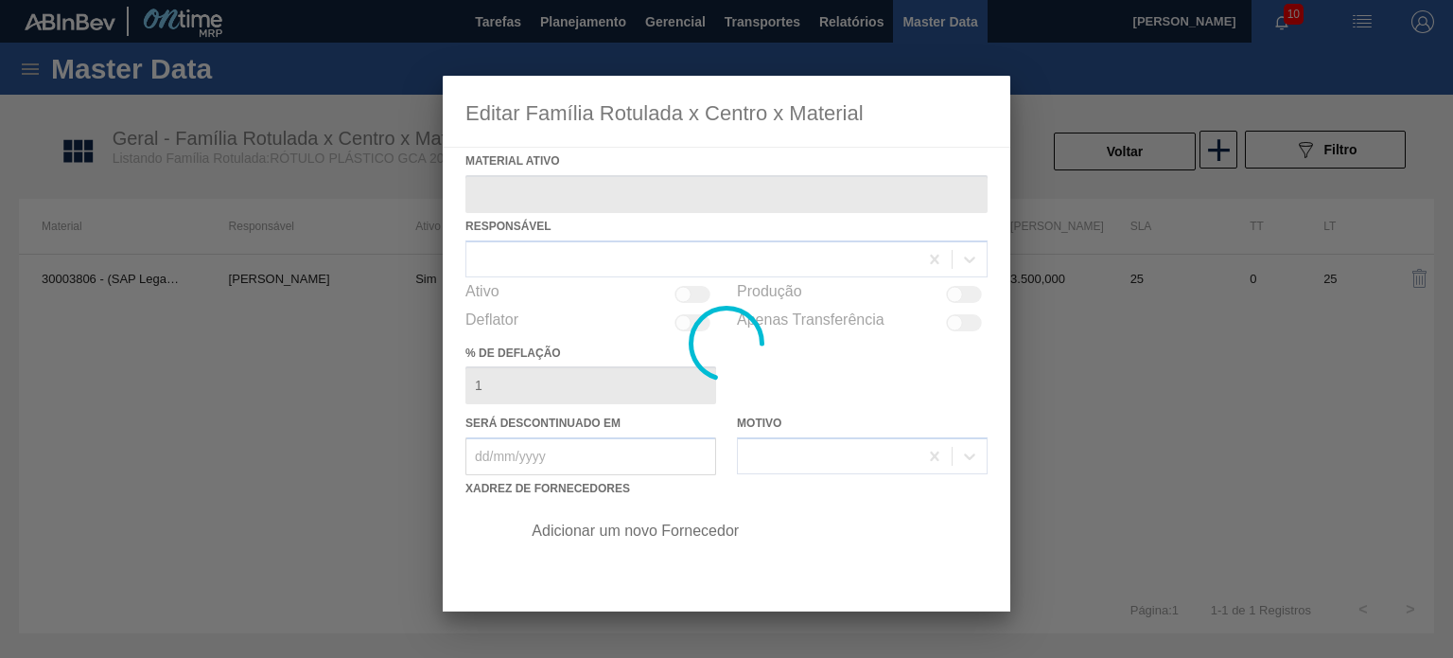
type ativo "30003806 - (SAP Legado: 50785075) - ROT PLAST 200ML H GCA NIV22"
checkbox input "true"
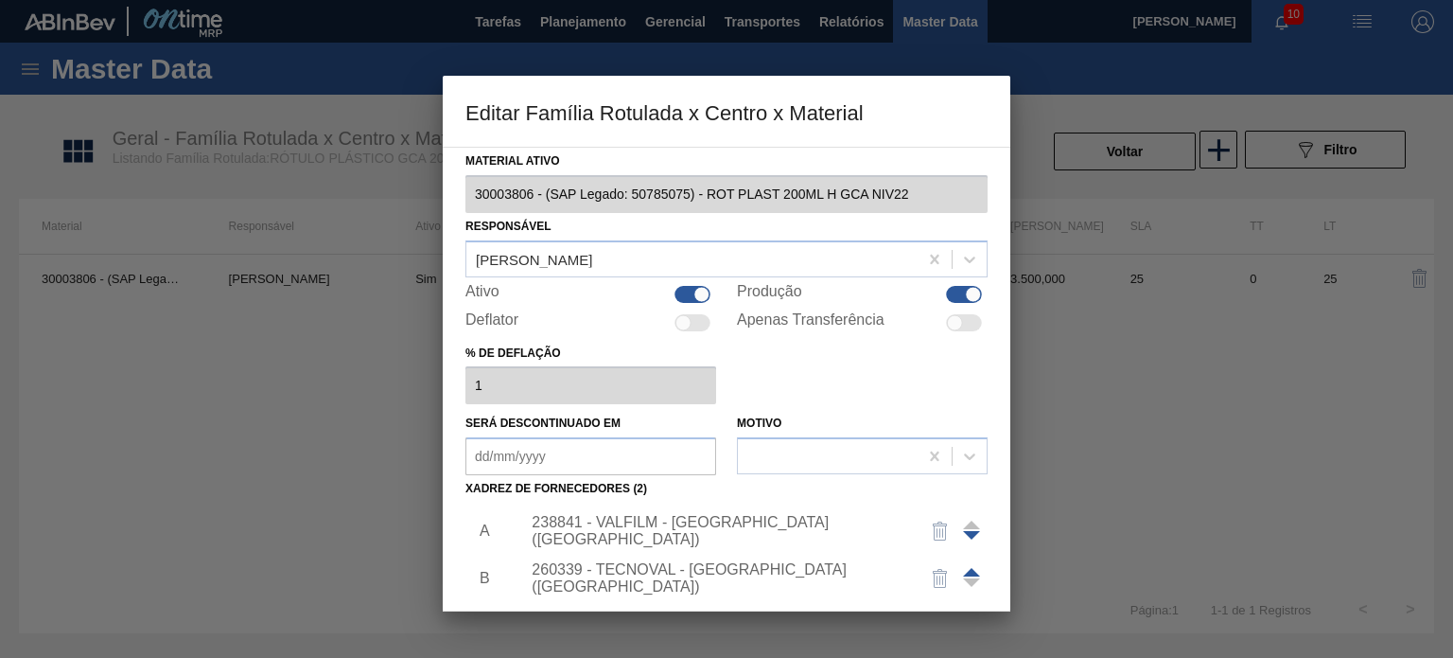
click at [704, 534] on div "238841 - VALFILM - ITAMONTE (MG)" at bounding box center [717, 531] width 371 height 34
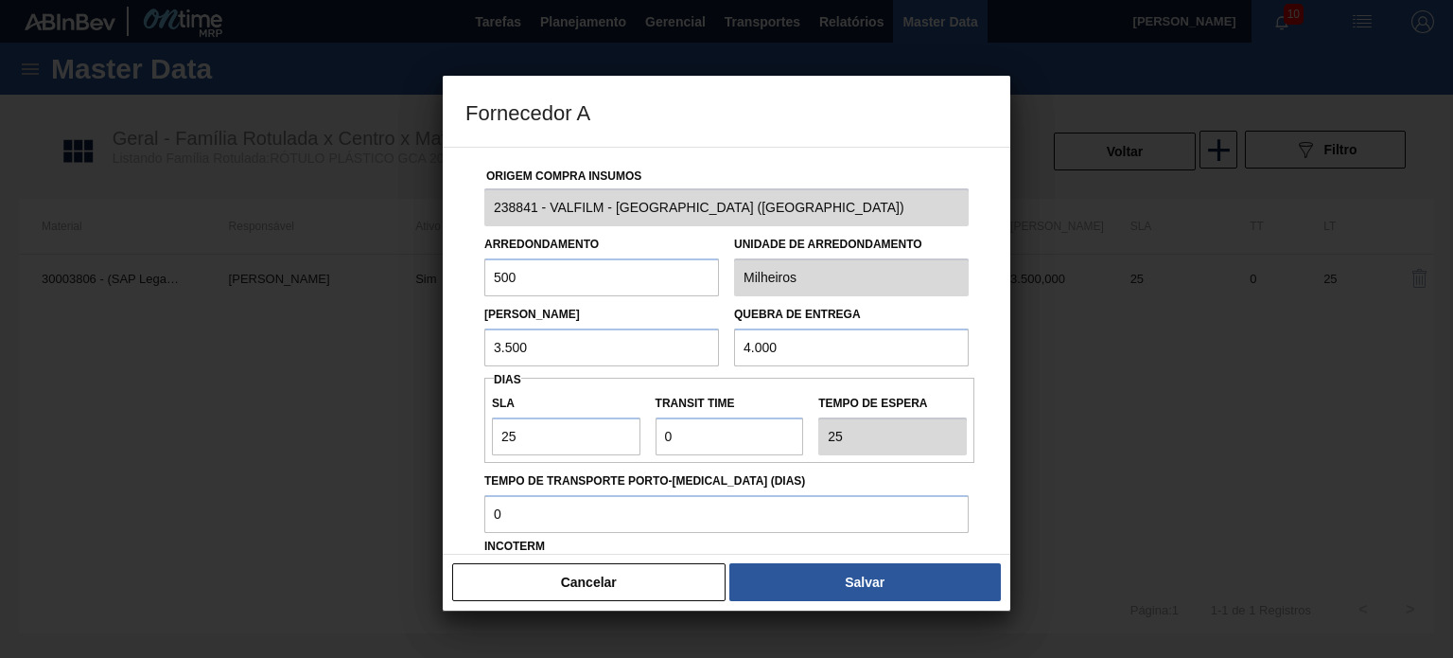
drag, startPoint x: 493, startPoint y: 354, endPoint x: 458, endPoint y: 354, distance: 35.0
click at [458, 354] on div "Origem Compra Insumos 238841 - VALFILM - ITAMONTE (MG) Arredondamento 500 Unida…" at bounding box center [727, 351] width 568 height 408
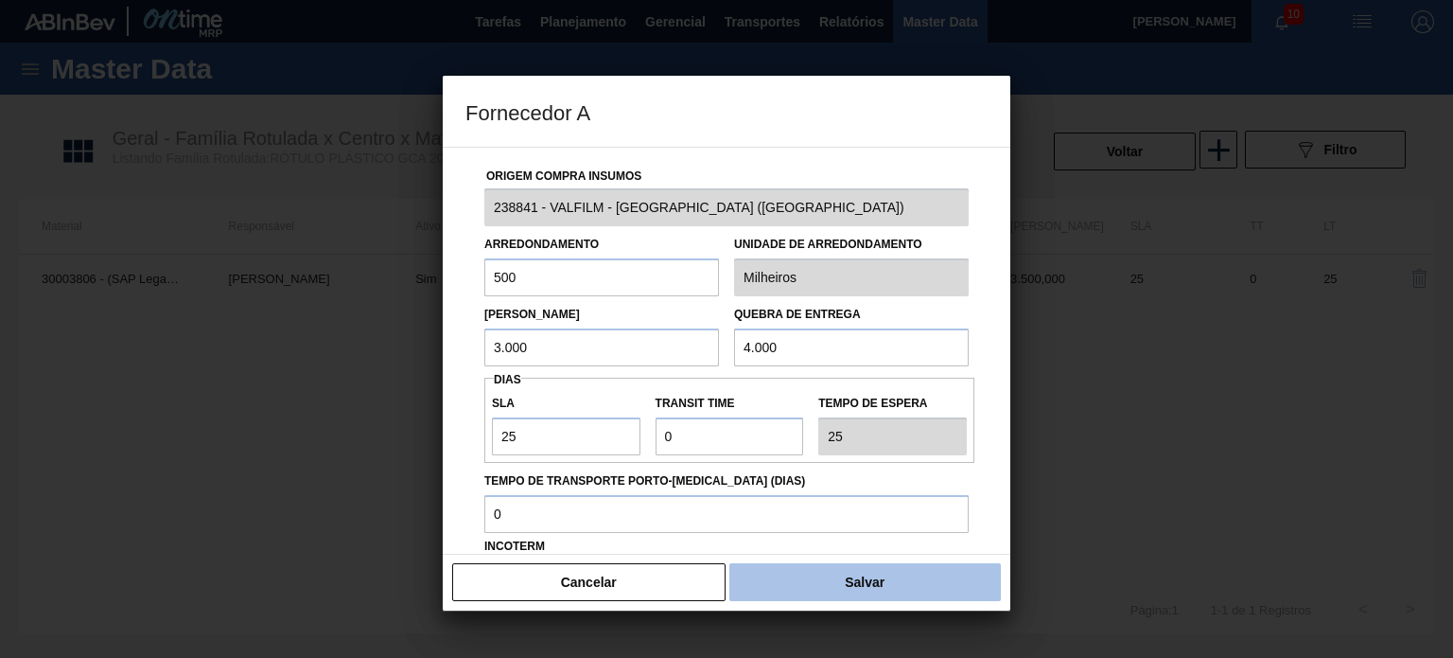
type input "3.000"
click at [952, 570] on button "Salvar" at bounding box center [866, 582] width 272 height 38
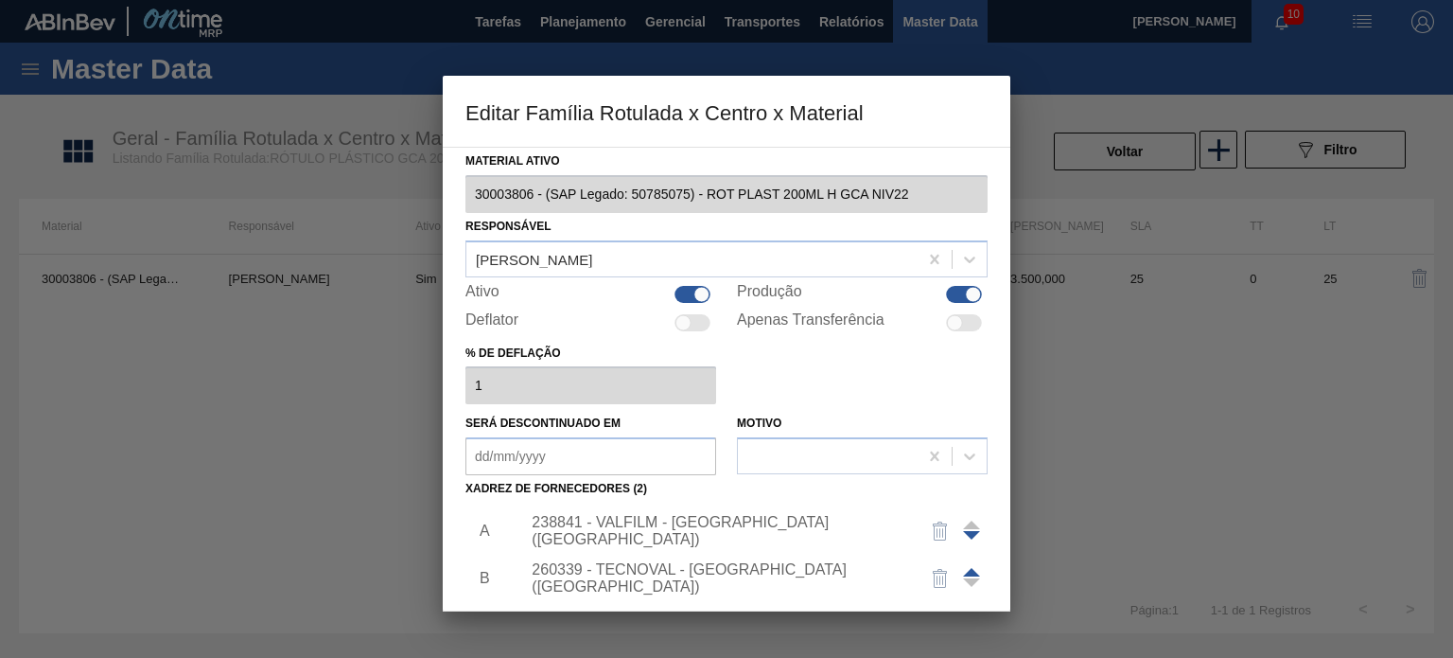
scroll to position [189, 0]
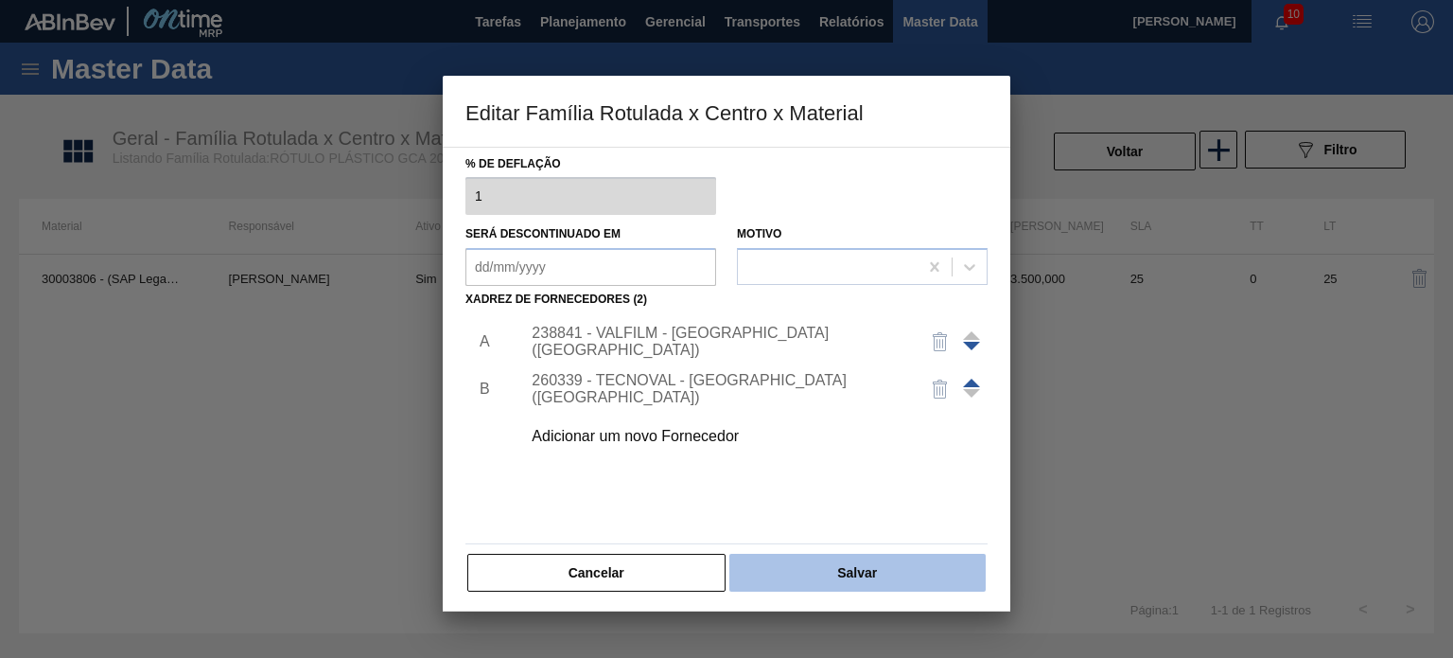
click at [937, 559] on button "Salvar" at bounding box center [858, 573] width 256 height 38
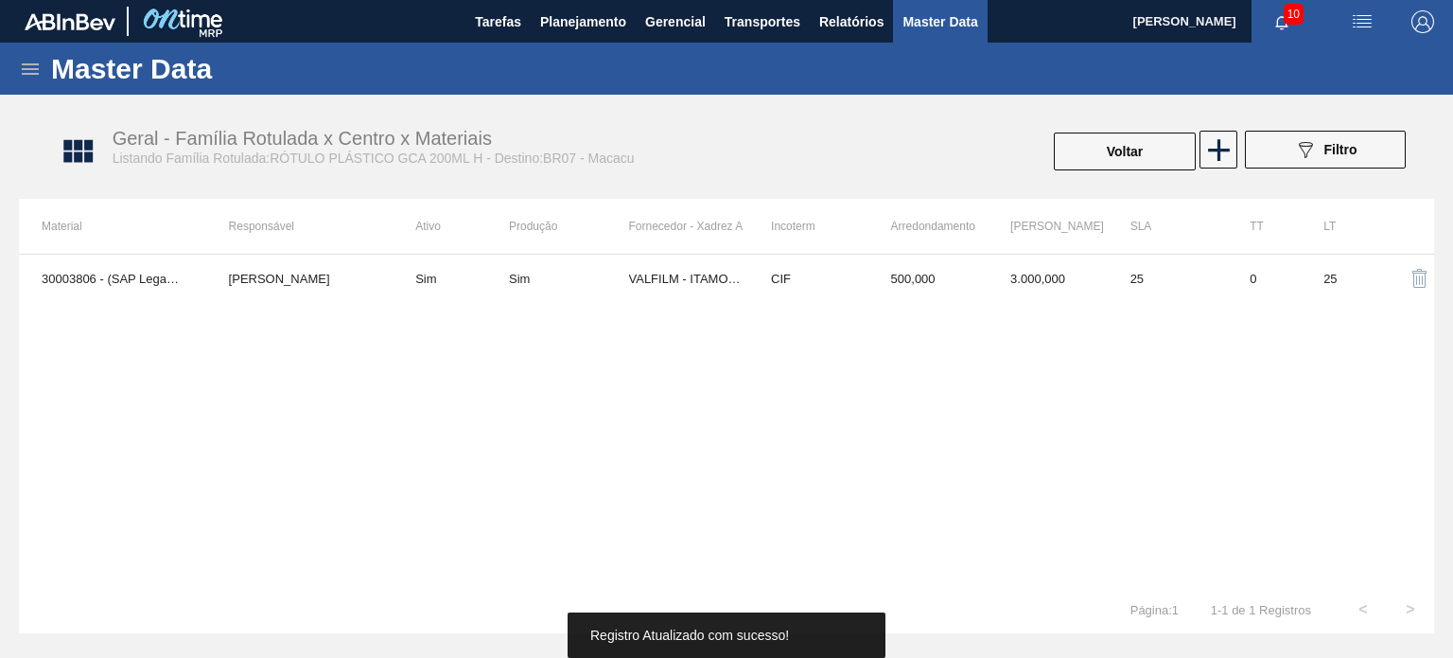
click at [1099, 154] on button "Voltar" at bounding box center [1125, 151] width 142 height 38
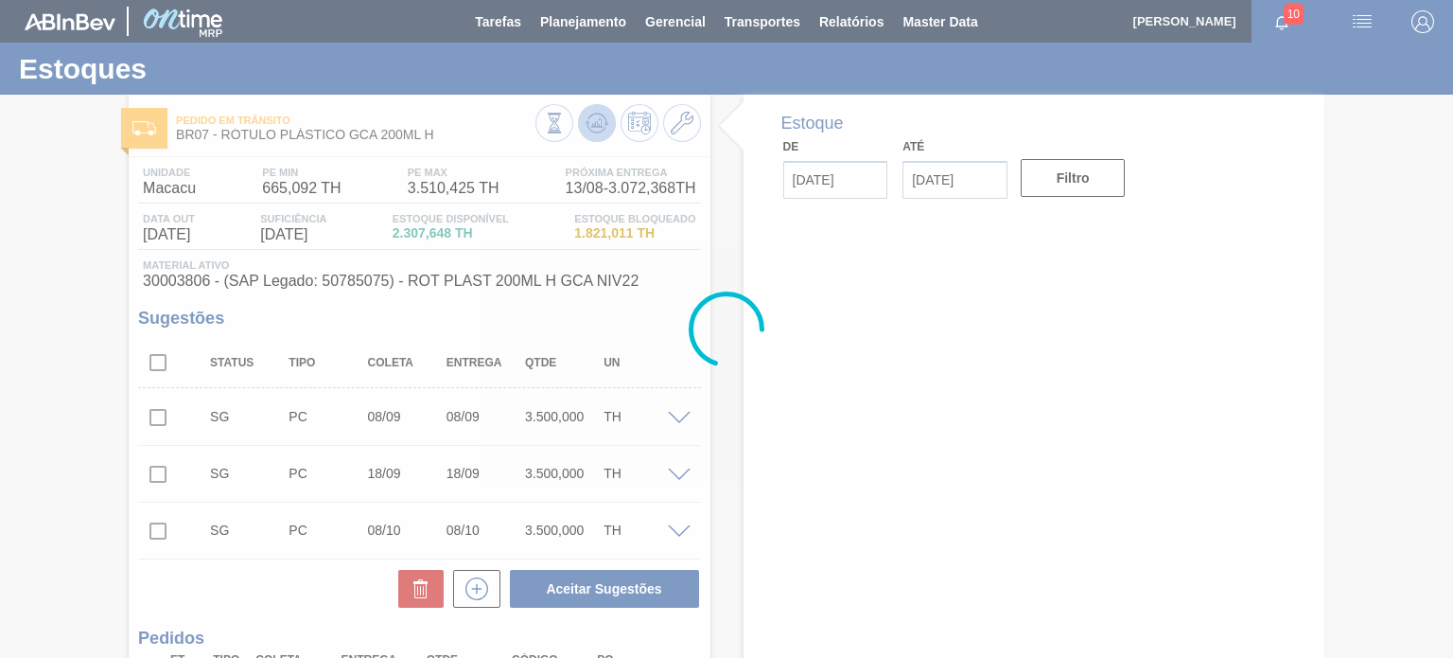
click at [599, 121] on icon at bounding box center [596, 122] width 12 height 9
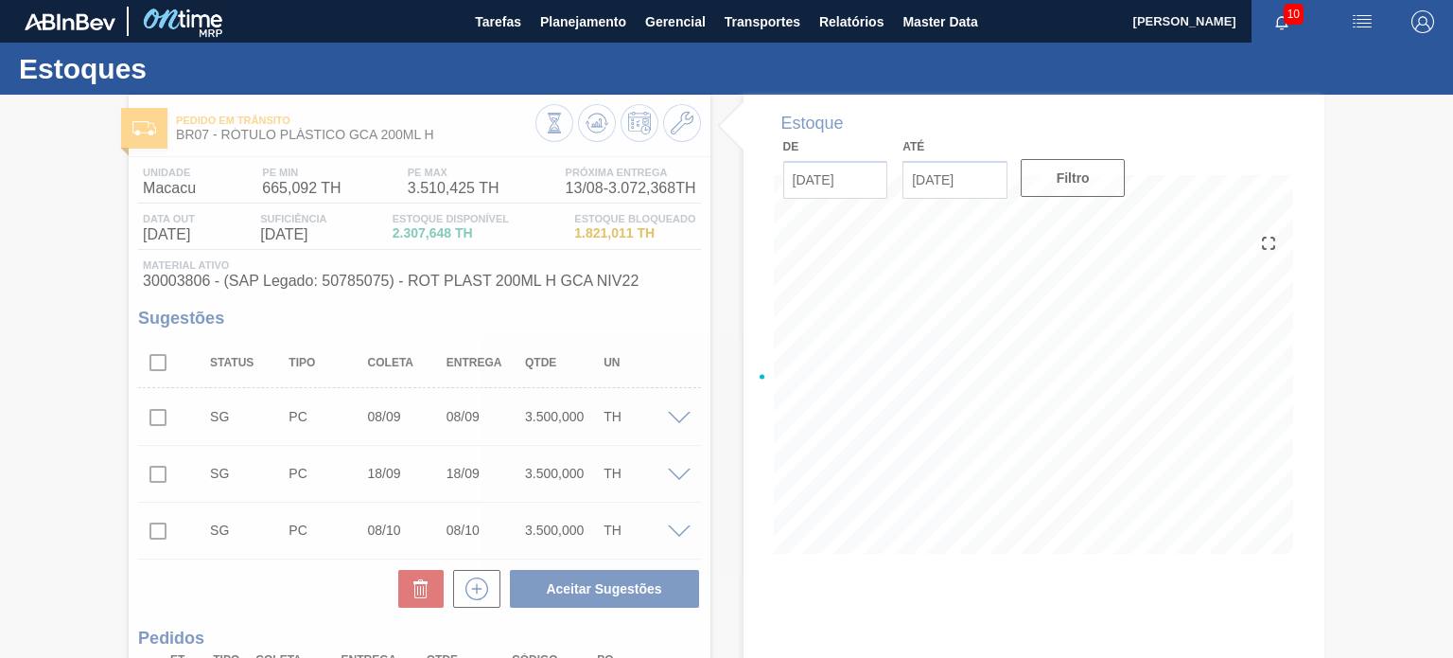
click at [596, 121] on div at bounding box center [726, 376] width 1453 height 563
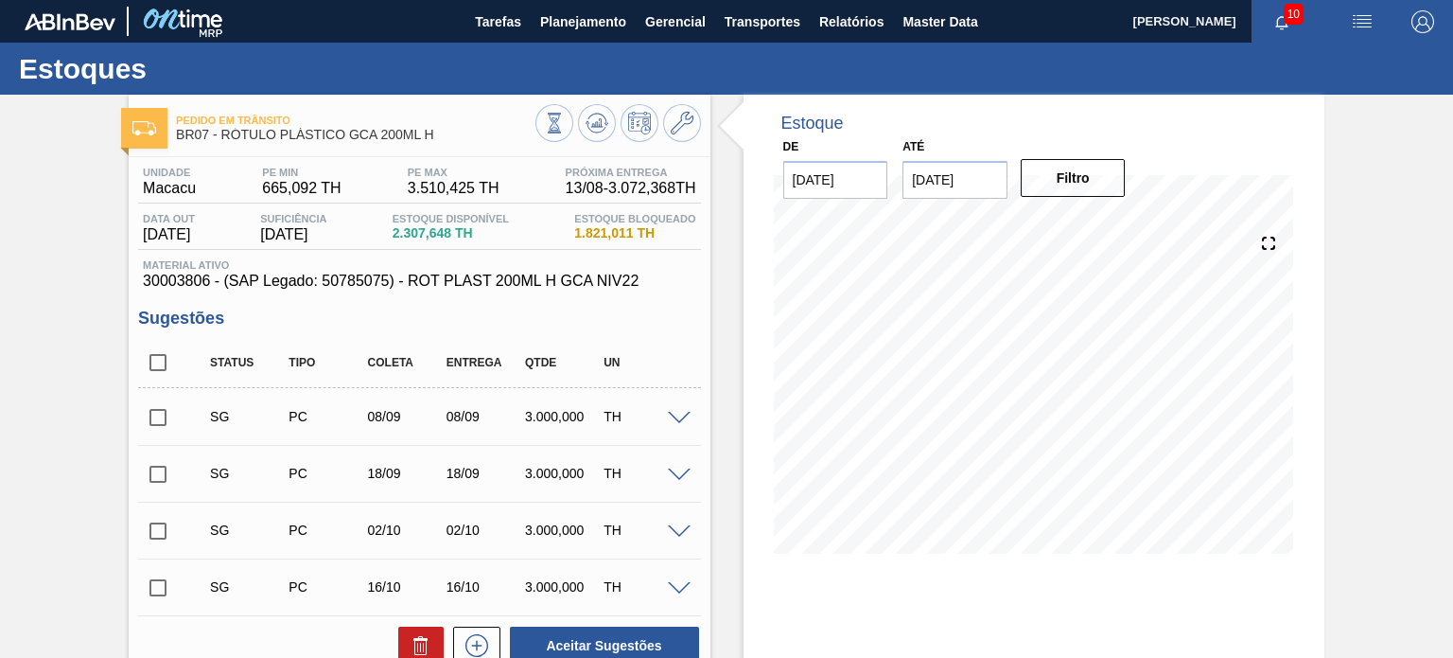
click at [160, 409] on input "checkbox" at bounding box center [158, 417] width 40 height 40
checkbox input "true"
click at [172, 476] on input "checkbox" at bounding box center [158, 474] width 40 height 40
click at [166, 483] on input "checkbox" at bounding box center [158, 474] width 40 height 40
checkbox input "false"
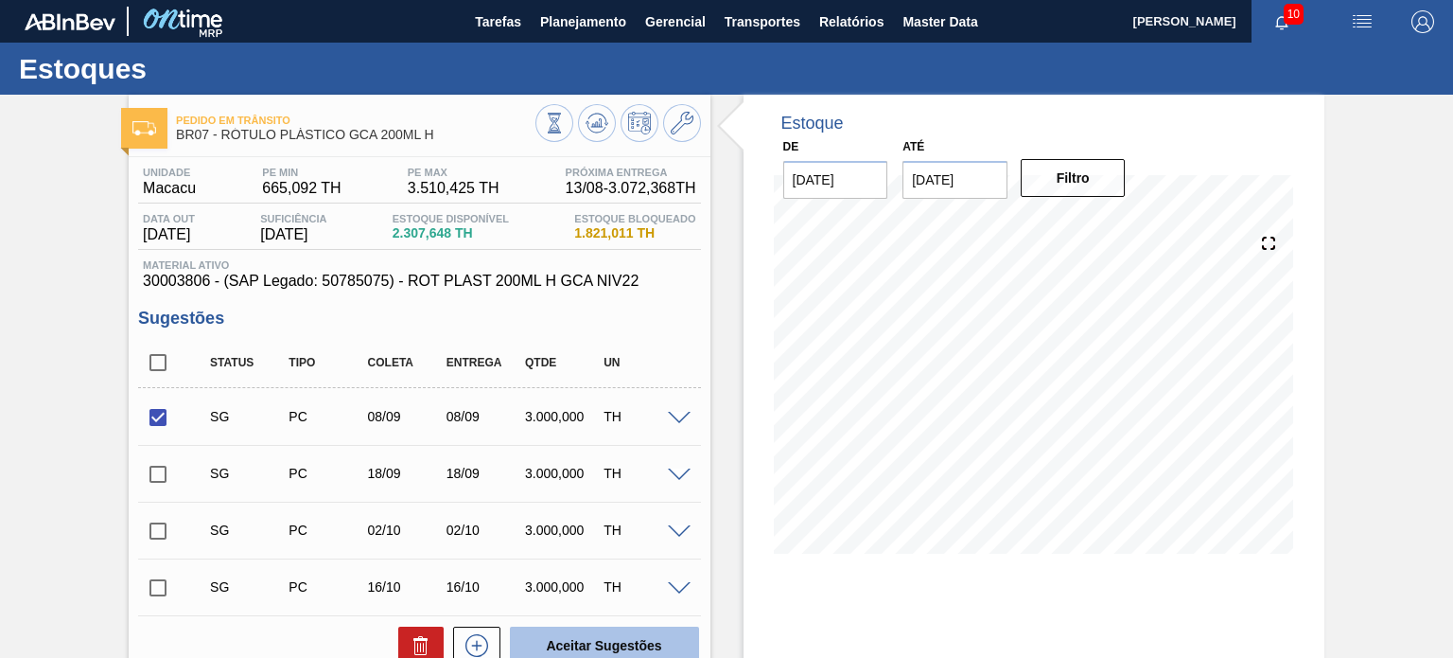
click at [613, 647] on button "Aceitar Sugestões" at bounding box center [604, 645] width 189 height 38
checkbox input "false"
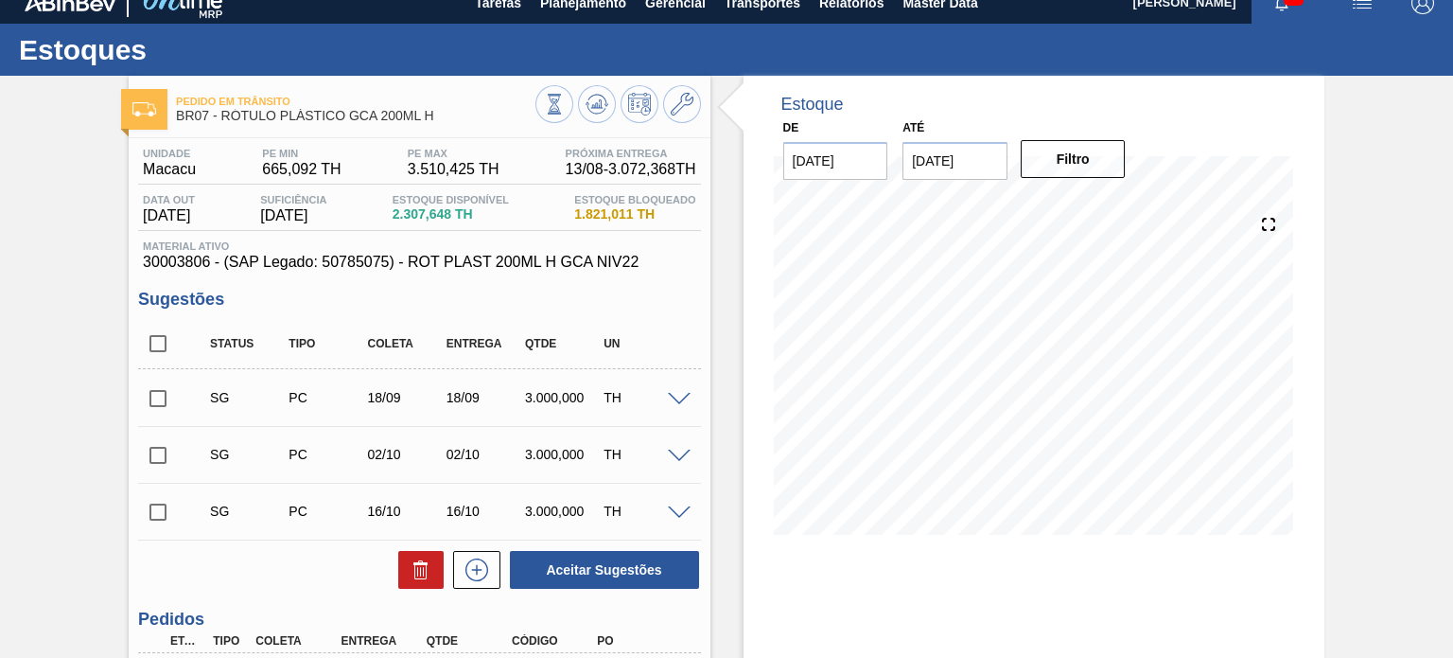
scroll to position [17, 0]
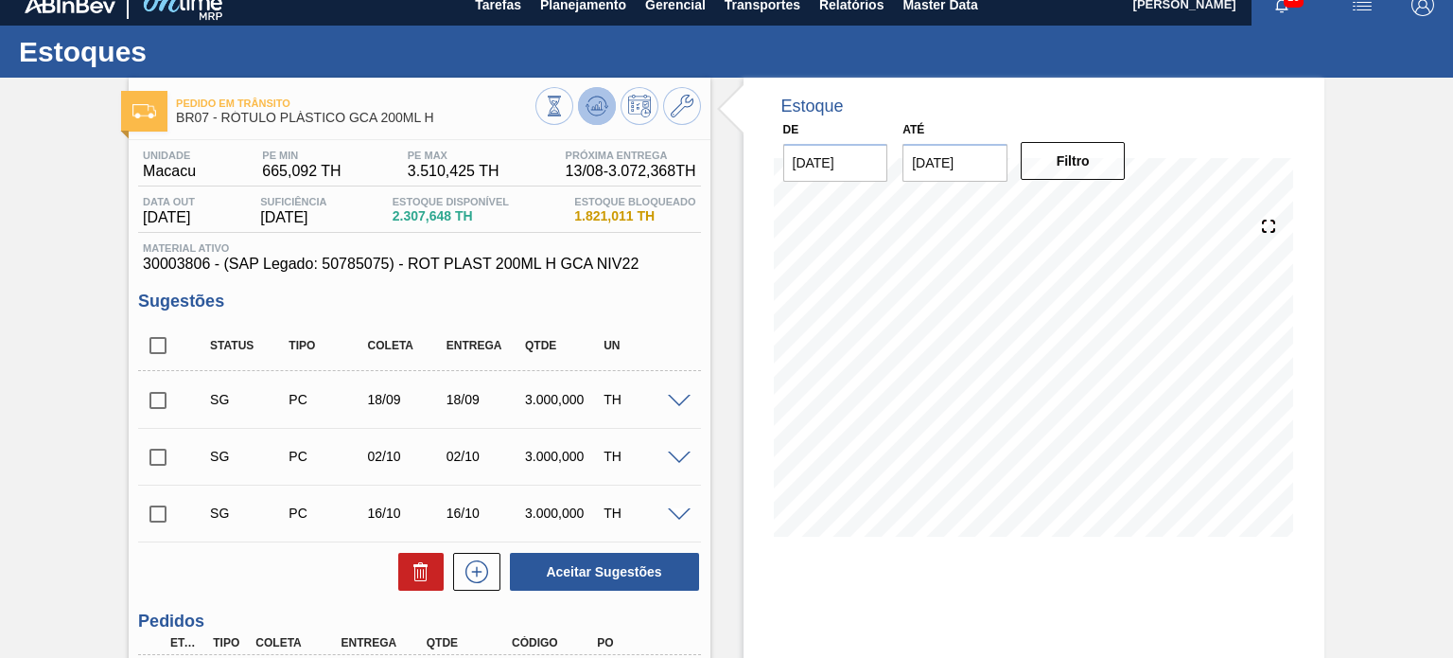
click at [609, 113] on button at bounding box center [597, 106] width 38 height 38
click at [683, 97] on icon at bounding box center [682, 106] width 23 height 23
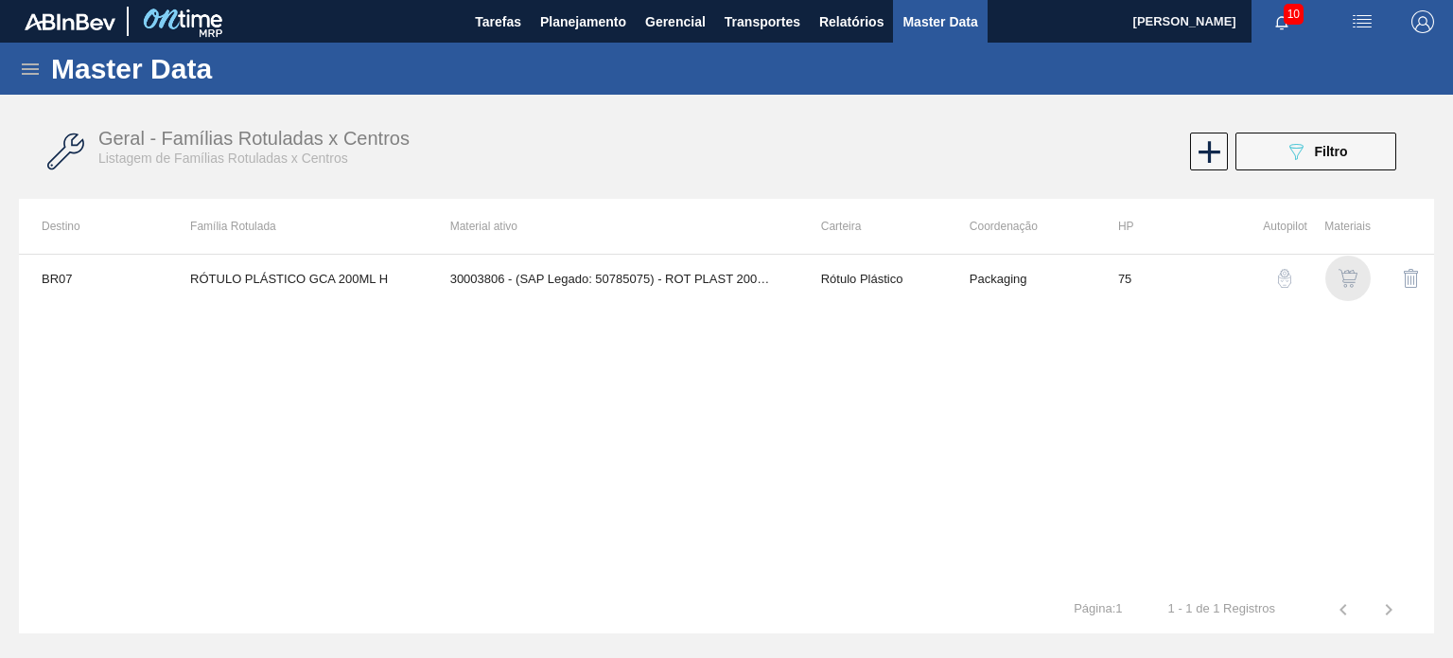
click at [1353, 270] on img "button" at bounding box center [1348, 278] width 19 height 19
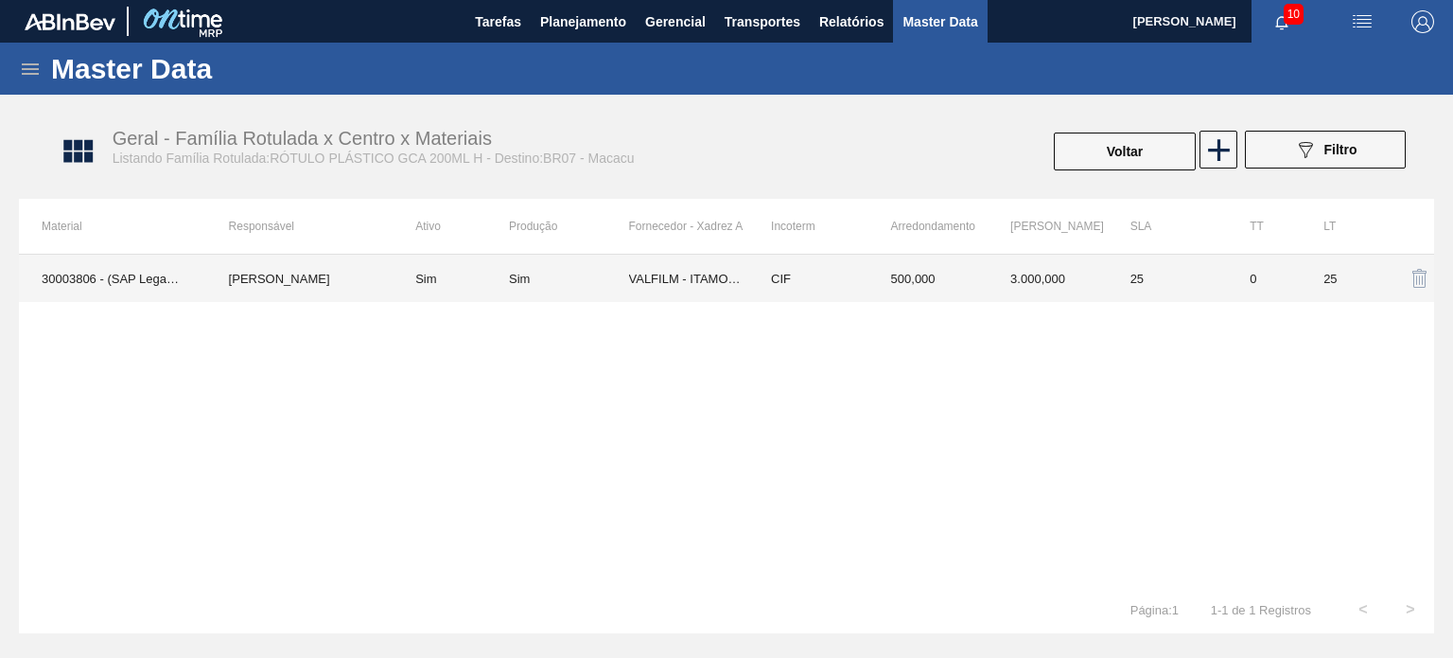
click at [846, 279] on td "CIF" at bounding box center [808, 278] width 120 height 47
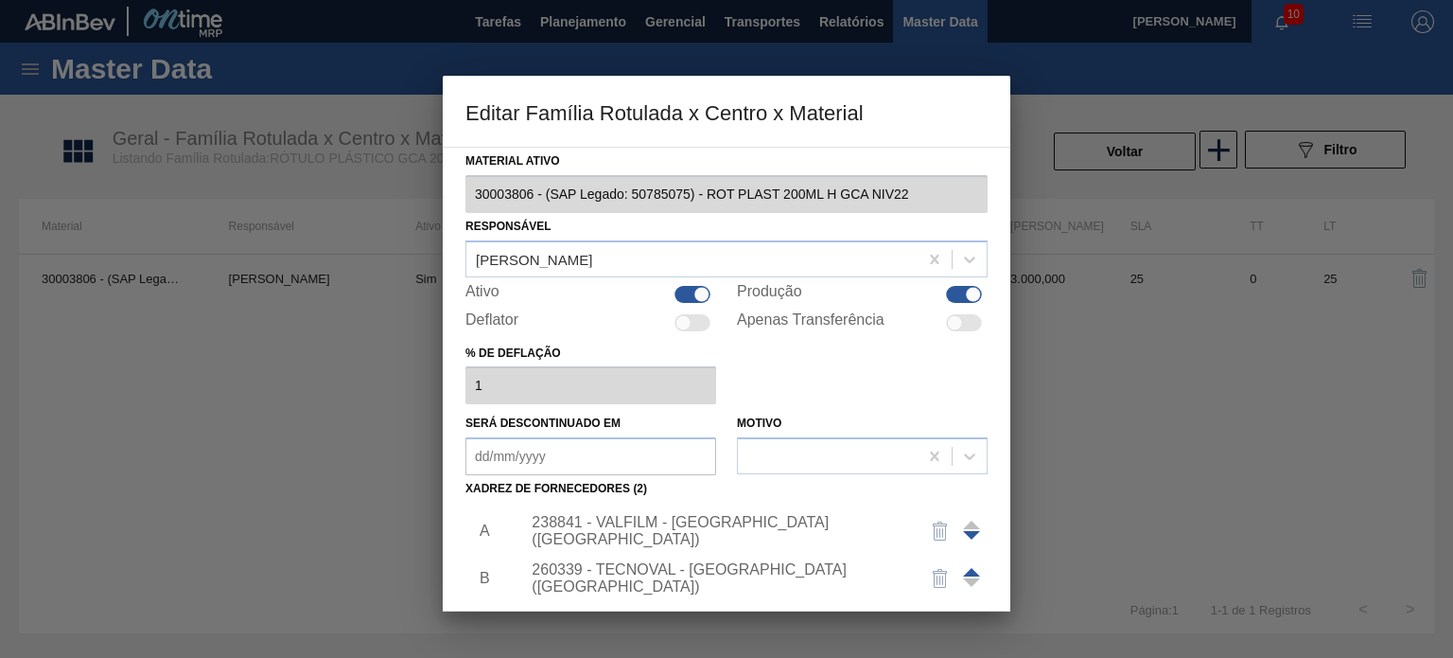
click at [603, 536] on div "238841 - VALFILM - ITAMONTE (MG)" at bounding box center [717, 531] width 371 height 34
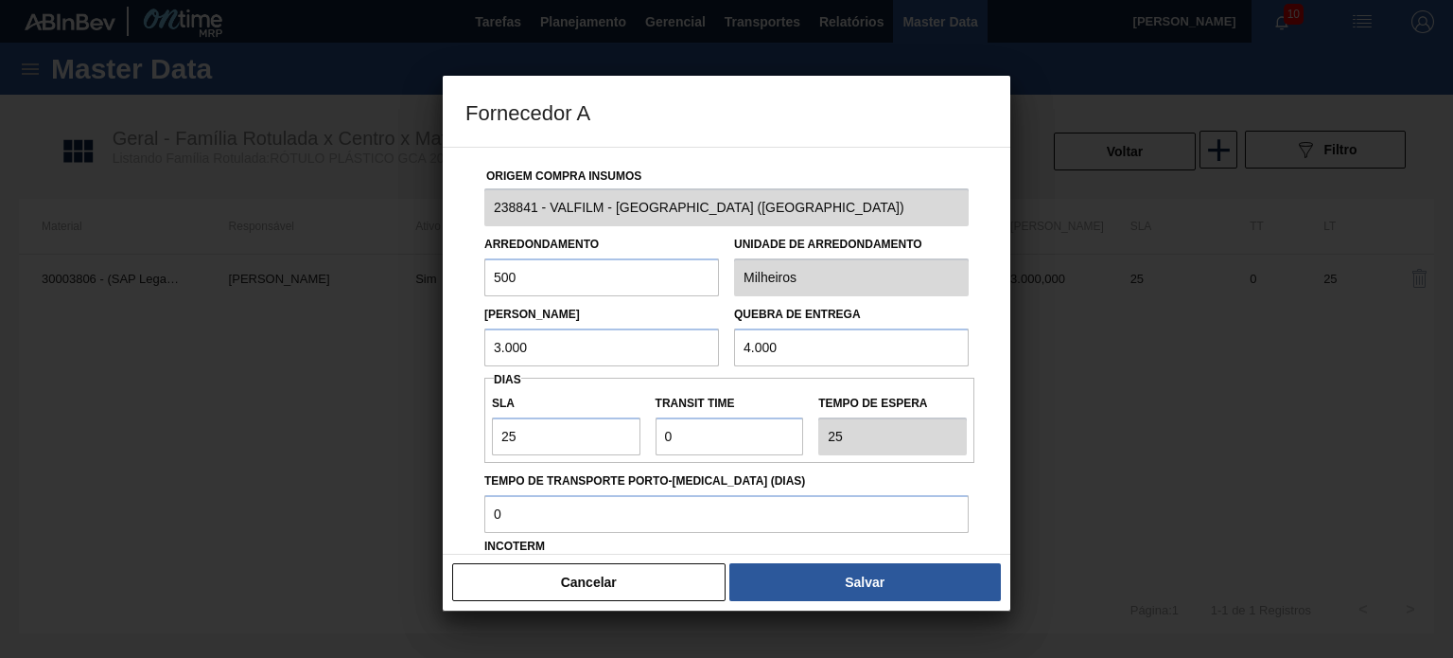
drag, startPoint x: 540, startPoint y: 336, endPoint x: 430, endPoint y: 332, distance: 110.8
click at [437, 333] on div "Fornecedor A Origem Compra Insumos 238841 - VALFILM - ITAMONTE (MG) Arredondame…" at bounding box center [726, 329] width 1453 height 658
type input "2.000"
drag, startPoint x: 571, startPoint y: 434, endPoint x: 454, endPoint y: 425, distance: 117.7
click at [454, 425] on div "Origem Compra Insumos 238841 - VALFILM - ITAMONTE (MG) Arredondamento 500 Unida…" at bounding box center [727, 351] width 568 height 408
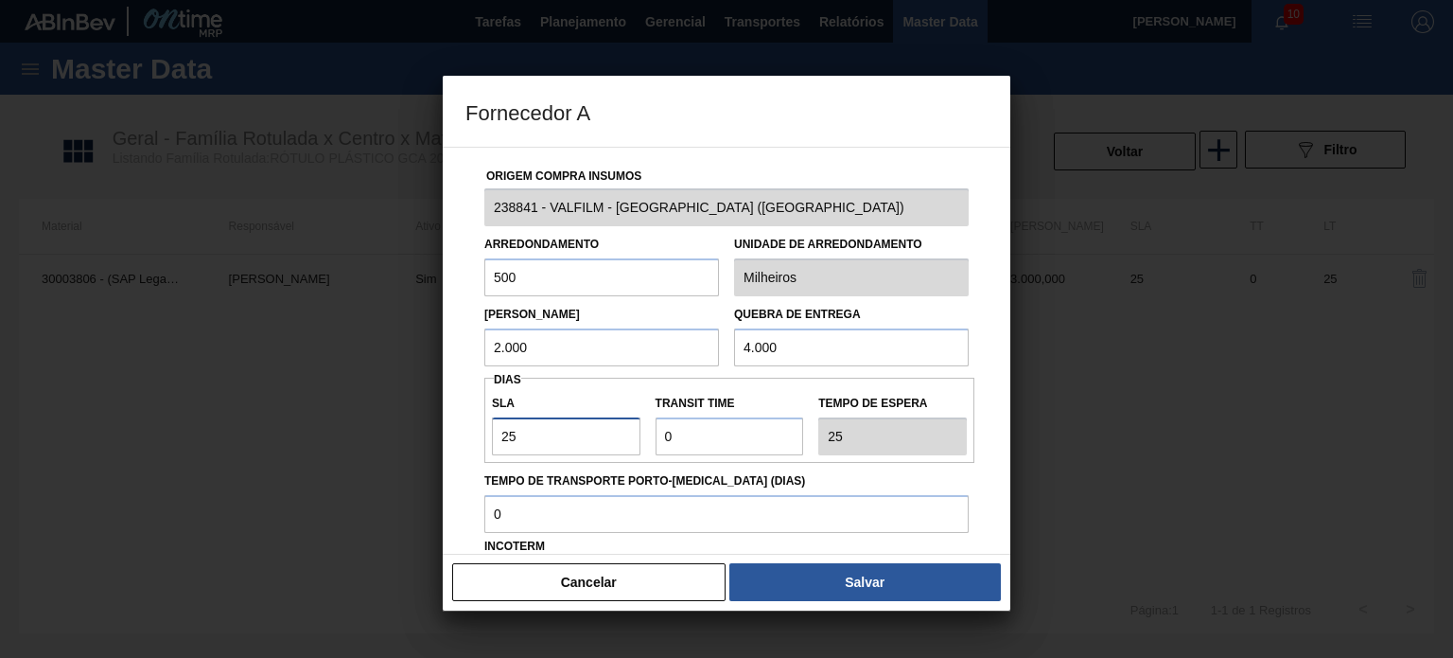
type input "3"
type input "30"
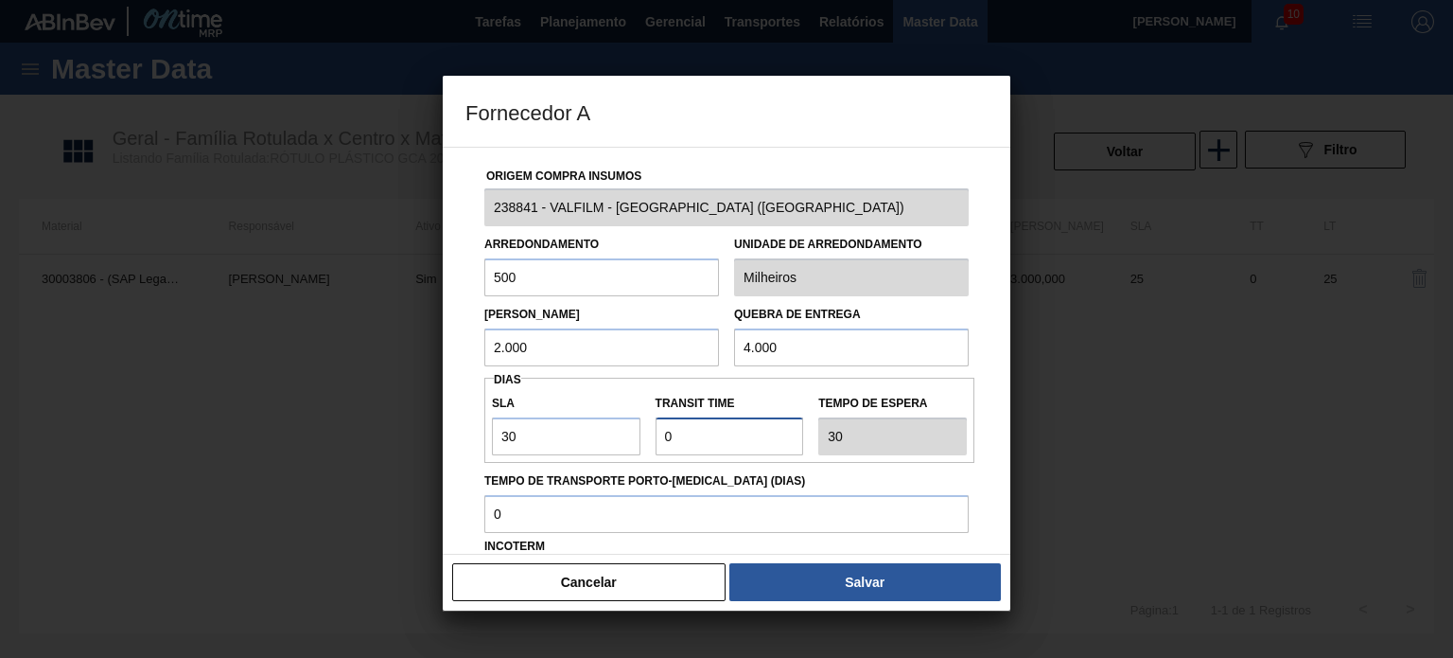
type input "2"
type input "32"
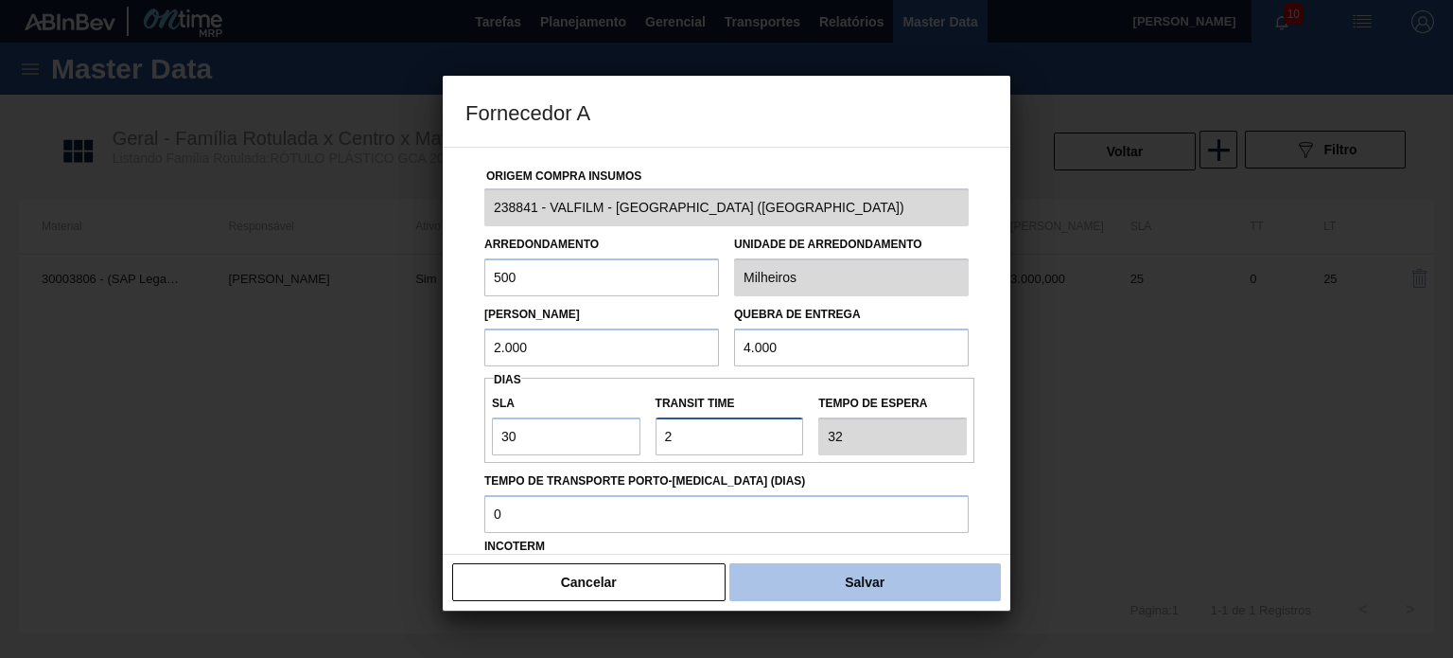
type input "2"
click at [873, 598] on button "Salvar" at bounding box center [866, 582] width 272 height 38
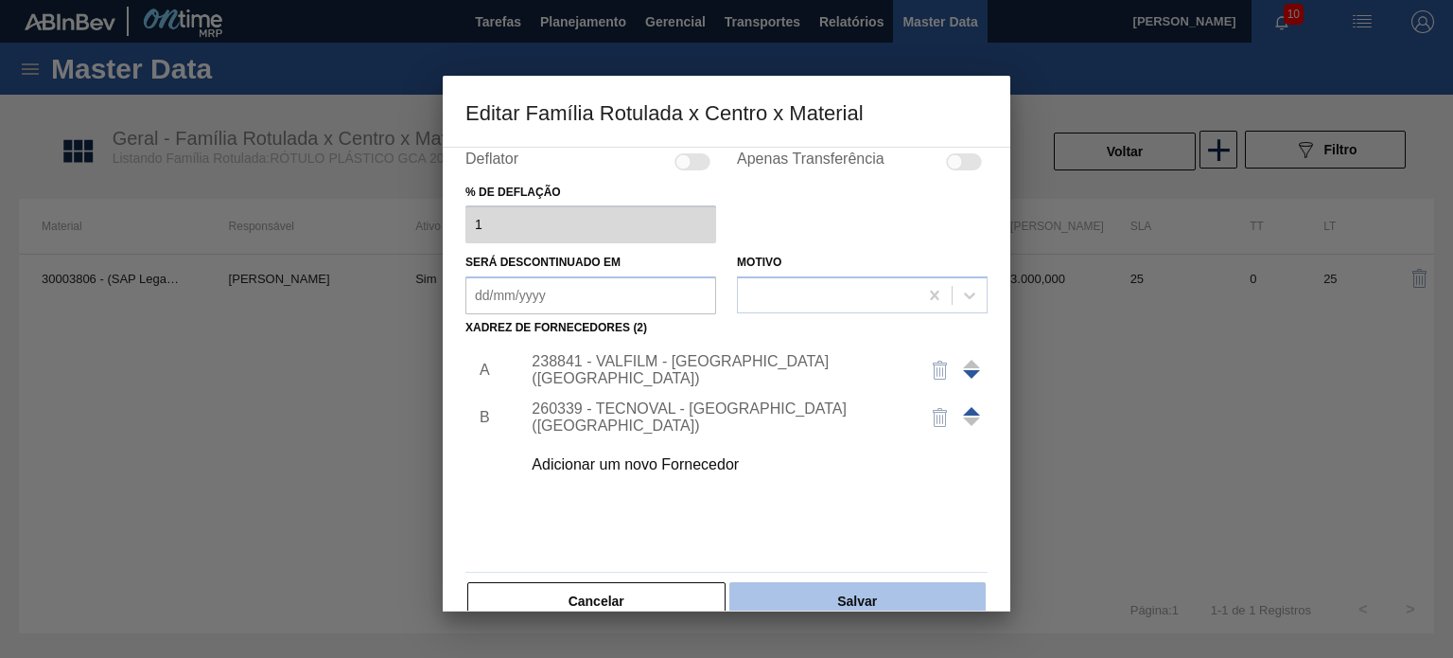
scroll to position [193, 0]
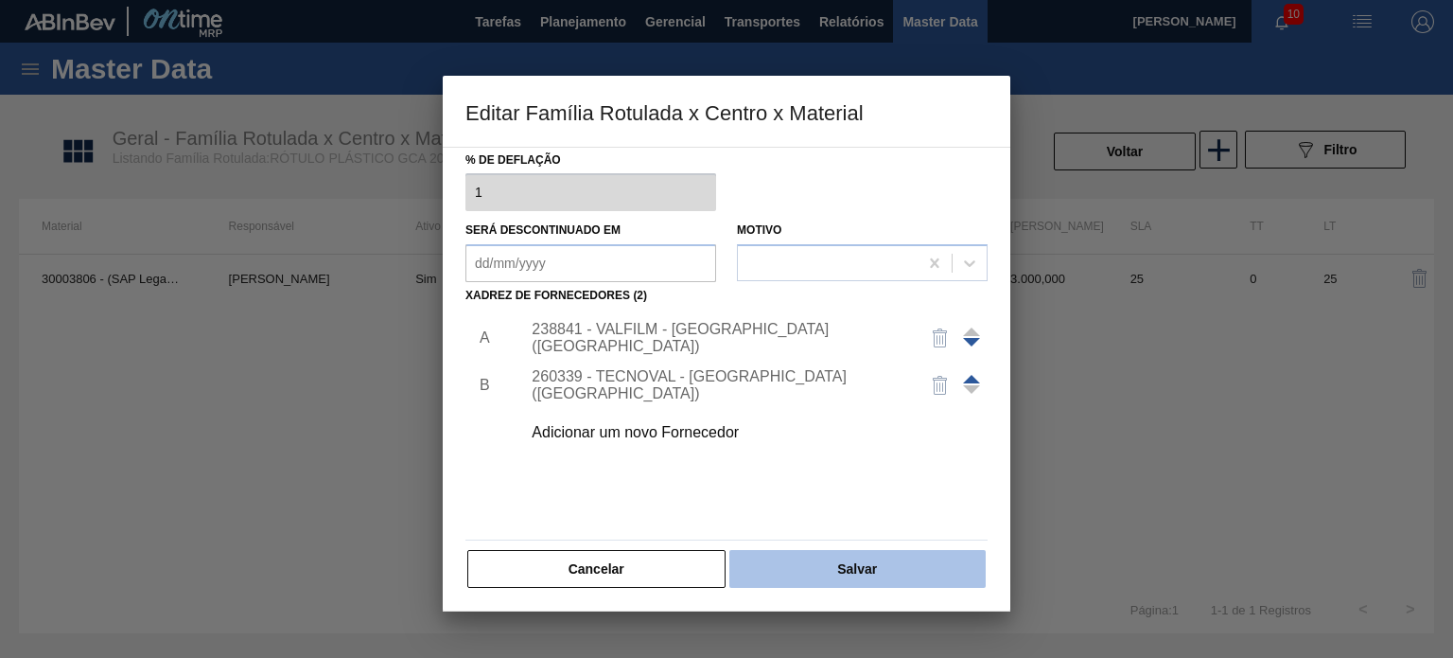
click at [880, 578] on button "Salvar" at bounding box center [858, 569] width 256 height 38
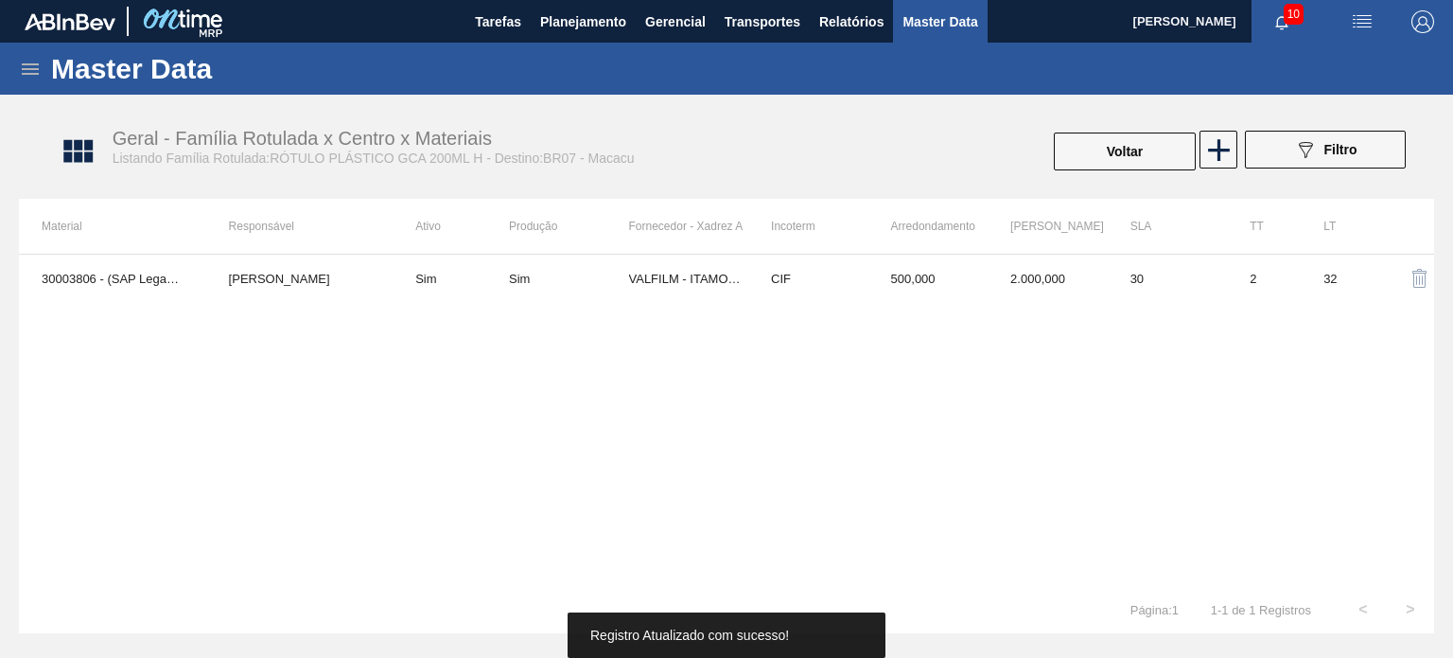
click at [1112, 152] on button "Voltar" at bounding box center [1125, 151] width 142 height 38
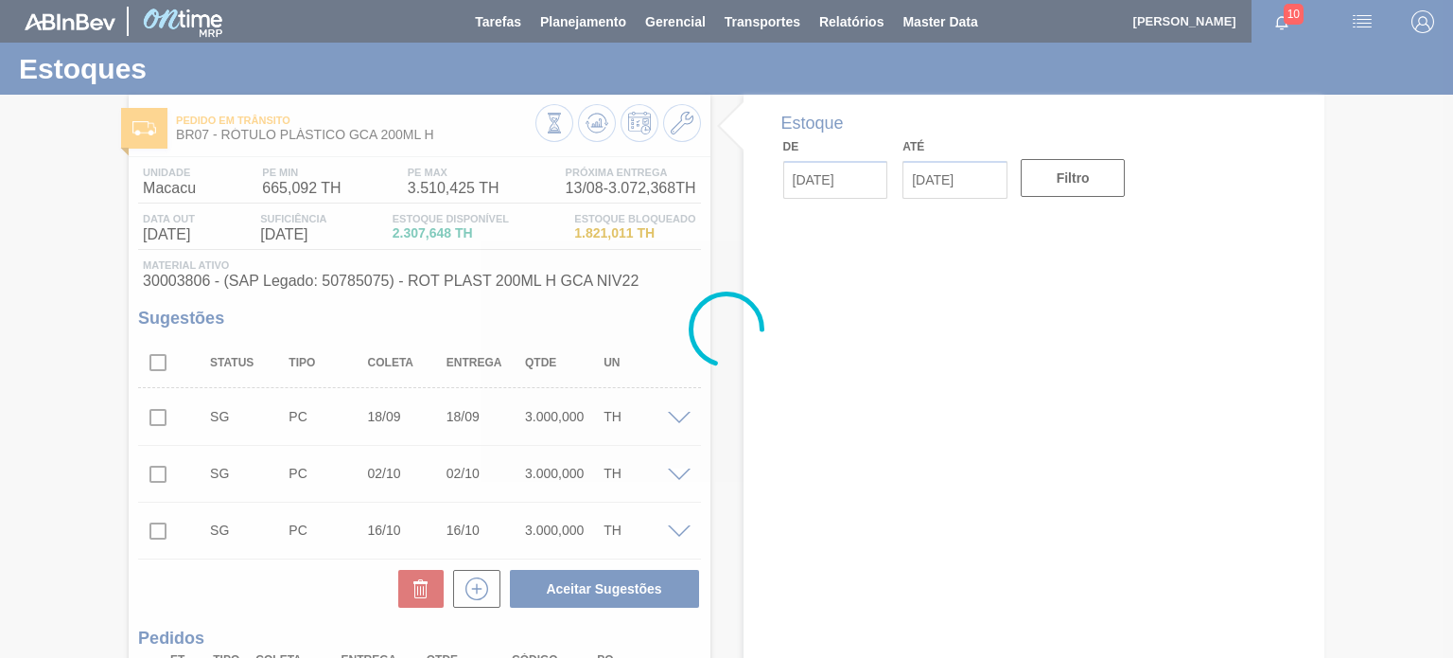
click at [587, 134] on div at bounding box center [726, 329] width 1453 height 658
click at [587, 134] on span at bounding box center [597, 123] width 23 height 23
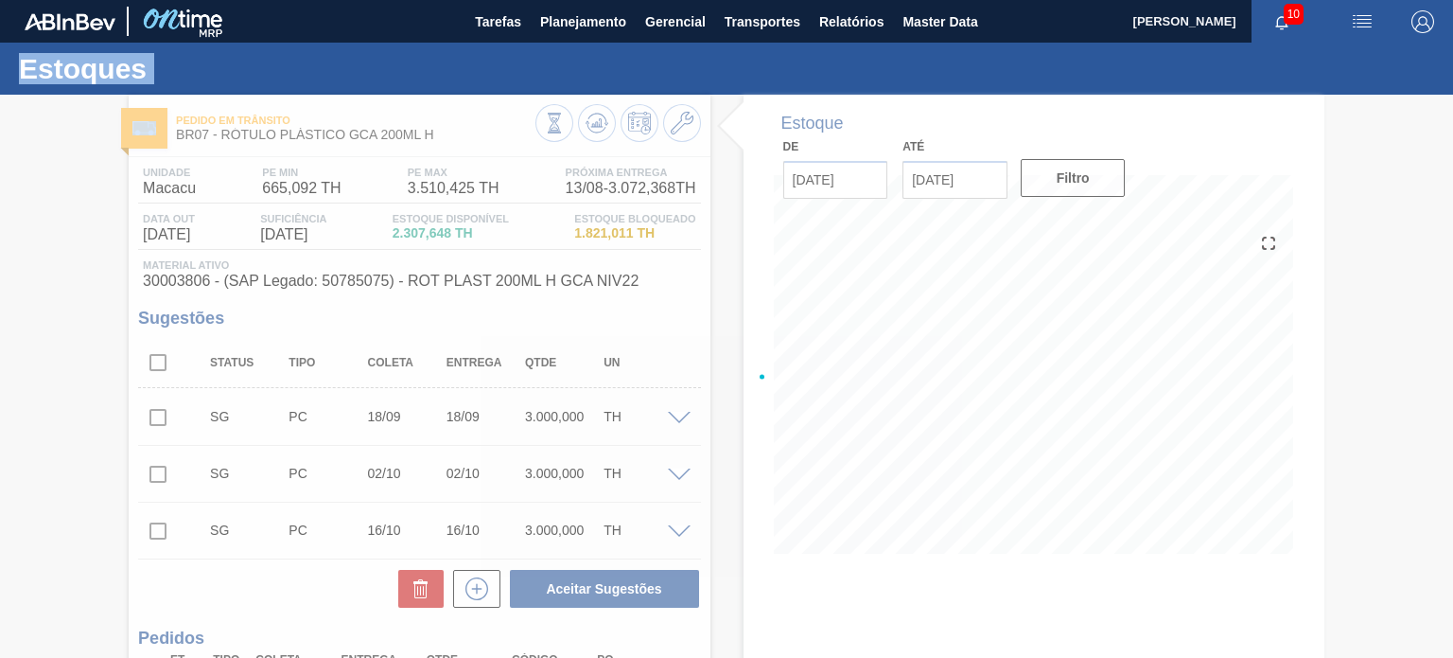
click at [587, 134] on div at bounding box center [726, 376] width 1453 height 563
click at [587, 132] on div at bounding box center [726, 376] width 1453 height 563
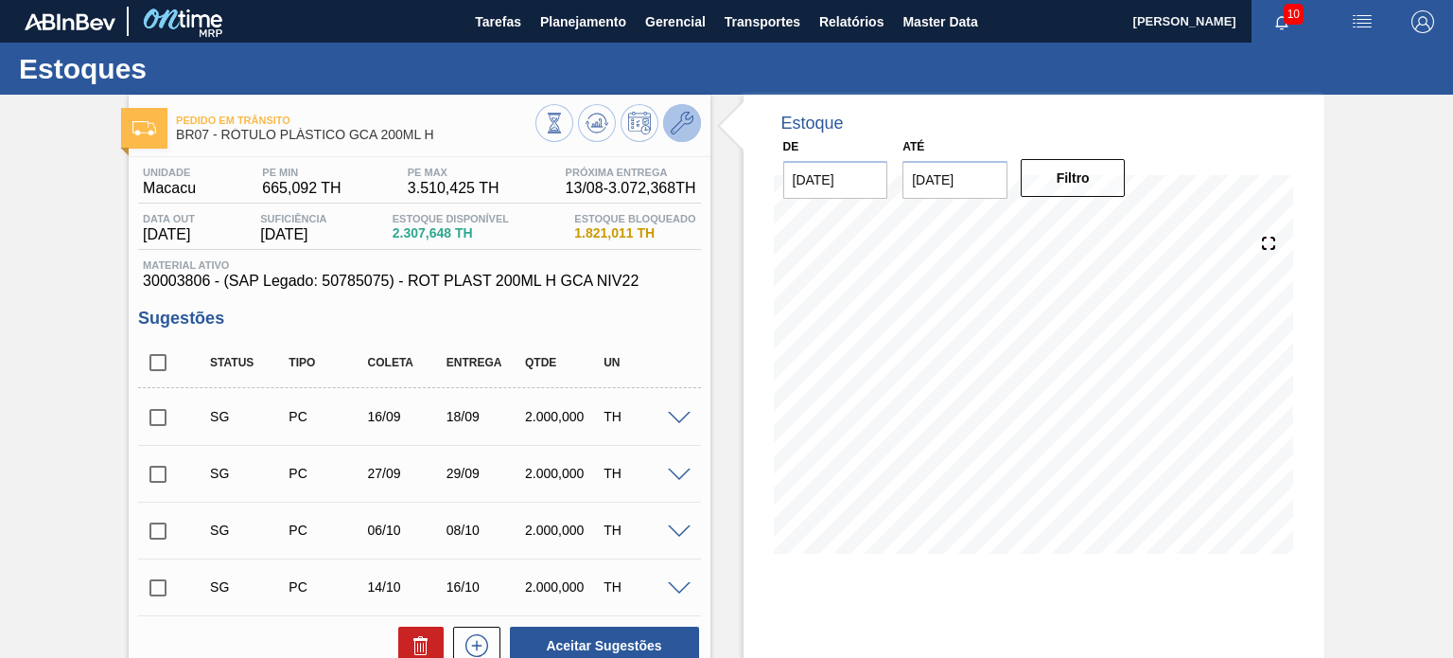
click at [676, 137] on button at bounding box center [682, 123] width 38 height 38
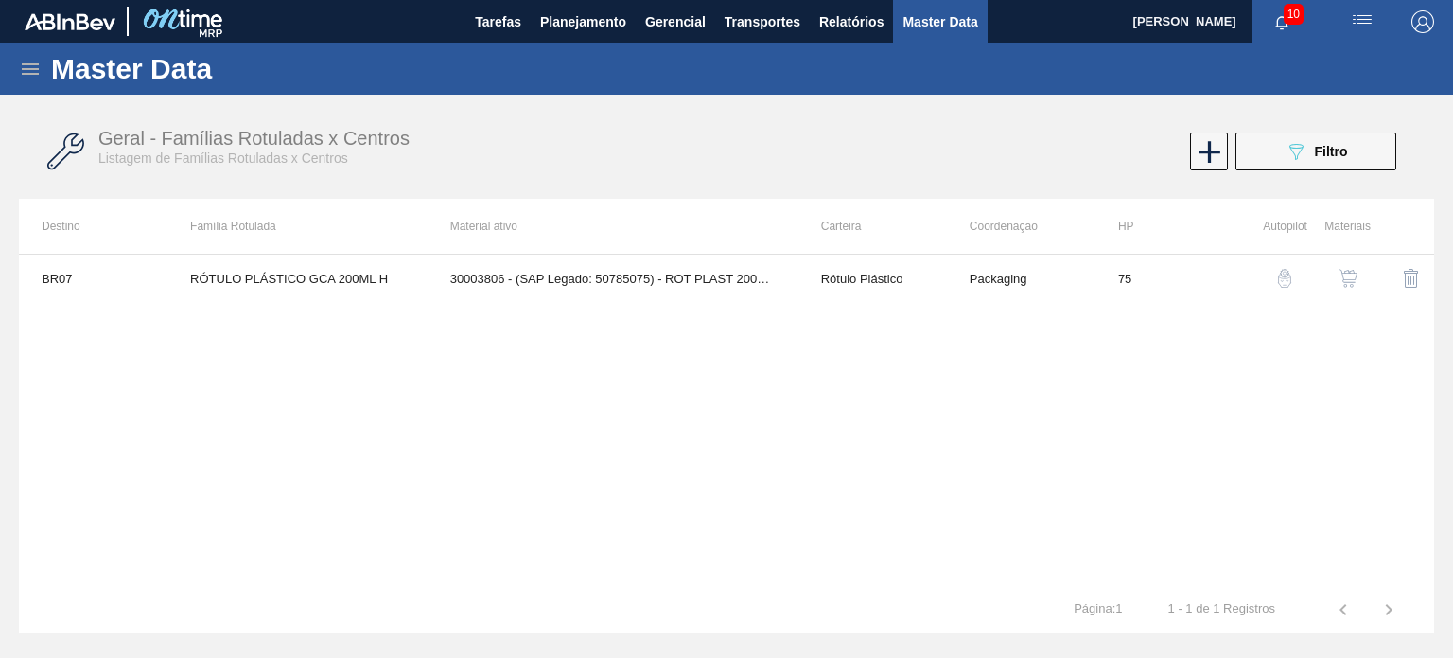
click at [1351, 277] on img "button" at bounding box center [1348, 278] width 19 height 19
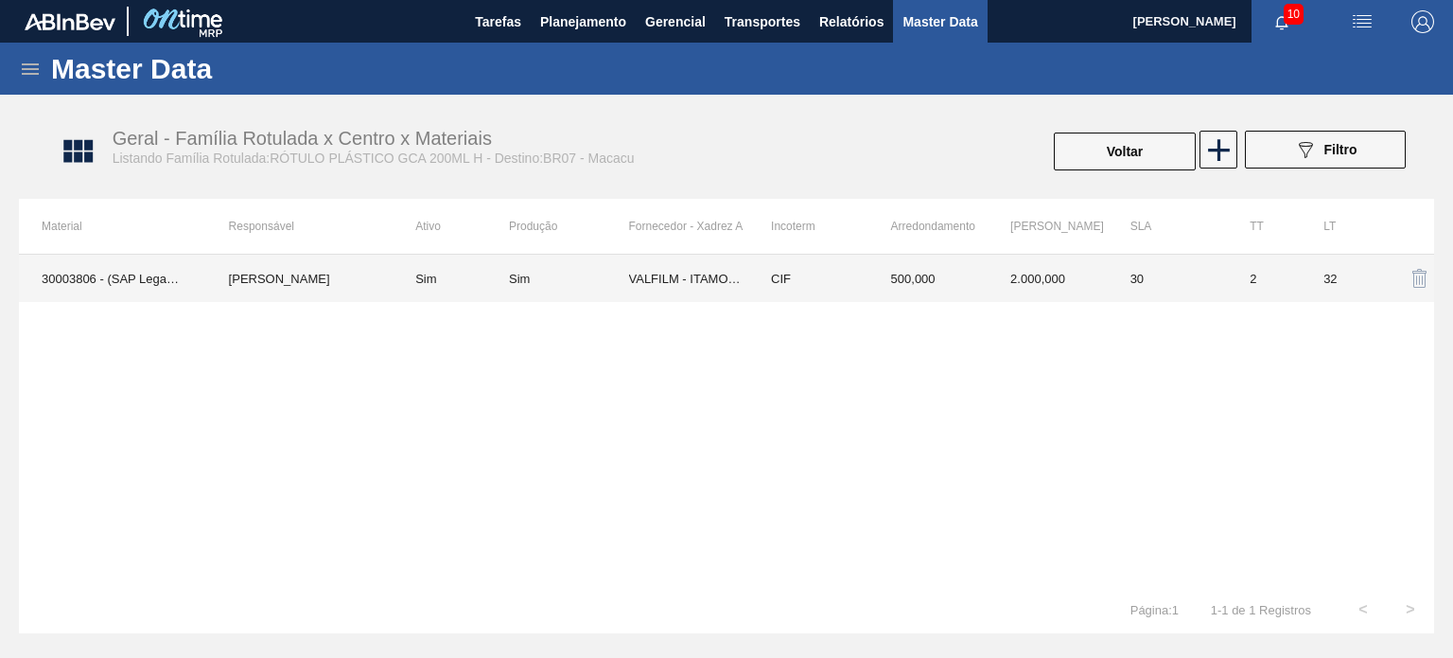
click at [893, 285] on td "500,000" at bounding box center [929, 278] width 120 height 47
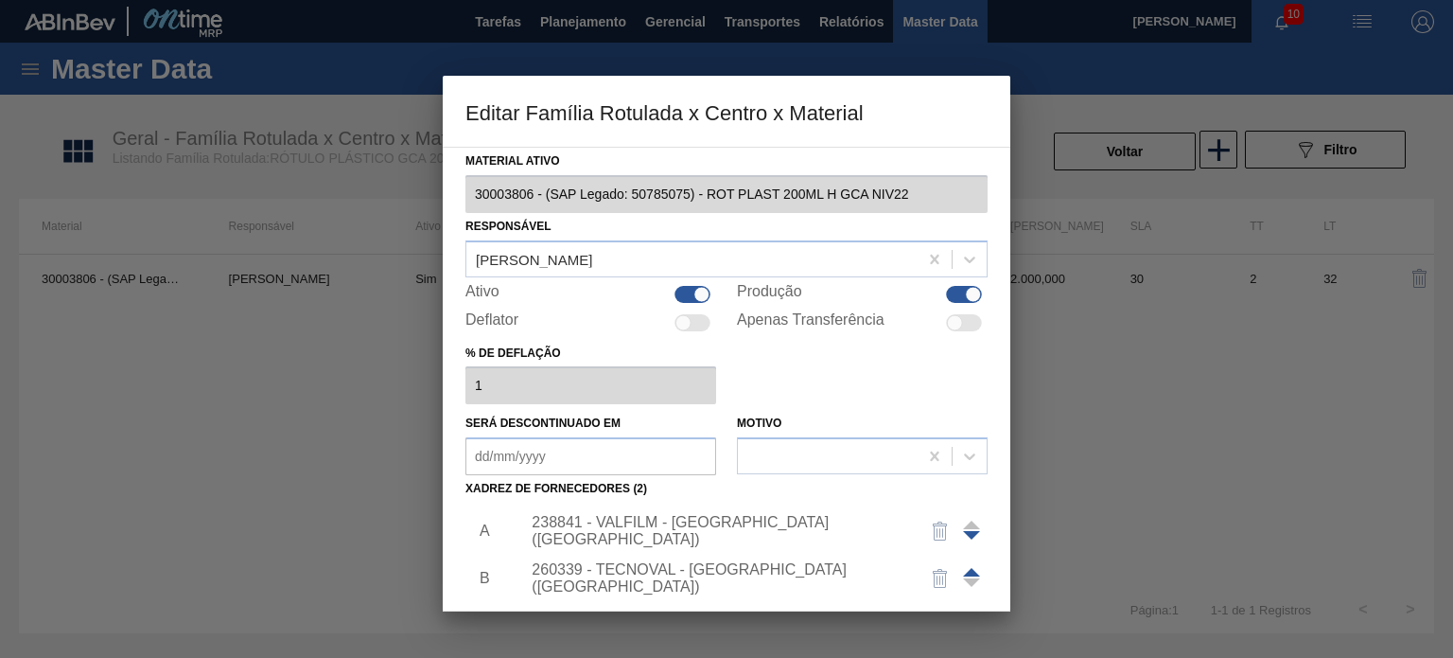
click at [655, 531] on div "238841 - VALFILM - ITAMONTE (MG)" at bounding box center [717, 531] width 371 height 34
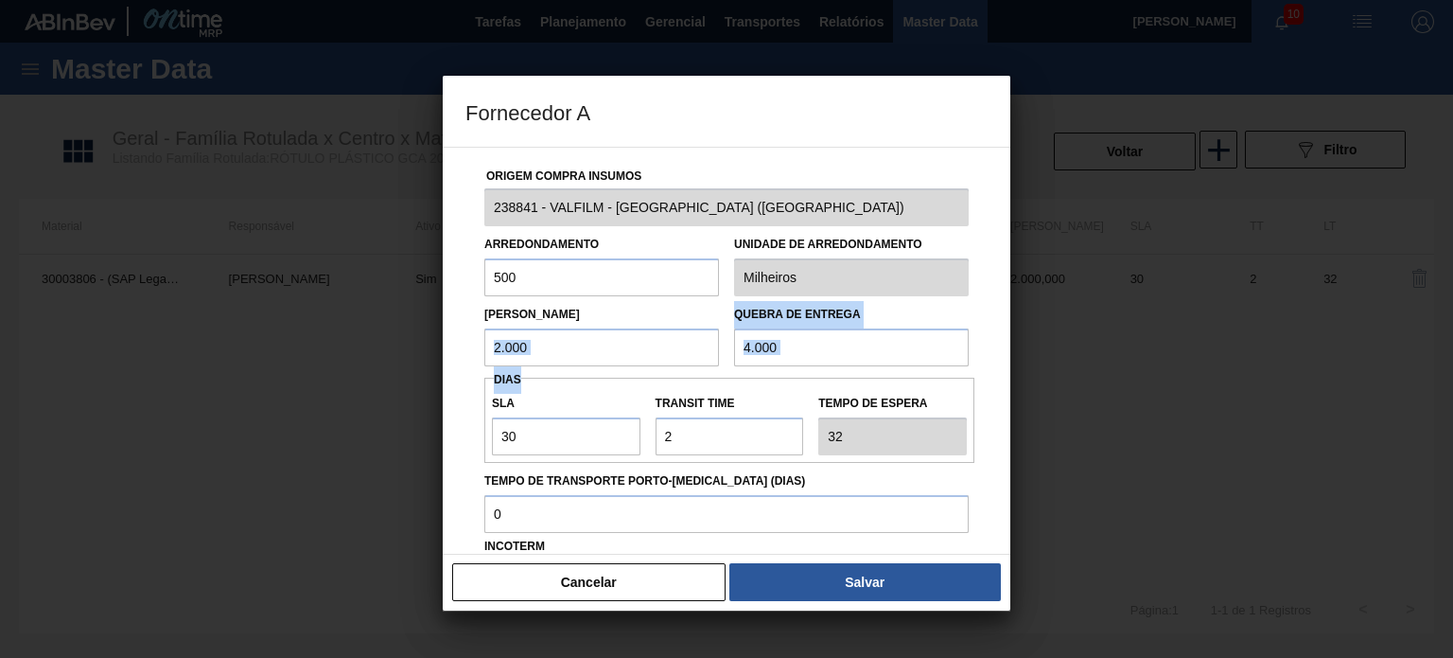
drag, startPoint x: 522, startPoint y: 368, endPoint x: 498, endPoint y: 360, distance: 25.7
click at [498, 360] on div "Origem Compra Insumos 238841 - VALFILM - ITAMONTE (MG) Arredondamento 500 Unida…" at bounding box center [727, 461] width 522 height 626
click at [484, 341] on input "2.000" at bounding box center [601, 347] width 235 height 38
type input "1.500"
click at [853, 575] on button "Salvar" at bounding box center [866, 582] width 272 height 38
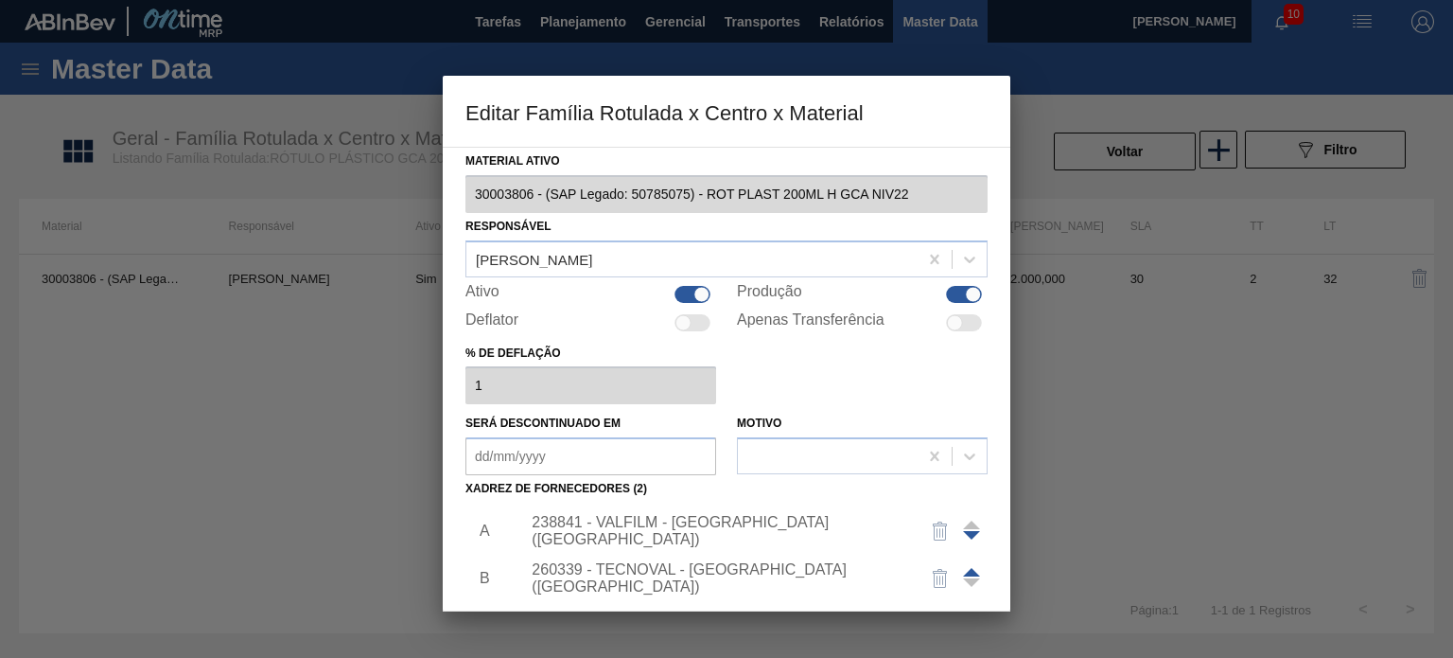
scroll to position [193, 0]
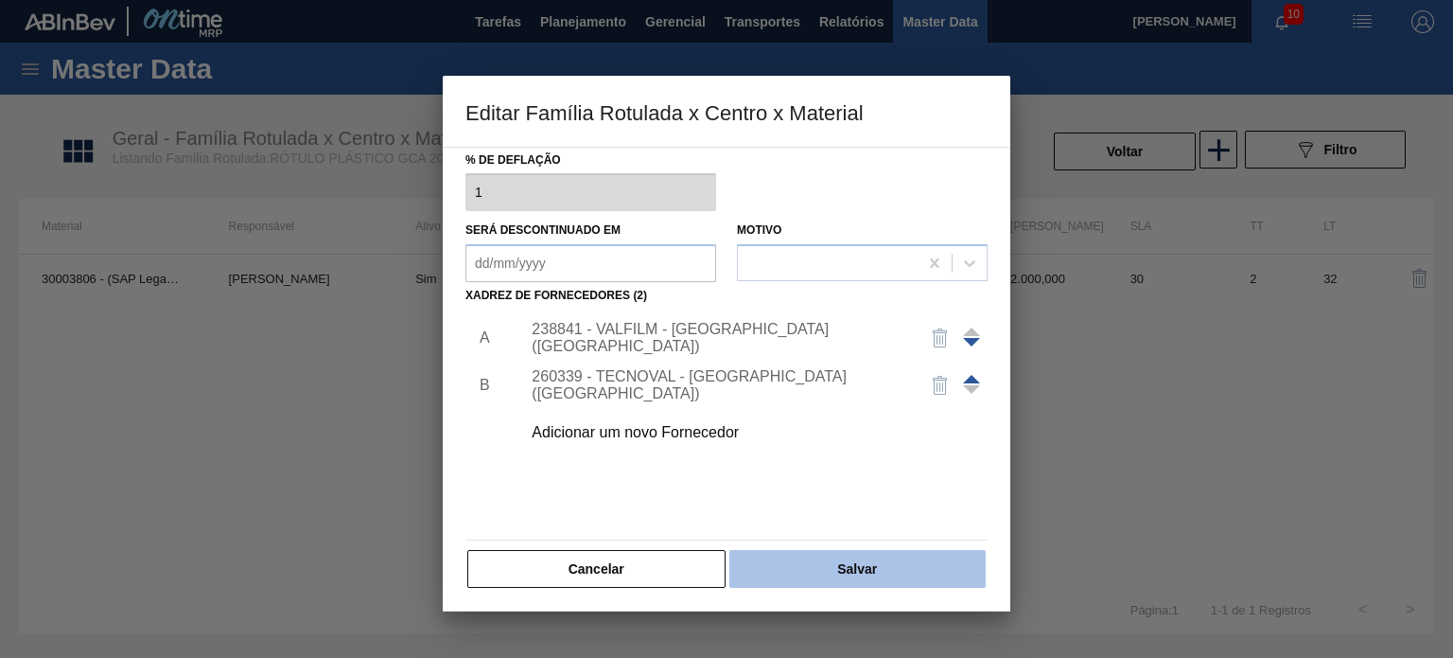
click at [870, 563] on button "Salvar" at bounding box center [858, 569] width 256 height 38
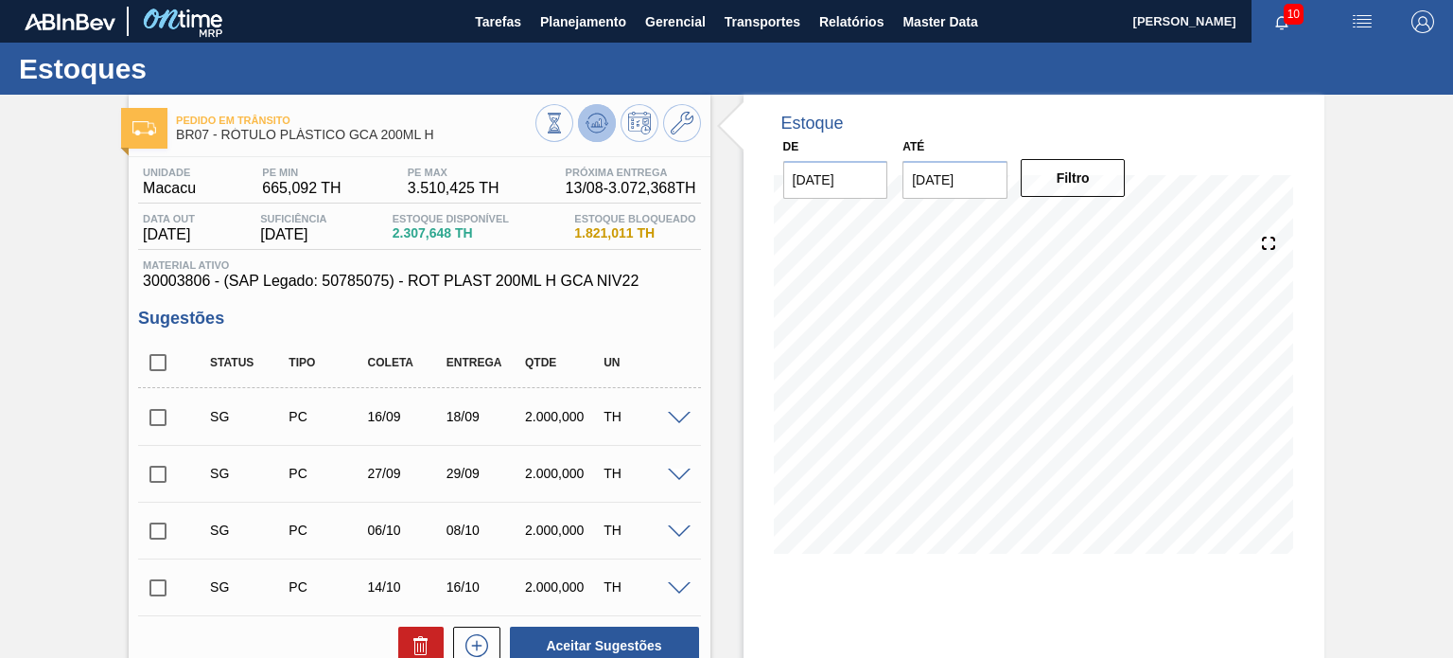
click at [565, 120] on icon at bounding box center [554, 123] width 21 height 21
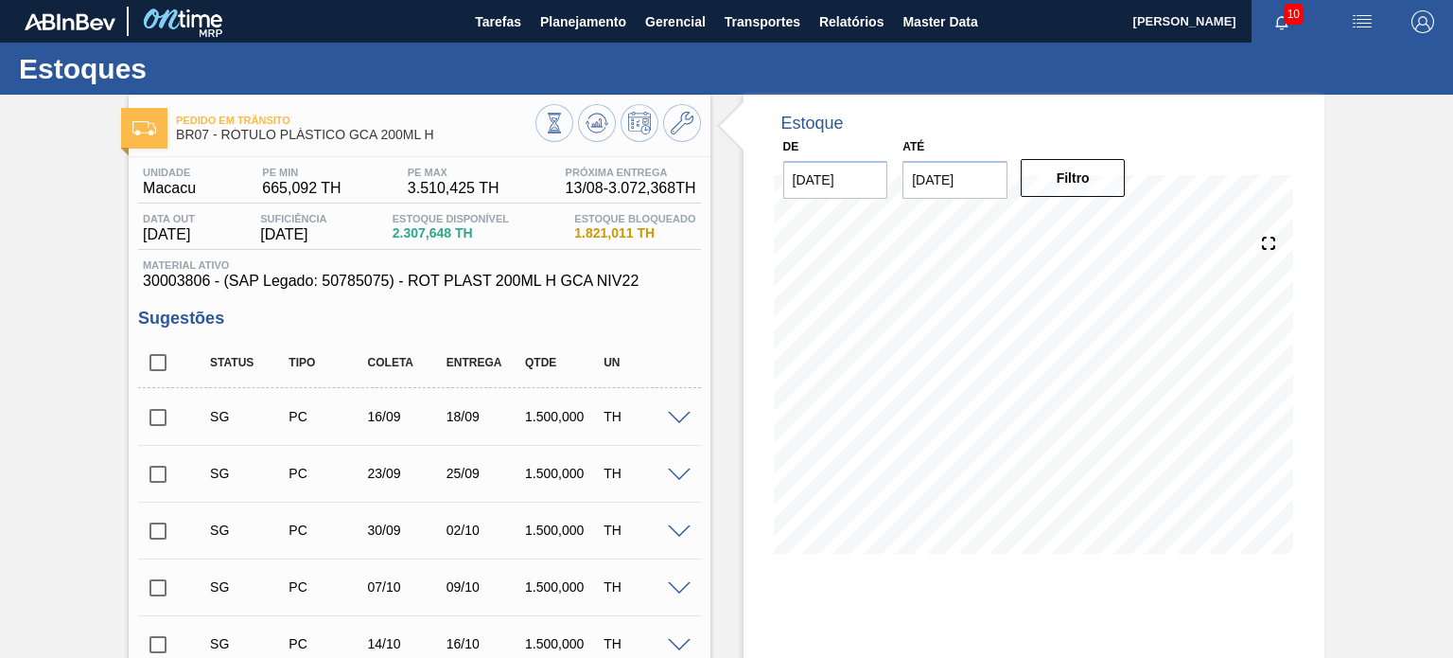
scroll to position [95, 0]
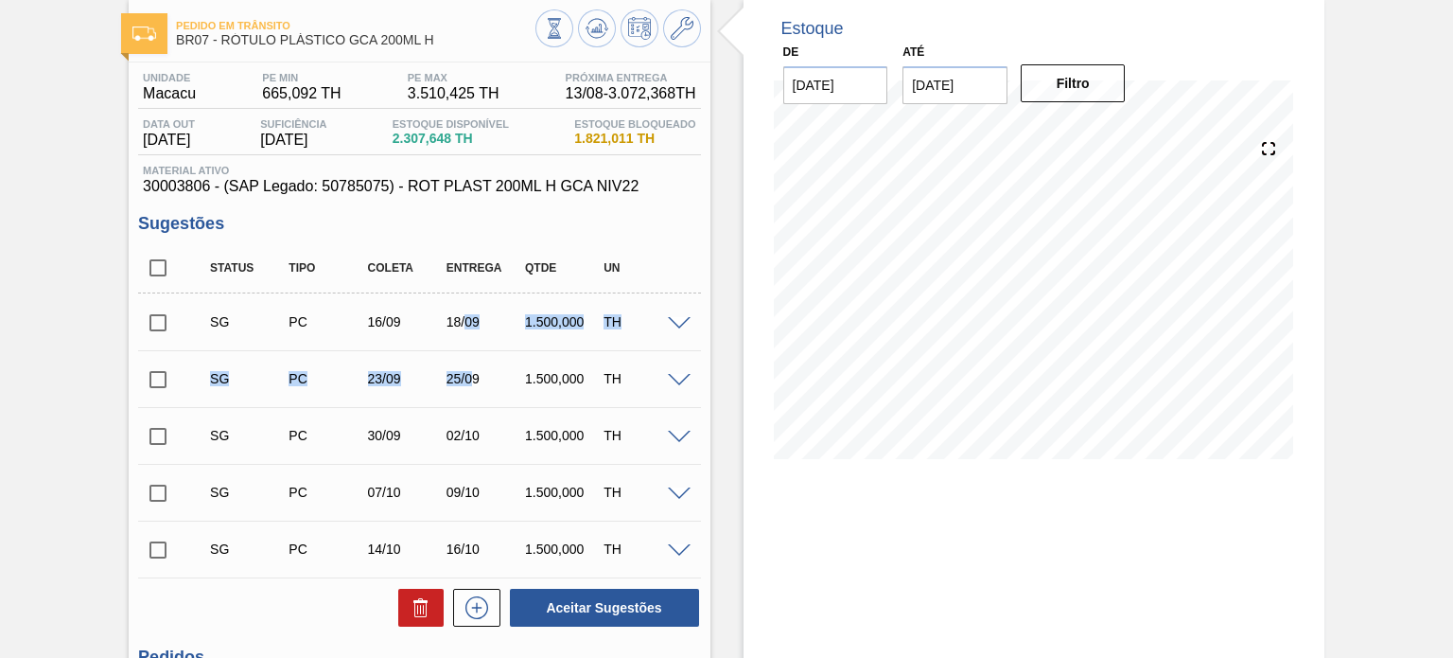
drag, startPoint x: 466, startPoint y: 316, endPoint x: 473, endPoint y: 375, distance: 59.0
click at [473, 375] on div "SG PC 16/09 18/09 1.500,000 TH Material 30003806 - ROT PLAST 200ML H GCA NIV22 …" at bounding box center [419, 435] width 562 height 284
click at [490, 371] on div "25/09" at bounding box center [485, 378] width 86 height 15
drag, startPoint x: 416, startPoint y: 39, endPoint x: 220, endPoint y: 48, distance: 197.0
click at [220, 48] on div "Pedido em Trânsito BR07 - RÓTULO PLÁSTICO GCA 200ML H" at bounding box center [355, 33] width 359 height 43
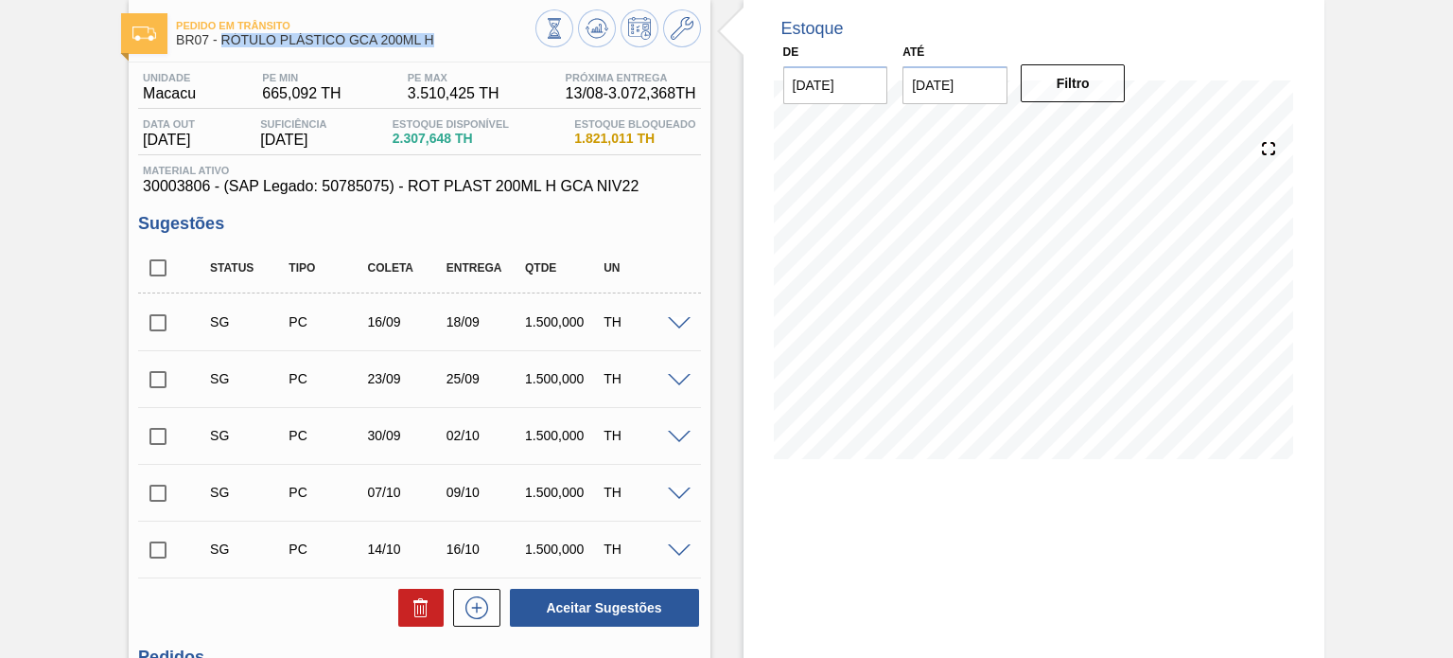
copy span "RÓTULO PLÁSTICO GCA 200ML H"
click at [167, 309] on input "checkbox" at bounding box center [158, 323] width 40 height 40
checkbox input "true"
click at [159, 370] on input "checkbox" at bounding box center [158, 380] width 40 height 40
checkbox input "true"
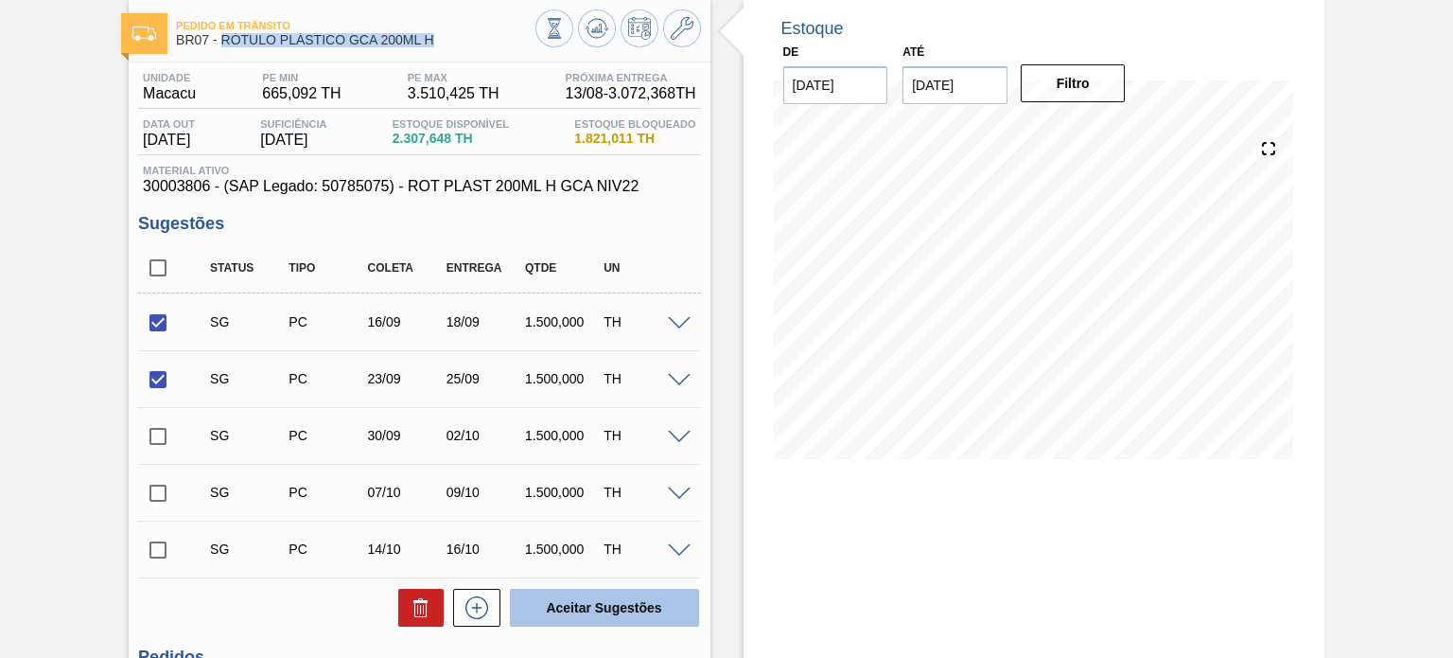
click at [634, 589] on button "Aceitar Sugestões" at bounding box center [604, 608] width 189 height 38
checkbox input "false"
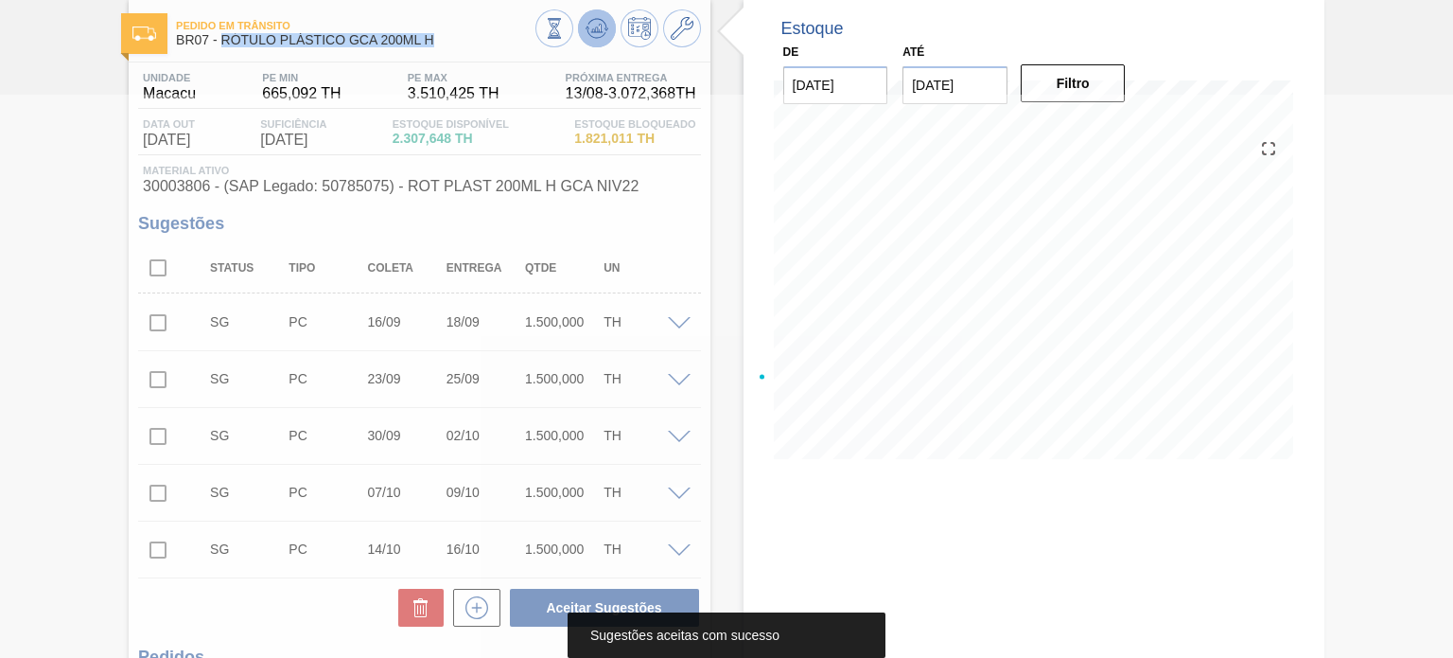
click at [565, 26] on icon at bounding box center [554, 28] width 21 height 21
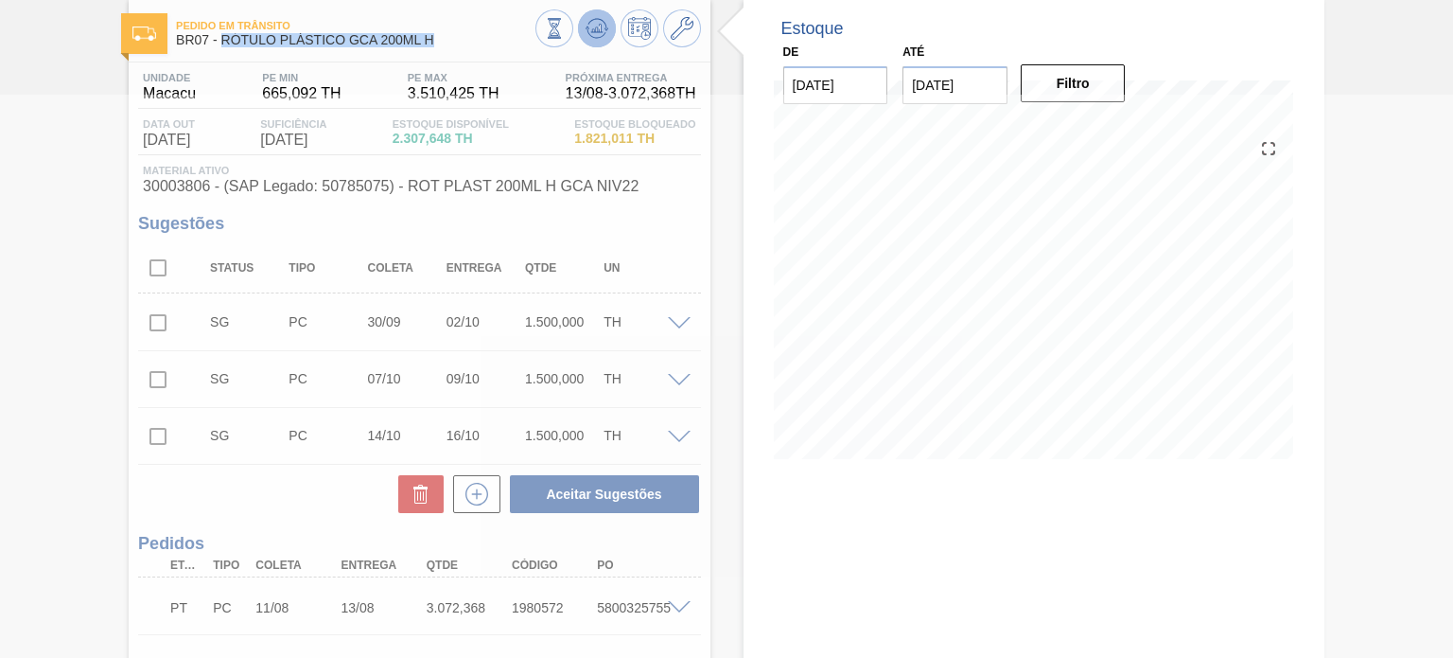
click at [565, 26] on icon at bounding box center [554, 28] width 21 height 21
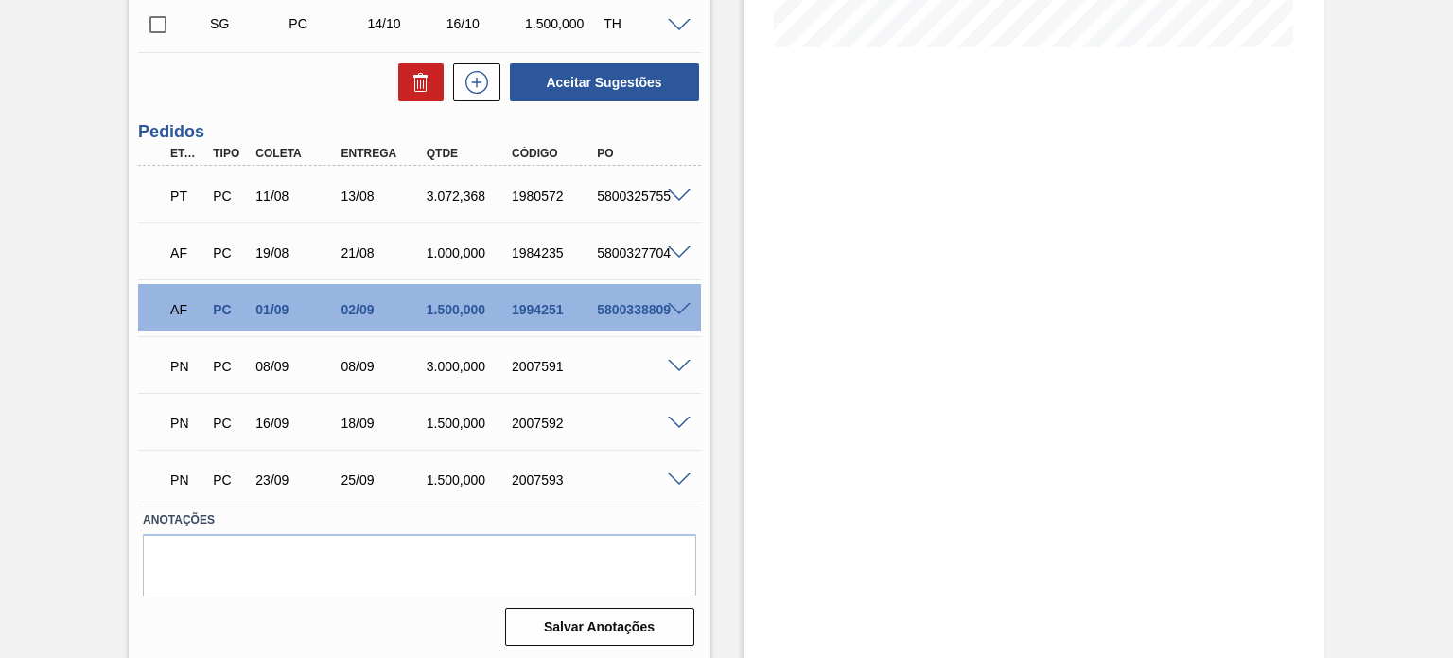
scroll to position [509, 0]
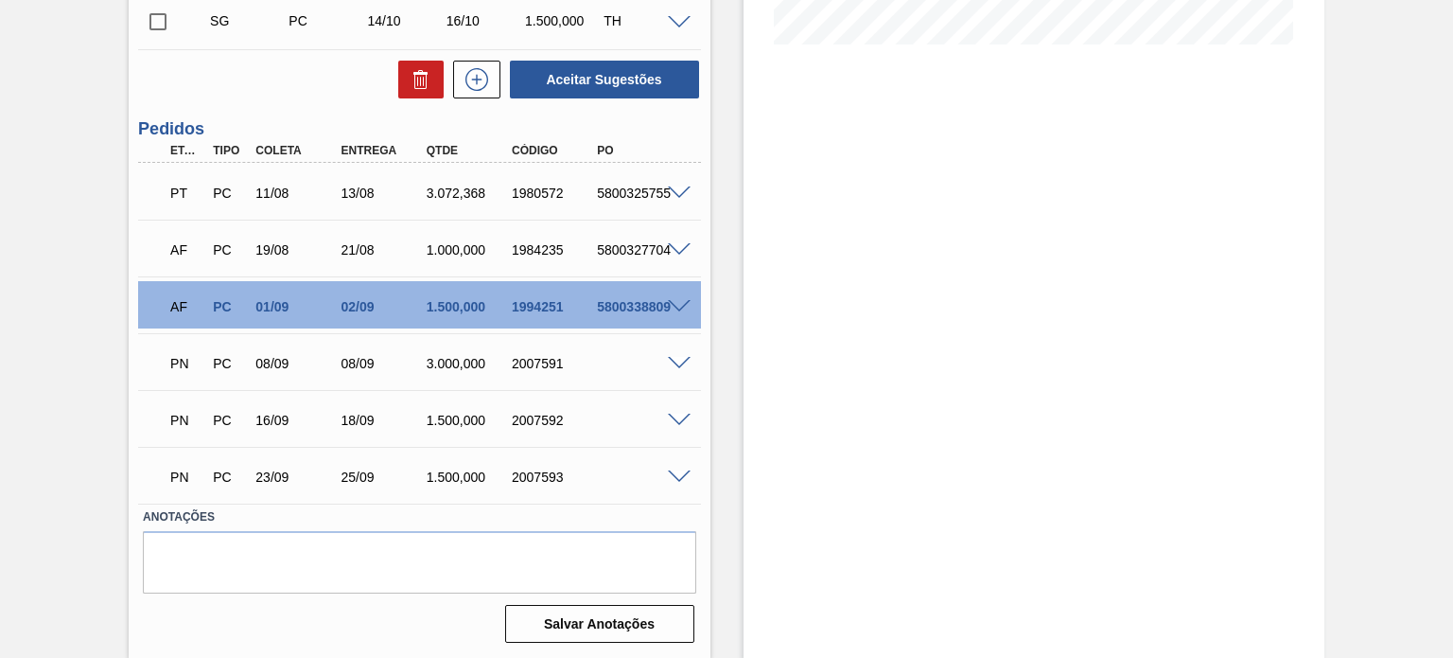
click at [534, 351] on div "PN PC 08/09 08/09 3.000,000 2007591" at bounding box center [414, 362] width 512 height 38
click at [532, 364] on div "2007591" at bounding box center [554, 363] width 94 height 15
click at [534, 405] on div "PN PC 16/09 18/09 1.500,000 2007592" at bounding box center [414, 418] width 512 height 38
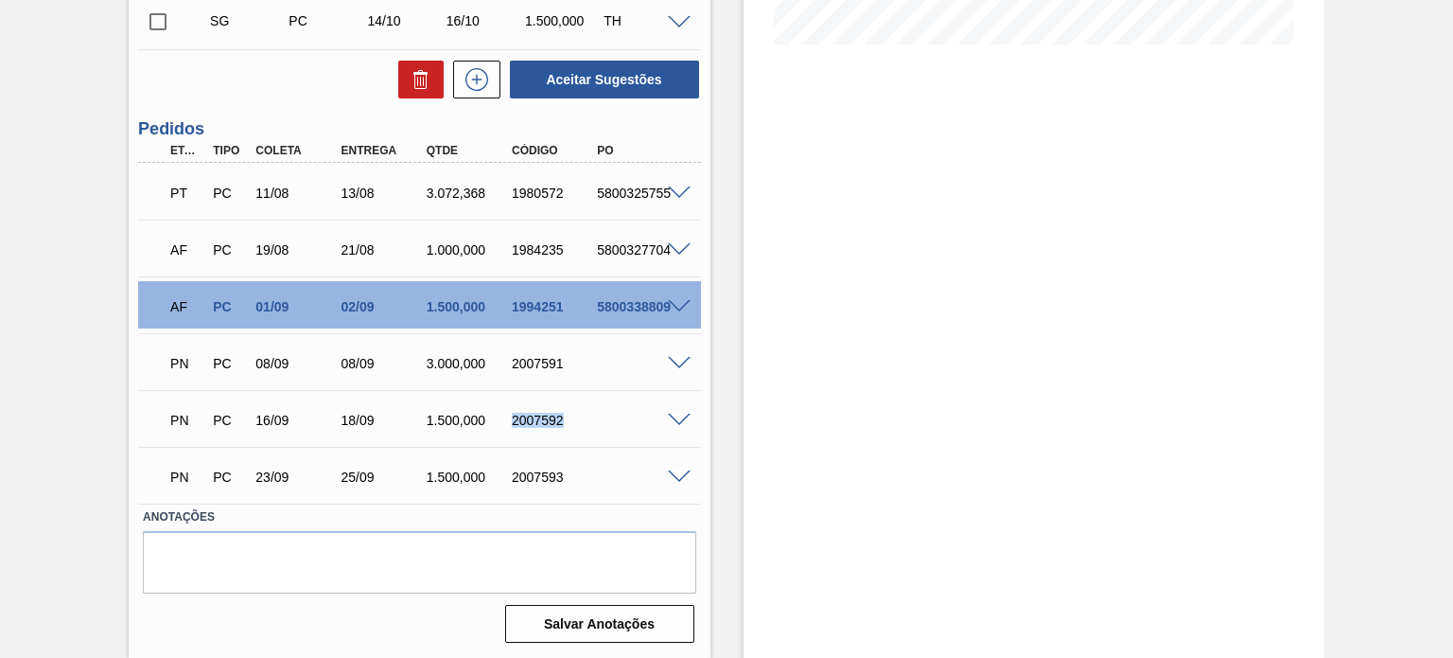
click at [534, 405] on div "PN PC 16/09 18/09 1.500,000 2007592" at bounding box center [414, 418] width 512 height 38
copy div "2007592"
click at [531, 469] on div "2007593" at bounding box center [554, 476] width 94 height 15
copy div "2007593"
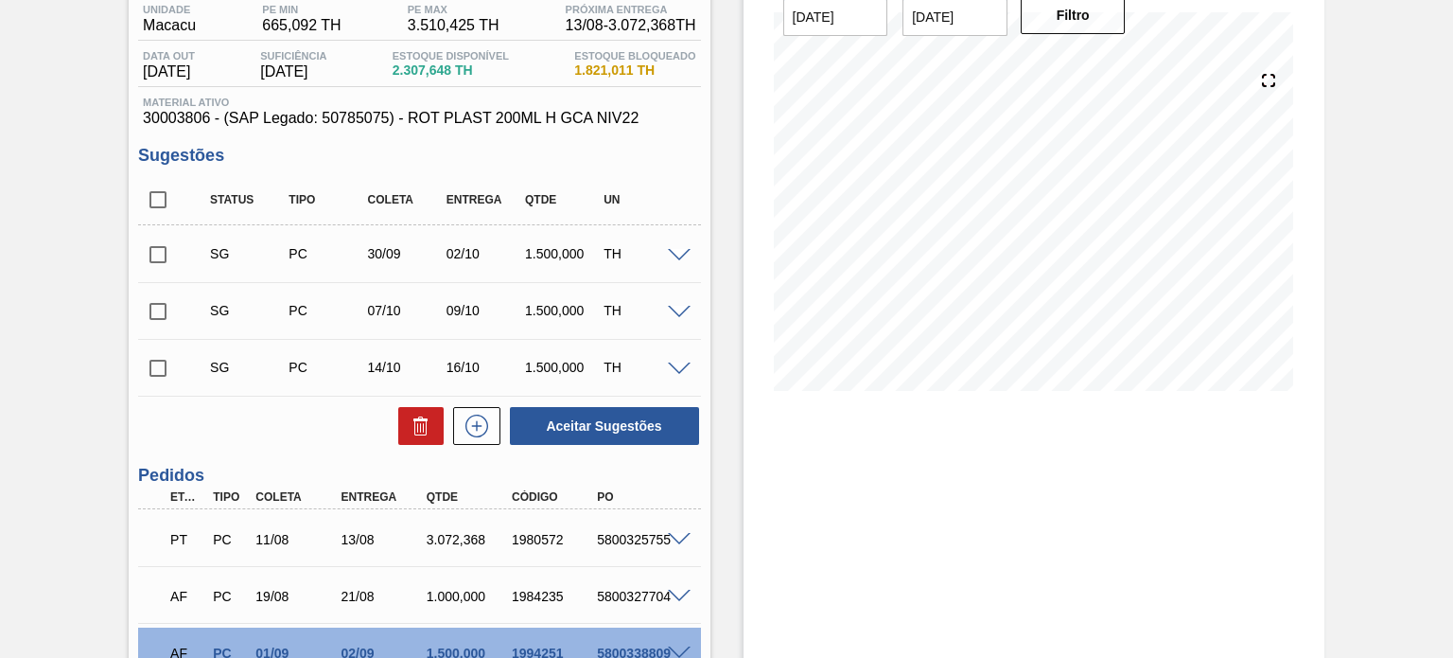
scroll to position [0, 0]
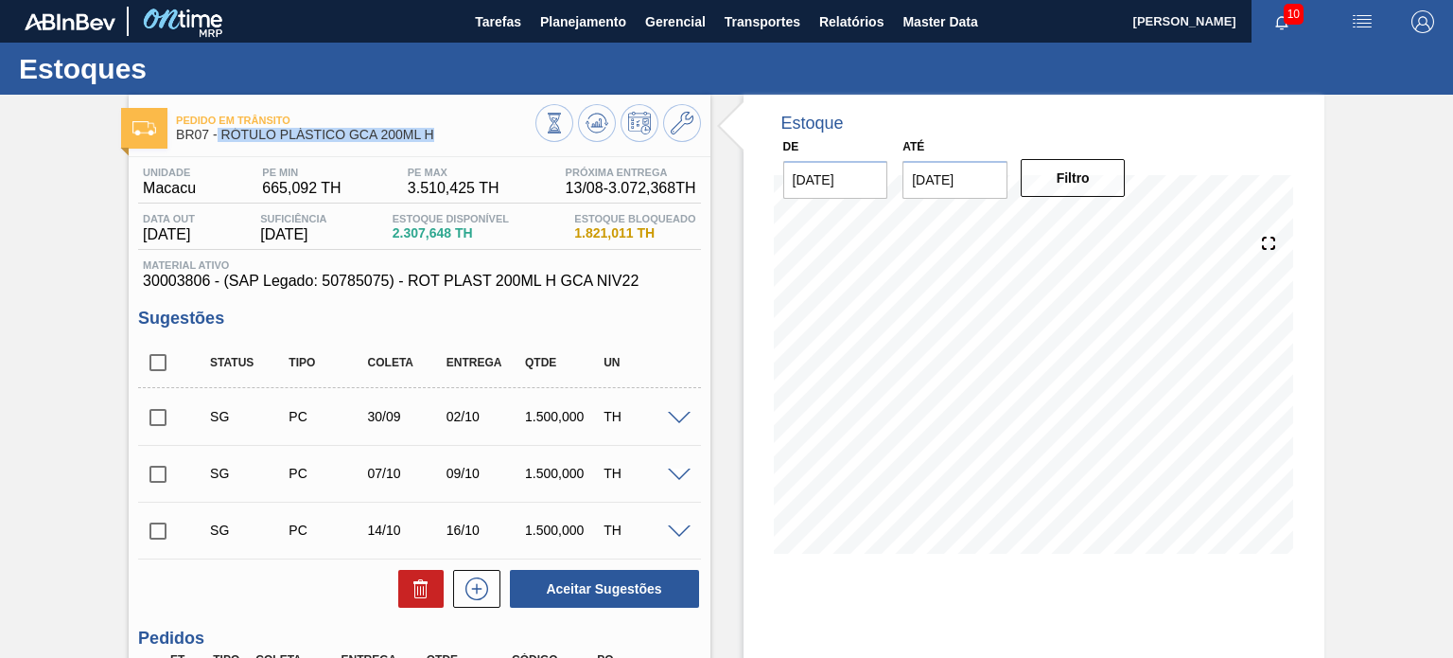
drag, startPoint x: 400, startPoint y: 138, endPoint x: 218, endPoint y: 139, distance: 182.6
click at [218, 139] on span "BR07 - RÓTULO PLÁSTICO GCA 200ML H" at bounding box center [355, 135] width 359 height 14
copy span "RÓTULO PLÁSTICO GCA 200ML H"
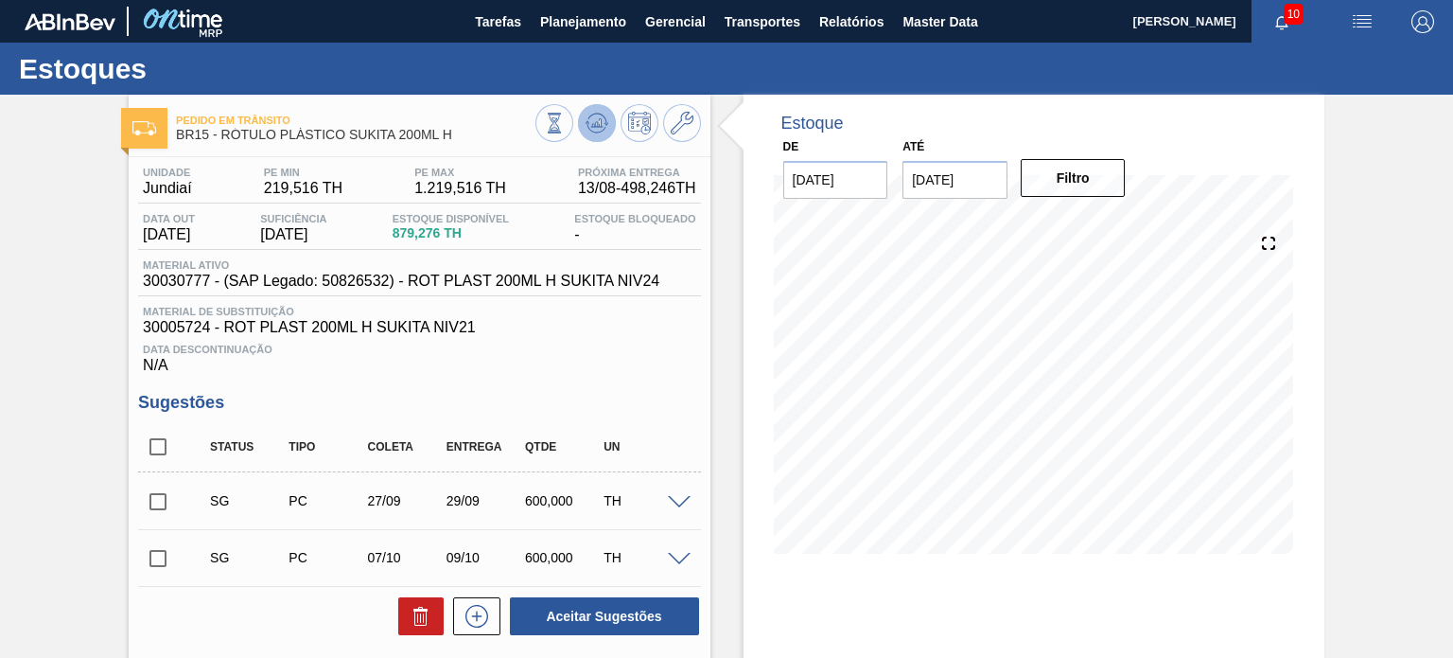
click at [565, 126] on icon at bounding box center [554, 123] width 21 height 21
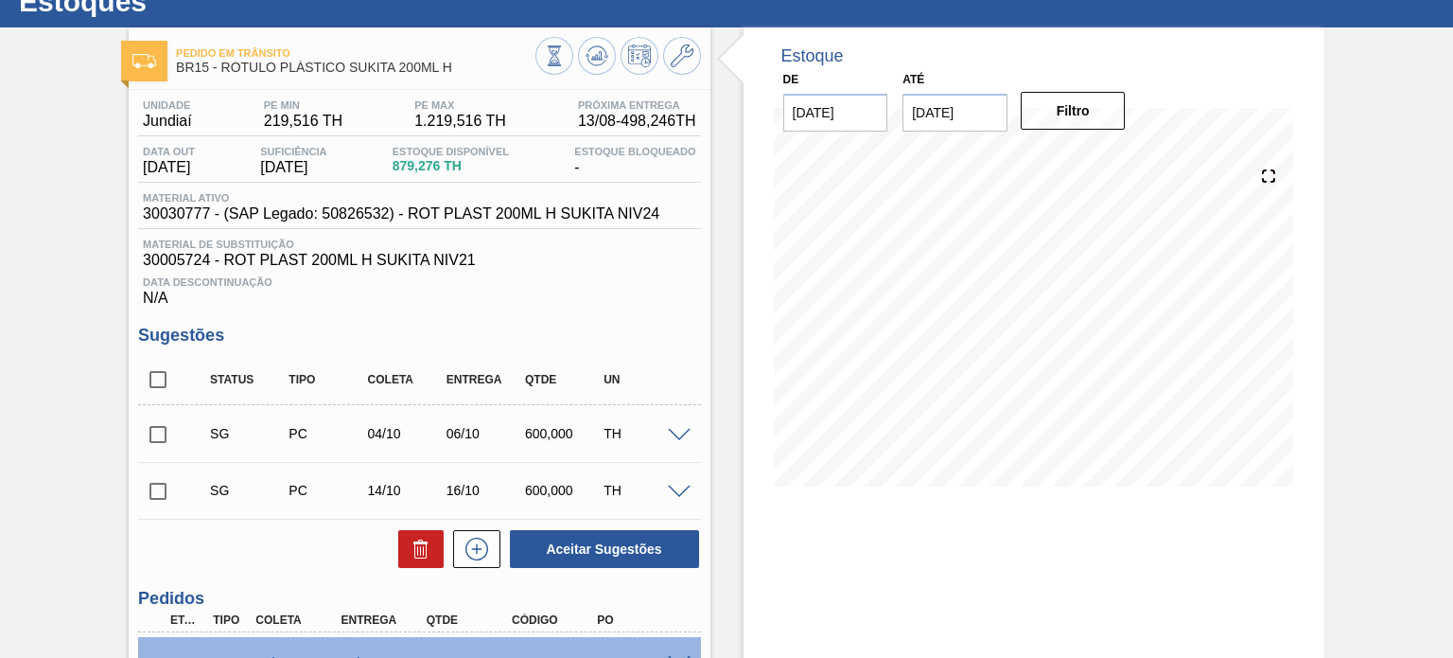
scroll to position [95, 0]
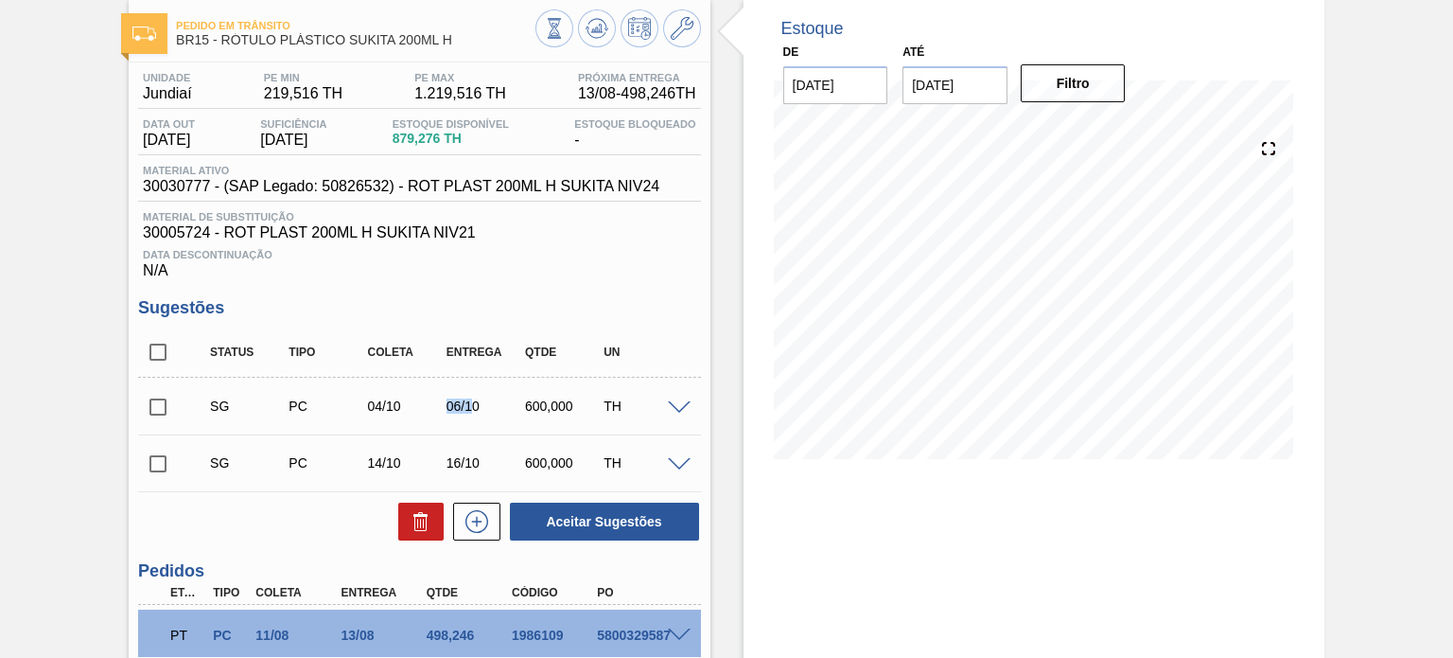
drag, startPoint x: 428, startPoint y: 410, endPoint x: 484, endPoint y: 410, distance: 56.8
click at [484, 410] on div "SG PC 04/10 06/10 600,000 TH" at bounding box center [434, 406] width 472 height 38
click at [514, 448] on div "SG PC 14/10 16/10 600,000 TH" at bounding box center [434, 463] width 472 height 38
click at [533, 438] on div "SG PC 14/10 16/10 600,000 TH Material 30030777 - ROT PLAST 200ML H SUKITA NIV24…" at bounding box center [419, 462] width 562 height 57
click at [536, 396] on div "SG PC 04/10 06/10 600,000 TH" at bounding box center [434, 406] width 472 height 38
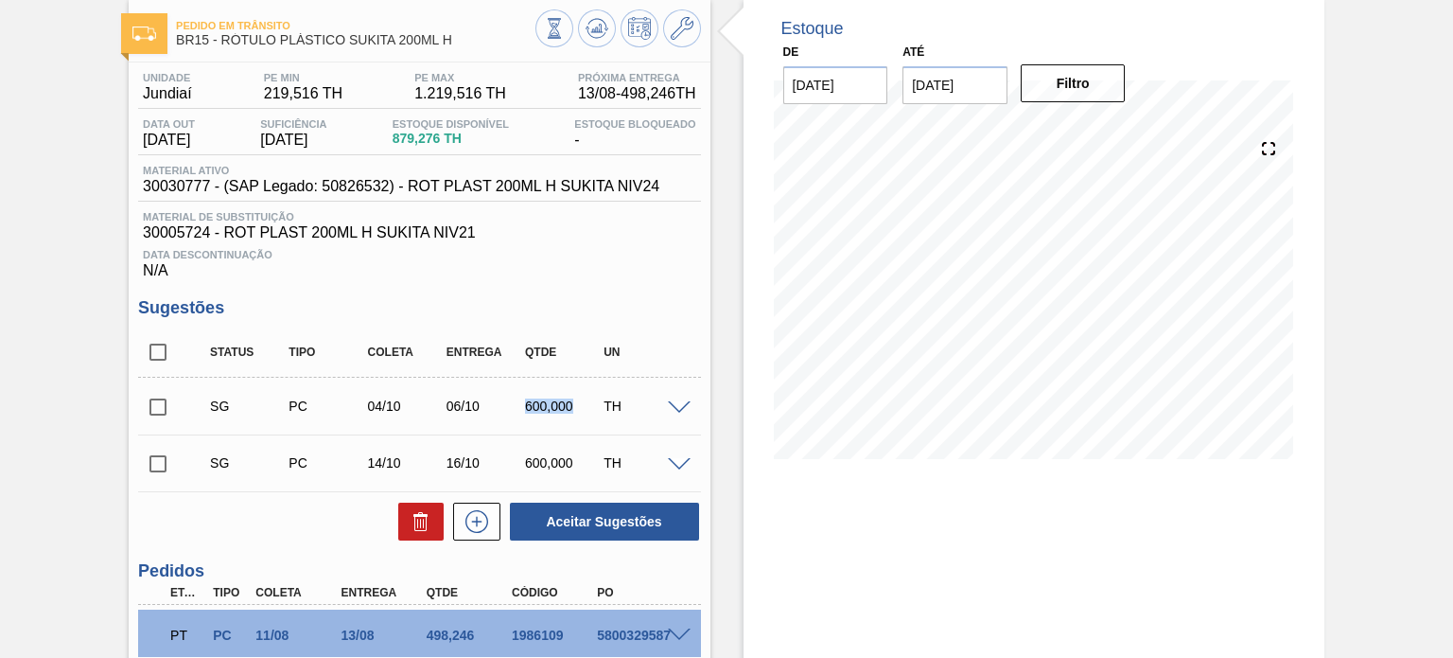
click at [536, 396] on div "SG PC 04/10 06/10 600,000 TH" at bounding box center [434, 406] width 472 height 38
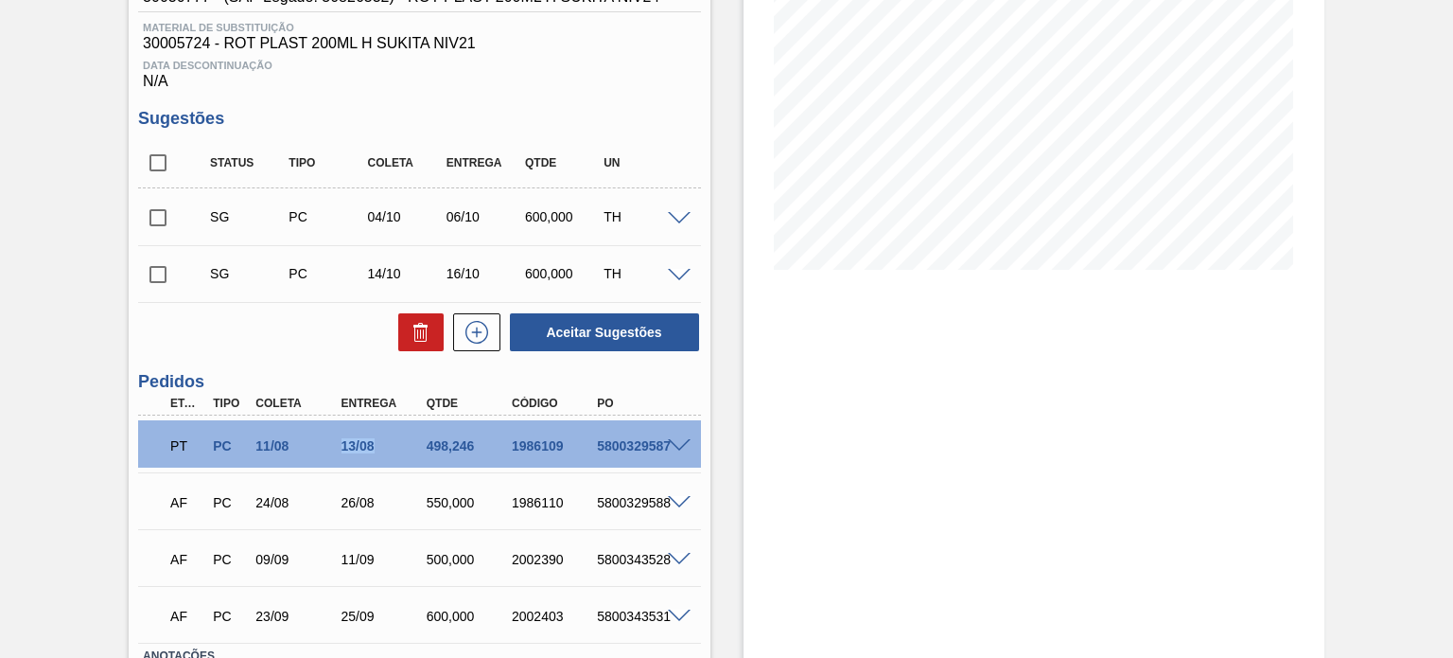
drag, startPoint x: 360, startPoint y: 449, endPoint x: 376, endPoint y: 449, distance: 15.1
click at [375, 449] on div "13/08" at bounding box center [384, 445] width 94 height 15
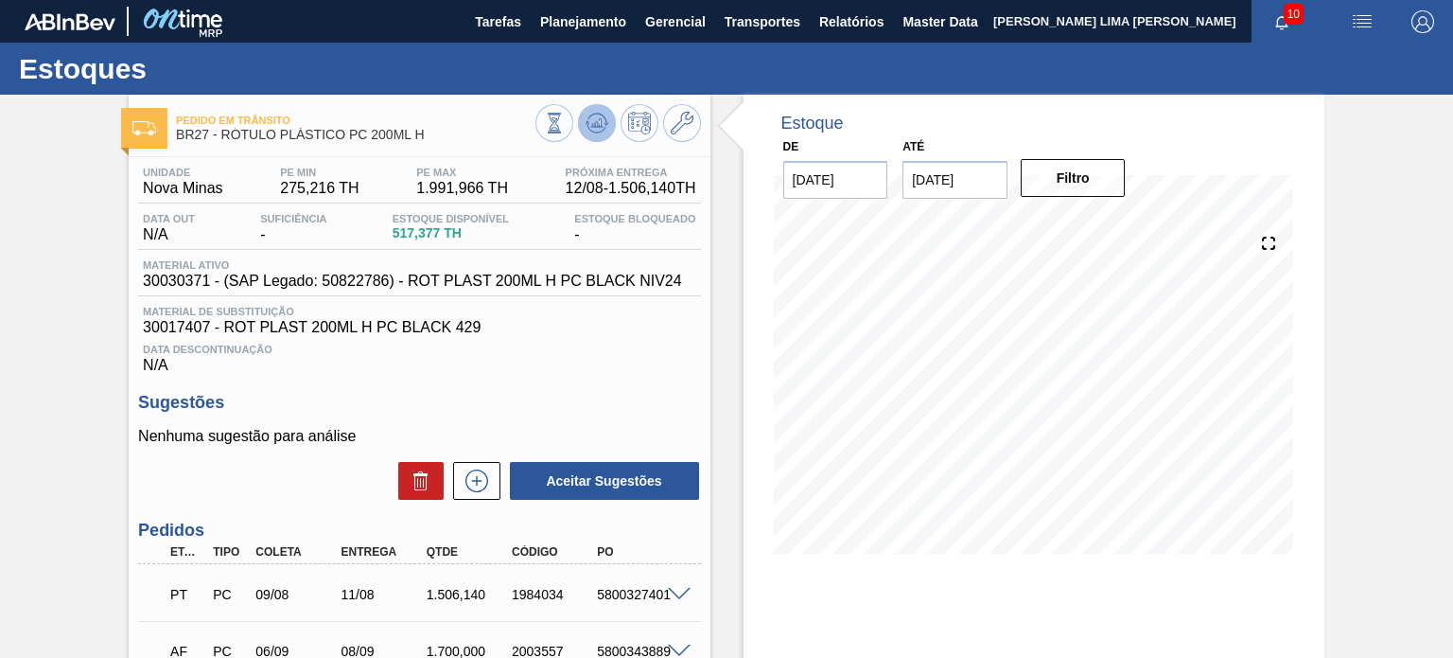
click at [565, 120] on icon at bounding box center [554, 123] width 21 height 21
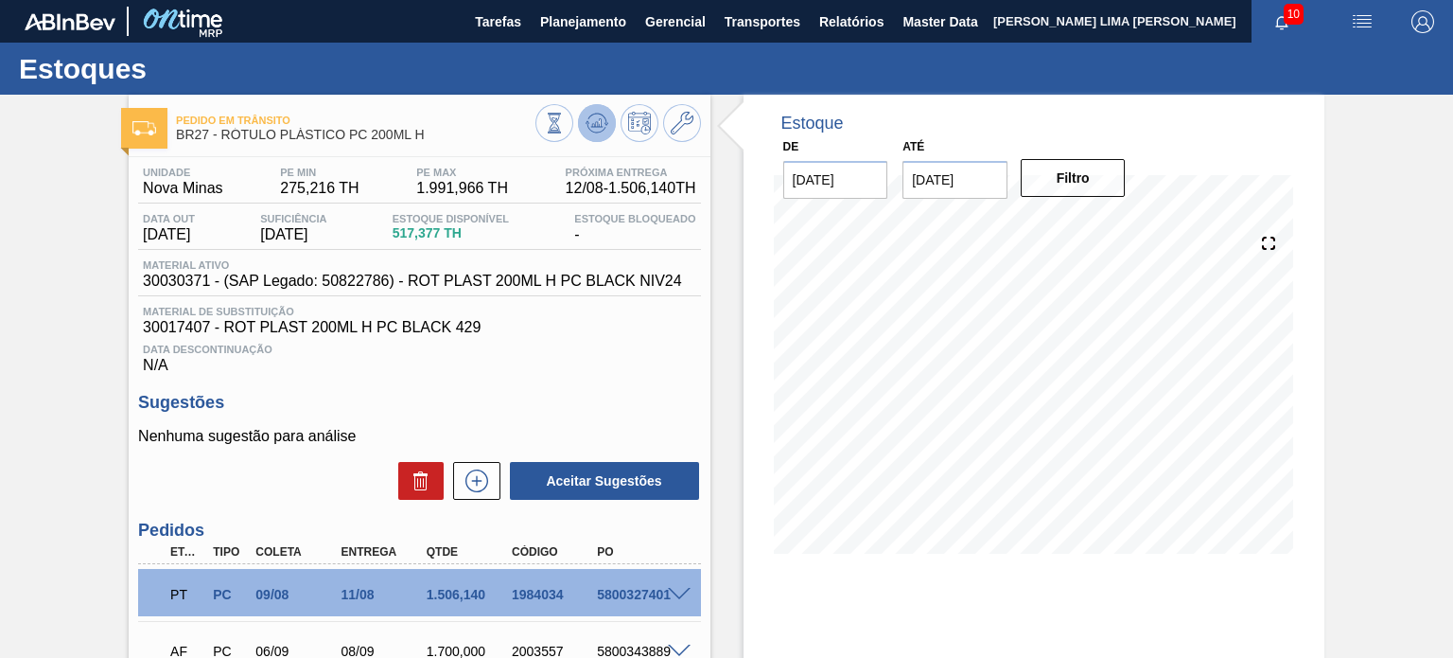
click at [588, 110] on button at bounding box center [597, 123] width 38 height 38
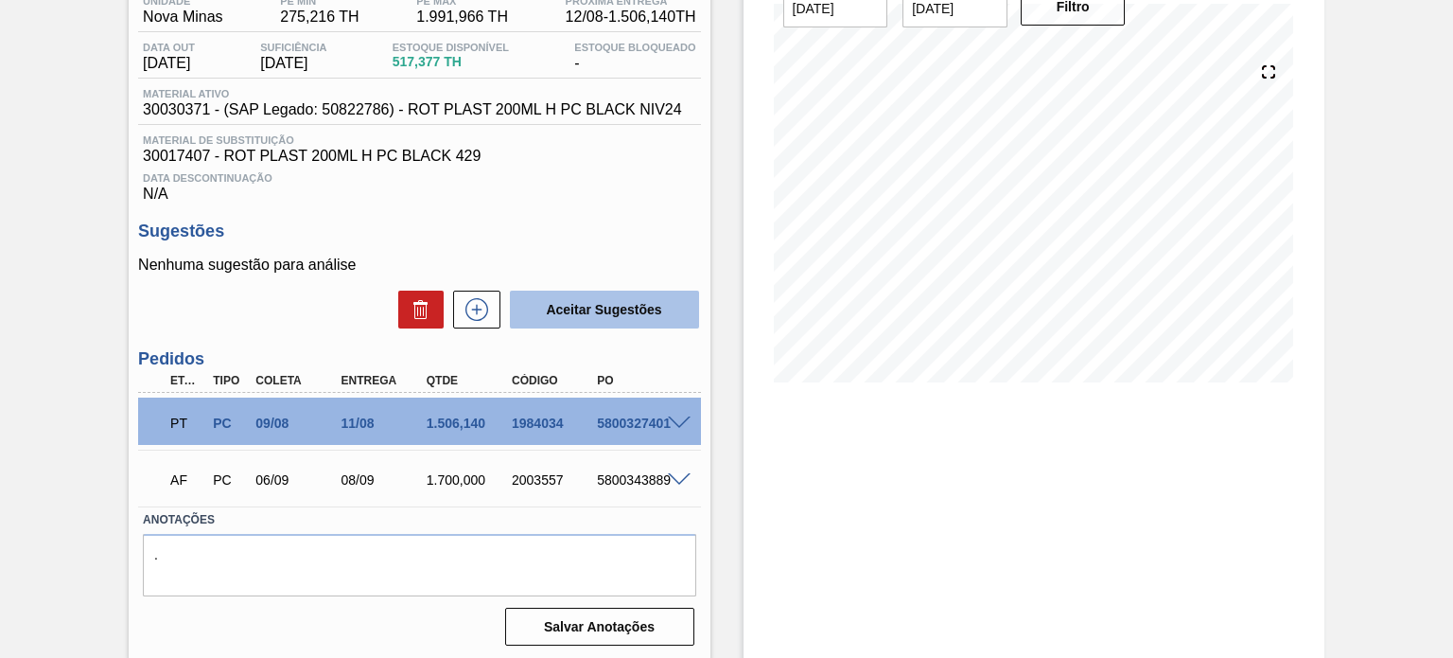
scroll to position [175, 0]
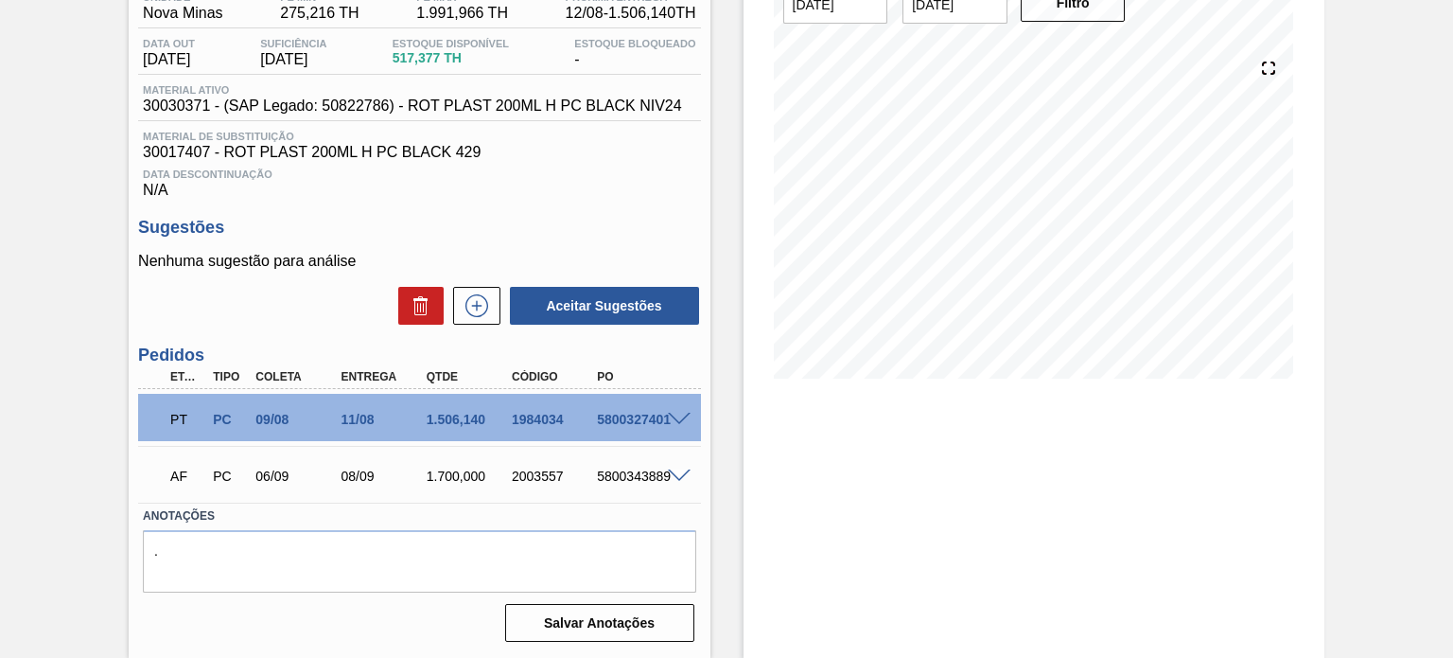
click at [527, 468] on div "2003557" at bounding box center [554, 475] width 94 height 15
click at [528, 470] on div "2003557" at bounding box center [554, 475] width 94 height 15
copy div "2003557"
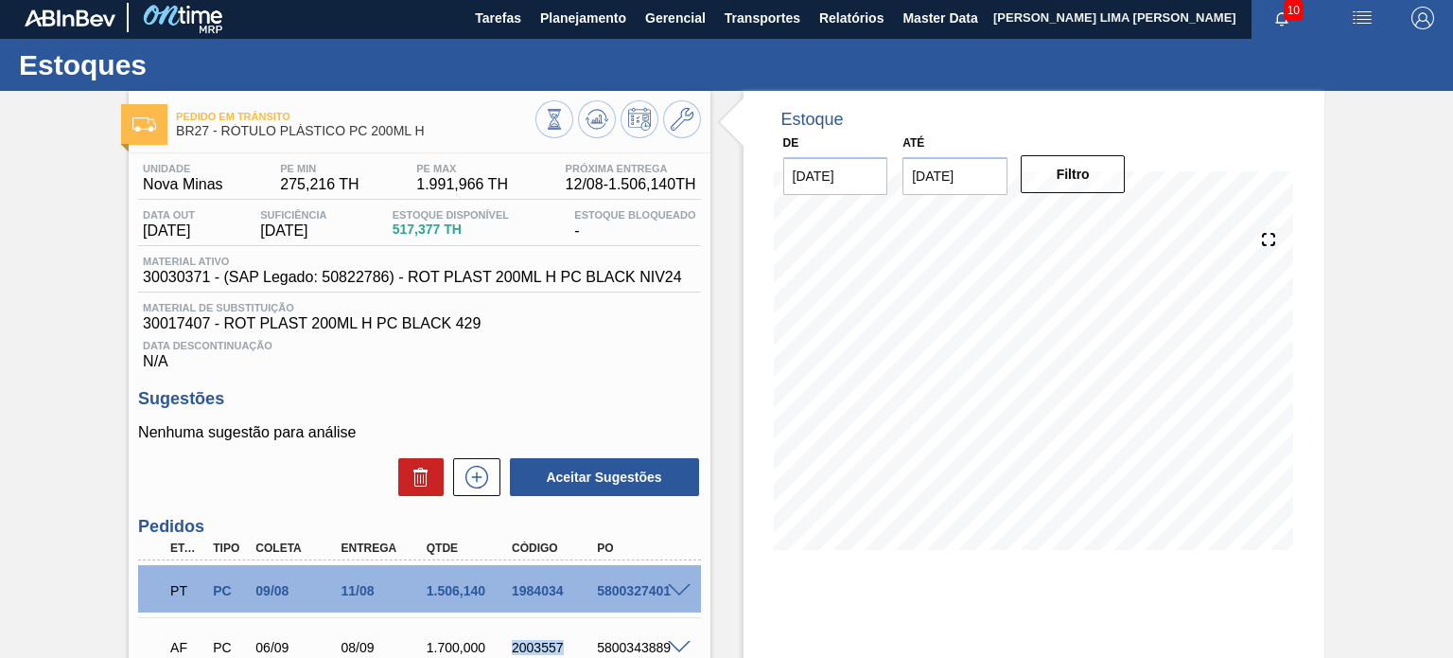
scroll to position [0, 0]
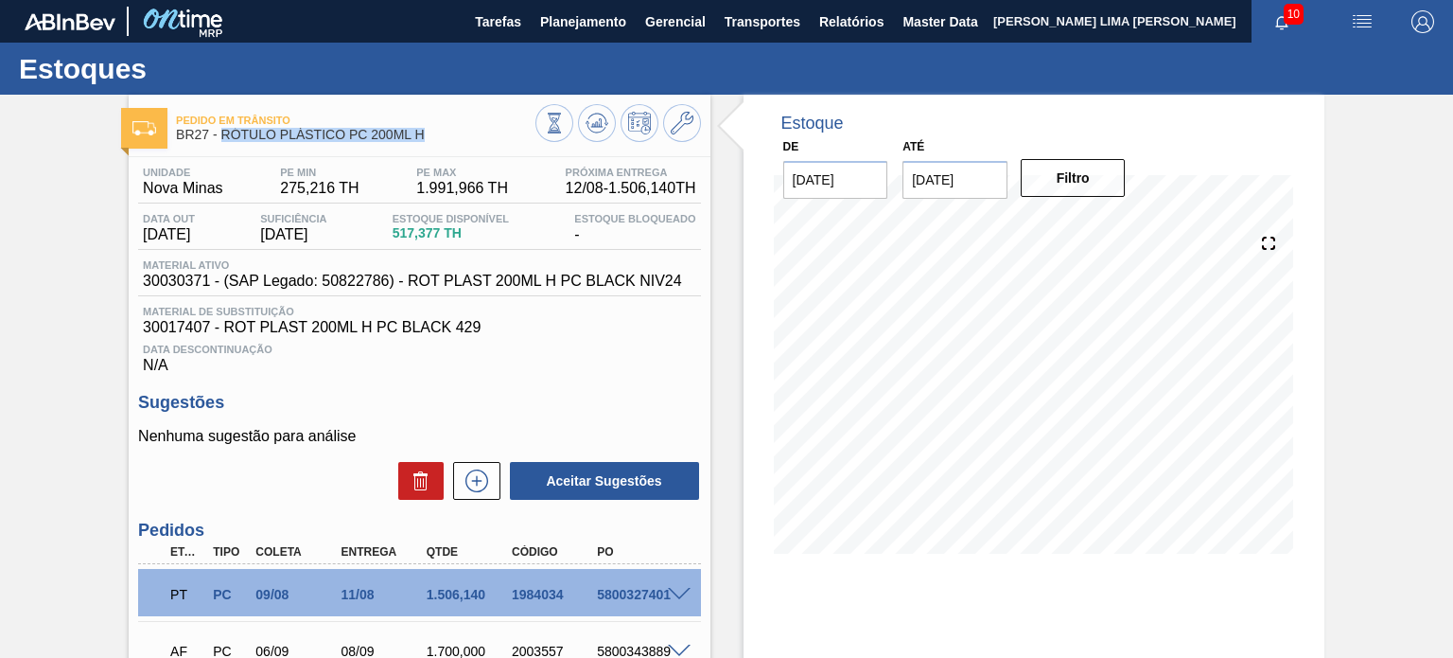
drag, startPoint x: 438, startPoint y: 132, endPoint x: 223, endPoint y: 137, distance: 214.9
click at [223, 137] on span "BR27 - RÓTULO PLÁSTICO PC 200ML H" at bounding box center [355, 135] width 359 height 14
copy span "RÓTULO PLÁSTICO PC 200ML H"
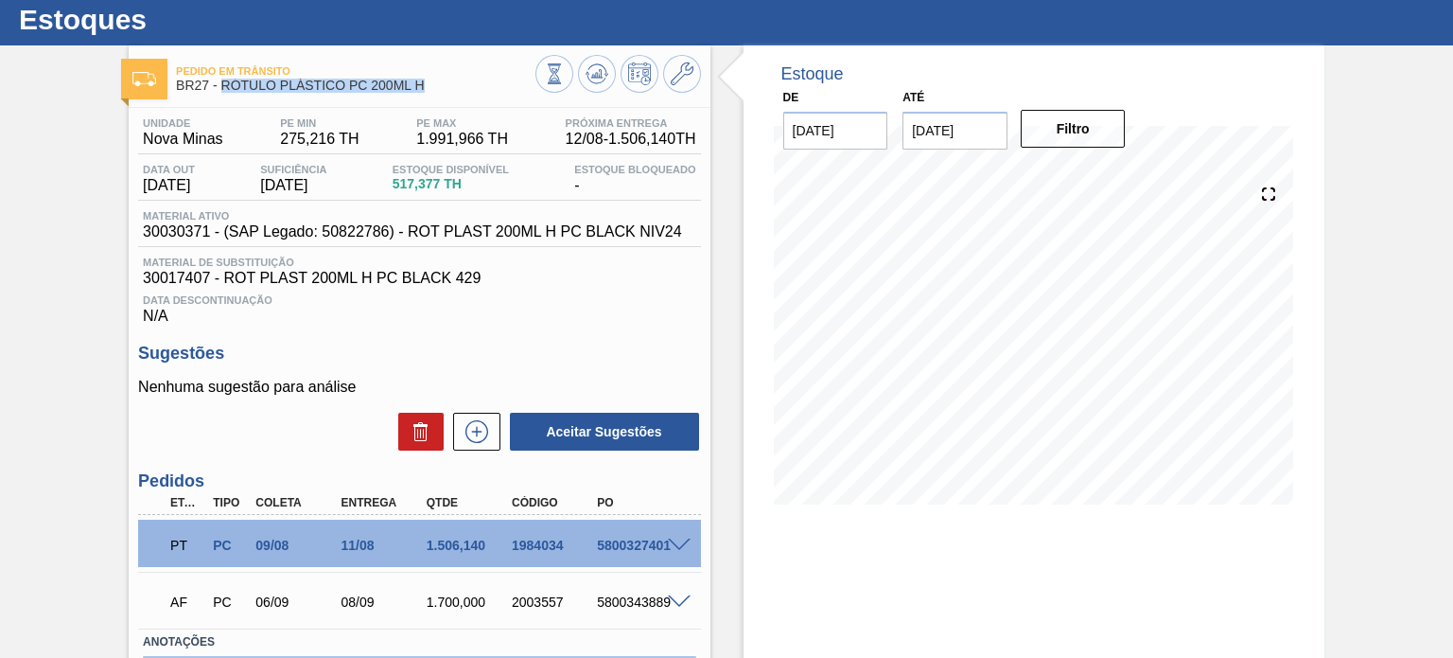
scroll to position [175, 0]
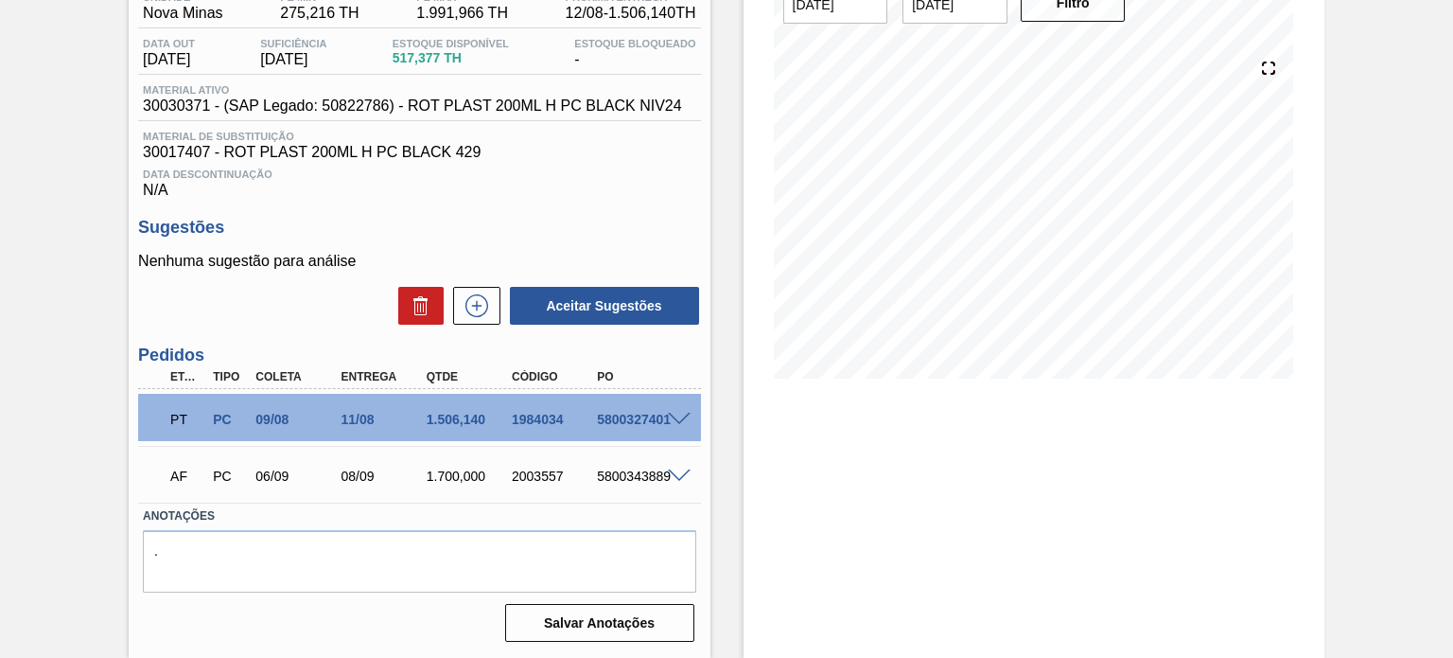
click at [534, 471] on div "2003557" at bounding box center [554, 475] width 94 height 15
copy div "2003557"
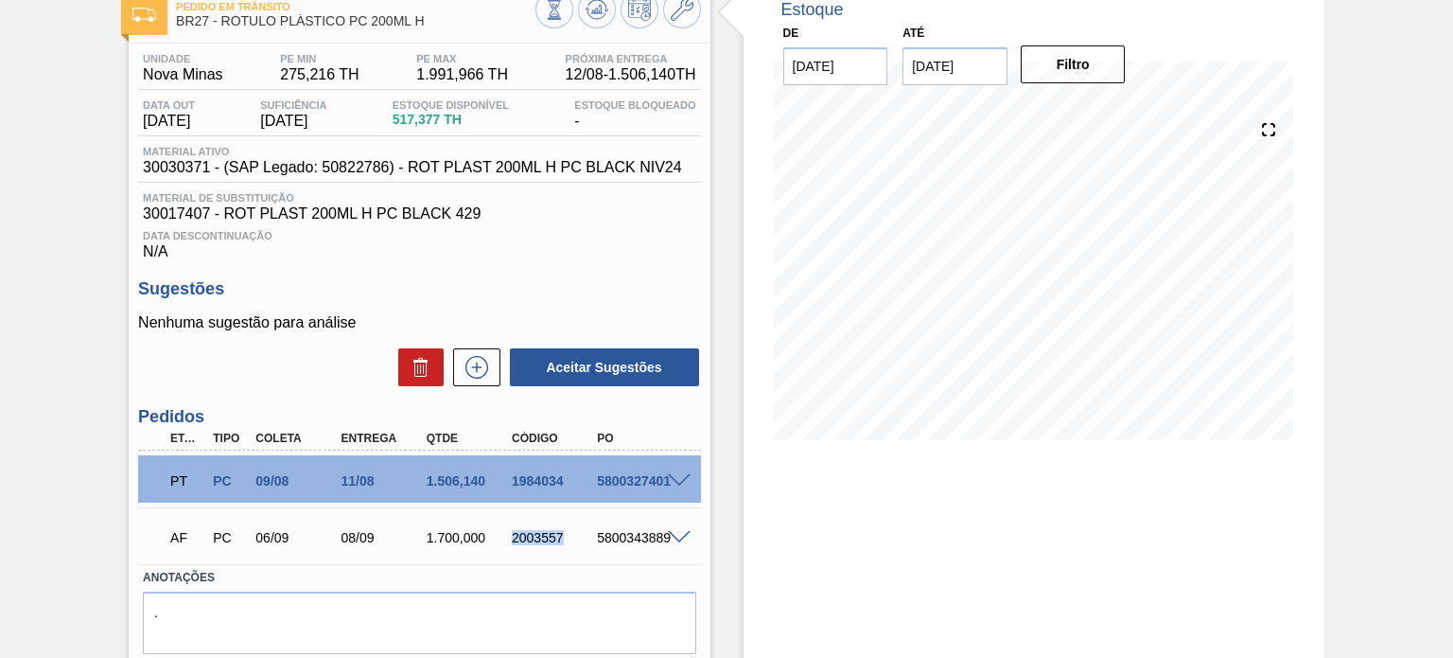
scroll to position [80, 0]
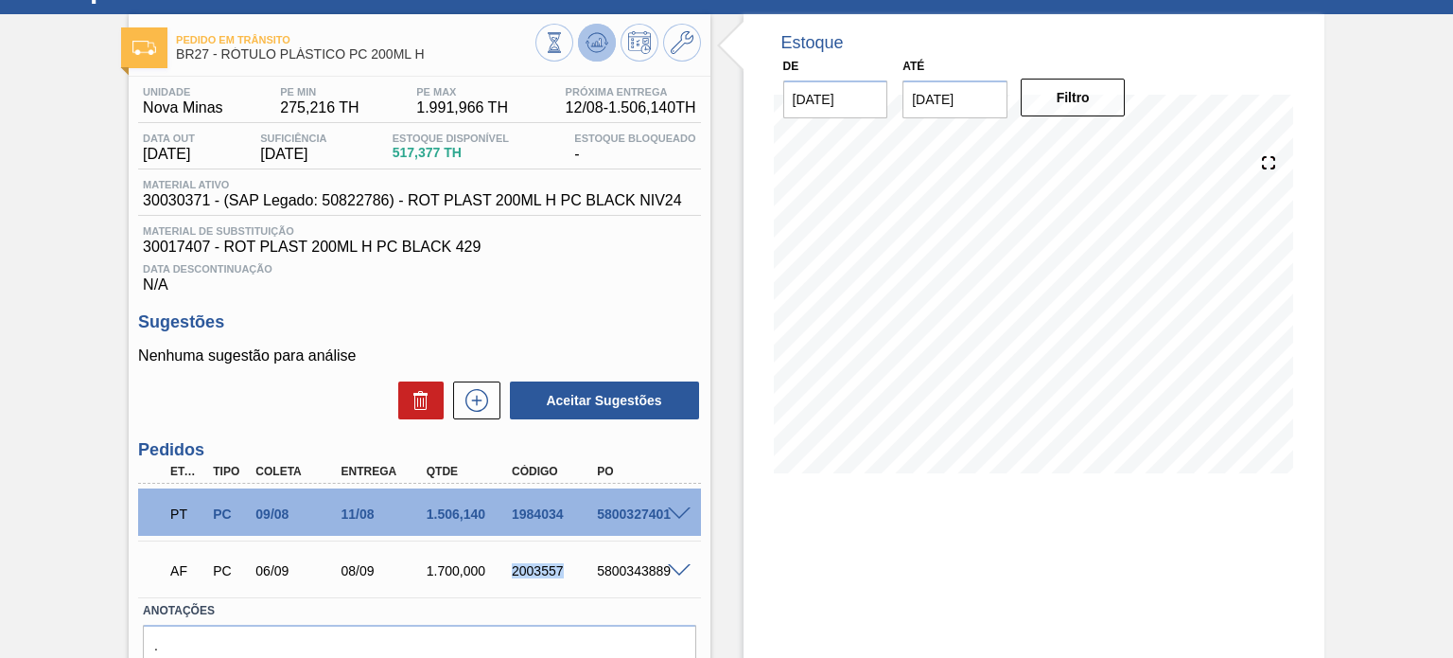
click at [591, 53] on span at bounding box center [597, 42] width 23 height 23
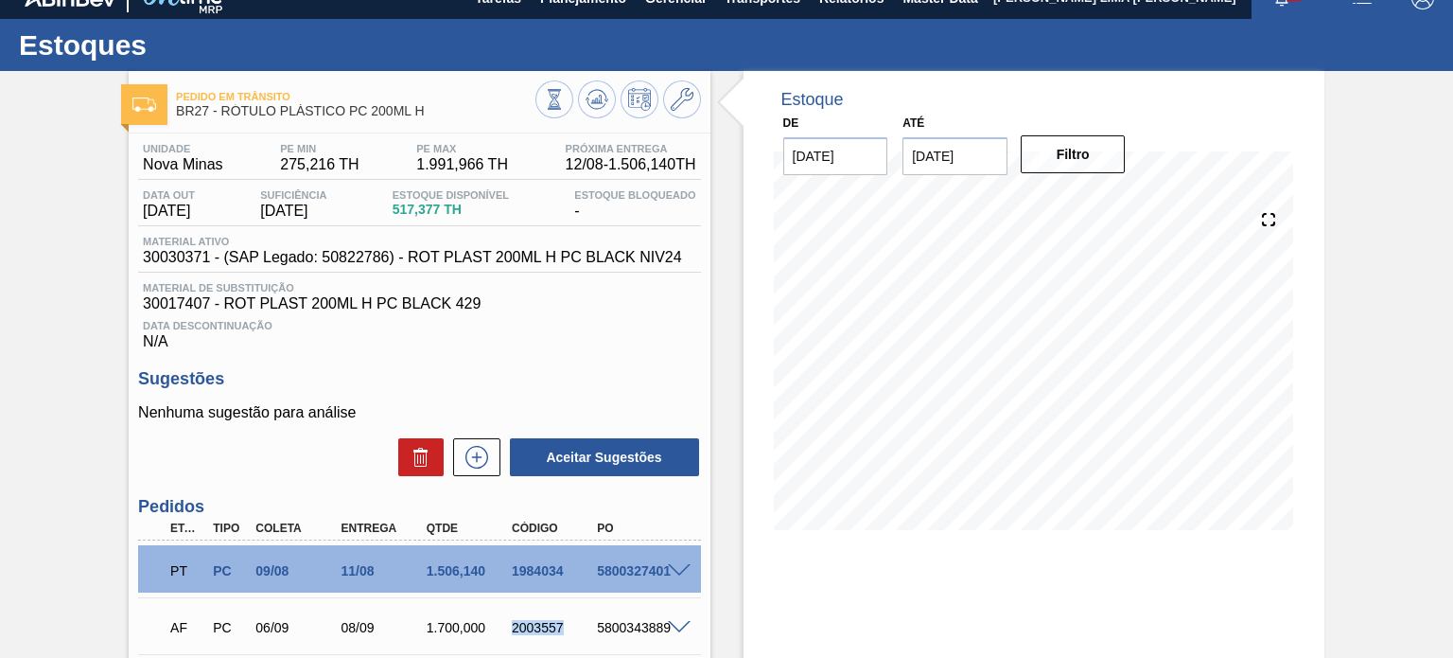
scroll to position [0, 0]
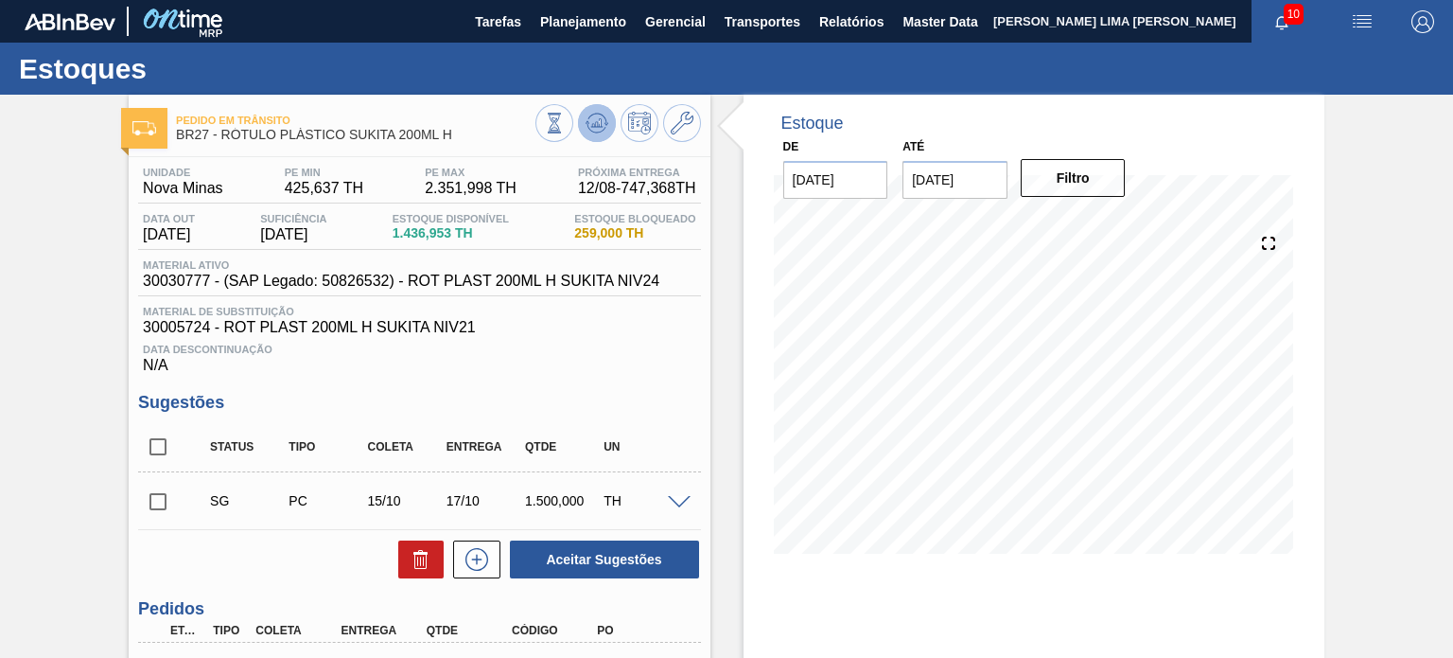
click at [565, 123] on icon at bounding box center [554, 123] width 21 height 21
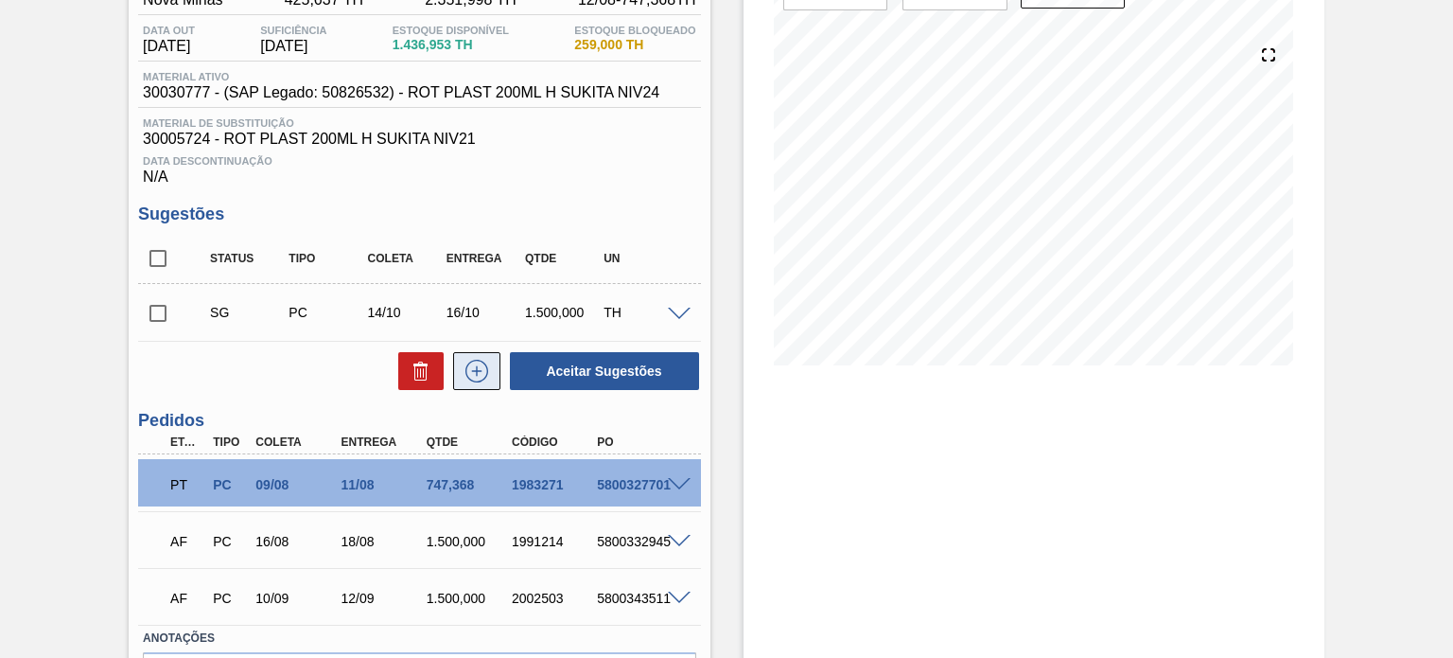
scroll to position [284, 0]
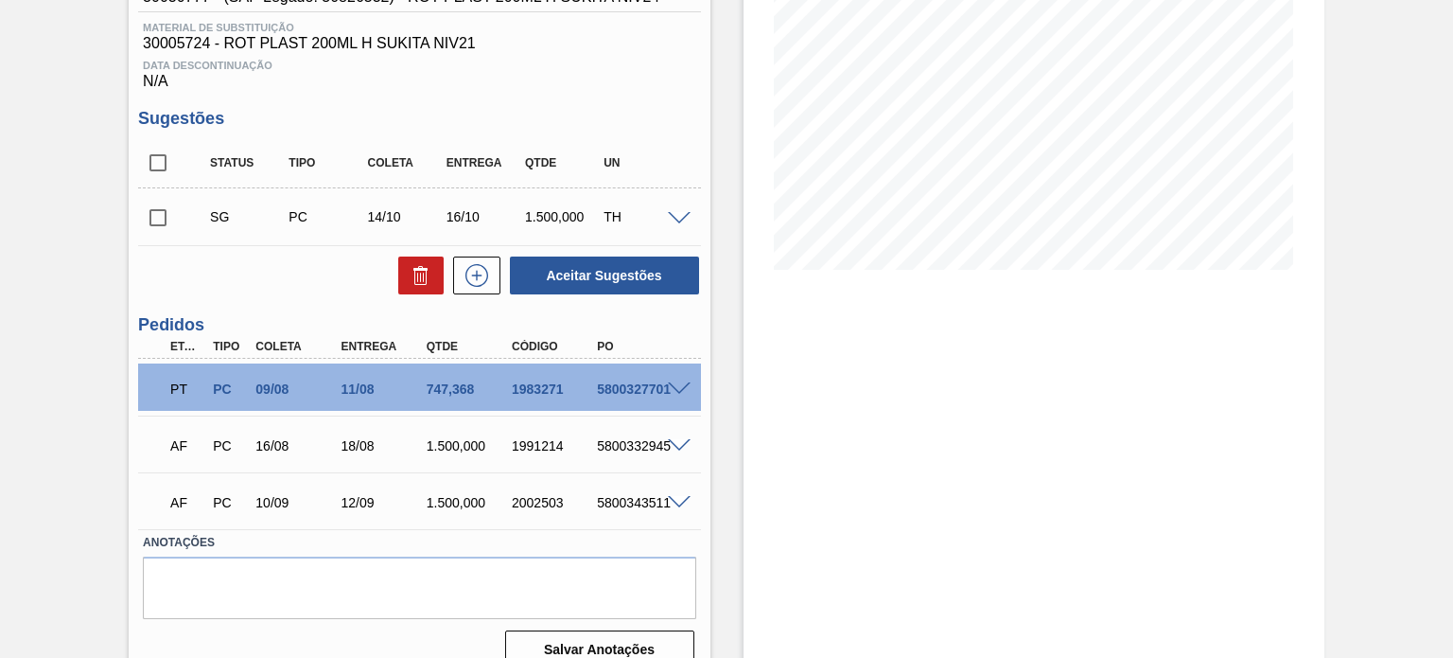
click at [695, 374] on div "PT PC 09/08 11/08 747,368 1983271 5800327701" at bounding box center [419, 386] width 562 height 47
click at [681, 378] on div "PT PC 09/08 11/08 747,368 1983271 5800327701" at bounding box center [419, 386] width 562 height 47
click at [676, 391] on span at bounding box center [679, 389] width 23 height 14
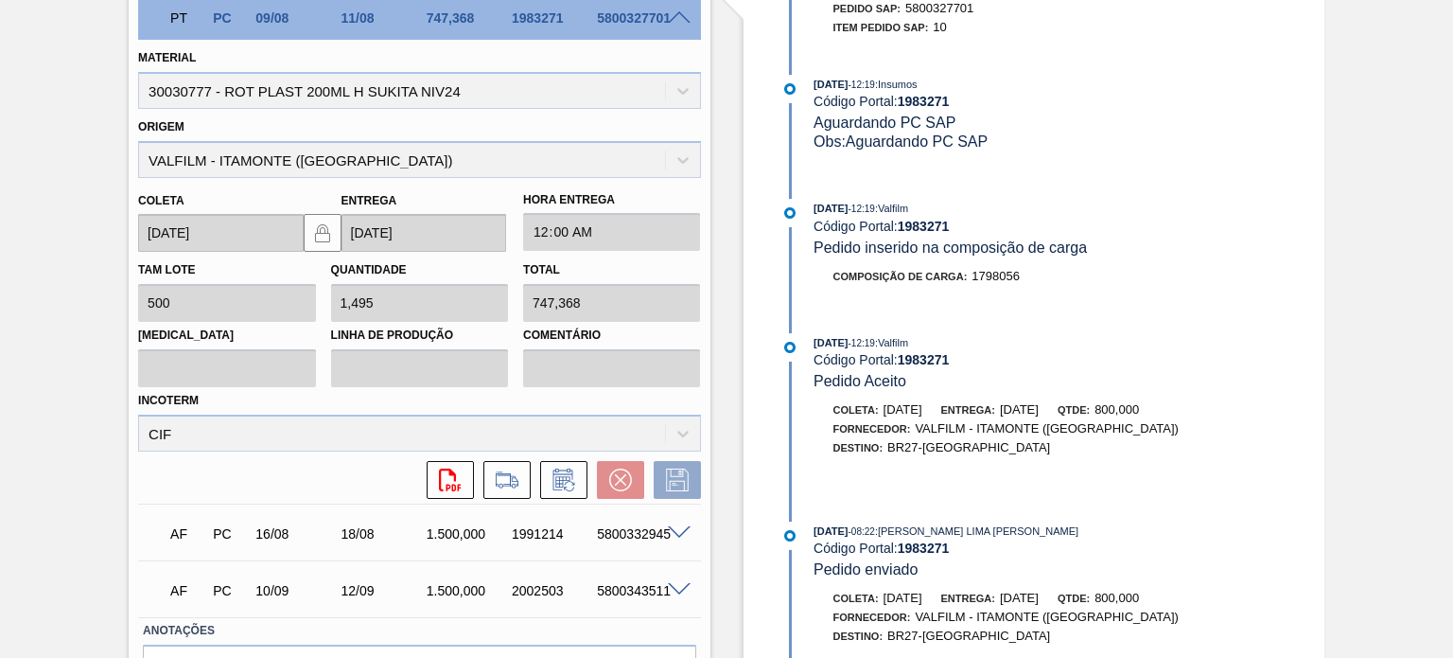
scroll to position [662, 0]
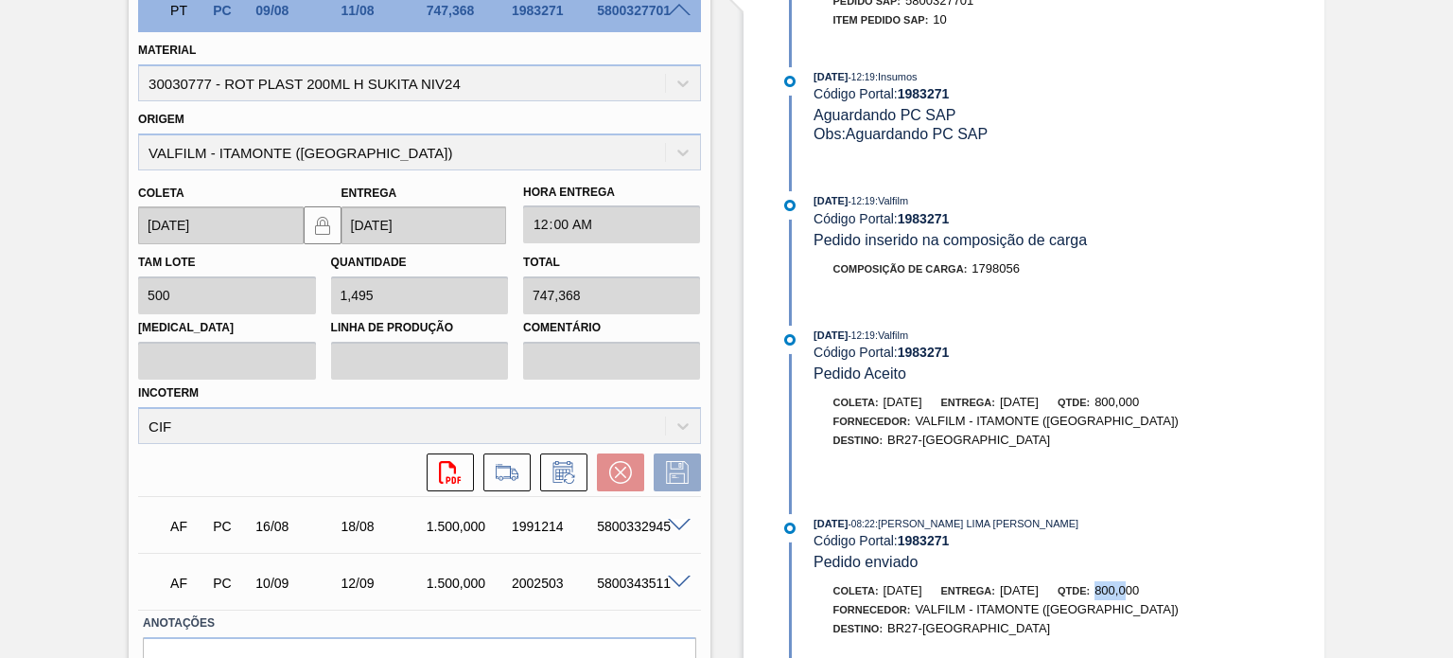
drag, startPoint x: 1168, startPoint y: 587, endPoint x: 1097, endPoint y: 575, distance: 71.9
click at [1101, 577] on div "04/07/2025 - 08:22 : MATHEUS FARIA LIMA DA SILVA Código Portal: 1983271 Pedido …" at bounding box center [1020, 585] width 487 height 143
drag, startPoint x: 1151, startPoint y: 385, endPoint x: 1064, endPoint y: 388, distance: 86.1
click at [1072, 393] on div "Coleta: 05/08/2025 Entrega: 07/08/2025 Qtde: 800,000" at bounding box center [1039, 402] width 449 height 19
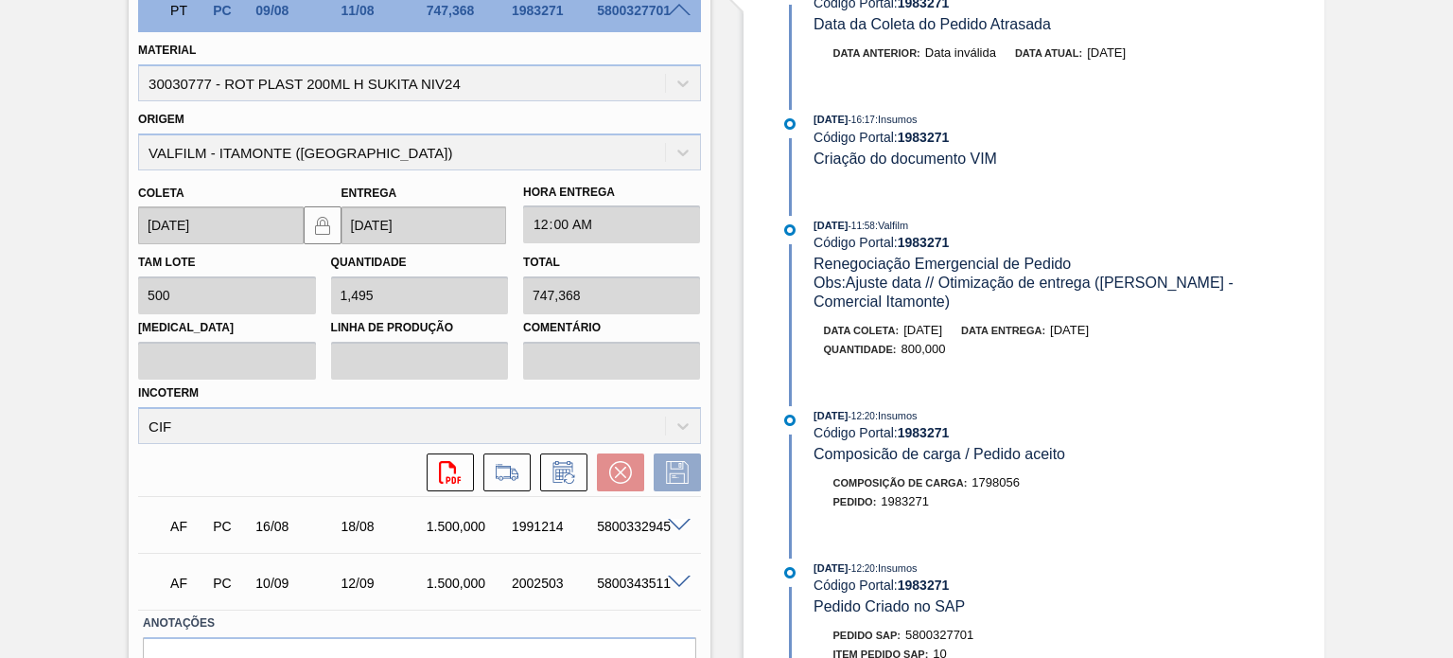
scroll to position [237, 0]
drag, startPoint x: 1120, startPoint y: 348, endPoint x: 1080, endPoint y: 347, distance: 40.7
click at [1081, 341] on div "Data entrega: 12/08/2025" at bounding box center [1025, 331] width 128 height 19
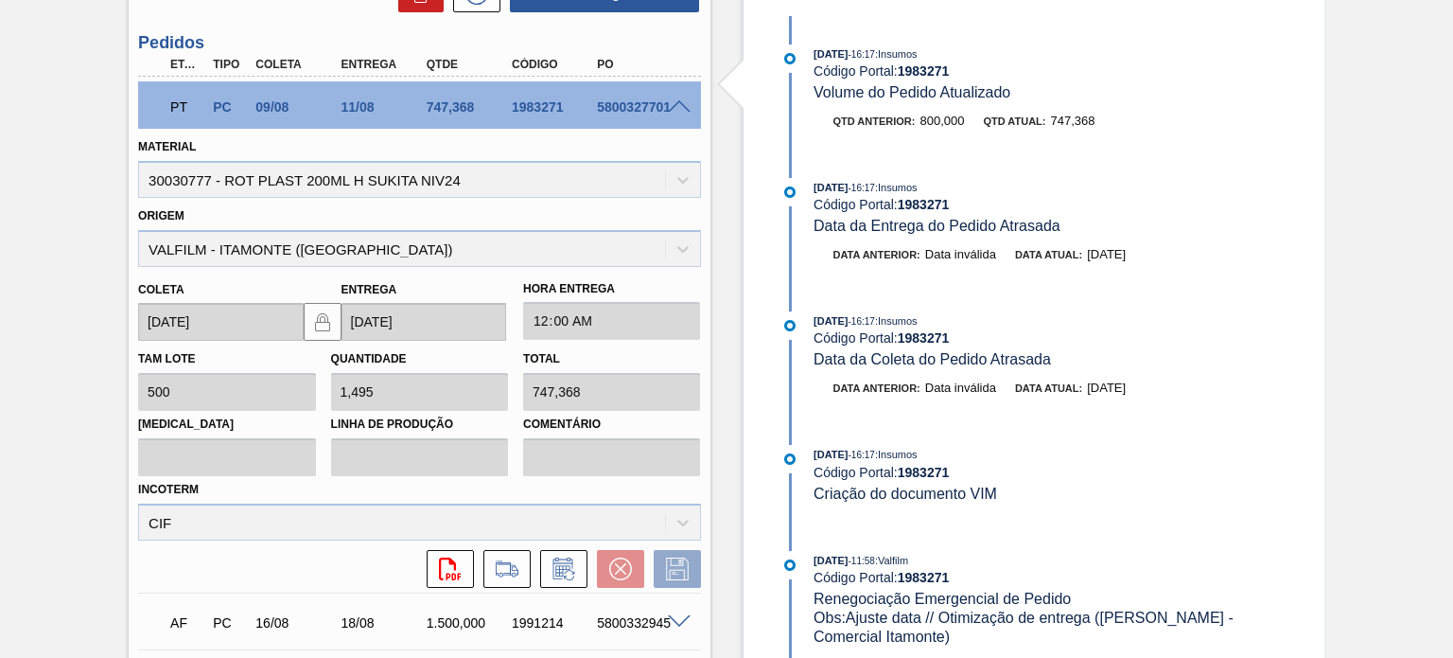
scroll to position [284, 0]
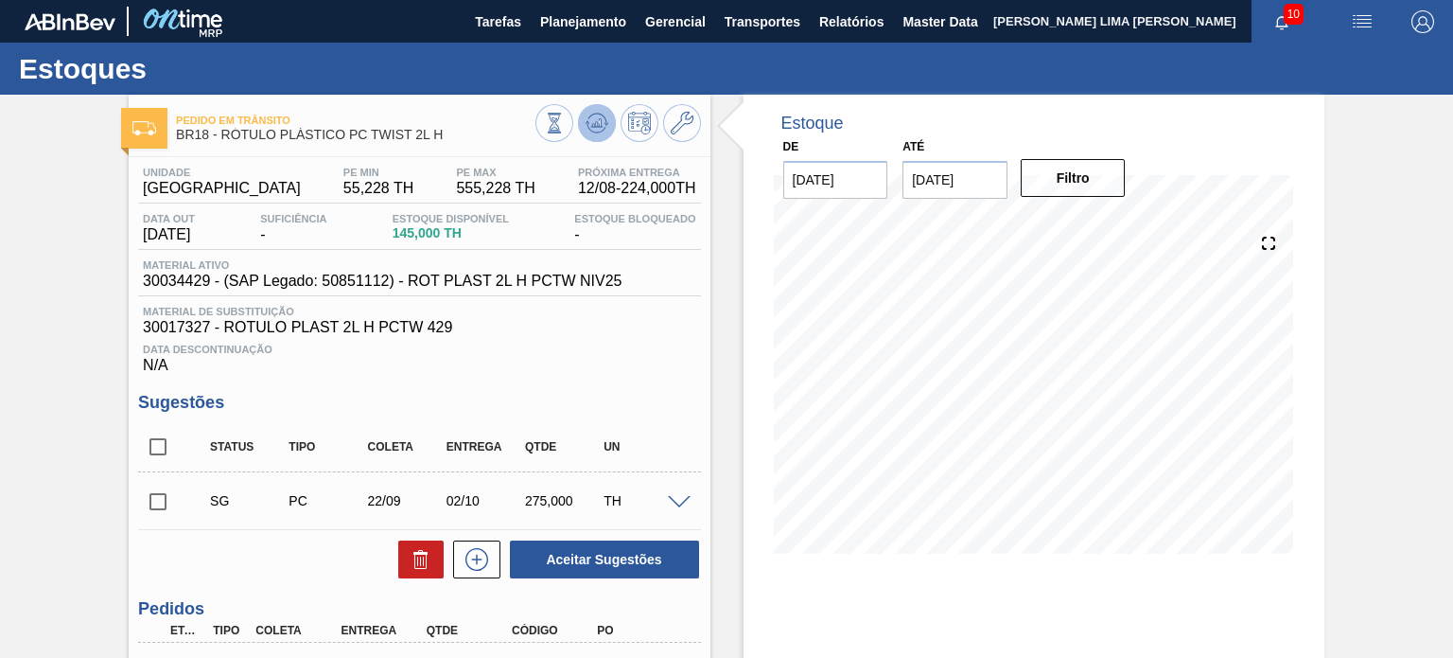
click at [565, 128] on icon at bounding box center [554, 123] width 21 height 21
click at [453, 502] on div "02/10" at bounding box center [485, 500] width 86 height 15
click at [673, 410] on h3 "Sugestões" at bounding box center [419, 403] width 562 height 20
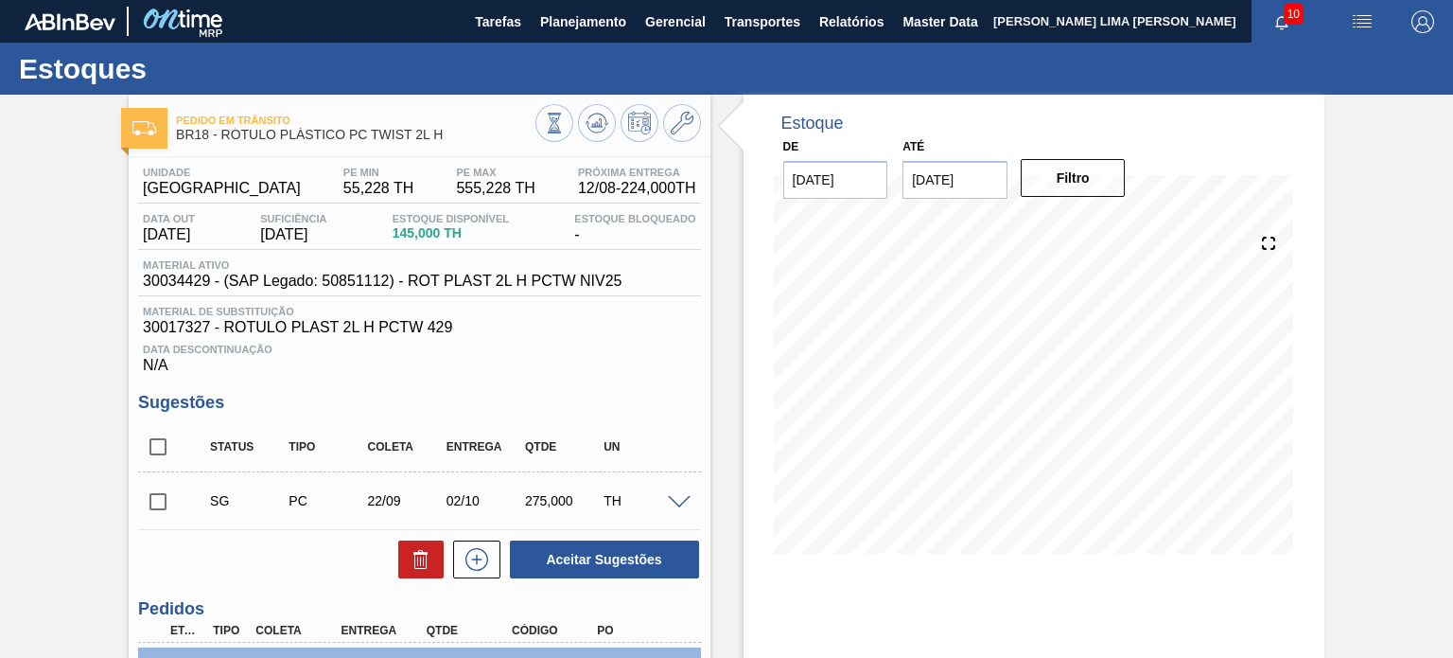
click at [686, 408] on h3 "Sugestões" at bounding box center [419, 403] width 562 height 20
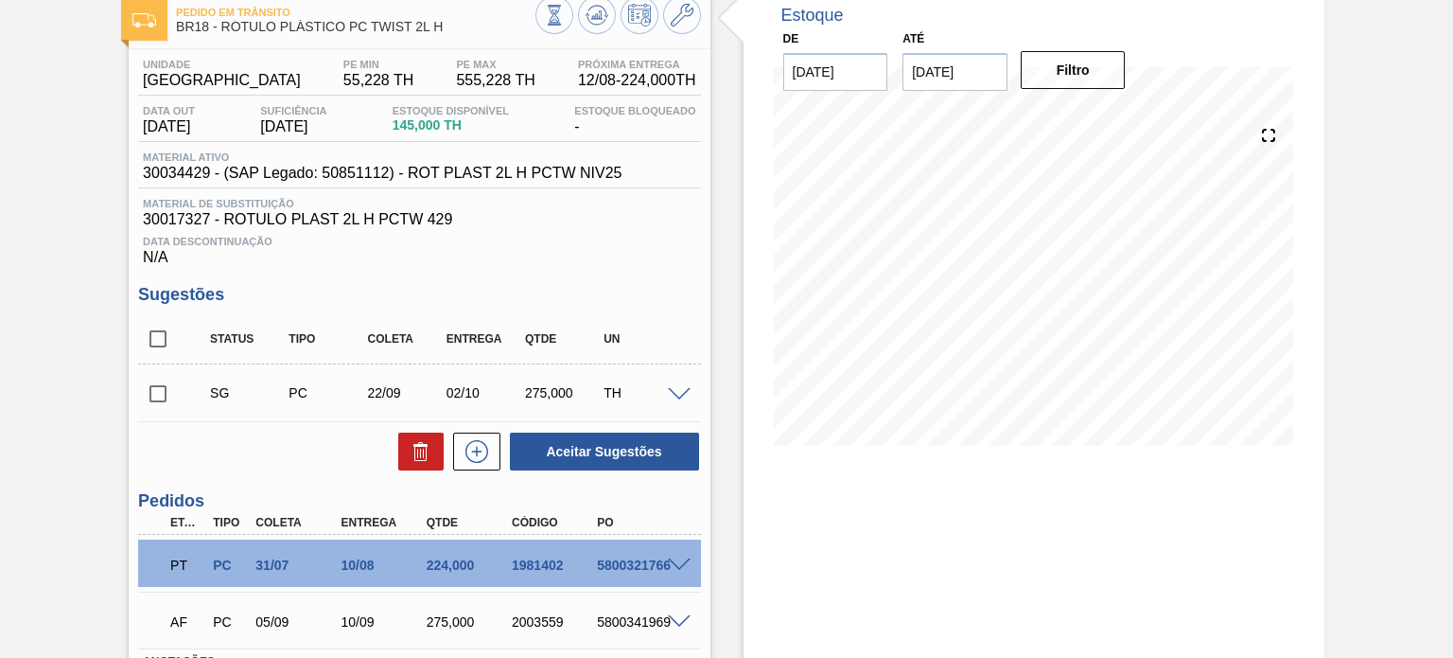
scroll to position [189, 0]
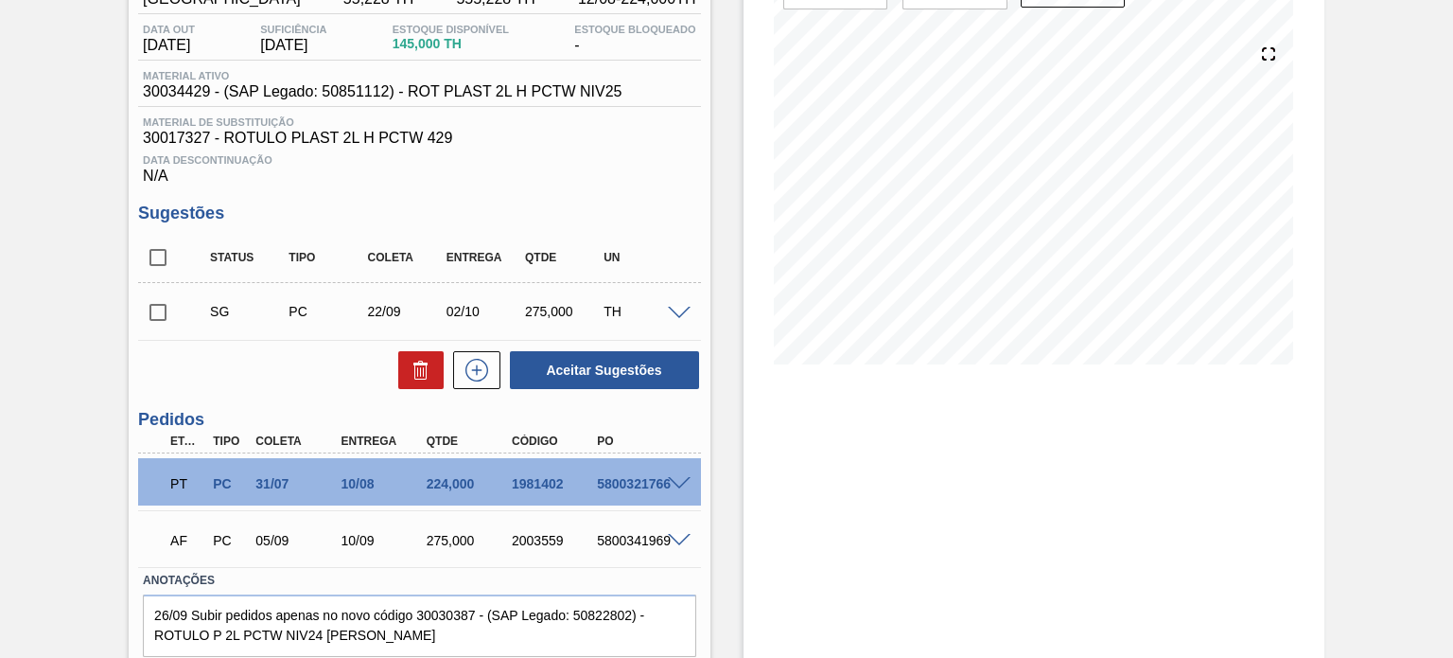
click at [677, 483] on span at bounding box center [679, 484] width 23 height 14
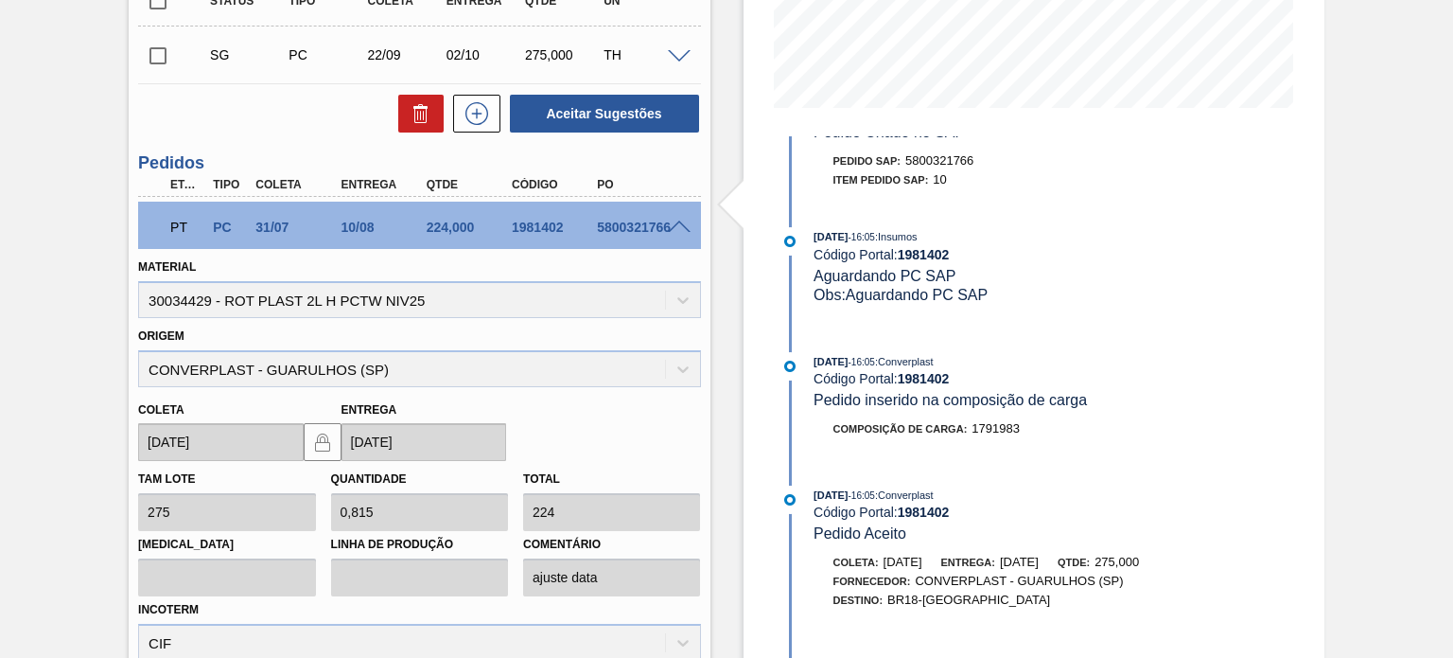
scroll to position [662, 0]
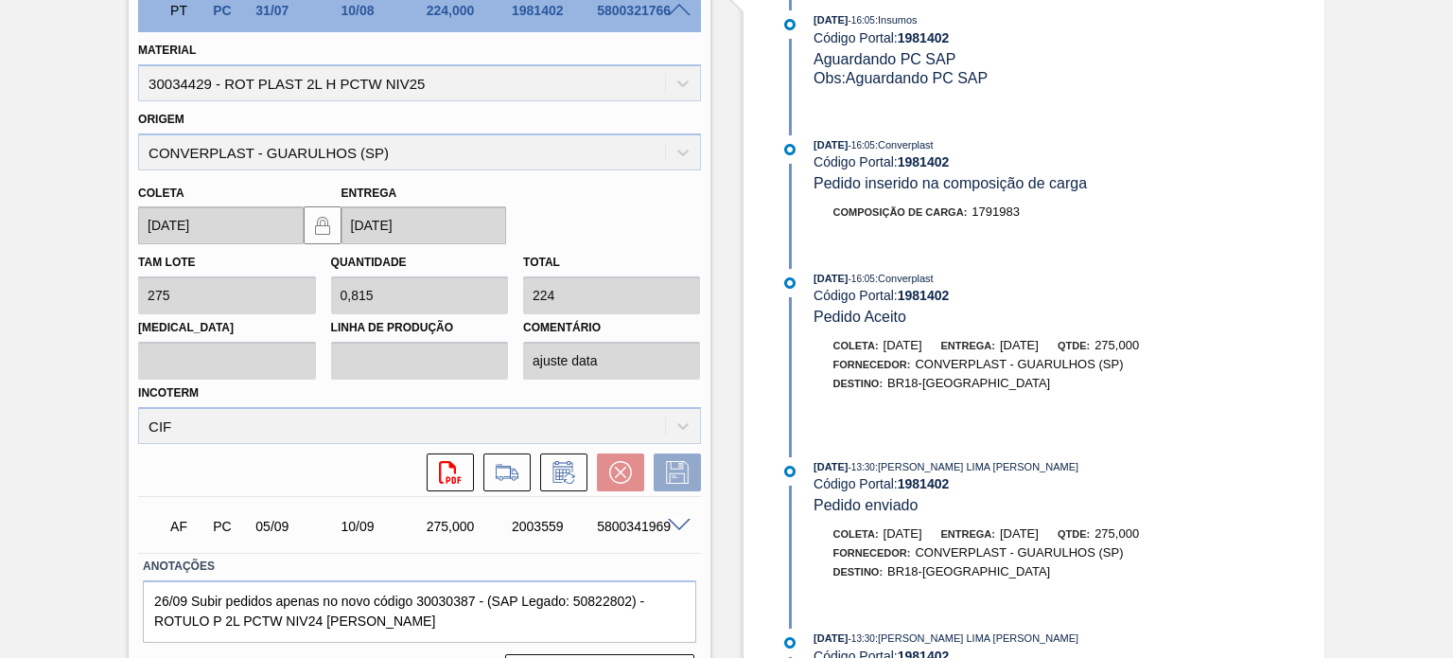
drag, startPoint x: 1030, startPoint y: 336, endPoint x: 1076, endPoint y: 332, distance: 45.6
click at [1039, 336] on div "Entrega: [DATE]" at bounding box center [989, 345] width 97 height 19
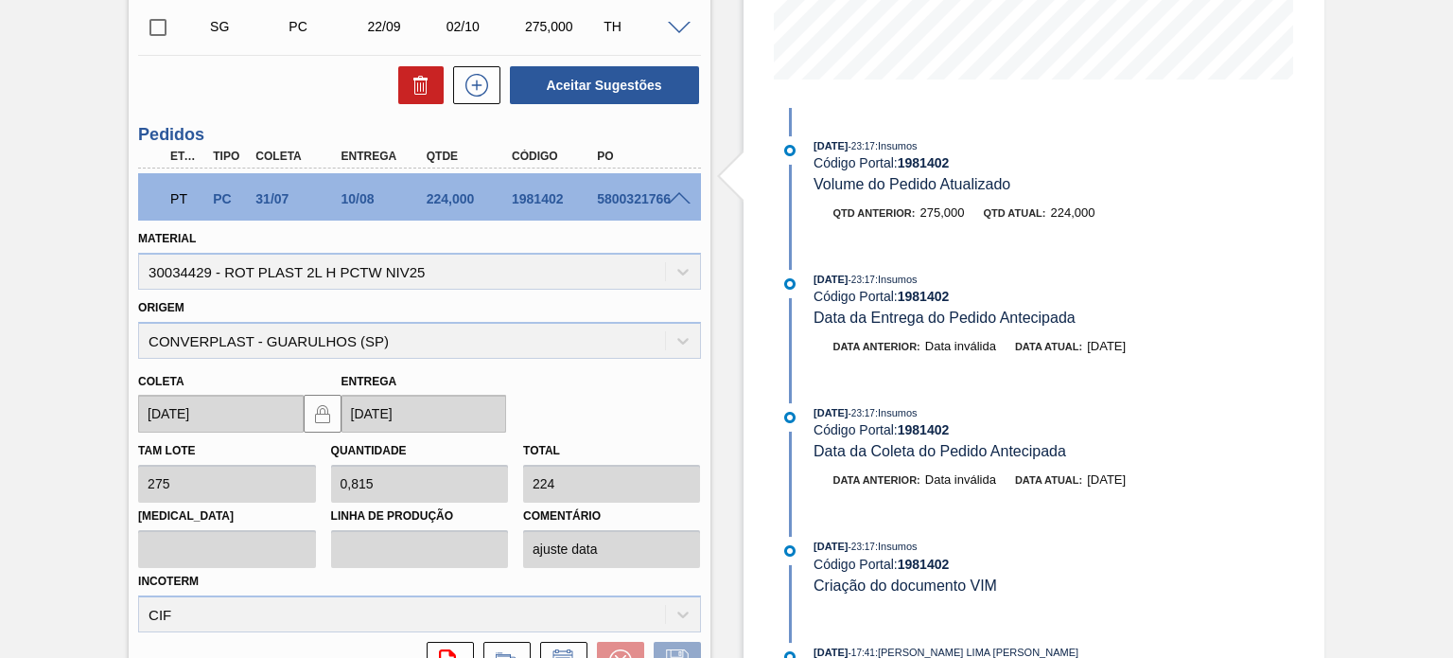
scroll to position [473, 0]
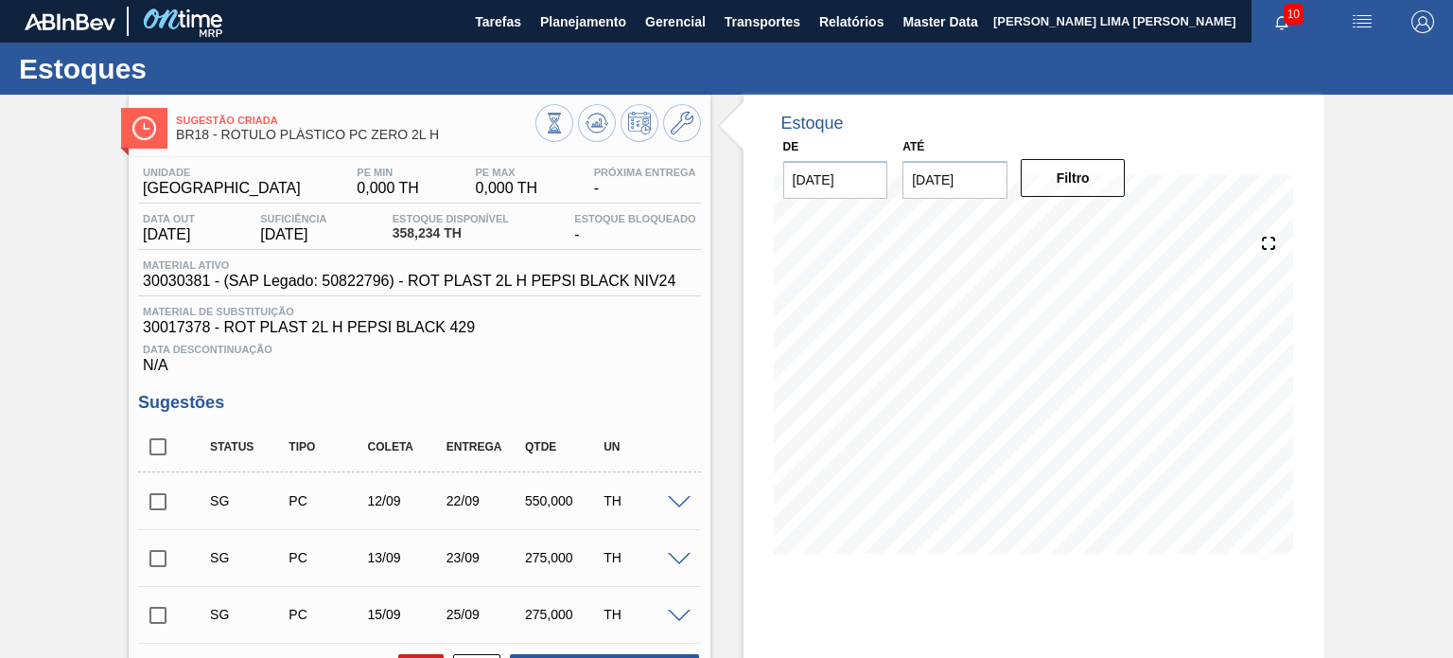
click at [571, 119] on div at bounding box center [619, 125] width 166 height 43
click at [561, 119] on icon at bounding box center [554, 123] width 21 height 21
click at [1196, 567] on div at bounding box center [1034, 392] width 520 height 378
click at [678, 126] on icon at bounding box center [682, 123] width 23 height 23
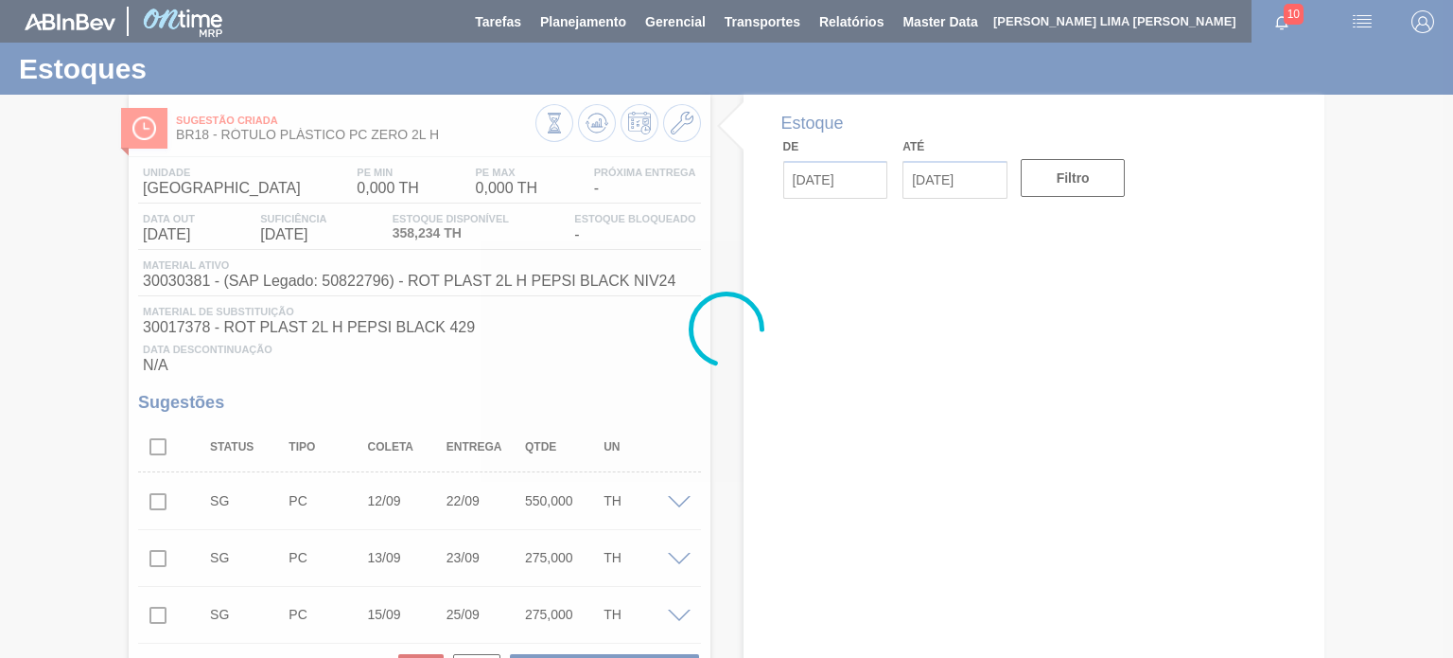
click at [434, 133] on span "BR18 - RÓTULO PLÁSTICO PC ZERO 2L H" at bounding box center [355, 135] width 359 height 14
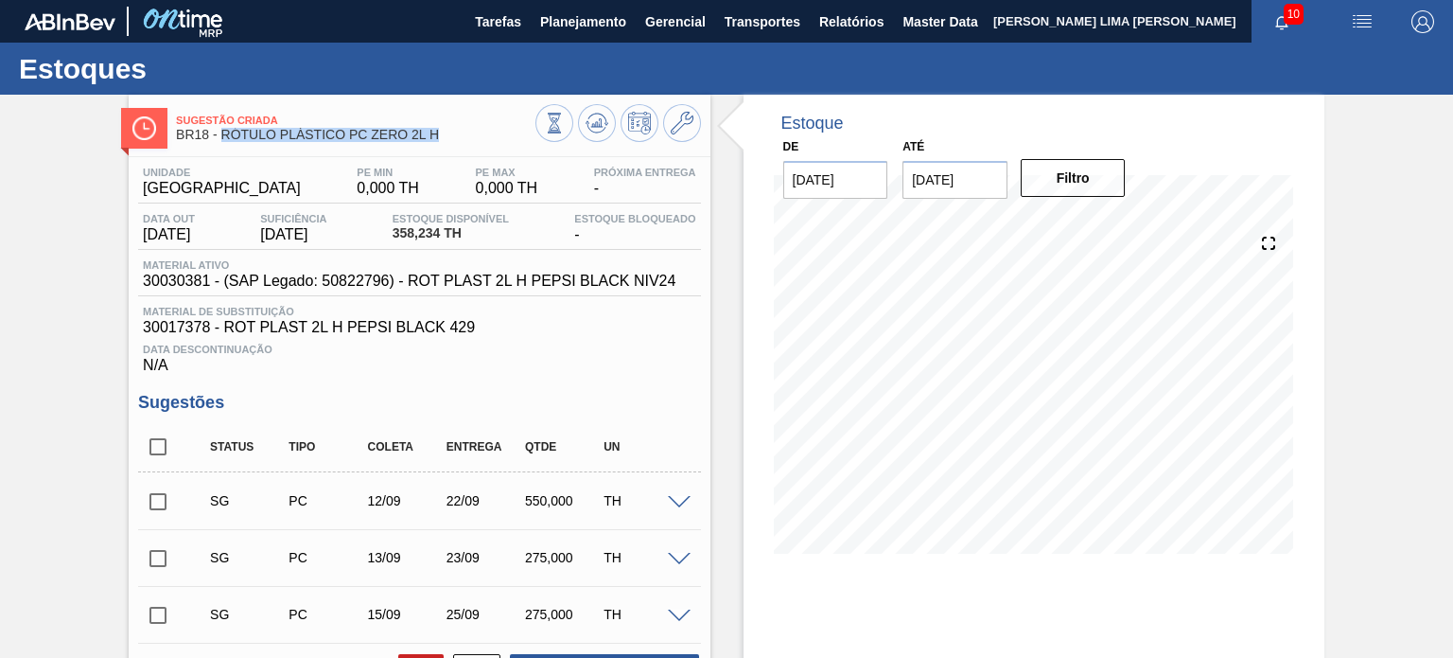
drag, startPoint x: 443, startPoint y: 132, endPoint x: 222, endPoint y: 134, distance: 220.5
click at [222, 134] on span "BR18 - RÓTULO PLÁSTICO PC ZERO 2L H" at bounding box center [355, 135] width 359 height 14
copy span "RÓTULO PLÁSTICO PC ZERO 2L H"
drag, startPoint x: 265, startPoint y: 238, endPoint x: 323, endPoint y: 238, distance: 57.7
click at [323, 238] on div "Data out [DATE] Suficiência [DATE] Estoque Disponível 358,234 TH Estoque Bloque…" at bounding box center [419, 231] width 562 height 37
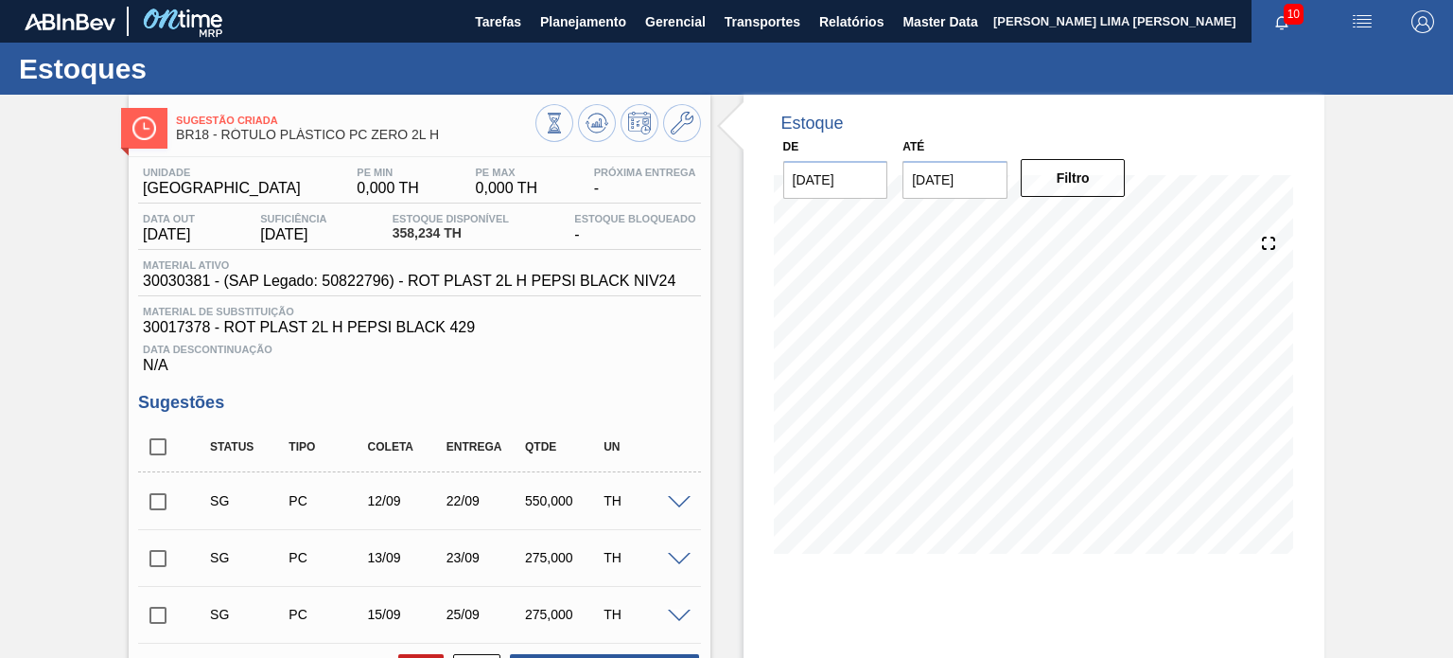
click at [744, 288] on div "Estoque De [DATE] Até [DATE] Filtro 15/08 Projeção de Estoque 358.234 [DOMAIN_N…" at bounding box center [1034, 338] width 581 height 487
drag, startPoint x: 448, startPoint y: 135, endPoint x: 227, endPoint y: 132, distance: 221.4
click at [227, 132] on span "BR18 - RÓTULO PLÁSTICO PC ZERO 2L H" at bounding box center [355, 135] width 359 height 14
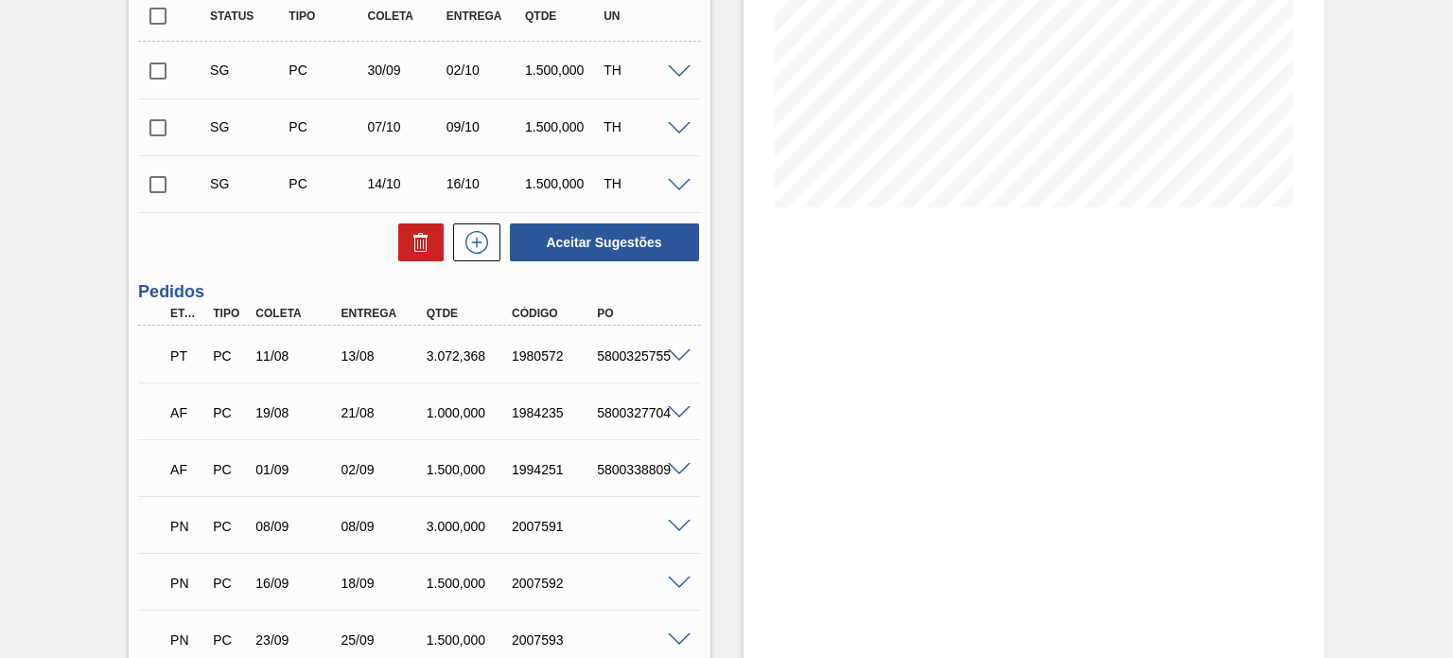
scroll to position [378, 0]
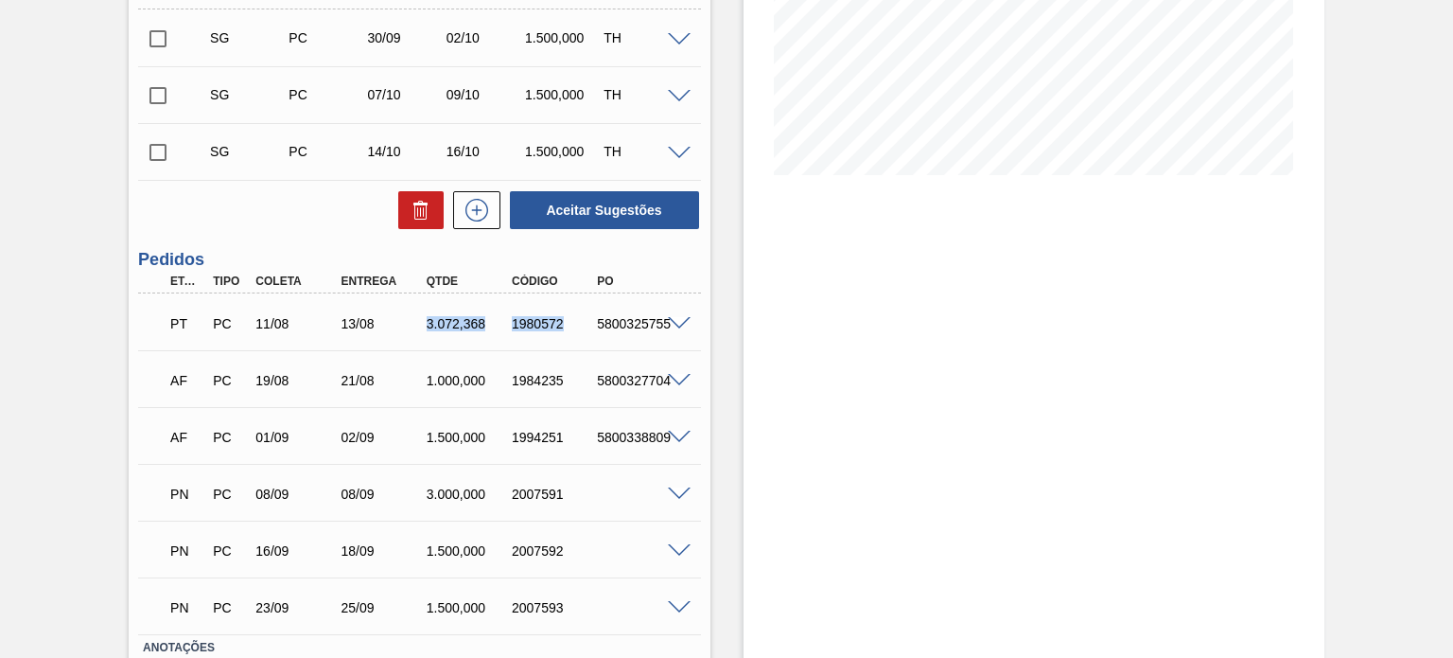
drag, startPoint x: 566, startPoint y: 332, endPoint x: 406, endPoint y: 323, distance: 160.2
click at [408, 323] on div "PT PC 11/08 13/08 3.072,368 1980572 5800325755" at bounding box center [414, 322] width 512 height 38
click at [406, 323] on div "13/08" at bounding box center [384, 323] width 94 height 15
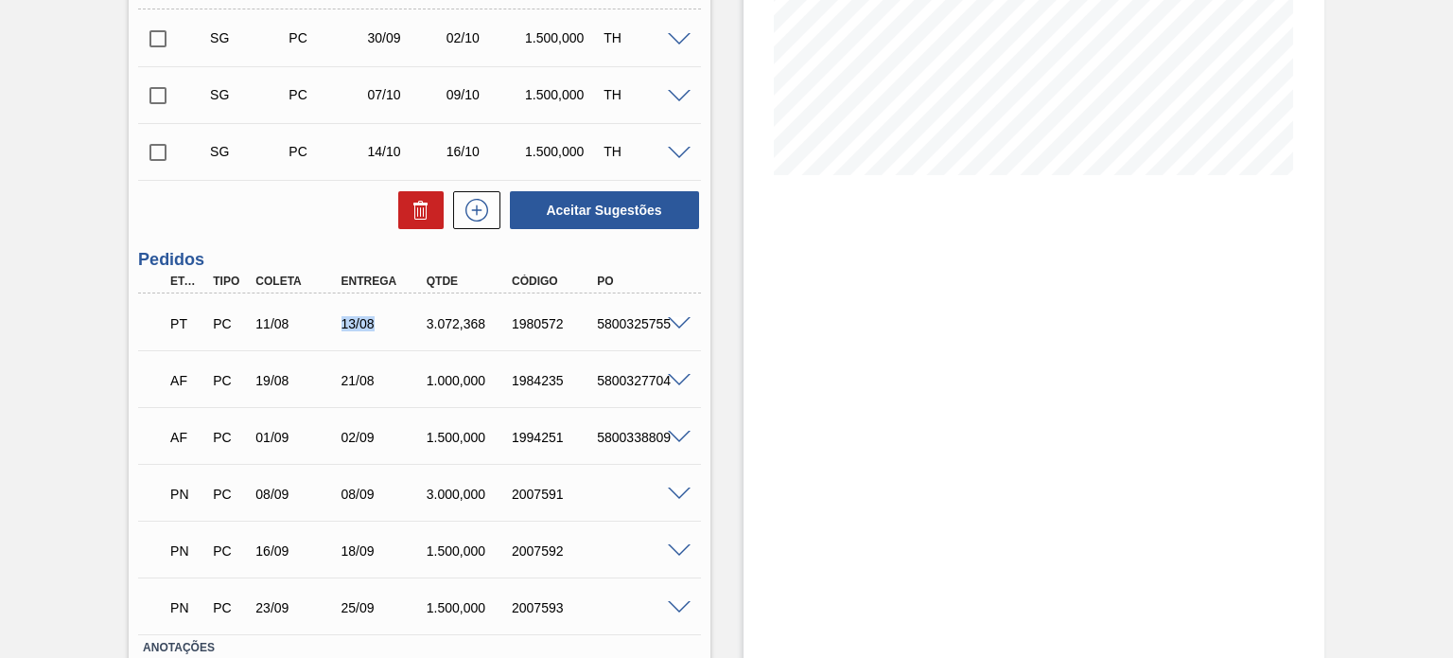
click at [389, 321] on div "13/08" at bounding box center [384, 323] width 94 height 15
click at [388, 321] on div "13/08" at bounding box center [384, 323] width 94 height 15
click at [488, 318] on div "3.072,368" at bounding box center [469, 323] width 94 height 15
drag, startPoint x: 488, startPoint y: 318, endPoint x: 519, endPoint y: 318, distance: 31.2
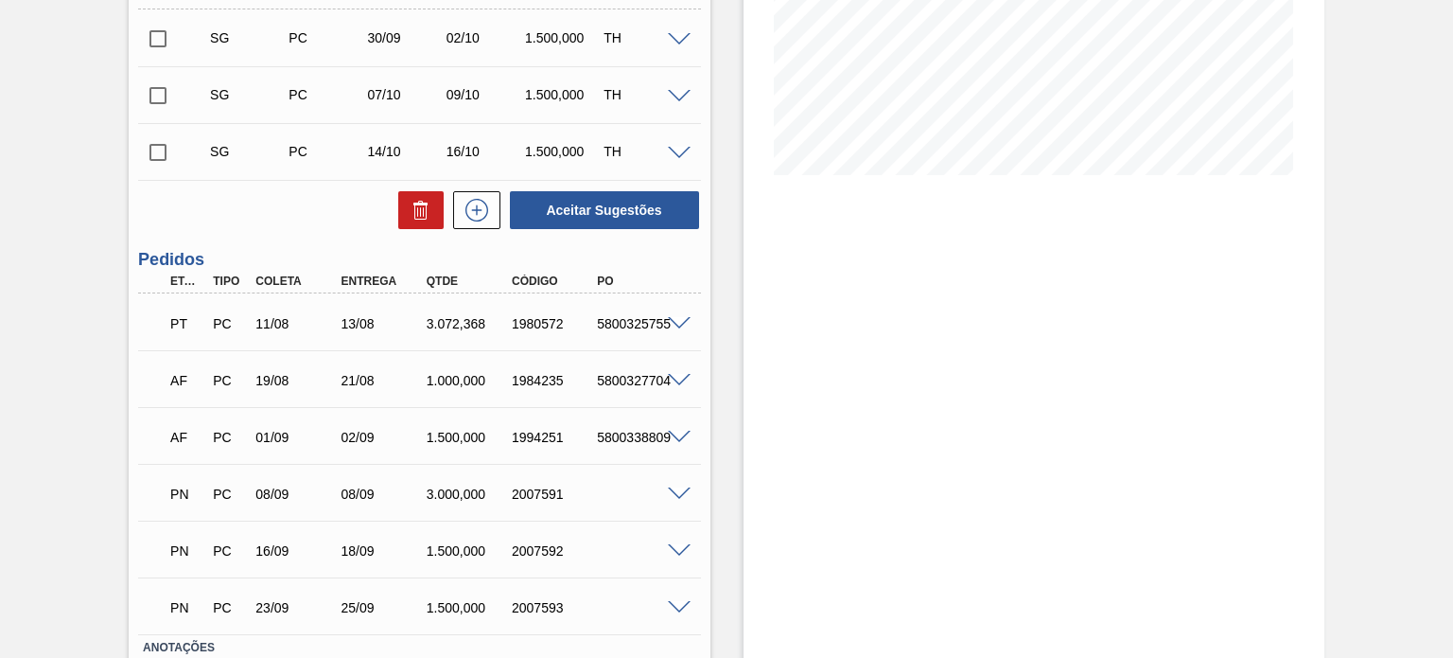
click at [489, 318] on div "3.072,368" at bounding box center [469, 323] width 94 height 15
click at [528, 317] on div "1980572" at bounding box center [554, 323] width 94 height 15
click at [679, 320] on span at bounding box center [679, 324] width 23 height 14
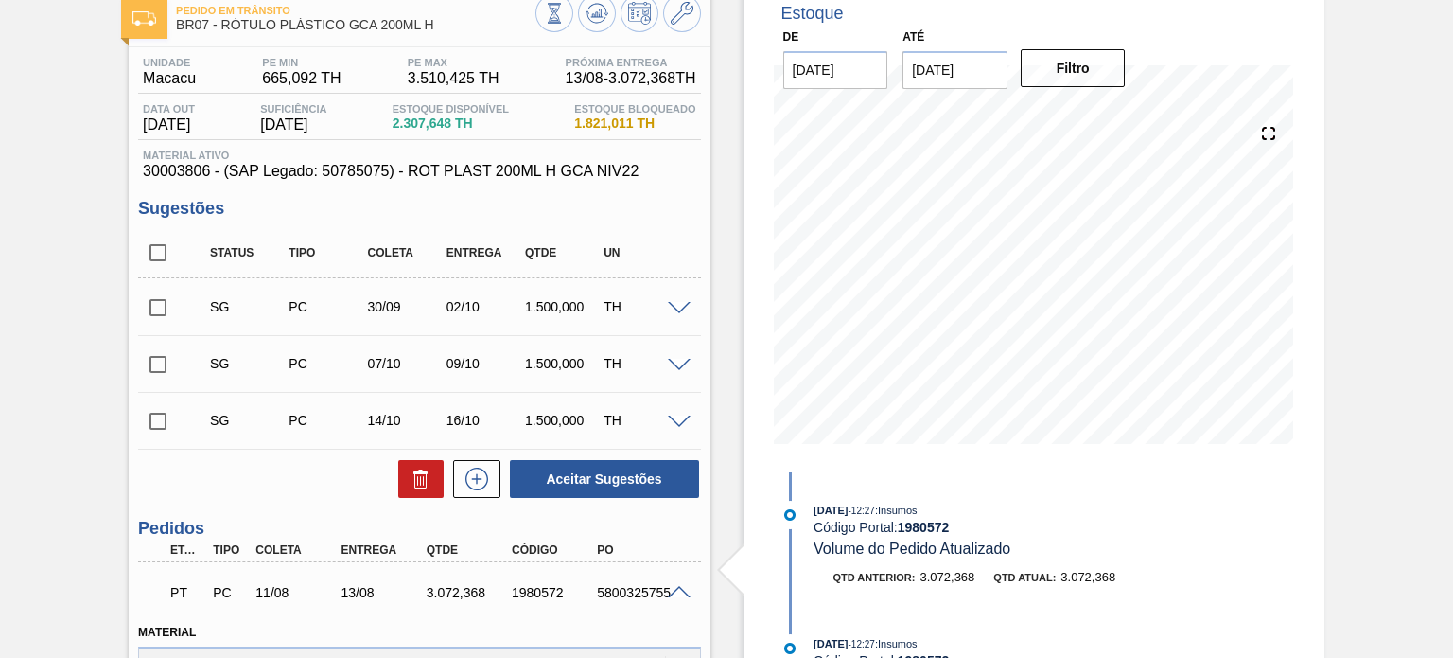
scroll to position [0, 0]
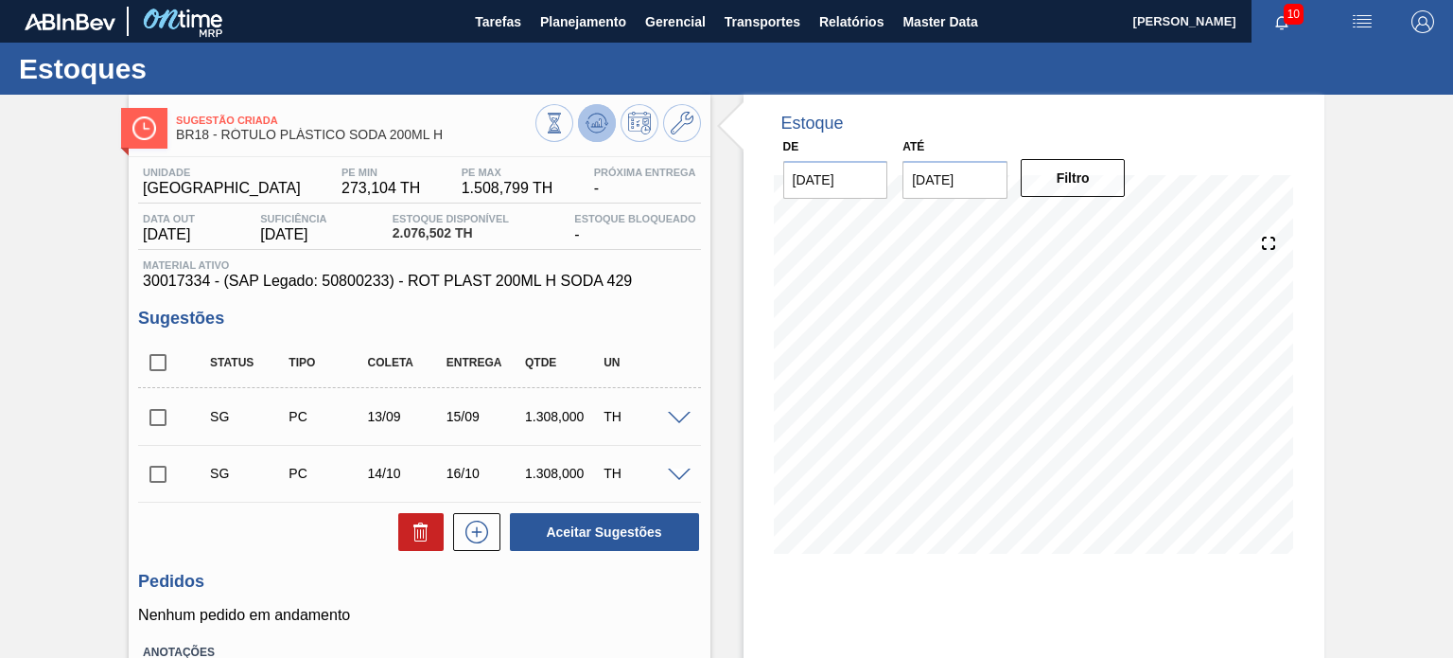
click at [565, 125] on icon at bounding box center [554, 123] width 21 height 21
drag, startPoint x: 460, startPoint y: 141, endPoint x: 220, endPoint y: 139, distance: 240.3
click at [220, 139] on span "BR18 - RÓTULO PLÁSTICO SODA 200ML H" at bounding box center [355, 135] width 359 height 14
copy span "RÓTULO PLÁSTICO SODA 200ML H"
click at [476, 149] on div "Sugestão Criada BR18 - RÓTULO PLÁSTICO SODA 200ML H Unidade Pernambuco PE MIN 2…" at bounding box center [419, 454] width 581 height 719
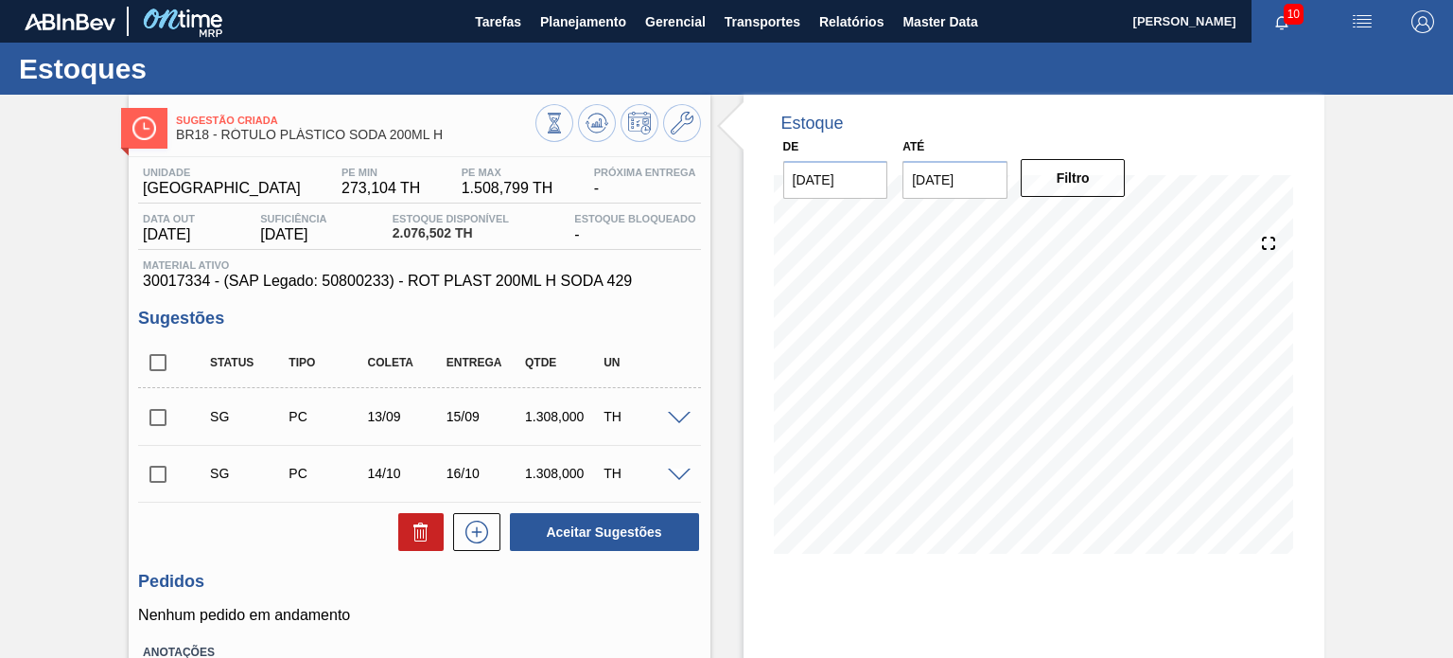
drag, startPoint x: 482, startPoint y: 242, endPoint x: 467, endPoint y: 236, distance: 15.7
click at [481, 241] on div "Estoque Disponível 2.076,502 TH" at bounding box center [451, 228] width 126 height 30
drag, startPoint x: 329, startPoint y: 230, endPoint x: 269, endPoint y: 237, distance: 61.0
click at [242, 226] on div "Data out 04/09/2025 Suficiência 04/09/2025 Estoque Disponível 2.076,502 TH Esto…" at bounding box center [419, 231] width 562 height 37
click at [387, 128] on span "BR18 - RÓTULO PLÁSTICO SODA 200ML H" at bounding box center [355, 135] width 359 height 14
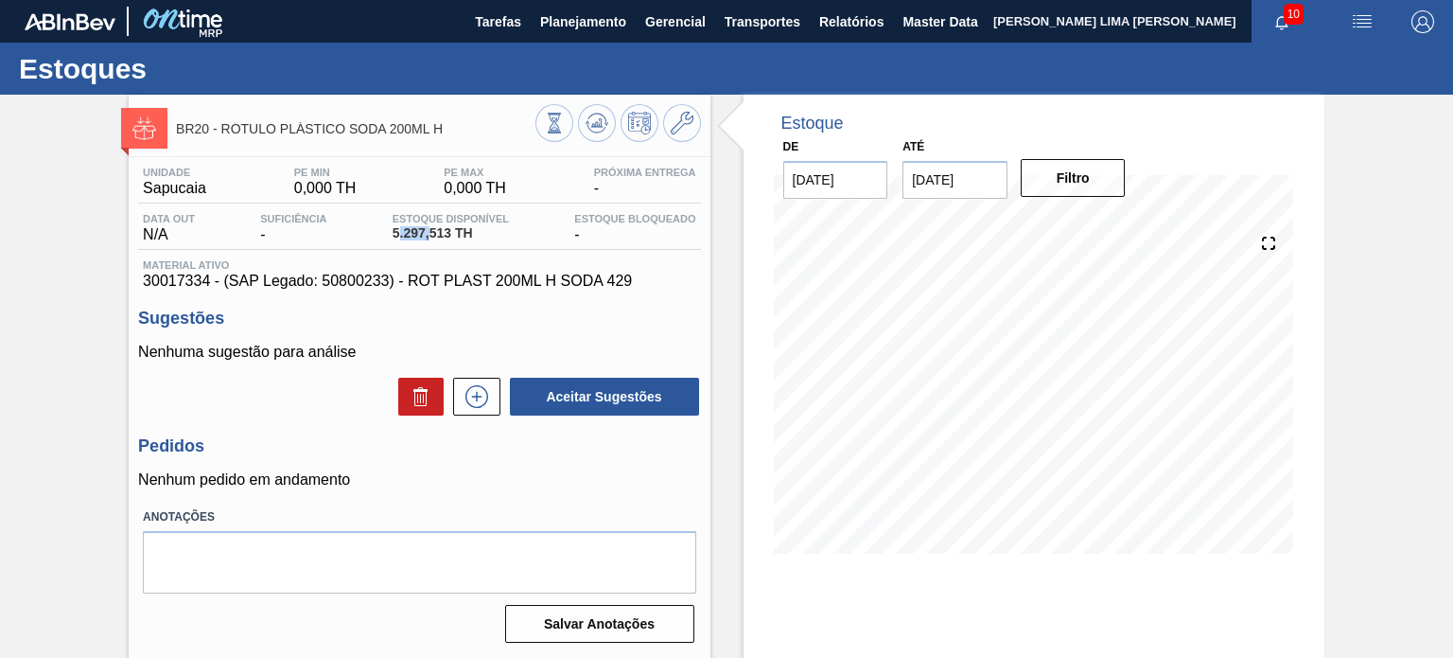
drag, startPoint x: 398, startPoint y: 235, endPoint x: 431, endPoint y: 236, distance: 33.1
click at [431, 236] on span "5.297,513 TH" at bounding box center [451, 233] width 116 height 14
click at [431, 235] on span "5.297,513 TH" at bounding box center [451, 233] width 116 height 14
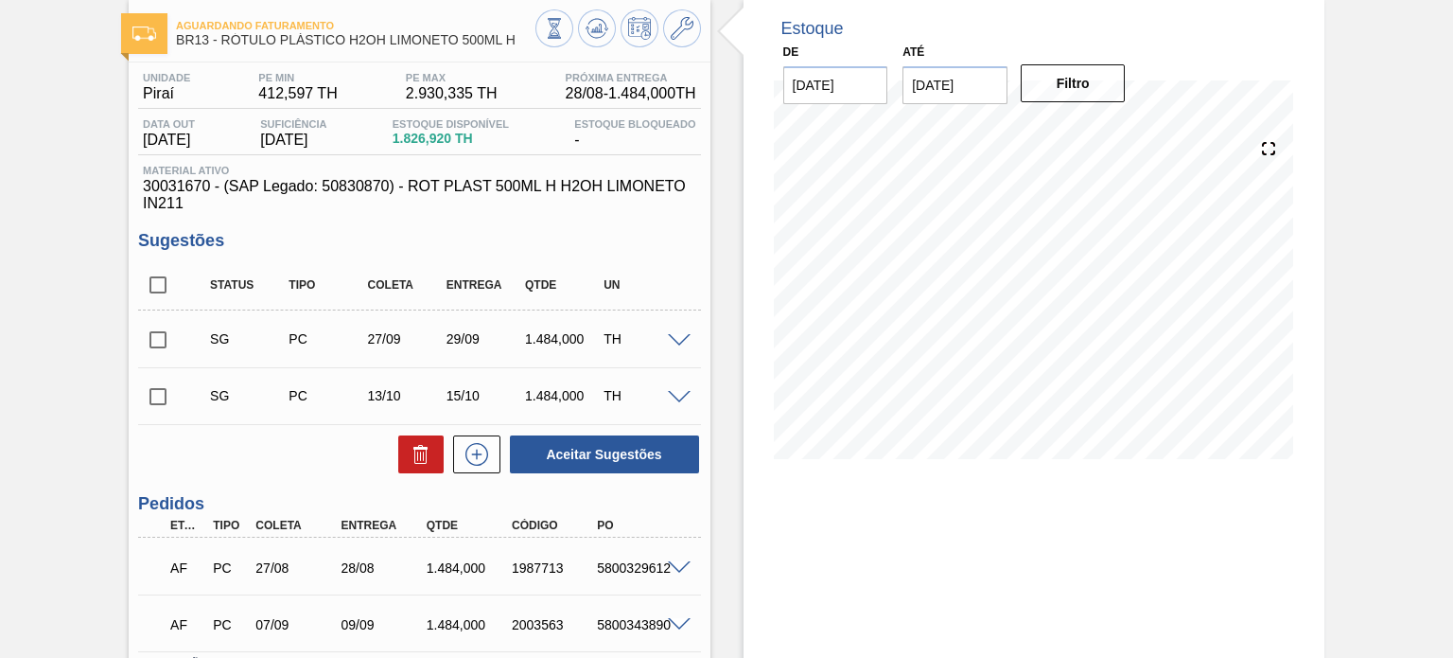
scroll to position [189, 0]
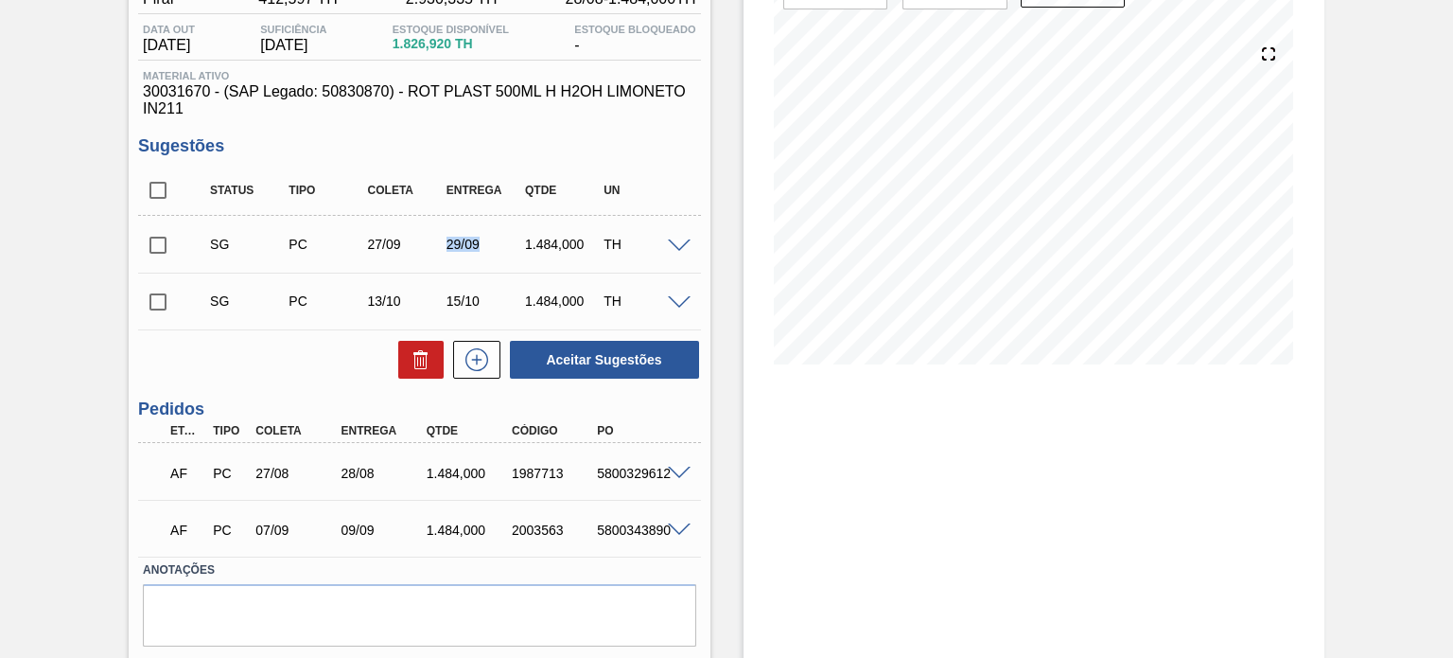
drag, startPoint x: 449, startPoint y: 245, endPoint x: 487, endPoint y: 245, distance: 37.8
click at [487, 245] on div "29/09" at bounding box center [485, 244] width 86 height 15
click at [484, 245] on div "29/09" at bounding box center [485, 244] width 86 height 15
click at [157, 241] on input "checkbox" at bounding box center [158, 245] width 40 height 40
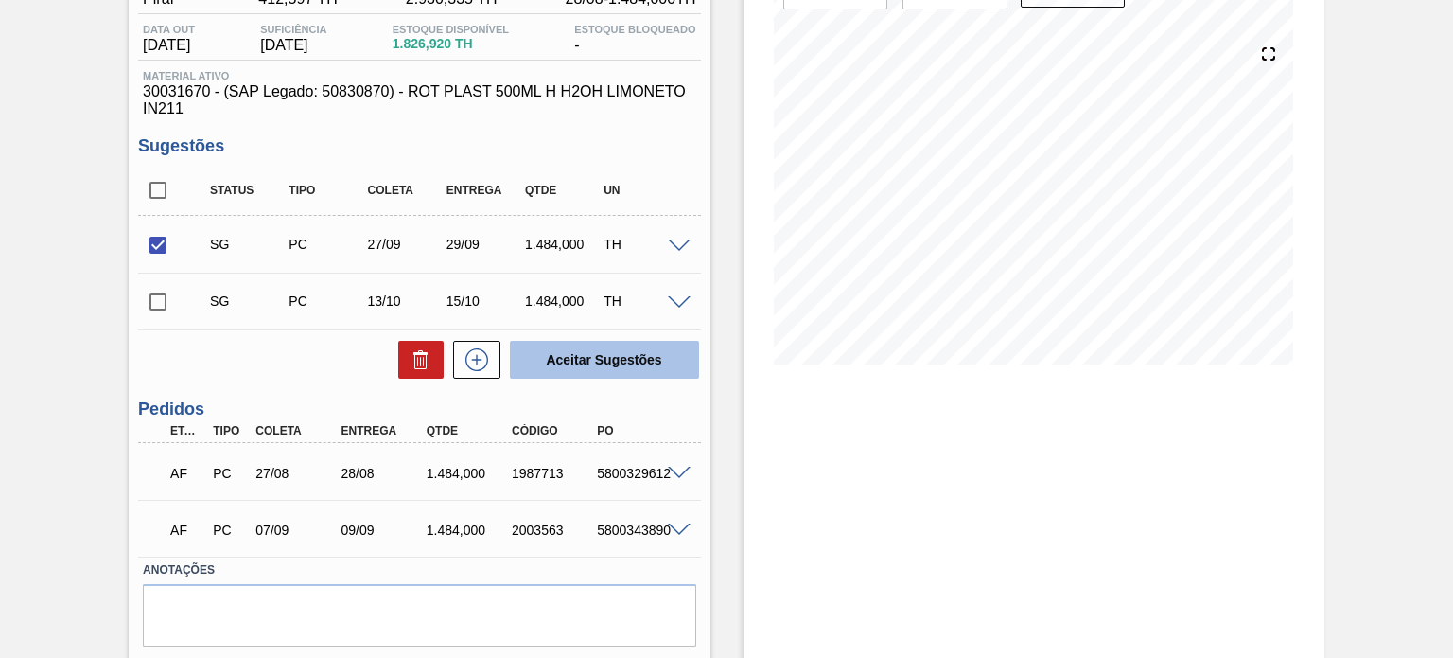
click at [600, 352] on button "Aceitar Sugestões" at bounding box center [604, 360] width 189 height 38
checkbox input "false"
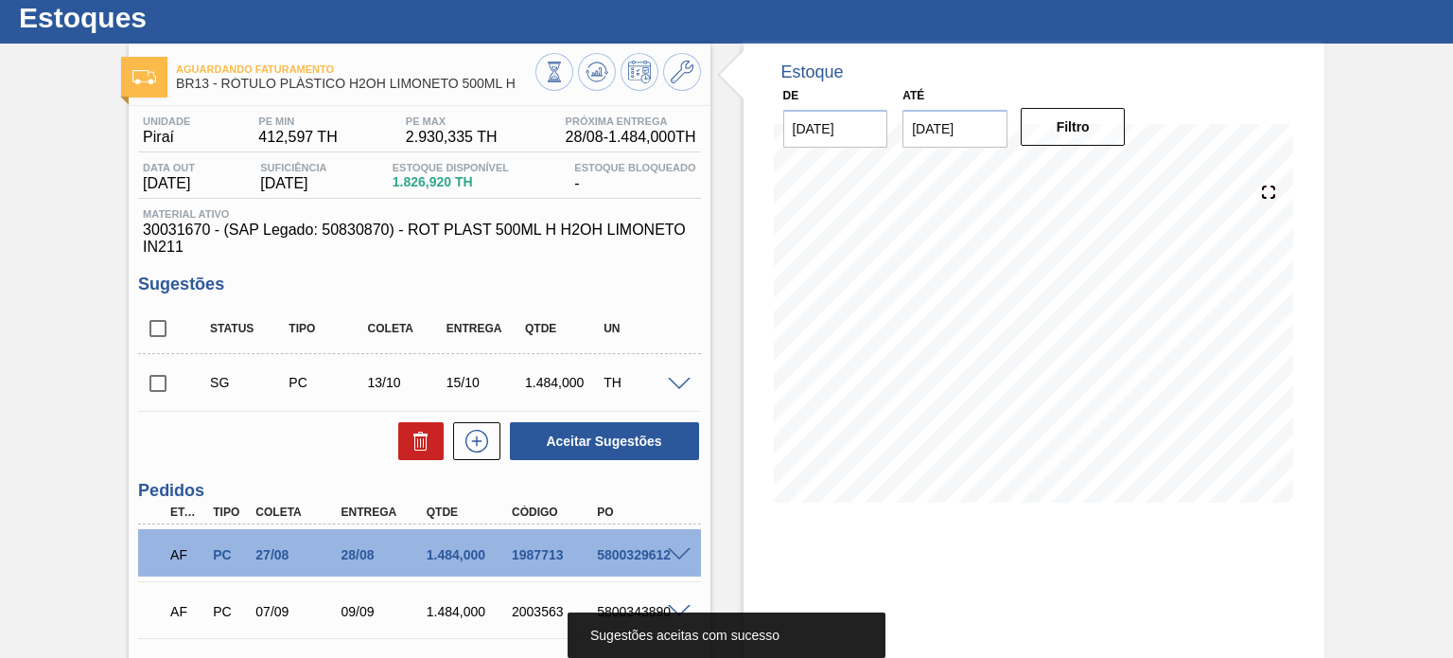
scroll to position [0, 0]
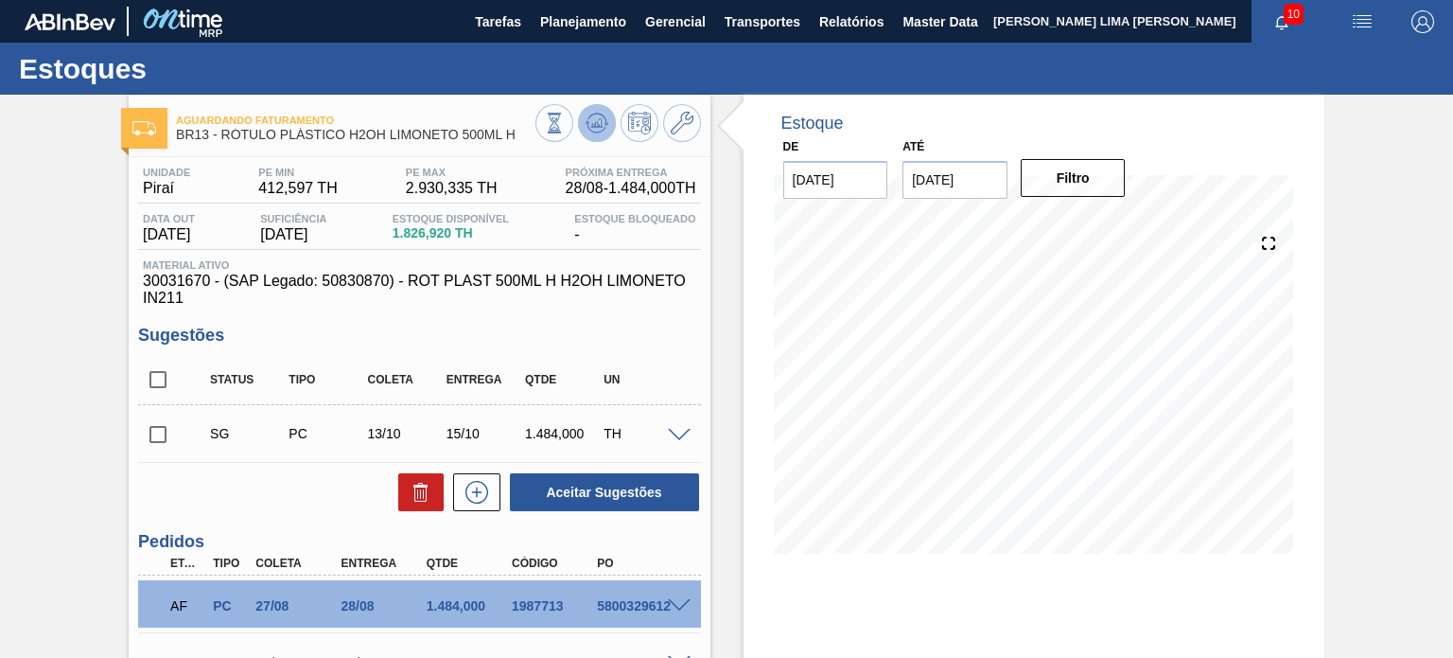
click at [607, 134] on button at bounding box center [597, 123] width 38 height 38
click at [606, 134] on span at bounding box center [597, 123] width 23 height 23
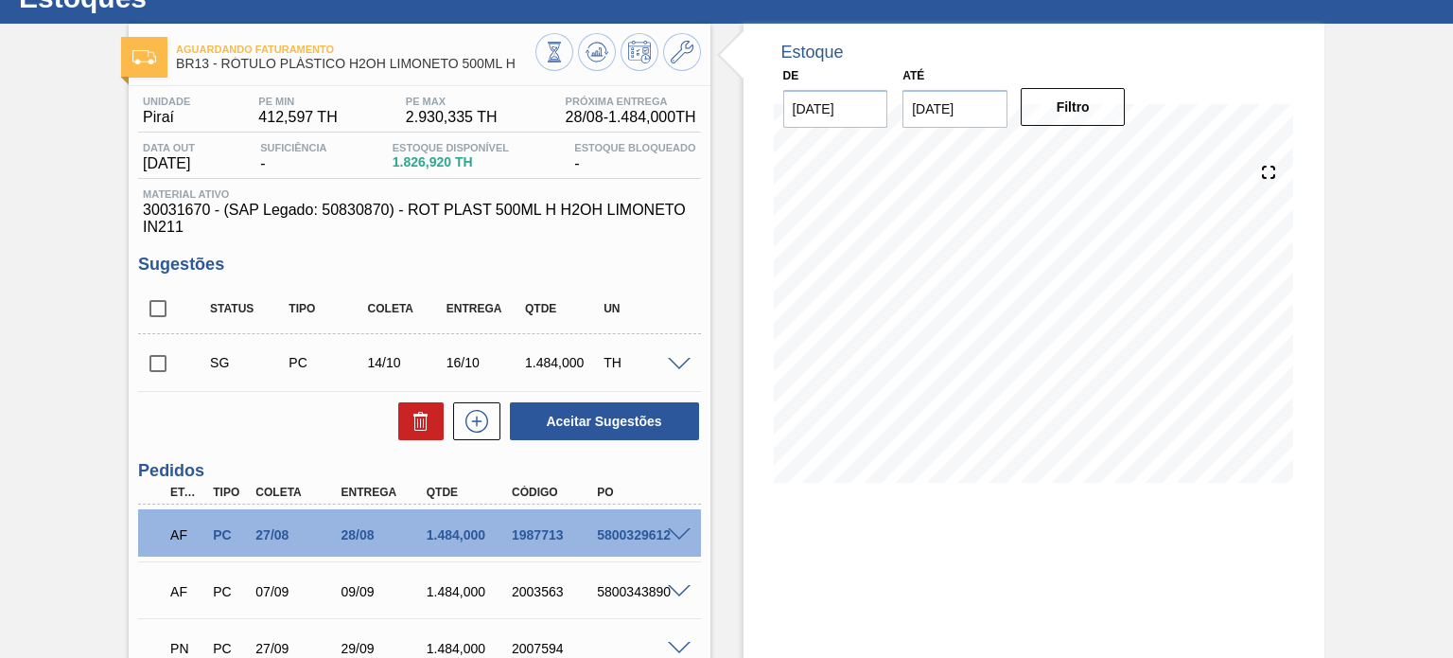
scroll to position [242, 0]
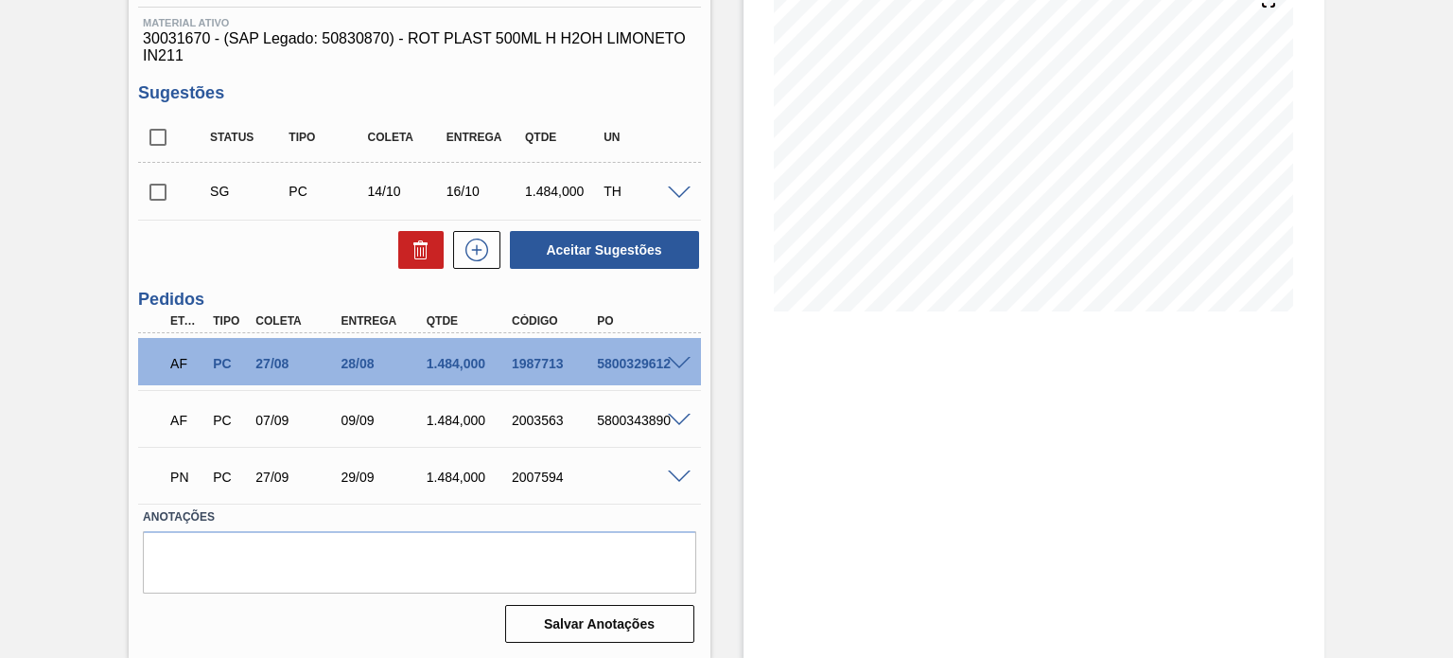
click at [501, 474] on div "2007594" at bounding box center [542, 476] width 85 height 15
click at [519, 476] on div "2007594" at bounding box center [554, 476] width 94 height 15
copy div "2007594"
click at [674, 472] on span at bounding box center [679, 477] width 23 height 14
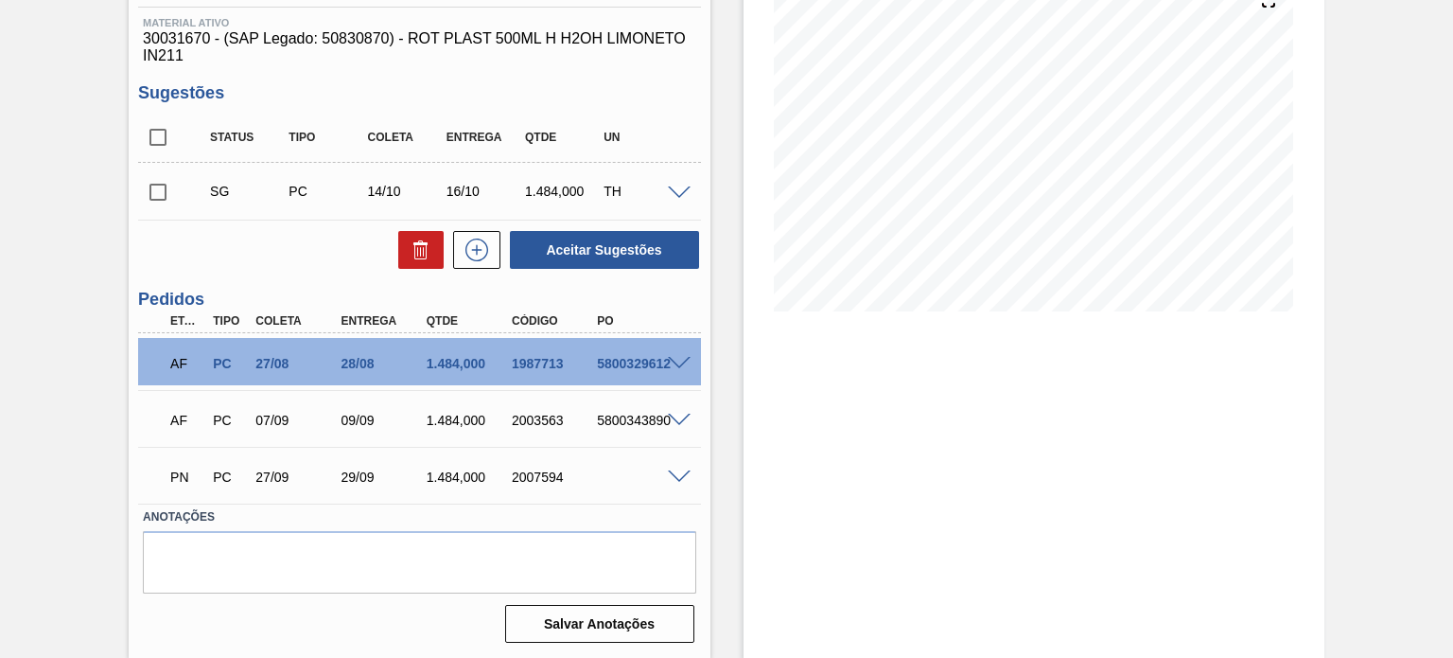
type input "1,484"
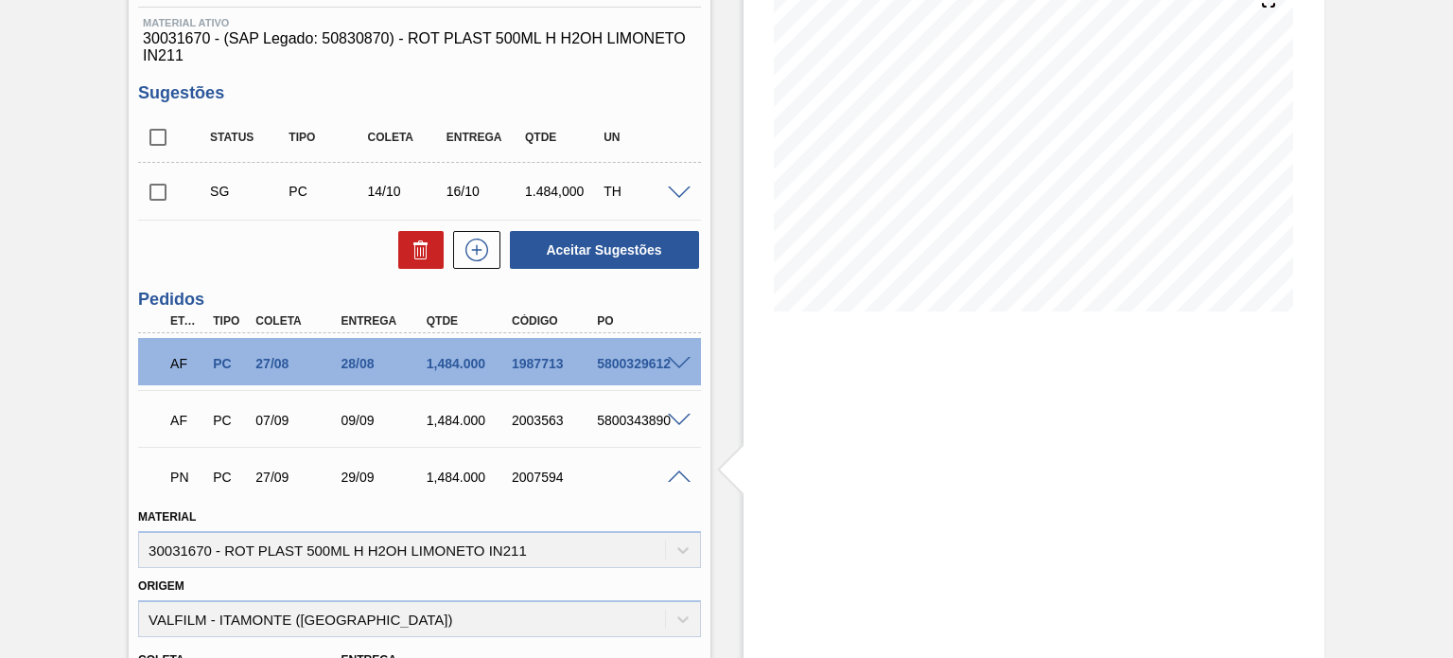
scroll to position [0, 0]
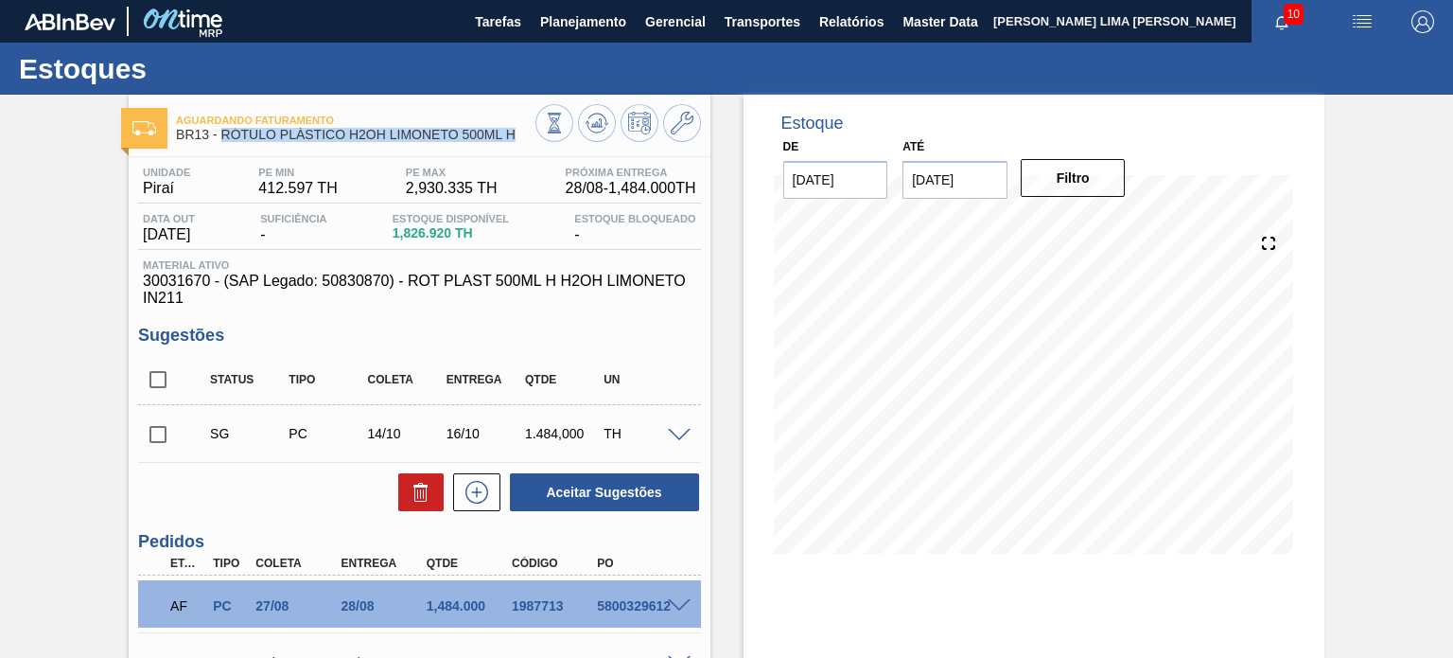
drag, startPoint x: 501, startPoint y: 133, endPoint x: 222, endPoint y: 138, distance: 279.2
click at [222, 138] on span "BR13 - RÓTULO PLÁSTICO H2OH LIMONETO 500ML H" at bounding box center [355, 135] width 359 height 14
copy span "RÓTULO PLÁSTICO H2OH LIMONETO 500ML H"
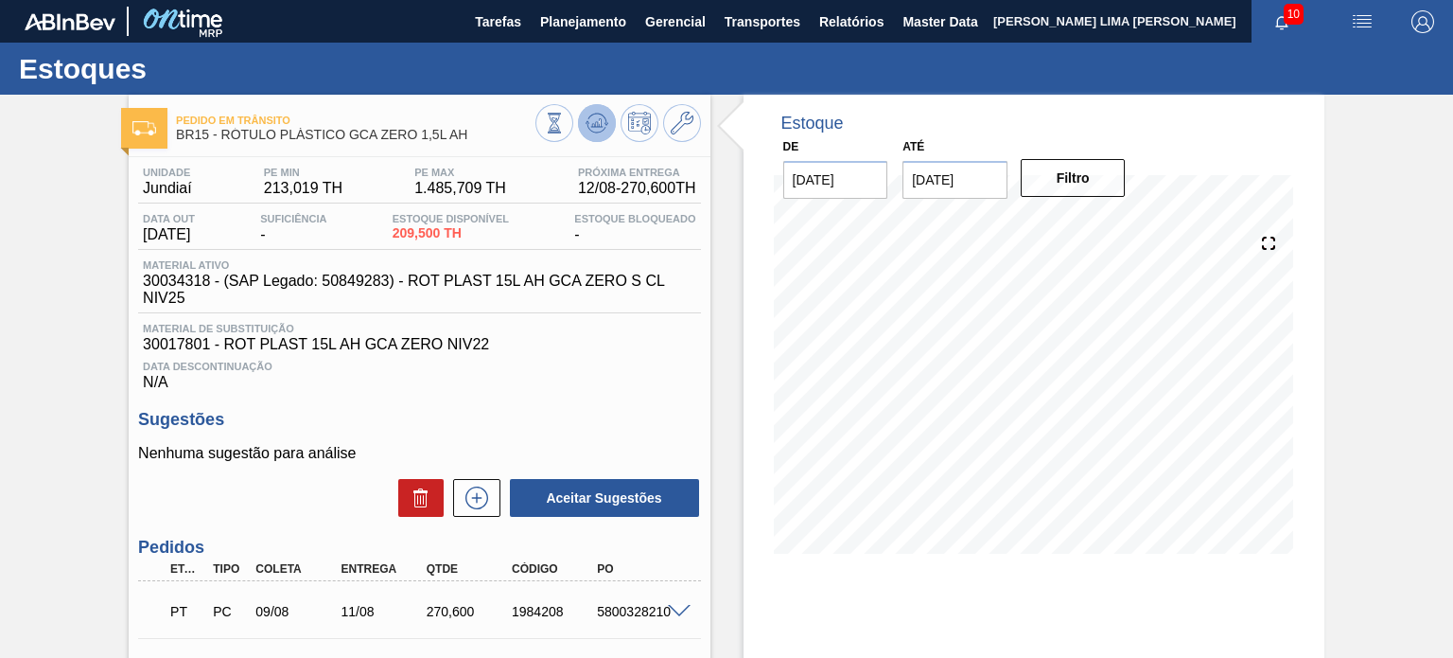
click at [607, 118] on button at bounding box center [597, 123] width 38 height 38
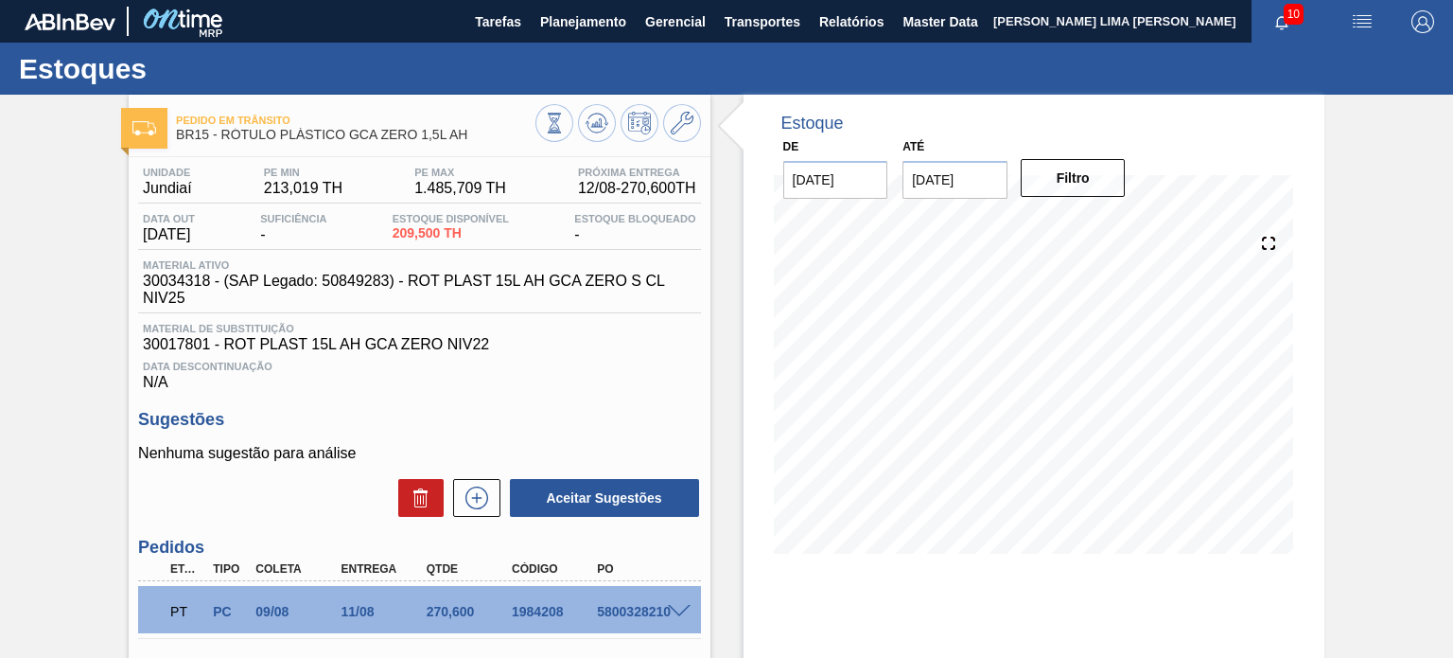
drag, startPoint x: 356, startPoint y: 128, endPoint x: 408, endPoint y: 122, distance: 52.3
click at [408, 122] on div "Pedido em Trânsito BR15 - RÓTULO PLÁSTICO GCA ZERO 1,5L AH" at bounding box center [355, 128] width 359 height 43
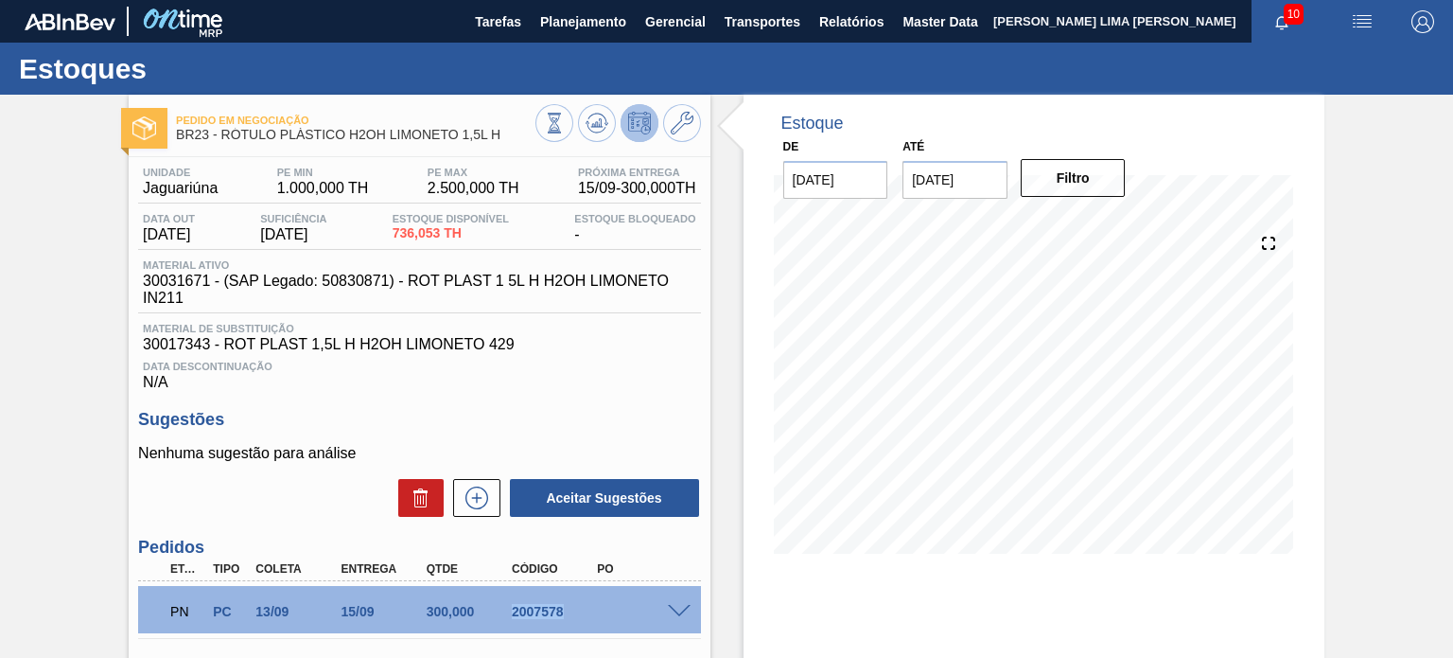
scroll to position [4, 0]
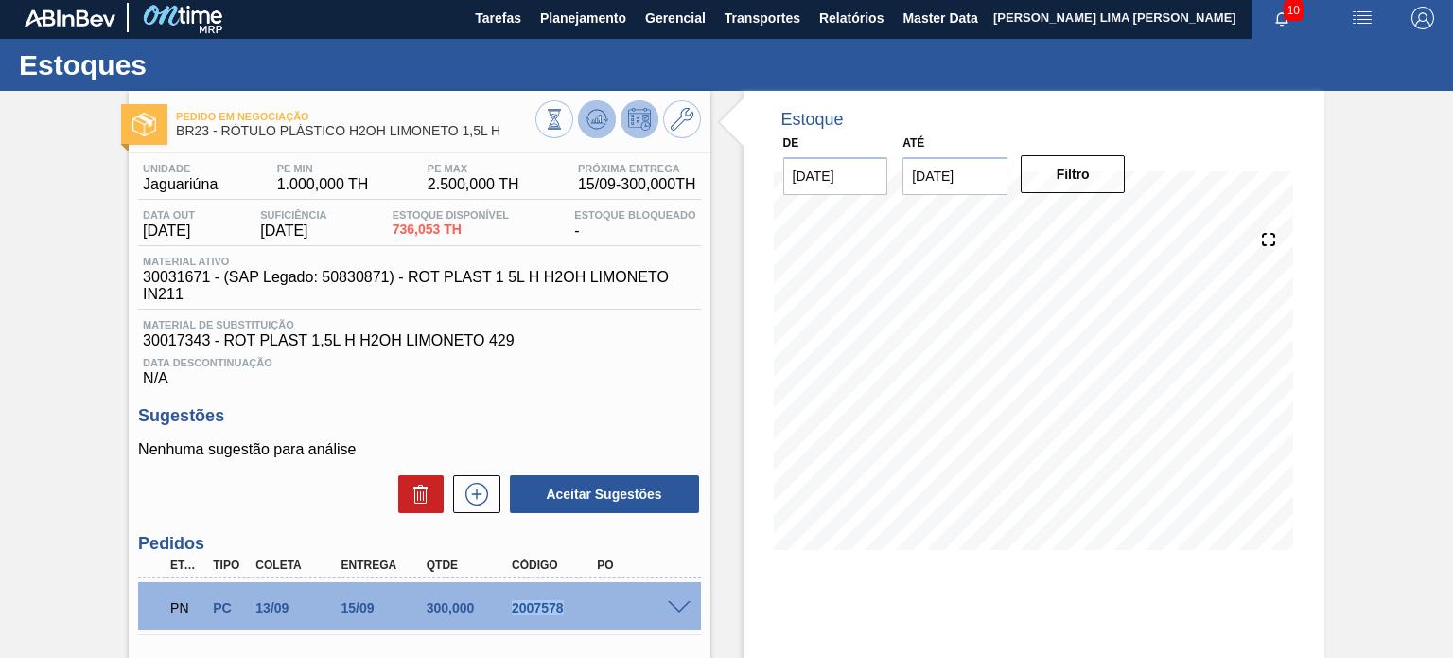
click at [565, 120] on icon at bounding box center [554, 119] width 21 height 21
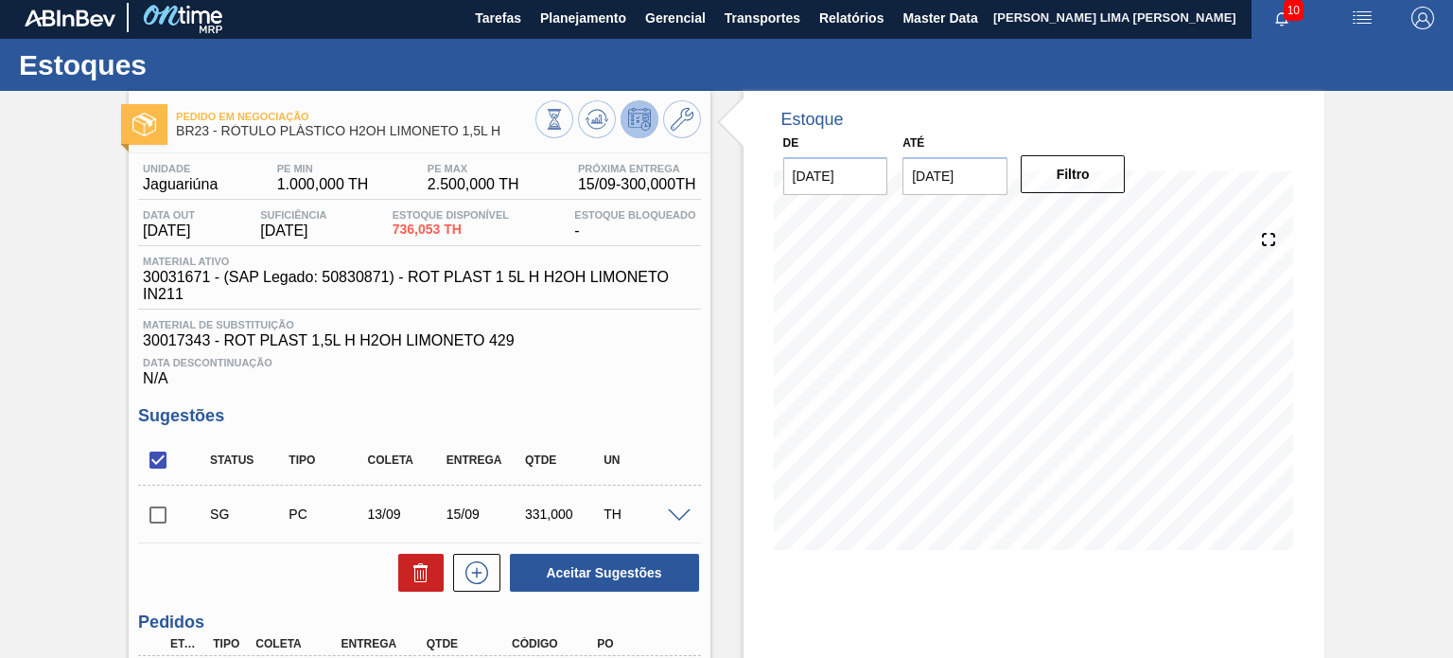
click at [503, 181] on span "2.500,000 TH" at bounding box center [474, 184] width 92 height 17
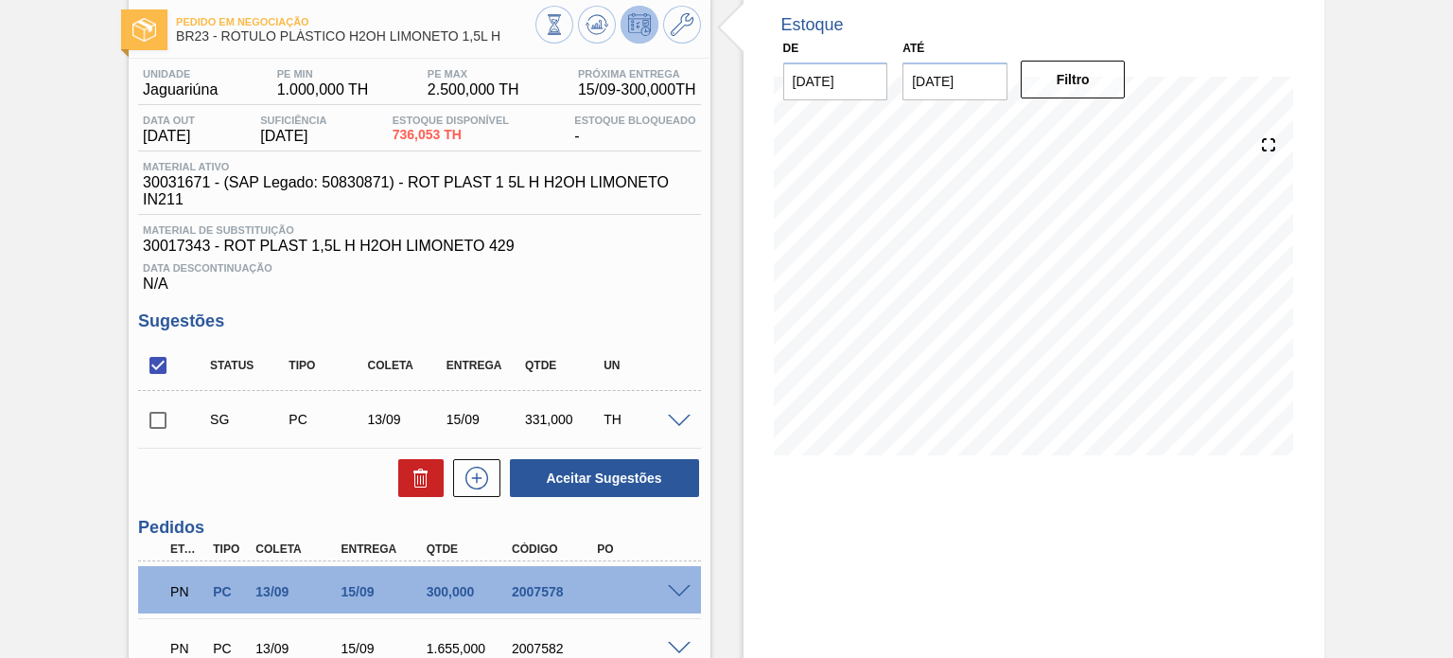
scroll to position [271, 0]
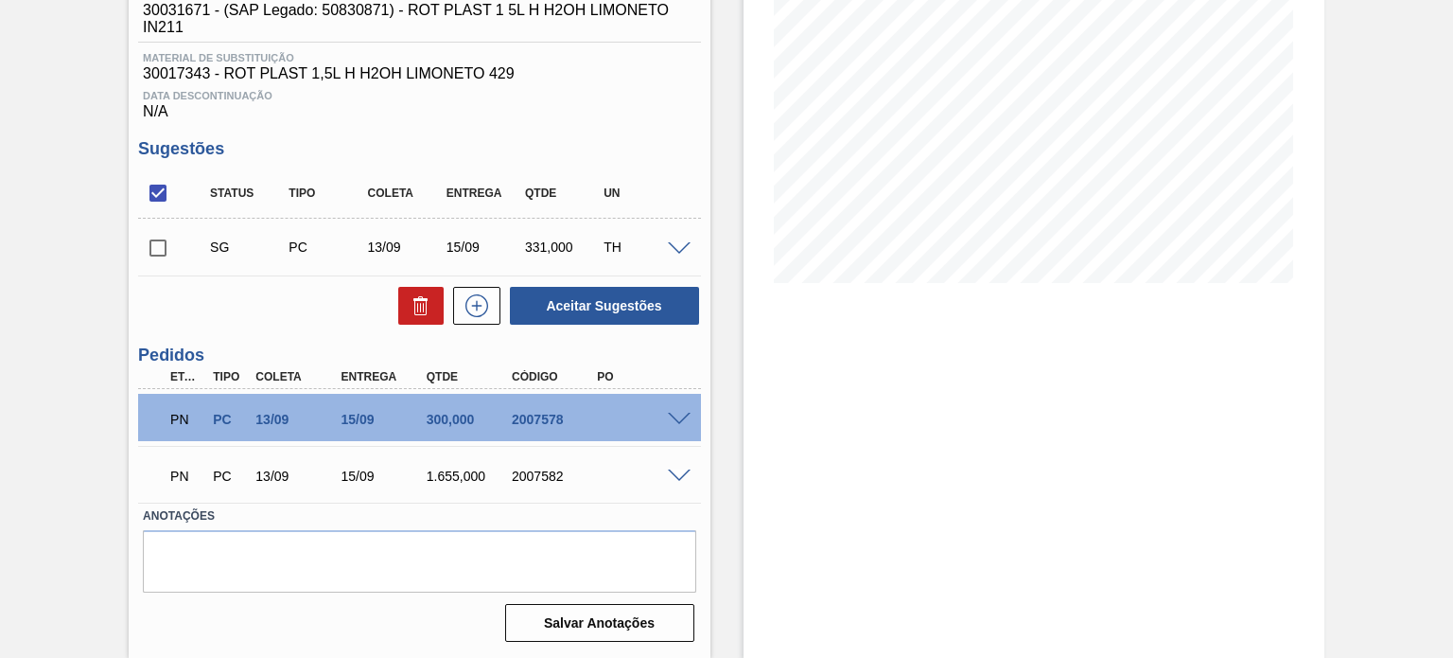
click at [676, 419] on span at bounding box center [679, 420] width 23 height 14
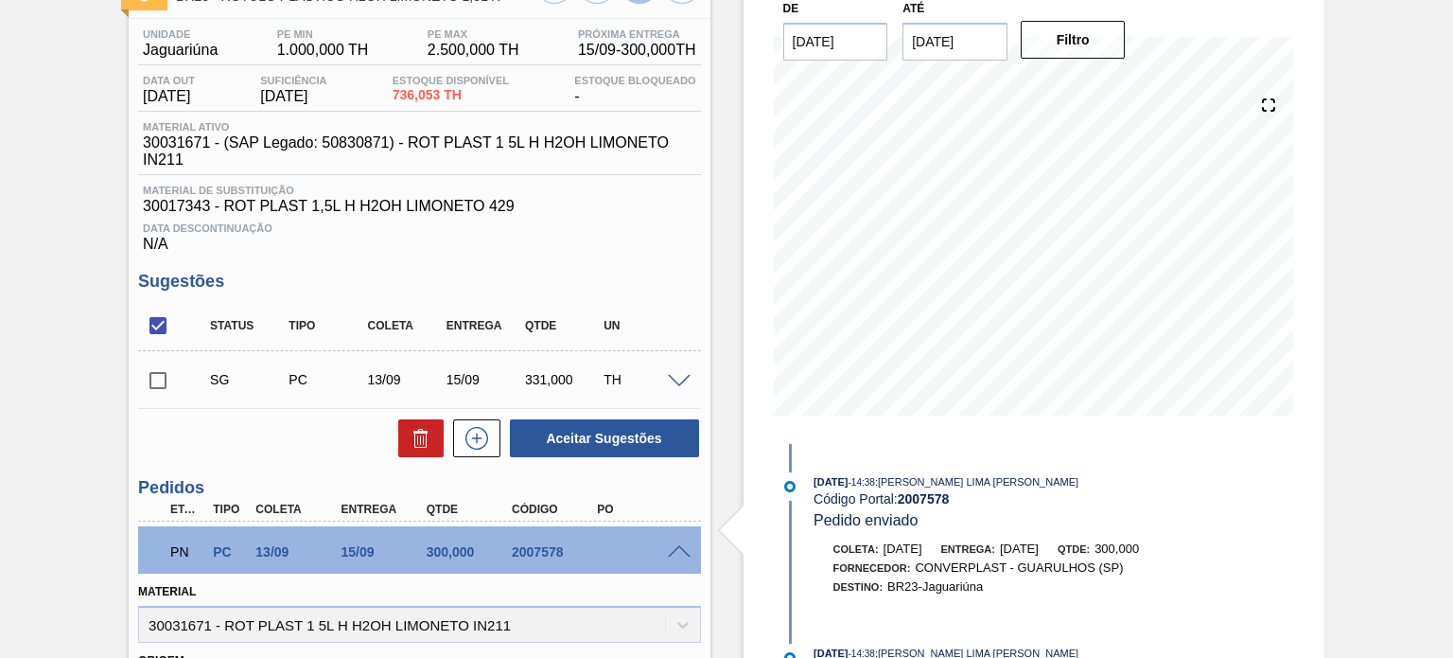
scroll to position [0, 0]
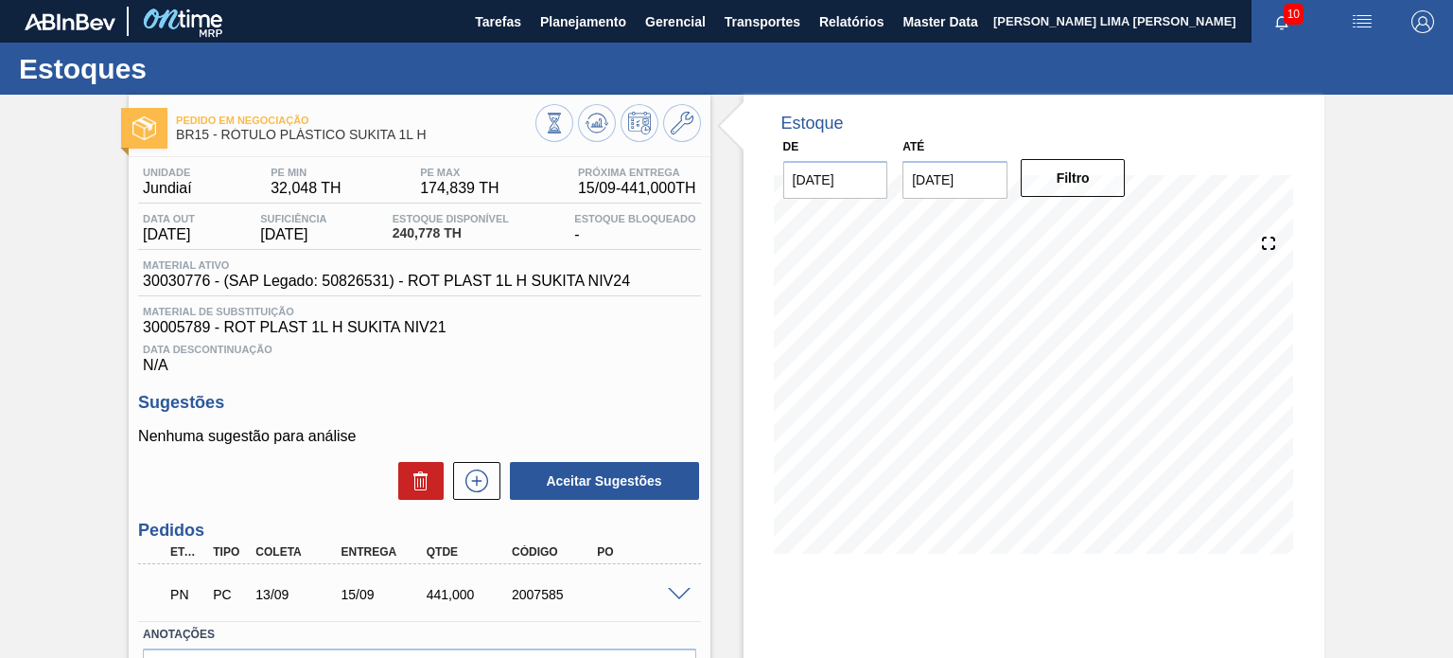
scroll to position [95, 0]
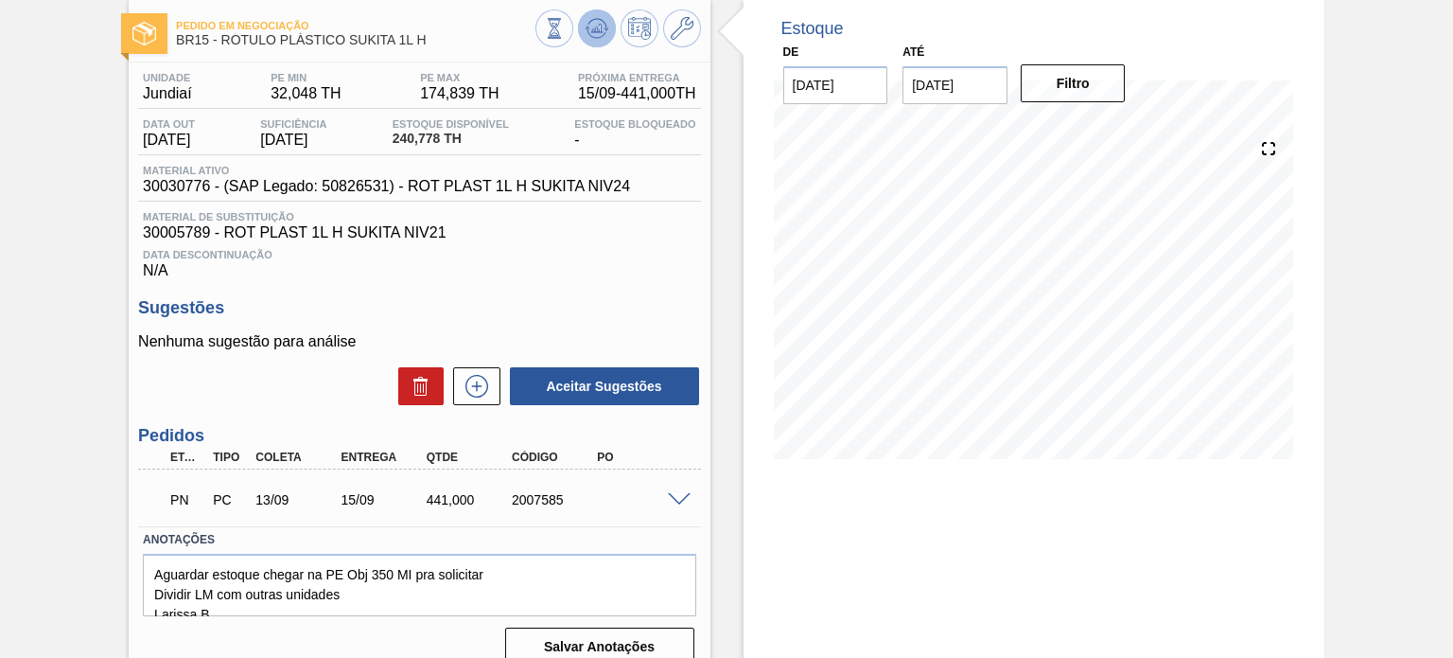
click at [594, 45] on button at bounding box center [597, 28] width 38 height 38
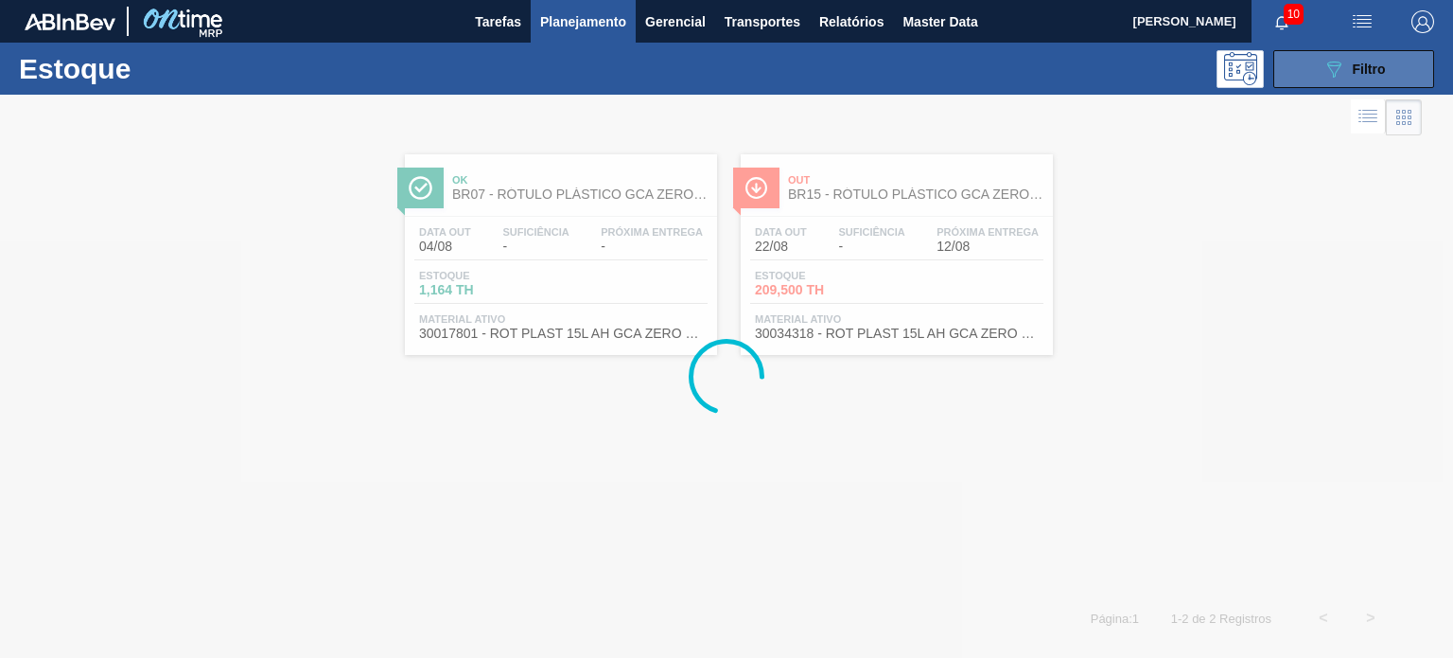
click at [1352, 86] on button "089F7B8B-B2A5-4AFE-B5C0-19BA573D28AC Filtro" at bounding box center [1354, 69] width 161 height 38
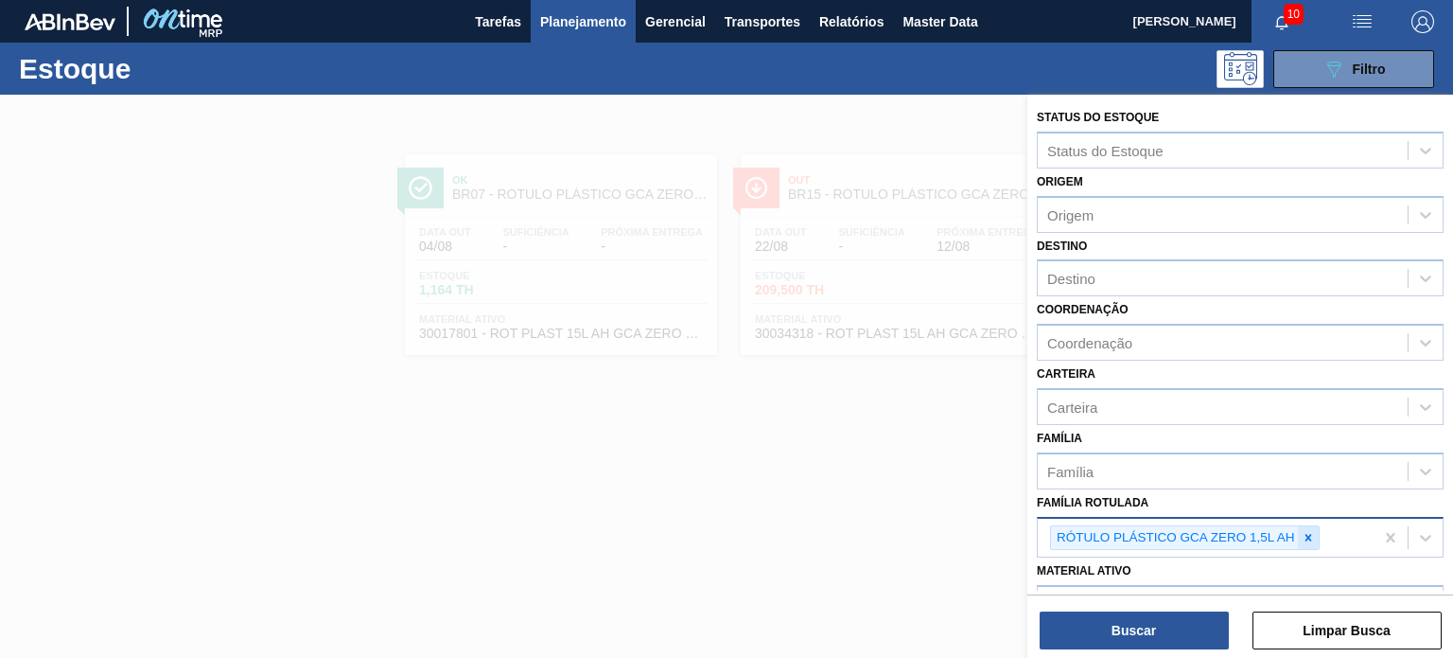
click at [1306, 538] on icon at bounding box center [1308, 537] width 13 height 13
type Rotulada "kit"
click at [1306, 539] on icon at bounding box center [1308, 537] width 13 height 13
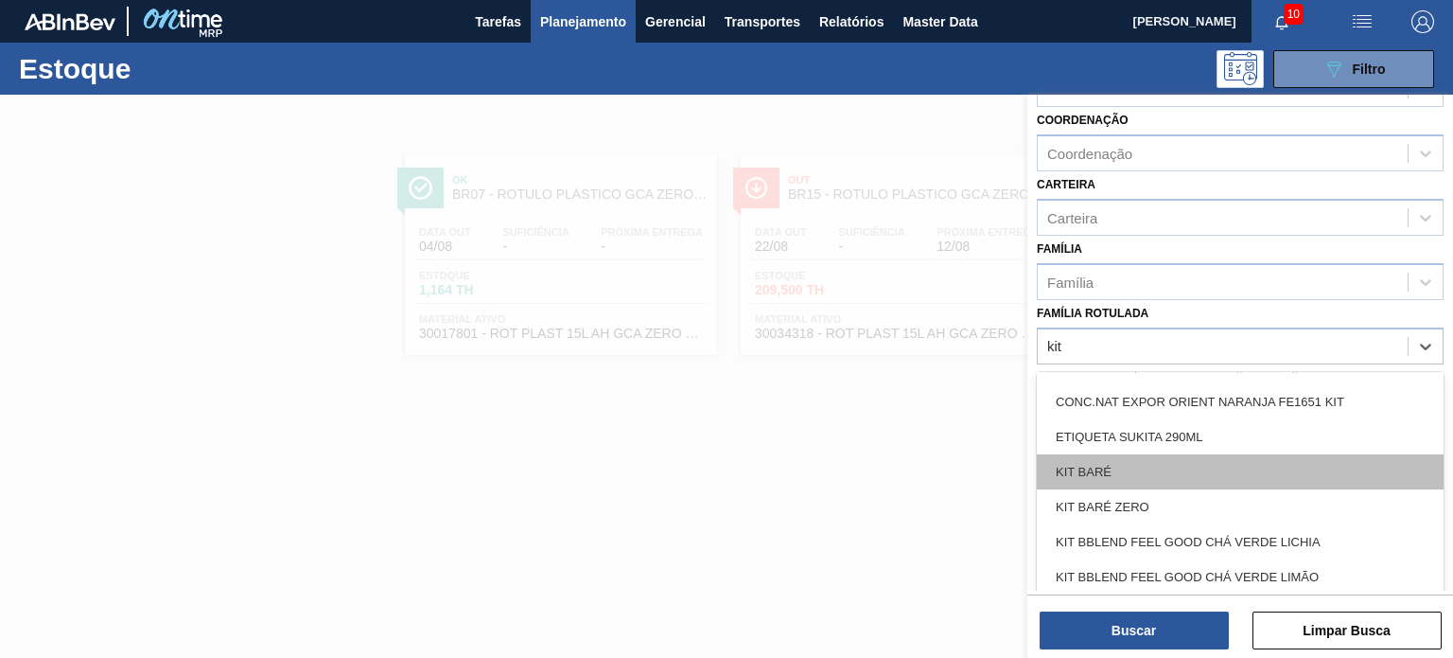
scroll to position [95, 0]
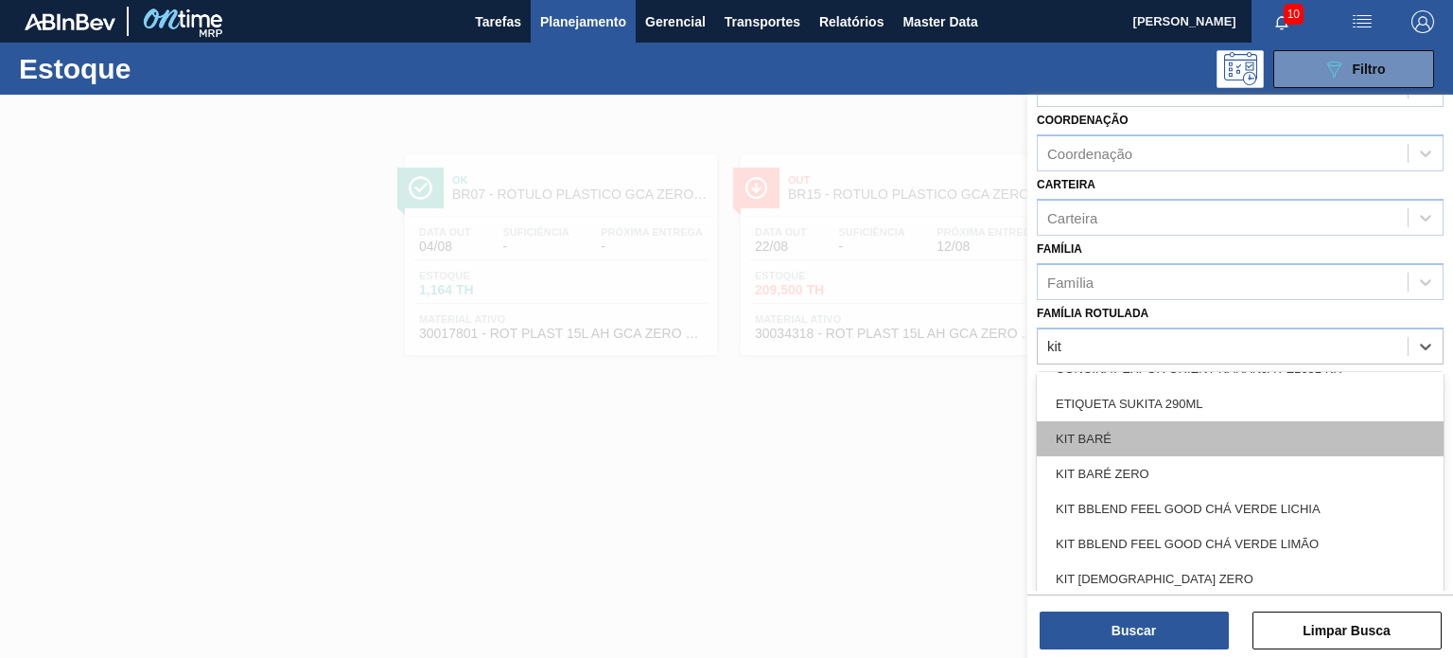
click at [1254, 432] on div "KIT BARÉ" at bounding box center [1240, 438] width 407 height 35
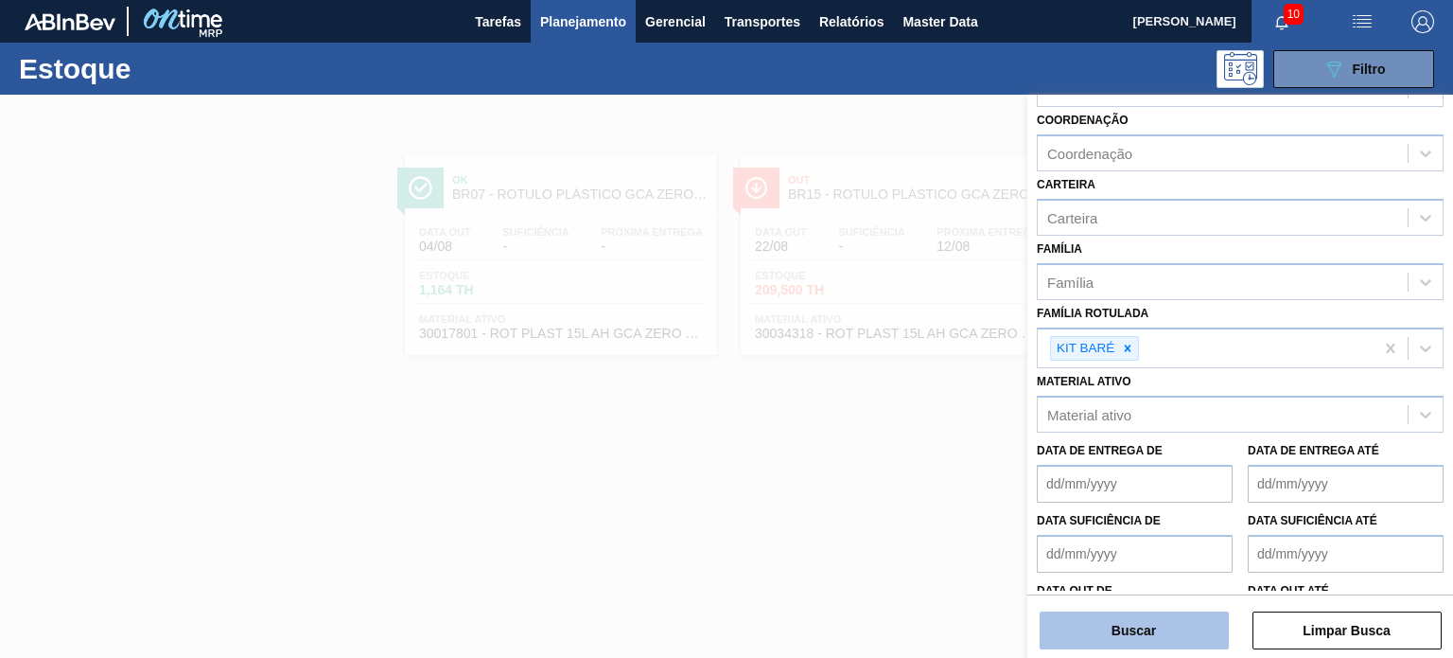
click at [1132, 621] on button "Buscar" at bounding box center [1134, 630] width 189 height 38
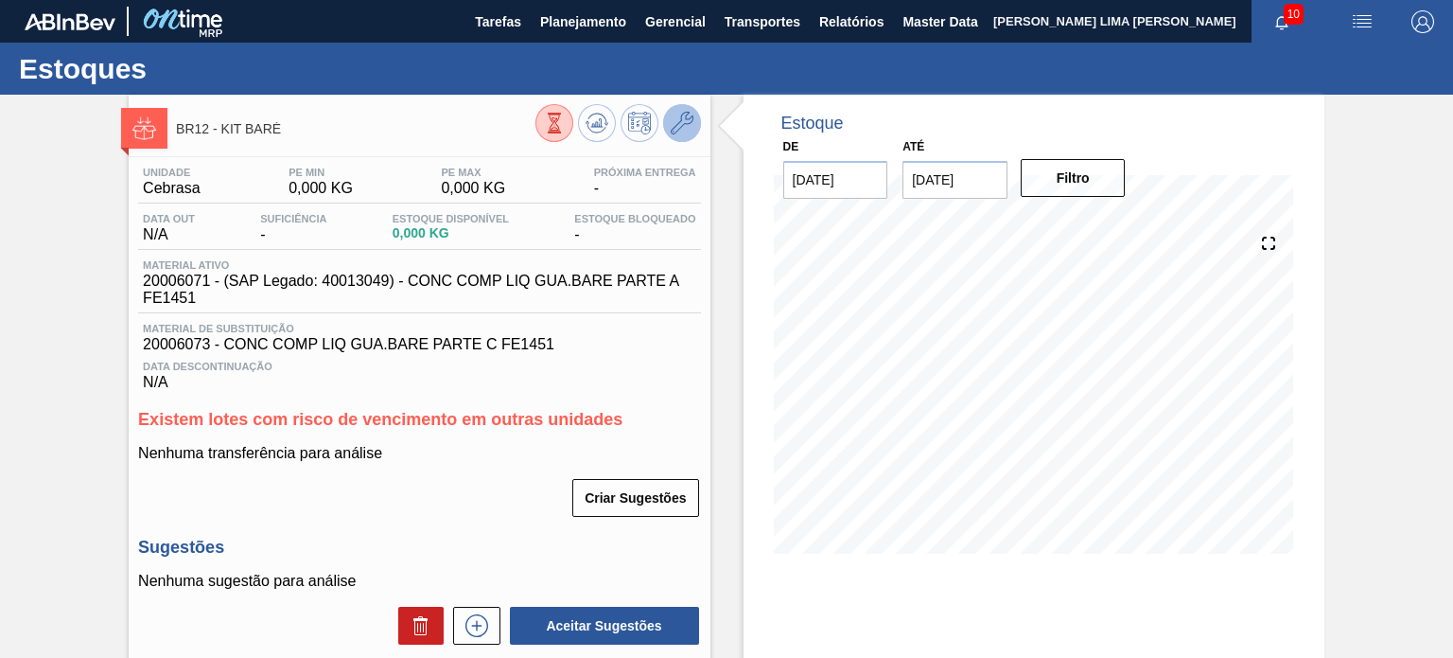
click at [687, 132] on icon at bounding box center [682, 123] width 23 height 23
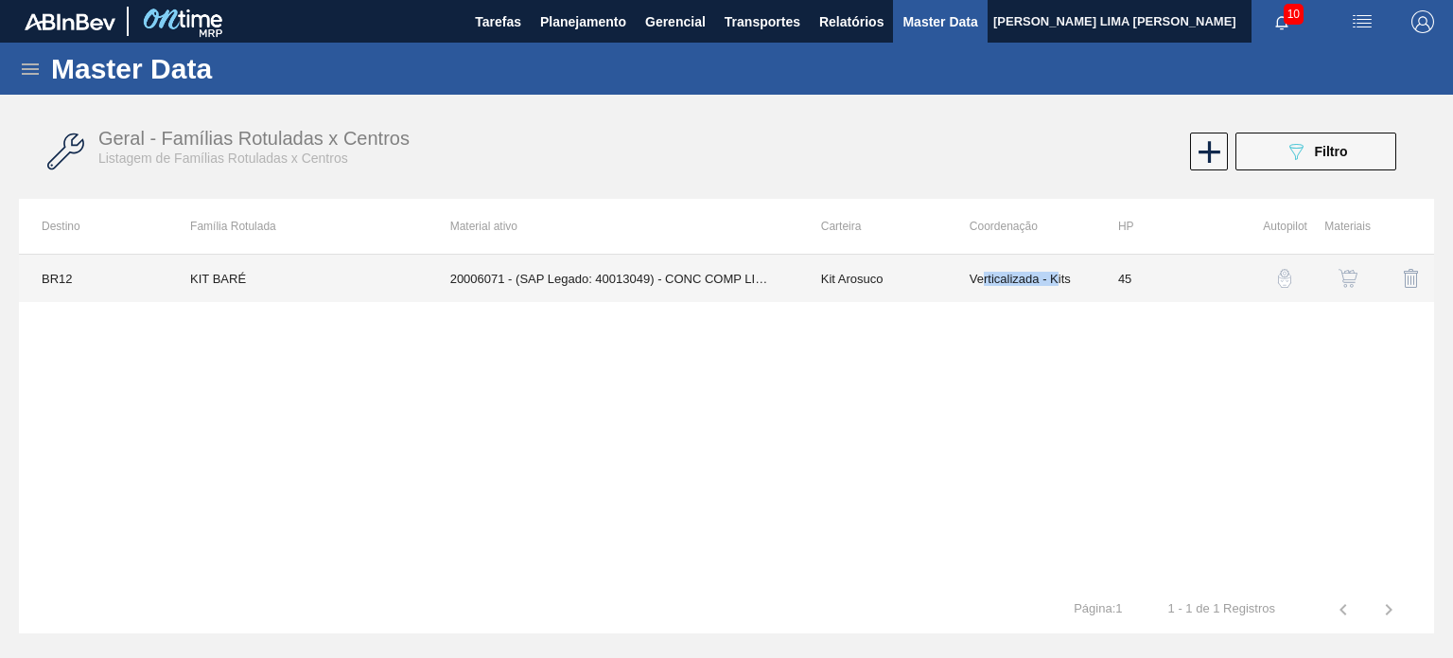
drag, startPoint x: 1059, startPoint y: 281, endPoint x: 983, endPoint y: 281, distance: 75.7
click at [983, 281] on td "Verticalizada - Kits" at bounding box center [1021, 278] width 149 height 47
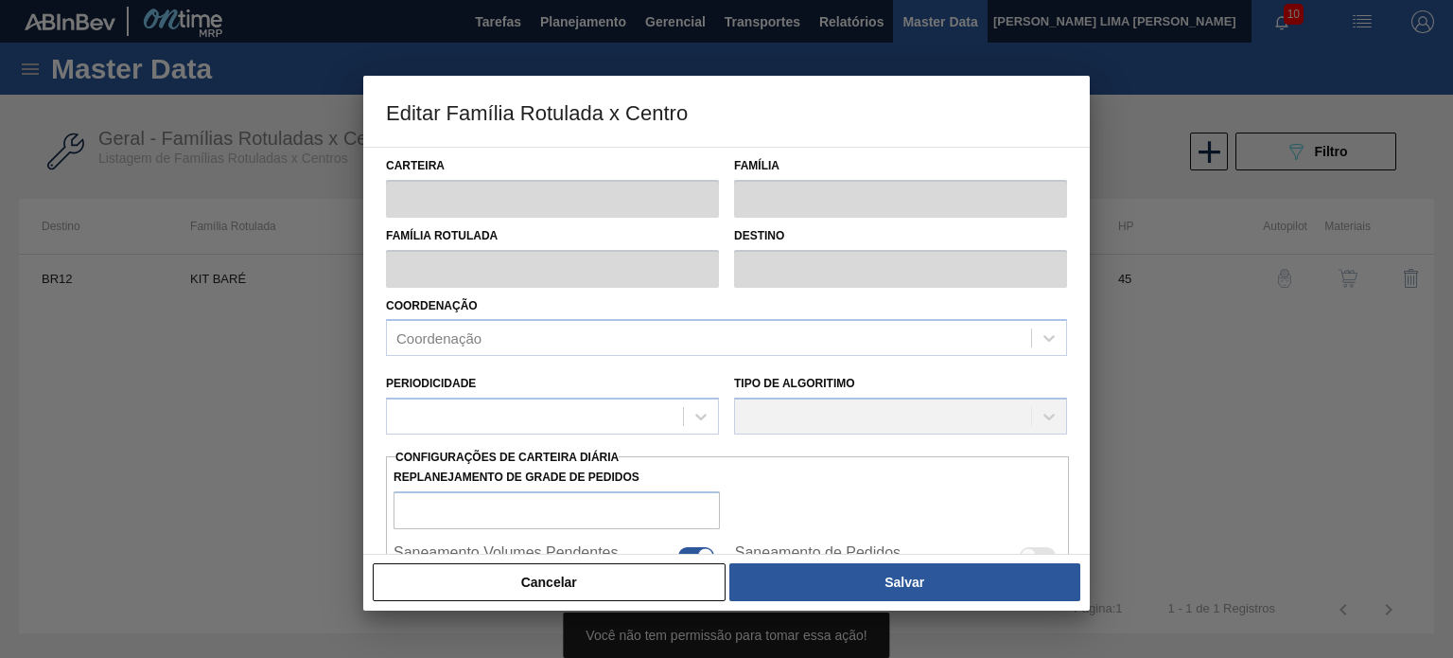
click at [930, 404] on div "Tipo de Algoritimo" at bounding box center [900, 402] width 333 height 64
type input "Kit Arosuco"
type input "KIT BARÉ"
type input "BR12 - Cebrasa"
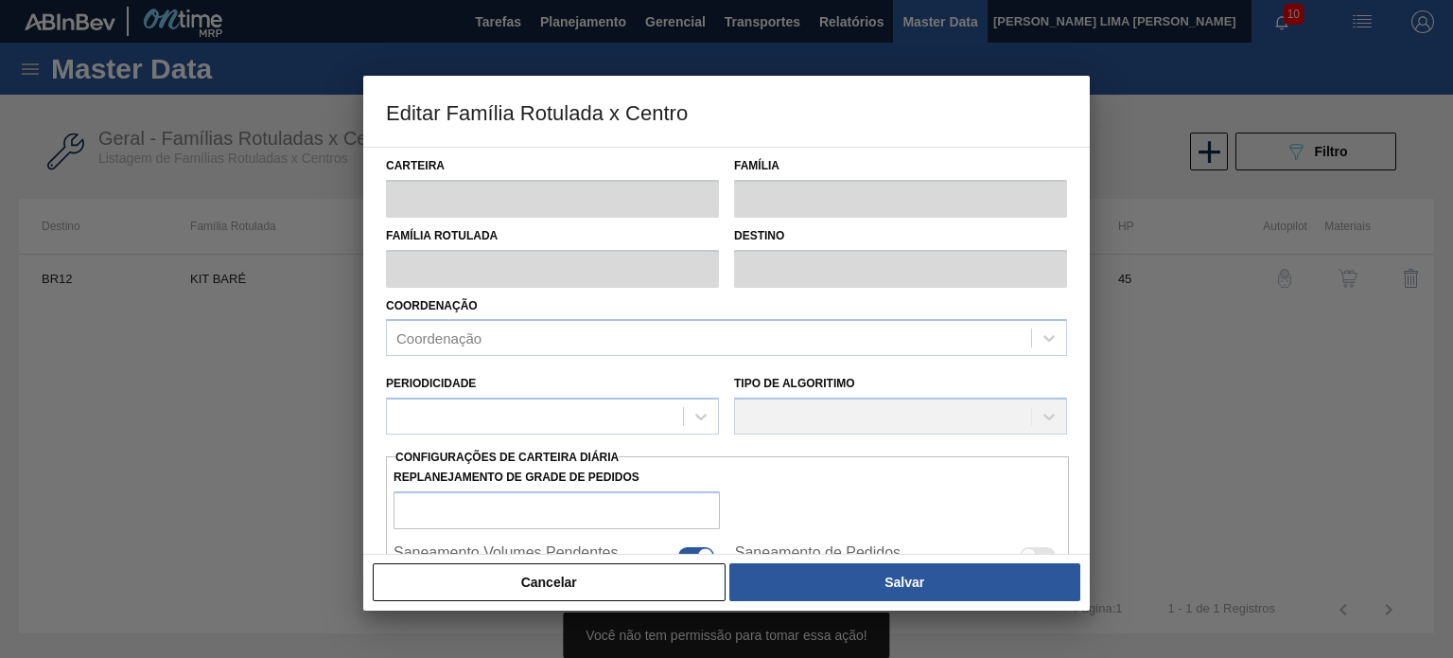
type input "45"
type input "0"
type input "100"
type input "0,000"
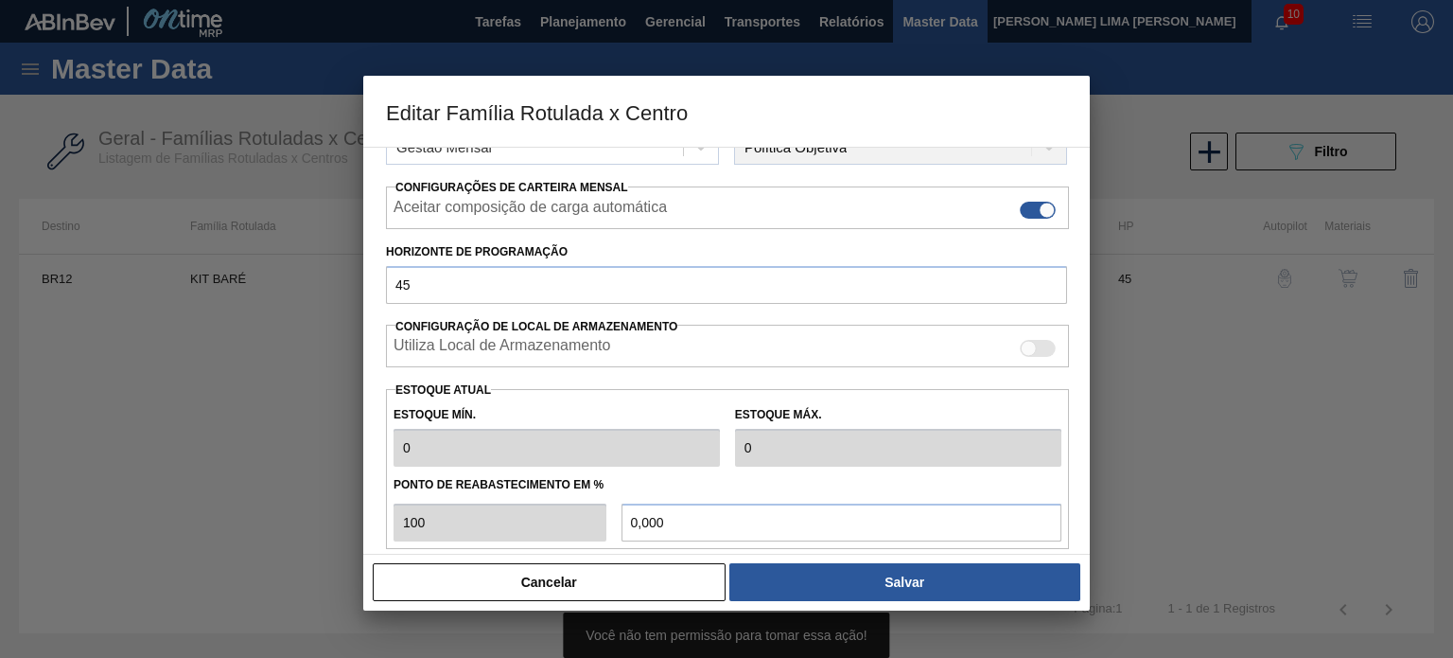
scroll to position [284, 0]
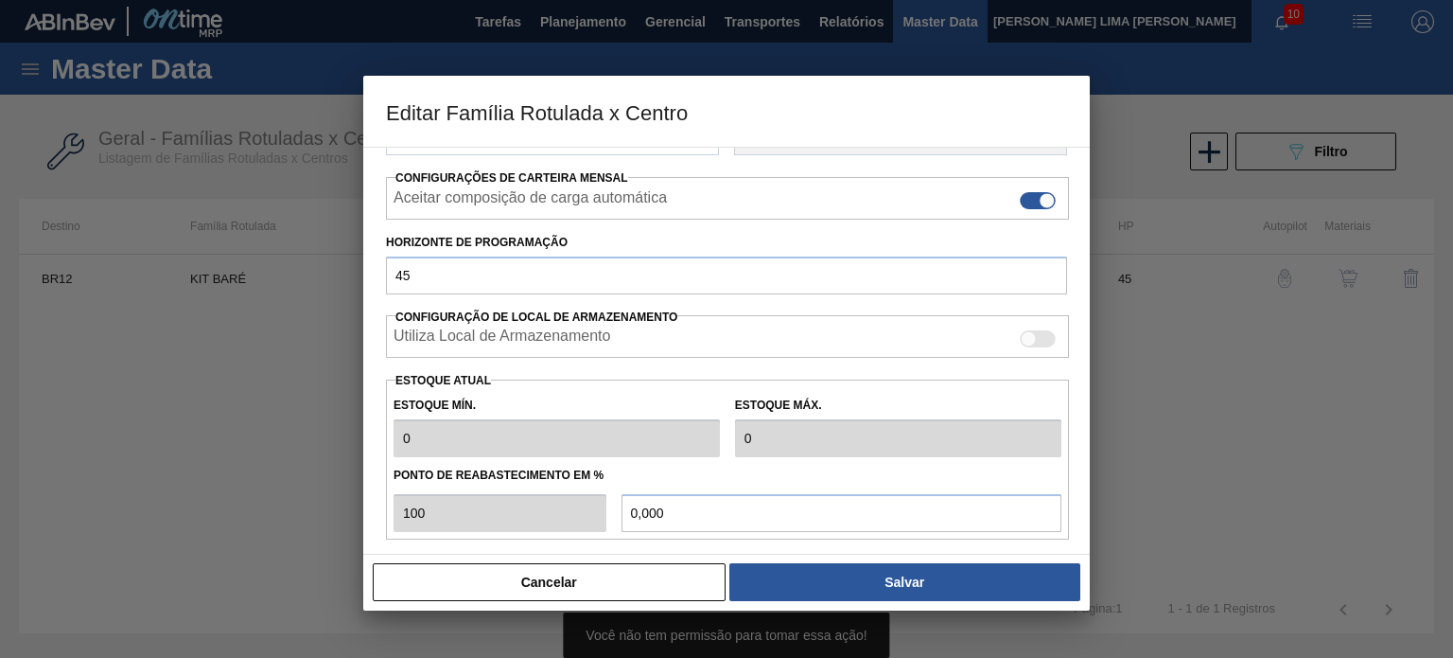
click at [583, 582] on button "Cancelar" at bounding box center [549, 582] width 353 height 38
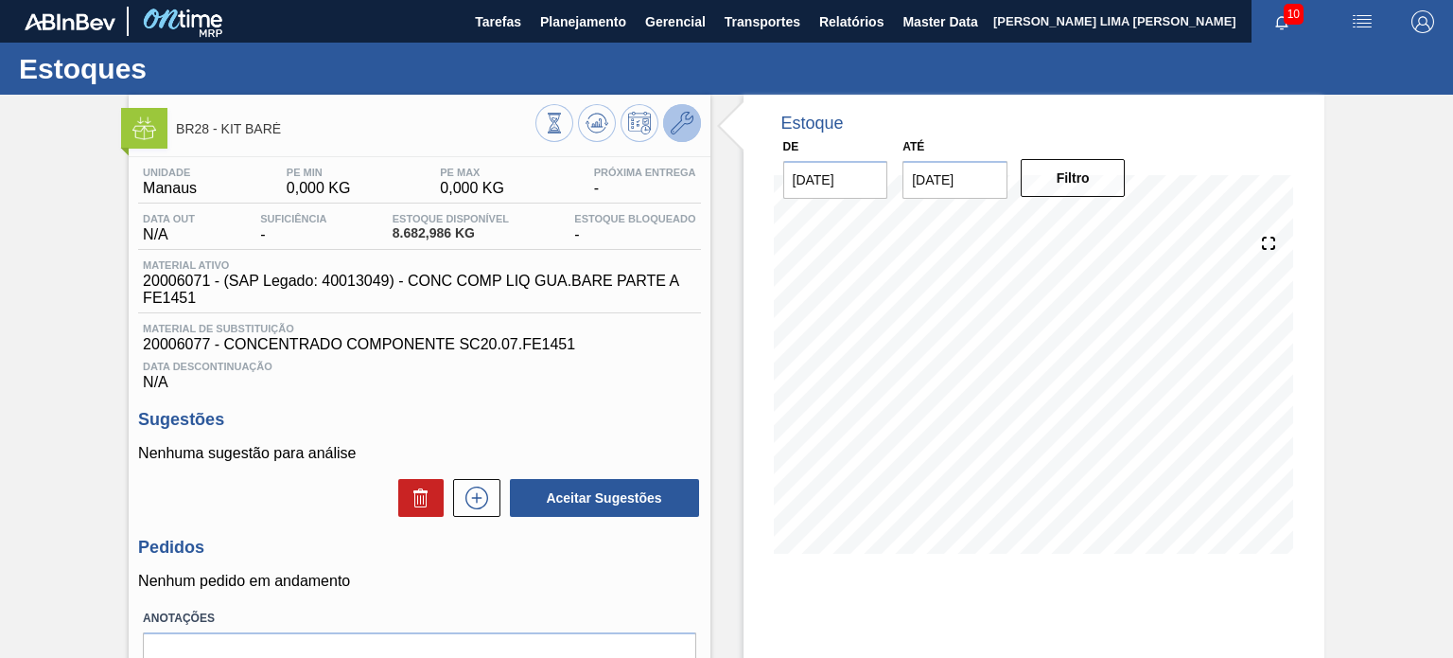
click at [668, 124] on button at bounding box center [682, 123] width 38 height 38
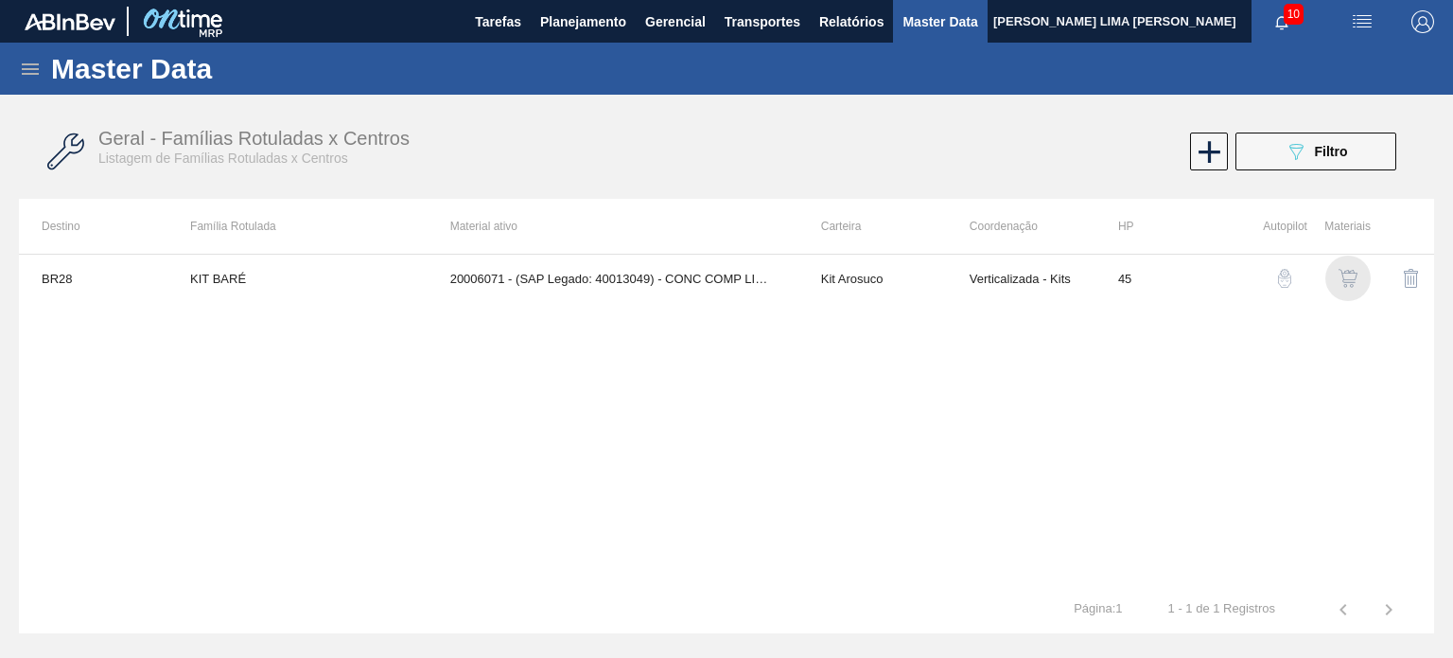
click at [1353, 278] on img "button" at bounding box center [1348, 278] width 19 height 19
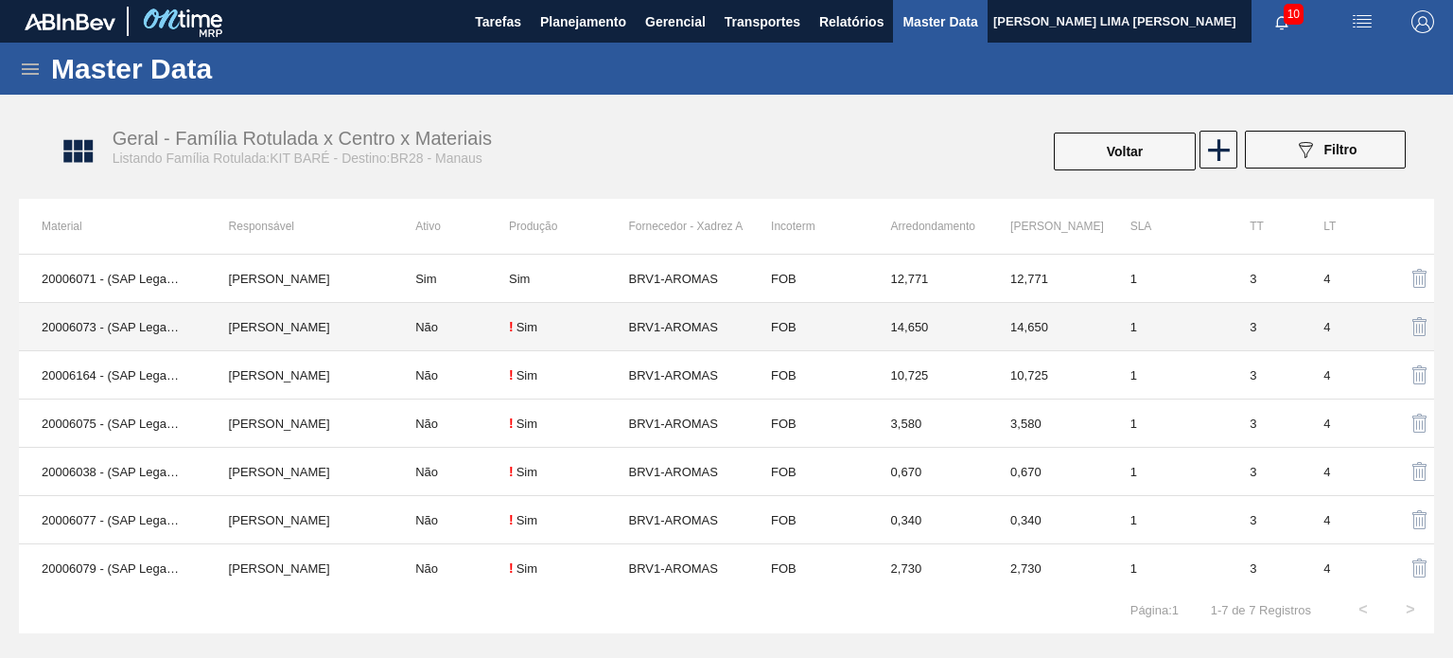
click at [765, 342] on td "FOB" at bounding box center [808, 327] width 120 height 48
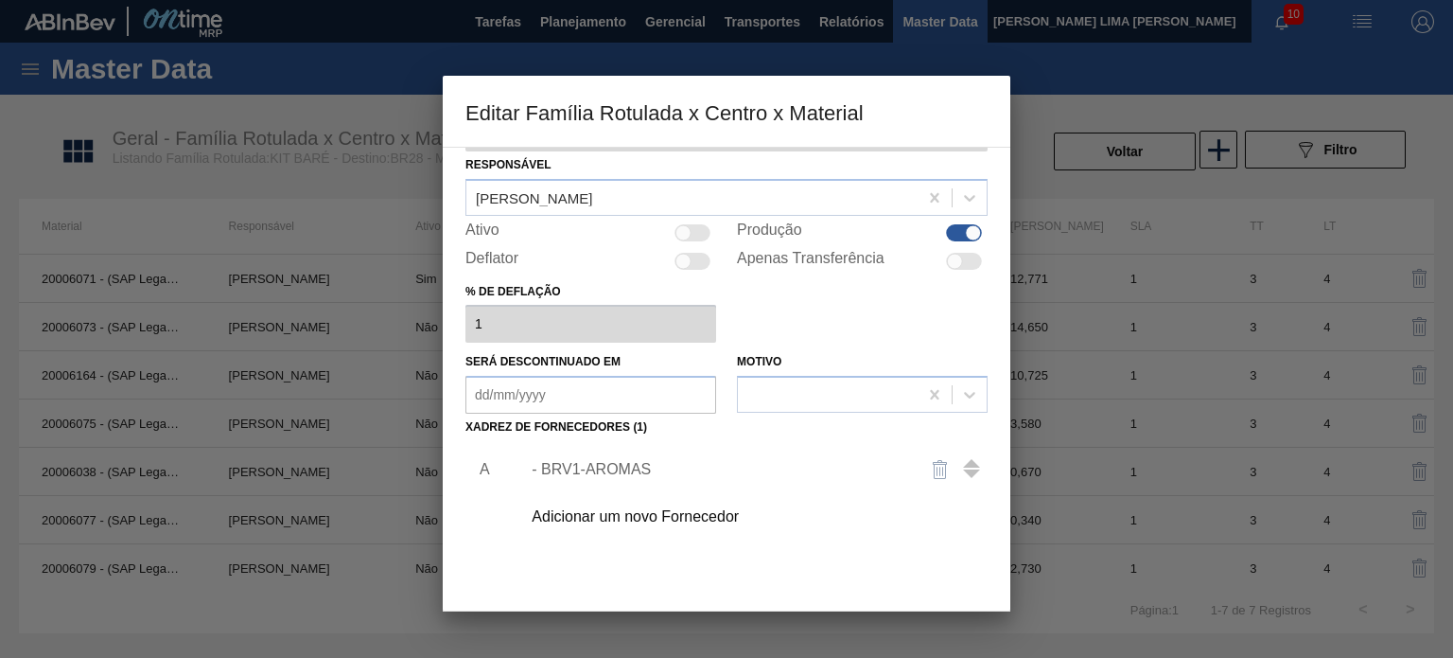
scroll to position [95, 0]
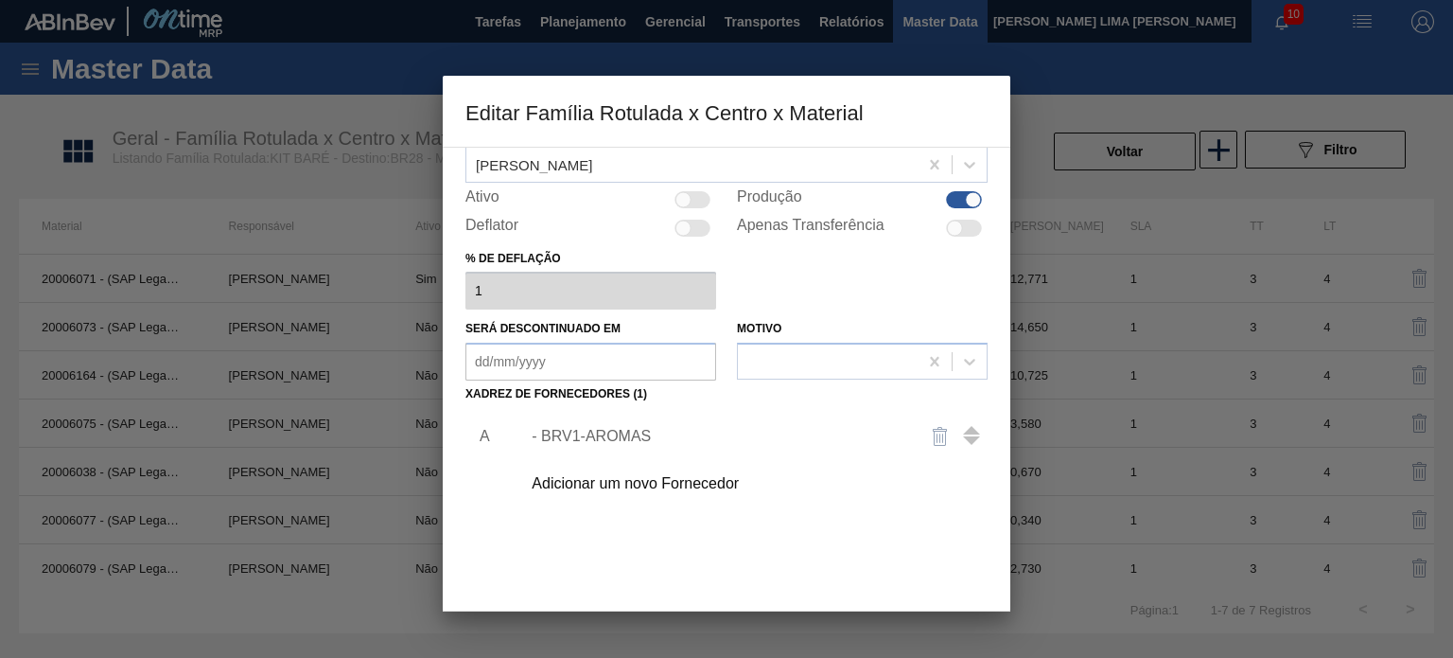
click at [649, 445] on div "- BRV1-AROMAS" at bounding box center [749, 436] width 478 height 47
click at [622, 433] on div "- BRV1-AROMAS" at bounding box center [717, 436] width 371 height 17
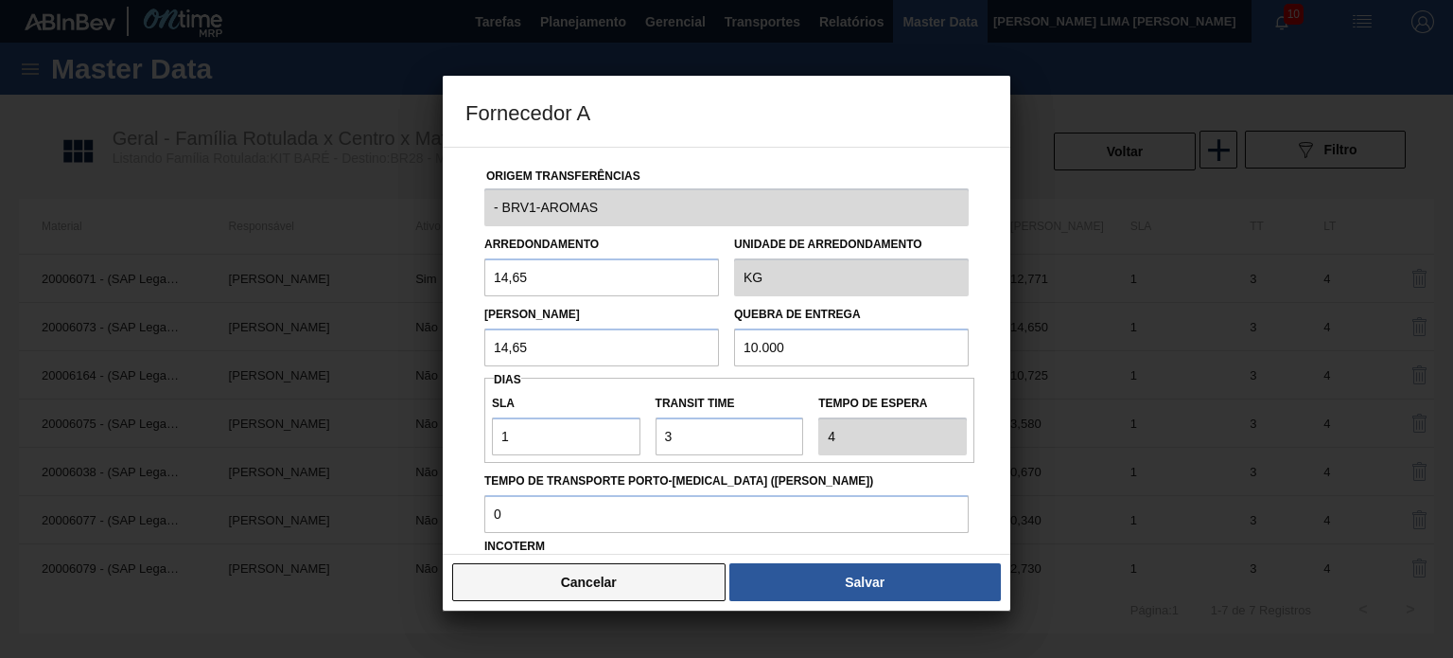
click at [605, 566] on button "Cancelar" at bounding box center [588, 582] width 273 height 38
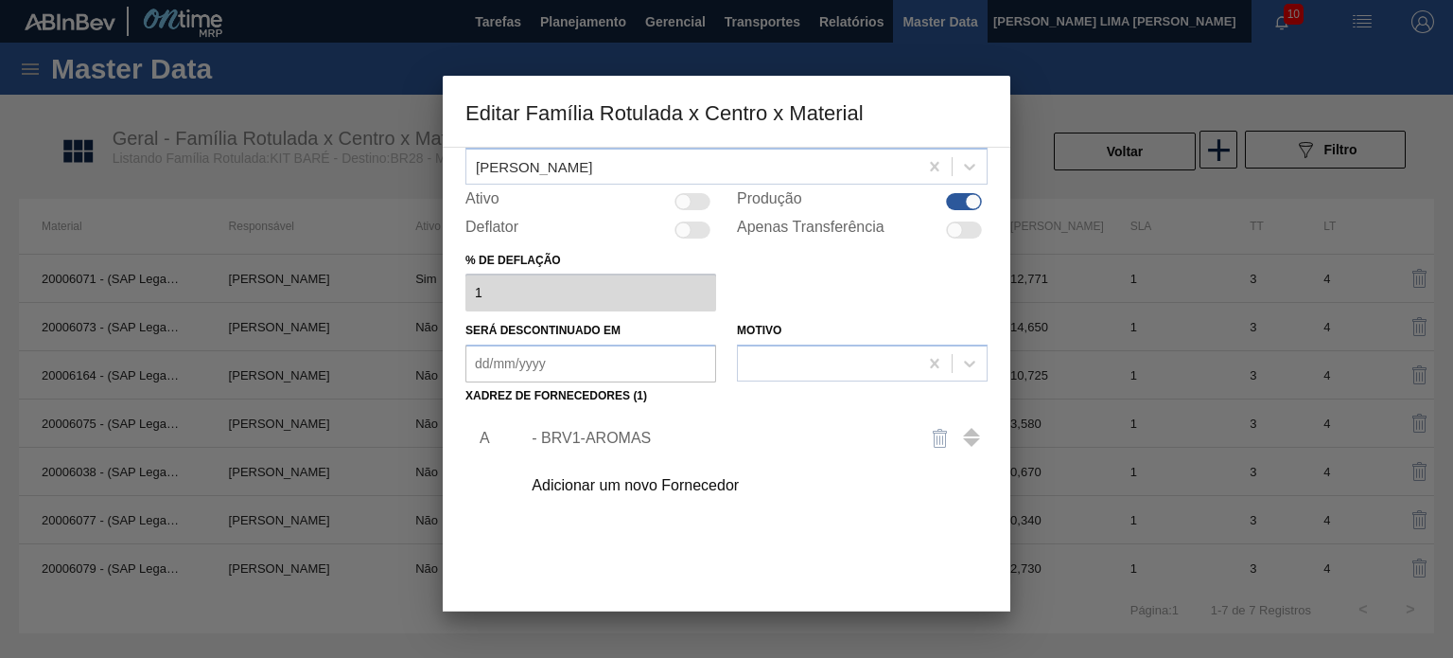
scroll to position [193, 0]
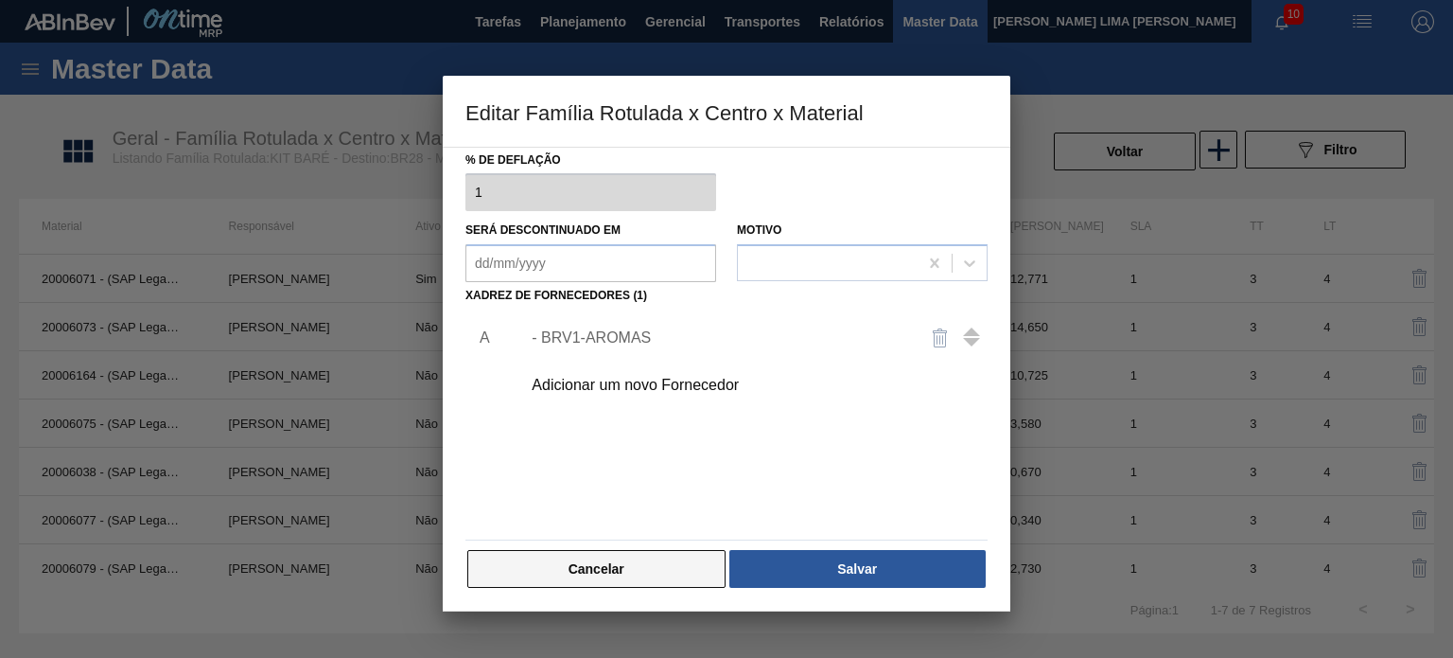
click at [655, 555] on button "Cancelar" at bounding box center [596, 569] width 258 height 38
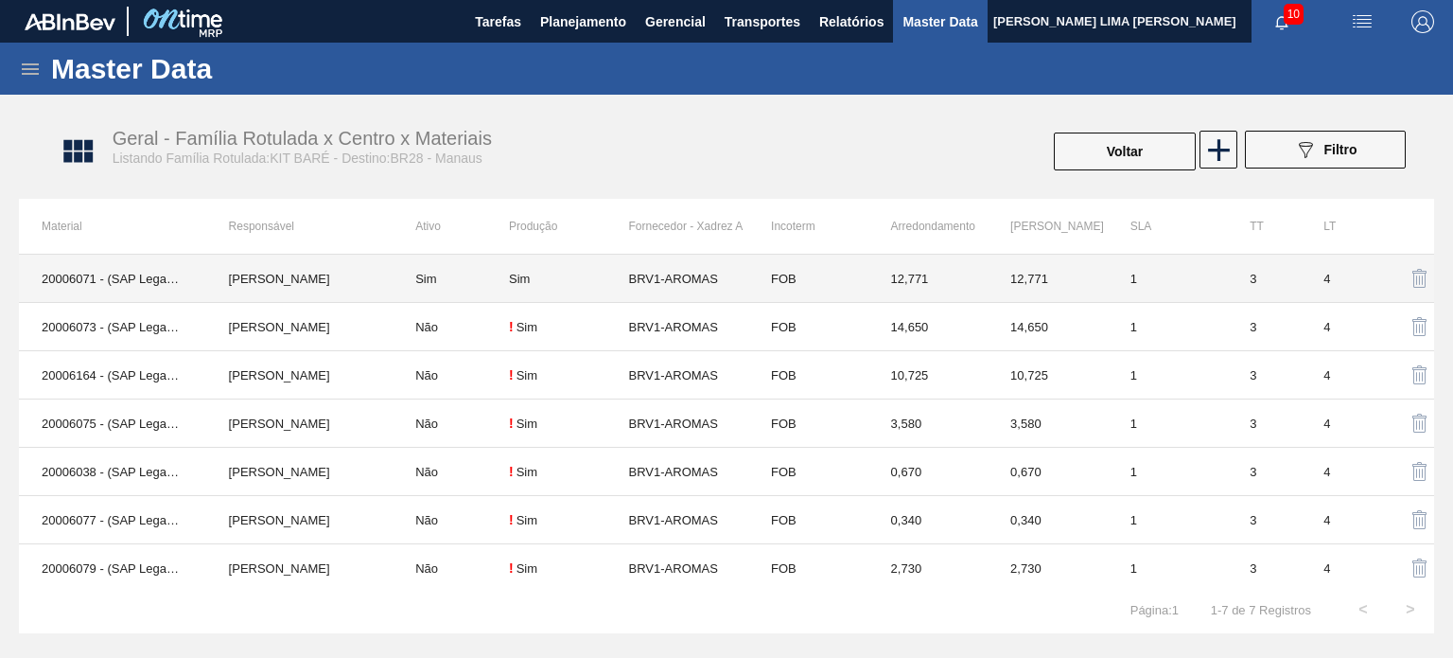
click at [850, 277] on td "FOB" at bounding box center [808, 279] width 120 height 48
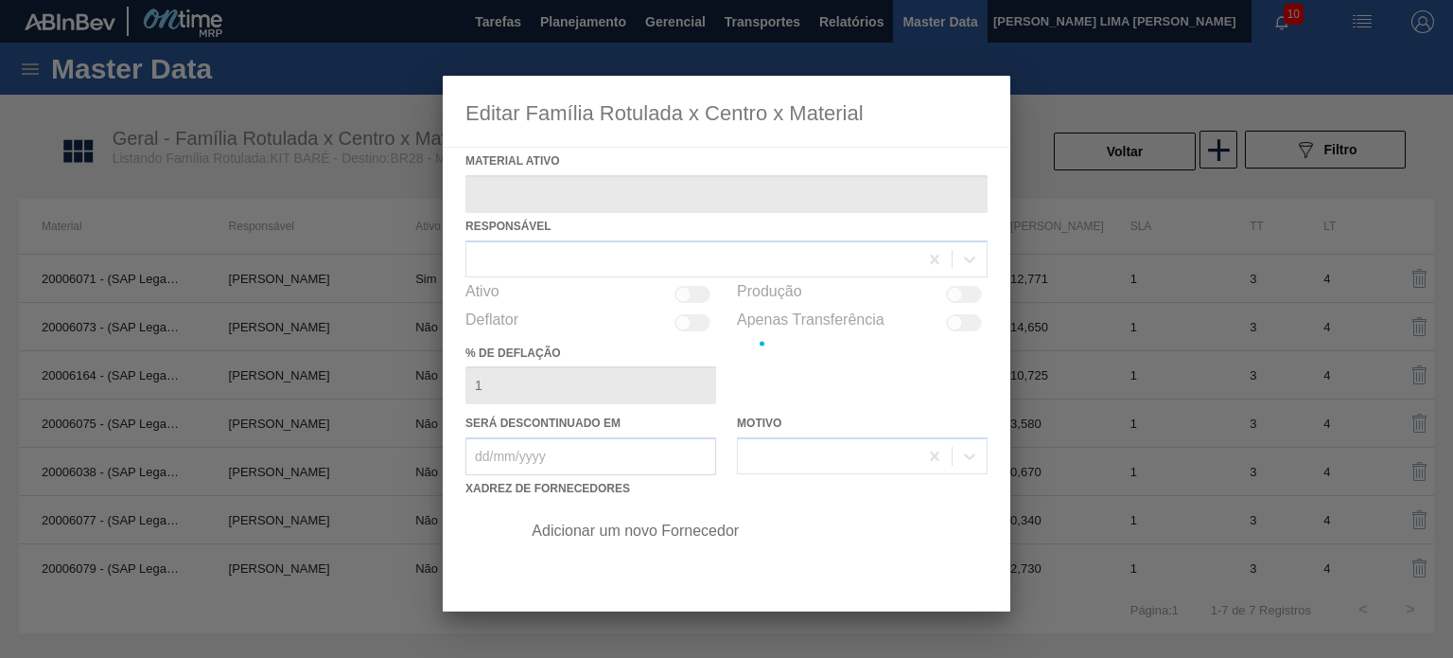
type ativo "20006071 - (SAP Legado: 40013049) - CONC COMP LIQ GUA.BARE PARTE A FE1451"
checkbox input "true"
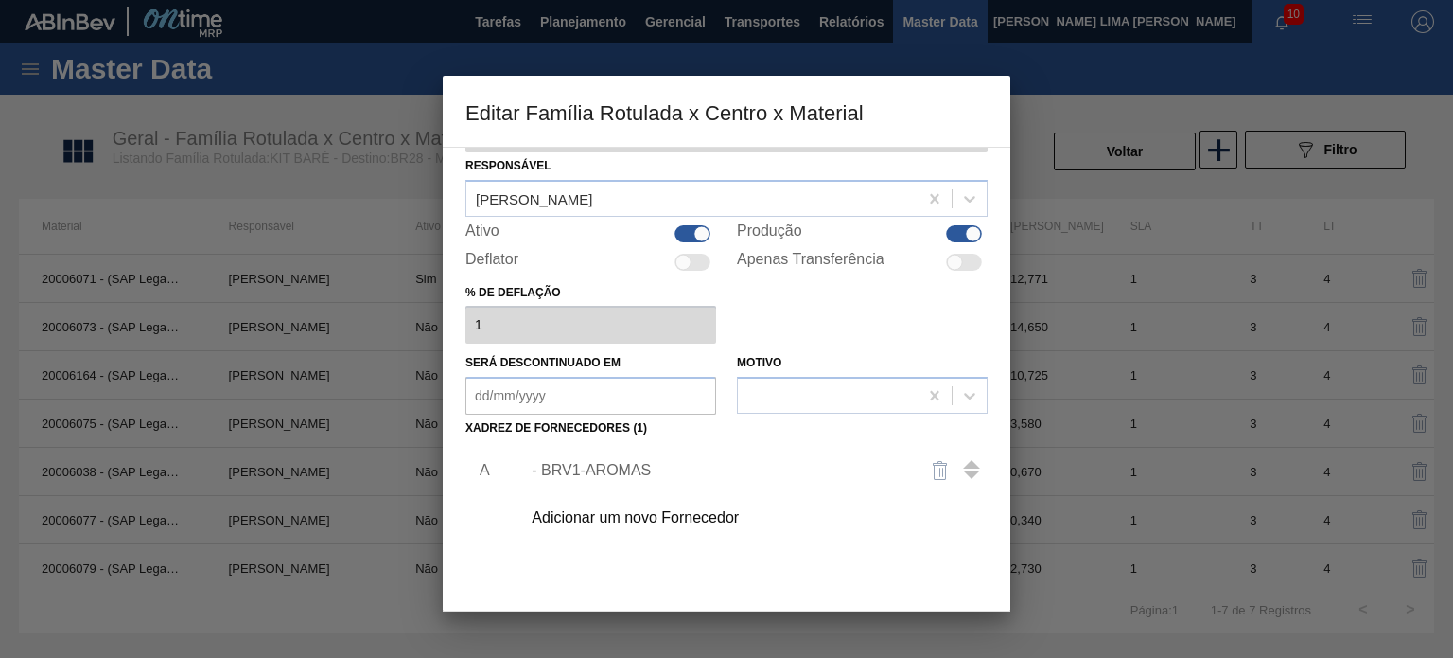
scroll to position [95, 0]
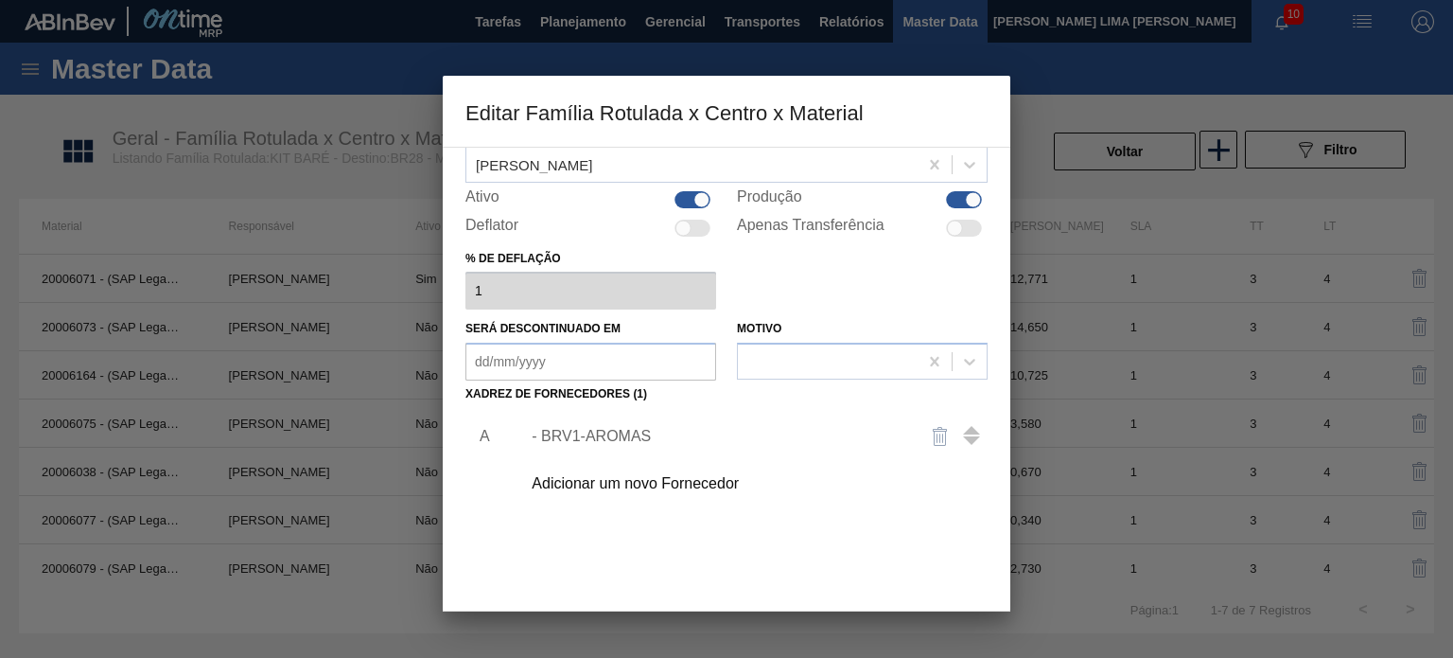
click at [620, 423] on div "- BRV1-AROMAS" at bounding box center [749, 436] width 478 height 47
click at [620, 431] on div "- BRV1-AROMAS" at bounding box center [717, 436] width 371 height 17
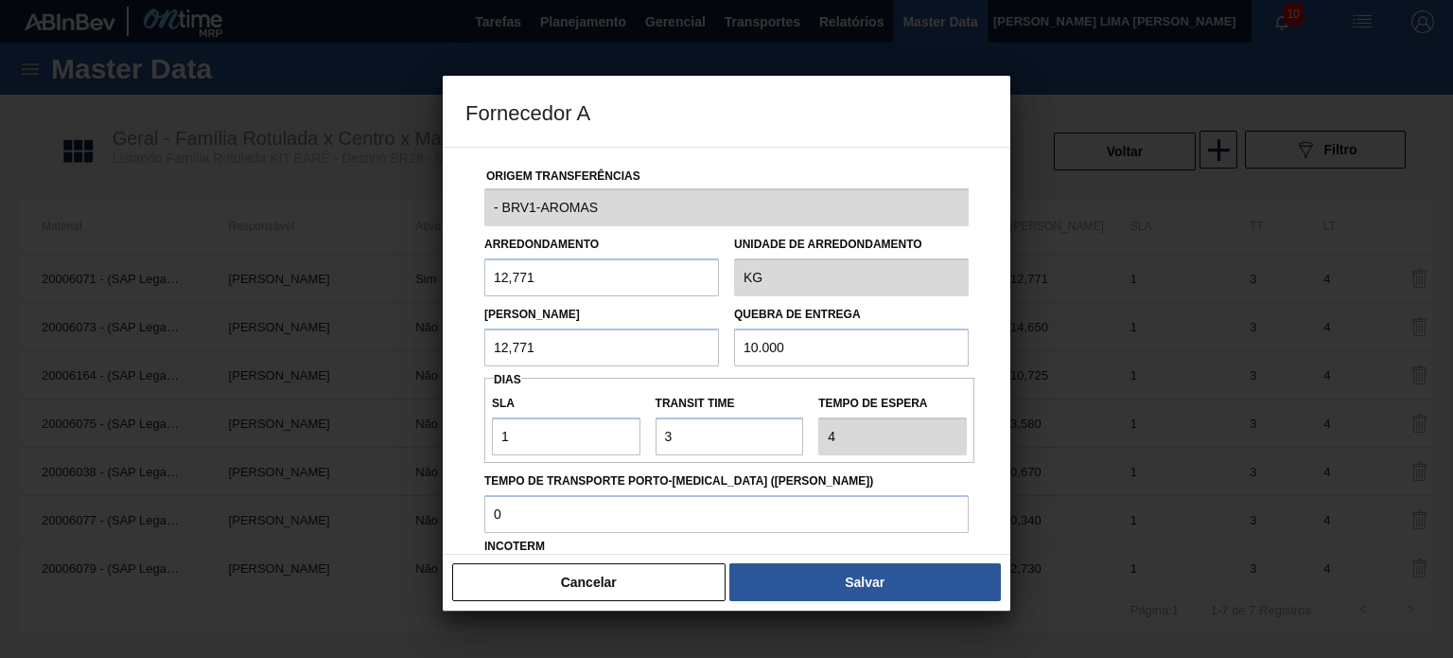
scroll to position [0, 0]
click at [632, 574] on button "Cancelar" at bounding box center [588, 582] width 273 height 38
